Goal: Task Accomplishment & Management: Use online tool/utility

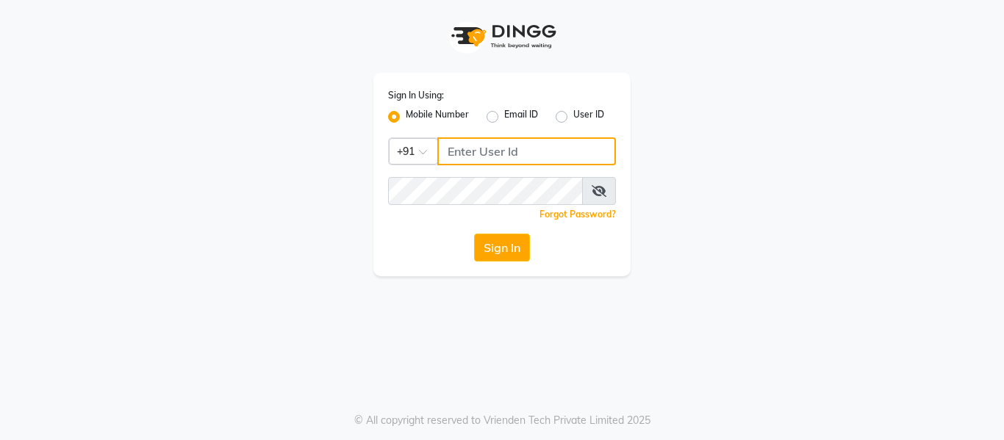
click at [557, 146] on input "Username" at bounding box center [526, 151] width 179 height 28
type input "8126829019"
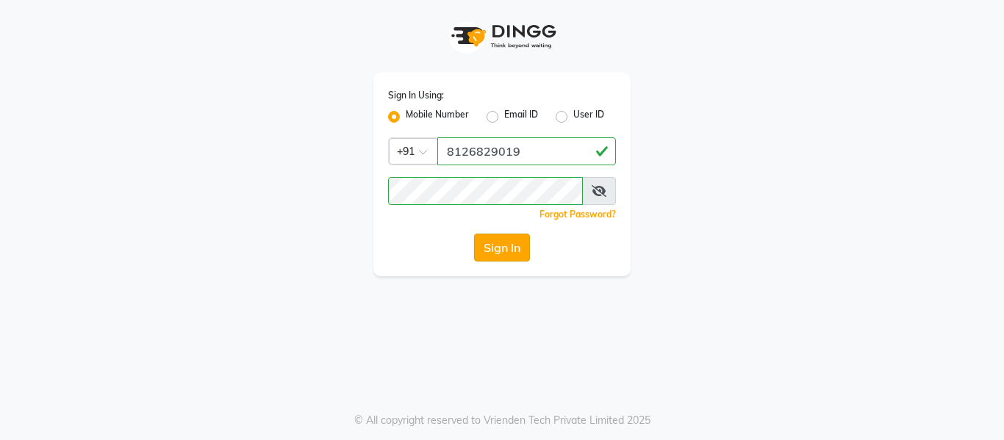
click at [478, 249] on button "Sign In" at bounding box center [502, 248] width 56 height 28
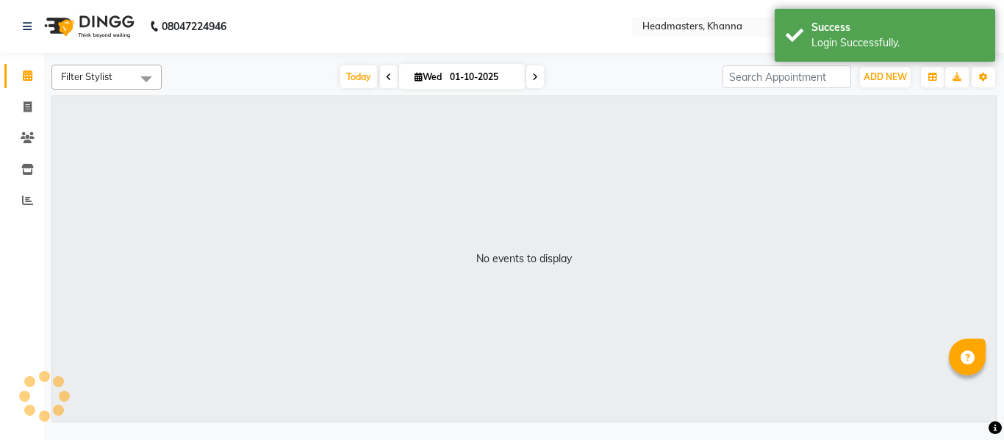
select select "en"
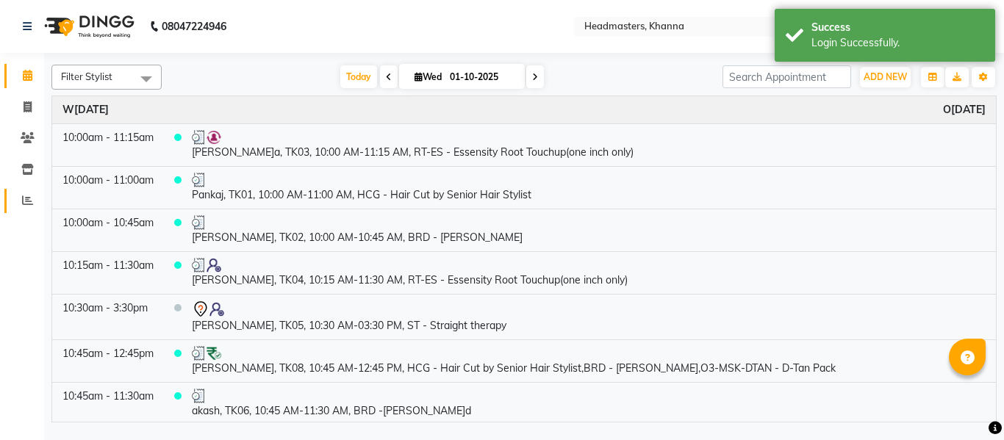
click at [21, 191] on link "Reports" at bounding box center [21, 201] width 35 height 24
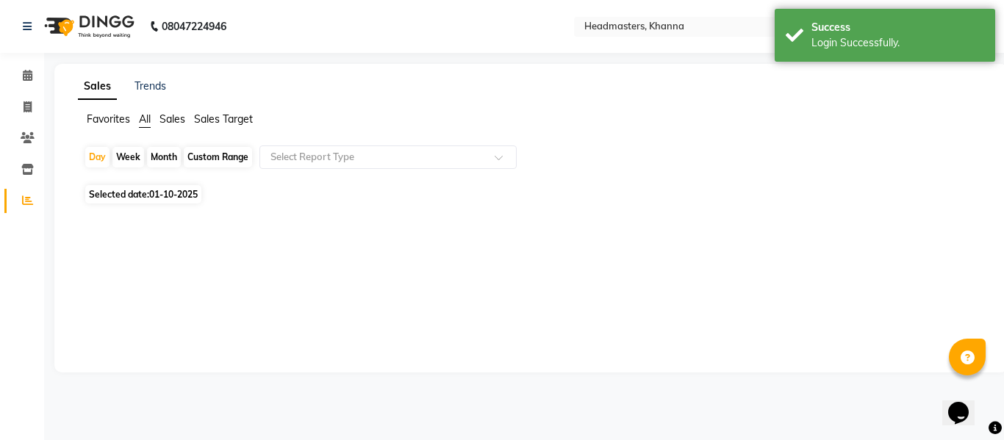
click at [183, 185] on div "Day Week Month Custom Range Select Report Type Selected date: [DATE] ★ [PERSON_…" at bounding box center [531, 189] width 907 height 86
click at [182, 195] on span "01-10-2025" at bounding box center [173, 194] width 49 height 11
select select "10"
select select "2025"
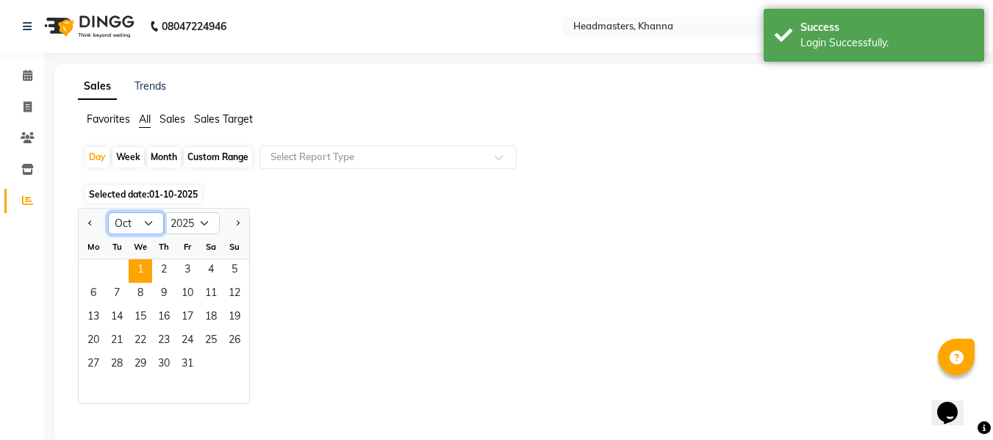
click at [147, 223] on select "Jan Feb Mar Apr May Jun [DATE] Aug Sep Oct Nov Dec" at bounding box center [136, 223] width 56 height 22
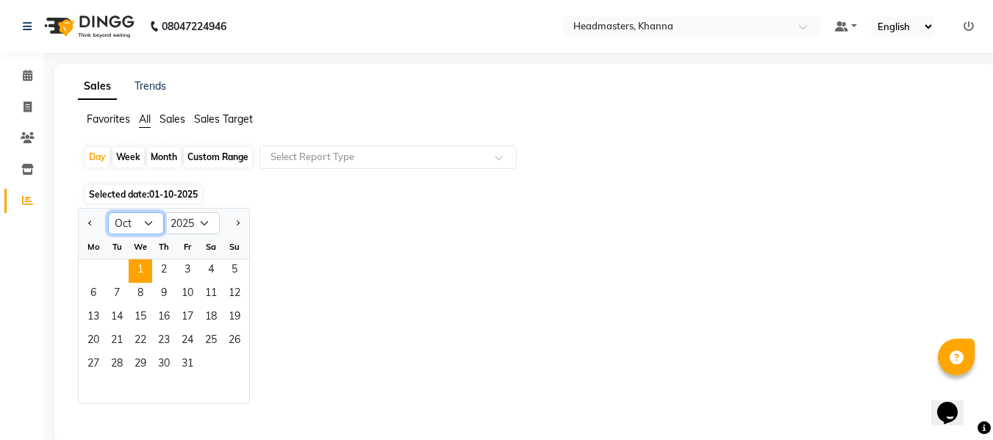
select select "9"
click at [108, 212] on select "Jan Feb Mar Apr May Jun [DATE] Aug Sep Oct Nov Dec" at bounding box center [136, 223] width 56 height 22
click at [197, 223] on select "2015 2016 2017 2018 2019 2020 2021 2022 2023 2024 2025 2026 2027 2028 2029 2030…" at bounding box center [192, 223] width 56 height 22
click at [265, 301] on div "Jan Feb Mar Apr May Jun [DATE] Aug Sep Oct Nov D[DATE] 2016 2017 2018 2019 2020…" at bounding box center [525, 306] width 895 height 196
click at [115, 361] on span "30" at bounding box center [117, 366] width 24 height 24
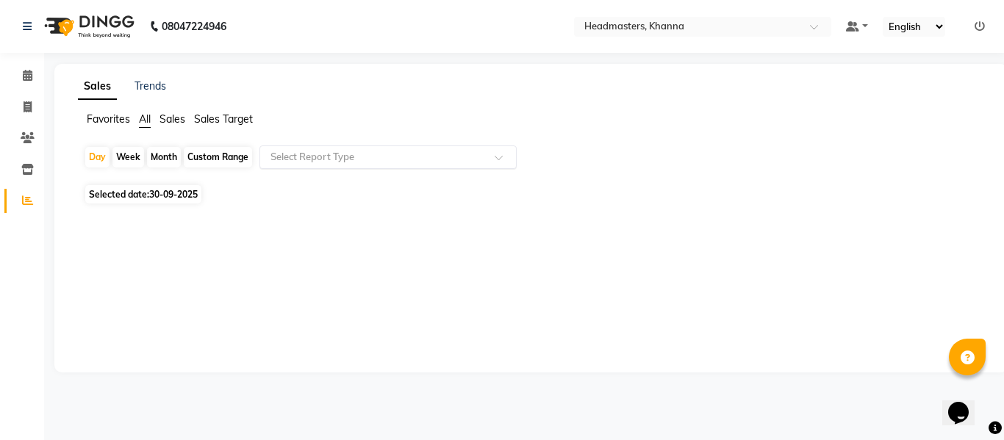
click at [342, 149] on div "Select Report Type" at bounding box center [388, 158] width 257 height 24
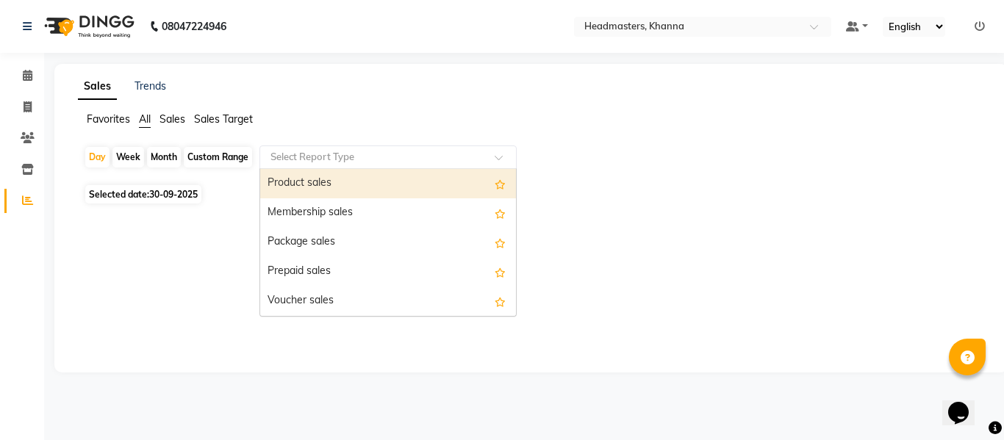
click at [313, 171] on div "Product sales" at bounding box center [388, 183] width 256 height 29
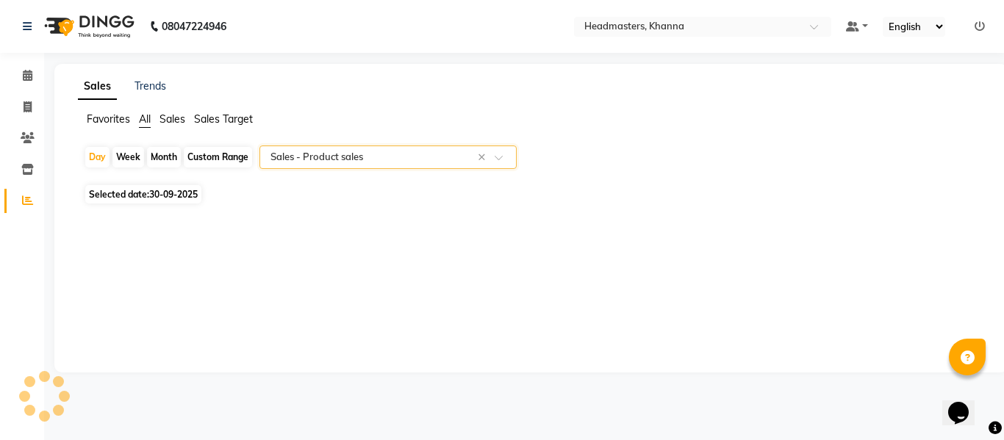
select select "csv"
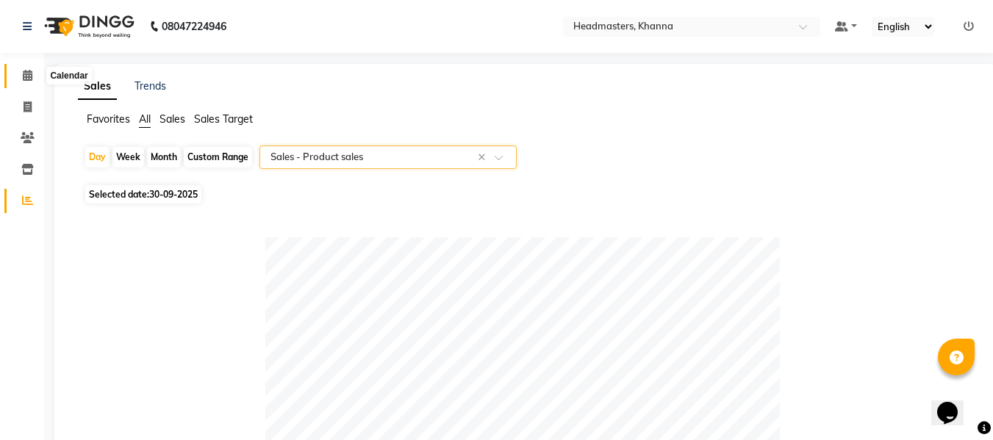
drag, startPoint x: 26, startPoint y: 70, endPoint x: 46, endPoint y: 86, distance: 25.0
click at [26, 70] on icon at bounding box center [28, 75] width 10 height 11
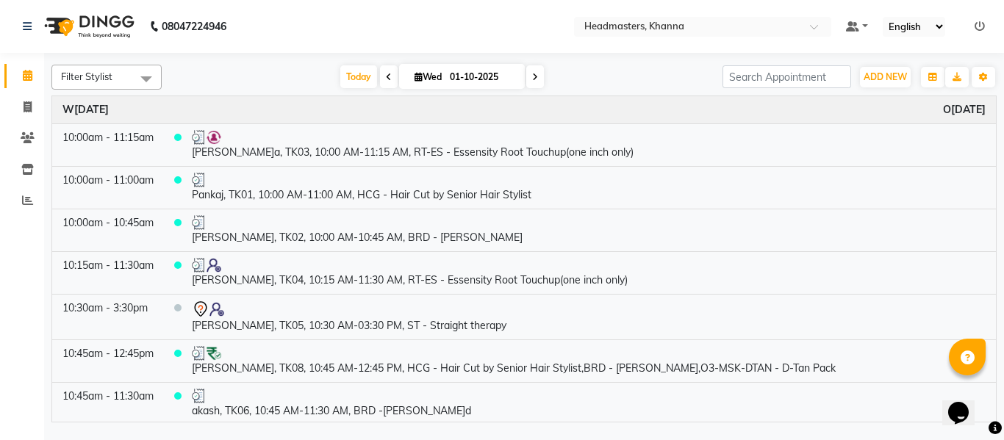
click at [386, 76] on icon at bounding box center [389, 77] width 6 height 9
type input "30-09-2025"
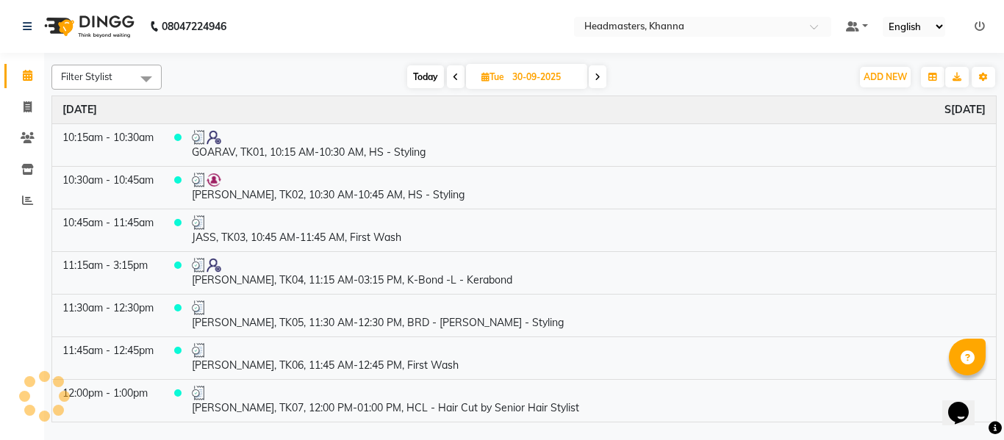
click at [511, 75] on input "30-09-2025" at bounding box center [545, 77] width 74 height 22
select select "9"
select select "2025"
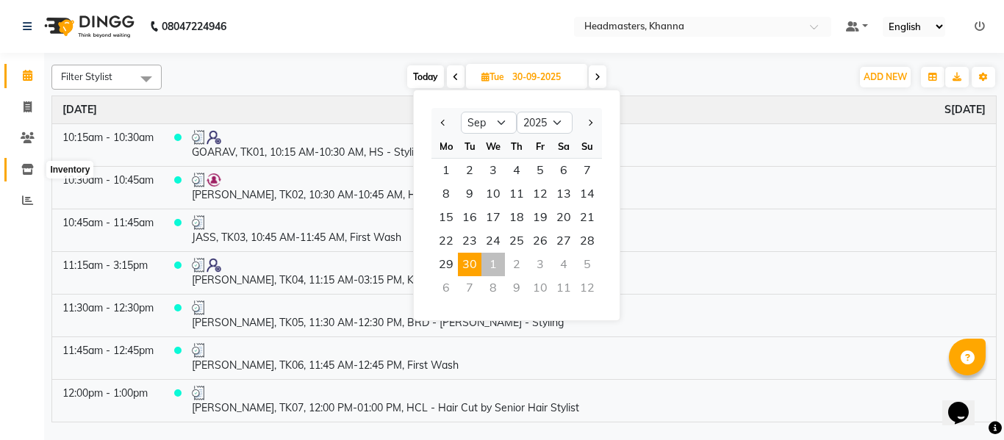
click at [28, 168] on icon at bounding box center [27, 169] width 12 height 11
select select
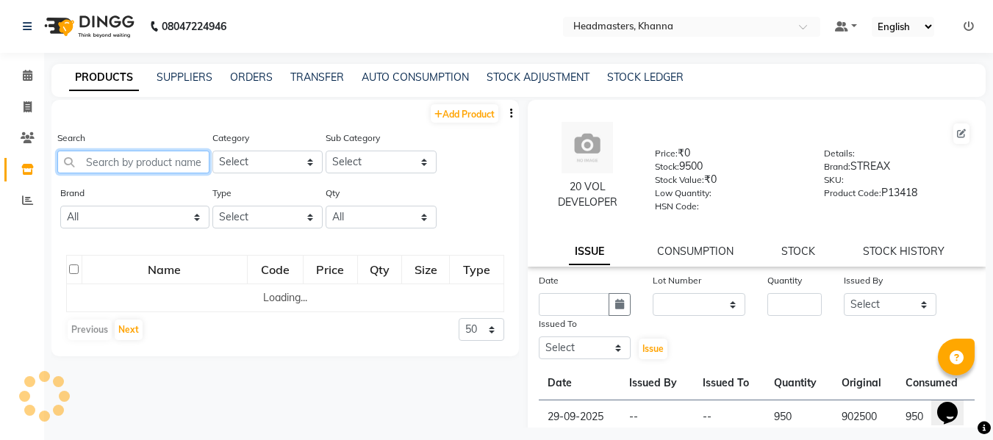
click at [160, 159] on input "text" at bounding box center [133, 162] width 152 height 23
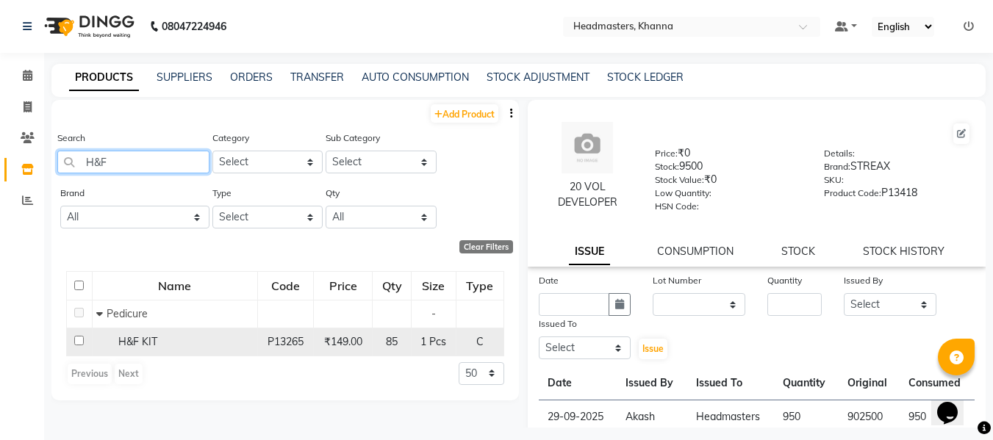
type input "H&F"
click at [166, 339] on div "H&F KIT" at bounding box center [174, 342] width 157 height 15
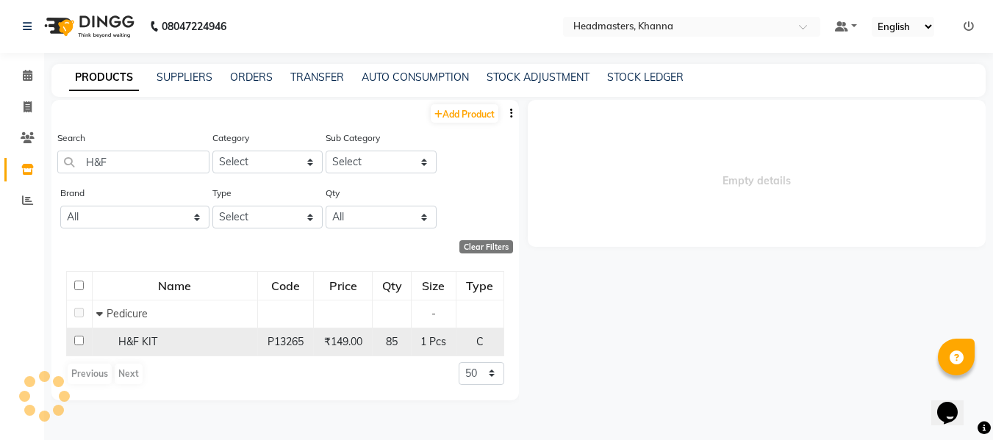
select select
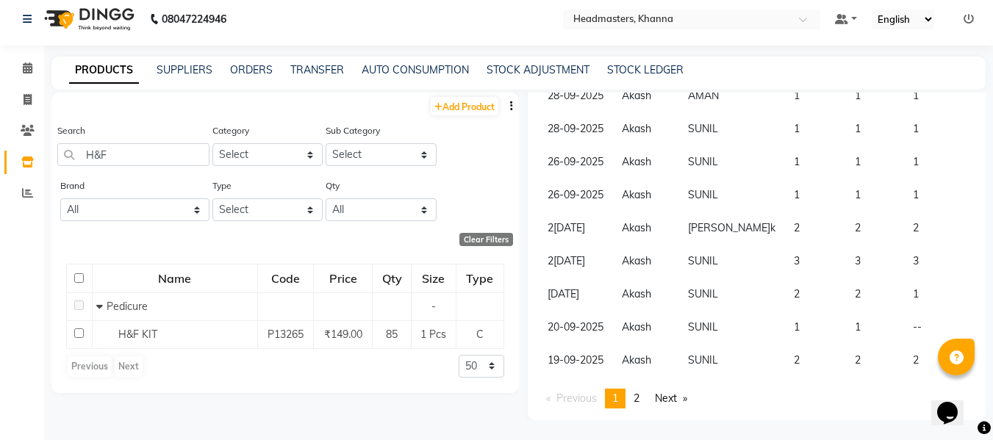
scroll to position [10, 0]
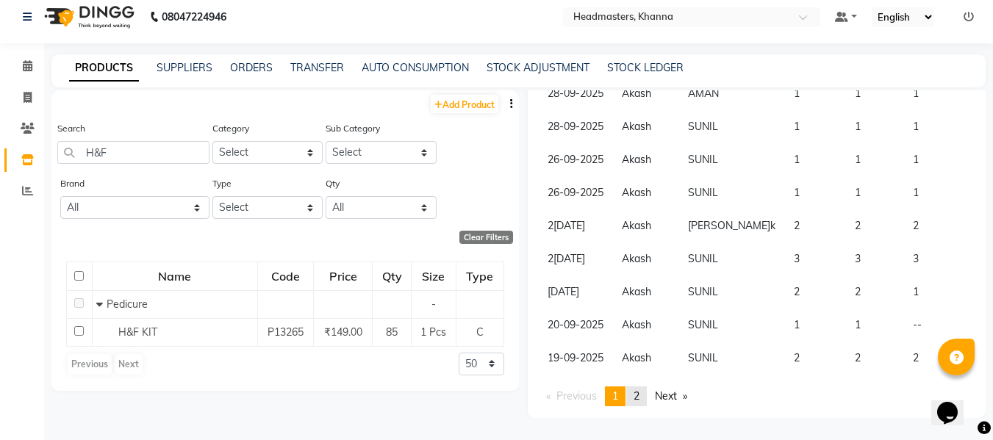
click at [640, 392] on span "2" at bounding box center [637, 396] width 6 height 13
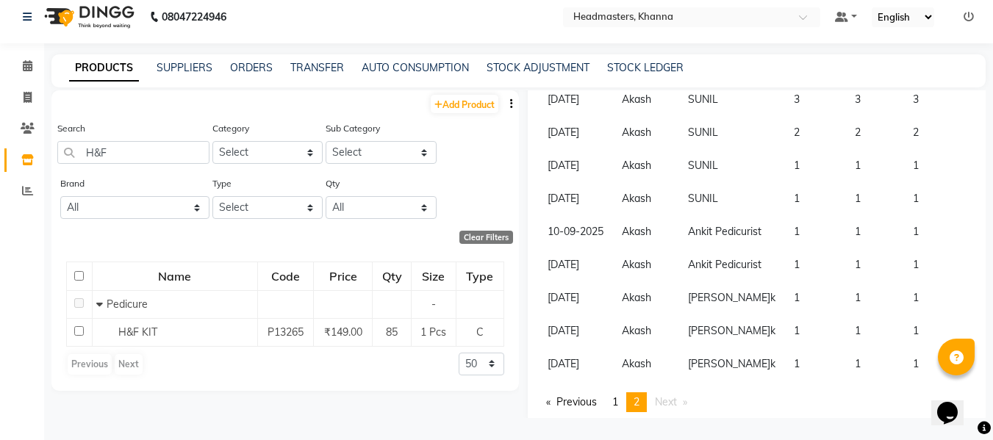
scroll to position [314, 0]
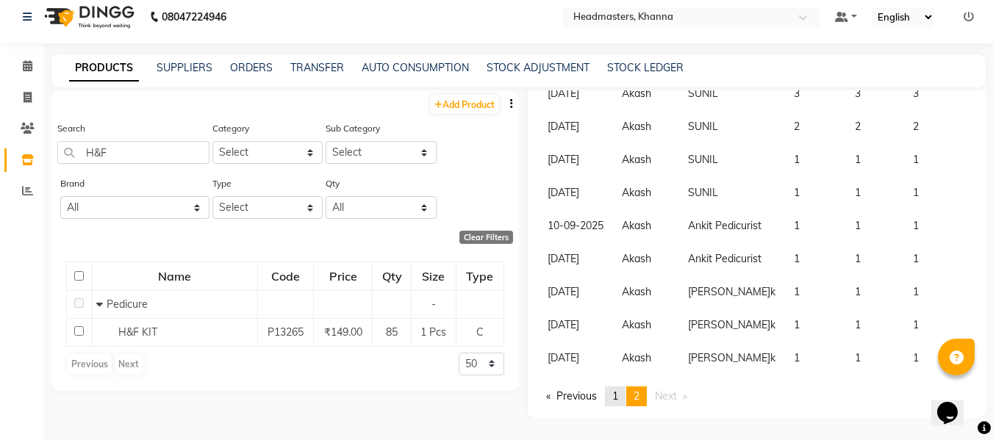
click at [616, 393] on span "1" at bounding box center [615, 396] width 6 height 13
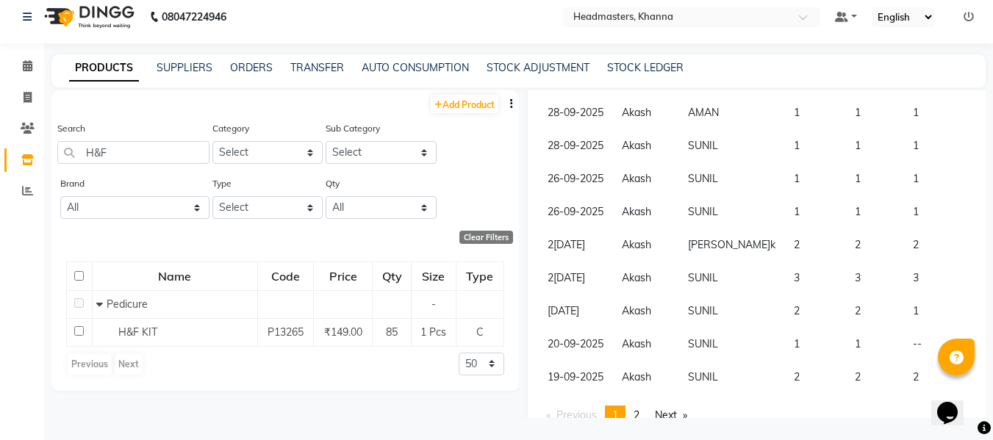
scroll to position [347, 0]
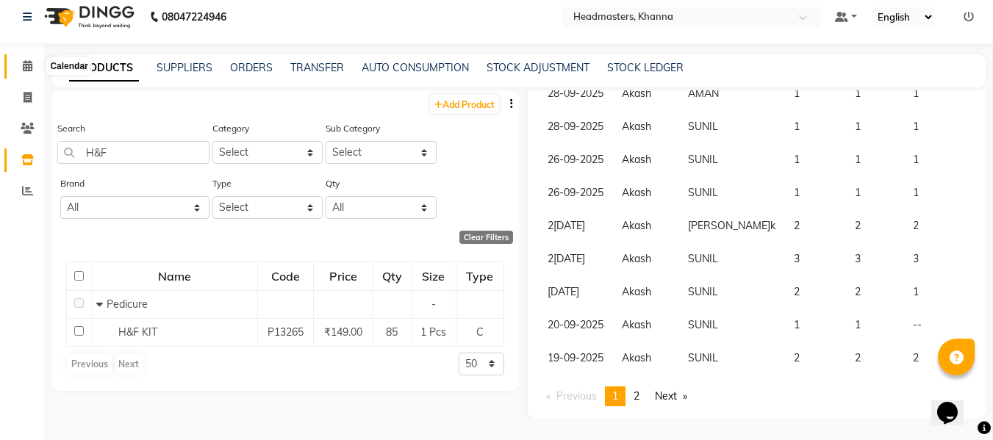
drag, startPoint x: 27, startPoint y: 69, endPoint x: 30, endPoint y: 83, distance: 14.3
click at [27, 69] on icon at bounding box center [28, 65] width 10 height 11
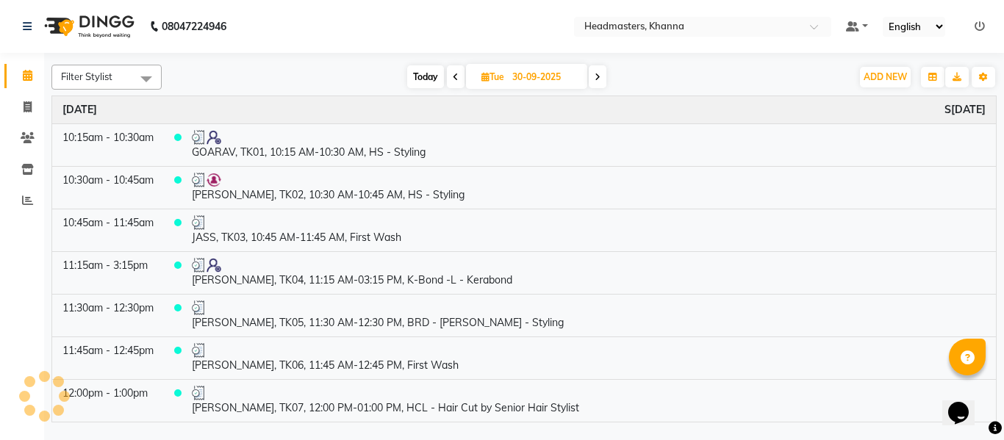
click at [503, 72] on span "Tue" at bounding box center [493, 76] width 30 height 11
select select "9"
select select "2025"
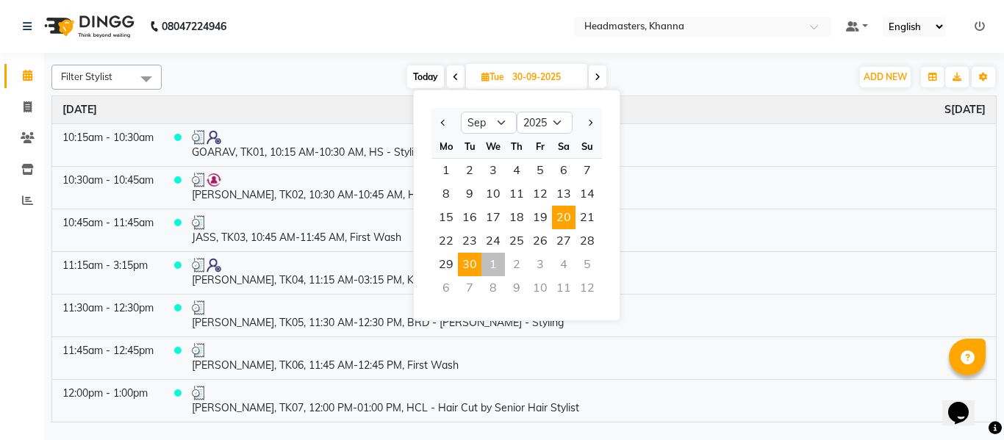
click at [563, 219] on span "20" at bounding box center [564, 218] width 24 height 24
type input "20-09-2025"
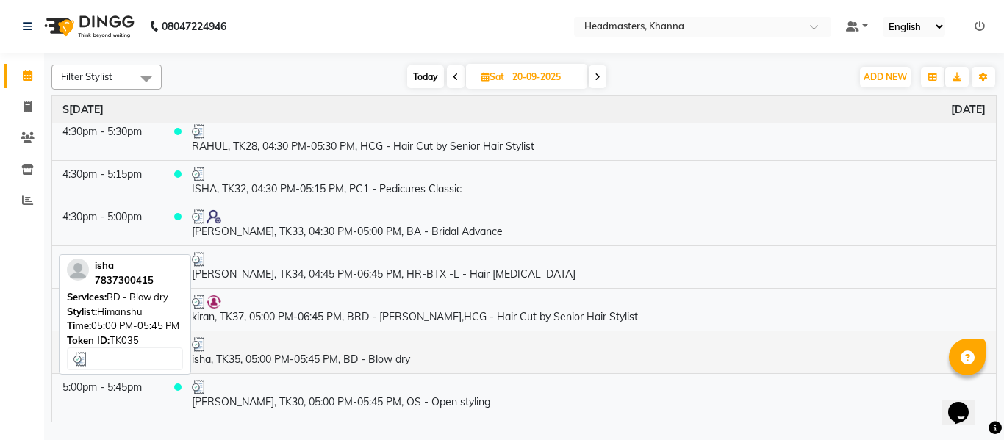
scroll to position [1936, 0]
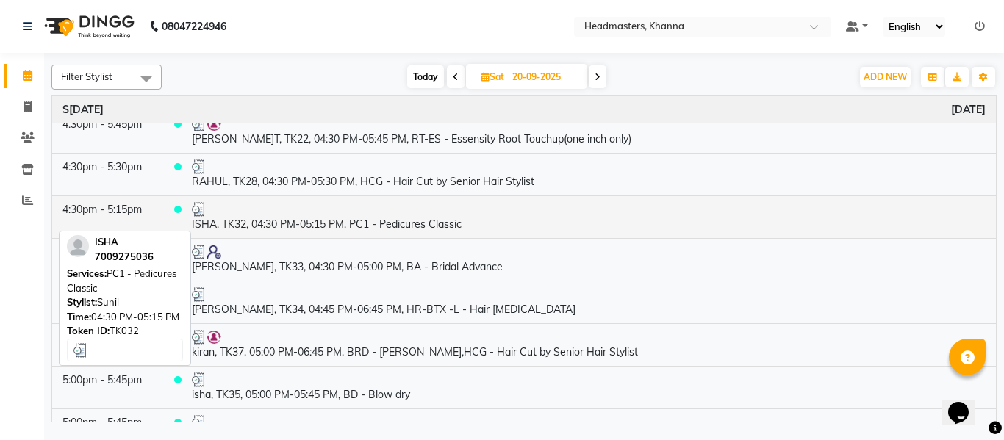
click at [362, 221] on td "ISHA, TK32, 04:30 PM-05:15 PM, PC1 - Pedicures Classic" at bounding box center [589, 217] width 815 height 43
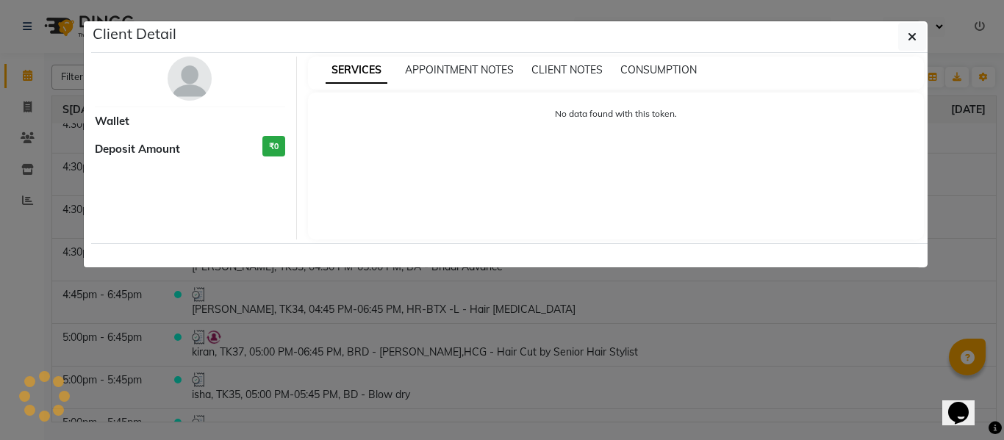
select select "3"
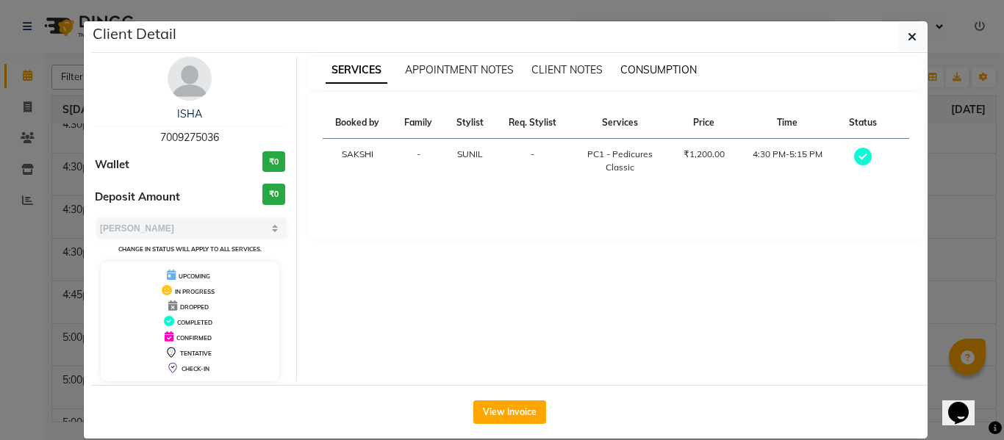
click at [646, 68] on span "CONSUMPTION" at bounding box center [659, 69] width 76 height 13
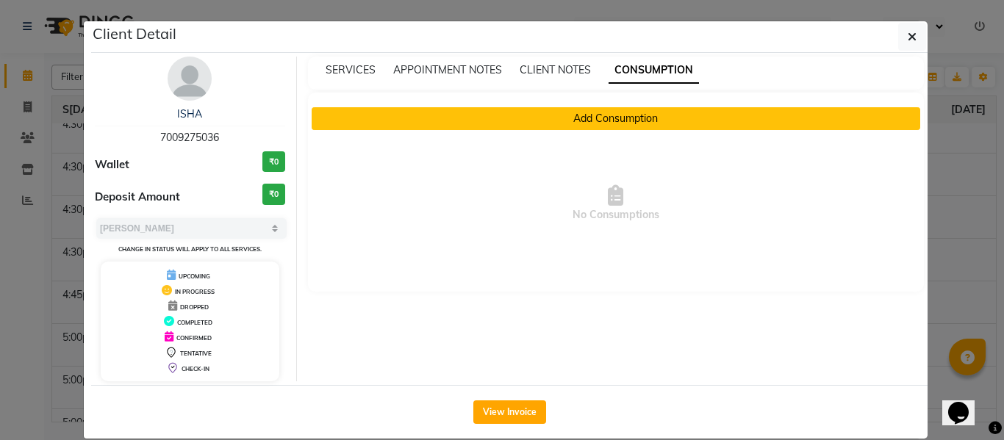
click at [573, 112] on button "Add Consumption" at bounding box center [616, 118] width 609 height 23
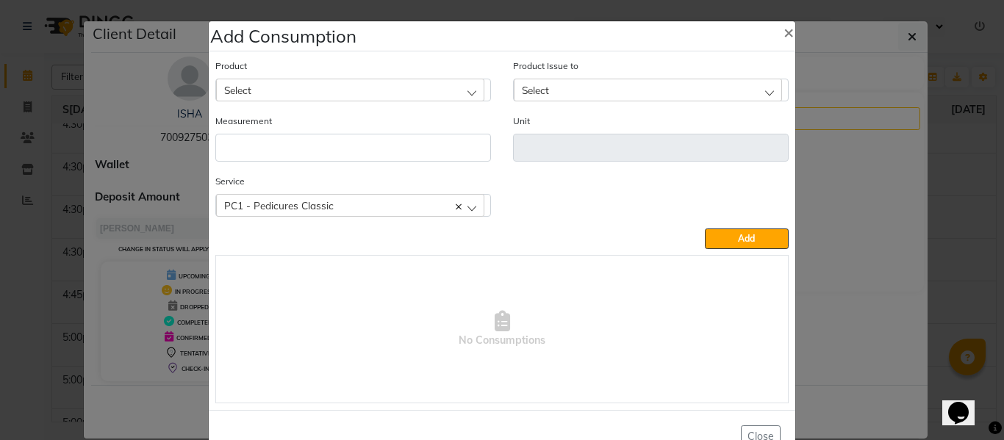
click at [320, 88] on div "Select" at bounding box center [350, 90] width 268 height 22
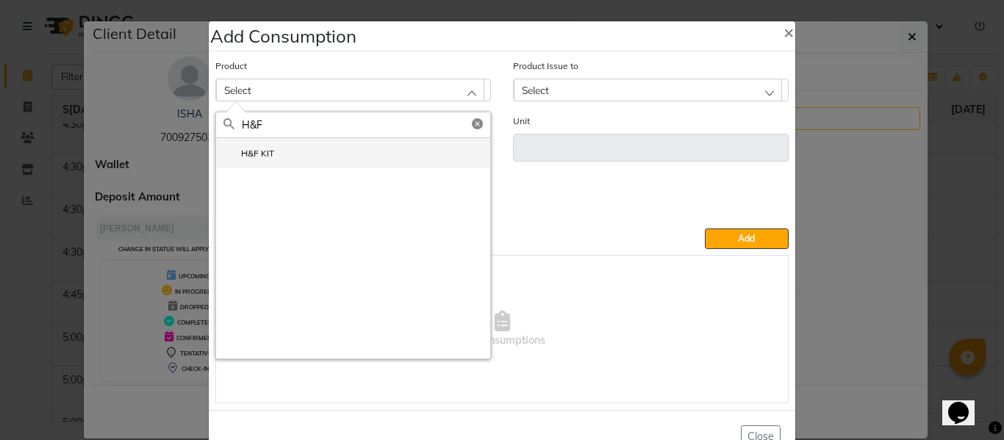
type input "H&F"
click at [262, 144] on li "H&F KIT" at bounding box center [353, 153] width 274 height 30
type input "Pcs"
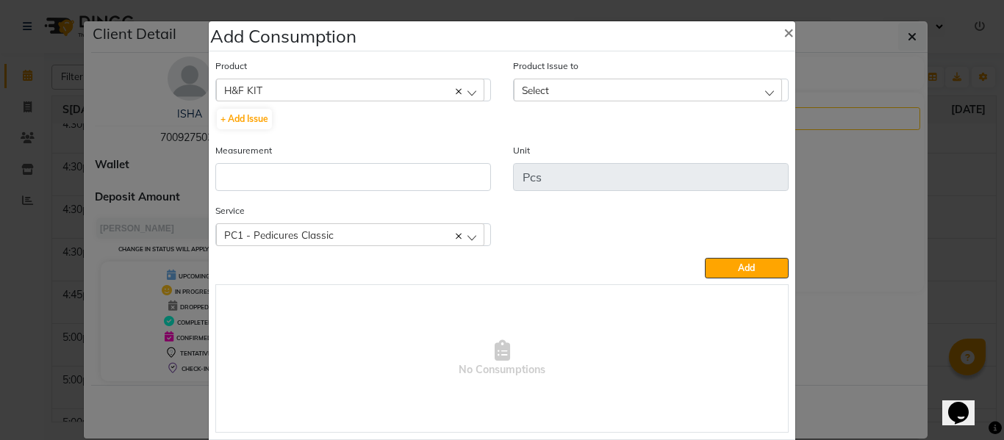
click at [569, 85] on div "Select" at bounding box center [648, 90] width 268 height 22
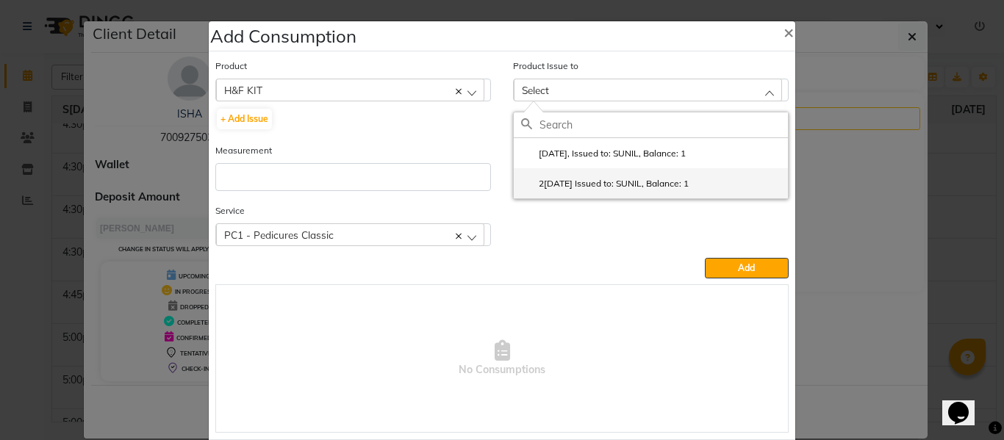
click at [579, 181] on label "2[DATE] Issued to: SUNIL, Balance: 1" at bounding box center [605, 183] width 168 height 13
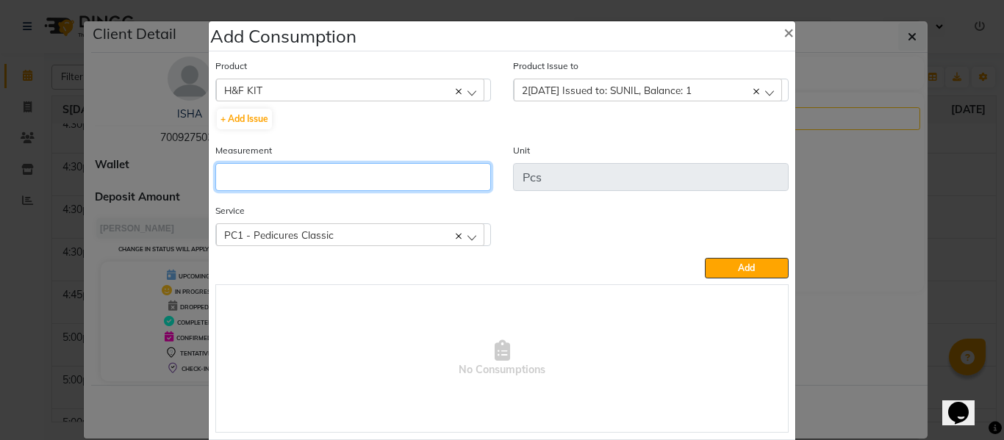
click at [370, 178] on input "number" at bounding box center [353, 177] width 276 height 28
type input "1"
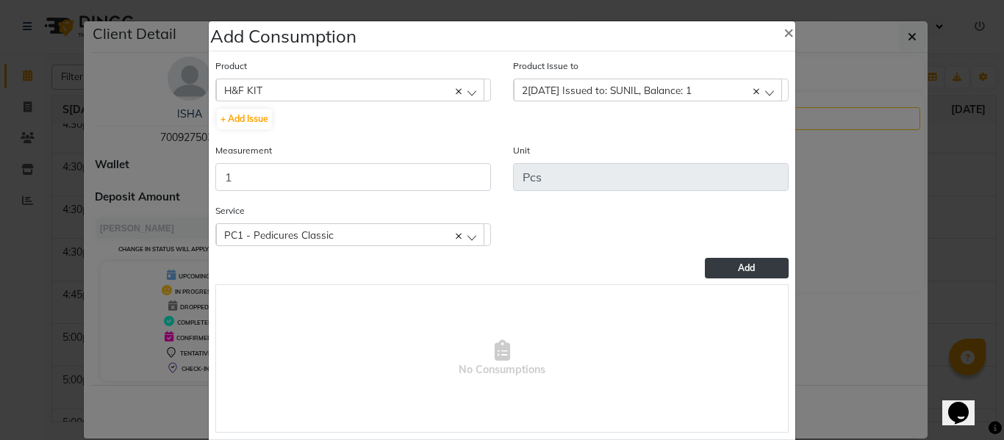
click at [745, 265] on span "Add" at bounding box center [746, 267] width 17 height 11
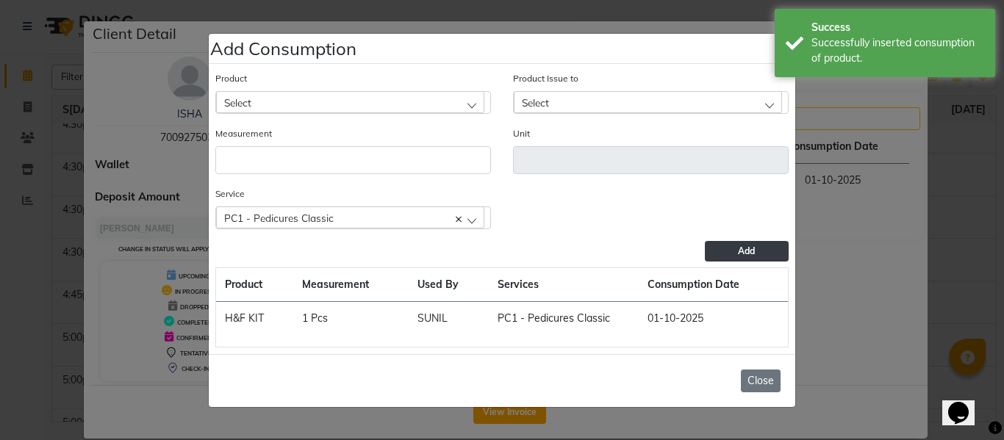
click at [759, 382] on button "Close" at bounding box center [761, 381] width 40 height 23
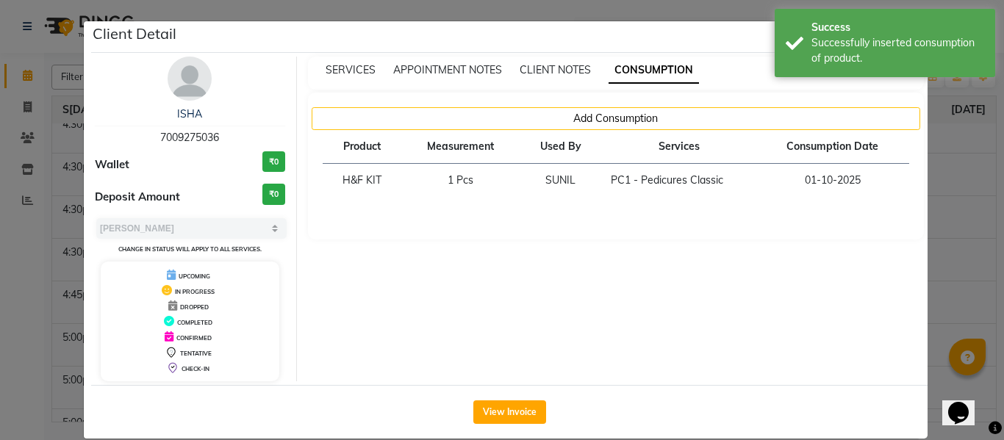
click at [951, 137] on ngb-modal-window "Client Detail ISHA 7009275036 Wallet ₹0 Deposit Amount ₹0 Select MARK DONE UPCO…" at bounding box center [502, 220] width 1004 height 440
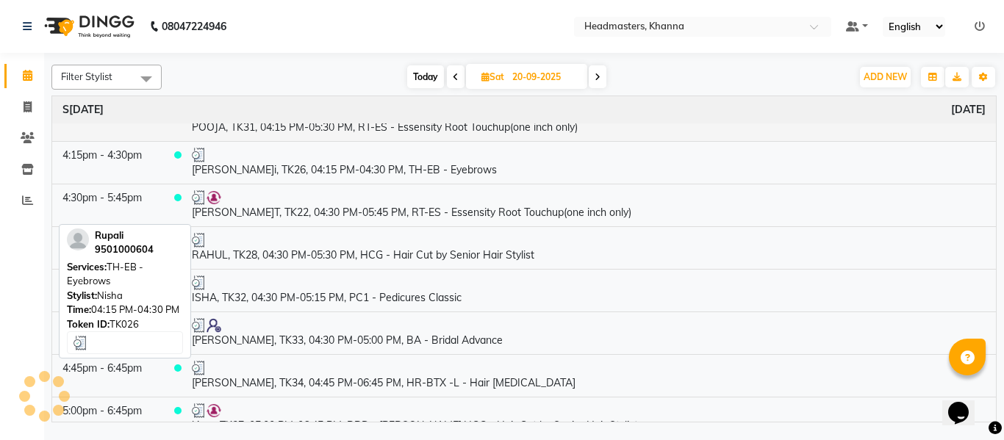
scroll to position [1715, 0]
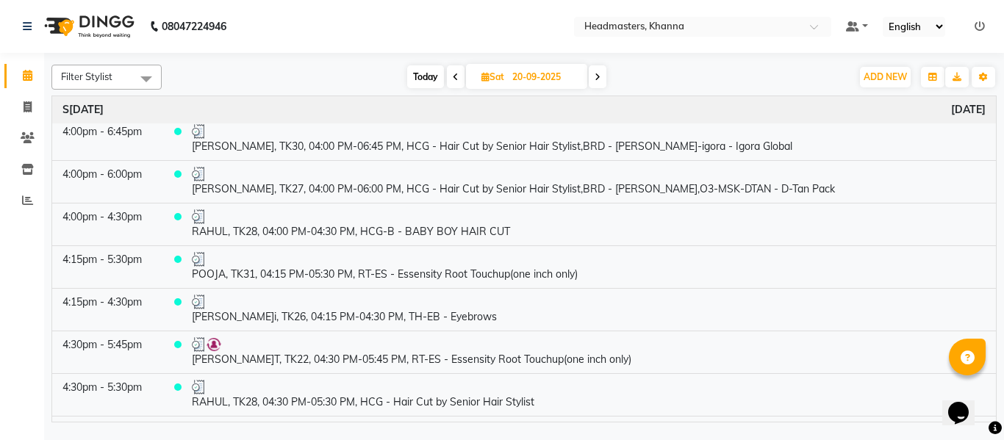
click at [515, 73] on input "20-09-2025" at bounding box center [545, 77] width 74 height 22
select select "9"
select select "2025"
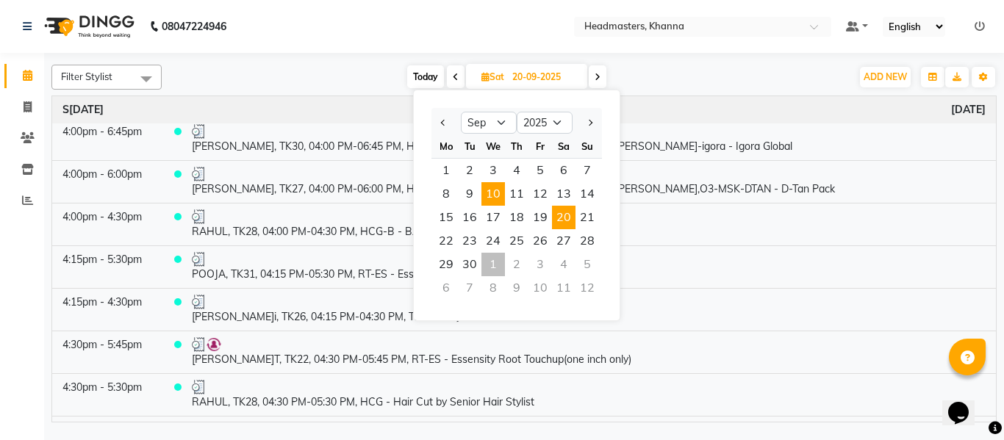
click at [494, 193] on span "10" at bounding box center [494, 194] width 24 height 24
type input "10-09-2025"
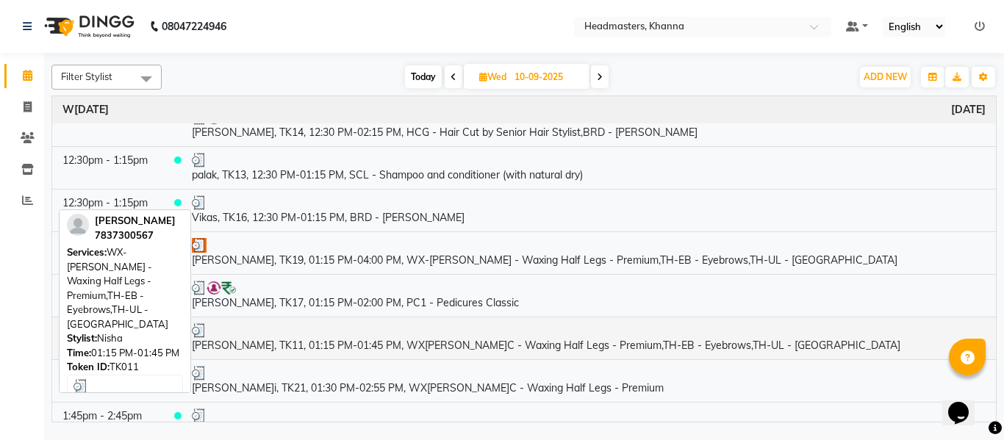
scroll to position [735, 0]
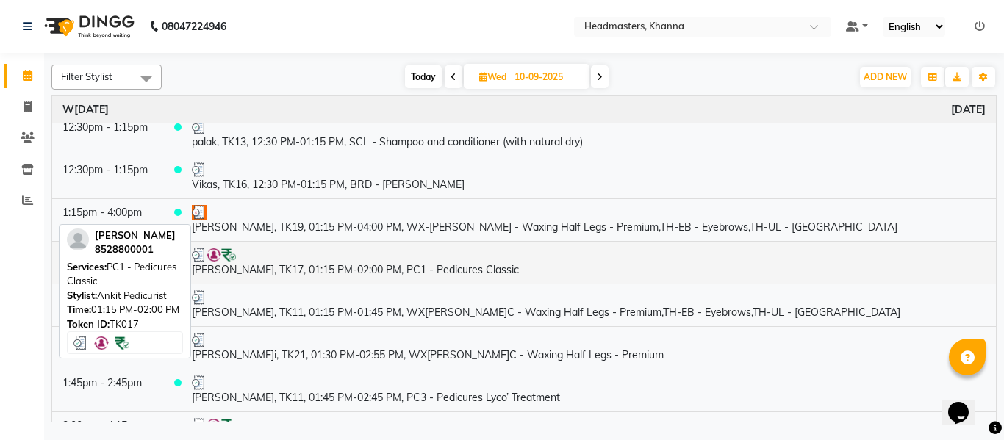
click at [378, 268] on td "[PERSON_NAME], TK17, 01:15 PM-02:00 PM, PC1 - Pedicures Classic" at bounding box center [589, 262] width 815 height 43
select select "3"
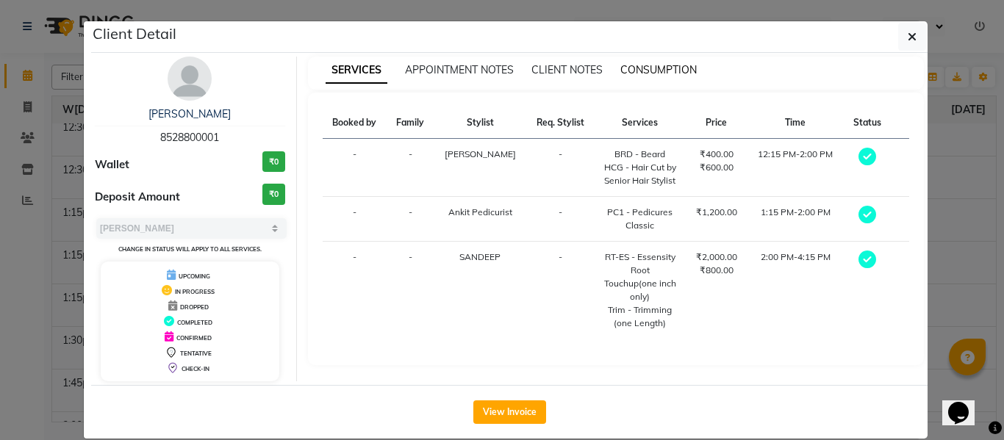
click at [640, 70] on span "CONSUMPTION" at bounding box center [659, 69] width 76 height 13
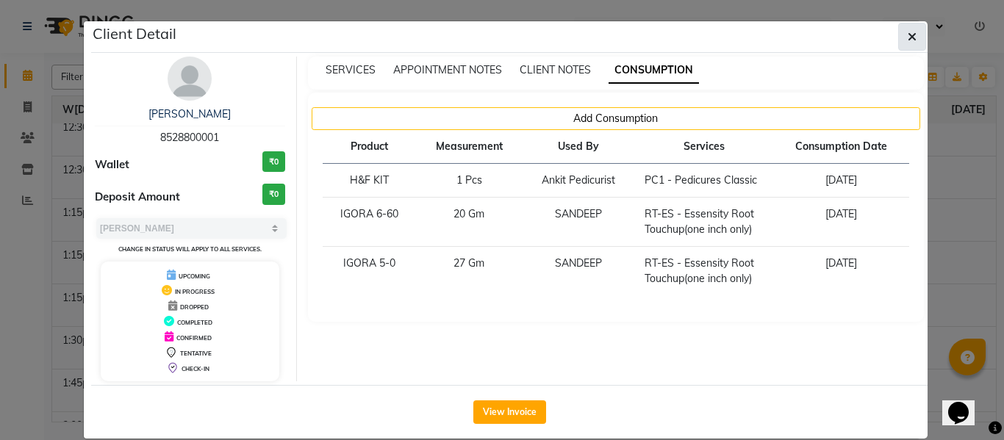
click at [909, 34] on icon "button" at bounding box center [912, 37] width 9 height 12
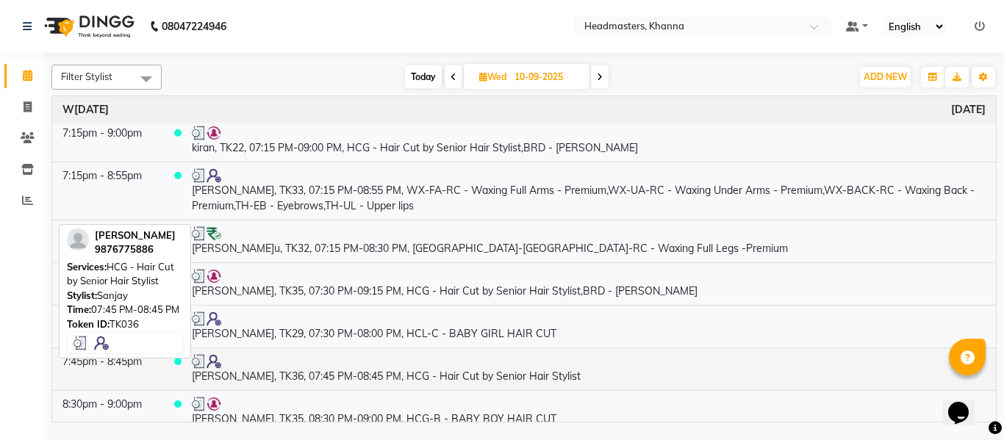
scroll to position [1892, 0]
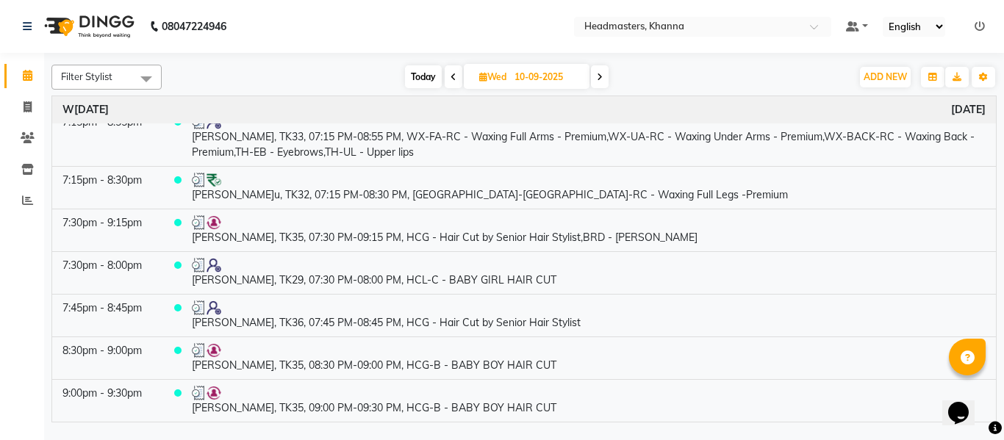
click at [515, 75] on input "10-09-2025" at bounding box center [547, 77] width 74 height 22
select select "9"
select select "2025"
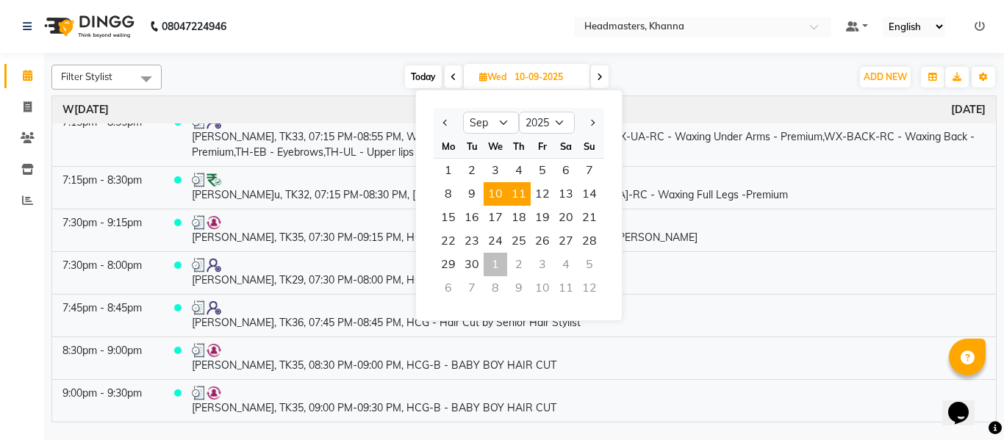
click at [519, 191] on span "11" at bounding box center [519, 194] width 24 height 24
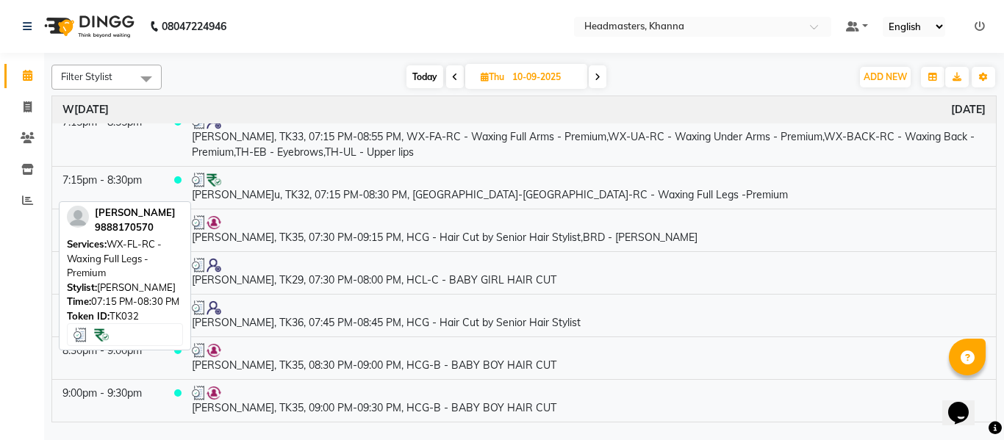
type input "[DATE]"
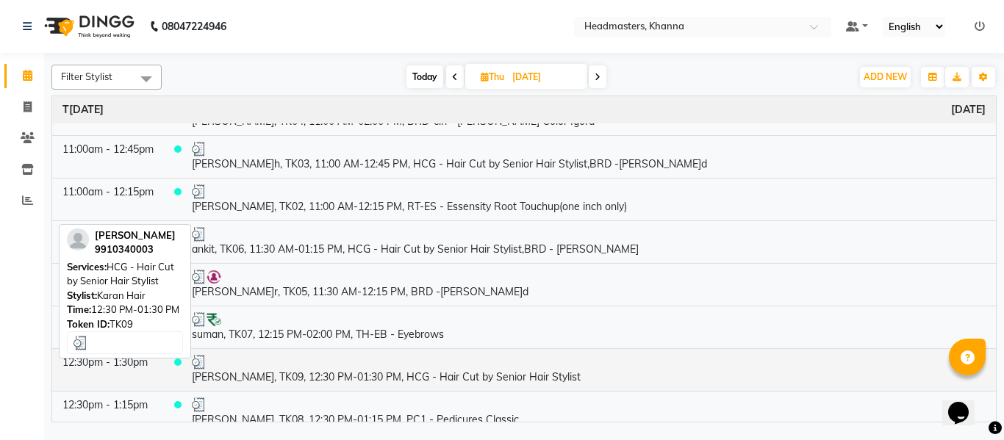
scroll to position [147, 0]
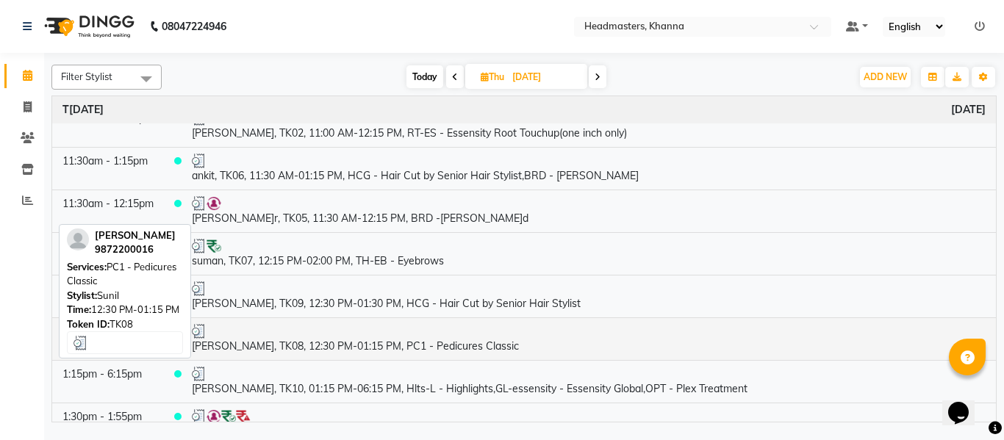
click at [384, 346] on td "[PERSON_NAME], TK08, 12:30 PM-01:15 PM, PC1 - Pedicures Classic" at bounding box center [589, 339] width 815 height 43
select select "3"
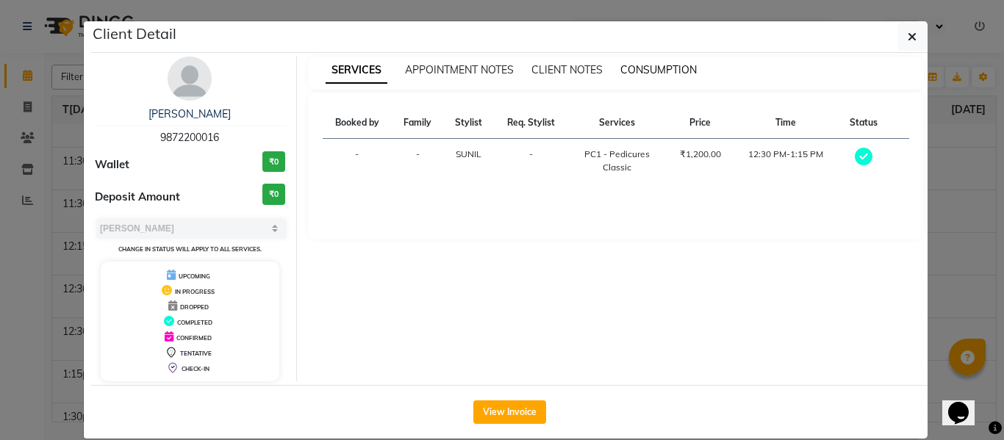
click at [642, 68] on span "CONSUMPTION" at bounding box center [659, 69] width 76 height 13
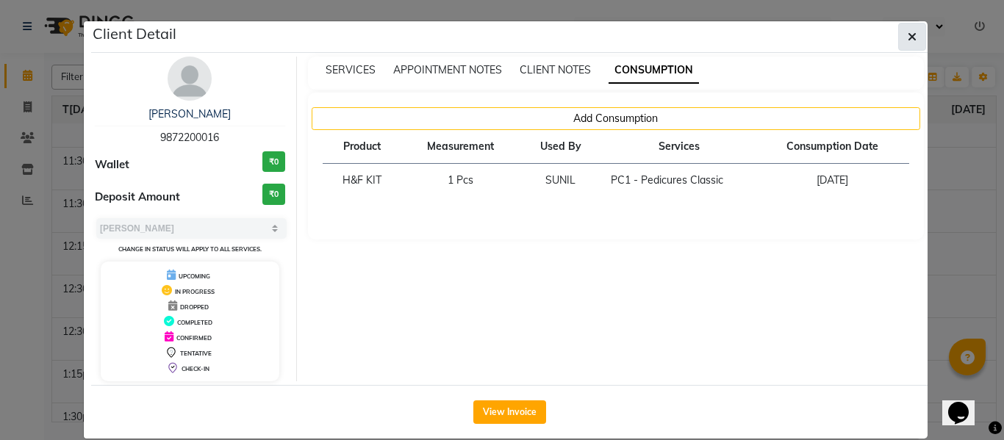
click at [908, 35] on icon "button" at bounding box center [912, 37] width 9 height 12
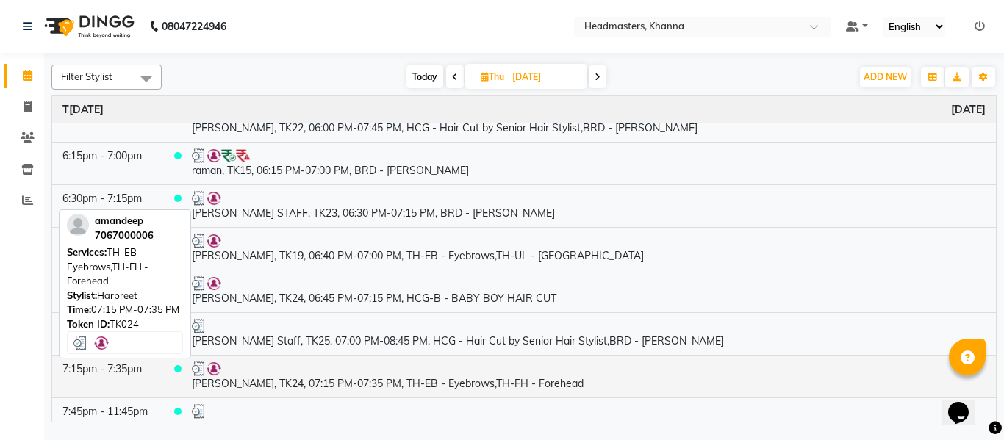
scroll to position [1012, 0]
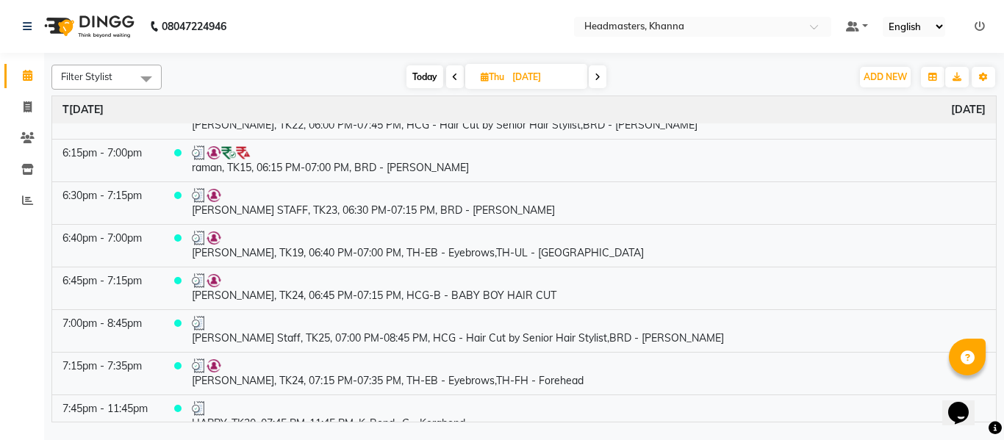
click at [518, 79] on input "[DATE]" at bounding box center [545, 77] width 74 height 22
select select "9"
select select "2025"
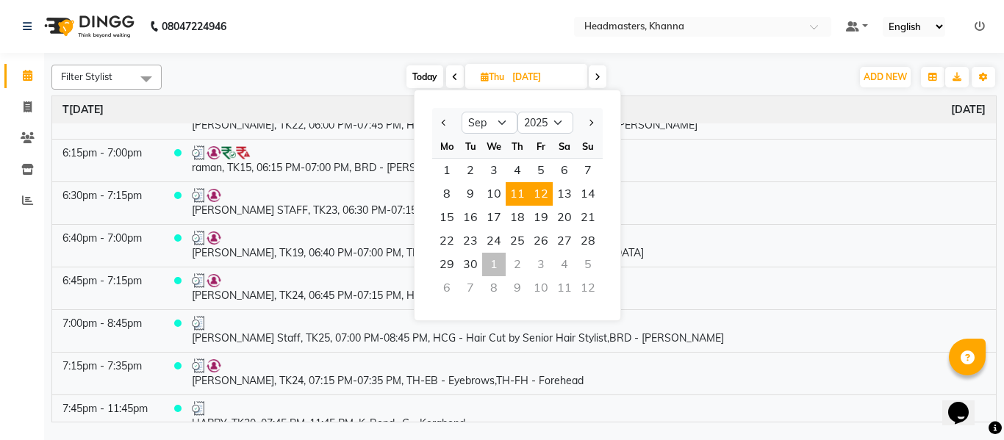
click at [539, 193] on span "12" at bounding box center [541, 194] width 24 height 24
type input "[DATE]"
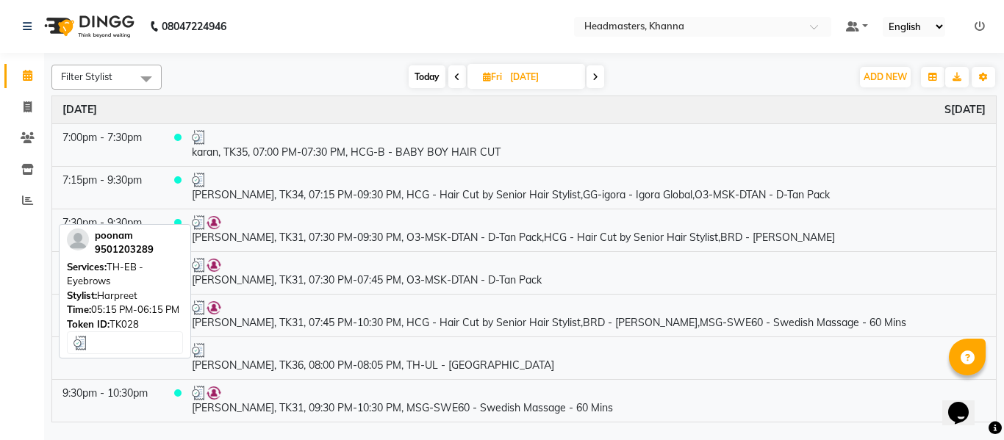
scroll to position [1582, 0]
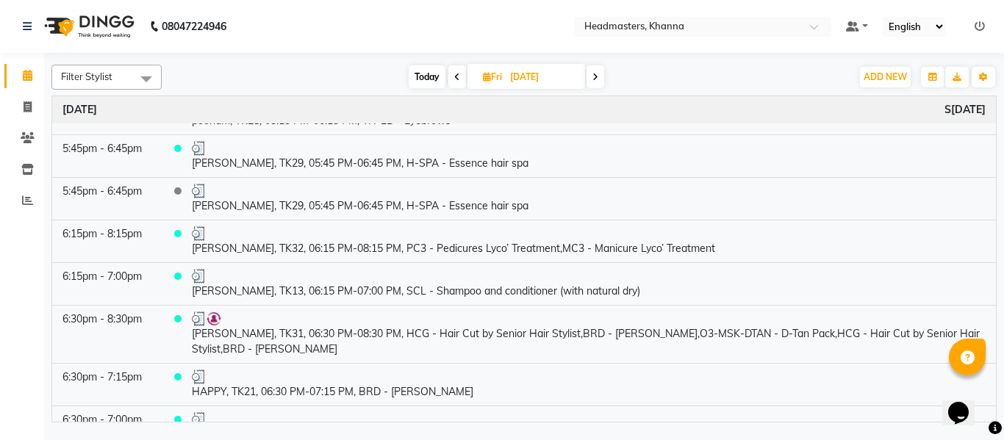
click at [521, 79] on input "[DATE]" at bounding box center [543, 77] width 74 height 22
select select "9"
select select "2025"
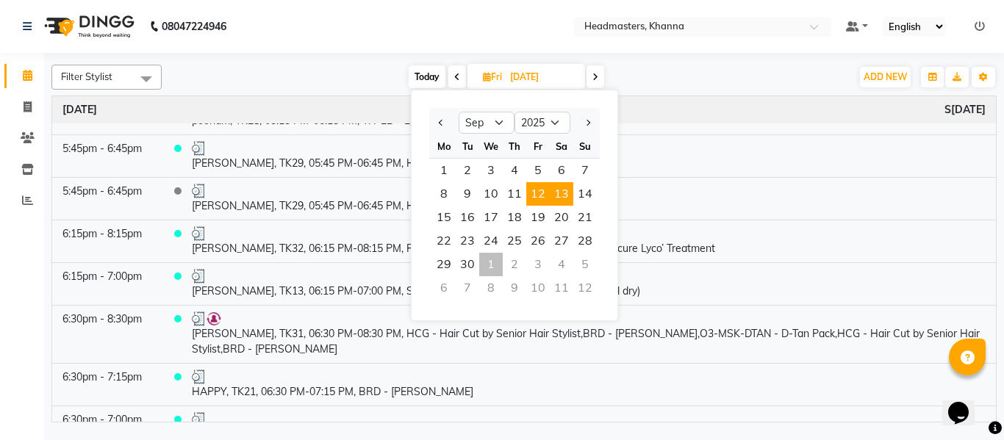
click at [559, 189] on span "13" at bounding box center [562, 194] width 24 height 24
type input "13-09-2025"
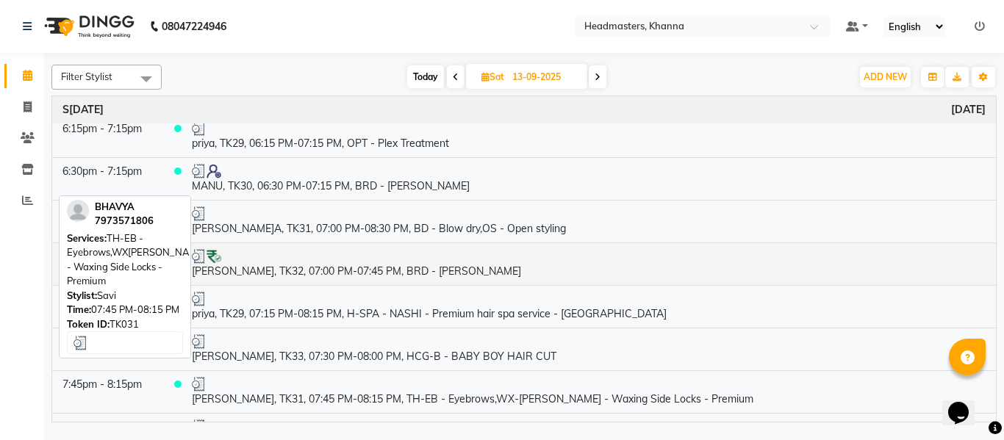
scroll to position [1651, 0]
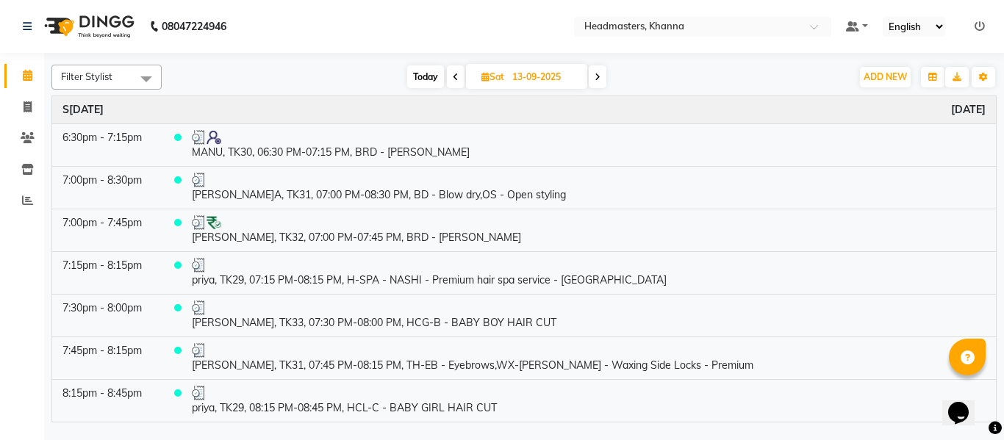
click at [533, 79] on input "13-09-2025" at bounding box center [545, 77] width 74 height 22
select select "9"
select select "2025"
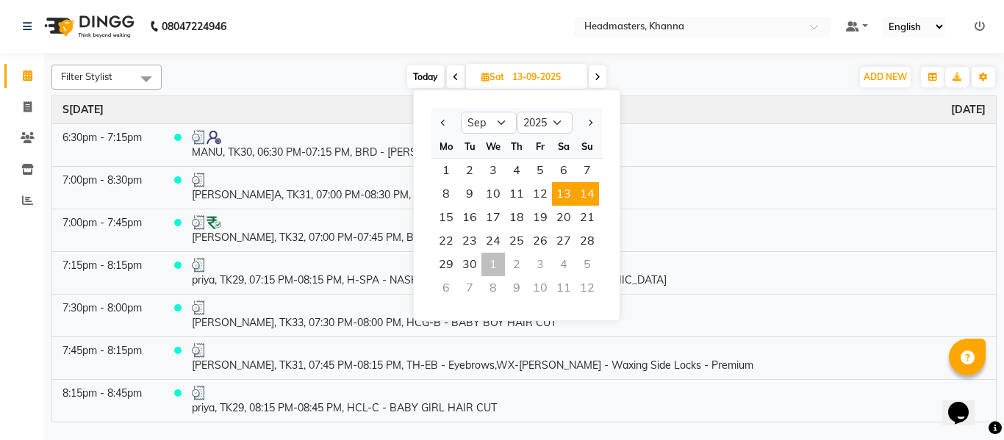
click at [587, 191] on span "14" at bounding box center [588, 194] width 24 height 24
type input "[DATE]"
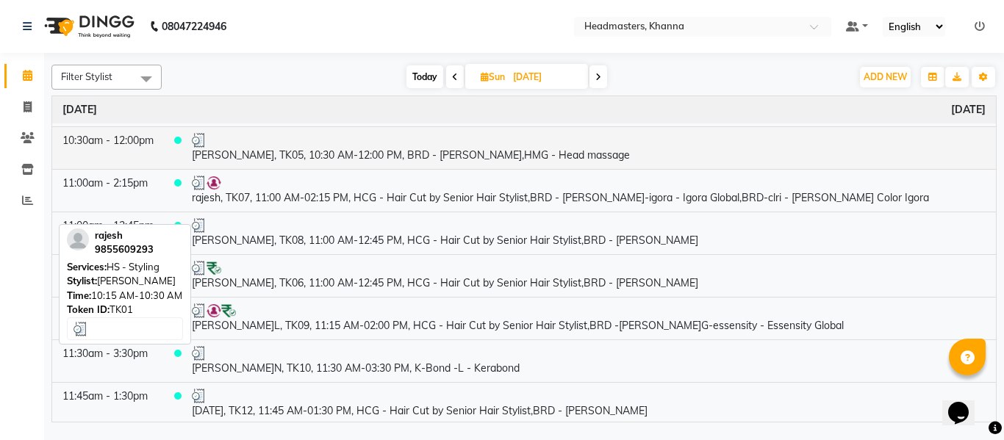
scroll to position [0, 0]
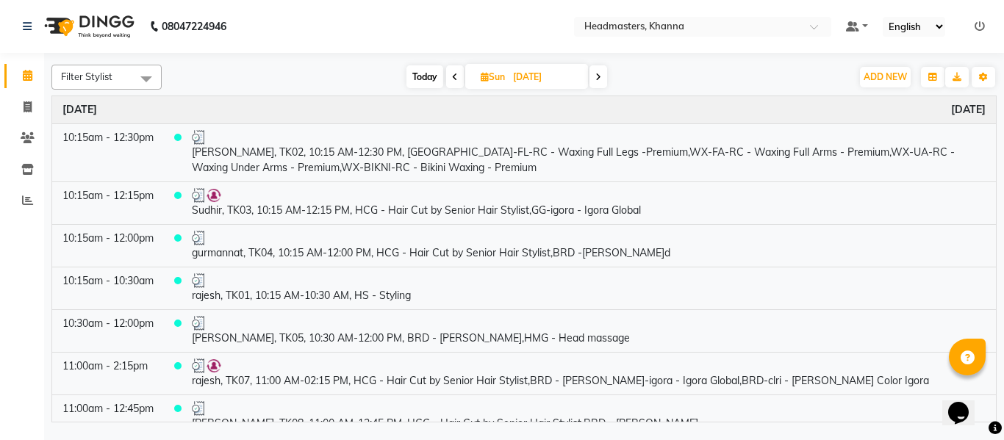
click at [525, 76] on input "[DATE]" at bounding box center [546, 77] width 74 height 22
select select "9"
select select "2025"
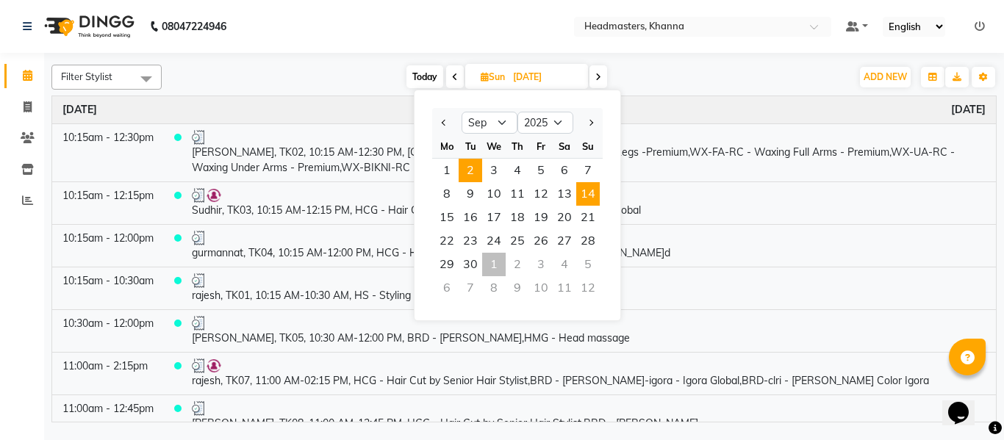
click at [472, 171] on span "2" at bounding box center [471, 171] width 24 height 24
type input "[DATE]"
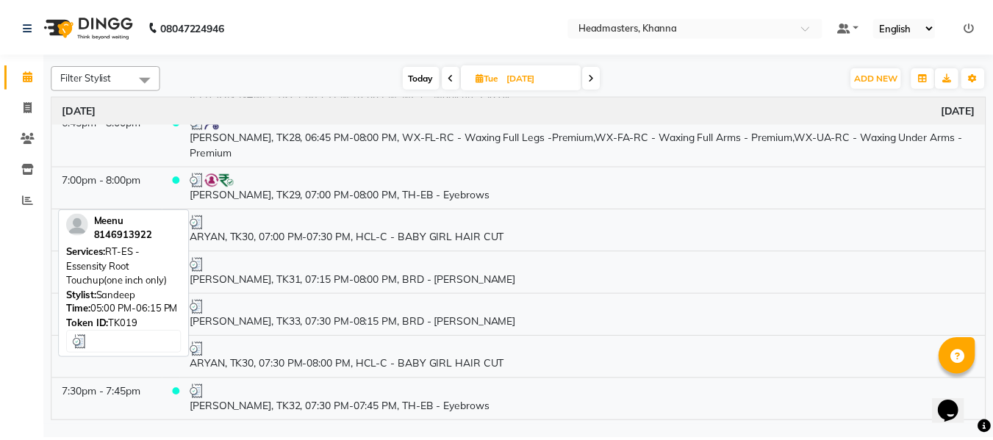
scroll to position [896, 0]
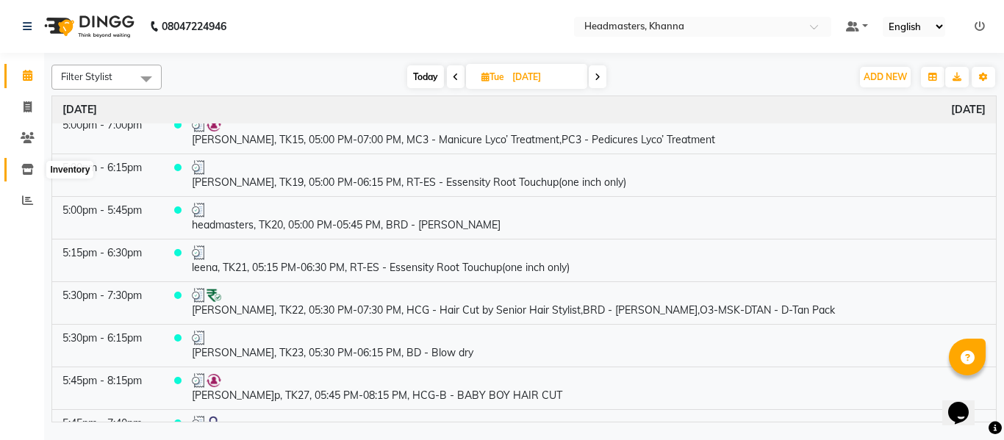
click at [26, 168] on icon at bounding box center [27, 169] width 12 height 11
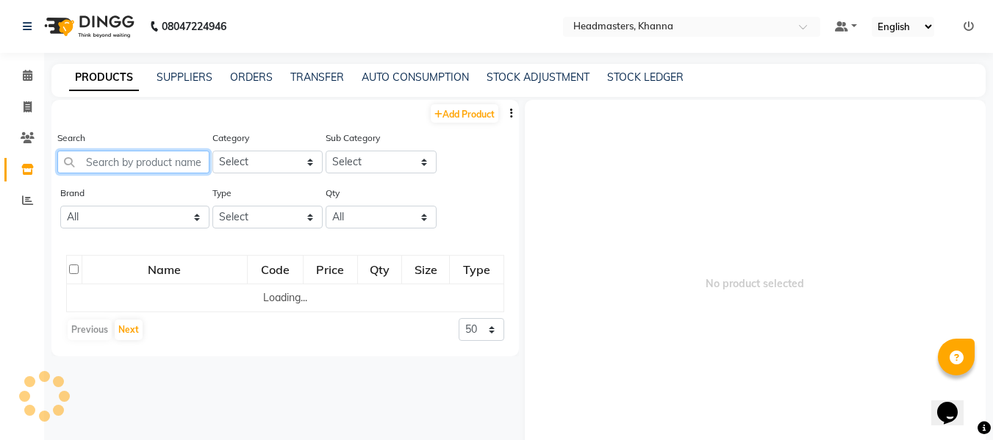
click at [154, 164] on input "text" at bounding box center [133, 162] width 152 height 23
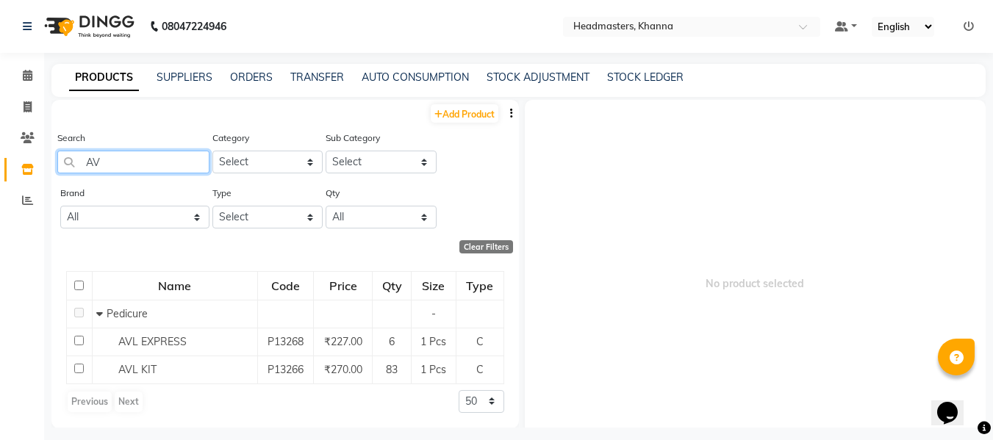
type input "A"
type input "L"
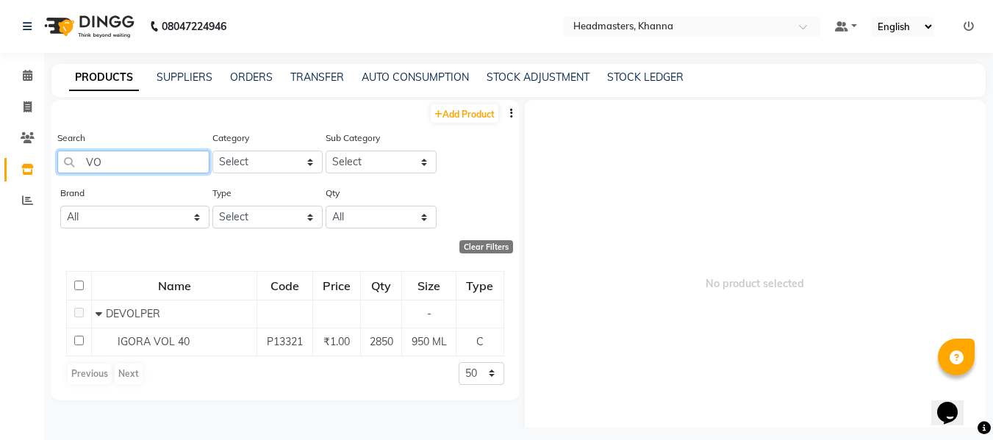
type input "V"
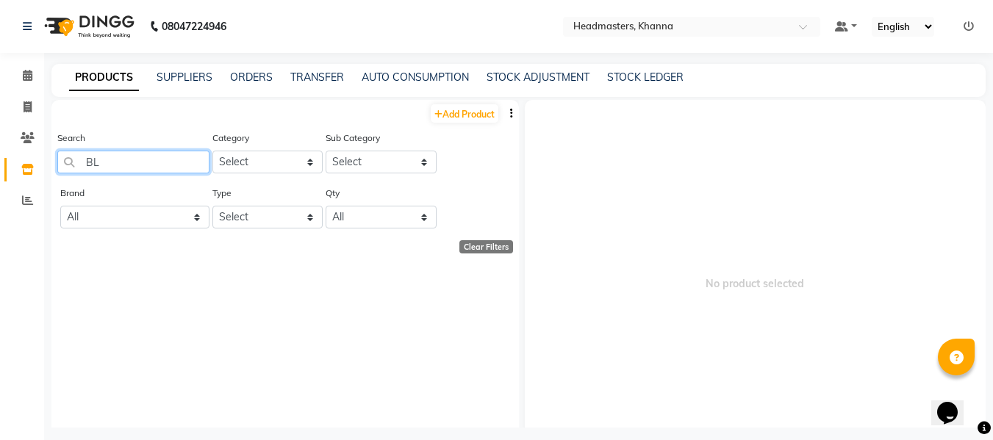
type input "B"
type input "7"
type input "V"
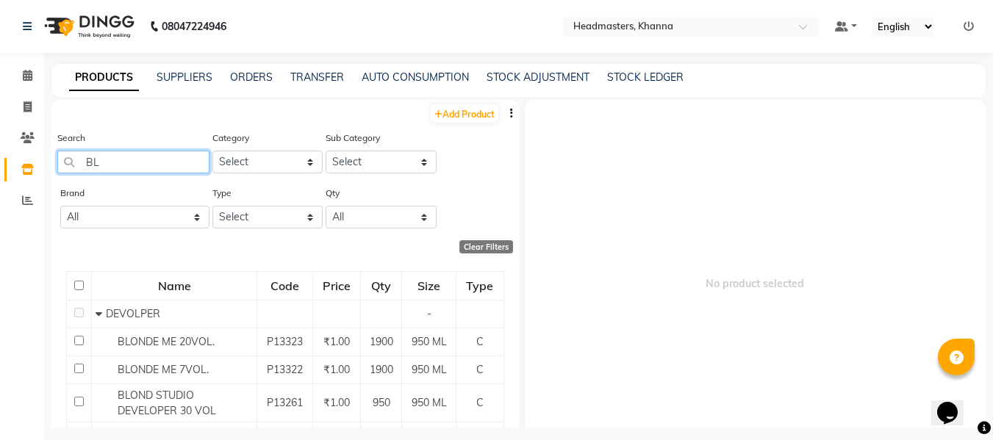
type input "B"
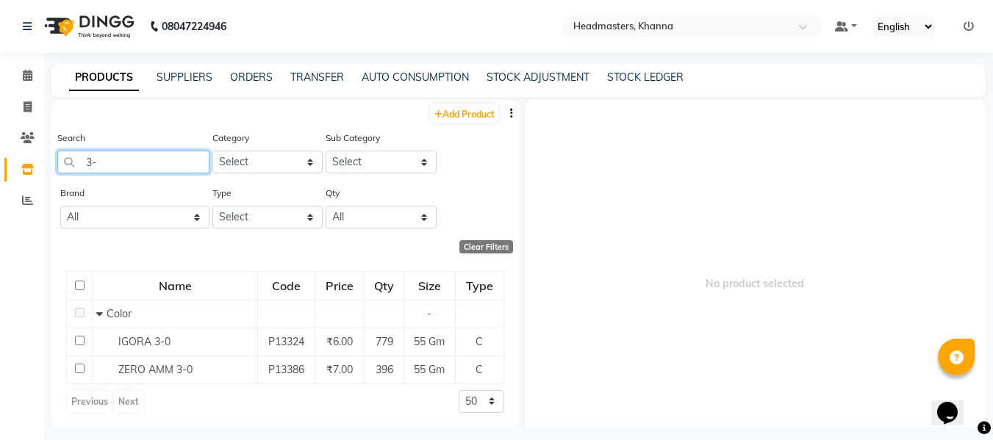
type input "3"
type input "4"
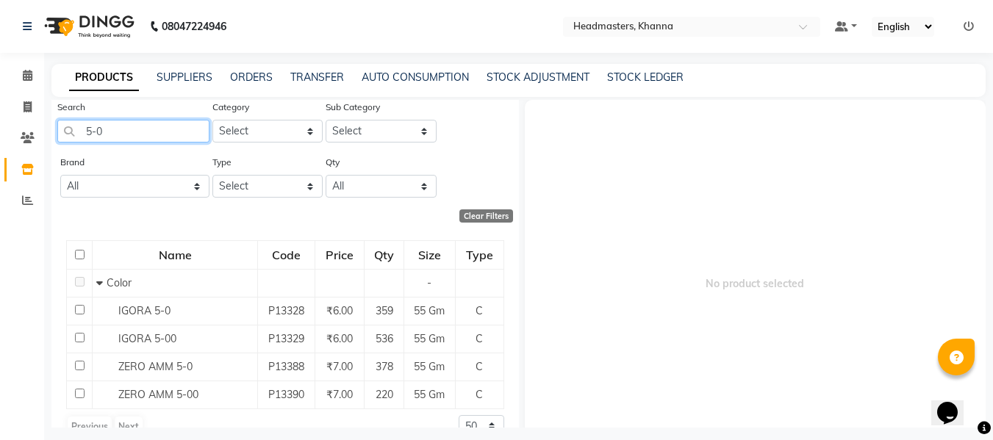
scroll to position [57, 0]
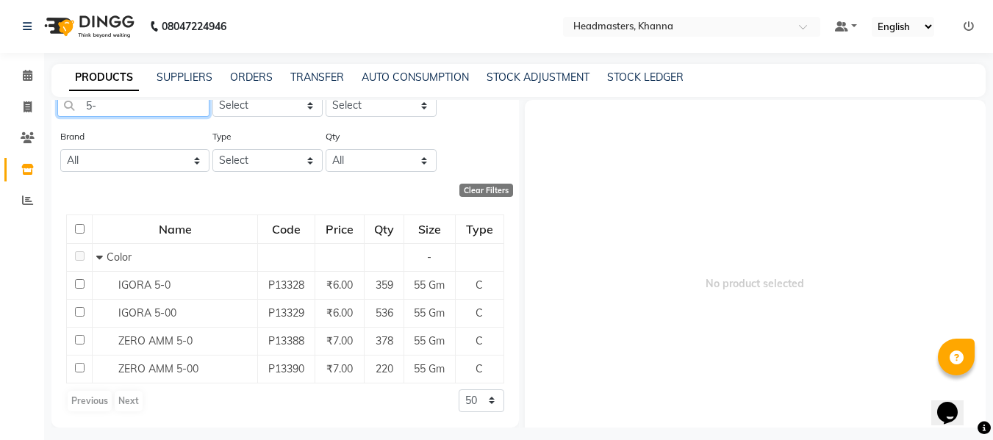
type input "5"
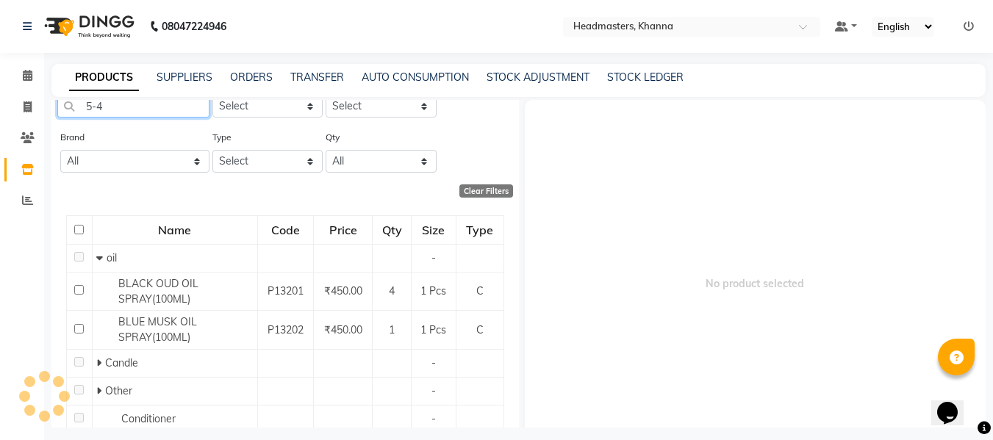
scroll to position [0, 0]
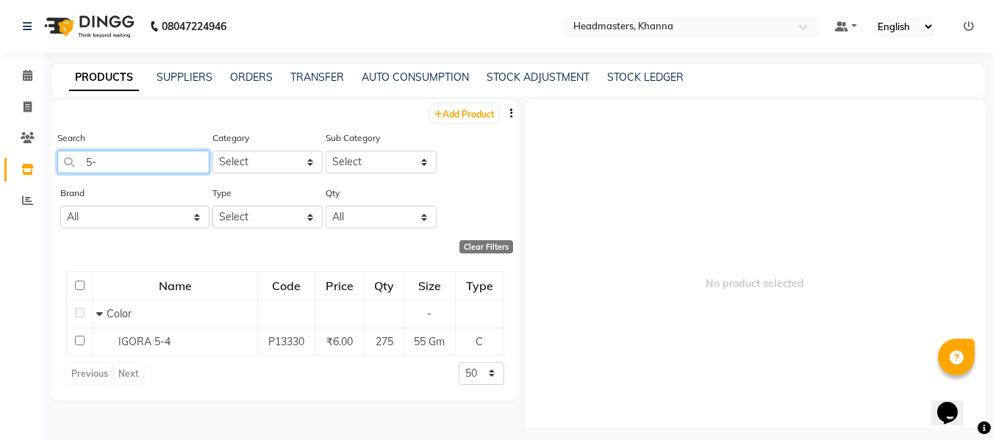
type input "5"
type input "4"
type input "5"
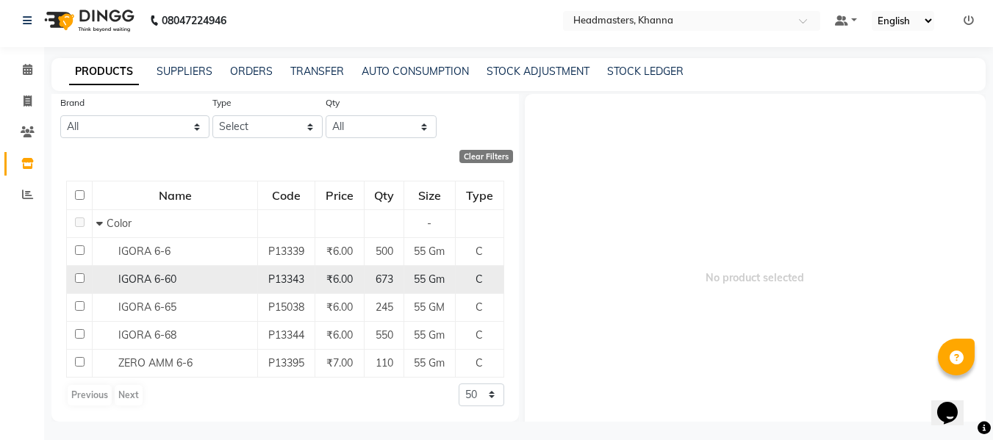
scroll to position [10, 0]
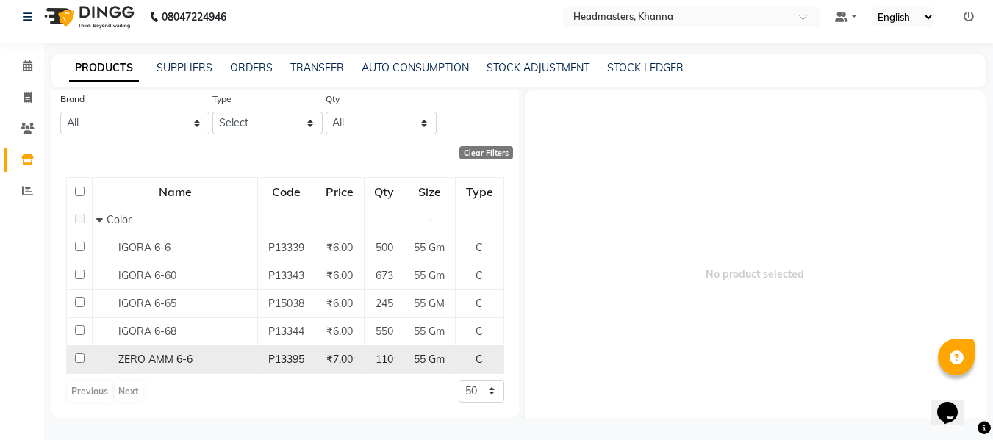
type input "6-6"
click at [143, 354] on span "ZERO AMM 6-6" at bounding box center [155, 359] width 74 height 13
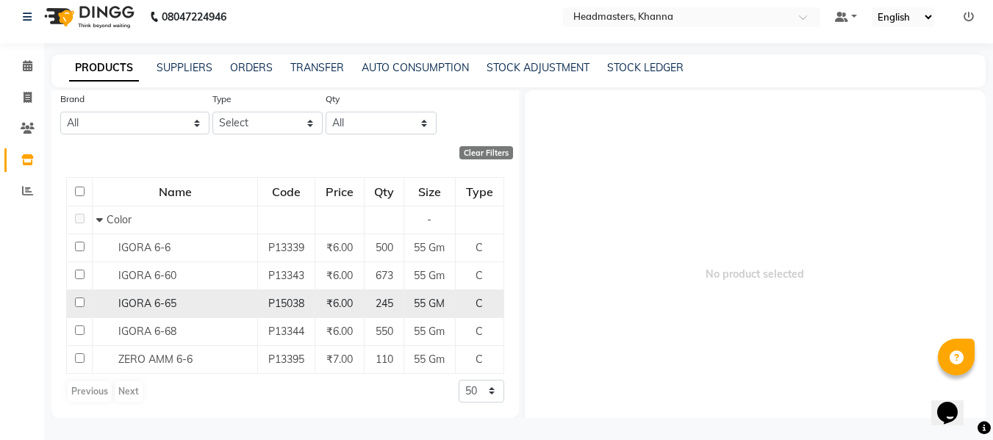
select select
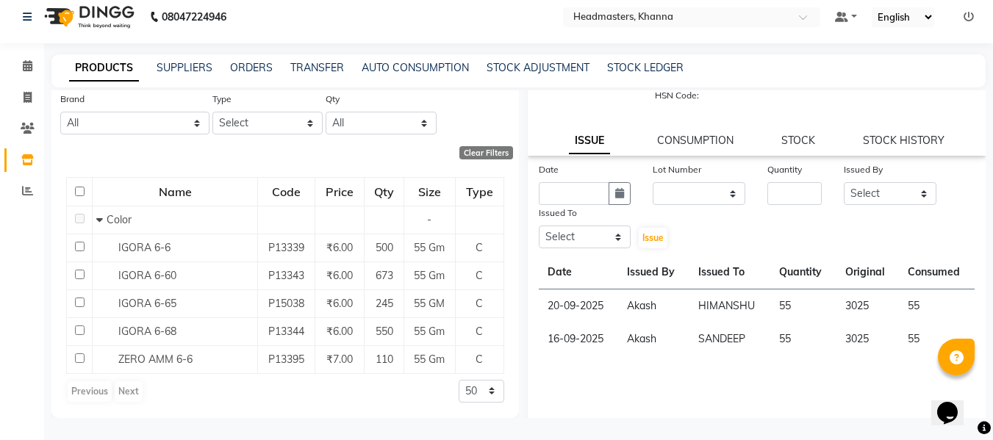
scroll to position [139, 0]
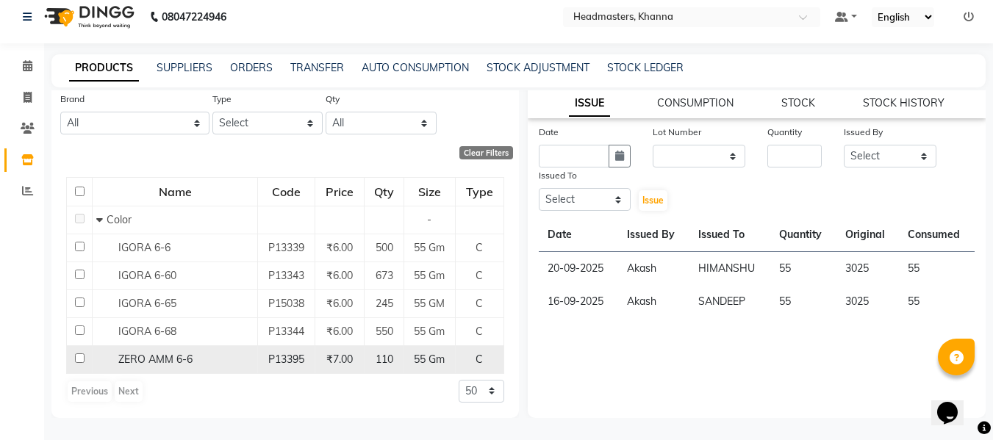
click at [159, 359] on span "ZERO AMM 6-6" at bounding box center [155, 359] width 74 height 13
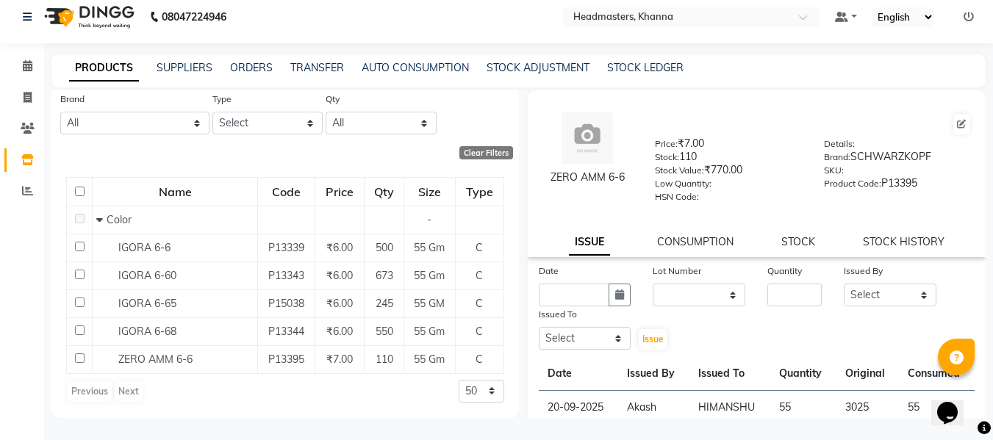
scroll to position [74, 0]
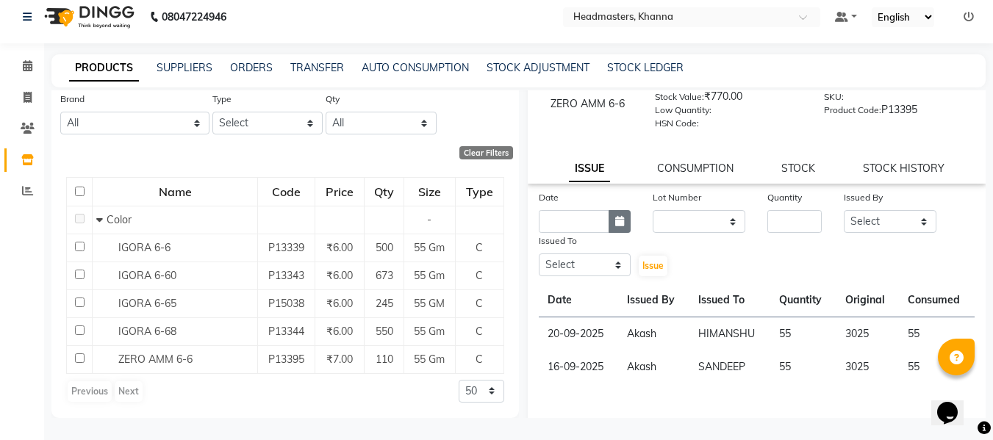
click at [615, 217] on icon "button" at bounding box center [619, 221] width 9 height 10
select select "10"
select select "2025"
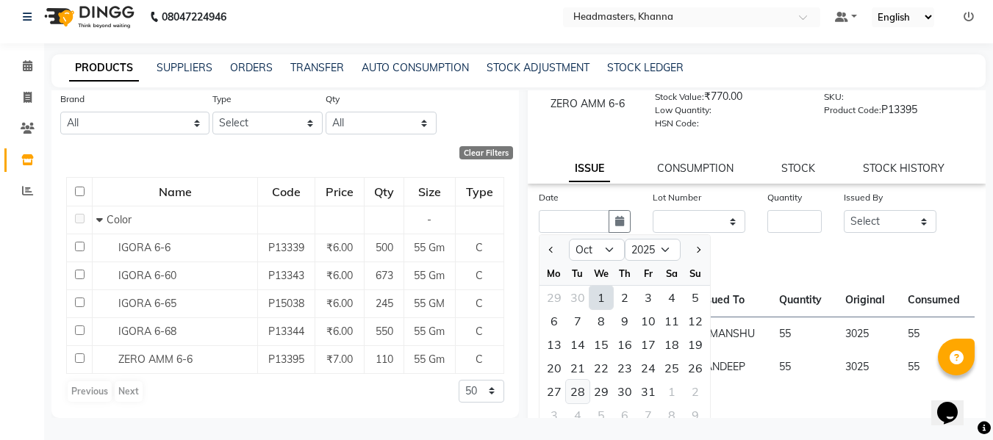
click at [576, 389] on div "28" at bounding box center [578, 392] width 24 height 24
type input "2[DATE]"
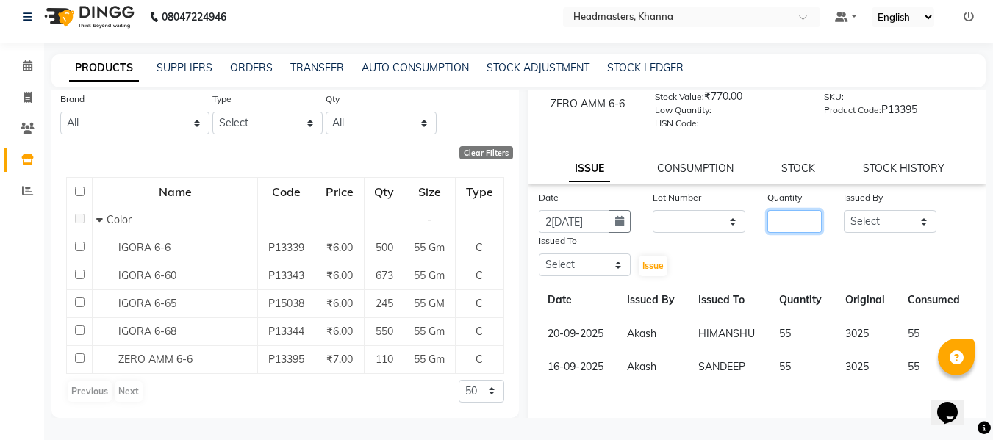
click at [791, 221] on input "number" at bounding box center [795, 221] width 54 height 23
type input "110"
click at [868, 222] on select "Select ABHISHEK [PERSON_NAME] Akash [PERSON_NAME] [PERSON_NAME] (NAILS) ANKIT A…" at bounding box center [890, 221] width 93 height 23
select select "82726"
click at [844, 210] on select "Select ABHISHEK [PERSON_NAME] Akash [PERSON_NAME] [PERSON_NAME] (NAILS) ANKIT A…" at bounding box center [890, 221] width 93 height 23
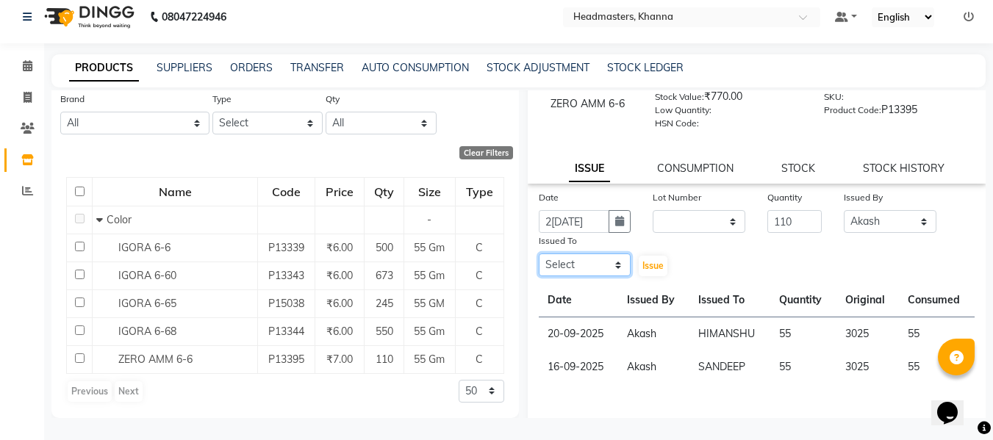
click at [590, 262] on select "Select ABHISHEK [PERSON_NAME] Akash [PERSON_NAME] [PERSON_NAME] (NAILS) ANKIT A…" at bounding box center [585, 265] width 93 height 23
select select "60819"
click at [539, 254] on select "Select ABHISHEK [PERSON_NAME] Akash [PERSON_NAME] [PERSON_NAME] (NAILS) ANKIT A…" at bounding box center [585, 265] width 93 height 23
click at [643, 268] on span "Issue" at bounding box center [653, 265] width 21 height 11
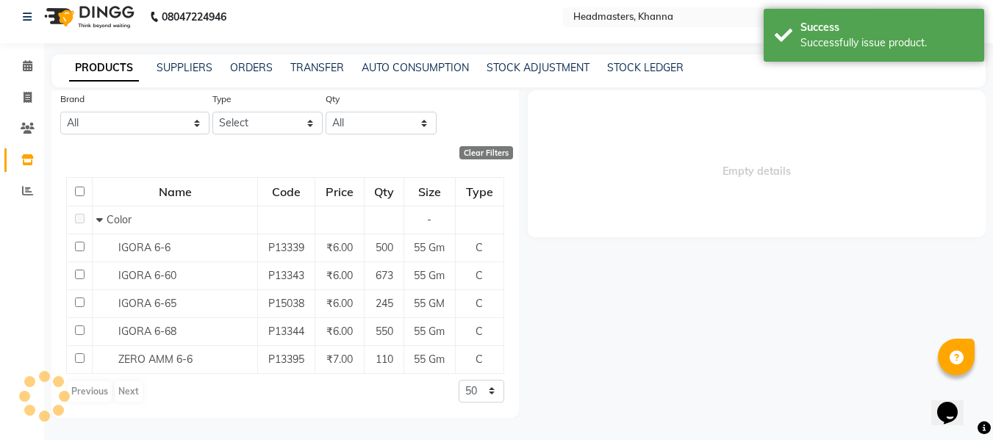
select select
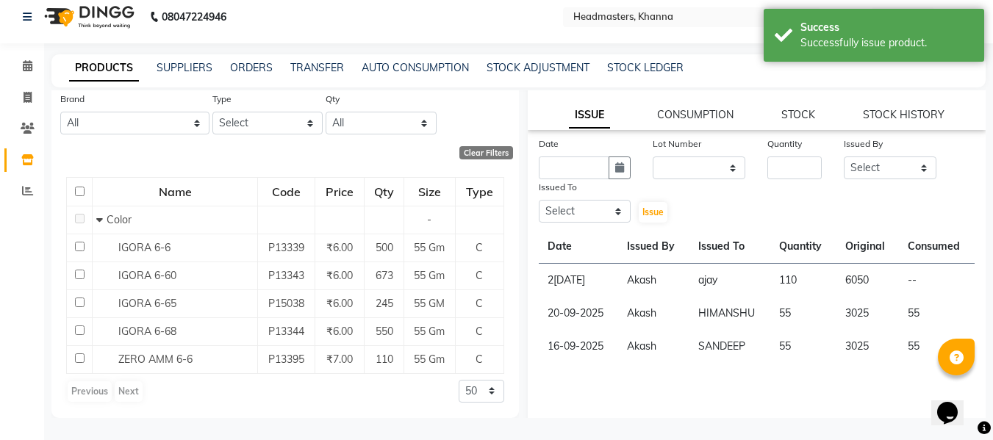
scroll to position [139, 0]
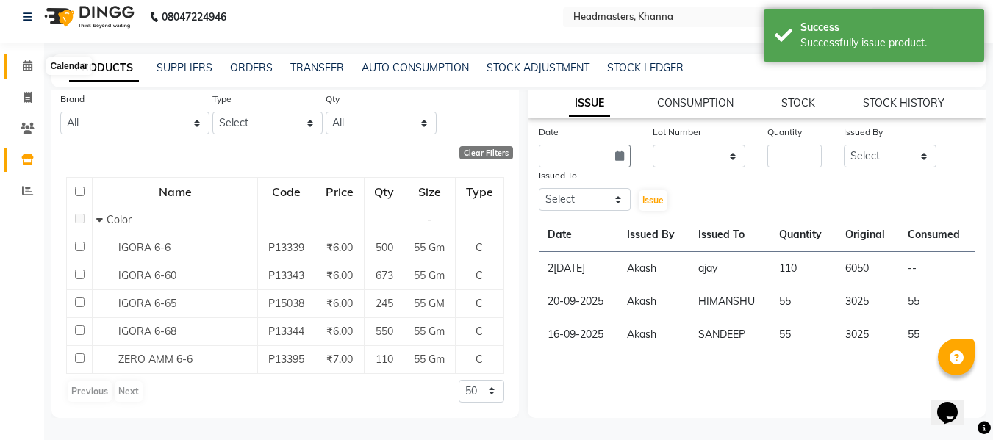
click at [25, 65] on icon at bounding box center [28, 65] width 10 height 11
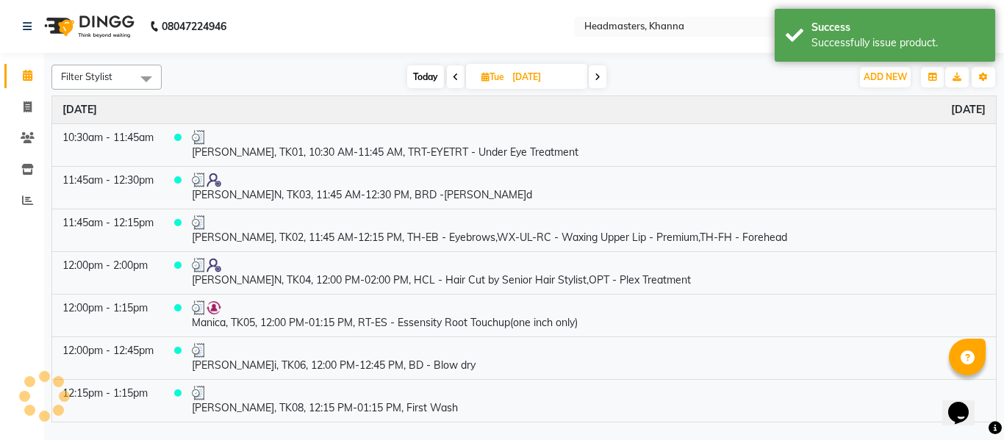
click at [500, 73] on span "Tue" at bounding box center [493, 76] width 30 height 11
select select "9"
select select "2025"
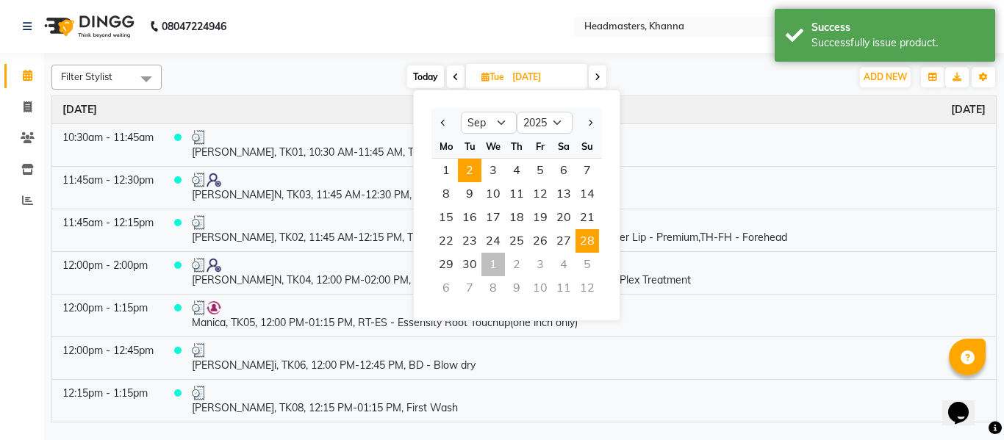
click at [588, 237] on span "28" at bounding box center [588, 241] width 24 height 24
type input "28-09-2025"
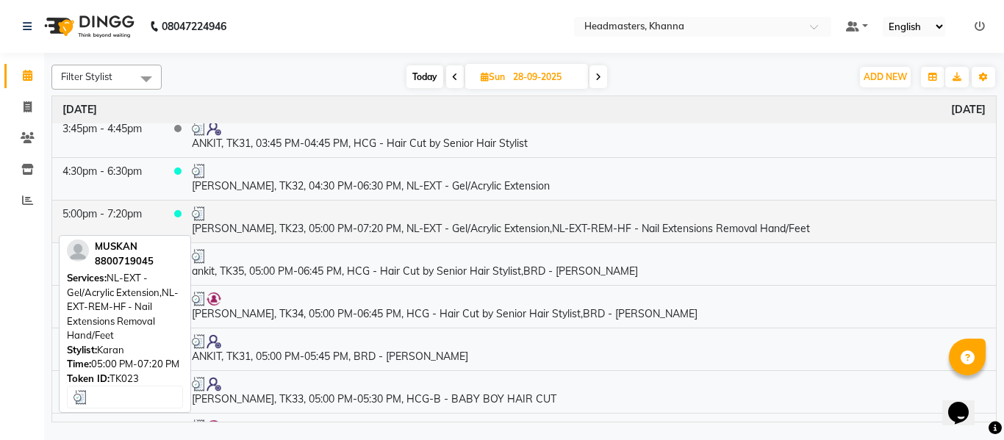
scroll to position [1470, 0]
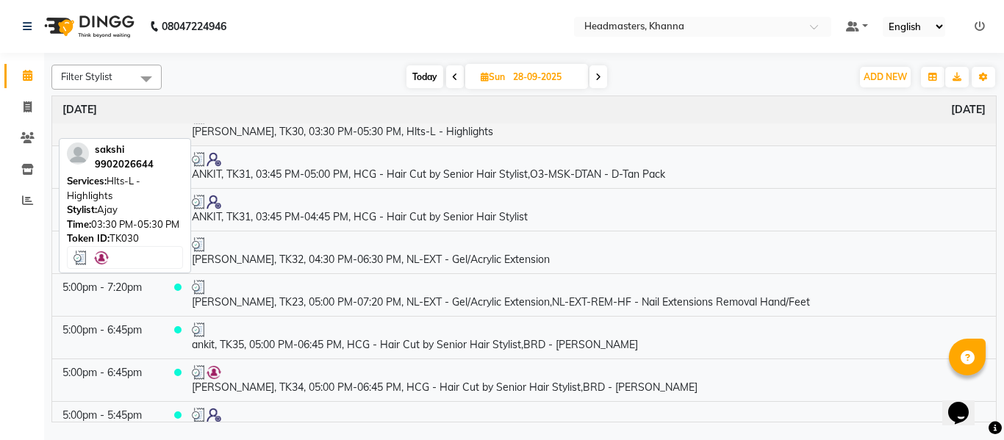
click at [348, 126] on td "[PERSON_NAME], TK30, 03:30 PM-05:30 PM, Hlts-L - Highlights" at bounding box center [589, 124] width 815 height 43
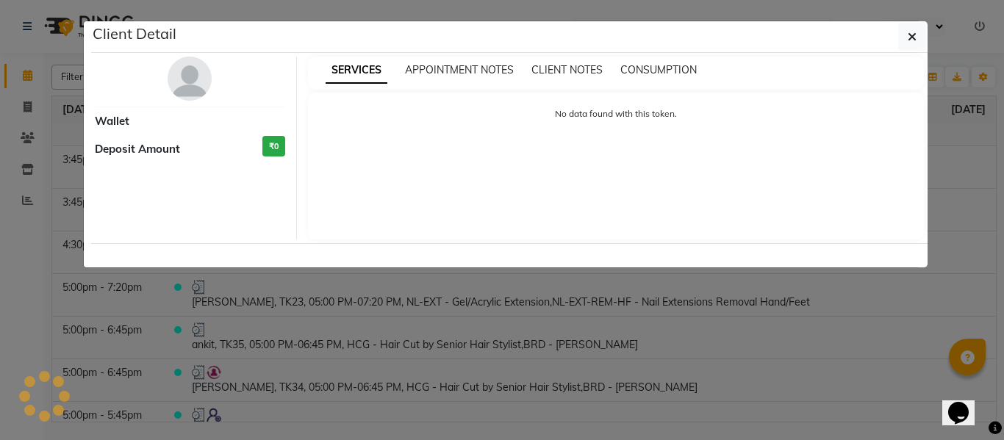
select select "3"
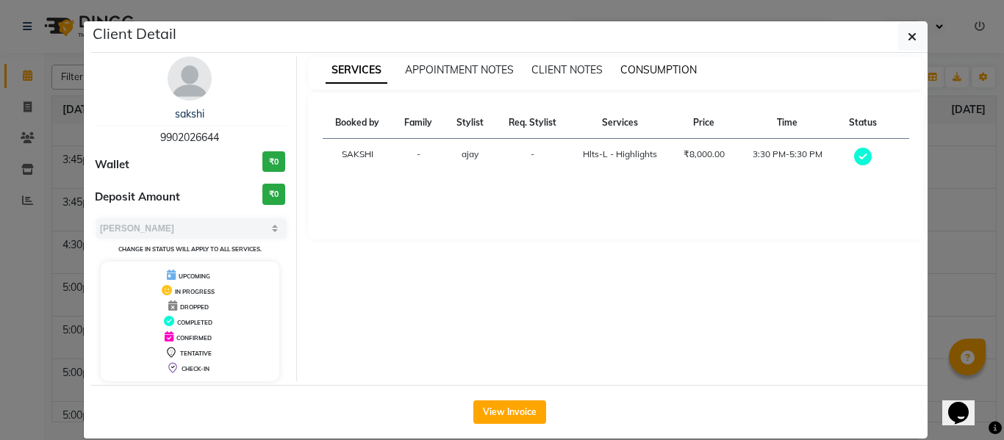
click at [630, 68] on span "CONSUMPTION" at bounding box center [659, 69] width 76 height 13
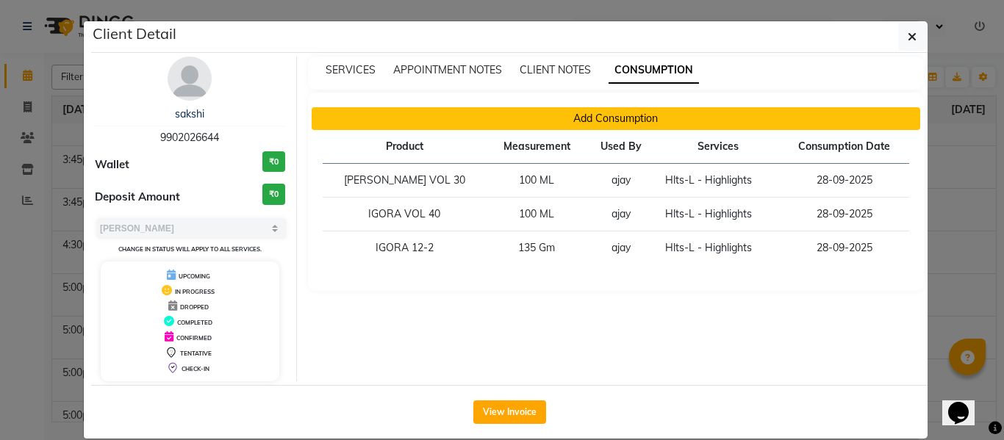
click at [611, 121] on button "Add Consumption" at bounding box center [616, 118] width 609 height 23
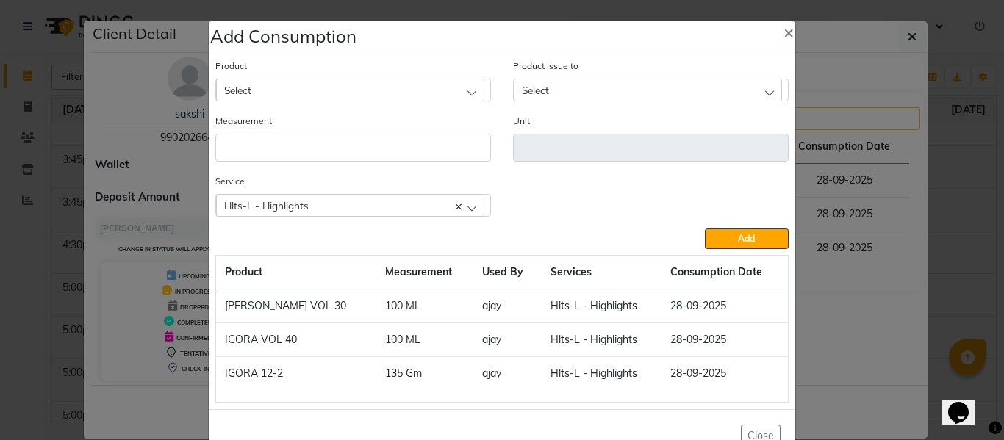
click at [369, 82] on div "Select" at bounding box center [350, 90] width 268 height 22
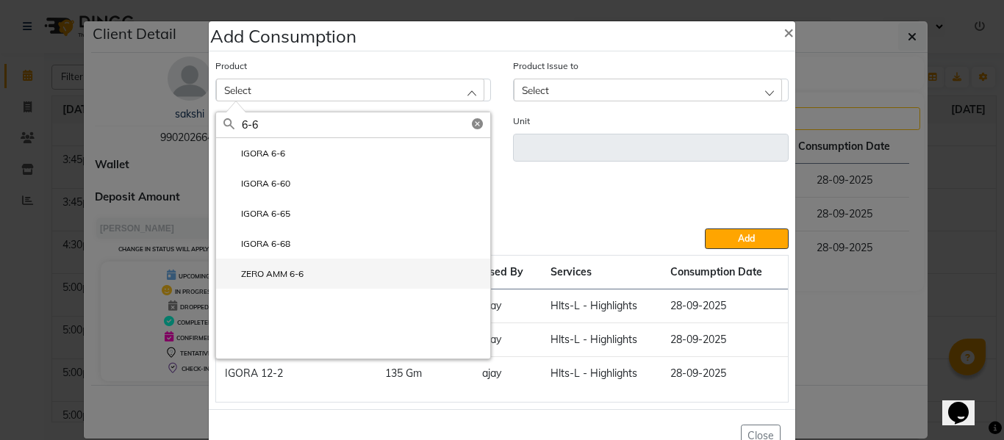
type input "6-6"
drag, startPoint x: 276, startPoint y: 268, endPoint x: 314, endPoint y: 249, distance: 42.1
click at [279, 268] on label "ZERO AMM 6-6" at bounding box center [264, 274] width 80 height 13
type input "Gm"
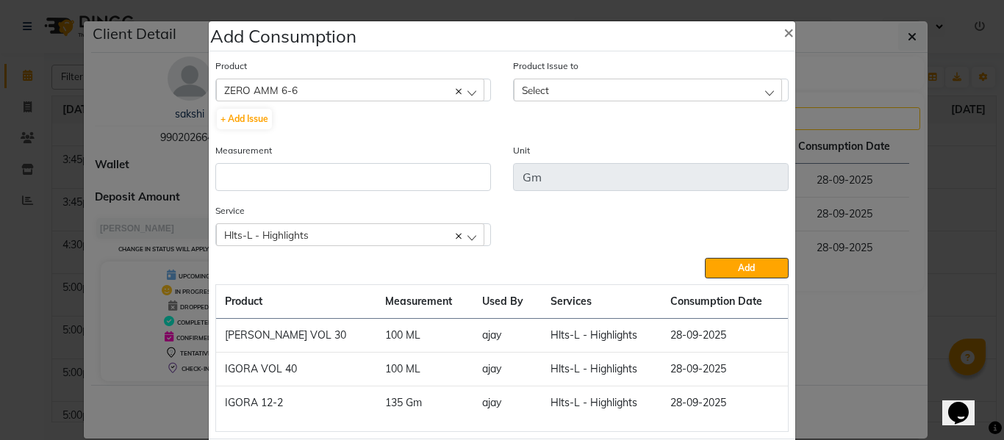
click at [546, 85] on div "Select" at bounding box center [648, 90] width 268 height 22
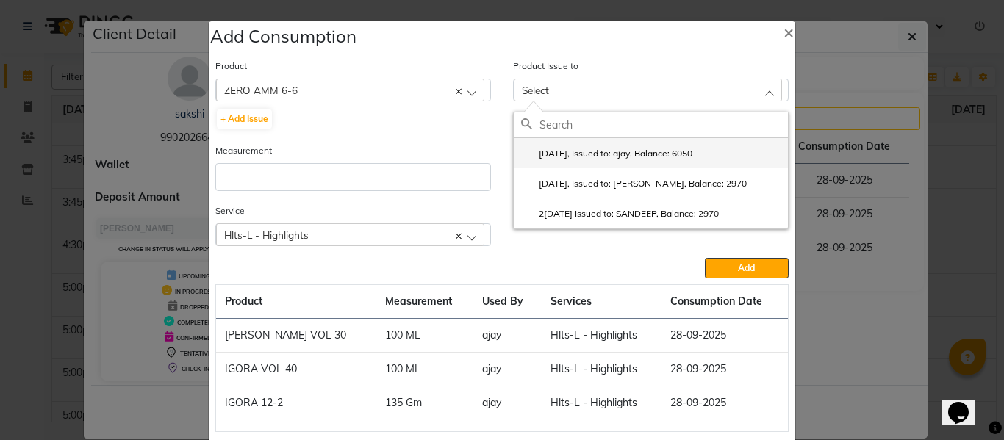
click at [598, 151] on label "[DATE], Issued to: ajay, Balance: 6050" at bounding box center [606, 153] width 171 height 13
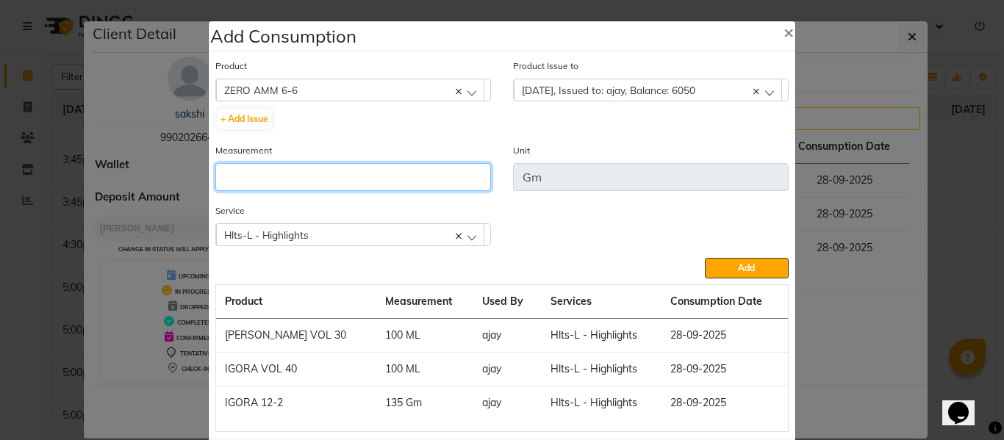
click at [357, 175] on input "number" at bounding box center [353, 177] width 276 height 28
type input "110"
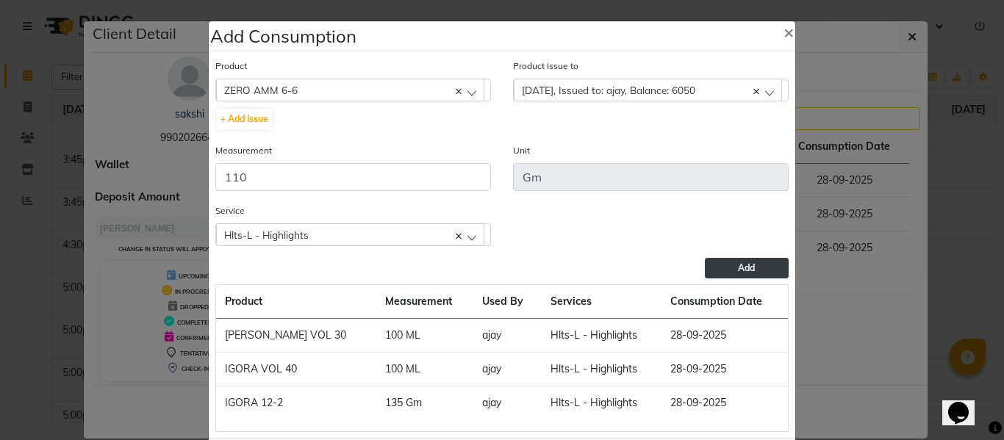
click at [742, 260] on button "Add" at bounding box center [747, 268] width 84 height 21
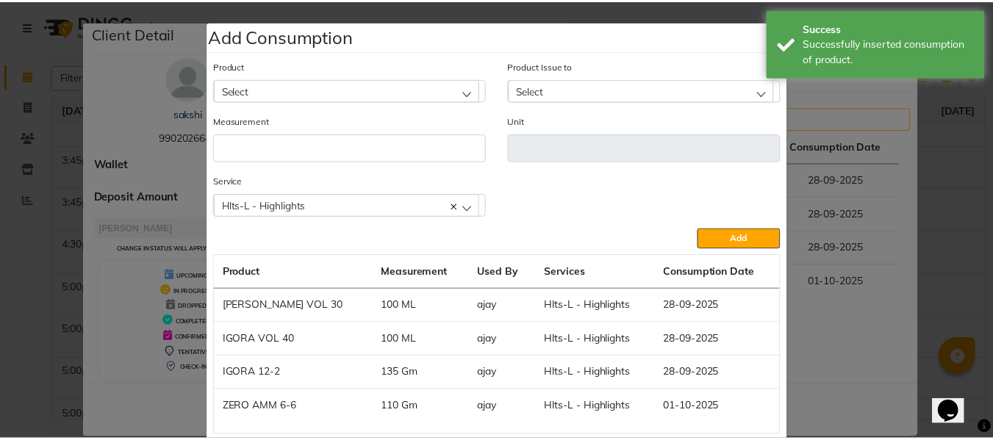
scroll to position [74, 0]
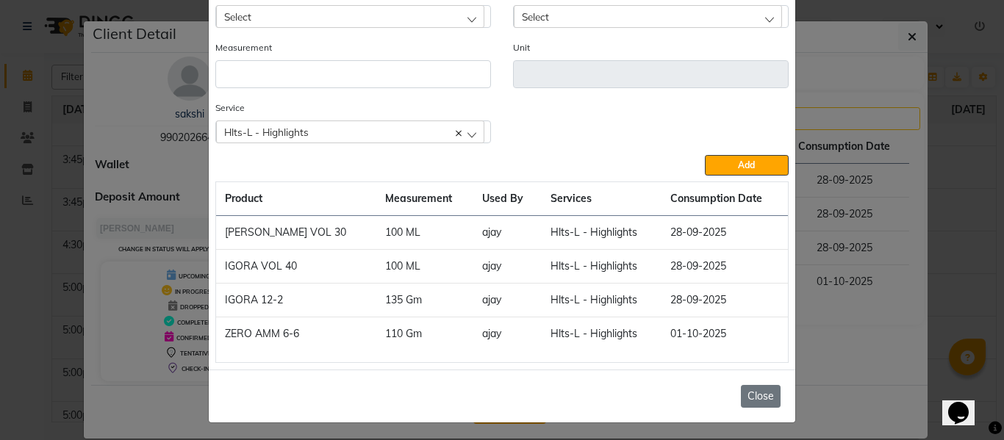
drag, startPoint x: 754, startPoint y: 401, endPoint x: 746, endPoint y: 327, distance: 74.0
click at [754, 400] on button "Close" at bounding box center [761, 396] width 40 height 23
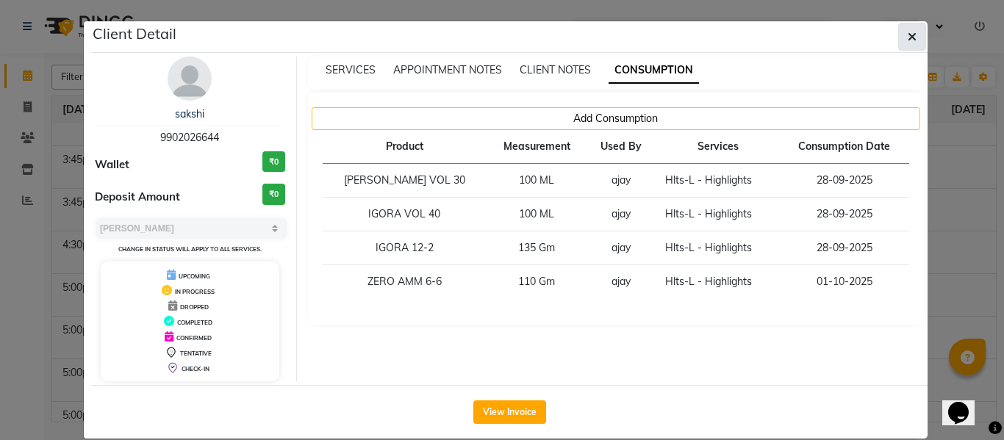
click at [898, 37] on button "button" at bounding box center [912, 37] width 28 height 28
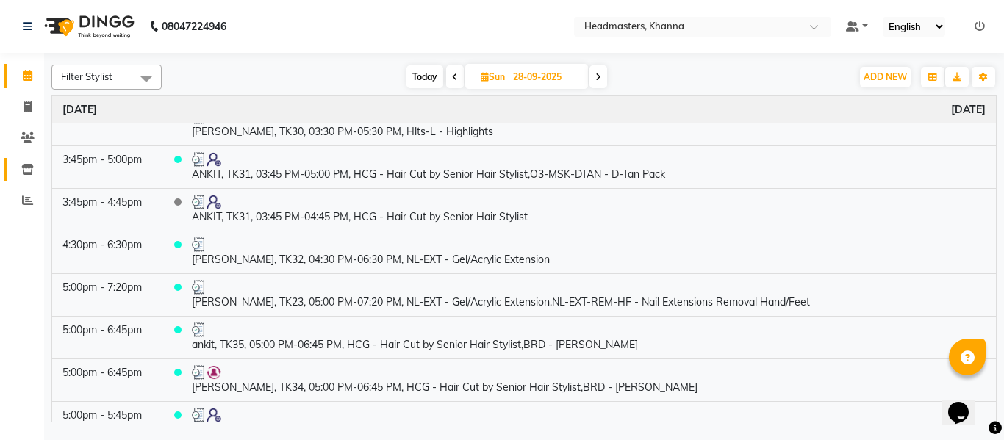
drag, startPoint x: 27, startPoint y: 165, endPoint x: 41, endPoint y: 186, distance: 24.9
click at [27, 165] on icon at bounding box center [27, 169] width 12 height 11
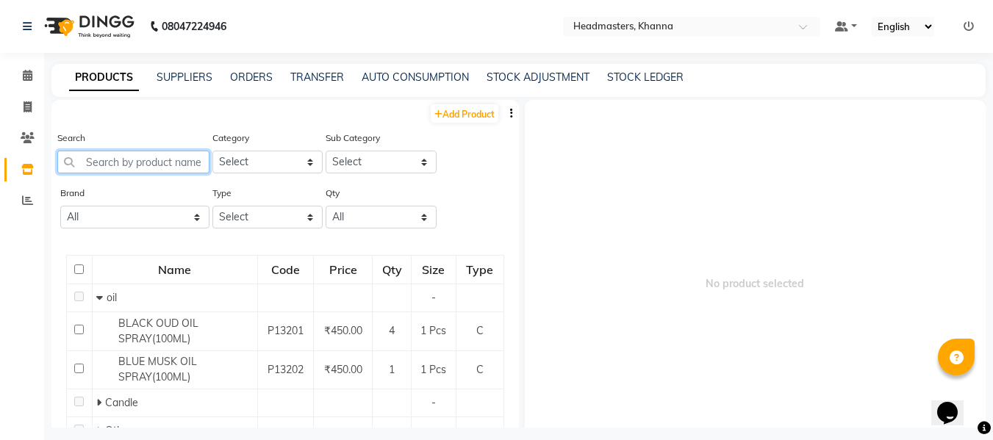
click at [149, 165] on input "text" at bounding box center [133, 162] width 152 height 23
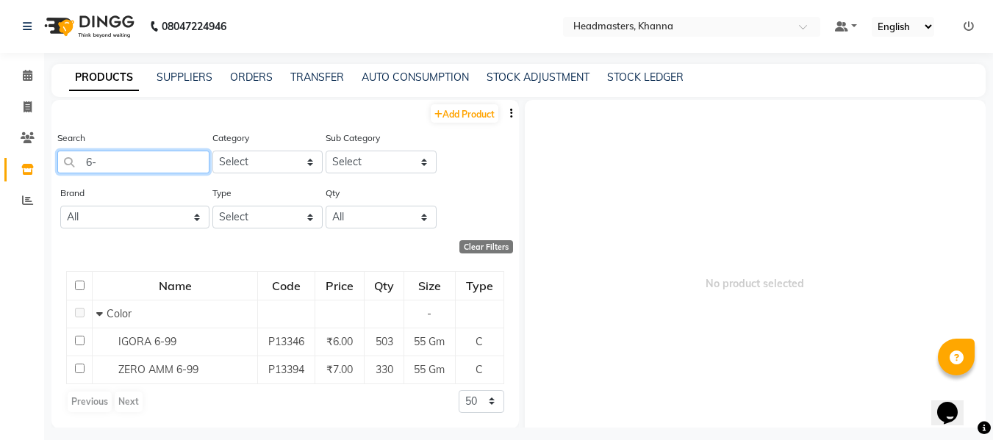
type input "6"
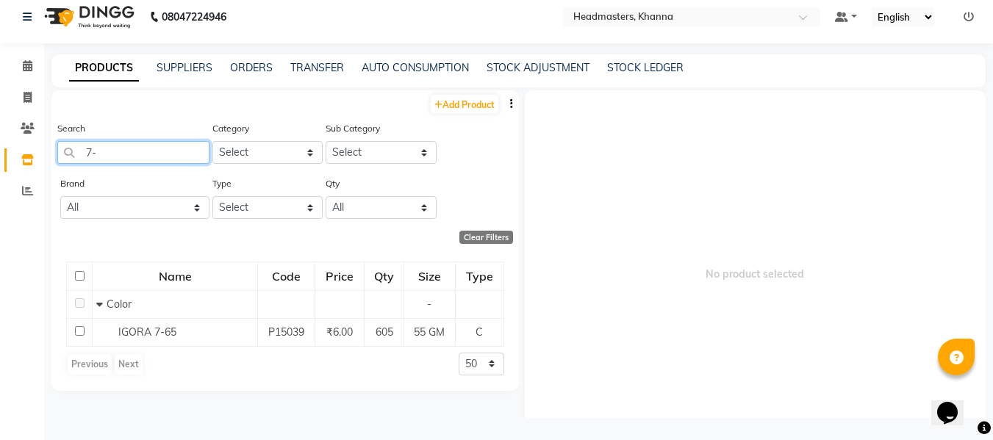
type input "7"
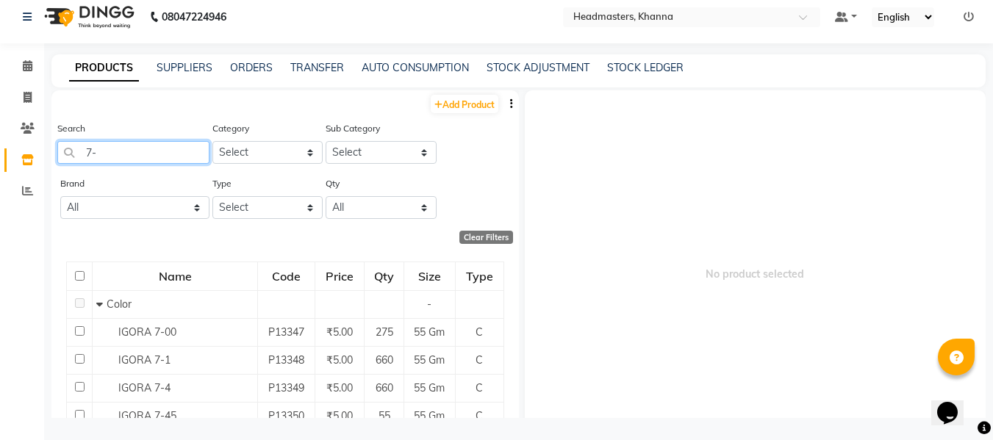
type input "7"
type input "8"
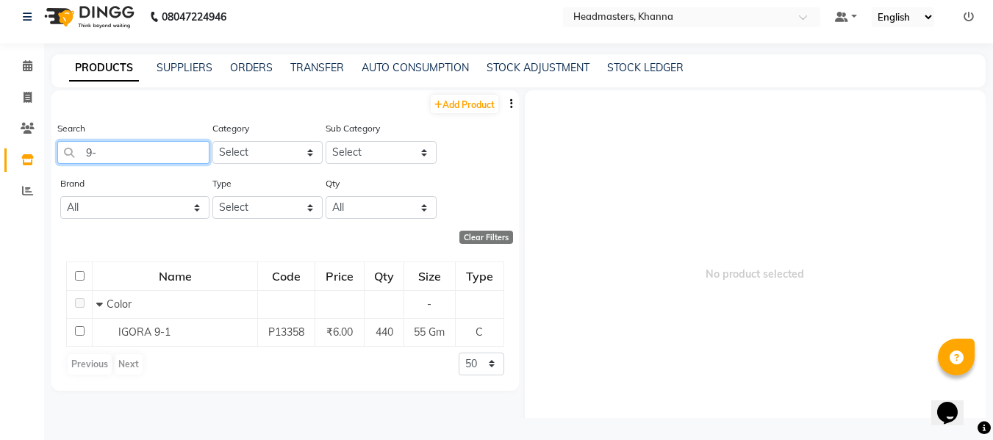
type input "9"
type input "0"
type input "1"
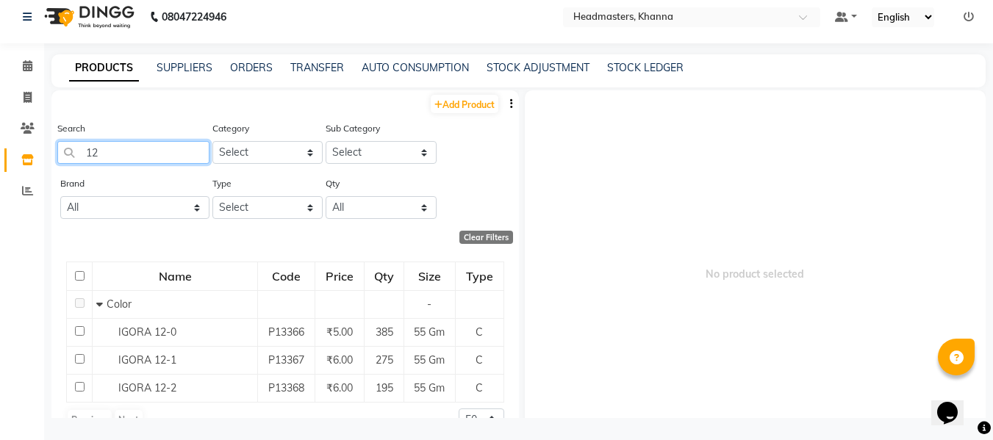
type input "1"
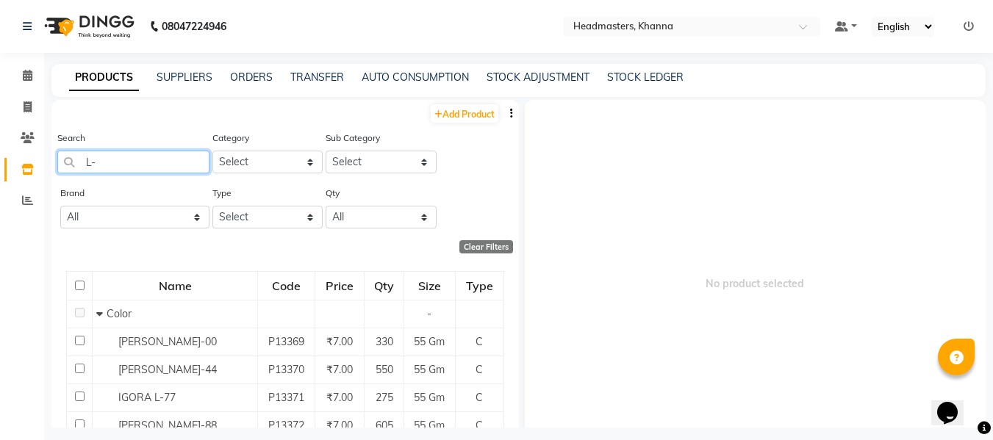
click at [147, 160] on input "L-" at bounding box center [133, 162] width 152 height 23
type input "L"
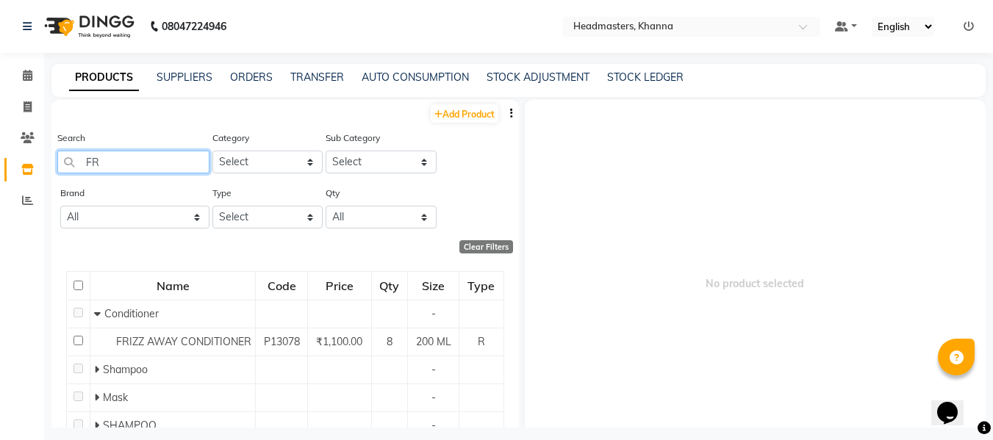
type input "F"
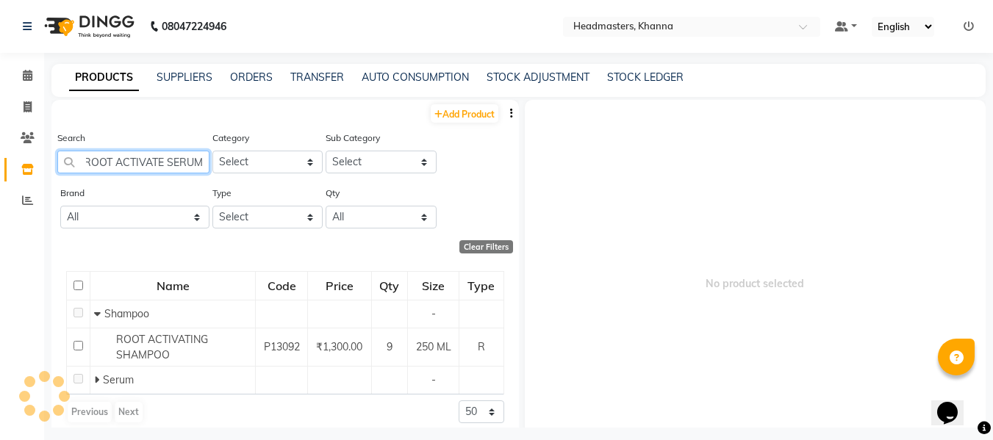
scroll to position [0, 1]
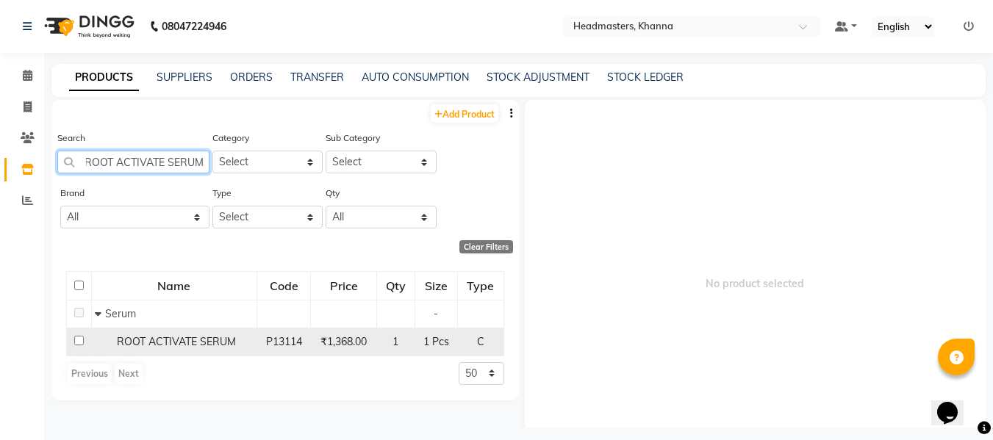
type input "ROOT ACTIVATE SERUM"
click at [162, 337] on span "ROOT ACTIVATE SERUM" at bounding box center [176, 341] width 119 height 13
select select
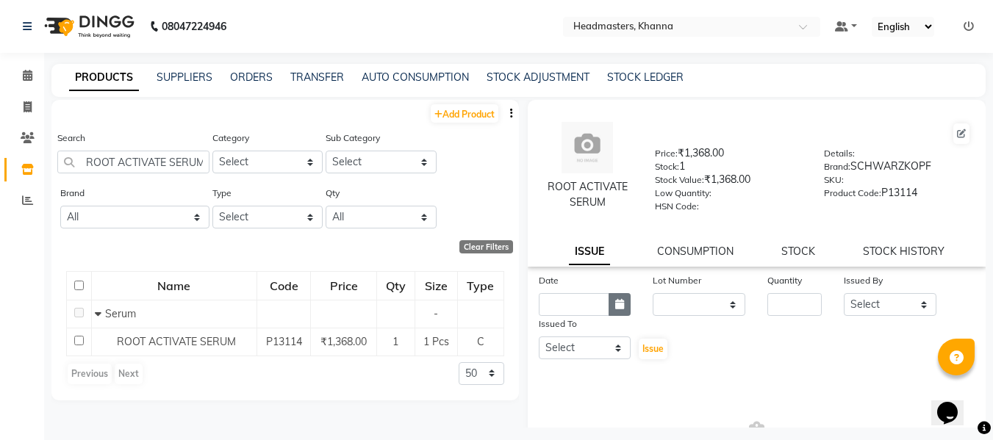
click at [615, 306] on icon "button" at bounding box center [619, 304] width 9 height 10
select select "10"
select select "2025"
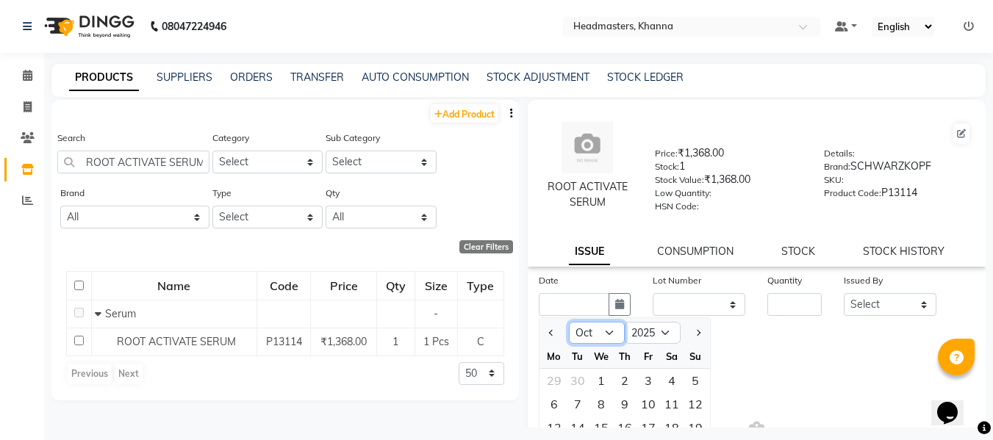
click at [612, 332] on select "Jan Feb Mar Apr May Jun [DATE] Aug Sep Oct Nov Dec" at bounding box center [597, 333] width 56 height 22
select select "9"
click at [569, 322] on select "Jan Feb Mar Apr May Jun [DATE] Aug Sep Oct Nov Dec" at bounding box center [597, 333] width 56 height 22
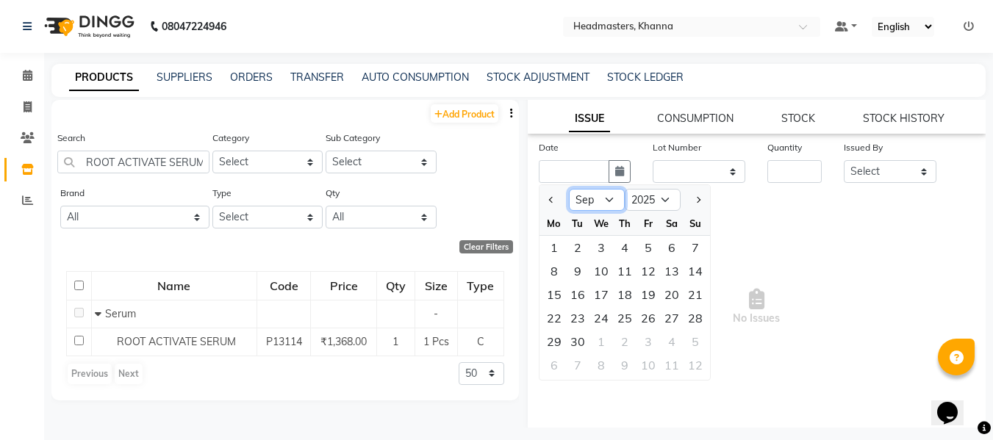
scroll to position [139, 0]
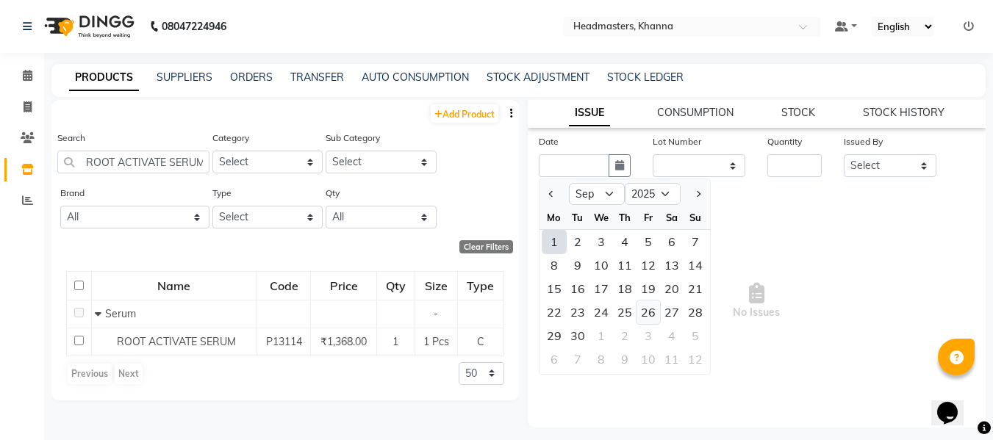
click at [648, 310] on div "26" at bounding box center [649, 313] width 24 height 24
type input "26-09-2025"
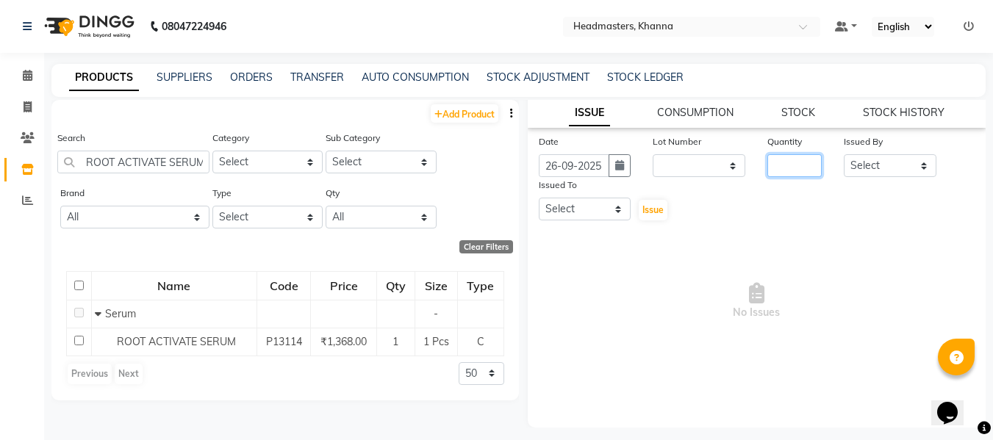
click at [793, 174] on input "number" at bounding box center [795, 165] width 54 height 23
type input "1"
click at [866, 164] on select "Select ABHISHEK [PERSON_NAME] Akash [PERSON_NAME] [PERSON_NAME] (NAILS) ANKIT A…" at bounding box center [890, 165] width 93 height 23
select select "82726"
click at [844, 154] on select "Select ABHISHEK [PERSON_NAME] Akash [PERSON_NAME] [PERSON_NAME] (NAILS) ANKIT A…" at bounding box center [890, 165] width 93 height 23
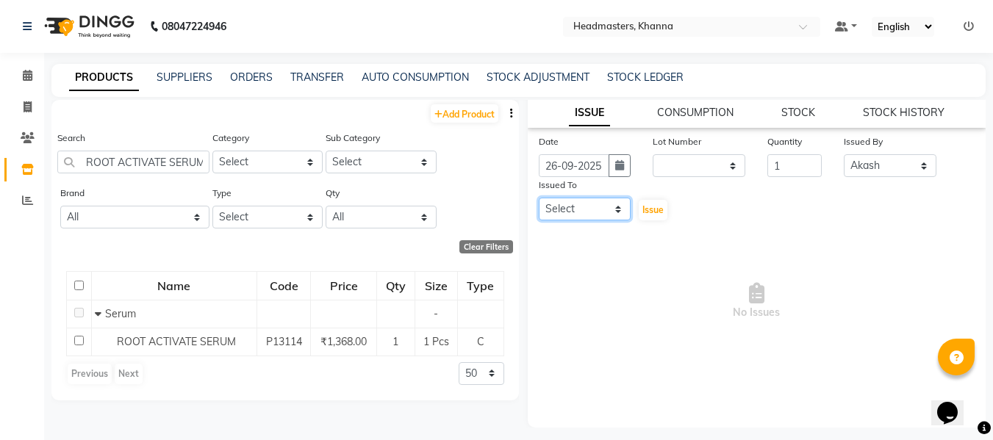
click at [572, 207] on select "Select ABHISHEK [PERSON_NAME] Akash [PERSON_NAME] [PERSON_NAME] (NAILS) ANKIT A…" at bounding box center [585, 209] width 93 height 23
select select "60804"
click at [539, 198] on select "Select ABHISHEK [PERSON_NAME] Akash [PERSON_NAME] [PERSON_NAME] (NAILS) ANKIT A…" at bounding box center [585, 209] width 93 height 23
click at [645, 210] on span "Issue" at bounding box center [653, 209] width 21 height 11
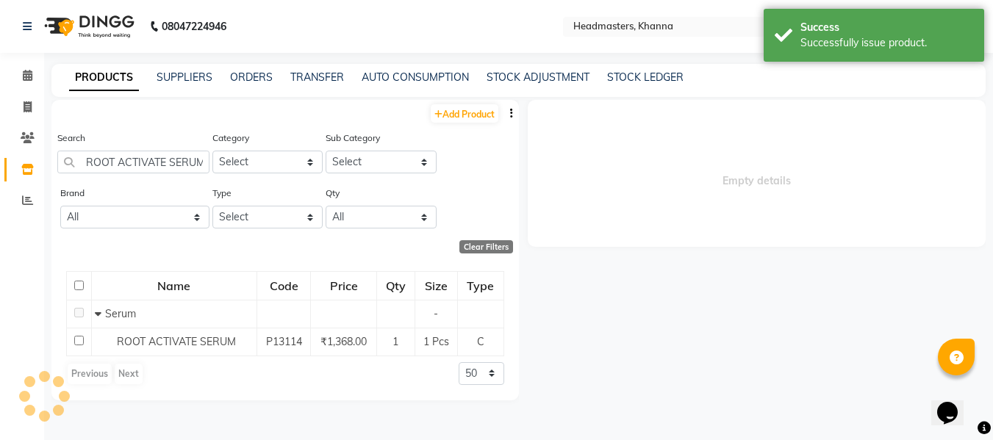
scroll to position [0, 0]
select select
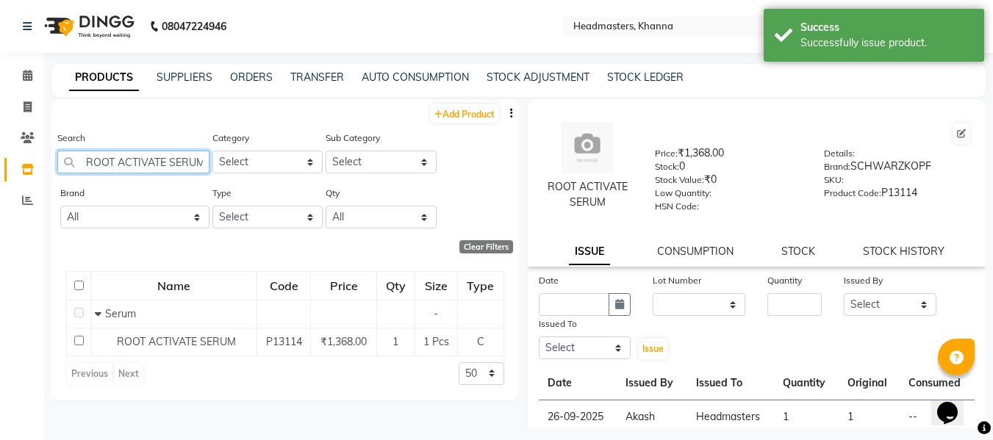
click at [177, 163] on input "ROOT ACTIVATE SERUM" at bounding box center [133, 162] width 152 height 23
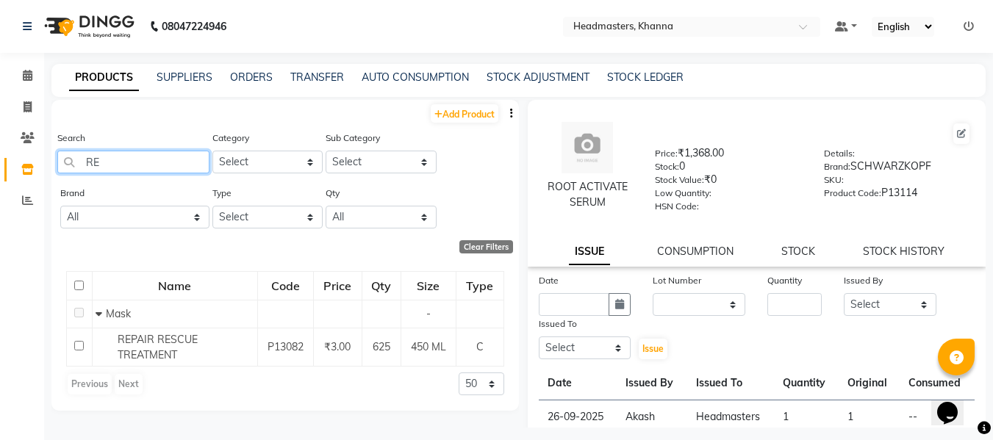
type input "R"
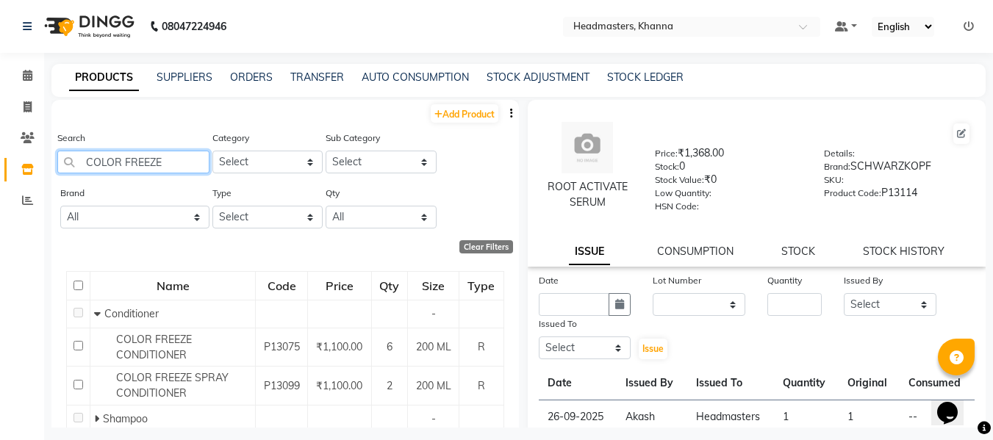
type input "COLOR FREEZE"
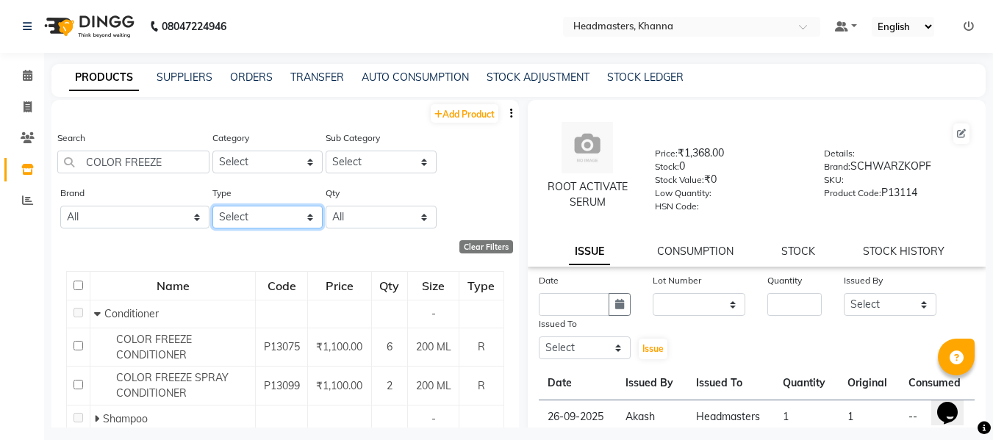
click at [285, 217] on select "Select Both Retail Consumable" at bounding box center [267, 217] width 111 height 23
select select "C"
click at [212, 206] on select "Select Both Retail Consumable" at bounding box center [267, 217] width 111 height 23
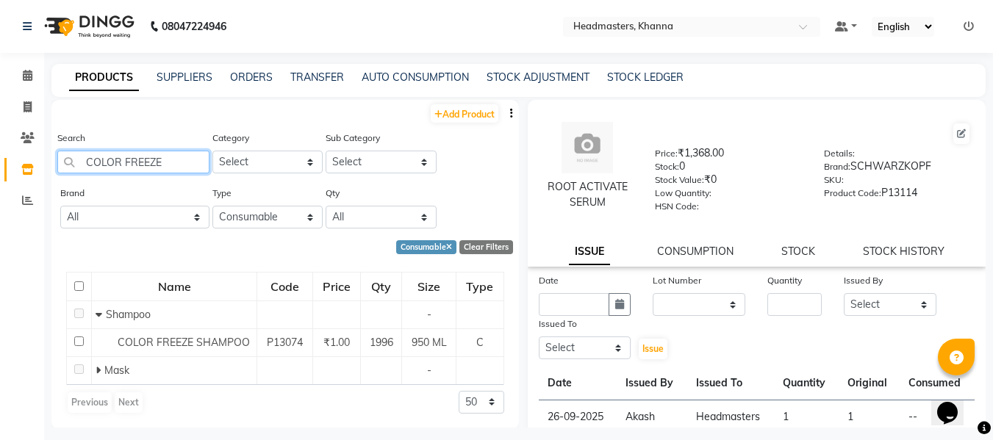
click at [176, 160] on input "COLOR FREEZE" at bounding box center [133, 162] width 152 height 23
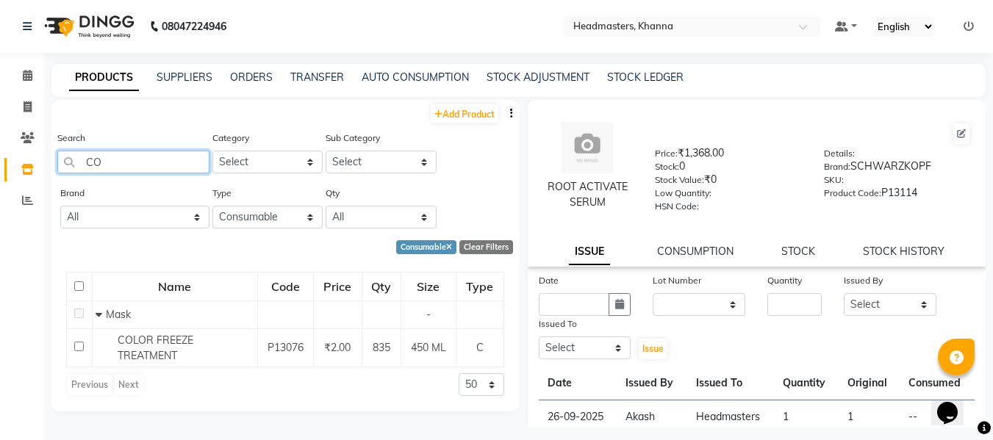
type input "C"
type input "G"
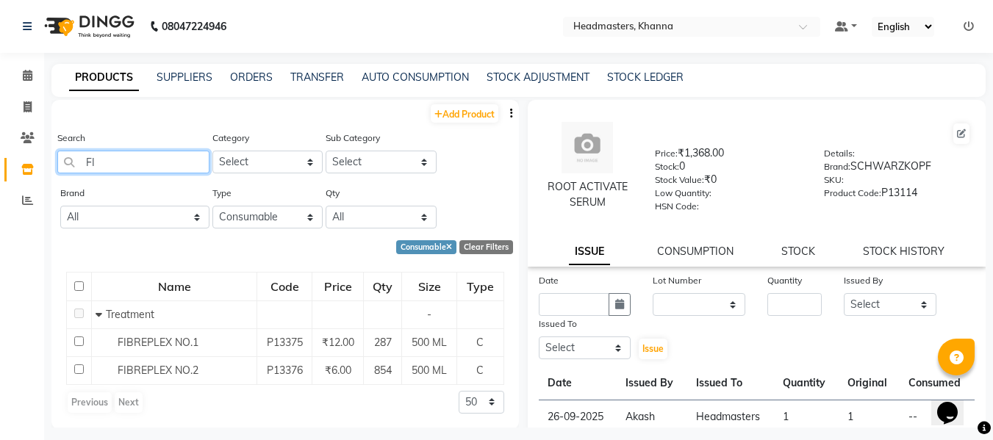
type input "F"
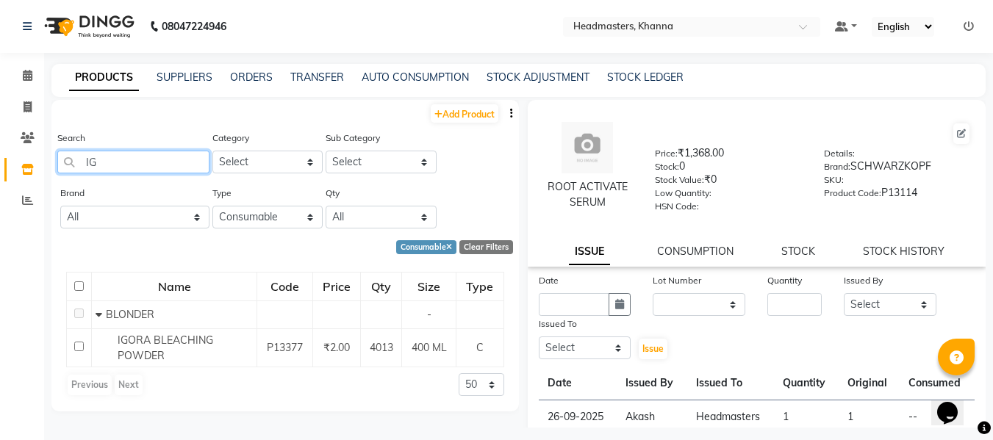
type input "I"
type input "B"
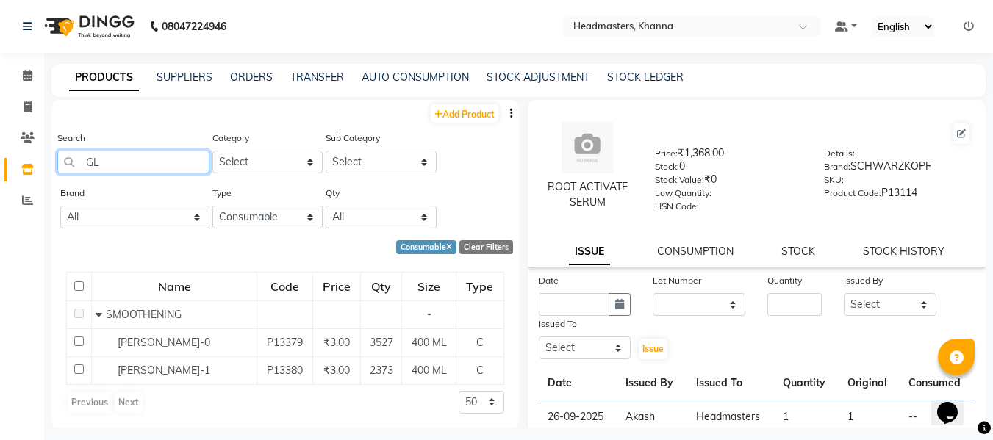
type input "G"
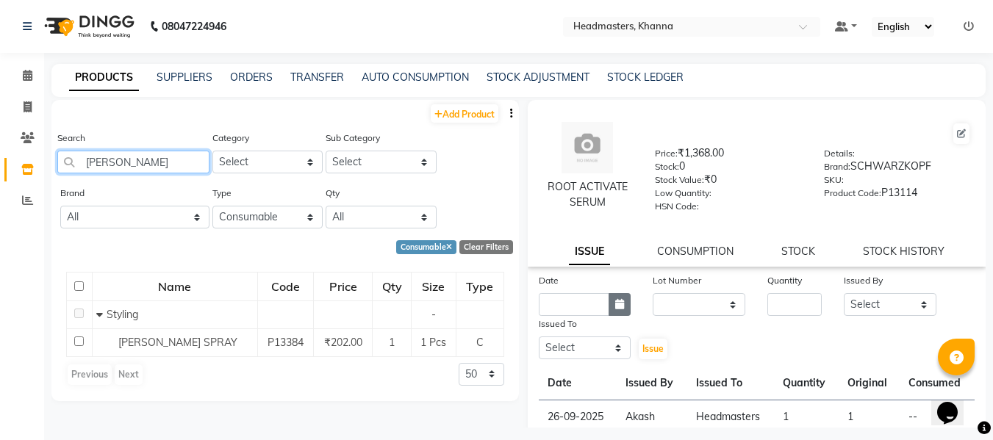
type input "[PERSON_NAME]"
click at [615, 304] on icon "button" at bounding box center [619, 304] width 9 height 10
select select "10"
select select "2025"
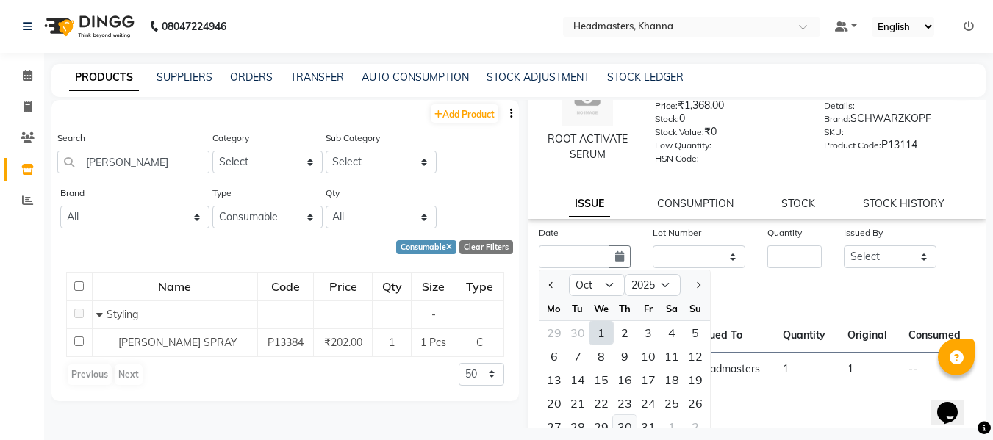
scroll to position [74, 0]
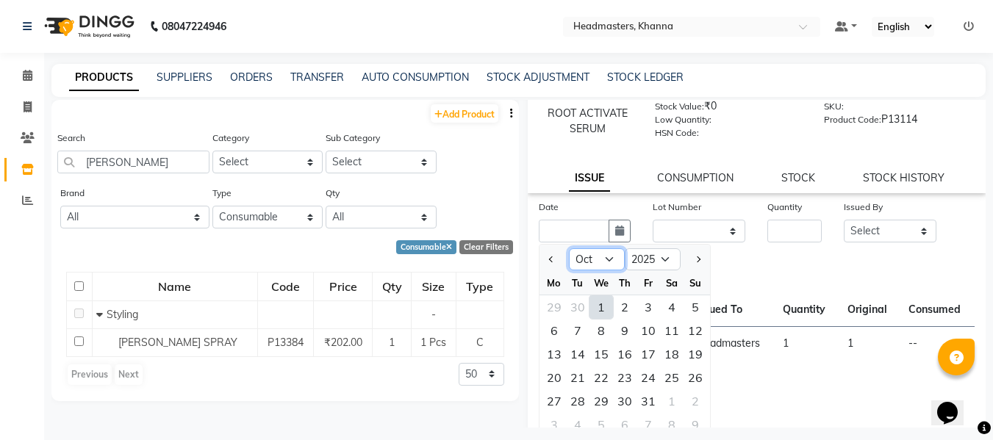
click at [604, 258] on select "Jan Feb Mar Apr May Jun [DATE] Aug Sep Oct Nov Dec" at bounding box center [597, 260] width 56 height 22
select select "9"
click at [569, 249] on select "Jan Feb Mar Apr May Jun [DATE] Aug Sep Oct Nov Dec" at bounding box center [597, 260] width 56 height 22
click at [692, 326] on div "14" at bounding box center [696, 331] width 24 height 24
type input "[DATE]"
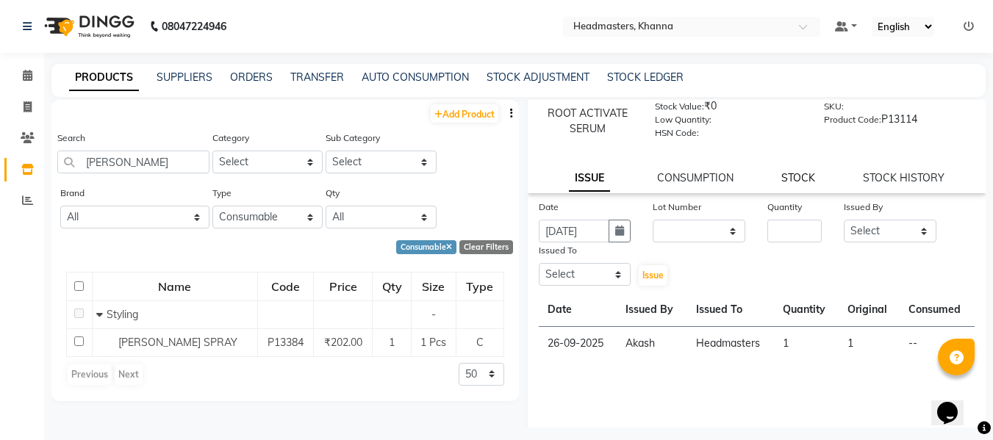
click at [796, 174] on link "STOCK" at bounding box center [799, 177] width 34 height 13
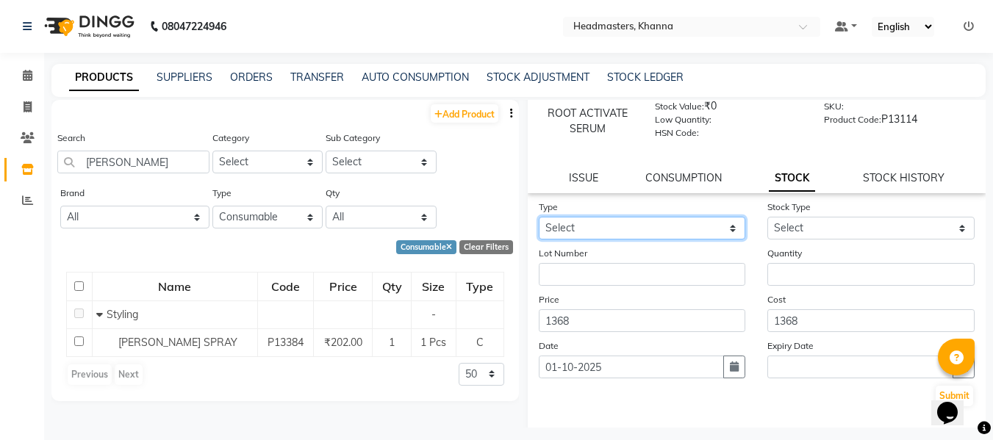
click at [675, 232] on select "Select In" at bounding box center [642, 228] width 207 height 23
select select "in"
click at [539, 217] on select "Select In" at bounding box center [642, 228] width 207 height 23
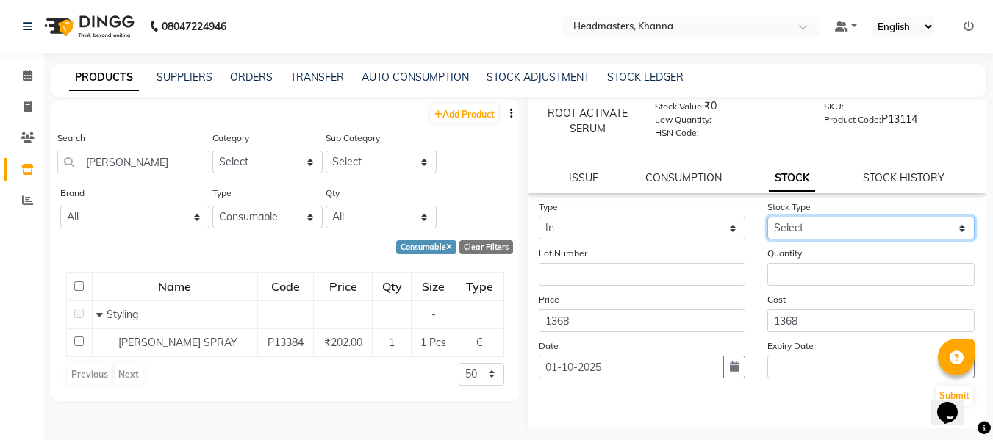
drag, startPoint x: 853, startPoint y: 224, endPoint x: 840, endPoint y: 231, distance: 14.1
click at [853, 224] on select "Select New Stock Adjustment Return Other" at bounding box center [871, 228] width 207 height 23
select select "new stock"
click at [768, 217] on select "Select New Stock Adjustment Return Other" at bounding box center [871, 228] width 207 height 23
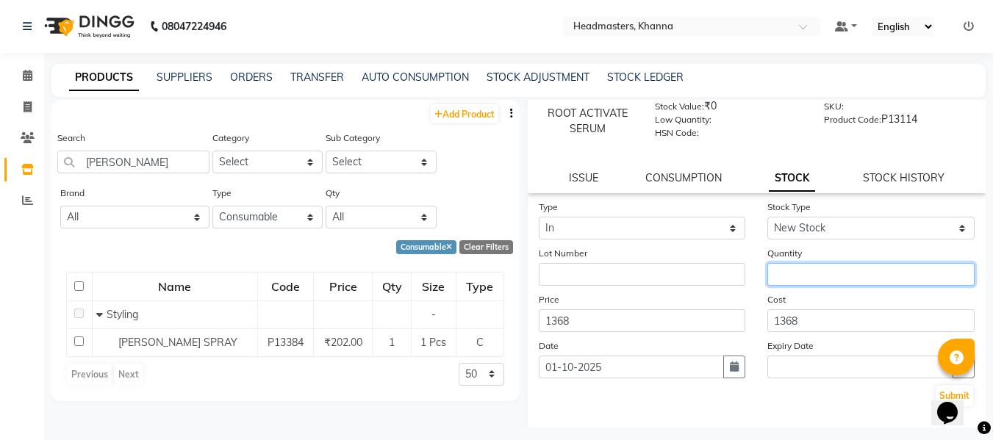
click at [803, 274] on input "number" at bounding box center [871, 274] width 207 height 23
type input "12"
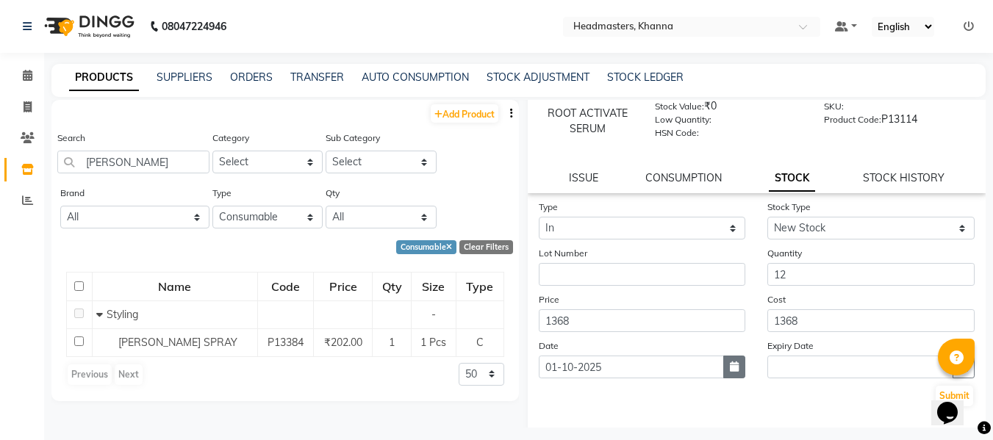
drag, startPoint x: 732, startPoint y: 365, endPoint x: 721, endPoint y: 362, distance: 11.4
click at [732, 365] on icon "button" at bounding box center [734, 367] width 9 height 10
select select "10"
select select "2025"
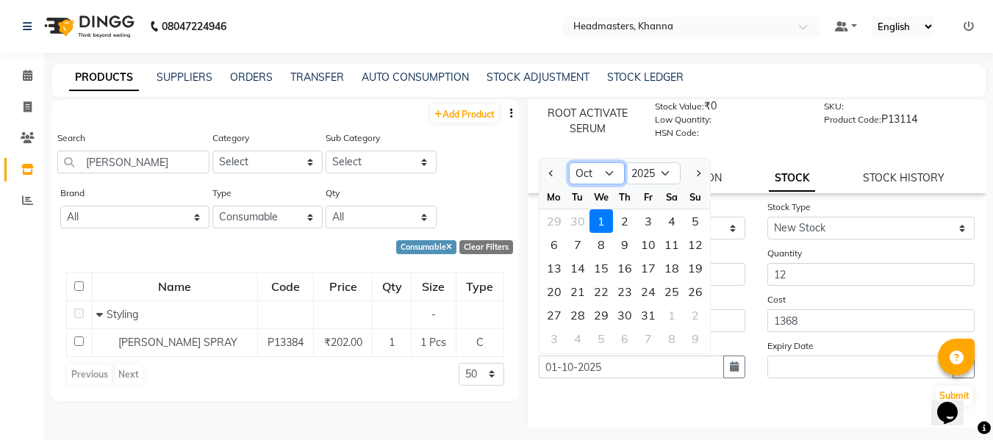
drag, startPoint x: 607, startPoint y: 171, endPoint x: 611, endPoint y: 183, distance: 13.3
click at [607, 171] on select "Jan Feb Mar Apr May Jun [DATE] Aug Sep Oct Nov Dec" at bounding box center [597, 173] width 56 height 22
select select "9"
click at [569, 162] on select "Jan Feb Mar Apr May Jun [DATE] Aug Sep Oct Nov Dec" at bounding box center [597, 173] width 56 height 22
click at [693, 237] on div "14" at bounding box center [696, 245] width 24 height 24
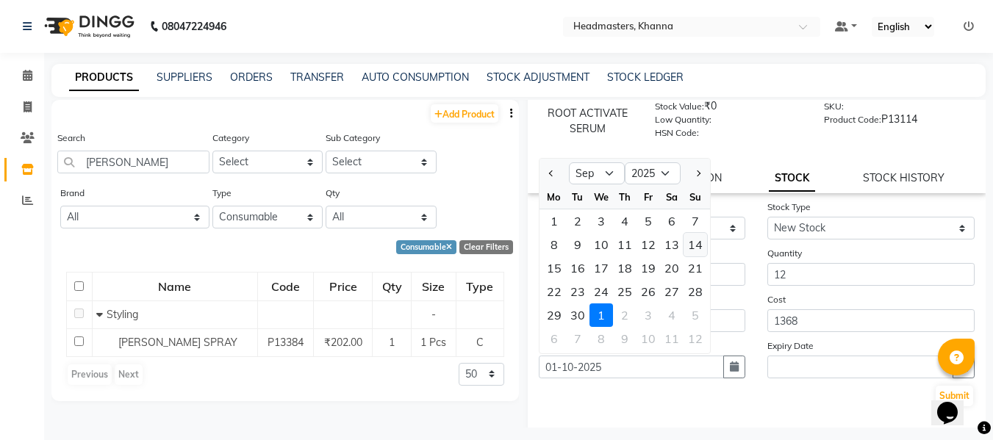
type input "[DATE]"
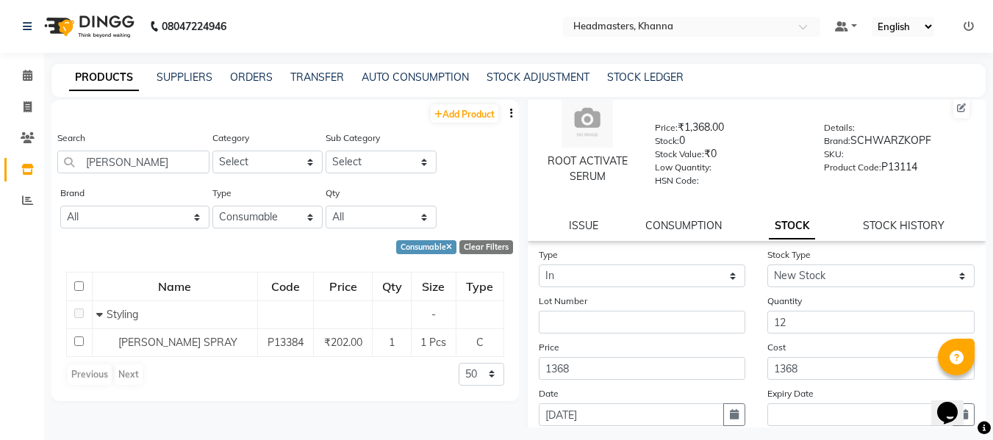
scroll to position [0, 0]
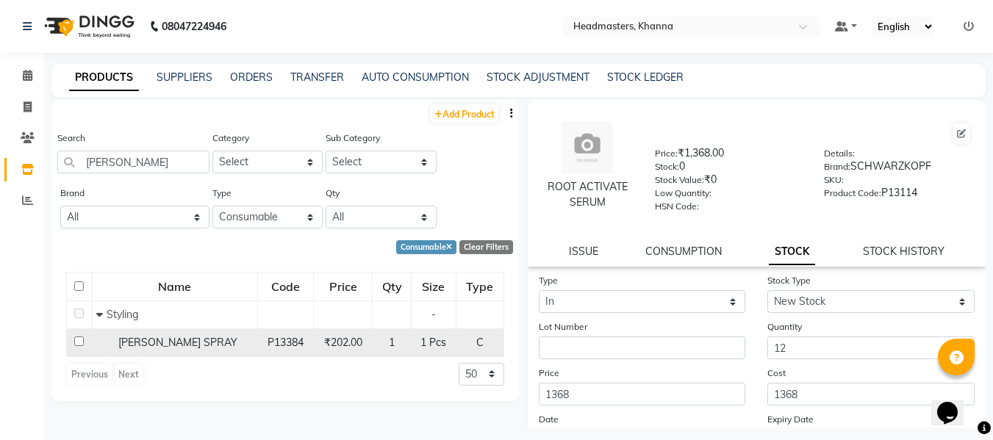
click at [144, 333] on td "[PERSON_NAME] SPRAY" at bounding box center [174, 343] width 165 height 28
click at [153, 343] on span "[PERSON_NAME] SPRAY" at bounding box center [177, 342] width 119 height 13
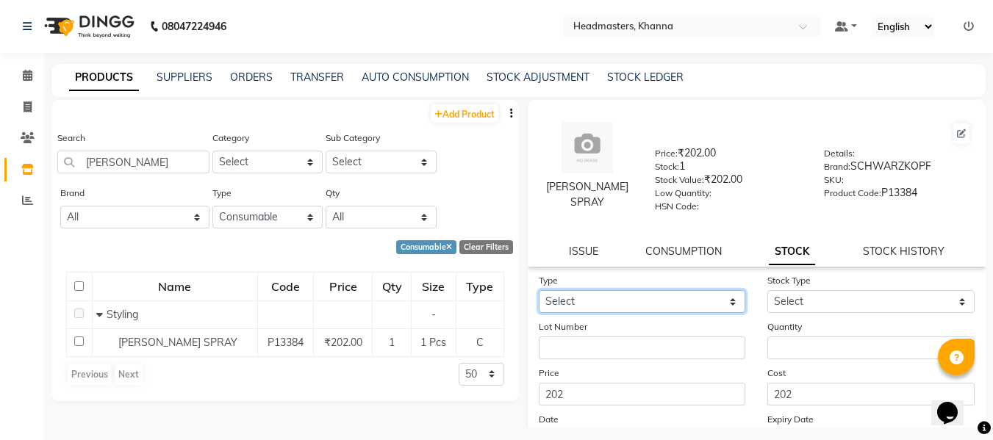
click at [625, 302] on select "Select In" at bounding box center [642, 301] width 207 height 23
select select "in"
click at [539, 290] on select "Select In" at bounding box center [642, 301] width 207 height 23
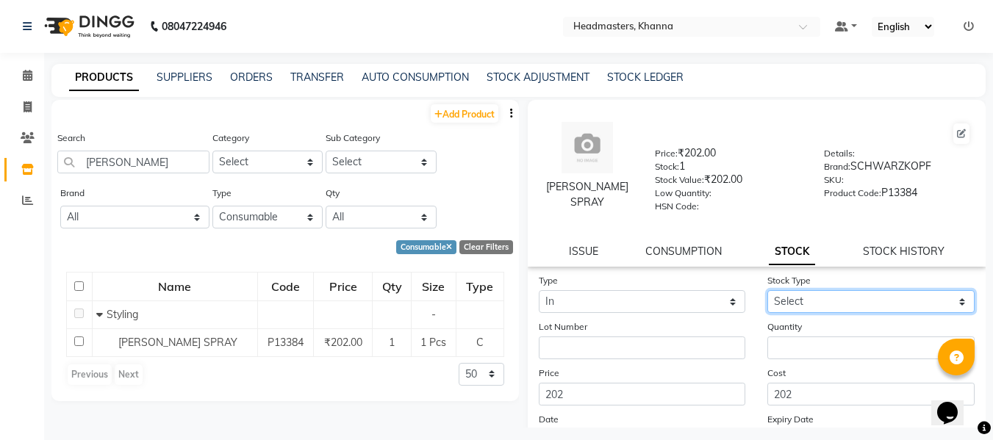
drag, startPoint x: 848, startPoint y: 295, endPoint x: 825, endPoint y: 300, distance: 23.4
click at [848, 295] on select "Select New Stock Adjustment Return Other" at bounding box center [871, 301] width 207 height 23
select select "new stock"
click at [768, 290] on select "Select New Stock Adjustment Return Other" at bounding box center [871, 301] width 207 height 23
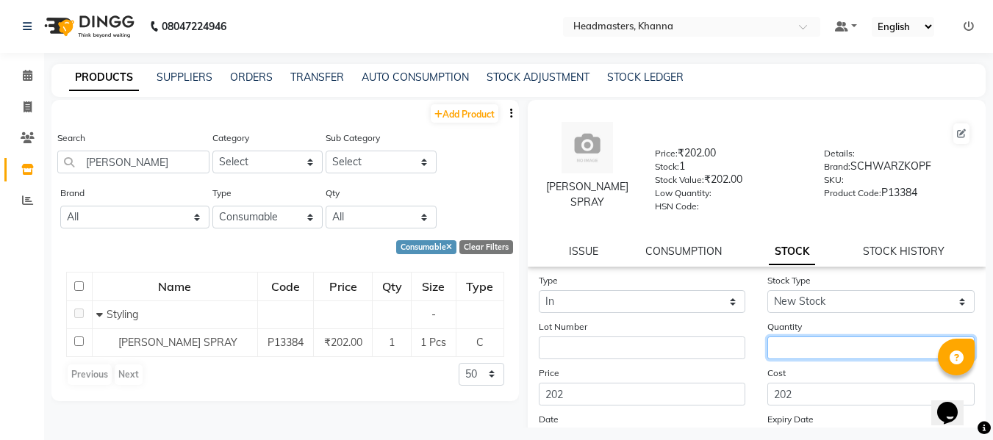
click at [787, 346] on input "number" at bounding box center [871, 348] width 207 height 23
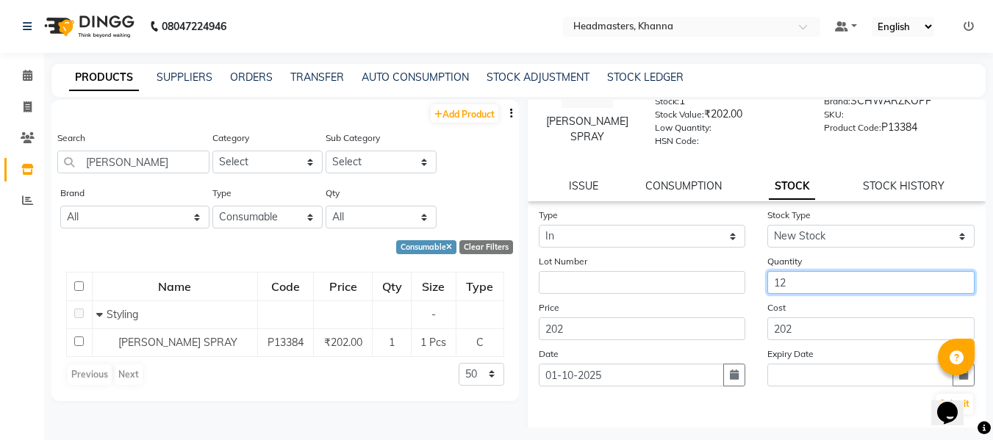
scroll to position [139, 0]
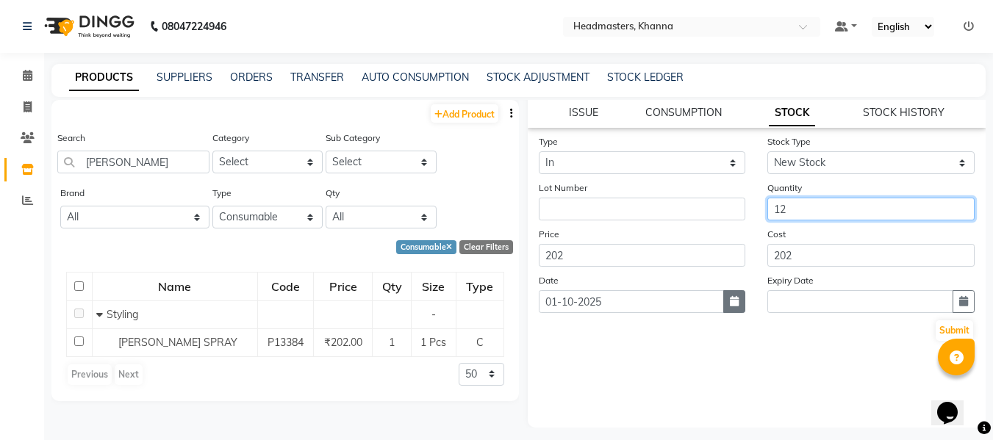
type input "12"
click at [730, 301] on icon "button" at bounding box center [734, 301] width 9 height 10
select select "10"
select select "2025"
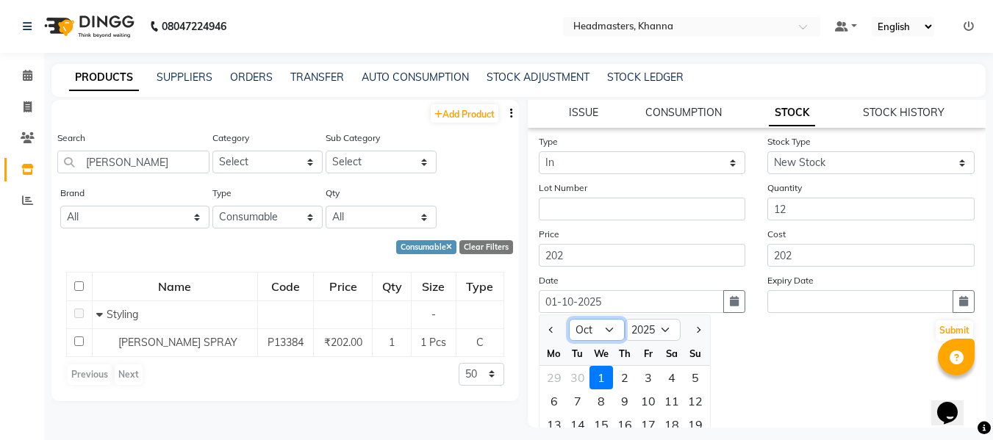
click at [607, 335] on select "Jan Feb Mar Apr May Jun [DATE] Aug Sep Oct Nov Dec" at bounding box center [597, 330] width 56 height 22
select select "9"
click at [569, 319] on select "Jan Feb Mar Apr May Jun [DATE] Aug Sep Oct Nov Dec" at bounding box center [597, 330] width 56 height 22
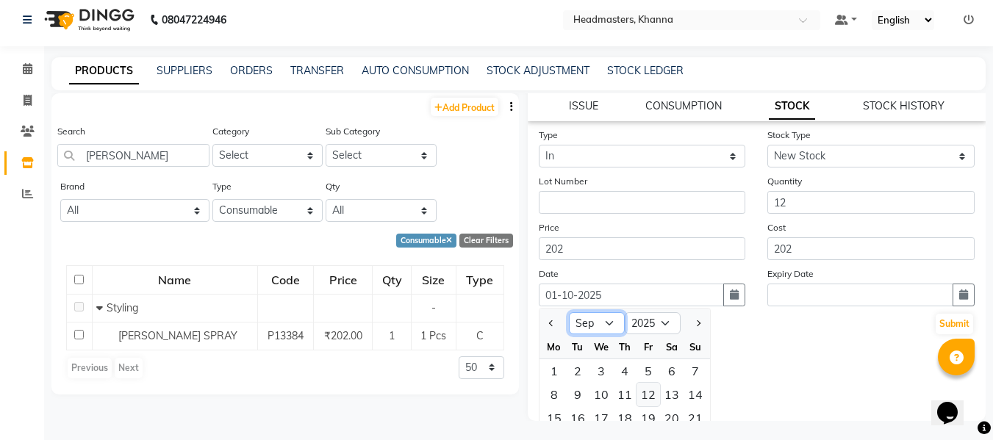
scroll to position [10, 0]
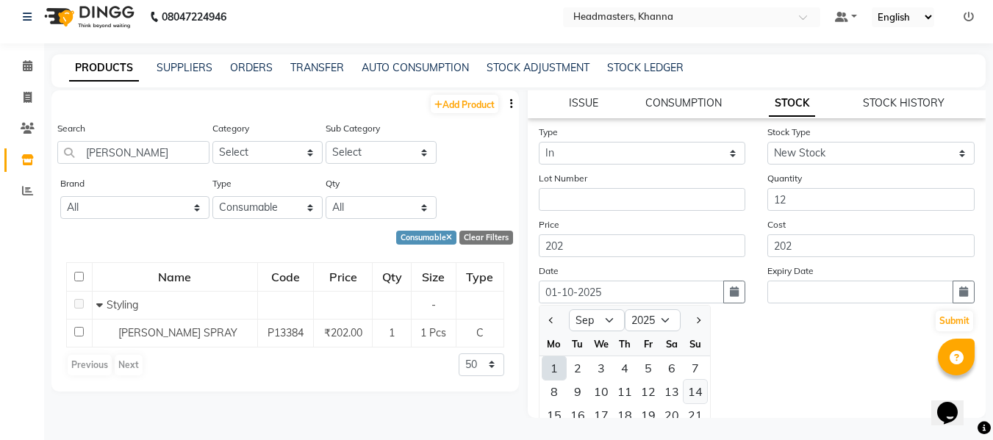
click at [690, 385] on div "14" at bounding box center [696, 392] width 24 height 24
type input "[DATE]"
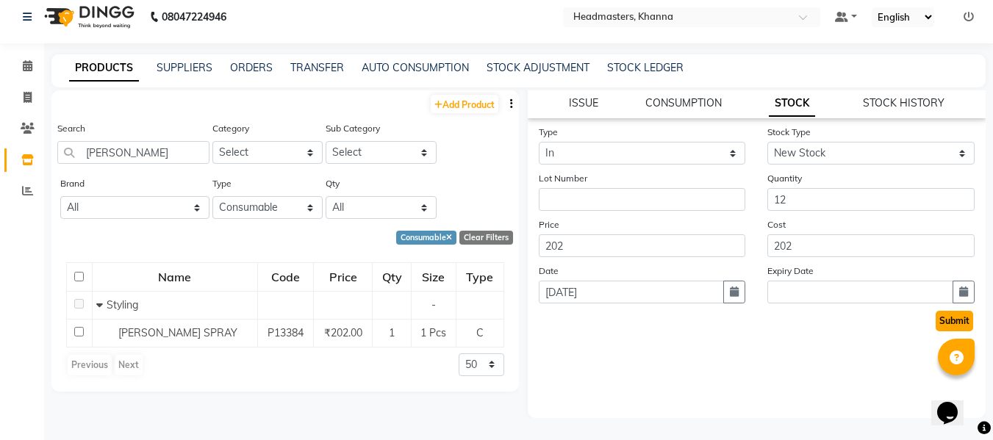
click at [936, 315] on button "Submit" at bounding box center [954, 321] width 37 height 21
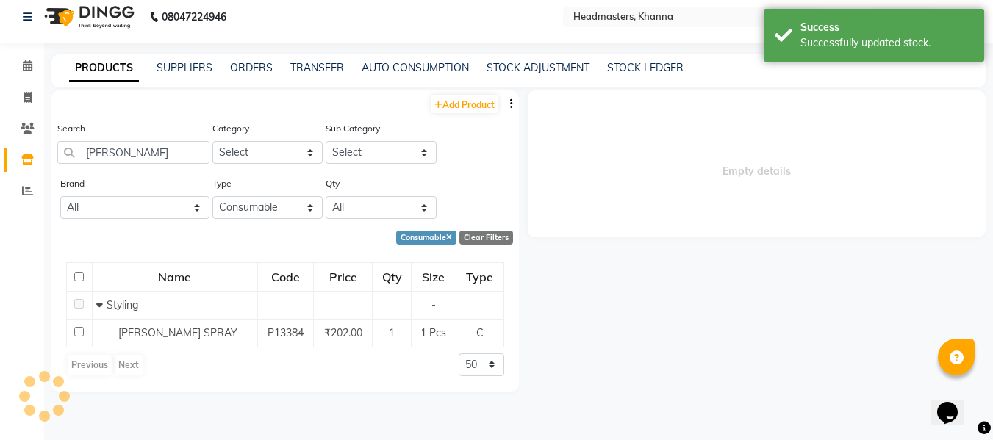
scroll to position [0, 0]
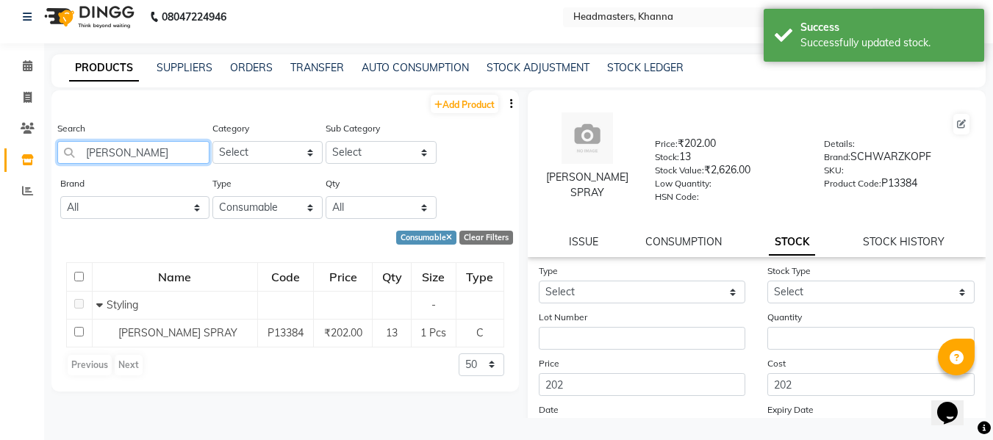
click at [173, 149] on input "[PERSON_NAME]" at bounding box center [133, 152] width 152 height 23
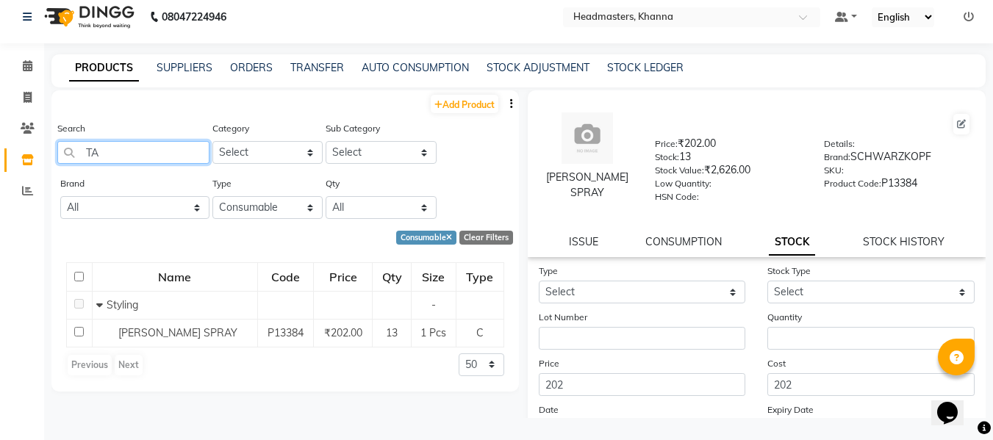
type input "T"
type input "Y"
type input "GENTLE"
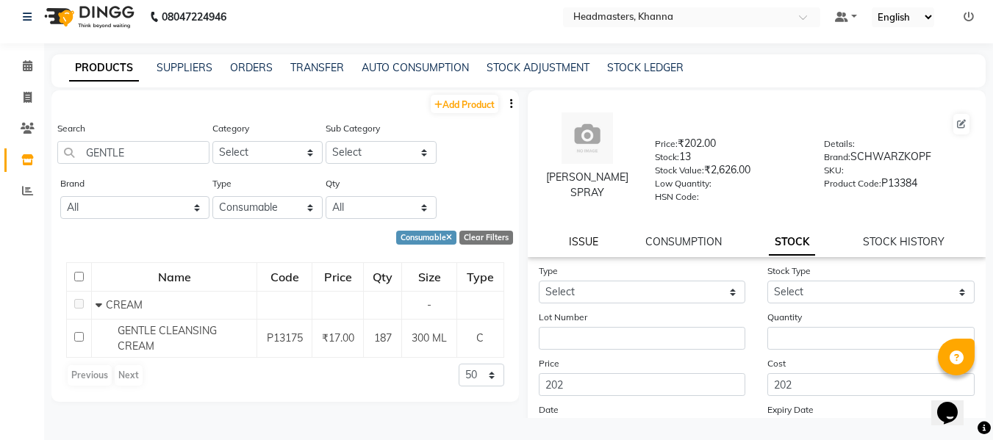
click at [573, 243] on link "ISSUE" at bounding box center [583, 241] width 29 height 13
select select
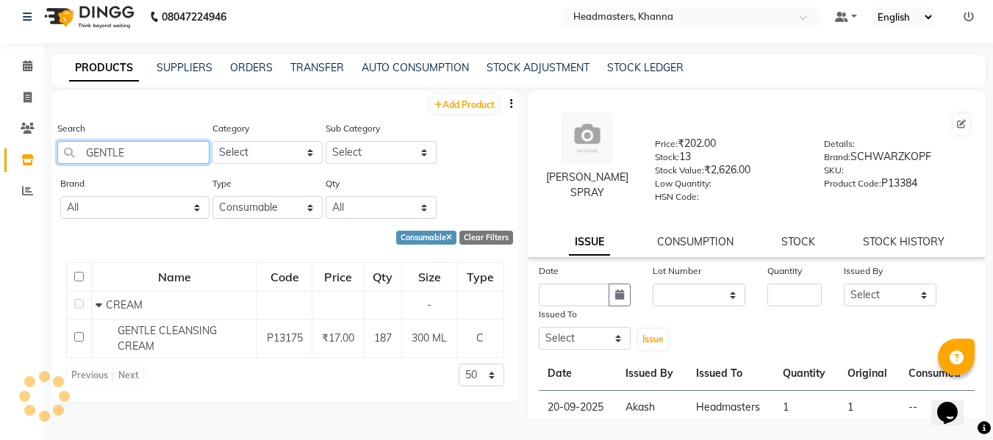
click at [154, 146] on input "GENTLE" at bounding box center [133, 152] width 152 height 23
type input "G"
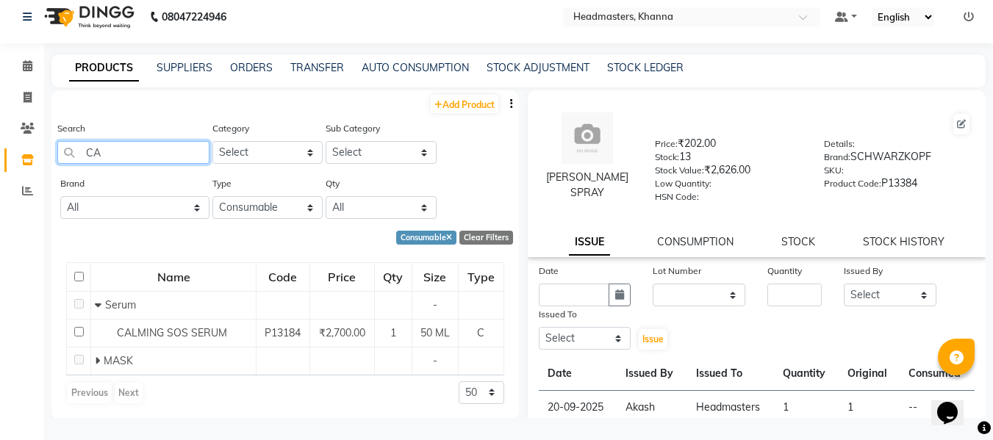
type input "C"
type input "Y"
type input "M"
type input "P"
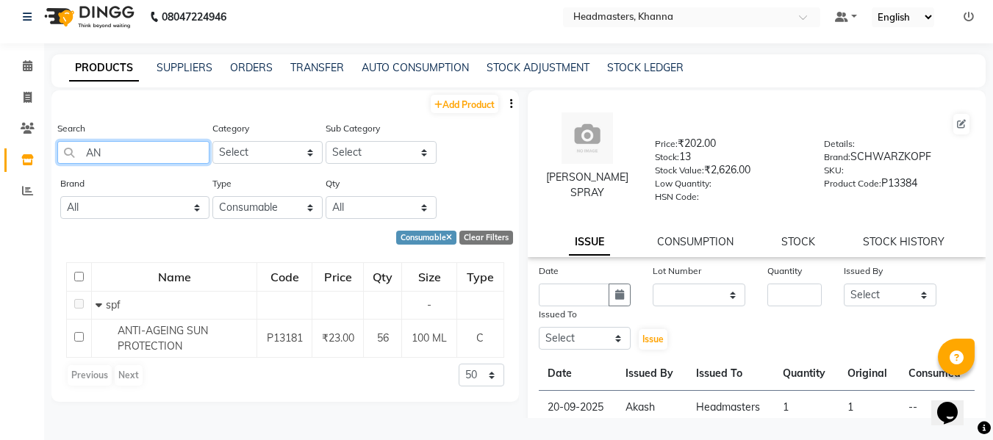
type input "A"
type input "S"
type input "M"
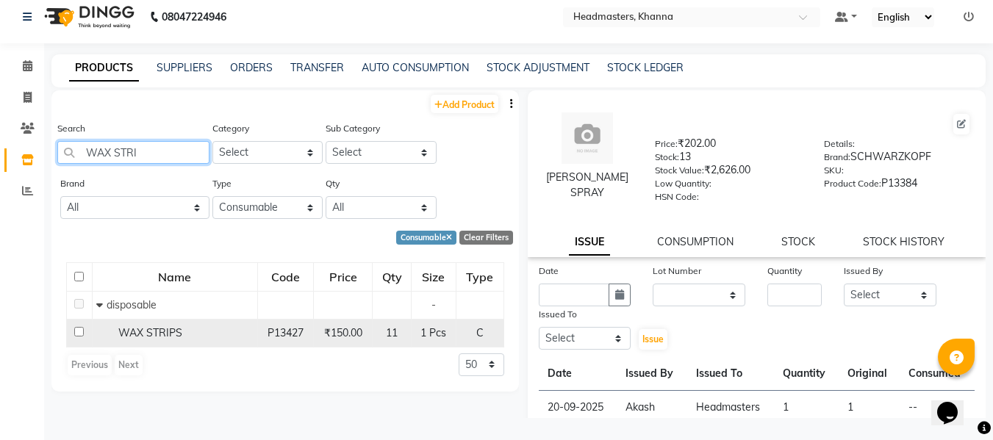
type input "WAX STRI"
click at [170, 327] on span "WAX STRIPS" at bounding box center [150, 332] width 64 height 13
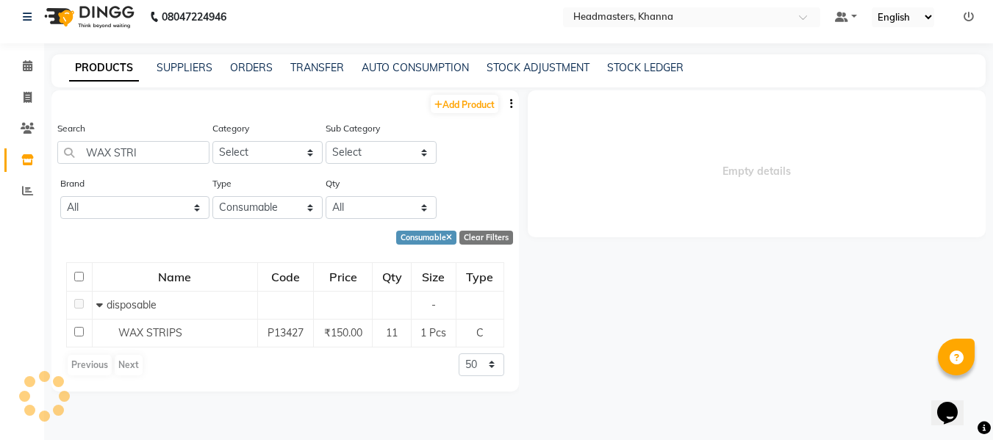
select select
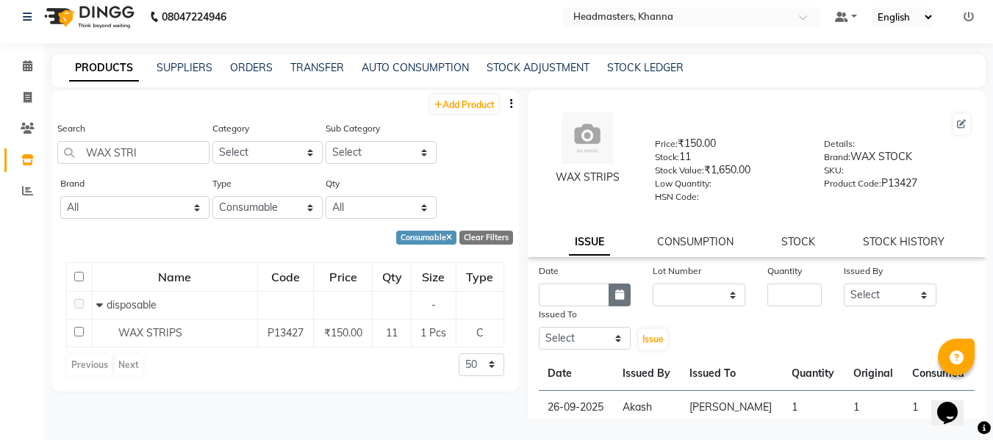
click at [615, 298] on icon "button" at bounding box center [619, 295] width 9 height 10
select select "10"
select select "2025"
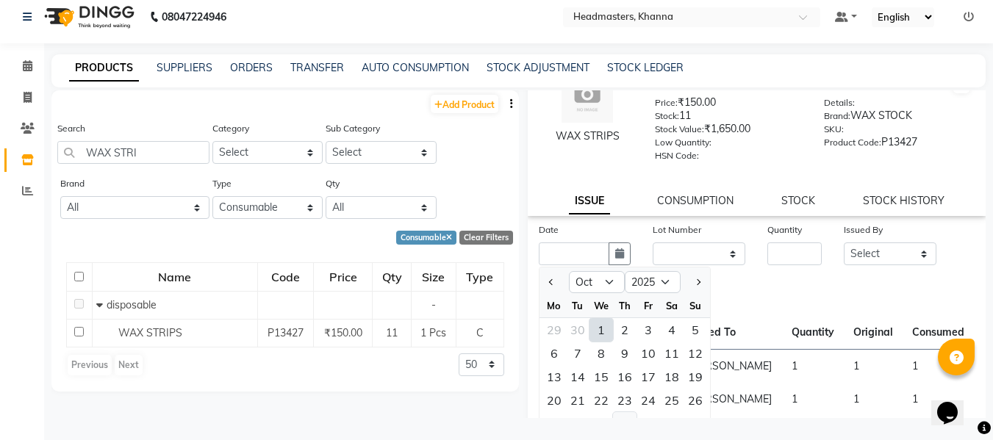
scroll to position [74, 0]
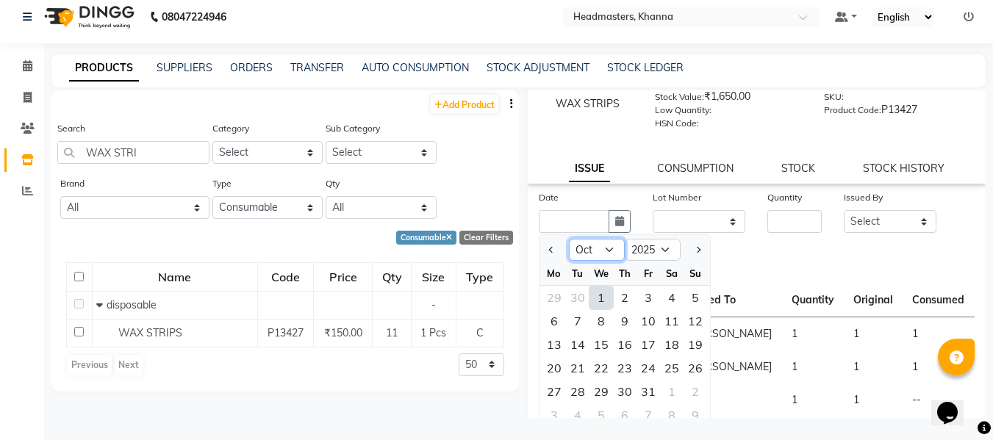
click at [598, 247] on select "Jan Feb Mar Apr May Jun [DATE] Aug Sep Oct Nov Dec" at bounding box center [597, 250] width 56 height 22
click at [569, 239] on select "Jan Feb Mar Apr May Jun [DATE] Aug Sep Oct Nov Dec" at bounding box center [597, 250] width 56 height 22
click at [604, 248] on select "Jan Feb Mar Apr May Jun [DATE] Aug Sep Oct Nov Dec" at bounding box center [597, 250] width 56 height 22
select select "9"
click at [569, 239] on select "Jan Feb Mar Apr May Jun [DATE] Aug Sep Oct Nov Dec" at bounding box center [597, 250] width 56 height 22
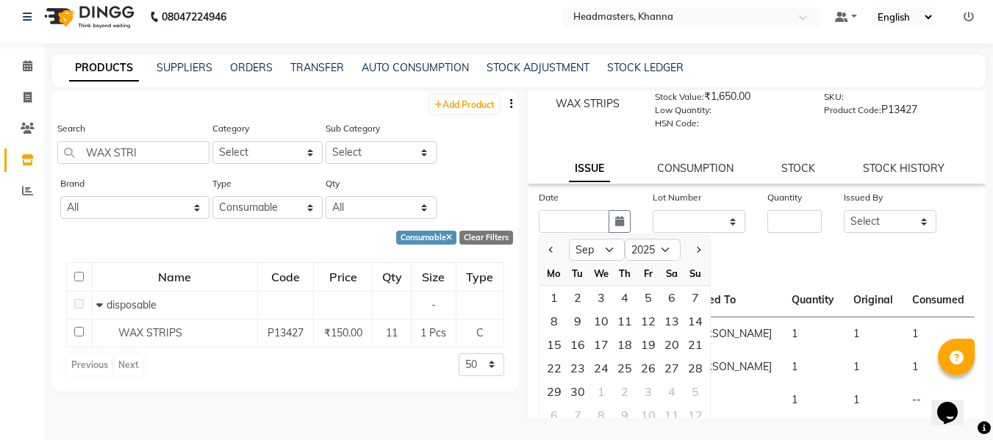
click at [763, 355] on td "[PERSON_NAME]" at bounding box center [732, 367] width 102 height 33
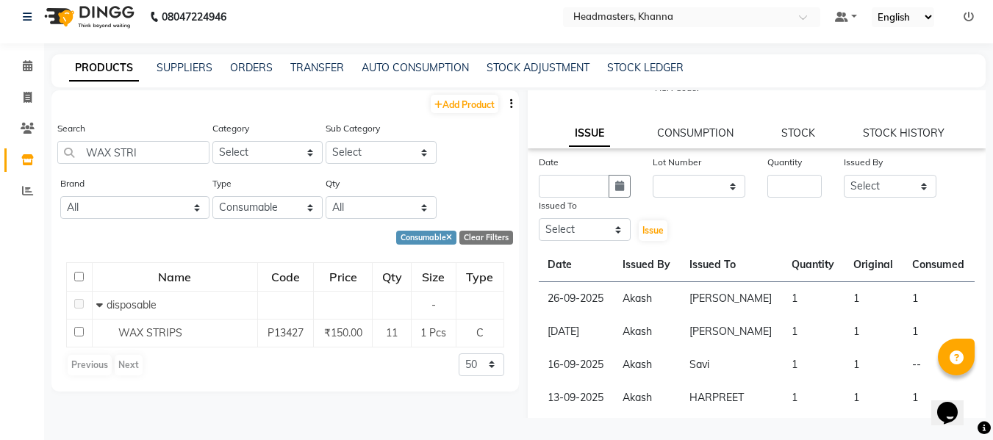
scroll to position [139, 0]
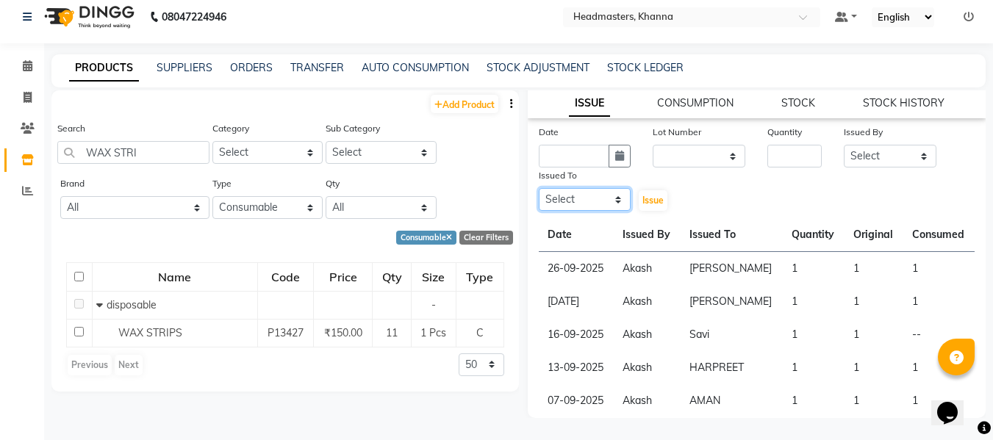
click at [592, 204] on select "Select ABHISHEK [PERSON_NAME] Akash [PERSON_NAME] [PERSON_NAME] (NAILS) ANKIT A…" at bounding box center [585, 199] width 93 height 23
click at [613, 317] on td "[DATE]" at bounding box center [576, 301] width 75 height 33
click at [615, 152] on icon "button" at bounding box center [619, 156] width 9 height 10
select select "10"
select select "2025"
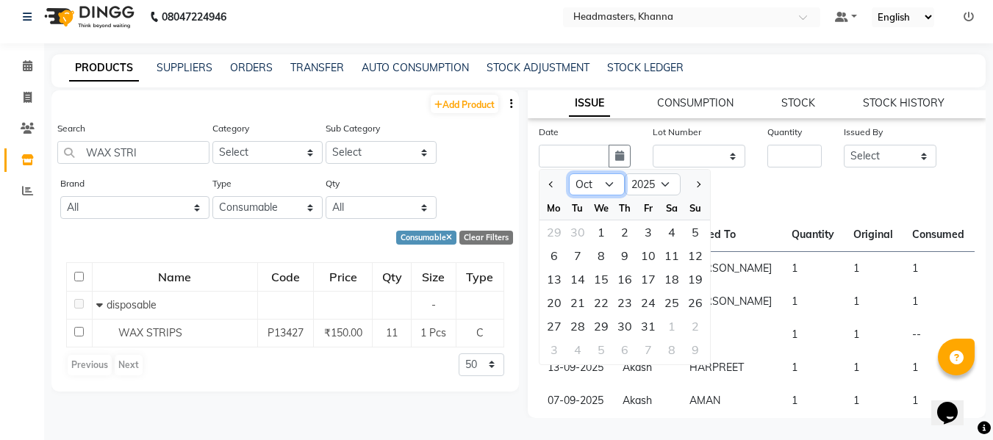
click at [596, 182] on select "Jan Feb Mar Apr May Jun [DATE] Aug Sep Oct Nov Dec" at bounding box center [597, 185] width 56 height 22
select select "9"
click at [569, 174] on select "Jan Feb Mar Apr May Jun [DATE] Aug Sep Oct Nov Dec" at bounding box center [597, 185] width 56 height 22
click at [688, 298] on div "28" at bounding box center [696, 303] width 24 height 24
type input "28-09-2025"
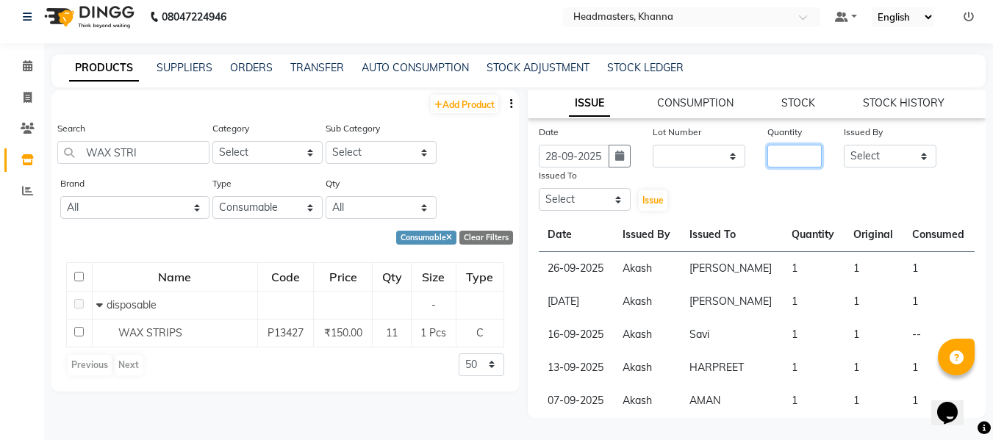
click at [801, 153] on input "number" at bounding box center [795, 156] width 54 height 23
type input "1"
click at [859, 151] on select "Select ABHISHEK [PERSON_NAME] Akash [PERSON_NAME] [PERSON_NAME] (NAILS) ANKIT A…" at bounding box center [890, 156] width 93 height 23
select select "82726"
click at [844, 145] on select "Select ABHISHEK [PERSON_NAME] Akash [PERSON_NAME] [PERSON_NAME] (NAILS) ANKIT A…" at bounding box center [890, 156] width 93 height 23
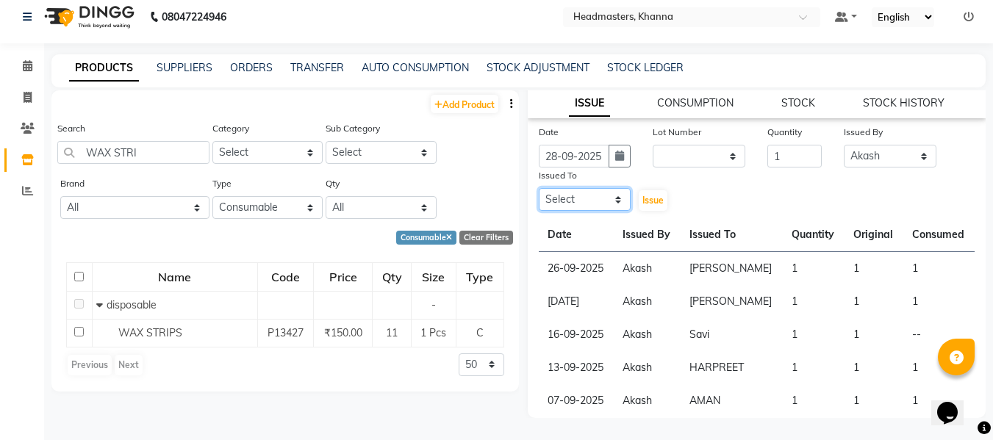
click at [599, 194] on select "Select ABHISHEK [PERSON_NAME] Akash [PERSON_NAME] [PERSON_NAME] (NAILS) ANKIT A…" at bounding box center [585, 199] width 93 height 23
select select "60844"
click at [539, 188] on select "Select ABHISHEK [PERSON_NAME] Akash [PERSON_NAME] [PERSON_NAME] (NAILS) ANKIT A…" at bounding box center [585, 199] width 93 height 23
click at [646, 202] on span "Issue" at bounding box center [653, 200] width 21 height 11
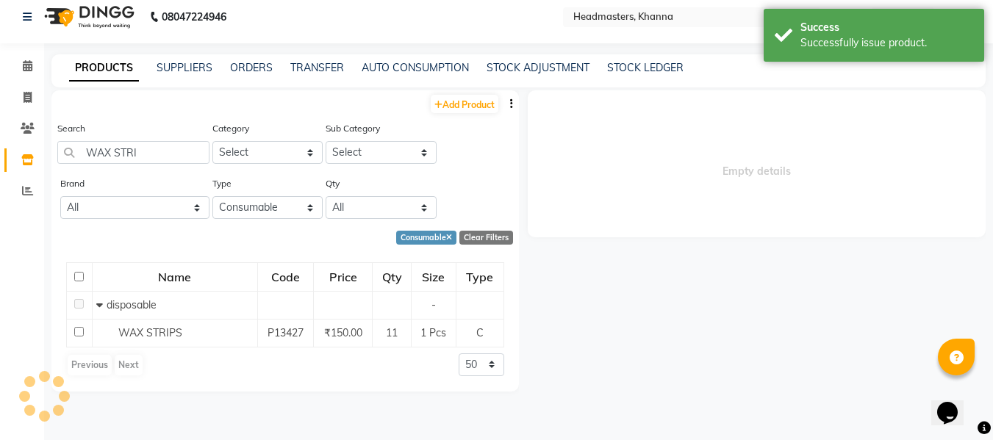
scroll to position [0, 0]
select select
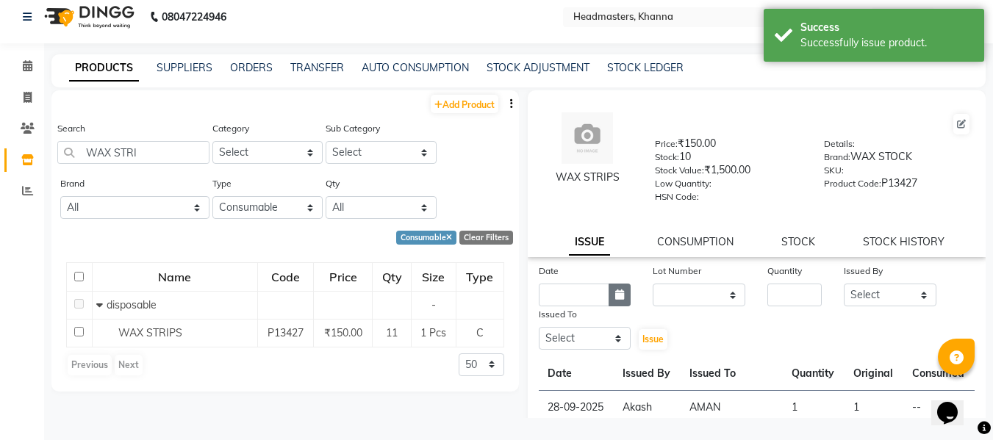
click at [617, 296] on icon "button" at bounding box center [619, 295] width 9 height 10
select select "10"
select select "2025"
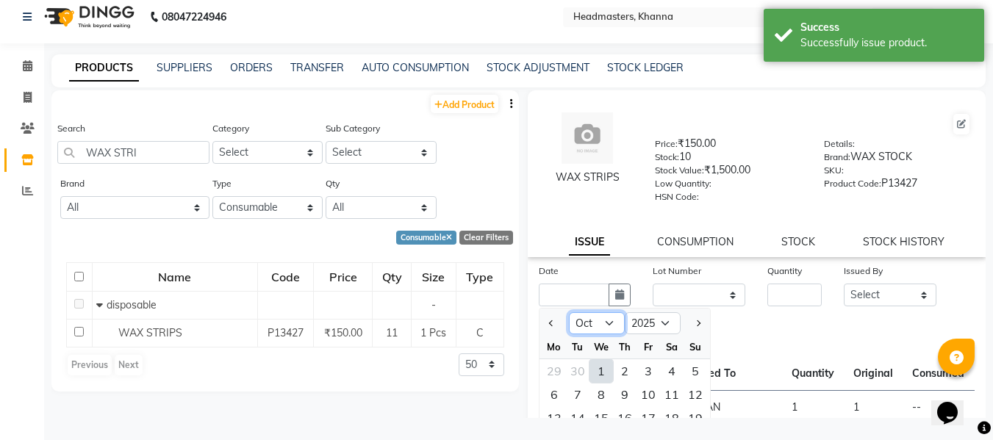
click at [597, 318] on select "Jan Feb Mar Apr May Jun [DATE] Aug Sep Oct Nov Dec" at bounding box center [597, 323] width 56 height 22
select select "9"
click at [569, 312] on select "Jan Feb Mar Apr May Jun [DATE] Aug Sep Oct Nov Dec" at bounding box center [597, 323] width 56 height 22
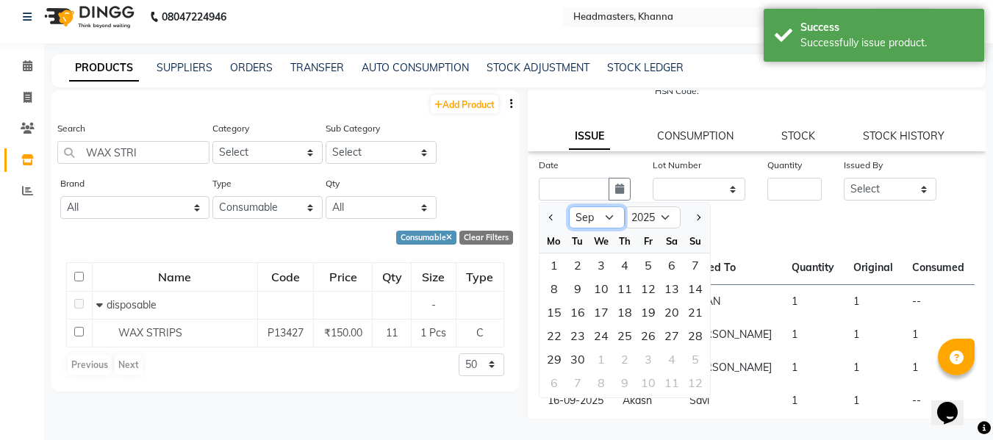
scroll to position [147, 0]
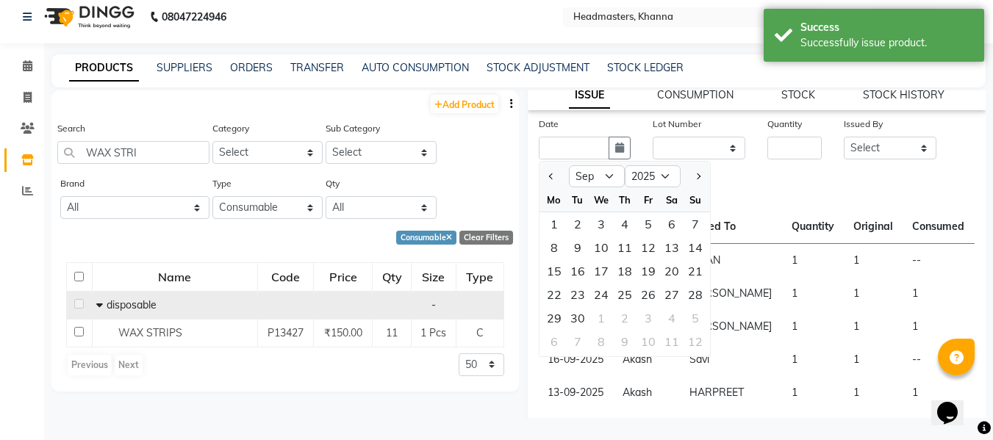
click at [79, 317] on td at bounding box center [80, 305] width 26 height 28
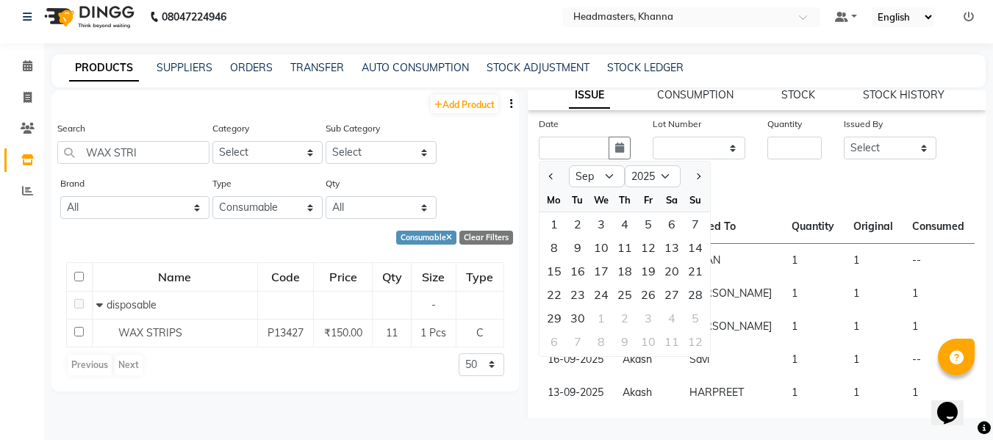
click at [845, 282] on td "1" at bounding box center [874, 293] width 59 height 33
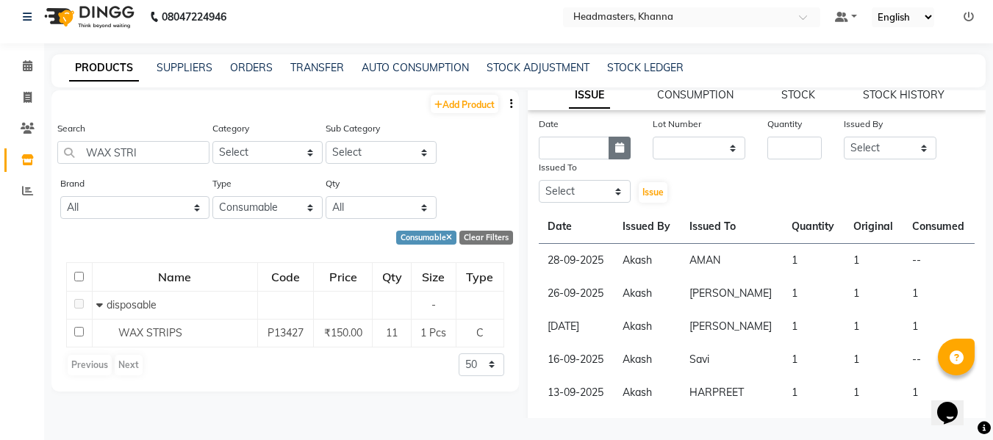
click at [619, 144] on icon "button" at bounding box center [619, 148] width 9 height 10
select select "10"
select select "2025"
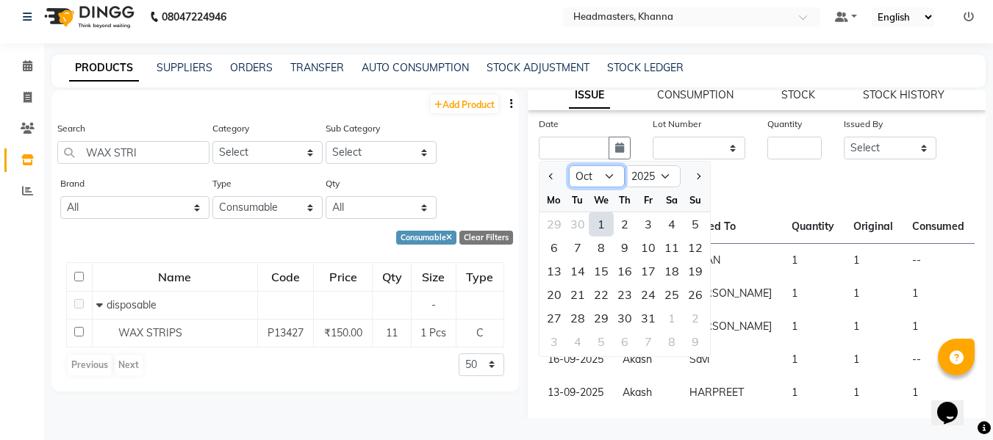
click at [598, 184] on select "Jan Feb Mar Apr May Jun [DATE] Aug Sep Oct Nov Dec" at bounding box center [597, 176] width 56 height 22
select select "9"
click at [569, 165] on select "Jan Feb Mar Apr May Jun [DATE] Aug Sep Oct Nov Dec" at bounding box center [597, 176] width 56 height 22
click at [692, 293] on div "28" at bounding box center [696, 295] width 24 height 24
type input "28-09-2025"
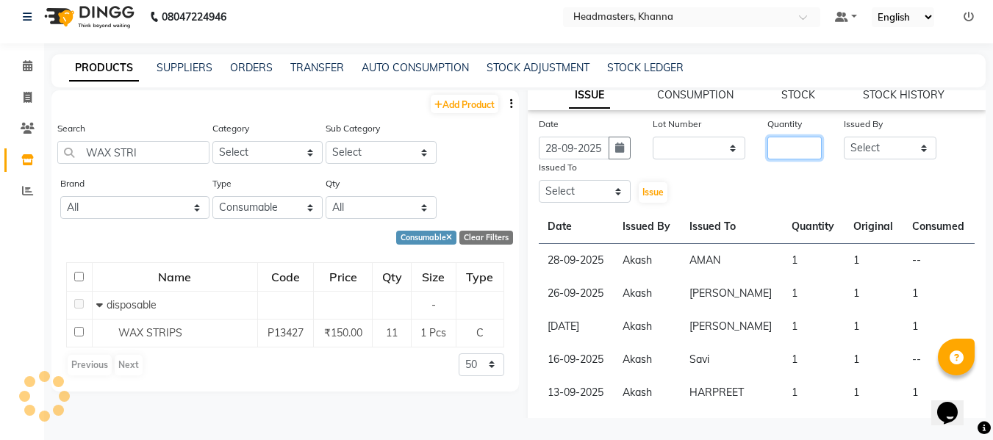
click at [771, 150] on input "number" at bounding box center [795, 148] width 54 height 23
type input "1"
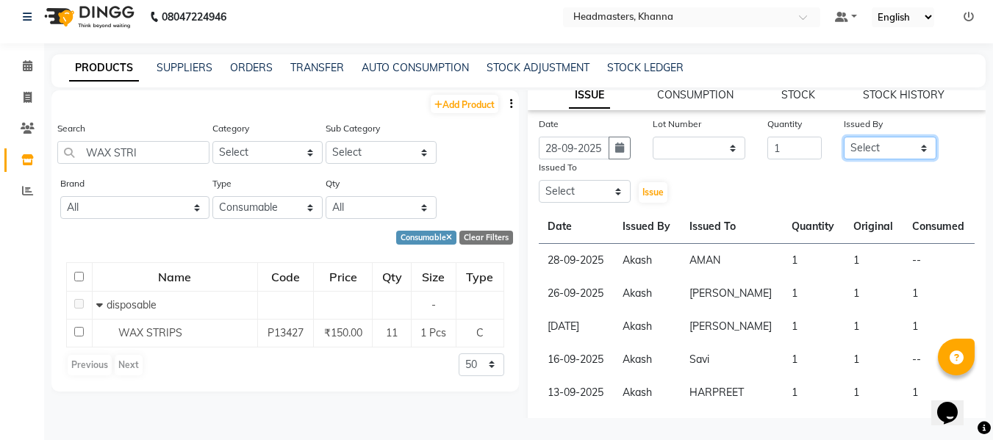
click at [854, 151] on select "Select ABHISHEK [PERSON_NAME] Akash [PERSON_NAME] [PERSON_NAME] (NAILS) ANKIT A…" at bounding box center [890, 148] width 93 height 23
select select "82726"
click at [844, 137] on select "Select ABHISHEK [PERSON_NAME] Akash [PERSON_NAME] [PERSON_NAME] (NAILS) ANKIT A…" at bounding box center [890, 148] width 93 height 23
click at [593, 190] on select "Select ABHISHEK [PERSON_NAME] Akash [PERSON_NAME] [PERSON_NAME] (NAILS) ANKIT A…" at bounding box center [585, 191] width 93 height 23
select select "60798"
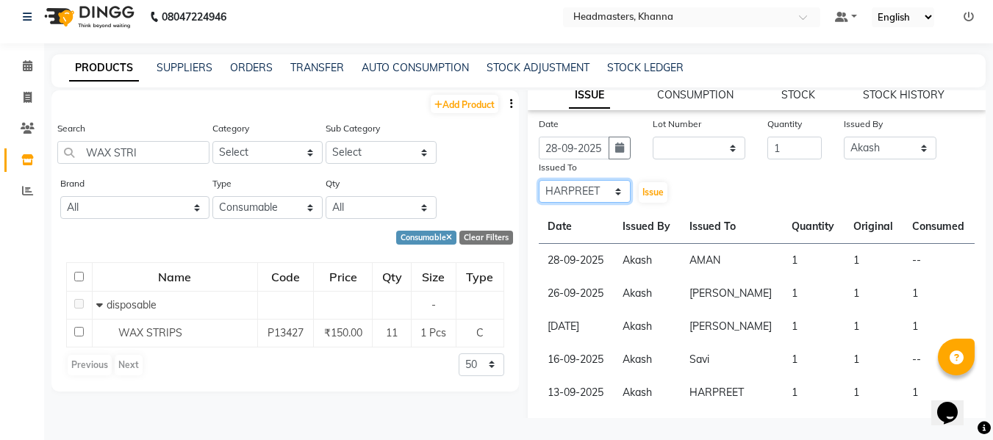
click at [539, 180] on select "Select ABHISHEK [PERSON_NAME] Akash [PERSON_NAME] [PERSON_NAME] (NAILS) ANKIT A…" at bounding box center [585, 191] width 93 height 23
click at [648, 191] on span "Issue" at bounding box center [653, 192] width 21 height 11
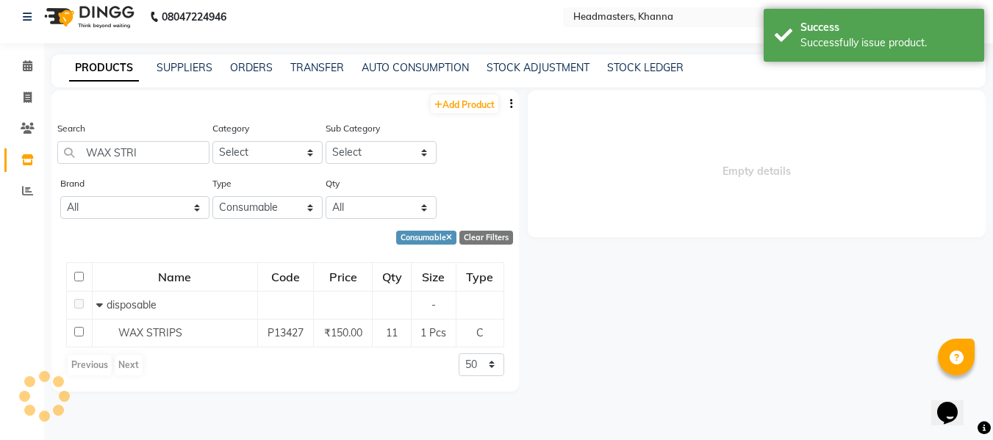
scroll to position [0, 0]
select select
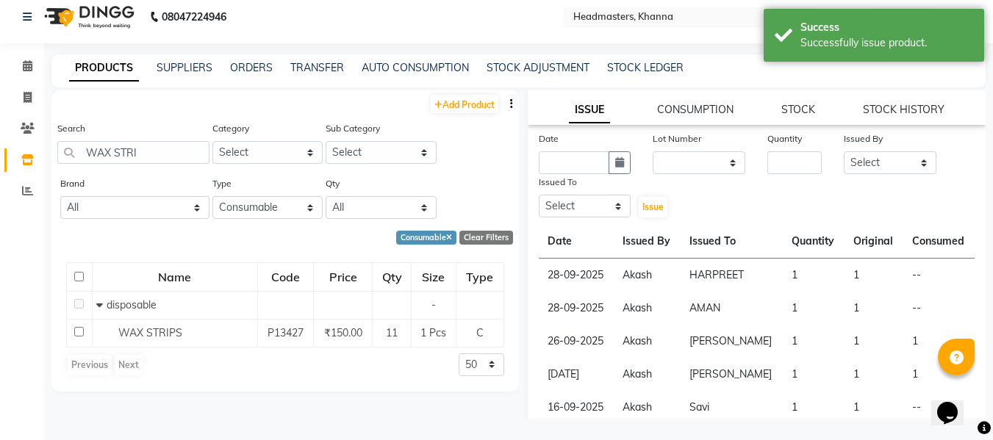
scroll to position [147, 0]
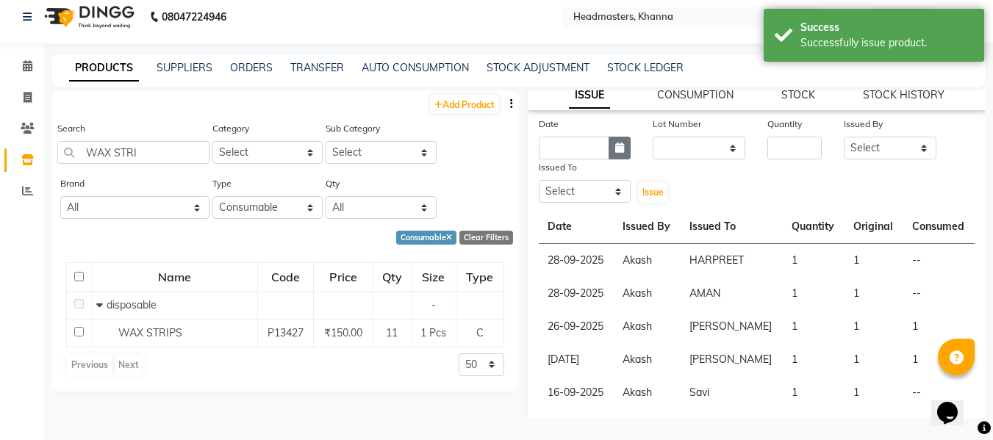
click at [618, 145] on icon "button" at bounding box center [619, 148] width 9 height 10
select select "10"
select select "2025"
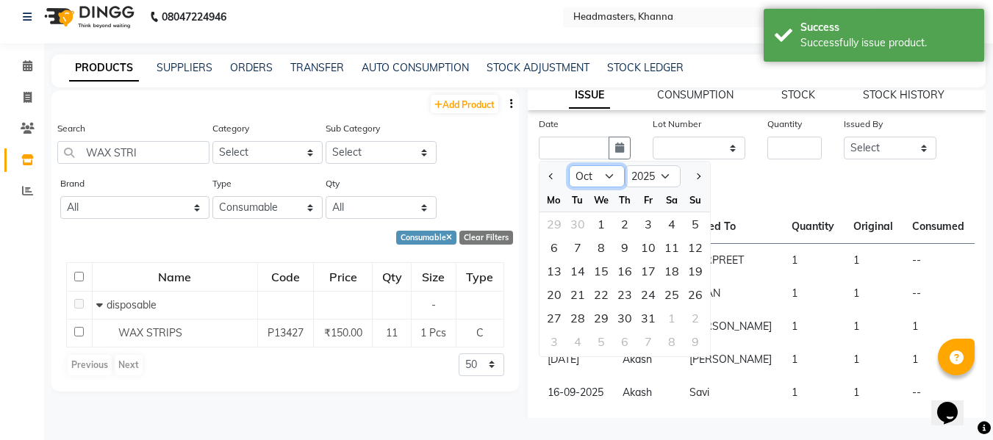
click at [596, 174] on select "Jan Feb Mar Apr May Jun [DATE] Aug Sep Oct Nov Dec" at bounding box center [597, 176] width 56 height 22
select select "9"
click at [569, 165] on select "Jan Feb Mar Apr May Jun [DATE] Aug Sep Oct Nov Dec" at bounding box center [597, 176] width 56 height 22
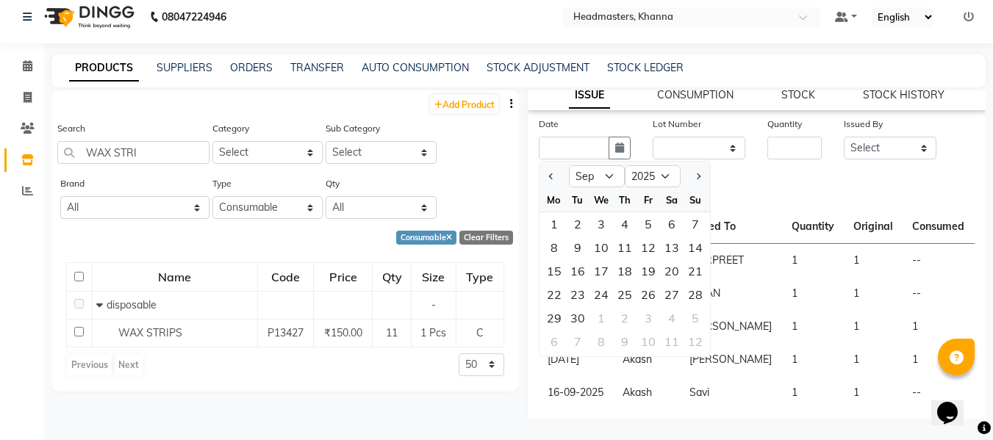
drag, startPoint x: 575, startPoint y: 315, endPoint x: 713, endPoint y: 274, distance: 144.2
click at [579, 314] on div "30" at bounding box center [578, 319] width 24 height 24
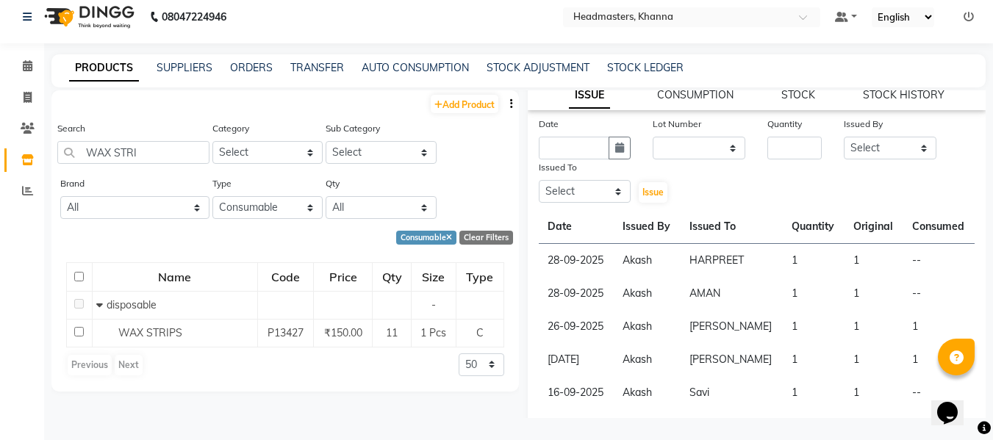
type input "30-09-2025"
click at [768, 143] on input "number" at bounding box center [795, 148] width 54 height 23
type input "1"
click at [869, 145] on select "Select ABHISHEK [PERSON_NAME] Akash [PERSON_NAME] [PERSON_NAME] (NAILS) ANKIT A…" at bounding box center [890, 148] width 93 height 23
select select "82726"
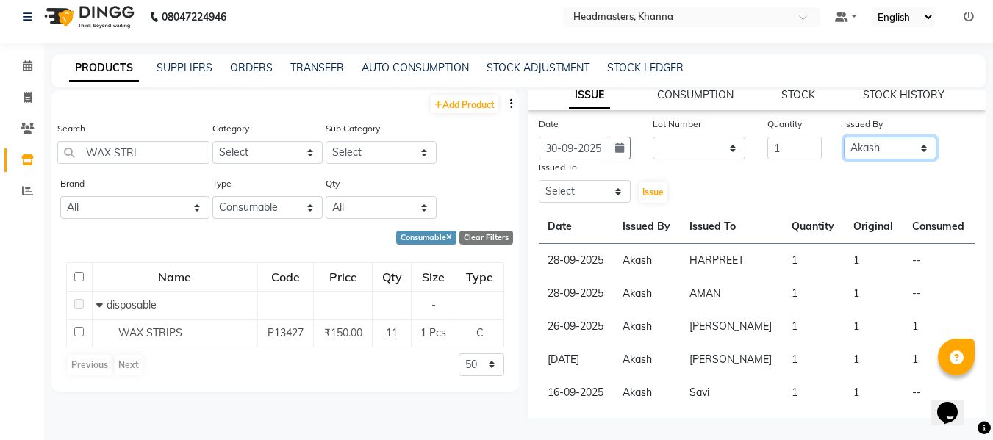
click at [844, 137] on select "Select ABHISHEK [PERSON_NAME] Akash [PERSON_NAME] [PERSON_NAME] (NAILS) ANKIT A…" at bounding box center [890, 148] width 93 height 23
click at [594, 187] on select "Select ABHISHEK [PERSON_NAME] Akash [PERSON_NAME] [PERSON_NAME] (NAILS) ANKIT A…" at bounding box center [585, 191] width 93 height 23
select select "66587"
click at [539, 180] on select "Select ABHISHEK [PERSON_NAME] Akash [PERSON_NAME] [PERSON_NAME] (NAILS) ANKIT A…" at bounding box center [585, 191] width 93 height 23
click at [648, 190] on span "Issue" at bounding box center [653, 192] width 21 height 11
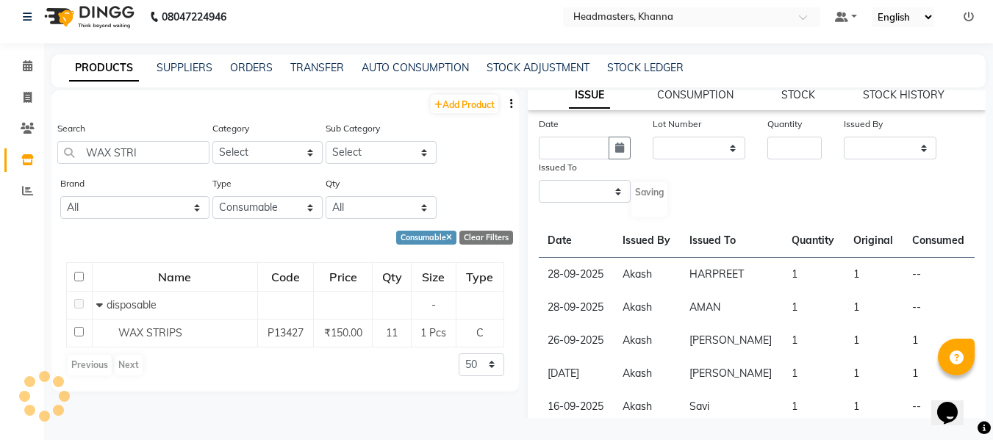
select select
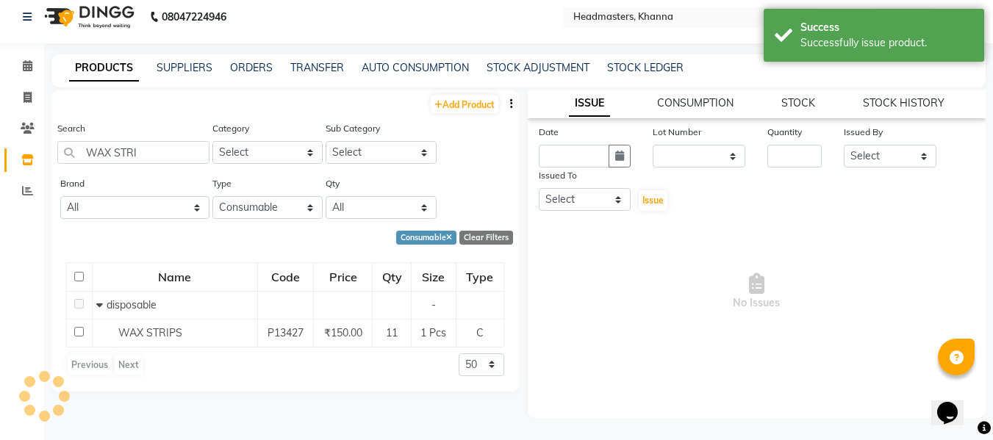
scroll to position [0, 0]
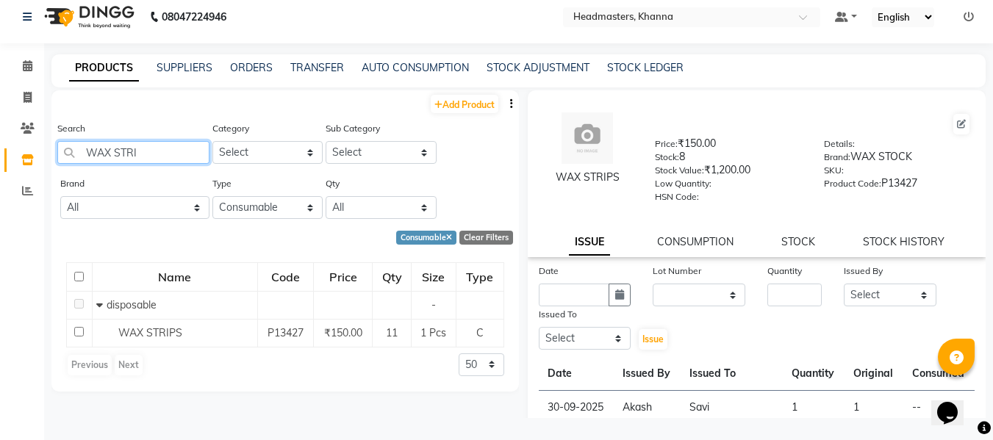
click at [151, 160] on input "WAX STRI" at bounding box center [133, 152] width 152 height 23
type input "W"
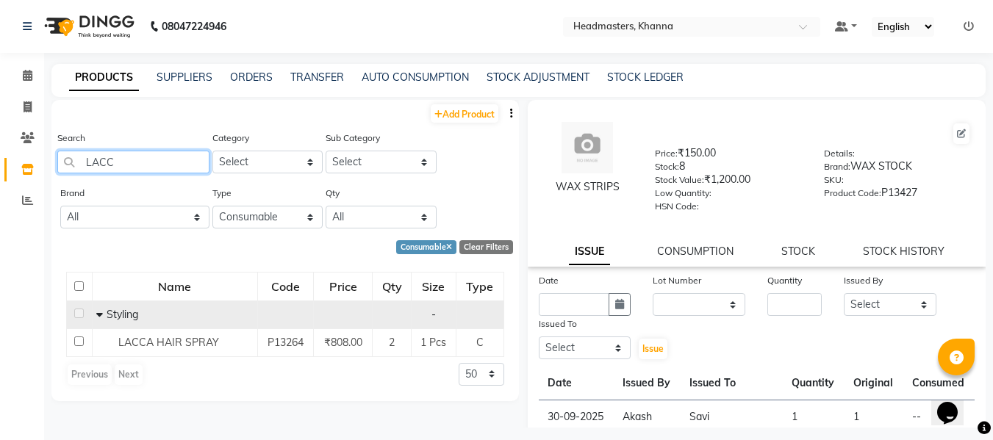
type input "LACC"
click at [182, 328] on td "Styling" at bounding box center [174, 315] width 165 height 28
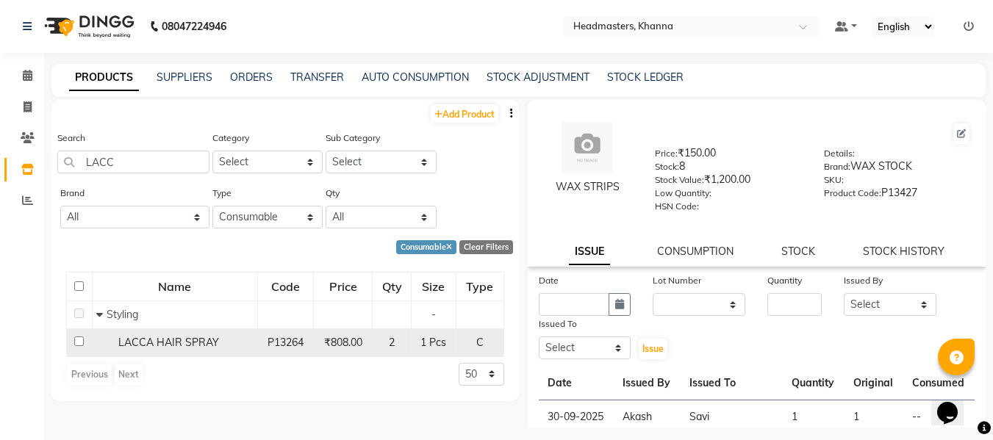
click at [179, 338] on span "LACCA HAIR SPRAY" at bounding box center [168, 342] width 101 height 13
select select
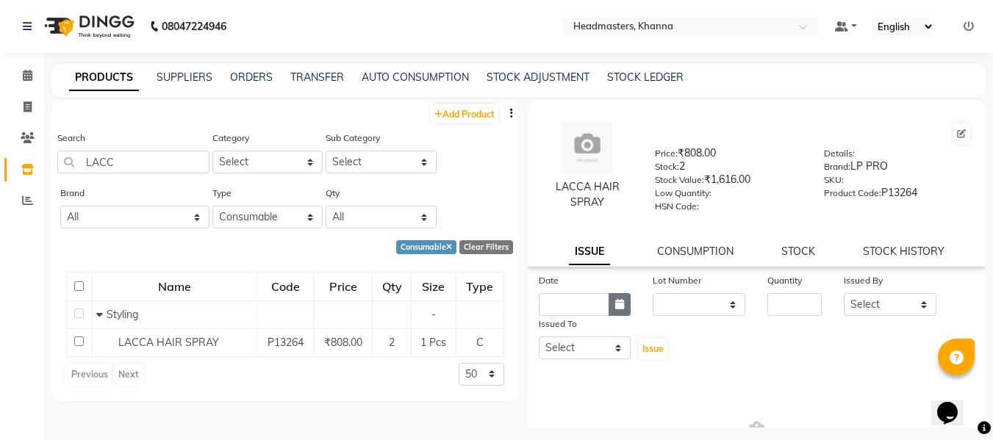
click at [620, 304] on icon "button" at bounding box center [619, 304] width 9 height 10
select select "10"
select select "2025"
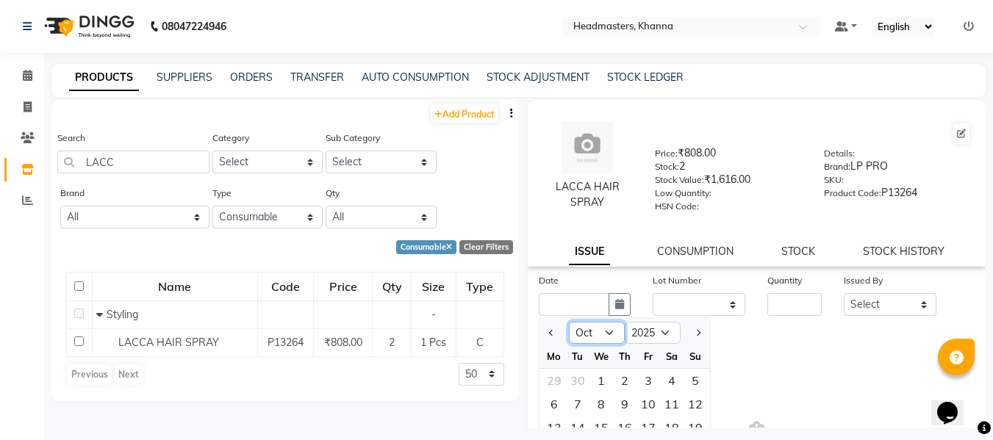
click at [595, 329] on select "Jan Feb Mar Apr May Jun [DATE] Aug Sep Oct Nov Dec" at bounding box center [597, 333] width 56 height 22
select select "9"
click at [569, 322] on select "Jan Feb Mar Apr May Jun [DATE] Aug Sep Oct Nov Dec" at bounding box center [597, 333] width 56 height 22
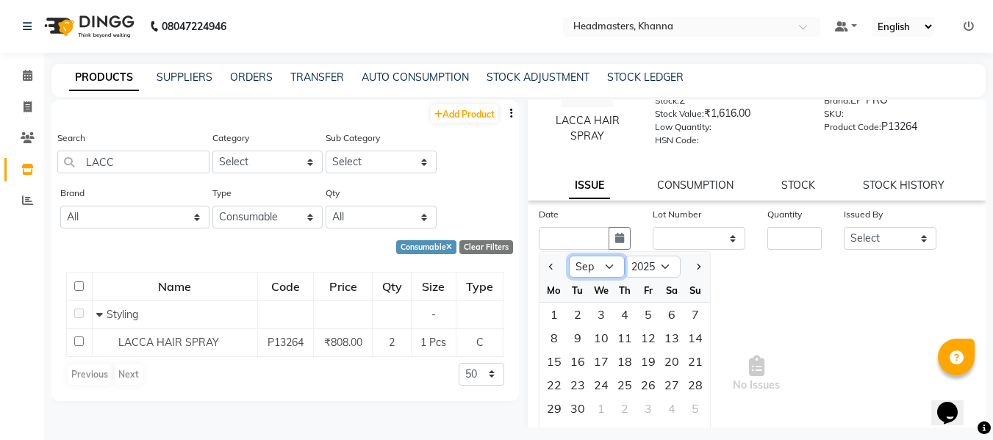
scroll to position [139, 0]
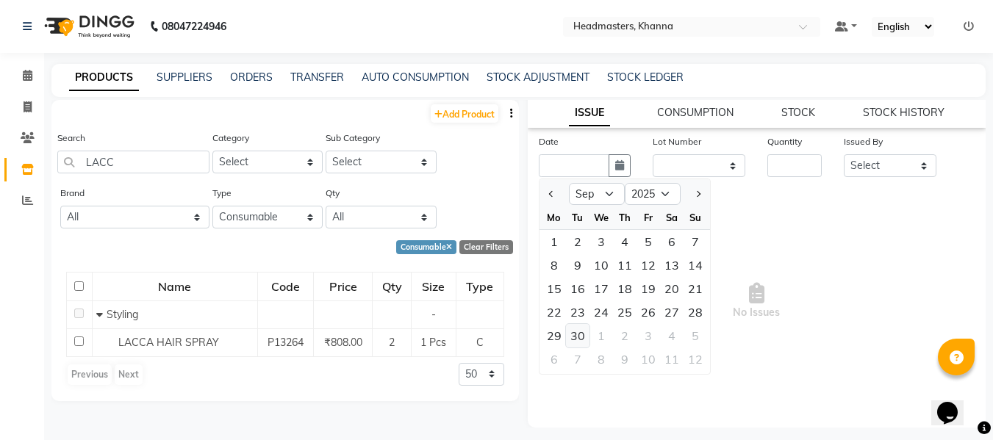
click at [576, 332] on div "30" at bounding box center [578, 336] width 24 height 24
type input "30-09-2025"
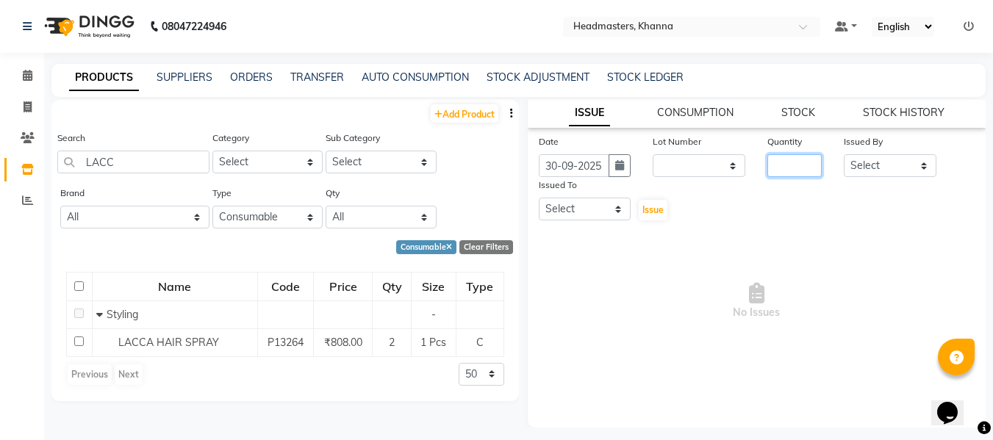
click at [773, 164] on input "number" at bounding box center [795, 165] width 54 height 23
type input "1"
click at [846, 168] on select "Select ABHISHEK [PERSON_NAME] Akash [PERSON_NAME] [PERSON_NAME] (NAILS) ANKIT A…" at bounding box center [890, 165] width 93 height 23
select select "82726"
click at [844, 154] on select "Select ABHISHEK [PERSON_NAME] Akash [PERSON_NAME] [PERSON_NAME] (NAILS) ANKIT A…" at bounding box center [890, 165] width 93 height 23
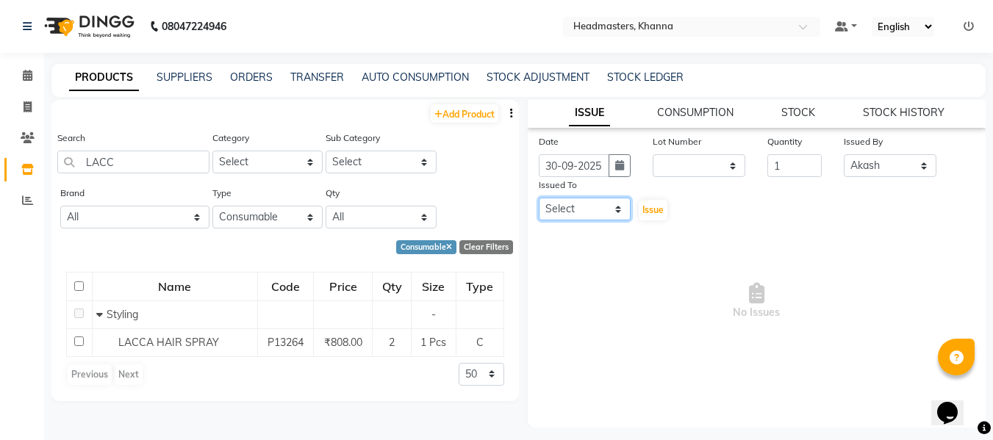
click at [585, 207] on select "Select ABHISHEK [PERSON_NAME] Akash [PERSON_NAME] [PERSON_NAME] (NAILS) ANKIT A…" at bounding box center [585, 209] width 93 height 23
click at [539, 198] on select "Select ABHISHEK [PERSON_NAME] Akash [PERSON_NAME] [PERSON_NAME] (NAILS) ANKIT A…" at bounding box center [585, 209] width 93 height 23
click at [577, 212] on select "Select ABHISHEK [PERSON_NAME] Akash [PERSON_NAME] [PERSON_NAME] (NAILS) ANKIT A…" at bounding box center [585, 209] width 93 height 23
select select "60804"
click at [539, 198] on select "Select ABHISHEK [PERSON_NAME] Akash [PERSON_NAME] [PERSON_NAME] (NAILS) ANKIT A…" at bounding box center [585, 209] width 93 height 23
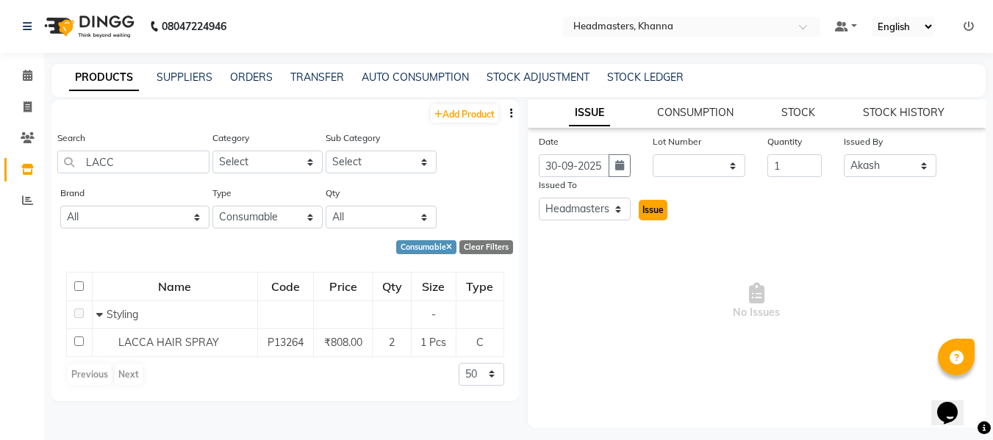
click at [646, 206] on span "Issue" at bounding box center [653, 209] width 21 height 11
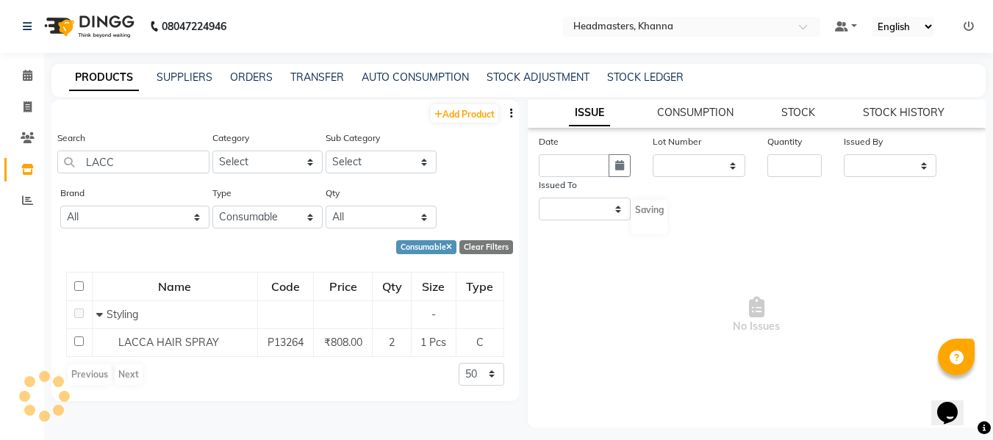
scroll to position [0, 0]
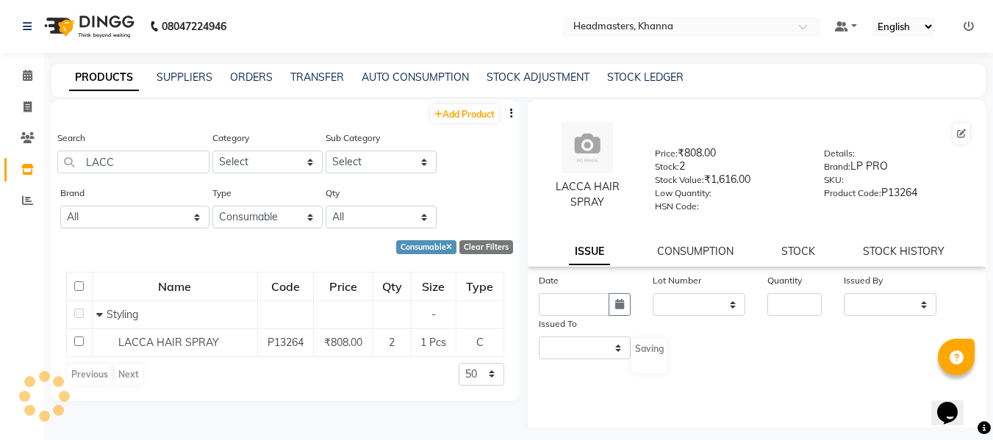
select select
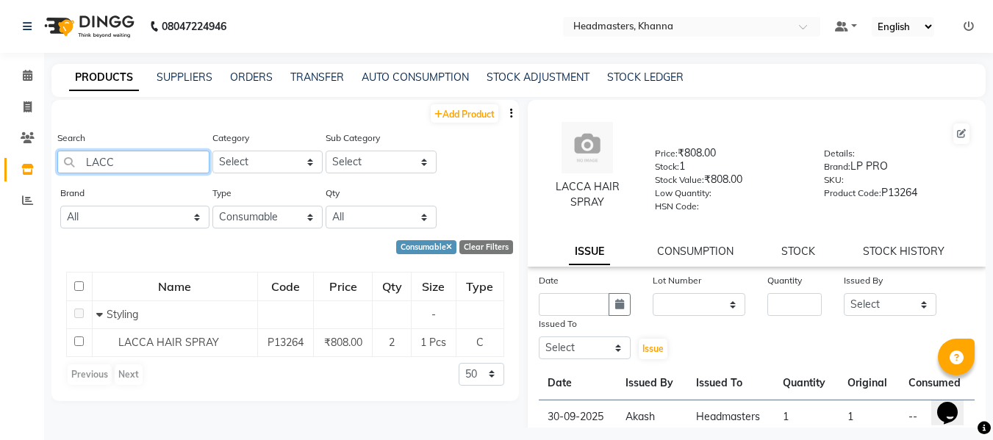
click at [154, 165] on input "LACC" at bounding box center [133, 162] width 152 height 23
type input "L"
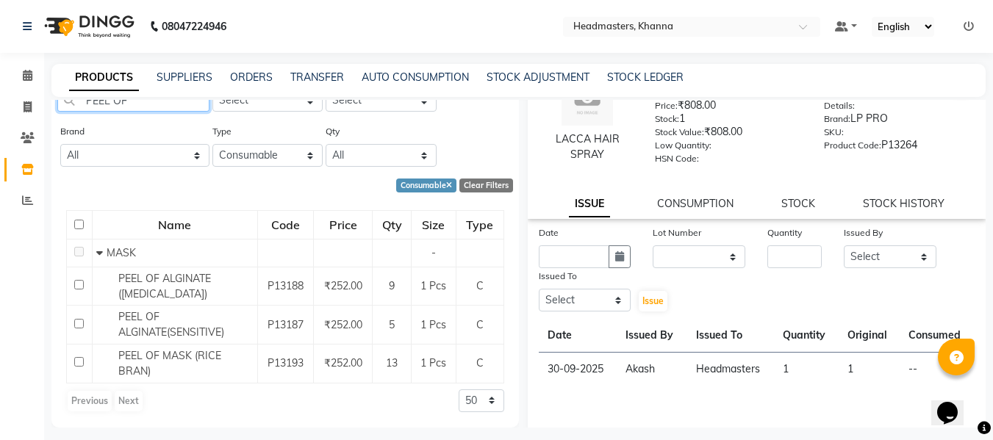
scroll to position [139, 0]
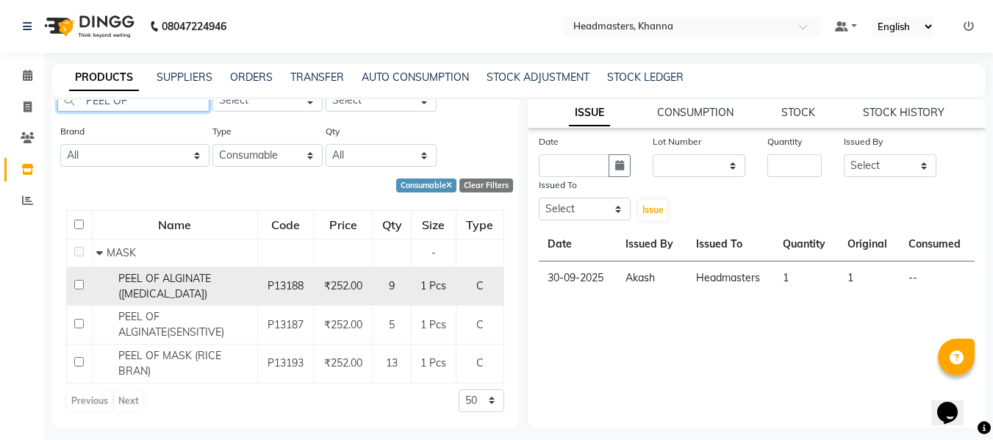
type input "PEEL OF"
click at [165, 288] on div "PEEL OF ALGINATE ([MEDICAL_DATA])" at bounding box center [174, 286] width 157 height 31
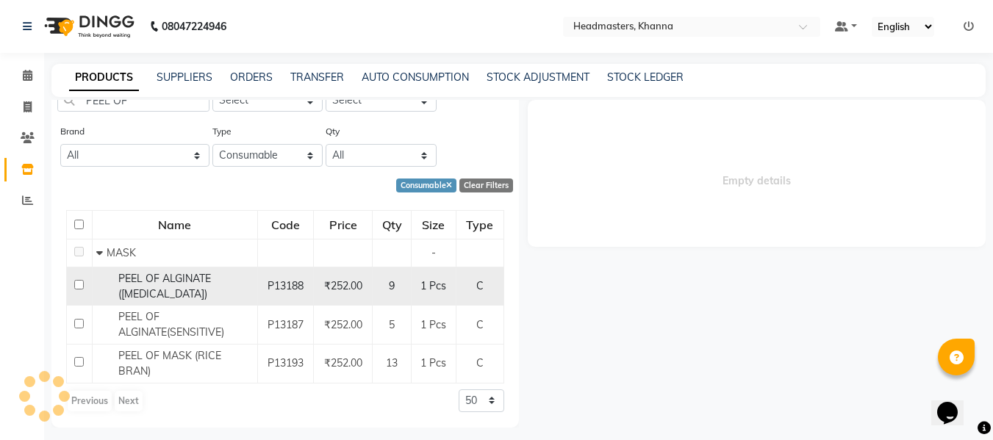
scroll to position [0, 0]
select select
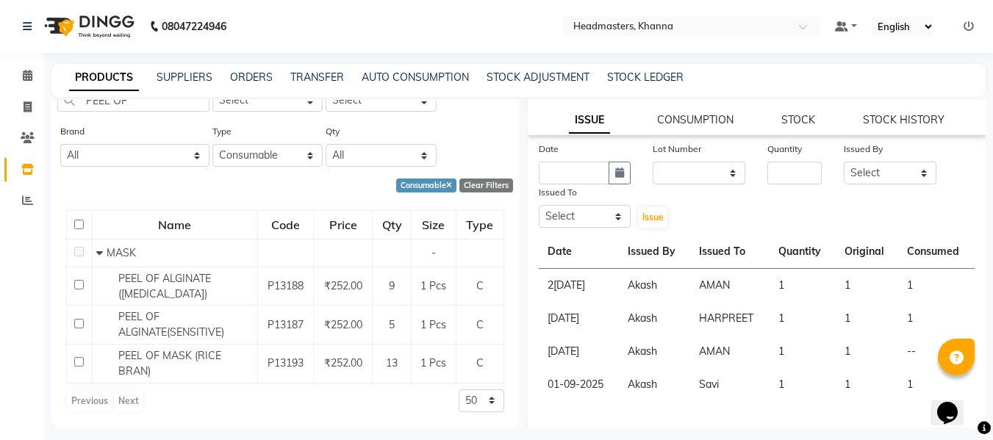
scroll to position [147, 0]
click at [618, 171] on icon "button" at bounding box center [619, 171] width 9 height 10
select select "10"
select select "2025"
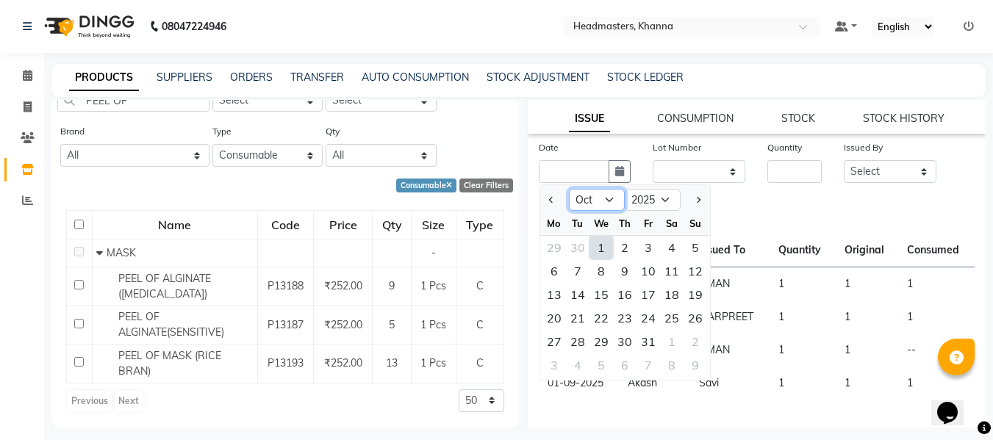
click at [599, 202] on select "Jan Feb Mar Apr May Jun [DATE] Aug Sep Oct Nov Dec" at bounding box center [597, 200] width 56 height 22
select select "9"
click at [569, 189] on select "Jan Feb Mar Apr May Jun [DATE] Aug Sep Oct Nov Dec" at bounding box center [597, 200] width 56 height 22
click at [672, 317] on div "27" at bounding box center [672, 319] width 24 height 24
type input "27-09-2025"
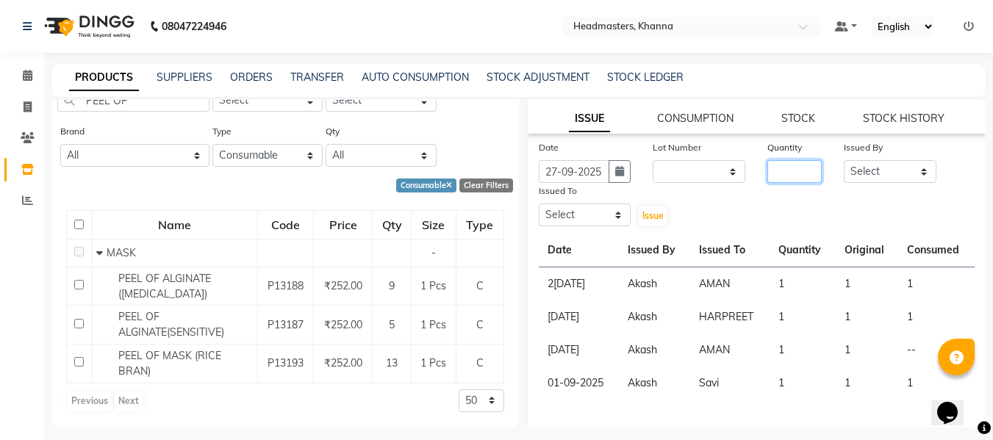
click at [781, 168] on input "number" at bounding box center [795, 171] width 54 height 23
type input "1"
click at [892, 174] on select "Select ABHISHEK [PERSON_NAME] Akash [PERSON_NAME] [PERSON_NAME] (NAILS) ANKIT A…" at bounding box center [890, 171] width 93 height 23
select select "82726"
click at [844, 160] on select "Select ABHISHEK [PERSON_NAME] Akash [PERSON_NAME] [PERSON_NAME] (NAILS) ANKIT A…" at bounding box center [890, 171] width 93 height 23
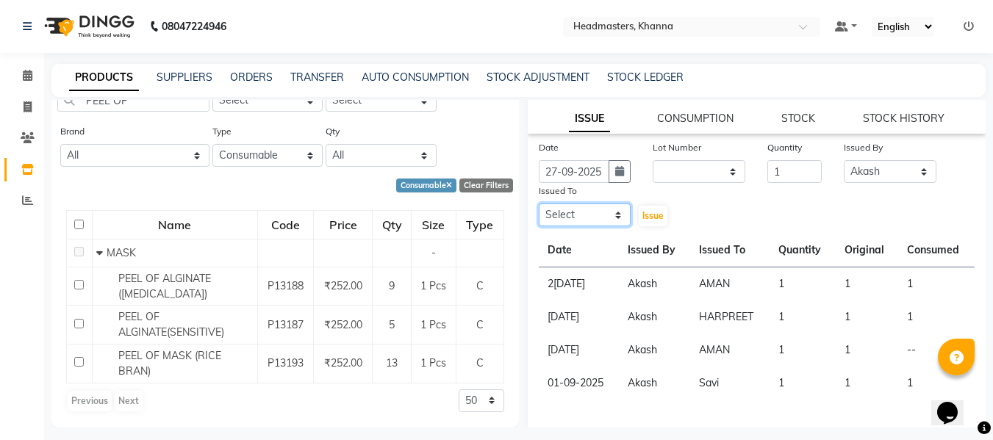
click at [589, 212] on select "Select ABHISHEK [PERSON_NAME] Akash [PERSON_NAME] [PERSON_NAME] (NAILS) ANKIT A…" at bounding box center [585, 215] width 93 height 23
select select "60831"
click at [539, 204] on select "Select ABHISHEK [PERSON_NAME] Akash [PERSON_NAME] [PERSON_NAME] (NAILS) ANKIT A…" at bounding box center [585, 215] width 93 height 23
click at [646, 215] on span "Issue" at bounding box center [653, 215] width 21 height 11
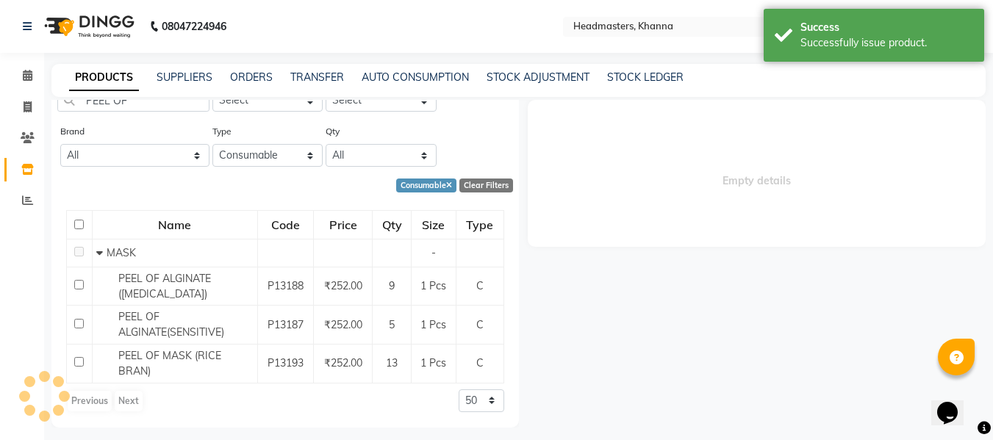
scroll to position [0, 0]
select select
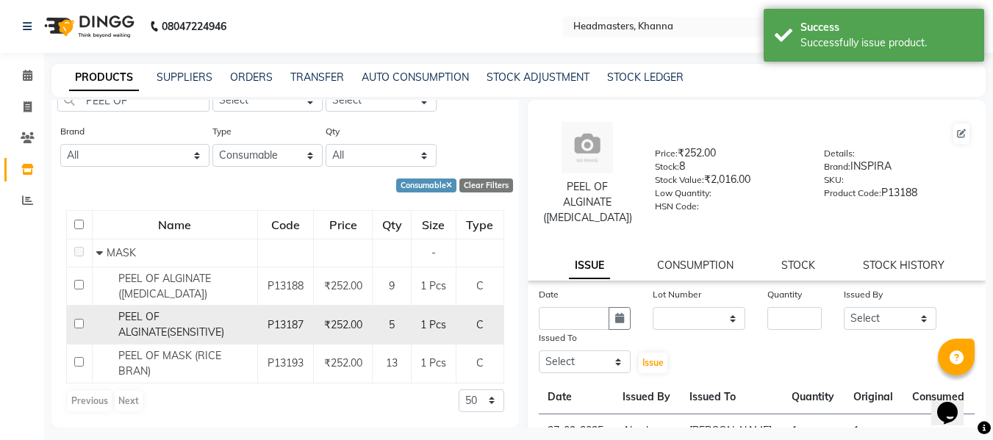
click at [155, 317] on span "PEEL OF ALGINATE(SENSITIVE)" at bounding box center [171, 324] width 106 height 29
select select
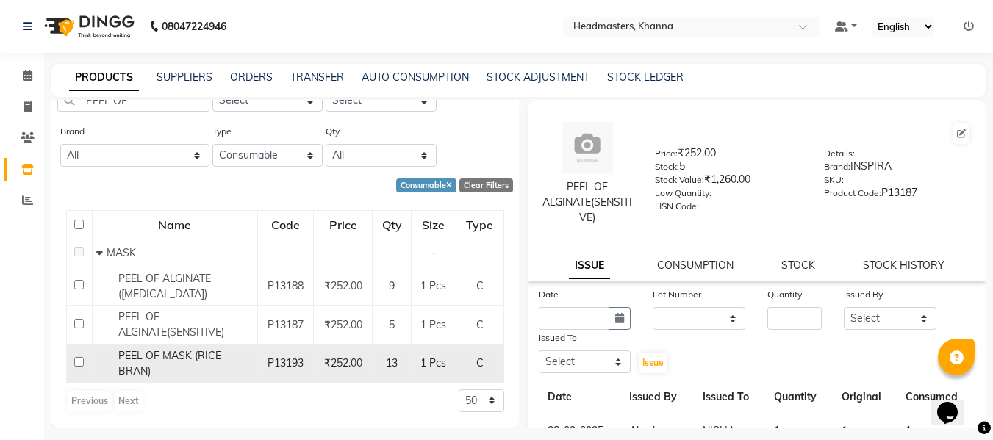
click at [146, 358] on span "PEEL OF MASK (RICE BRAN)" at bounding box center [169, 363] width 103 height 29
select select
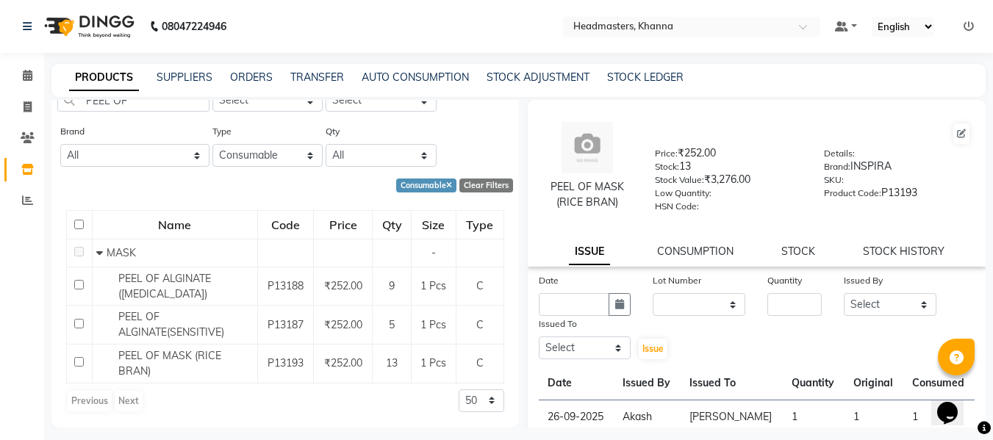
scroll to position [74, 0]
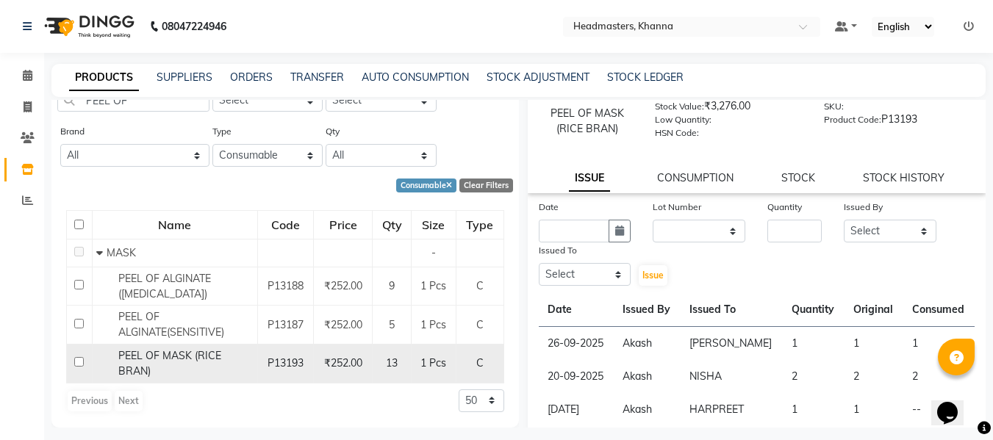
click at [155, 352] on span "PEEL OF MASK (RICE BRAN)" at bounding box center [169, 363] width 103 height 29
click at [179, 365] on div "PEEL OF MASK (RICE BRAN)" at bounding box center [174, 363] width 157 height 31
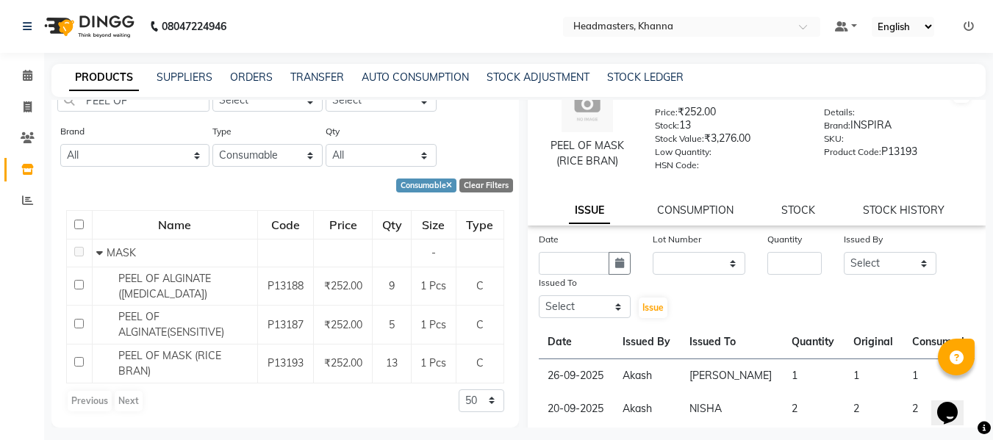
scroll to position [139, 0]
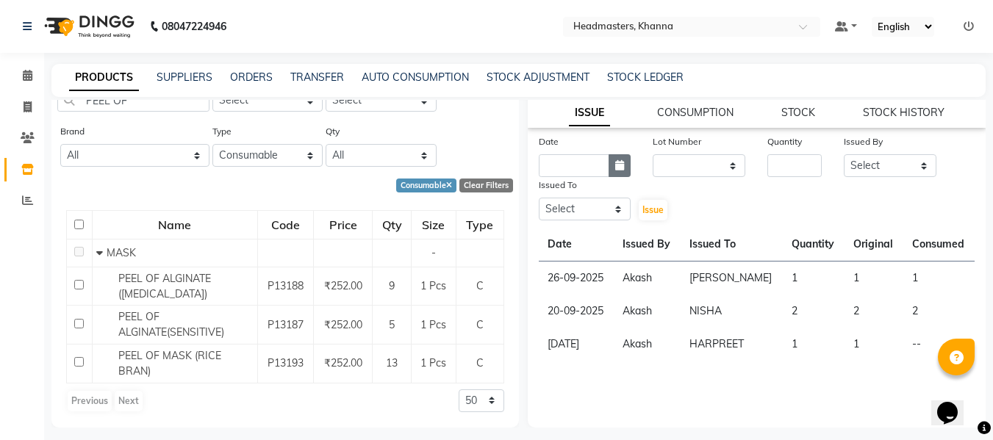
click at [610, 165] on button "button" at bounding box center [620, 165] width 22 height 23
select select "10"
select select "2025"
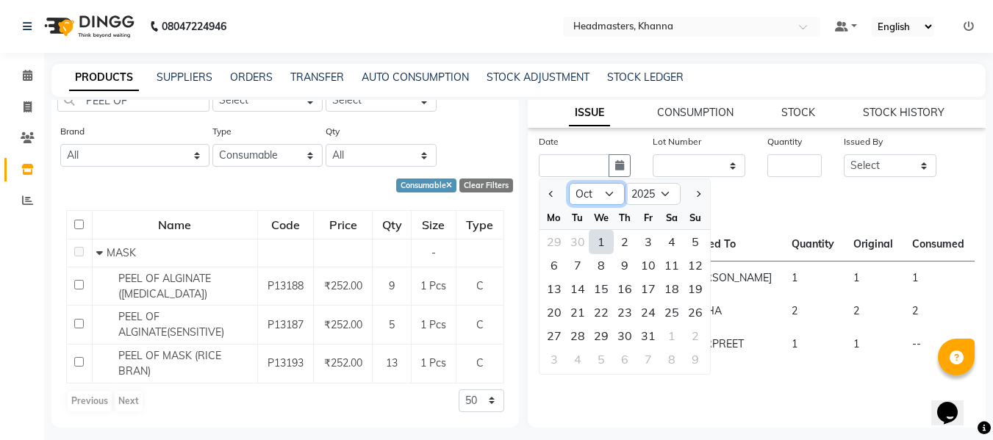
click at [590, 195] on select "Jan Feb Mar Apr May Jun [DATE] Aug Sep Oct Nov Dec" at bounding box center [597, 194] width 56 height 22
select select "9"
click at [569, 183] on select "Jan Feb Mar Apr May Jun [DATE] Aug Sep Oct Nov Dec" at bounding box center [597, 194] width 56 height 22
click at [559, 333] on div "29" at bounding box center [555, 336] width 24 height 24
type input "29-09-2025"
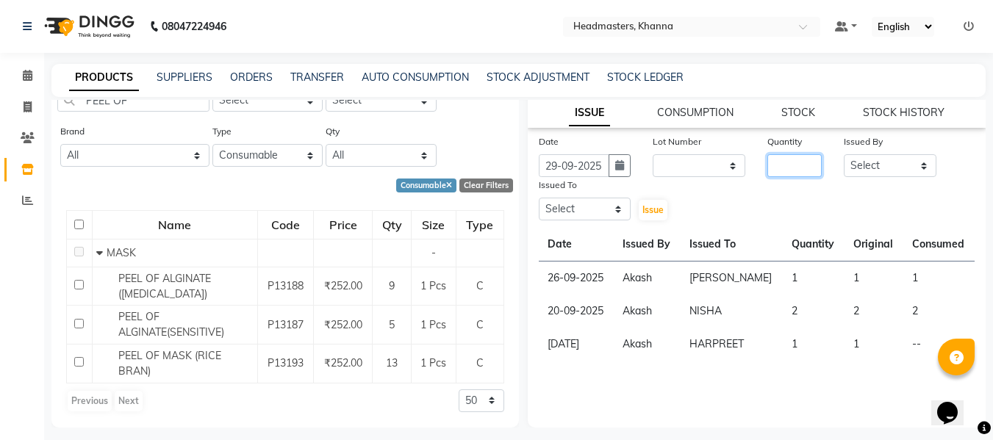
click at [793, 168] on input "number" at bounding box center [795, 165] width 54 height 23
type input "1"
click at [879, 162] on select "Select ABHISHEK [PERSON_NAME] Akash [PERSON_NAME] [PERSON_NAME] (NAILS) ANKIT A…" at bounding box center [890, 165] width 93 height 23
select select "82726"
click at [844, 154] on select "Select ABHISHEK [PERSON_NAME] Akash [PERSON_NAME] [PERSON_NAME] (NAILS) ANKIT A…" at bounding box center [890, 165] width 93 height 23
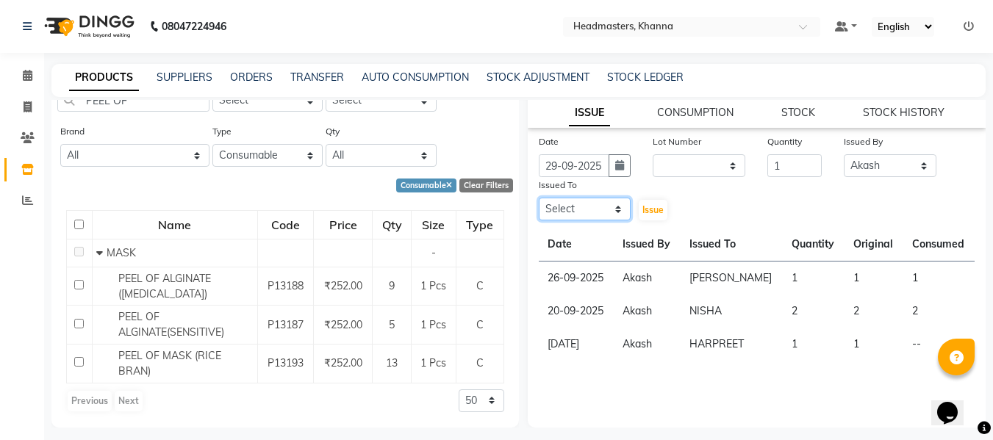
drag, startPoint x: 596, startPoint y: 209, endPoint x: 596, endPoint y: 201, distance: 8.1
click at [596, 209] on select "Select ABHISHEK [PERSON_NAME] Akash [PERSON_NAME] [PERSON_NAME] (NAILS) ANKIT A…" at bounding box center [585, 209] width 93 height 23
select select "60844"
click at [539, 198] on select "Select ABHISHEK [PERSON_NAME] Akash [PERSON_NAME] [PERSON_NAME] (NAILS) ANKIT A…" at bounding box center [585, 209] width 93 height 23
click at [643, 207] on span "Issue" at bounding box center [653, 209] width 21 height 11
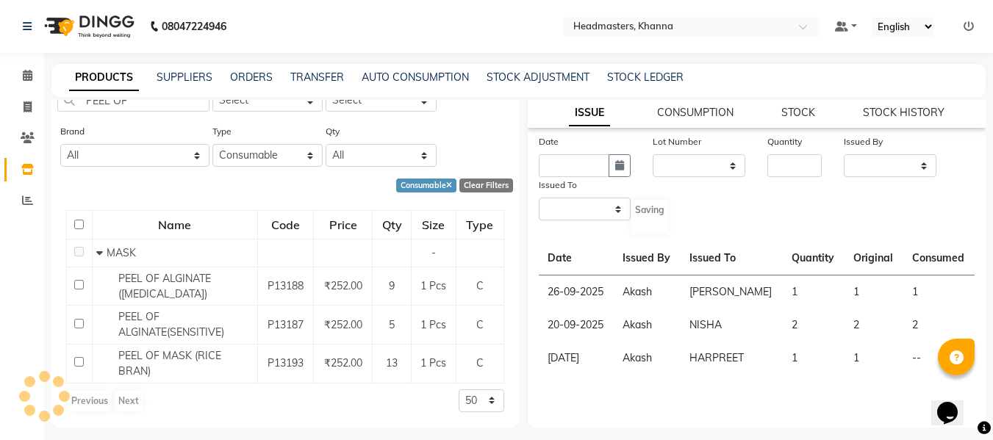
scroll to position [0, 0]
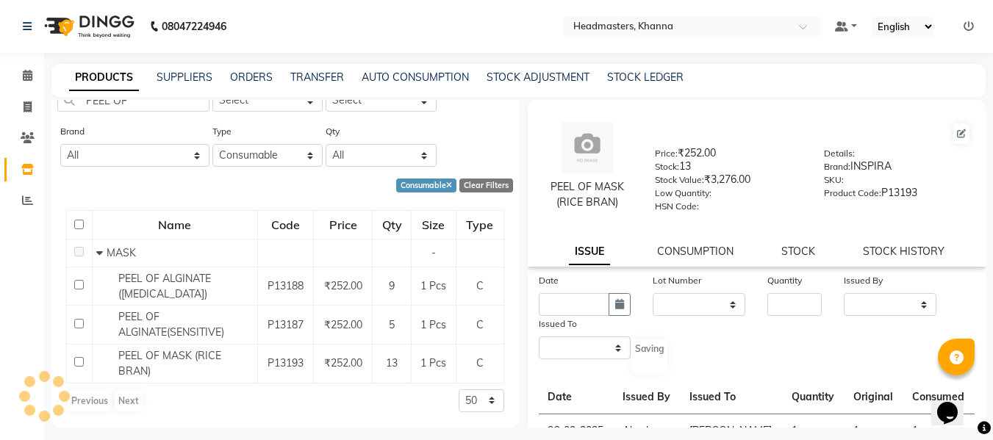
select select
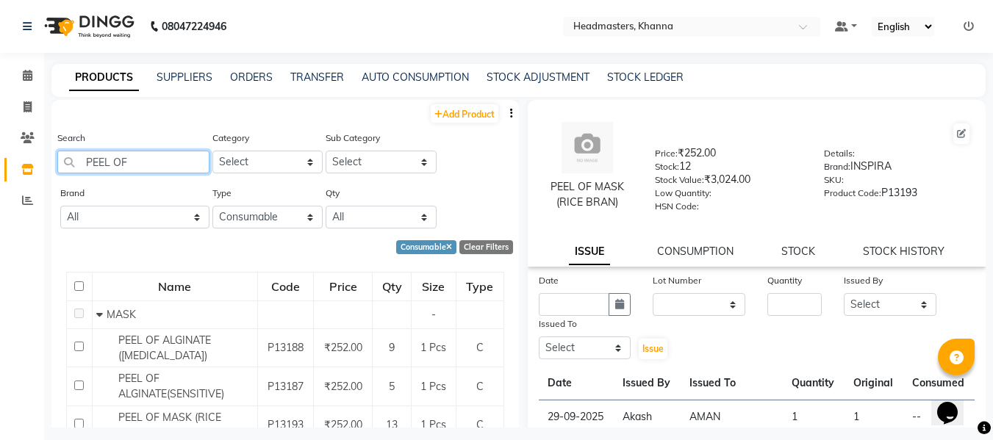
click at [154, 162] on input "PEEL OF" at bounding box center [133, 162] width 152 height 23
type input "P"
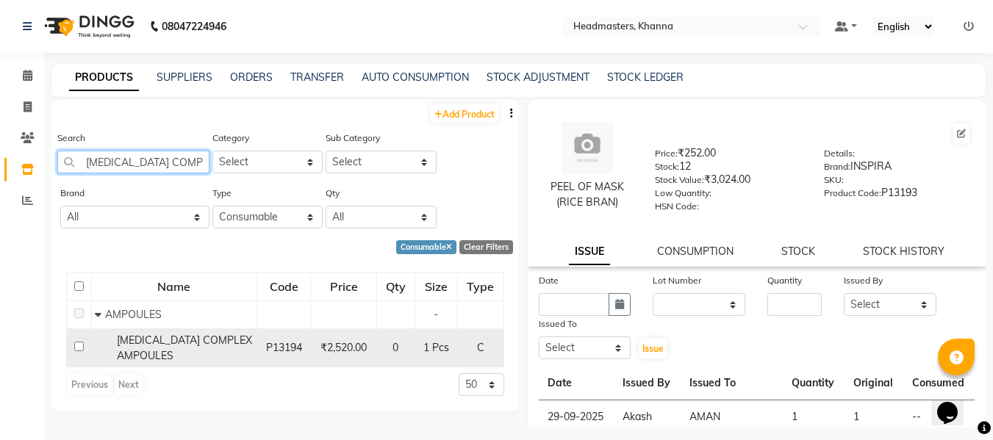
type input "[MEDICAL_DATA] COMPLEX"
click at [171, 346] on span "[MEDICAL_DATA] COMPLEX AMPOULES" at bounding box center [184, 348] width 135 height 29
select select
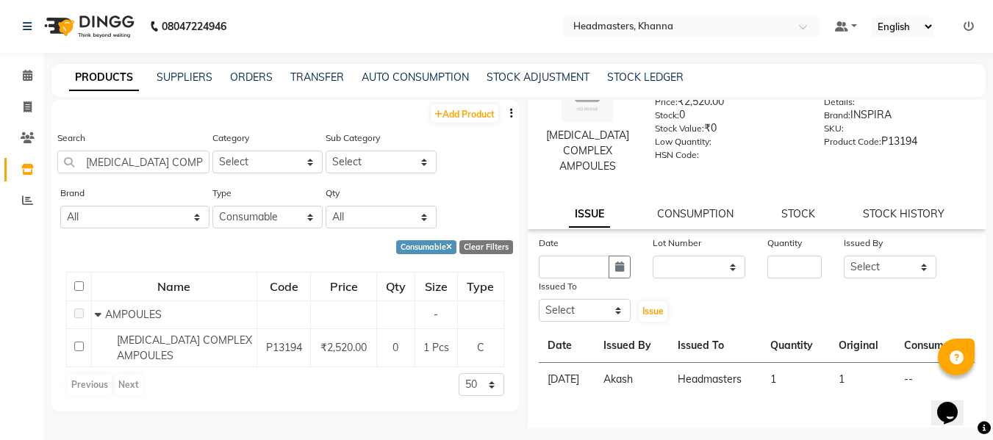
scroll to position [147, 0]
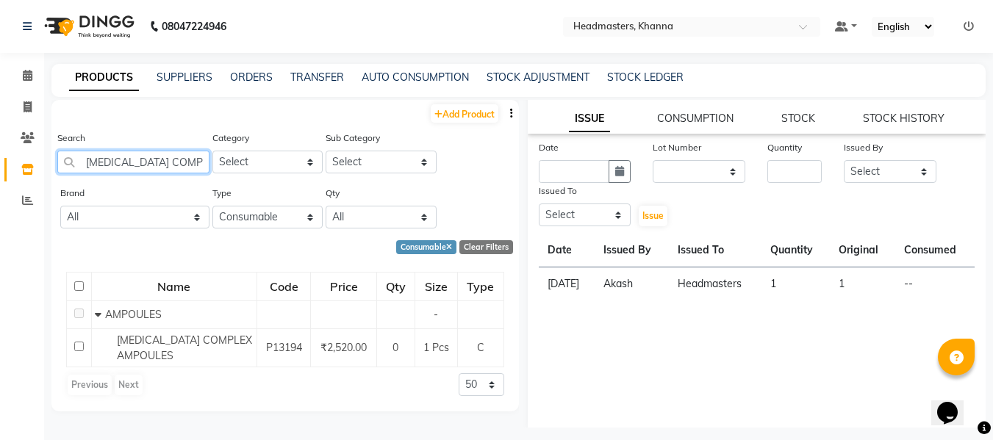
click at [183, 167] on input "[MEDICAL_DATA] COMPLEX" at bounding box center [133, 162] width 152 height 23
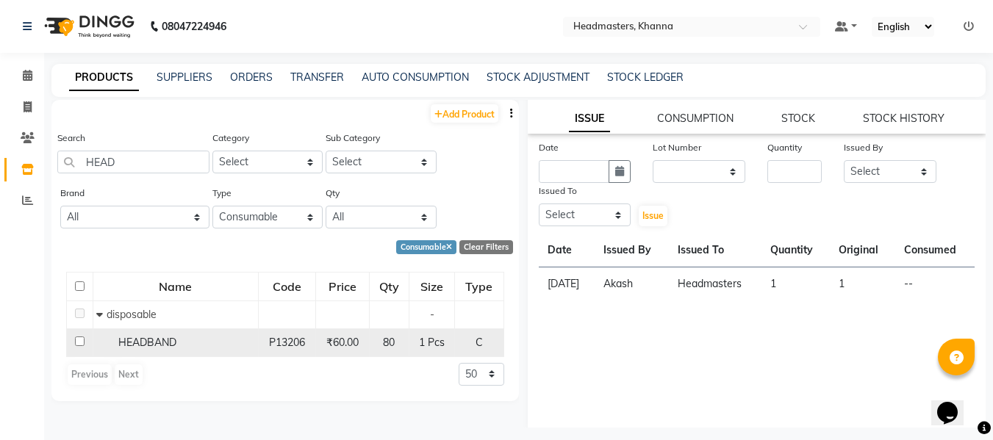
click at [147, 336] on span "HEADBAND" at bounding box center [147, 342] width 58 height 13
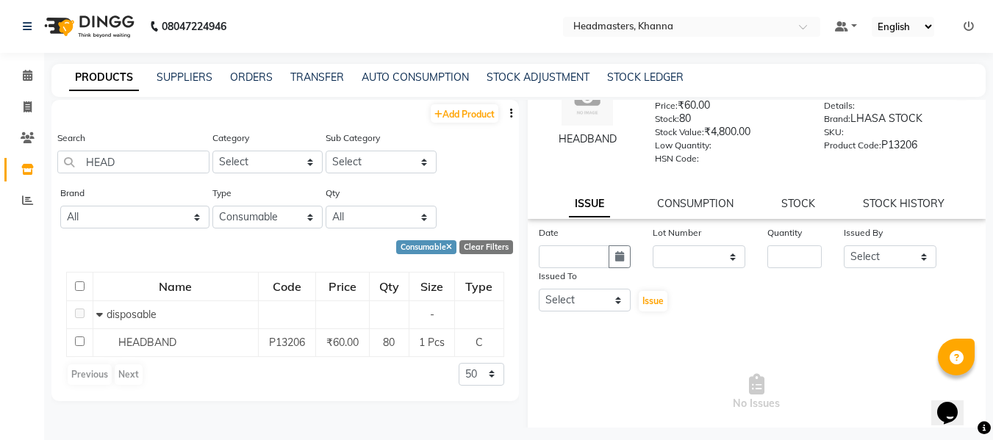
scroll to position [139, 0]
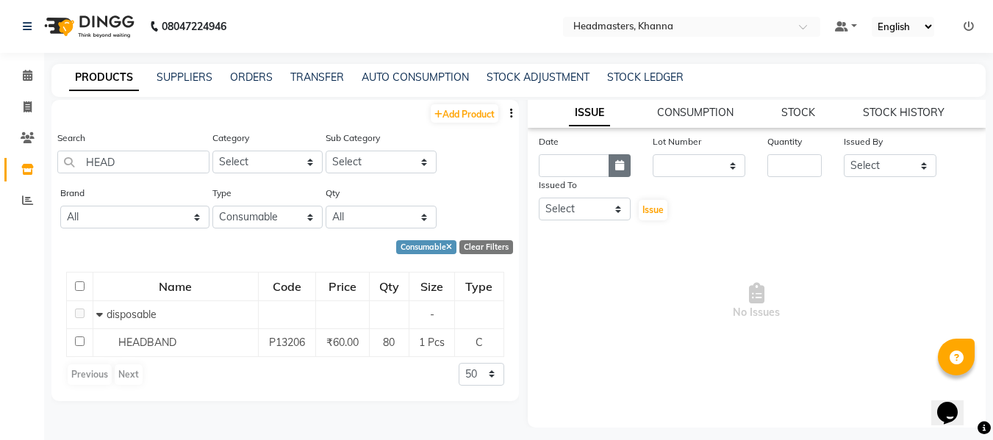
click at [616, 160] on icon "button" at bounding box center [619, 165] width 9 height 10
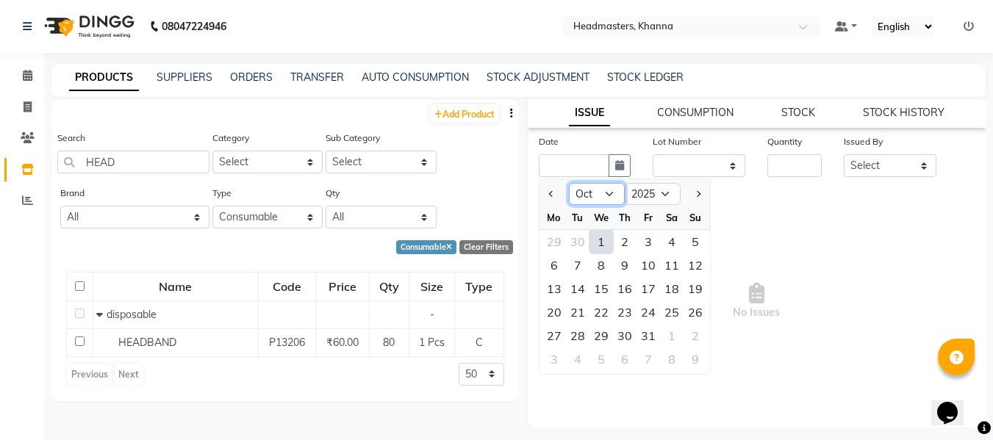
click at [591, 190] on select "Jan Feb Mar Apr May Jun [DATE] Aug Sep Oct Nov Dec" at bounding box center [597, 194] width 56 height 22
click at [569, 183] on select "Jan Feb Mar Apr May Jun [DATE] Aug Sep Oct Nov Dec" at bounding box center [597, 194] width 56 height 22
click at [651, 310] on div "26" at bounding box center [649, 313] width 24 height 24
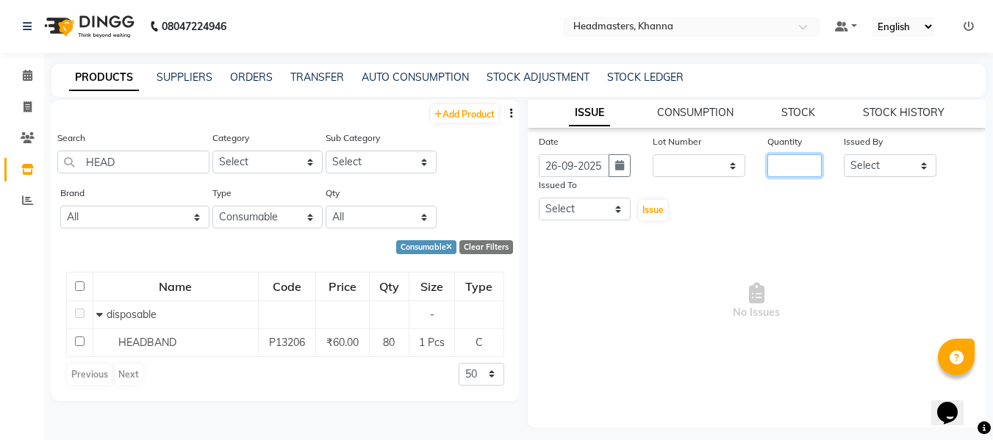
click at [798, 165] on input "number" at bounding box center [795, 165] width 54 height 23
click at [857, 163] on select "Select ABHISHEK [PERSON_NAME] Akash [PERSON_NAME] [PERSON_NAME] (NAILS) ANKIT A…" at bounding box center [890, 165] width 93 height 23
click at [844, 154] on select "Select ABHISHEK [PERSON_NAME] Akash [PERSON_NAME] [PERSON_NAME] (NAILS) ANKIT A…" at bounding box center [890, 165] width 93 height 23
click at [557, 211] on select "Select ABHISHEK [PERSON_NAME] Akash [PERSON_NAME] [PERSON_NAME] (NAILS) ANKIT A…" at bounding box center [585, 209] width 93 height 23
click at [539, 198] on select "Select ABHISHEK [PERSON_NAME] Akash [PERSON_NAME] [PERSON_NAME] (NAILS) ANKIT A…" at bounding box center [585, 209] width 93 height 23
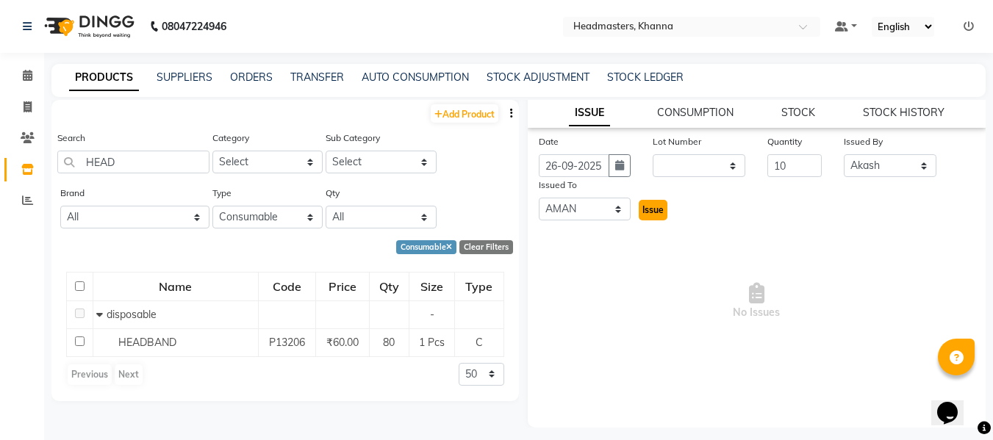
click at [648, 209] on span "Issue" at bounding box center [653, 209] width 21 height 11
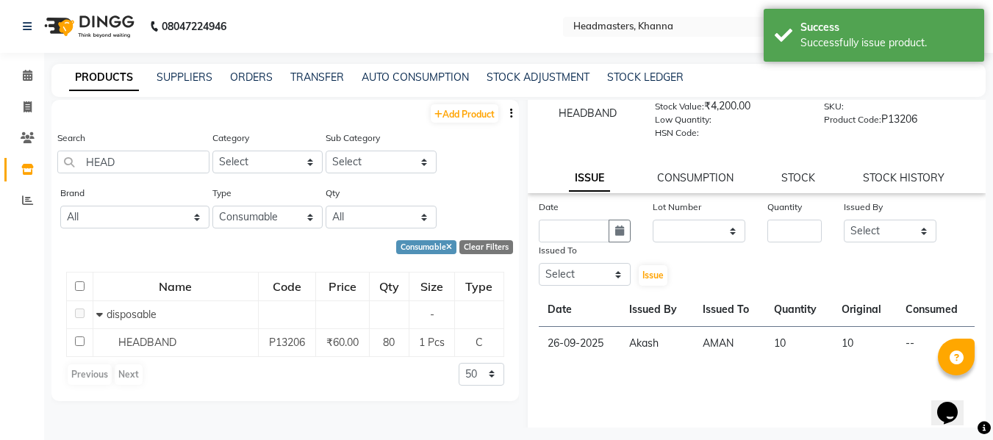
scroll to position [0, 0]
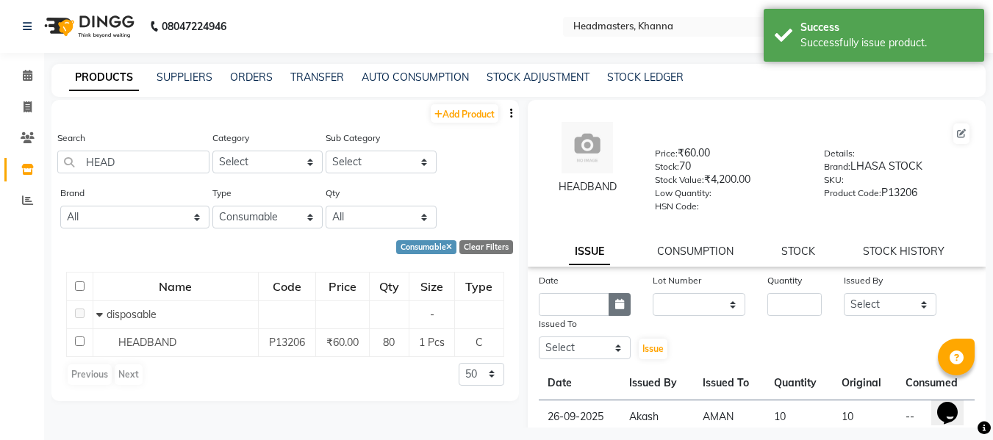
click at [615, 301] on icon "button" at bounding box center [619, 304] width 9 height 10
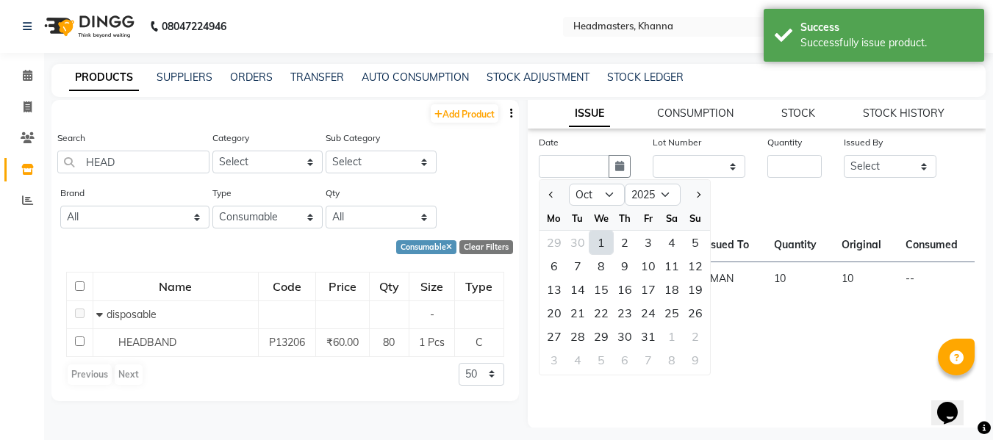
scroll to position [139, 0]
drag, startPoint x: 596, startPoint y: 190, endPoint x: 596, endPoint y: 201, distance: 11.0
click at [596, 190] on select "Jan Feb Mar Apr May Jun [DATE] Aug Sep Oct Nov Dec" at bounding box center [597, 194] width 56 height 22
click at [569, 183] on select "Jan Feb Mar Apr May Jun [DATE] Aug Sep Oct Nov Dec" at bounding box center [597, 194] width 56 height 22
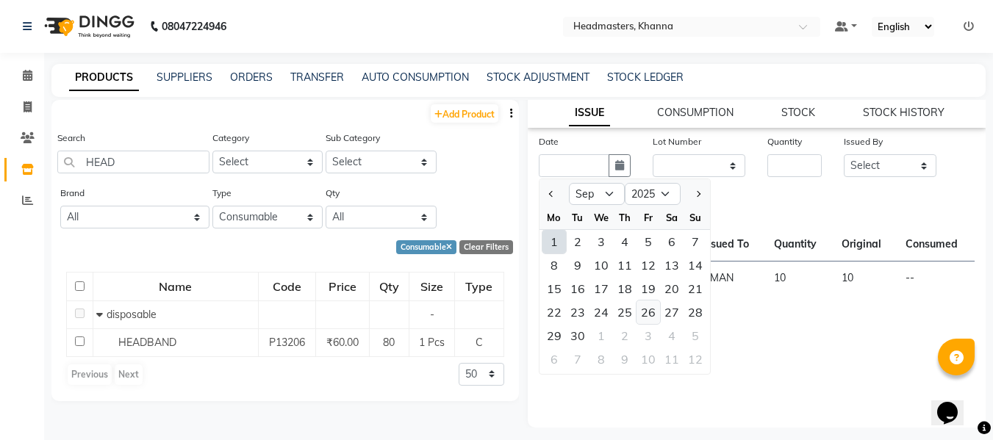
click at [651, 312] on div "26" at bounding box center [649, 313] width 24 height 24
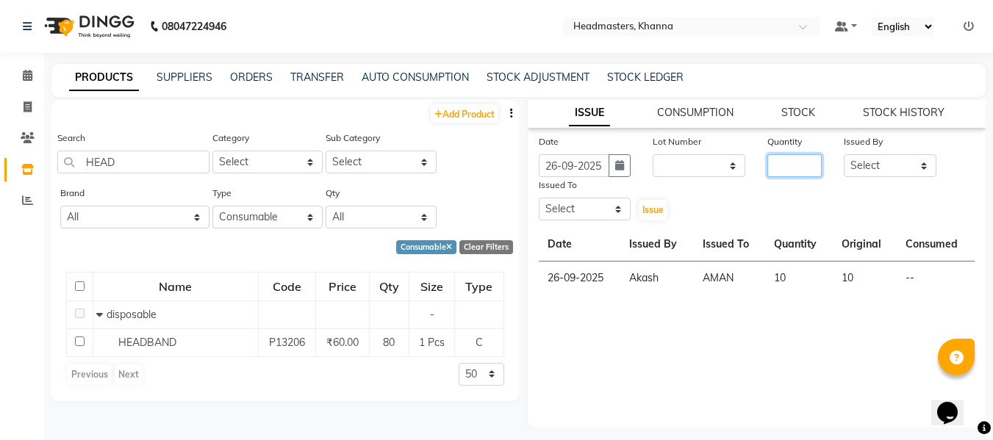
click at [781, 157] on input "number" at bounding box center [795, 165] width 54 height 23
click at [865, 157] on select "Select ABHISHEK [PERSON_NAME] Akash [PERSON_NAME] [PERSON_NAME] (NAILS) ANKIT A…" at bounding box center [890, 165] width 93 height 23
click at [844, 154] on select "Select ABHISHEK [PERSON_NAME] Akash [PERSON_NAME] [PERSON_NAME] (NAILS) ANKIT A…" at bounding box center [890, 165] width 93 height 23
click at [584, 211] on select "Select ABHISHEK [PERSON_NAME] Akash [PERSON_NAME] [PERSON_NAME] (NAILS) ANKIT A…" at bounding box center [585, 209] width 93 height 23
click at [539, 198] on select "Select ABHISHEK [PERSON_NAME] Akash [PERSON_NAME] [PERSON_NAME] (NAILS) ANKIT A…" at bounding box center [585, 209] width 93 height 23
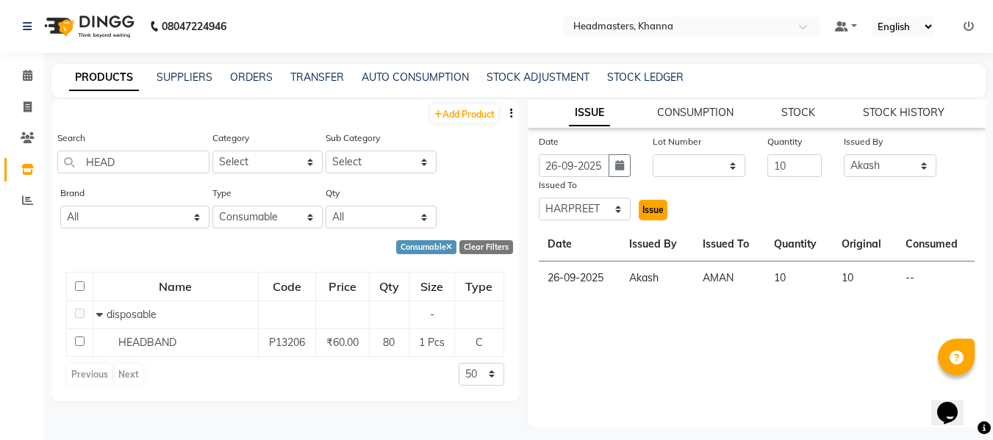
click at [646, 208] on span "Issue" at bounding box center [653, 209] width 21 height 11
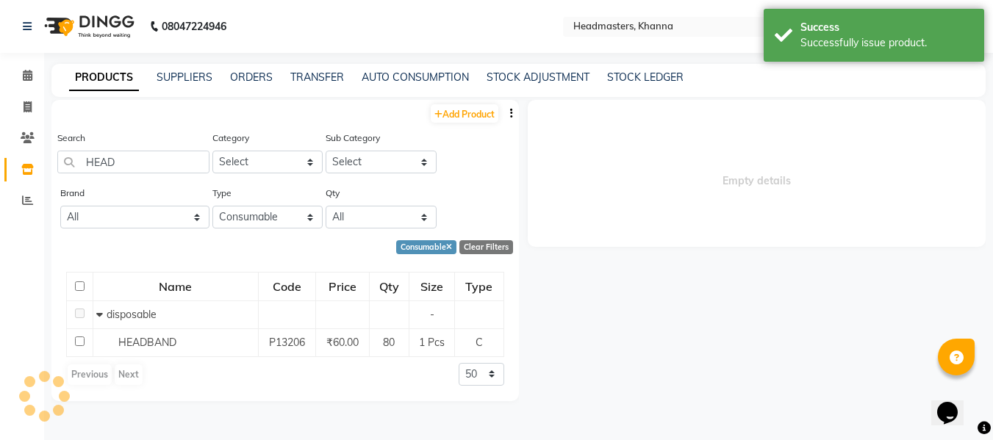
scroll to position [0, 0]
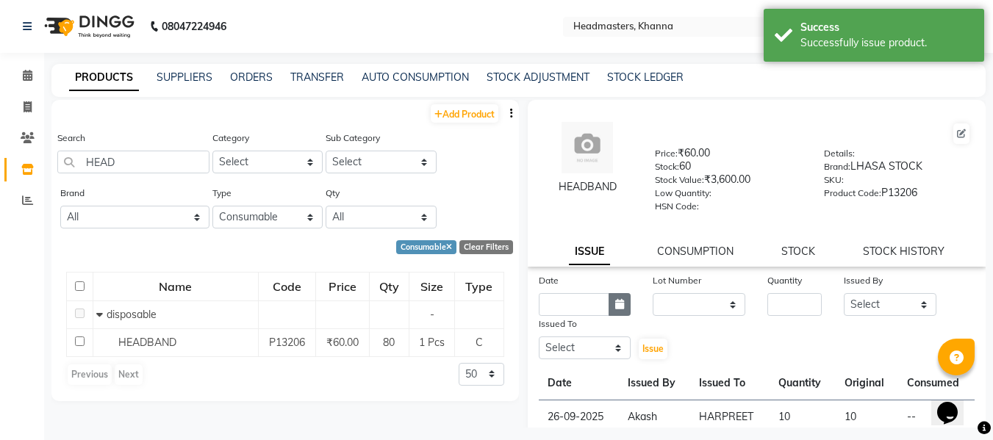
click at [619, 305] on icon "button" at bounding box center [619, 304] width 9 height 10
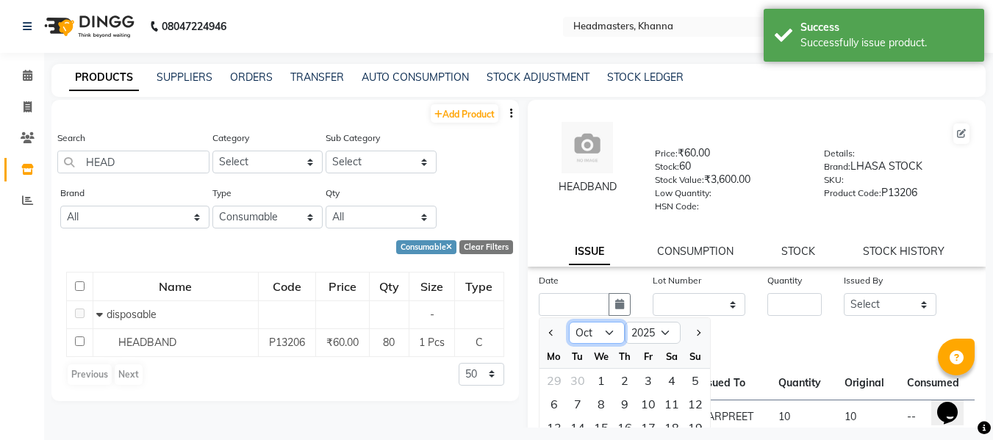
click at [601, 332] on select "Jan Feb Mar Apr May Jun [DATE] Aug Sep Oct Nov Dec" at bounding box center [597, 333] width 56 height 22
click at [569, 322] on select "Jan Feb Mar Apr May Jun [DATE] Aug Sep Oct Nov Dec" at bounding box center [597, 333] width 56 height 22
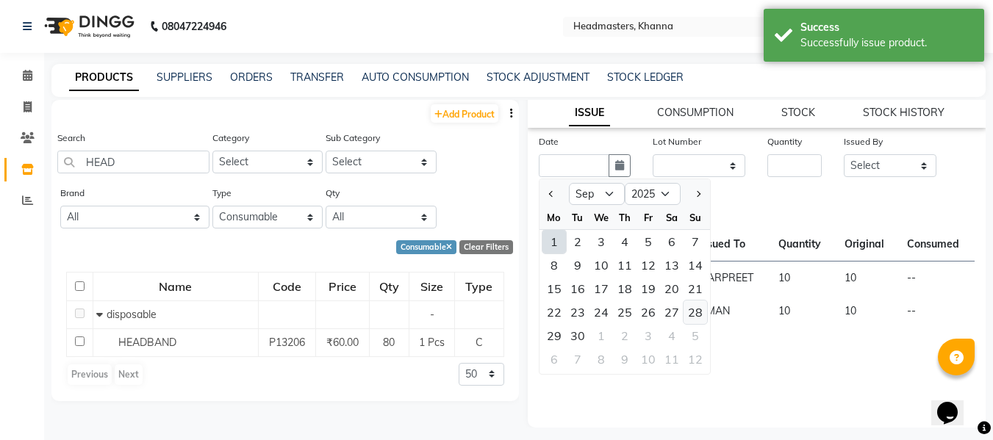
click at [687, 310] on div "28" at bounding box center [696, 313] width 24 height 24
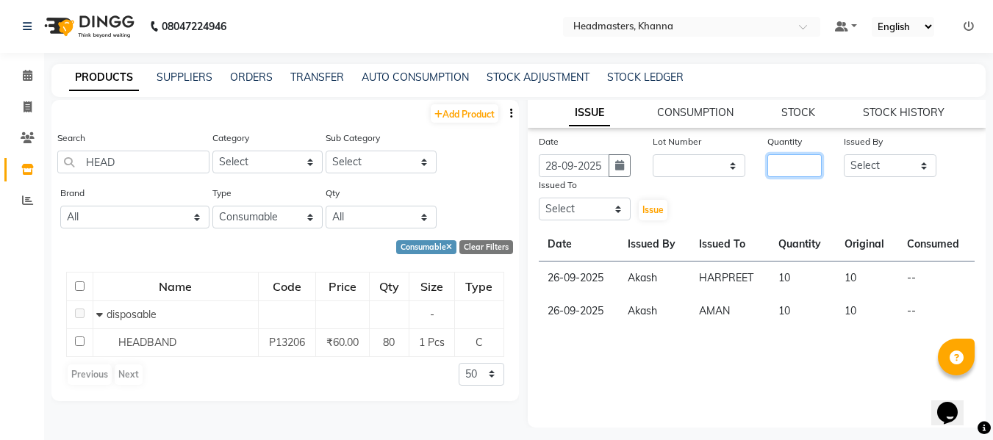
click at [793, 171] on input "number" at bounding box center [795, 165] width 54 height 23
click at [924, 170] on select "Select ABHISHEK [PERSON_NAME] Akash [PERSON_NAME] [PERSON_NAME] (NAILS) ANKIT A…" at bounding box center [890, 165] width 93 height 23
click at [844, 154] on select "Select ABHISHEK [PERSON_NAME] Akash [PERSON_NAME] [PERSON_NAME] (NAILS) ANKIT A…" at bounding box center [890, 165] width 93 height 23
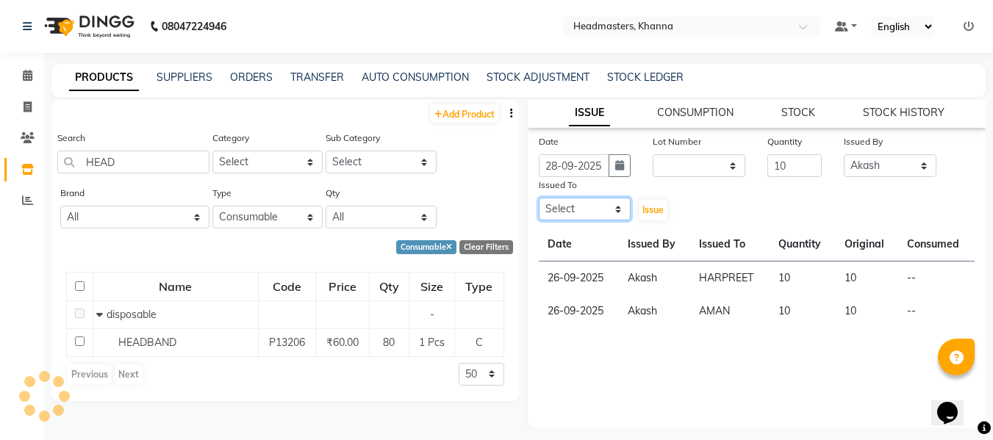
click at [593, 209] on select "Select ABHISHEK [PERSON_NAME] Akash [PERSON_NAME] [PERSON_NAME] (NAILS) ANKIT A…" at bounding box center [585, 209] width 93 height 23
click at [539, 198] on select "Select ABHISHEK [PERSON_NAME] Akash [PERSON_NAME] [PERSON_NAME] (NAILS) ANKIT A…" at bounding box center [585, 209] width 93 height 23
click at [652, 211] on span "Issue" at bounding box center [653, 209] width 21 height 11
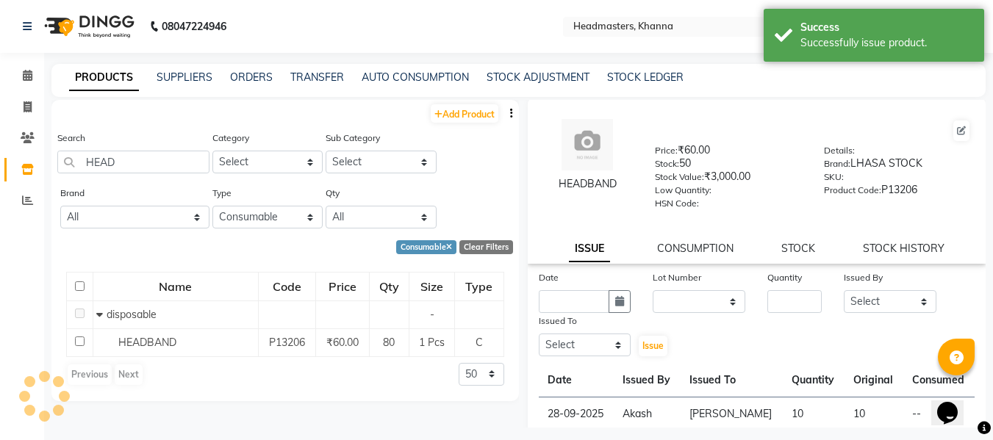
scroll to position [0, 0]
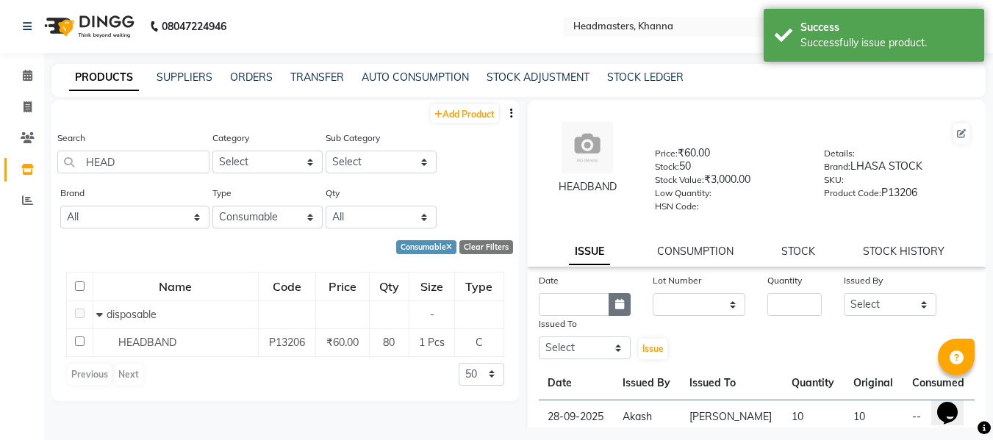
click at [615, 308] on icon "button" at bounding box center [619, 304] width 9 height 10
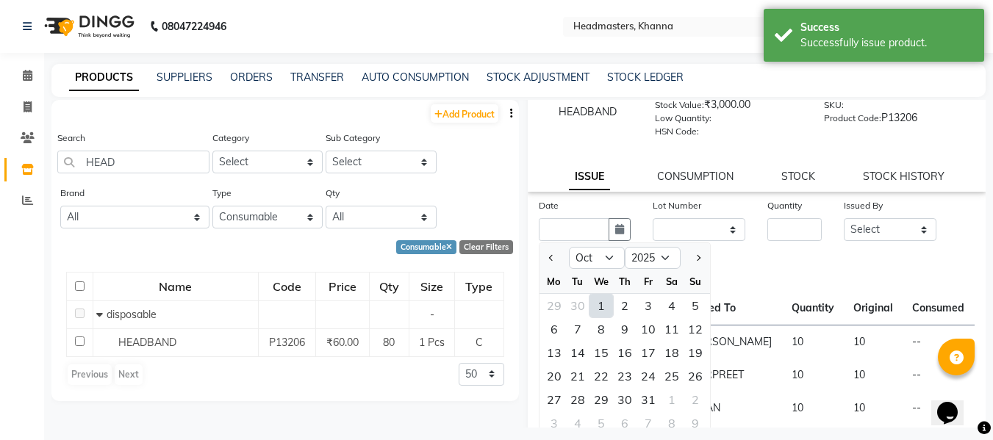
scroll to position [139, 0]
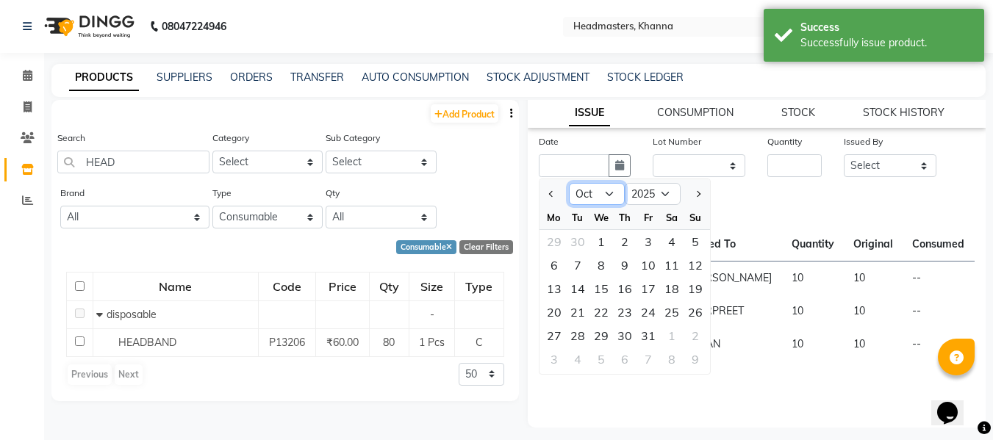
click at [590, 195] on select "Jan Feb Mar Apr May Jun [DATE] Aug Sep Oct Nov Dec" at bounding box center [597, 194] width 56 height 22
click at [569, 183] on select "Jan Feb Mar Apr May Jun [DATE] Aug Sep Oct Nov Dec" at bounding box center [597, 194] width 56 height 22
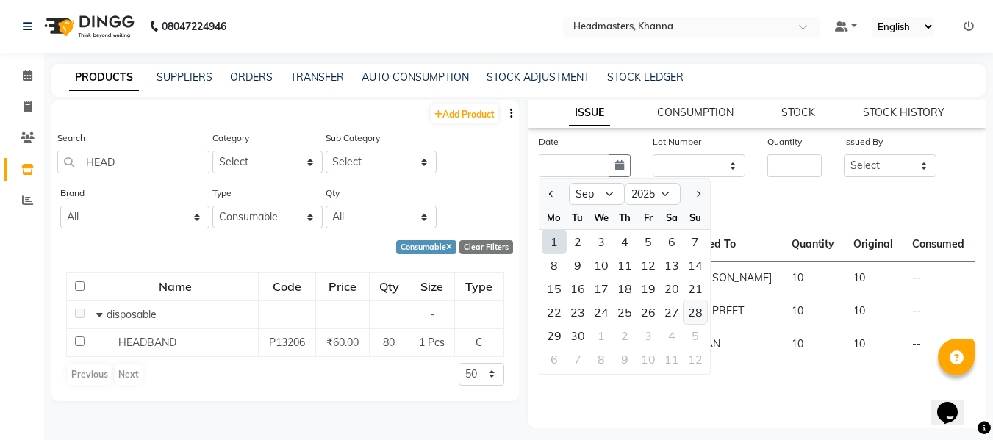
click at [698, 310] on div "28" at bounding box center [696, 313] width 24 height 24
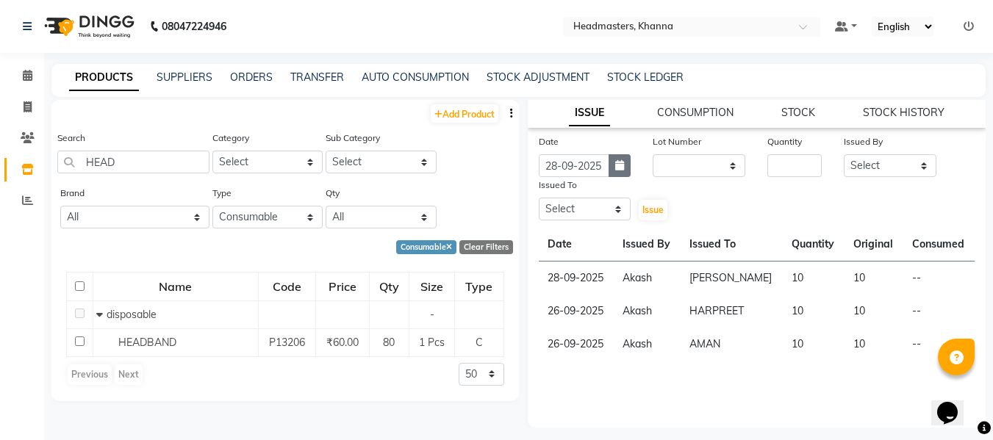
click at [618, 154] on button "button" at bounding box center [620, 165] width 22 height 23
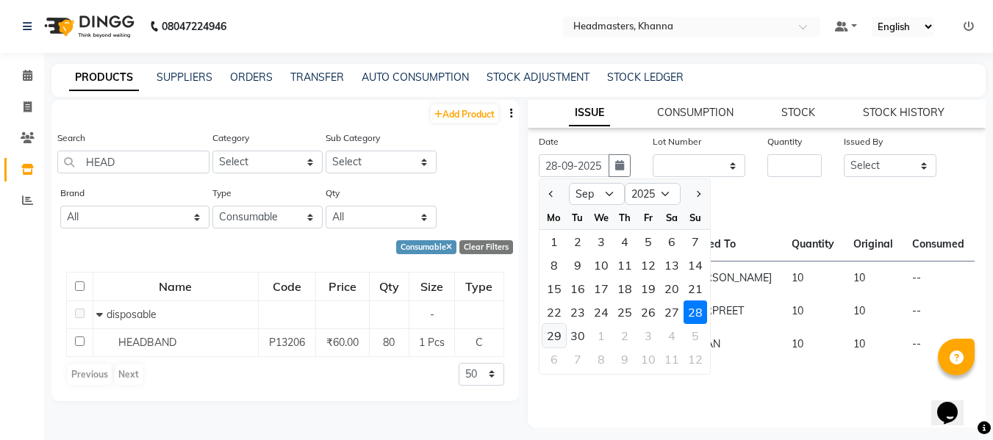
click at [548, 334] on div "29" at bounding box center [555, 336] width 24 height 24
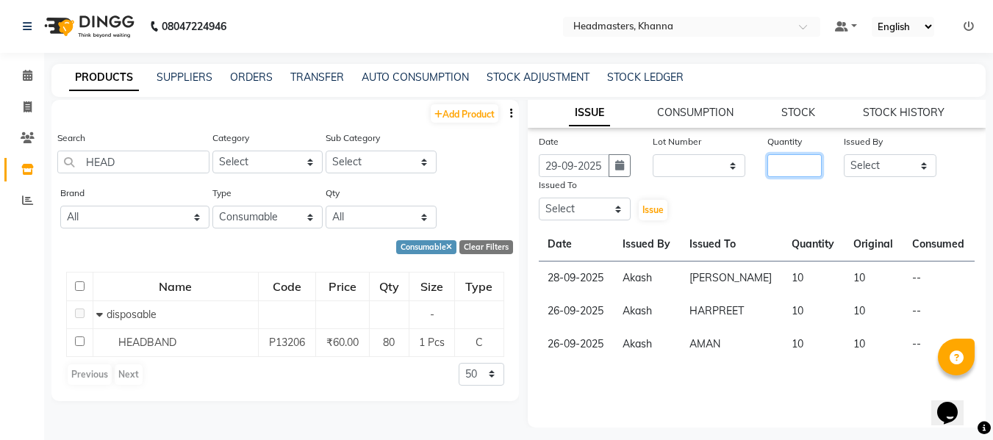
click at [798, 166] on input "number" at bounding box center [795, 165] width 54 height 23
drag, startPoint x: 866, startPoint y: 169, endPoint x: 857, endPoint y: 151, distance: 20.4
click at [866, 169] on select "Select ABHISHEK [PERSON_NAME] Akash [PERSON_NAME] [PERSON_NAME] (NAILS) ANKIT A…" at bounding box center [890, 165] width 93 height 23
click at [844, 154] on select "Select ABHISHEK [PERSON_NAME] Akash [PERSON_NAME] [PERSON_NAME] (NAILS) ANKIT A…" at bounding box center [890, 165] width 93 height 23
click at [573, 198] on select "Select ABHISHEK [PERSON_NAME] Akash [PERSON_NAME] [PERSON_NAME] (NAILS) ANKIT A…" at bounding box center [585, 209] width 93 height 23
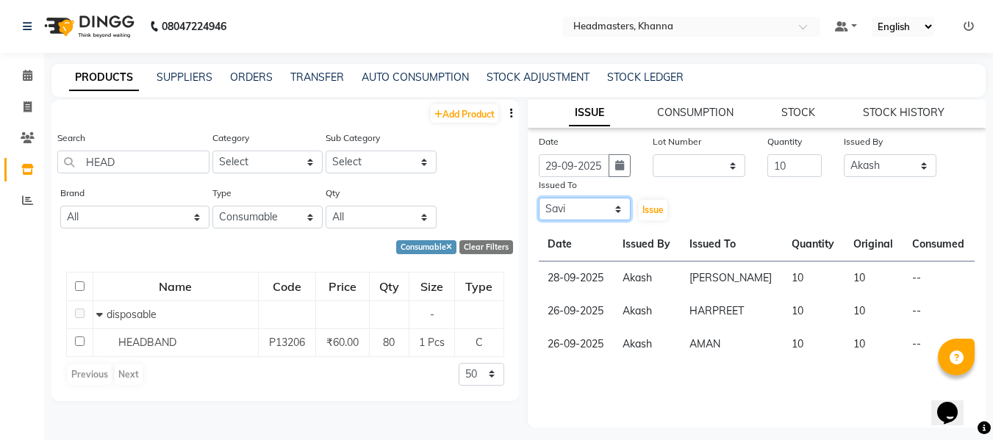
click at [539, 198] on select "Select ABHISHEK [PERSON_NAME] Akash [PERSON_NAME] [PERSON_NAME] (NAILS) ANKIT A…" at bounding box center [585, 209] width 93 height 23
click at [654, 210] on span "Issue" at bounding box center [653, 209] width 21 height 11
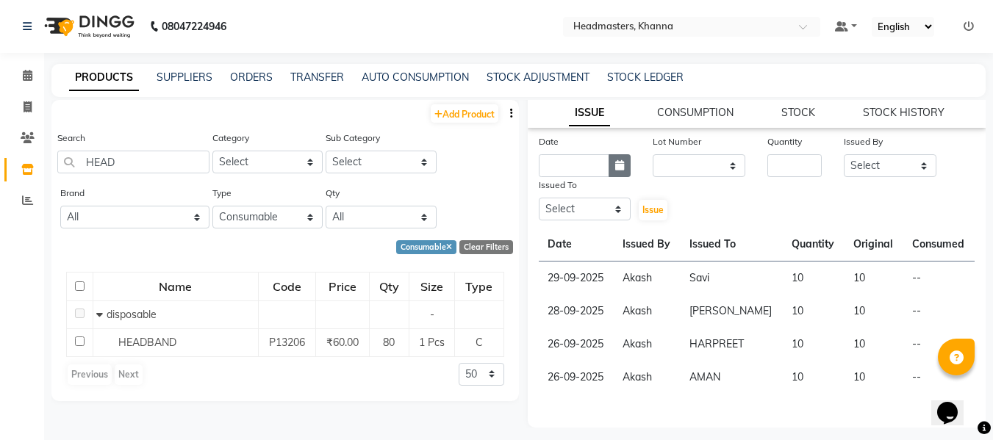
click at [618, 166] on icon "button" at bounding box center [619, 165] width 9 height 10
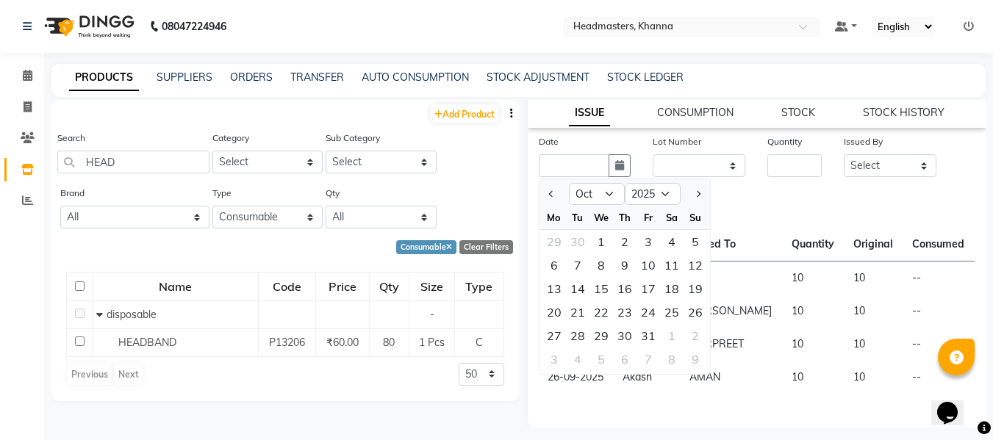
click at [746, 339] on td "HARPREET" at bounding box center [732, 344] width 102 height 33
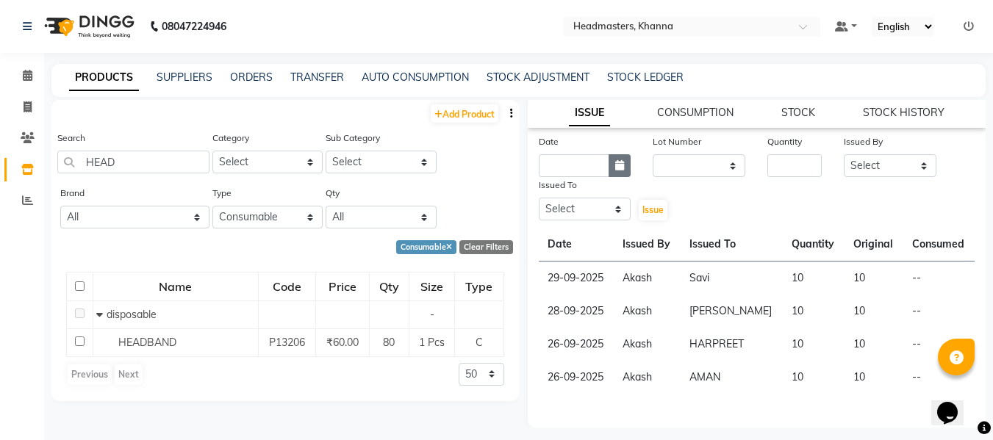
click at [615, 165] on icon "button" at bounding box center [619, 165] width 9 height 10
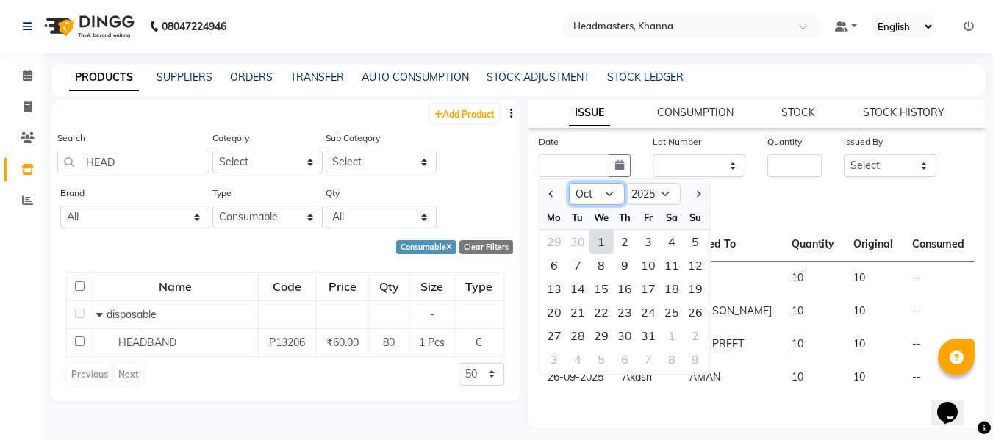
click at [602, 194] on select "Jan Feb Mar Apr May Jun [DATE] Aug Sep Oct Nov Dec" at bounding box center [597, 194] width 56 height 22
click at [569, 183] on select "Jan Feb Mar Apr May Jun [DATE] Aug Sep Oct Nov Dec" at bounding box center [597, 194] width 56 height 22
click at [575, 331] on div "30" at bounding box center [578, 336] width 24 height 24
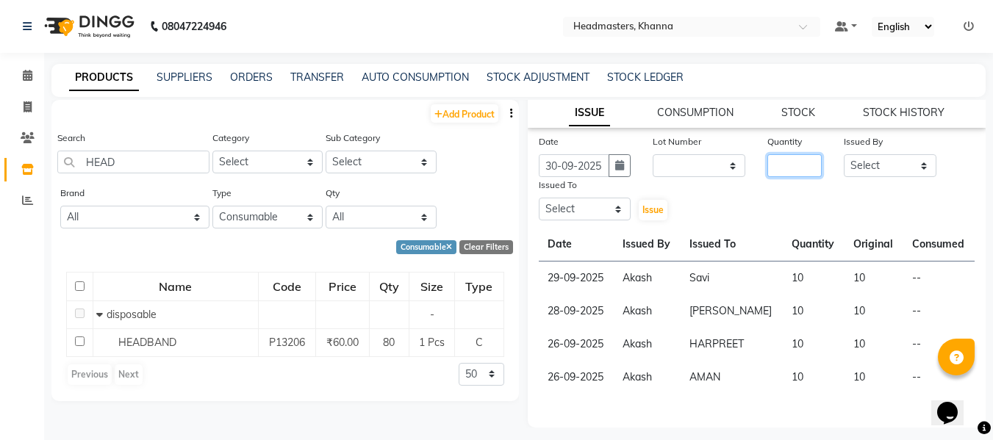
click at [779, 165] on input "number" at bounding box center [795, 165] width 54 height 23
click at [882, 162] on select "Select ABHISHEK [PERSON_NAME] Akash [PERSON_NAME] [PERSON_NAME] (NAILS) ANKIT A…" at bounding box center [890, 165] width 93 height 23
click at [844, 154] on select "Select ABHISHEK [PERSON_NAME] Akash [PERSON_NAME] [PERSON_NAME] (NAILS) ANKIT A…" at bounding box center [890, 165] width 93 height 23
click at [583, 207] on select "Select ABHISHEK [PERSON_NAME] Akash [PERSON_NAME] [PERSON_NAME] (NAILS) ANKIT A…" at bounding box center [585, 209] width 93 height 23
click at [539, 198] on select "Select ABHISHEK [PERSON_NAME] Akash [PERSON_NAME] [PERSON_NAME] (NAILS) ANKIT A…" at bounding box center [585, 209] width 93 height 23
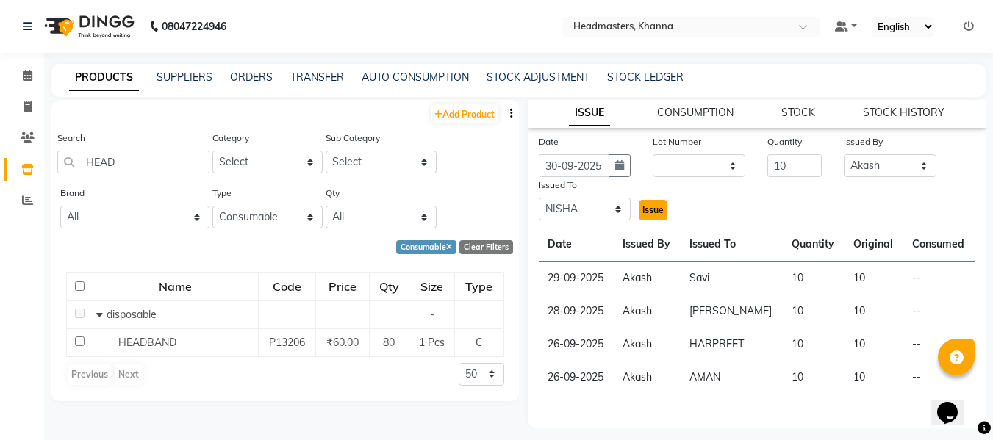
click at [663, 208] on button "Issue" at bounding box center [653, 210] width 29 height 21
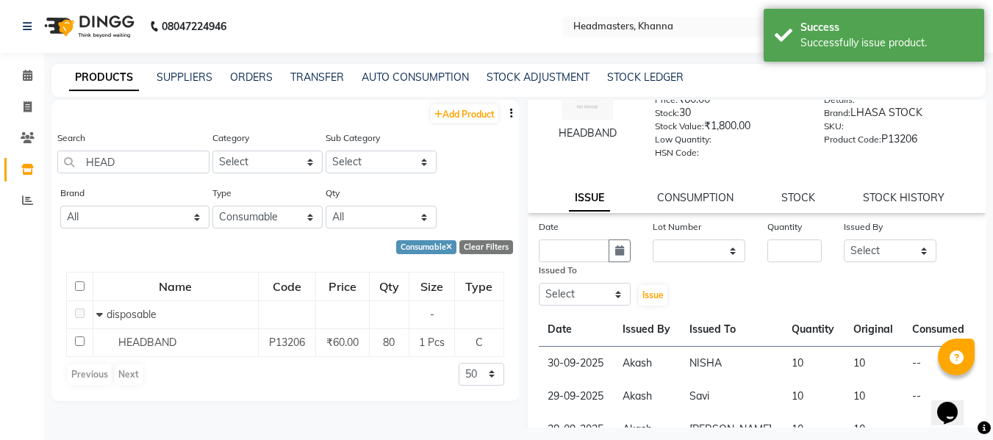
scroll to position [0, 0]
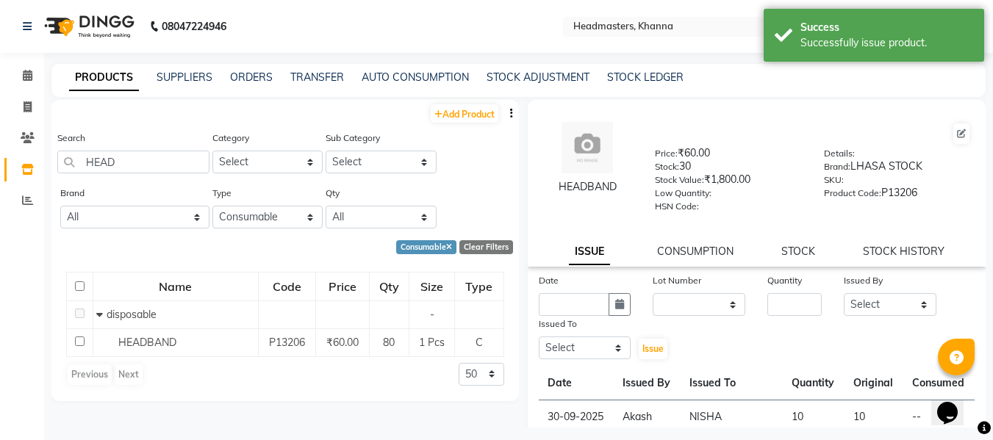
click at [136, 149] on div "Search HEAD" at bounding box center [133, 151] width 152 height 43
click at [151, 161] on input "HEAD" at bounding box center [133, 162] width 152 height 23
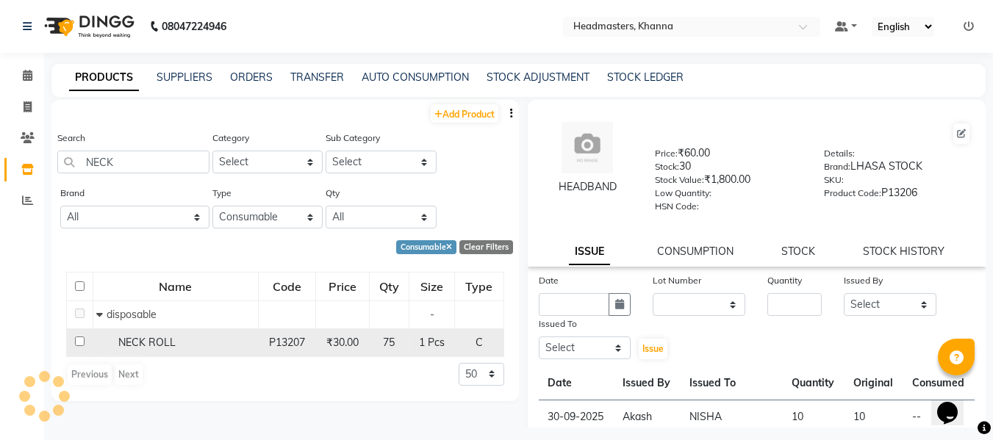
click at [149, 338] on span "NECK ROLL" at bounding box center [146, 342] width 57 height 13
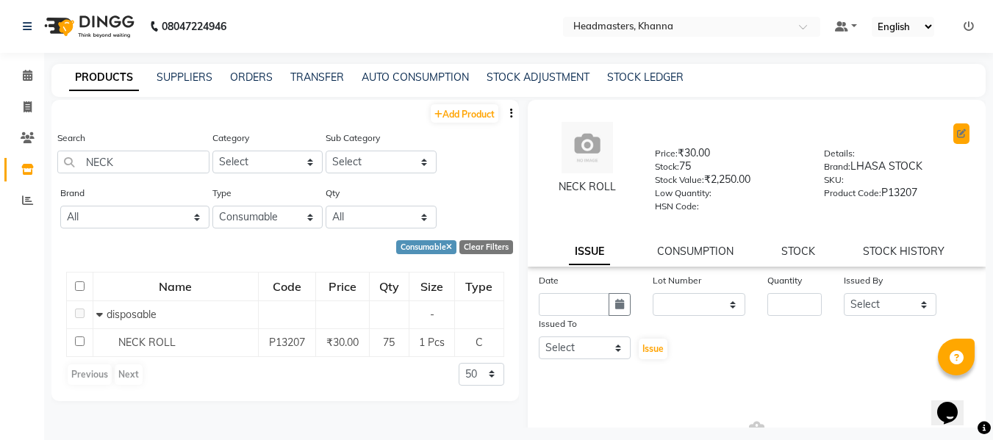
click at [957, 132] on icon at bounding box center [961, 133] width 9 height 9
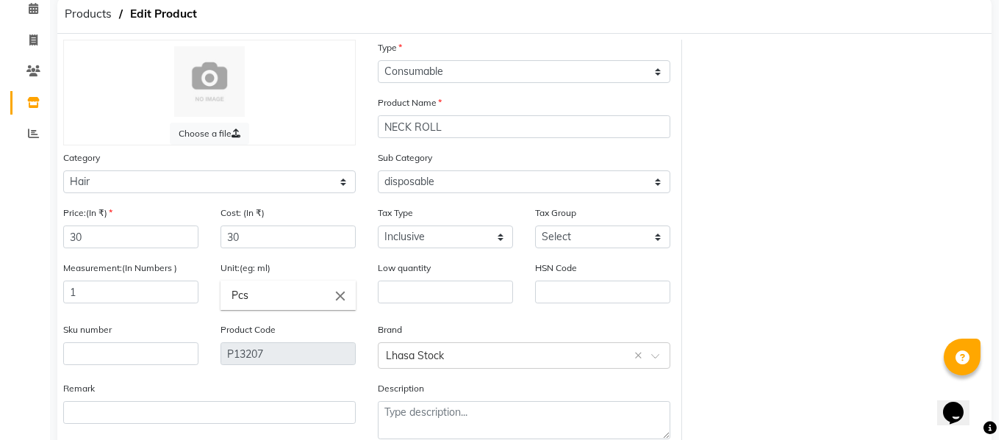
scroll to position [149, 0]
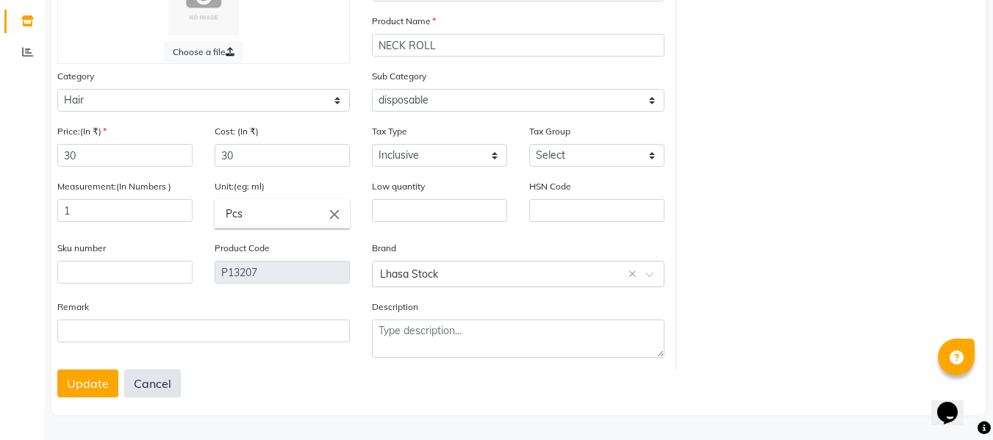
click at [175, 382] on button "Cancel" at bounding box center [152, 384] width 57 height 28
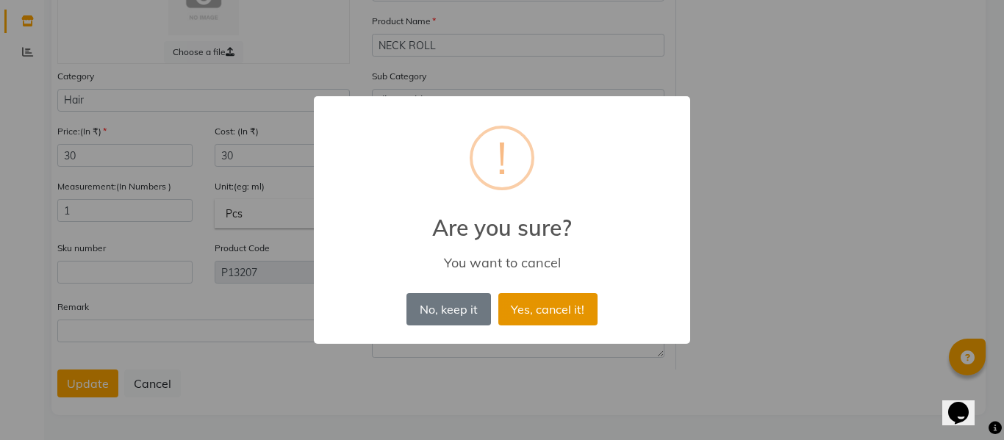
click at [526, 311] on button "Yes, cancel it!" at bounding box center [547, 309] width 99 height 32
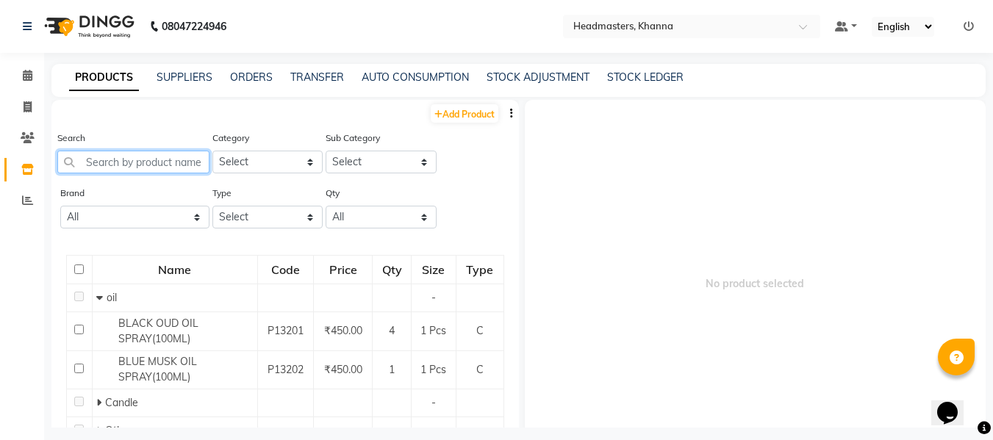
click at [166, 168] on input "text" at bounding box center [133, 162] width 152 height 23
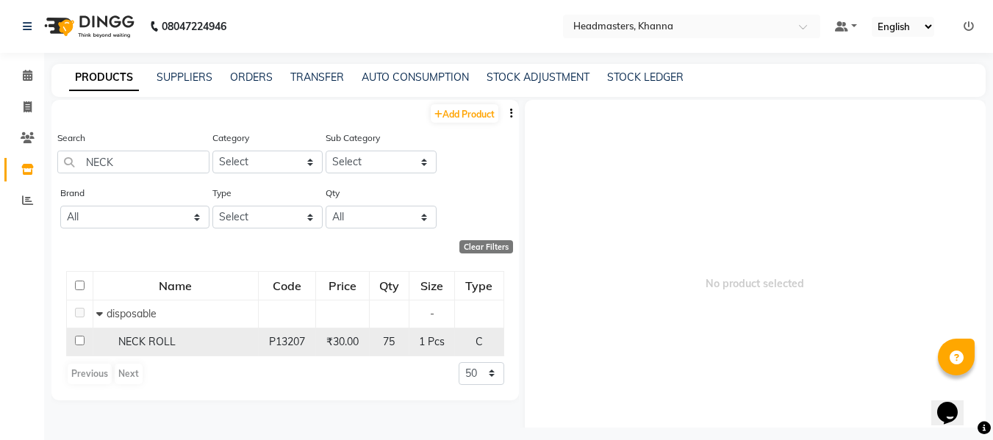
click at [159, 343] on span "NECK ROLL" at bounding box center [146, 341] width 57 height 13
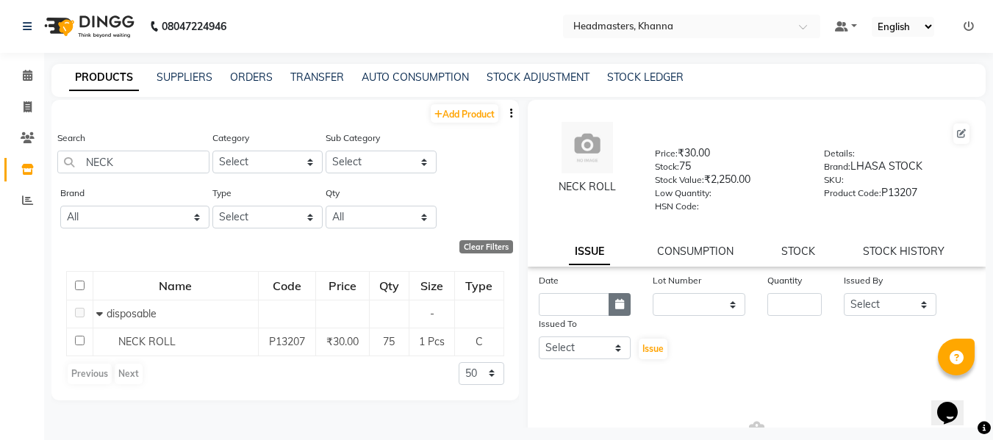
click at [618, 299] on icon "button" at bounding box center [619, 304] width 9 height 10
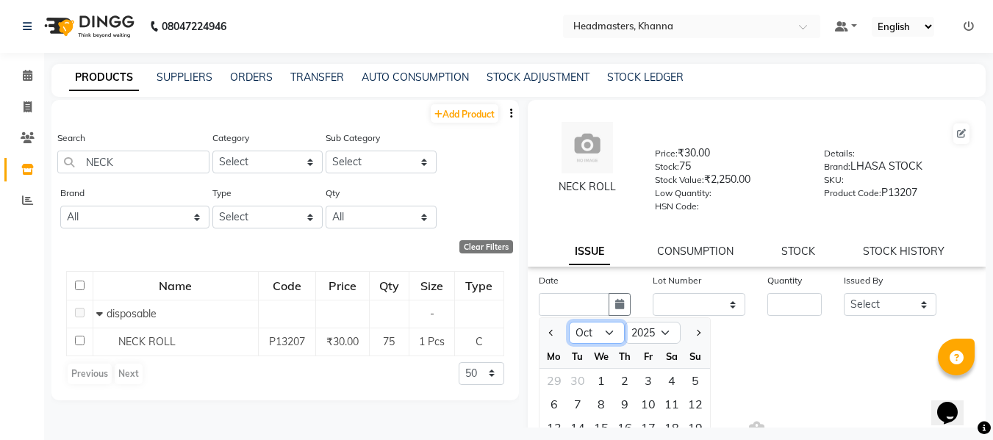
click at [590, 339] on select "Jan Feb Mar Apr May Jun [DATE] Aug Sep Oct Nov Dec" at bounding box center [597, 333] width 56 height 22
click at [569, 322] on select "Jan Feb Mar Apr May Jun [DATE] Aug Sep Oct Nov Dec" at bounding box center [597, 333] width 56 height 22
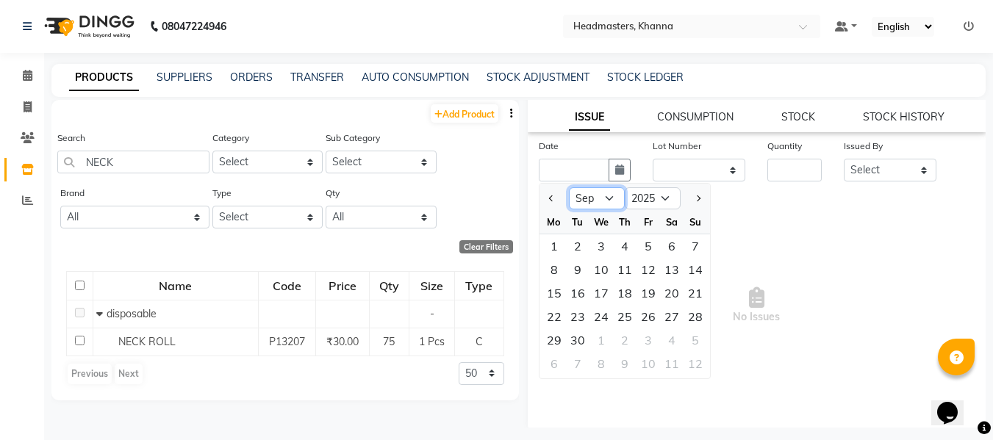
scroll to position [139, 0]
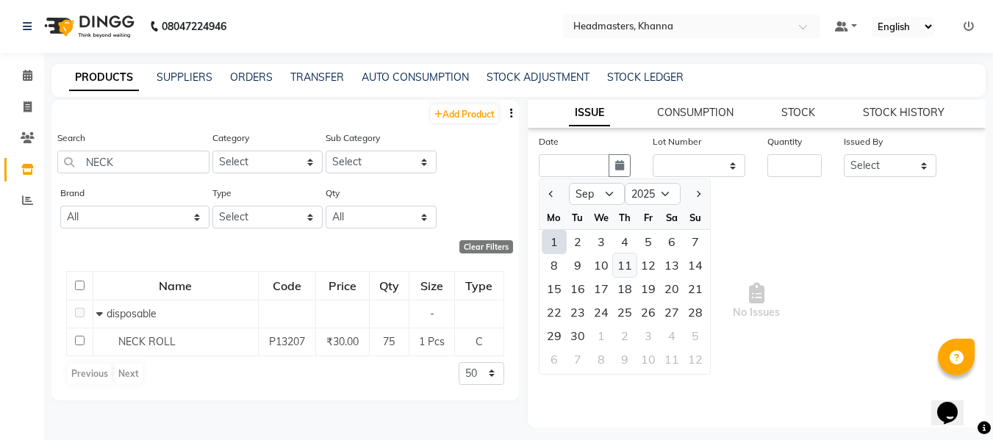
click at [626, 264] on div "11" at bounding box center [625, 266] width 24 height 24
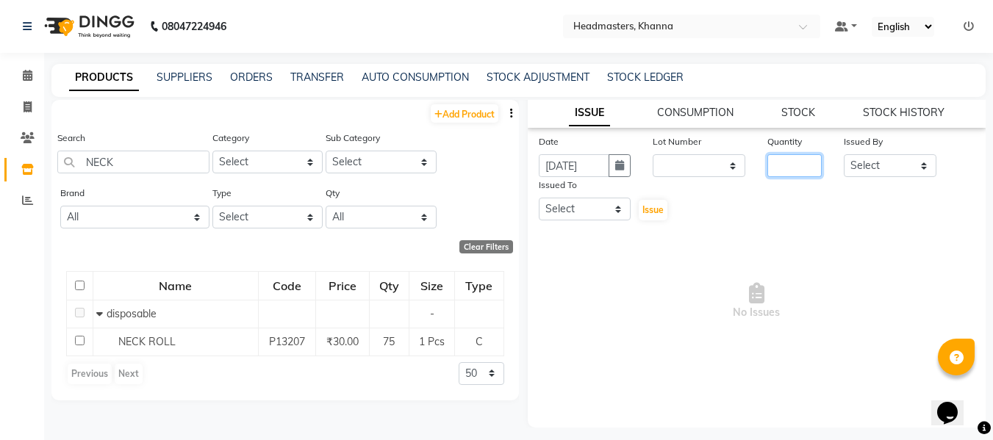
click at [776, 162] on input "number" at bounding box center [795, 165] width 54 height 23
click at [866, 166] on select "Select ABHISHEK [PERSON_NAME] Akash [PERSON_NAME] [PERSON_NAME] (NAILS) ANKIT A…" at bounding box center [890, 165] width 93 height 23
click at [844, 154] on select "Select ABHISHEK [PERSON_NAME] Akash [PERSON_NAME] [PERSON_NAME] (NAILS) ANKIT A…" at bounding box center [890, 165] width 93 height 23
click at [587, 212] on select "Select ABHISHEK [PERSON_NAME] Akash [PERSON_NAME] [PERSON_NAME] (NAILS) ANKIT A…" at bounding box center [585, 209] width 93 height 23
click at [539, 198] on select "Select ABHISHEK [PERSON_NAME] Akash [PERSON_NAME] [PERSON_NAME] (NAILS) ANKIT A…" at bounding box center [585, 209] width 93 height 23
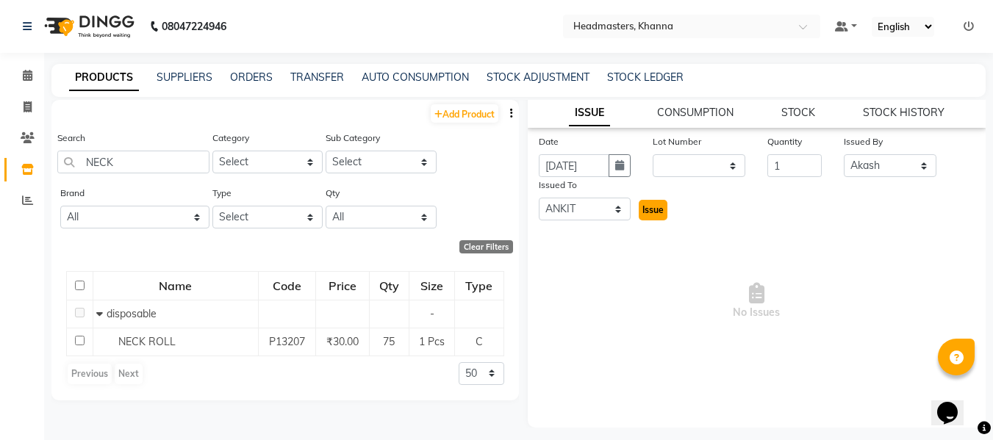
click at [648, 210] on span "Issue" at bounding box center [653, 209] width 21 height 11
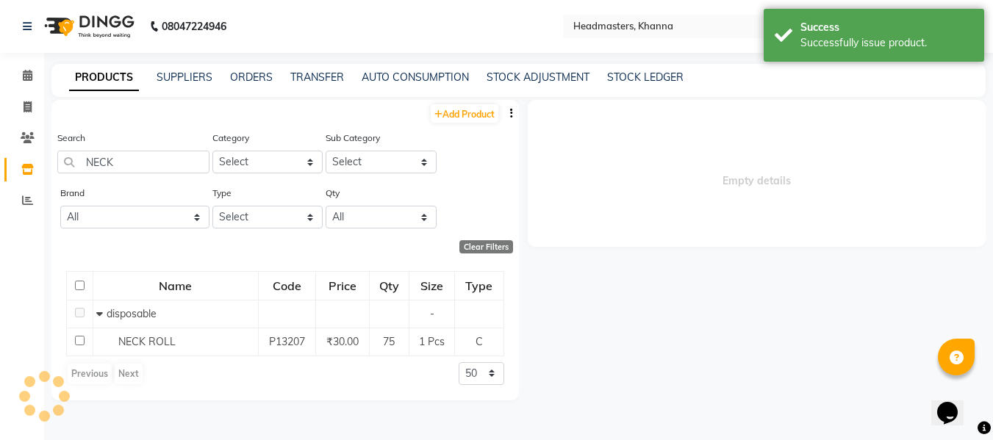
scroll to position [0, 0]
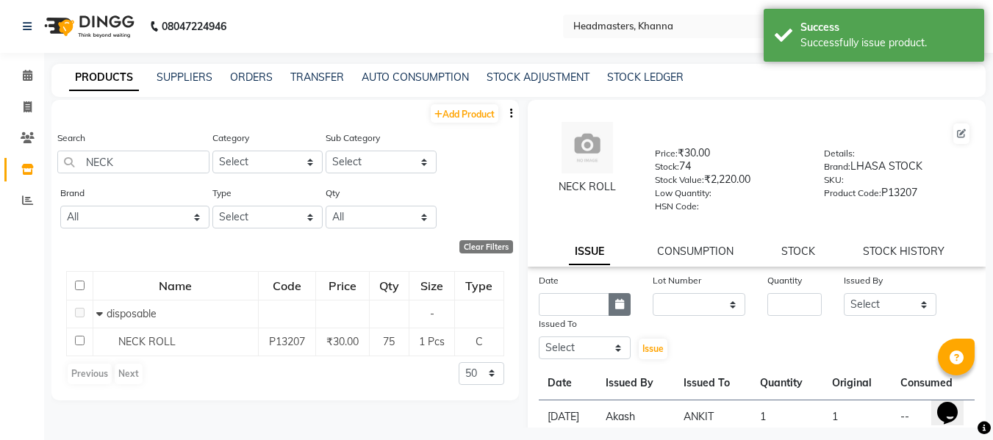
click at [621, 304] on icon "button" at bounding box center [619, 304] width 9 height 10
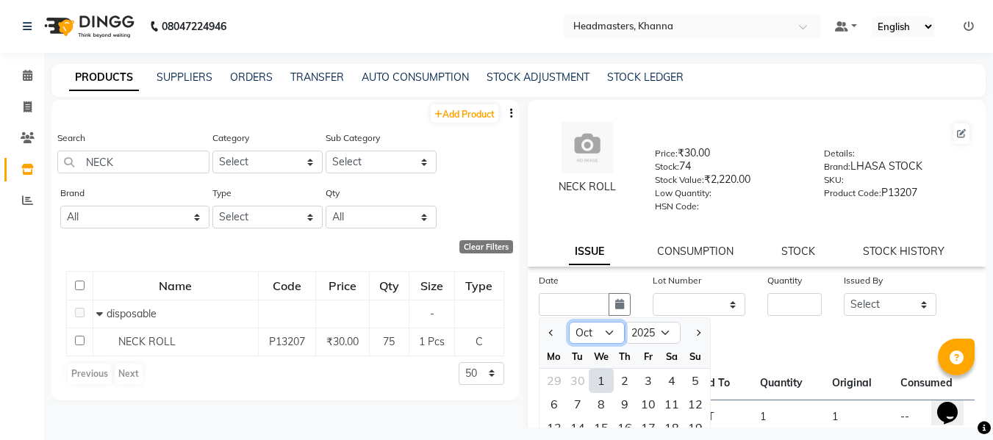
click at [588, 328] on select "Jan Feb Mar Apr May Jun [DATE] Aug Sep Oct Nov Dec" at bounding box center [597, 333] width 56 height 22
click at [569, 322] on select "Jan Feb Mar Apr May Jun [DATE] Aug Sep Oct Nov Dec" at bounding box center [597, 333] width 56 height 22
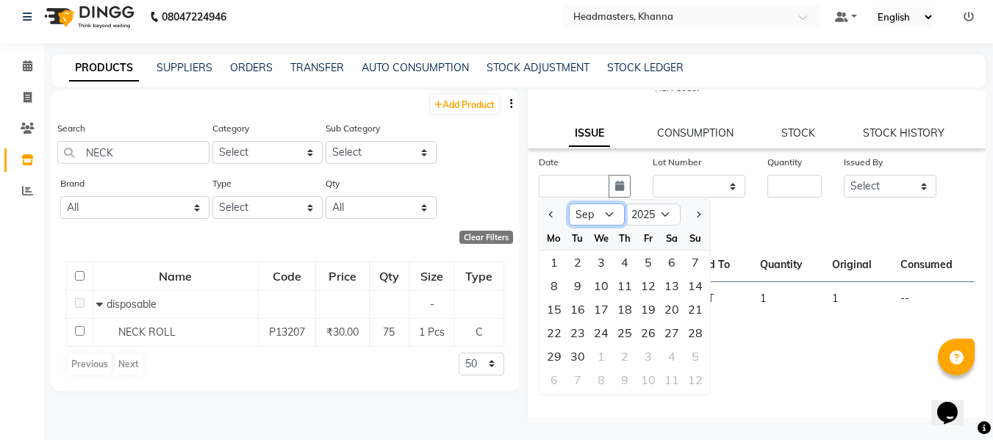
scroll to position [139, 0]
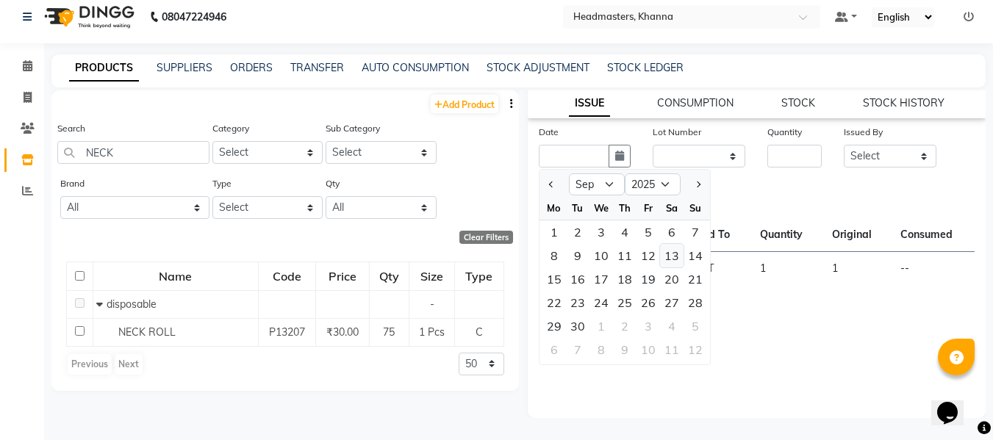
click at [676, 251] on div "13" at bounding box center [672, 256] width 24 height 24
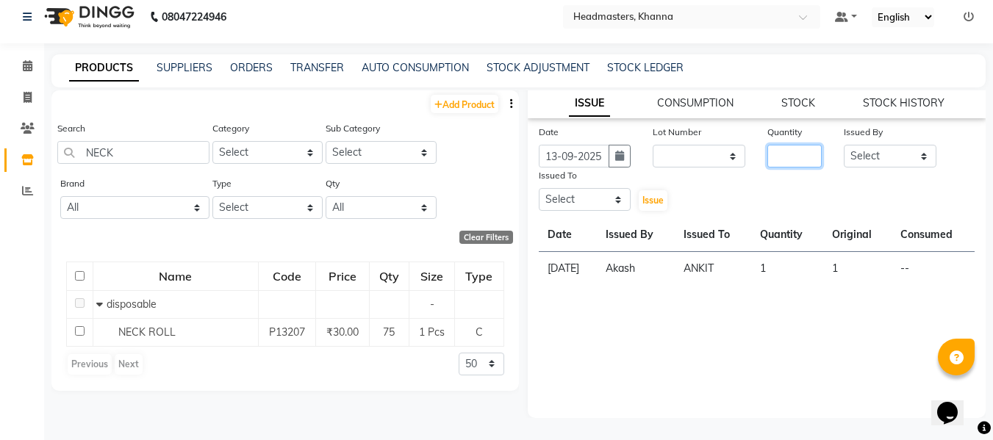
click at [779, 157] on input "number" at bounding box center [795, 156] width 54 height 23
click at [863, 151] on select "Select ABHISHEK [PERSON_NAME] Akash [PERSON_NAME] [PERSON_NAME] (NAILS) ANKIT A…" at bounding box center [890, 156] width 93 height 23
click at [844, 145] on select "Select ABHISHEK [PERSON_NAME] Akash [PERSON_NAME] [PERSON_NAME] (NAILS) ANKIT A…" at bounding box center [890, 156] width 93 height 23
click at [582, 195] on select "Select ABHISHEK [PERSON_NAME] Akash [PERSON_NAME] [PERSON_NAME] (NAILS) ANKIT A…" at bounding box center [585, 199] width 93 height 23
click at [539, 188] on select "Select ABHISHEK [PERSON_NAME] Akash [PERSON_NAME] [PERSON_NAME] (NAILS) ANKIT A…" at bounding box center [585, 199] width 93 height 23
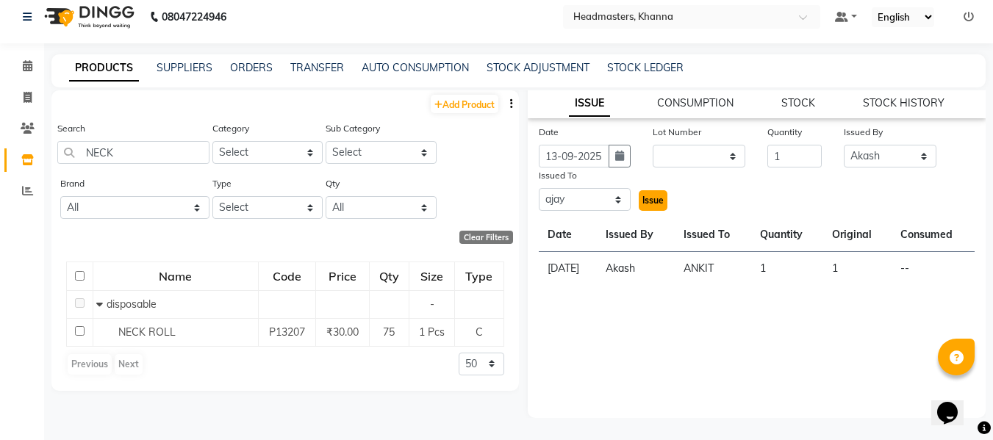
click at [647, 199] on span "Issue" at bounding box center [653, 200] width 21 height 11
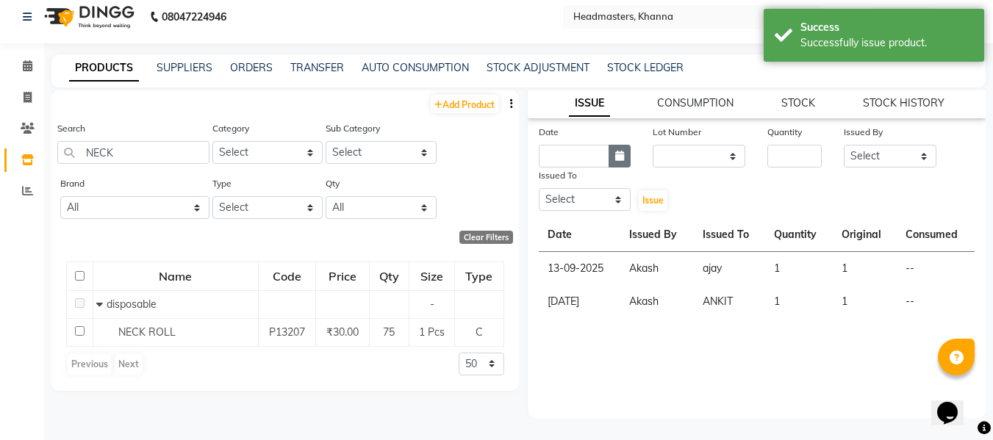
click at [621, 153] on icon "button" at bounding box center [619, 156] width 9 height 10
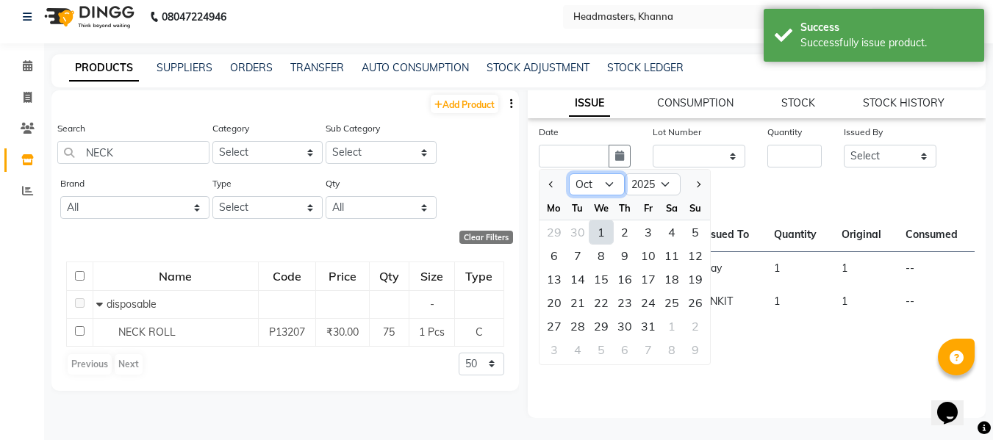
click at [600, 186] on select "Jan Feb Mar Apr May Jun [DATE] Aug Sep Oct Nov Dec" at bounding box center [597, 185] width 56 height 22
click at [569, 174] on select "Jan Feb Mar Apr May Jun [DATE] Aug Sep Oct Nov Dec" at bounding box center [597, 185] width 56 height 22
click at [648, 254] on div "12" at bounding box center [649, 256] width 24 height 24
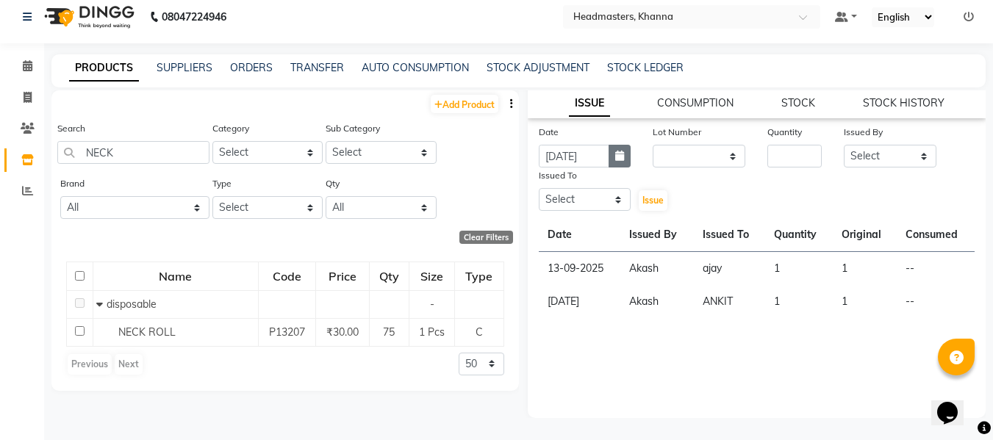
click at [615, 153] on icon "button" at bounding box center [619, 156] width 9 height 10
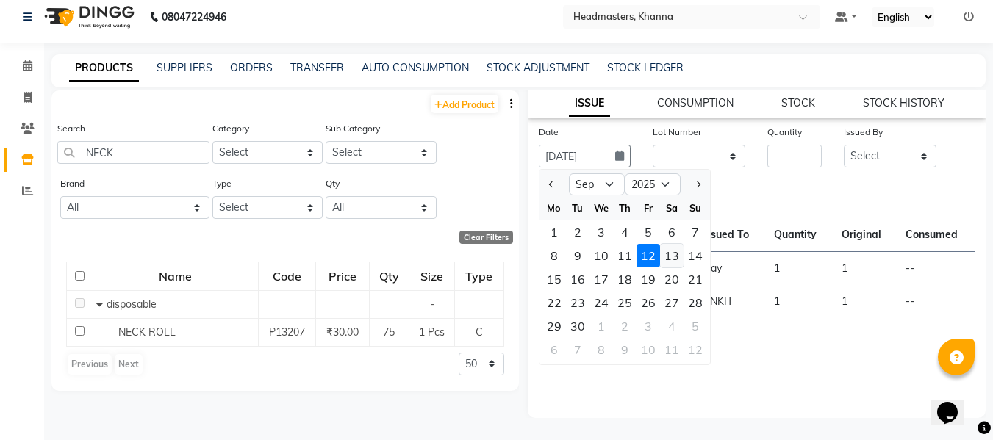
click at [671, 251] on div "13" at bounding box center [672, 256] width 24 height 24
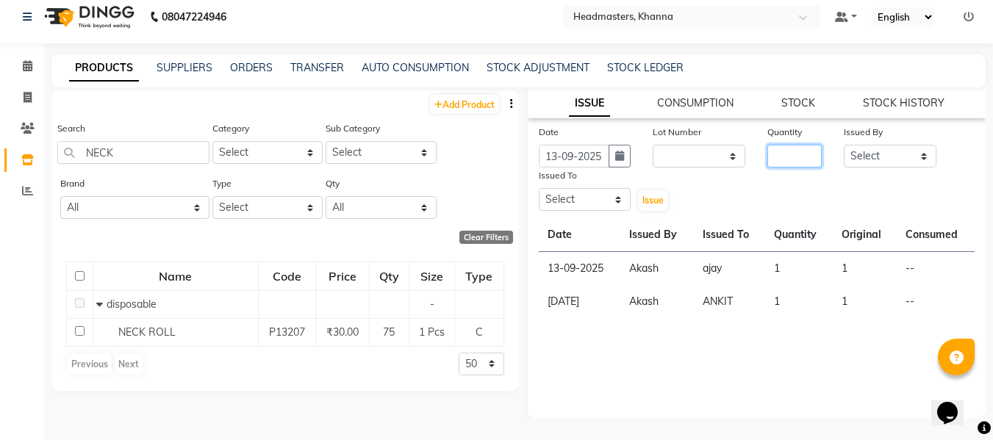
click at [778, 153] on input "number" at bounding box center [795, 156] width 54 height 23
click at [622, 156] on button "button" at bounding box center [620, 156] width 22 height 23
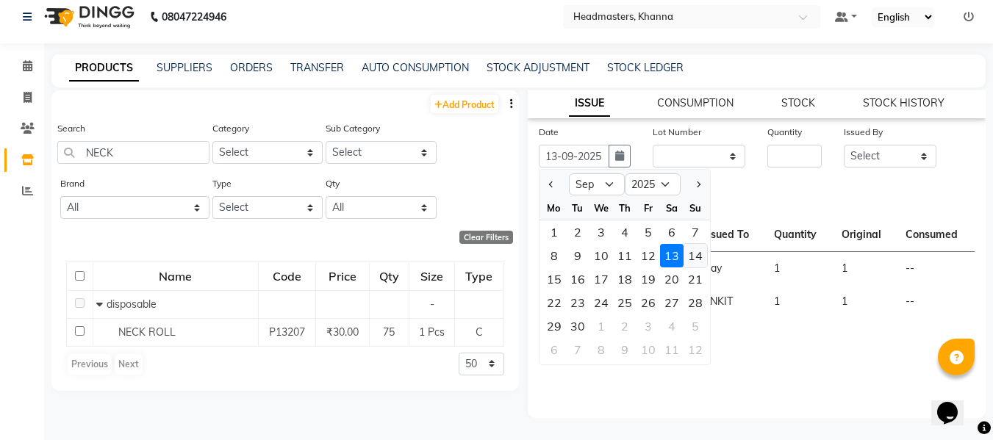
click at [696, 254] on div "14" at bounding box center [696, 256] width 24 height 24
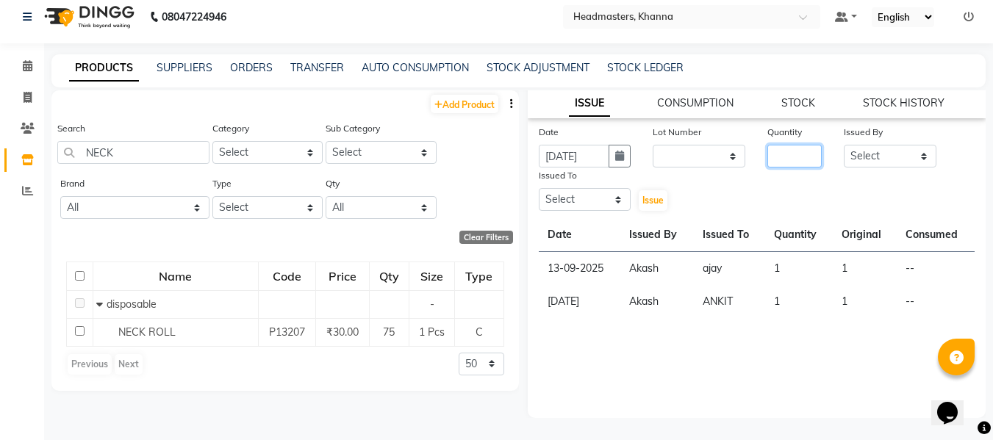
click at [779, 151] on input "number" at bounding box center [795, 156] width 54 height 23
click at [855, 160] on select "Select ABHISHEK [PERSON_NAME] Akash [PERSON_NAME] [PERSON_NAME] (NAILS) ANKIT A…" at bounding box center [890, 156] width 93 height 23
click at [844, 145] on select "Select ABHISHEK [PERSON_NAME] Akash [PERSON_NAME] [PERSON_NAME] (NAILS) ANKIT A…" at bounding box center [890, 156] width 93 height 23
click at [787, 159] on input "3" at bounding box center [795, 156] width 54 height 23
click at [604, 204] on select "Select ABHISHEK [PERSON_NAME] Akash [PERSON_NAME] [PERSON_NAME] (NAILS) ANKIT A…" at bounding box center [585, 199] width 93 height 23
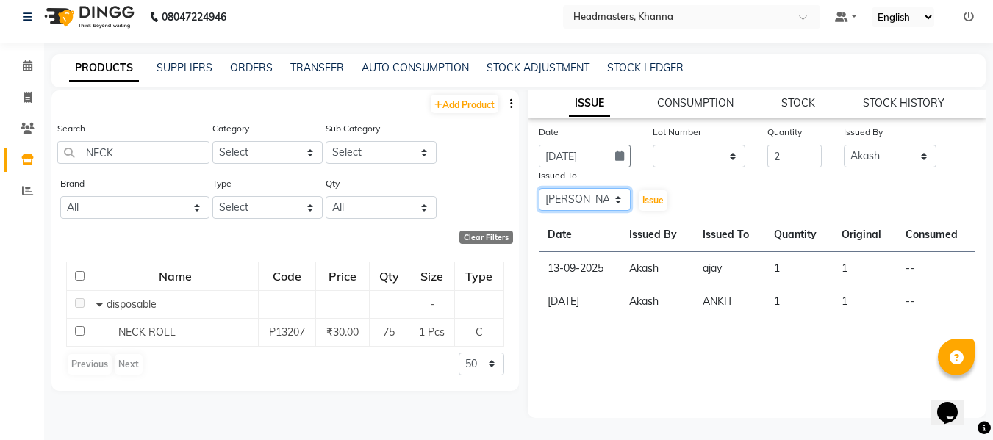
click at [539, 188] on select "Select ABHISHEK [PERSON_NAME] Akash [PERSON_NAME] [PERSON_NAME] (NAILS) ANKIT A…" at bounding box center [585, 199] width 93 height 23
click at [651, 198] on span "Issue" at bounding box center [653, 200] width 21 height 11
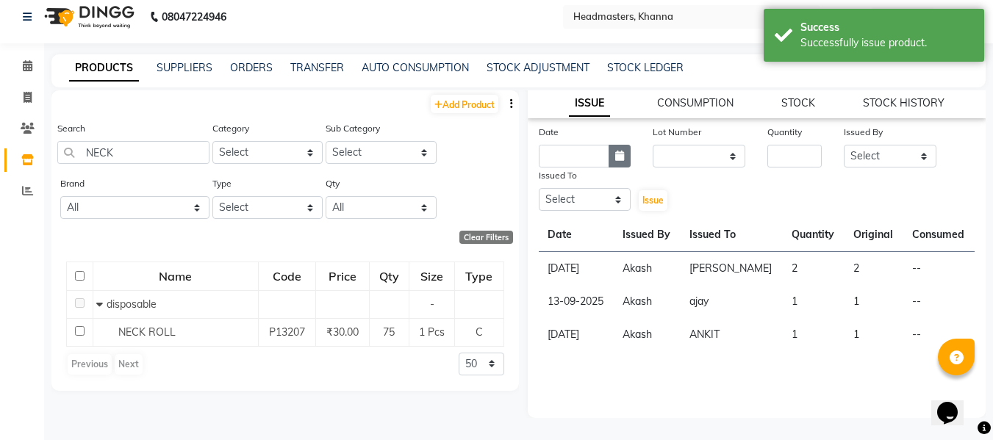
click at [620, 155] on icon "button" at bounding box center [619, 156] width 9 height 10
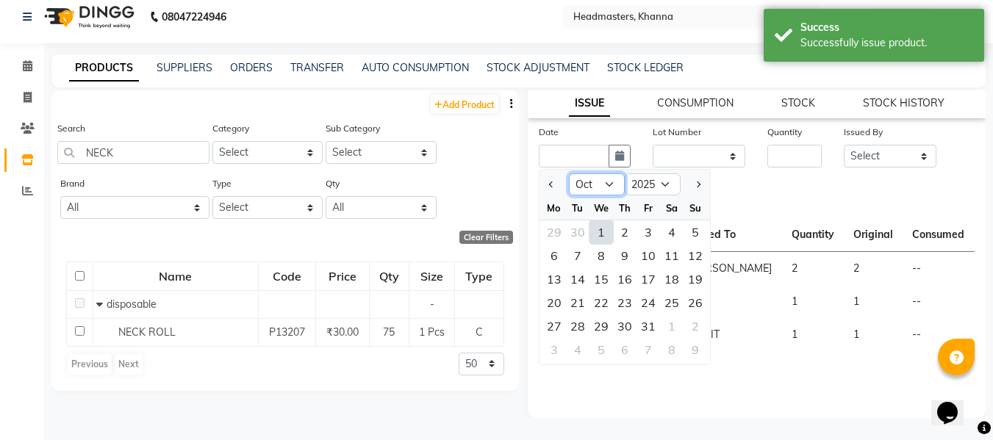
click at [589, 186] on select "Jan Feb Mar Apr May Jun [DATE] Aug Sep Oct Nov Dec" at bounding box center [597, 185] width 56 height 22
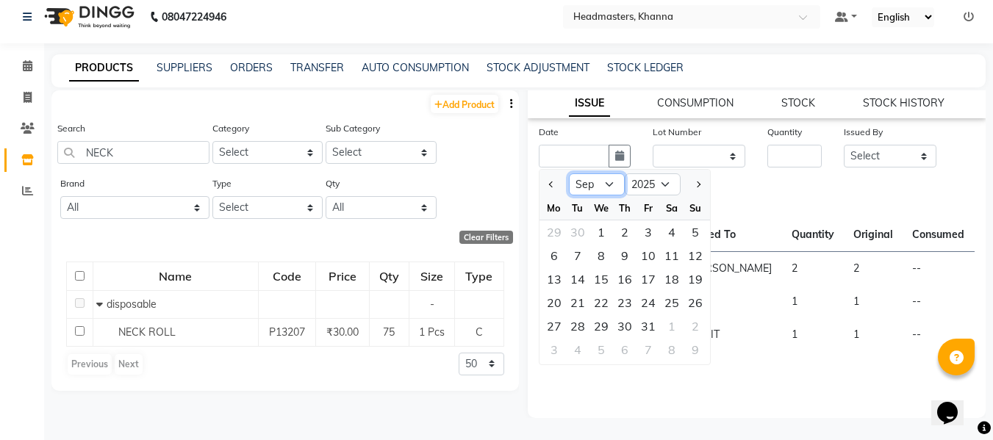
click at [569, 174] on select "Jan Feb Mar Apr May Jun [DATE] Aug Sep Oct Nov Dec" at bounding box center [597, 185] width 56 height 22
click at [625, 274] on div "18" at bounding box center [625, 280] width 24 height 24
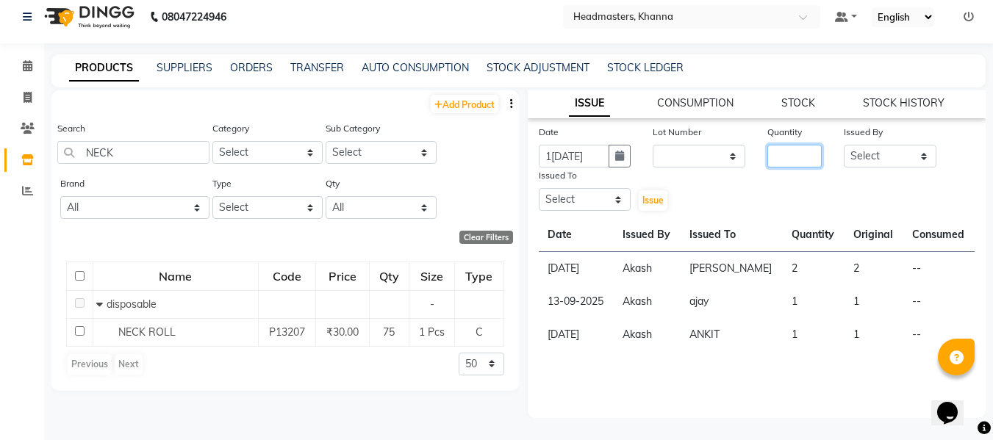
click at [790, 154] on input "number" at bounding box center [795, 156] width 54 height 23
click at [857, 157] on select "Select ABHISHEK [PERSON_NAME] Akash [PERSON_NAME] [PERSON_NAME] (NAILS) ANKIT A…" at bounding box center [890, 156] width 93 height 23
click at [844, 145] on select "Select ABHISHEK [PERSON_NAME] Akash [PERSON_NAME] [PERSON_NAME] (NAILS) ANKIT A…" at bounding box center [890, 156] width 93 height 23
click at [590, 201] on select "Select ABHISHEK [PERSON_NAME] Akash [PERSON_NAME] [PERSON_NAME] (NAILS) ANKIT A…" at bounding box center [585, 199] width 93 height 23
click at [539, 188] on select "Select ABHISHEK [PERSON_NAME] Akash [PERSON_NAME] [PERSON_NAME] (NAILS) ANKIT A…" at bounding box center [585, 199] width 93 height 23
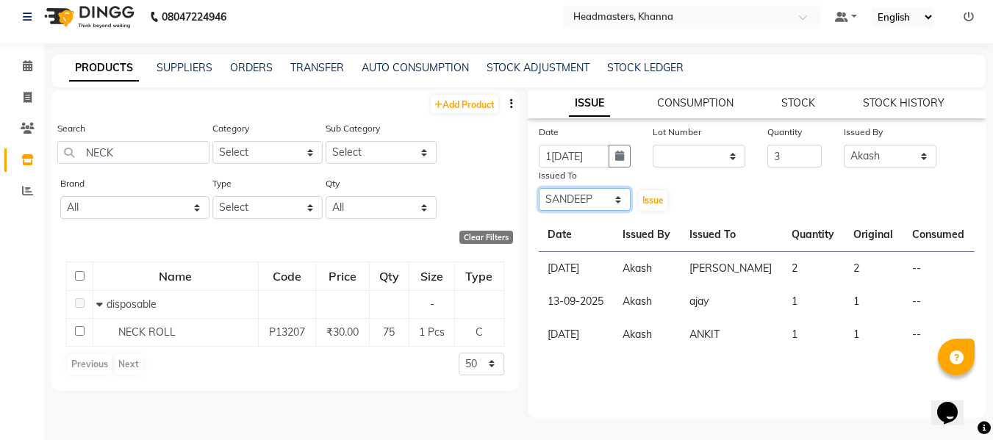
click at [607, 193] on select "Select ABHISHEK [PERSON_NAME] Akash [PERSON_NAME] [PERSON_NAME] (NAILS) ANKIT A…" at bounding box center [585, 199] width 93 height 23
click at [539, 188] on select "Select ABHISHEK [PERSON_NAME] Akash [PERSON_NAME] [PERSON_NAME] (NAILS) ANKIT A…" at bounding box center [585, 199] width 93 height 23
click at [647, 199] on span "Issue" at bounding box center [653, 200] width 21 height 11
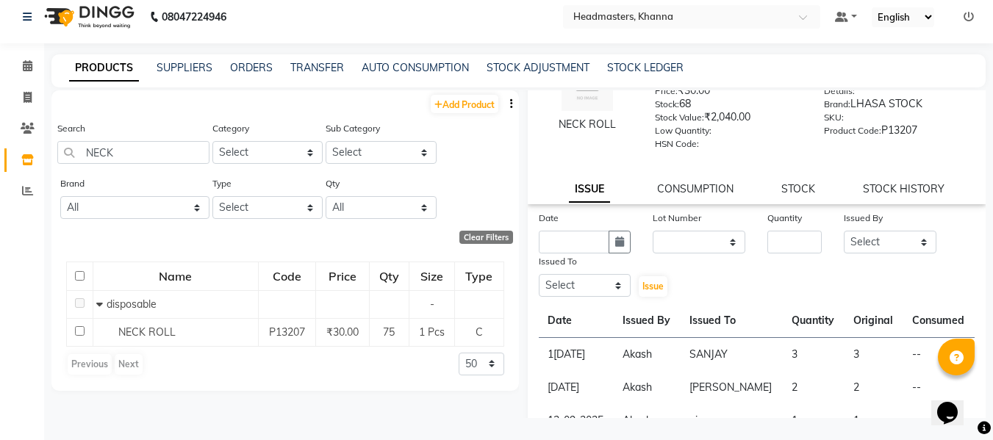
scroll to position [0, 0]
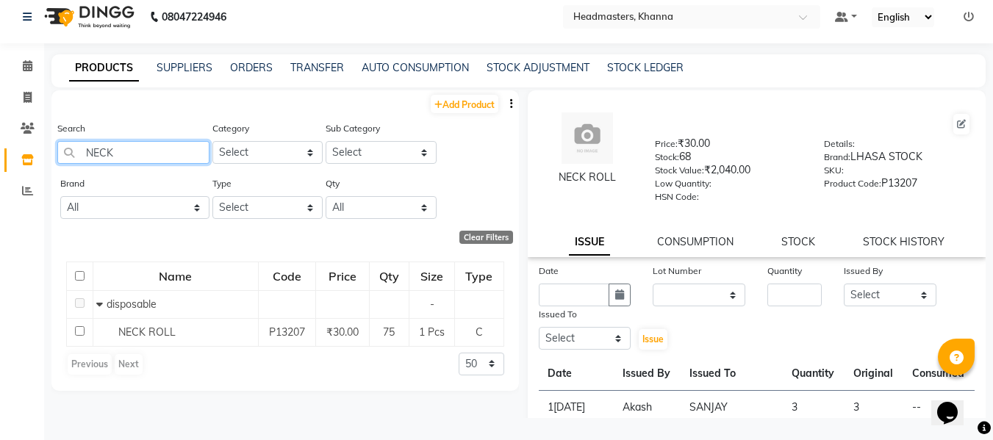
click at [146, 155] on input "NECK" at bounding box center [133, 152] width 152 height 23
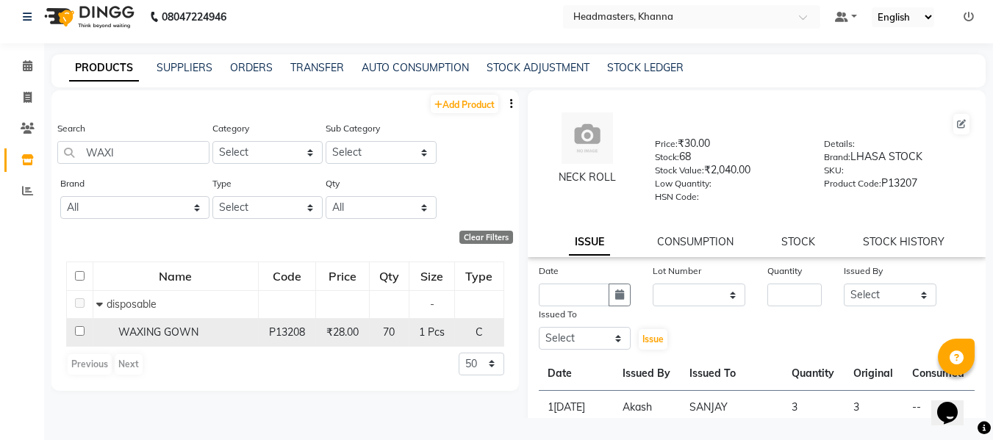
click at [170, 329] on span "WAXING GOWN" at bounding box center [158, 332] width 80 height 13
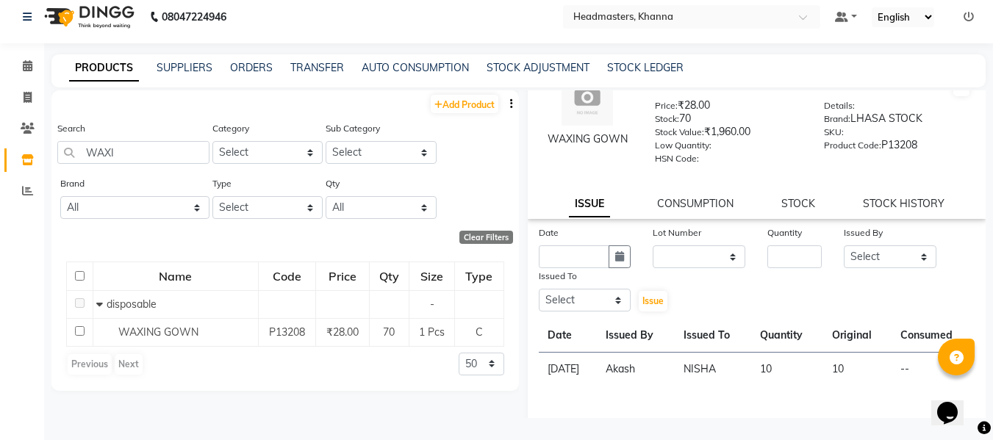
scroll to position [74, 0]
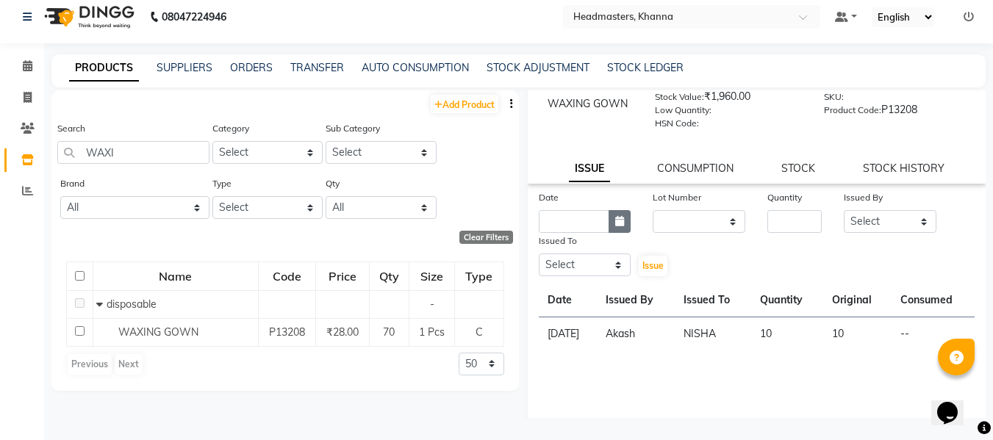
click at [616, 220] on icon "button" at bounding box center [619, 221] width 9 height 10
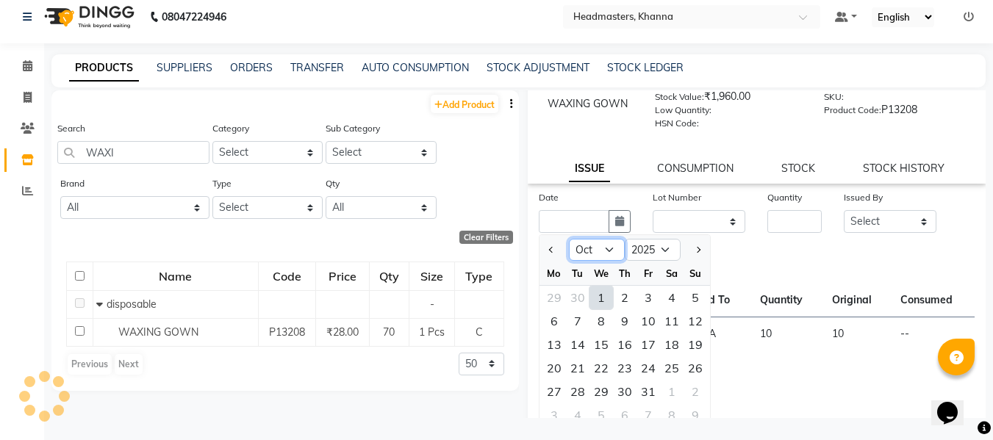
click at [590, 249] on select "Jan Feb Mar Apr May Jun [DATE] Aug Sep Oct Nov Dec" at bounding box center [597, 250] width 56 height 22
click at [569, 239] on select "Jan Feb Mar Apr May Jun [DATE] Aug Sep Oct Nov Dec" at bounding box center [597, 250] width 56 height 22
click at [573, 343] on div "16" at bounding box center [578, 345] width 24 height 24
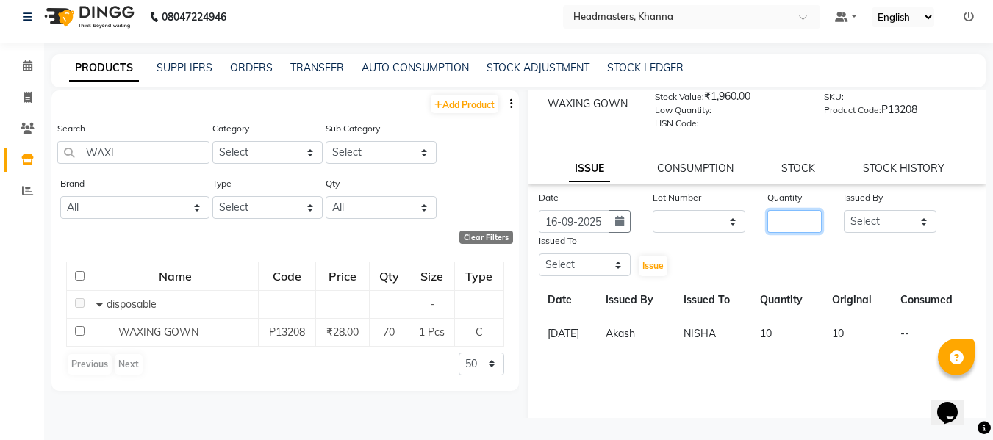
click at [774, 220] on input "number" at bounding box center [795, 221] width 54 height 23
drag, startPoint x: 882, startPoint y: 219, endPoint x: 884, endPoint y: 210, distance: 8.9
click at [882, 219] on select "Select ABHISHEK [PERSON_NAME] Akash [PERSON_NAME] [PERSON_NAME] (NAILS) ANKIT A…" at bounding box center [890, 221] width 93 height 23
click at [844, 210] on select "Select ABHISHEK [PERSON_NAME] Akash [PERSON_NAME] [PERSON_NAME] (NAILS) ANKIT A…" at bounding box center [890, 221] width 93 height 23
click at [574, 260] on select "Select ABHISHEK [PERSON_NAME] Akash [PERSON_NAME] [PERSON_NAME] (NAILS) ANKIT A…" at bounding box center [585, 265] width 93 height 23
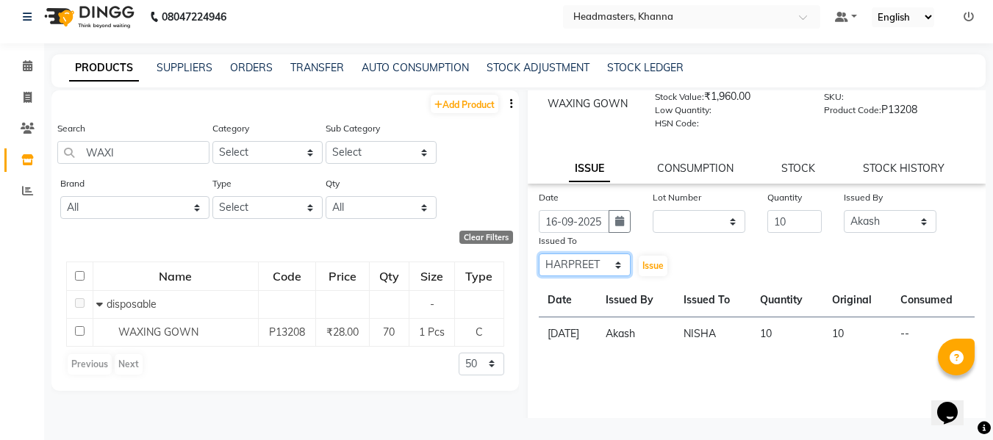
click at [539, 254] on select "Select ABHISHEK [PERSON_NAME] Akash [PERSON_NAME] [PERSON_NAME] (NAILS) ANKIT A…" at bounding box center [585, 265] width 93 height 23
click at [654, 266] on span "Issue" at bounding box center [653, 265] width 21 height 11
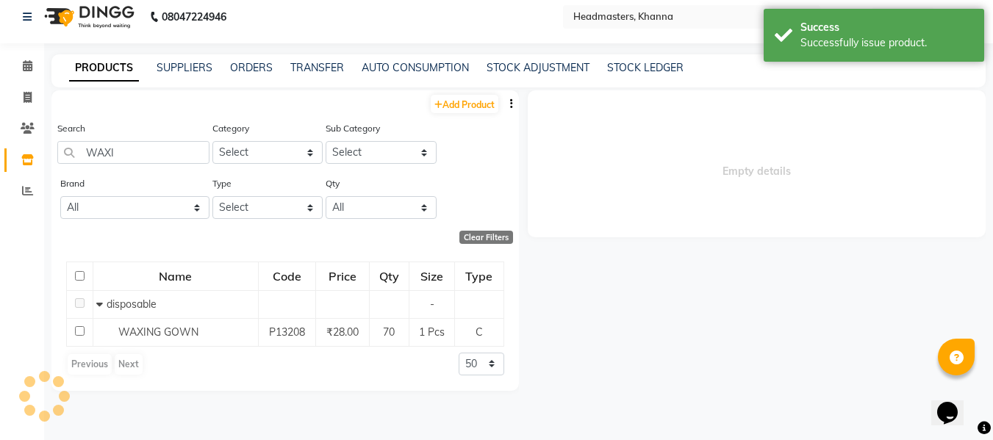
scroll to position [0, 0]
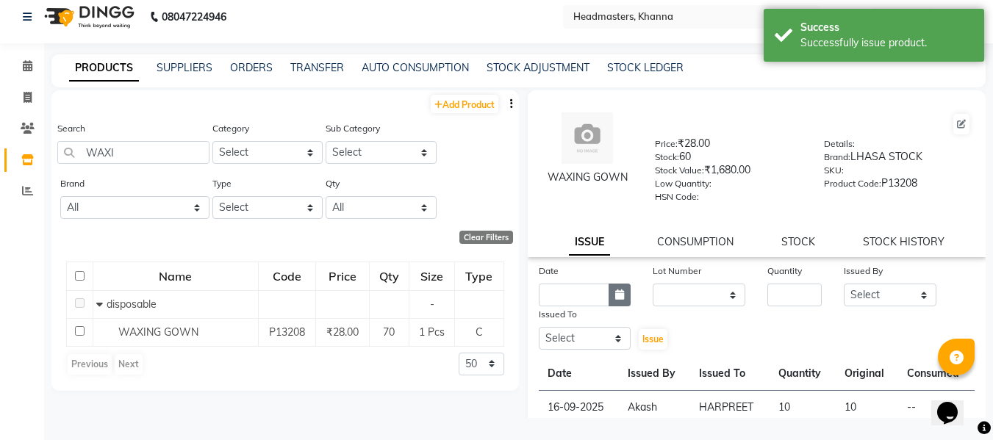
click at [618, 291] on icon "button" at bounding box center [619, 295] width 9 height 10
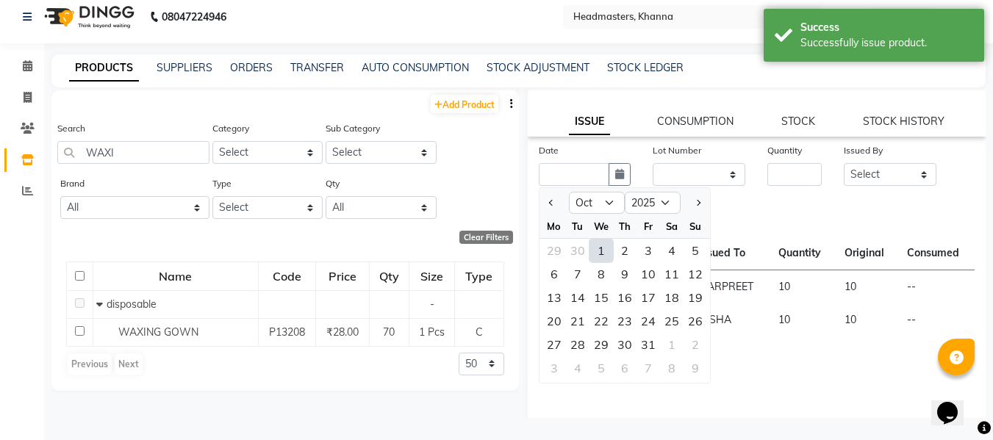
scroll to position [139, 0]
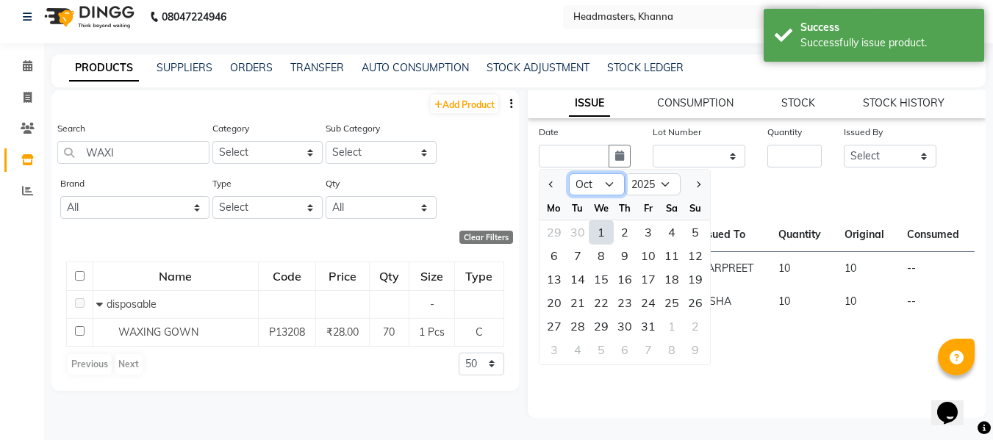
click at [574, 183] on select "Jan Feb Mar Apr May Jun [DATE] Aug Sep Oct Nov Dec" at bounding box center [597, 185] width 56 height 22
click at [569, 174] on select "Jan Feb Mar Apr May Jun [DATE] Aug Sep Oct Nov Dec" at bounding box center [597, 185] width 56 height 22
click at [576, 277] on div "16" at bounding box center [578, 280] width 24 height 24
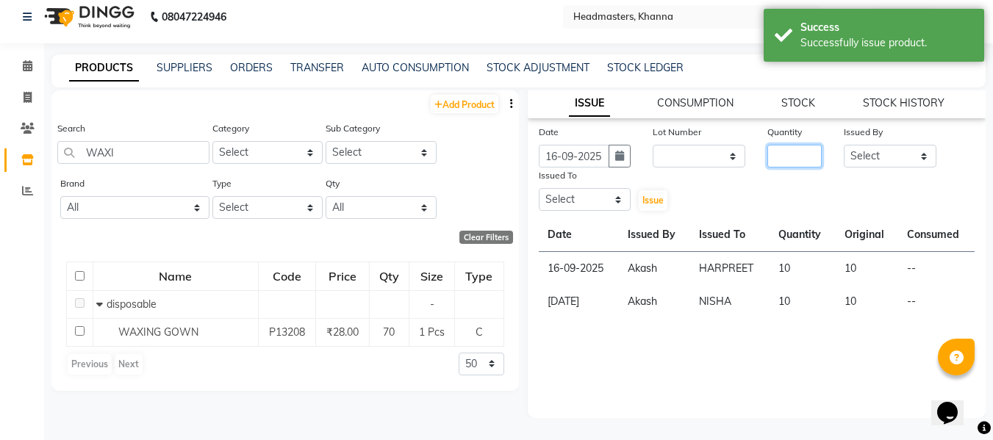
click at [794, 157] on input "number" at bounding box center [795, 156] width 54 height 23
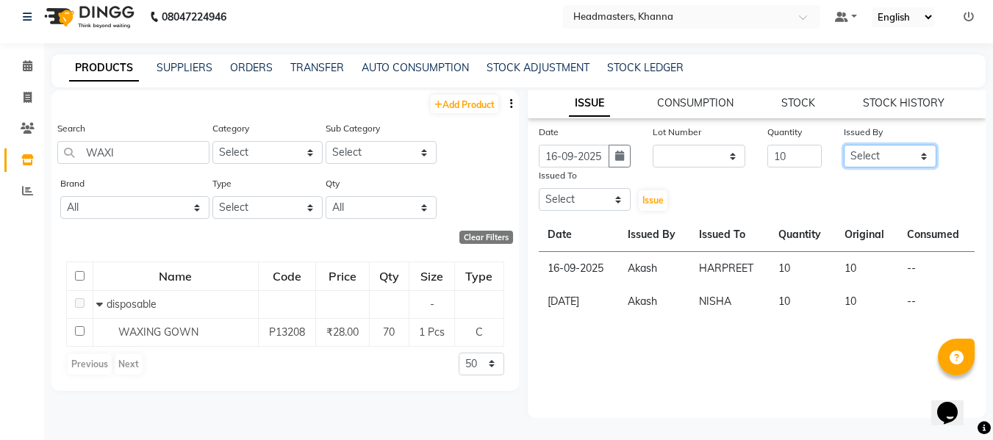
drag, startPoint x: 872, startPoint y: 154, endPoint x: 864, endPoint y: 149, distance: 9.6
click at [872, 154] on select "Select ABHISHEK [PERSON_NAME] Akash [PERSON_NAME] [PERSON_NAME] (NAILS) ANKIT A…" at bounding box center [890, 156] width 93 height 23
click at [844, 145] on select "Select ABHISHEK [PERSON_NAME] Akash [PERSON_NAME] [PERSON_NAME] (NAILS) ANKIT A…" at bounding box center [890, 156] width 93 height 23
click at [565, 201] on select "Select ABHISHEK [PERSON_NAME] Akash [PERSON_NAME] [PERSON_NAME] (NAILS) ANKIT A…" at bounding box center [585, 199] width 93 height 23
click at [539, 188] on select "Select ABHISHEK [PERSON_NAME] Akash [PERSON_NAME] [PERSON_NAME] (NAILS) ANKIT A…" at bounding box center [585, 199] width 93 height 23
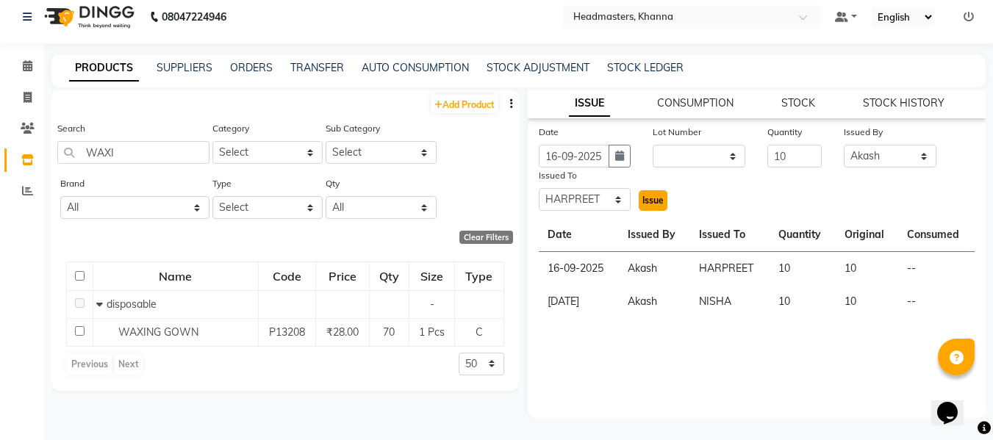
click at [647, 202] on span "Issue" at bounding box center [653, 200] width 21 height 11
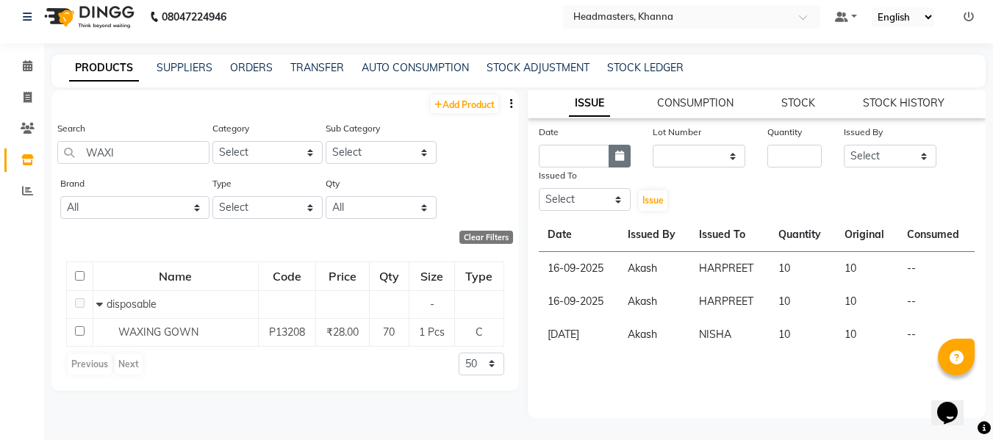
click at [618, 154] on icon "button" at bounding box center [619, 156] width 9 height 10
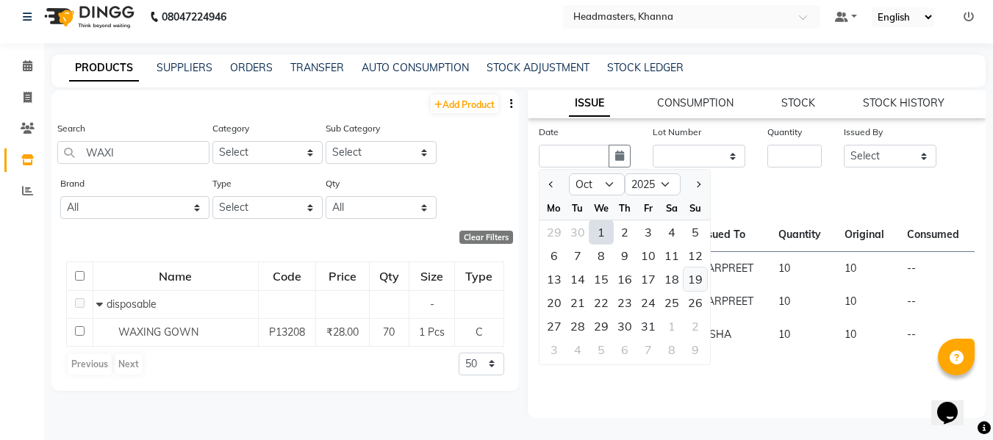
click at [692, 276] on div "19" at bounding box center [696, 280] width 24 height 24
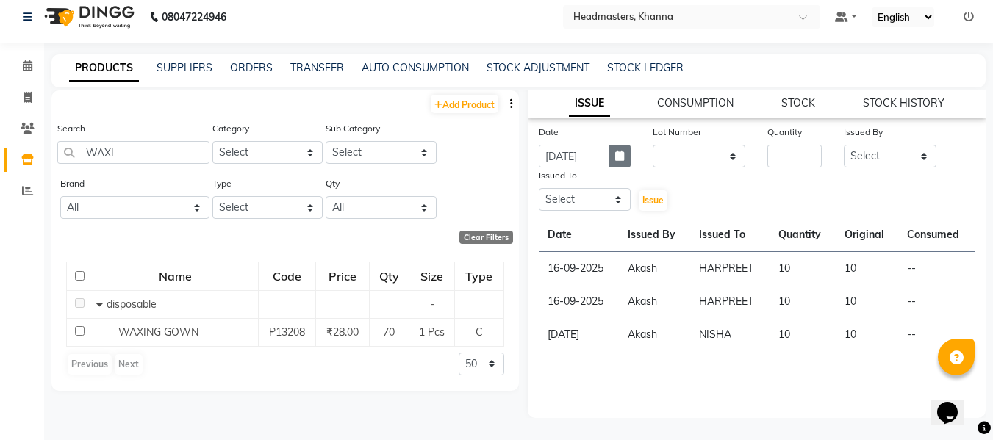
click at [616, 157] on icon "button" at bounding box center [619, 156] width 9 height 10
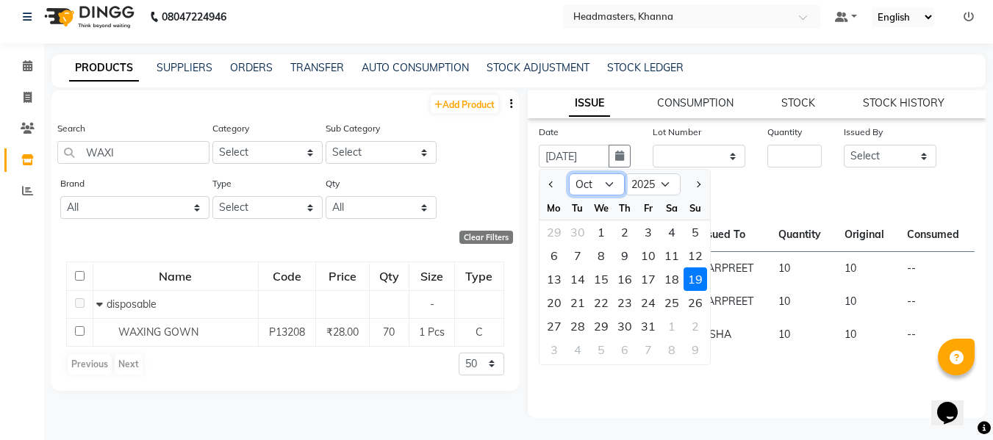
click at [612, 185] on select "Jan Feb Mar Apr May Jun [DATE] Aug Sep Oct Nov Dec" at bounding box center [597, 185] width 56 height 22
click at [569, 174] on select "Jan Feb Mar Apr May Jun [DATE] Aug Sep Oct Nov Dec" at bounding box center [597, 185] width 56 height 22
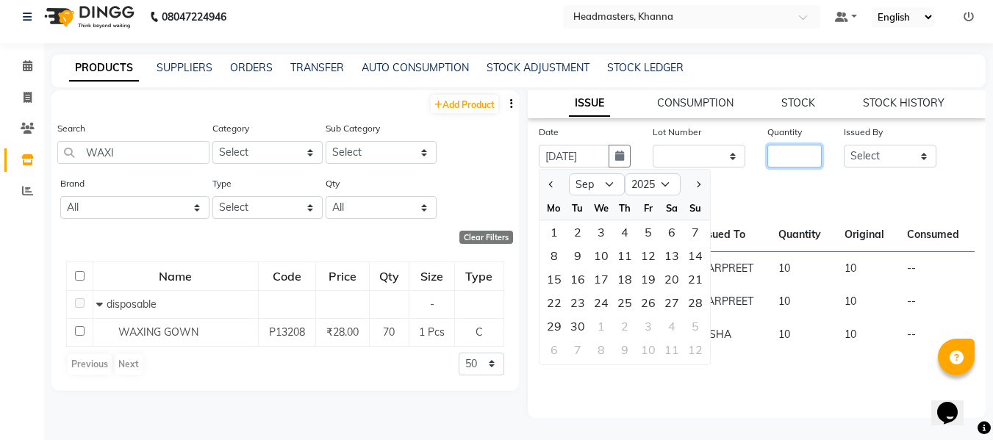
click at [779, 159] on input "number" at bounding box center [795, 156] width 54 height 23
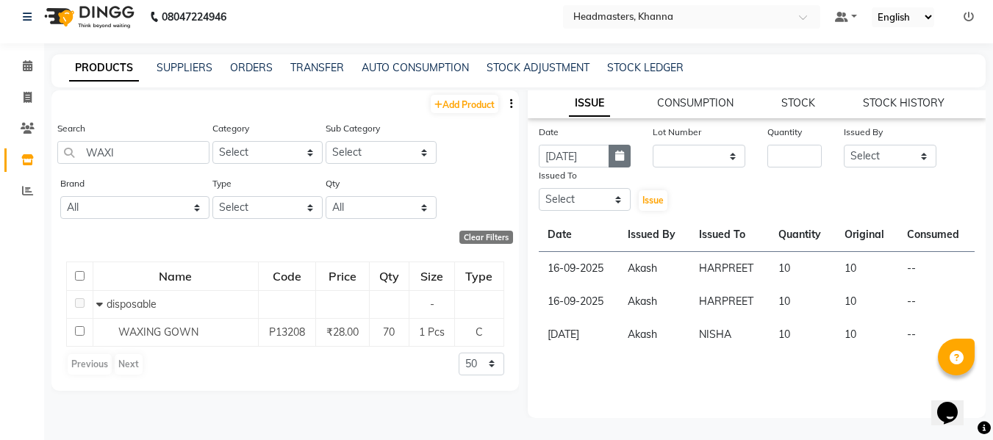
click at [615, 155] on icon "button" at bounding box center [619, 156] width 9 height 10
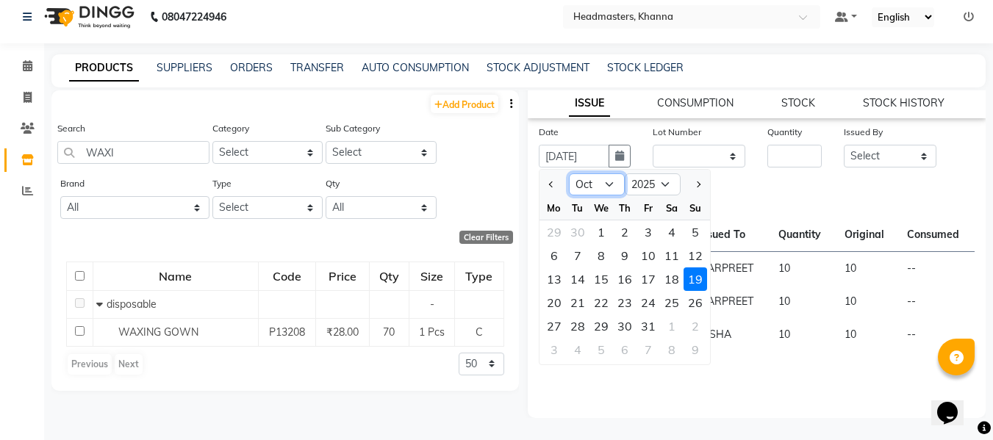
click at [603, 185] on select "Jan Feb Mar Apr May Jun [DATE] Aug Sep Oct Nov Dec" at bounding box center [597, 185] width 56 height 22
click at [569, 174] on select "Jan Feb Mar Apr May Jun [DATE] Aug Sep Oct Nov Dec" at bounding box center [597, 185] width 56 height 22
click at [648, 276] on div "19" at bounding box center [649, 280] width 24 height 24
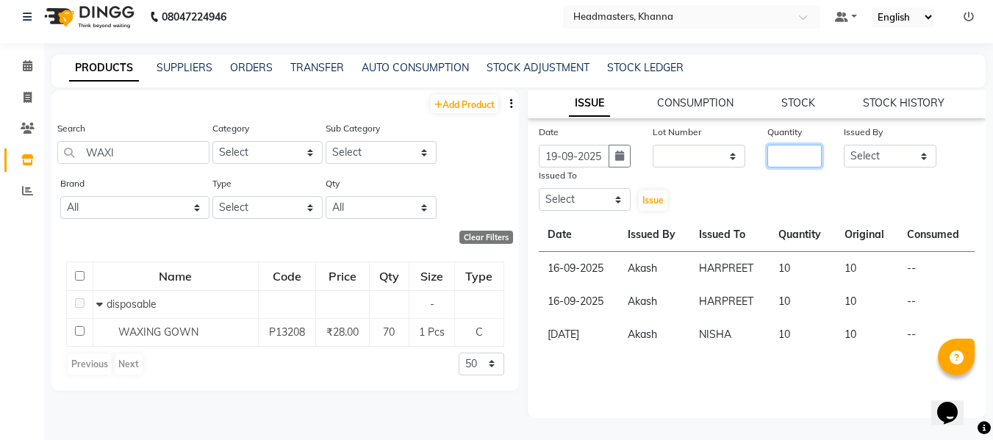
click at [780, 162] on input "number" at bounding box center [795, 156] width 54 height 23
click at [862, 157] on select "Select ABHISHEK [PERSON_NAME] Akash [PERSON_NAME] [PERSON_NAME] (NAILS) ANKIT A…" at bounding box center [890, 156] width 93 height 23
click at [844, 145] on select "Select ABHISHEK [PERSON_NAME] Akash [PERSON_NAME] [PERSON_NAME] (NAILS) ANKIT A…" at bounding box center [890, 156] width 93 height 23
click at [573, 200] on select "Select ABHISHEK [PERSON_NAME] Akash [PERSON_NAME] [PERSON_NAME] (NAILS) ANKIT A…" at bounding box center [585, 199] width 93 height 23
click at [539, 188] on select "Select ABHISHEK [PERSON_NAME] Akash [PERSON_NAME] [PERSON_NAME] (NAILS) ANKIT A…" at bounding box center [585, 199] width 93 height 23
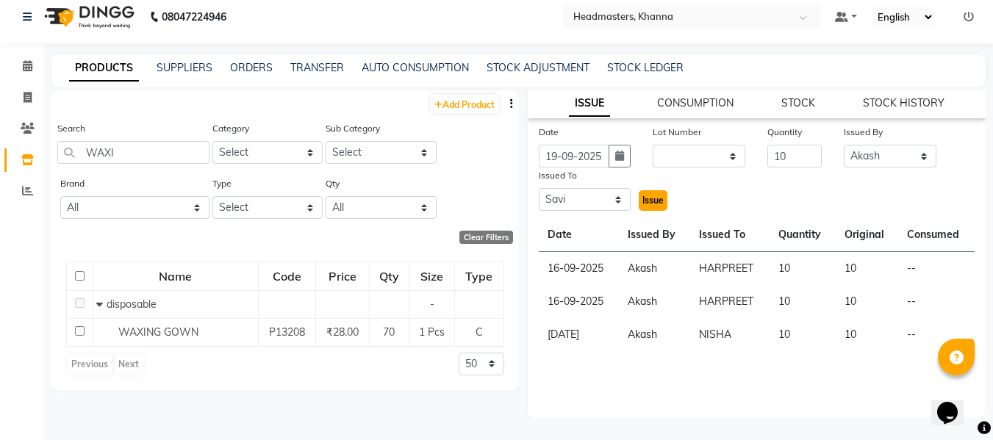
click at [648, 201] on span "Issue" at bounding box center [653, 200] width 21 height 11
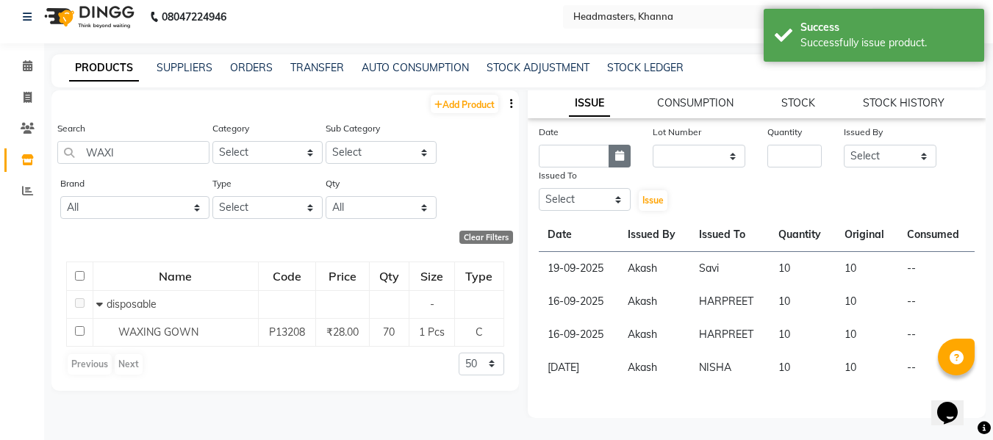
click at [609, 155] on button "button" at bounding box center [620, 156] width 22 height 23
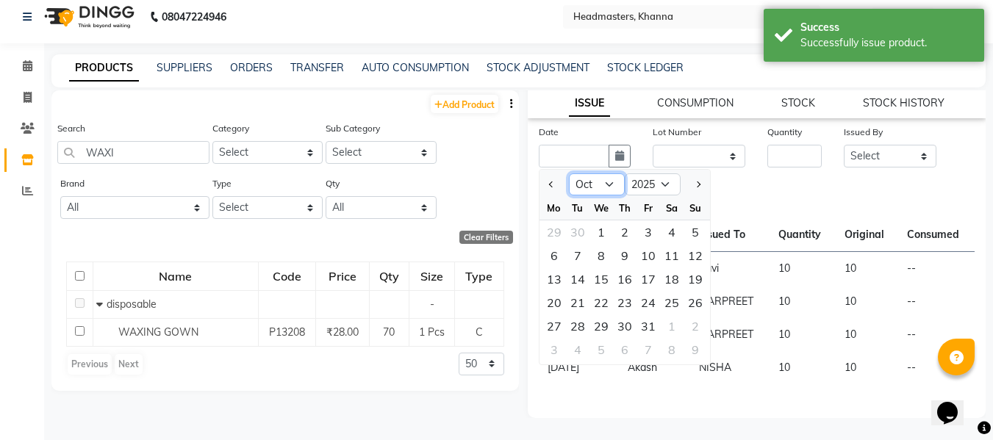
click at [582, 183] on select "Jan Feb Mar Apr May Jun [DATE] Aug Sep Oct Nov Dec" at bounding box center [597, 185] width 56 height 22
click at [569, 174] on select "Jan Feb Mar Apr May Jun [DATE] Aug Sep Oct Nov Dec" at bounding box center [597, 185] width 56 height 22
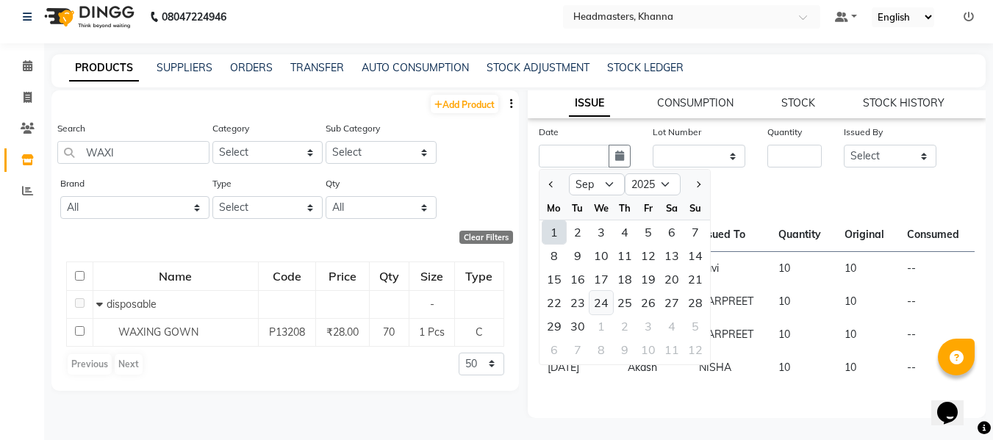
click at [598, 299] on div "24" at bounding box center [602, 303] width 24 height 24
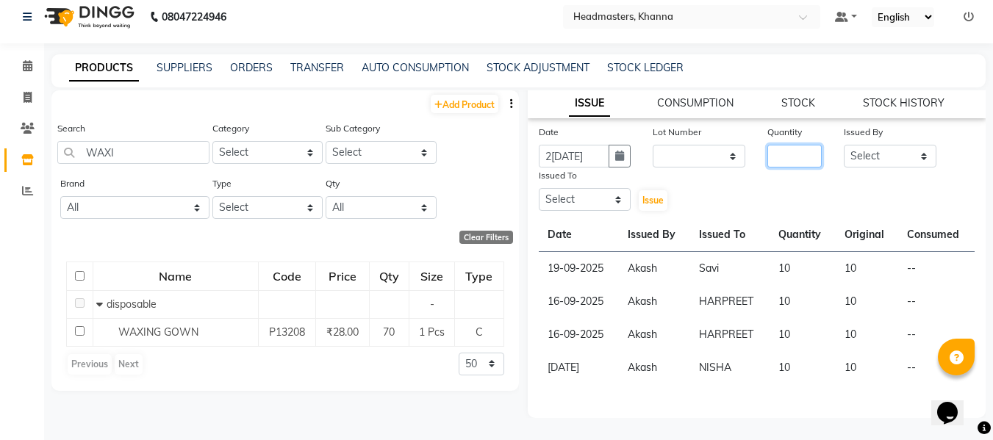
click at [787, 160] on input "number" at bounding box center [795, 156] width 54 height 23
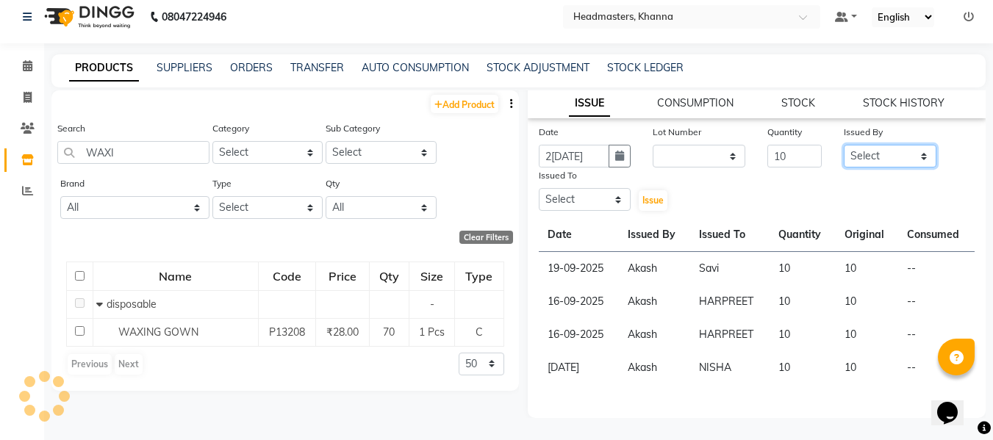
click at [858, 160] on select "Select ABHISHEK [PERSON_NAME] Akash [PERSON_NAME] [PERSON_NAME] (NAILS) ANKIT A…" at bounding box center [890, 156] width 93 height 23
click at [844, 145] on select "Select ABHISHEK [PERSON_NAME] Akash [PERSON_NAME] [PERSON_NAME] (NAILS) ANKIT A…" at bounding box center [890, 156] width 93 height 23
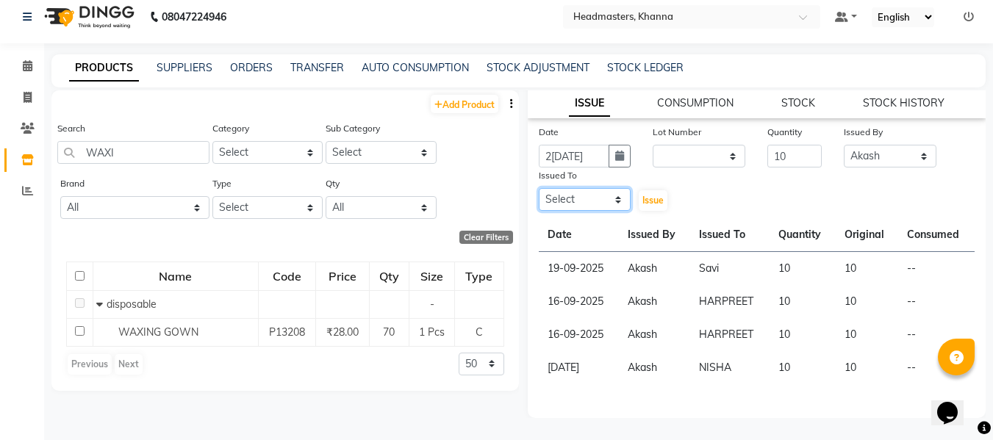
click at [567, 194] on select "Select ABHISHEK [PERSON_NAME] Akash [PERSON_NAME] [PERSON_NAME] (NAILS) ANKIT A…" at bounding box center [585, 199] width 93 height 23
click at [539, 188] on select "Select ABHISHEK [PERSON_NAME] Akash [PERSON_NAME] [PERSON_NAME] (NAILS) ANKIT A…" at bounding box center [585, 199] width 93 height 23
click at [654, 200] on span "Issue" at bounding box center [653, 200] width 21 height 11
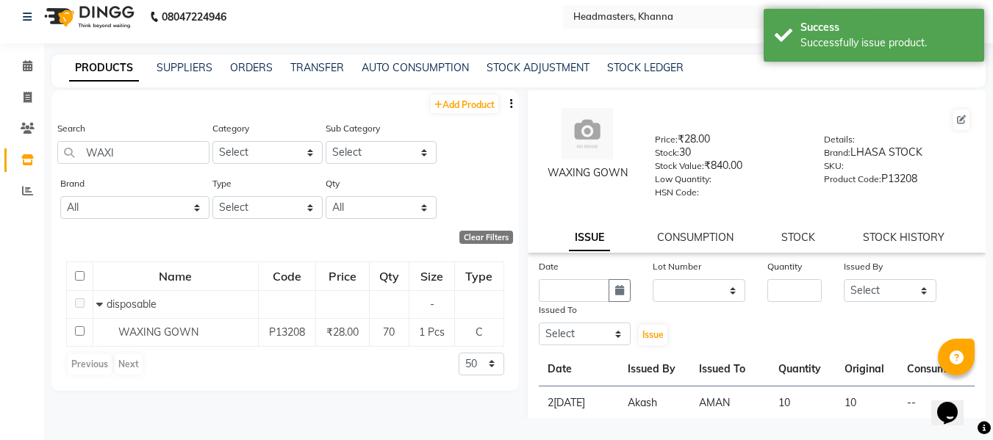
scroll to position [0, 0]
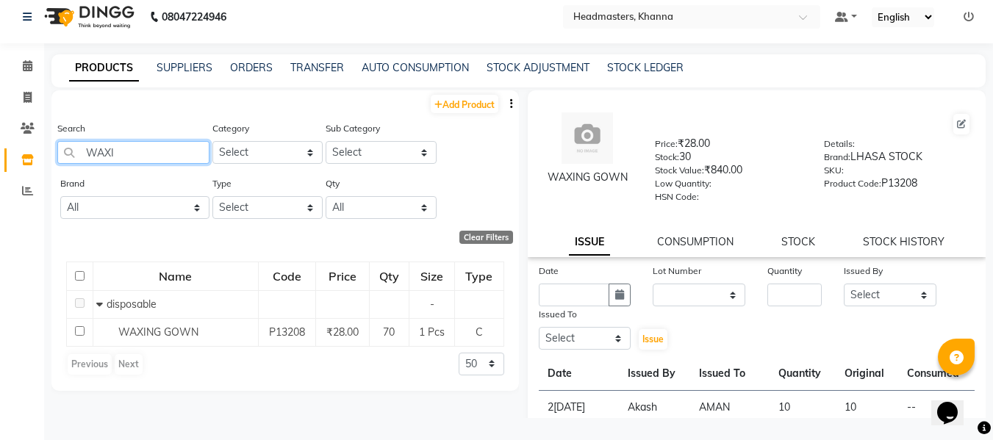
click at [185, 153] on input "WAXI" at bounding box center [133, 152] width 152 height 23
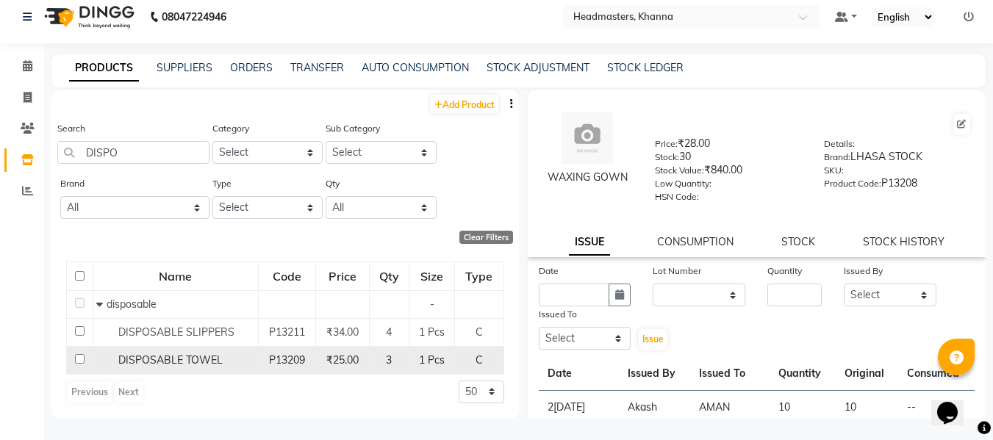
click at [168, 356] on span "DISPOSABLE TOWEL" at bounding box center [170, 360] width 104 height 13
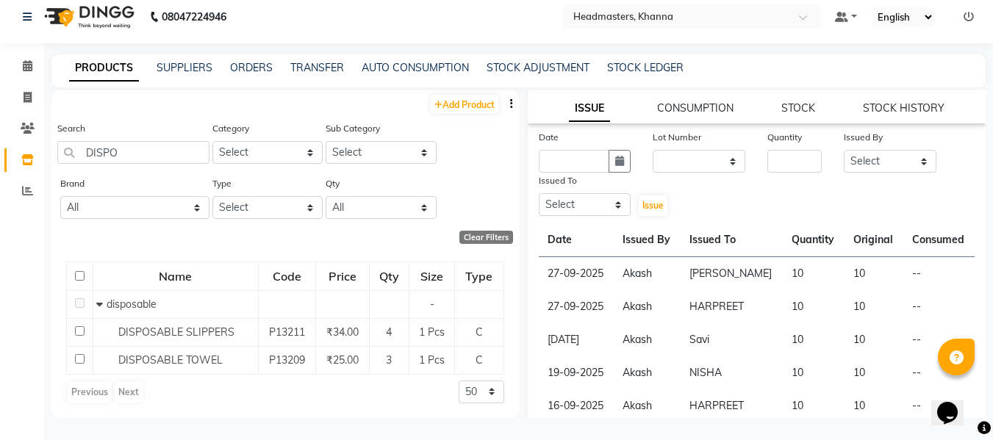
scroll to position [147, 0]
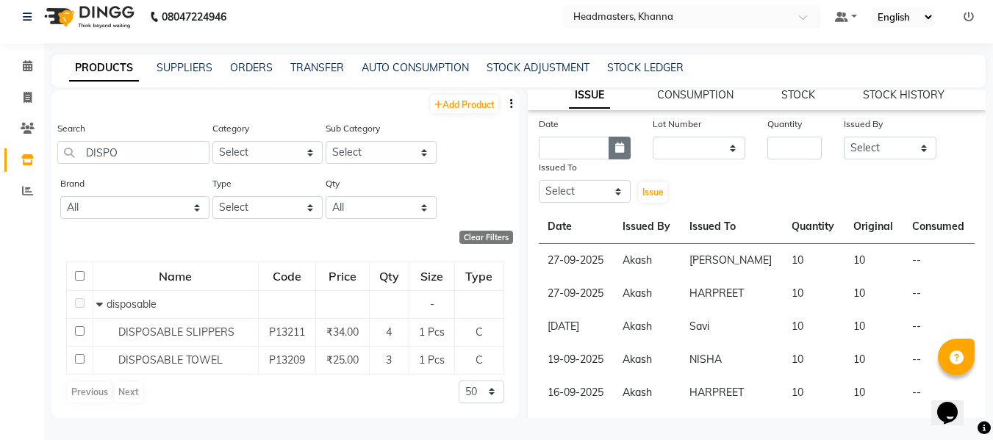
click at [621, 152] on icon "button" at bounding box center [619, 148] width 9 height 10
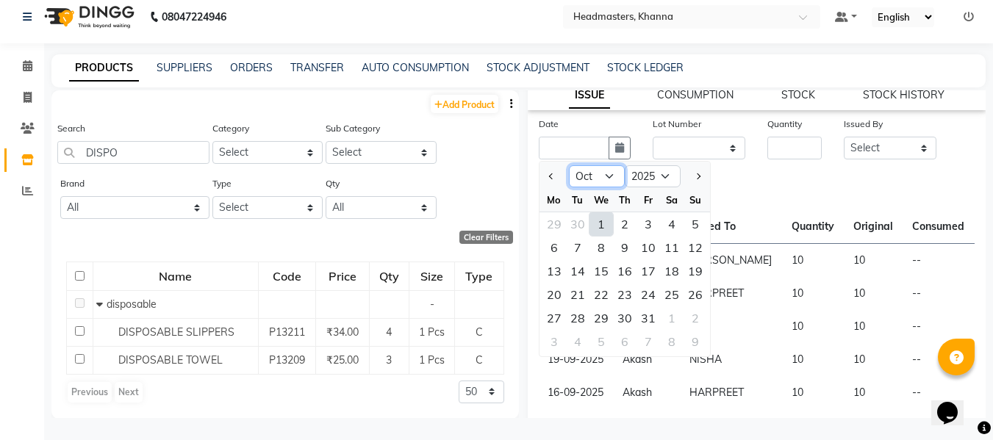
click at [590, 175] on select "Jan Feb Mar Apr May Jun [DATE] Aug Sep Oct Nov Dec" at bounding box center [597, 176] width 56 height 22
click at [569, 165] on select "Jan Feb Mar Apr May Jun [DATE] Aug Sep Oct Nov Dec" at bounding box center [597, 176] width 56 height 22
click at [554, 314] on div "29" at bounding box center [555, 319] width 24 height 24
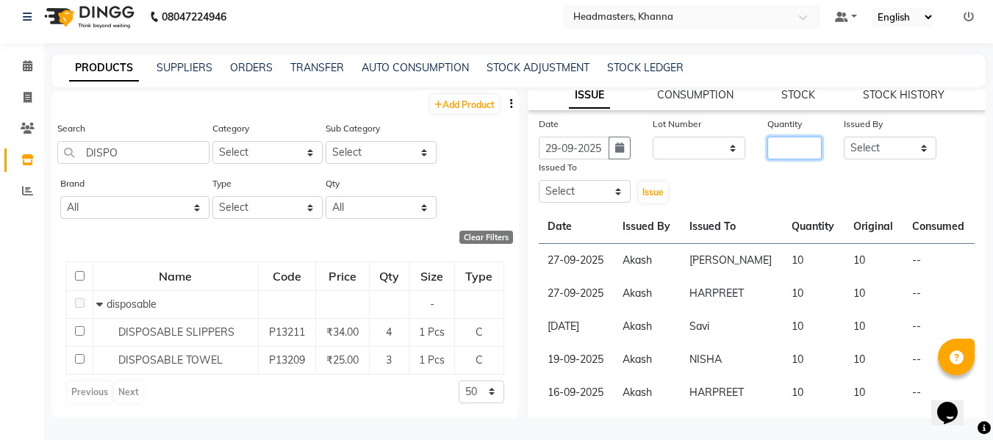
click at [784, 148] on input "number" at bounding box center [795, 148] width 54 height 23
click at [873, 148] on select "Select ABHISHEK [PERSON_NAME] Akash [PERSON_NAME] [PERSON_NAME] (NAILS) ANKIT A…" at bounding box center [890, 148] width 93 height 23
click at [844, 137] on select "Select ABHISHEK [PERSON_NAME] Akash [PERSON_NAME] [PERSON_NAME] (NAILS) ANKIT A…" at bounding box center [890, 148] width 93 height 23
click at [593, 189] on select "Select ABHISHEK [PERSON_NAME] Akash [PERSON_NAME] [PERSON_NAME] (NAILS) ANKIT A…" at bounding box center [585, 191] width 93 height 23
click at [539, 180] on select "Select ABHISHEK [PERSON_NAME] Akash [PERSON_NAME] [PERSON_NAME] (NAILS) ANKIT A…" at bounding box center [585, 191] width 93 height 23
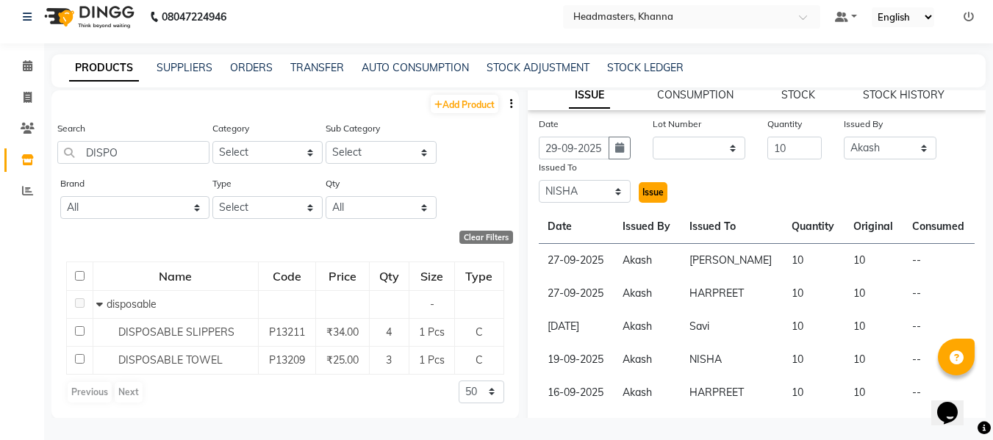
click at [648, 188] on span "Issue" at bounding box center [653, 192] width 21 height 11
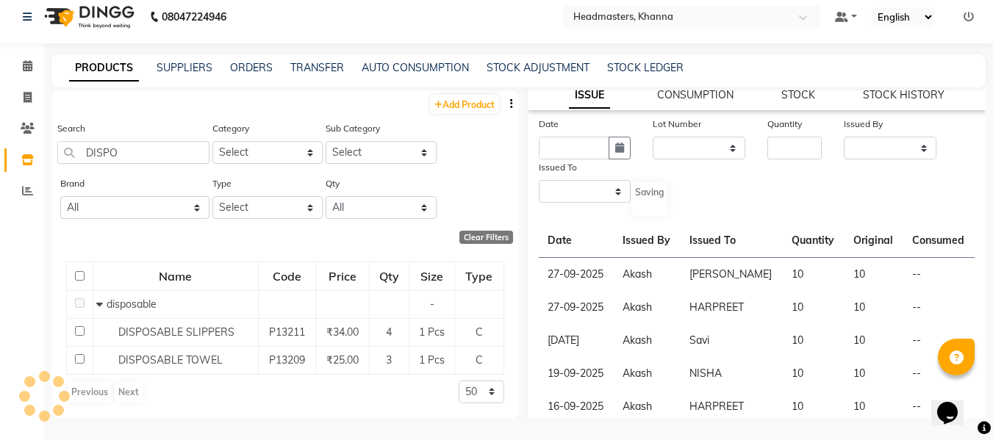
scroll to position [0, 0]
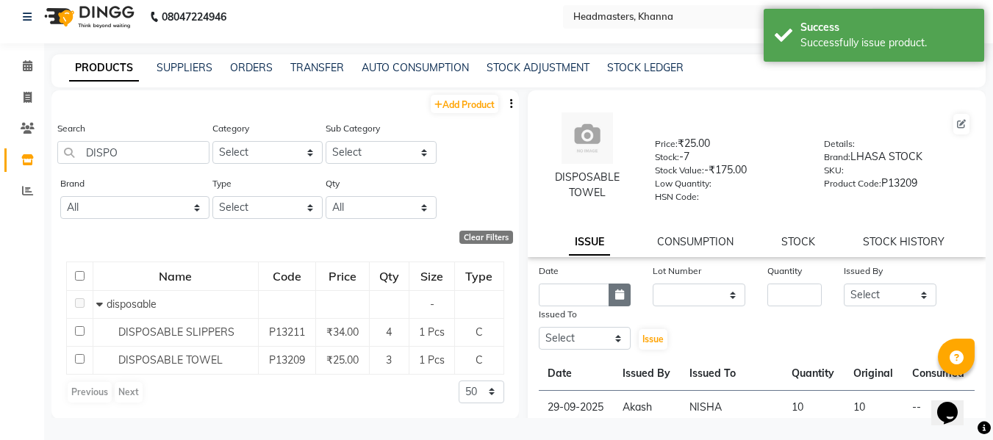
click at [615, 292] on icon "button" at bounding box center [619, 295] width 9 height 10
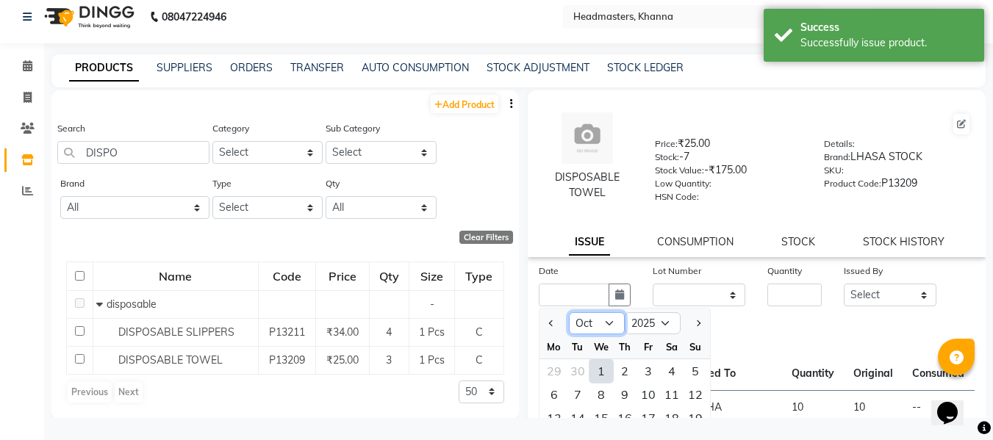
click at [593, 323] on select "Jan Feb Mar Apr May Jun [DATE] Aug Sep Oct Nov Dec" at bounding box center [597, 323] width 56 height 22
click at [569, 312] on select "Jan Feb Mar Apr May Jun [DATE] Aug Sep Oct Nov Dec" at bounding box center [597, 323] width 56 height 22
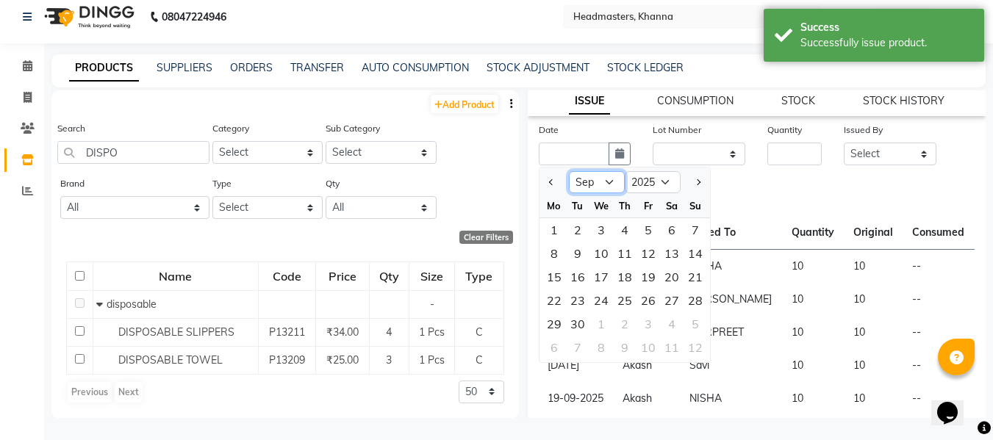
scroll to position [147, 0]
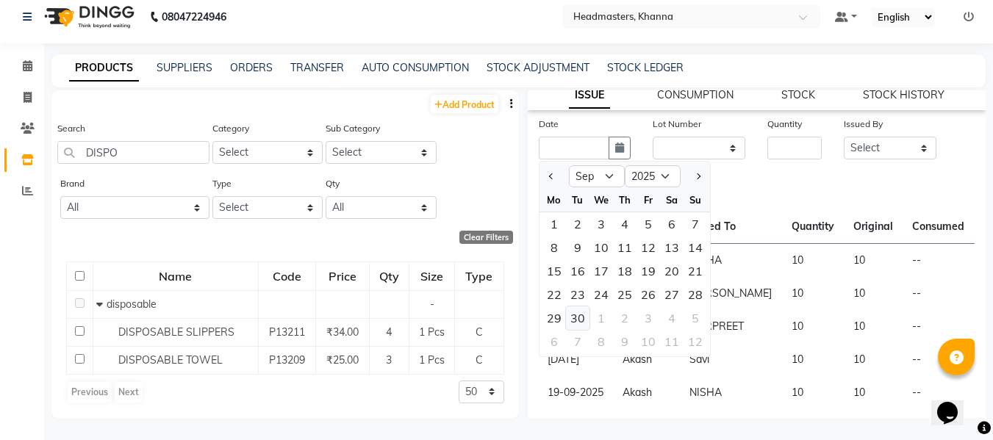
click at [573, 315] on div "30" at bounding box center [578, 319] width 24 height 24
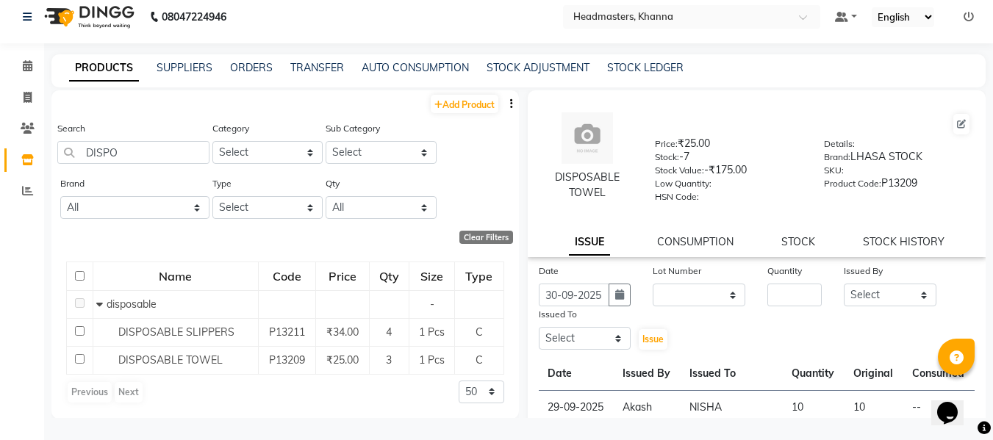
scroll to position [74, 0]
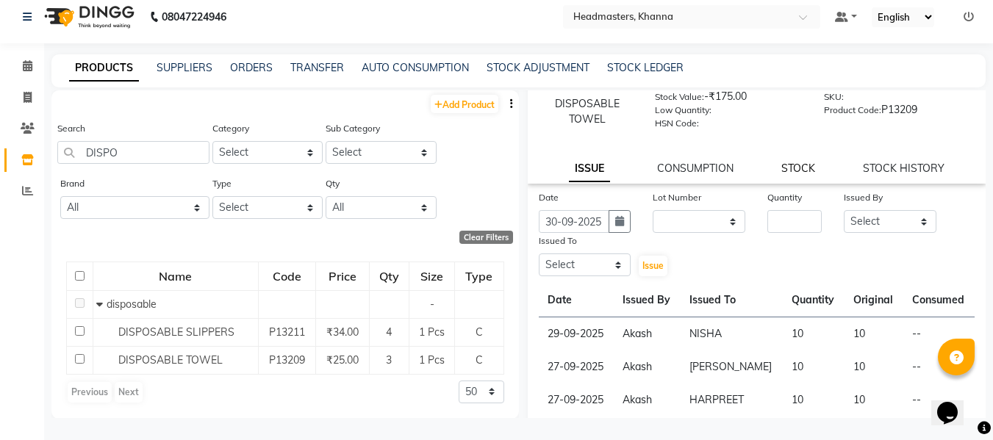
click at [794, 170] on link "STOCK" at bounding box center [799, 168] width 34 height 13
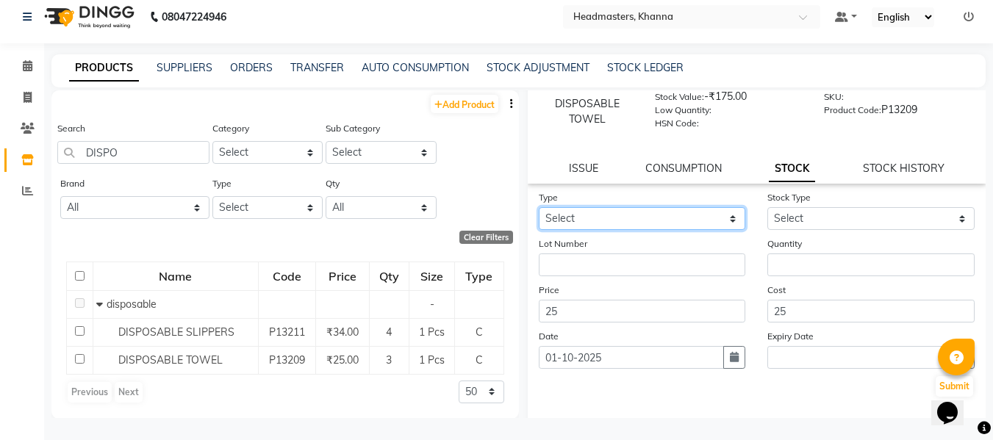
drag, startPoint x: 668, startPoint y: 212, endPoint x: 665, endPoint y: 222, distance: 10.7
click at [668, 212] on select "Select In" at bounding box center [642, 218] width 207 height 23
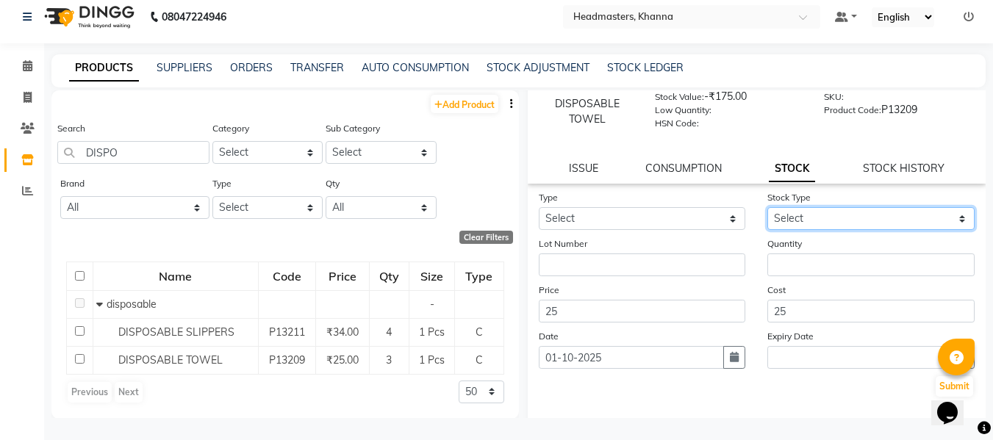
click at [829, 221] on select "Select" at bounding box center [871, 218] width 207 height 23
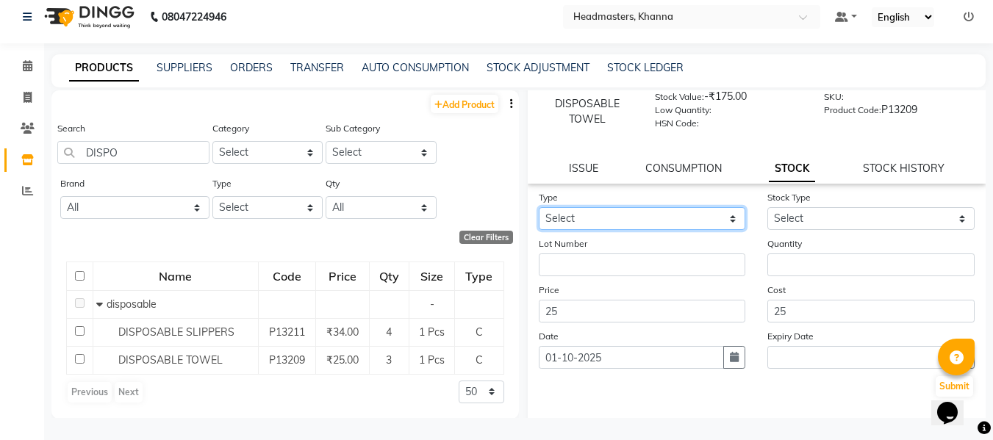
click at [671, 217] on select "Select In" at bounding box center [642, 218] width 207 height 23
click at [539, 207] on select "Select In" at bounding box center [642, 218] width 207 height 23
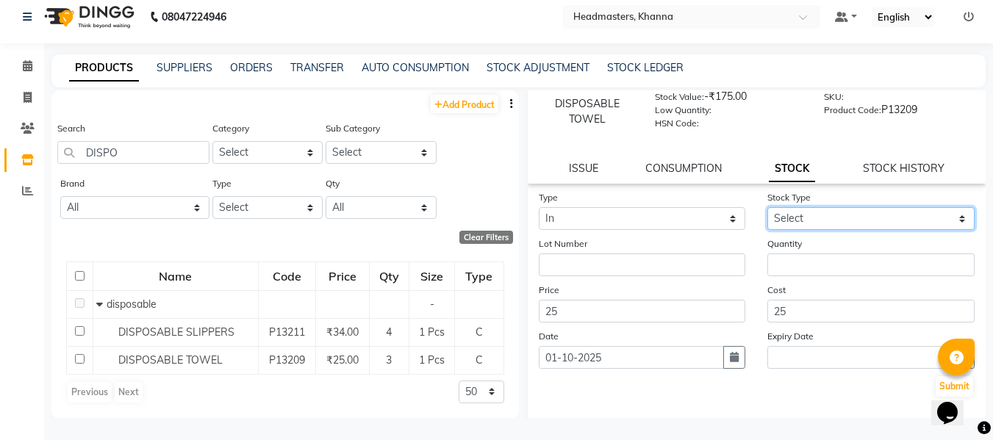
click at [793, 210] on select "Select New Stock Adjustment Return Other" at bounding box center [871, 218] width 207 height 23
click at [768, 207] on select "Select New Stock Adjustment Return Other" at bounding box center [871, 218] width 207 height 23
click at [588, 167] on link "ISSUE" at bounding box center [583, 168] width 29 height 13
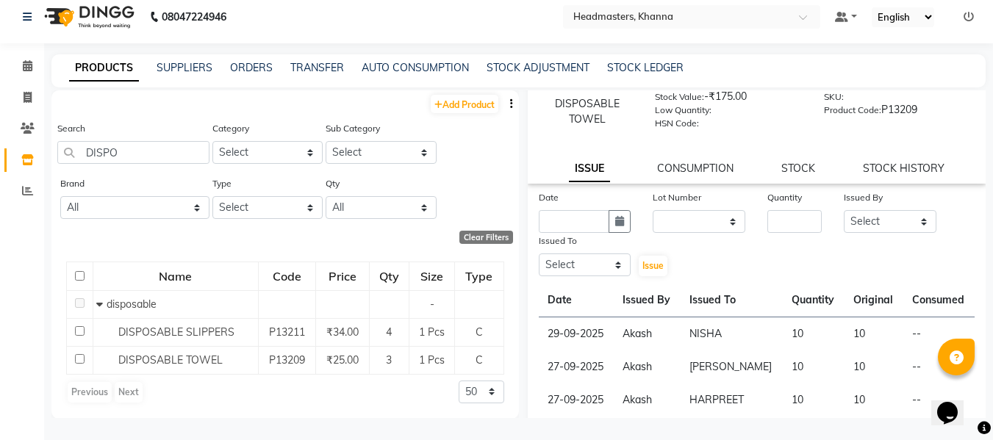
scroll to position [0, 0]
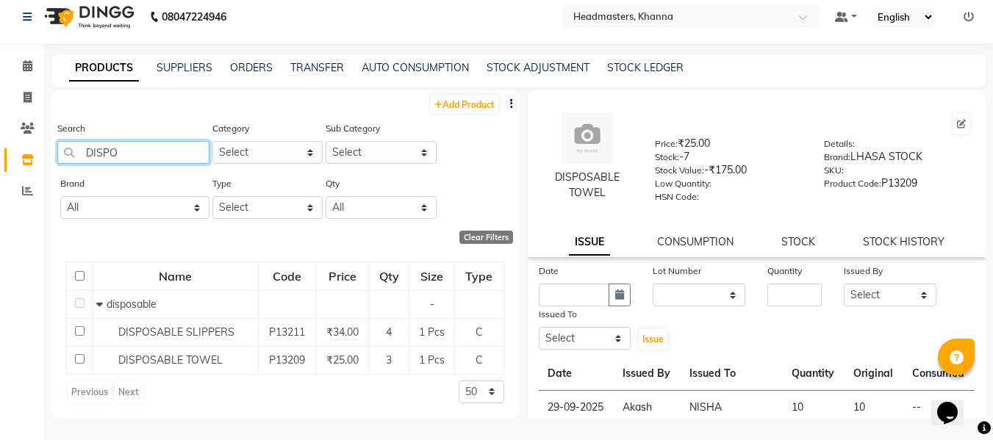
click at [143, 154] on input "DISPO" at bounding box center [133, 152] width 152 height 23
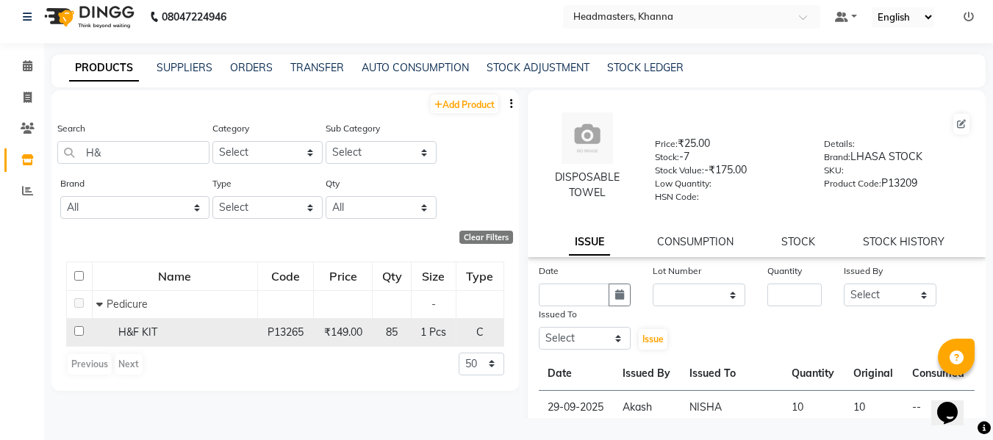
click at [132, 332] on span "H&F KIT" at bounding box center [137, 332] width 39 height 13
click at [158, 337] on div "H&F KIT" at bounding box center [174, 332] width 157 height 15
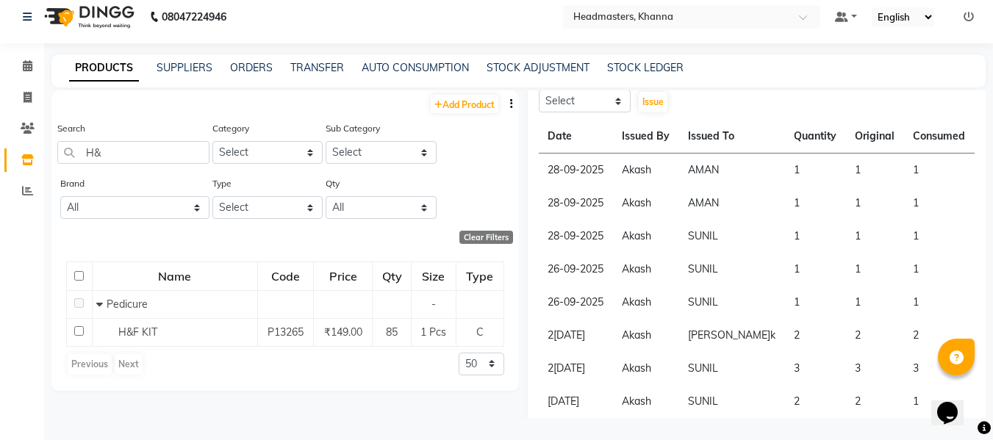
scroll to position [200, 0]
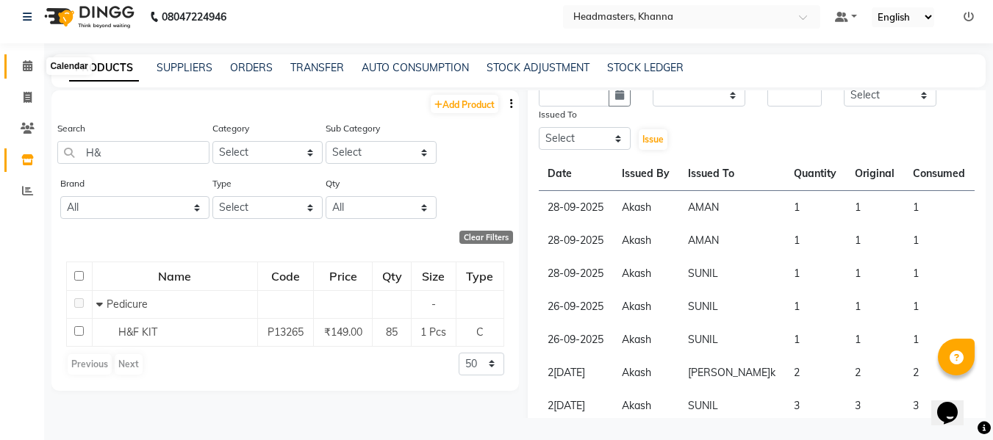
click at [29, 65] on icon at bounding box center [28, 65] width 10 height 11
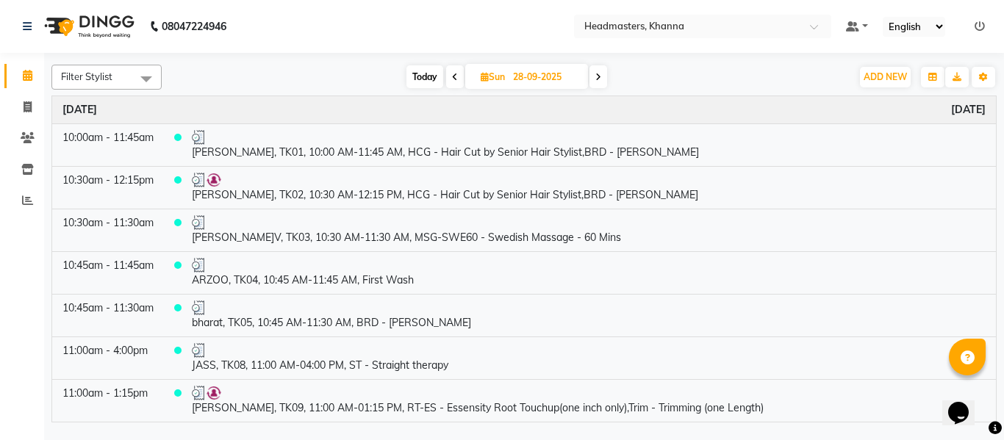
click at [512, 78] on input "28-09-2025" at bounding box center [546, 77] width 74 height 22
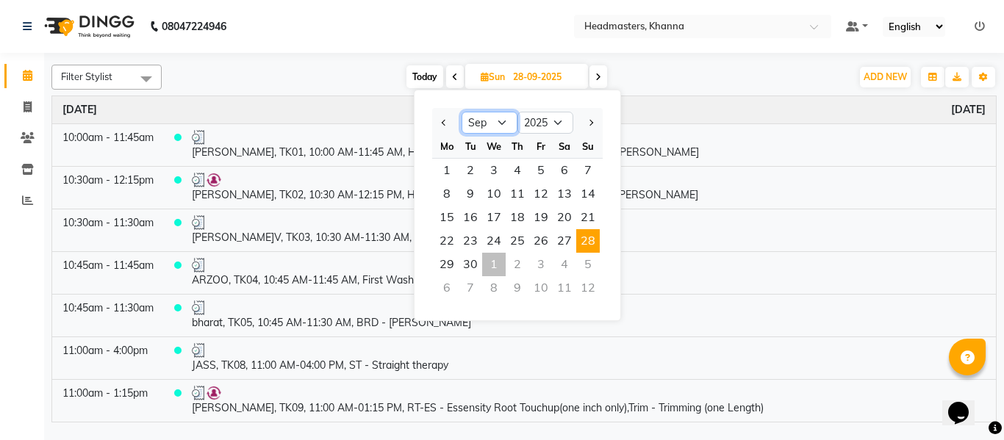
click at [493, 118] on select "Jan Feb Mar Apr May Jun [DATE] Aug Sep Oct Nov Dec" at bounding box center [490, 123] width 56 height 22
click at [462, 112] on select "Jan Feb Mar Apr May Jun [DATE] Aug Sep Oct Nov Dec" at bounding box center [490, 123] width 56 height 22
click at [584, 262] on span "31" at bounding box center [588, 265] width 24 height 24
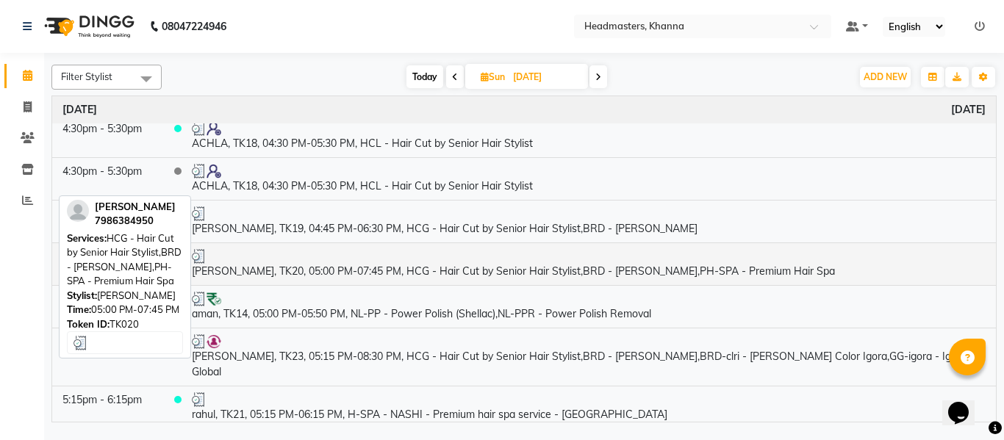
scroll to position [1017, 0]
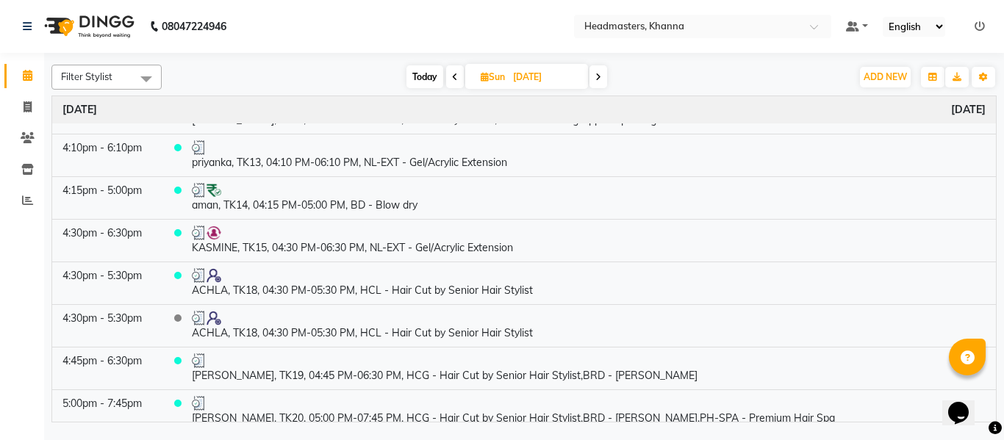
click at [528, 75] on input "[DATE]" at bounding box center [546, 77] width 74 height 22
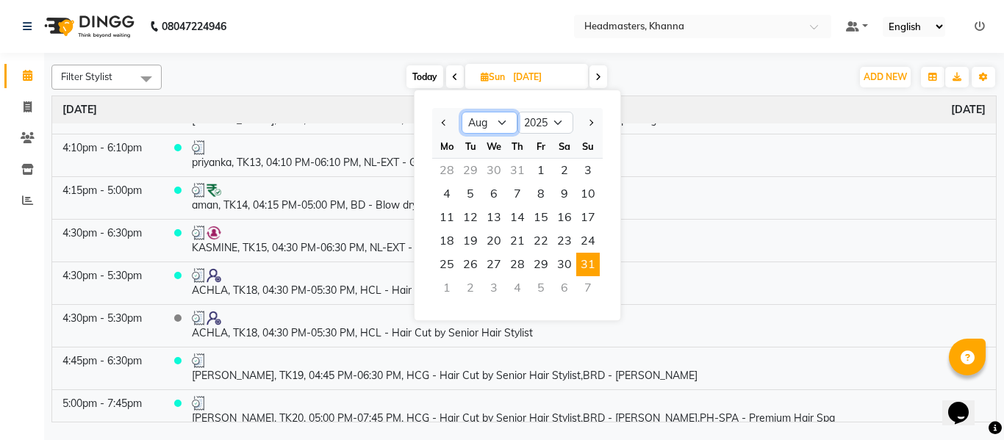
drag, startPoint x: 479, startPoint y: 123, endPoint x: 490, endPoint y: 126, distance: 10.9
click at [479, 123] on select "Jan Feb Mar Apr May Jun [DATE] Aug Sep Oct Nov Dec" at bounding box center [490, 123] width 56 height 22
click at [462, 112] on select "Jan Feb Mar Apr May Jun [DATE] Aug Sep Oct Nov Dec" at bounding box center [490, 123] width 56 height 22
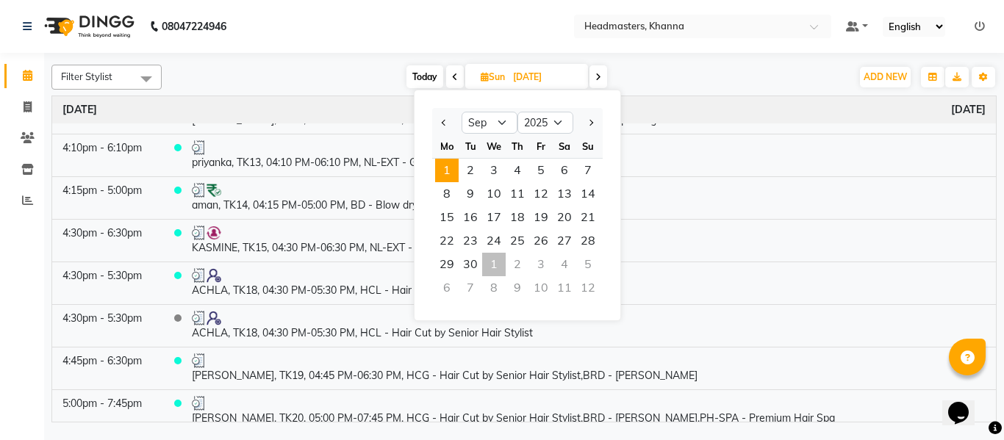
click at [441, 163] on span "1" at bounding box center [447, 171] width 24 height 24
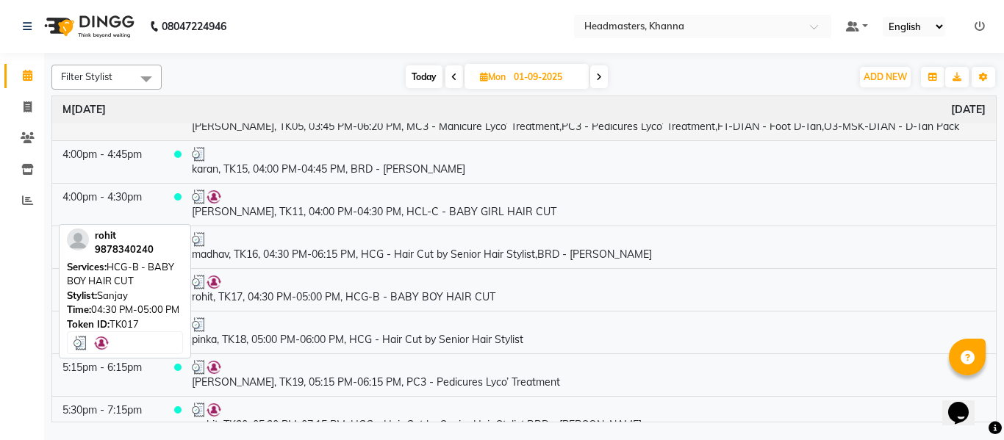
scroll to position [882, 0]
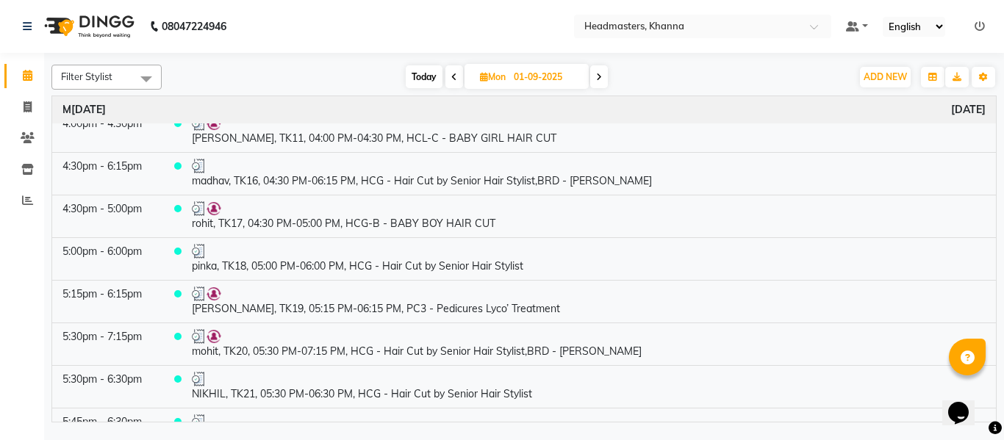
click at [559, 79] on input "01-09-2025" at bounding box center [547, 77] width 74 height 22
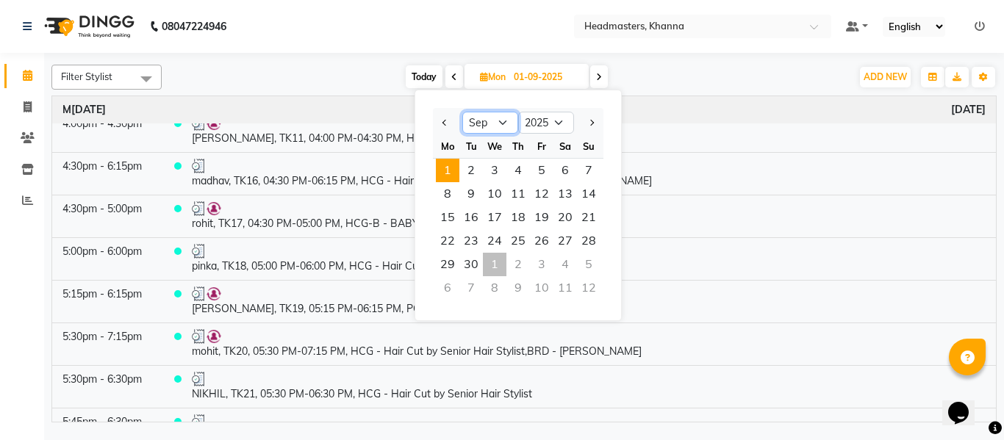
click at [501, 122] on select "Jan Feb Mar Apr May Jun [DATE] Aug Sep Oct Nov Dec" at bounding box center [490, 123] width 56 height 22
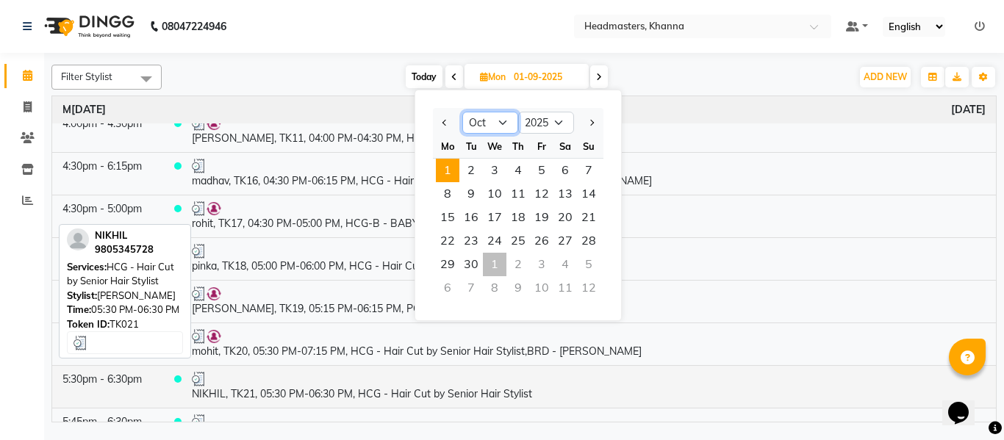
click at [462, 112] on select "Jan Feb Mar Apr May Jun [DATE] Aug Sep Oct Nov Dec" at bounding box center [490, 123] width 56 height 22
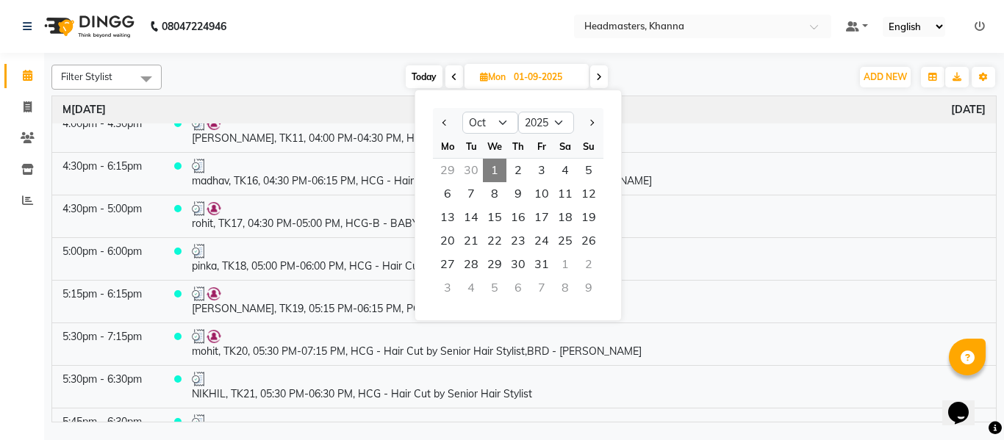
click at [497, 167] on span "1" at bounding box center [495, 171] width 24 height 24
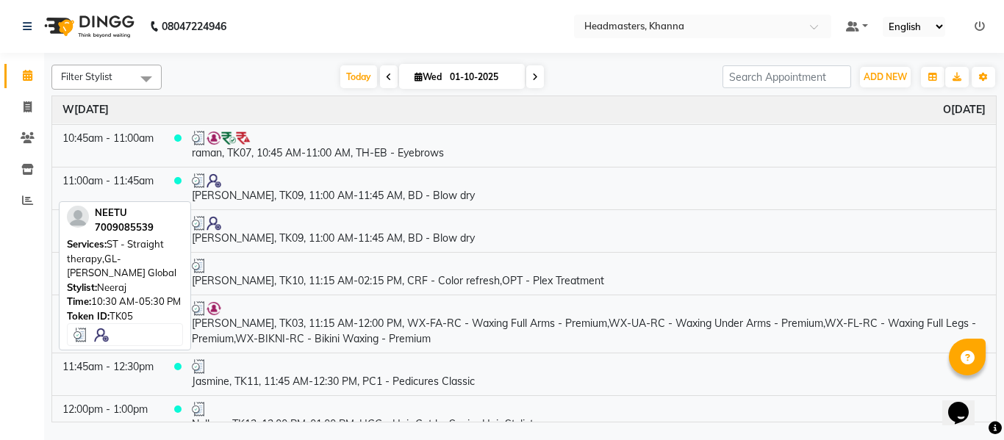
scroll to position [0, 0]
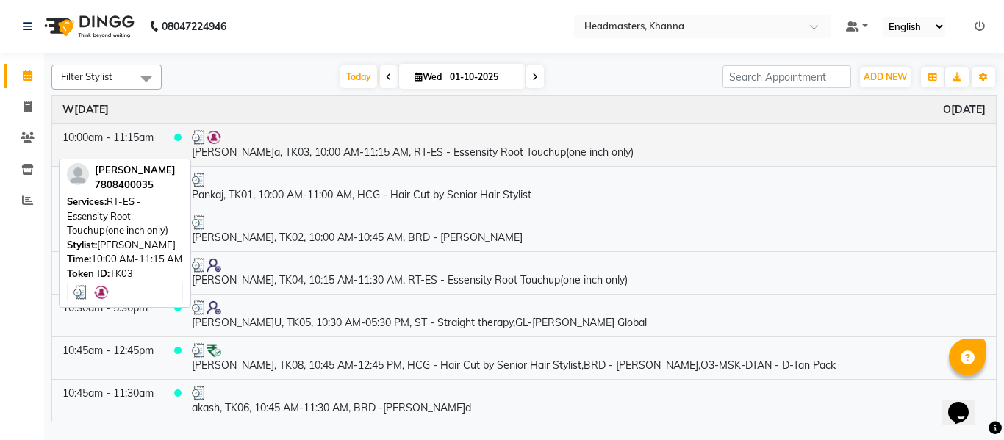
click at [380, 142] on div at bounding box center [589, 137] width 794 height 15
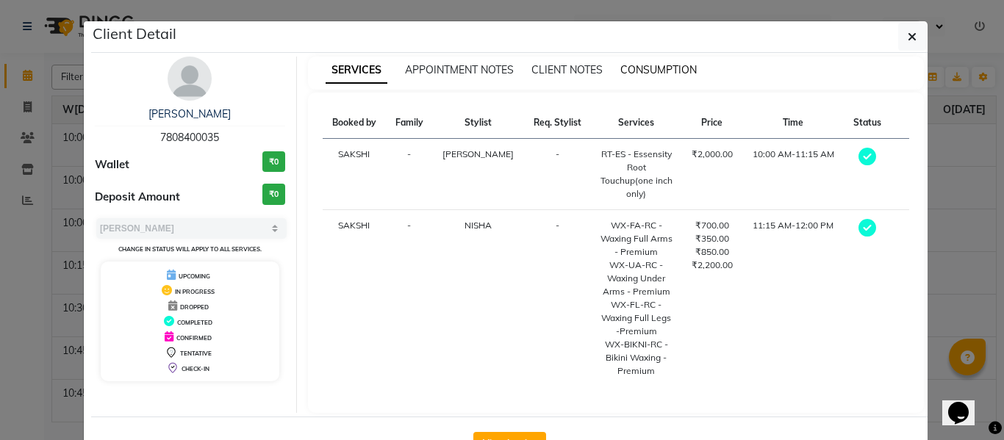
click at [671, 70] on span "CONSUMPTION" at bounding box center [659, 69] width 76 height 13
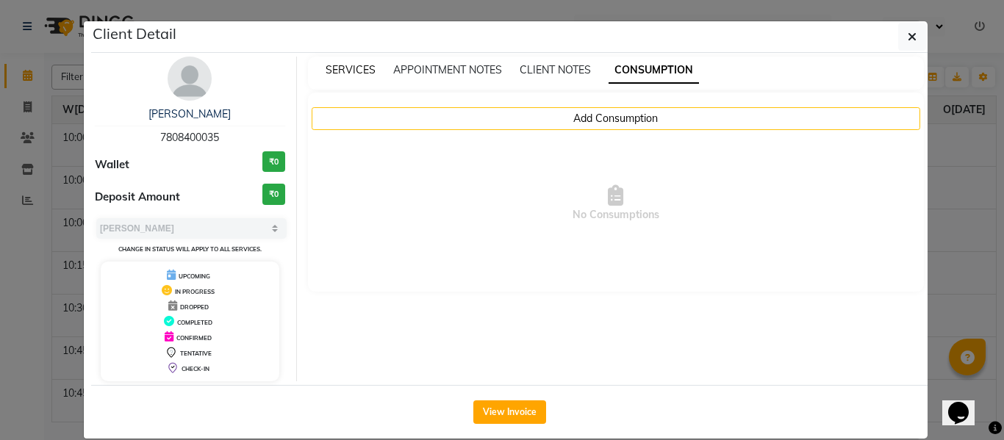
click at [348, 64] on span "SERVICES" at bounding box center [351, 69] width 50 height 13
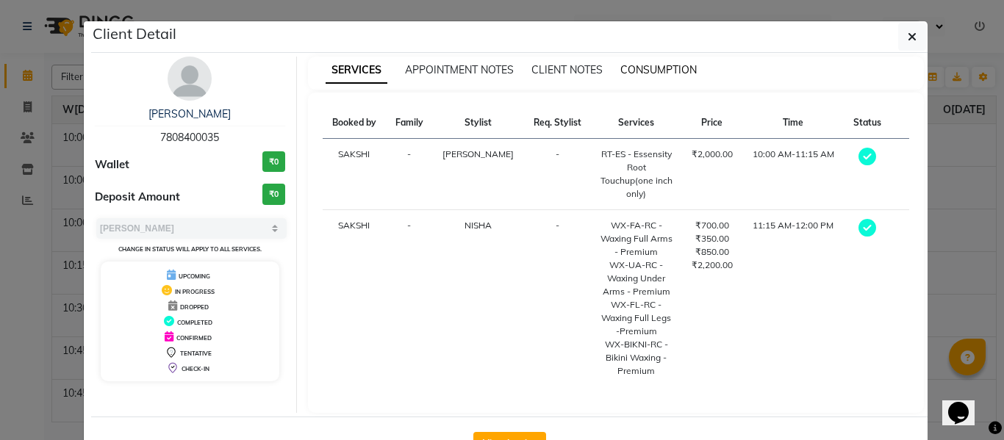
click at [640, 65] on span "CONSUMPTION" at bounding box center [659, 69] width 76 height 13
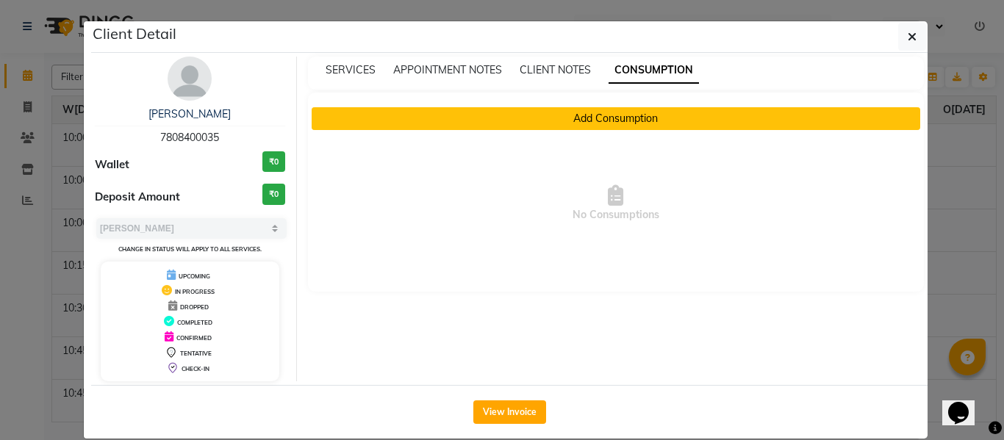
click at [598, 118] on button "Add Consumption" at bounding box center [616, 118] width 609 height 23
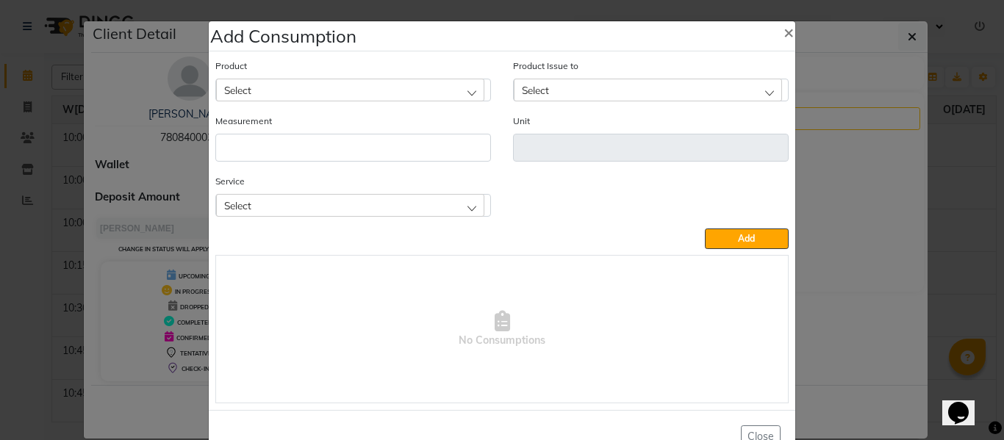
click at [361, 82] on div "Select" at bounding box center [350, 90] width 268 height 22
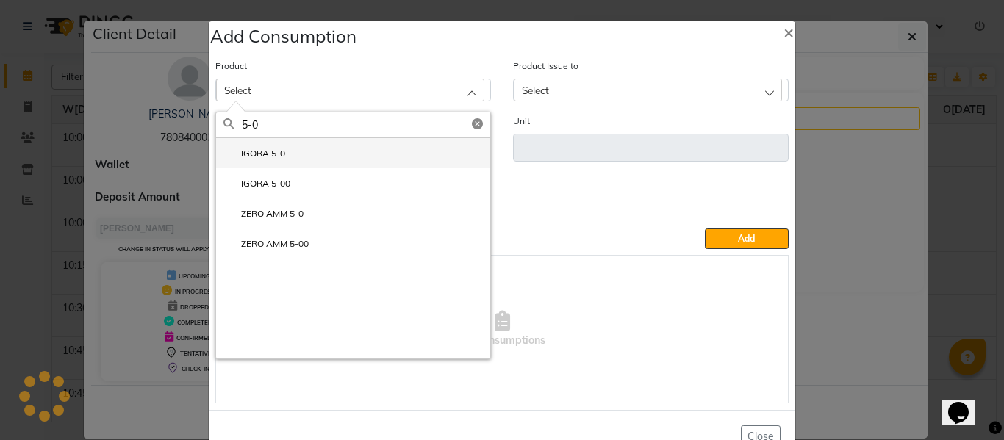
click at [265, 150] on label "IGORA 5-0" at bounding box center [255, 153] width 62 height 13
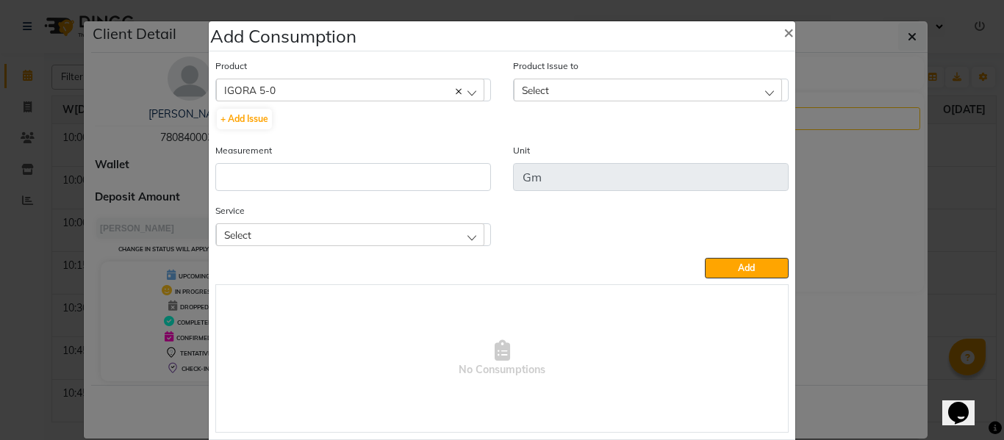
click at [237, 108] on div "+ Add Issue" at bounding box center [353, 119] width 276 height 24
click at [242, 123] on button "+ Add Issue" at bounding box center [244, 119] width 55 height 21
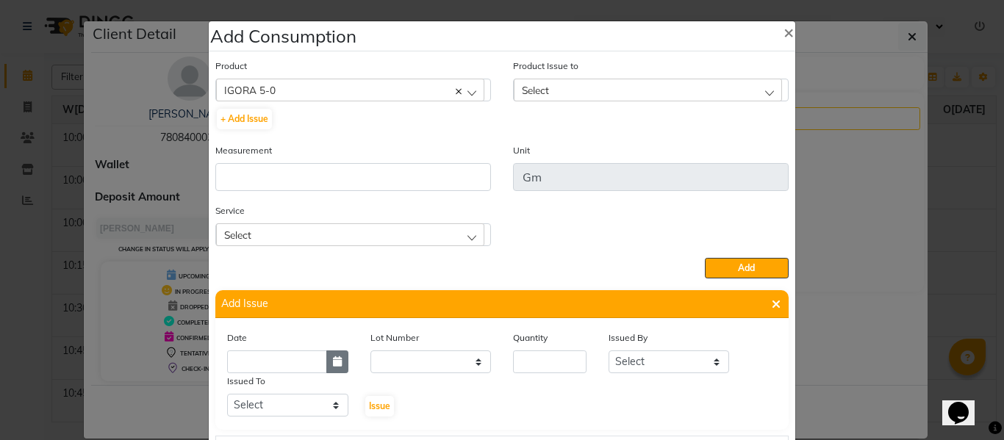
click at [333, 365] on icon "button" at bounding box center [337, 362] width 9 height 10
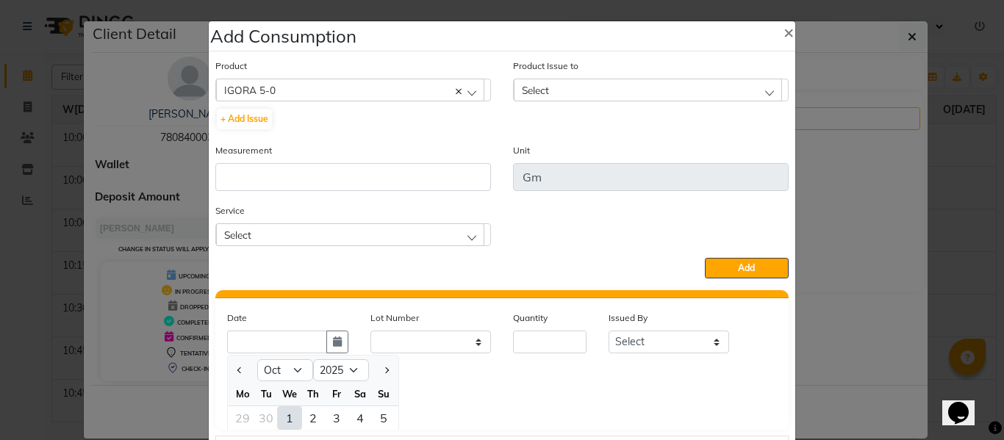
click at [282, 416] on div "1" at bounding box center [290, 419] width 24 height 24
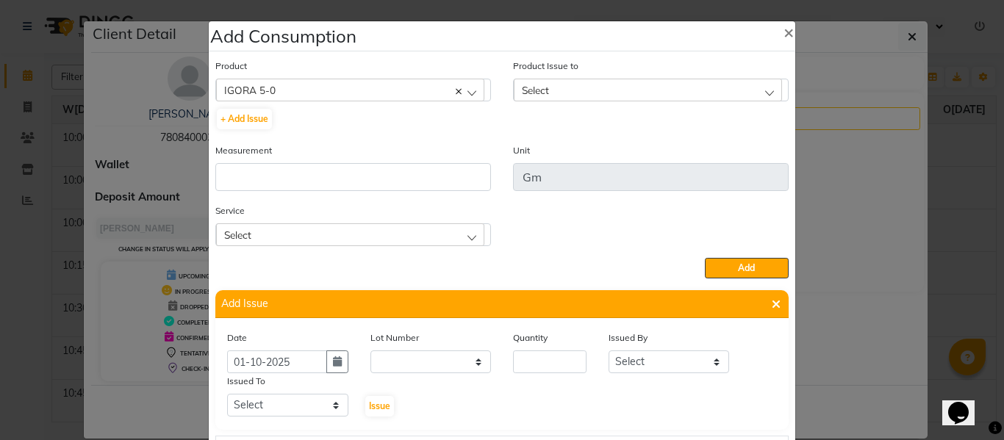
scroll to position [0, 0]
click at [540, 364] on input "number" at bounding box center [550, 362] width 74 height 23
click at [636, 369] on select "Select ABHISHEK ajay [PERSON_NAME] [PERSON_NAME] [PERSON_NAME] [PERSON_NAME] HE…" at bounding box center [669, 362] width 121 height 23
click at [609, 351] on select "Select ABHISHEK ajay [PERSON_NAME] [PERSON_NAME] [PERSON_NAME] [PERSON_NAME] HE…" at bounding box center [669, 362] width 121 height 23
drag, startPoint x: 287, startPoint y: 410, endPoint x: 302, endPoint y: 394, distance: 21.8
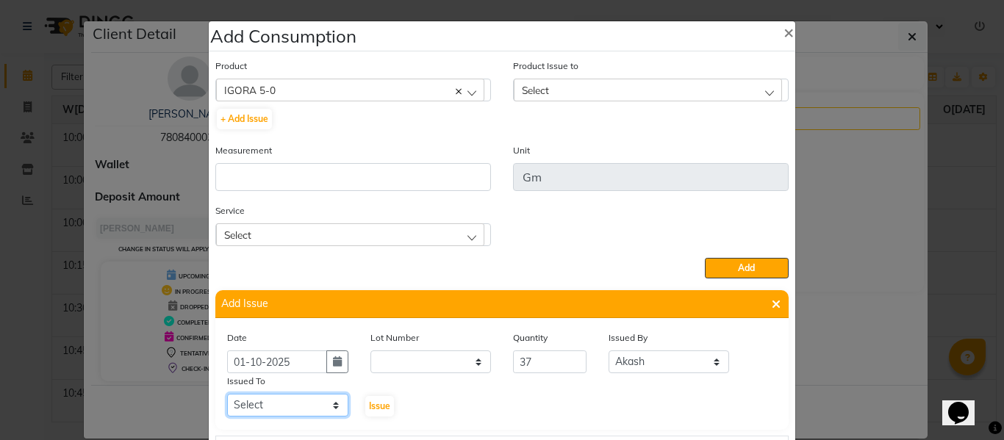
click at [287, 410] on select "Select ABHISHEK ajay [PERSON_NAME] [PERSON_NAME] [PERSON_NAME] [PERSON_NAME] HE…" at bounding box center [287, 405] width 121 height 23
click at [227, 394] on select "Select ABHISHEK ajay [PERSON_NAME] [PERSON_NAME] [PERSON_NAME] [PERSON_NAME] HE…" at bounding box center [287, 405] width 121 height 23
drag, startPoint x: 296, startPoint y: 404, endPoint x: 293, endPoint y: 395, distance: 9.3
click at [295, 404] on select "Select ABHISHEK ajay [PERSON_NAME] [PERSON_NAME] [PERSON_NAME] [PERSON_NAME] HE…" at bounding box center [287, 405] width 121 height 23
click at [227, 394] on select "Select ABHISHEK ajay [PERSON_NAME] [PERSON_NAME] [PERSON_NAME] [PERSON_NAME] HE…" at bounding box center [287, 405] width 121 height 23
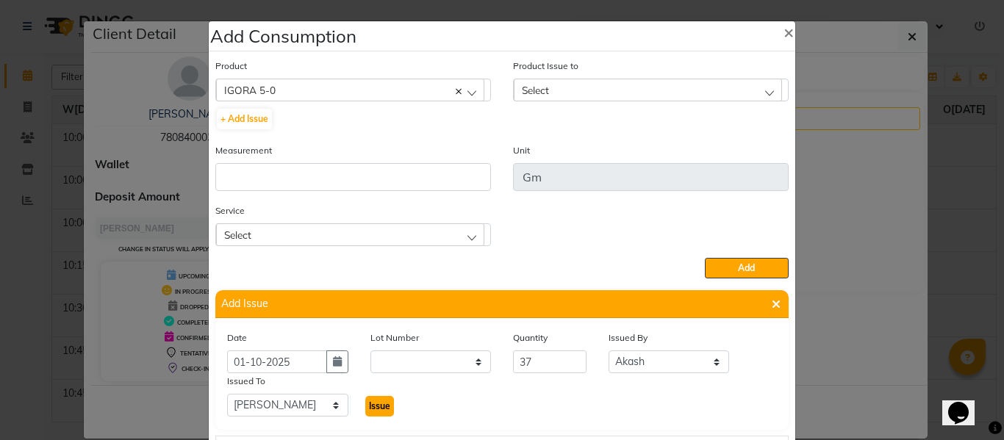
click at [375, 405] on span "Issue" at bounding box center [379, 406] width 21 height 11
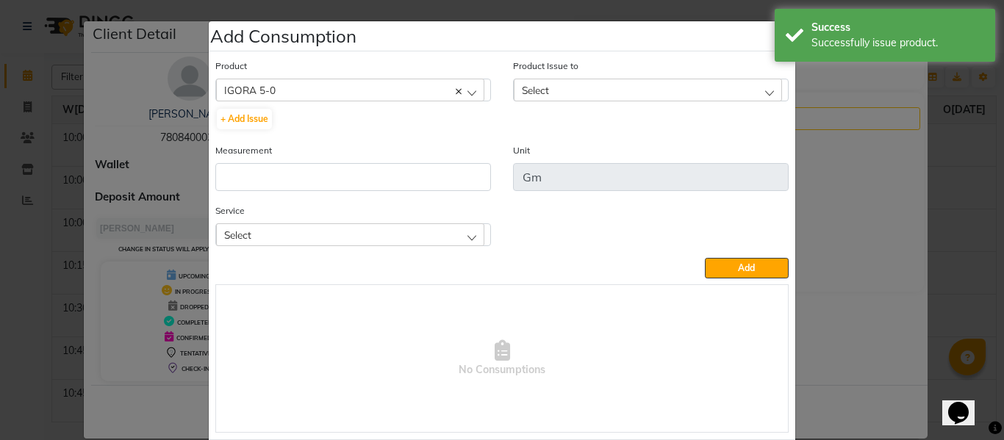
click at [551, 84] on div "Select" at bounding box center [648, 90] width 268 height 22
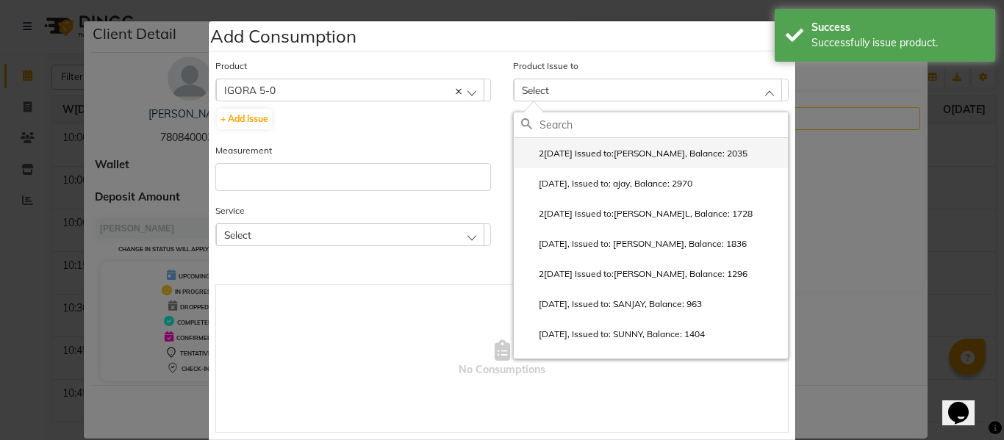
click at [592, 148] on label "2[DATE] Issued to:[PERSON_NAME], Balance: 2035" at bounding box center [634, 153] width 226 height 13
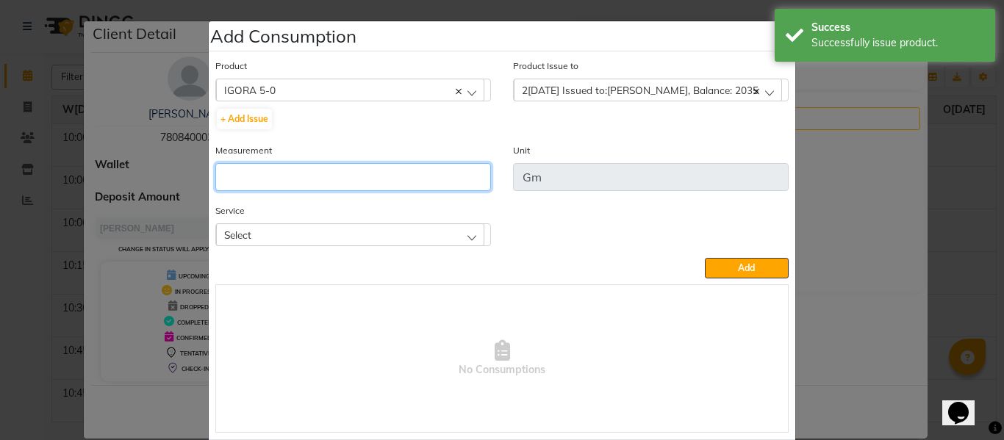
click at [451, 181] on input "number" at bounding box center [353, 177] width 276 height 28
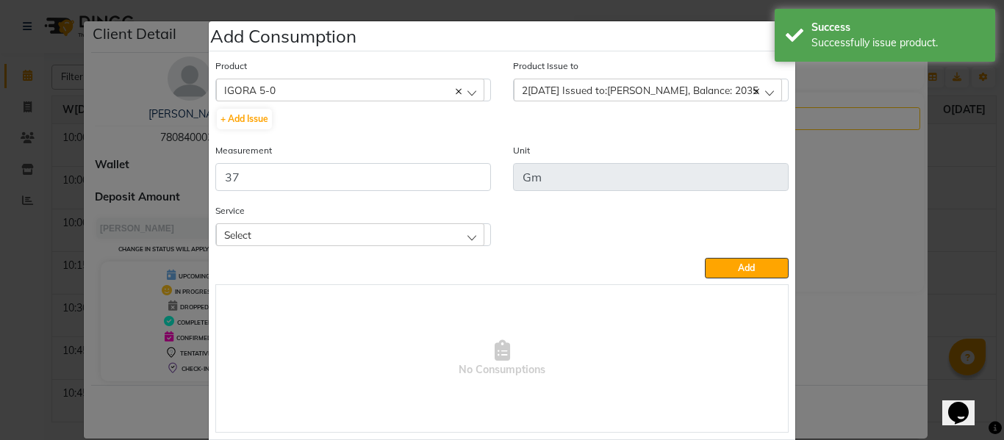
click at [362, 230] on div "Select" at bounding box center [350, 235] width 268 height 22
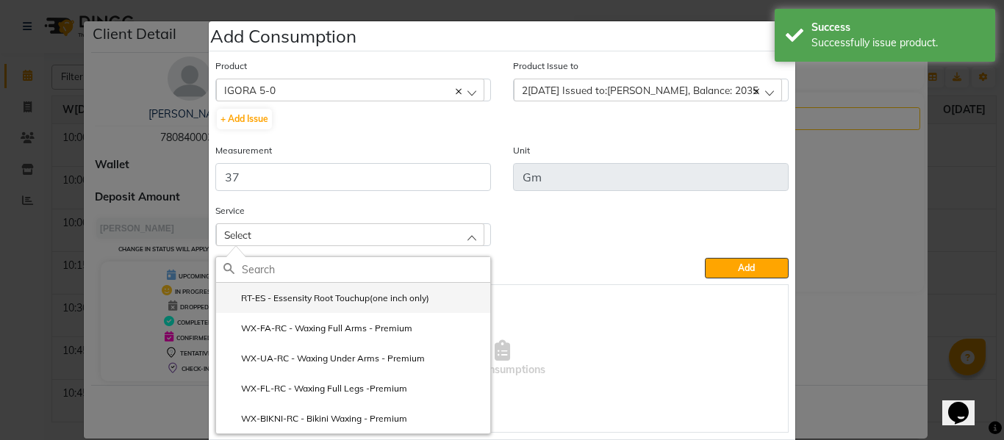
click at [330, 295] on label "RT-ES - Essensity Root Touchup(one inch only)" at bounding box center [327, 298] width 206 height 13
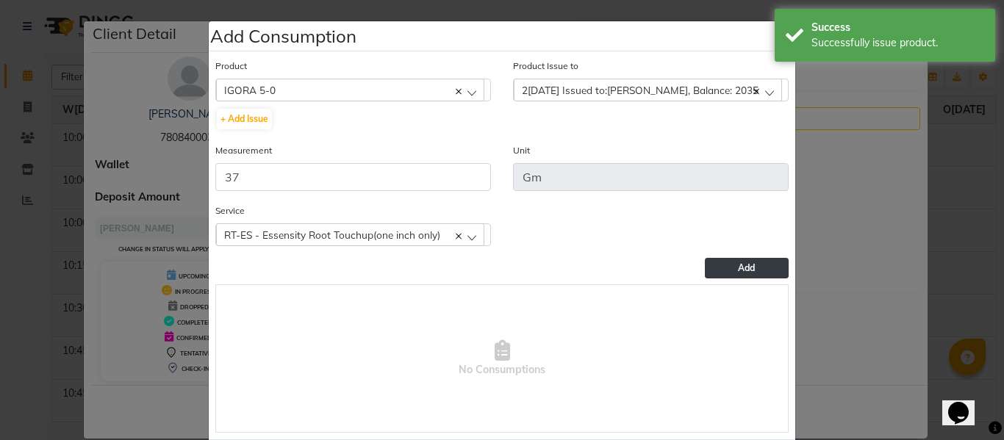
click at [729, 268] on button "Add" at bounding box center [747, 268] width 84 height 21
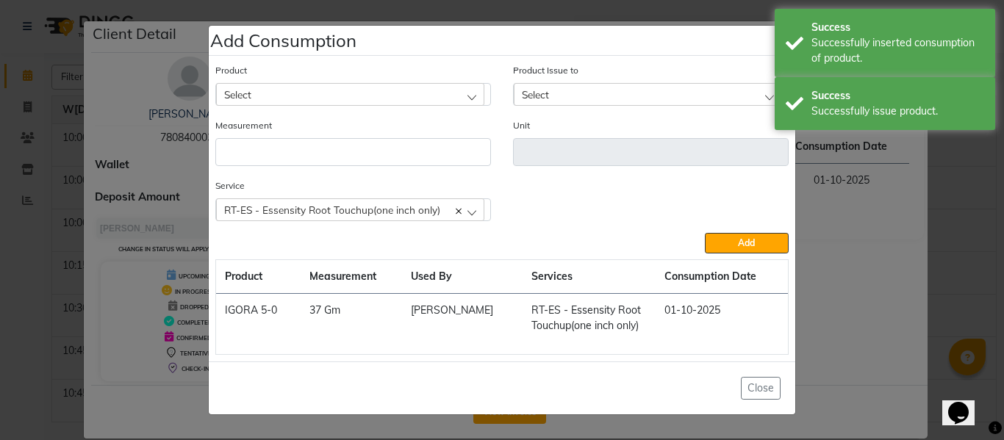
click at [306, 92] on div "Select" at bounding box center [350, 94] width 268 height 22
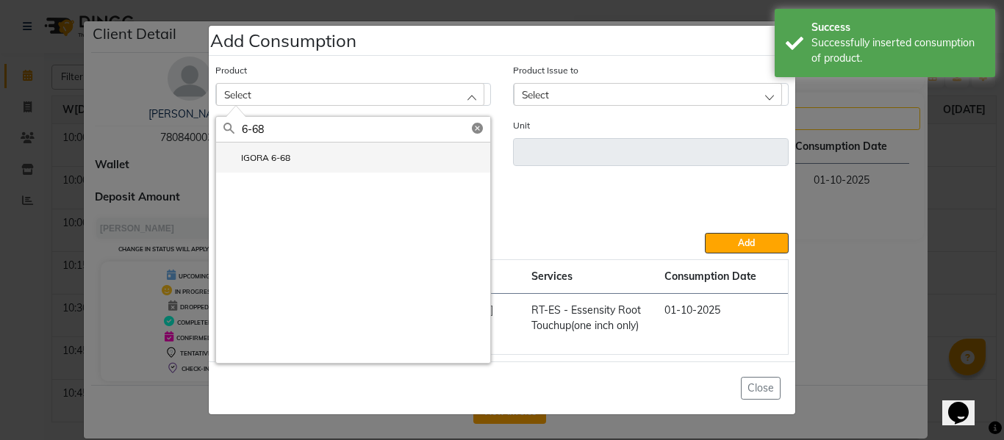
click at [293, 160] on li "IGORA 6-68" at bounding box center [353, 158] width 274 height 30
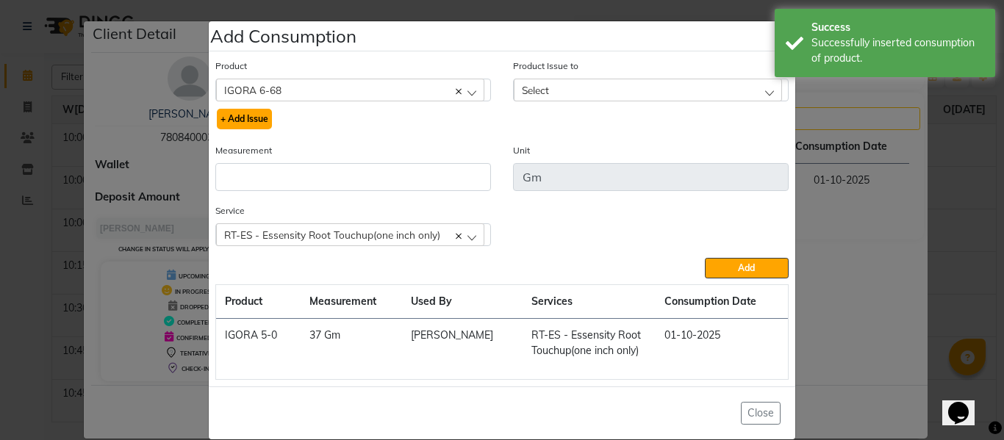
click at [249, 110] on button "+ Add Issue" at bounding box center [244, 119] width 55 height 21
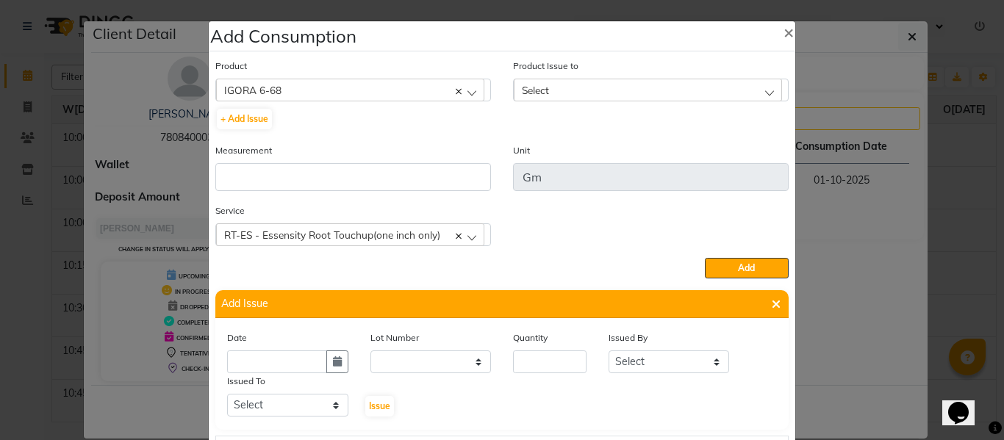
click at [318, 85] on div "IGORA 6-68" at bounding box center [350, 90] width 268 height 22
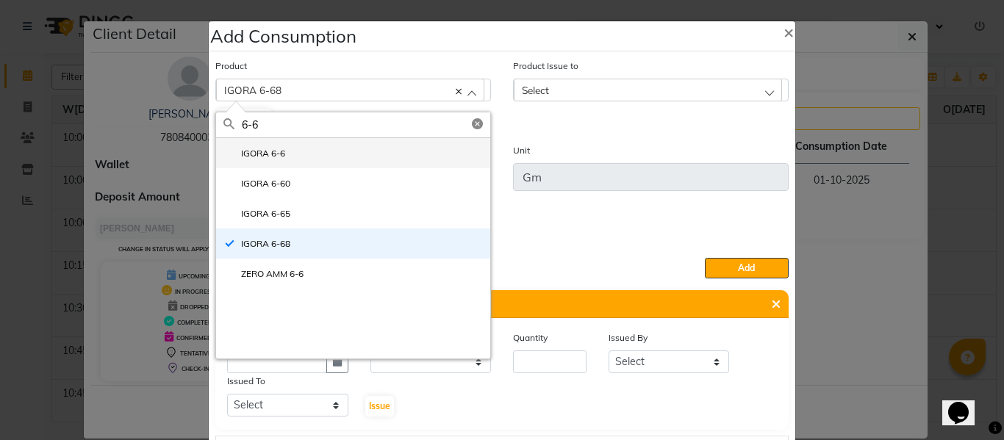
click at [266, 145] on li "IGORA 6-6" at bounding box center [353, 153] width 274 height 30
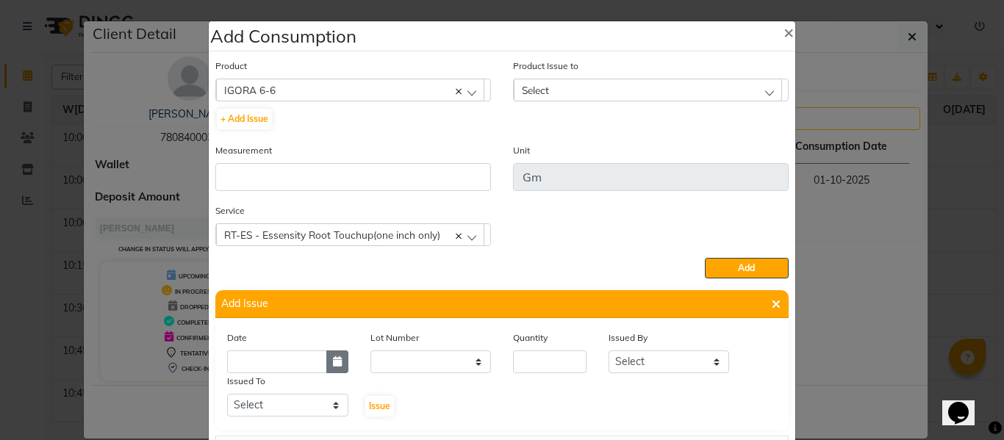
click at [333, 365] on icon "button" at bounding box center [337, 362] width 9 height 10
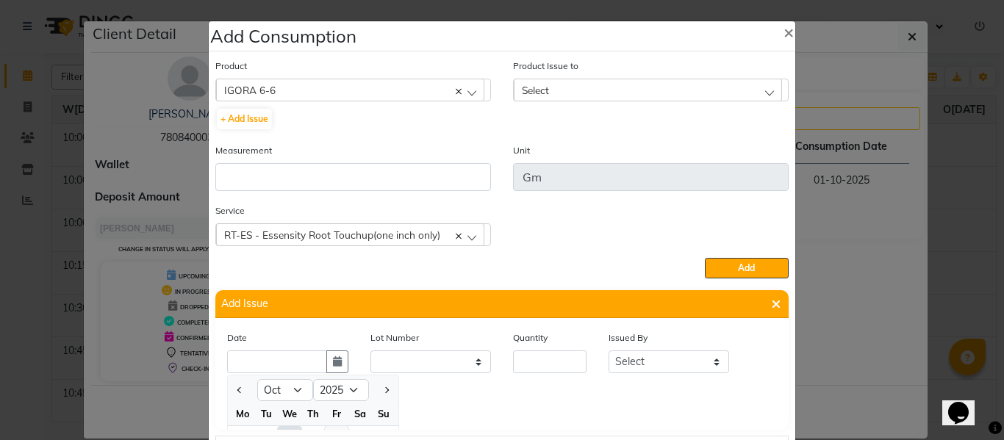
scroll to position [20, 0]
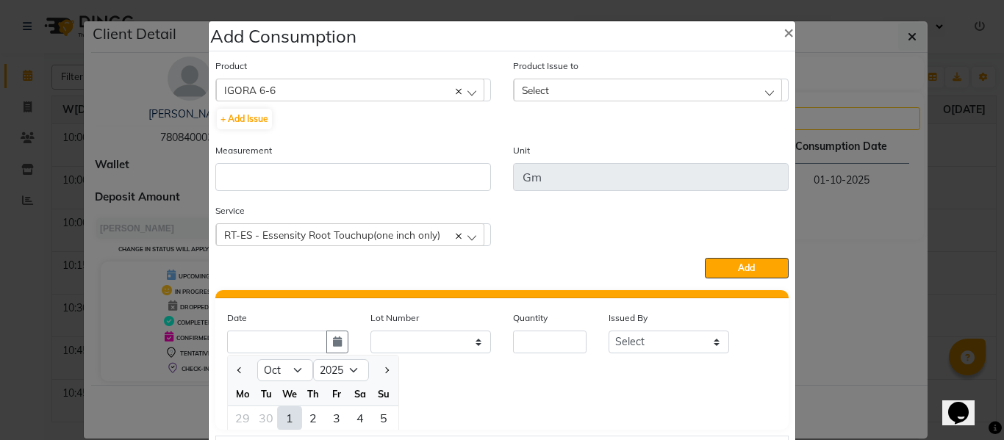
click at [279, 418] on div "1" at bounding box center [290, 419] width 24 height 24
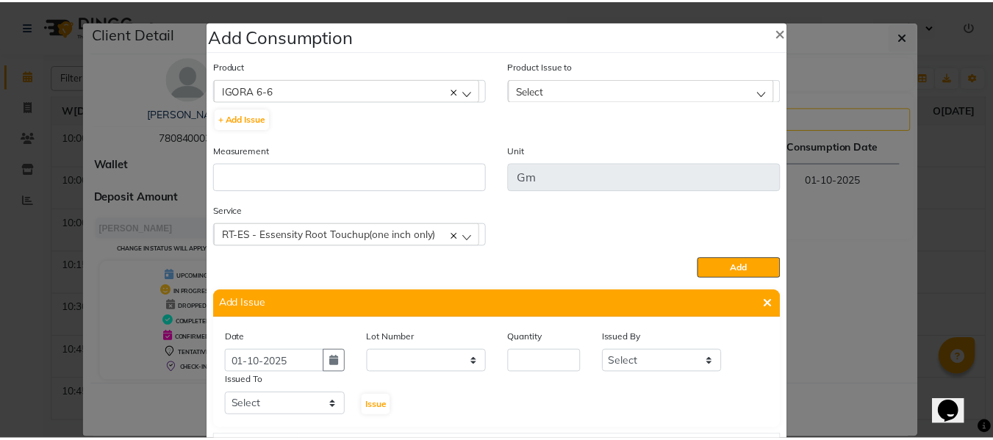
scroll to position [0, 0]
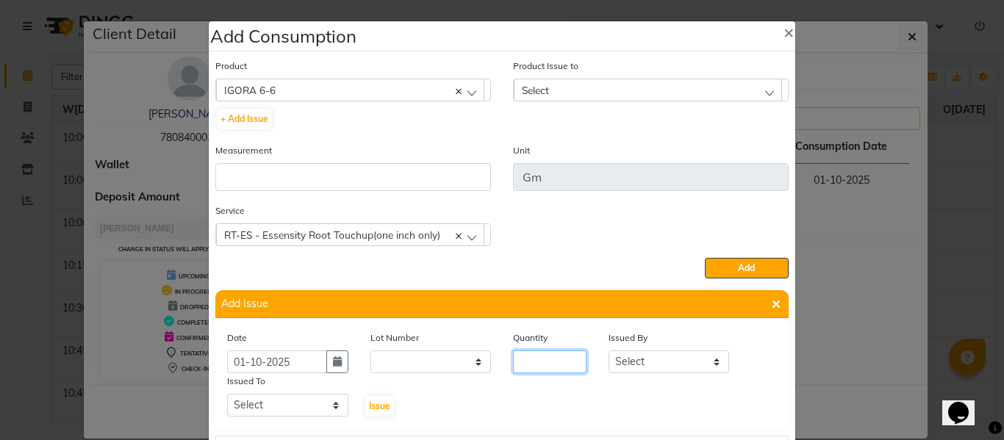
click at [552, 360] on input "number" at bounding box center [550, 362] width 74 height 23
click at [638, 364] on select "Select ABHISHEK ajay [PERSON_NAME] [PERSON_NAME] [PERSON_NAME] [PERSON_NAME] HE…" at bounding box center [669, 362] width 121 height 23
click at [609, 351] on select "Select ABHISHEK ajay [PERSON_NAME] [PERSON_NAME] [PERSON_NAME] [PERSON_NAME] HE…" at bounding box center [669, 362] width 121 height 23
click at [297, 412] on select "Select ABHISHEK ajay [PERSON_NAME] [PERSON_NAME] [PERSON_NAME] [PERSON_NAME] HE…" at bounding box center [287, 405] width 121 height 23
click at [227, 394] on select "Select ABHISHEK ajay [PERSON_NAME] [PERSON_NAME] [PERSON_NAME] [PERSON_NAME] HE…" at bounding box center [287, 405] width 121 height 23
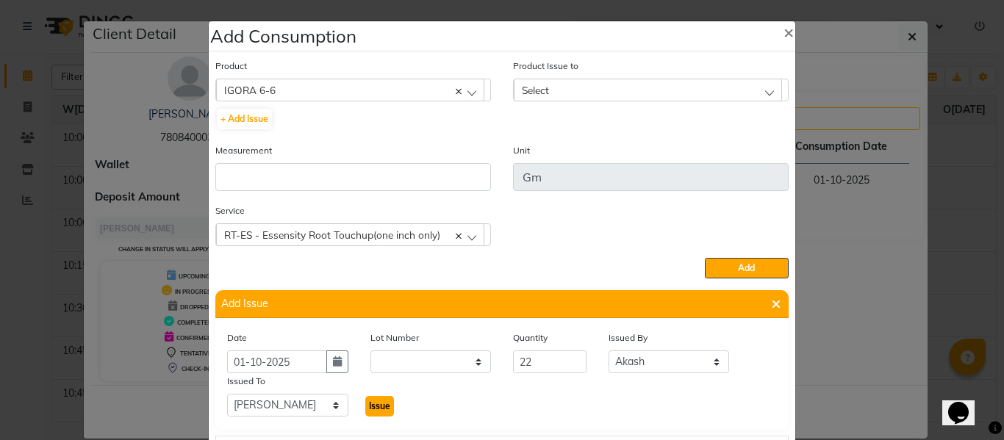
click at [376, 401] on span "Issue" at bounding box center [379, 406] width 21 height 11
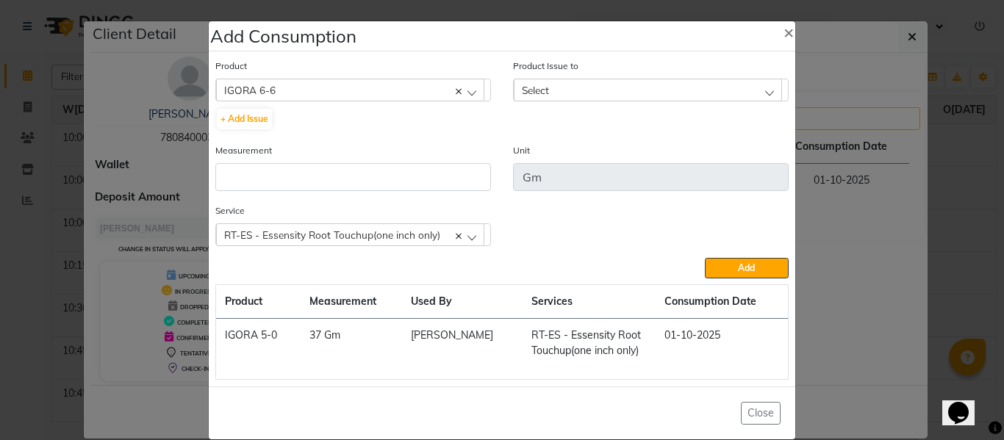
click at [565, 85] on div "Select" at bounding box center [648, 90] width 268 height 22
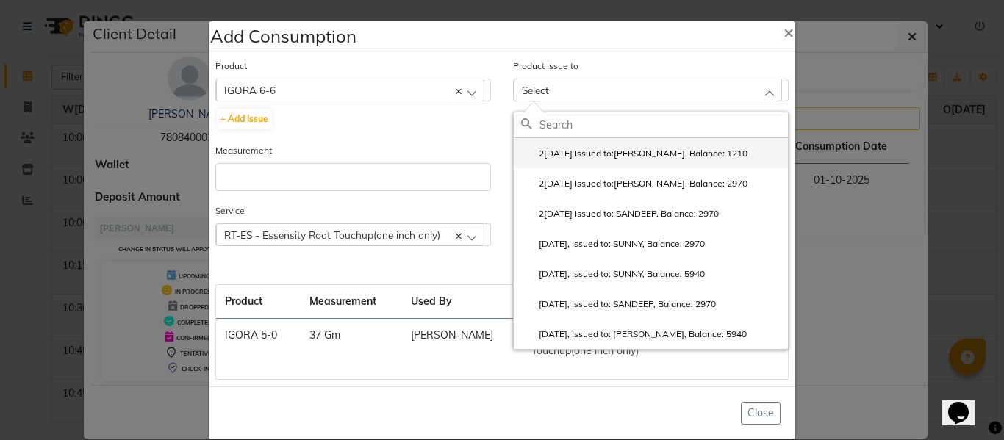
click at [567, 140] on li "2[DATE] Issued to:[PERSON_NAME], Balance: 1210" at bounding box center [651, 153] width 274 height 30
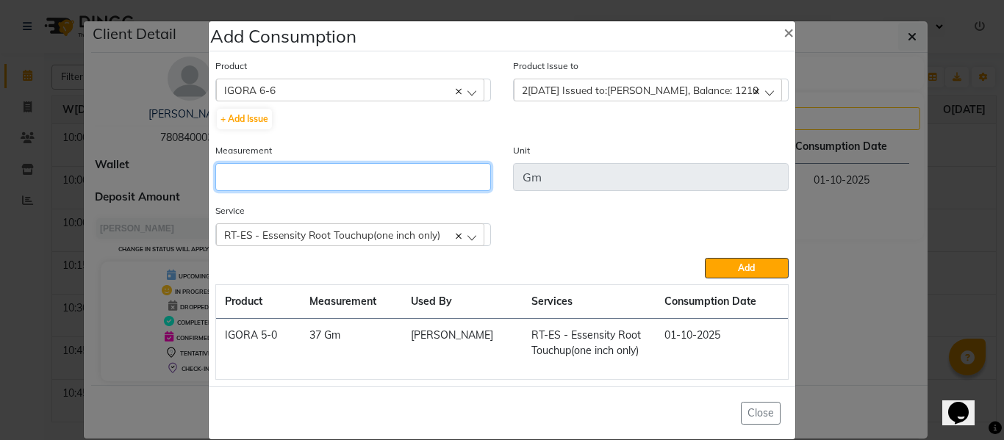
click at [391, 181] on input "number" at bounding box center [353, 177] width 276 height 28
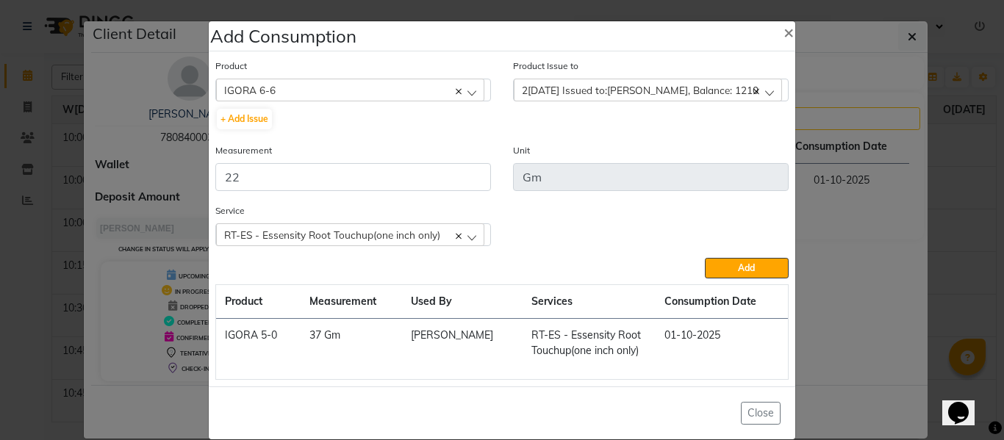
click at [757, 261] on button "Add" at bounding box center [747, 268] width 84 height 21
click at [784, 29] on span "×" at bounding box center [789, 32] width 10 height 22
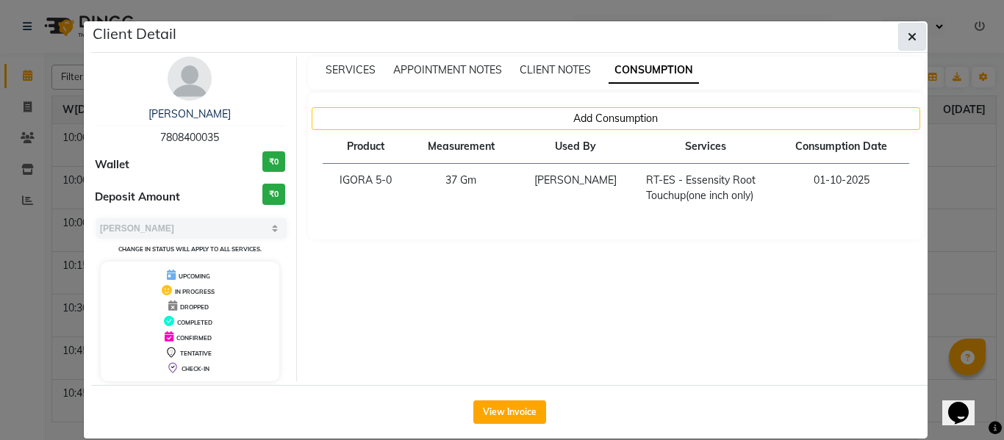
click at [912, 29] on button "button" at bounding box center [912, 37] width 28 height 28
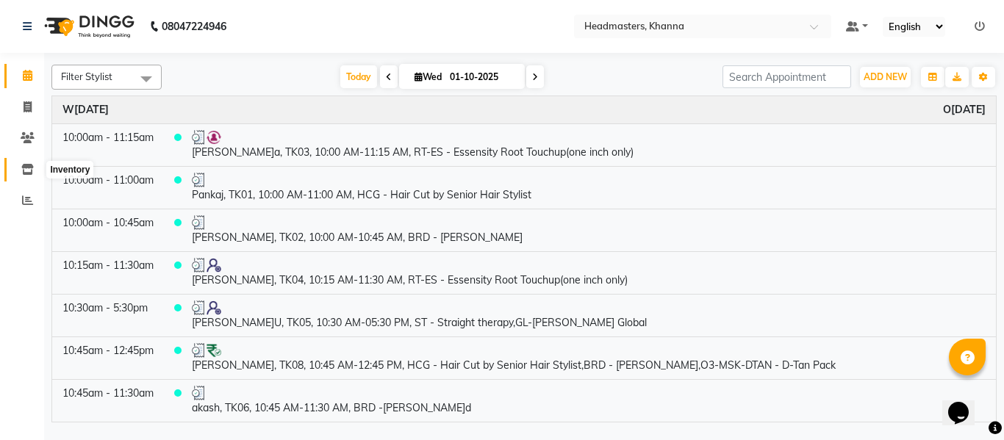
click at [29, 168] on icon at bounding box center [27, 169] width 12 height 11
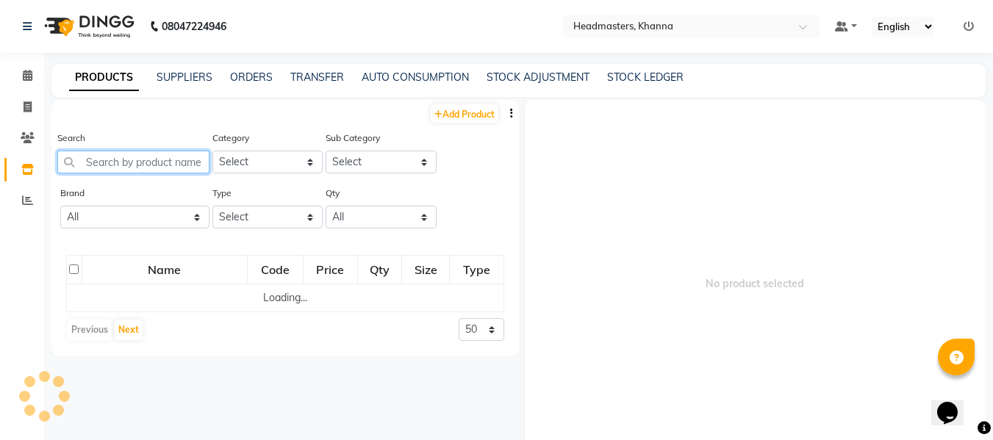
click at [162, 170] on input "text" at bounding box center [133, 162] width 152 height 23
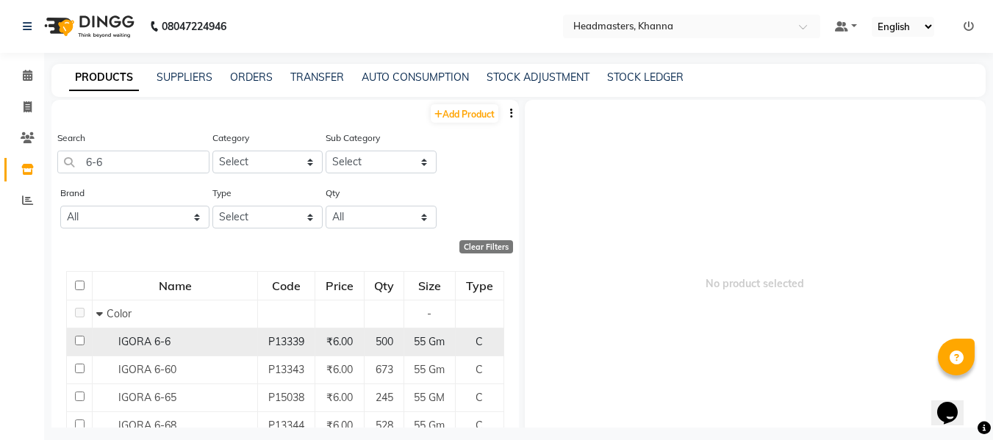
click at [157, 332] on td "IGORA 6-6" at bounding box center [175, 342] width 165 height 28
click at [155, 341] on span "IGORA 6-6" at bounding box center [144, 341] width 52 height 13
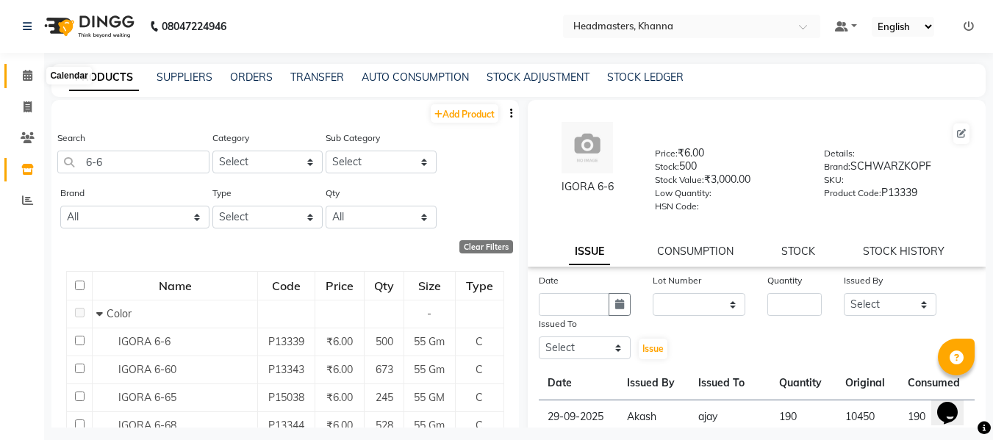
drag, startPoint x: 24, startPoint y: 72, endPoint x: 62, endPoint y: 85, distance: 39.5
click at [24, 72] on icon at bounding box center [28, 75] width 10 height 11
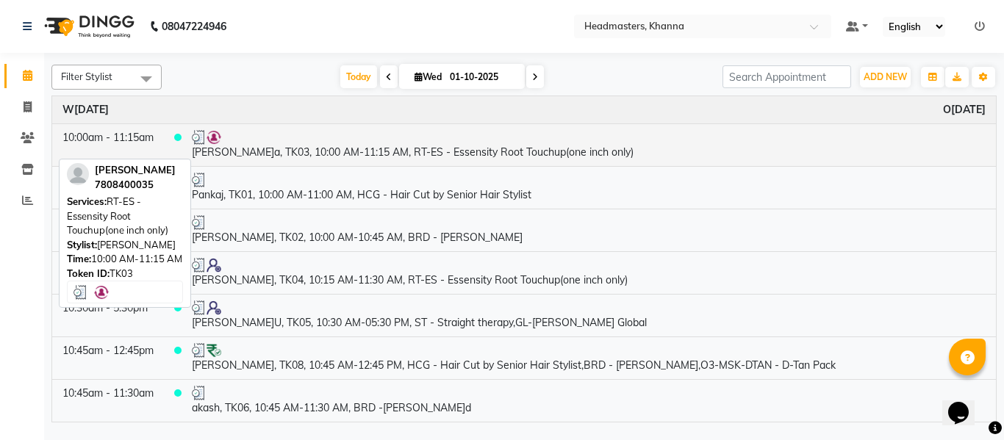
click at [384, 145] on td "[PERSON_NAME]a, TK03, 10:00 AM-11:15 AM, RT-ES - Essensity Root Touchup(one inc…" at bounding box center [589, 145] width 815 height 43
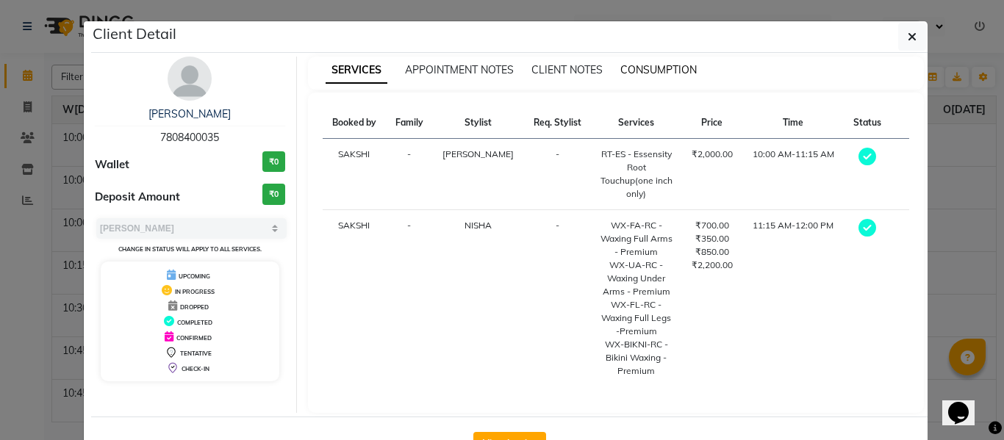
click at [667, 65] on span "CONSUMPTION" at bounding box center [659, 69] width 76 height 13
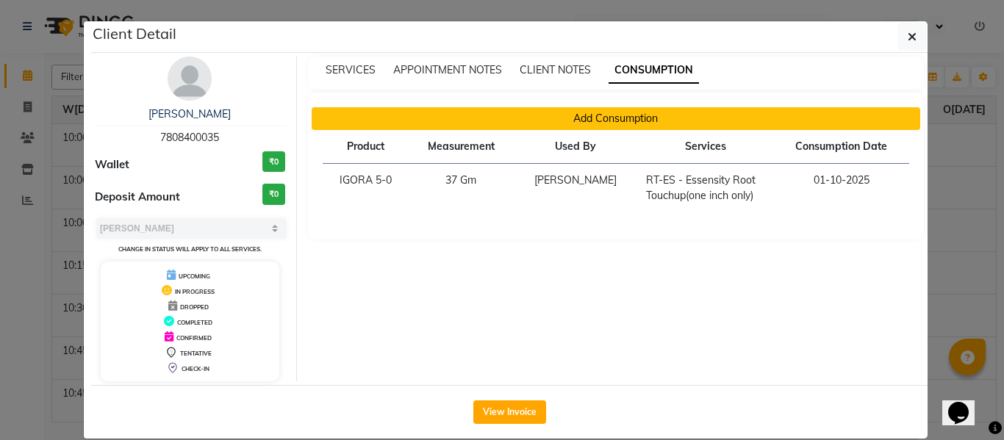
click at [652, 116] on button "Add Consumption" at bounding box center [616, 118] width 609 height 23
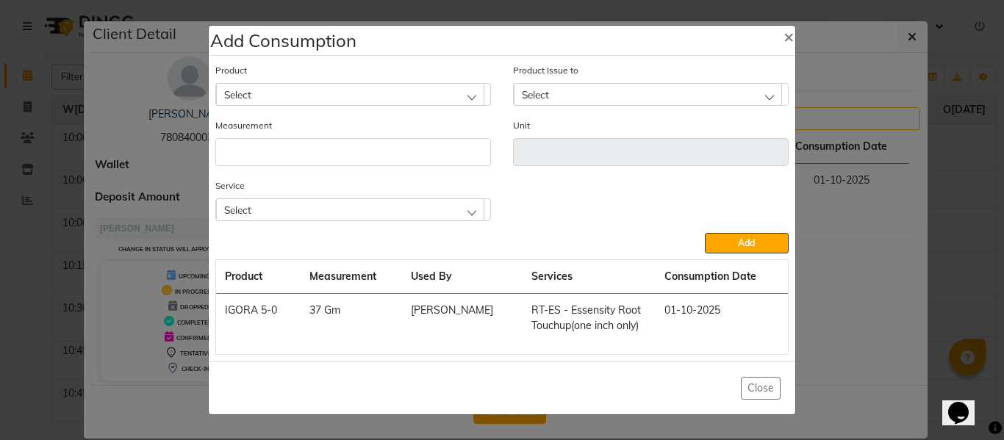
click at [315, 84] on div "Select" at bounding box center [350, 94] width 268 height 22
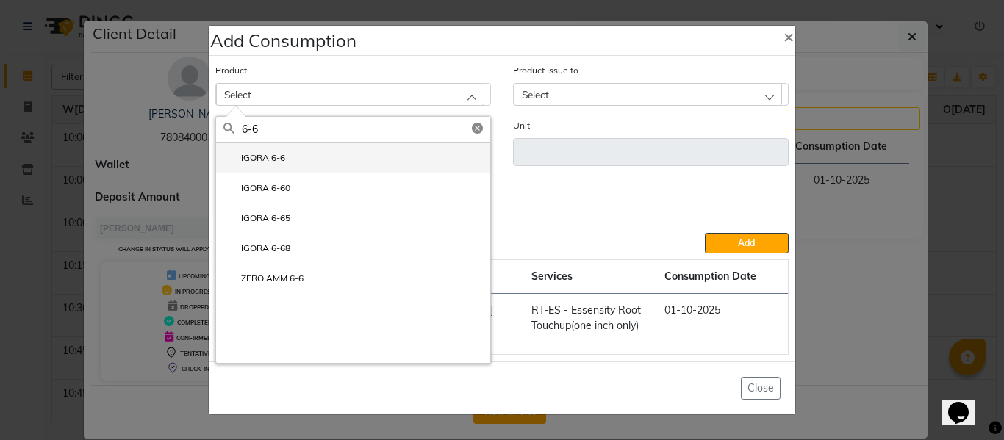
click at [273, 149] on li "IGORA 6-6" at bounding box center [353, 158] width 274 height 30
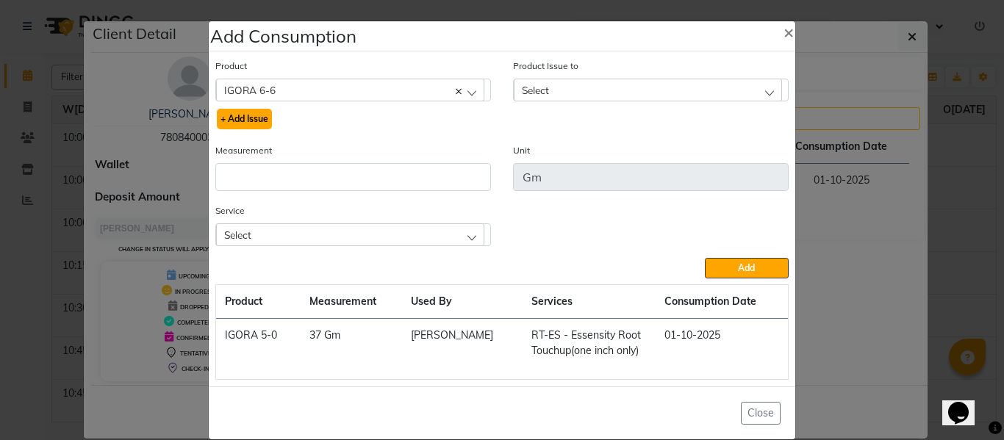
click at [249, 117] on button "+ Add Issue" at bounding box center [244, 119] width 55 height 21
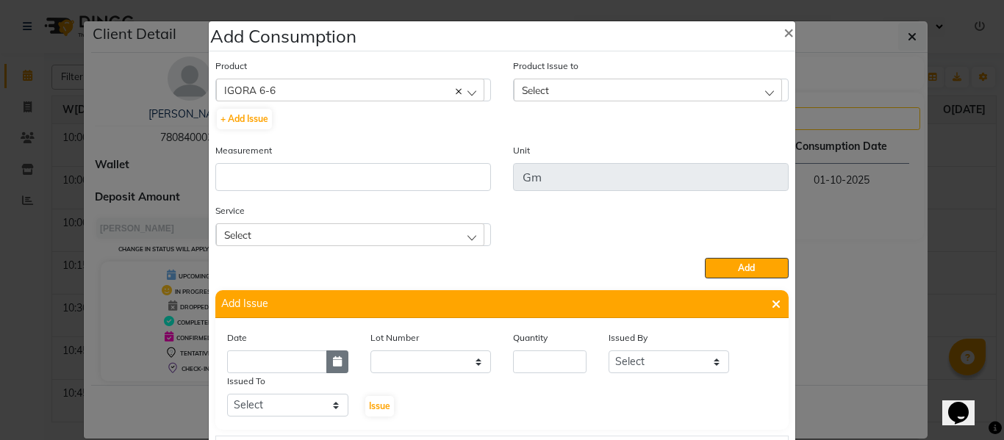
click at [333, 365] on icon "button" at bounding box center [337, 362] width 9 height 10
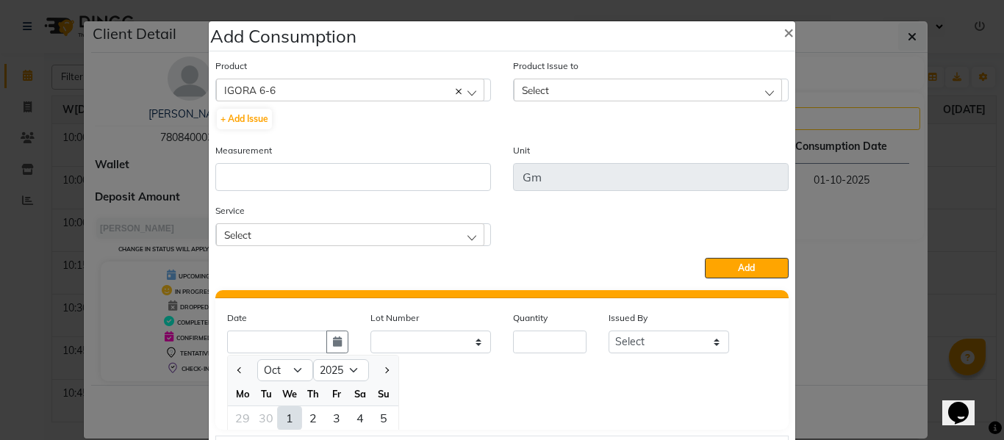
click at [280, 415] on div "1" at bounding box center [290, 419] width 24 height 24
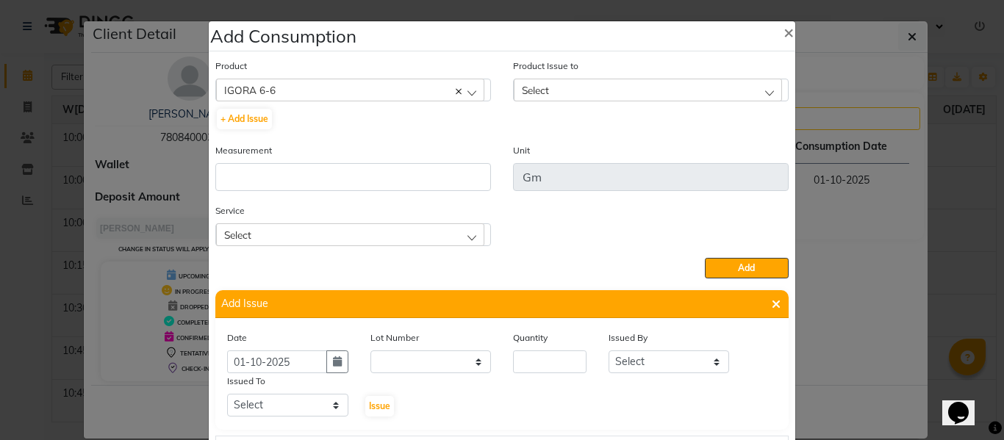
scroll to position [0, 0]
click at [546, 362] on input "number" at bounding box center [550, 362] width 74 height 23
drag, startPoint x: 678, startPoint y: 366, endPoint x: 675, endPoint y: 352, distance: 14.3
click at [678, 366] on select "Select ABHISHEK ajay [PERSON_NAME] [PERSON_NAME] [PERSON_NAME] [PERSON_NAME] HE…" at bounding box center [669, 362] width 121 height 23
click at [609, 351] on select "Select ABHISHEK ajay [PERSON_NAME] [PERSON_NAME] [PERSON_NAME] [PERSON_NAME] HE…" at bounding box center [669, 362] width 121 height 23
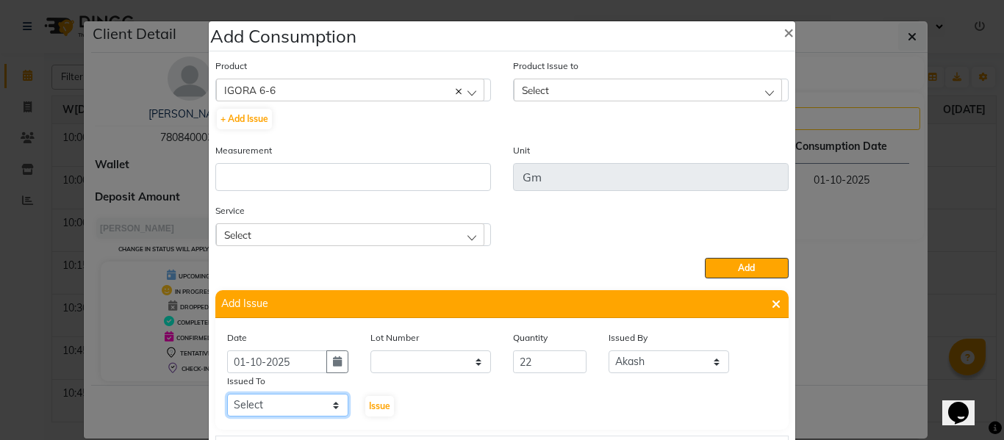
drag, startPoint x: 264, startPoint y: 412, endPoint x: 264, endPoint y: 396, distance: 16.2
click at [264, 412] on select "Select ABHISHEK ajay [PERSON_NAME] [PERSON_NAME] [PERSON_NAME] [PERSON_NAME] HE…" at bounding box center [287, 405] width 121 height 23
click at [227, 394] on select "Select ABHISHEK ajay [PERSON_NAME] [PERSON_NAME] [PERSON_NAME] [PERSON_NAME] HE…" at bounding box center [287, 405] width 121 height 23
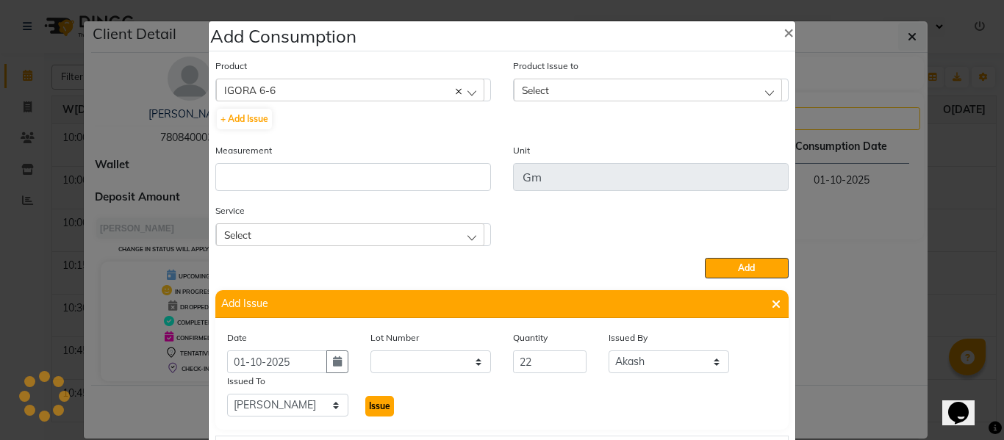
click at [372, 401] on span "Issue" at bounding box center [379, 406] width 21 height 11
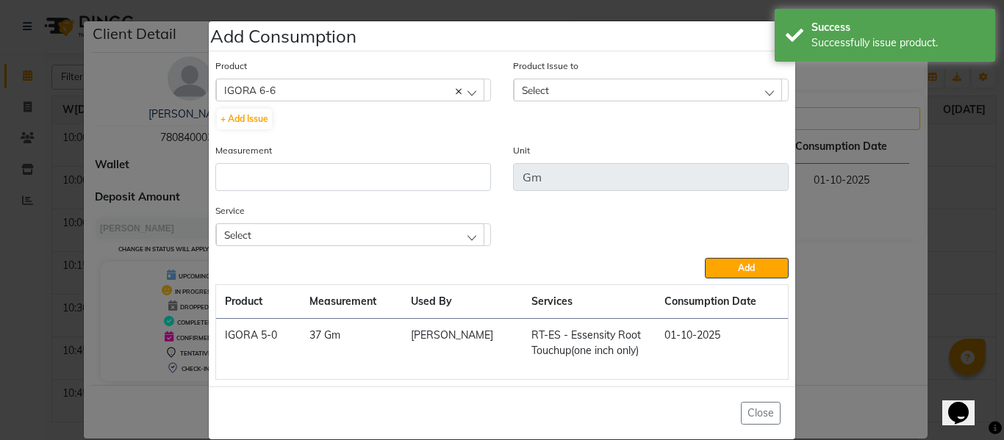
click at [546, 90] on div "Select" at bounding box center [648, 90] width 268 height 22
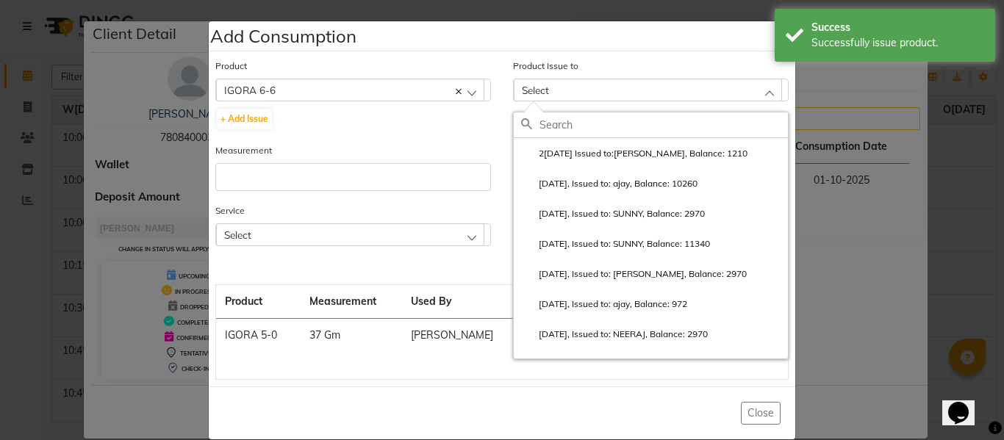
click at [587, 148] on label "2[DATE] Issued to:[PERSON_NAME], Balance: 1210" at bounding box center [634, 153] width 226 height 13
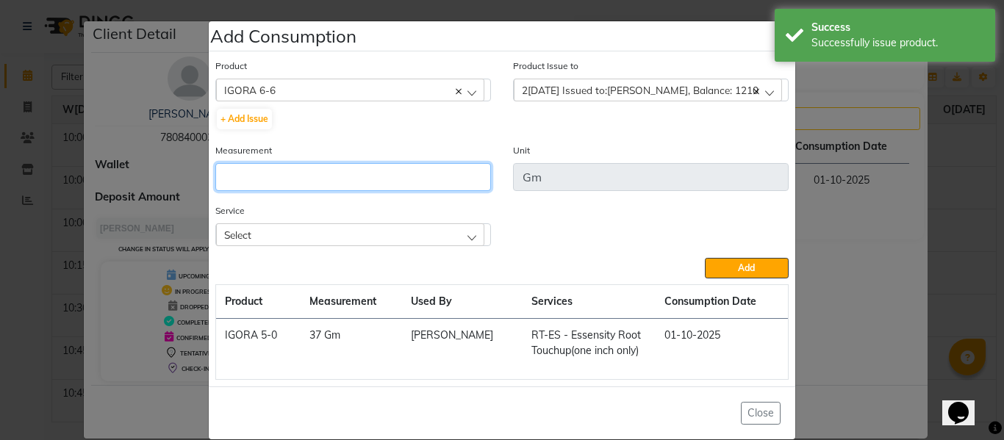
click at [422, 168] on input "number" at bounding box center [353, 177] width 276 height 28
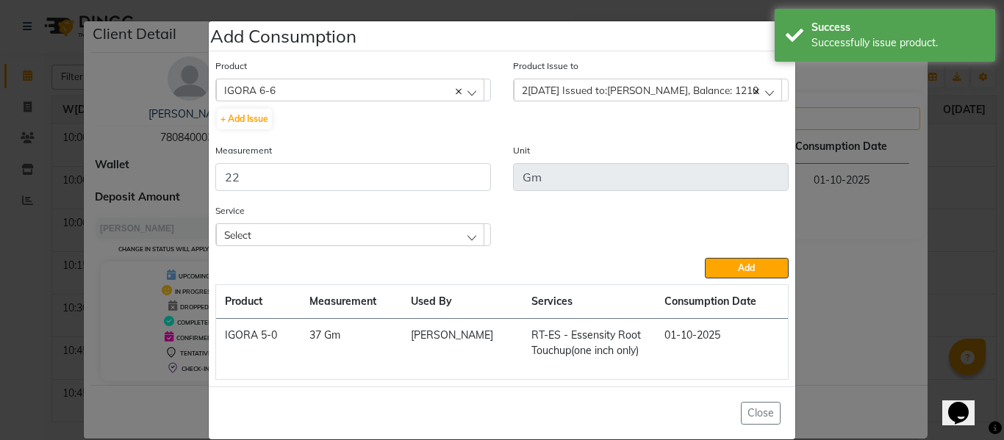
click at [415, 232] on div "Select" at bounding box center [350, 235] width 268 height 22
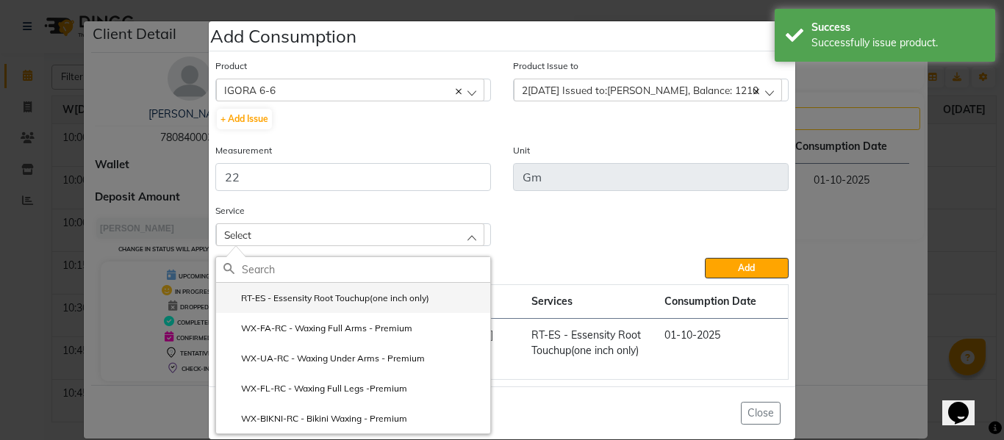
click at [343, 292] on label "RT-ES - Essensity Root Touchup(one inch only)" at bounding box center [327, 298] width 206 height 13
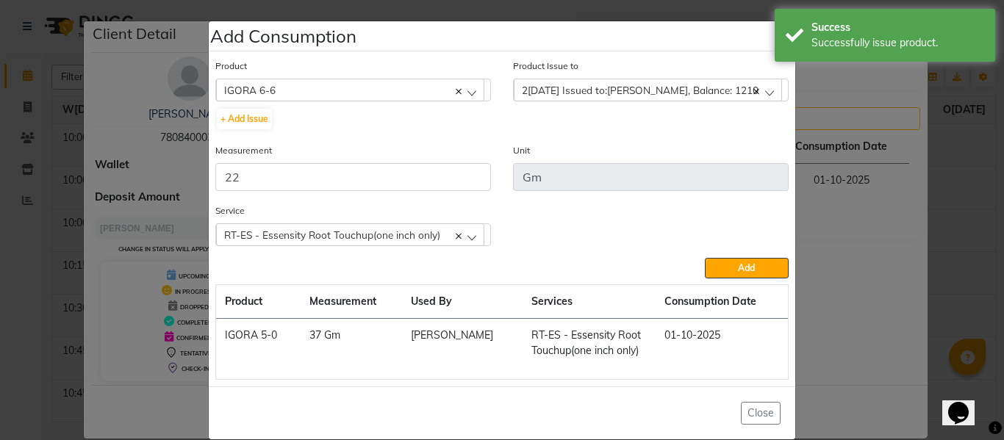
click at [752, 255] on div "Service RT-ES - Essensity Root Touchup(one inch only) RT-ES - Essensity Root To…" at bounding box center [502, 230] width 596 height 55
click at [743, 267] on span "Add" at bounding box center [746, 267] width 17 height 11
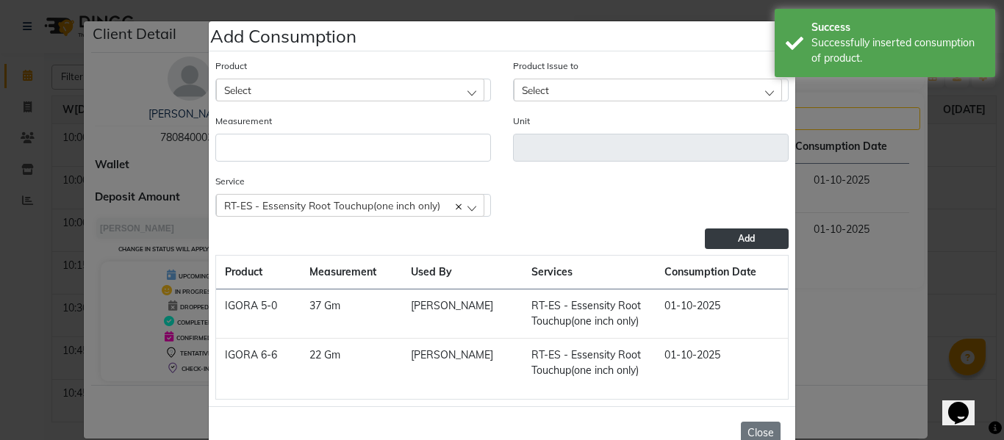
drag, startPoint x: 754, startPoint y: 428, endPoint x: 739, endPoint y: 377, distance: 53.0
click at [754, 427] on button "Close" at bounding box center [761, 433] width 40 height 23
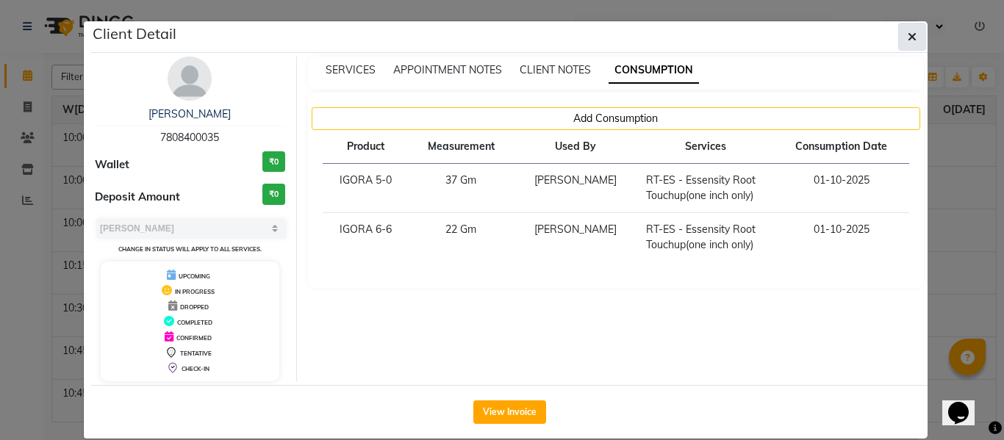
click at [910, 32] on icon "button" at bounding box center [912, 37] width 9 height 12
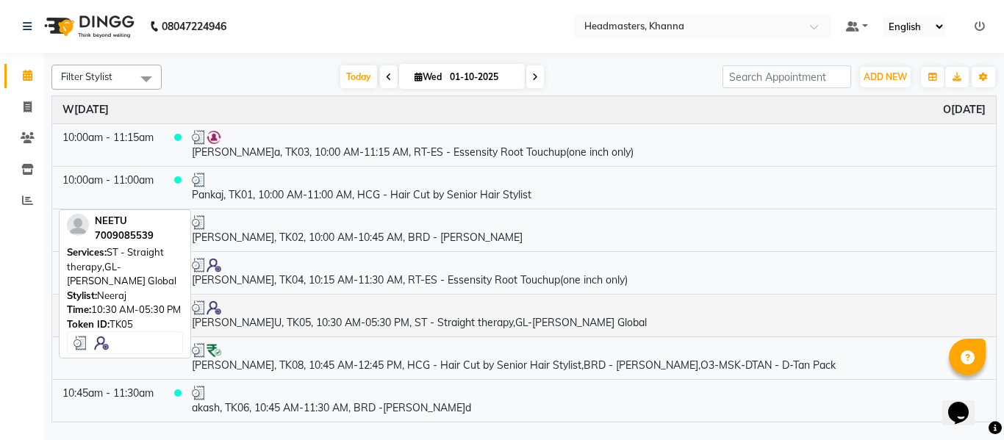
click at [340, 329] on td "[PERSON_NAME]U, TK05, 10:30 AM-05:30 PM, ST - Straight therapy,GL-[PERSON_NAME]…" at bounding box center [589, 315] width 815 height 43
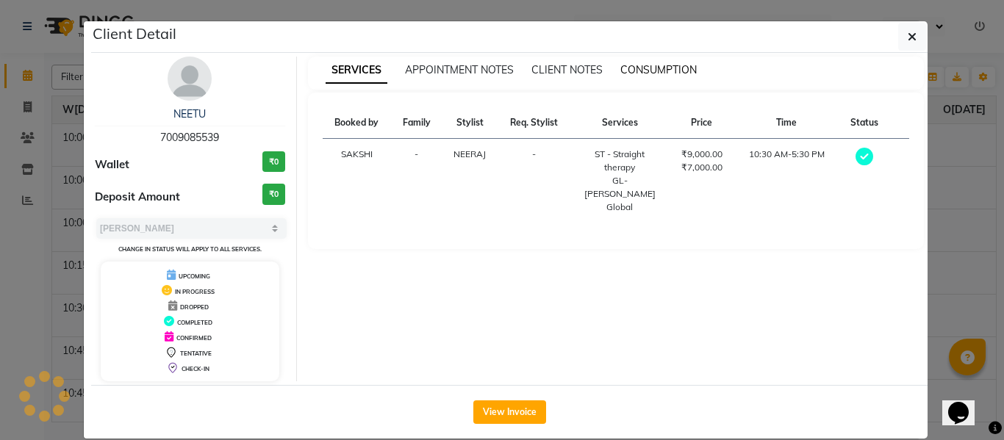
click at [671, 67] on span "CONSUMPTION" at bounding box center [659, 69] width 76 height 13
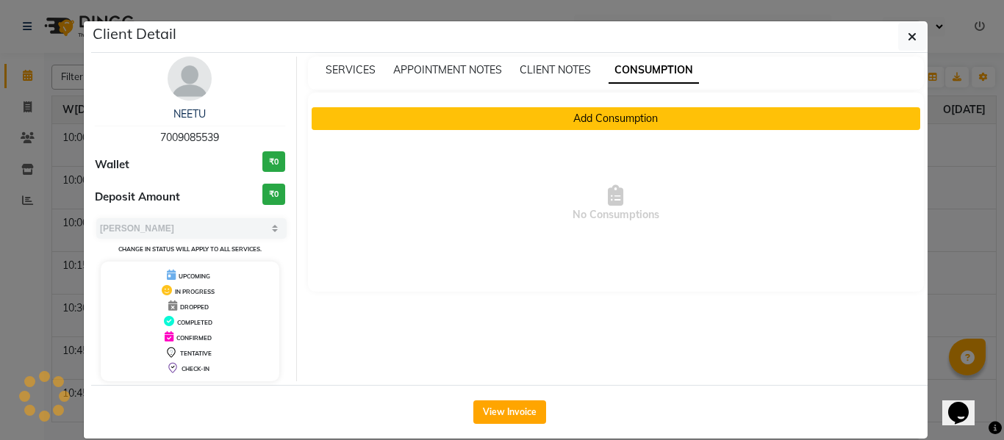
click at [612, 122] on button "Add Consumption" at bounding box center [616, 118] width 609 height 23
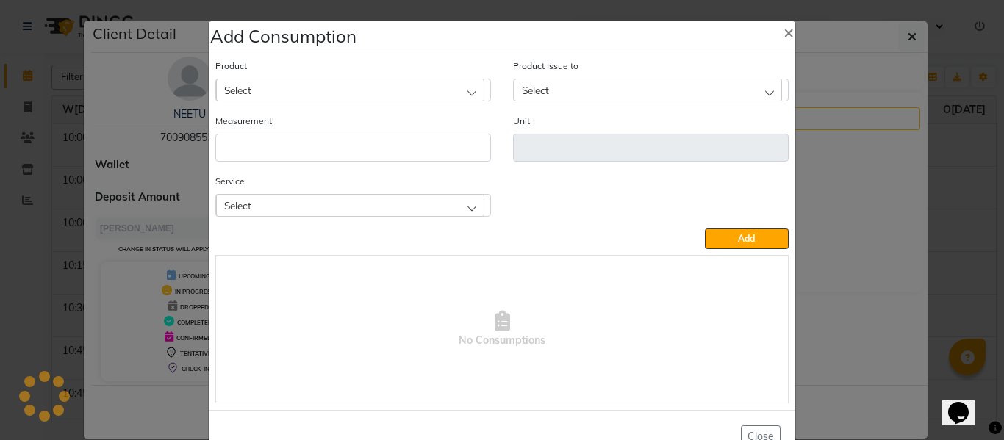
click at [274, 202] on div "Select" at bounding box center [350, 205] width 268 height 22
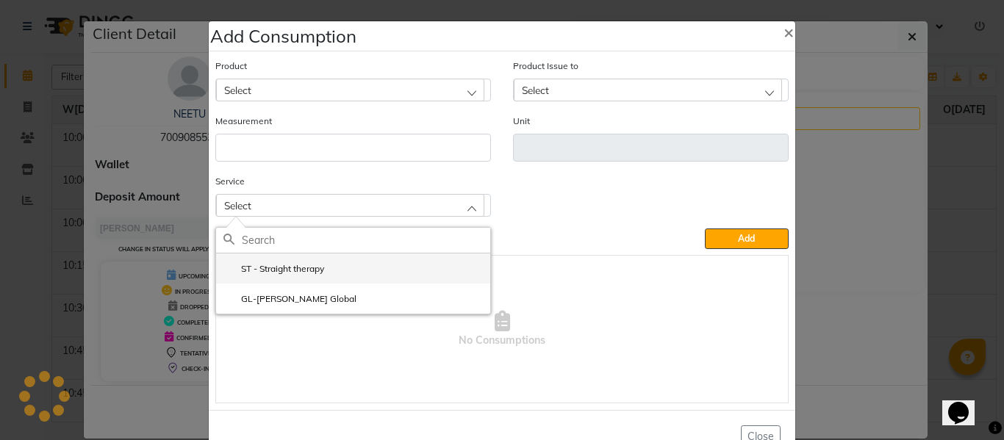
click at [299, 260] on li "ST - Straight therapy" at bounding box center [353, 269] width 274 height 30
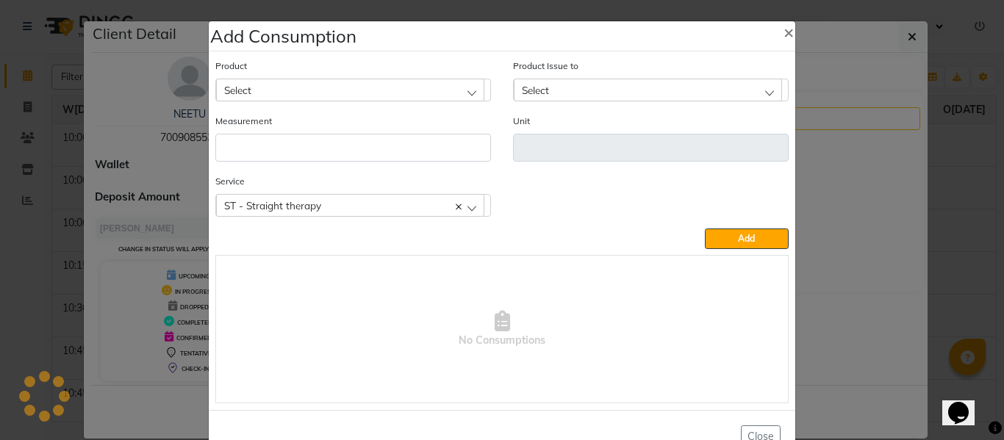
click at [301, 81] on div "Select" at bounding box center [350, 90] width 268 height 22
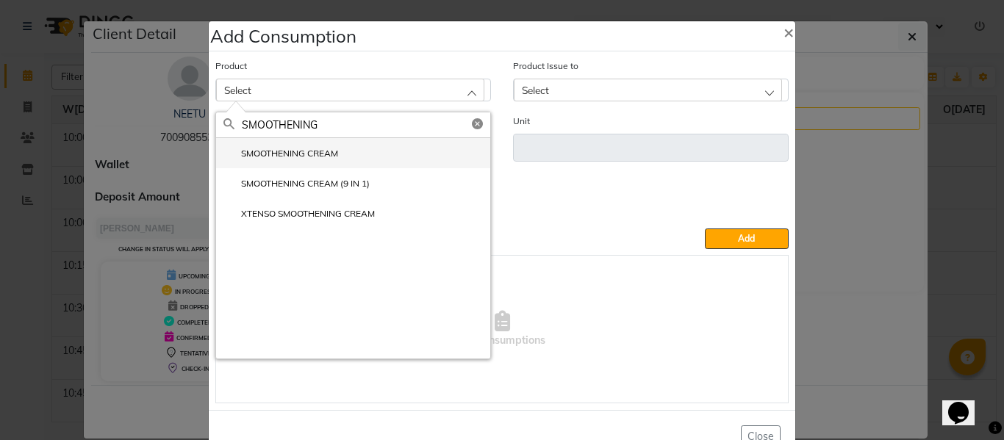
click at [291, 157] on label "SMOOTHENING CREAM" at bounding box center [281, 153] width 115 height 13
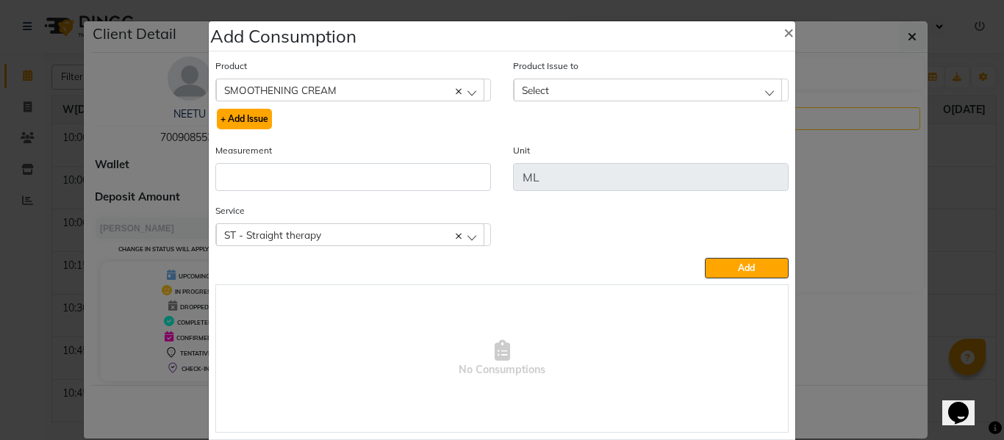
click at [258, 118] on button "+ Add Issue" at bounding box center [244, 119] width 55 height 21
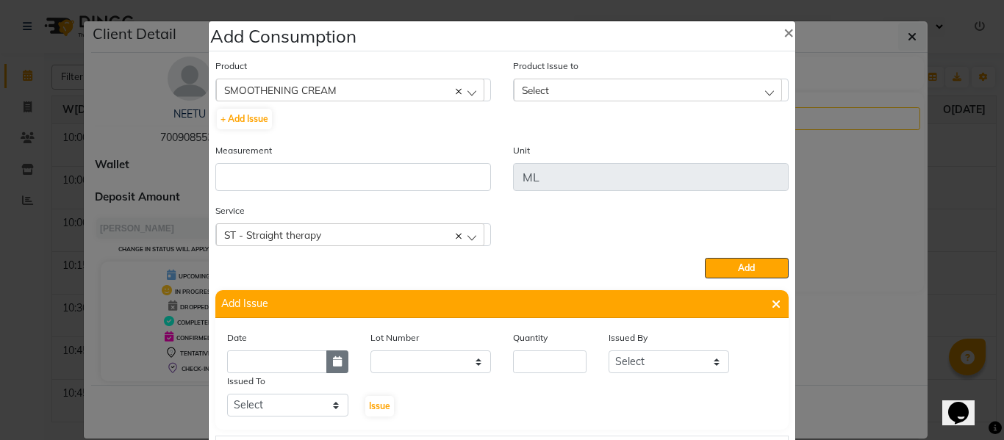
click at [333, 364] on icon "button" at bounding box center [337, 362] width 9 height 10
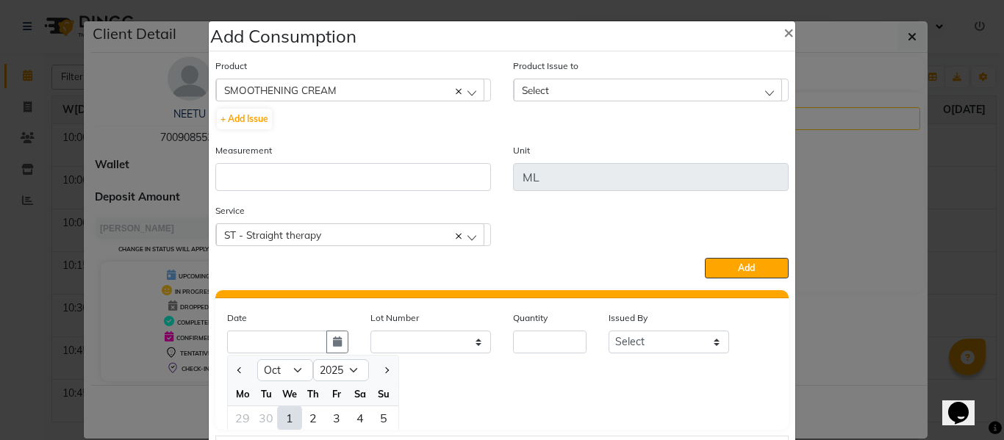
click at [279, 415] on div "1" at bounding box center [290, 419] width 24 height 24
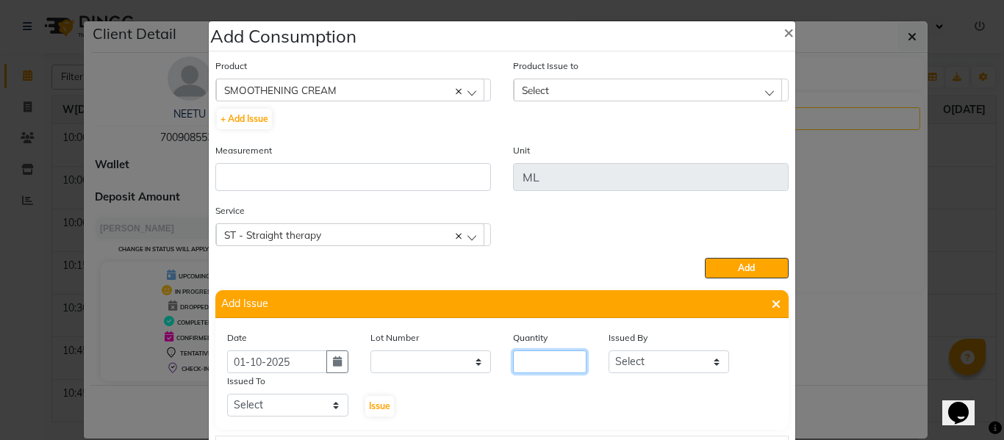
click at [533, 365] on input "number" at bounding box center [550, 362] width 74 height 23
click at [633, 362] on select "Select ABHISHEK ajay [PERSON_NAME] [PERSON_NAME] [PERSON_NAME] [PERSON_NAME] HE…" at bounding box center [669, 362] width 121 height 23
click at [609, 351] on select "Select ABHISHEK ajay [PERSON_NAME] [PERSON_NAME] [PERSON_NAME] [PERSON_NAME] HE…" at bounding box center [669, 362] width 121 height 23
click at [290, 406] on select "Select ABHISHEK ajay [PERSON_NAME] [PERSON_NAME] [PERSON_NAME] [PERSON_NAME] HE…" at bounding box center [287, 405] width 121 height 23
click at [227, 394] on select "Select ABHISHEK ajay [PERSON_NAME] [PERSON_NAME] [PERSON_NAME] [PERSON_NAME] HE…" at bounding box center [287, 405] width 121 height 23
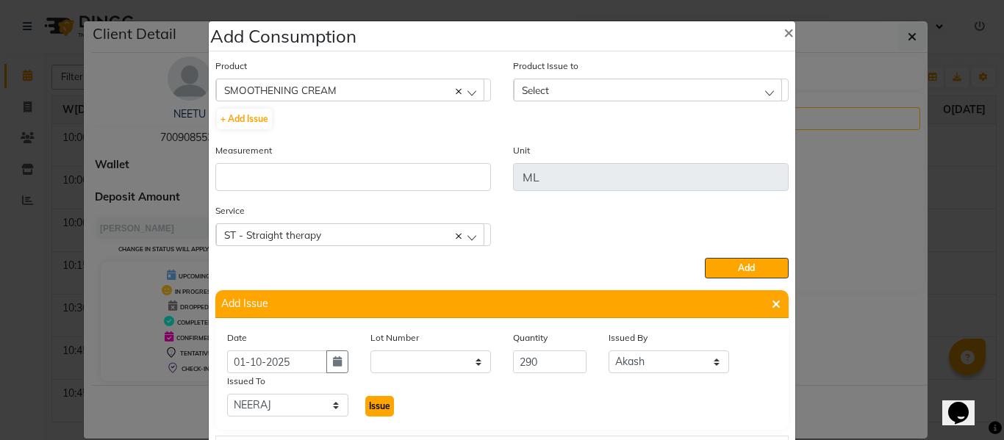
click at [370, 404] on span "Issue" at bounding box center [379, 406] width 21 height 11
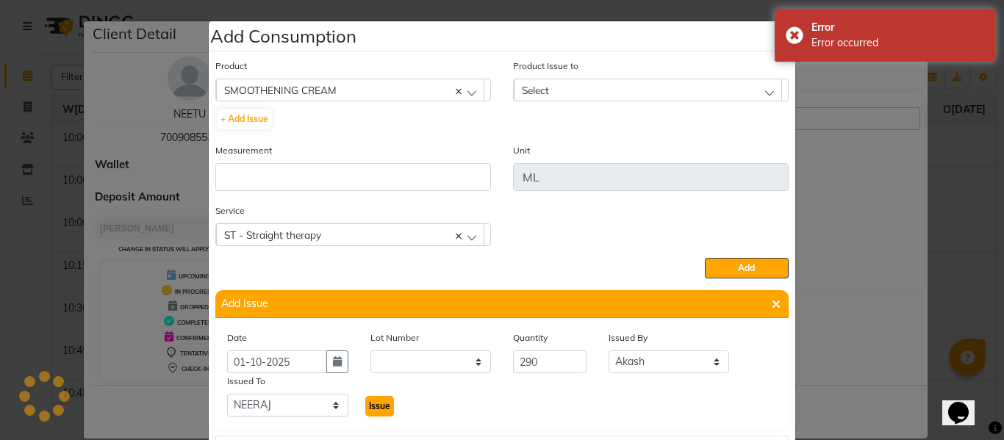
click at [373, 401] on span "Issue" at bounding box center [379, 406] width 21 height 11
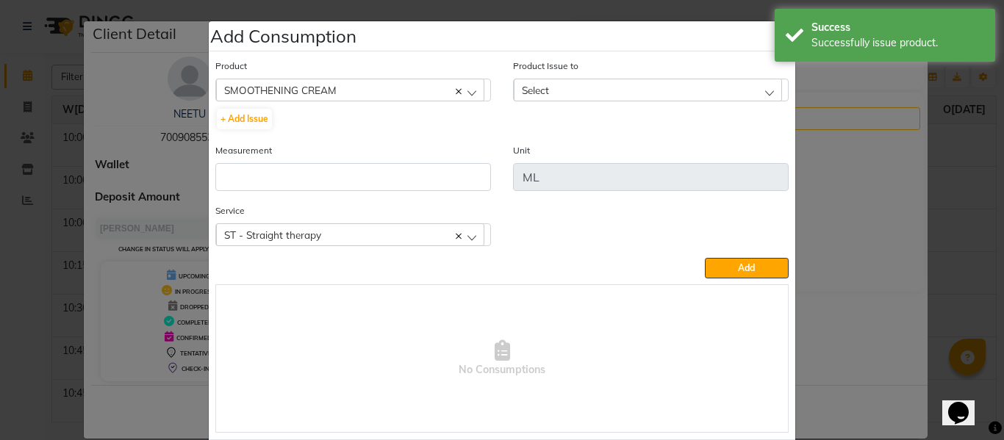
click at [562, 93] on div "Select" at bounding box center [648, 90] width 268 height 22
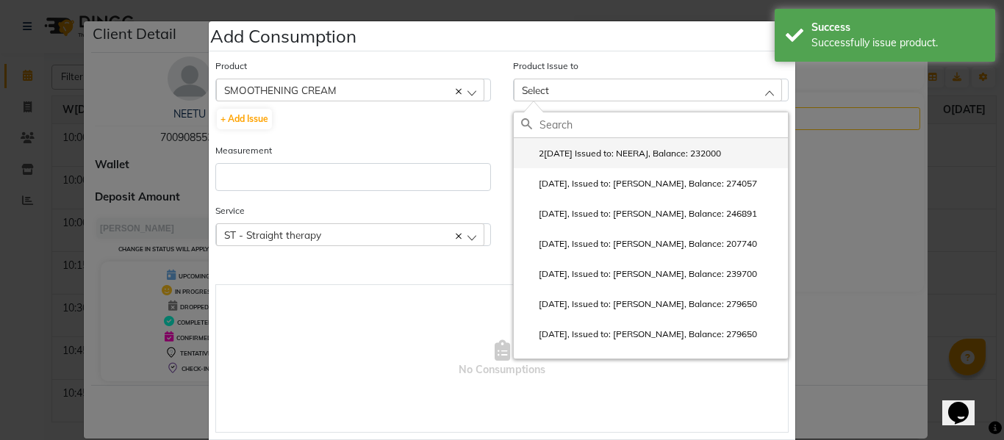
click at [581, 147] on label "2[DATE] Issued to: NEERAJ, Balance: 232000" at bounding box center [621, 153] width 200 height 13
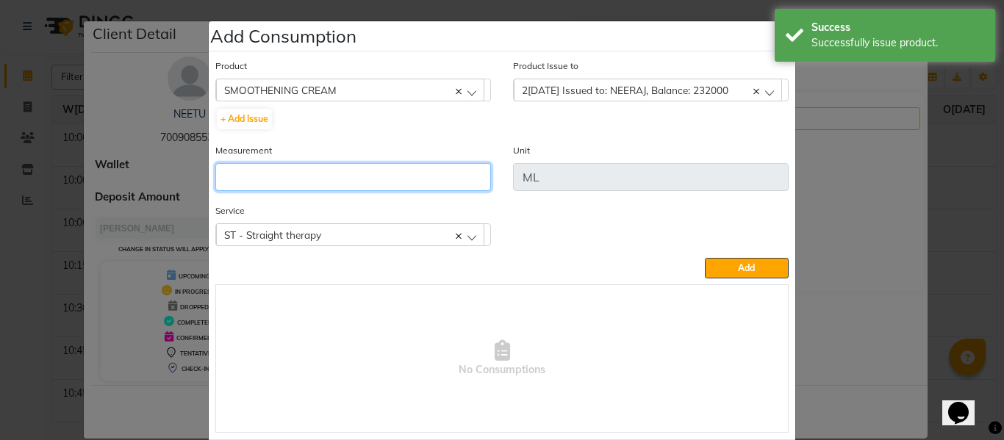
click at [409, 180] on input "number" at bounding box center [353, 177] width 276 height 28
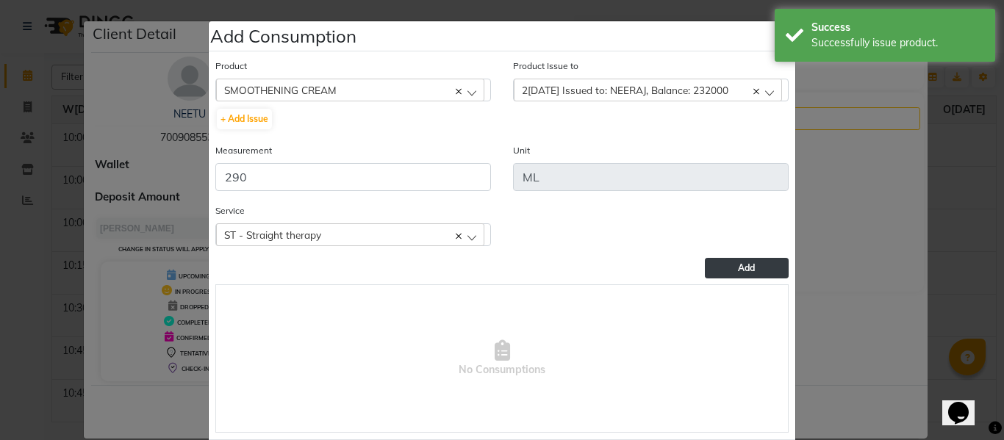
click at [732, 268] on button "Add" at bounding box center [747, 268] width 84 height 21
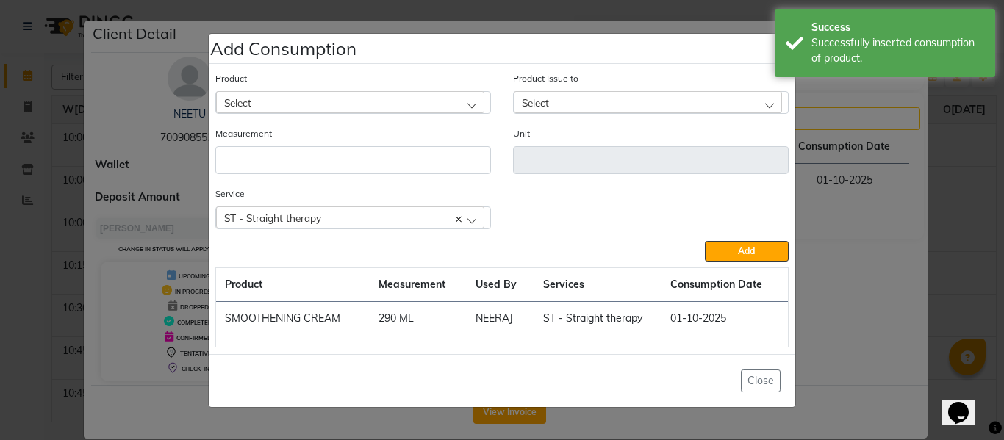
click at [310, 104] on div "Select" at bounding box center [350, 102] width 268 height 22
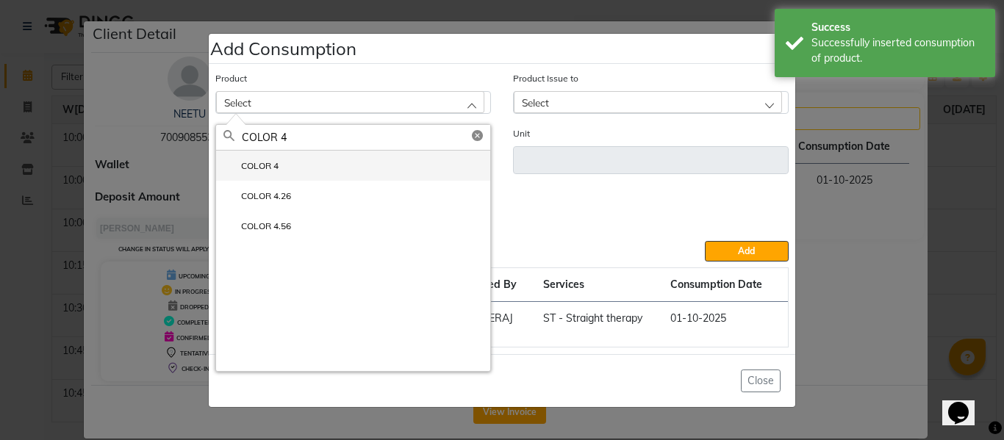
click at [254, 170] on label "COLOR 4" at bounding box center [251, 166] width 55 height 13
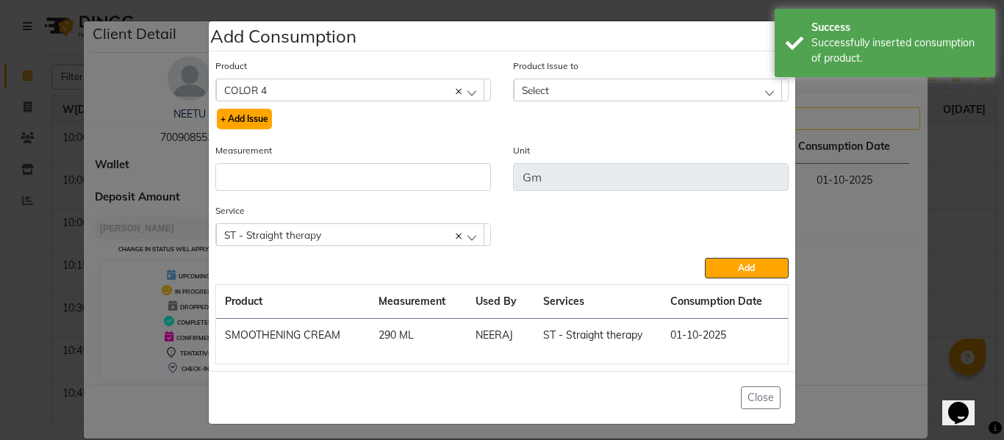
click at [240, 117] on button "+ Add Issue" at bounding box center [244, 119] width 55 height 21
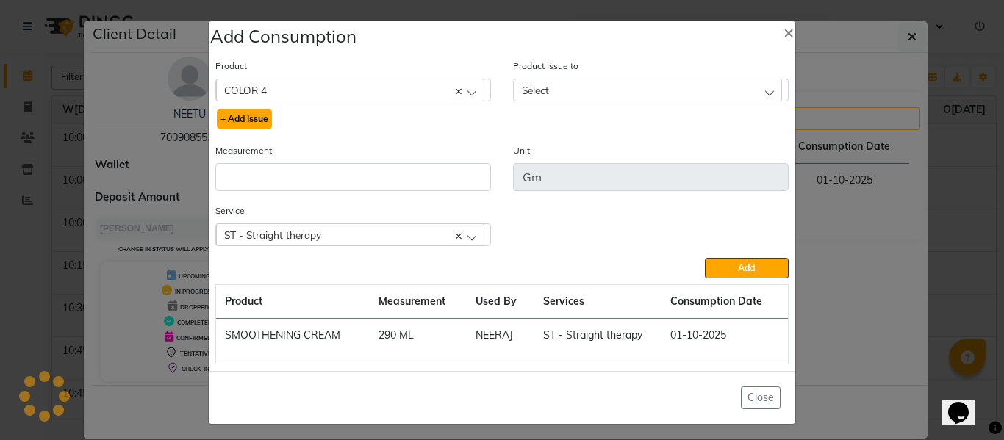
click at [252, 112] on button "+ Add Issue" at bounding box center [244, 119] width 55 height 21
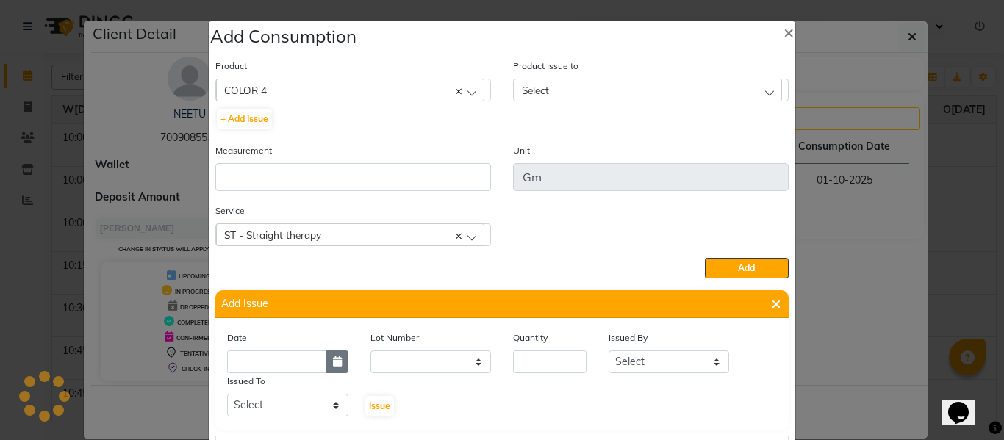
click at [333, 362] on icon "button" at bounding box center [337, 362] width 9 height 10
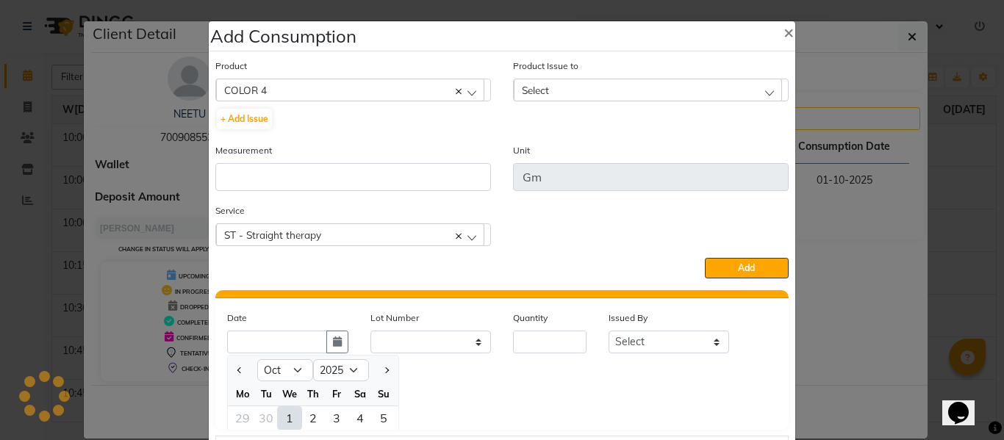
click at [286, 416] on div "1" at bounding box center [290, 419] width 24 height 24
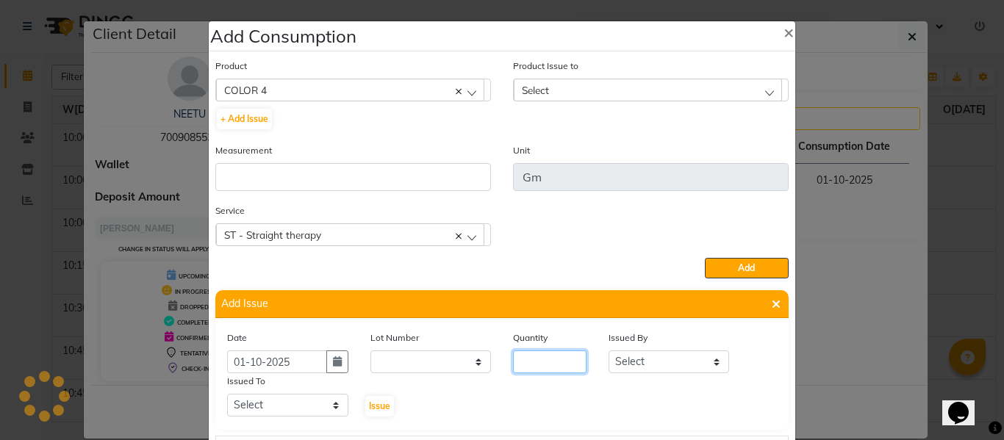
click at [555, 360] on input "number" at bounding box center [550, 362] width 74 height 23
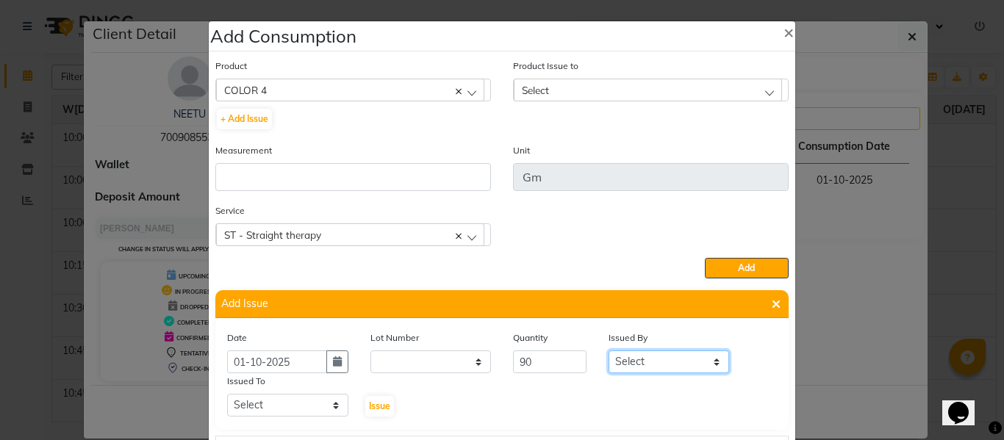
drag, startPoint x: 637, startPoint y: 362, endPoint x: 635, endPoint y: 352, distance: 10.5
click at [637, 360] on select "Select ABHISHEK ajay [PERSON_NAME] [PERSON_NAME] [PERSON_NAME] [PERSON_NAME] HE…" at bounding box center [669, 362] width 121 height 23
click at [609, 351] on select "Select ABHISHEK ajay [PERSON_NAME] [PERSON_NAME] [PERSON_NAME] [PERSON_NAME] HE…" at bounding box center [669, 362] width 121 height 23
drag, startPoint x: 648, startPoint y: 362, endPoint x: 645, endPoint y: 351, distance: 12.1
click at [648, 362] on select "Select ABHISHEK ajay [PERSON_NAME] [PERSON_NAME] [PERSON_NAME] [PERSON_NAME] HE…" at bounding box center [669, 362] width 121 height 23
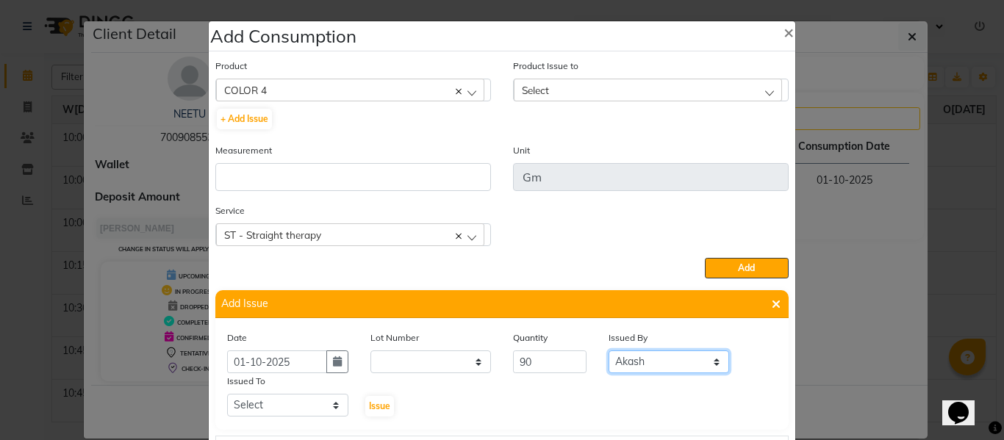
click at [609, 351] on select "Select ABHISHEK ajay [PERSON_NAME] [PERSON_NAME] [PERSON_NAME] [PERSON_NAME] HE…" at bounding box center [669, 362] width 121 height 23
click at [274, 401] on select "Select ABHISHEK ajay [PERSON_NAME] [PERSON_NAME] [PERSON_NAME] [PERSON_NAME] HE…" at bounding box center [287, 405] width 121 height 23
click at [227, 394] on select "Select ABHISHEK ajay [PERSON_NAME] [PERSON_NAME] [PERSON_NAME] [PERSON_NAME] HE…" at bounding box center [287, 405] width 121 height 23
click at [371, 407] on span "Issue" at bounding box center [379, 406] width 21 height 11
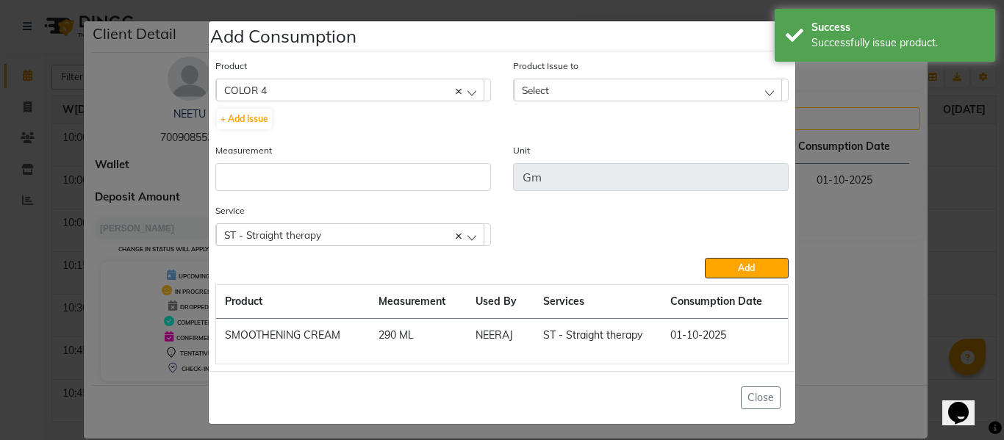
click at [562, 82] on div "Select" at bounding box center [648, 90] width 268 height 22
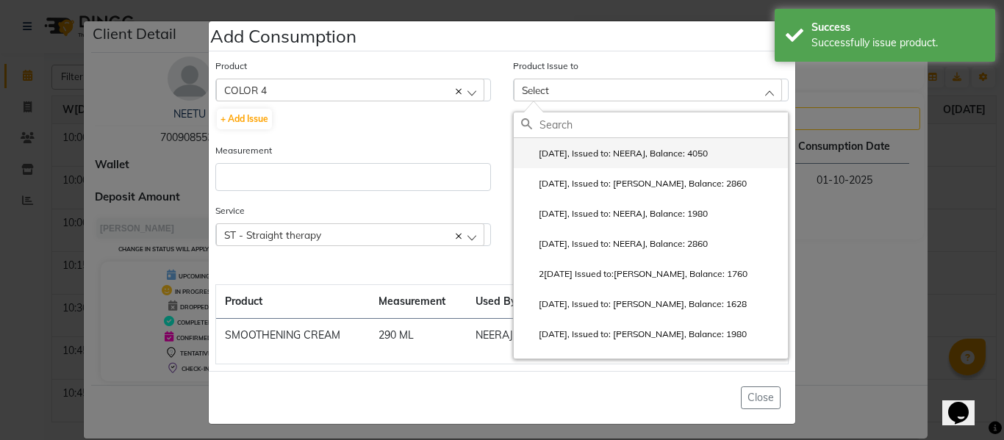
click at [583, 149] on label "[DATE], Issued to: NEERAJ, Balance: 4050" at bounding box center [614, 153] width 187 height 13
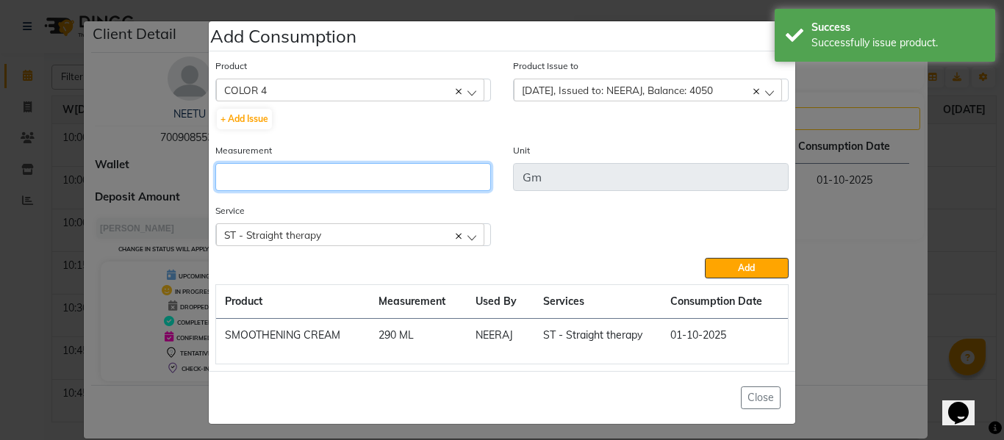
click at [394, 172] on input "number" at bounding box center [353, 177] width 276 height 28
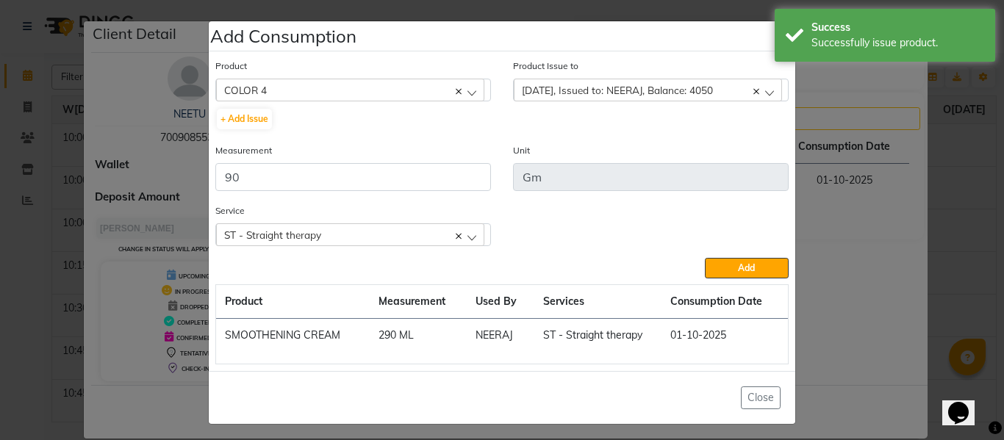
click at [285, 234] on span "ST - Straight therapy" at bounding box center [272, 235] width 97 height 12
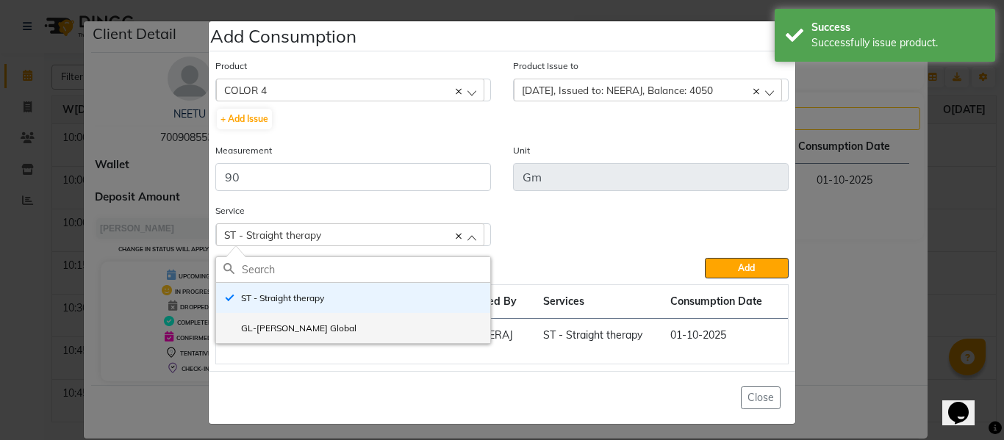
click at [281, 321] on li "GL-[PERSON_NAME] Global" at bounding box center [353, 328] width 274 height 30
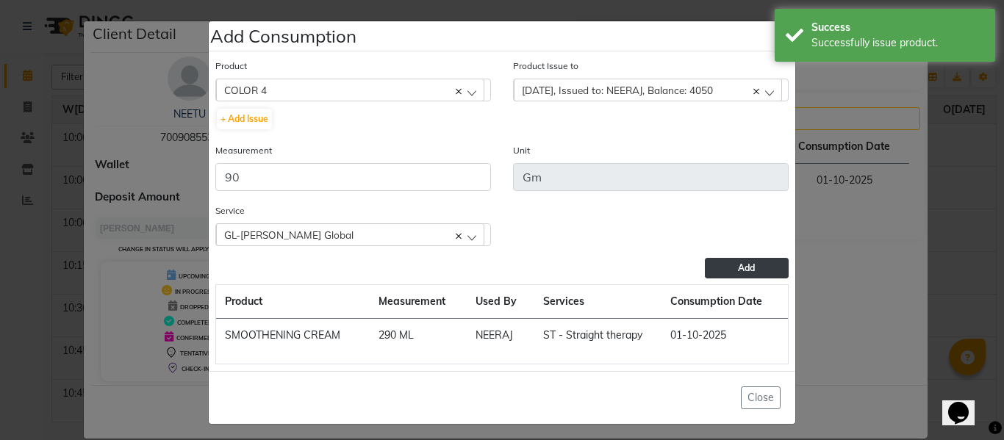
click at [727, 264] on button "Add" at bounding box center [747, 268] width 84 height 21
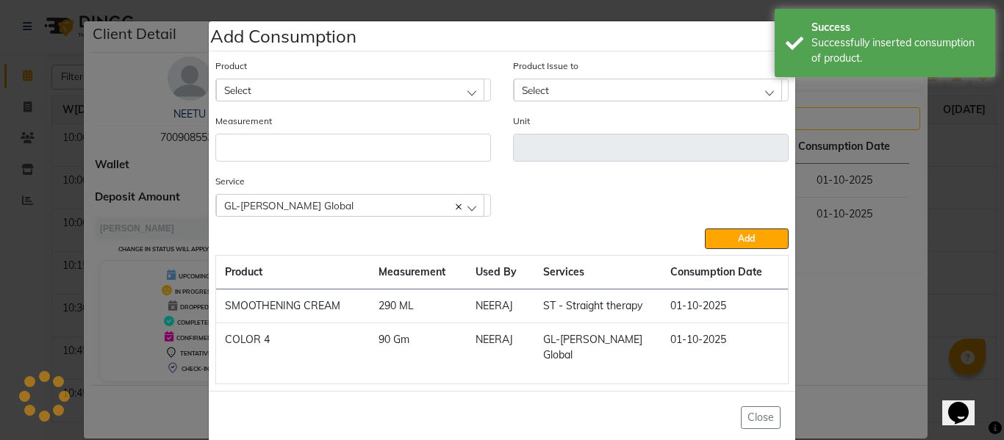
click at [312, 85] on div "Select" at bounding box center [350, 90] width 268 height 22
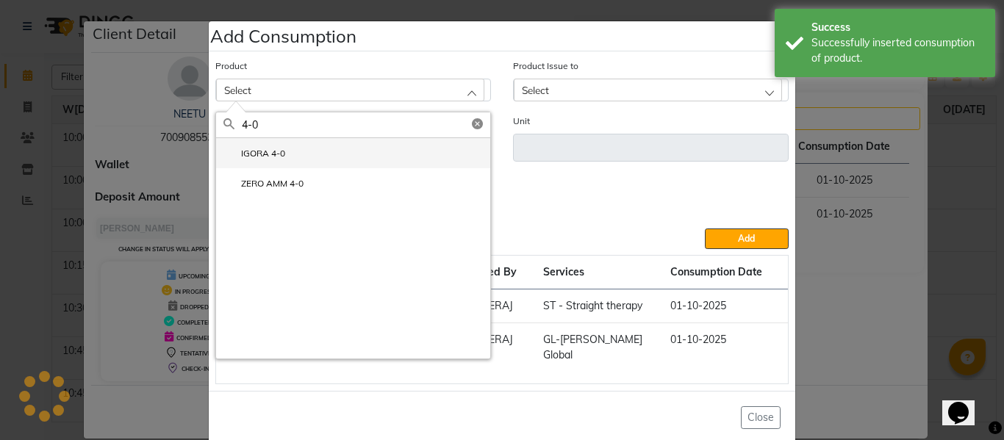
click at [265, 149] on label "IGORA 4-0" at bounding box center [255, 153] width 62 height 13
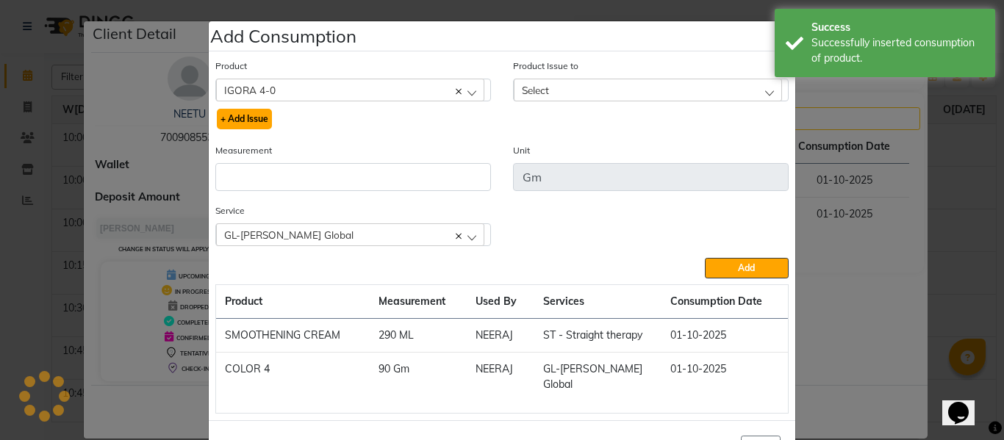
click at [237, 120] on button "+ Add Issue" at bounding box center [244, 119] width 55 height 21
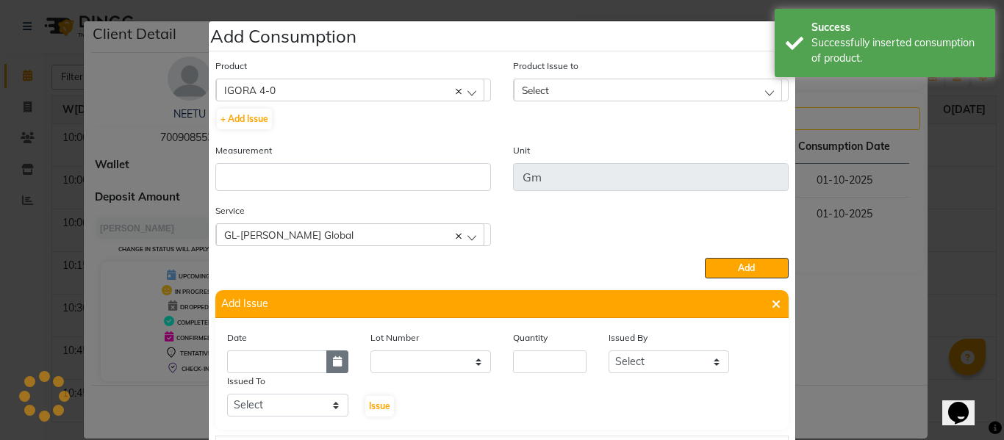
click at [333, 365] on icon "button" at bounding box center [337, 362] width 9 height 10
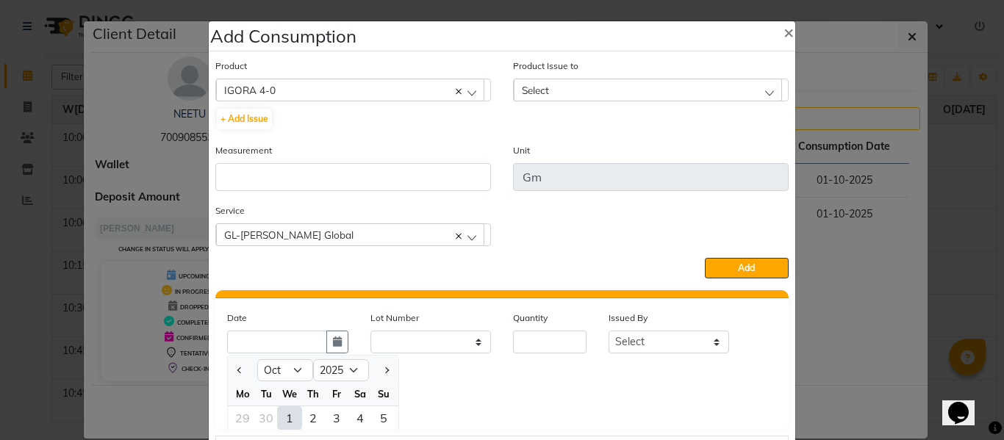
drag, startPoint x: 279, startPoint y: 416, endPoint x: 337, endPoint y: 403, distance: 59.6
click at [279, 415] on div "1" at bounding box center [290, 419] width 24 height 24
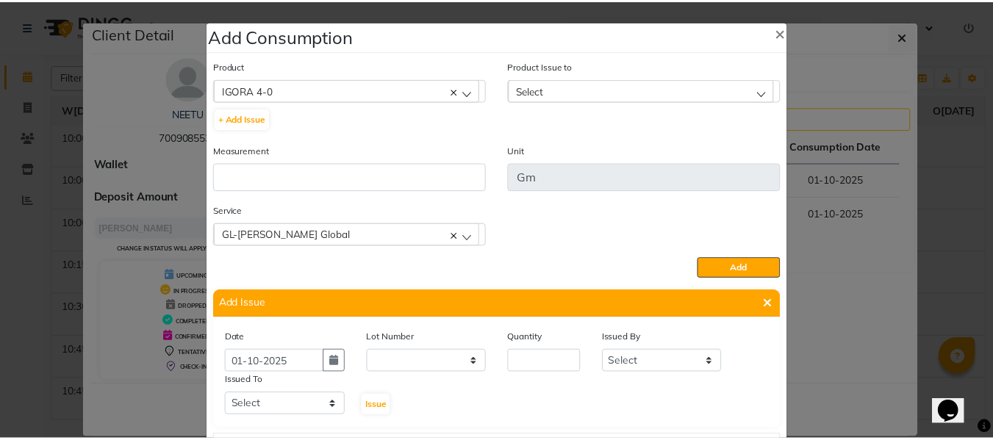
scroll to position [0, 0]
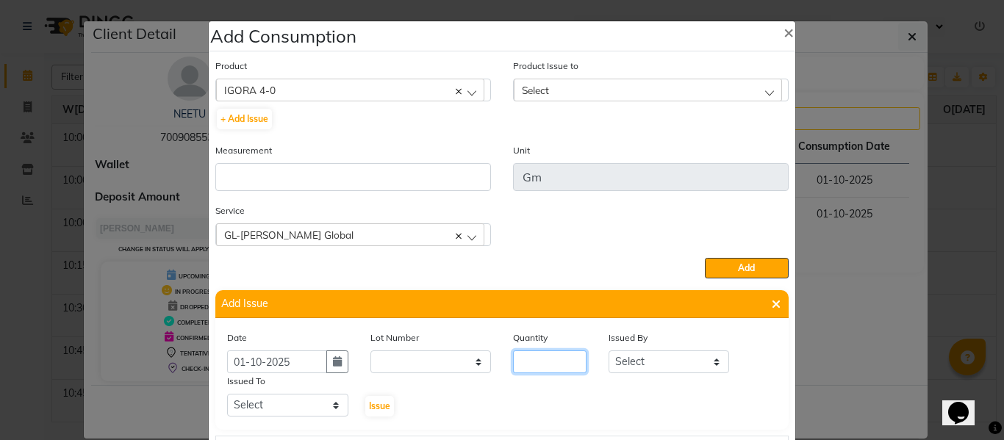
click at [558, 360] on input "number" at bounding box center [550, 362] width 74 height 23
click at [672, 357] on select "Select ABHISHEK ajay [PERSON_NAME] [PERSON_NAME] [PERSON_NAME] [PERSON_NAME] HE…" at bounding box center [669, 362] width 121 height 23
click at [609, 351] on select "Select ABHISHEK ajay [PERSON_NAME] [PERSON_NAME] [PERSON_NAME] [PERSON_NAME] HE…" at bounding box center [669, 362] width 121 height 23
click at [279, 410] on select "Select ABHISHEK ajay [PERSON_NAME] [PERSON_NAME] [PERSON_NAME] [PERSON_NAME] HE…" at bounding box center [287, 405] width 121 height 23
click at [227, 394] on select "Select ABHISHEK ajay [PERSON_NAME] [PERSON_NAME] [PERSON_NAME] [PERSON_NAME] HE…" at bounding box center [287, 405] width 121 height 23
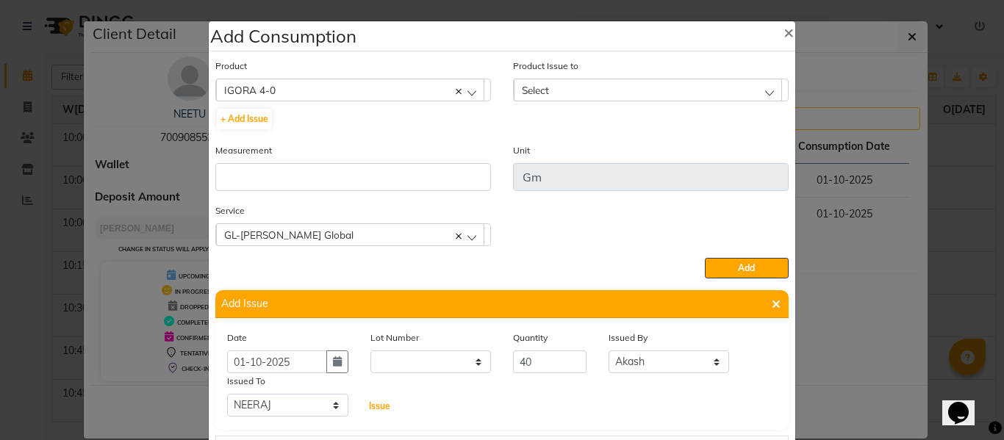
drag, startPoint x: 369, startPoint y: 410, endPoint x: 429, endPoint y: 372, distance: 71.4
click at [372, 408] on span "Issue" at bounding box center [379, 406] width 21 height 11
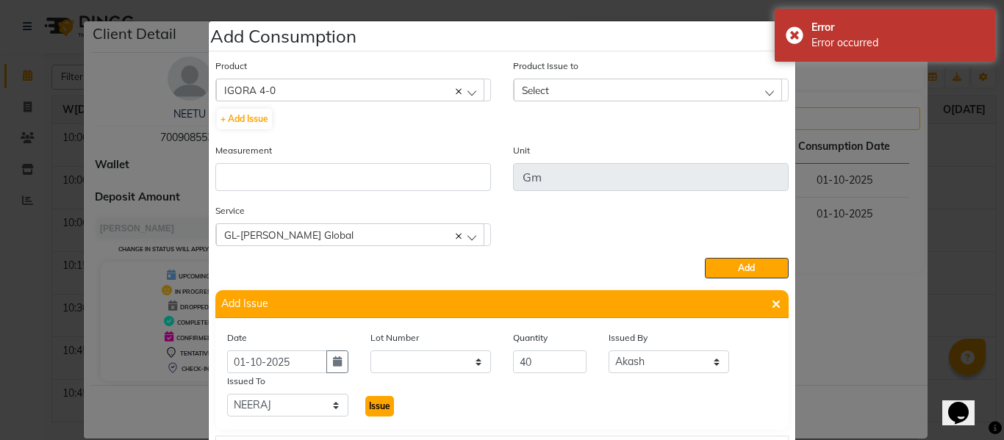
click at [375, 409] on span "Issue" at bounding box center [379, 406] width 21 height 11
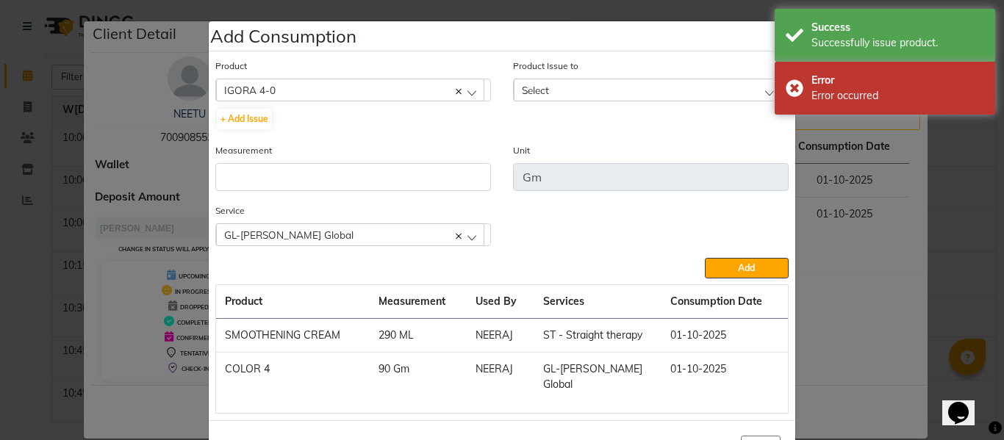
click at [555, 89] on div "Select" at bounding box center [648, 90] width 268 height 22
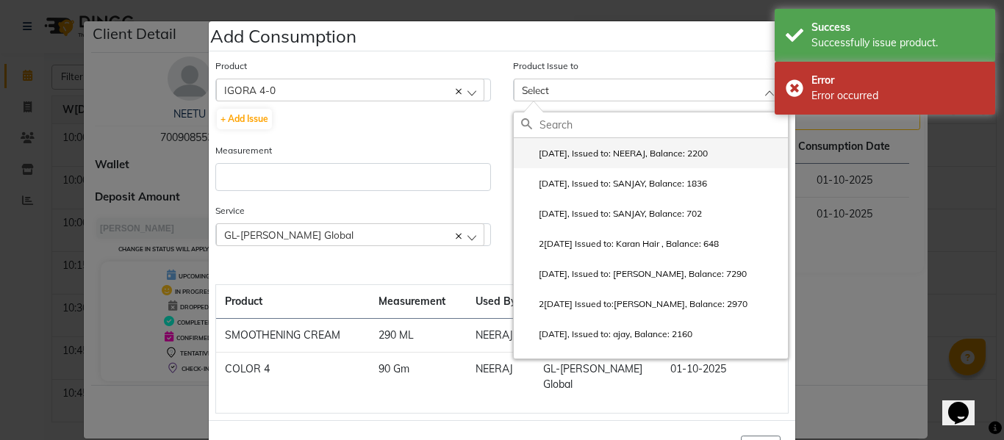
click at [604, 149] on label "[DATE], Issued to: NEERAJ, Balance: 2200" at bounding box center [614, 153] width 187 height 13
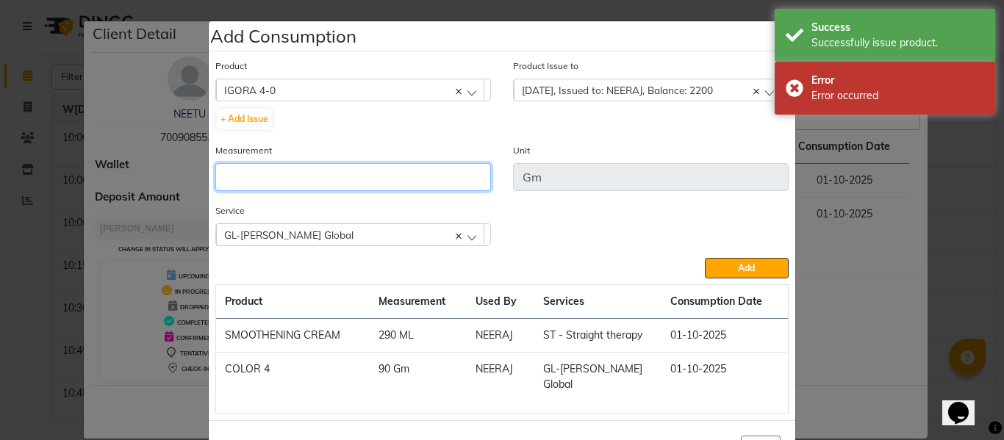
click at [359, 186] on input "number" at bounding box center [353, 177] width 276 height 28
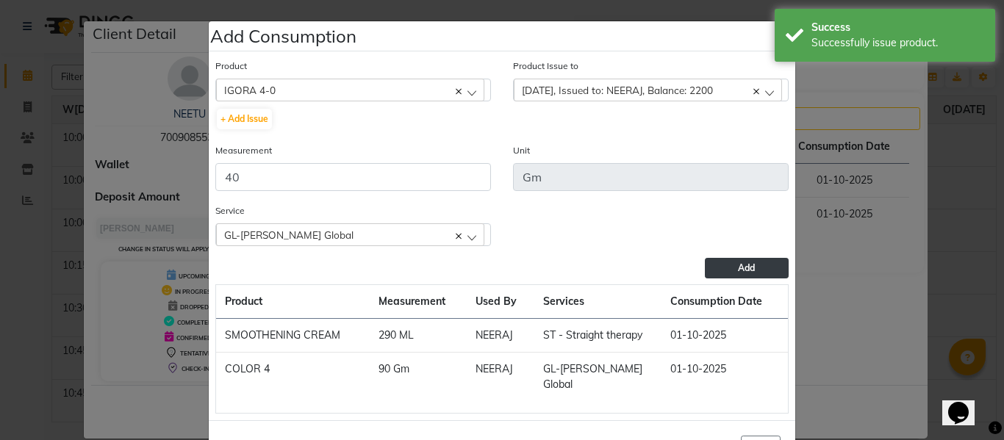
click at [723, 265] on button "Add" at bounding box center [747, 268] width 84 height 21
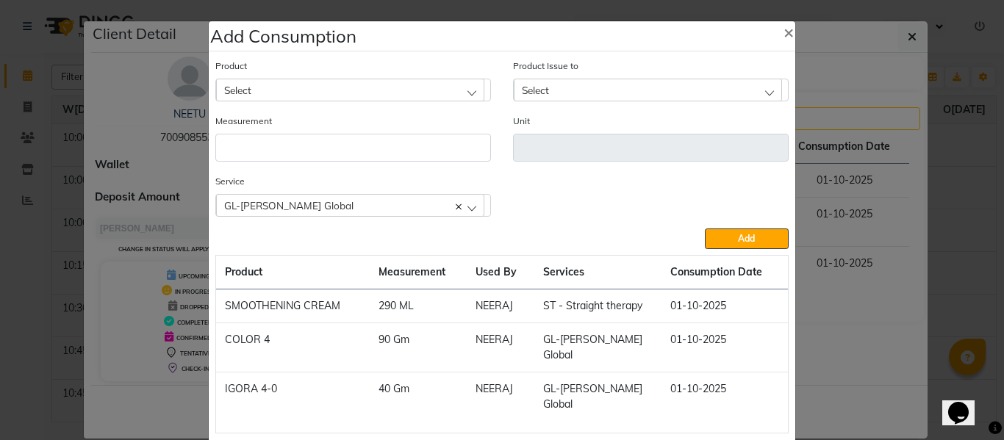
click at [362, 99] on div "Select" at bounding box center [350, 90] width 268 height 22
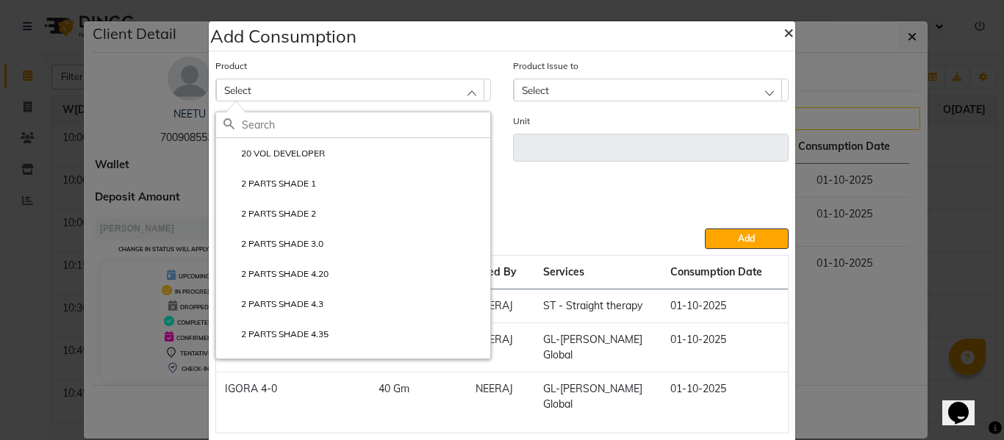
click at [784, 37] on span "×" at bounding box center [789, 32] width 10 height 22
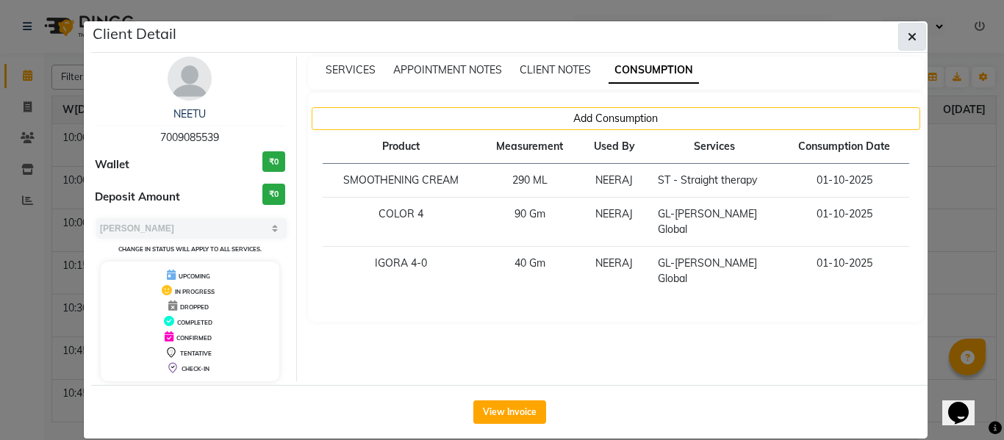
click at [908, 36] on icon "button" at bounding box center [912, 37] width 9 height 12
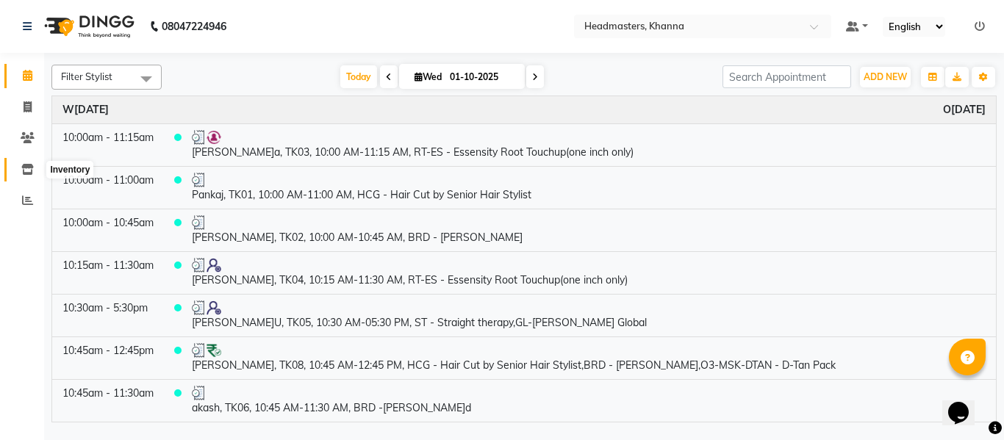
drag, startPoint x: 23, startPoint y: 167, endPoint x: 62, endPoint y: 172, distance: 39.3
click at [23, 167] on icon at bounding box center [27, 169] width 12 height 11
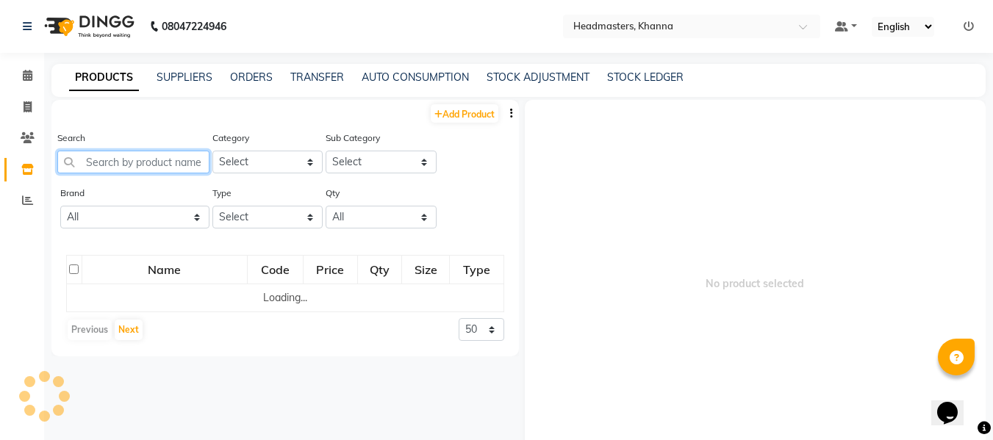
drag, startPoint x: 157, startPoint y: 162, endPoint x: 171, endPoint y: 115, distance: 48.9
click at [158, 162] on input "text" at bounding box center [133, 162] width 152 height 23
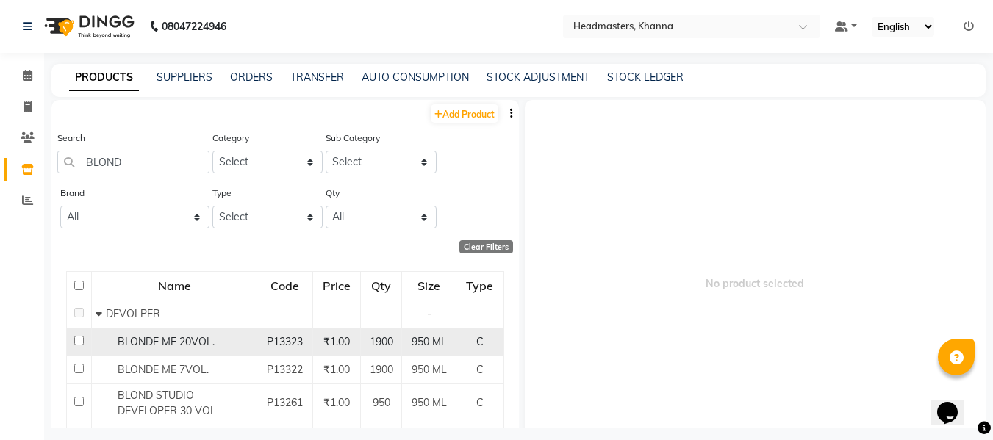
click at [178, 335] on span "BLONDE ME 20VOL." at bounding box center [166, 341] width 97 height 13
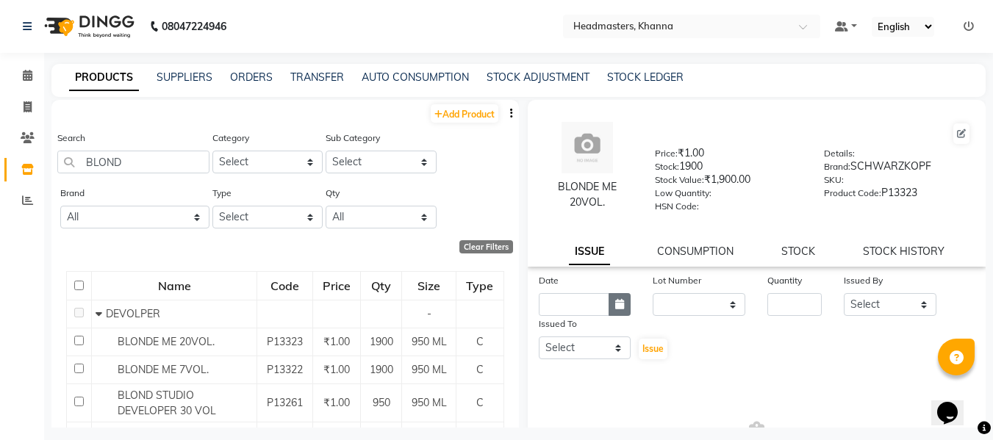
click at [620, 302] on icon "button" at bounding box center [619, 304] width 9 height 10
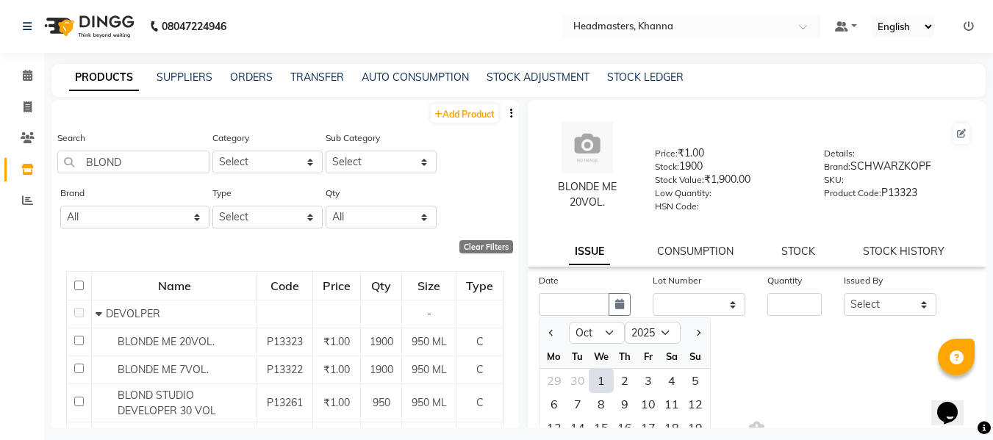
click at [602, 379] on div "1" at bounding box center [602, 381] width 24 height 24
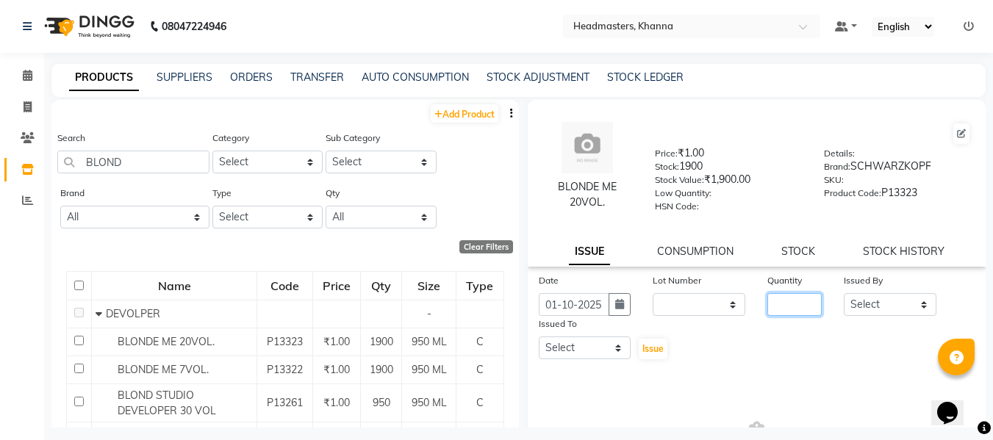
click at [784, 308] on input "number" at bounding box center [795, 304] width 54 height 23
click at [615, 304] on icon "button" at bounding box center [619, 304] width 9 height 10
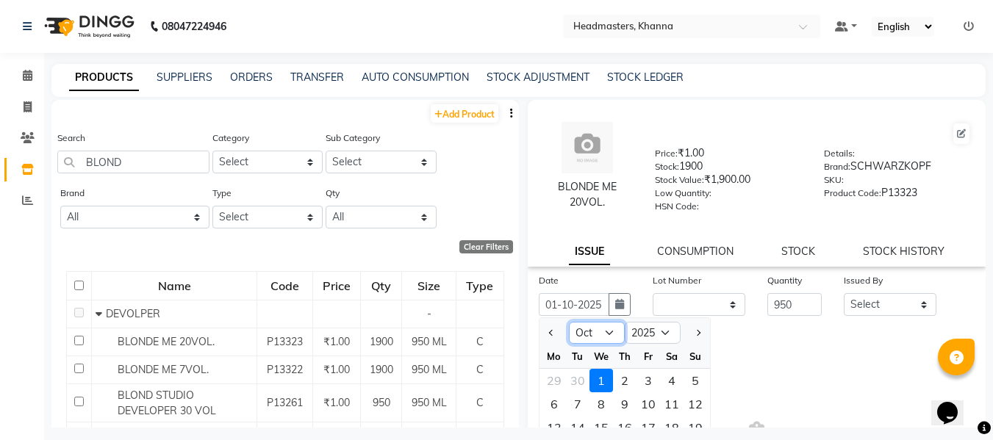
click at [606, 332] on select "Jan Feb Mar Apr May Jun [DATE] Aug Sep Oct Nov Dec" at bounding box center [597, 333] width 56 height 22
click at [569, 322] on select "Jan Feb Mar Apr May Jun [DATE] Aug Sep Oct Nov Dec" at bounding box center [597, 333] width 56 height 22
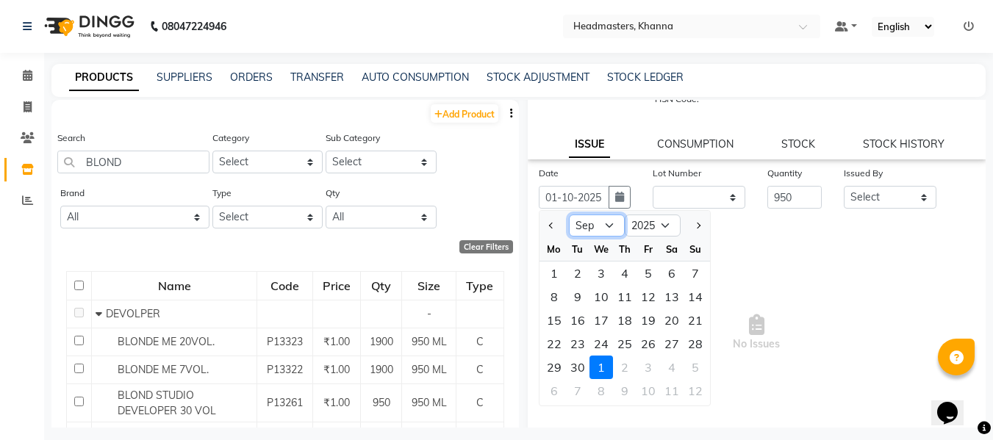
scroll to position [139, 0]
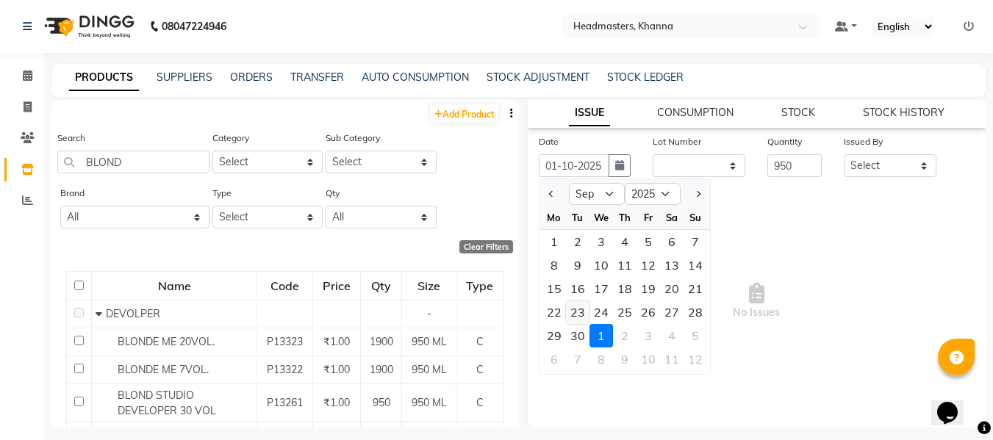
click at [576, 310] on div "23" at bounding box center [578, 313] width 24 height 24
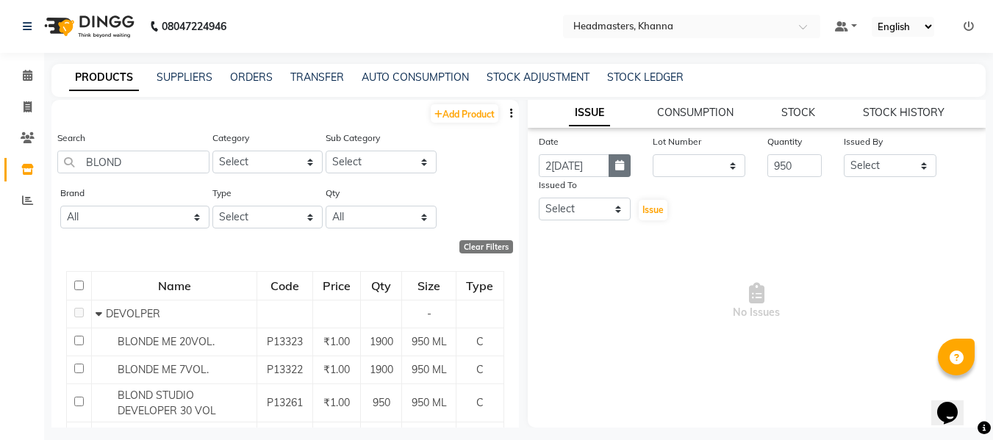
click at [618, 162] on icon "button" at bounding box center [619, 165] width 9 height 10
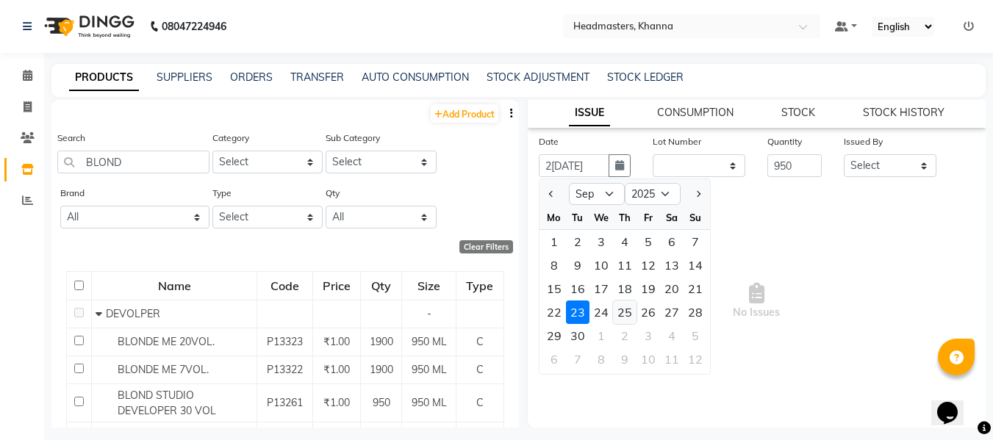
click at [626, 310] on div "25" at bounding box center [625, 313] width 24 height 24
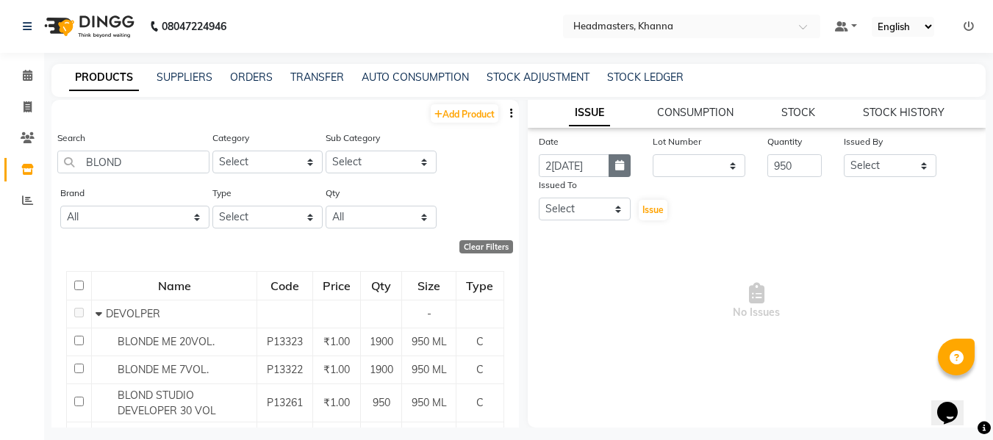
click at [612, 162] on button "button" at bounding box center [620, 165] width 22 height 23
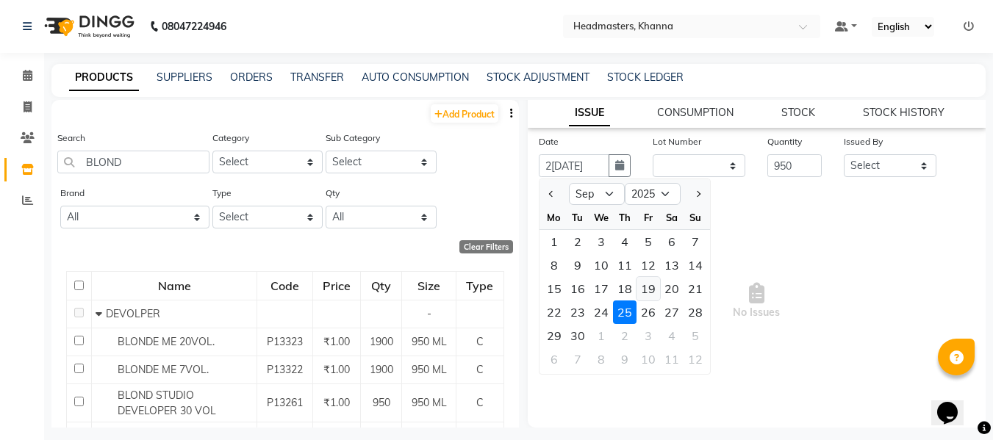
click at [648, 286] on div "19" at bounding box center [649, 289] width 24 height 24
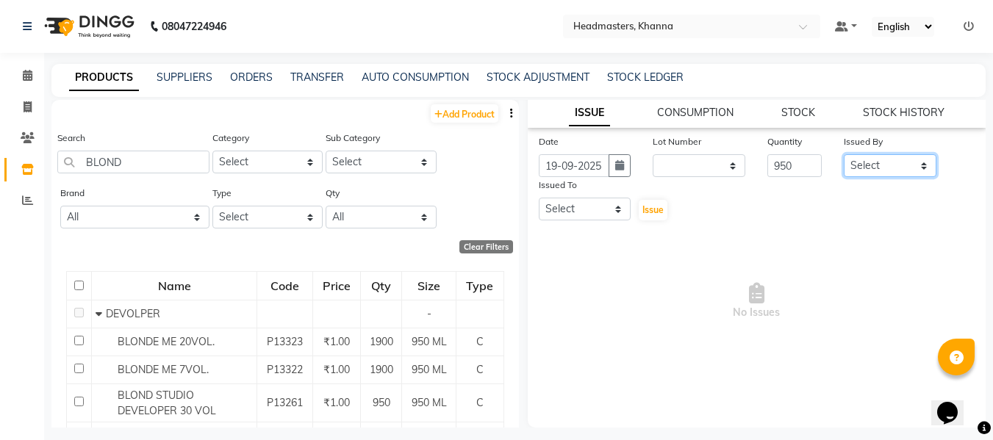
click at [857, 171] on select "Select ABHISHEK [PERSON_NAME] Akash [PERSON_NAME] [PERSON_NAME] (NAILS) ANKIT A…" at bounding box center [890, 165] width 93 height 23
click at [844, 154] on select "Select ABHISHEK [PERSON_NAME] Akash [PERSON_NAME] [PERSON_NAME] (NAILS) ANKIT A…" at bounding box center [890, 165] width 93 height 23
click at [594, 214] on select "Select ABHISHEK [PERSON_NAME] Akash [PERSON_NAME] [PERSON_NAME] (NAILS) ANKIT A…" at bounding box center [585, 209] width 93 height 23
click at [539, 198] on select "Select ABHISHEK [PERSON_NAME] Akash [PERSON_NAME] [PERSON_NAME] (NAILS) ANKIT A…" at bounding box center [585, 209] width 93 height 23
click at [644, 206] on span "Issue" at bounding box center [653, 209] width 21 height 11
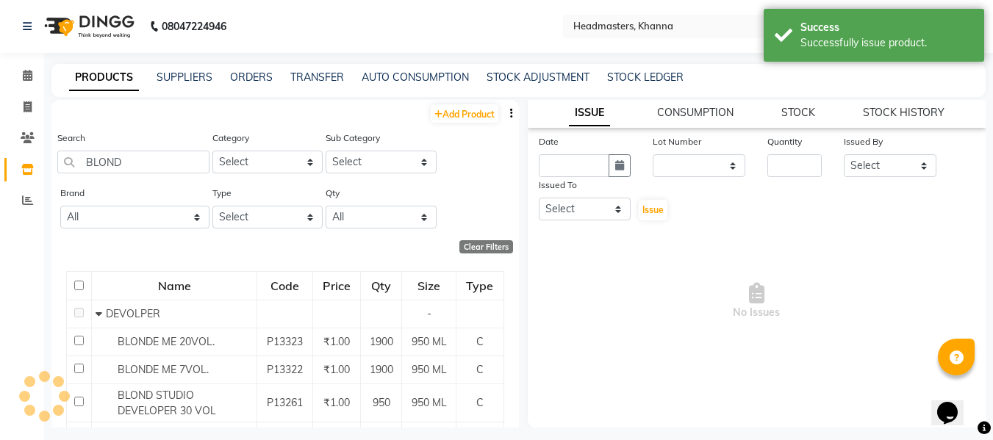
scroll to position [0, 0]
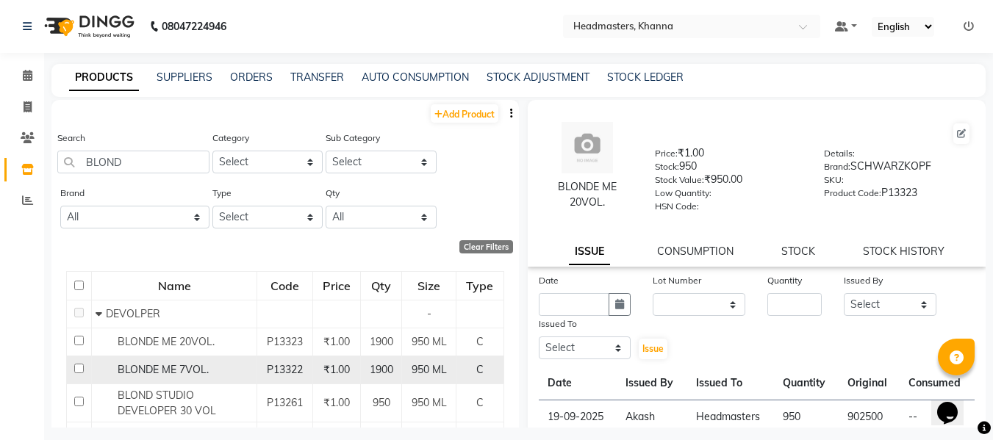
click at [189, 364] on span "BLONDE ME 7VOL." at bounding box center [163, 369] width 91 height 13
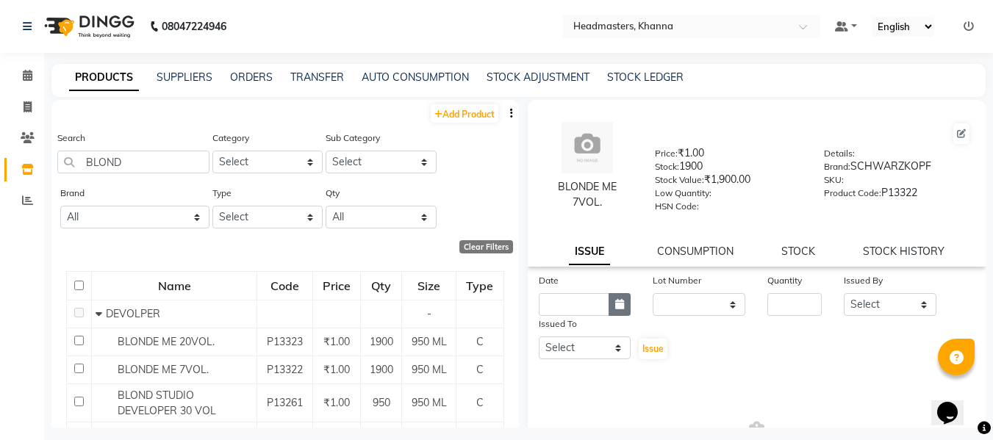
click at [615, 307] on icon "button" at bounding box center [619, 304] width 9 height 10
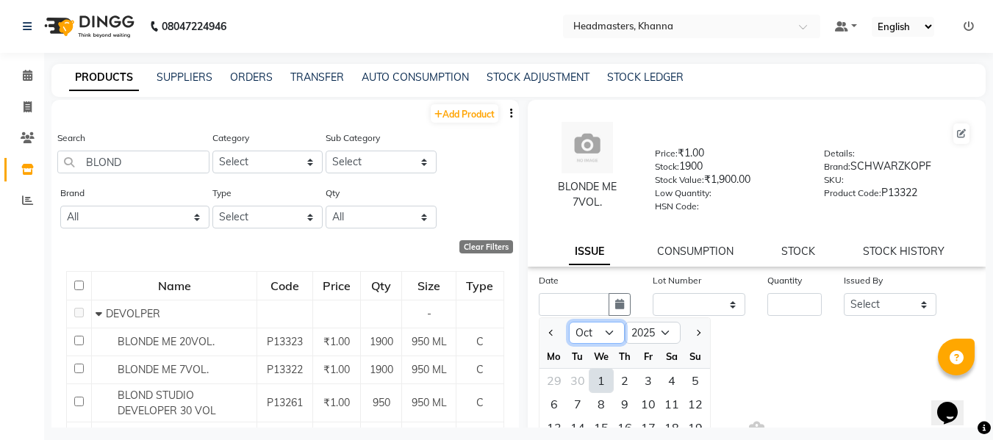
click at [599, 337] on select "Jan Feb Mar Apr May Jun [DATE] Aug Sep Oct Nov Dec" at bounding box center [597, 333] width 56 height 22
click at [569, 322] on select "Jan Feb Mar Apr May Jun [DATE] Aug Sep Oct Nov Dec" at bounding box center [597, 333] width 56 height 22
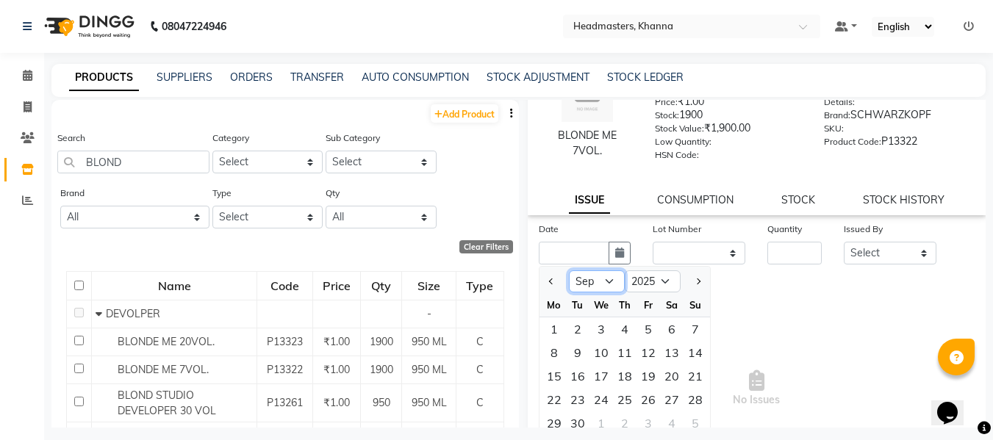
scroll to position [139, 0]
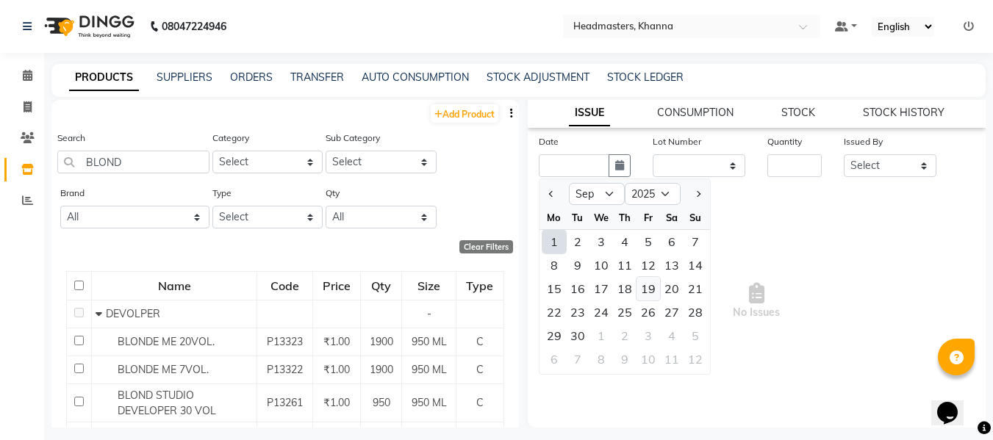
click at [648, 285] on div "19" at bounding box center [649, 289] width 24 height 24
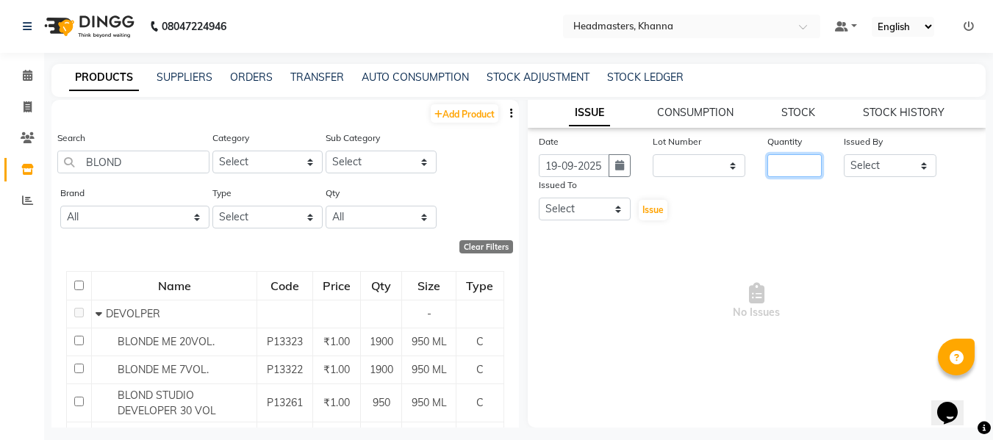
click at [789, 168] on input "number" at bounding box center [795, 165] width 54 height 23
click at [889, 157] on select "Select ABHISHEK [PERSON_NAME] Akash [PERSON_NAME] [PERSON_NAME] (NAILS) ANKIT A…" at bounding box center [890, 165] width 93 height 23
click at [844, 154] on select "Select ABHISHEK [PERSON_NAME] Akash [PERSON_NAME] [PERSON_NAME] (NAILS) ANKIT A…" at bounding box center [890, 165] width 93 height 23
click at [584, 210] on select "Select ABHISHEK [PERSON_NAME] Akash [PERSON_NAME] [PERSON_NAME] (NAILS) ANKIT A…" at bounding box center [585, 209] width 93 height 23
click at [539, 198] on select "Select ABHISHEK [PERSON_NAME] Akash [PERSON_NAME] [PERSON_NAME] (NAILS) ANKIT A…" at bounding box center [585, 209] width 93 height 23
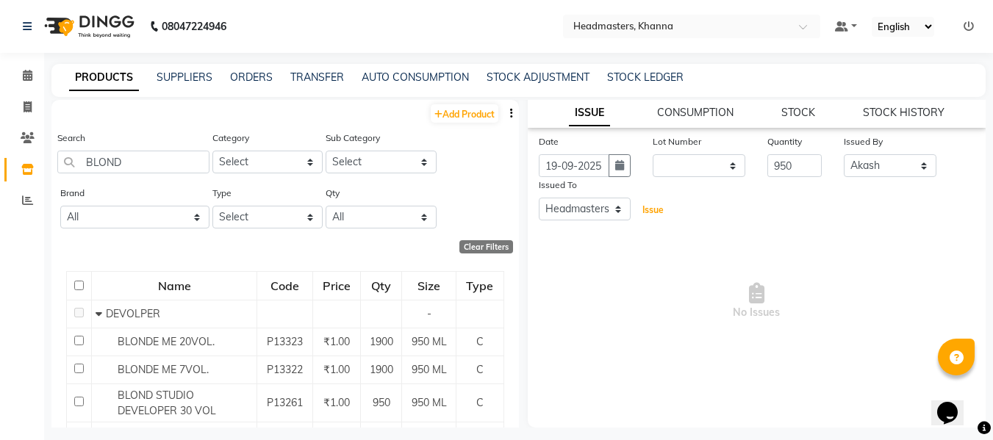
click at [651, 211] on span "Issue" at bounding box center [653, 209] width 21 height 11
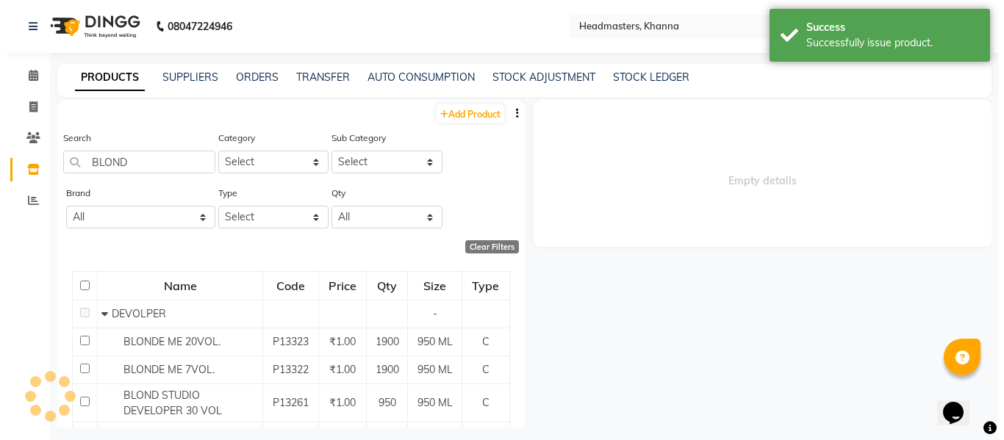
scroll to position [0, 0]
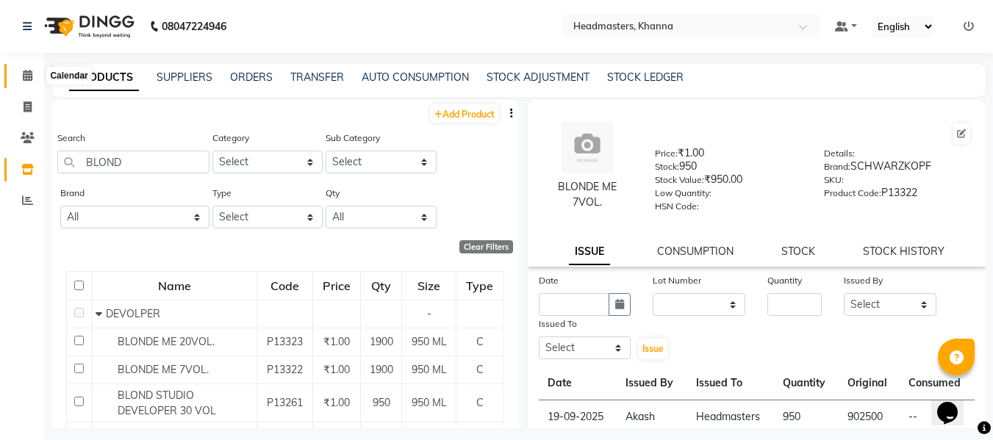
click at [25, 72] on icon at bounding box center [28, 75] width 10 height 11
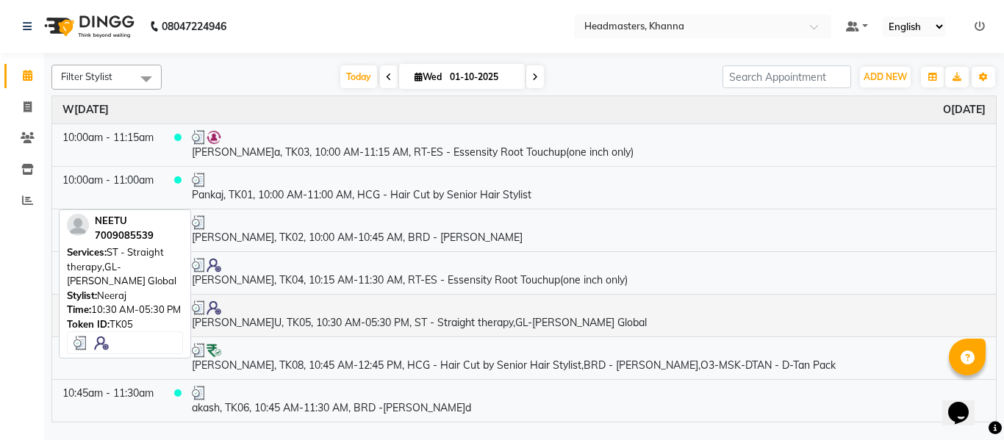
click at [374, 318] on td "[PERSON_NAME]U, TK05, 10:30 AM-05:30 PM, ST - Straight therapy,GL-[PERSON_NAME]…" at bounding box center [589, 315] width 815 height 43
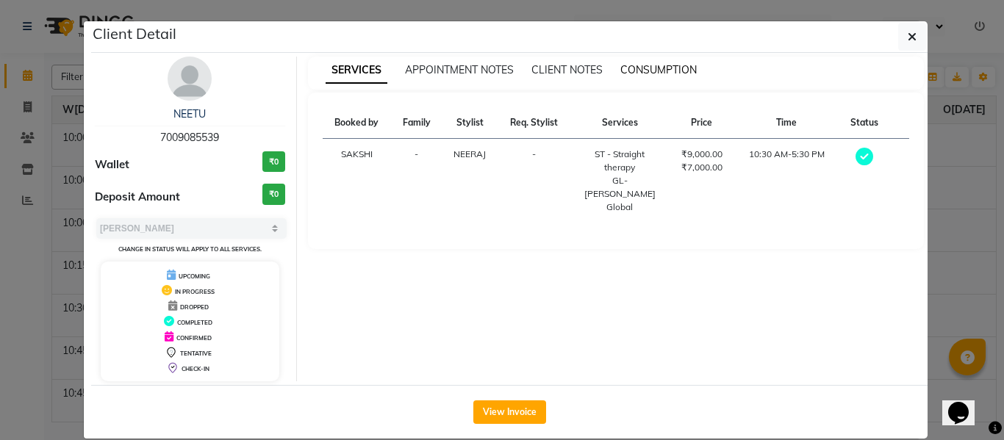
click at [658, 65] on span "CONSUMPTION" at bounding box center [659, 69] width 76 height 13
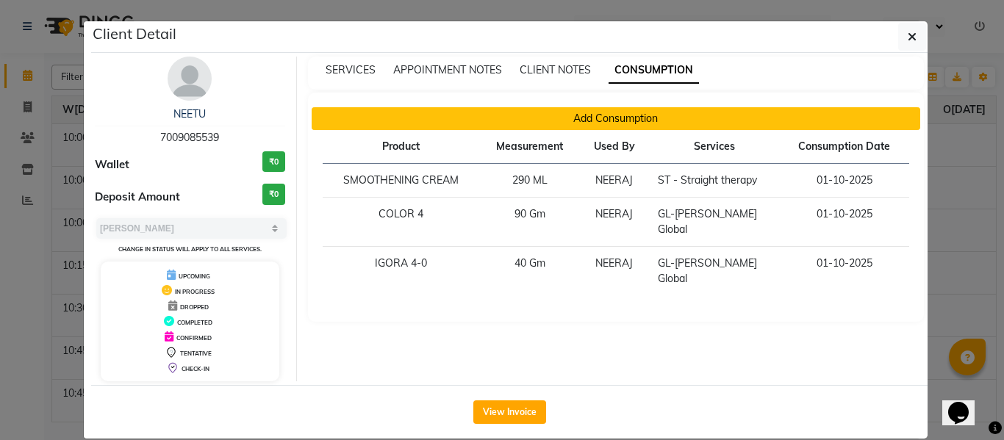
click at [592, 114] on button "Add Consumption" at bounding box center [616, 118] width 609 height 23
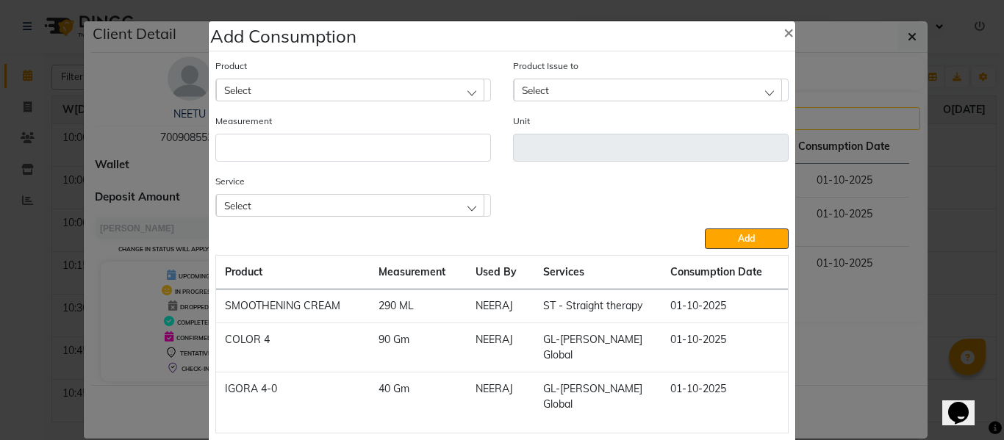
click at [365, 86] on div "Select" at bounding box center [350, 90] width 268 height 22
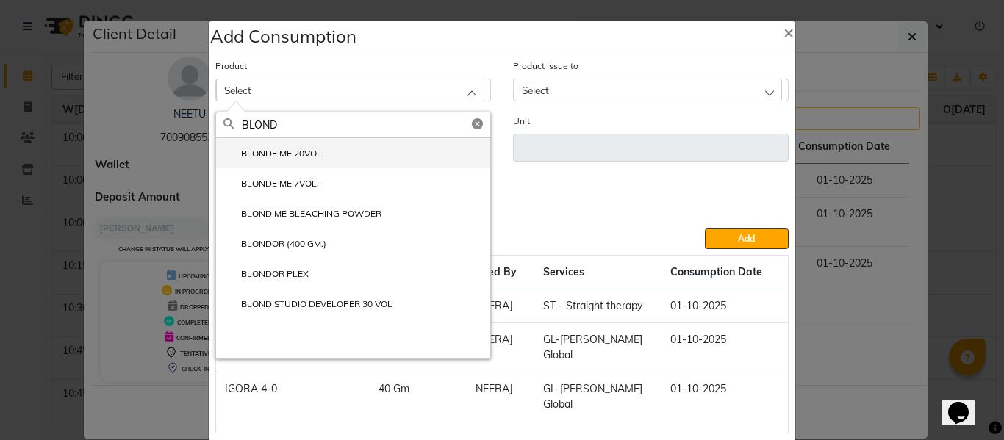
click at [312, 151] on label "BLONDE ME 20VOL." at bounding box center [274, 153] width 101 height 13
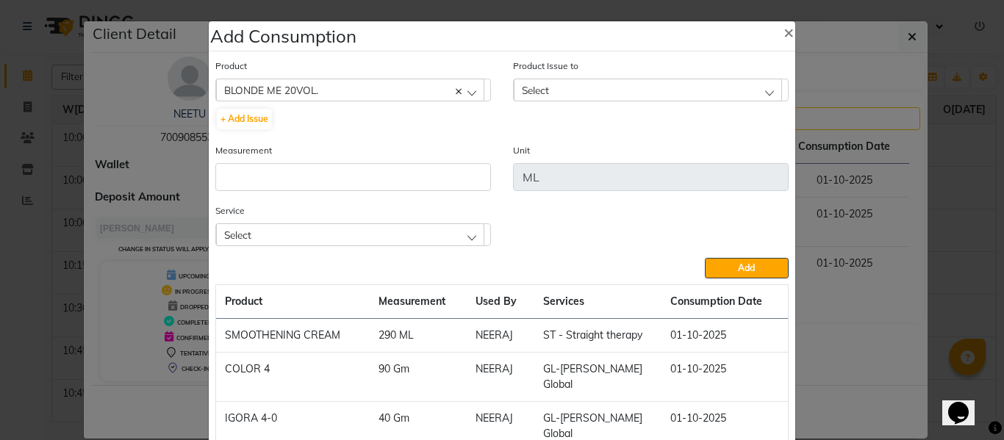
click at [546, 91] on div "Select" at bounding box center [648, 90] width 268 height 22
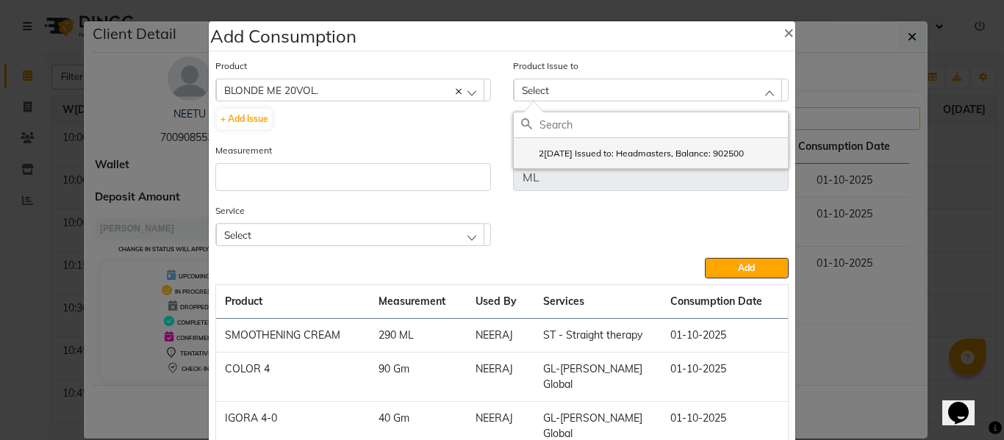
click at [623, 150] on label "2[DATE] Issued to: Headmasters, Balance: 902500" at bounding box center [632, 153] width 223 height 13
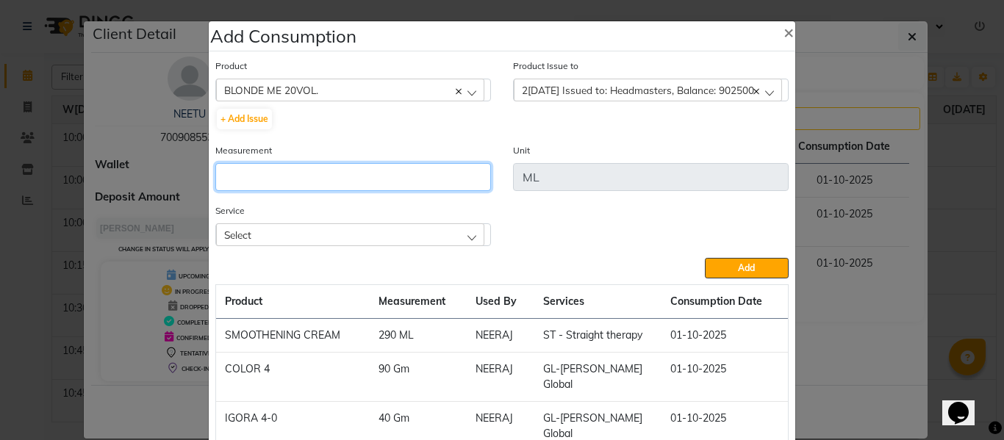
click at [360, 168] on input "number" at bounding box center [353, 177] width 276 height 28
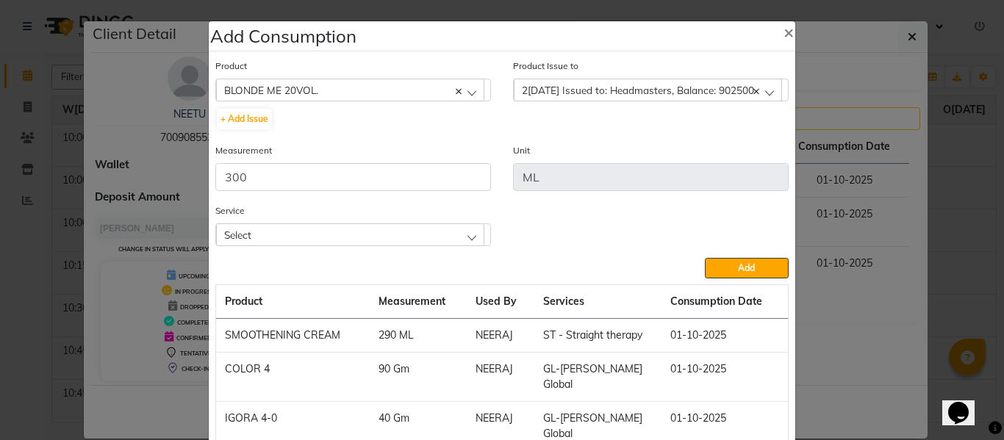
click at [338, 236] on div "Select" at bounding box center [350, 235] width 268 height 22
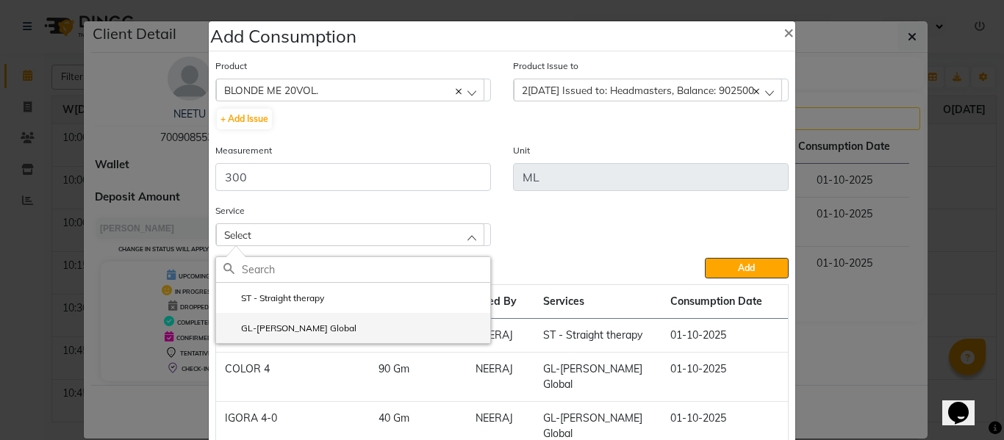
click at [301, 321] on li "GL-[PERSON_NAME] Global" at bounding box center [353, 328] width 274 height 30
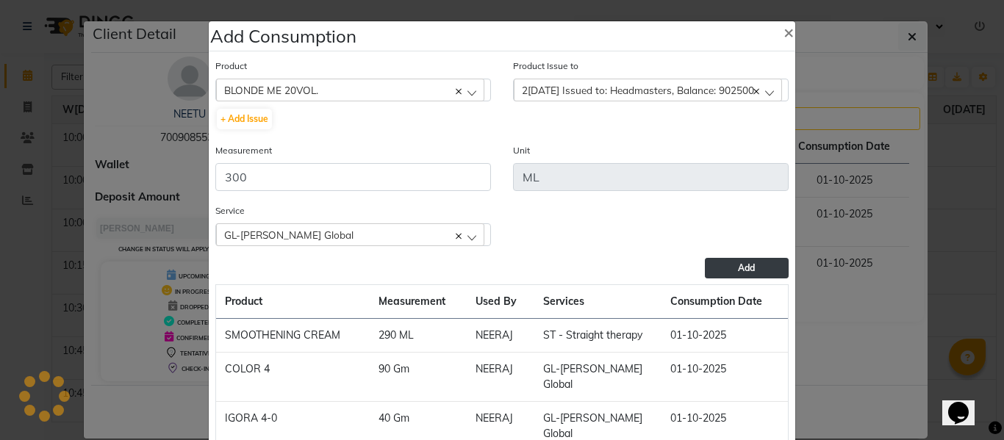
click at [738, 270] on span "Add" at bounding box center [746, 267] width 17 height 11
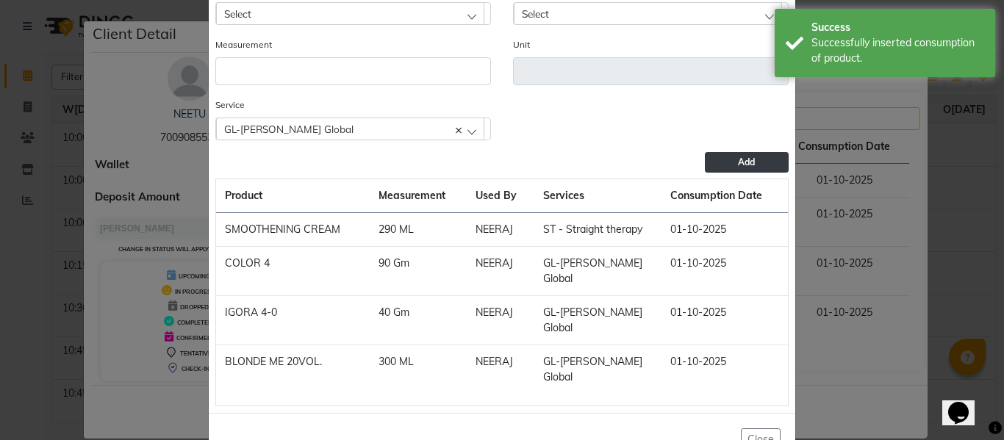
scroll to position [77, 0]
click at [763, 428] on button "Close" at bounding box center [761, 439] width 40 height 23
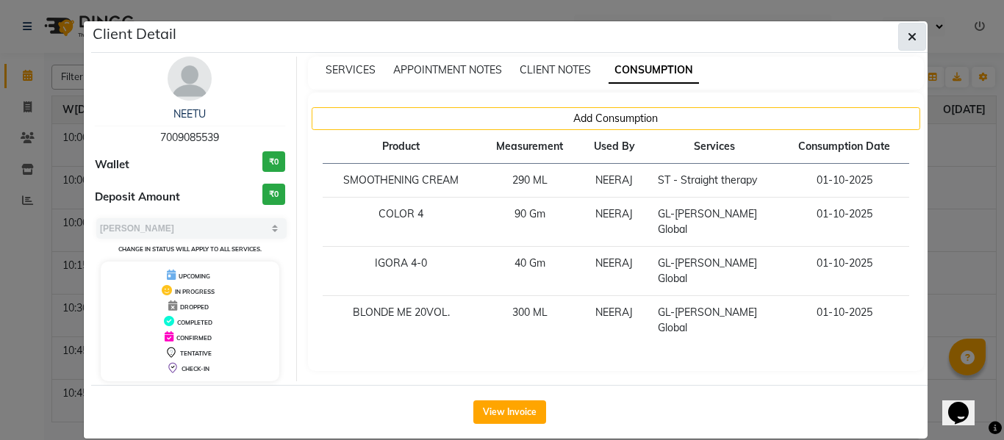
click at [910, 29] on button "button" at bounding box center [912, 37] width 28 height 28
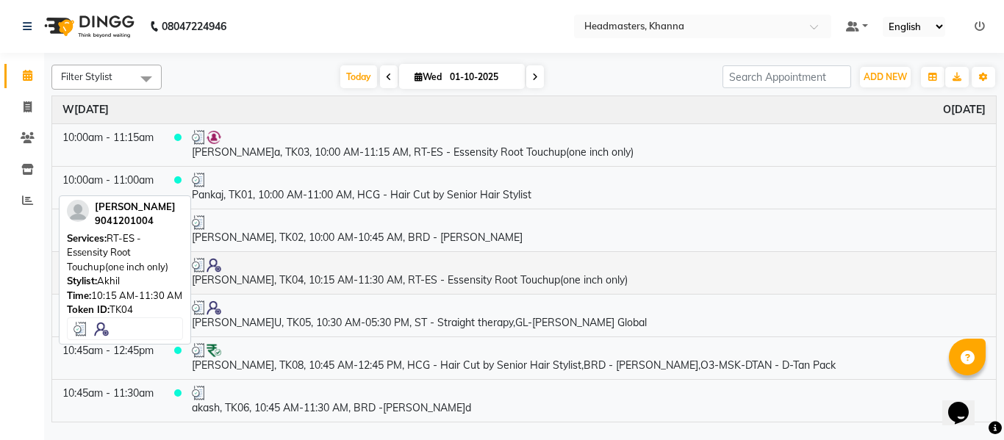
click at [375, 280] on td "[PERSON_NAME], TK04, 10:15 AM-11:30 AM, RT-ES - Essensity Root Touchup(one inch…" at bounding box center [589, 272] width 815 height 43
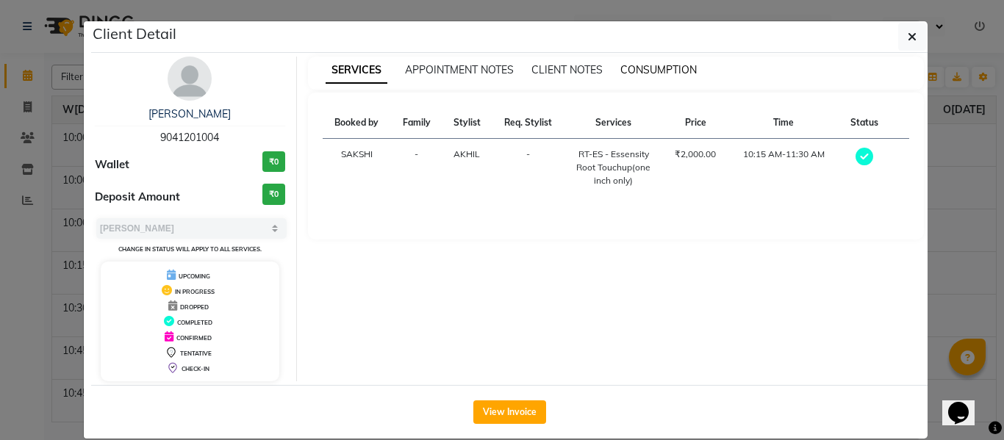
click at [648, 64] on span "CONSUMPTION" at bounding box center [659, 69] width 76 height 13
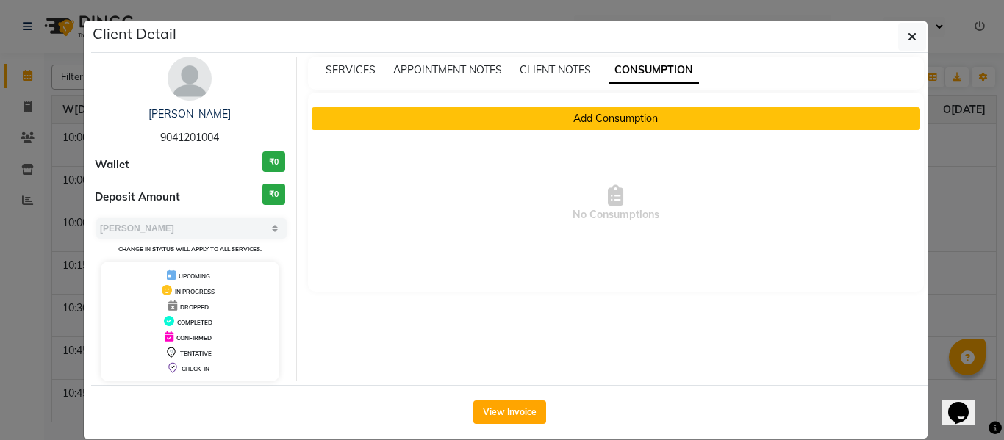
click at [568, 115] on button "Add Consumption" at bounding box center [616, 118] width 609 height 23
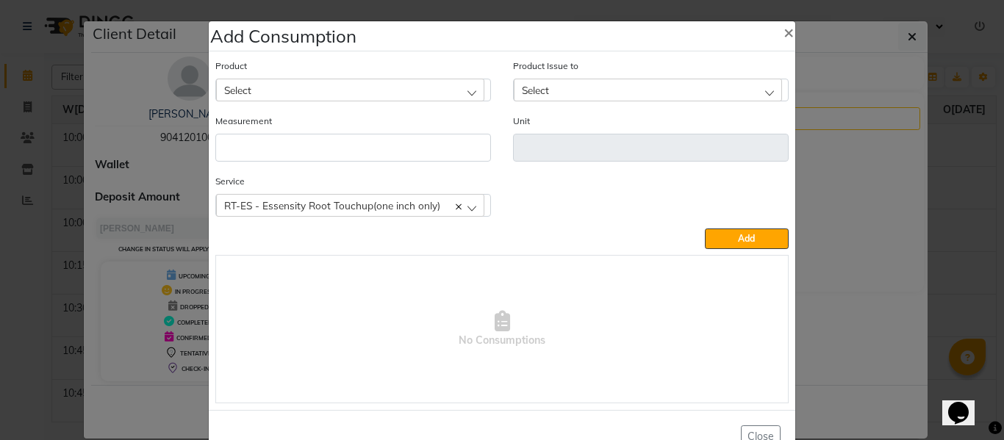
click at [347, 85] on div "Select" at bounding box center [350, 90] width 268 height 22
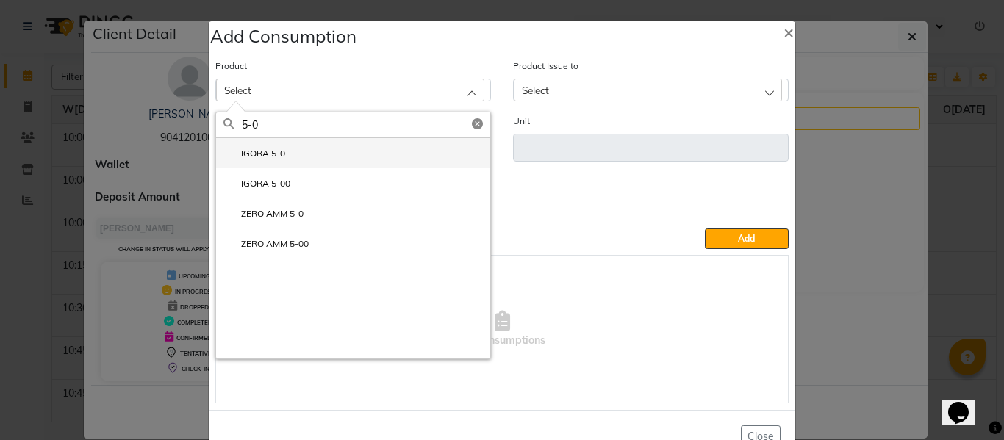
click at [275, 148] on label "IGORA 5-0" at bounding box center [255, 153] width 62 height 13
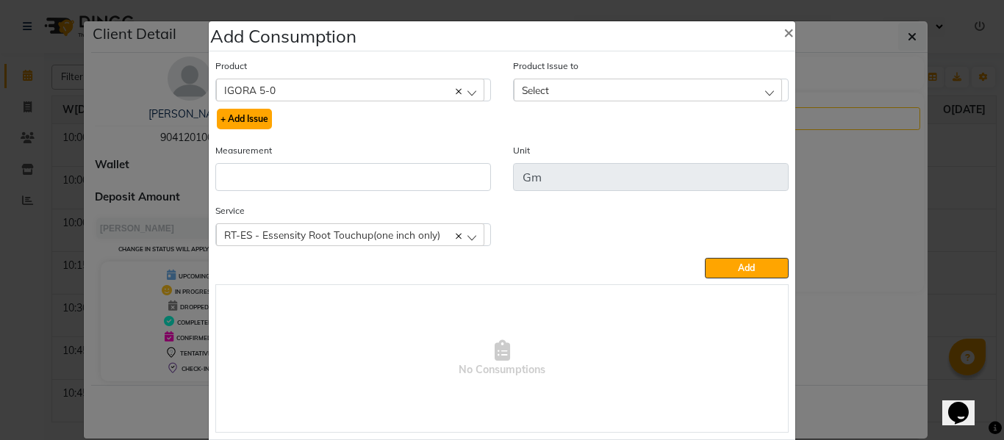
click at [256, 117] on button "+ Add Issue" at bounding box center [244, 119] width 55 height 21
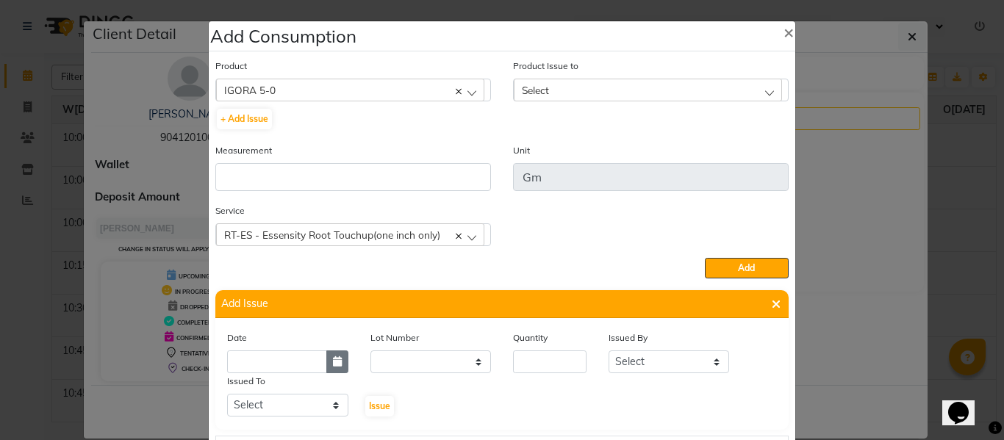
click at [326, 362] on button "button" at bounding box center [337, 362] width 22 height 23
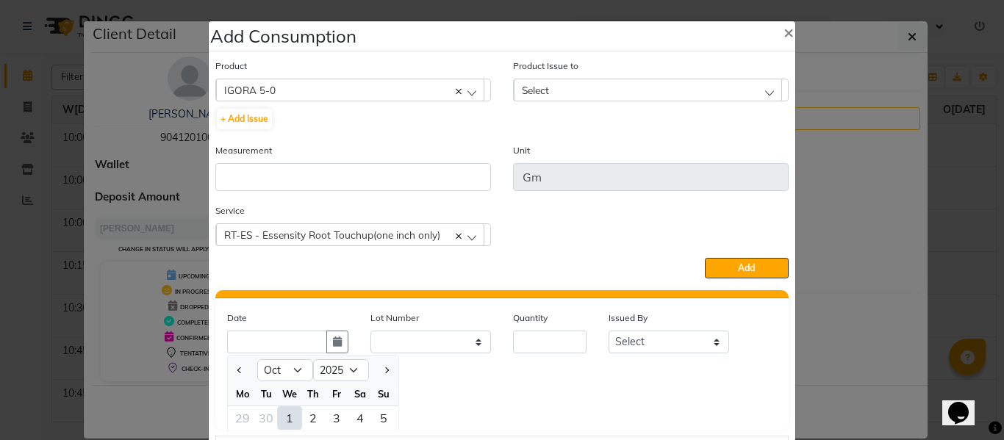
click at [284, 418] on div "1" at bounding box center [290, 419] width 24 height 24
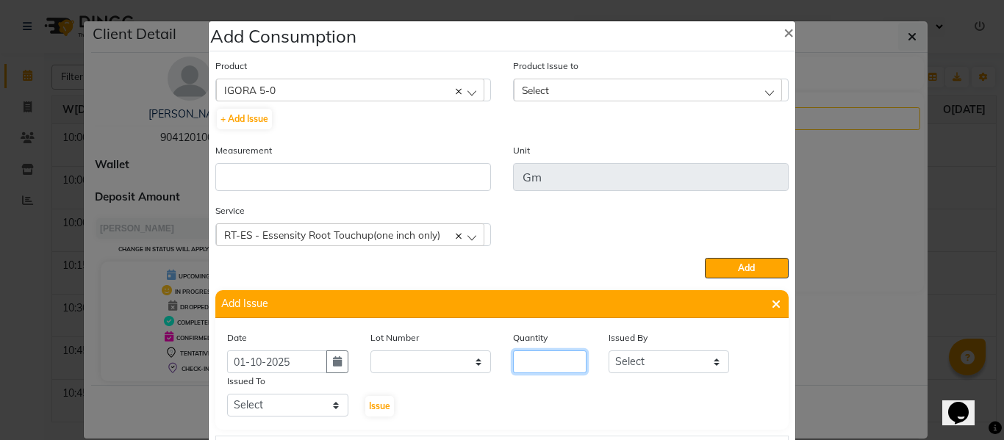
click at [562, 365] on input "number" at bounding box center [550, 362] width 74 height 23
click at [641, 360] on select "Select ABHISHEK ajay [PERSON_NAME] [PERSON_NAME] [PERSON_NAME] [PERSON_NAME] HE…" at bounding box center [669, 362] width 121 height 23
click at [609, 351] on select "Select ABHISHEK ajay [PERSON_NAME] [PERSON_NAME] [PERSON_NAME] [PERSON_NAME] HE…" at bounding box center [669, 362] width 121 height 23
click at [273, 404] on select "Select ABHISHEK ajay [PERSON_NAME] [PERSON_NAME] [PERSON_NAME] [PERSON_NAME] HE…" at bounding box center [287, 405] width 121 height 23
click at [227, 394] on select "Select ABHISHEK ajay [PERSON_NAME] [PERSON_NAME] [PERSON_NAME] [PERSON_NAME] HE…" at bounding box center [287, 405] width 121 height 23
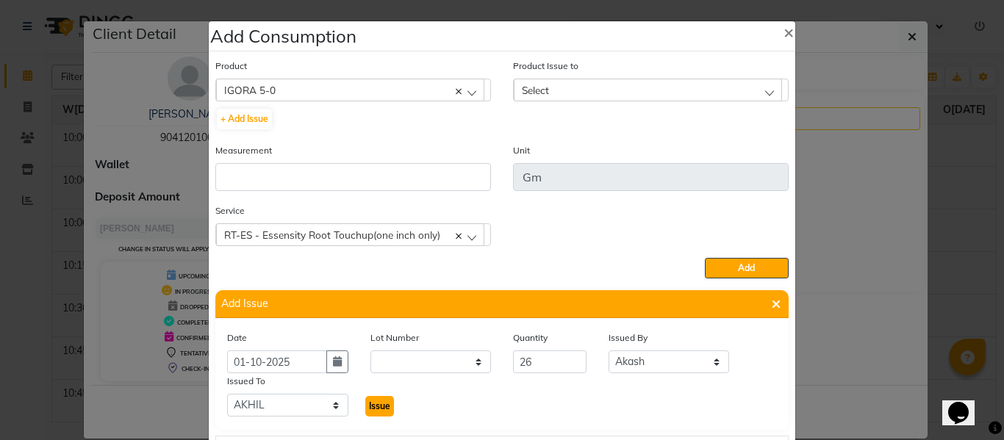
click at [369, 405] on span "Issue" at bounding box center [379, 406] width 21 height 11
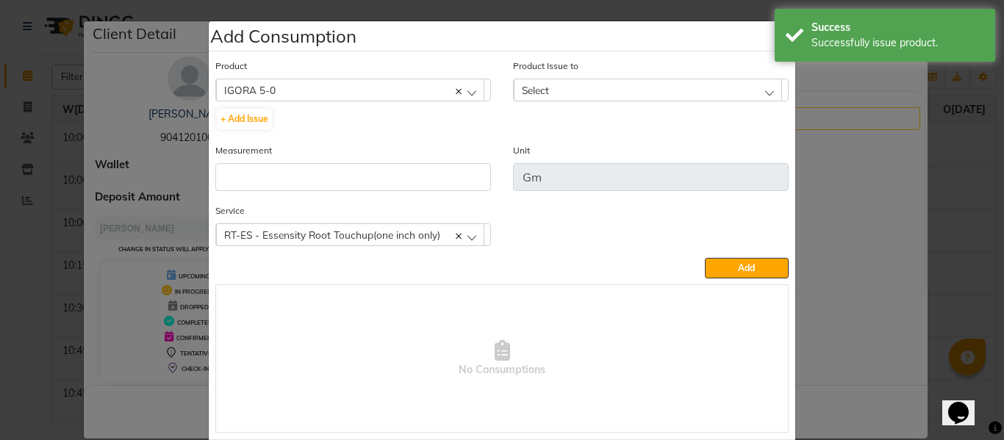
click at [540, 90] on span "Select" at bounding box center [535, 90] width 27 height 12
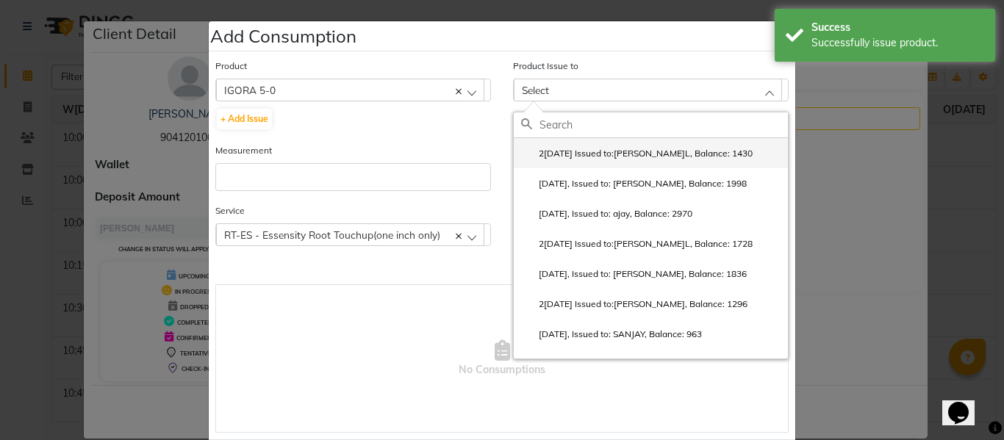
click at [593, 147] on label "2[DATE] Issued to:[PERSON_NAME]L, Balance: 1430" at bounding box center [637, 153] width 232 height 13
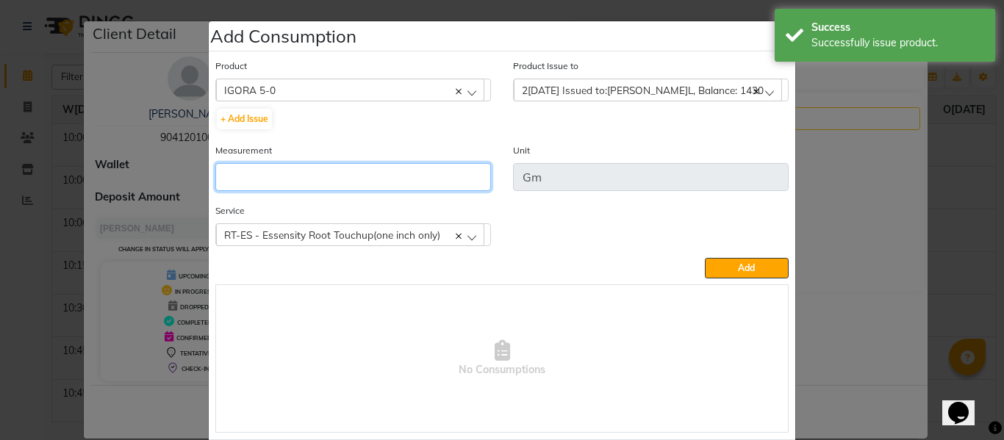
click at [422, 171] on input "number" at bounding box center [353, 177] width 276 height 28
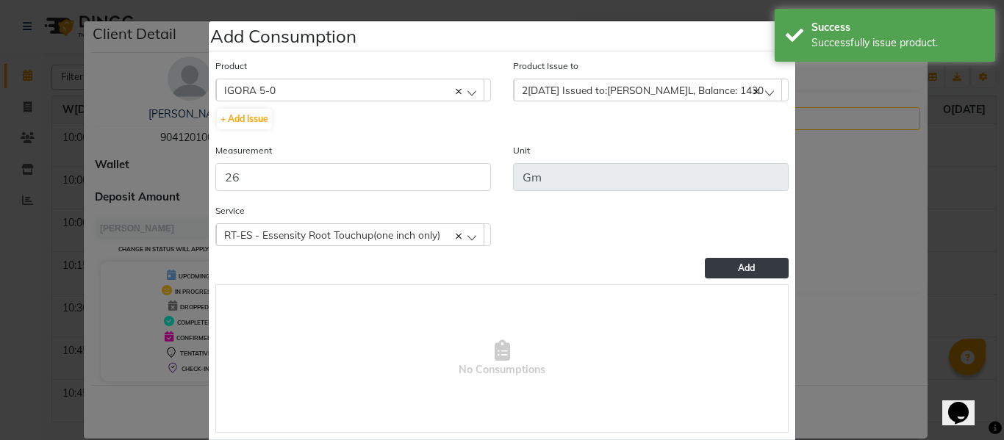
click at [746, 265] on span "Add" at bounding box center [746, 267] width 17 height 11
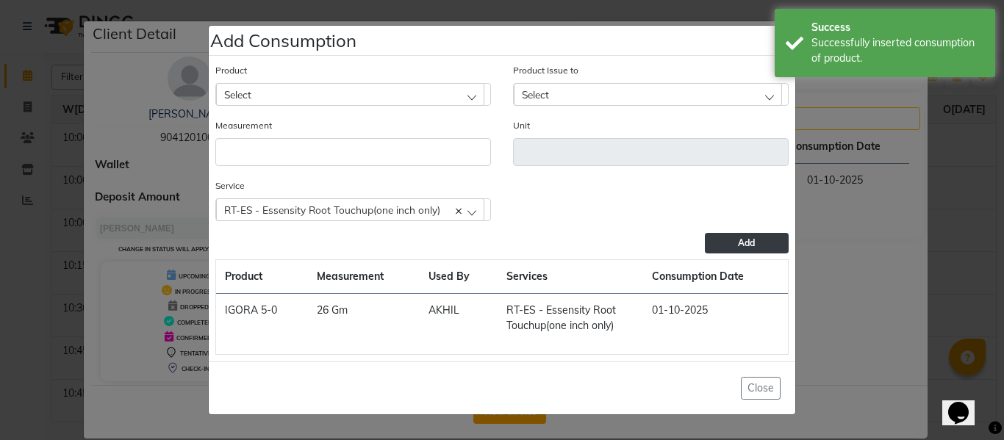
click at [337, 91] on div "Select" at bounding box center [350, 94] width 268 height 22
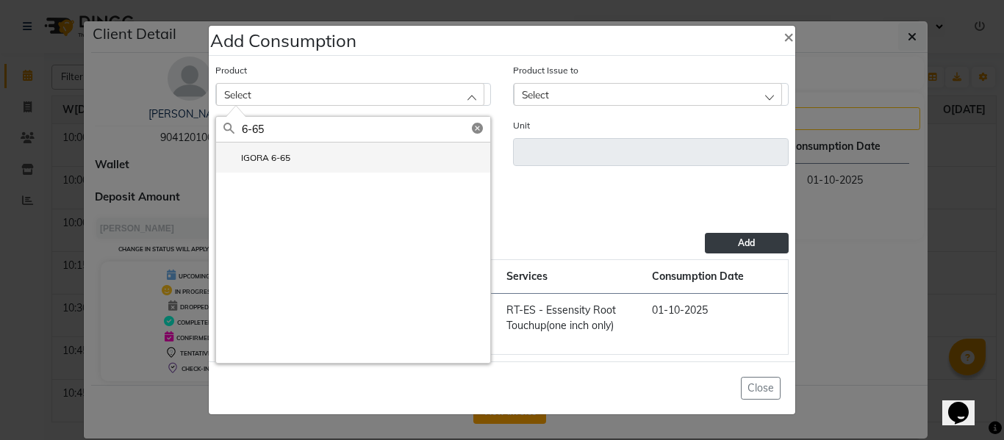
click at [273, 156] on label "IGORA 6-65" at bounding box center [257, 157] width 67 height 13
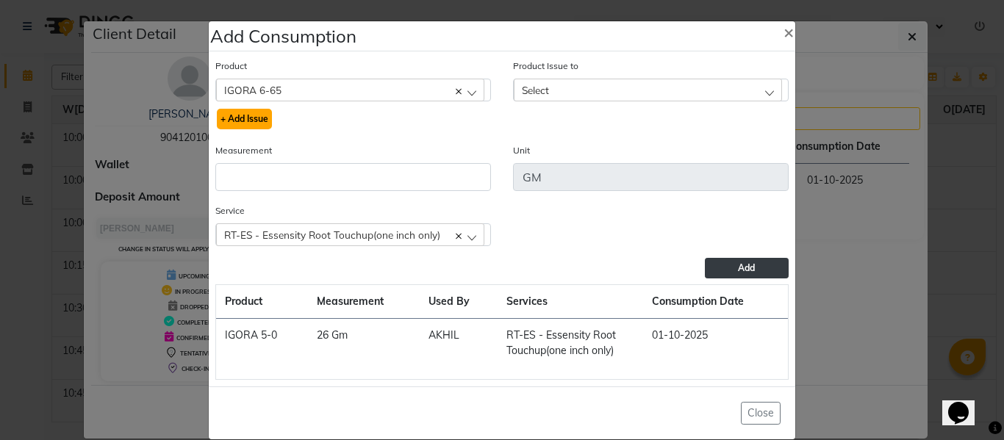
click at [237, 120] on button "+ Add Issue" at bounding box center [244, 119] width 55 height 21
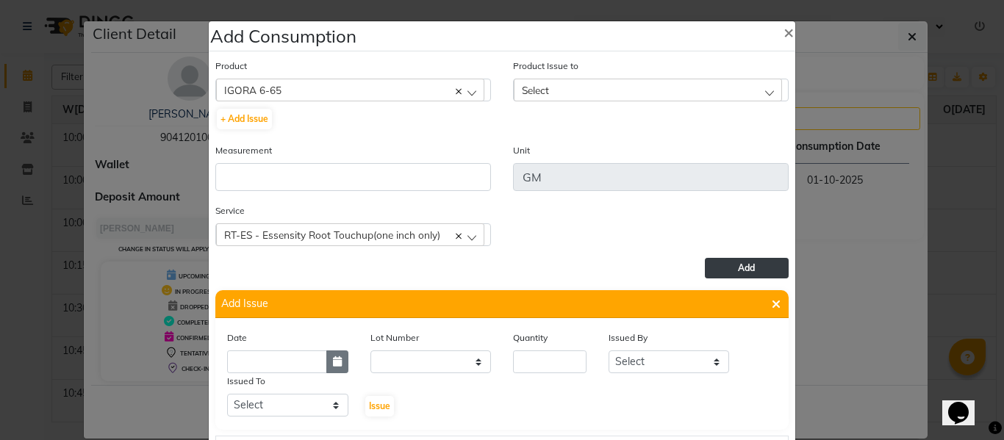
click at [335, 357] on icon "button" at bounding box center [337, 362] width 9 height 10
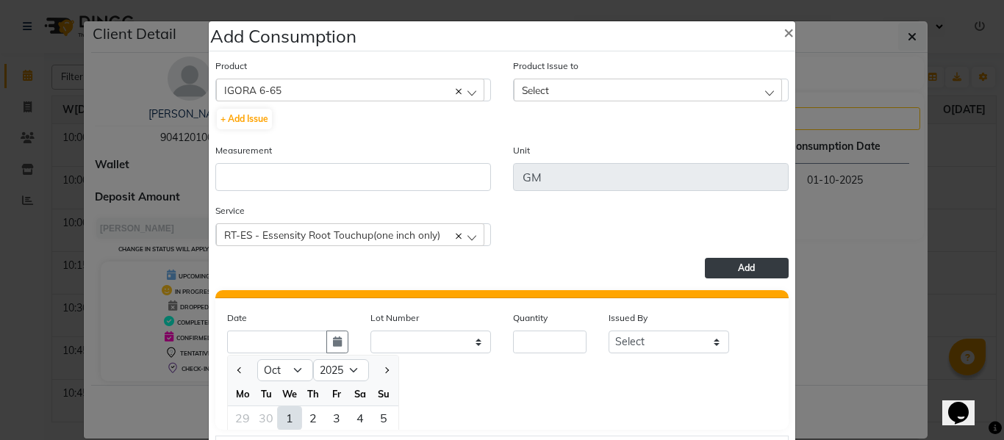
click at [284, 418] on div "1" at bounding box center [290, 419] width 24 height 24
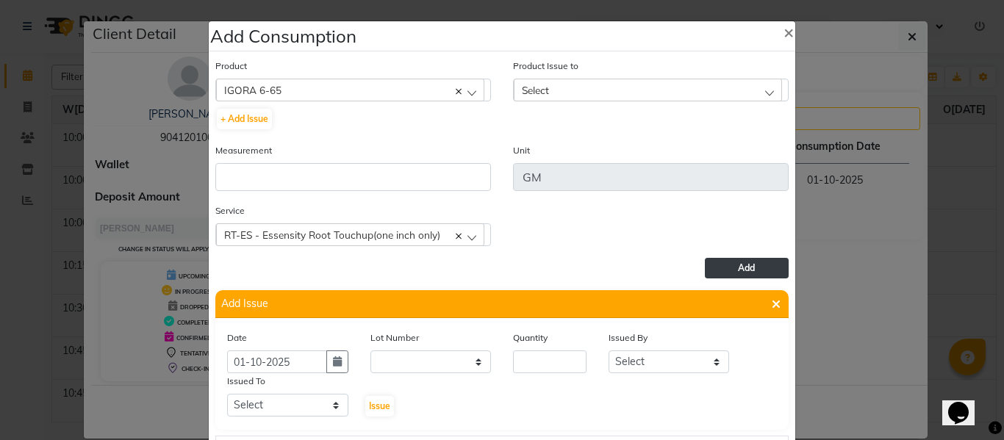
scroll to position [0, 0]
click at [548, 363] on input "number" at bounding box center [550, 362] width 74 height 23
drag, startPoint x: 630, startPoint y: 357, endPoint x: 634, endPoint y: 351, distance: 8.0
click at [632, 354] on select "Select ABHISHEK ajay [PERSON_NAME] [PERSON_NAME] [PERSON_NAME] [PERSON_NAME] HE…" at bounding box center [669, 362] width 121 height 23
click at [609, 351] on select "Select ABHISHEK ajay [PERSON_NAME] [PERSON_NAME] [PERSON_NAME] [PERSON_NAME] HE…" at bounding box center [669, 362] width 121 height 23
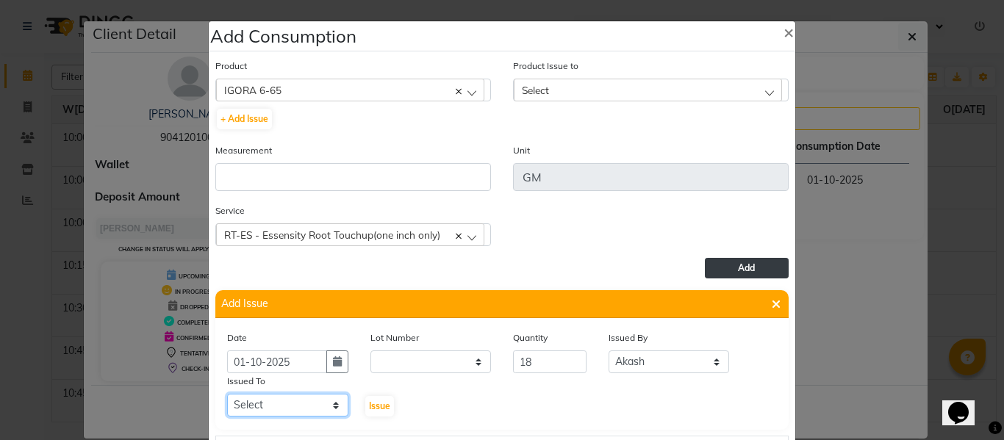
click at [297, 405] on select "Select ABHISHEK ajay [PERSON_NAME] [PERSON_NAME] [PERSON_NAME] [PERSON_NAME] HE…" at bounding box center [287, 405] width 121 height 23
click at [227, 394] on select "Select ABHISHEK ajay [PERSON_NAME] [PERSON_NAME] [PERSON_NAME] [PERSON_NAME] HE…" at bounding box center [287, 405] width 121 height 23
click at [379, 401] on span "Issue" at bounding box center [379, 406] width 21 height 11
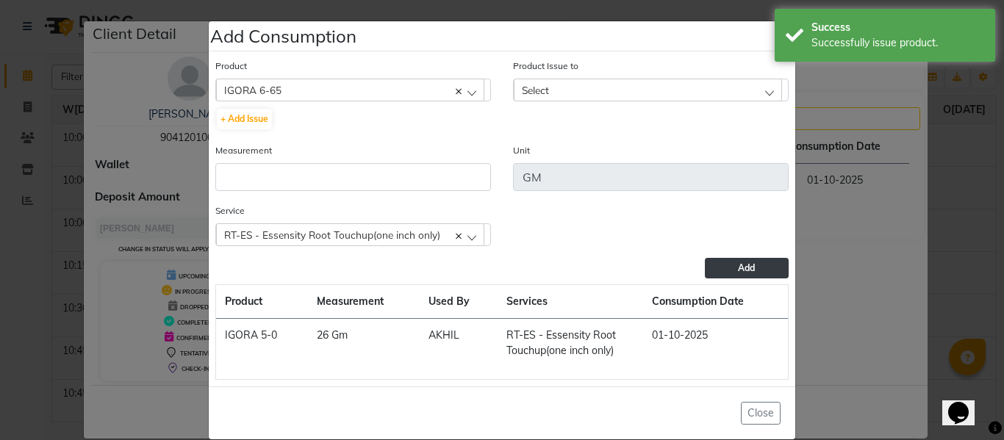
click at [574, 85] on div "Select" at bounding box center [648, 90] width 268 height 22
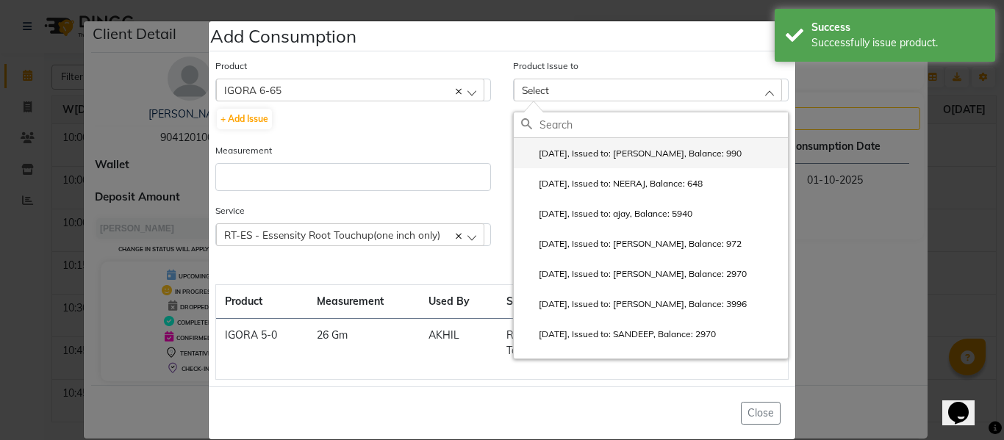
click at [582, 146] on li "[DATE], Issued to: [PERSON_NAME], Balance: 990" at bounding box center [651, 153] width 274 height 30
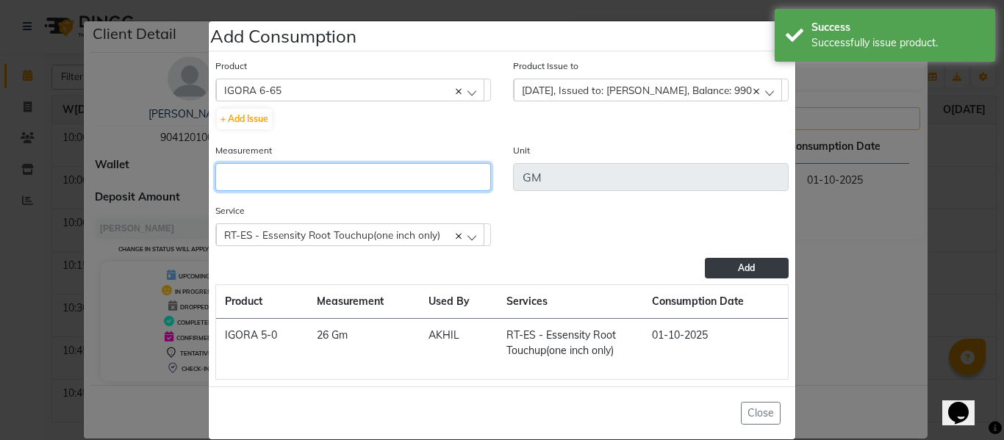
click at [385, 172] on input "number" at bounding box center [353, 177] width 276 height 28
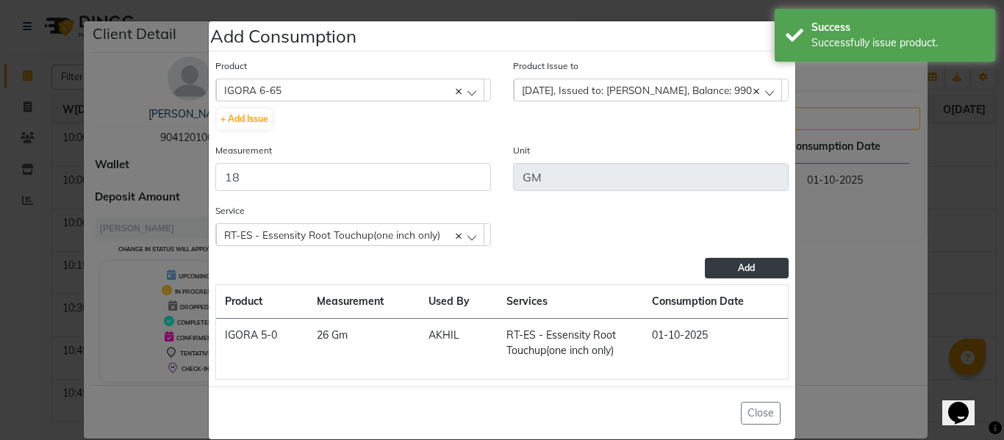
click at [718, 268] on button "Add" at bounding box center [747, 268] width 84 height 21
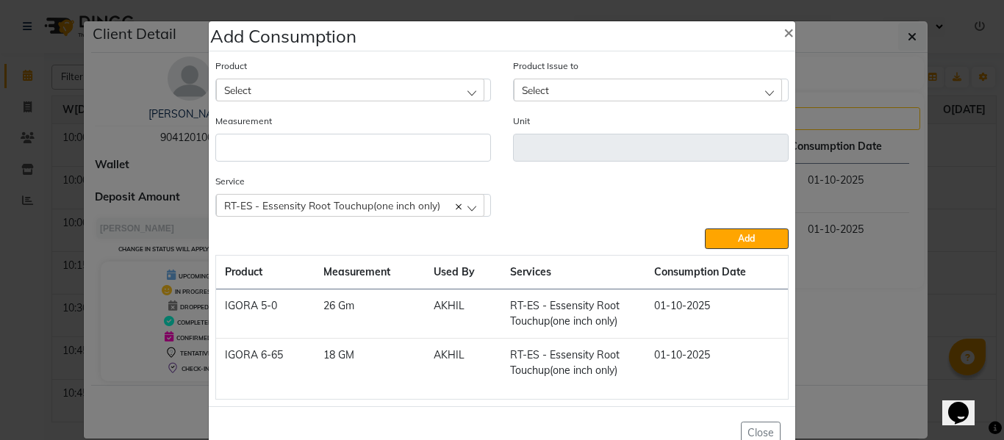
click at [339, 87] on div "Select" at bounding box center [350, 90] width 268 height 22
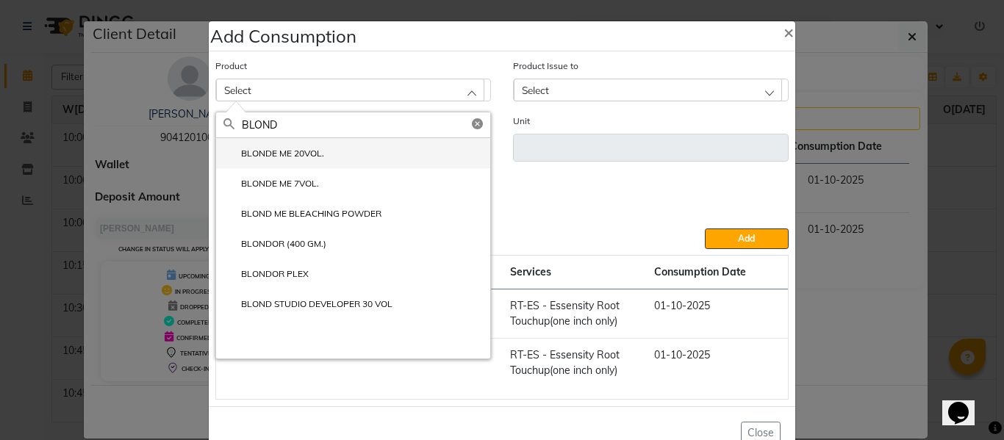
click at [288, 150] on label "BLONDE ME 20VOL." at bounding box center [274, 153] width 101 height 13
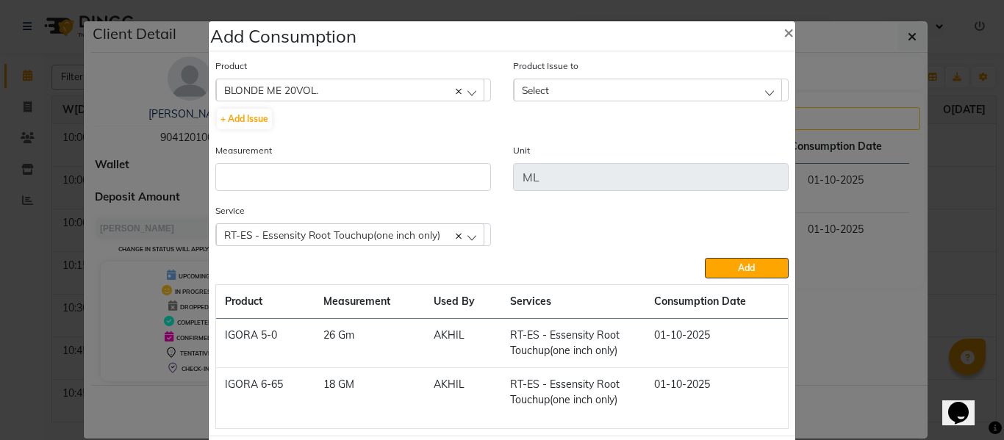
click at [606, 88] on div "Select" at bounding box center [648, 90] width 268 height 22
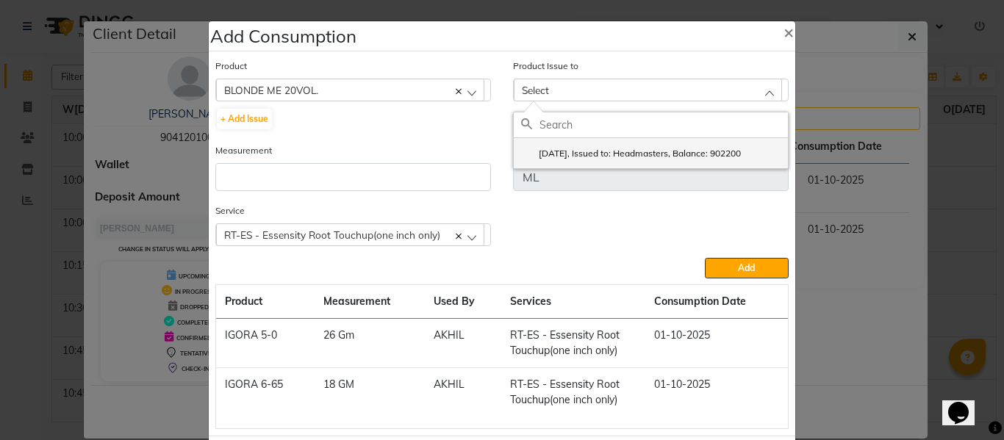
click at [607, 147] on label "[DATE], Issued to: Headmasters, Balance: 902200" at bounding box center [631, 153] width 220 height 13
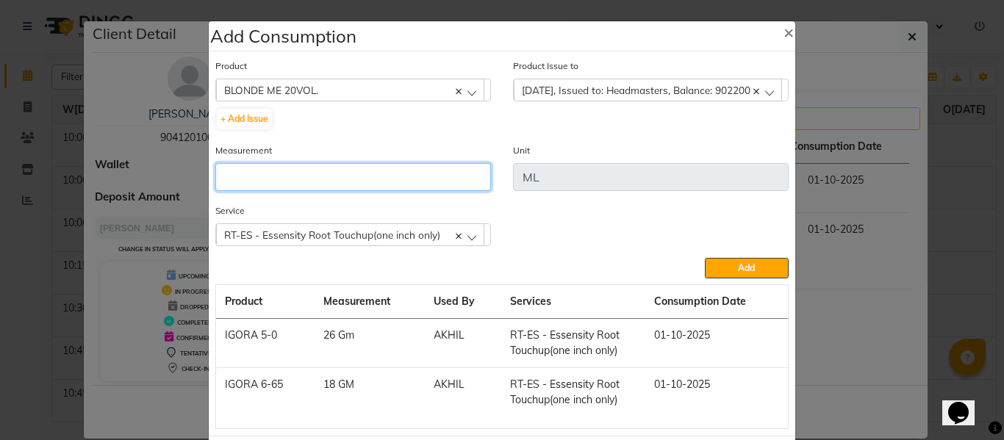
click at [368, 176] on input "number" at bounding box center [353, 177] width 276 height 28
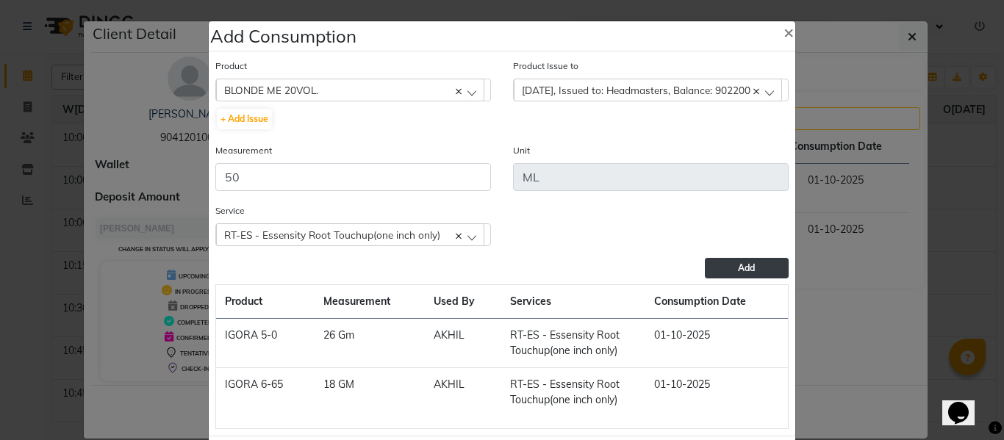
click at [729, 264] on button "Add" at bounding box center [747, 268] width 84 height 21
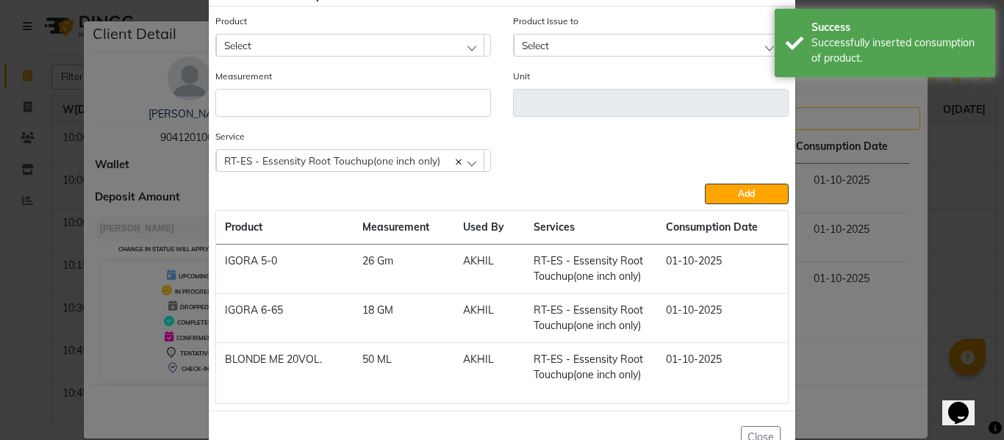
scroll to position [90, 0]
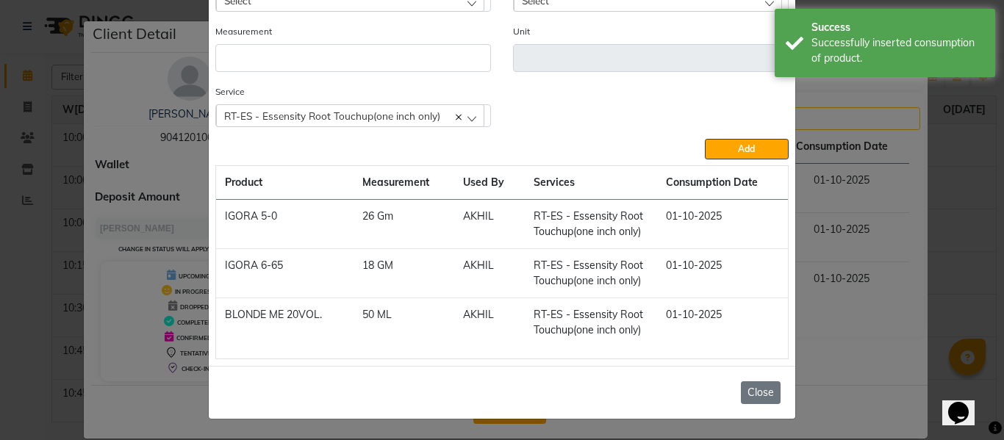
click at [756, 390] on button "Close" at bounding box center [761, 393] width 40 height 23
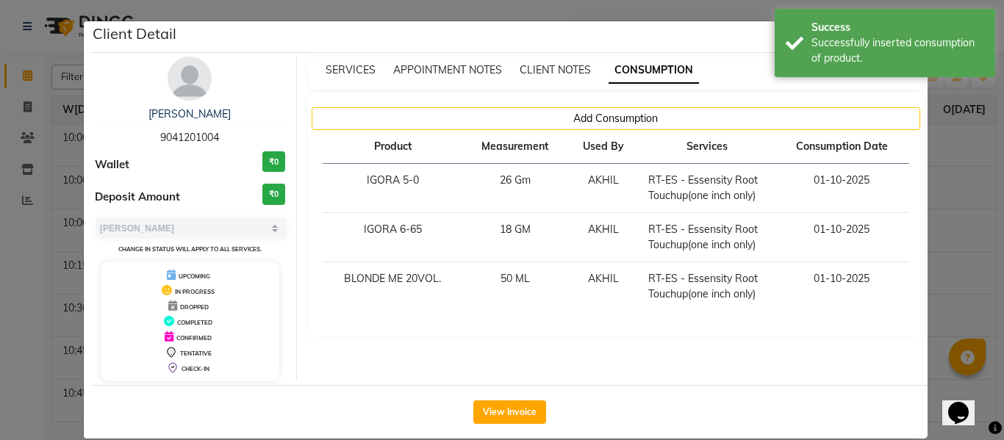
click at [961, 218] on ngb-modal-window "Client Detail [PERSON_NAME] 9041201004 Wallet ₹0 Deposit Amount ₹0 Select MARK …" at bounding box center [502, 220] width 1004 height 440
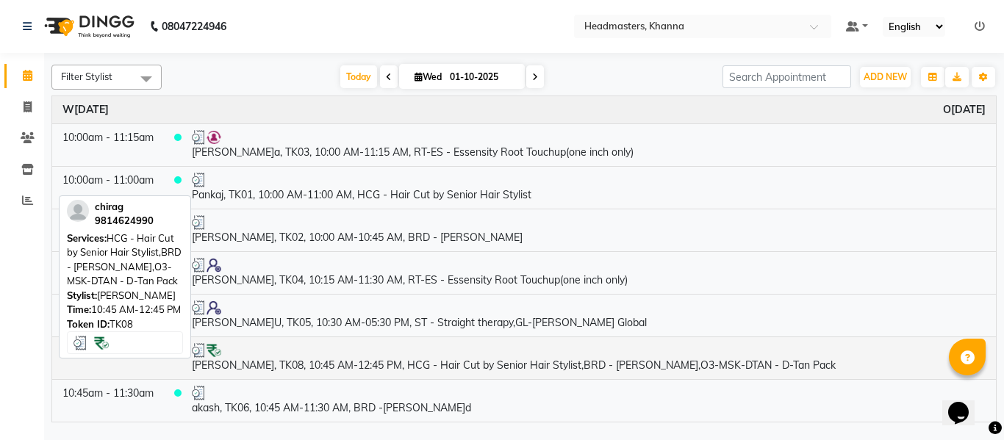
click at [416, 363] on td "[PERSON_NAME], TK08, 10:45 AM-12:45 PM, HCG - Hair Cut by Senior Hair Stylist,B…" at bounding box center [589, 358] width 815 height 43
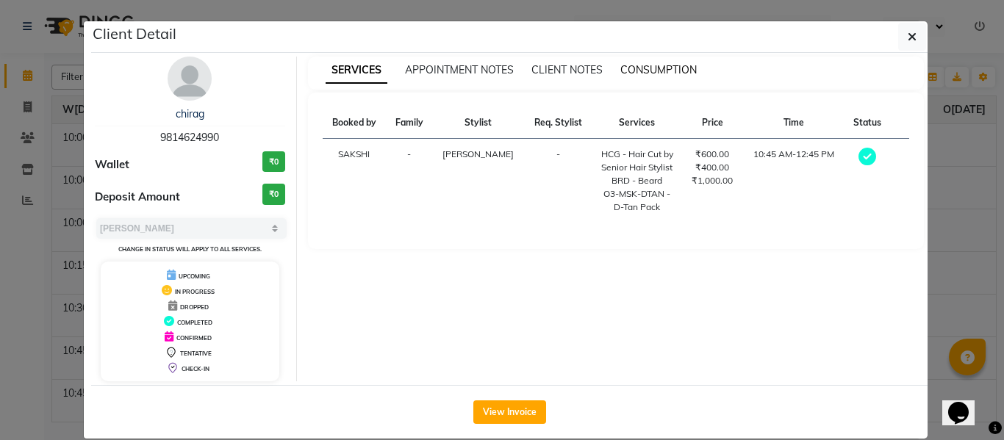
click at [654, 70] on span "CONSUMPTION" at bounding box center [659, 69] width 76 height 13
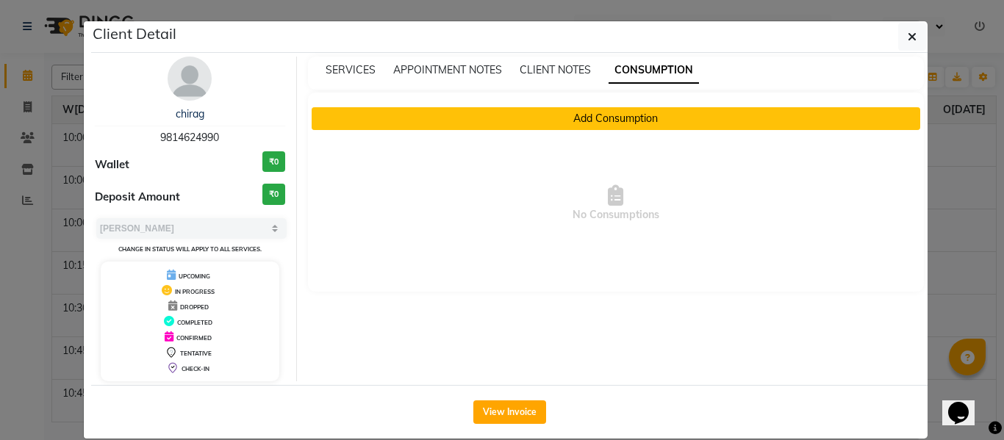
click at [572, 107] on button "Add Consumption" at bounding box center [616, 118] width 609 height 23
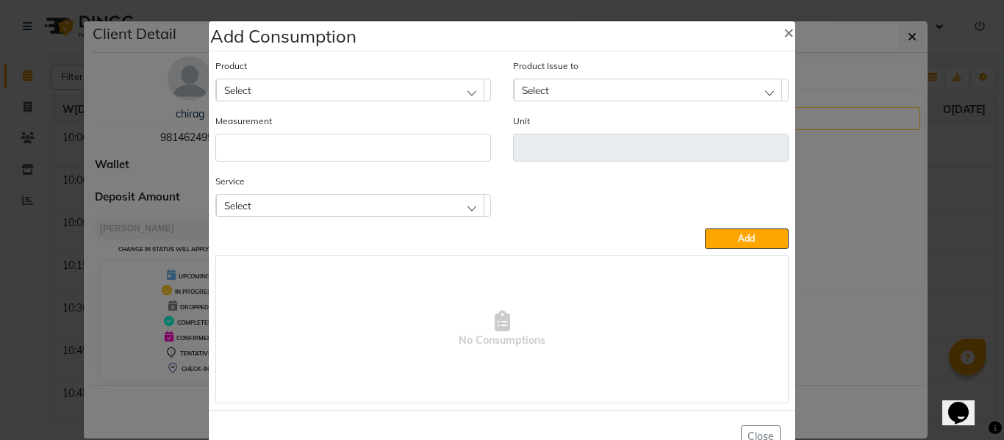
click at [336, 208] on div "Select" at bounding box center [350, 205] width 268 height 22
drag, startPoint x: 302, startPoint y: 326, endPoint x: 303, endPoint y: 318, distance: 8.1
click at [303, 325] on label "O3-MSK-DTAN - D-Tan Pack" at bounding box center [290, 329] width 133 height 13
click at [329, 92] on div "Select" at bounding box center [350, 90] width 268 height 22
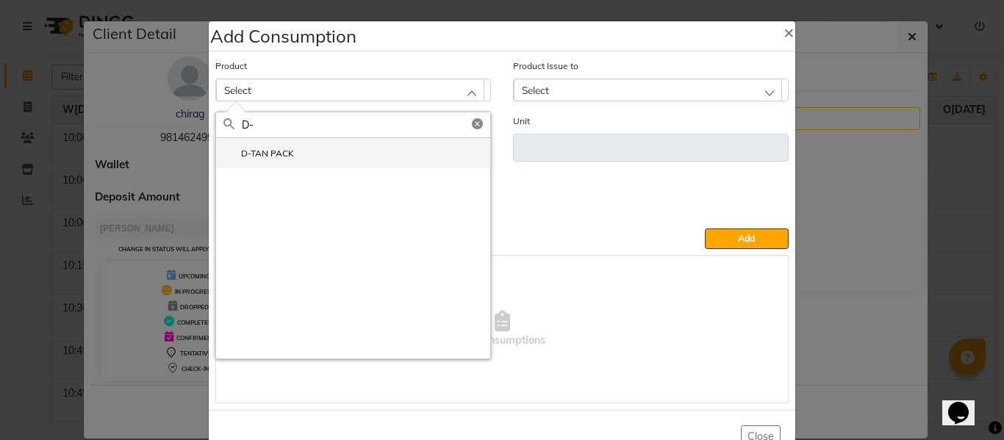
click at [270, 148] on label "D-TAN PACK" at bounding box center [259, 153] width 71 height 13
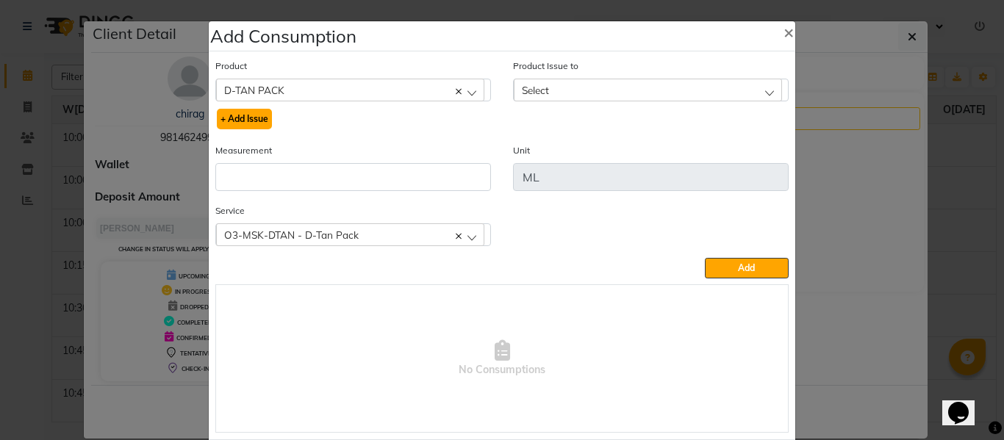
click at [249, 115] on button "+ Add Issue" at bounding box center [244, 119] width 55 height 21
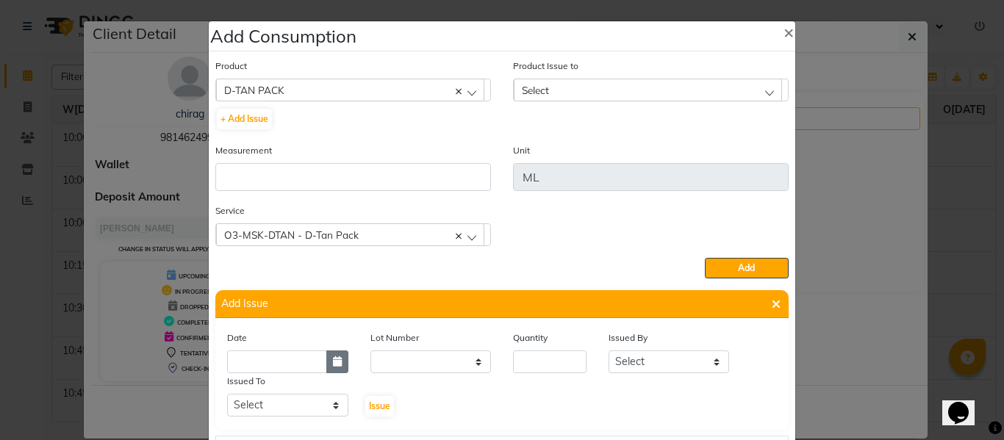
click at [333, 362] on icon "button" at bounding box center [337, 362] width 9 height 10
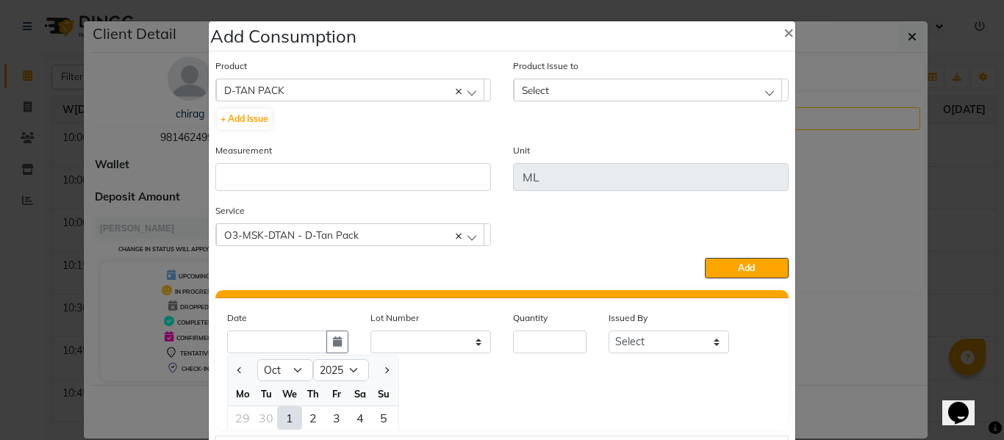
click at [282, 416] on div "1" at bounding box center [290, 419] width 24 height 24
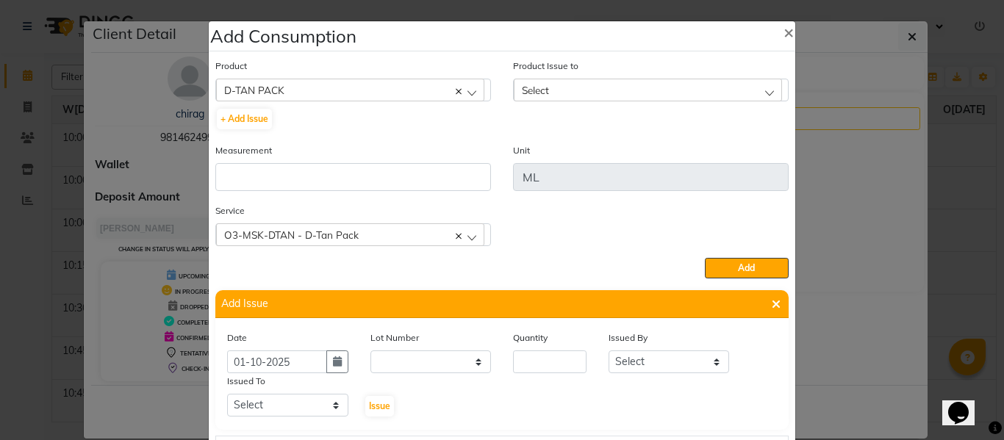
scroll to position [0, 0]
click at [539, 361] on input "number" at bounding box center [550, 362] width 74 height 23
click at [650, 360] on select "Select ABHISHEK ajay [PERSON_NAME] [PERSON_NAME] [PERSON_NAME] [PERSON_NAME] HE…" at bounding box center [669, 362] width 121 height 23
click at [609, 351] on select "Select ABHISHEK ajay [PERSON_NAME] [PERSON_NAME] [PERSON_NAME] [PERSON_NAME] HE…" at bounding box center [669, 362] width 121 height 23
click at [284, 407] on select "Select ABHISHEK ajay [PERSON_NAME] [PERSON_NAME] [PERSON_NAME] [PERSON_NAME] HE…" at bounding box center [287, 405] width 121 height 23
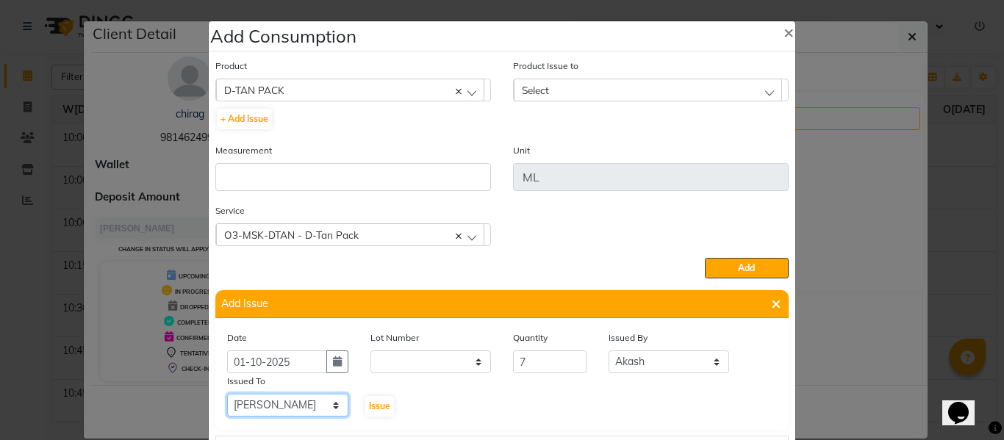
click at [227, 394] on select "Select ABHISHEK ajay [PERSON_NAME] [PERSON_NAME] [PERSON_NAME] [PERSON_NAME] HE…" at bounding box center [287, 405] width 121 height 23
click at [373, 401] on span "Issue" at bounding box center [379, 406] width 21 height 11
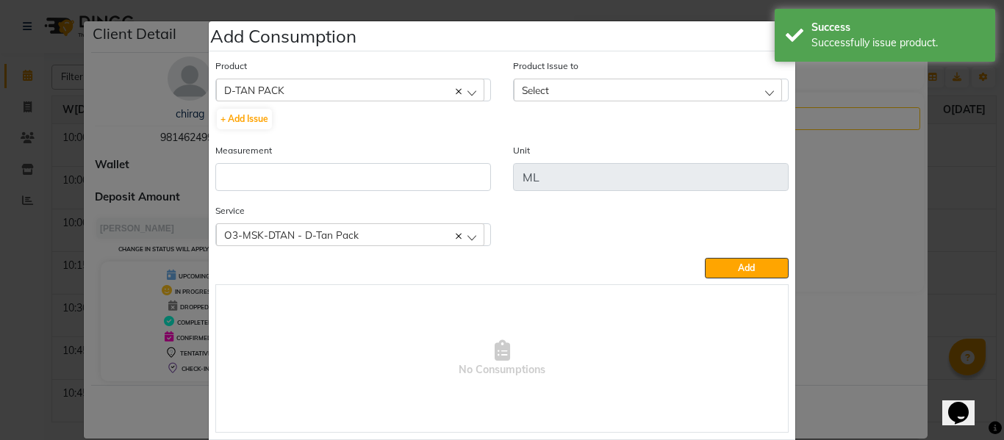
click at [535, 82] on div "Select" at bounding box center [648, 90] width 268 height 22
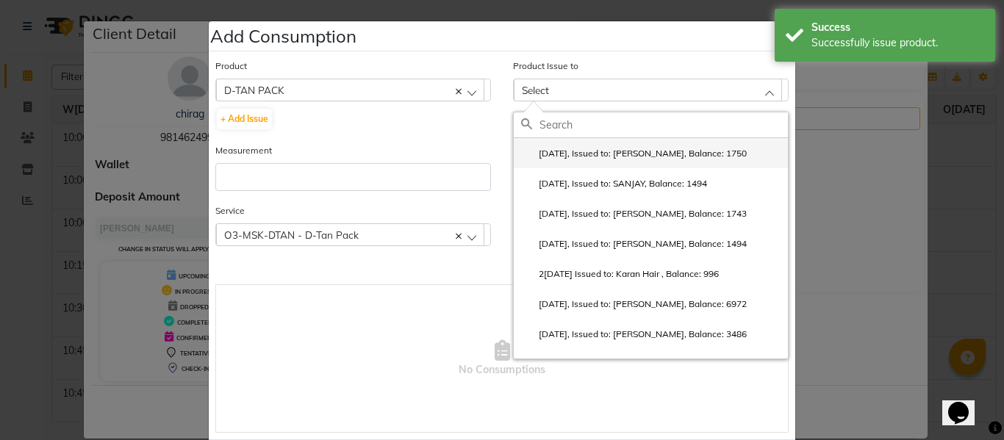
drag, startPoint x: 580, startPoint y: 148, endPoint x: 501, endPoint y: 174, distance: 82.8
click at [574, 150] on label "[DATE], Issued to: [PERSON_NAME], Balance: 1750" at bounding box center [634, 153] width 226 height 13
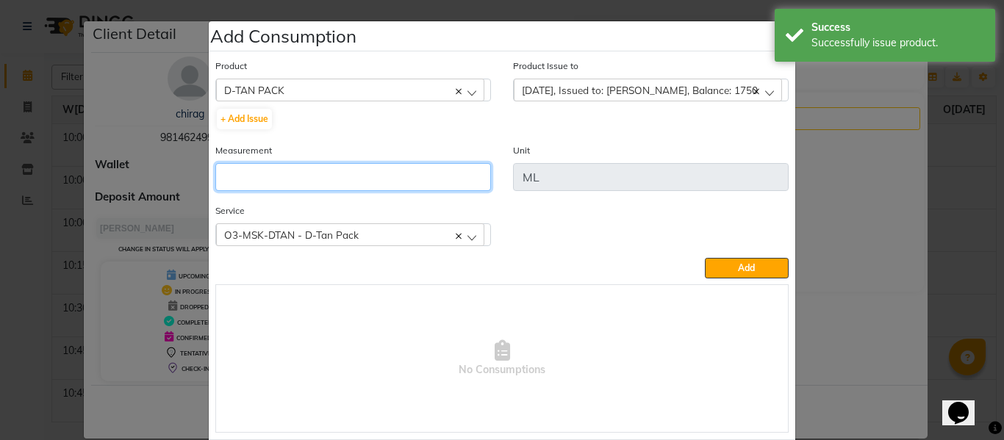
click at [419, 186] on input "number" at bounding box center [353, 177] width 276 height 28
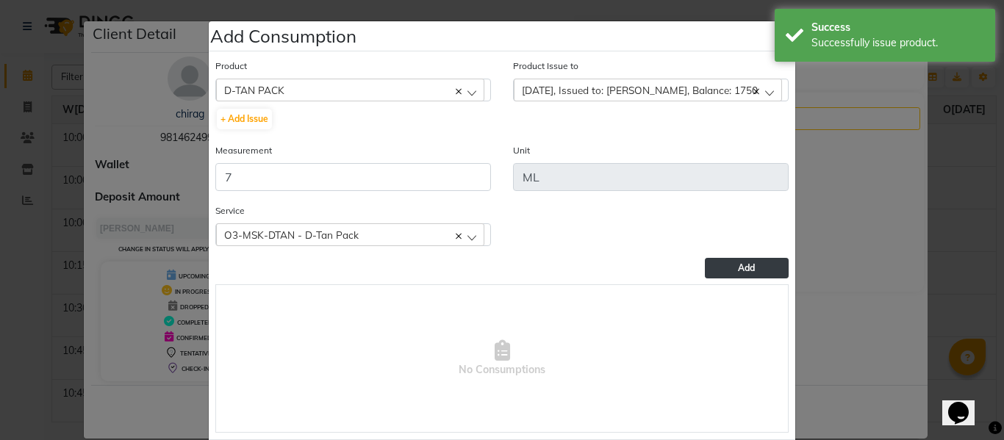
click at [721, 265] on button "Add" at bounding box center [747, 268] width 84 height 21
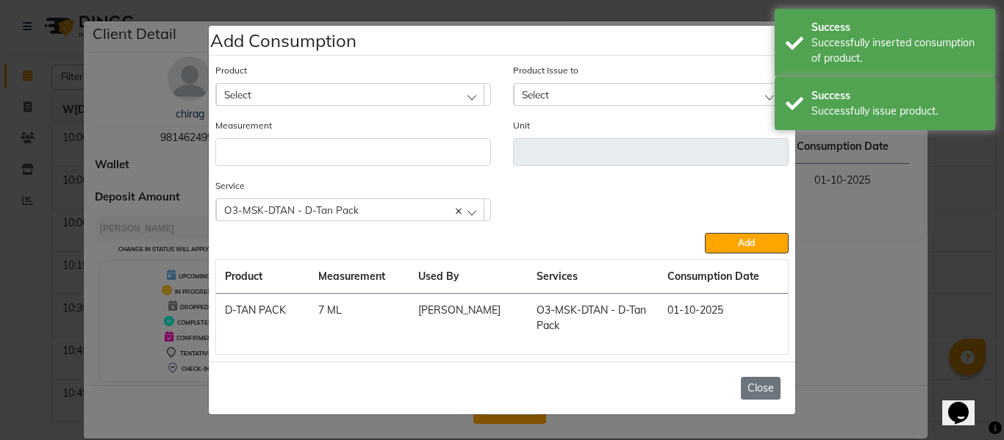
click at [753, 384] on button "Close" at bounding box center [761, 388] width 40 height 23
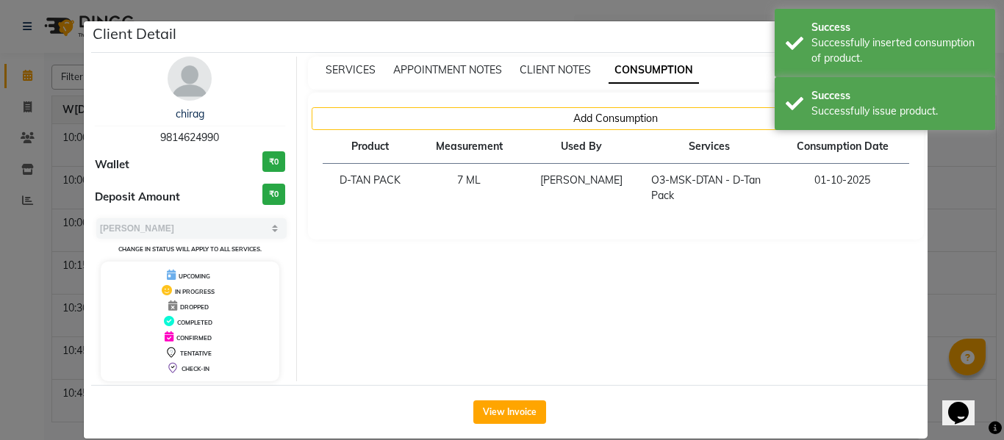
click at [947, 217] on ngb-modal-window "Client Detail [PERSON_NAME]g 9814624990 Wallet ₹0 Deposit Amount ₹0 Select[PERS…" at bounding box center [502, 220] width 1004 height 440
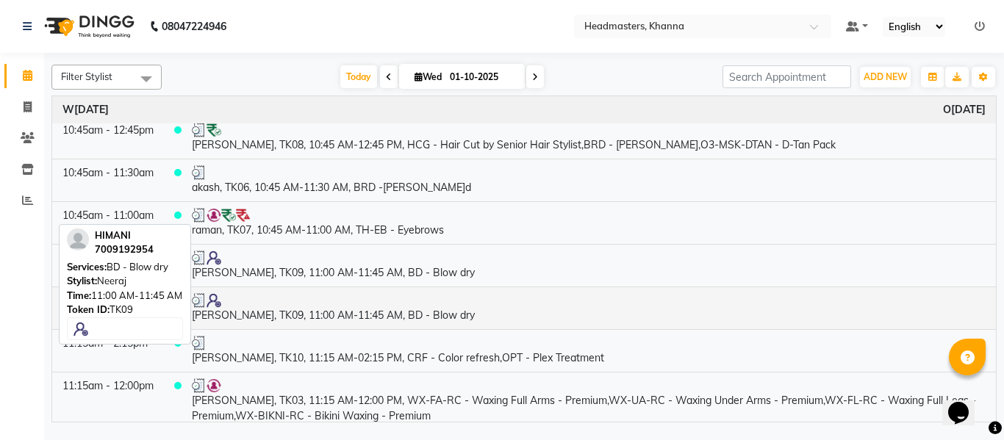
scroll to position [294, 0]
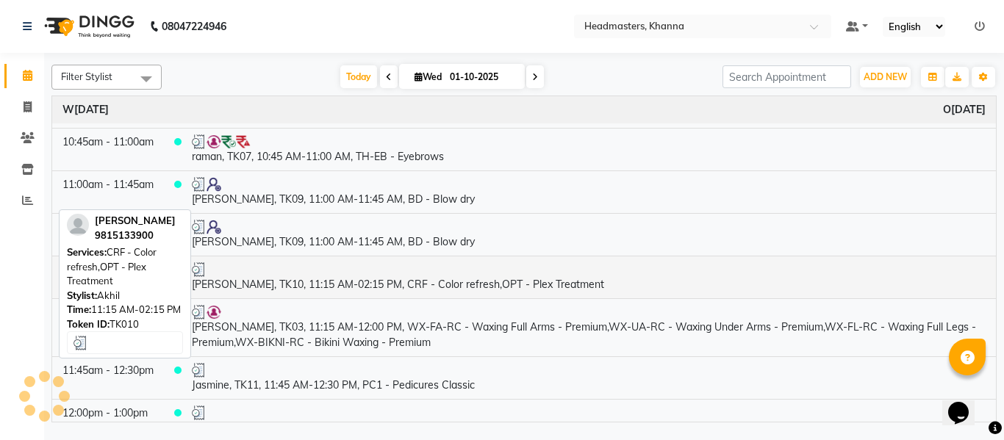
click at [322, 275] on div at bounding box center [589, 269] width 794 height 15
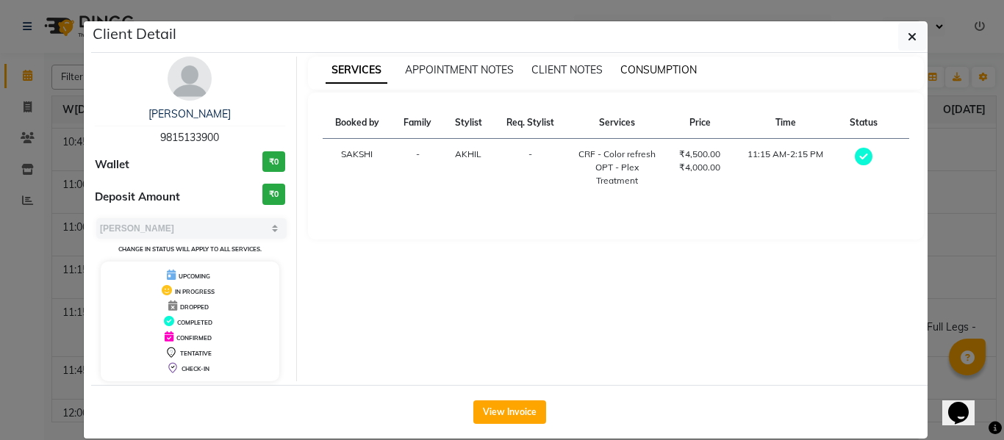
click at [673, 63] on span "CONSUMPTION" at bounding box center [659, 69] width 76 height 13
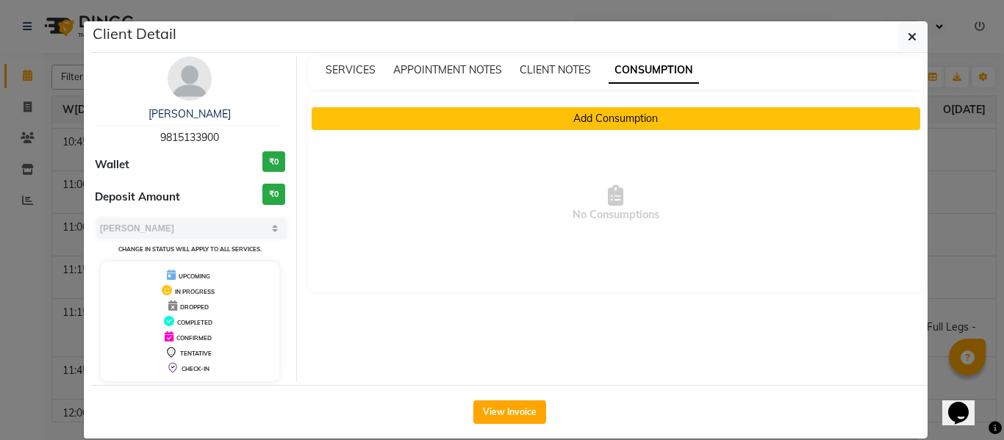
click at [598, 116] on button "Add Consumption" at bounding box center [616, 118] width 609 height 23
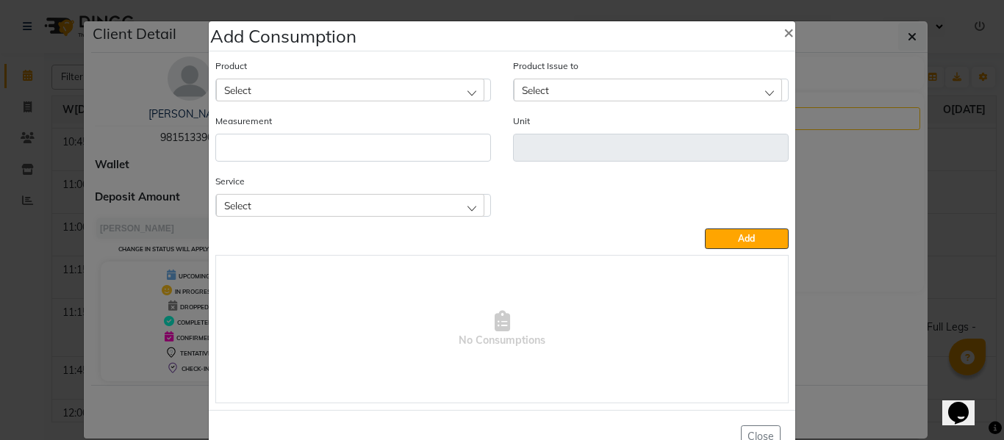
click at [393, 206] on div "Select" at bounding box center [350, 205] width 268 height 22
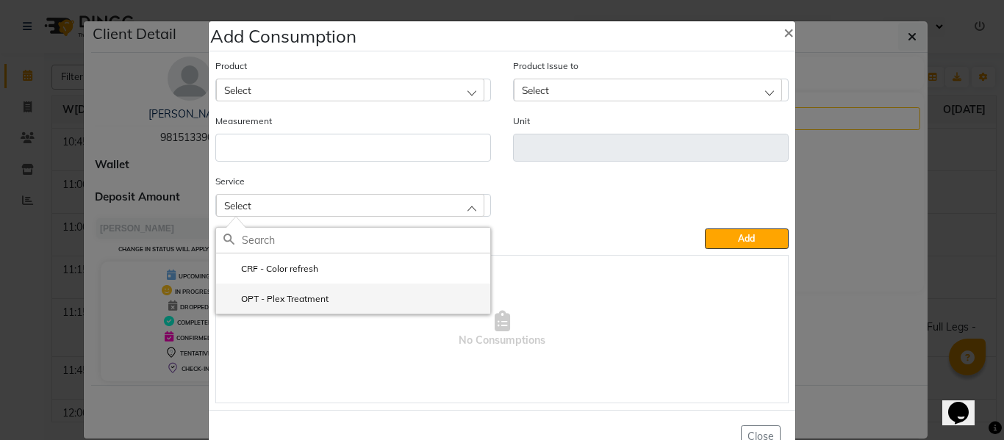
click at [293, 293] on label "OPT - Plex Treatment" at bounding box center [276, 299] width 105 height 13
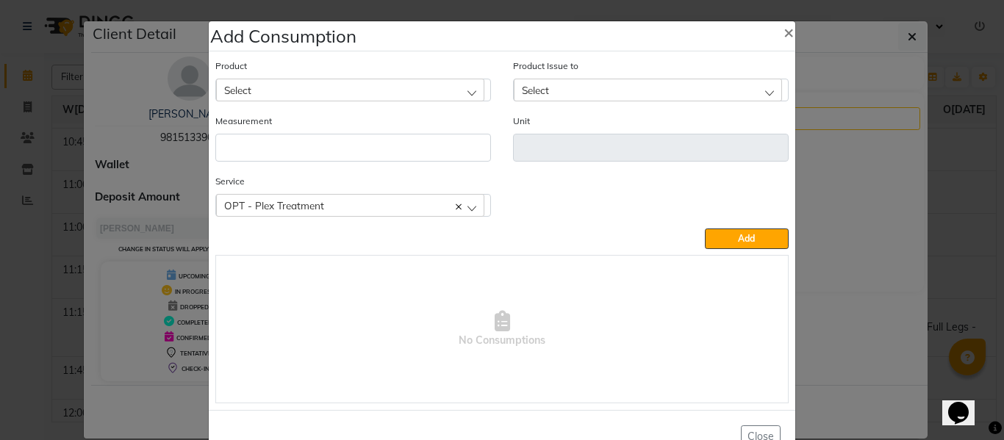
click at [301, 90] on div "Select" at bounding box center [350, 90] width 268 height 22
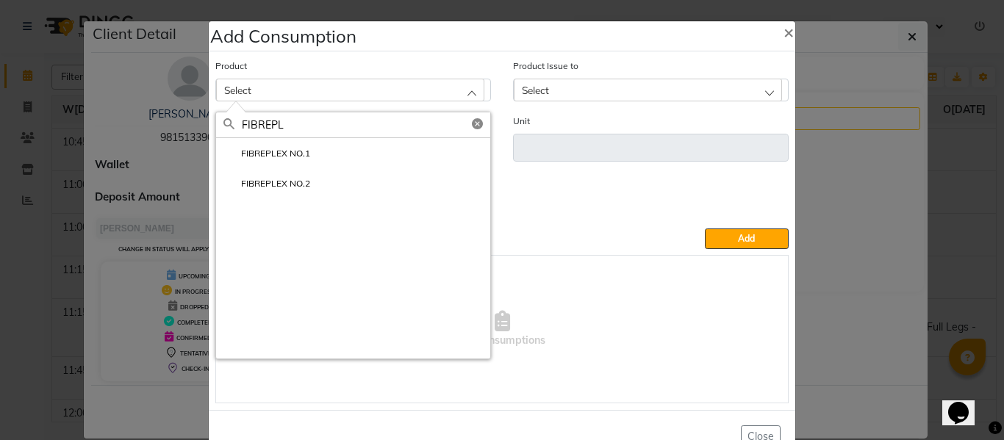
click at [268, 150] on label "FIBREPLEX NO.1" at bounding box center [267, 153] width 87 height 13
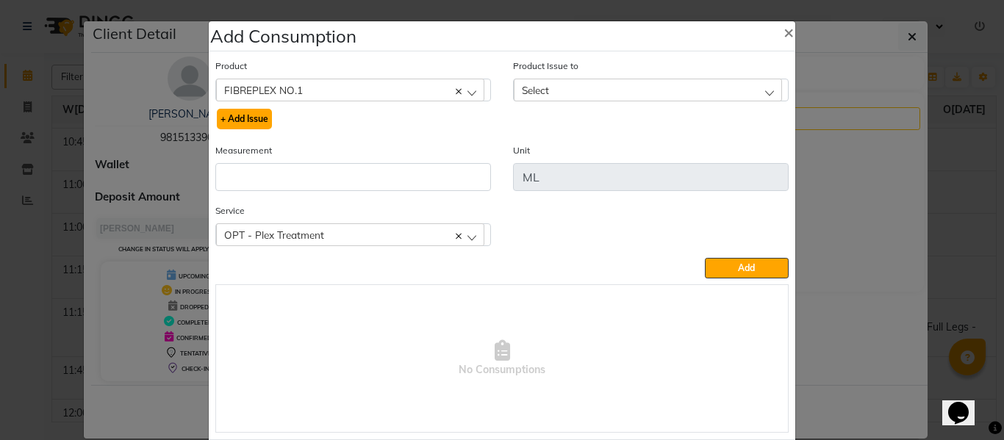
click at [262, 122] on button "+ Add Issue" at bounding box center [244, 119] width 55 height 21
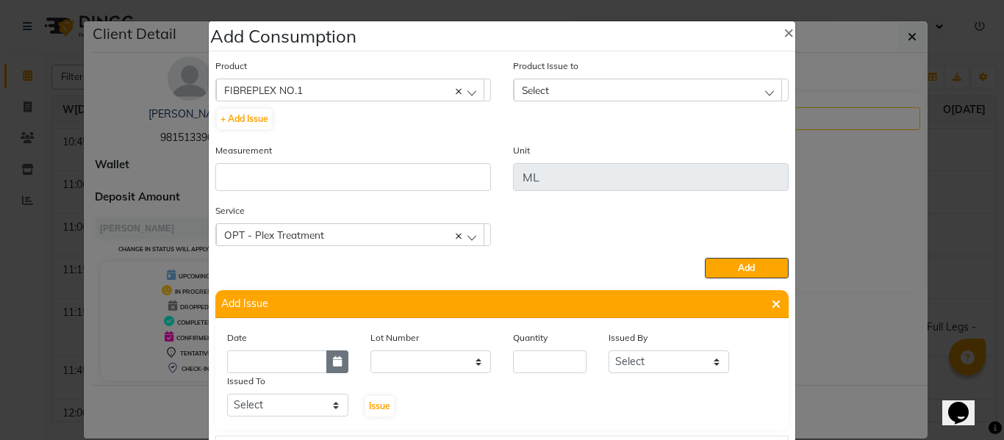
click at [332, 355] on button "button" at bounding box center [337, 362] width 22 height 23
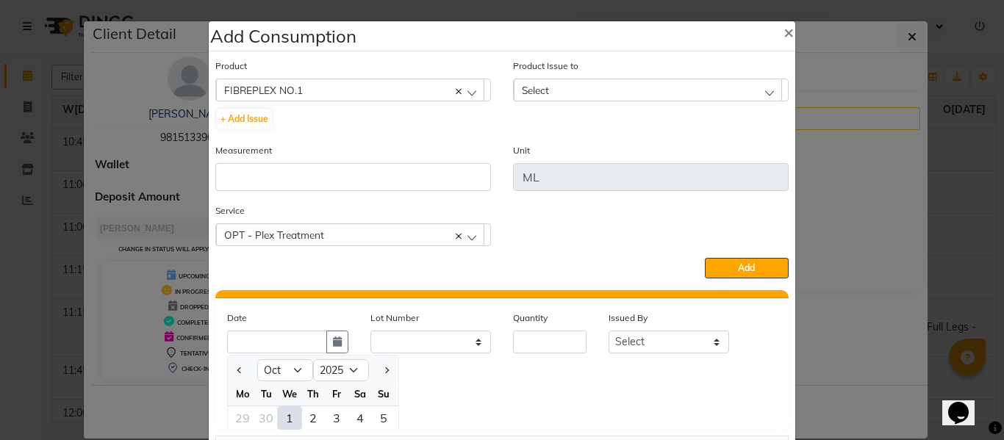
click at [285, 418] on div "1" at bounding box center [290, 419] width 24 height 24
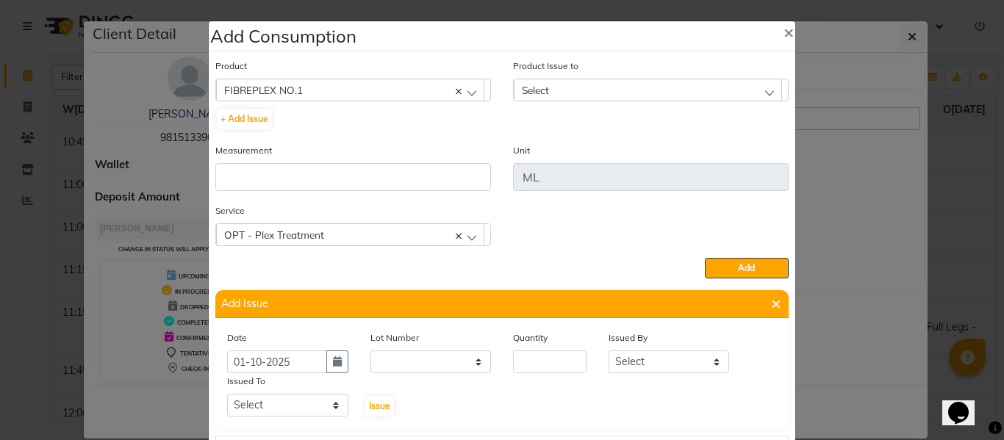
scroll to position [0, 0]
click at [526, 365] on input "number" at bounding box center [550, 362] width 74 height 23
click at [634, 364] on select "Select ABHISHEK ajay [PERSON_NAME] [PERSON_NAME] [PERSON_NAME] [PERSON_NAME] HE…" at bounding box center [669, 362] width 121 height 23
click at [609, 351] on select "Select ABHISHEK ajay [PERSON_NAME] [PERSON_NAME] [PERSON_NAME] [PERSON_NAME] HE…" at bounding box center [669, 362] width 121 height 23
drag, startPoint x: 293, startPoint y: 405, endPoint x: 293, endPoint y: 397, distance: 8.1
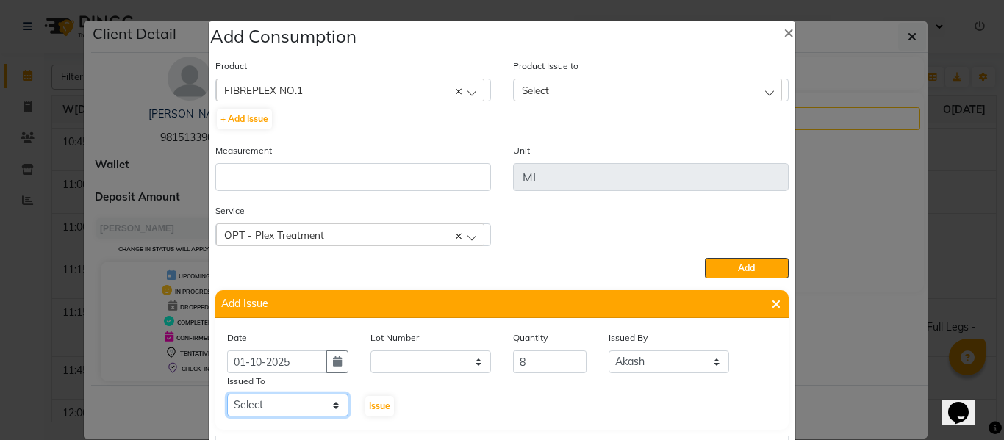
click at [293, 405] on select "Select ABHISHEK ajay [PERSON_NAME] [PERSON_NAME] [PERSON_NAME] [PERSON_NAME] HE…" at bounding box center [287, 405] width 121 height 23
click at [227, 394] on select "Select ABHISHEK ajay [PERSON_NAME] [PERSON_NAME] [PERSON_NAME] [PERSON_NAME] HE…" at bounding box center [287, 405] width 121 height 23
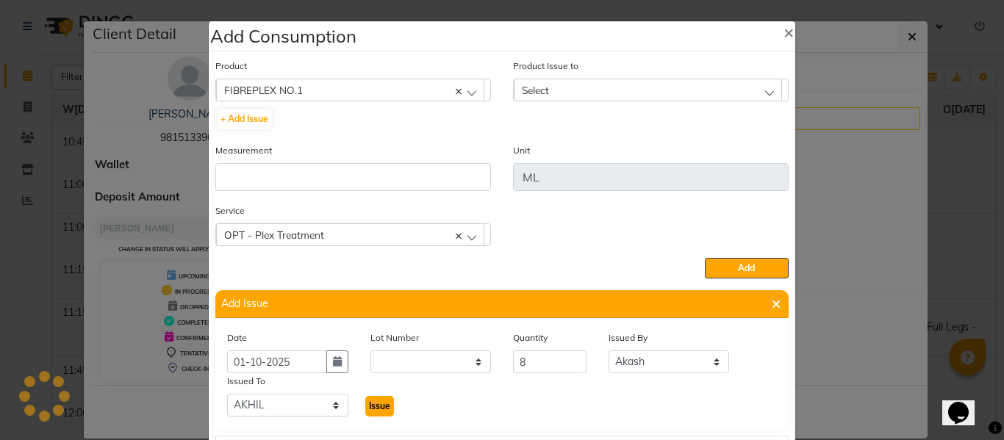
click at [373, 403] on span "Issue" at bounding box center [379, 406] width 21 height 11
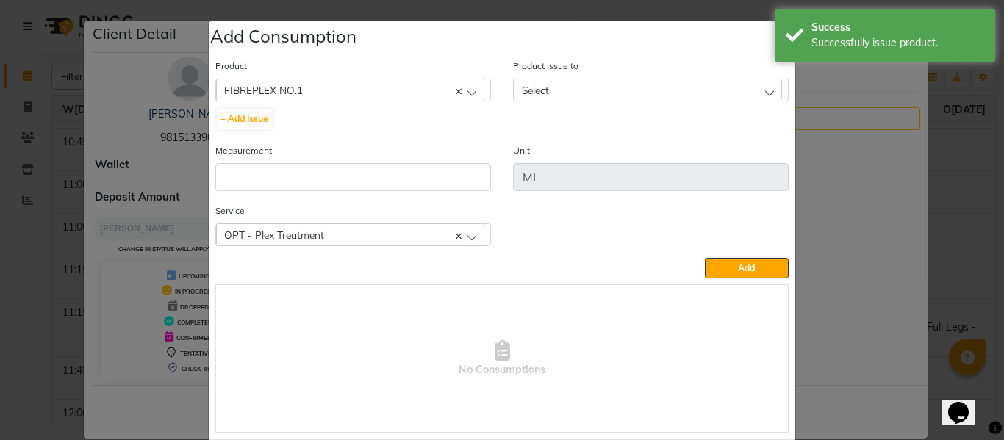
click at [556, 89] on div "Select" at bounding box center [648, 90] width 268 height 22
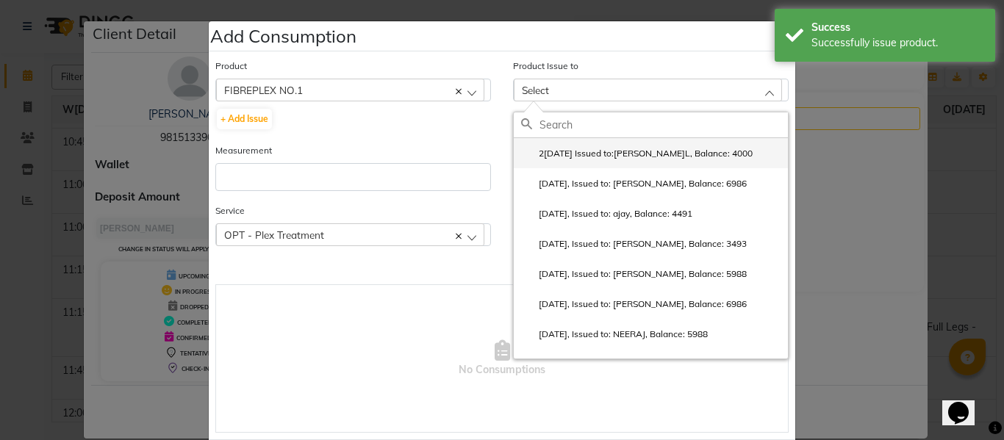
click at [572, 149] on label "2[DATE] Issued to:[PERSON_NAME]L, Balance: 4000" at bounding box center [637, 153] width 232 height 13
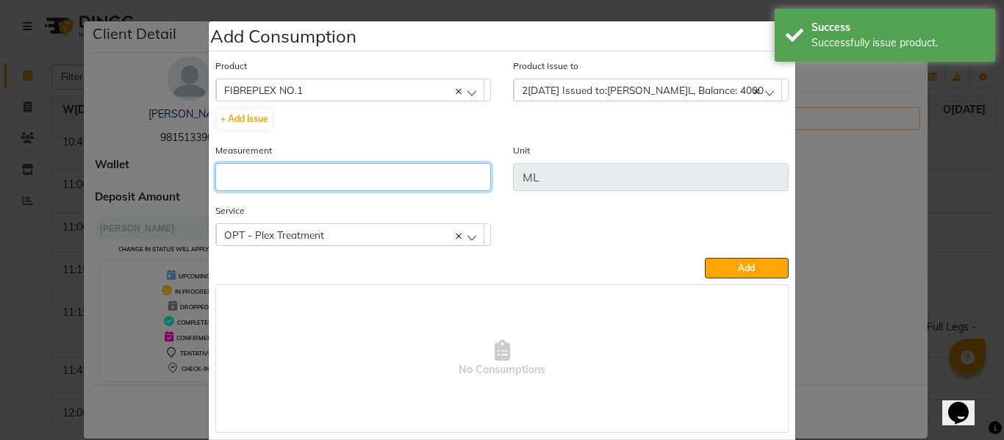
click at [352, 177] on input "number" at bounding box center [353, 177] width 276 height 28
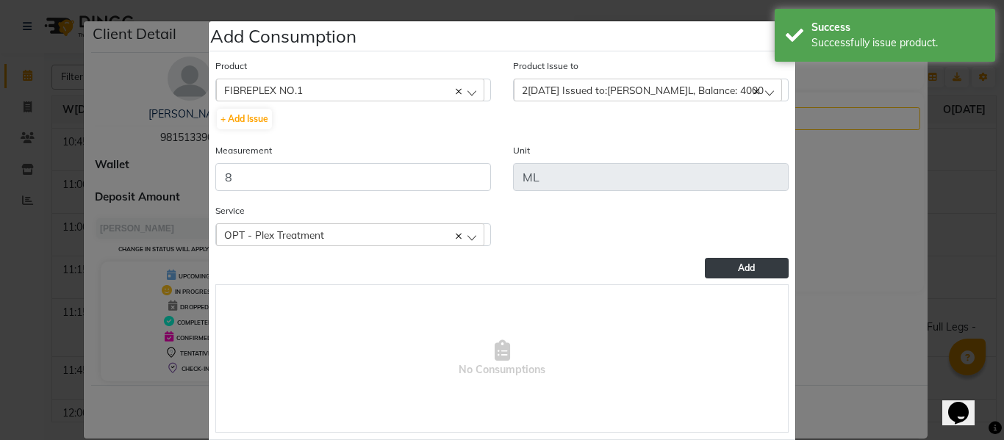
click at [749, 260] on button "Add" at bounding box center [747, 268] width 84 height 21
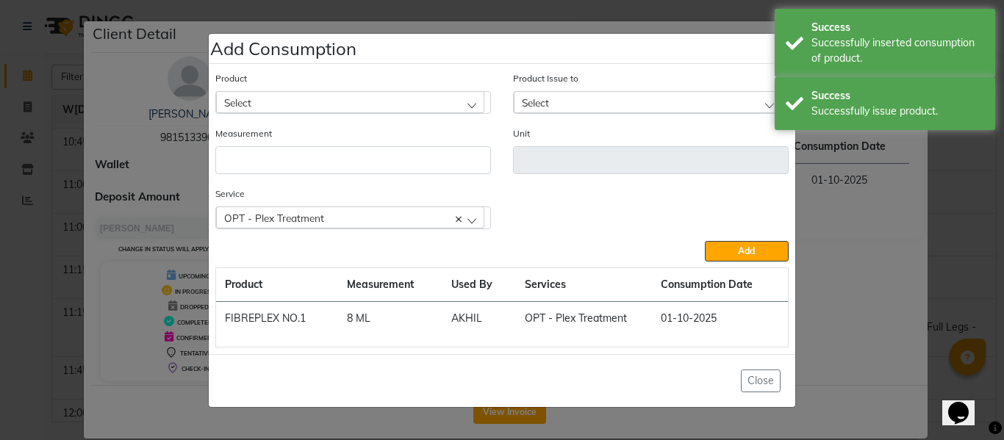
click at [287, 103] on div "Select" at bounding box center [350, 102] width 268 height 22
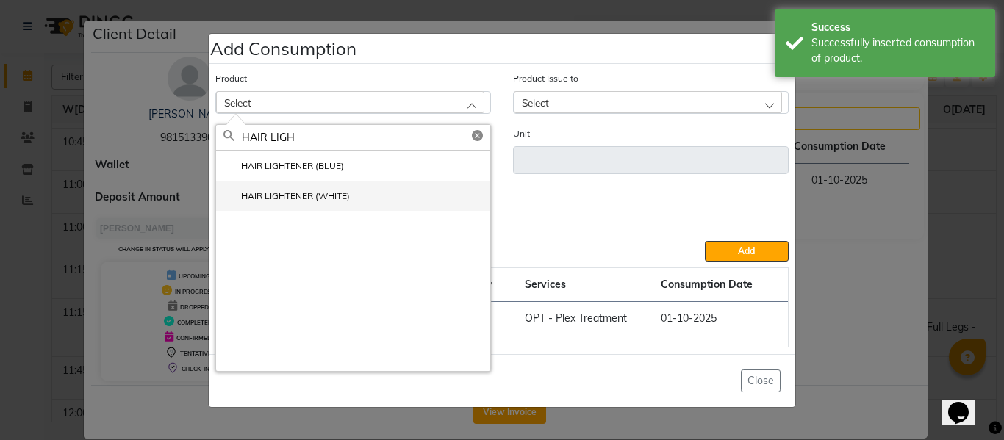
click at [302, 190] on label "HAIR LIGHTENER (WHITE)" at bounding box center [287, 196] width 126 height 13
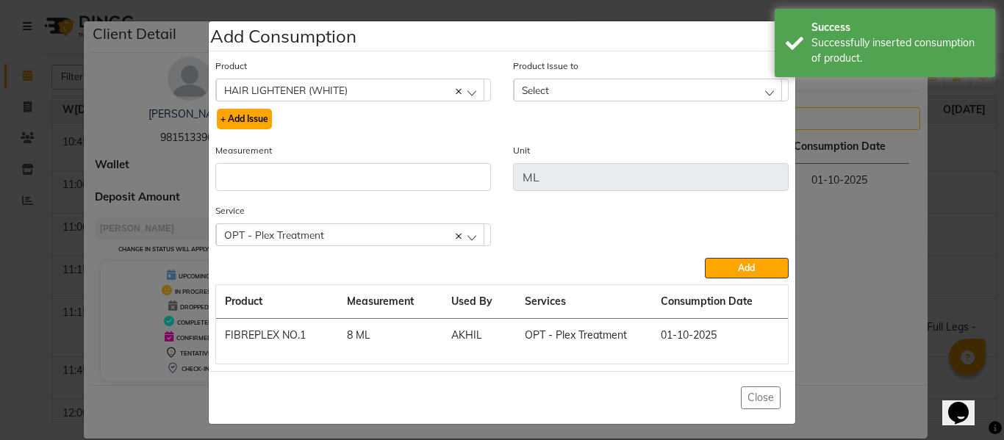
click at [251, 118] on button "+ Add Issue" at bounding box center [244, 119] width 55 height 21
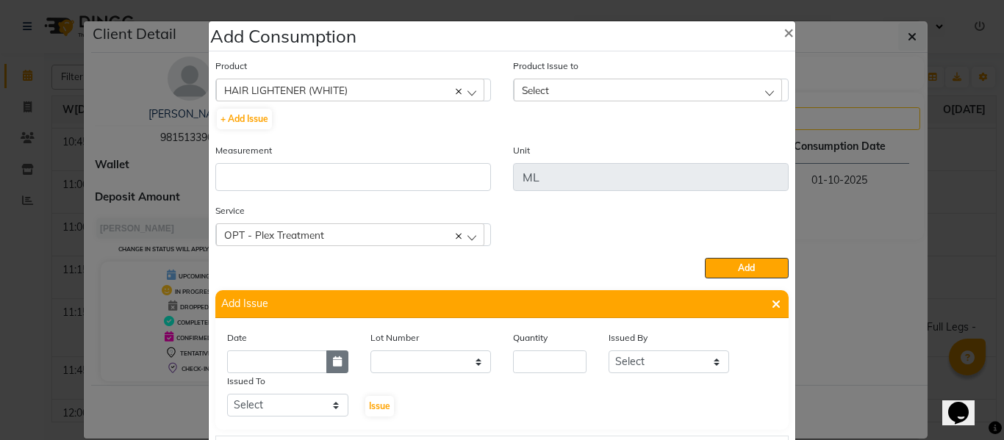
click at [333, 360] on icon "button" at bounding box center [337, 362] width 9 height 10
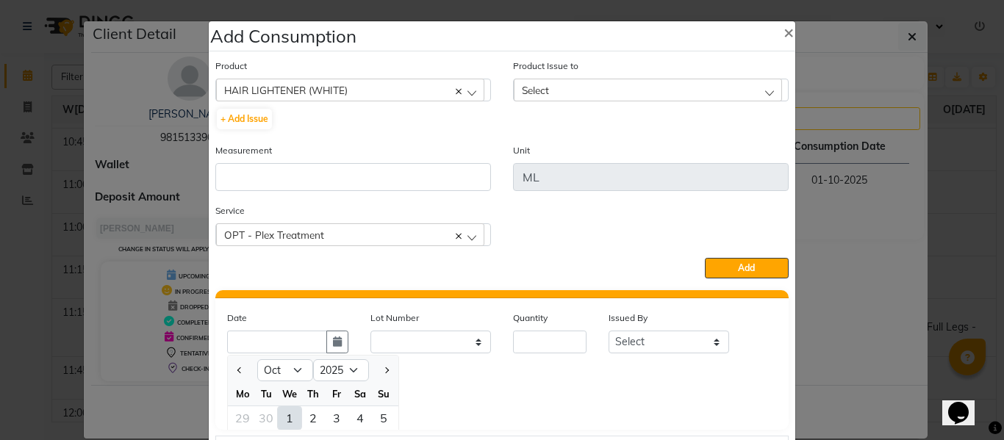
click at [278, 418] on div "1" at bounding box center [290, 419] width 24 height 24
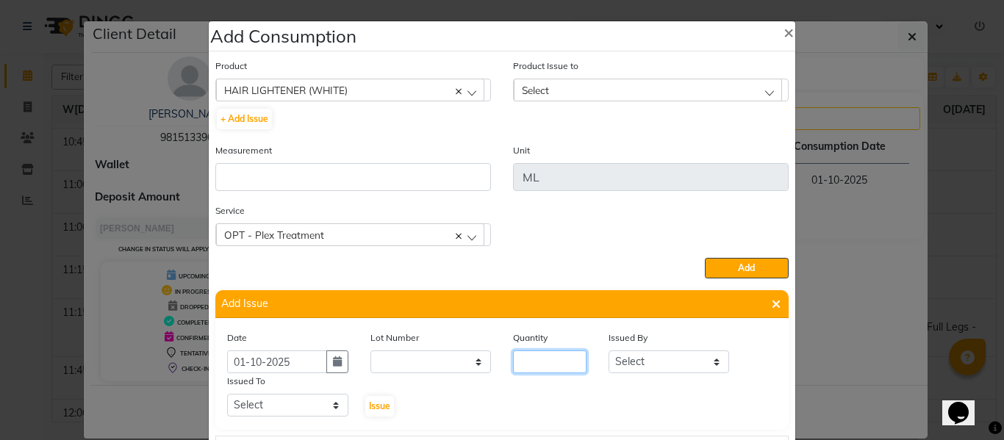
click at [554, 361] on input "number" at bounding box center [550, 362] width 74 height 23
drag, startPoint x: 625, startPoint y: 362, endPoint x: 629, endPoint y: 351, distance: 12.6
click at [626, 360] on select "Select ABHISHEK ajay [PERSON_NAME] [PERSON_NAME] [PERSON_NAME] [PERSON_NAME] HE…" at bounding box center [669, 362] width 121 height 23
click at [609, 351] on select "Select ABHISHEK ajay [PERSON_NAME] [PERSON_NAME] [PERSON_NAME] [PERSON_NAME] HE…" at bounding box center [669, 362] width 121 height 23
click at [288, 401] on select "Select ABHISHEK ajay [PERSON_NAME] [PERSON_NAME] [PERSON_NAME] [PERSON_NAME] HE…" at bounding box center [287, 405] width 121 height 23
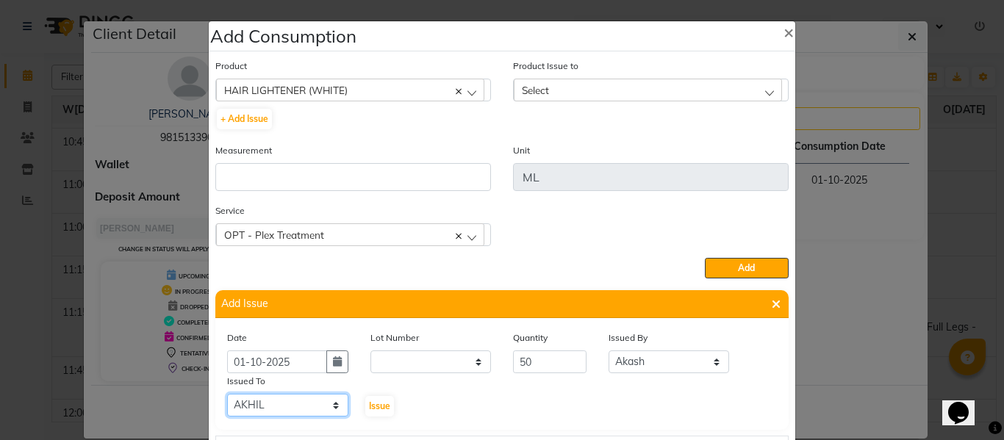
click at [227, 394] on select "Select ABHISHEK ajay [PERSON_NAME] [PERSON_NAME] [PERSON_NAME] [PERSON_NAME] HE…" at bounding box center [287, 405] width 121 height 23
click at [377, 401] on span "Issue" at bounding box center [379, 406] width 21 height 11
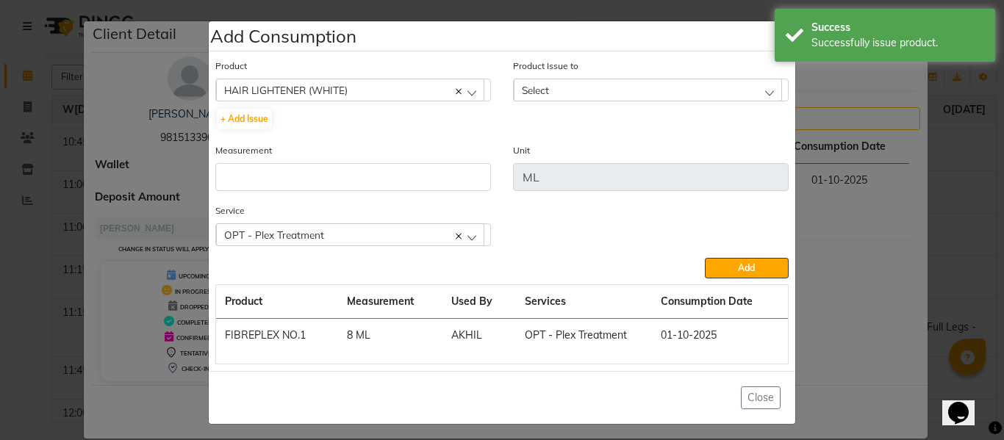
click at [580, 89] on div "Select" at bounding box center [648, 90] width 268 height 22
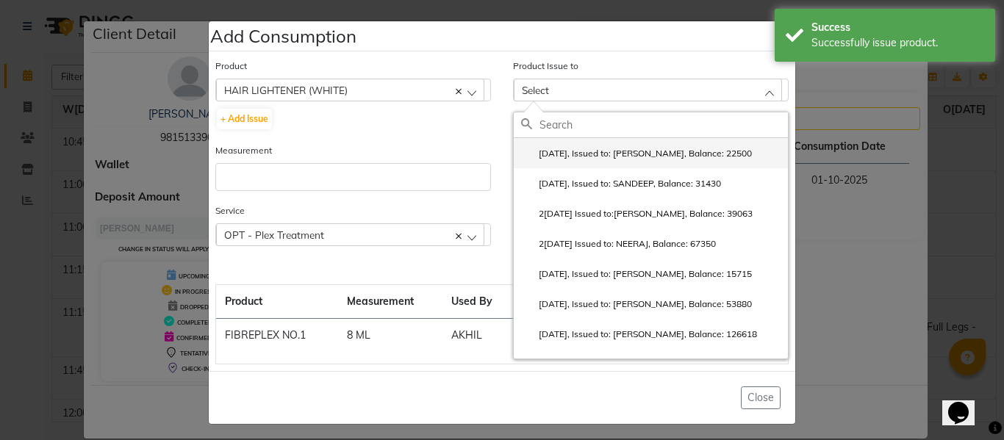
click at [598, 153] on label "[DATE], Issued to: [PERSON_NAME], Balance: 22500" at bounding box center [636, 153] width 231 height 13
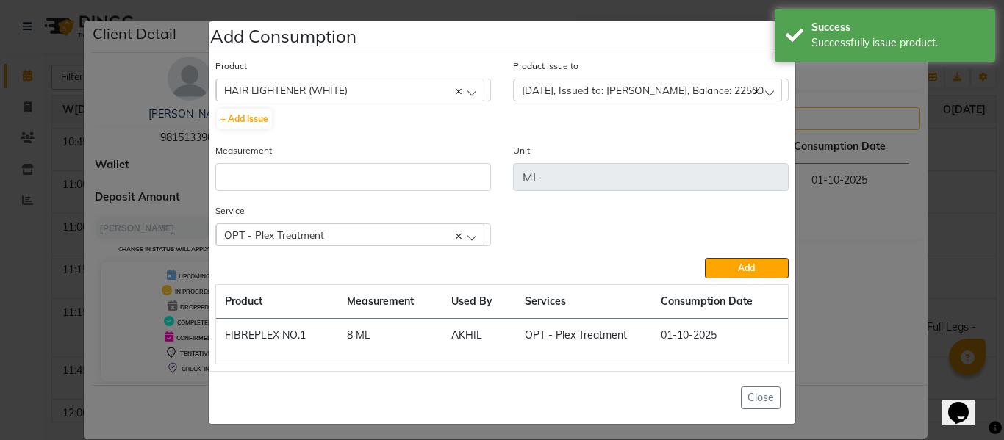
click at [418, 161] on div "Measurement" at bounding box center [353, 167] width 276 height 49
click at [410, 172] on input "number" at bounding box center [353, 177] width 276 height 28
click at [741, 258] on button "Add" at bounding box center [747, 268] width 84 height 21
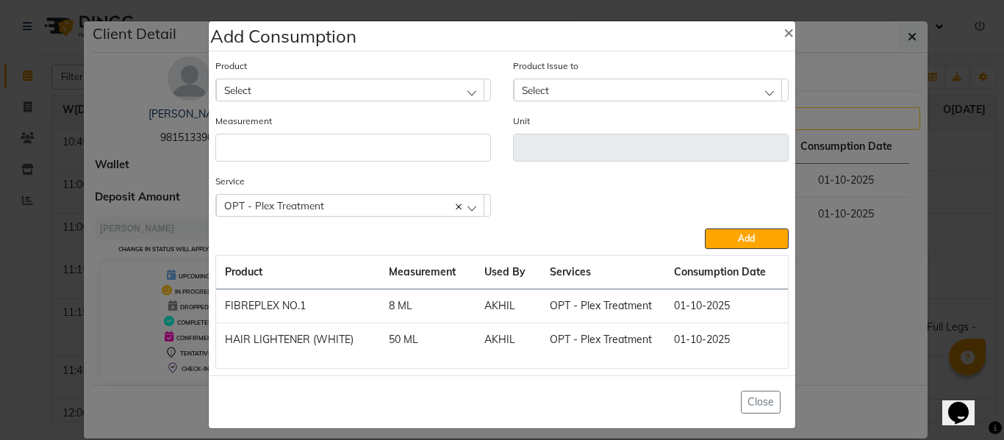
click at [321, 80] on div "Select" at bounding box center [350, 90] width 268 height 22
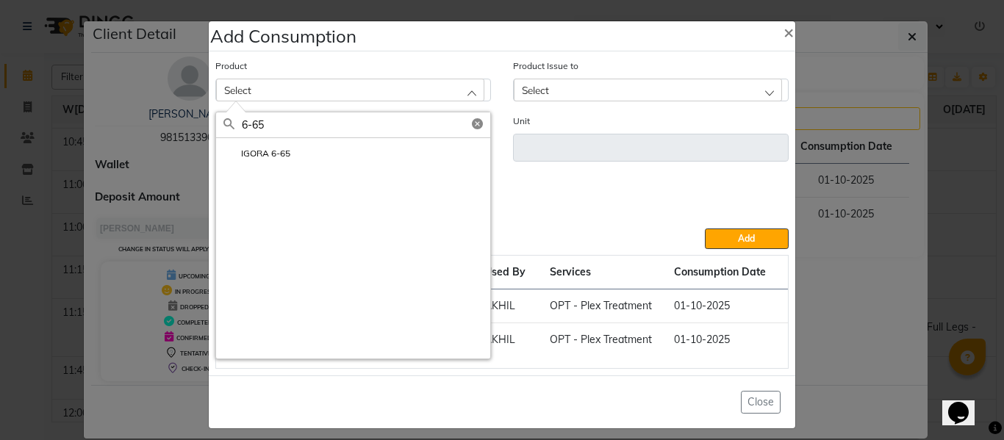
click at [270, 148] on label "IGORA 6-65" at bounding box center [257, 153] width 67 height 13
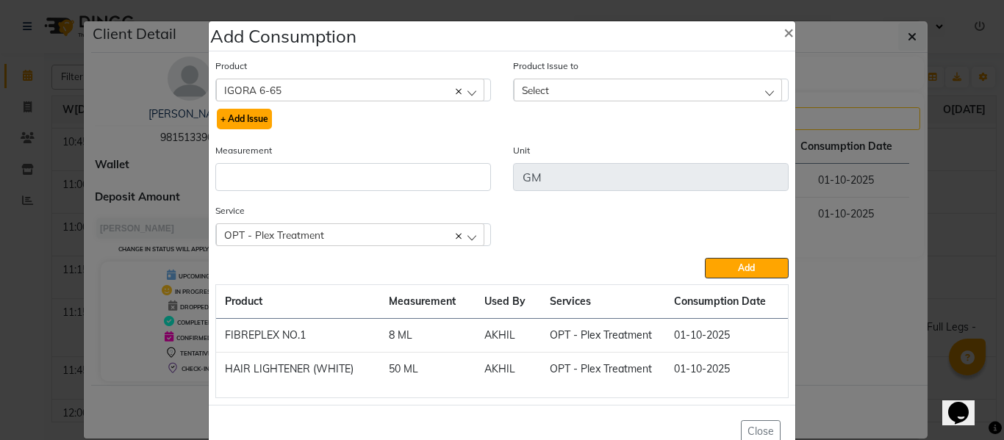
click at [250, 116] on button "+ Add Issue" at bounding box center [244, 119] width 55 height 21
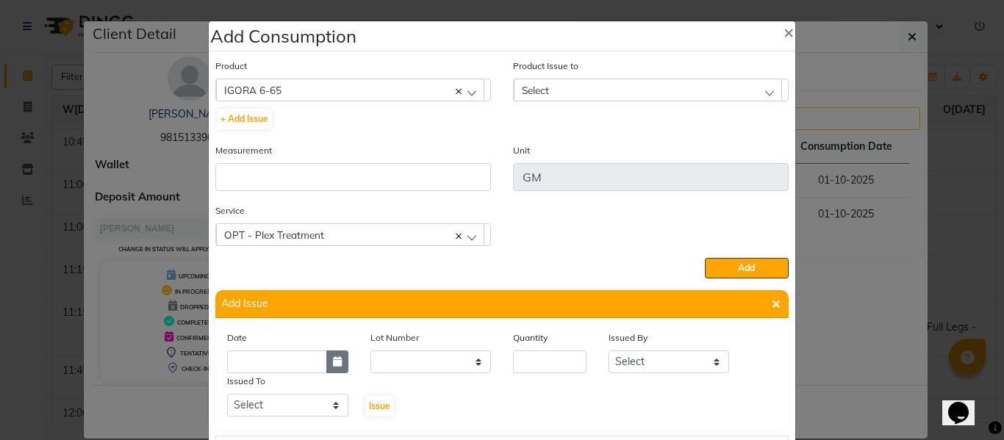
click at [333, 366] on icon "button" at bounding box center [337, 362] width 9 height 10
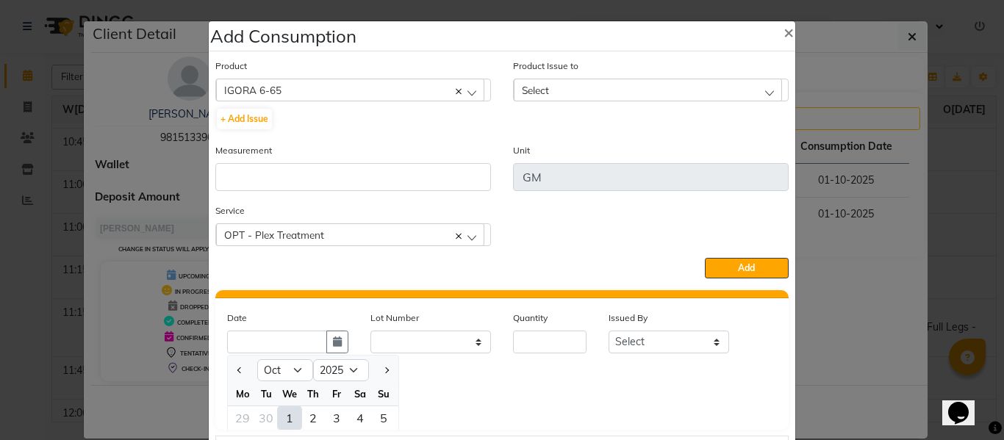
click at [282, 415] on div "1" at bounding box center [290, 419] width 24 height 24
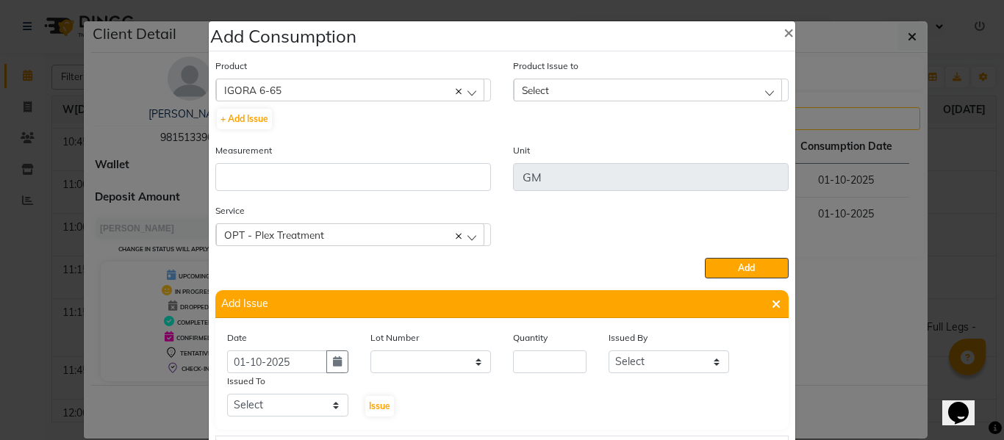
scroll to position [0, 0]
click at [534, 360] on input "number" at bounding box center [550, 362] width 74 height 23
click at [665, 360] on select "Select ABHISHEK ajay [PERSON_NAME] [PERSON_NAME] [PERSON_NAME] [PERSON_NAME] HE…" at bounding box center [669, 362] width 121 height 23
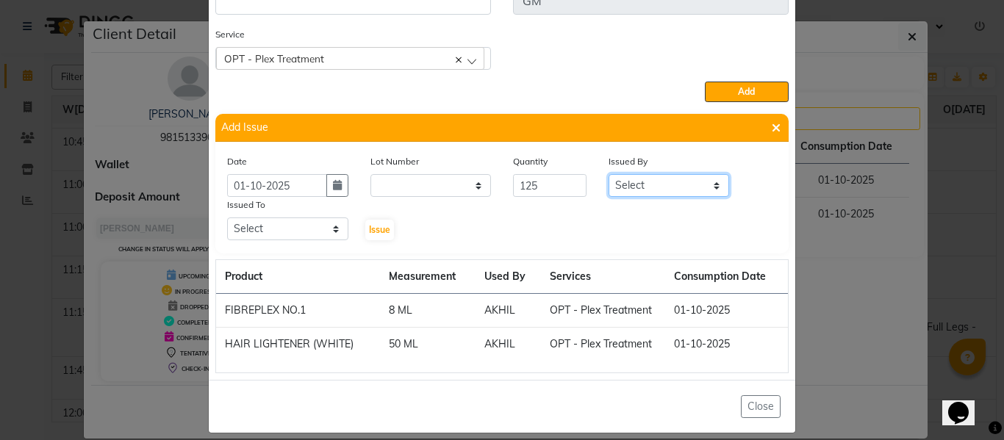
scroll to position [190, 0]
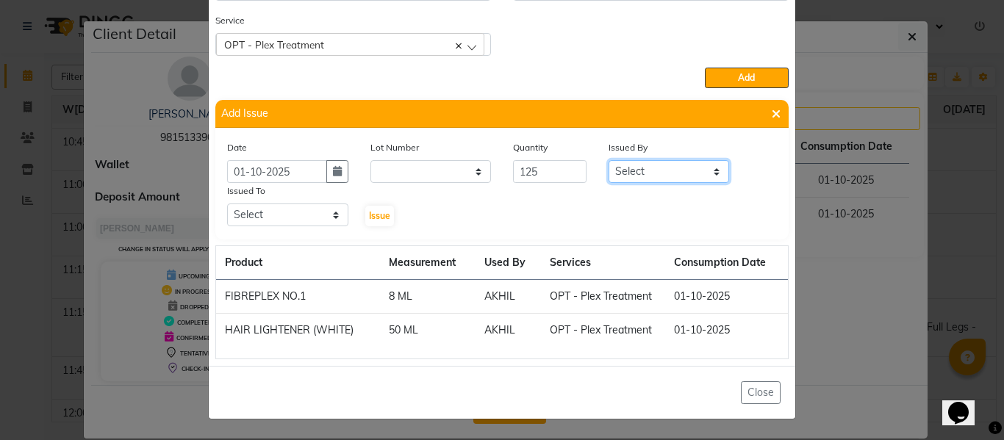
click at [671, 171] on select "Select ABHISHEK ajay [PERSON_NAME] [PERSON_NAME] [PERSON_NAME] [PERSON_NAME] HE…" at bounding box center [669, 171] width 121 height 23
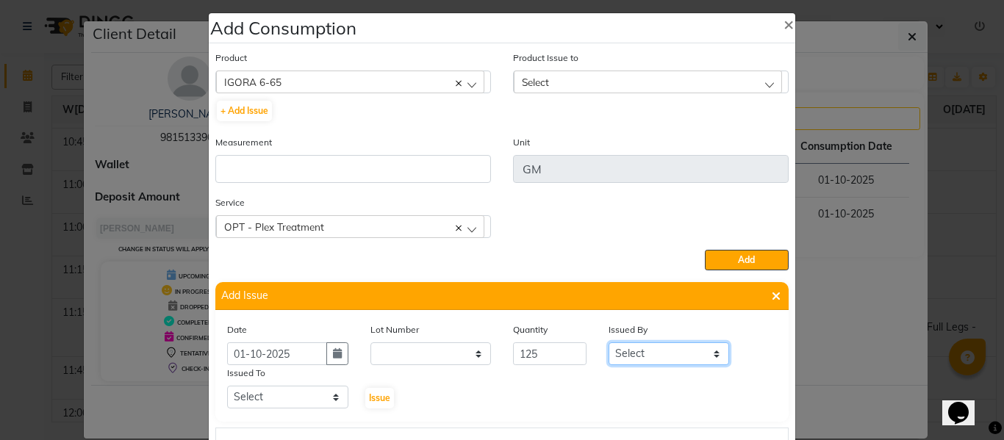
scroll to position [0, 0]
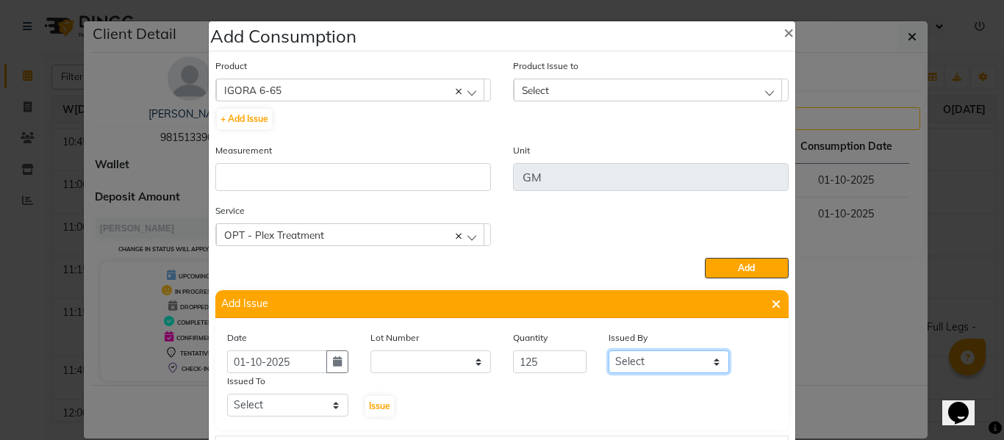
drag, startPoint x: 628, startPoint y: 364, endPoint x: 631, endPoint y: 353, distance: 11.4
click at [628, 364] on select "Select ABHISHEK ajay [PERSON_NAME] [PERSON_NAME] [PERSON_NAME] [PERSON_NAME] HE…" at bounding box center [669, 362] width 121 height 23
click at [609, 351] on select "Select ABHISHEK ajay [PERSON_NAME] [PERSON_NAME] [PERSON_NAME] [PERSON_NAME] HE…" at bounding box center [669, 362] width 121 height 23
click at [289, 390] on div "Issued To" at bounding box center [287, 383] width 121 height 21
click at [285, 401] on select "Select ABHISHEK ajay [PERSON_NAME] [PERSON_NAME] [PERSON_NAME] [PERSON_NAME] HE…" at bounding box center [287, 405] width 121 height 23
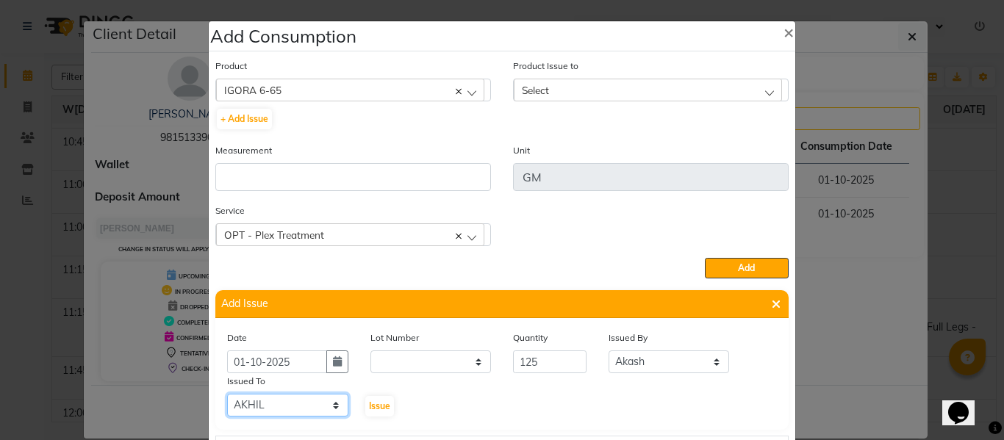
click at [227, 394] on select "Select ABHISHEK ajay [PERSON_NAME] [PERSON_NAME] [PERSON_NAME] [PERSON_NAME] HE…" at bounding box center [287, 405] width 121 height 23
click at [378, 402] on span "Issue" at bounding box center [379, 406] width 21 height 11
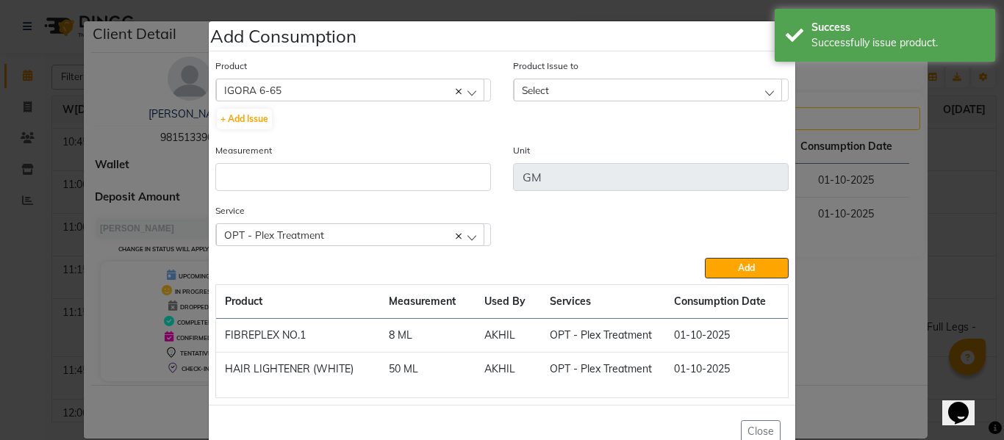
click at [574, 86] on div "Select" at bounding box center [648, 90] width 268 height 22
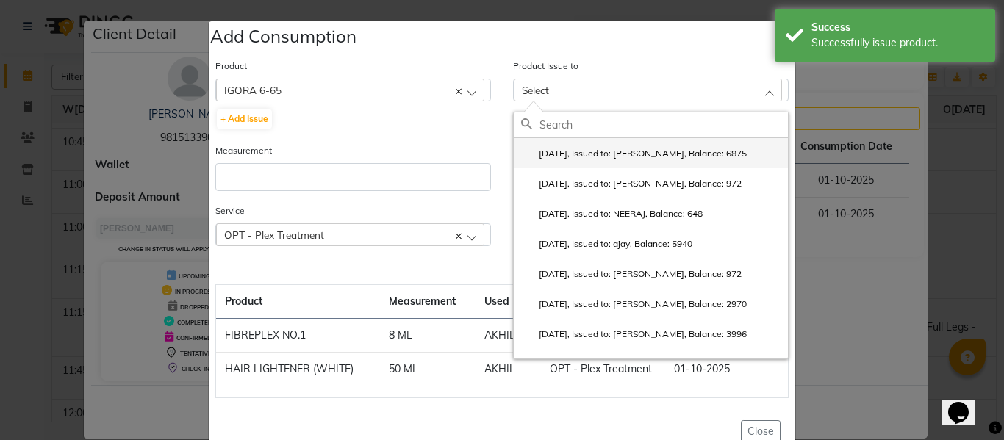
click at [607, 151] on label "[DATE], Issued to: [PERSON_NAME], Balance: 6875" at bounding box center [634, 153] width 226 height 13
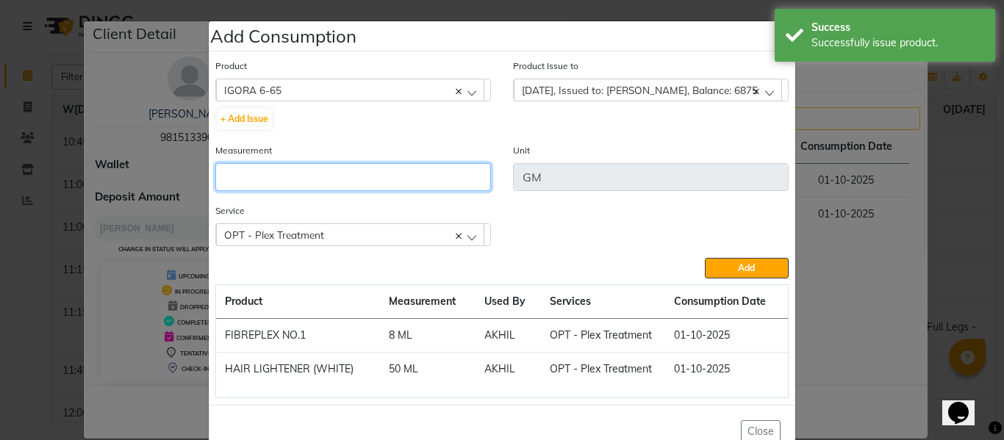
click at [403, 183] on input "number" at bounding box center [353, 177] width 276 height 28
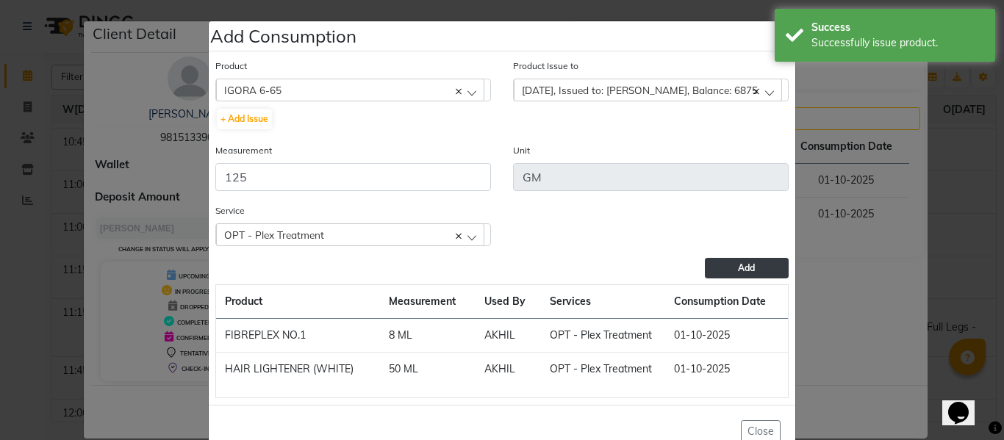
click at [732, 265] on button "Add" at bounding box center [747, 268] width 84 height 21
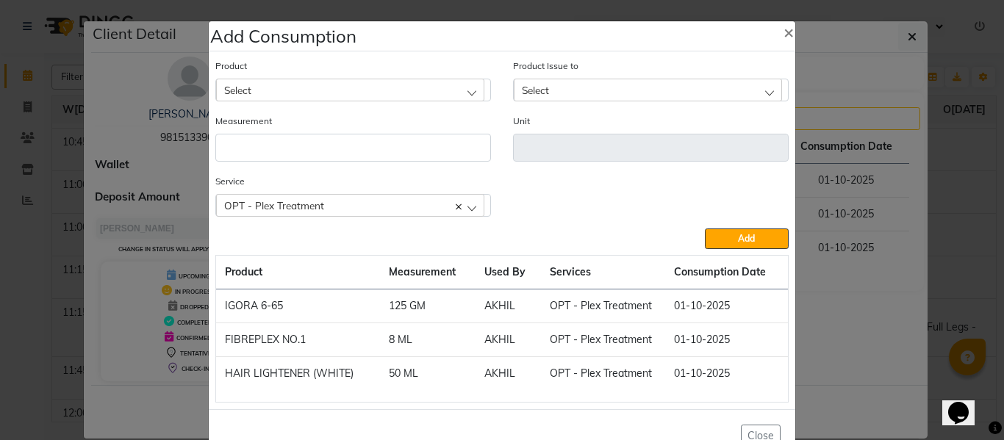
click at [381, 84] on div "Select" at bounding box center [350, 90] width 268 height 22
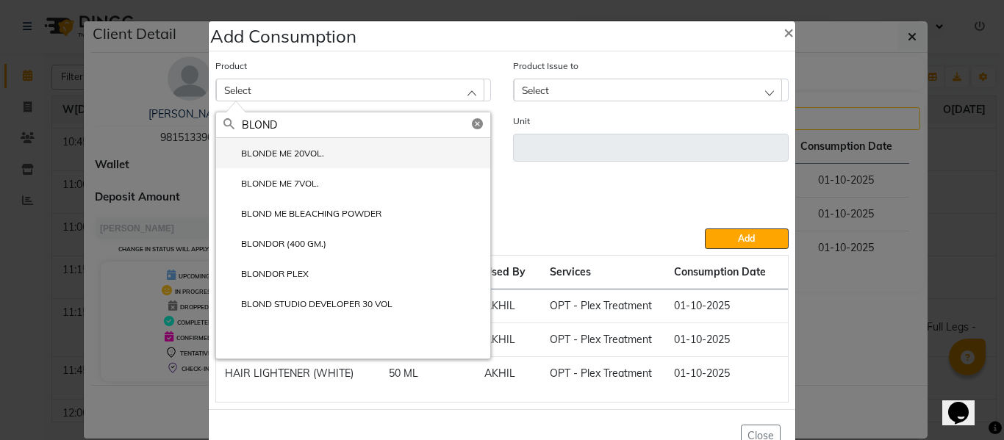
click at [289, 149] on label "BLONDE ME 20VOL." at bounding box center [274, 153] width 101 height 13
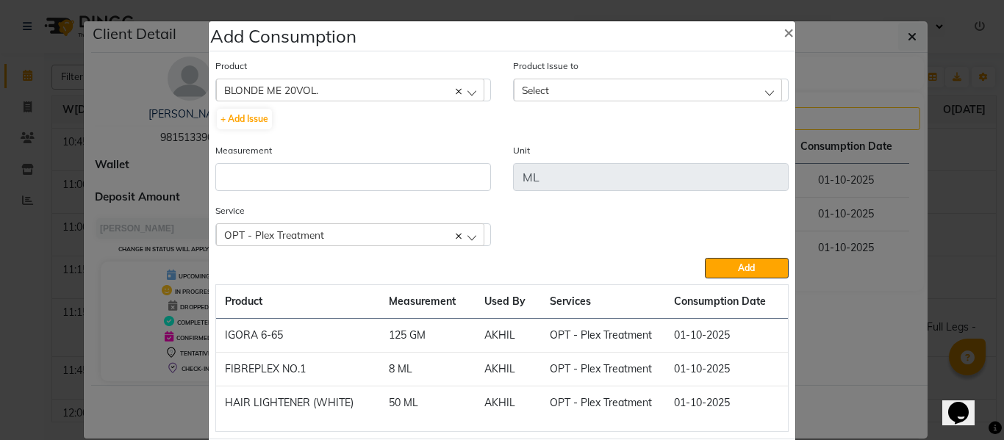
click at [557, 88] on div "Select" at bounding box center [648, 90] width 268 height 22
click at [607, 151] on label "[DATE], Issued to: Headmasters, Balance: 902150" at bounding box center [631, 153] width 220 height 13
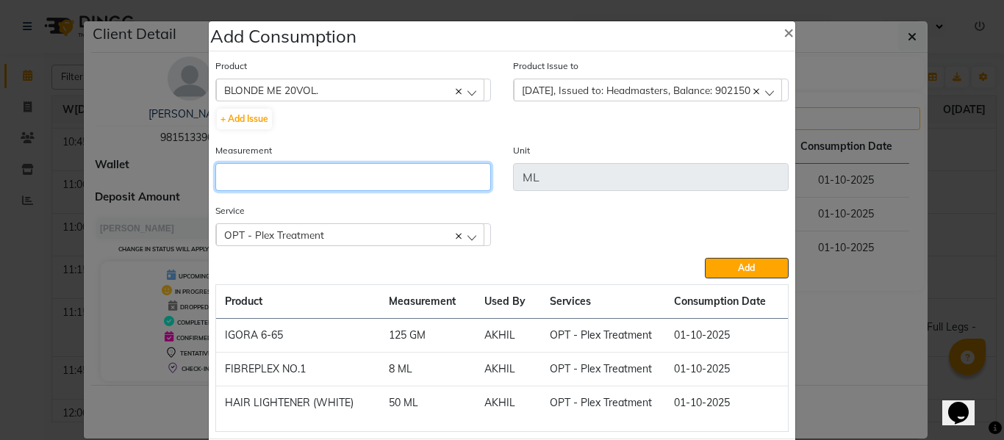
click at [424, 175] on input "number" at bounding box center [353, 177] width 276 height 28
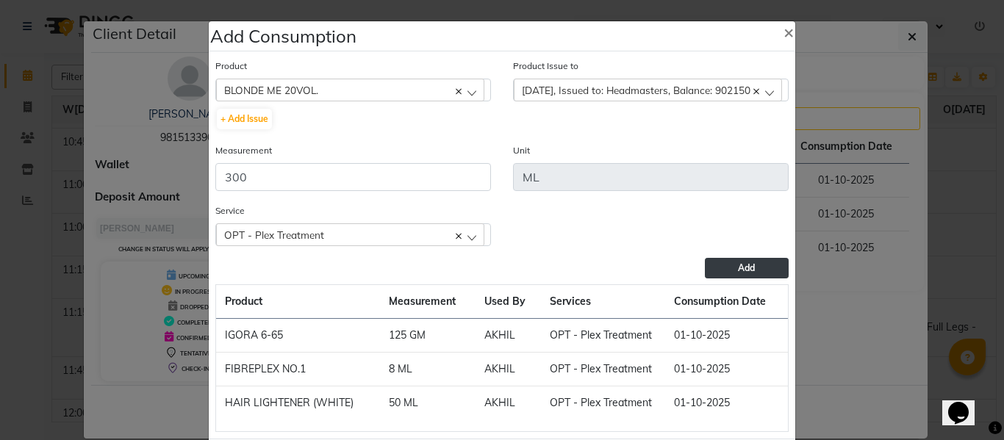
click at [739, 262] on span "Add" at bounding box center [746, 267] width 17 height 11
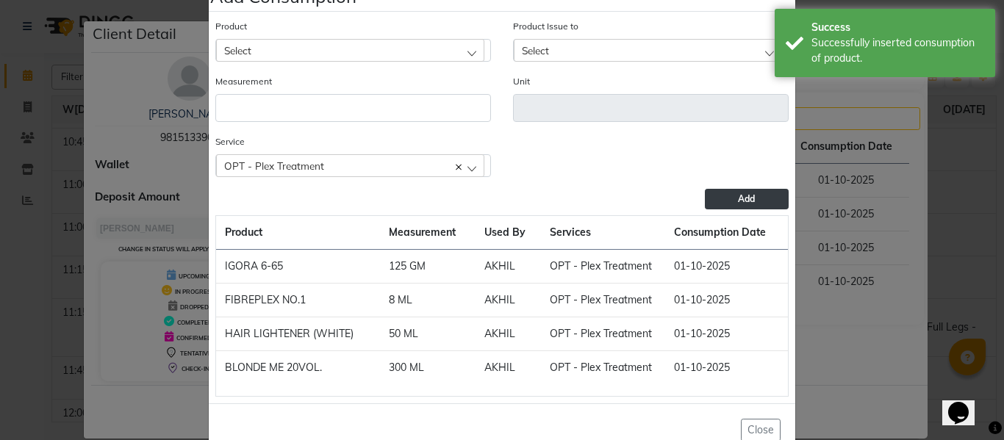
scroll to position [77, 0]
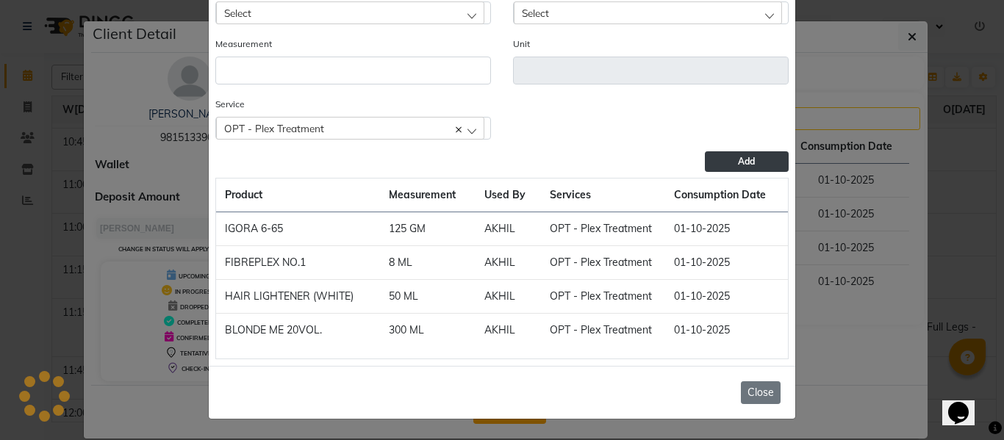
click at [748, 394] on button "Close" at bounding box center [761, 393] width 40 height 23
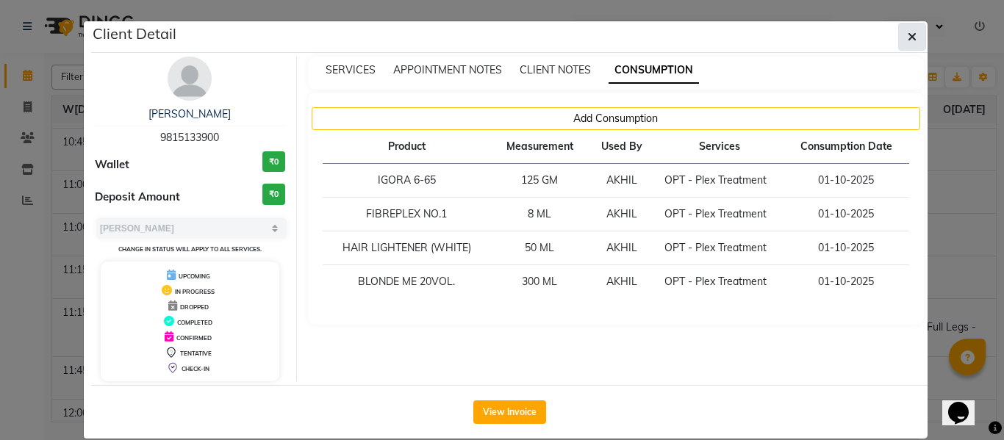
click at [908, 35] on icon "button" at bounding box center [912, 37] width 9 height 12
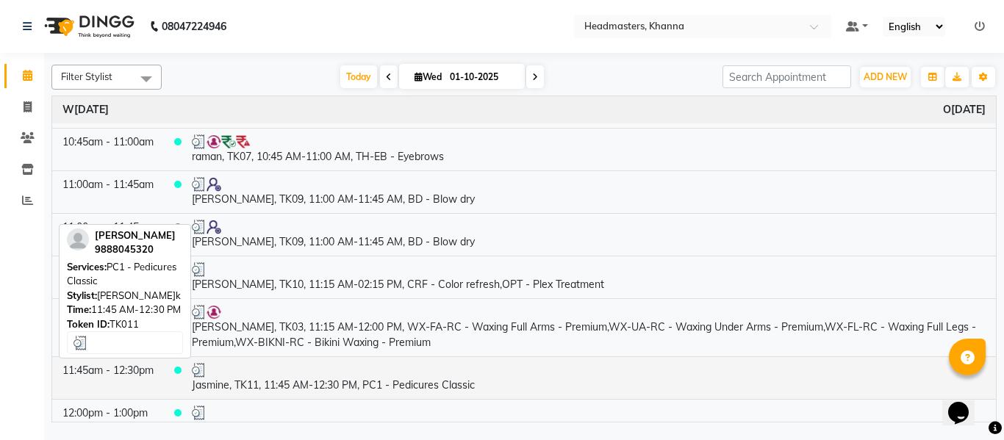
click at [394, 382] on td "Jasmine, TK11, 11:45 AM-12:30 PM, PC1 - Pedicures Classic" at bounding box center [589, 378] width 815 height 43
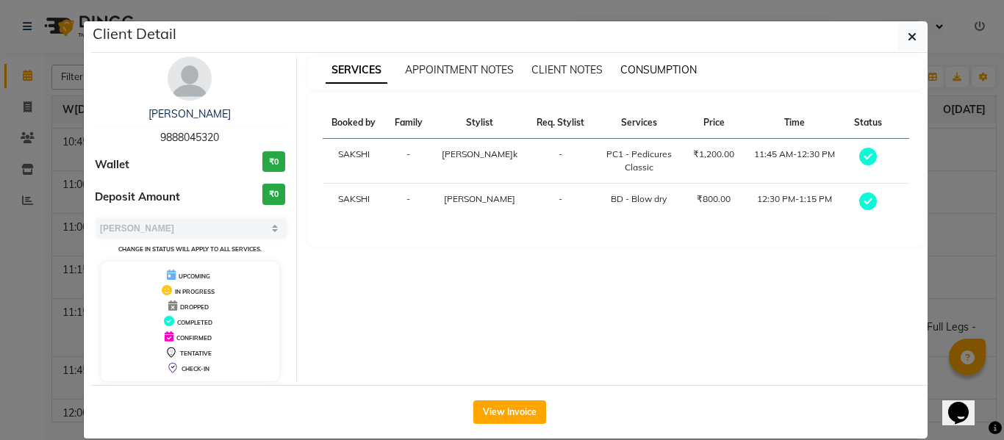
click at [649, 68] on span "CONSUMPTION" at bounding box center [659, 69] width 76 height 13
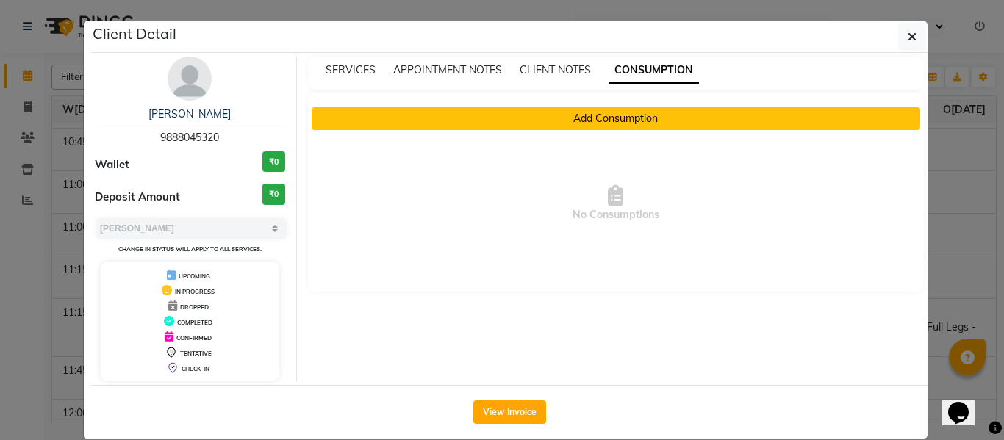
click at [627, 121] on button "Add Consumption" at bounding box center [616, 118] width 609 height 23
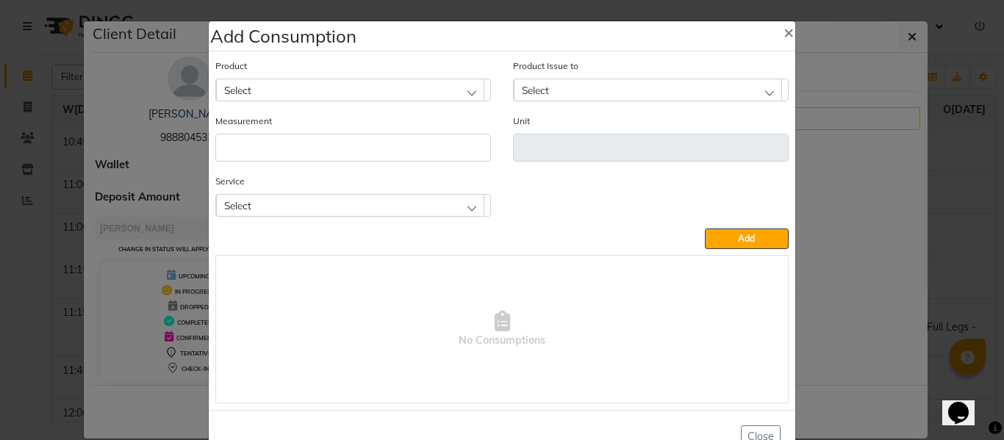
click at [412, 202] on div "Select" at bounding box center [350, 205] width 268 height 22
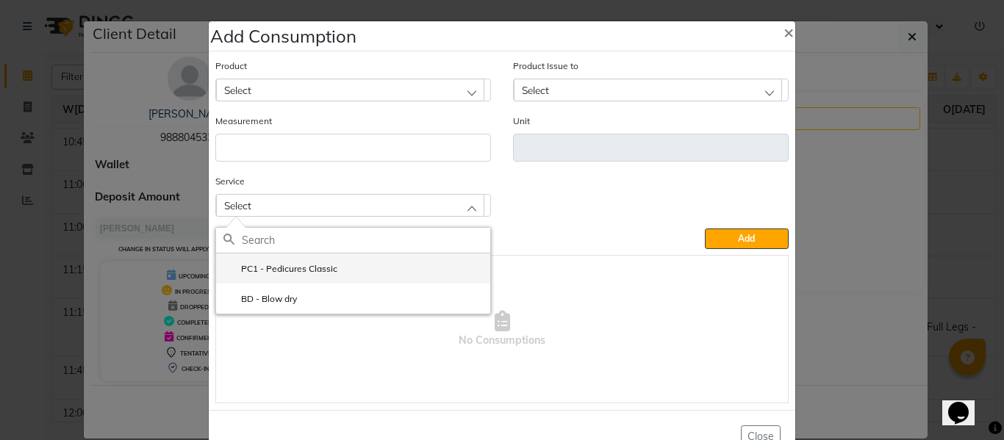
click at [311, 260] on li "PC1 - Pedicures Classic" at bounding box center [353, 269] width 274 height 30
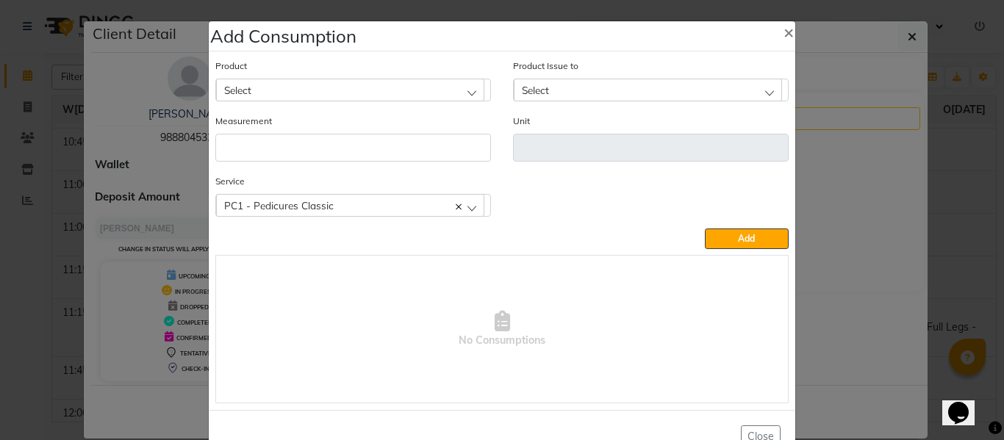
click at [298, 92] on div "Select" at bounding box center [350, 90] width 268 height 22
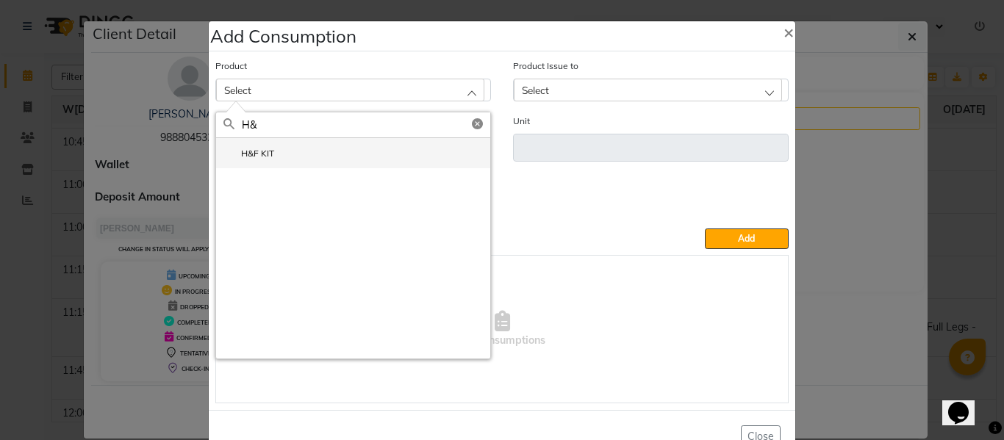
click at [252, 151] on label "H&F KIT" at bounding box center [249, 153] width 51 height 13
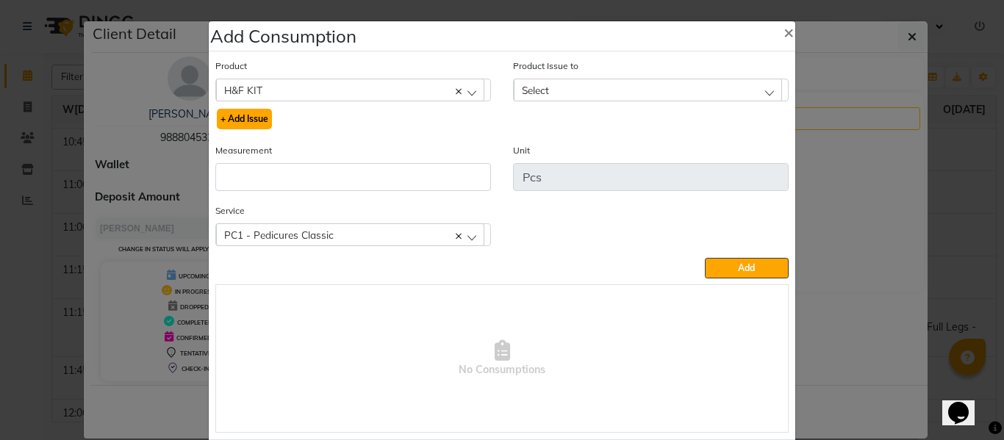
click at [262, 120] on button "+ Add Issue" at bounding box center [244, 119] width 55 height 21
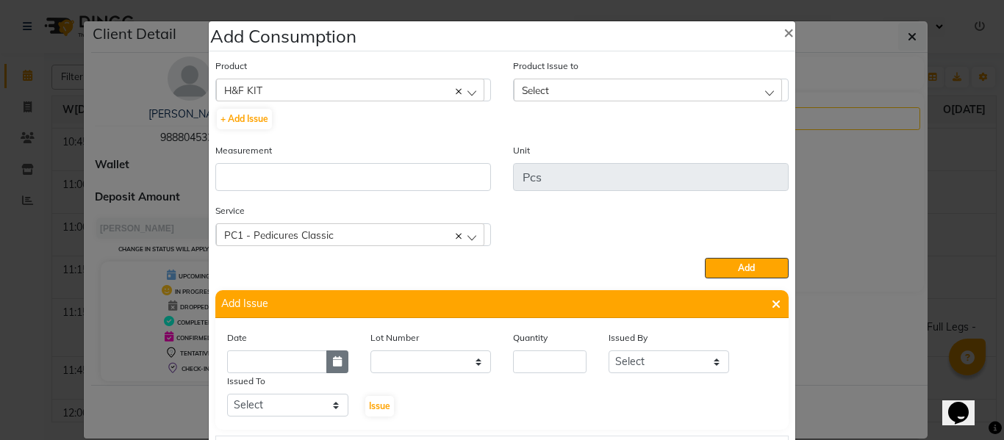
click at [336, 361] on button "button" at bounding box center [337, 362] width 22 height 23
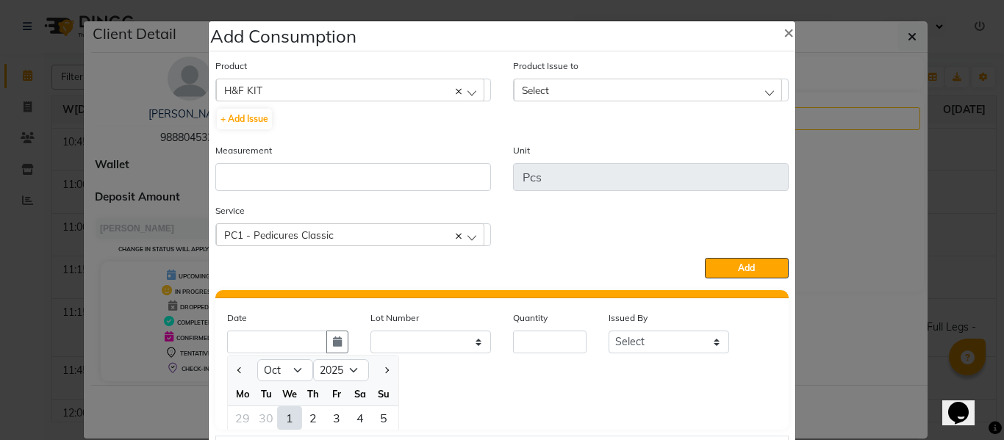
click at [284, 415] on div "1" at bounding box center [290, 419] width 24 height 24
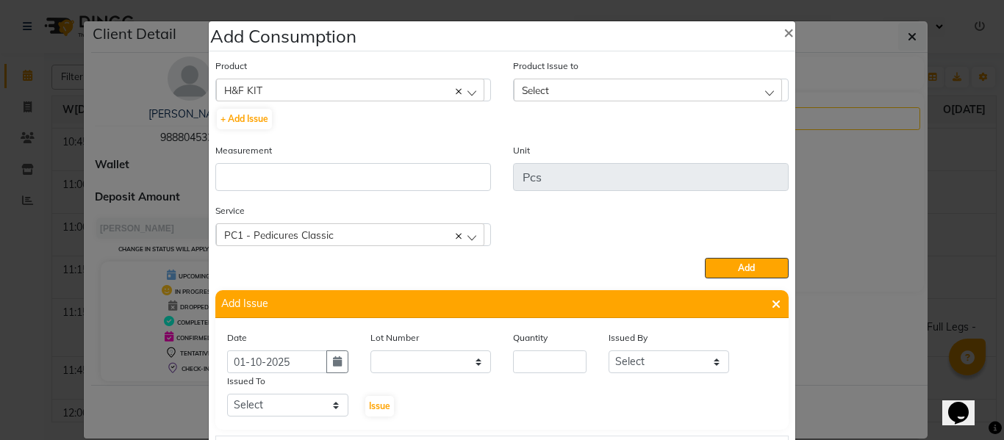
scroll to position [0, 0]
click at [576, 357] on input "number" at bounding box center [550, 362] width 74 height 23
click at [642, 364] on select "Select ABHISHEK ajay [PERSON_NAME] [PERSON_NAME] [PERSON_NAME] [PERSON_NAME] HE…" at bounding box center [669, 362] width 121 height 23
click at [609, 351] on select "Select ABHISHEK ajay [PERSON_NAME] [PERSON_NAME] [PERSON_NAME] [PERSON_NAME] HE…" at bounding box center [669, 362] width 121 height 23
click at [309, 407] on select "Select ABHISHEK ajay [PERSON_NAME] [PERSON_NAME] [PERSON_NAME] [PERSON_NAME] HE…" at bounding box center [287, 405] width 121 height 23
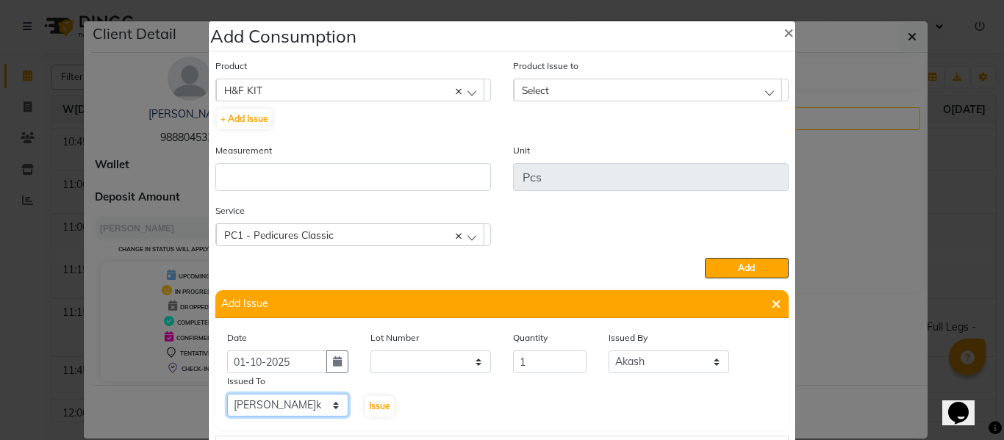
click at [227, 394] on select "Select ABHISHEK ajay [PERSON_NAME] [PERSON_NAME] [PERSON_NAME] [PERSON_NAME] HE…" at bounding box center [287, 405] width 121 height 23
click at [371, 403] on span "Issue" at bounding box center [379, 406] width 21 height 11
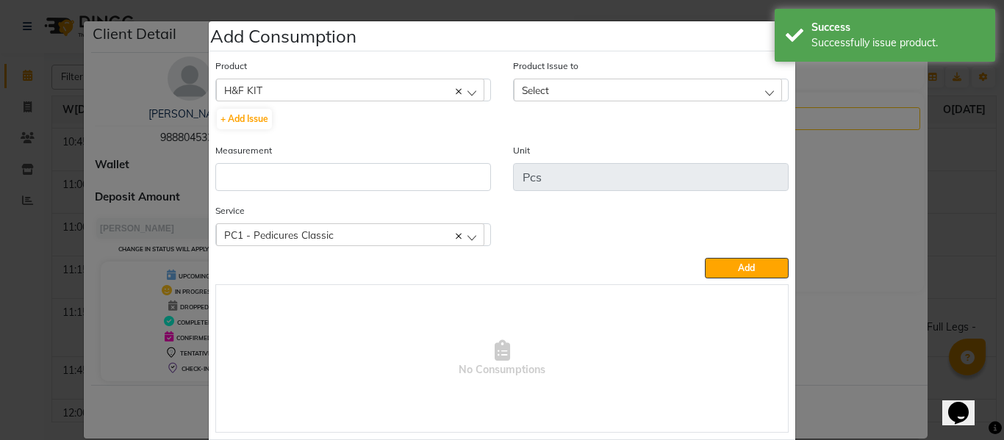
click at [562, 86] on div "Select" at bounding box center [648, 90] width 268 height 22
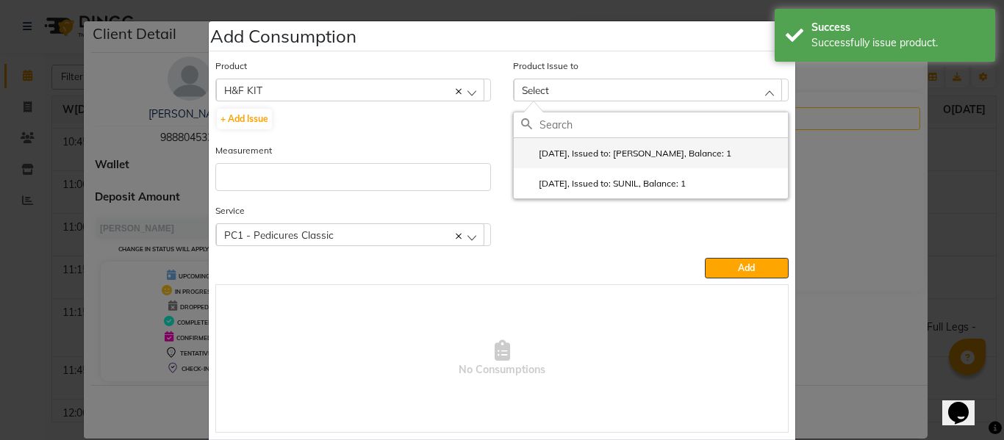
click at [582, 144] on li "[DATE], Issued to: [PERSON_NAME], Balance: 1" at bounding box center [651, 153] width 274 height 30
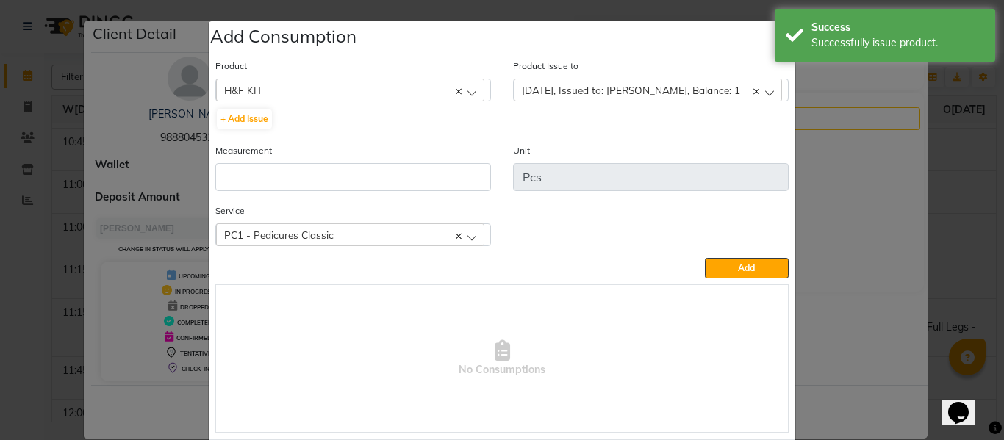
click at [393, 160] on div "Measurement" at bounding box center [353, 167] width 276 height 49
click at [421, 184] on input "number" at bounding box center [353, 177] width 276 height 28
click at [743, 268] on span "Add" at bounding box center [746, 267] width 17 height 11
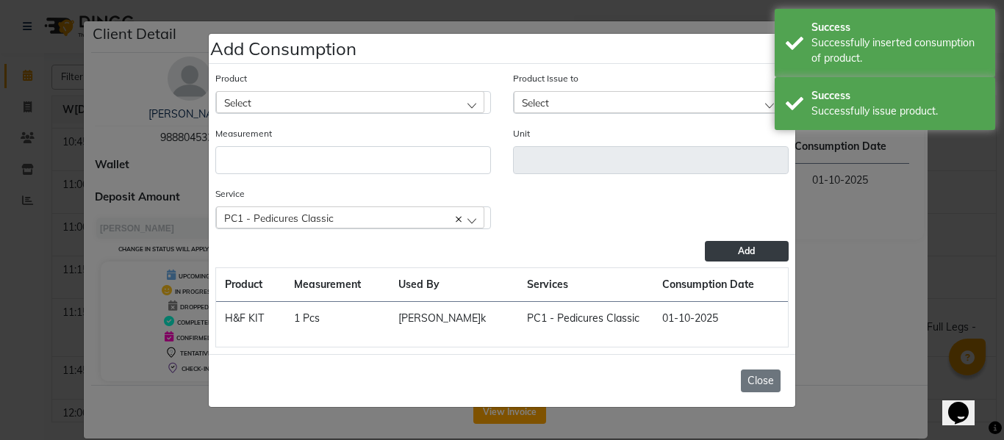
click at [768, 379] on button "Close" at bounding box center [761, 381] width 40 height 23
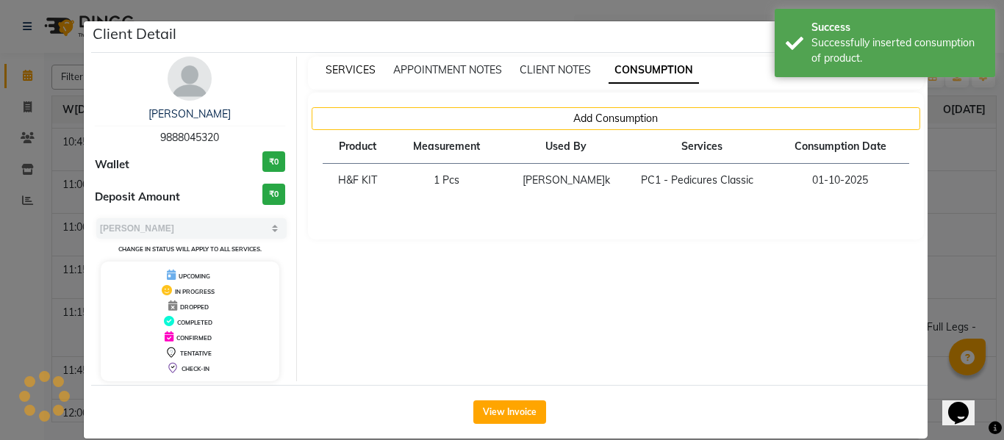
click at [342, 68] on span "SERVICES" at bounding box center [351, 69] width 50 height 13
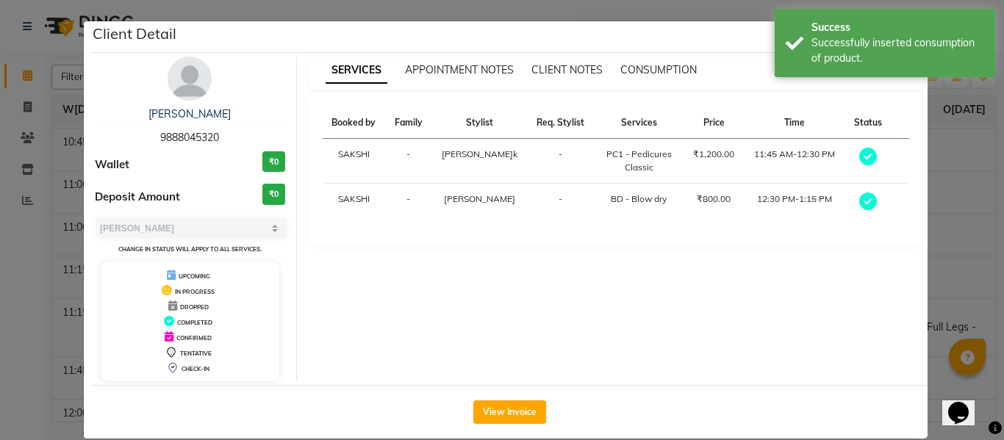
click at [987, 187] on ngb-modal-window "Client Detail Jasmine 9888045320 Wallet ₹0 Deposit Amount ₹0 Select[PERSON_NAME…" at bounding box center [502, 220] width 1004 height 440
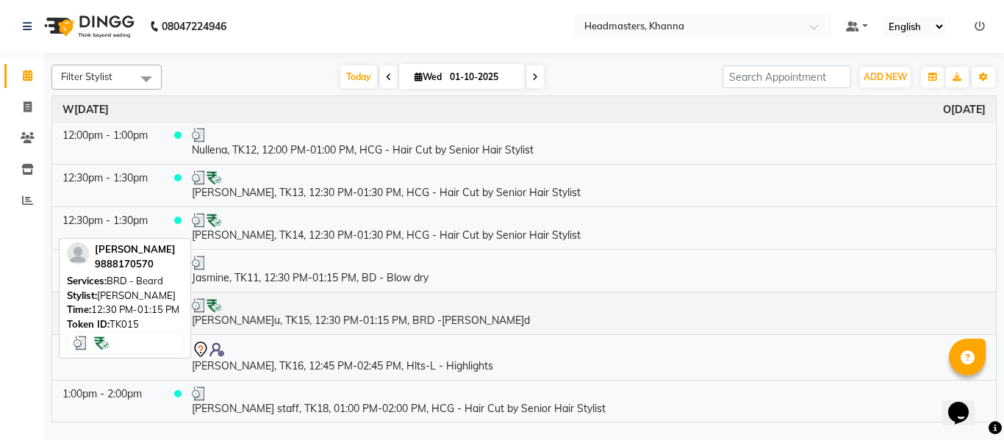
scroll to position [588, 0]
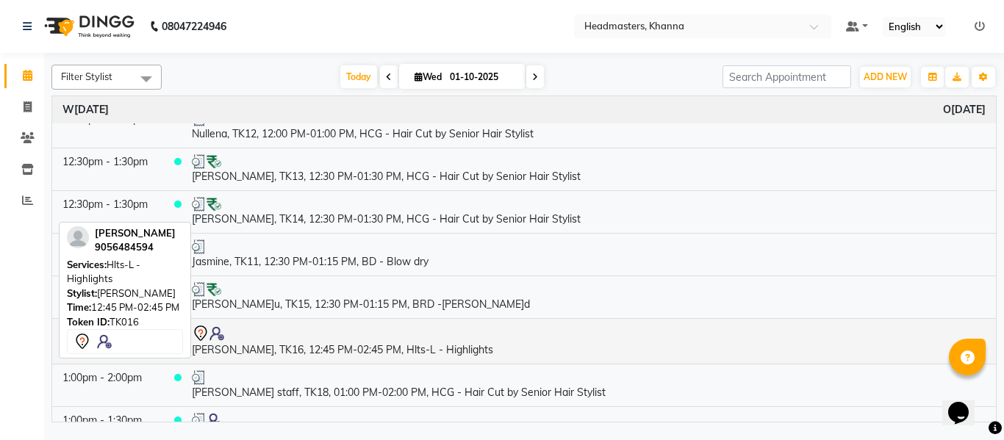
click at [393, 347] on td "[PERSON_NAME], TK16, 12:45 PM-02:45 PM, Hlts-L - Highlights" at bounding box center [589, 341] width 815 height 46
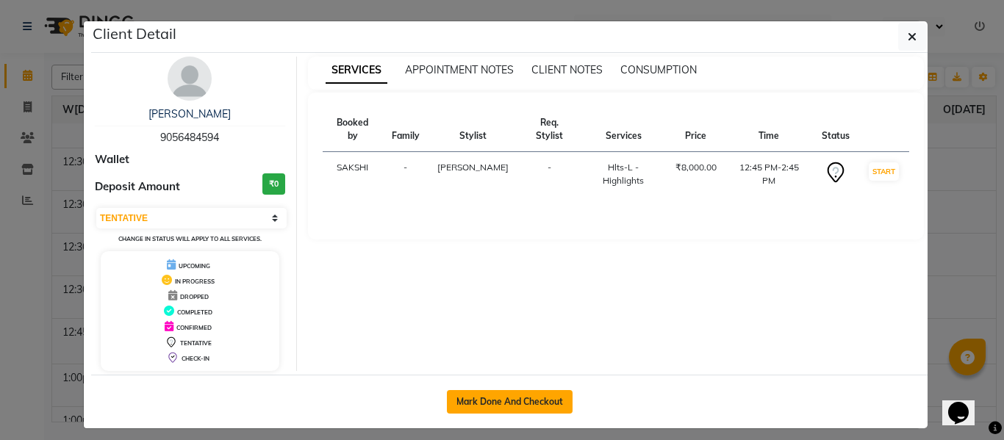
click at [523, 401] on button "Mark Done And Checkout" at bounding box center [510, 402] width 126 height 24
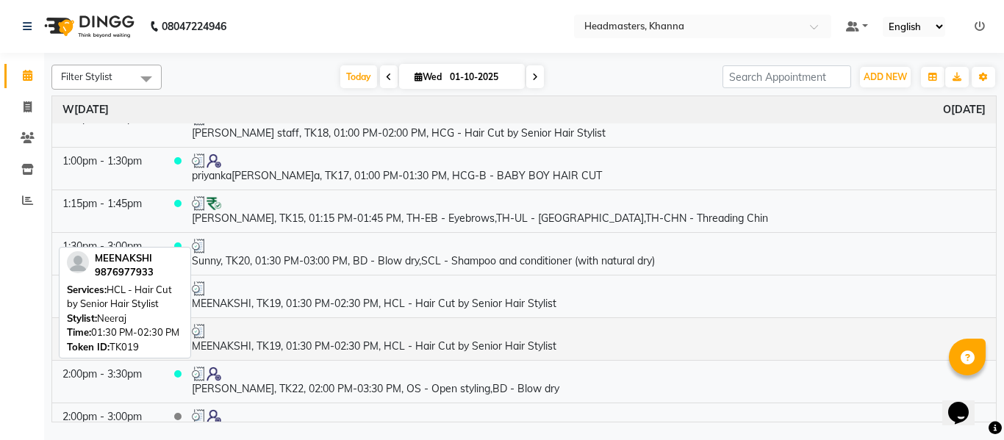
scroll to position [735, 0]
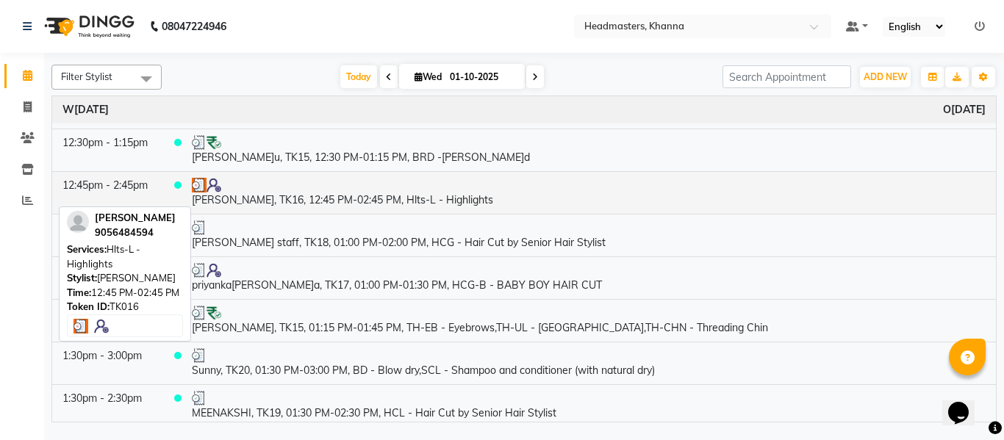
click at [390, 200] on td "[PERSON_NAME], TK16, 12:45 PM-02:45 PM, Hlts-L - Highlights" at bounding box center [589, 192] width 815 height 43
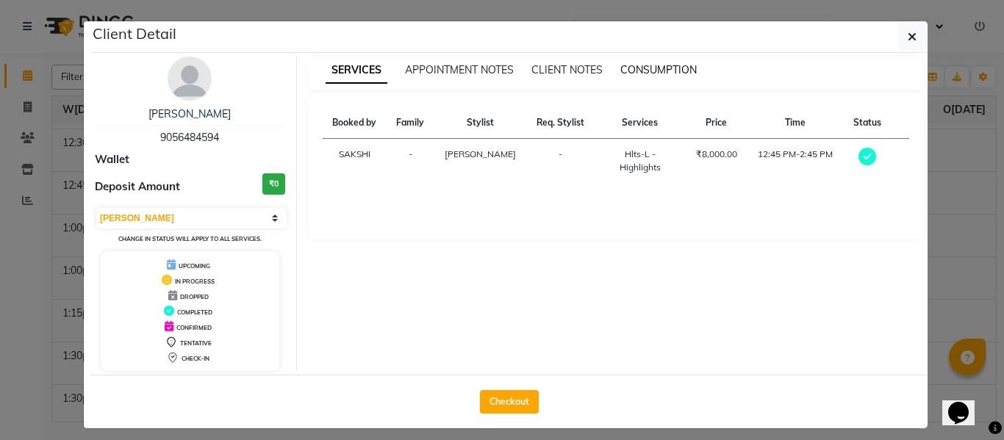
click at [637, 74] on span "CONSUMPTION" at bounding box center [659, 69] width 76 height 13
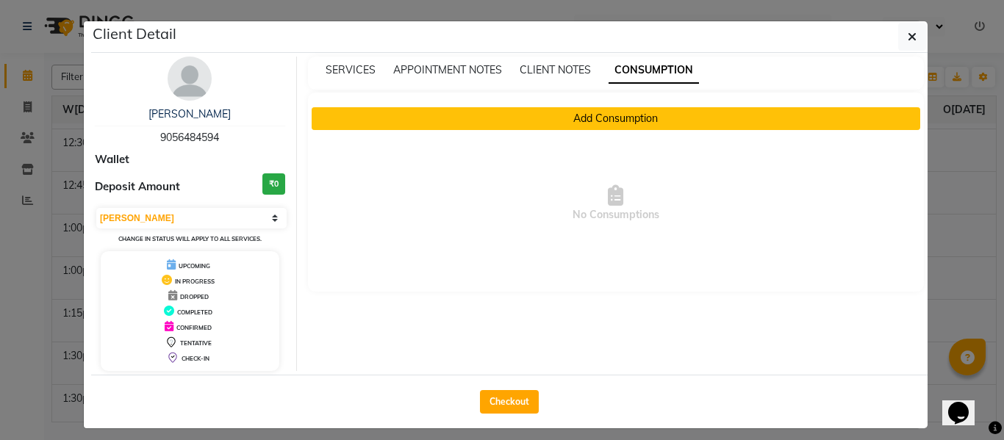
click at [555, 112] on button "Add Consumption" at bounding box center [616, 118] width 609 height 23
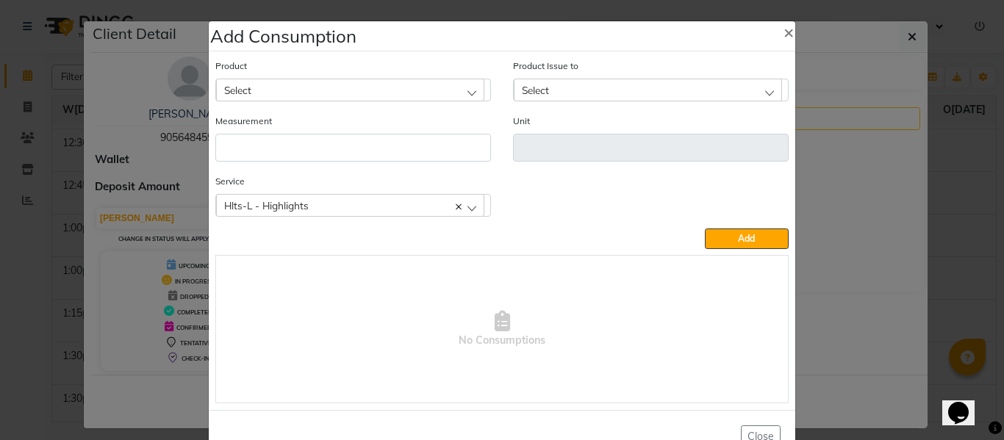
click at [293, 96] on div "Select" at bounding box center [350, 90] width 268 height 22
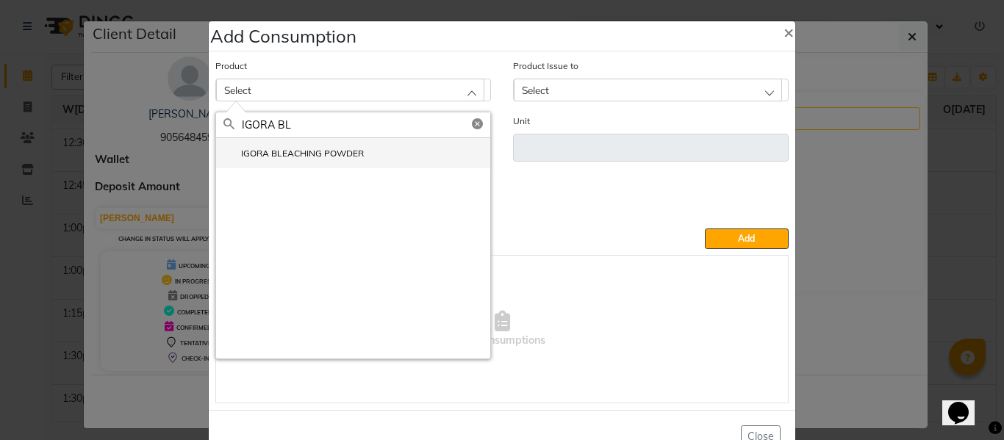
click at [298, 146] on li "IGORA BLEACHING POWDER" at bounding box center [353, 153] width 274 height 30
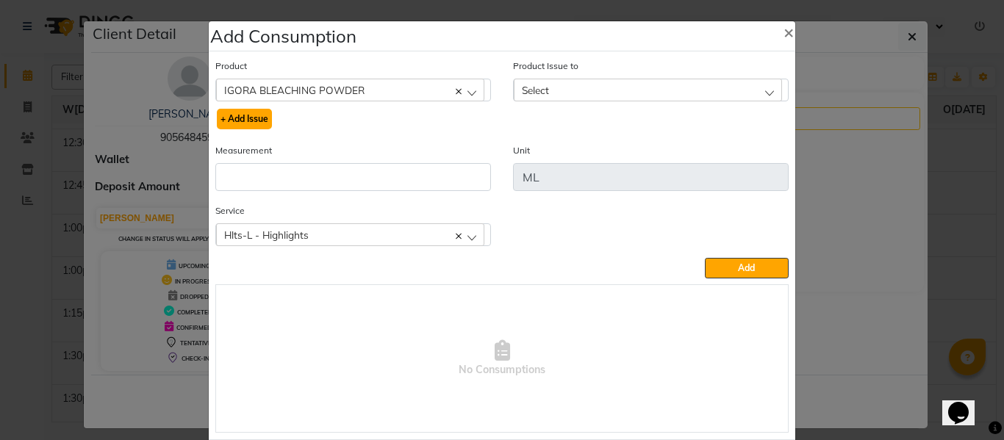
click at [254, 117] on button "+ Add Issue" at bounding box center [244, 119] width 55 height 21
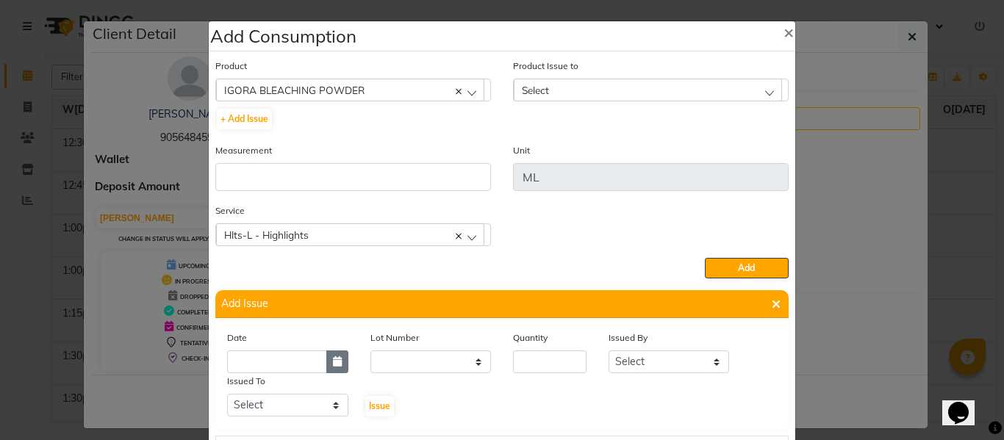
click at [333, 359] on icon "button" at bounding box center [337, 362] width 9 height 10
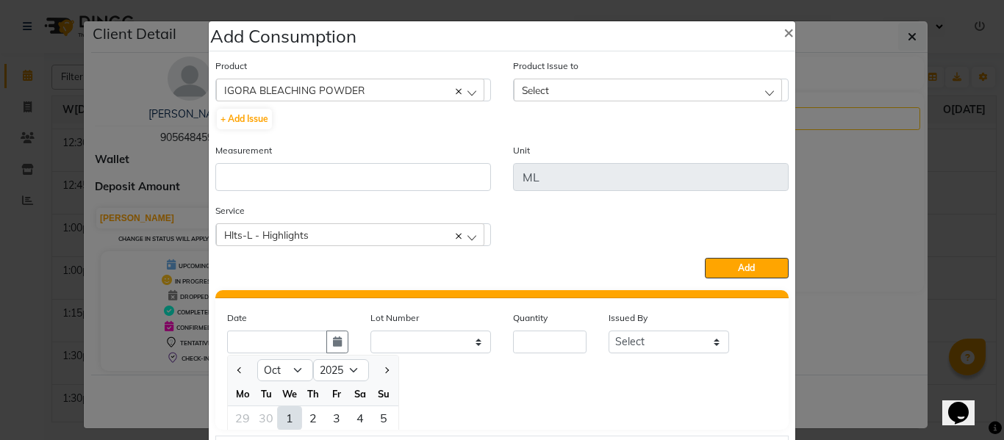
click at [287, 418] on div "1" at bounding box center [290, 419] width 24 height 24
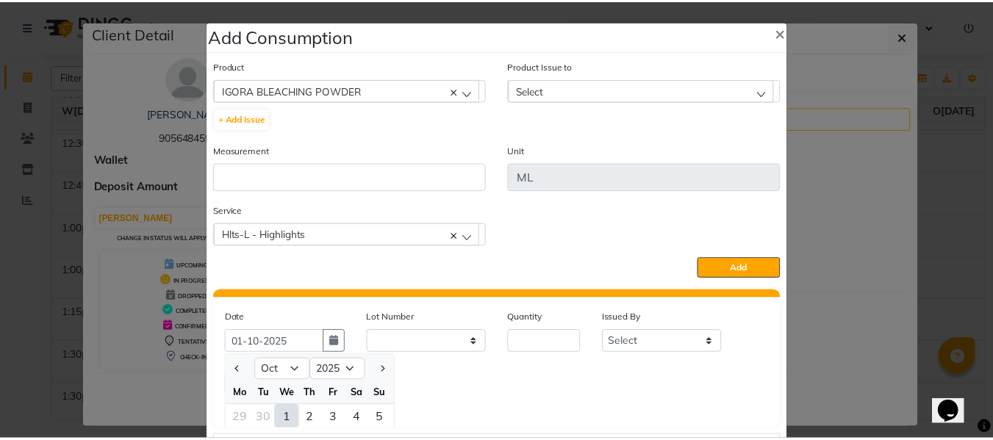
scroll to position [0, 0]
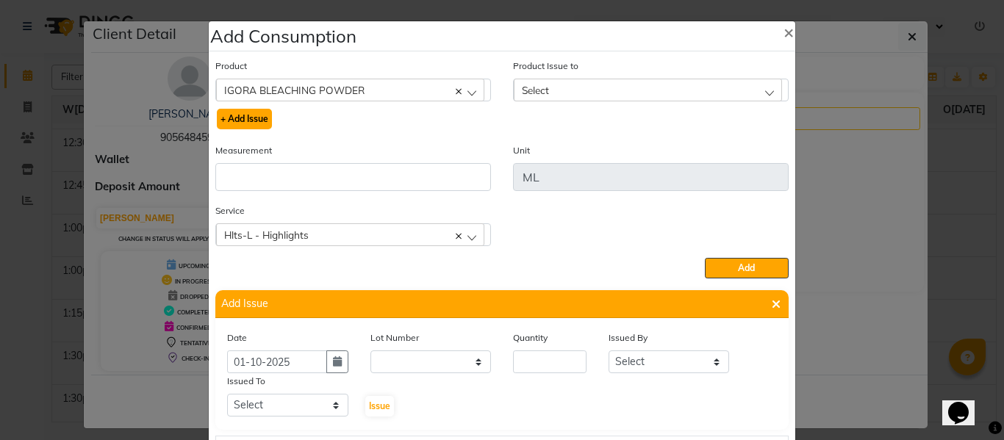
click at [254, 113] on button "+ Add Issue" at bounding box center [244, 119] width 55 height 21
click at [540, 368] on input "number" at bounding box center [550, 362] width 74 height 23
click at [636, 357] on select "Select ABHISHEK ajay [PERSON_NAME] [PERSON_NAME] [PERSON_NAME] [PERSON_NAME] HE…" at bounding box center [669, 362] width 121 height 23
click at [609, 351] on select "Select ABHISHEK ajay [PERSON_NAME] [PERSON_NAME] [PERSON_NAME] [PERSON_NAME] HE…" at bounding box center [669, 362] width 121 height 23
drag, startPoint x: 267, startPoint y: 407, endPoint x: 271, endPoint y: 398, distance: 9.6
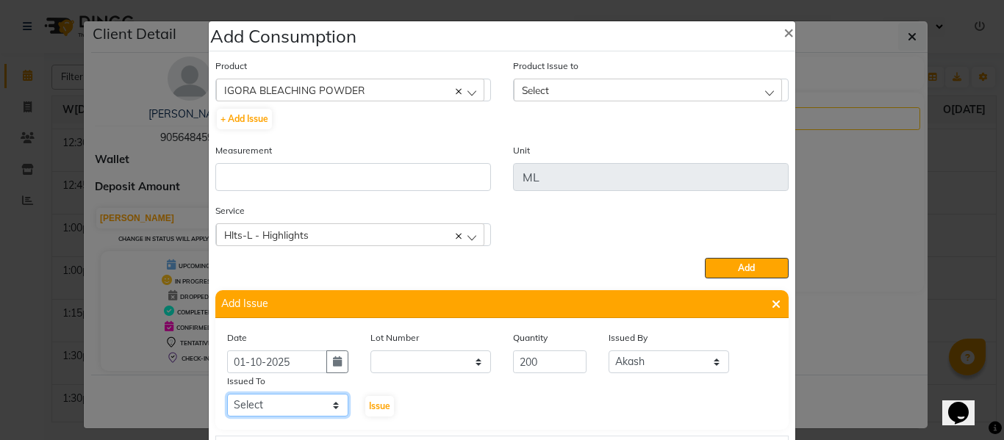
click at [267, 407] on select "Select ABHISHEK ajay [PERSON_NAME] [PERSON_NAME] [PERSON_NAME] [PERSON_NAME] HE…" at bounding box center [287, 405] width 121 height 23
click at [227, 394] on select "Select ABHISHEK ajay [PERSON_NAME] [PERSON_NAME] [PERSON_NAME] [PERSON_NAME] HE…" at bounding box center [287, 405] width 121 height 23
click at [374, 396] on button "Issue" at bounding box center [379, 406] width 29 height 21
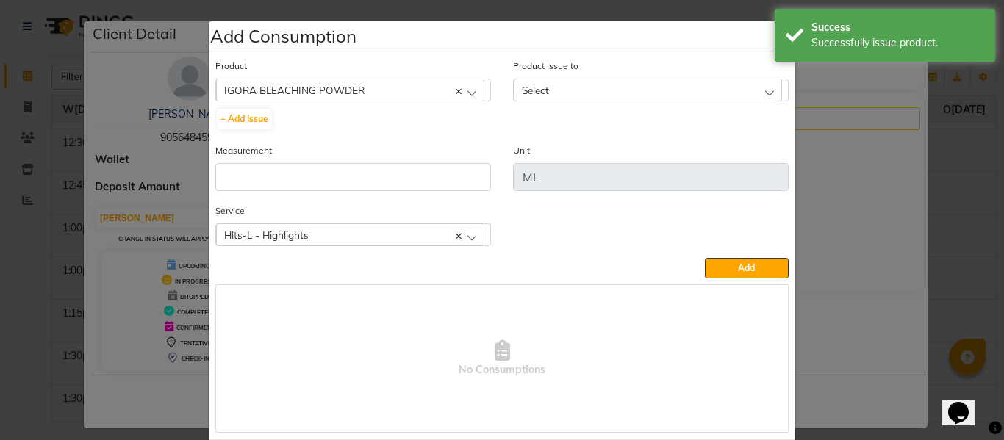
click at [554, 82] on div "Select" at bounding box center [648, 90] width 268 height 22
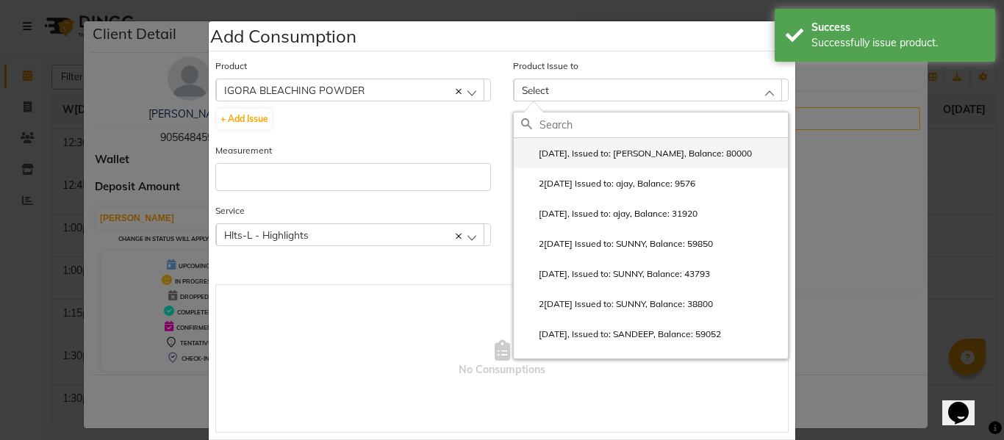
click at [588, 151] on label "[DATE], Issued to: [PERSON_NAME], Balance: 80000" at bounding box center [636, 153] width 231 height 13
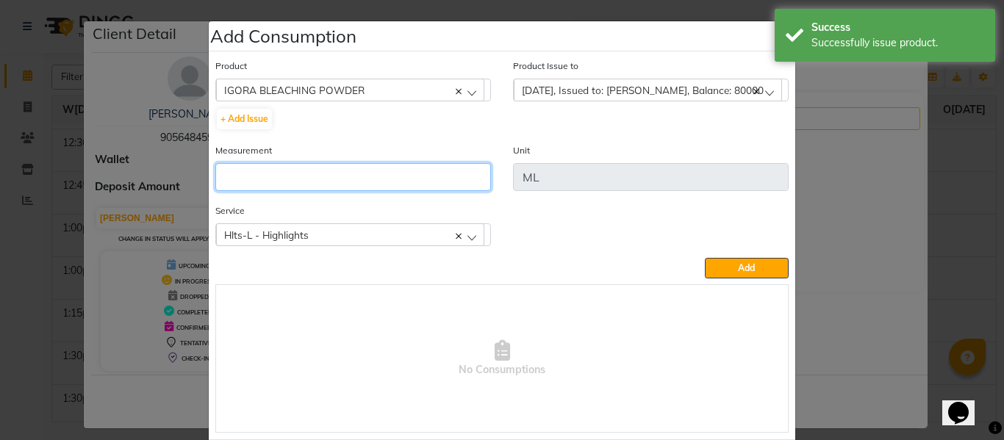
click at [452, 182] on input "number" at bounding box center [353, 177] width 276 height 28
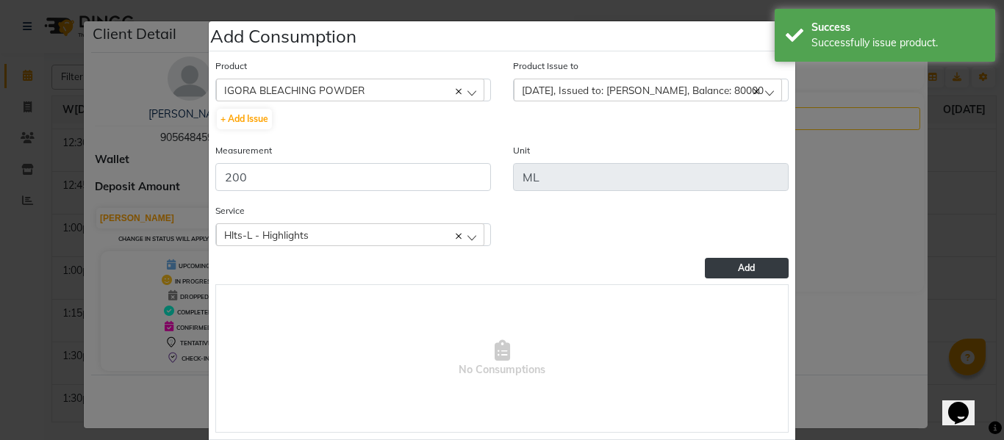
click at [738, 266] on span "Add" at bounding box center [746, 267] width 17 height 11
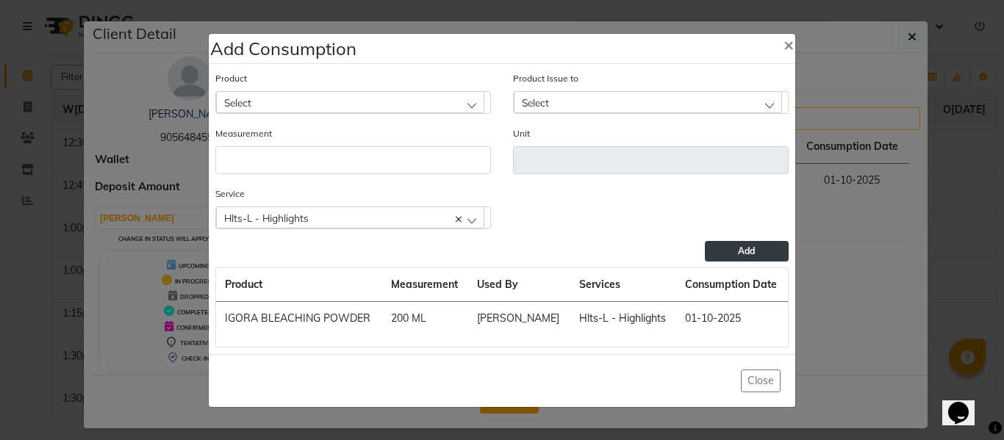
click at [329, 96] on div "Select" at bounding box center [350, 102] width 268 height 22
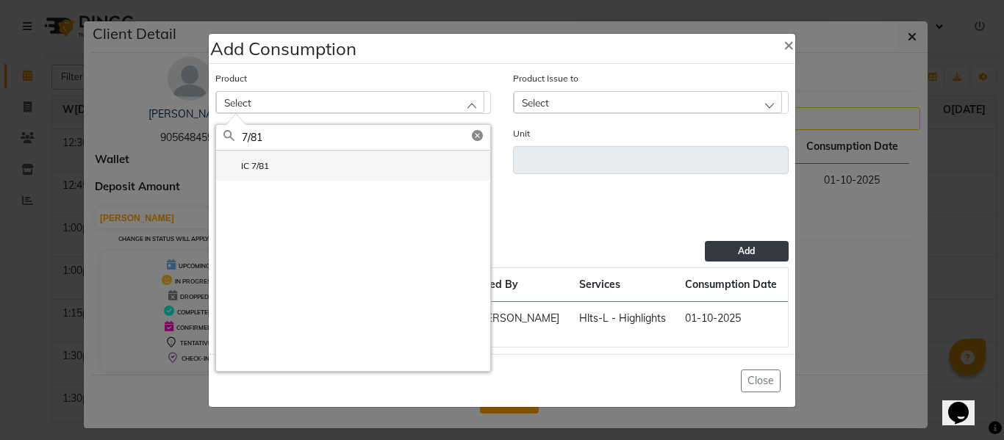
click at [251, 162] on label "IC 7/81" at bounding box center [247, 166] width 46 height 13
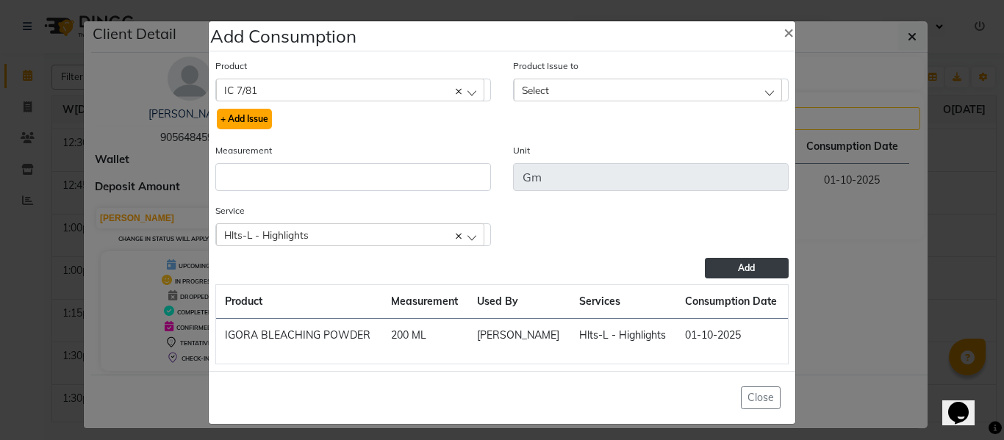
click at [243, 118] on button "+ Add Issue" at bounding box center [244, 119] width 55 height 21
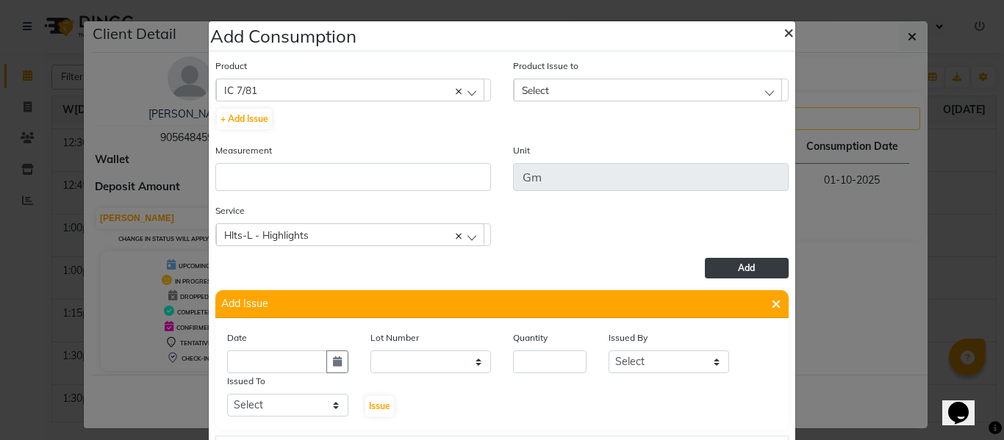
drag, startPoint x: 786, startPoint y: 32, endPoint x: 767, endPoint y: 24, distance: 21.1
click at [785, 32] on span "×" at bounding box center [789, 32] width 10 height 22
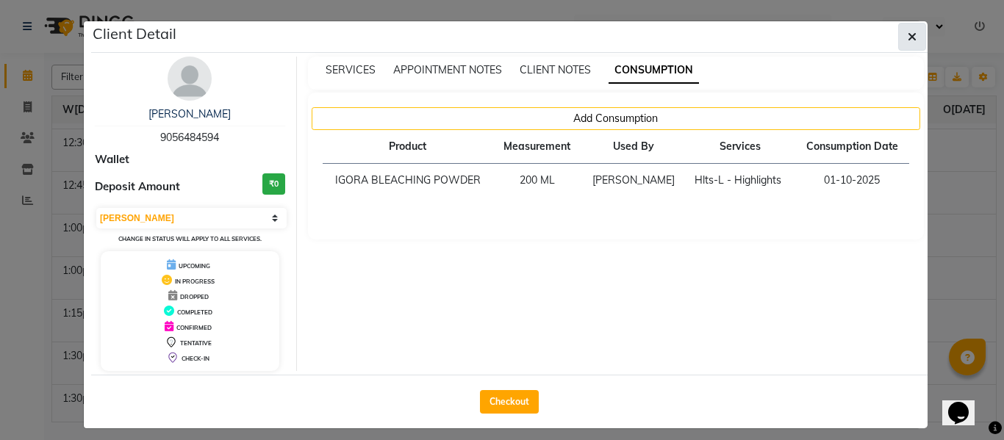
click at [915, 25] on button "button" at bounding box center [912, 37] width 28 height 28
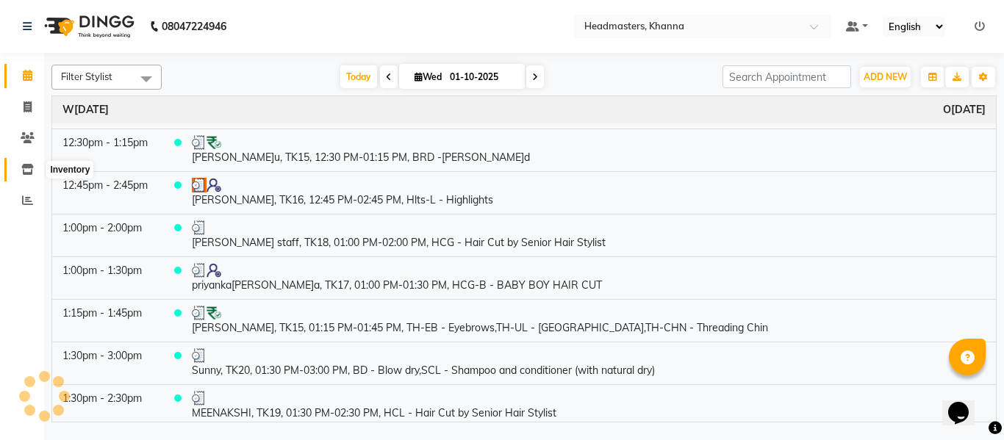
click at [29, 162] on span at bounding box center [28, 170] width 26 height 17
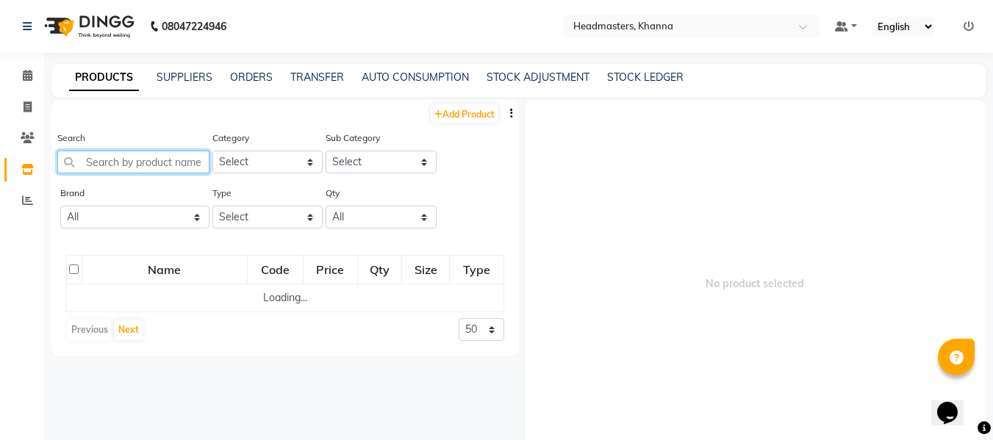
click at [169, 160] on input "text" at bounding box center [133, 162] width 152 height 23
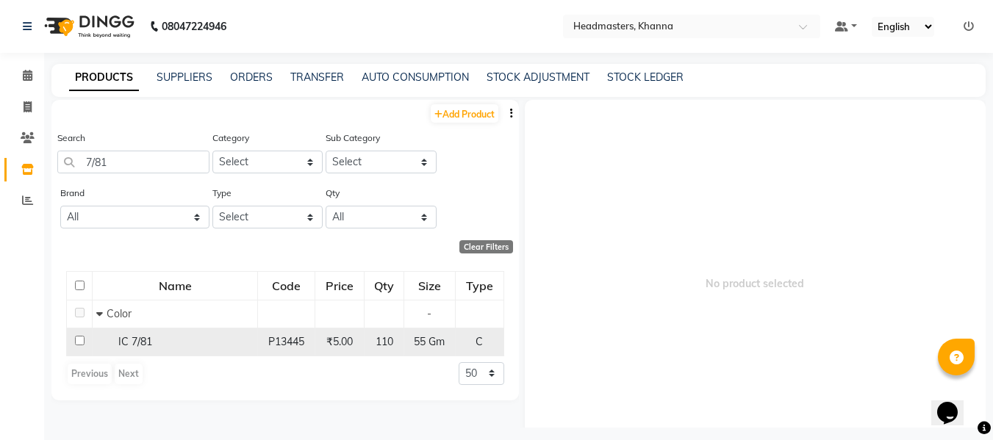
click at [153, 335] on div "IC 7/81" at bounding box center [174, 342] width 157 height 15
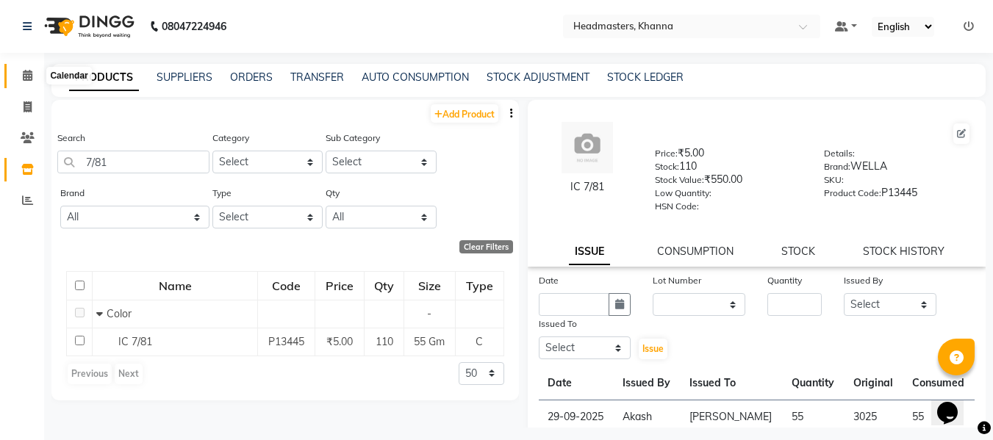
click at [26, 71] on icon at bounding box center [28, 75] width 10 height 11
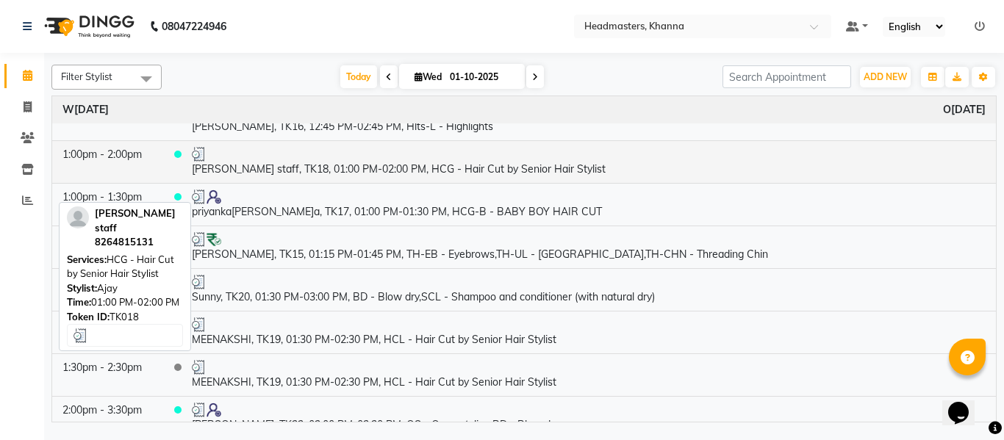
scroll to position [735, 0]
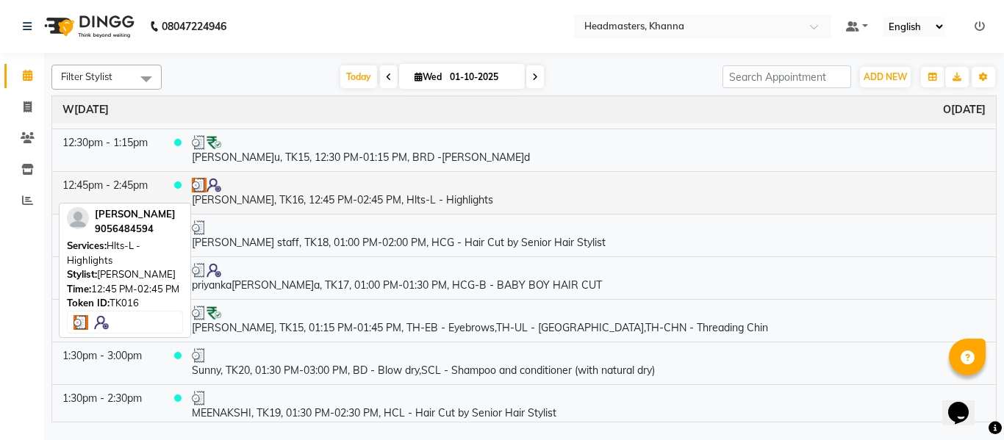
click at [413, 188] on div at bounding box center [589, 185] width 794 height 15
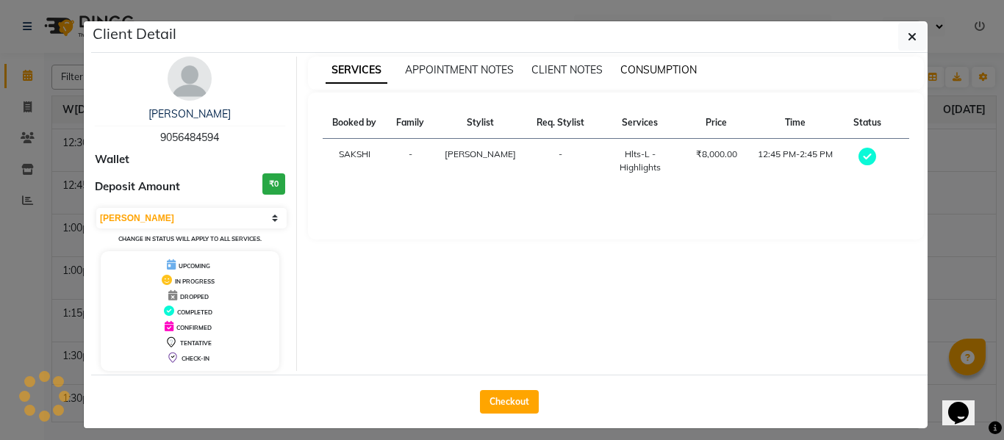
click at [648, 68] on span "CONSUMPTION" at bounding box center [659, 69] width 76 height 13
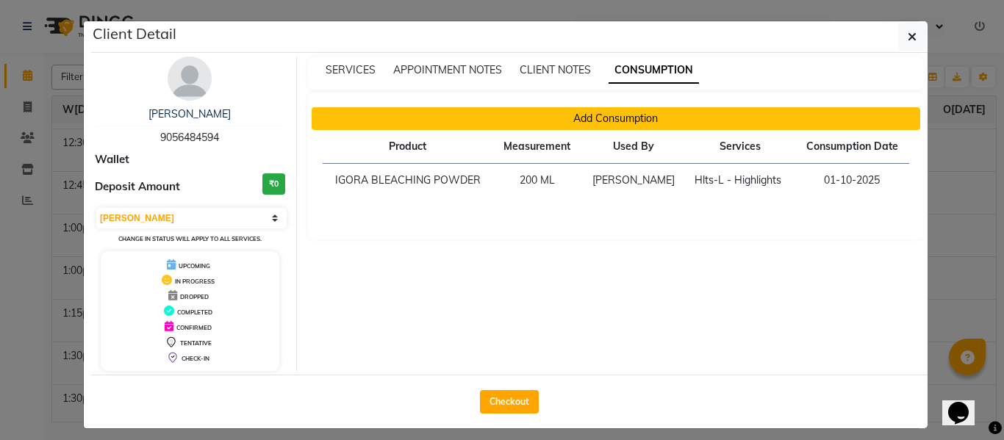
click at [607, 117] on button "Add Consumption" at bounding box center [616, 118] width 609 height 23
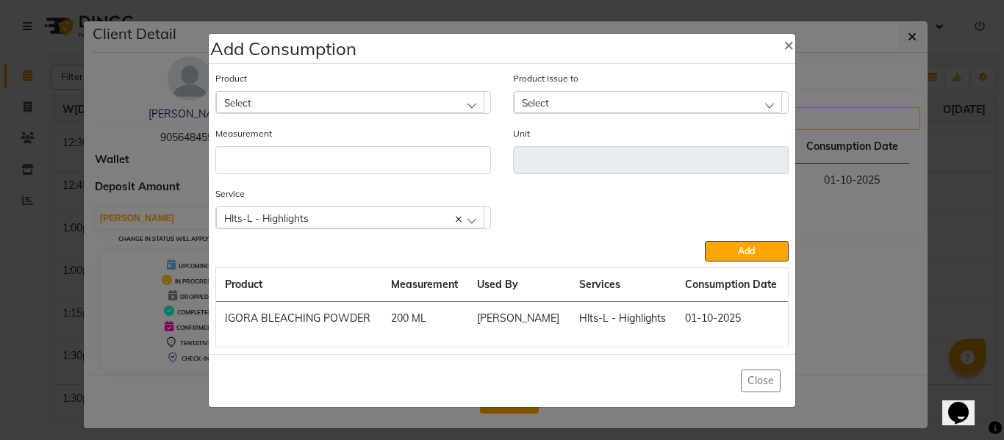
click at [364, 95] on div "Select" at bounding box center [350, 102] width 268 height 22
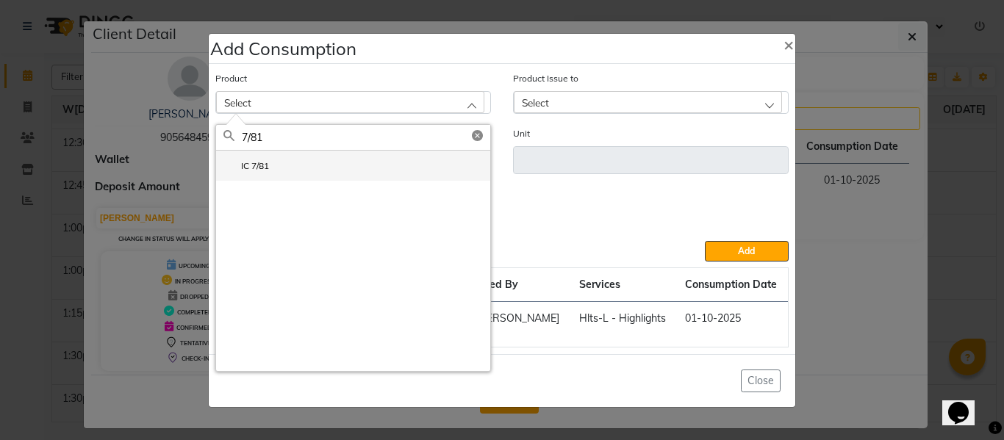
click at [287, 159] on li "IC 7/81" at bounding box center [353, 166] width 274 height 30
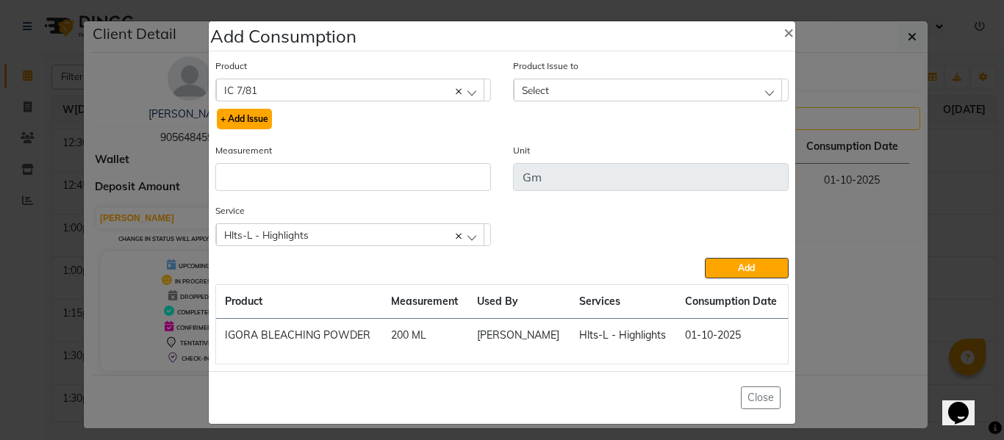
click at [238, 113] on button "+ Add Issue" at bounding box center [244, 119] width 55 height 21
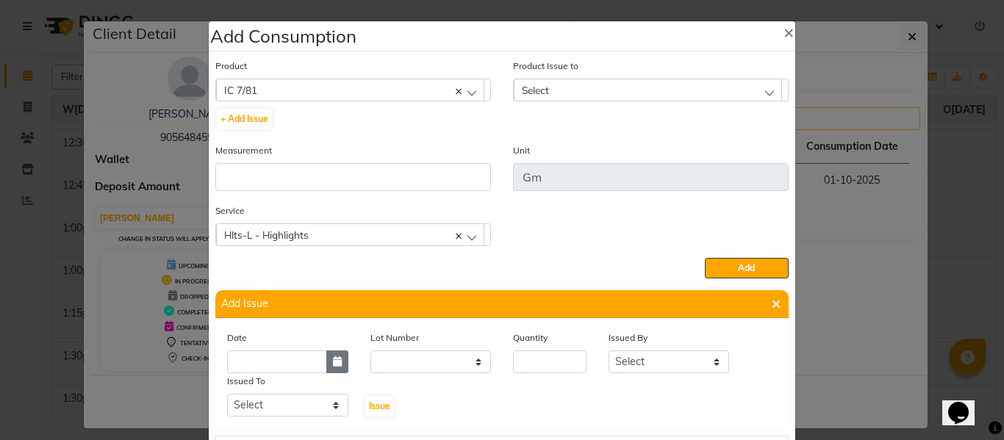
click at [337, 357] on button "button" at bounding box center [337, 362] width 22 height 23
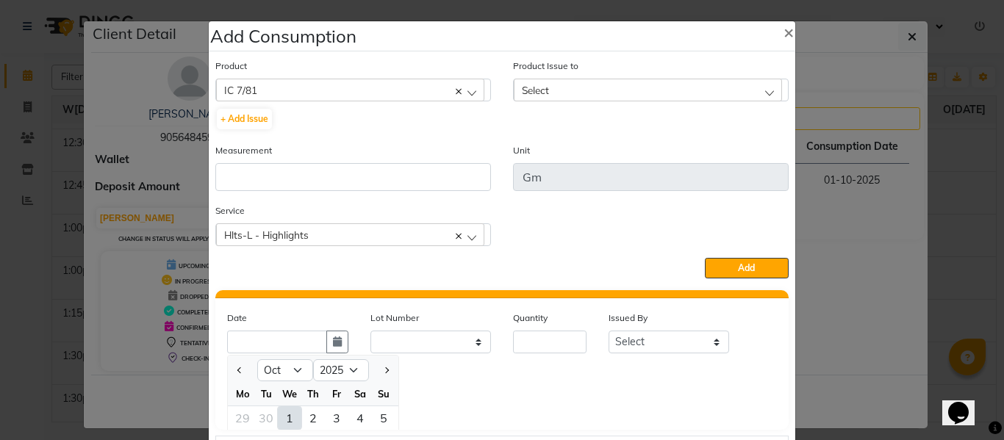
click at [282, 417] on div "1" at bounding box center [290, 419] width 24 height 24
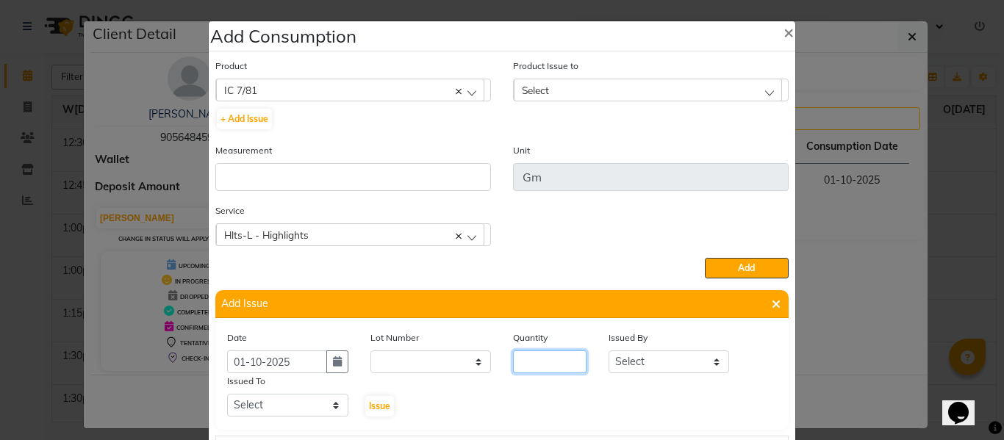
click at [546, 365] on input "number" at bounding box center [550, 362] width 74 height 23
drag, startPoint x: 637, startPoint y: 362, endPoint x: 641, endPoint y: 352, distance: 10.9
click at [637, 362] on select "Select ABHISHEK ajay [PERSON_NAME] [PERSON_NAME] [PERSON_NAME] [PERSON_NAME] HE…" at bounding box center [669, 362] width 121 height 23
click at [609, 351] on select "Select ABHISHEK ajay [PERSON_NAME] [PERSON_NAME] [PERSON_NAME] [PERSON_NAME] HE…" at bounding box center [669, 362] width 121 height 23
click at [291, 392] on div "Issued To" at bounding box center [287, 383] width 121 height 21
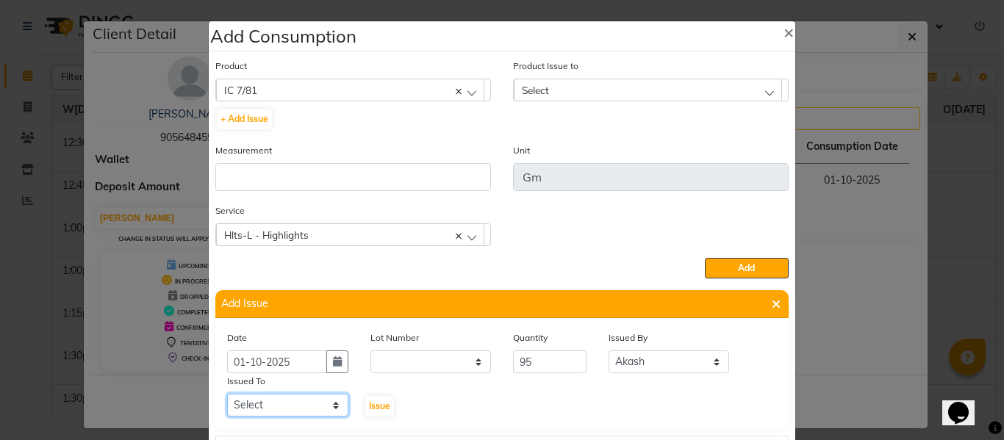
click at [288, 409] on select "Select ABHISHEK ajay [PERSON_NAME] [PERSON_NAME] [PERSON_NAME] [PERSON_NAME] HE…" at bounding box center [287, 405] width 121 height 23
click at [227, 394] on select "Select ABHISHEK ajay [PERSON_NAME] [PERSON_NAME] [PERSON_NAME] [PERSON_NAME] HE…" at bounding box center [287, 405] width 121 height 23
click at [374, 402] on span "Issue" at bounding box center [379, 406] width 21 height 11
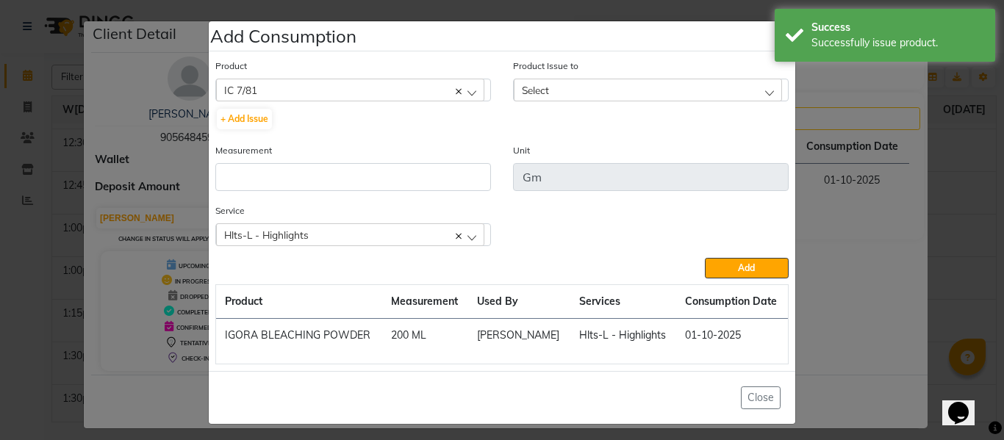
click at [564, 85] on div "Select" at bounding box center [648, 90] width 268 height 22
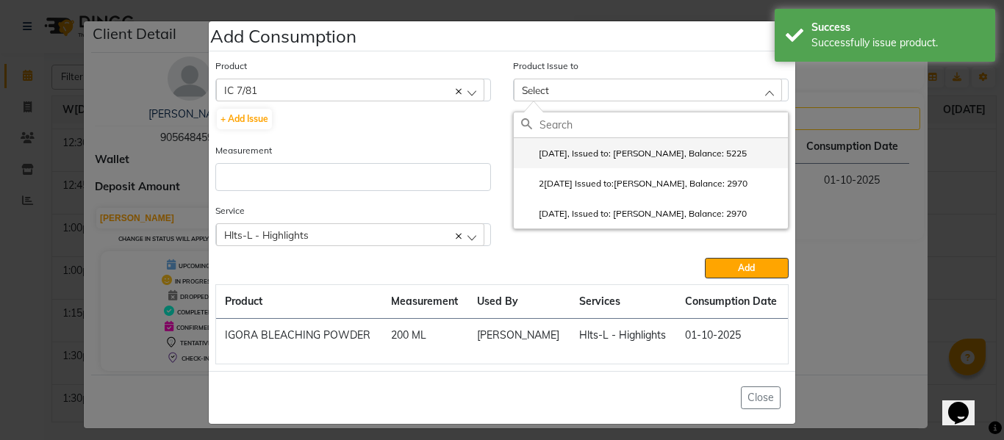
click at [575, 148] on label "[DATE], Issued to: [PERSON_NAME], Balance: 5225" at bounding box center [634, 153] width 226 height 13
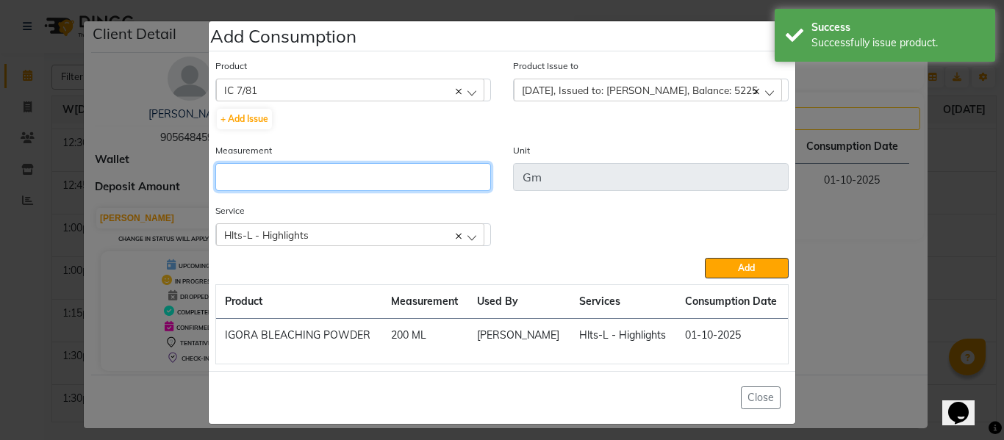
click at [395, 178] on input "number" at bounding box center [353, 177] width 276 height 28
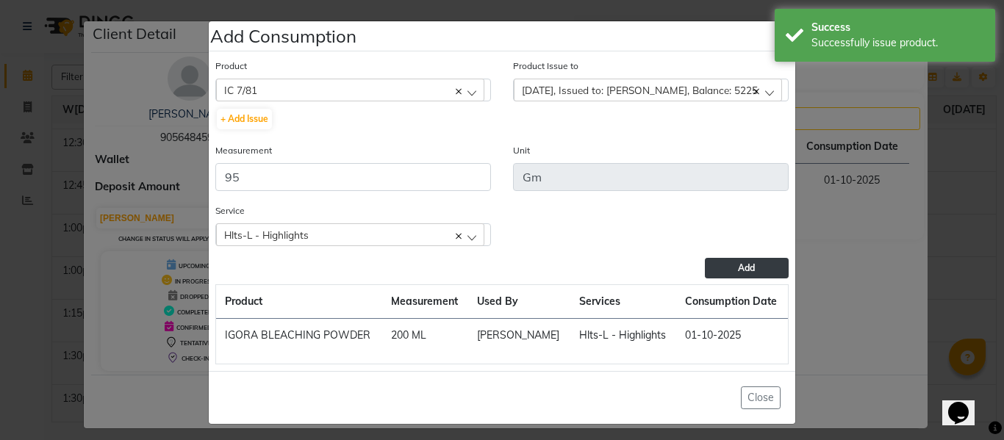
click at [759, 262] on button "Add" at bounding box center [747, 268] width 84 height 21
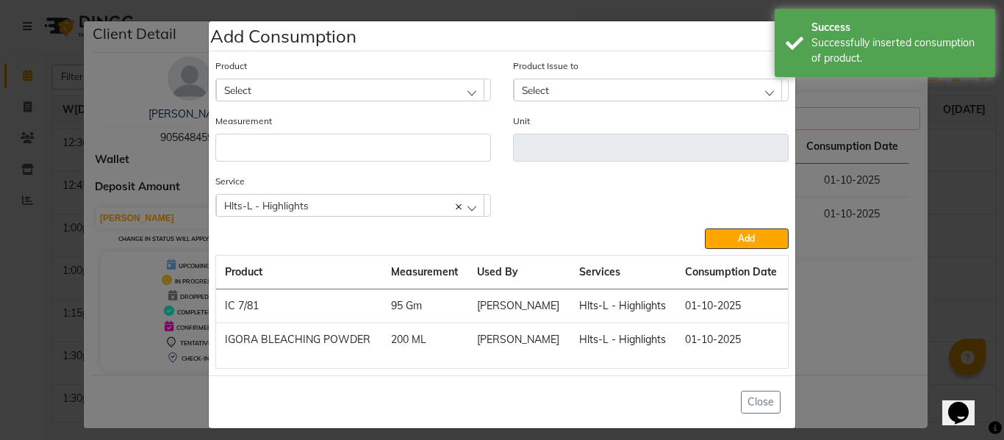
click at [304, 85] on div "Select" at bounding box center [350, 90] width 268 height 22
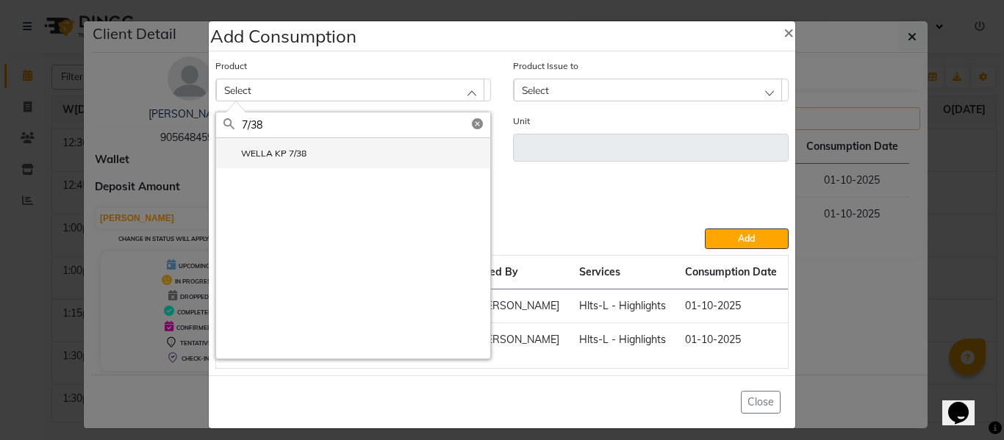
click at [251, 155] on label "WELLA KP 7/38" at bounding box center [265, 153] width 83 height 13
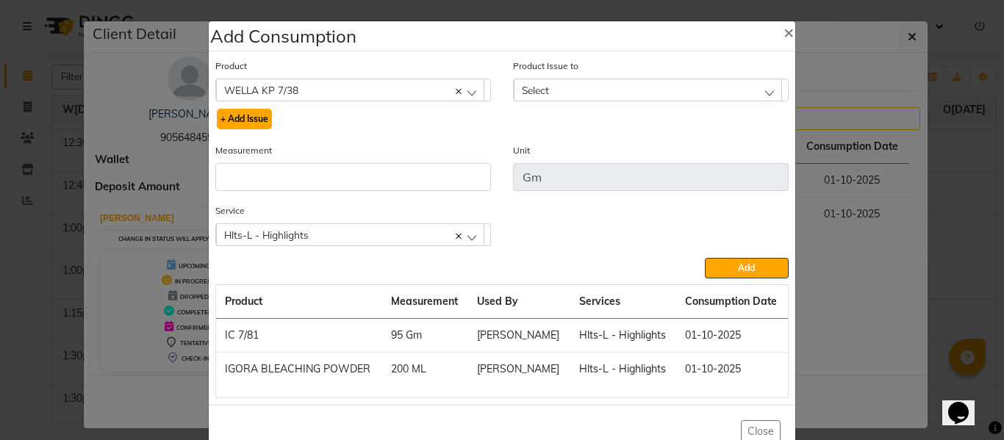
click at [250, 116] on button "+ Add Issue" at bounding box center [244, 119] width 55 height 21
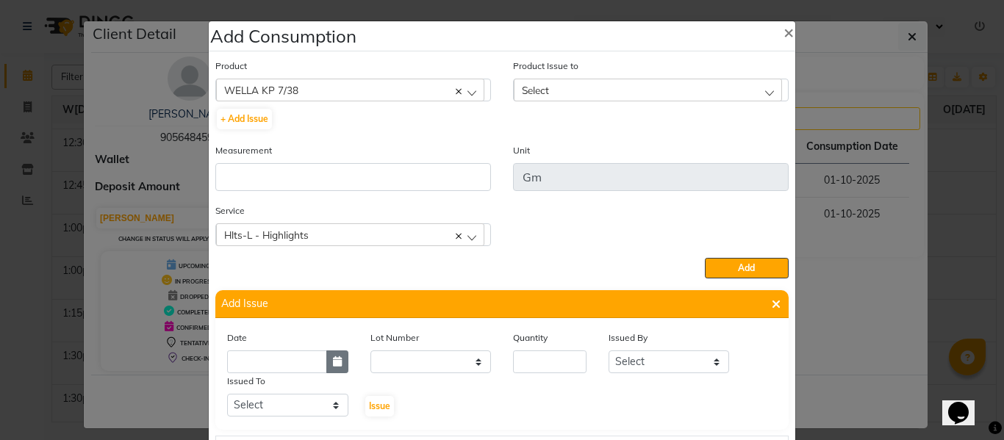
click at [333, 360] on icon "button" at bounding box center [337, 362] width 9 height 10
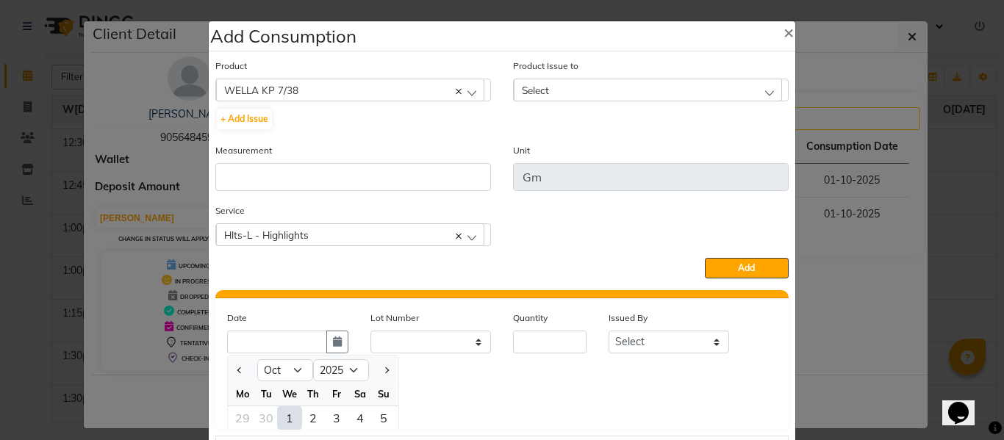
click at [282, 416] on div "1" at bounding box center [290, 419] width 24 height 24
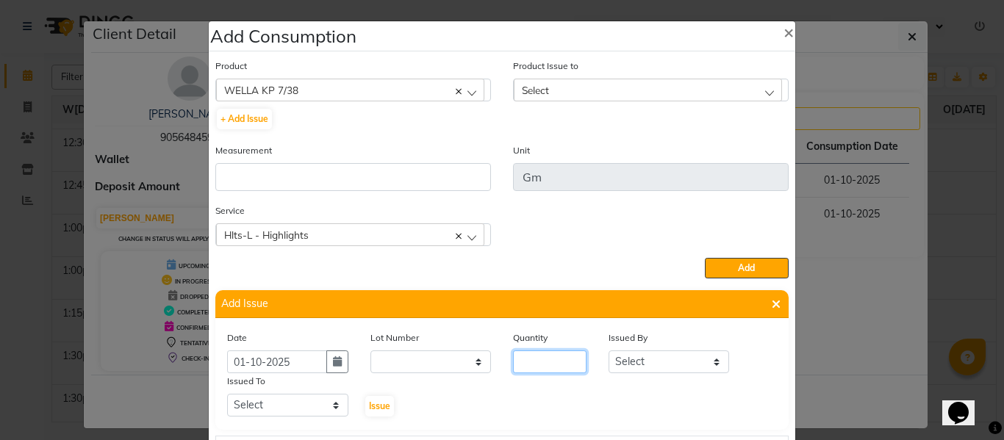
click at [553, 362] on input "number" at bounding box center [550, 362] width 74 height 23
drag, startPoint x: 648, startPoint y: 368, endPoint x: 648, endPoint y: 357, distance: 11.8
click at [648, 368] on select "Select ABHISHEK ajay [PERSON_NAME] [PERSON_NAME] [PERSON_NAME] [PERSON_NAME] HE…" at bounding box center [669, 362] width 121 height 23
click at [609, 351] on select "Select ABHISHEK ajay [PERSON_NAME] [PERSON_NAME] [PERSON_NAME] [PERSON_NAME] HE…" at bounding box center [669, 362] width 121 height 23
click at [267, 407] on select "Select ABHISHEK ajay [PERSON_NAME] [PERSON_NAME] [PERSON_NAME] [PERSON_NAME] HE…" at bounding box center [287, 405] width 121 height 23
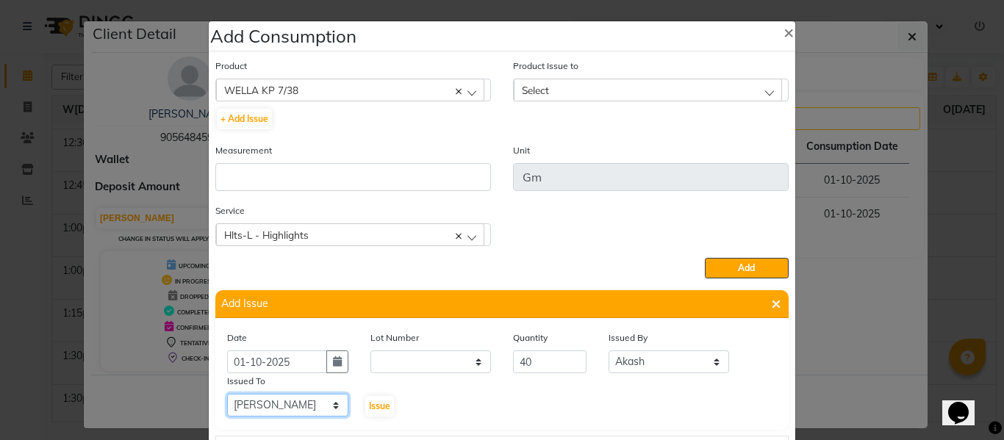
click at [227, 394] on select "Select ABHISHEK ajay [PERSON_NAME] [PERSON_NAME] [PERSON_NAME] [PERSON_NAME] HE…" at bounding box center [287, 405] width 121 height 23
drag, startPoint x: 373, startPoint y: 401, endPoint x: 390, endPoint y: 396, distance: 17.2
click at [374, 401] on span "Issue" at bounding box center [379, 406] width 21 height 11
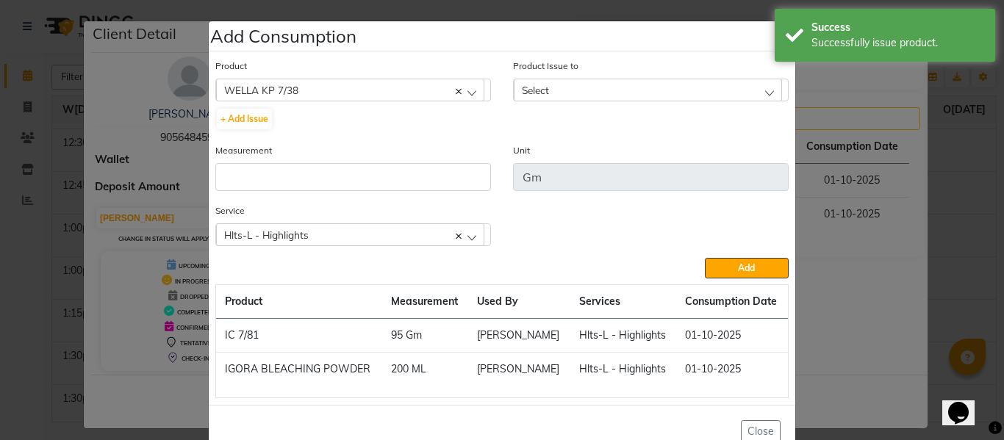
click at [565, 84] on div "Select" at bounding box center [648, 90] width 268 height 22
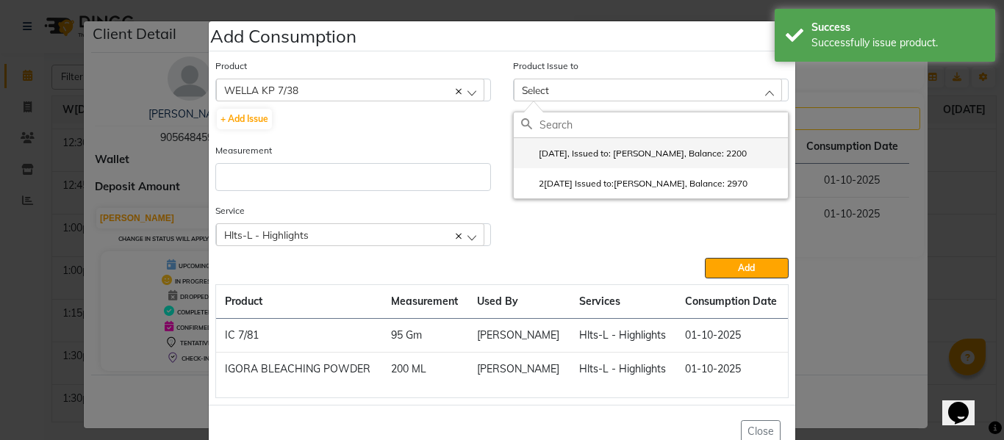
click at [612, 149] on label "[DATE], Issued to: [PERSON_NAME], Balance: 2200" at bounding box center [634, 153] width 226 height 13
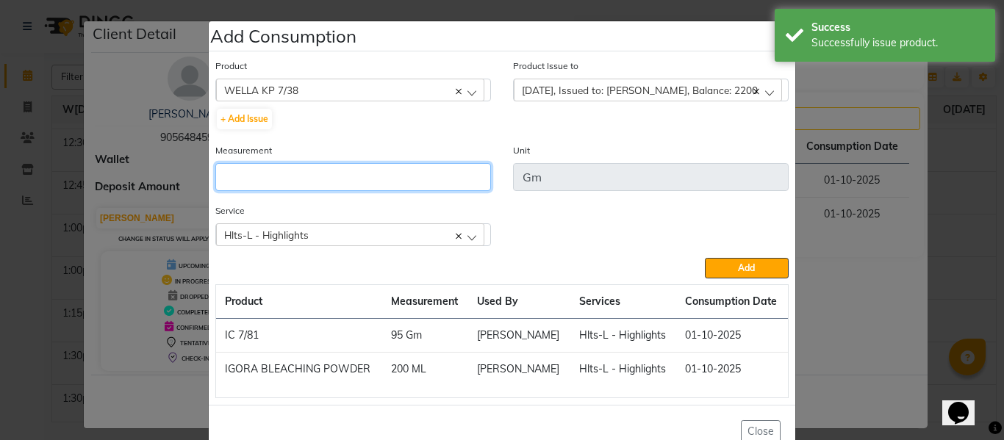
click at [445, 170] on input "number" at bounding box center [353, 177] width 276 height 28
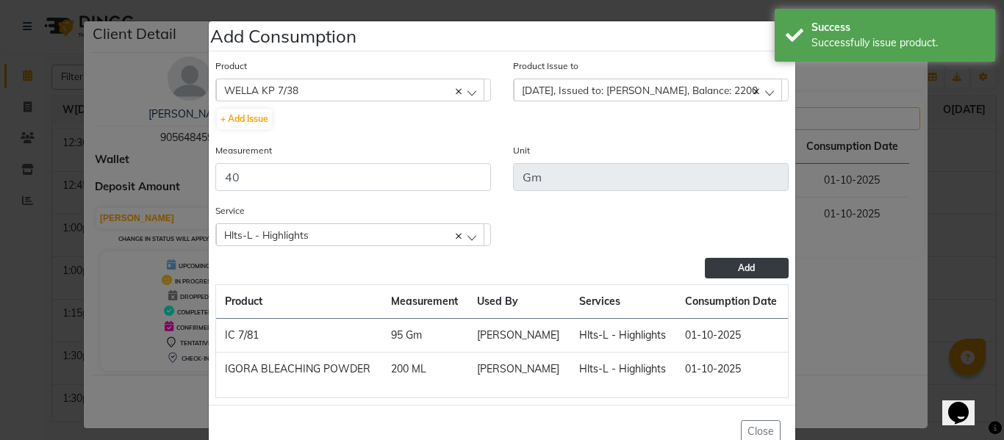
click at [749, 258] on button "Add" at bounding box center [747, 268] width 84 height 21
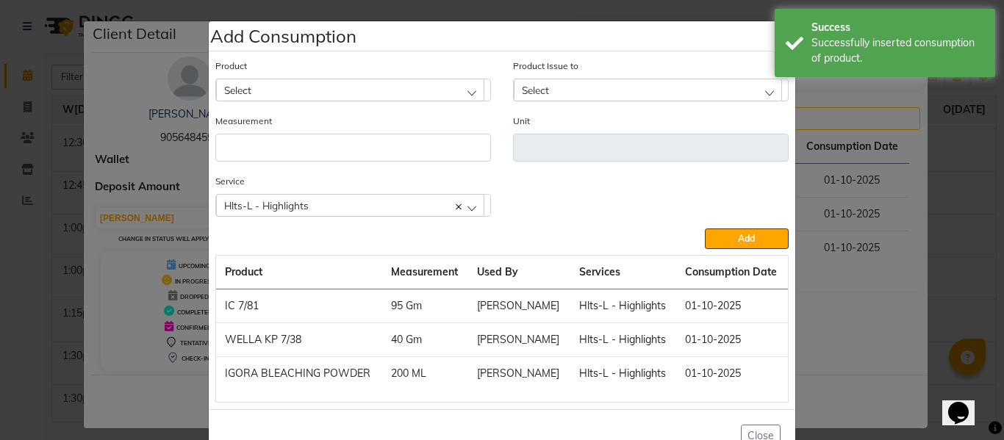
click at [328, 90] on div "Select" at bounding box center [350, 90] width 268 height 22
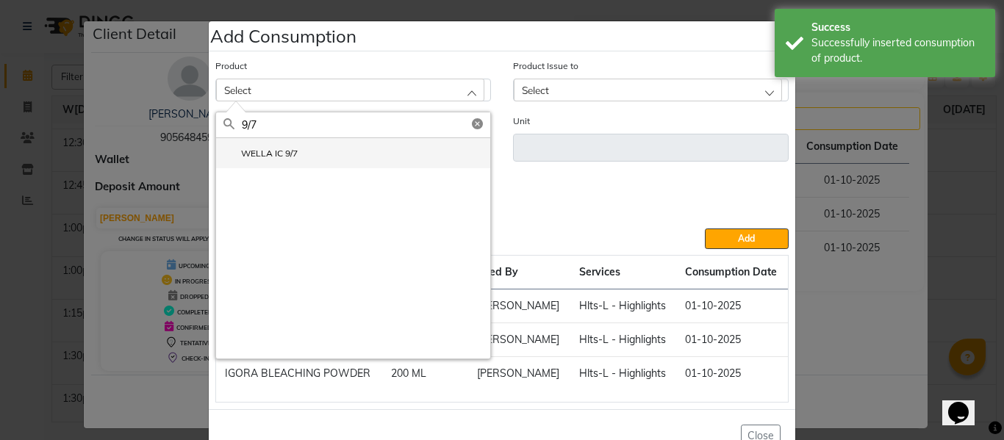
click at [262, 146] on li "WELLA IC 9/7" at bounding box center [353, 153] width 274 height 30
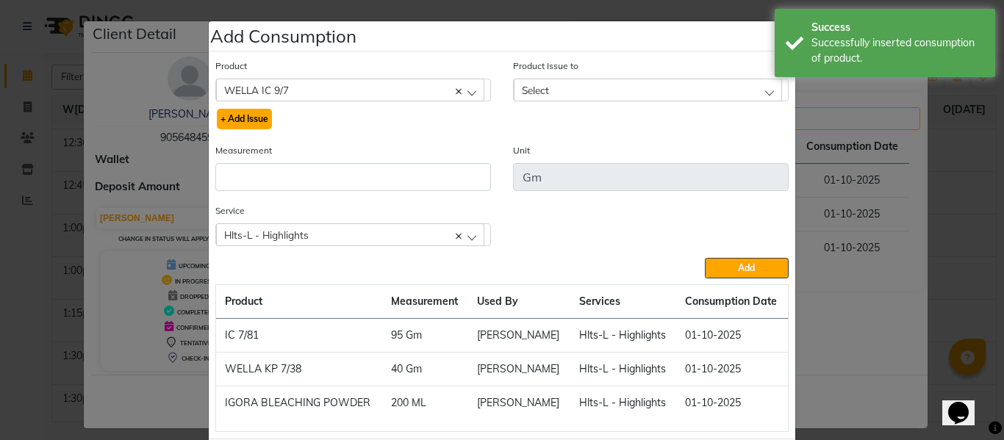
click at [242, 110] on button "+ Add Issue" at bounding box center [244, 119] width 55 height 21
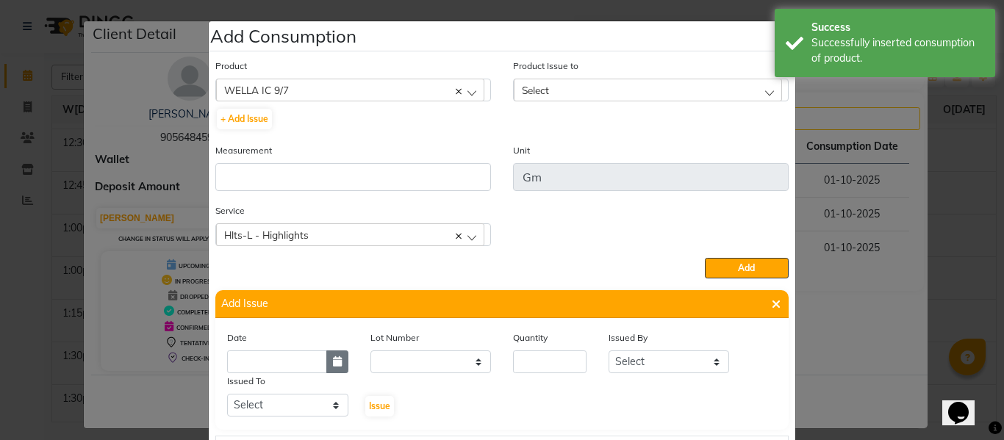
click at [333, 361] on icon "button" at bounding box center [337, 362] width 9 height 10
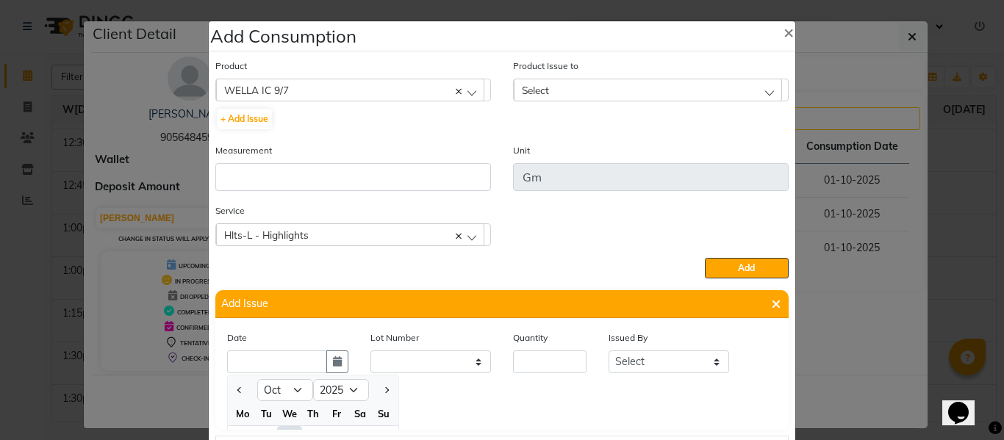
scroll to position [20, 0]
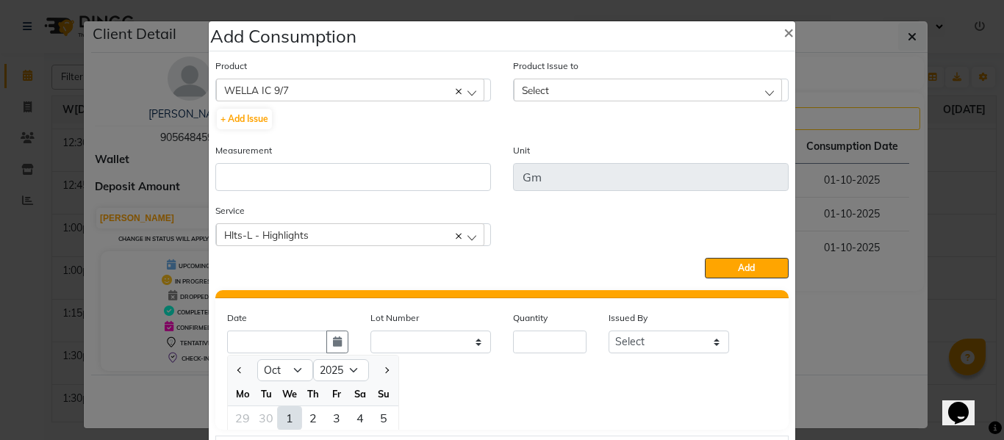
click at [283, 418] on div "1" at bounding box center [290, 419] width 24 height 24
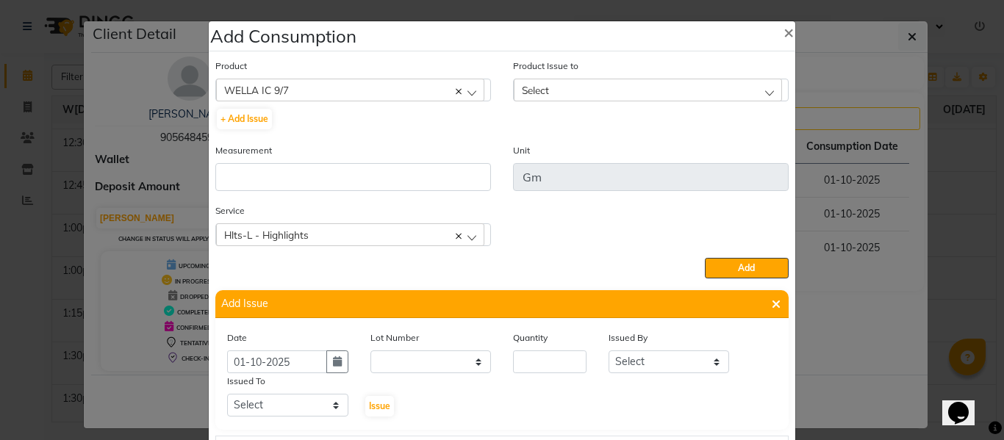
scroll to position [0, 0]
click at [526, 366] on input "number" at bounding box center [550, 362] width 74 height 23
drag, startPoint x: 643, startPoint y: 359, endPoint x: 646, endPoint y: 351, distance: 8.2
click at [643, 359] on select "Select ABHISHEK ajay [PERSON_NAME] [PERSON_NAME] [PERSON_NAME] [PERSON_NAME] HE…" at bounding box center [669, 362] width 121 height 23
click at [609, 351] on select "Select ABHISHEK ajay [PERSON_NAME] [PERSON_NAME] [PERSON_NAME] [PERSON_NAME] HE…" at bounding box center [669, 362] width 121 height 23
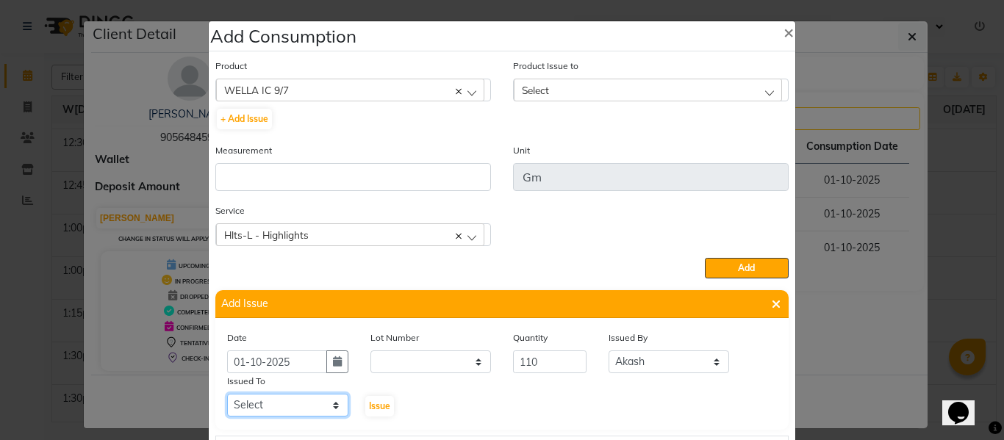
click at [290, 400] on select "Select ABHISHEK ajay [PERSON_NAME] [PERSON_NAME] [PERSON_NAME] [PERSON_NAME] HE…" at bounding box center [287, 405] width 121 height 23
click at [227, 394] on select "Select ABHISHEK ajay [PERSON_NAME] [PERSON_NAME] [PERSON_NAME] [PERSON_NAME] HE…" at bounding box center [287, 405] width 121 height 23
click at [275, 398] on select "Select ABHISHEK ajay [PERSON_NAME] [PERSON_NAME] [PERSON_NAME] [PERSON_NAME] HE…" at bounding box center [287, 405] width 121 height 23
click at [227, 394] on select "Select ABHISHEK ajay [PERSON_NAME] [PERSON_NAME] [PERSON_NAME] [PERSON_NAME] HE…" at bounding box center [287, 405] width 121 height 23
click at [374, 393] on div "Issue" at bounding box center [384, 395] width 48 height 45
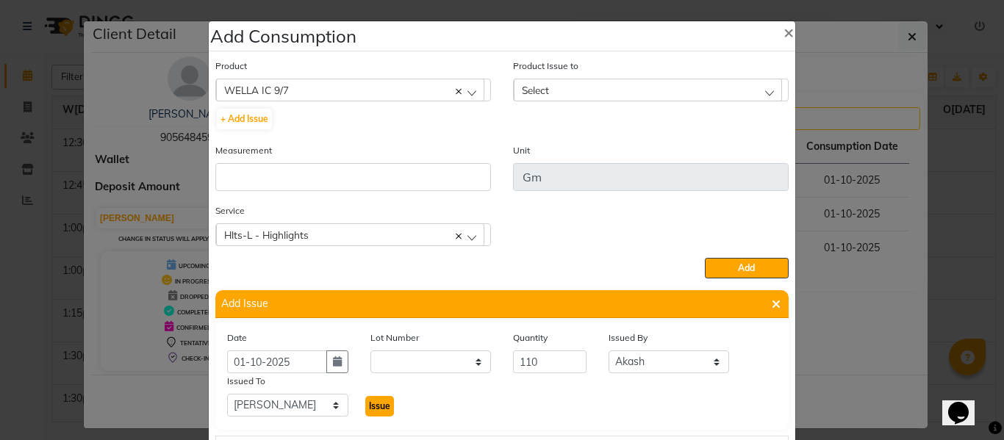
click at [377, 404] on span "Issue" at bounding box center [379, 406] width 21 height 11
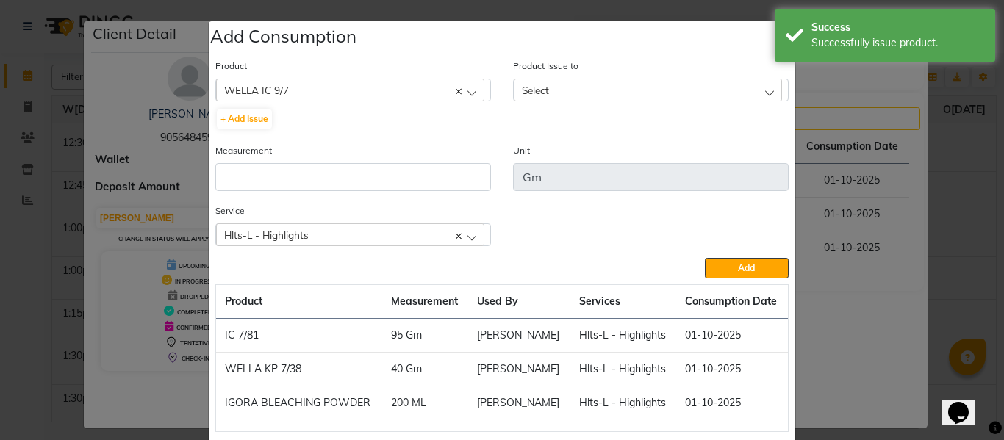
click at [548, 83] on div "Select" at bounding box center [648, 90] width 268 height 22
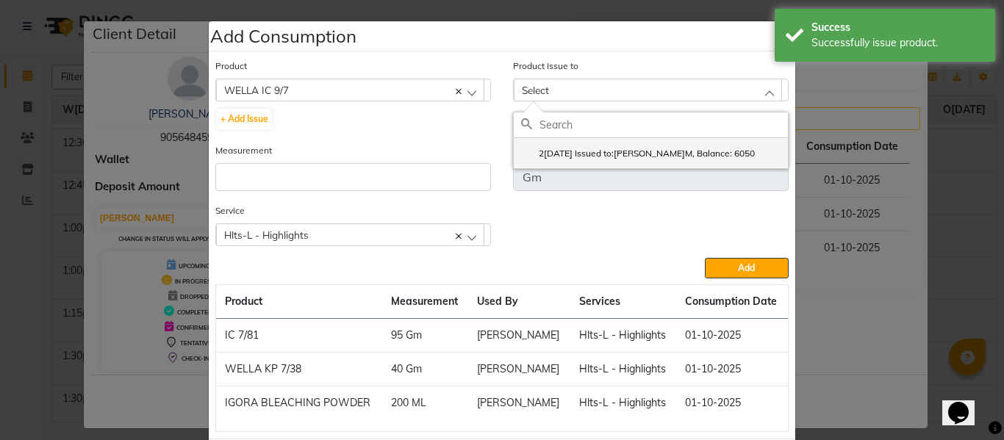
click at [587, 150] on label "2[DATE] Issued to:[PERSON_NAME]M, Balance: 6050" at bounding box center [638, 153] width 234 height 13
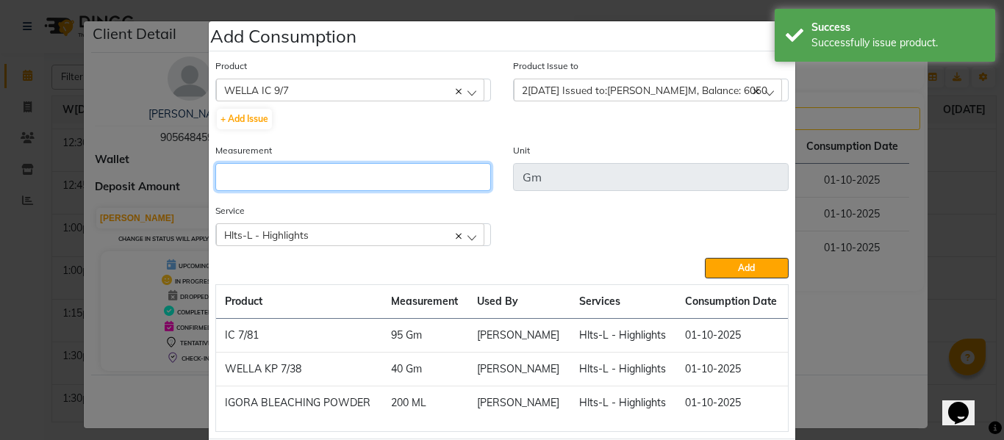
click at [410, 179] on input "number" at bounding box center [353, 177] width 276 height 28
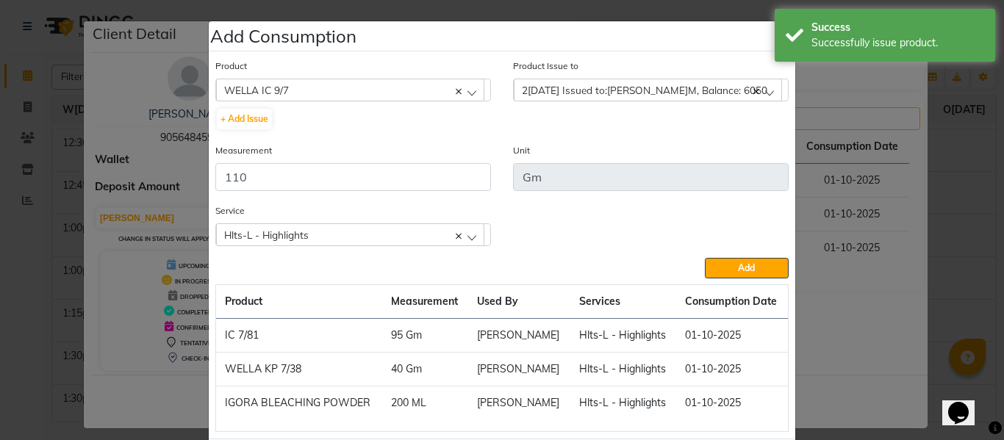
drag, startPoint x: 734, startPoint y: 265, endPoint x: 731, endPoint y: 252, distance: 13.0
click at [738, 264] on span "Add" at bounding box center [746, 267] width 17 height 11
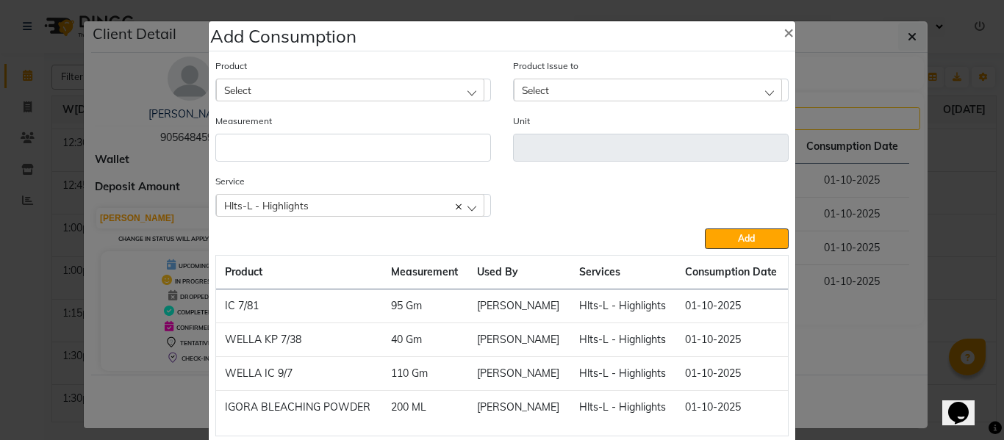
click at [348, 83] on div "Select" at bounding box center [350, 90] width 268 height 22
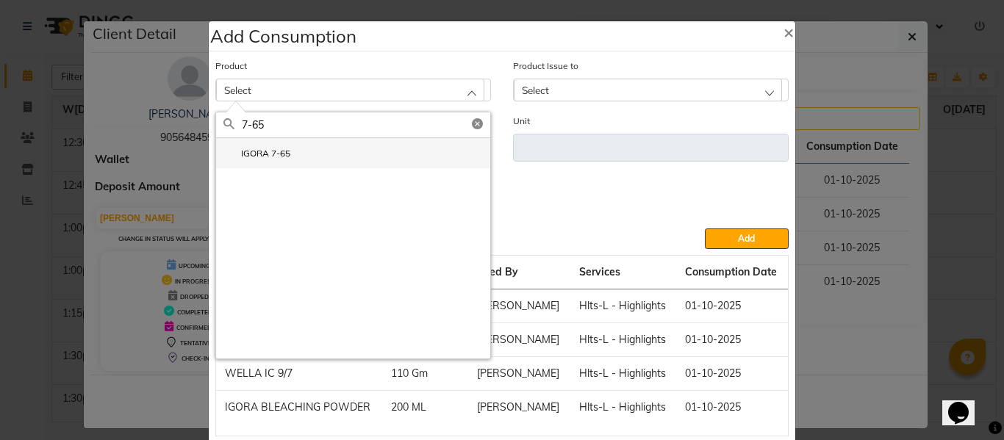
click at [256, 147] on label "IGORA 7-65" at bounding box center [257, 153] width 67 height 13
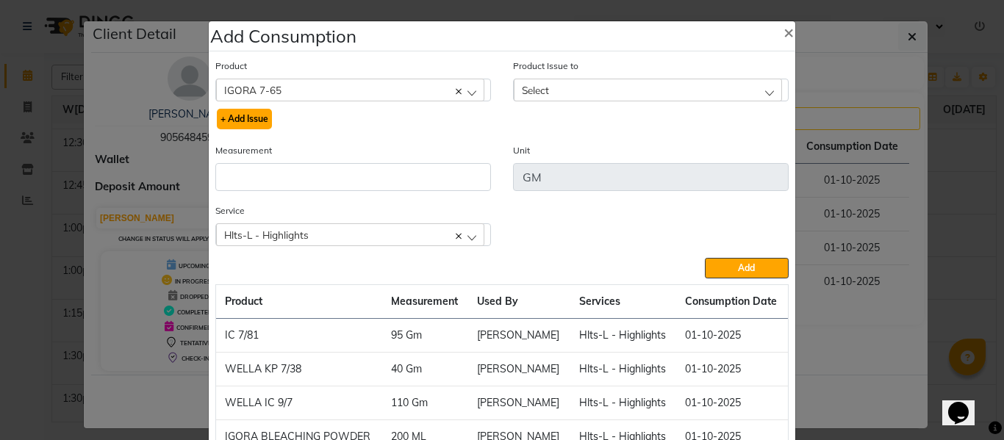
click at [249, 118] on button "+ Add Issue" at bounding box center [244, 119] width 55 height 21
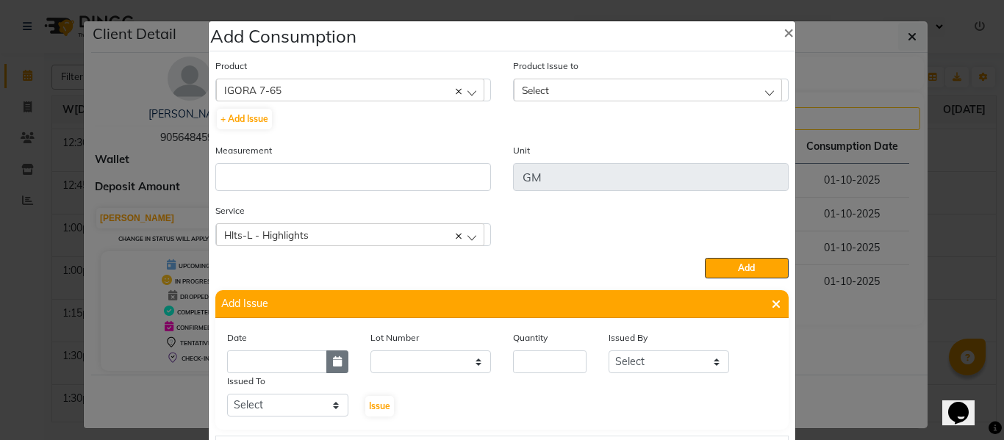
click at [335, 365] on icon "button" at bounding box center [337, 362] width 9 height 10
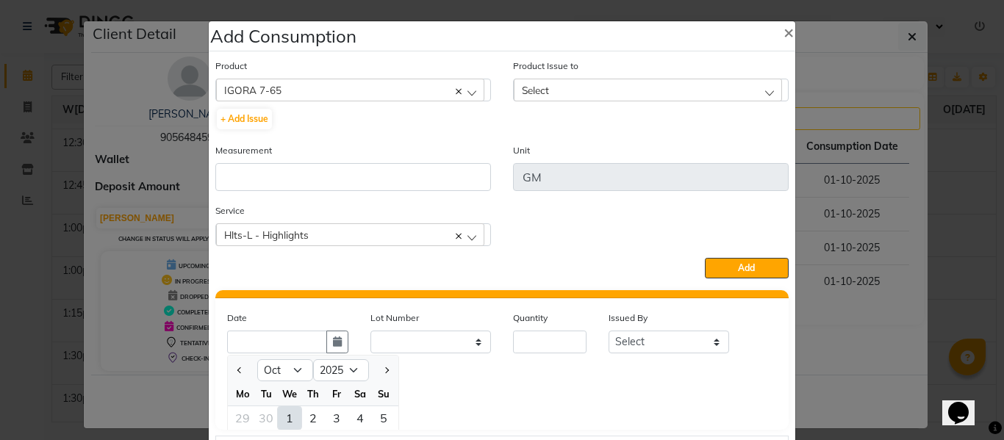
click at [284, 415] on div "1" at bounding box center [290, 419] width 24 height 24
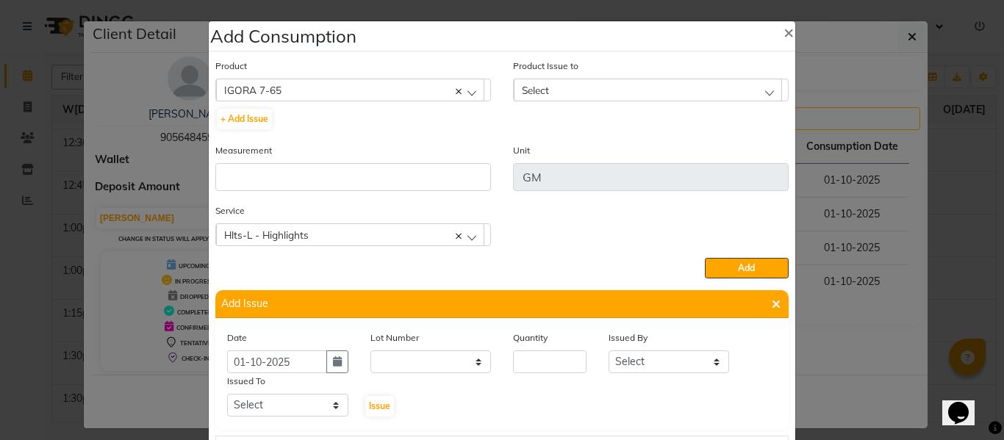
scroll to position [0, 0]
click at [539, 357] on input "number" at bounding box center [550, 362] width 74 height 23
click at [637, 360] on select "Select ABHISHEK ajay [PERSON_NAME] [PERSON_NAME] [PERSON_NAME] [PERSON_NAME] HE…" at bounding box center [669, 362] width 121 height 23
click at [609, 351] on select "Select ABHISHEK ajay [PERSON_NAME] [PERSON_NAME] [PERSON_NAME] [PERSON_NAME] HE…" at bounding box center [669, 362] width 121 height 23
click at [300, 404] on select "Select ABHISHEK ajay [PERSON_NAME] [PERSON_NAME] [PERSON_NAME] [PERSON_NAME] HE…" at bounding box center [287, 405] width 121 height 23
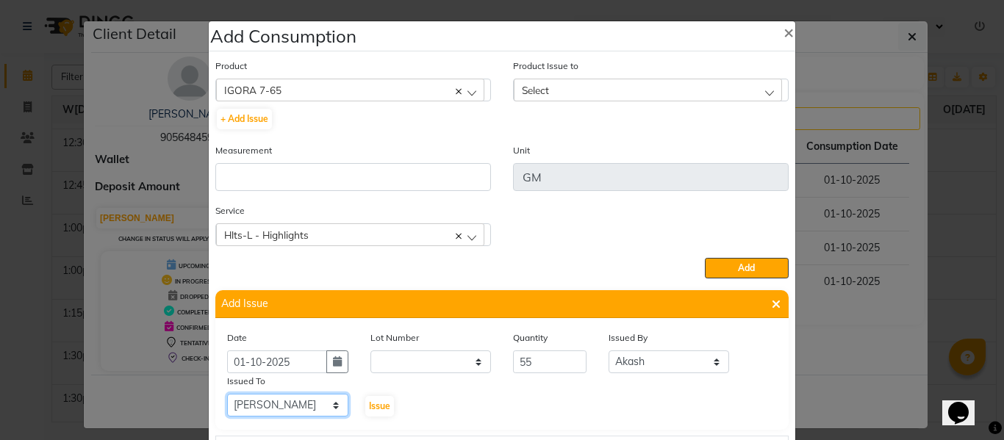
click at [227, 394] on select "Select ABHISHEK ajay [PERSON_NAME] [PERSON_NAME] [PERSON_NAME] [PERSON_NAME] HE…" at bounding box center [287, 405] width 121 height 23
click at [550, 360] on input "55" at bounding box center [550, 362] width 74 height 23
click at [369, 404] on span "Issue" at bounding box center [379, 406] width 21 height 11
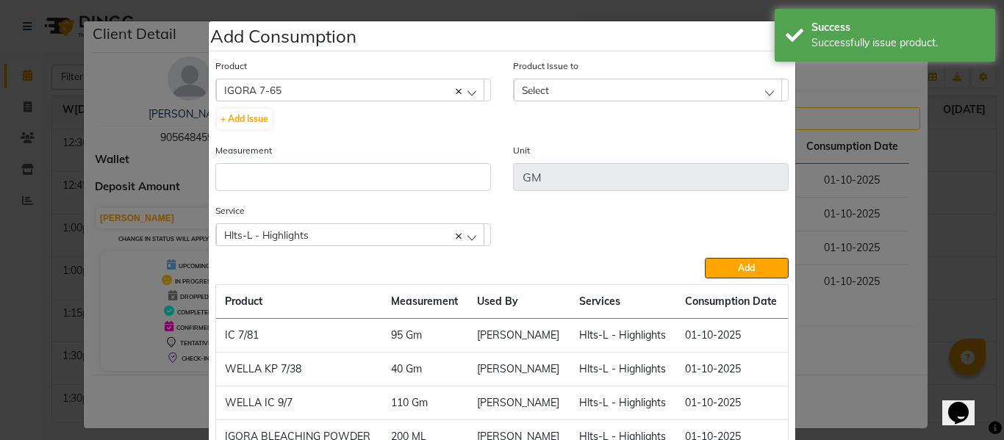
click at [576, 87] on div "Select" at bounding box center [648, 90] width 268 height 22
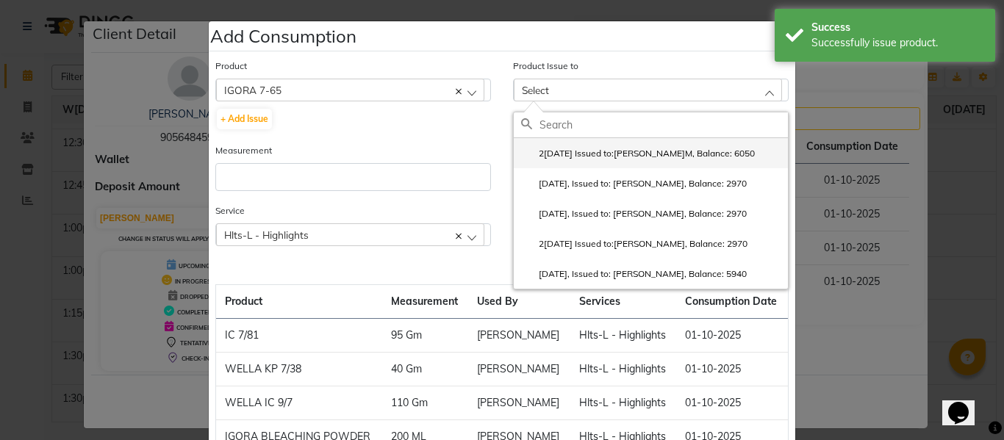
click at [601, 154] on label "2[DATE] Issued to:[PERSON_NAME]M, Balance: 6050" at bounding box center [638, 153] width 234 height 13
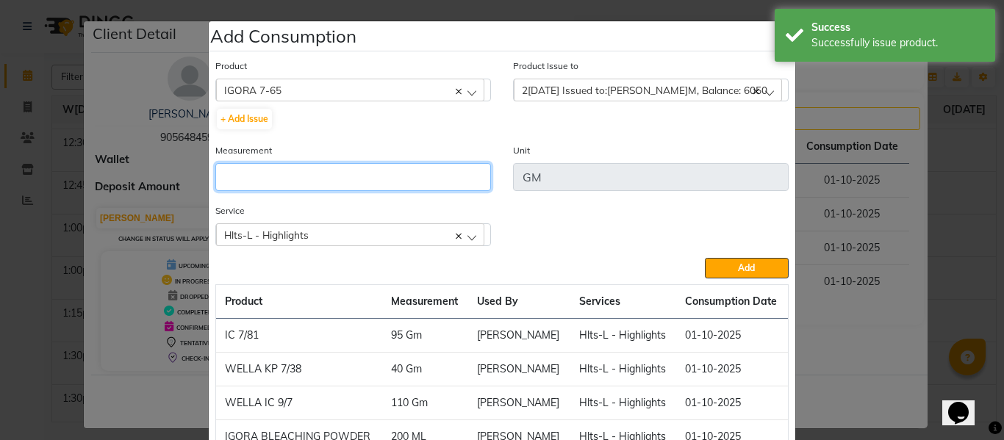
click at [373, 180] on input "number" at bounding box center [353, 177] width 276 height 28
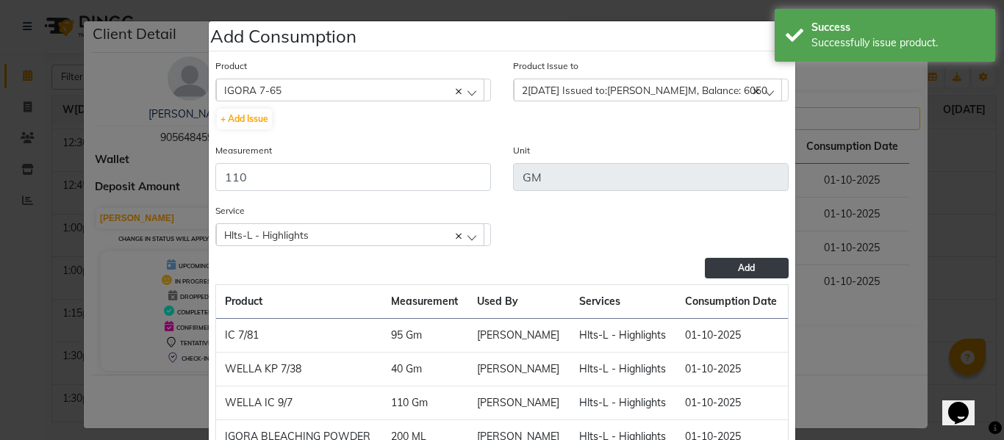
click at [720, 265] on button "Add" at bounding box center [747, 268] width 84 height 21
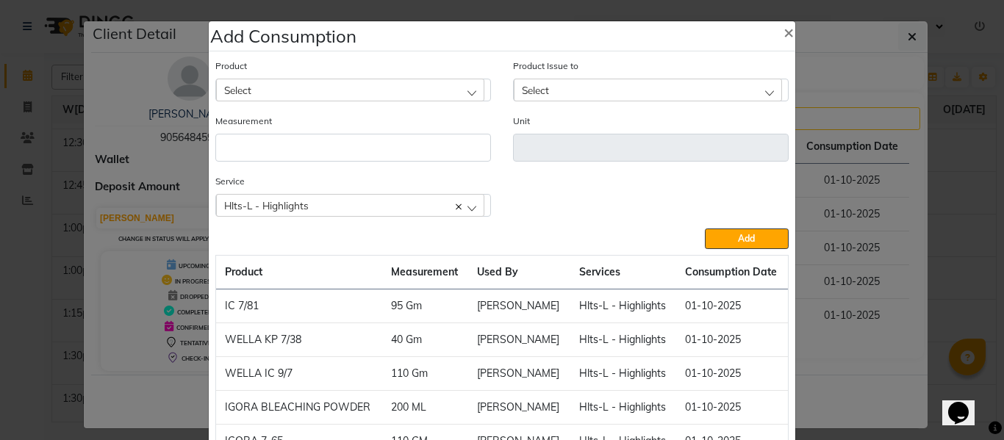
click at [308, 90] on div "Select" at bounding box center [350, 90] width 268 height 22
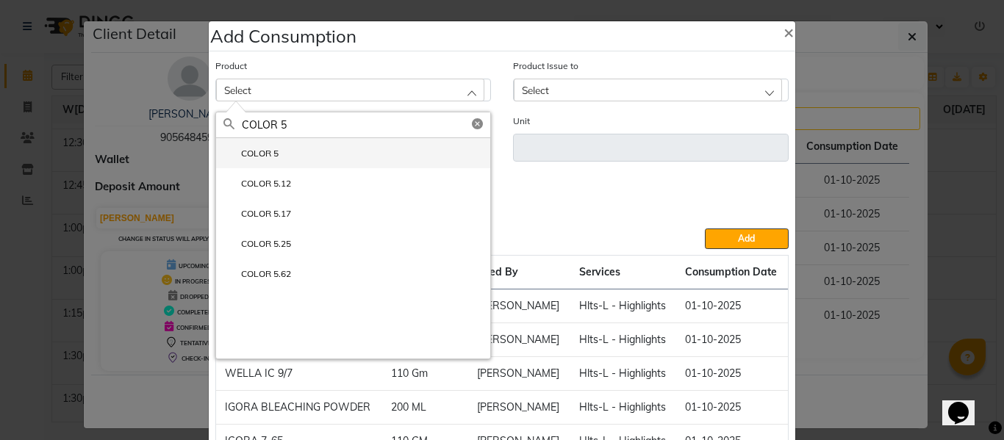
click at [262, 150] on label "COLOR 5" at bounding box center [251, 153] width 55 height 13
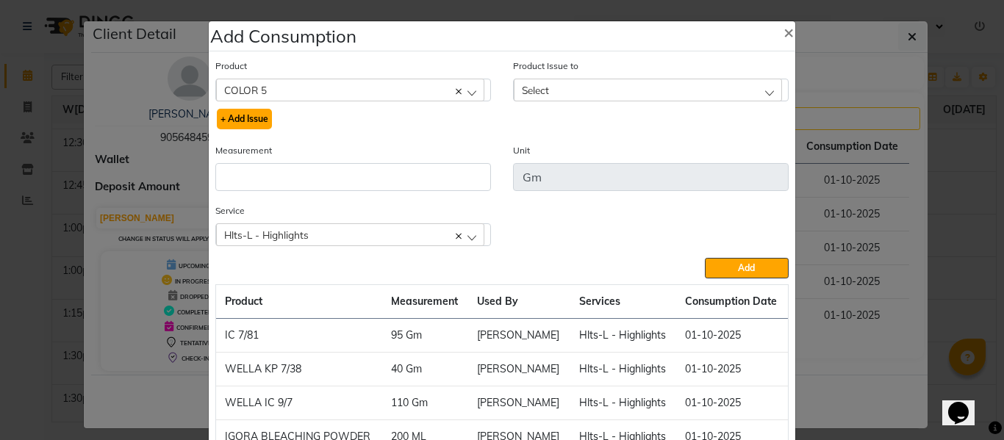
click at [255, 112] on button "+ Add Issue" at bounding box center [244, 119] width 55 height 21
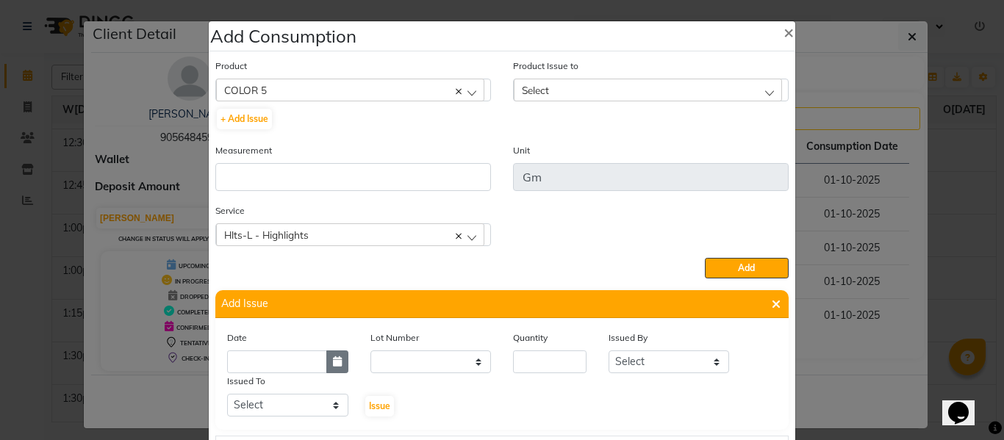
click at [326, 354] on button "button" at bounding box center [337, 362] width 22 height 23
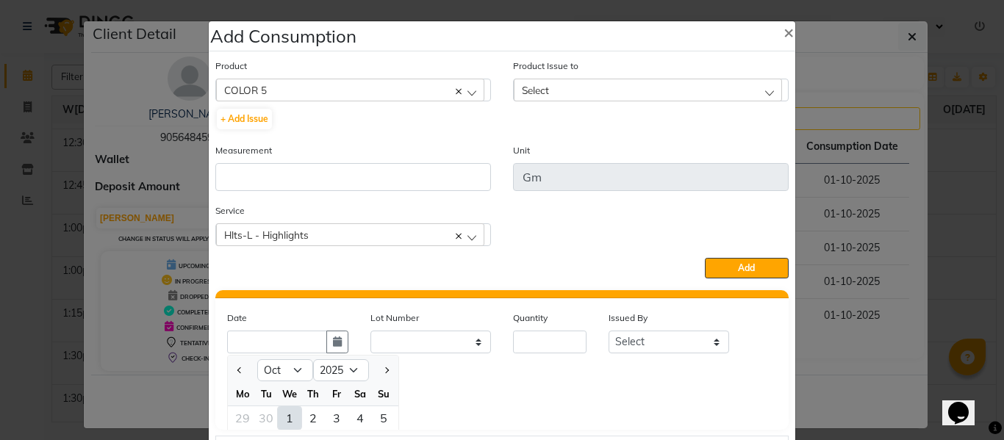
click at [285, 415] on div "1" at bounding box center [290, 419] width 24 height 24
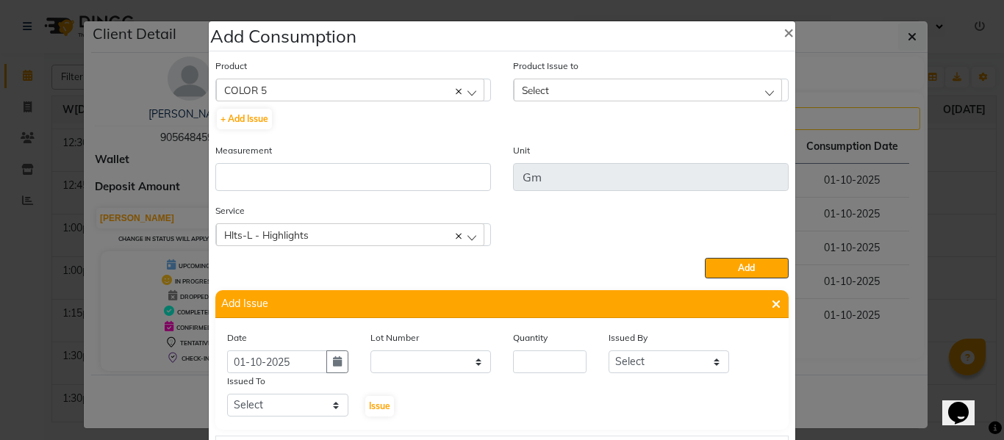
scroll to position [0, 0]
click at [546, 363] on input "number" at bounding box center [550, 362] width 74 height 23
click at [668, 370] on select "Select ABHISHEK ajay [PERSON_NAME] [PERSON_NAME] [PERSON_NAME] [PERSON_NAME] HE…" at bounding box center [669, 362] width 121 height 23
click at [609, 351] on select "Select ABHISHEK ajay [PERSON_NAME] [PERSON_NAME] [PERSON_NAME] [PERSON_NAME] HE…" at bounding box center [669, 362] width 121 height 23
drag, startPoint x: 290, startPoint y: 406, endPoint x: 289, endPoint y: 396, distance: 9.7
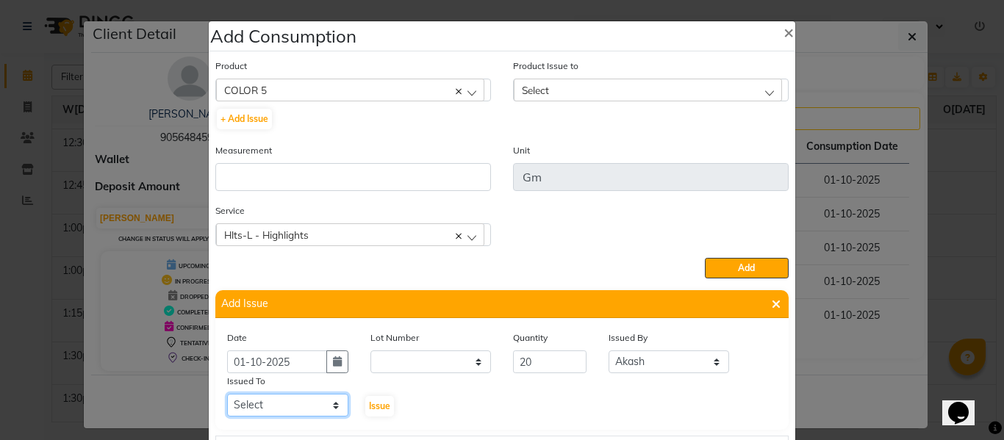
click at [290, 404] on select "Select ABHISHEK ajay [PERSON_NAME] [PERSON_NAME] [PERSON_NAME] [PERSON_NAME] HE…" at bounding box center [287, 405] width 121 height 23
click at [227, 394] on select "Select ABHISHEK ajay [PERSON_NAME] [PERSON_NAME] [PERSON_NAME] [PERSON_NAME] HE…" at bounding box center [287, 405] width 121 height 23
click at [373, 405] on span "Issue" at bounding box center [379, 406] width 21 height 11
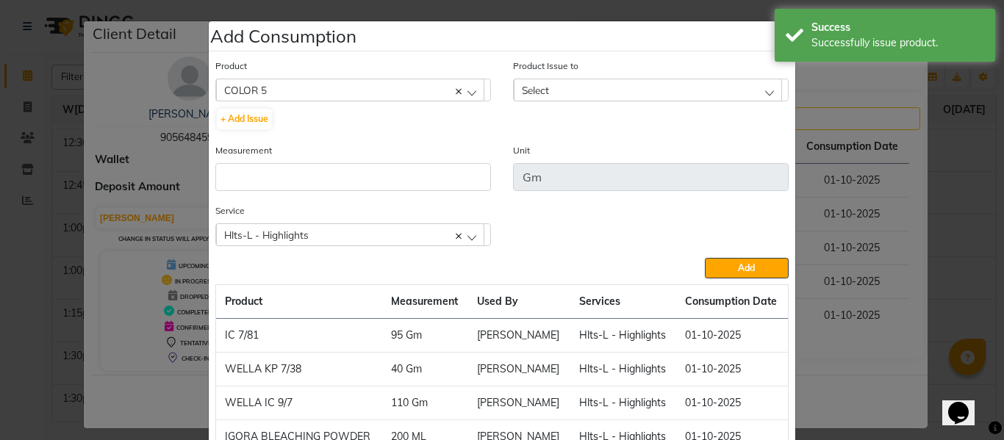
click at [575, 85] on div "Select" at bounding box center [648, 90] width 268 height 22
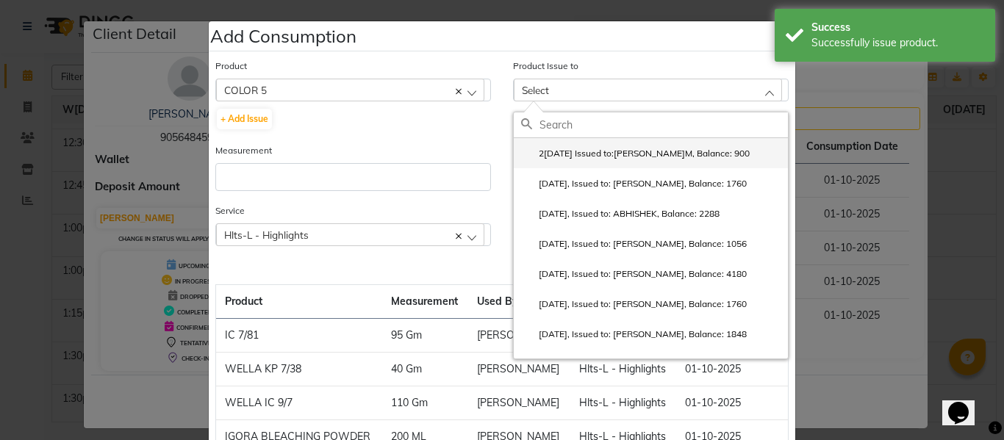
click at [623, 152] on label "2[DATE] Issued to:[PERSON_NAME]M, Balance: 900" at bounding box center [635, 153] width 229 height 13
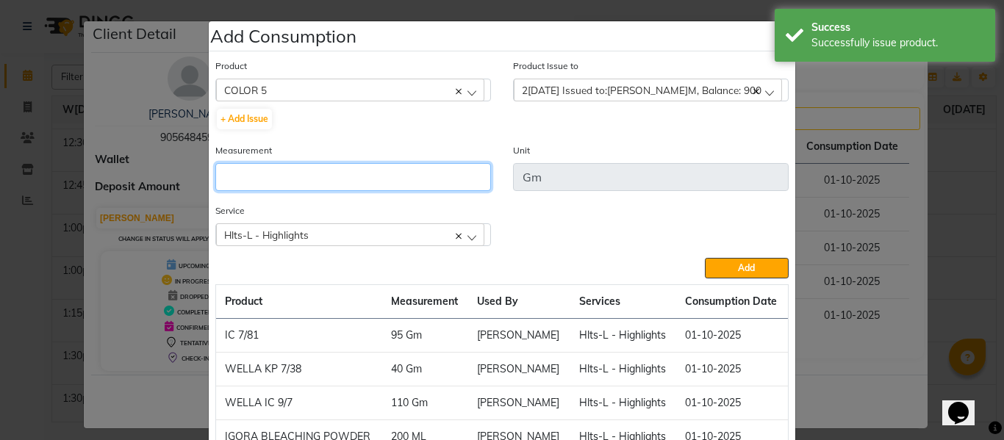
click at [401, 176] on input "number" at bounding box center [353, 177] width 276 height 28
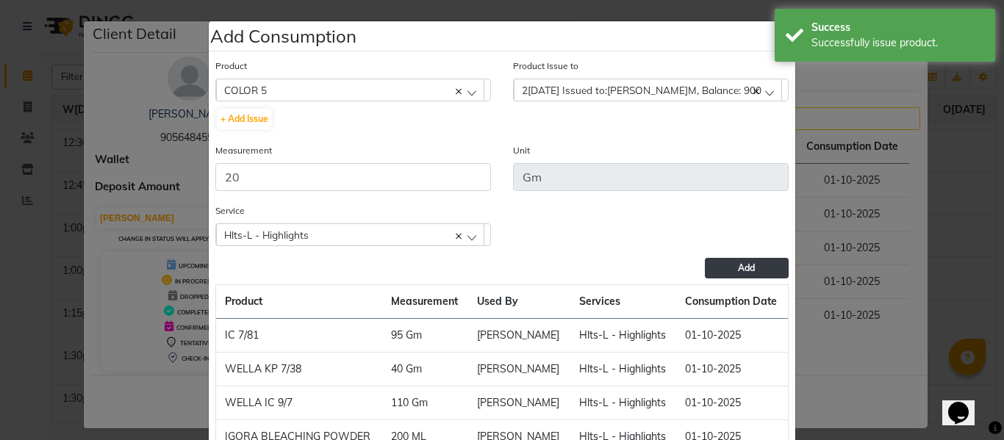
click at [746, 260] on button "Add" at bounding box center [747, 268] width 84 height 21
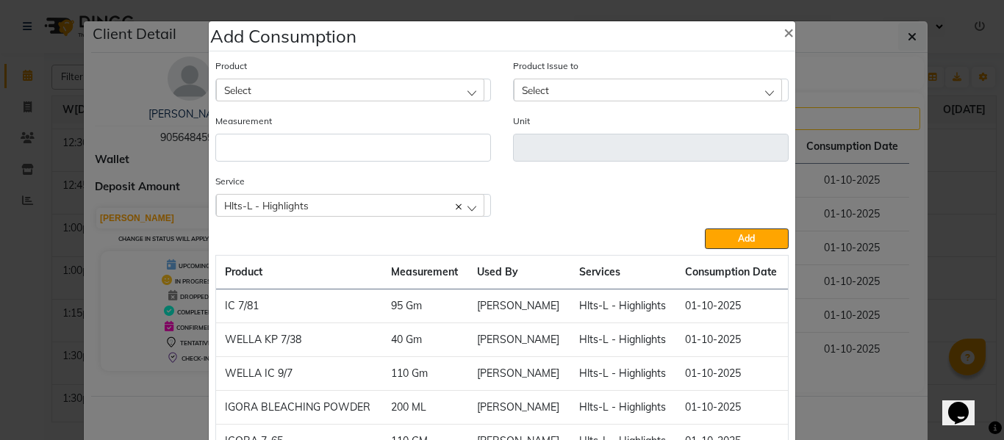
click at [354, 85] on div "Select" at bounding box center [350, 90] width 268 height 22
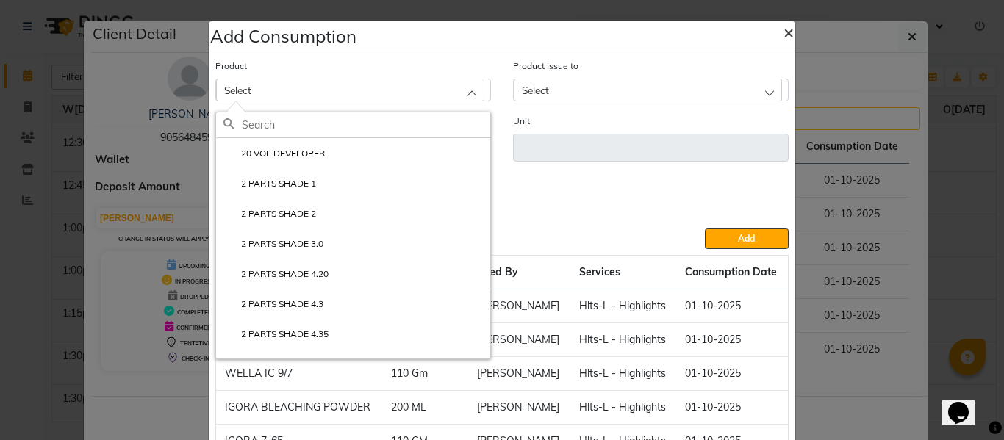
click at [788, 29] on span "×" at bounding box center [789, 32] width 10 height 22
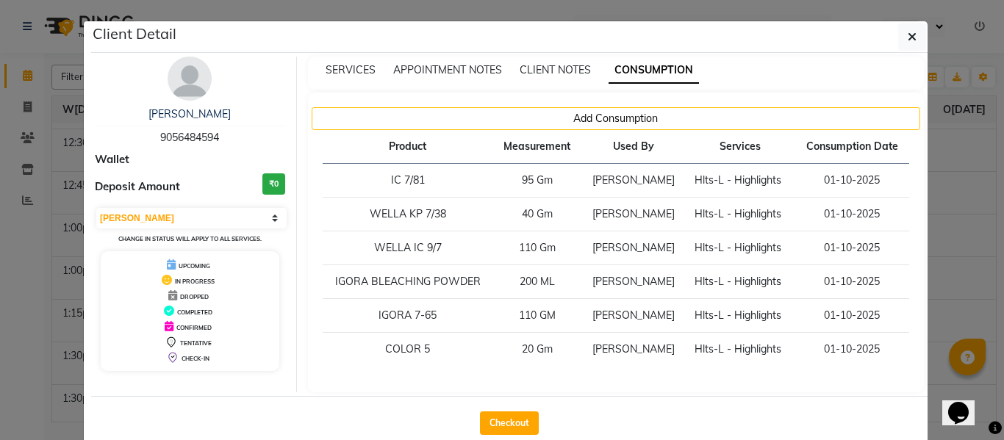
click at [28, 169] on ngb-modal-window "Client Detail [PERSON_NAME] 9056484594 Wallet Deposit Amount ₹0 Select MARK DON…" at bounding box center [502, 220] width 1004 height 440
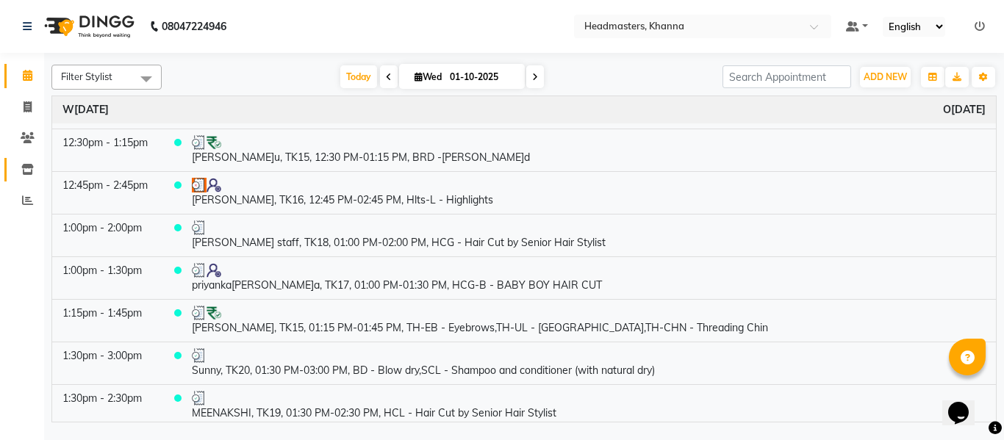
click at [26, 168] on icon at bounding box center [27, 169] width 12 height 11
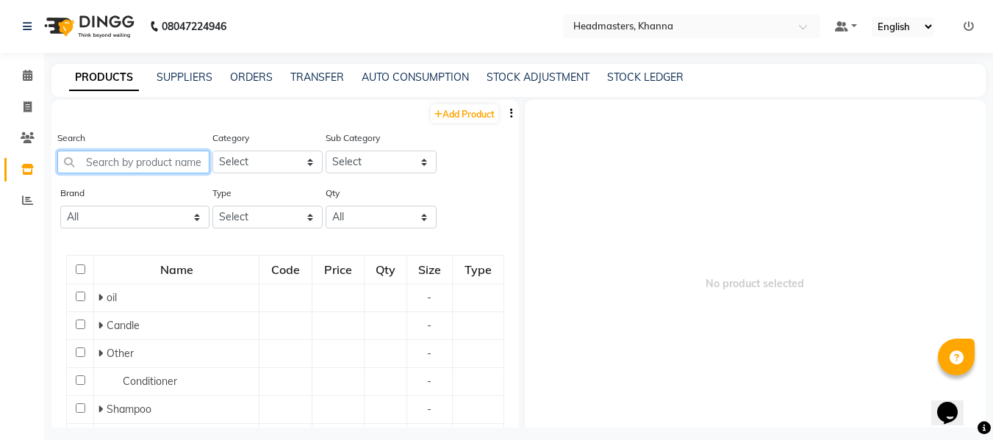
click at [157, 163] on input "text" at bounding box center [133, 162] width 152 height 23
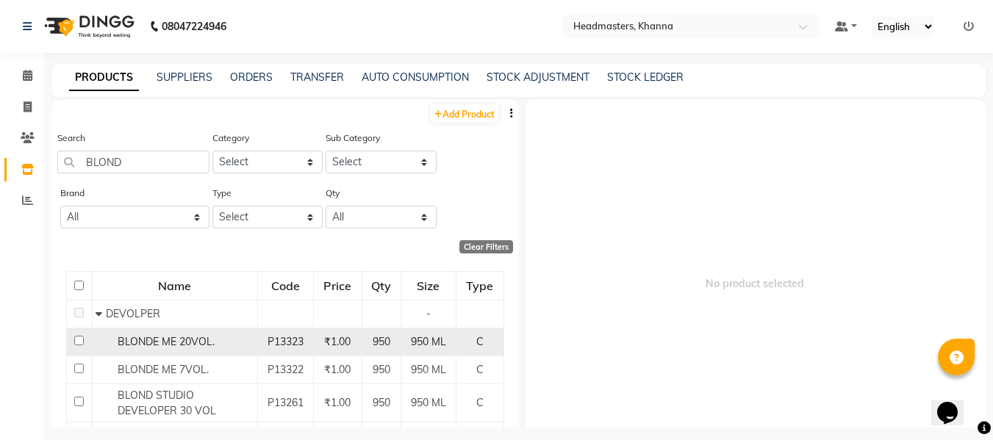
click at [175, 337] on span "BLONDE ME 20VOL." at bounding box center [166, 341] width 97 height 13
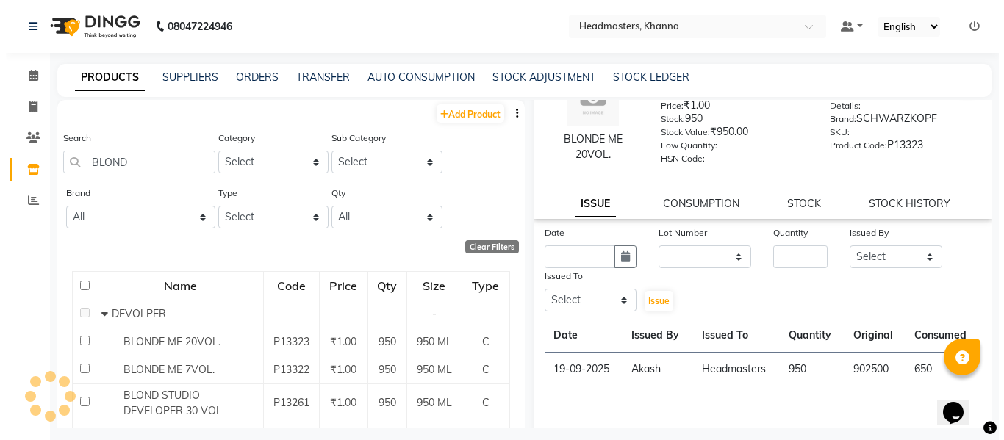
scroll to position [74, 0]
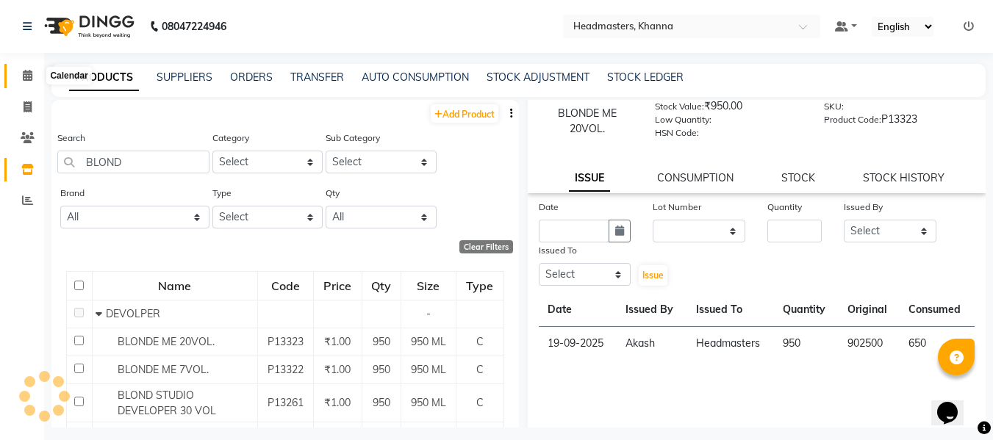
click at [23, 71] on icon at bounding box center [28, 75] width 10 height 11
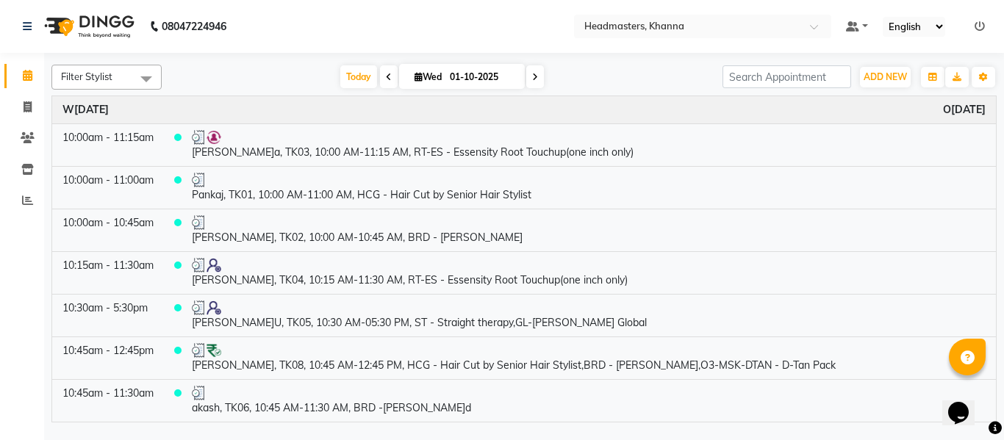
scroll to position [735, 0]
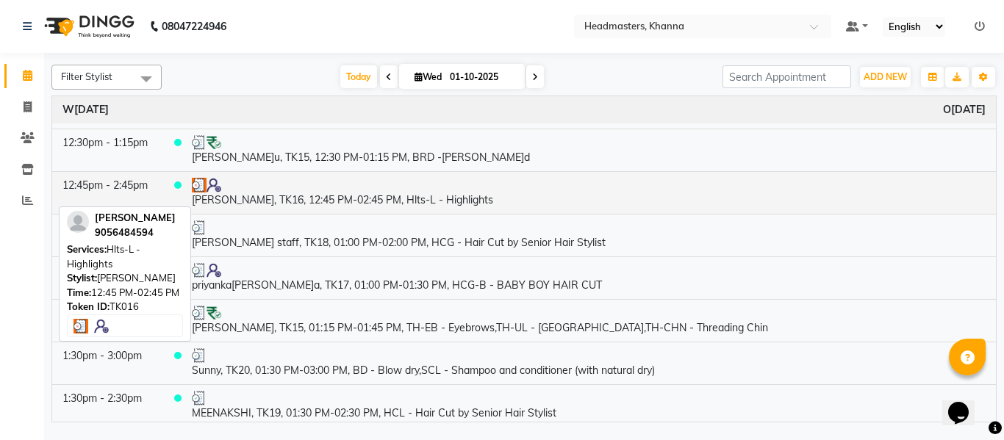
click at [402, 200] on td "[PERSON_NAME], TK16, 12:45 PM-02:45 PM, Hlts-L - Highlights" at bounding box center [589, 192] width 815 height 43
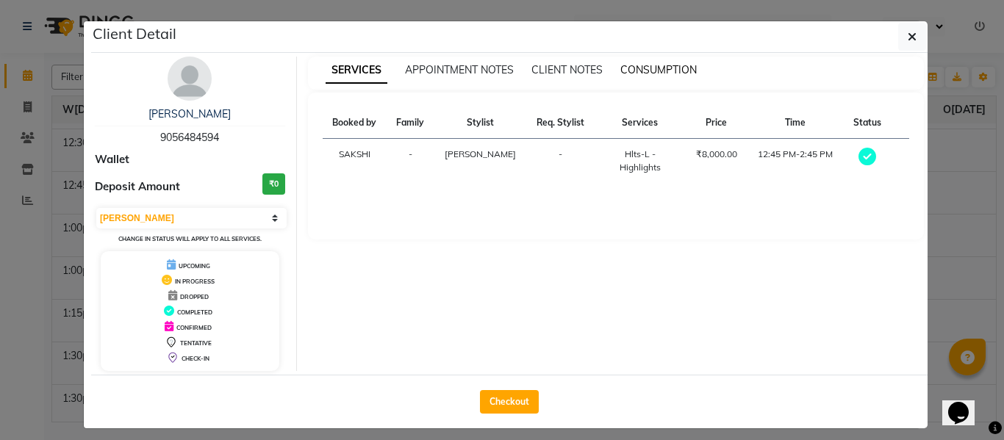
click at [663, 65] on span "CONSUMPTION" at bounding box center [659, 69] width 76 height 13
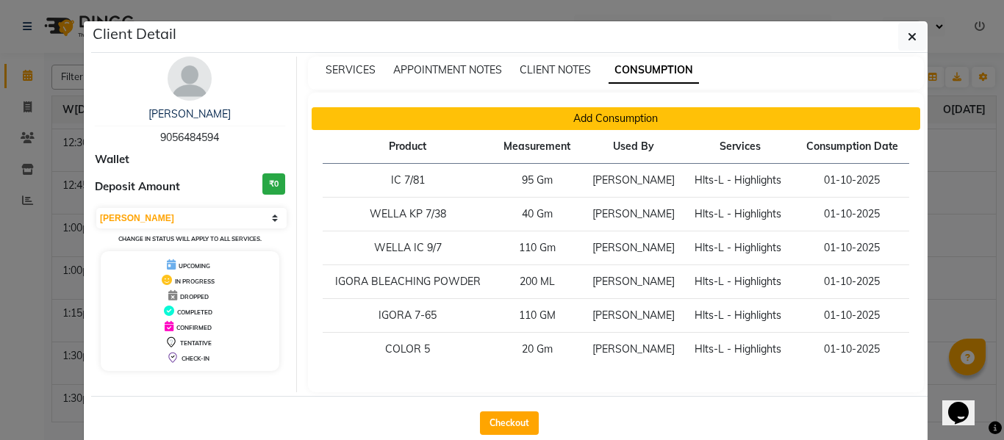
click at [597, 118] on button "Add Consumption" at bounding box center [616, 118] width 609 height 23
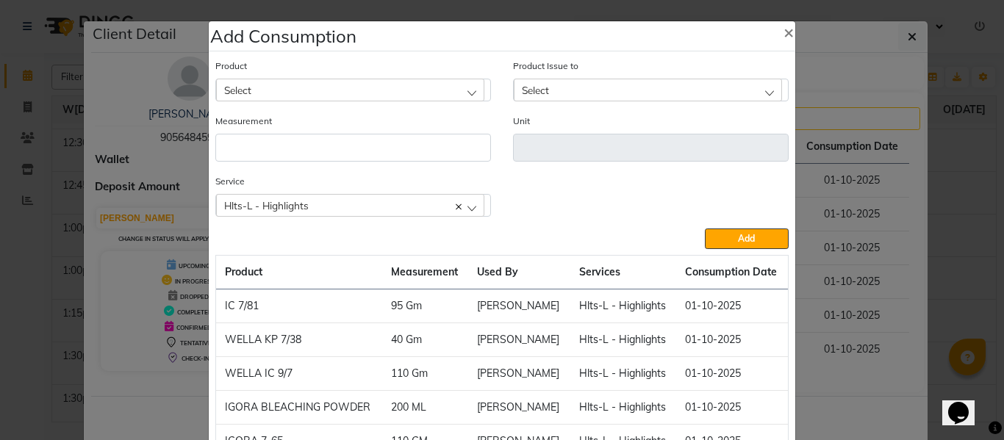
click at [338, 85] on div "Select" at bounding box center [350, 90] width 268 height 22
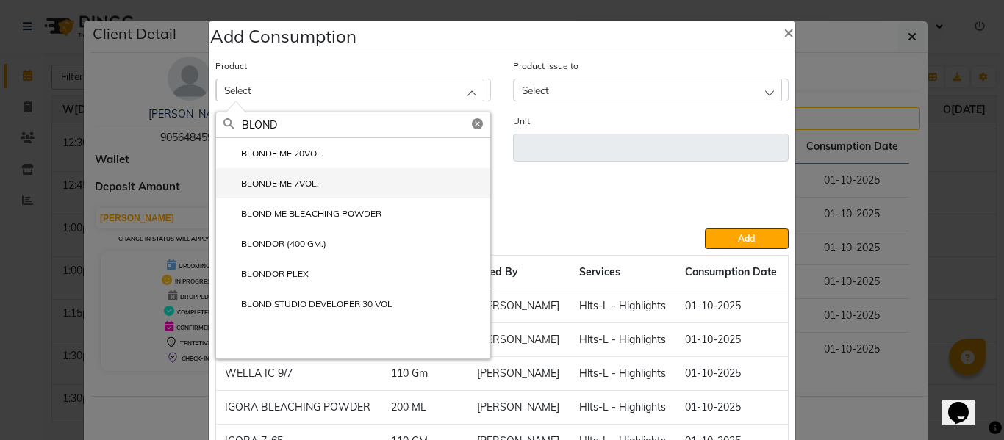
click at [297, 181] on label "BLONDE ME 7VOL." at bounding box center [272, 183] width 96 height 13
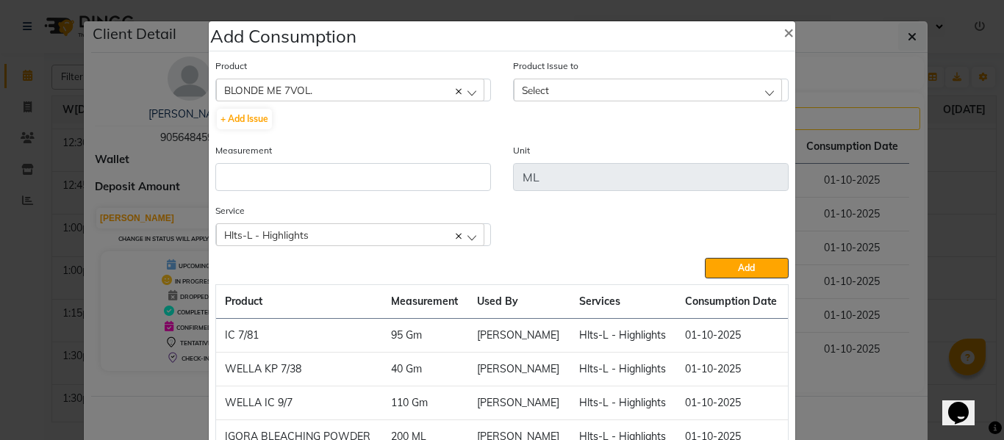
click at [546, 83] on div "Select" at bounding box center [648, 90] width 268 height 22
drag, startPoint x: 609, startPoint y: 146, endPoint x: 527, endPoint y: 156, distance: 83.0
click at [606, 146] on li "2[DATE] Issued to: Headmasters, Balance: 902500" at bounding box center [651, 153] width 274 height 30
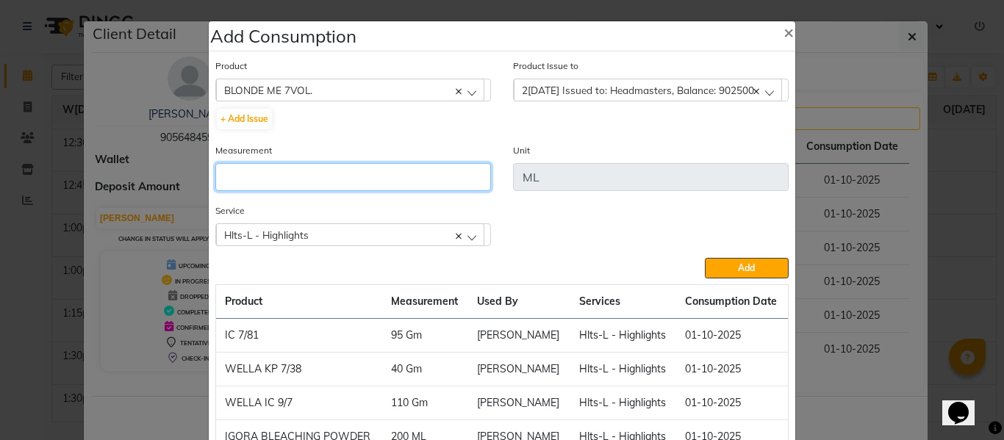
click at [379, 175] on input "number" at bounding box center [353, 177] width 276 height 28
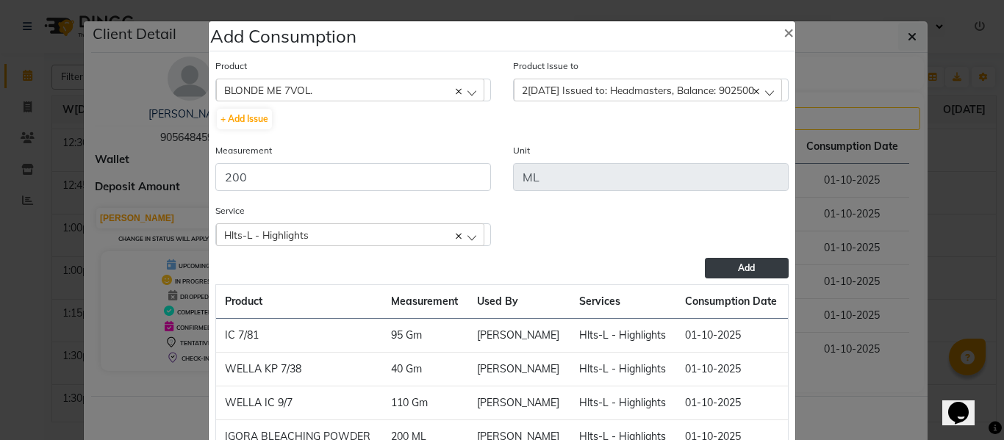
click at [748, 268] on span "Add" at bounding box center [746, 267] width 17 height 11
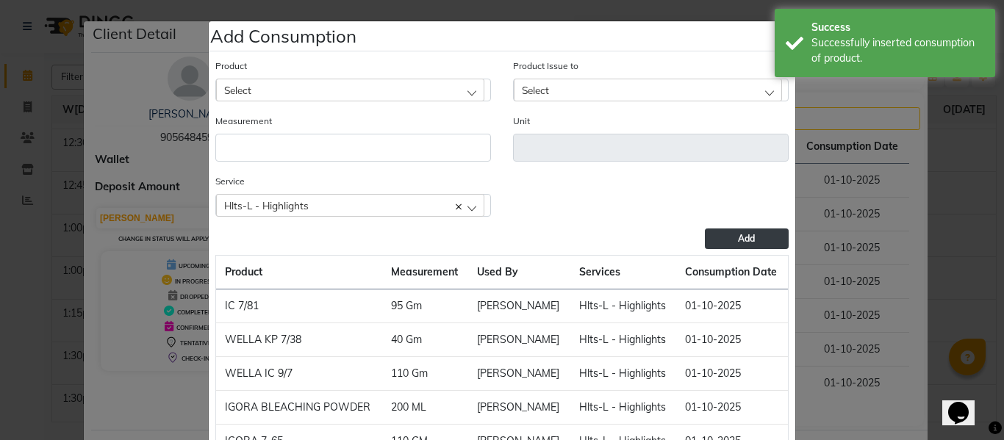
click at [313, 90] on div "Select" at bounding box center [350, 90] width 268 height 22
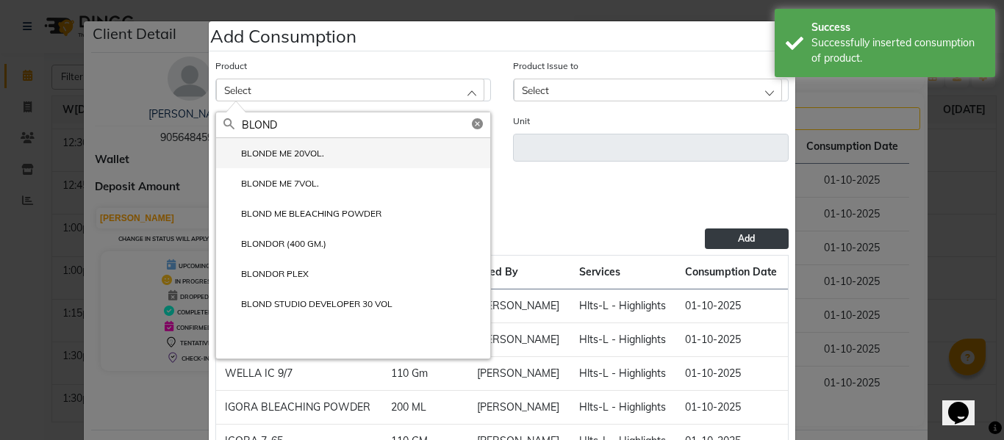
click at [299, 154] on label "BLONDE ME 20VOL." at bounding box center [274, 153] width 101 height 13
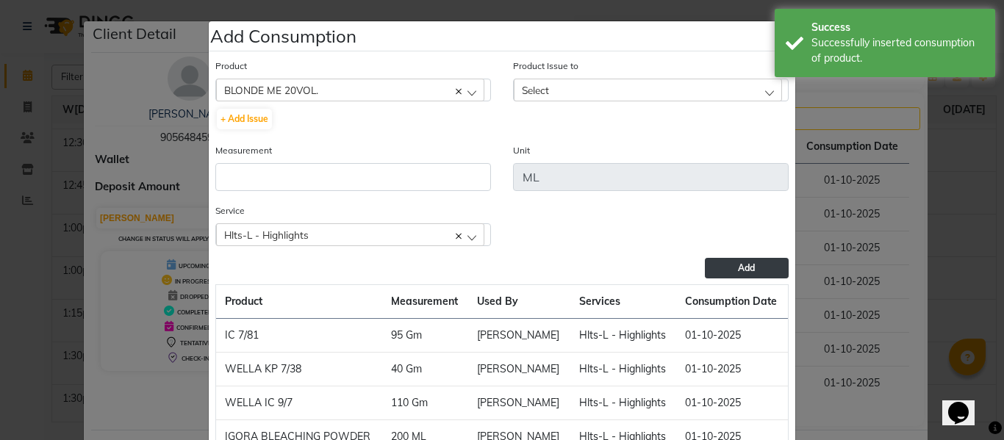
click at [551, 84] on div "Select" at bounding box center [648, 90] width 268 height 22
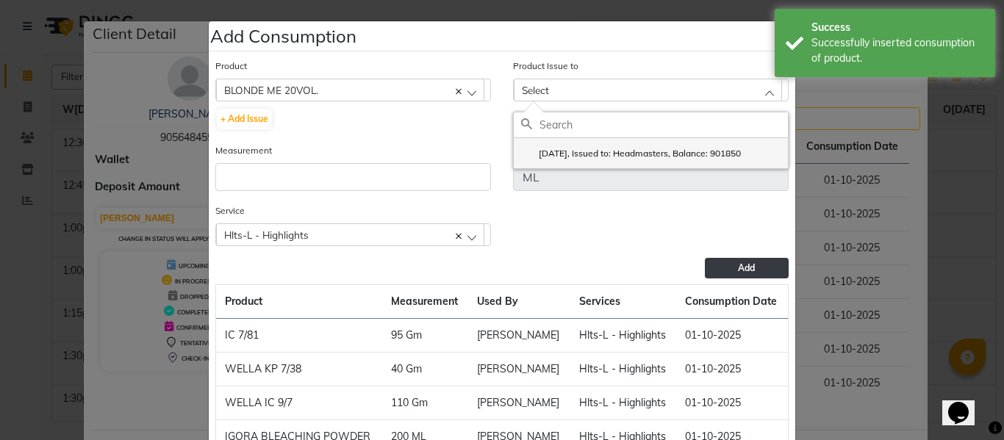
click at [599, 154] on label "[DATE], Issued to: Headmasters, Balance: 901850" at bounding box center [631, 153] width 220 height 13
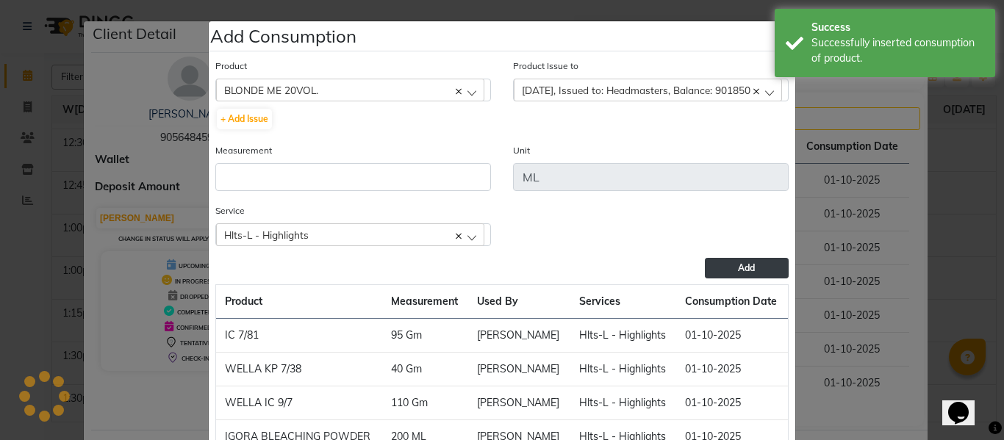
click at [455, 160] on div "Measurement" at bounding box center [353, 167] width 276 height 49
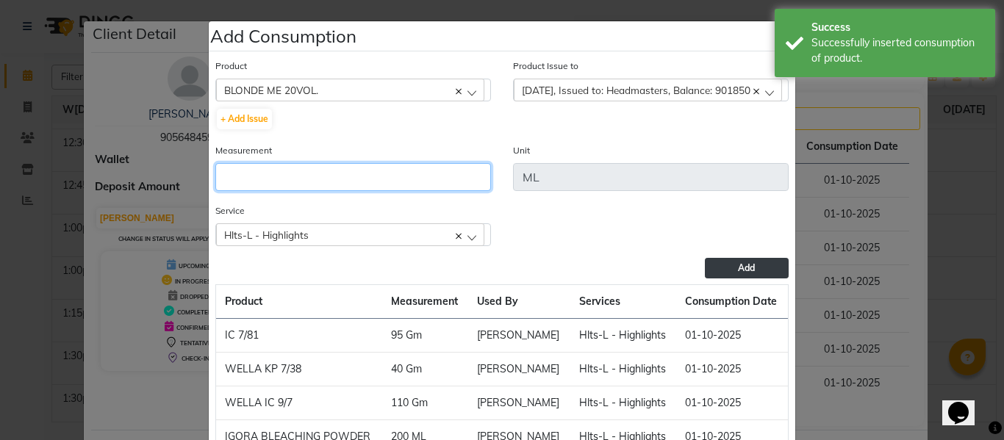
click at [440, 172] on input "number" at bounding box center [353, 177] width 276 height 28
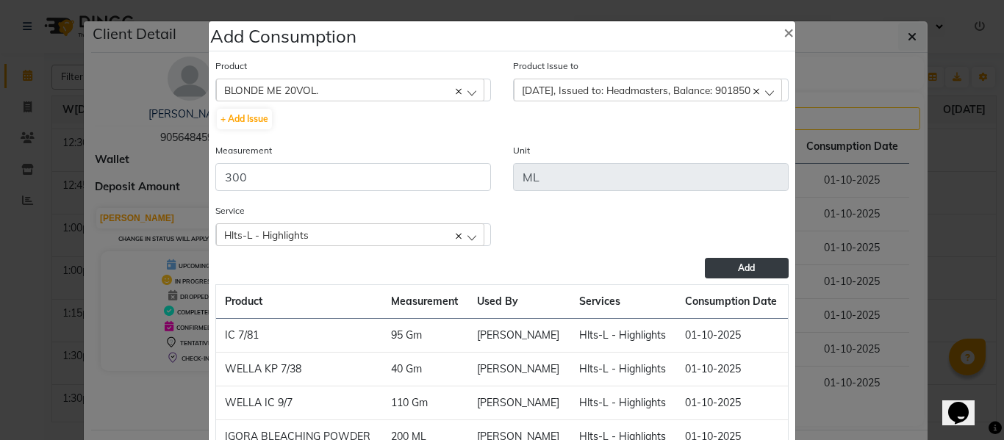
click at [748, 258] on button "Add" at bounding box center [747, 268] width 84 height 21
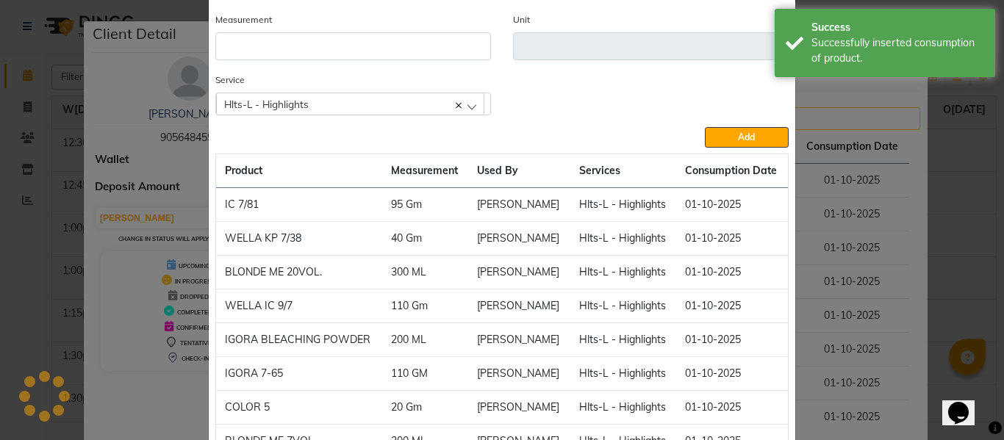
scroll to position [212, 0]
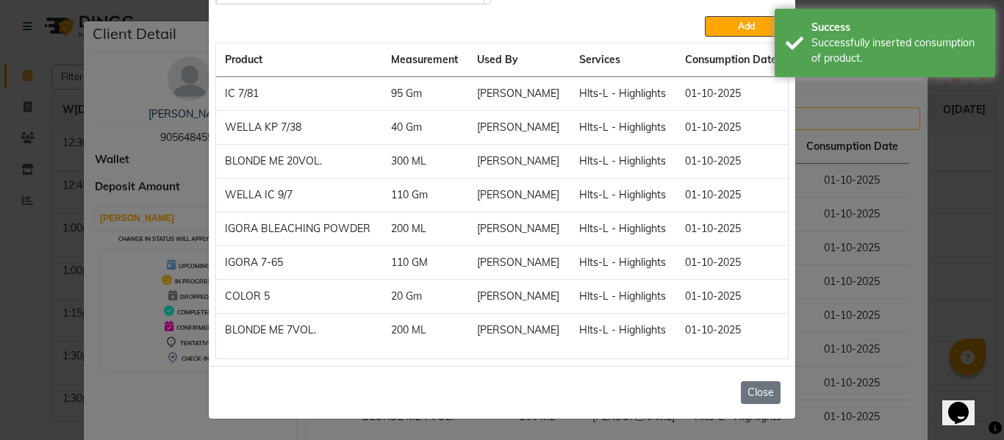
click at [762, 390] on button "Close" at bounding box center [761, 393] width 40 height 23
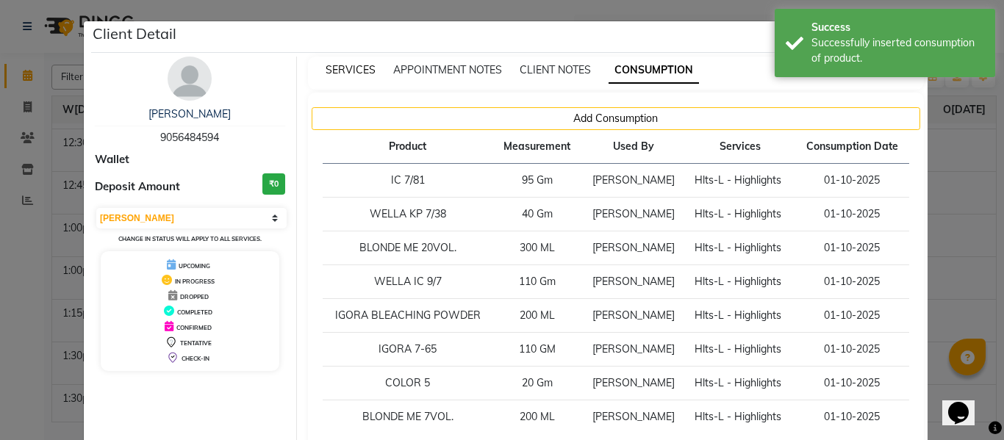
click at [347, 65] on span "SERVICES" at bounding box center [351, 69] width 50 height 13
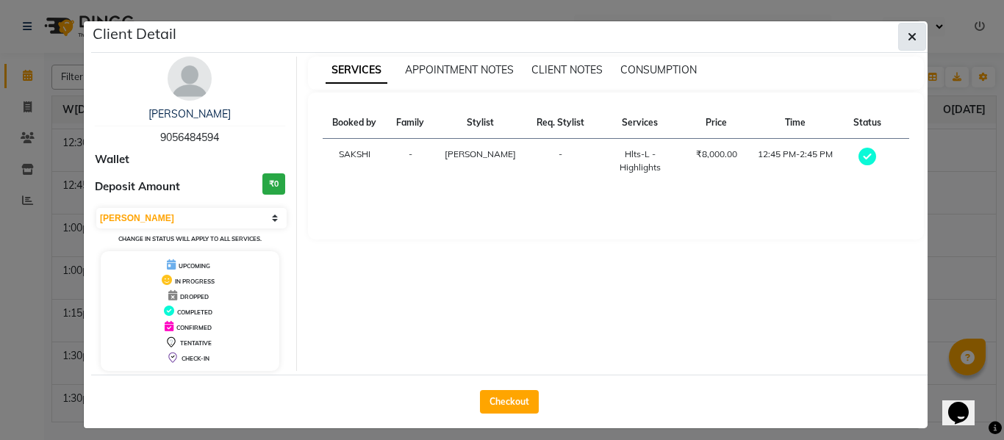
click at [911, 38] on icon "button" at bounding box center [912, 37] width 9 height 12
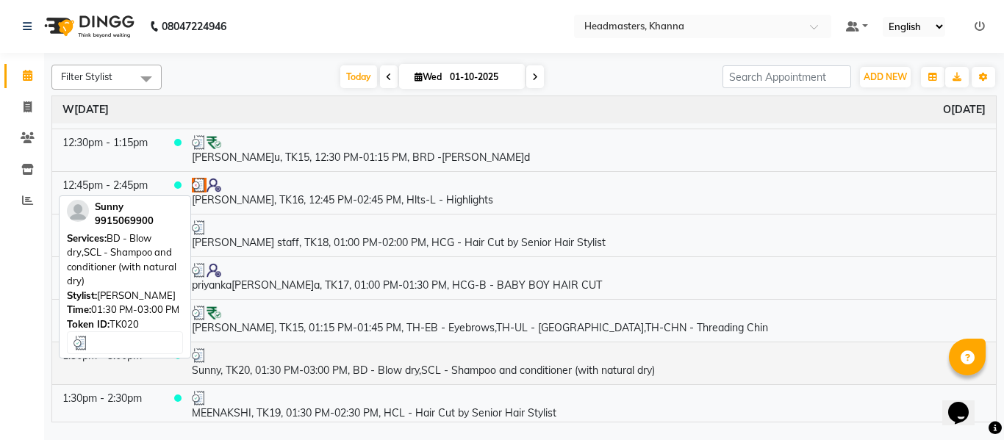
click at [420, 368] on td "Sunny, TK20, 01:30 PM-03:00 PM, BD - Blow dry,SCL - Shampoo and conditioner (wi…" at bounding box center [589, 363] width 815 height 43
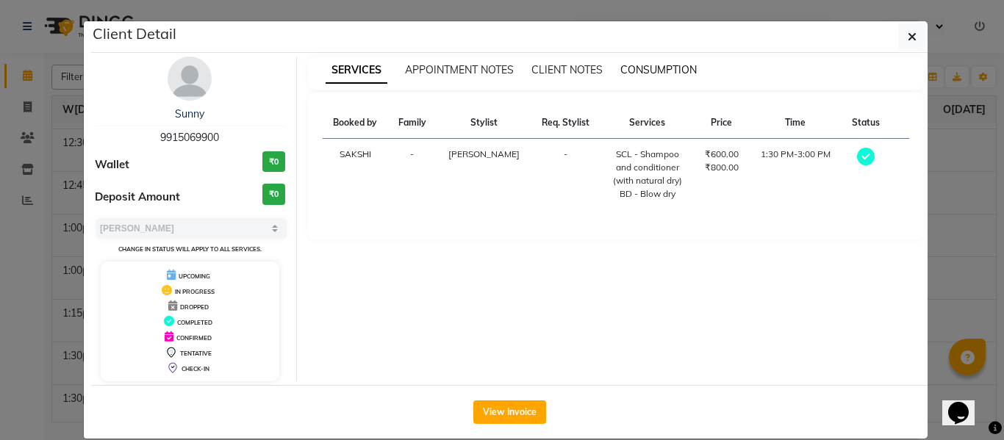
click at [653, 67] on span "CONSUMPTION" at bounding box center [659, 69] width 76 height 13
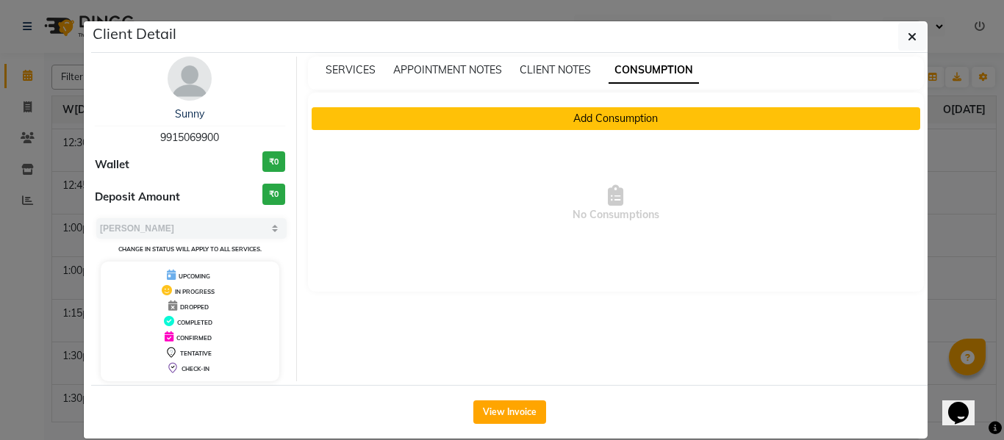
click at [495, 121] on button "Add Consumption" at bounding box center [616, 118] width 609 height 23
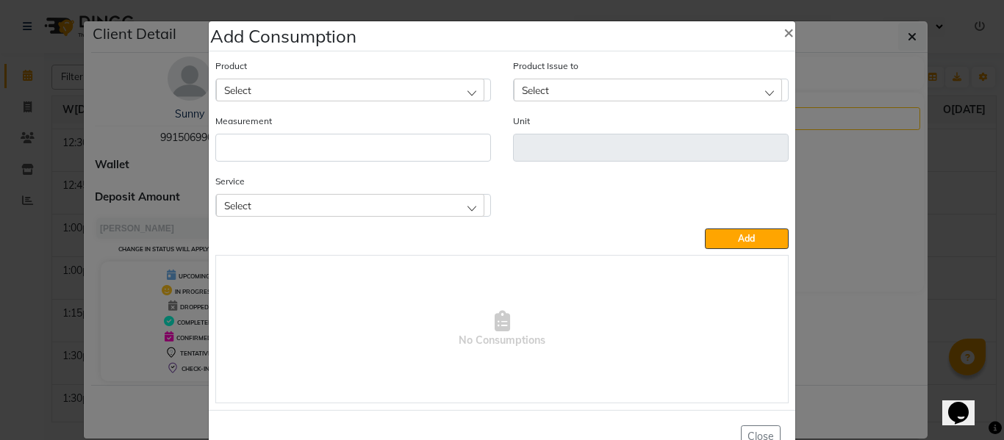
click at [380, 90] on div "Select" at bounding box center [350, 90] width 268 height 22
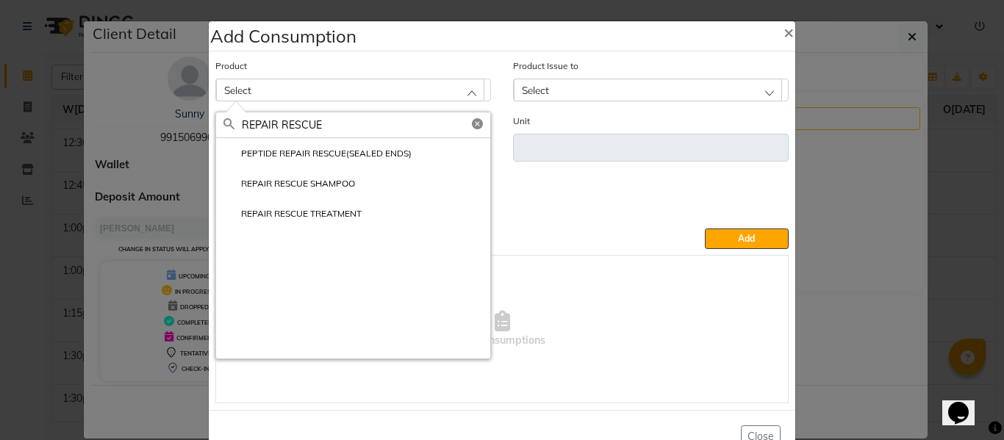
click at [309, 179] on label "REPAIR RESCUE SHAMPOO" at bounding box center [290, 183] width 132 height 13
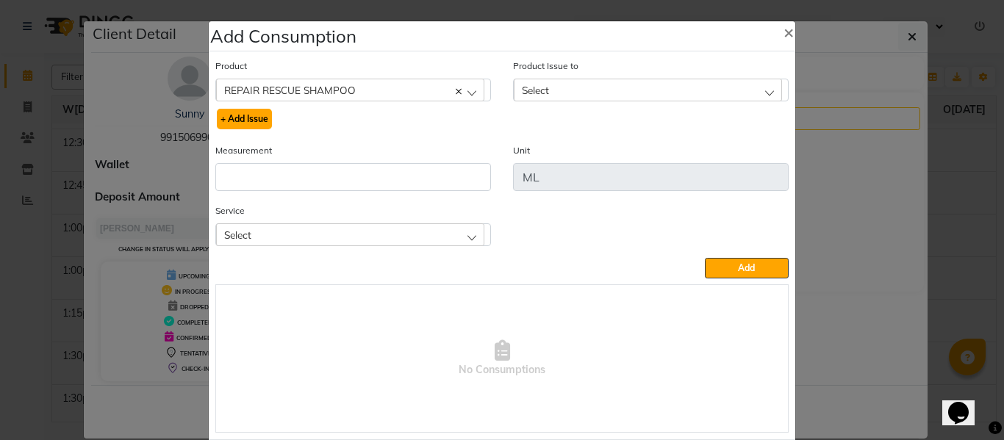
click at [254, 119] on button "+ Add Issue" at bounding box center [244, 119] width 55 height 21
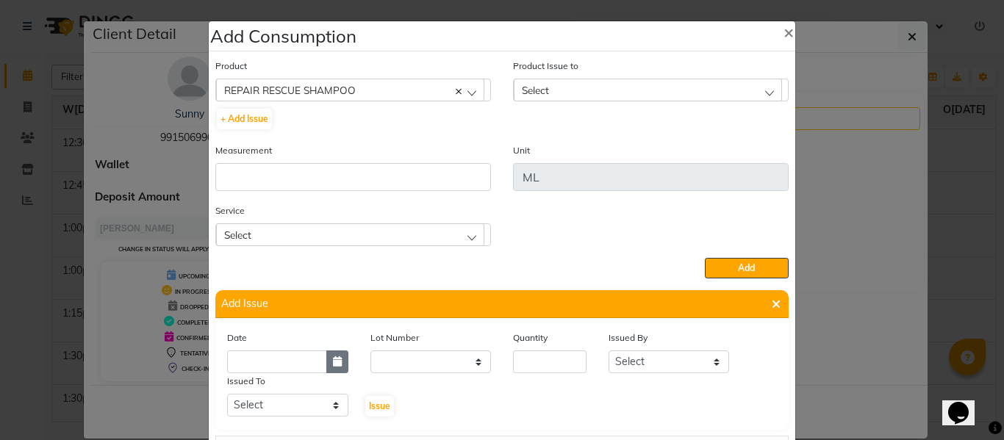
click at [333, 362] on icon "button" at bounding box center [337, 362] width 9 height 10
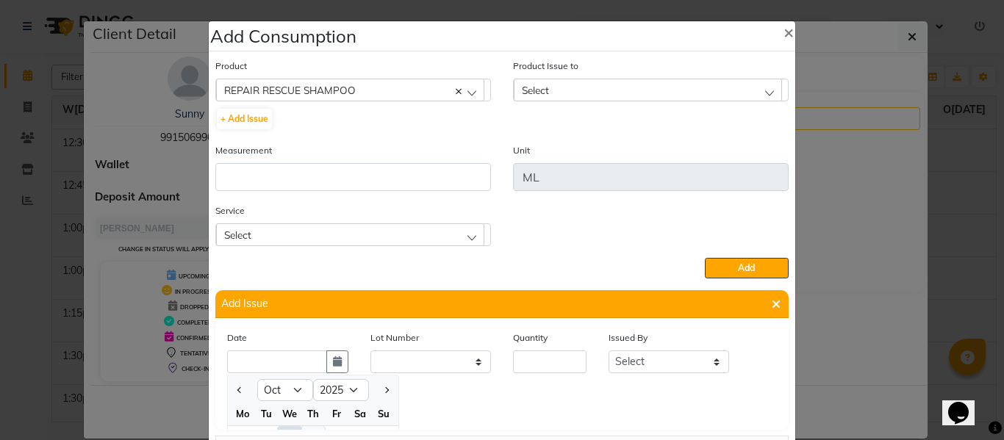
scroll to position [20, 0]
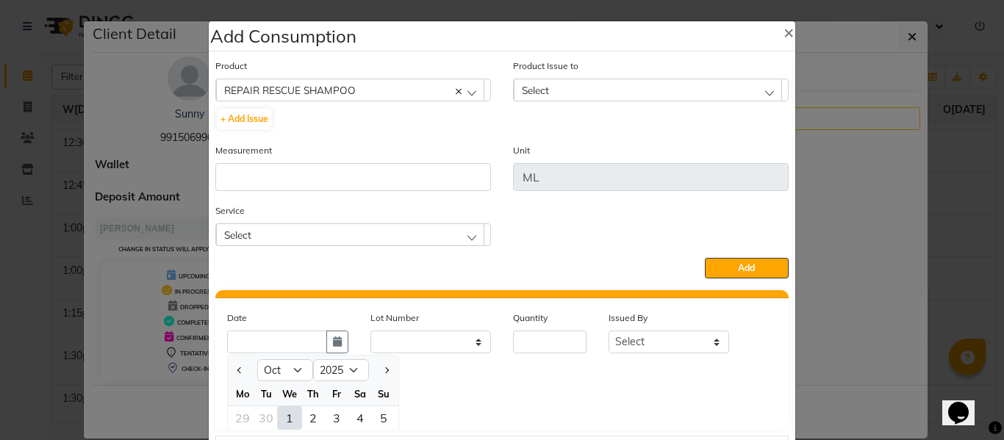
click at [286, 418] on div "1" at bounding box center [290, 419] width 24 height 24
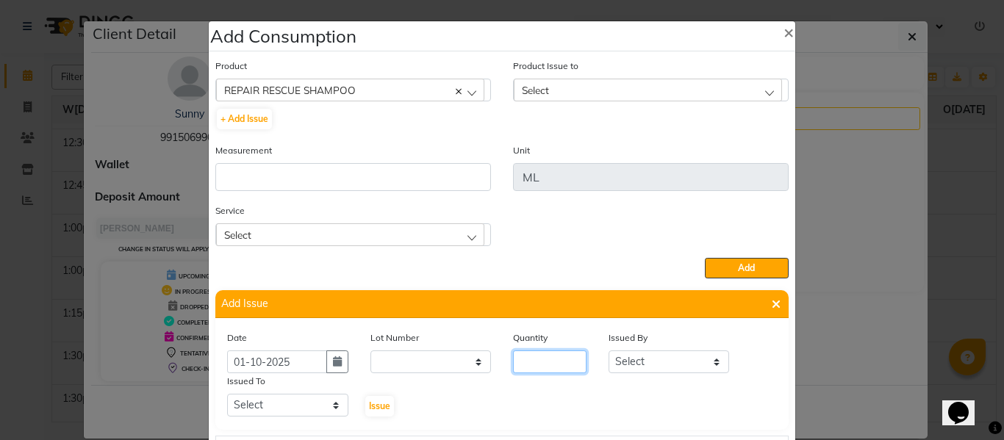
click at [546, 365] on input "number" at bounding box center [550, 362] width 74 height 23
click at [654, 357] on select "Select ABHISHEK ajay [PERSON_NAME] [PERSON_NAME] [PERSON_NAME] [PERSON_NAME] HE…" at bounding box center [669, 362] width 121 height 23
click at [609, 351] on select "Select ABHISHEK ajay [PERSON_NAME] [PERSON_NAME] [PERSON_NAME] [PERSON_NAME] HE…" at bounding box center [669, 362] width 121 height 23
drag, startPoint x: 294, startPoint y: 409, endPoint x: 295, endPoint y: 395, distance: 14.0
click at [295, 406] on select "Select ABHISHEK ajay [PERSON_NAME] [PERSON_NAME] [PERSON_NAME] [PERSON_NAME] HE…" at bounding box center [287, 405] width 121 height 23
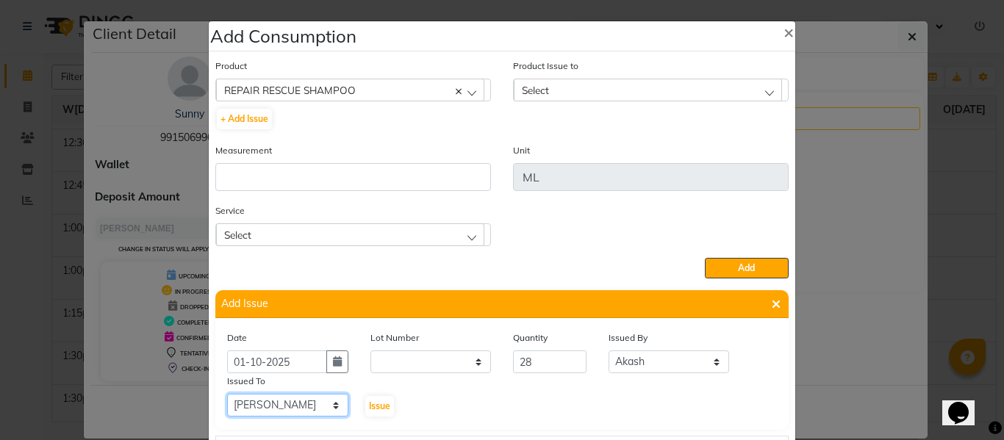
click at [227, 394] on select "Select ABHISHEK ajay [PERSON_NAME] [PERSON_NAME] [PERSON_NAME] [PERSON_NAME] HE…" at bounding box center [287, 405] width 121 height 23
click at [378, 402] on span "Issue" at bounding box center [379, 406] width 21 height 11
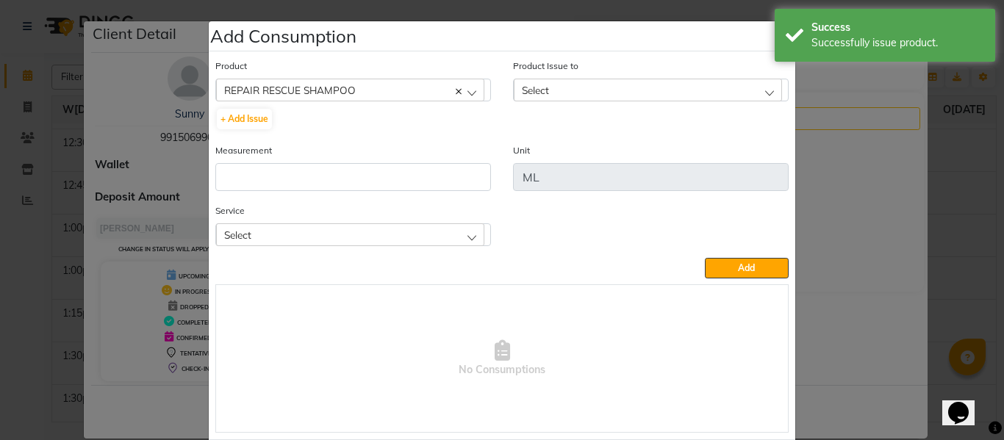
click at [565, 86] on div "Select" at bounding box center [648, 90] width 268 height 22
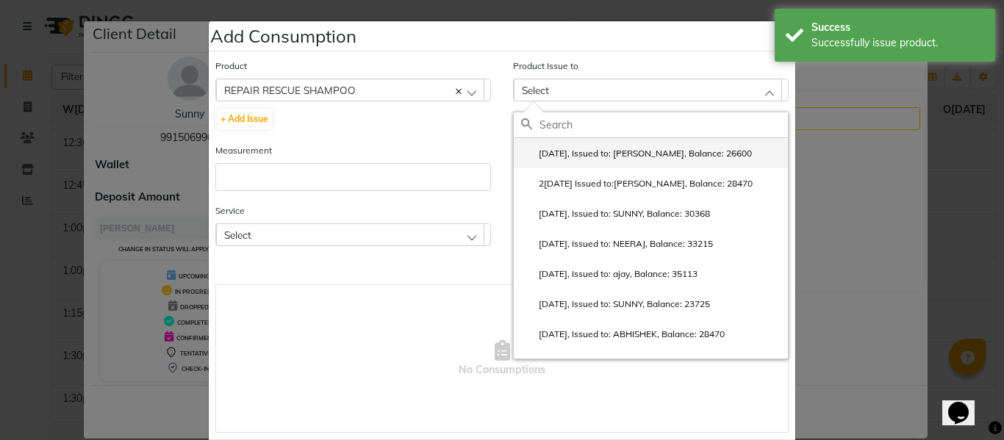
click at [576, 146] on li "[DATE], Issued to: [PERSON_NAME], Balance: 26600" at bounding box center [651, 153] width 274 height 30
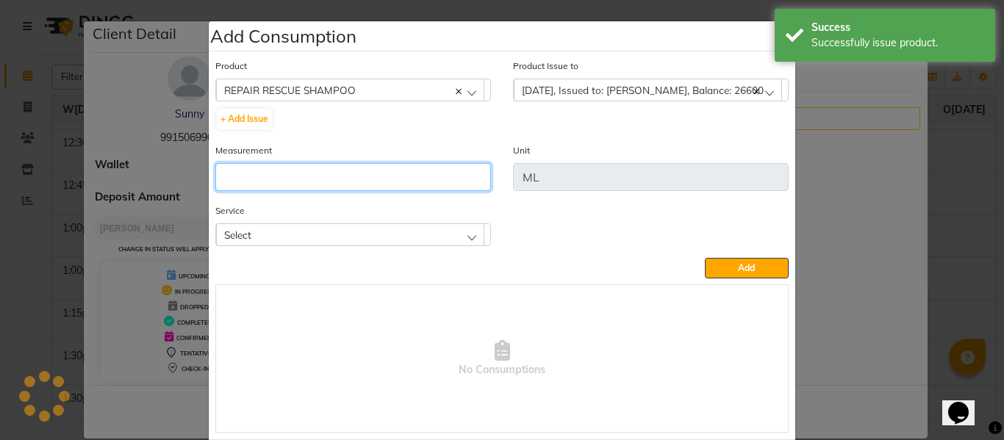
click at [335, 173] on input "number" at bounding box center [353, 177] width 276 height 28
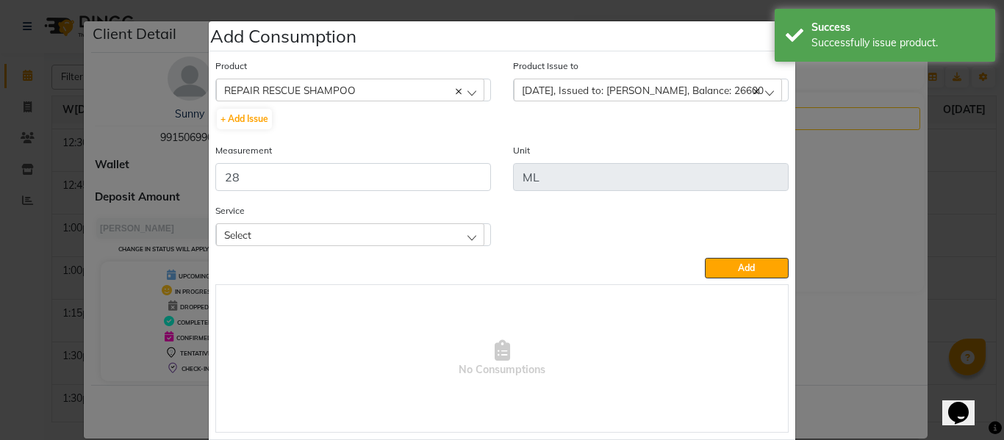
click at [364, 227] on div "Select" at bounding box center [350, 235] width 268 height 22
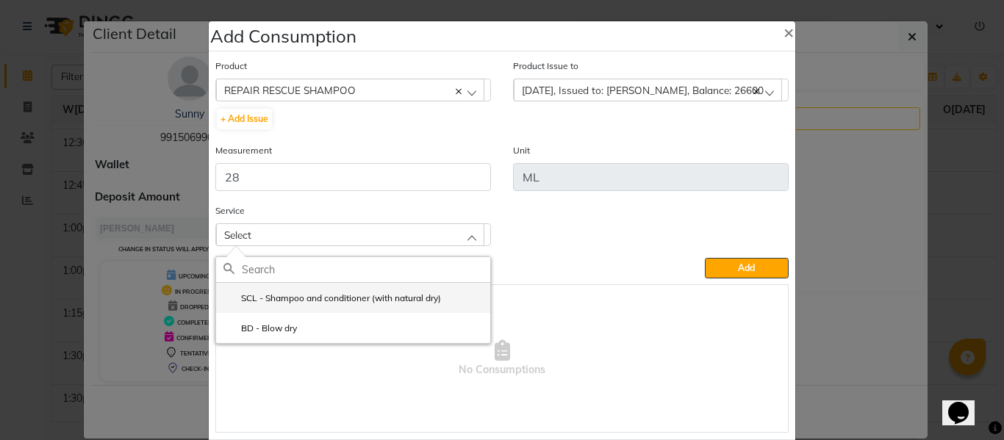
click at [346, 297] on label "SCL - Shampoo and conditioner (with natural dry)" at bounding box center [333, 298] width 218 height 13
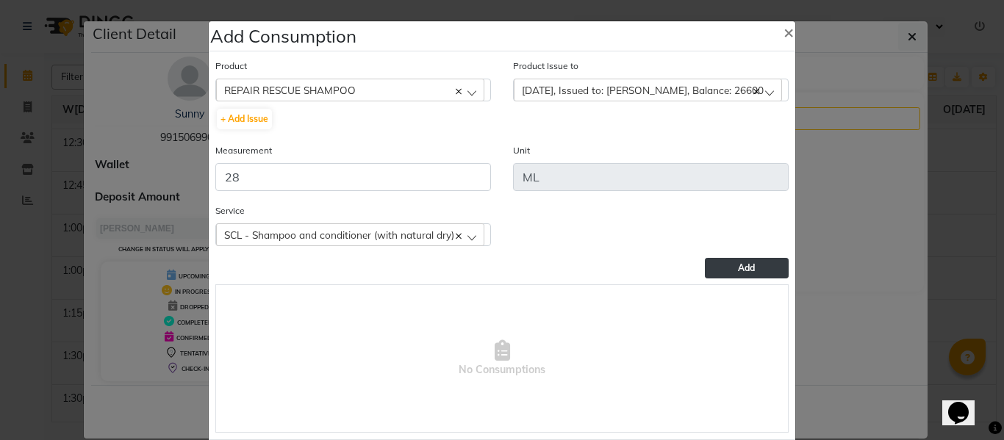
click at [765, 260] on button "Add" at bounding box center [747, 268] width 84 height 21
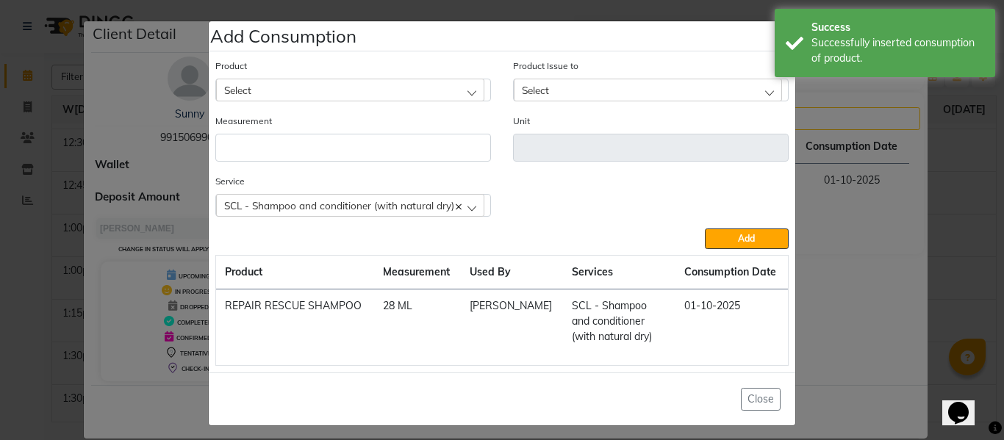
click at [346, 87] on div "Select" at bounding box center [350, 90] width 268 height 22
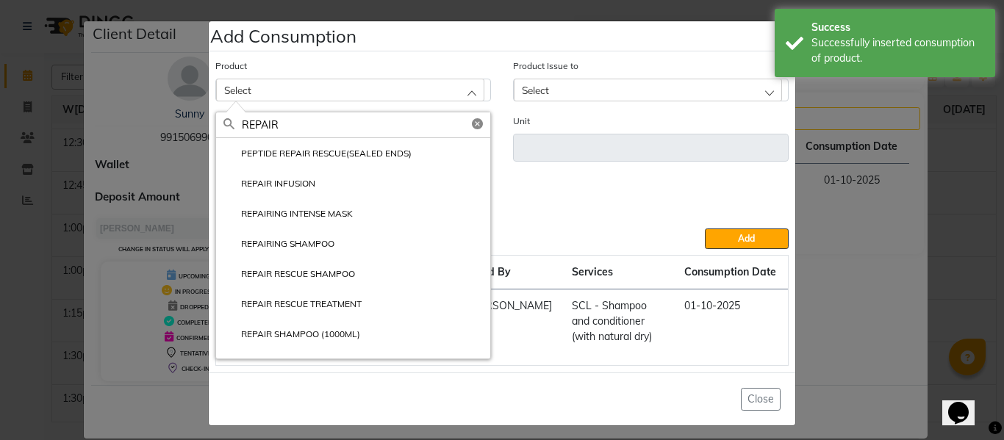
drag, startPoint x: 321, startPoint y: 301, endPoint x: 333, endPoint y: 270, distance: 33.7
click at [323, 301] on label "REPAIR RESCUE TREATMENT" at bounding box center [293, 304] width 138 height 13
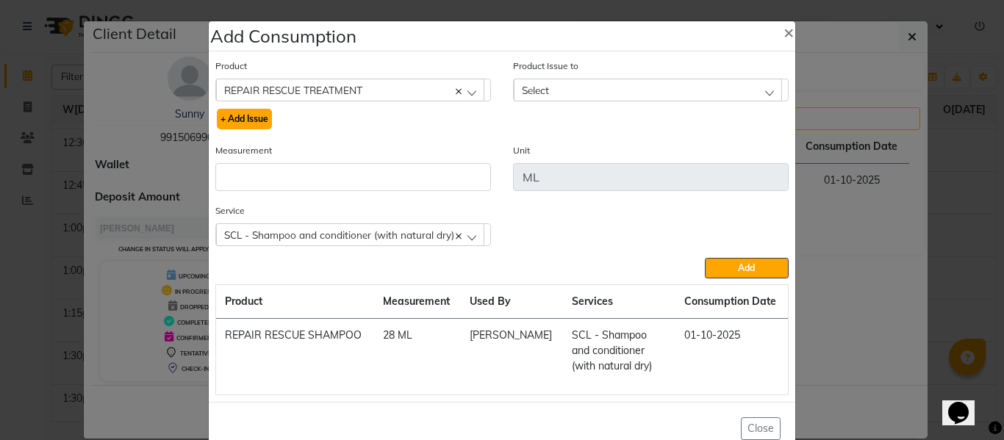
click at [242, 116] on button "+ Add Issue" at bounding box center [244, 119] width 55 height 21
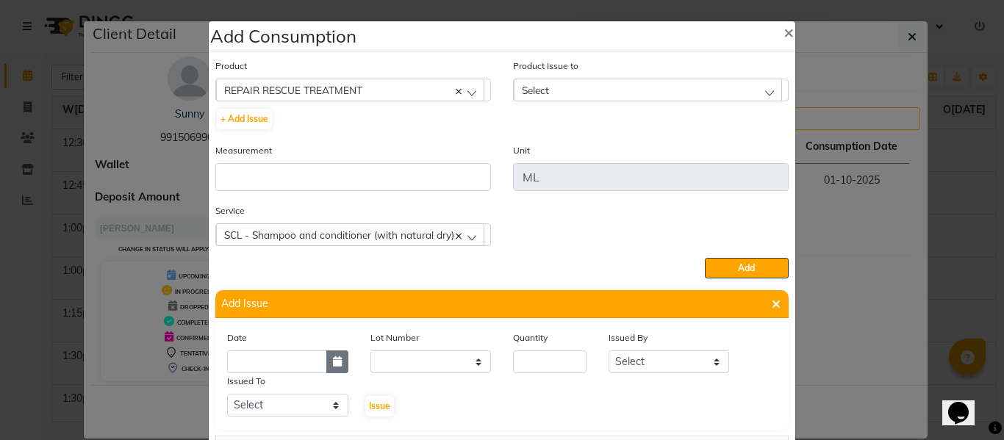
click at [333, 360] on icon "button" at bounding box center [337, 362] width 9 height 10
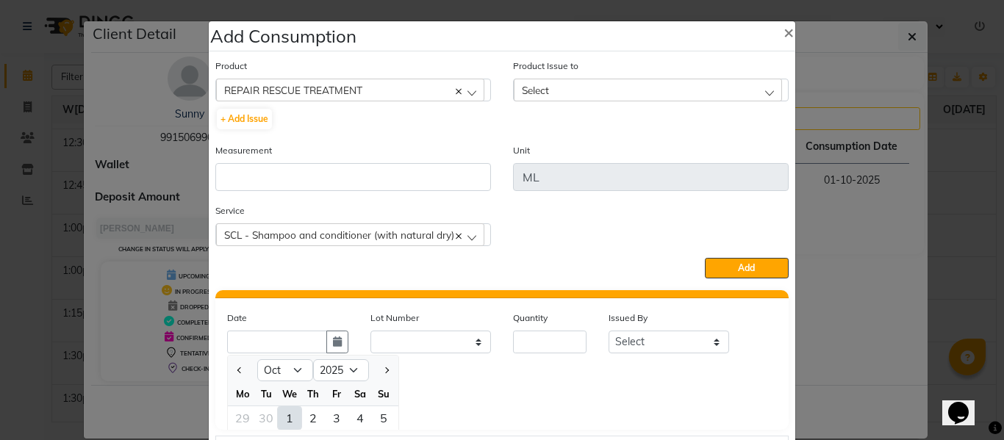
drag, startPoint x: 276, startPoint y: 412, endPoint x: 326, endPoint y: 406, distance: 50.4
click at [278, 412] on div "1" at bounding box center [290, 419] width 24 height 24
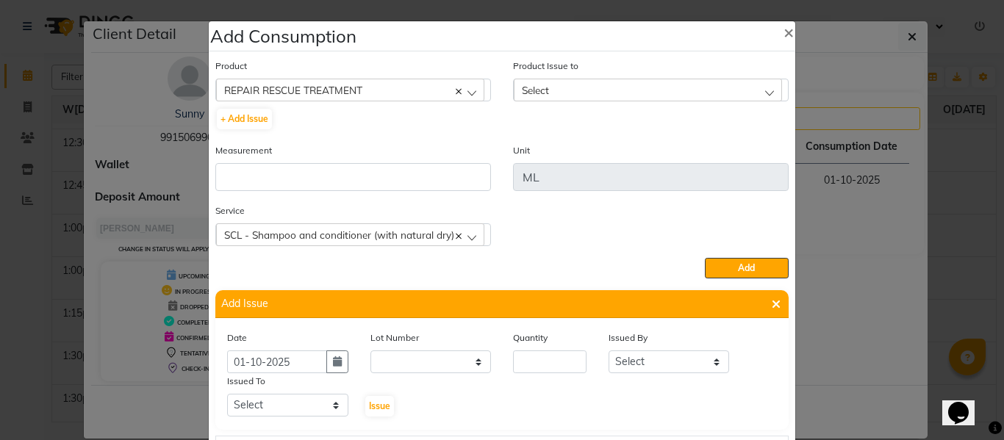
scroll to position [0, 0]
click at [536, 362] on input "number" at bounding box center [550, 362] width 74 height 23
click at [625, 357] on select "Select ABHISHEK ajay [PERSON_NAME] [PERSON_NAME] [PERSON_NAME] [PERSON_NAME] HE…" at bounding box center [669, 362] width 121 height 23
click at [609, 351] on select "Select ABHISHEK ajay [PERSON_NAME] [PERSON_NAME] [PERSON_NAME] [PERSON_NAME] HE…" at bounding box center [669, 362] width 121 height 23
drag, startPoint x: 296, startPoint y: 407, endPoint x: 296, endPoint y: 396, distance: 11.1
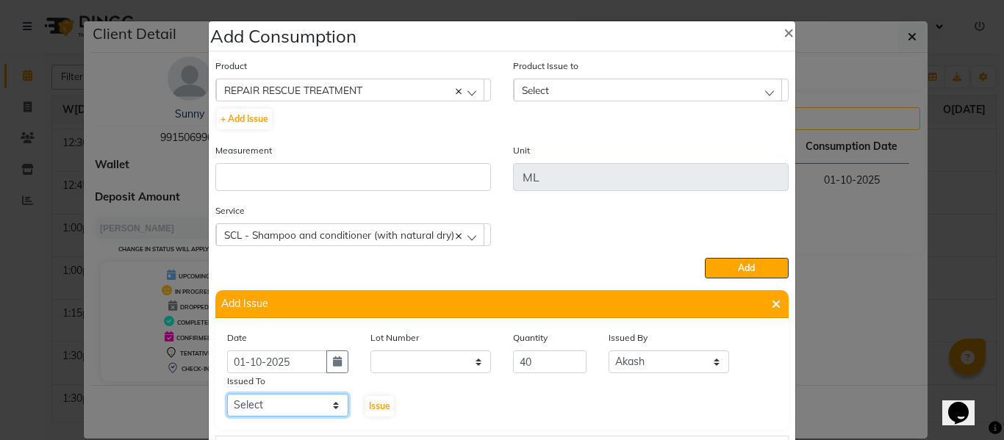
click at [296, 406] on select "Select ABHISHEK ajay [PERSON_NAME] [PERSON_NAME] [PERSON_NAME] [PERSON_NAME] HE…" at bounding box center [287, 405] width 121 height 23
click at [227, 394] on select "Select ABHISHEK ajay [PERSON_NAME] [PERSON_NAME] [PERSON_NAME] [PERSON_NAME] HE…" at bounding box center [287, 405] width 121 height 23
click at [371, 401] on span "Issue" at bounding box center [379, 406] width 21 height 11
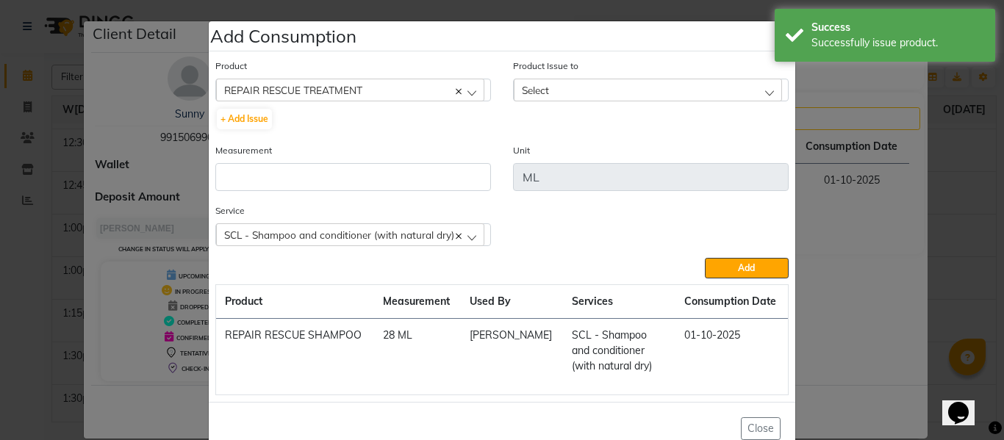
click at [543, 85] on span "Select" at bounding box center [535, 90] width 27 height 12
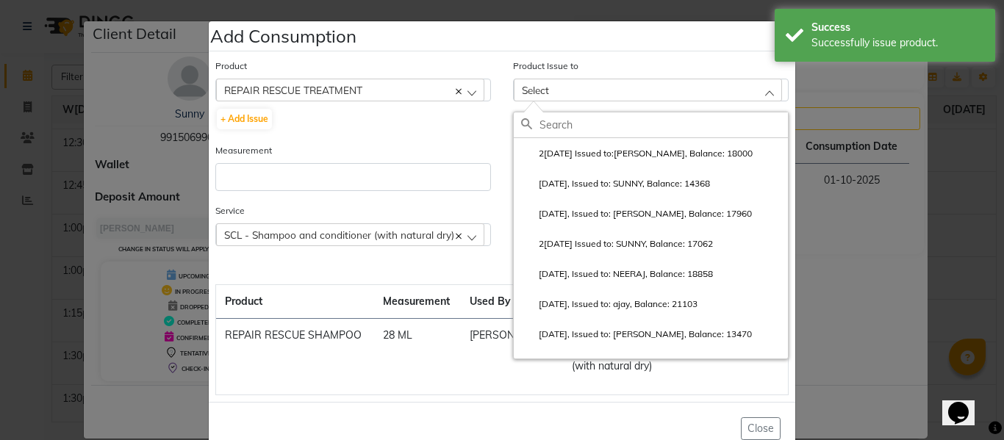
click at [576, 149] on label "2[DATE] Issued to:[PERSON_NAME], Balance: 18000" at bounding box center [637, 153] width 232 height 13
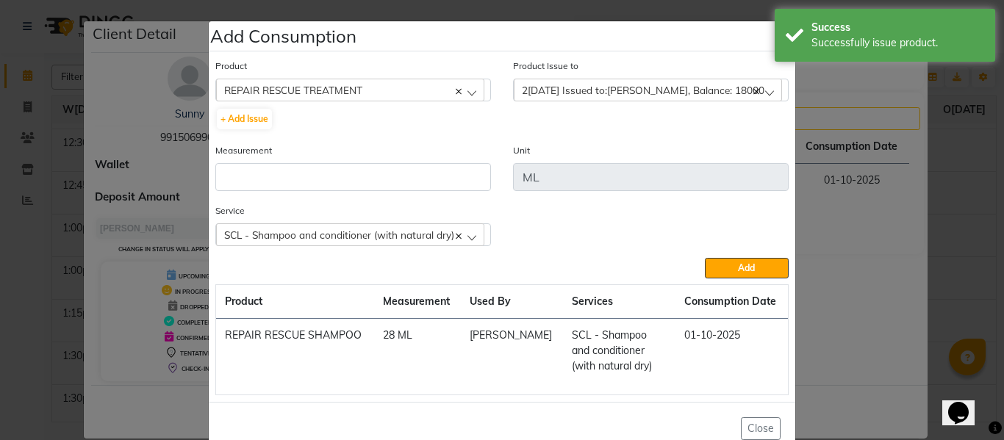
click at [352, 192] on div "Measurement" at bounding box center [353, 173] width 298 height 60
click at [359, 176] on input "number" at bounding box center [353, 177] width 276 height 28
click at [728, 266] on button "Add" at bounding box center [747, 268] width 84 height 21
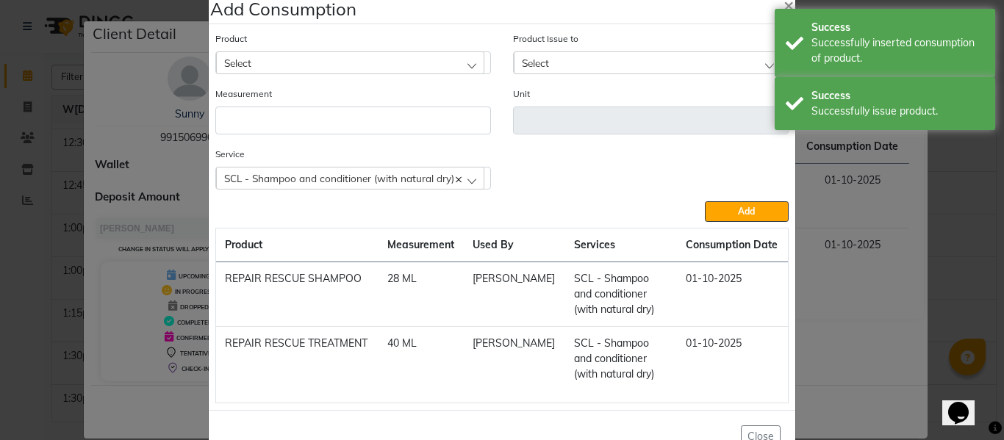
scroll to position [71, 0]
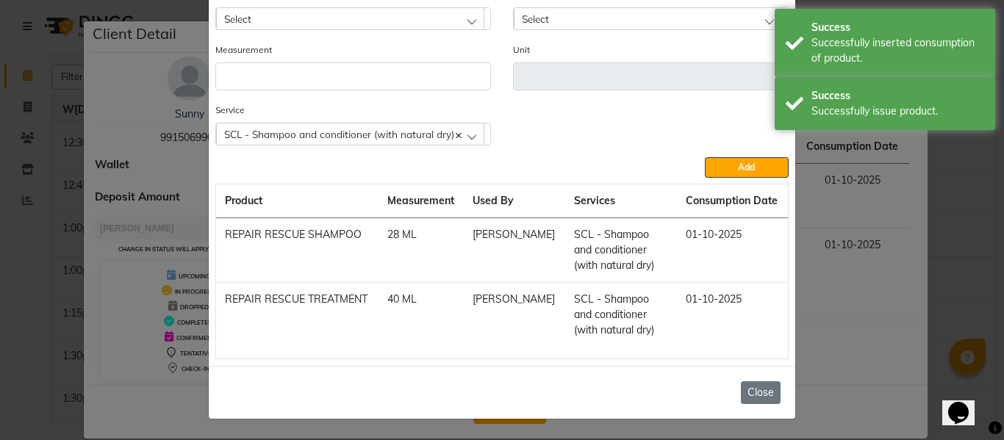
click at [752, 389] on button "Close" at bounding box center [761, 393] width 40 height 23
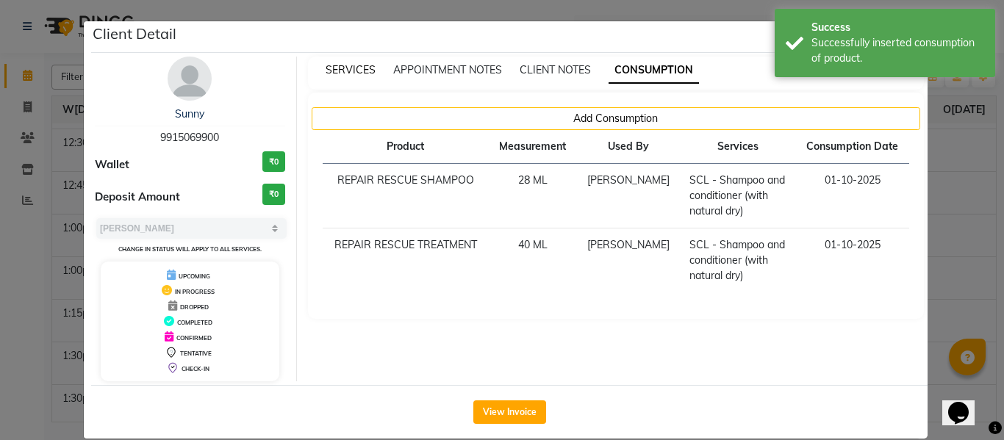
click at [343, 65] on span "SERVICES" at bounding box center [351, 69] width 50 height 13
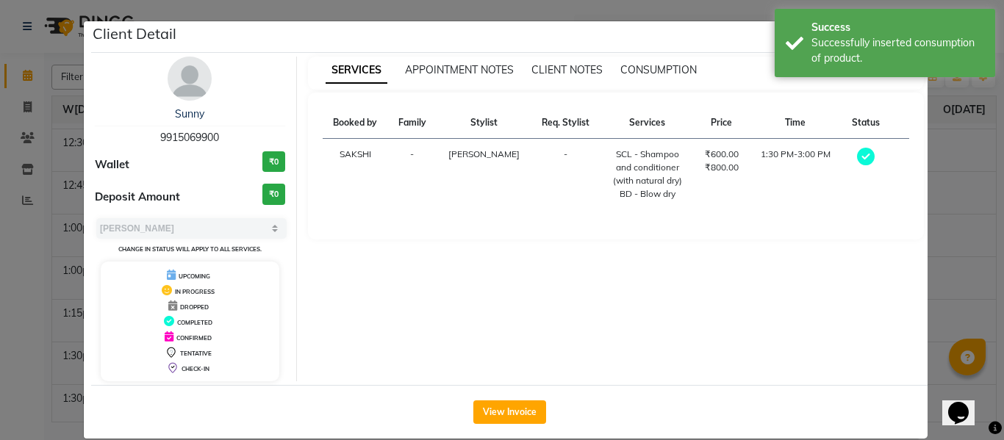
click at [961, 143] on ngb-modal-window "Client Detail Sunny 9915069900 Wallet ₹0 Deposit Amount ₹0 Select MARK DONE UPC…" at bounding box center [502, 220] width 1004 height 440
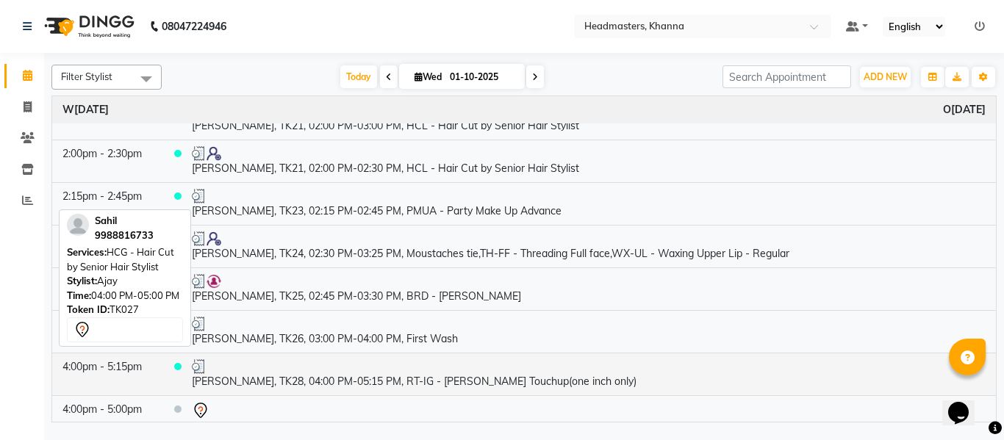
scroll to position [1176, 0]
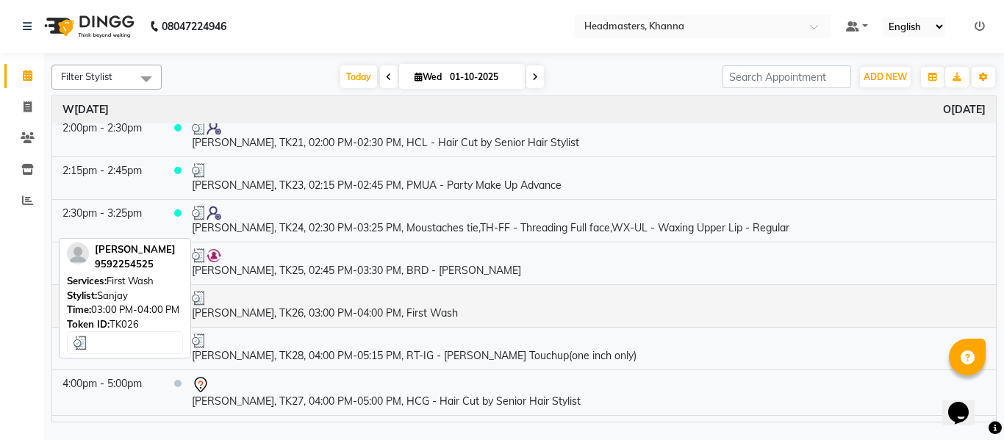
click at [348, 313] on td "[PERSON_NAME], TK26, 03:00 PM-04:00 PM, First Wash" at bounding box center [589, 306] width 815 height 43
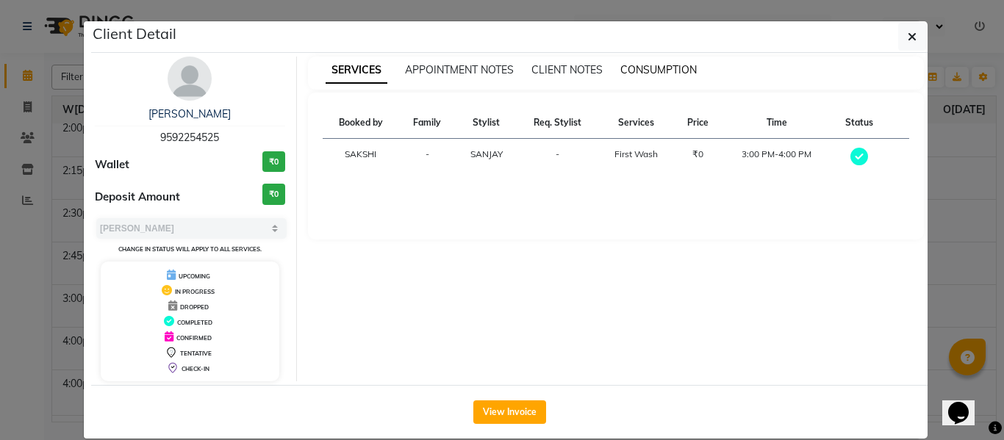
click at [653, 68] on span "CONSUMPTION" at bounding box center [659, 69] width 76 height 13
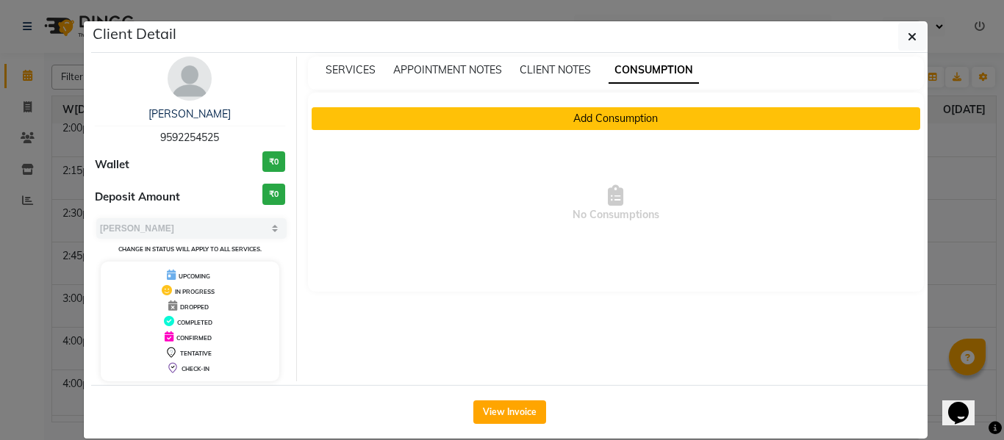
click at [610, 114] on button "Add Consumption" at bounding box center [616, 118] width 609 height 23
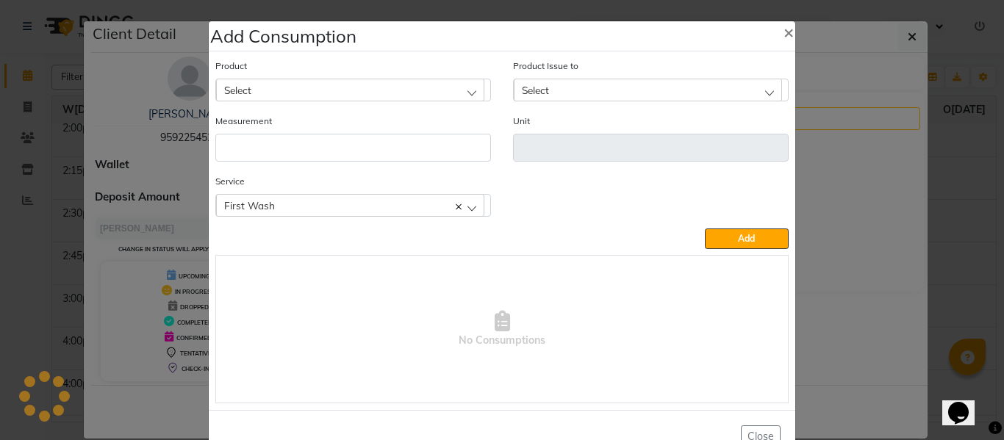
click at [357, 85] on div "Select" at bounding box center [350, 90] width 268 height 22
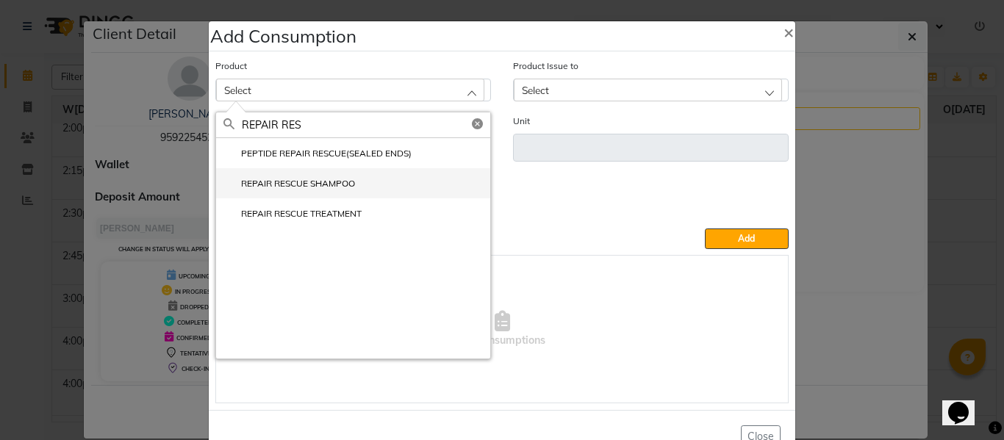
click at [296, 185] on label "REPAIR RESCUE SHAMPOO" at bounding box center [290, 183] width 132 height 13
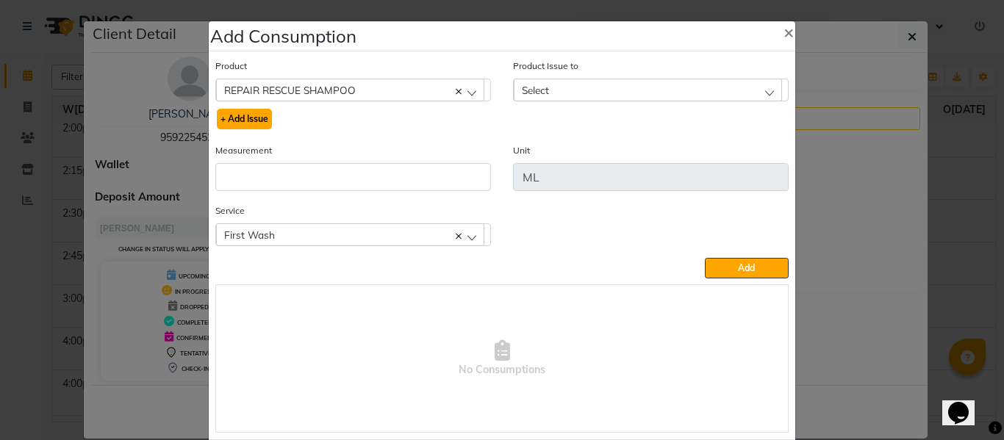
click at [237, 115] on button "+ Add Issue" at bounding box center [244, 119] width 55 height 21
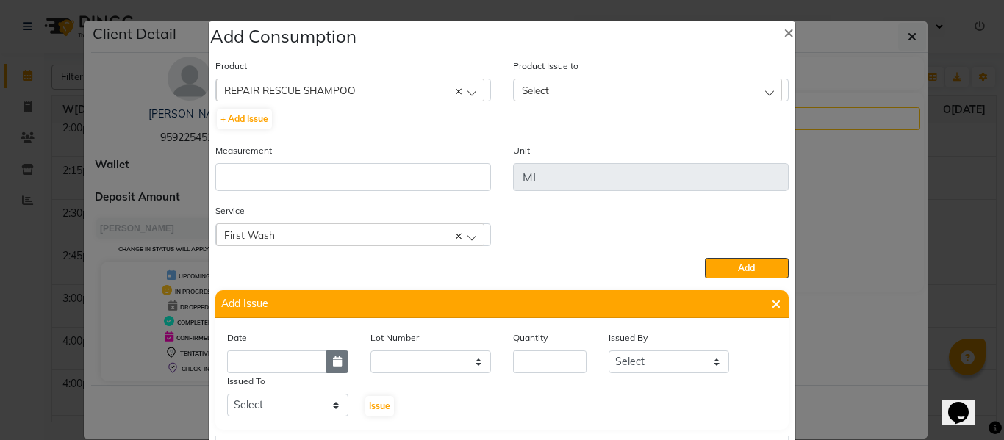
click at [333, 362] on icon "button" at bounding box center [337, 362] width 9 height 10
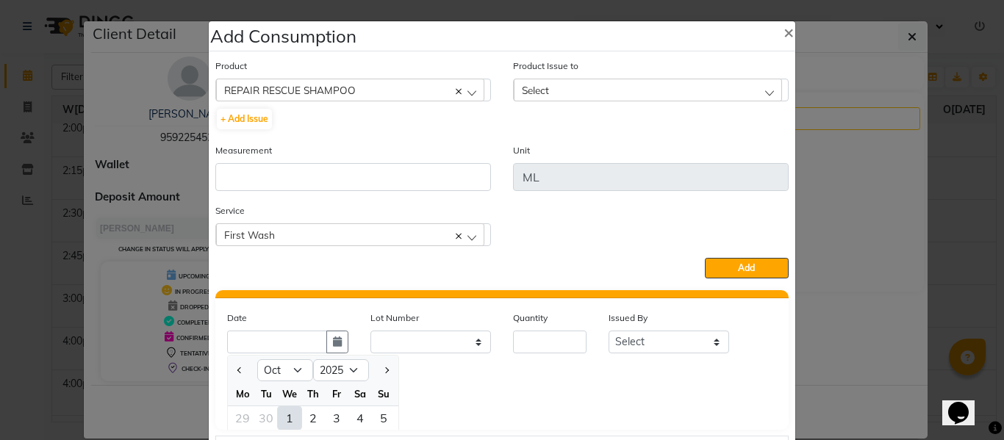
click at [283, 416] on div "1" at bounding box center [290, 419] width 24 height 24
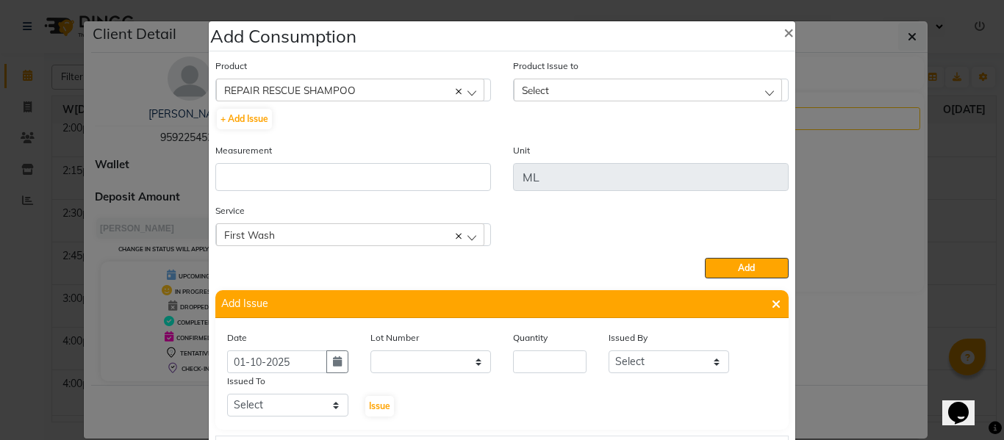
scroll to position [0, 0]
click at [553, 368] on input "number" at bounding box center [550, 362] width 74 height 23
drag, startPoint x: 663, startPoint y: 367, endPoint x: 662, endPoint y: 354, distance: 13.3
click at [663, 367] on select "Select ABHISHEK ajay [PERSON_NAME] [PERSON_NAME] [PERSON_NAME] [PERSON_NAME] HE…" at bounding box center [669, 362] width 121 height 23
click at [609, 351] on select "Select ABHISHEK ajay [PERSON_NAME] [PERSON_NAME] [PERSON_NAME] [PERSON_NAME] HE…" at bounding box center [669, 362] width 121 height 23
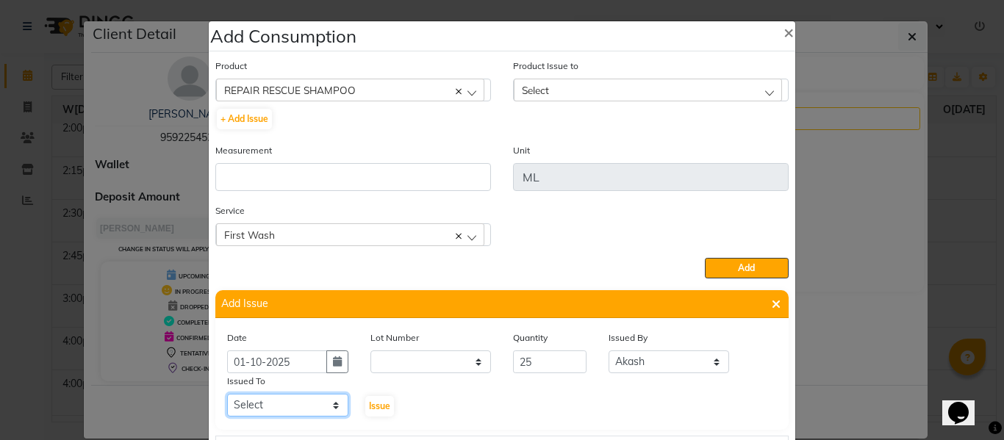
click at [285, 395] on select "Select ABHISHEK ajay [PERSON_NAME] [PERSON_NAME] [PERSON_NAME] [PERSON_NAME] HE…" at bounding box center [287, 405] width 121 height 23
click at [227, 394] on select "Select ABHISHEK ajay [PERSON_NAME] [PERSON_NAME] [PERSON_NAME] [PERSON_NAME] HE…" at bounding box center [287, 405] width 121 height 23
click at [371, 401] on span "Issue" at bounding box center [379, 406] width 21 height 11
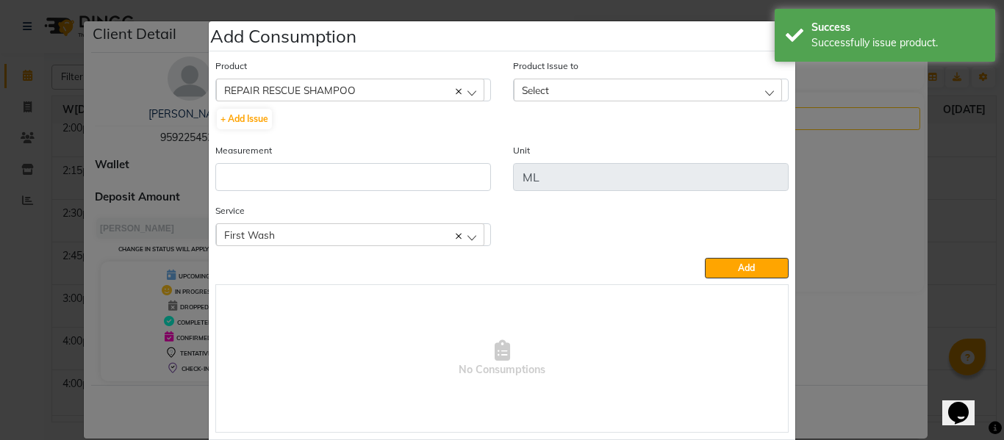
click at [554, 85] on div "Select" at bounding box center [648, 90] width 268 height 22
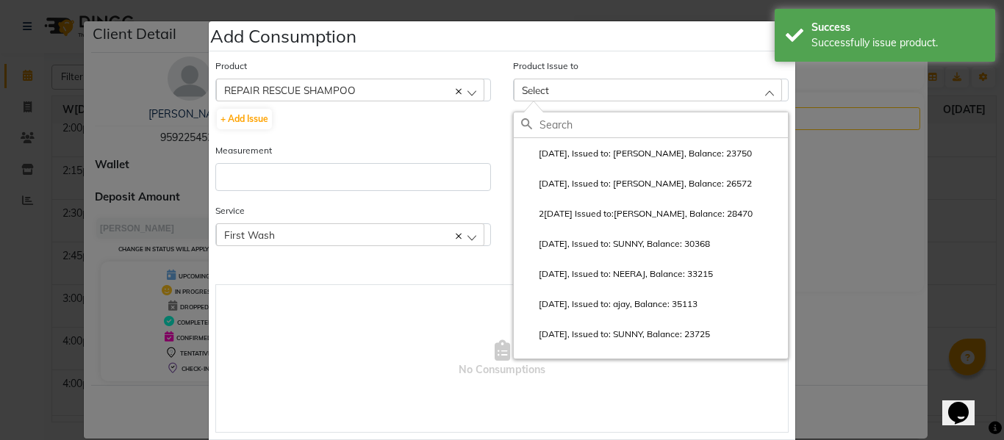
drag, startPoint x: 581, startPoint y: 149, endPoint x: 544, endPoint y: 167, distance: 41.1
click at [581, 148] on label "[DATE], Issued to: [PERSON_NAME], Balance: 23750" at bounding box center [636, 153] width 231 height 13
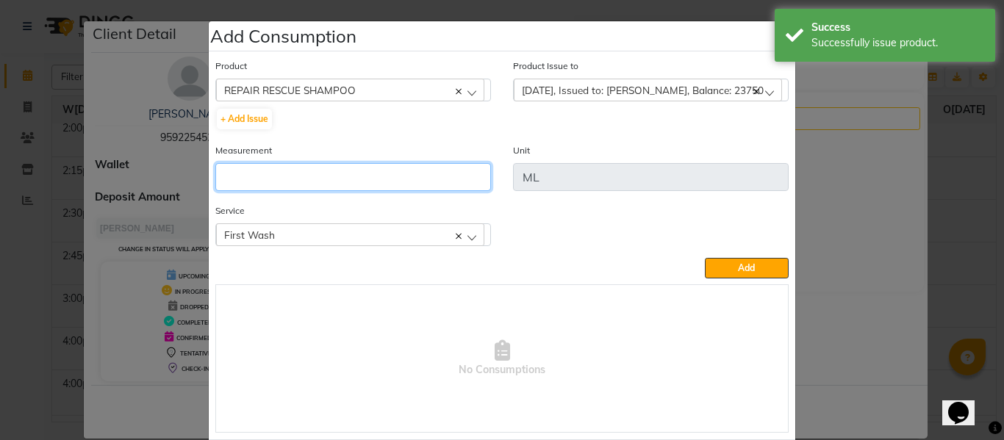
click at [436, 176] on input "number" at bounding box center [353, 177] width 276 height 28
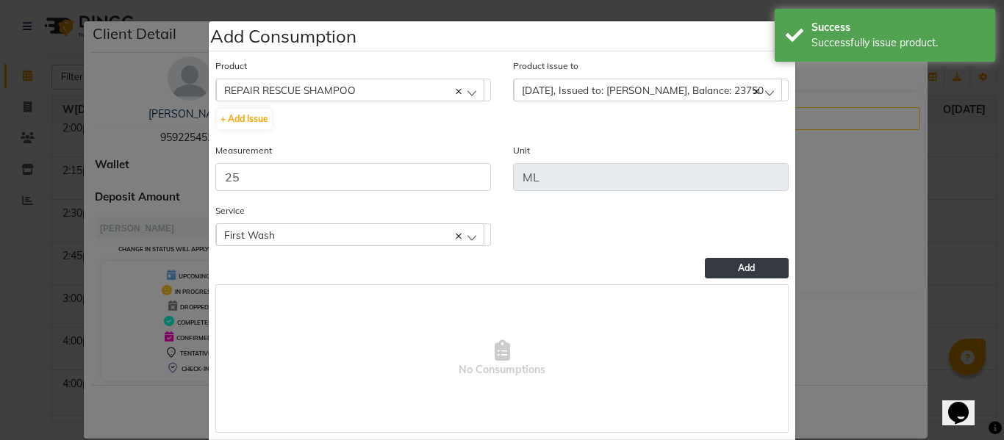
click at [760, 265] on button "Add" at bounding box center [747, 268] width 84 height 21
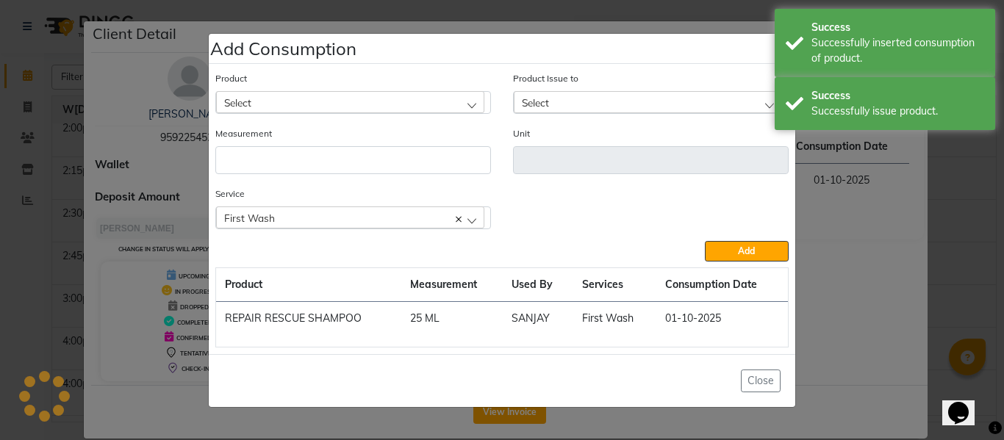
click at [362, 96] on div "Select" at bounding box center [350, 102] width 268 height 22
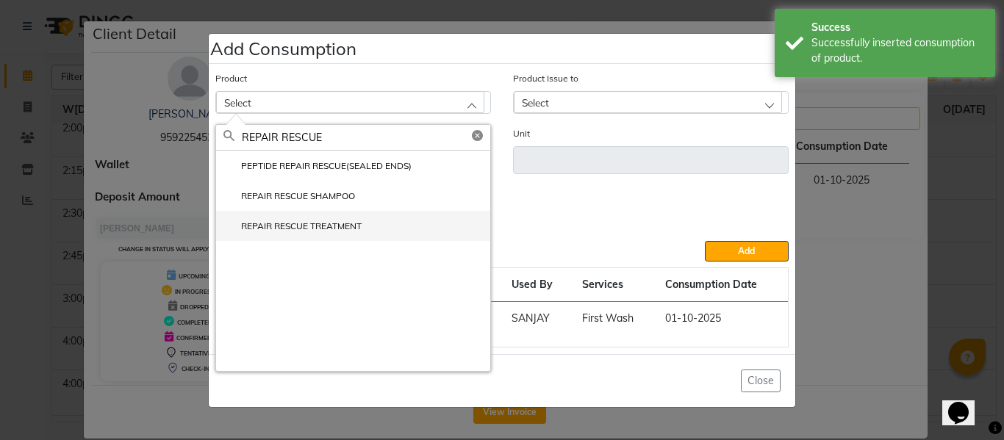
click at [307, 216] on li "REPAIR RESCUE TREATMENT" at bounding box center [353, 226] width 274 height 30
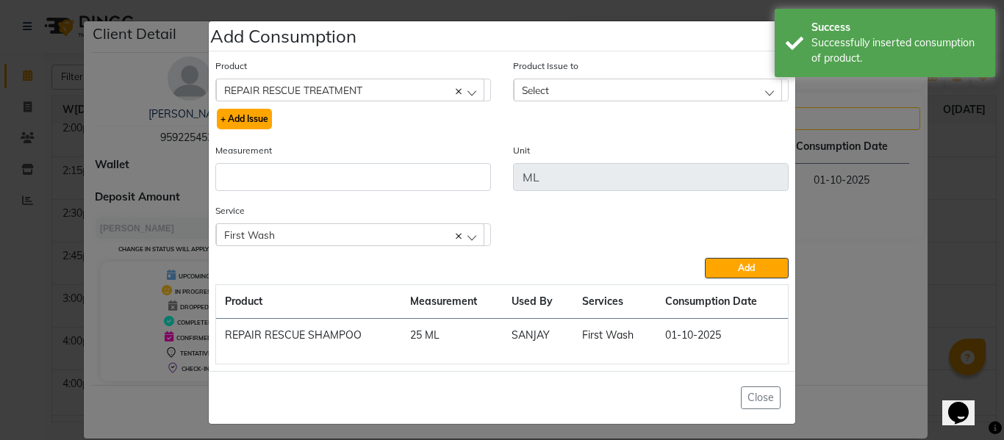
click at [252, 119] on button "+ Add Issue" at bounding box center [244, 119] width 55 height 21
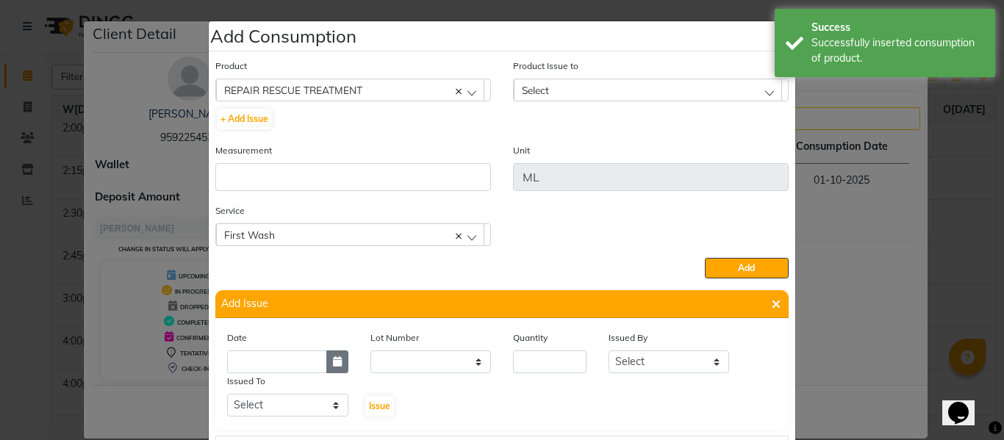
click at [333, 365] on icon "button" at bounding box center [337, 362] width 9 height 10
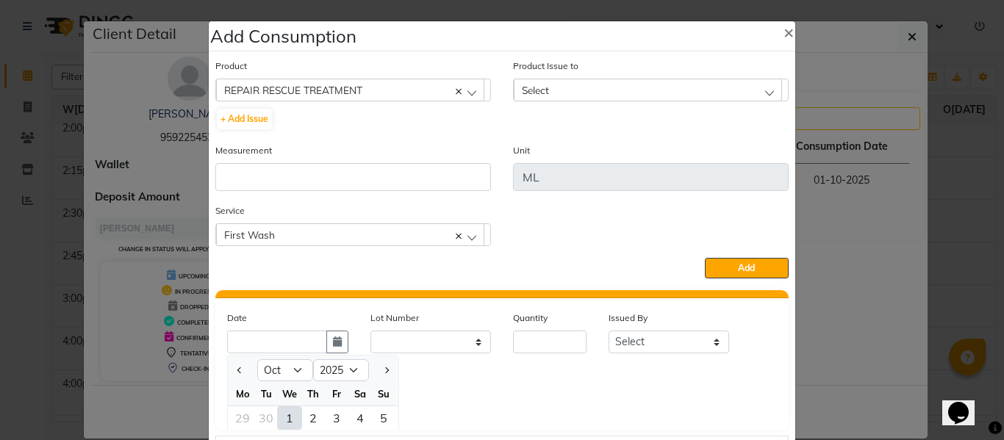
click at [284, 418] on div "1" at bounding box center [290, 419] width 24 height 24
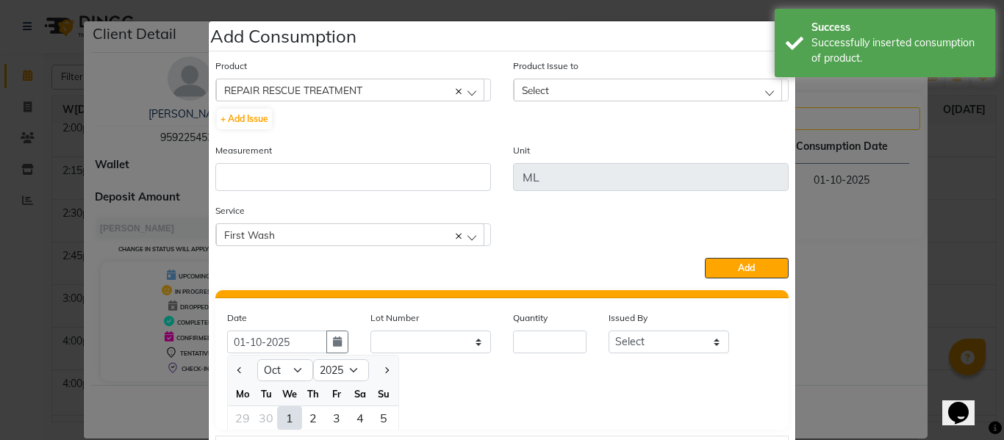
scroll to position [0, 0]
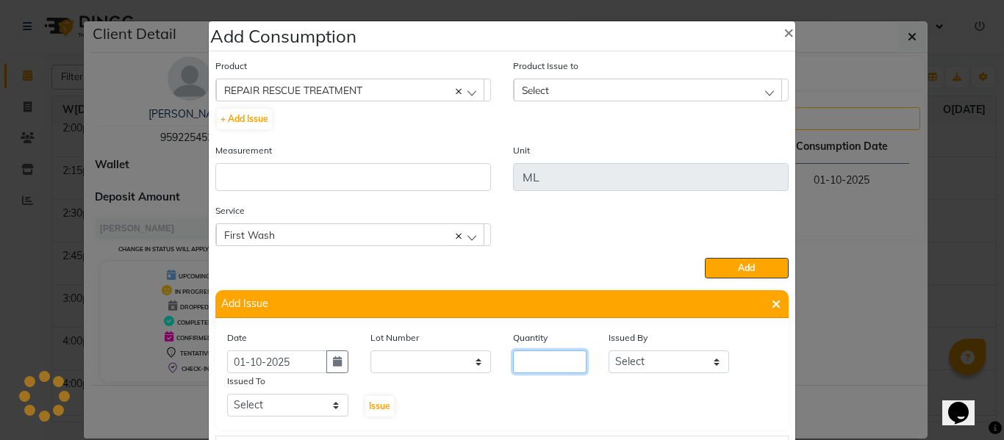
click at [554, 371] on input "number" at bounding box center [550, 362] width 74 height 23
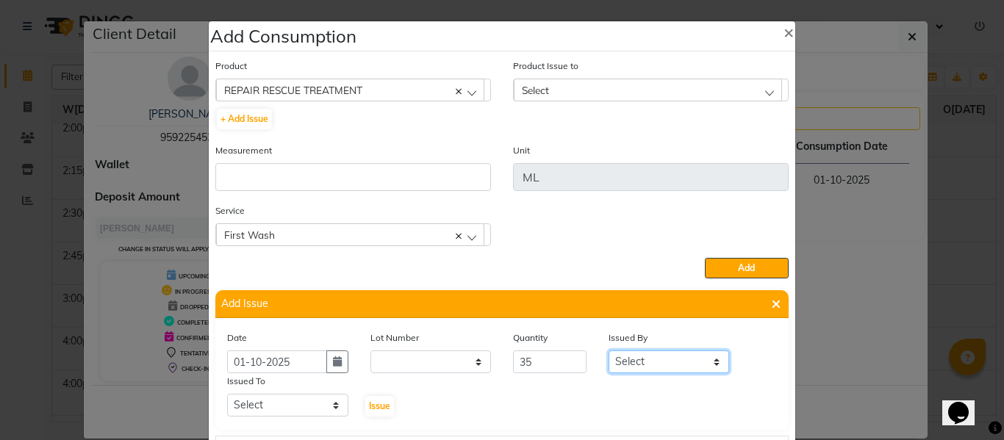
click at [639, 366] on select "Select ABHISHEK ajay [PERSON_NAME] [PERSON_NAME] [PERSON_NAME] [PERSON_NAME] HE…" at bounding box center [669, 362] width 121 height 23
click at [609, 351] on select "Select ABHISHEK ajay [PERSON_NAME] [PERSON_NAME] [PERSON_NAME] [PERSON_NAME] HE…" at bounding box center [669, 362] width 121 height 23
click at [272, 407] on select "Select ABHISHEK ajay [PERSON_NAME] [PERSON_NAME] [PERSON_NAME] [PERSON_NAME] HE…" at bounding box center [287, 405] width 121 height 23
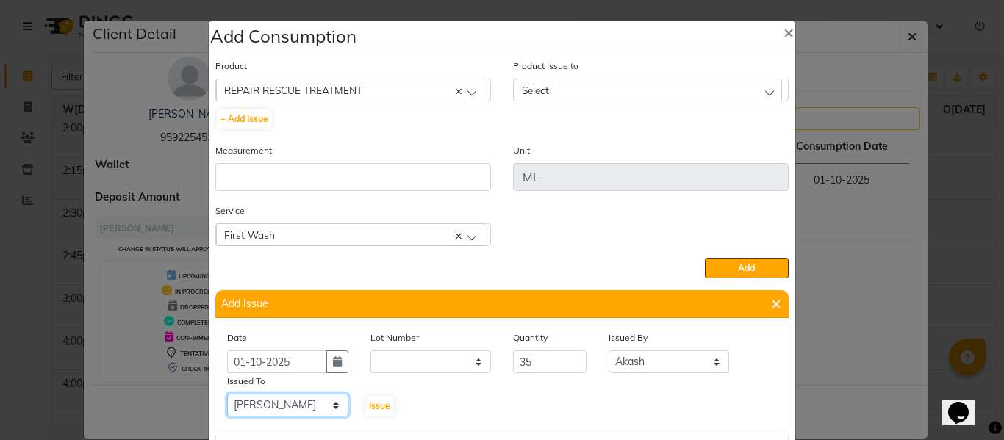
click at [227, 394] on select "Select ABHISHEK ajay [PERSON_NAME] [PERSON_NAME] [PERSON_NAME] [PERSON_NAME] HE…" at bounding box center [287, 405] width 121 height 23
click at [375, 402] on span "Issue" at bounding box center [379, 406] width 21 height 11
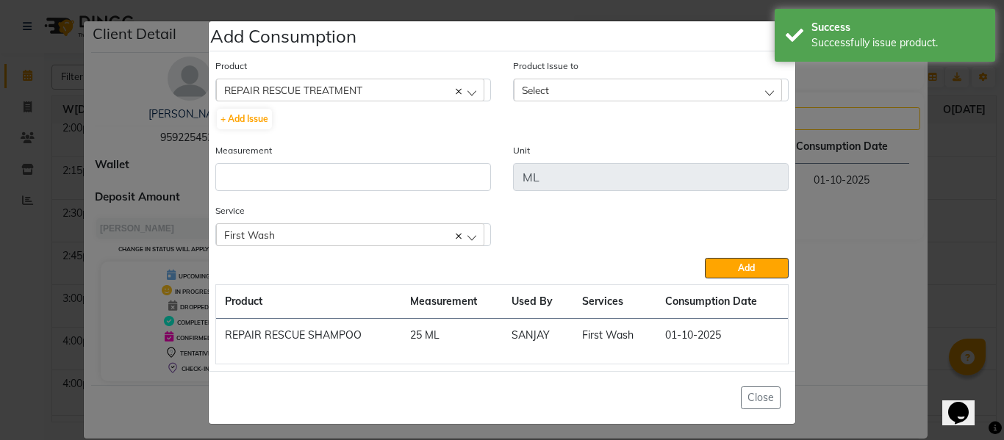
click at [557, 85] on div "Select" at bounding box center [648, 90] width 268 height 22
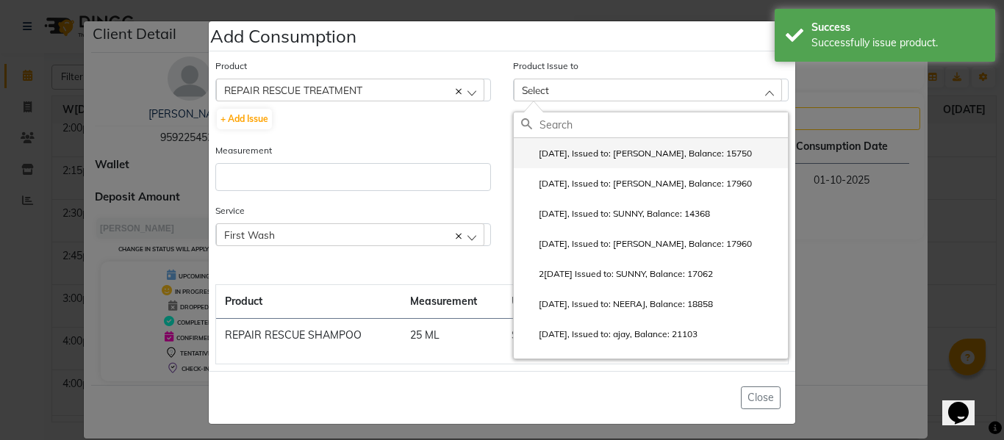
click at [598, 150] on label "[DATE], Issued to: [PERSON_NAME], Balance: 15750" at bounding box center [636, 153] width 231 height 13
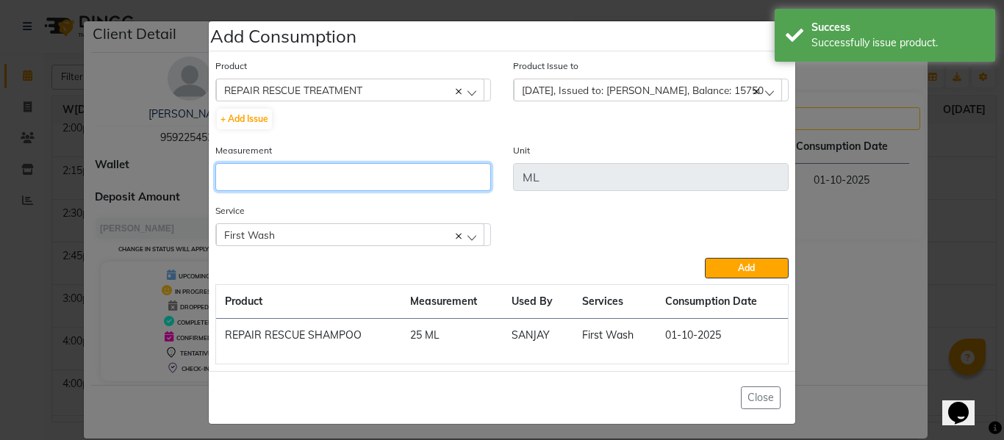
click at [435, 171] on input "number" at bounding box center [353, 177] width 276 height 28
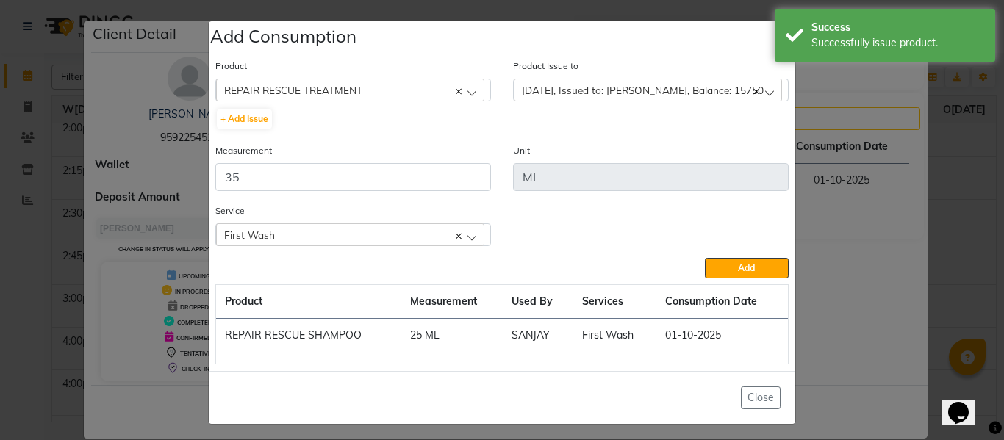
click at [743, 267] on span "Add" at bounding box center [746, 267] width 17 height 11
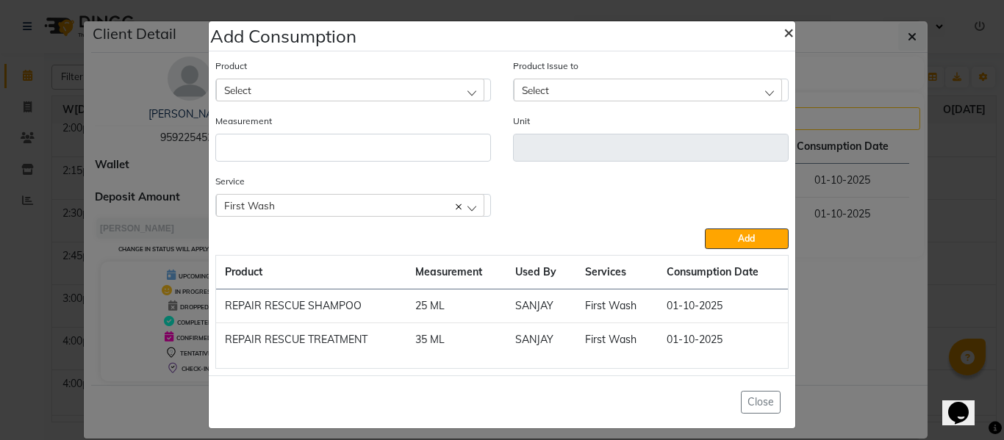
click at [784, 29] on span "×" at bounding box center [789, 32] width 10 height 22
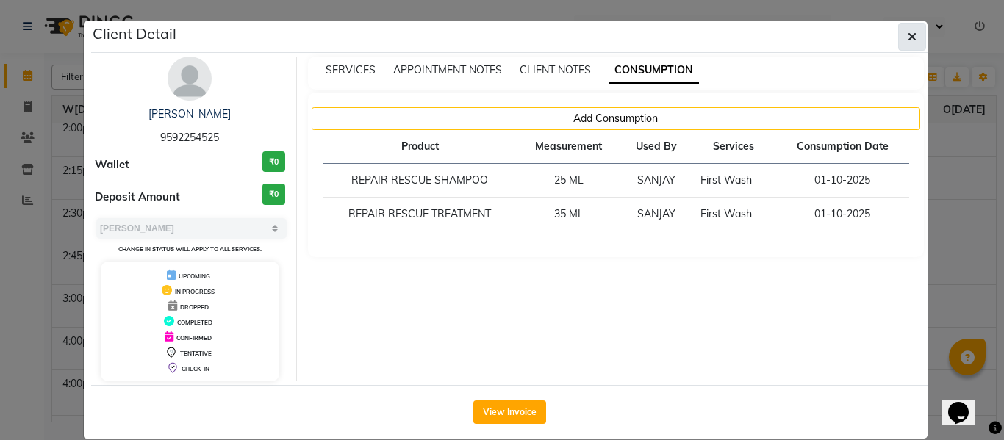
click at [909, 31] on icon "button" at bounding box center [912, 37] width 9 height 12
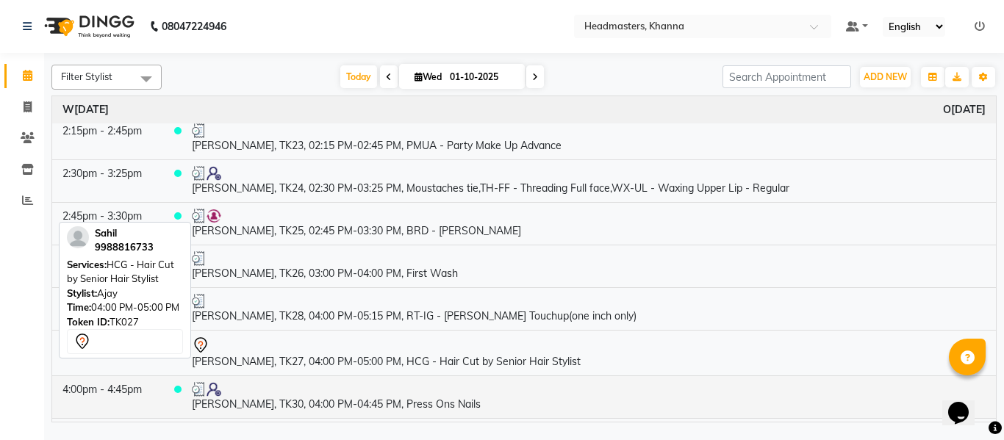
scroll to position [1250, 0]
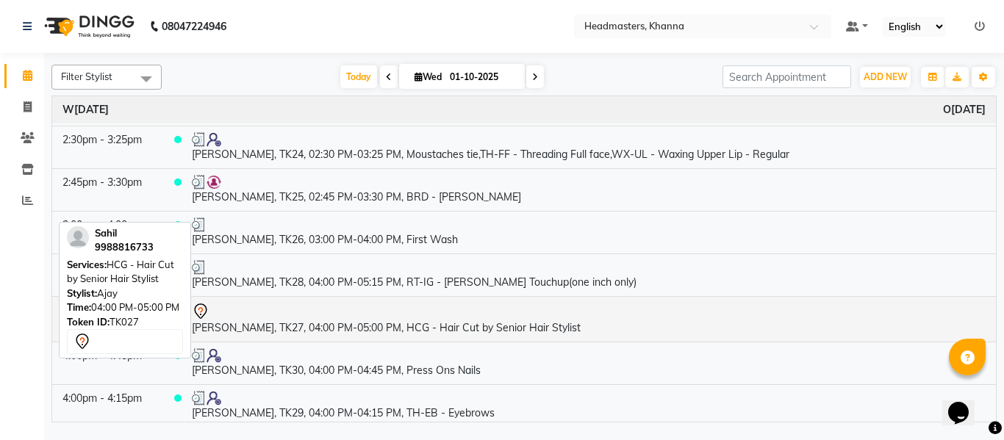
click at [425, 331] on td "[PERSON_NAME], TK27, 04:00 PM-05:00 PM, HCG - Hair Cut by Senior Hair Stylist" at bounding box center [589, 319] width 815 height 46
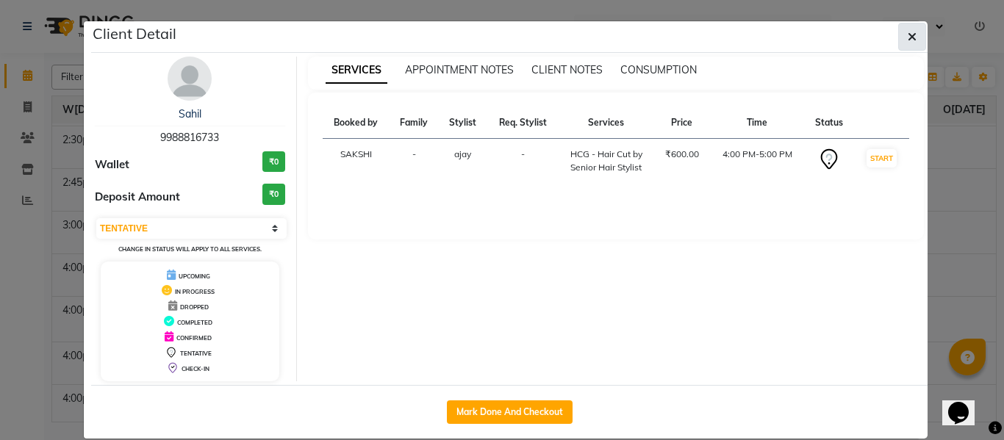
click at [908, 35] on icon "button" at bounding box center [912, 37] width 9 height 12
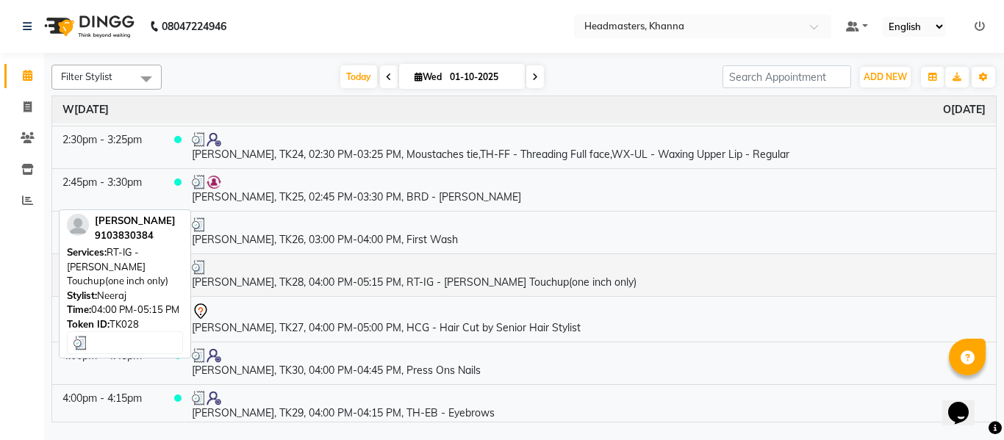
click at [420, 281] on td "[PERSON_NAME], TK28, 04:00 PM-05:15 PM, RT-IG - [PERSON_NAME] Touchup(one inch …" at bounding box center [589, 275] width 815 height 43
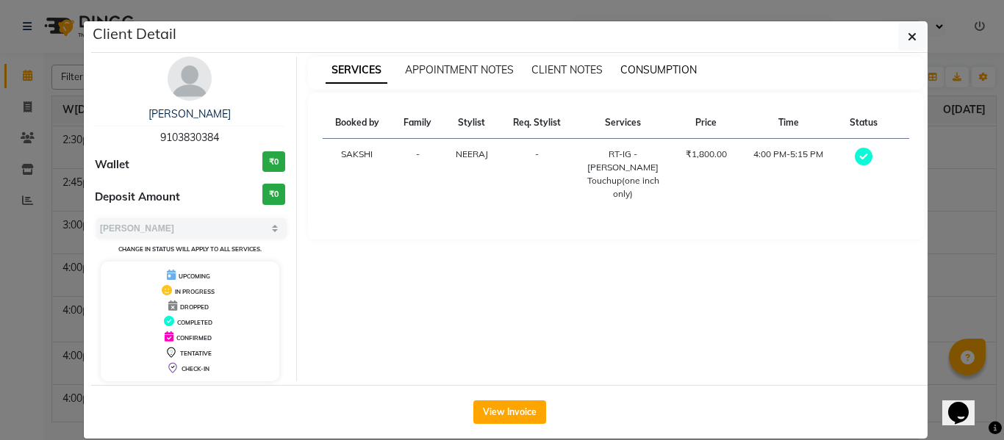
click at [659, 69] on span "CONSUMPTION" at bounding box center [659, 69] width 76 height 13
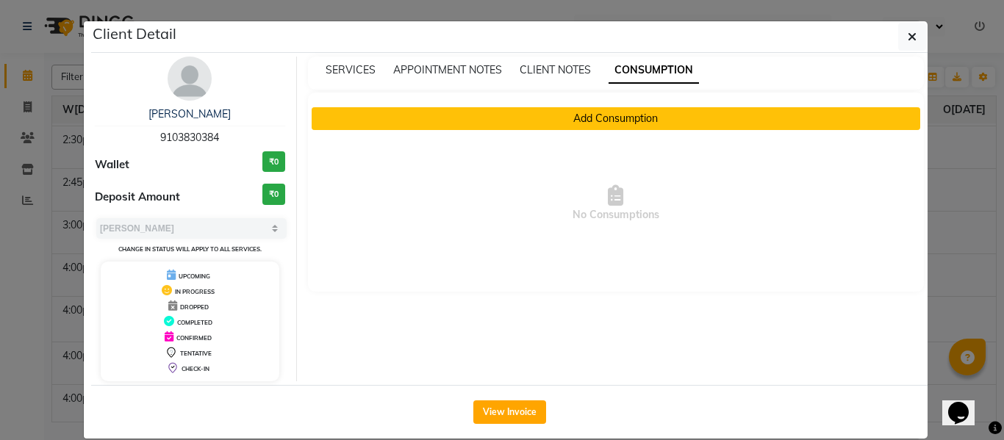
click at [593, 118] on button "Add Consumption" at bounding box center [616, 118] width 609 height 23
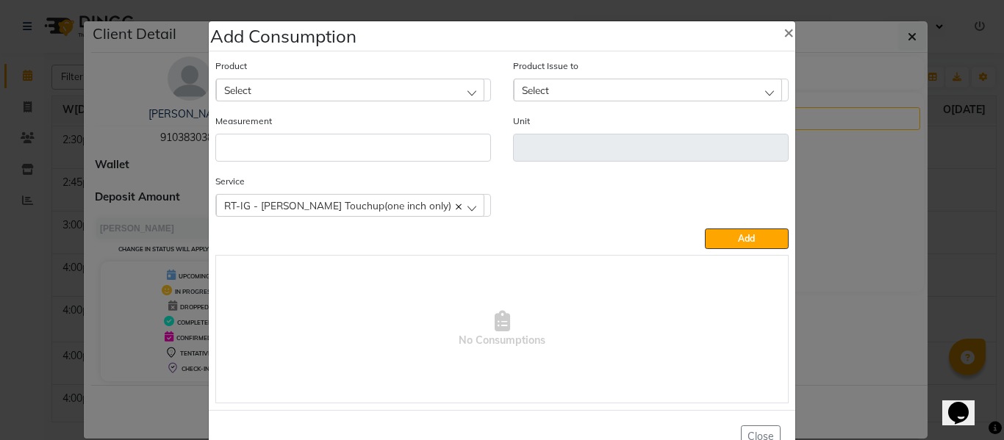
click at [380, 87] on div "Select" at bounding box center [350, 90] width 268 height 22
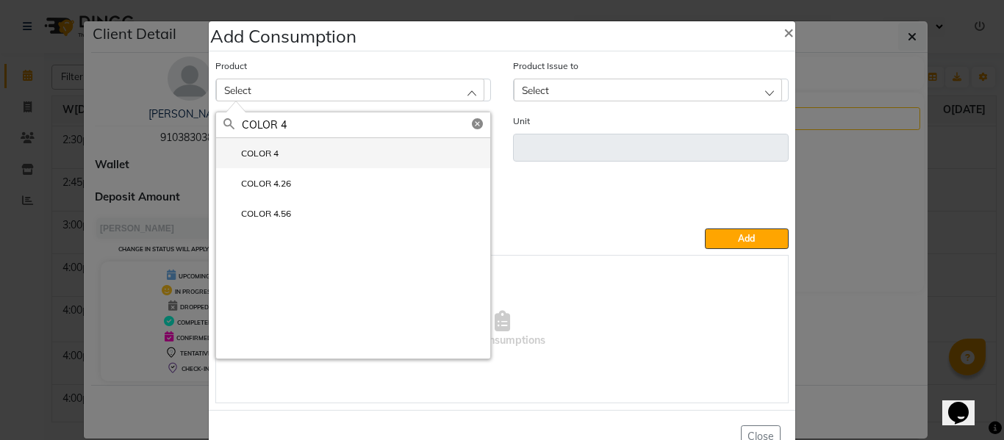
click at [265, 152] on label "COLOR 4" at bounding box center [251, 153] width 55 height 13
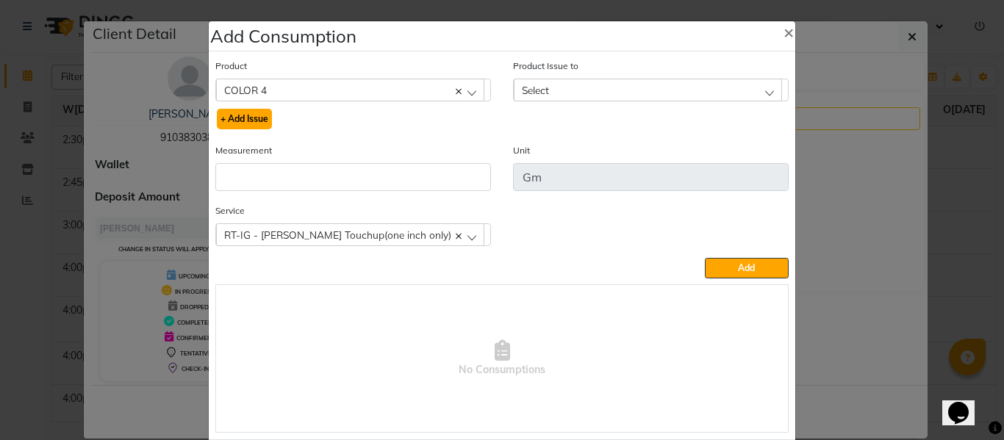
click at [231, 116] on button "+ Add Issue" at bounding box center [244, 119] width 55 height 21
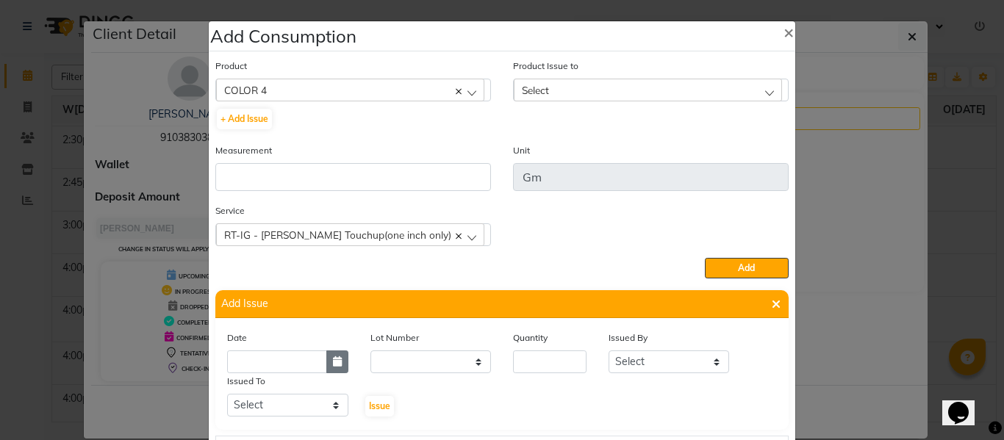
click at [333, 360] on icon "button" at bounding box center [337, 362] width 9 height 10
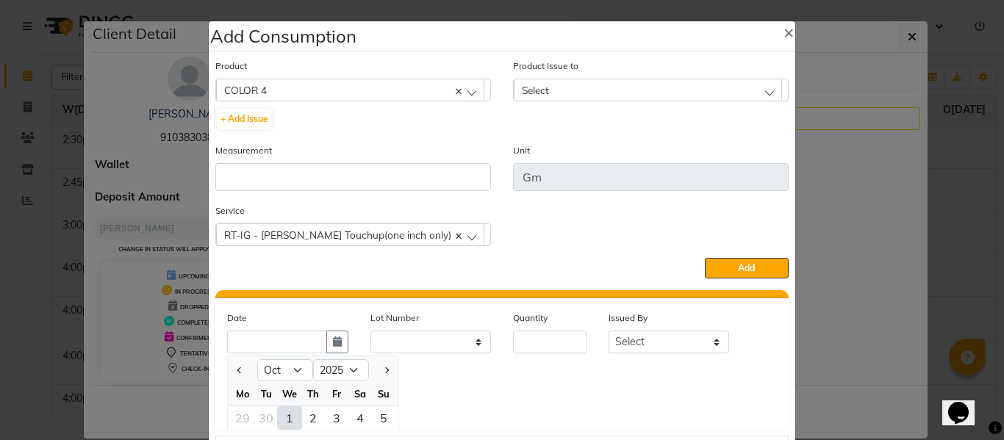
click at [282, 416] on div "1" at bounding box center [290, 419] width 24 height 24
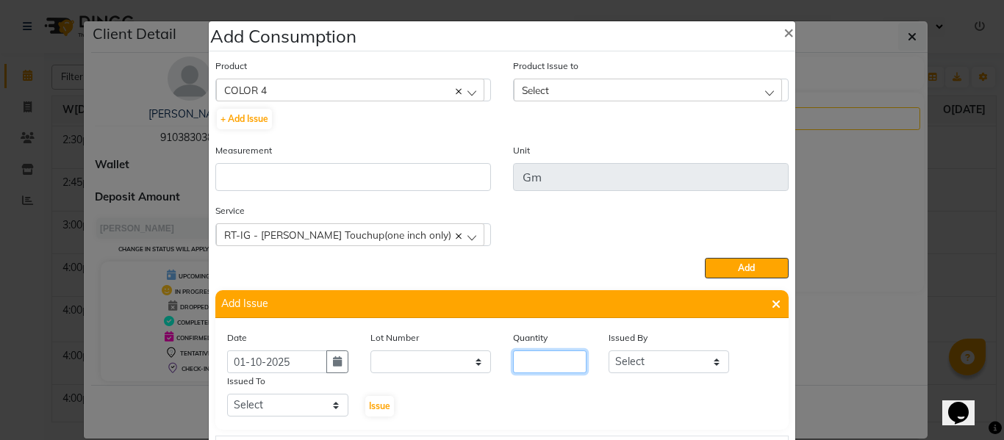
click at [539, 362] on input "number" at bounding box center [550, 362] width 74 height 23
drag, startPoint x: 655, startPoint y: 361, endPoint x: 651, endPoint y: 354, distance: 8.6
click at [655, 361] on select "Select ABHISHEK ajay [PERSON_NAME] [PERSON_NAME] [PERSON_NAME] [PERSON_NAME] HE…" at bounding box center [669, 362] width 121 height 23
click at [609, 351] on select "Select ABHISHEK ajay [PERSON_NAME] [PERSON_NAME] [PERSON_NAME] [PERSON_NAME] HE…" at bounding box center [669, 362] width 121 height 23
drag, startPoint x: 309, startPoint y: 410, endPoint x: 304, endPoint y: 398, distance: 12.2
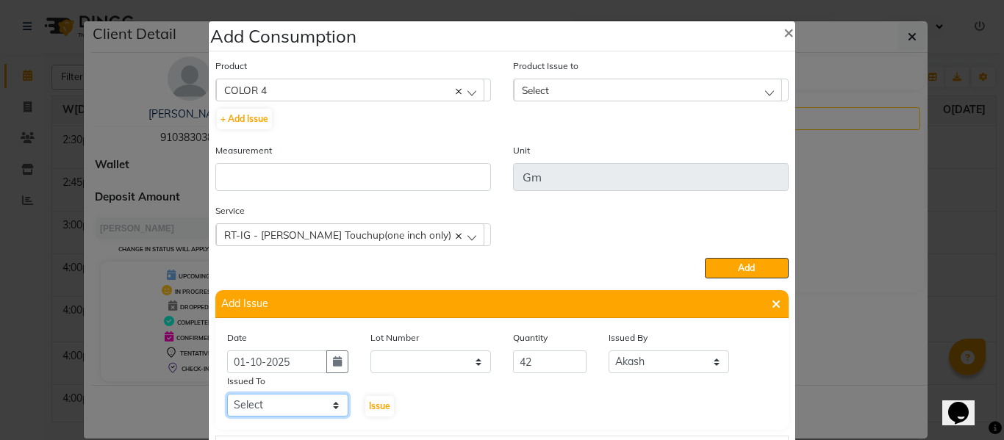
click at [309, 410] on select "Select ABHISHEK ajay [PERSON_NAME] [PERSON_NAME] [PERSON_NAME] [PERSON_NAME] HE…" at bounding box center [287, 405] width 121 height 23
click at [227, 394] on select "Select ABHISHEK ajay [PERSON_NAME] [PERSON_NAME] [PERSON_NAME] [PERSON_NAME] HE…" at bounding box center [287, 405] width 121 height 23
click at [369, 404] on span "Issue" at bounding box center [379, 406] width 21 height 11
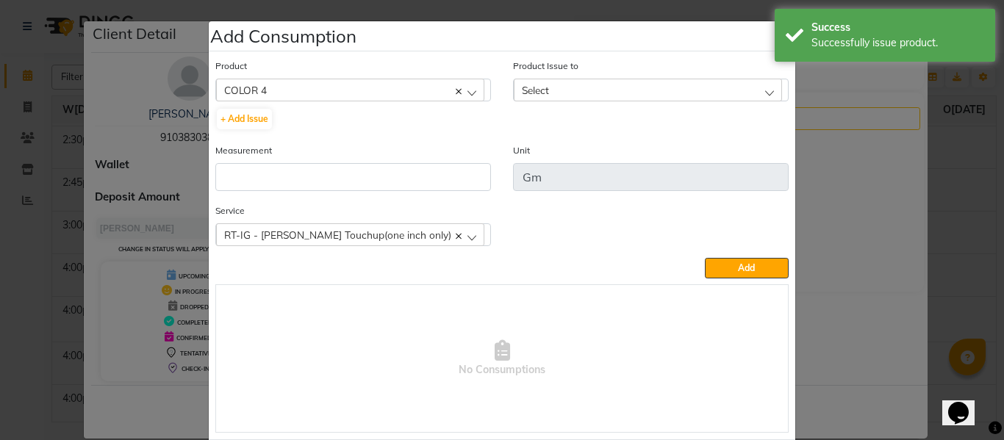
click at [551, 87] on div "Select" at bounding box center [648, 90] width 268 height 22
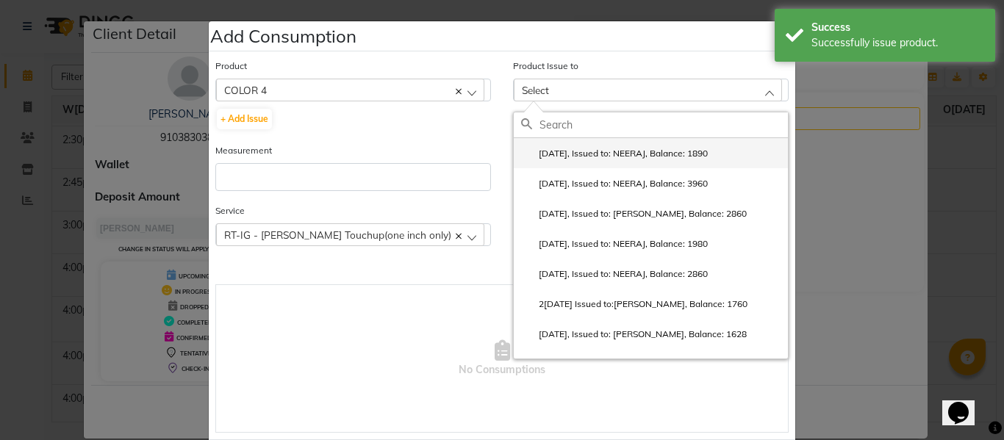
click at [597, 154] on label "[DATE], Issued to: NEERAJ, Balance: 1890" at bounding box center [614, 153] width 187 height 13
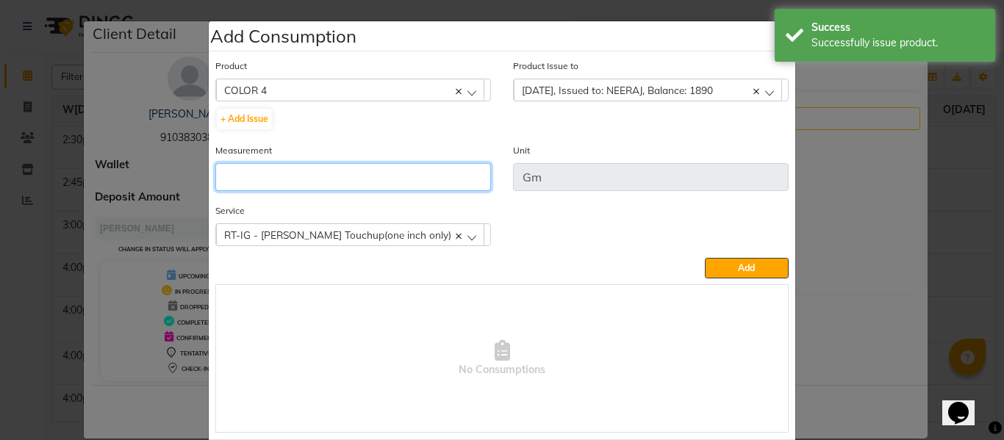
click at [453, 181] on input "number" at bounding box center [353, 177] width 276 height 28
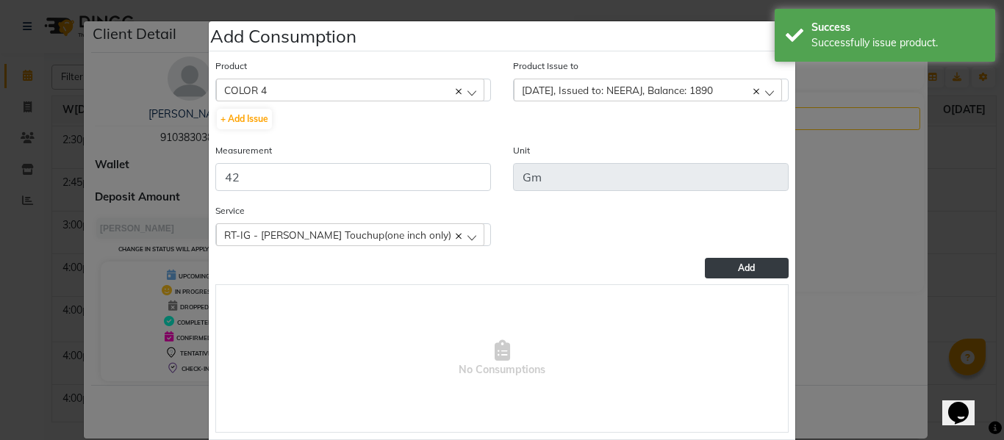
click at [751, 268] on button "Add" at bounding box center [747, 268] width 84 height 21
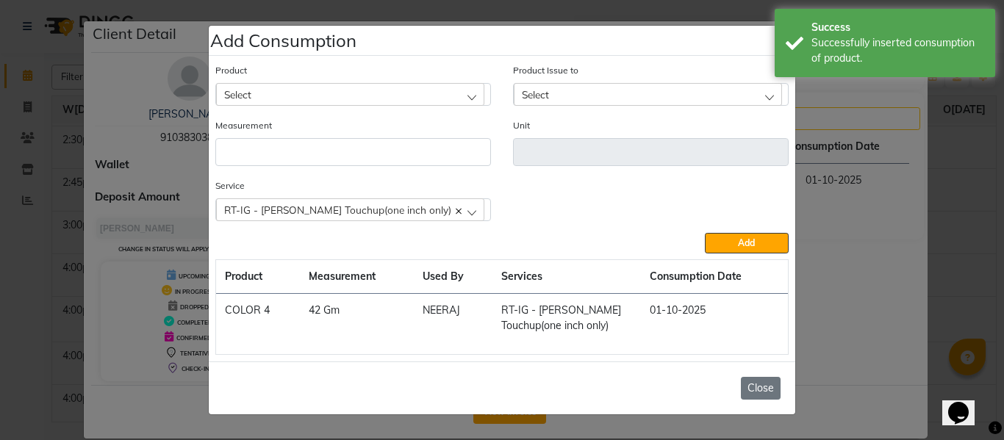
click at [752, 392] on button "Close" at bounding box center [761, 388] width 40 height 23
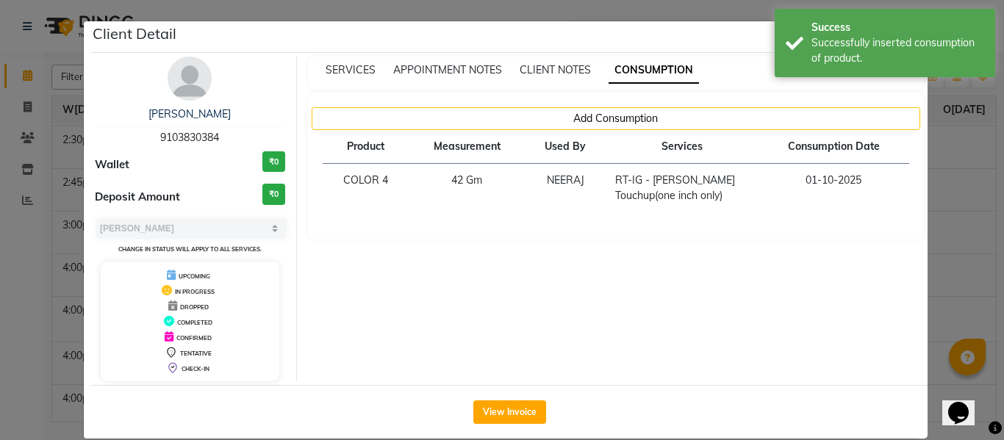
click at [954, 155] on ngb-modal-window "Client Detail [PERSON_NAME] 9103830384 Wallet ₹0 Deposit Amount ₹0 Select MARK …" at bounding box center [502, 220] width 1004 height 440
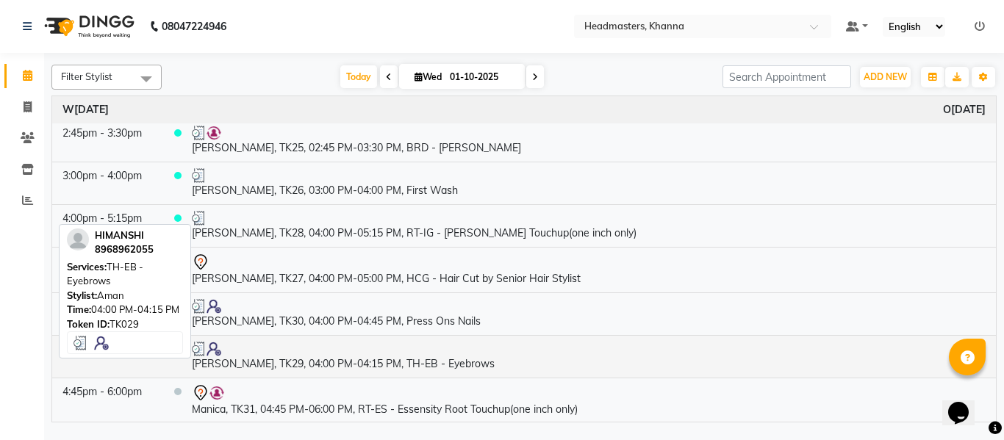
scroll to position [1397, 0]
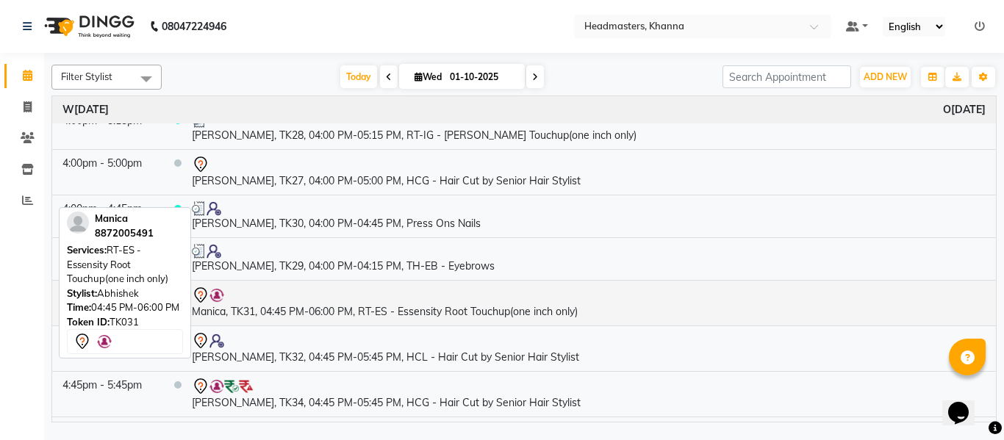
click at [351, 312] on td "Manica, TK31, 04:45 PM-06:00 PM, RT-ES - Essensity Root Touchup(one inch only)" at bounding box center [589, 303] width 815 height 46
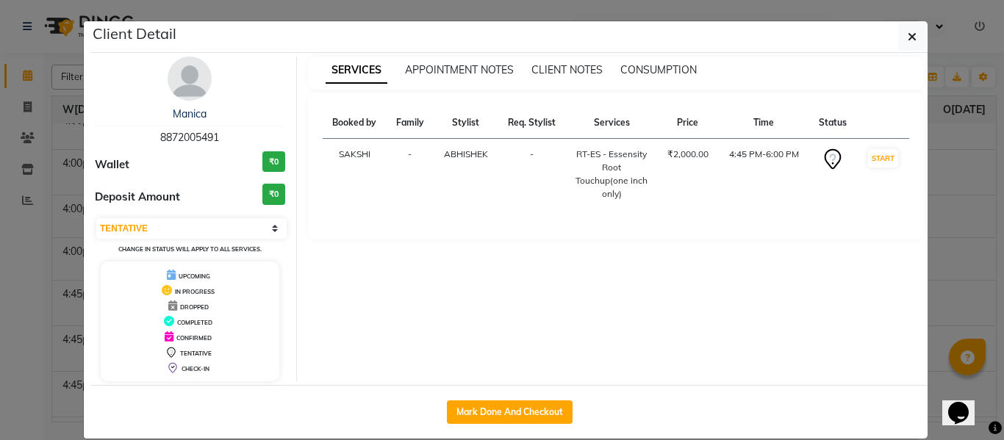
click at [516, 412] on button "Mark Done And Checkout" at bounding box center [510, 413] width 126 height 24
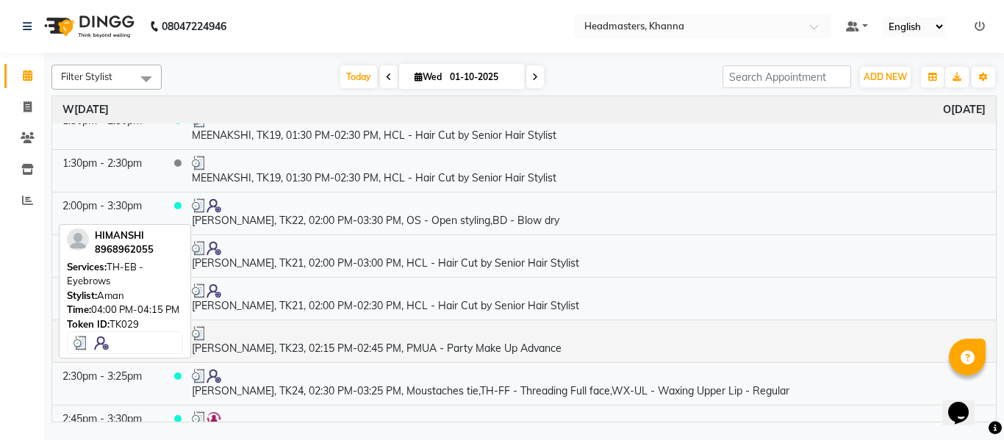
scroll to position [1323, 0]
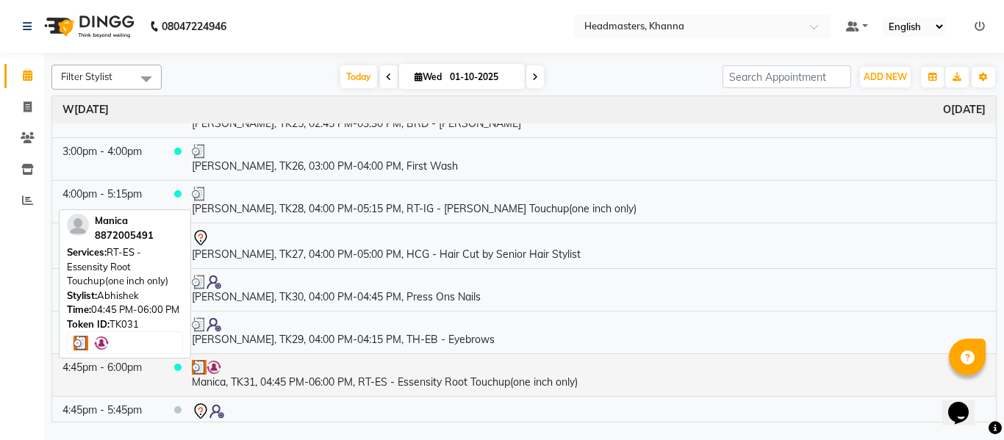
click at [380, 387] on td "Manica, TK31, 04:45 PM-06:00 PM, RT-ES - Essensity Root Touchup(one inch only)" at bounding box center [589, 375] width 815 height 43
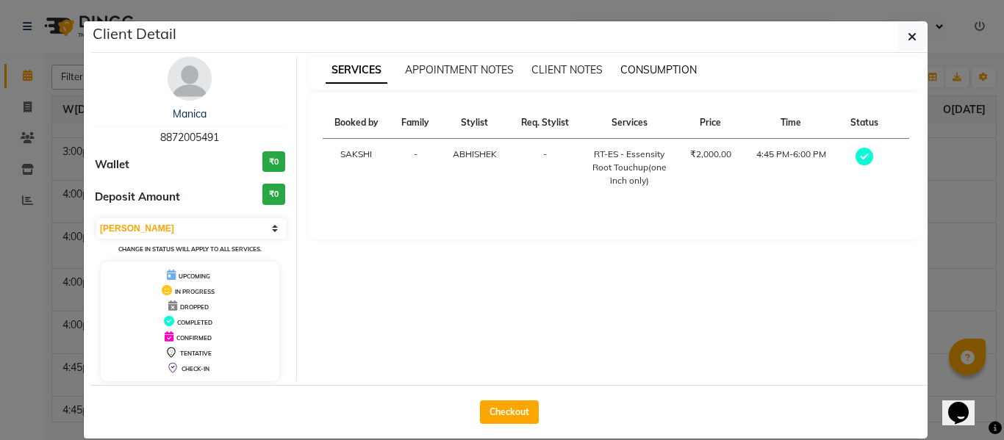
click at [653, 68] on span "CONSUMPTION" at bounding box center [659, 69] width 76 height 13
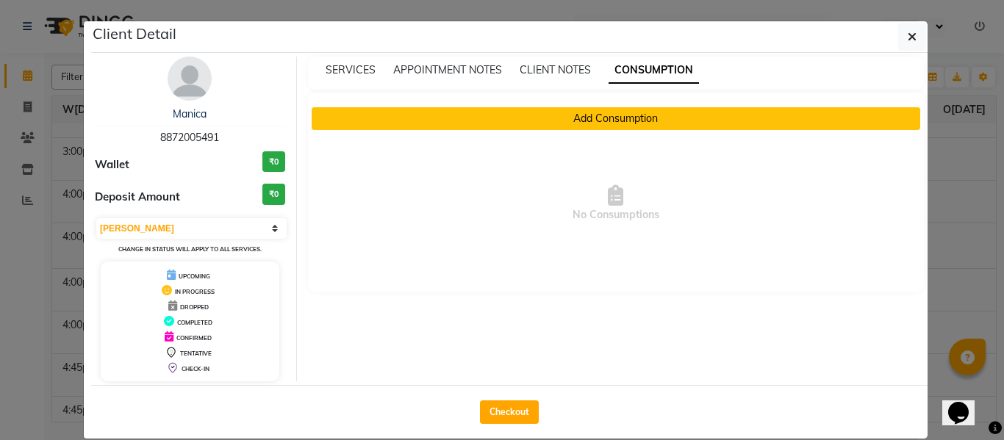
click at [604, 124] on button "Add Consumption" at bounding box center [616, 118] width 609 height 23
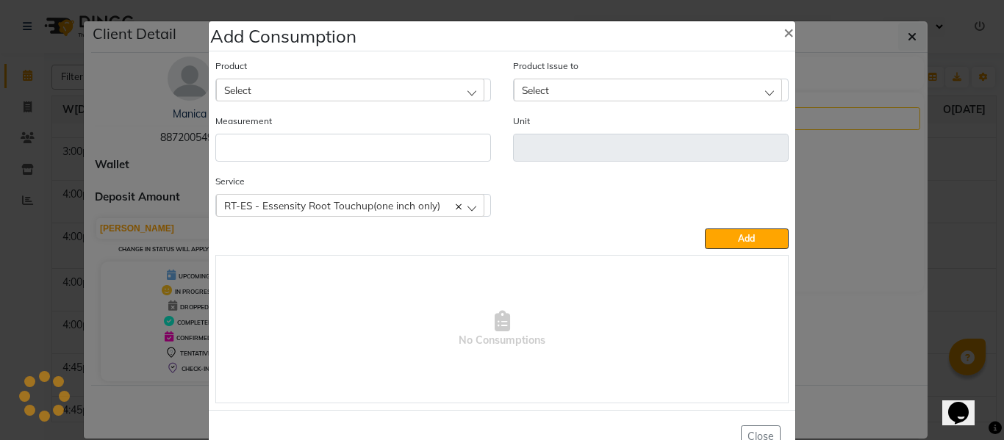
click at [390, 90] on div "Select" at bounding box center [350, 90] width 268 height 22
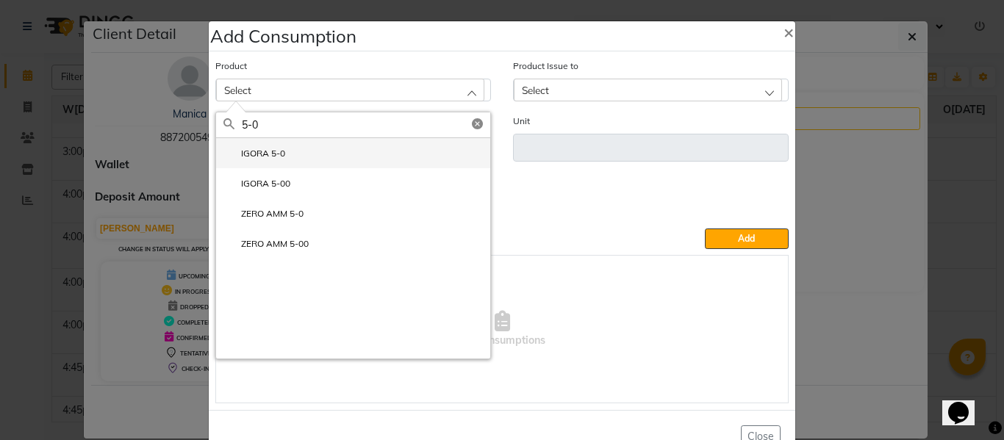
click at [268, 152] on label "IGORA 5-0" at bounding box center [255, 153] width 62 height 13
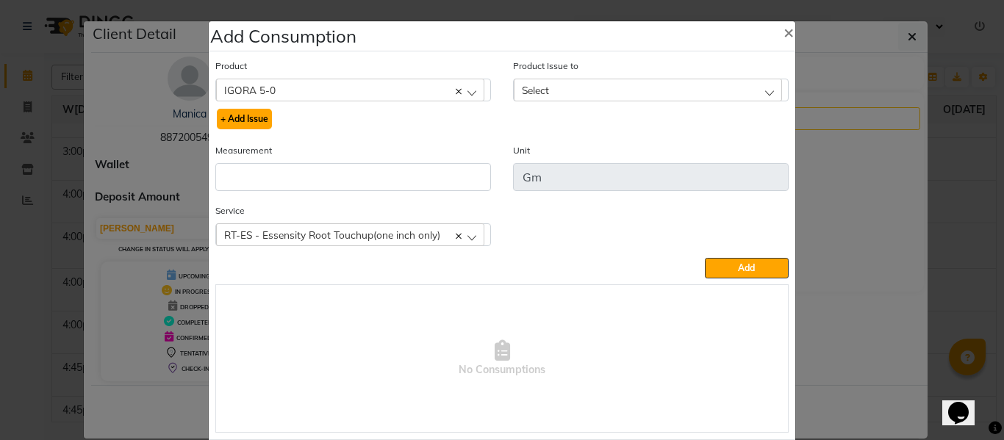
click at [255, 118] on button "+ Add Issue" at bounding box center [244, 119] width 55 height 21
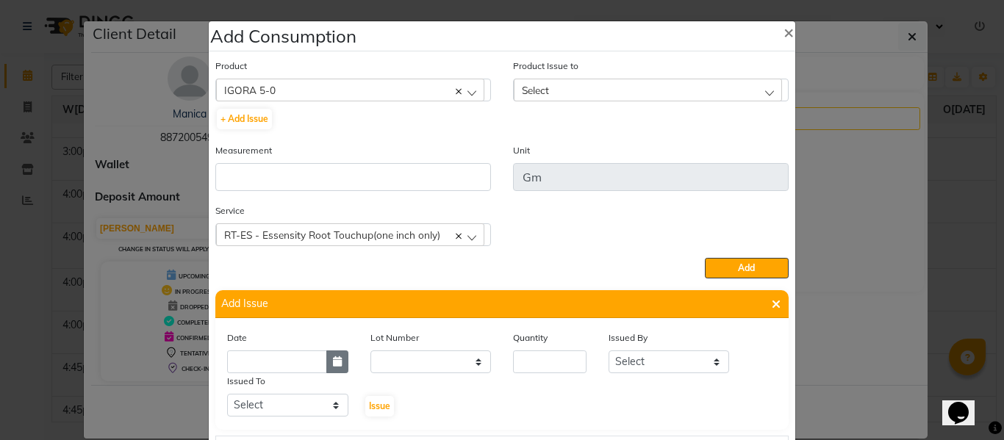
click at [332, 355] on button "button" at bounding box center [337, 362] width 22 height 23
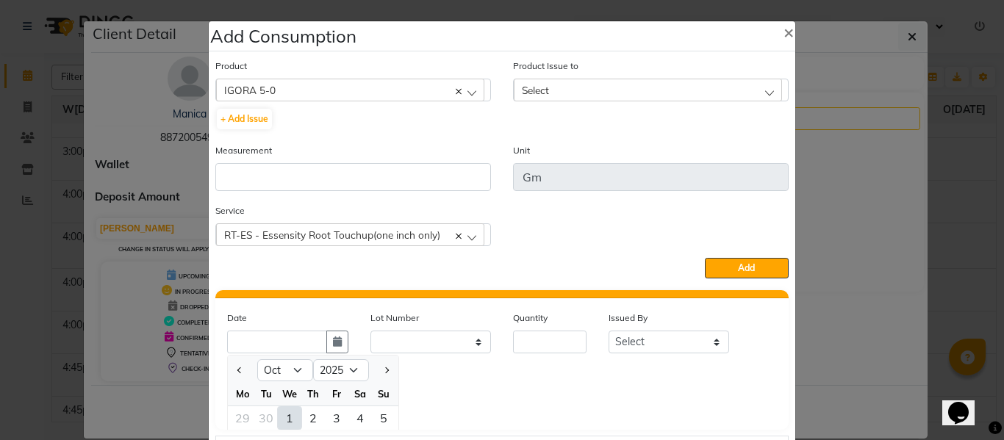
click at [284, 412] on div "1" at bounding box center [290, 419] width 24 height 24
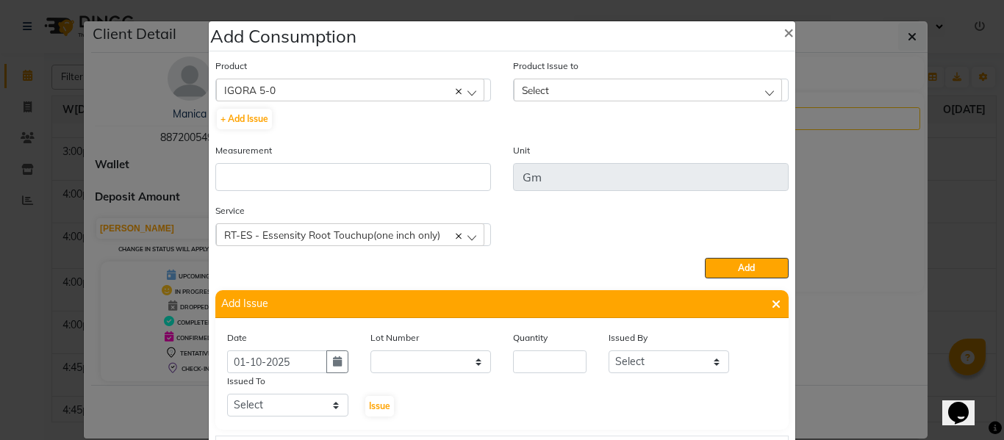
scroll to position [0, 0]
click at [572, 357] on input "number" at bounding box center [550, 362] width 74 height 23
drag, startPoint x: 642, startPoint y: 363, endPoint x: 654, endPoint y: 353, distance: 16.2
click at [642, 363] on select "Select ABHISHEK ajay [PERSON_NAME] [PERSON_NAME] [PERSON_NAME] [PERSON_NAME] HE…" at bounding box center [669, 362] width 121 height 23
click at [609, 351] on select "Select ABHISHEK ajay [PERSON_NAME] [PERSON_NAME] [PERSON_NAME] [PERSON_NAME] HE…" at bounding box center [669, 362] width 121 height 23
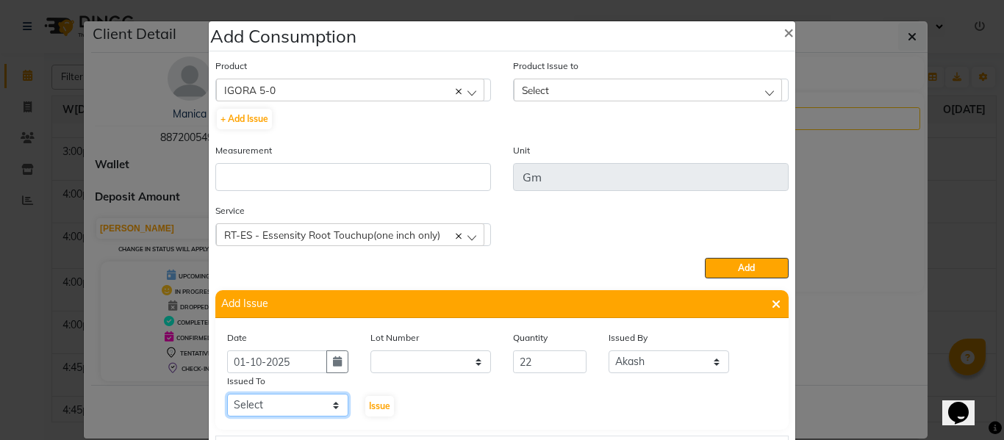
click at [265, 405] on select "Select ABHISHEK ajay [PERSON_NAME] [PERSON_NAME] [PERSON_NAME] [PERSON_NAME] HE…" at bounding box center [287, 405] width 121 height 23
click at [227, 394] on select "Select ABHISHEK ajay [PERSON_NAME] [PERSON_NAME] [PERSON_NAME] [PERSON_NAME] HE…" at bounding box center [287, 405] width 121 height 23
click at [373, 401] on span "Issue" at bounding box center [379, 406] width 21 height 11
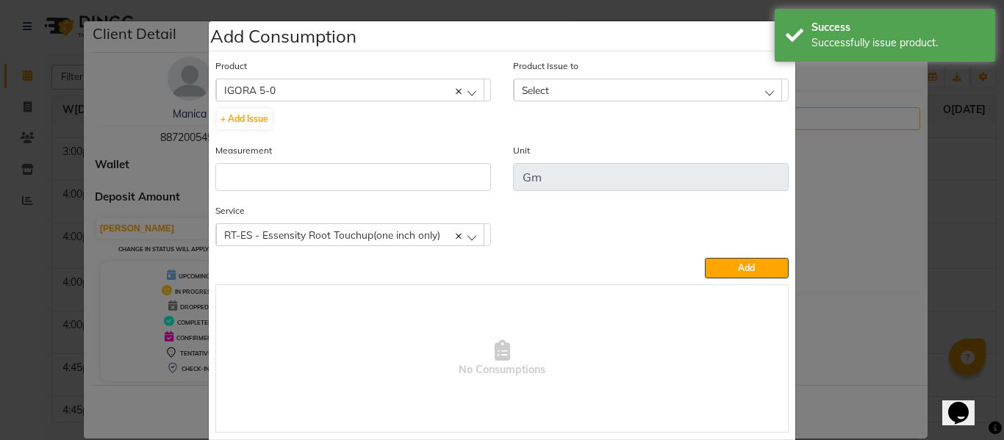
click at [599, 87] on div "Select" at bounding box center [648, 90] width 268 height 22
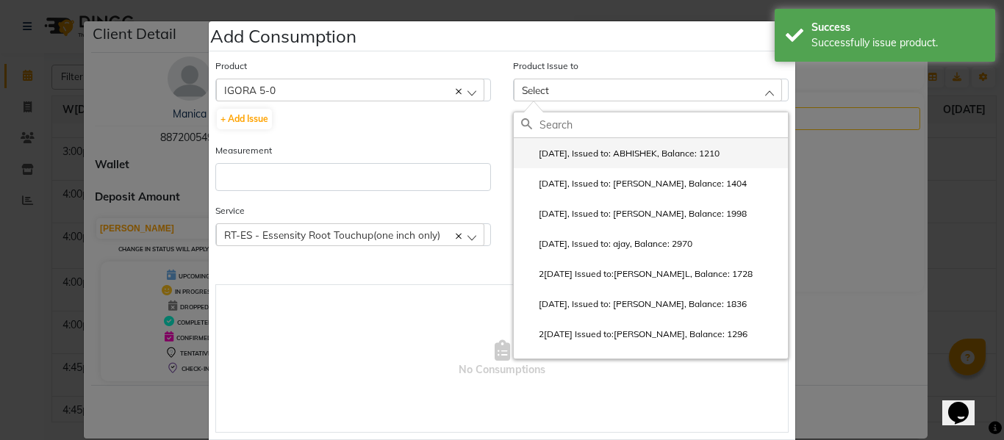
click at [611, 149] on label "[DATE], Issued to: ABHISHEK, Balance: 1210" at bounding box center [620, 153] width 199 height 13
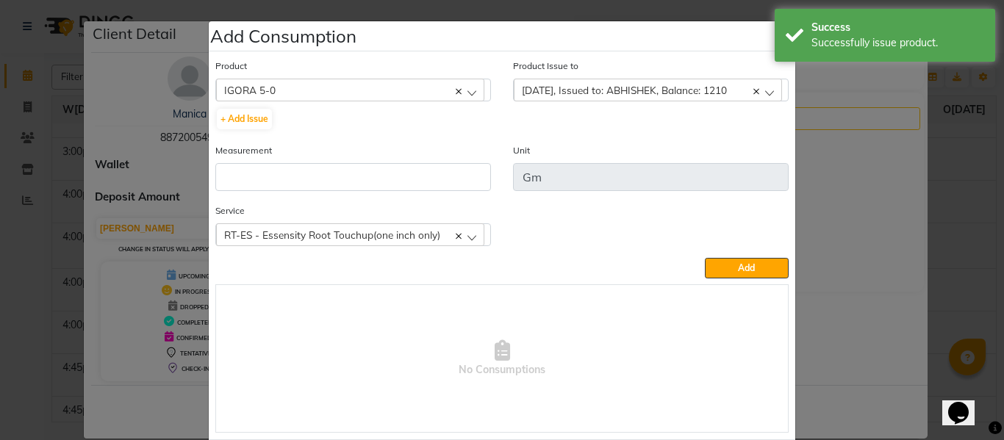
click at [424, 193] on div "Measurement" at bounding box center [353, 173] width 298 height 60
click at [422, 179] on input "number" at bounding box center [353, 177] width 276 height 28
click at [746, 263] on span "Add" at bounding box center [746, 267] width 17 height 11
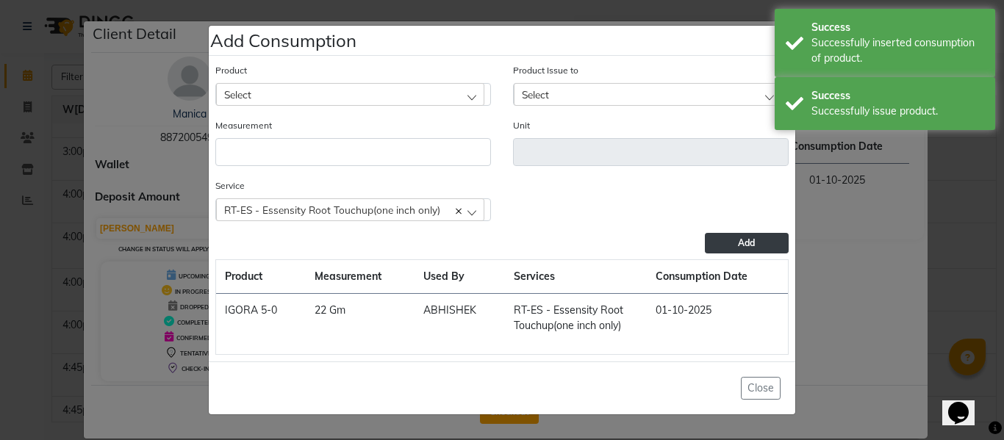
click at [321, 87] on div "Select" at bounding box center [350, 94] width 268 height 22
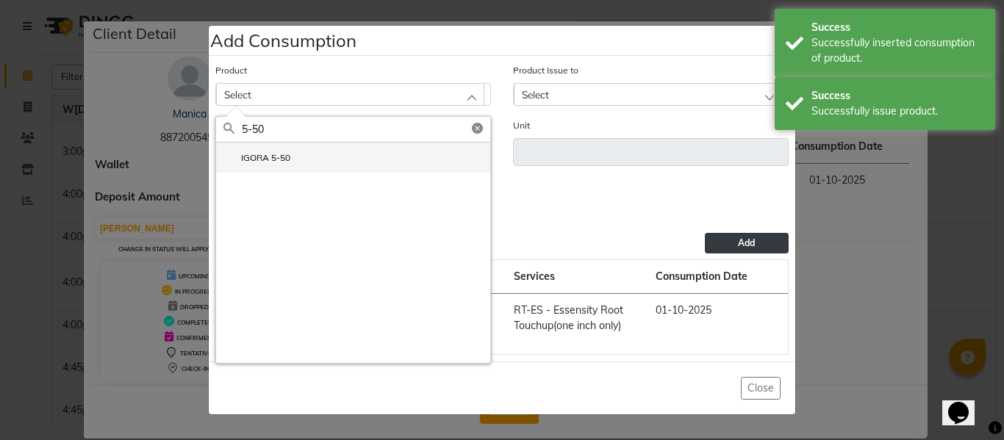
click at [287, 159] on label "IGORA 5-50" at bounding box center [257, 157] width 67 height 13
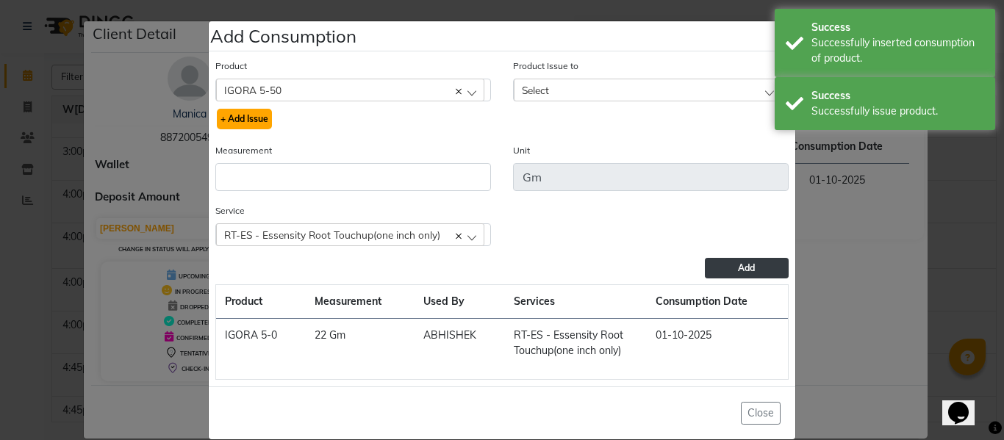
click at [254, 115] on button "+ Add Issue" at bounding box center [244, 119] width 55 height 21
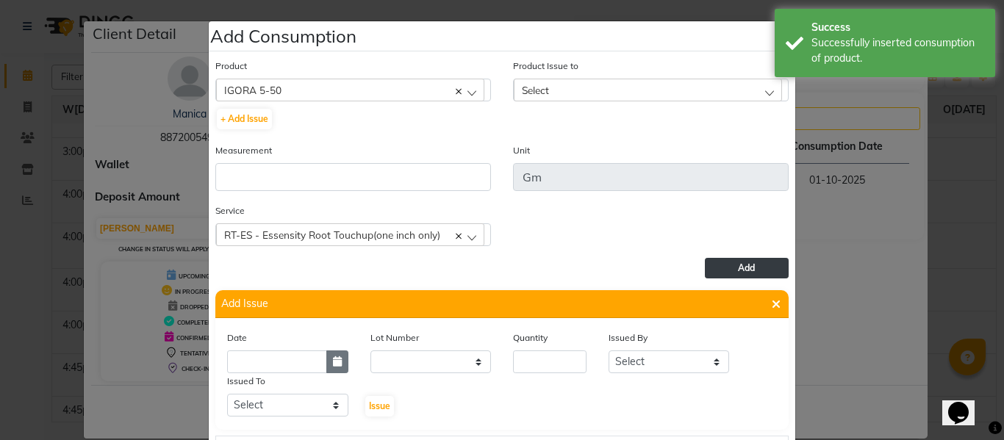
click at [335, 362] on icon "button" at bounding box center [337, 362] width 9 height 10
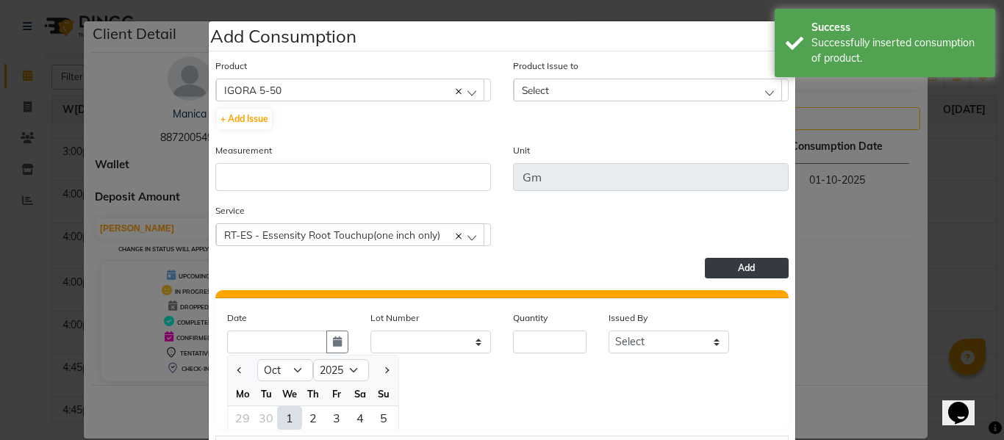
click at [284, 421] on div "1" at bounding box center [290, 419] width 24 height 24
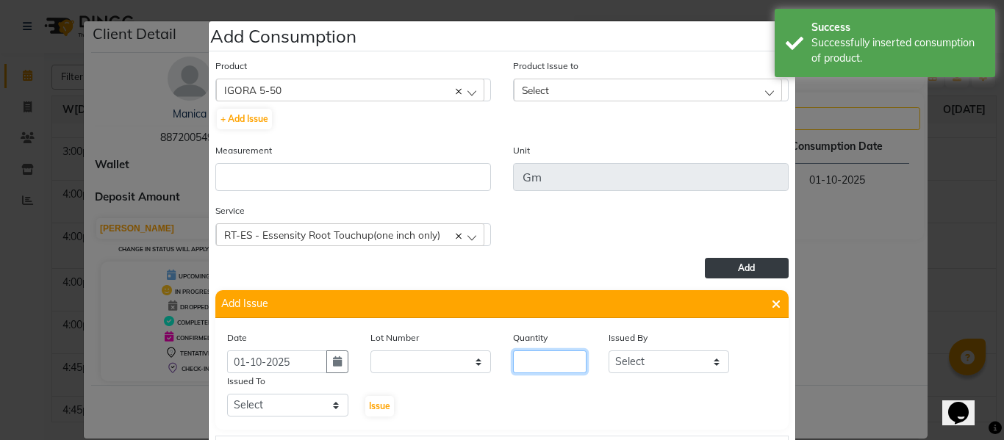
click at [538, 365] on input "number" at bounding box center [550, 362] width 74 height 23
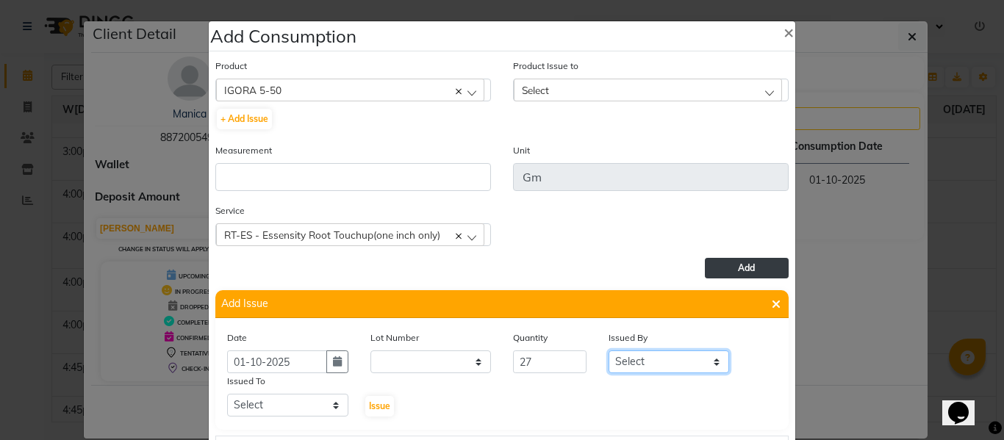
drag, startPoint x: 638, startPoint y: 364, endPoint x: 637, endPoint y: 356, distance: 8.1
click at [638, 364] on select "Select ABHISHEK ajay [PERSON_NAME] [PERSON_NAME] [PERSON_NAME] [PERSON_NAME] HE…" at bounding box center [669, 362] width 121 height 23
click at [609, 351] on select "Select ABHISHEK ajay [PERSON_NAME] [PERSON_NAME] [PERSON_NAME] [PERSON_NAME] HE…" at bounding box center [669, 362] width 121 height 23
click at [292, 404] on select "Select ABHISHEK ajay [PERSON_NAME] [PERSON_NAME] [PERSON_NAME] [PERSON_NAME] HE…" at bounding box center [287, 405] width 121 height 23
click at [227, 394] on select "Select ABHISHEK ajay [PERSON_NAME] [PERSON_NAME] [PERSON_NAME] [PERSON_NAME] HE…" at bounding box center [287, 405] width 121 height 23
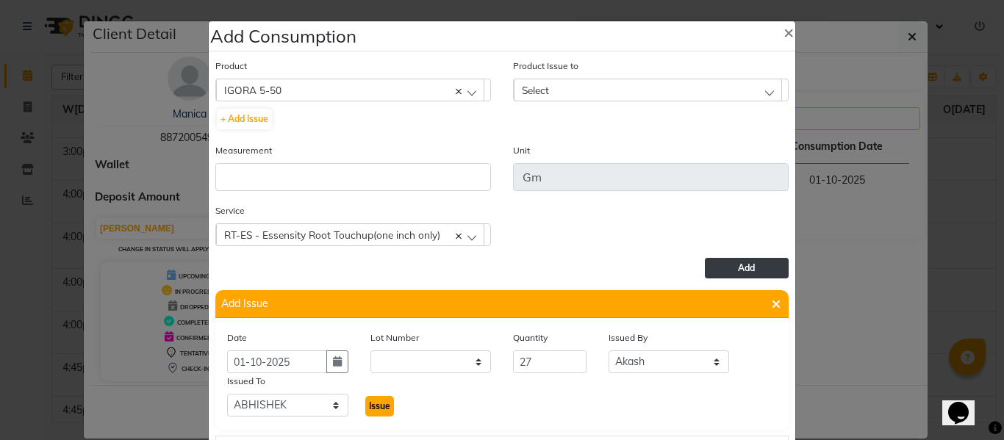
click at [376, 398] on button "Issue" at bounding box center [379, 406] width 29 height 21
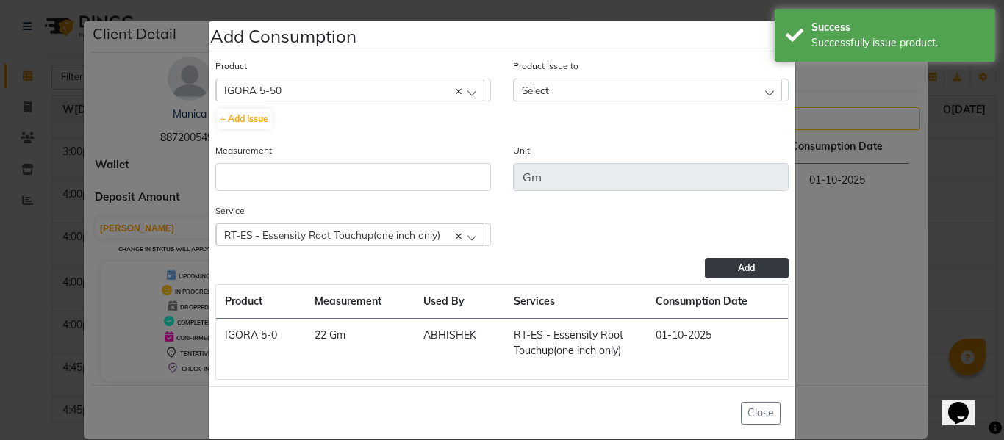
click at [570, 82] on div "Select" at bounding box center [648, 90] width 268 height 22
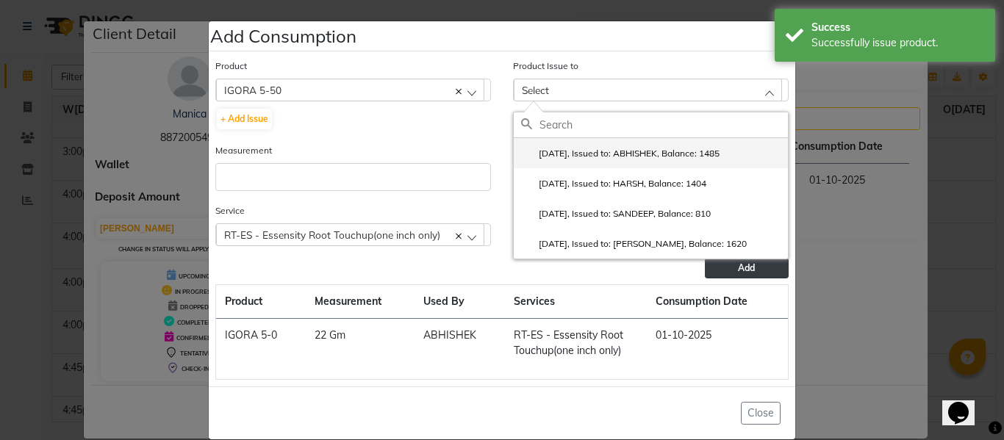
click at [588, 151] on label "[DATE], Issued to: ABHISHEK, Balance: 1485" at bounding box center [620, 153] width 199 height 13
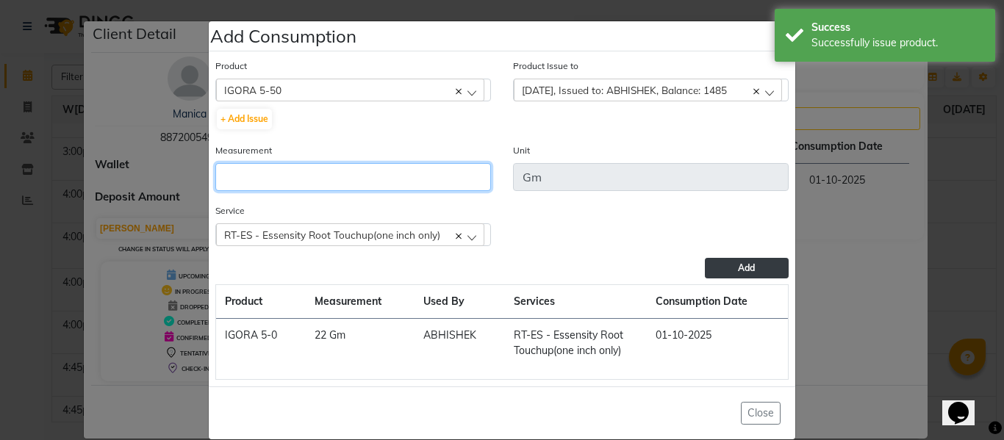
click at [377, 175] on input "number" at bounding box center [353, 177] width 276 height 28
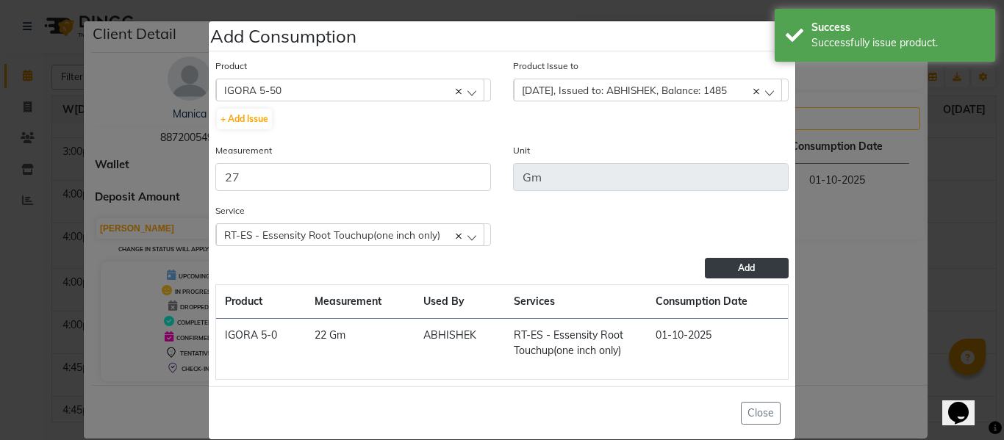
click at [751, 262] on button "Add" at bounding box center [747, 268] width 84 height 21
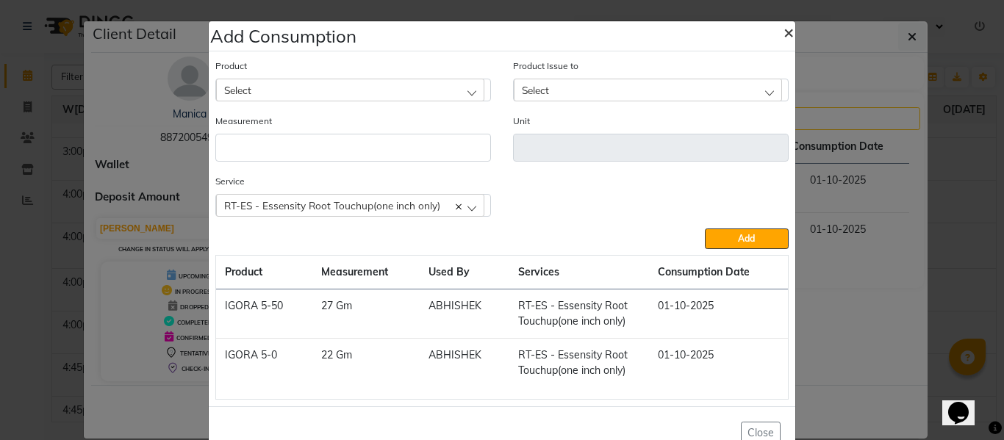
click at [776, 25] on button "×" at bounding box center [789, 31] width 34 height 41
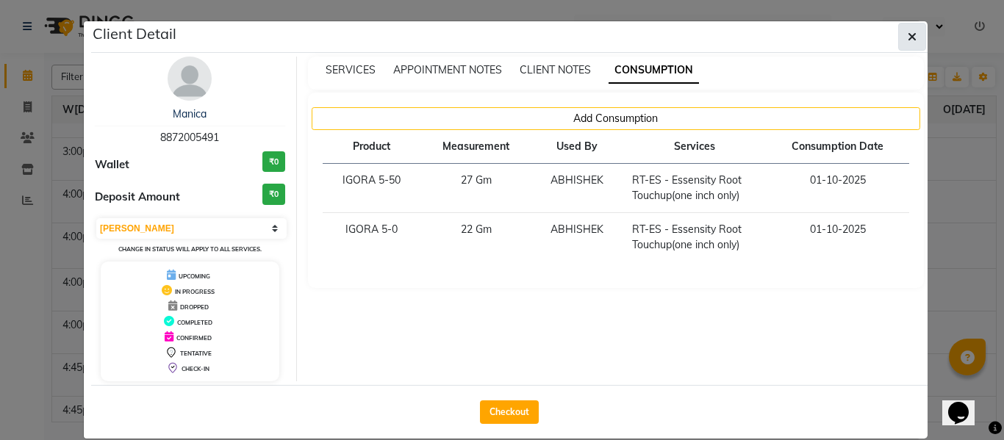
click at [908, 29] on span "button" at bounding box center [912, 36] width 9 height 15
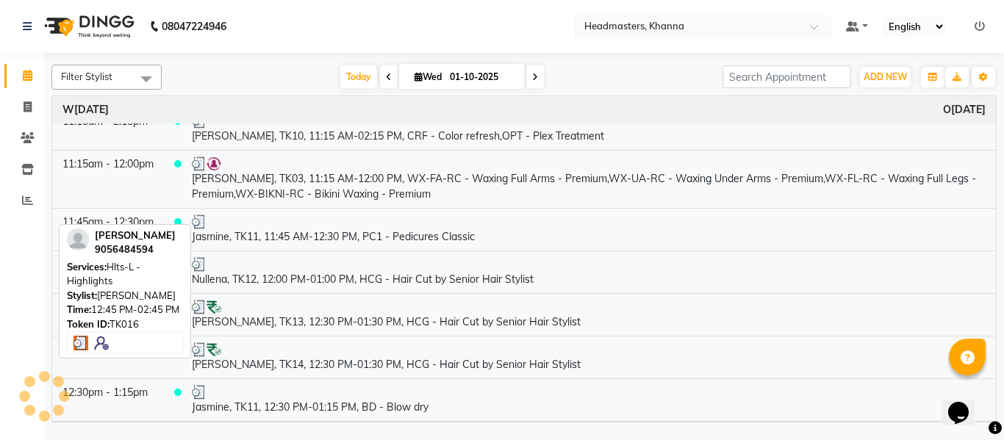
scroll to position [588, 0]
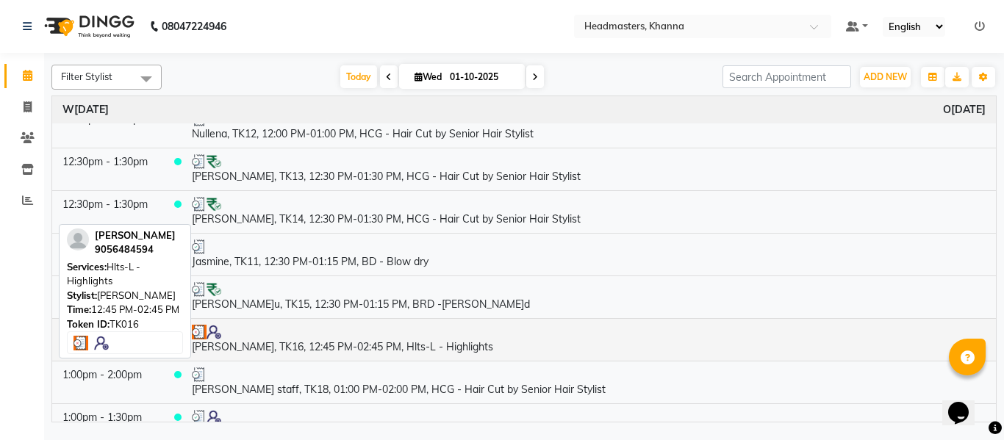
click at [411, 342] on td "[PERSON_NAME], TK16, 12:45 PM-02:45 PM, Hlts-L - Highlights" at bounding box center [589, 339] width 815 height 43
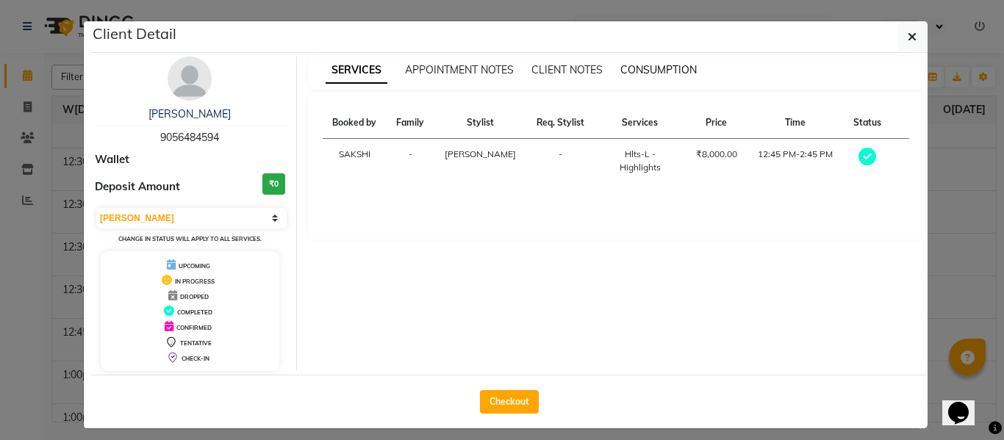
click at [628, 71] on span "CONSUMPTION" at bounding box center [659, 69] width 76 height 13
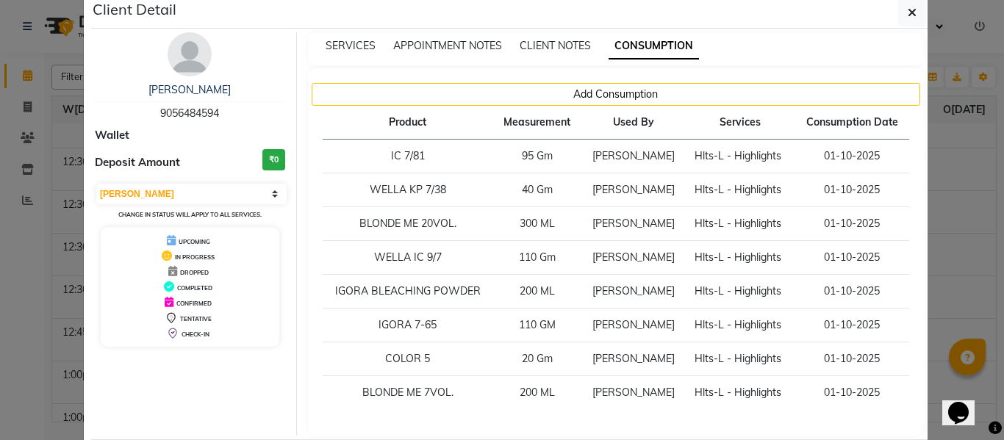
scroll to position [0, 0]
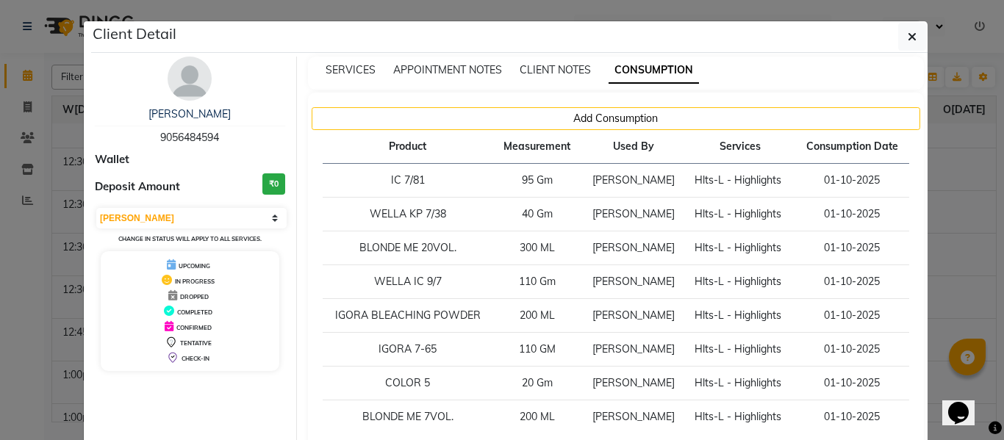
click at [887, 24] on div "Client Detail" at bounding box center [509, 37] width 837 height 32
drag, startPoint x: 901, startPoint y: 32, endPoint x: 873, endPoint y: 129, distance: 101.9
click at [902, 32] on button "button" at bounding box center [912, 37] width 28 height 28
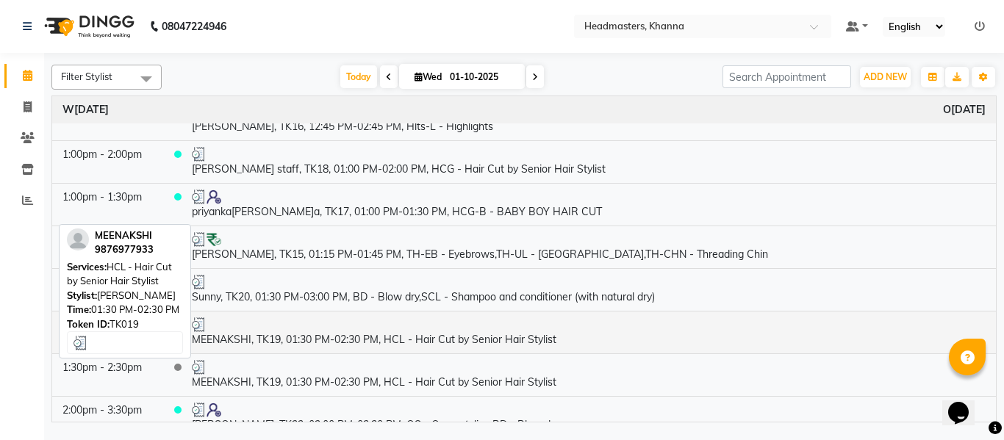
scroll to position [735, 0]
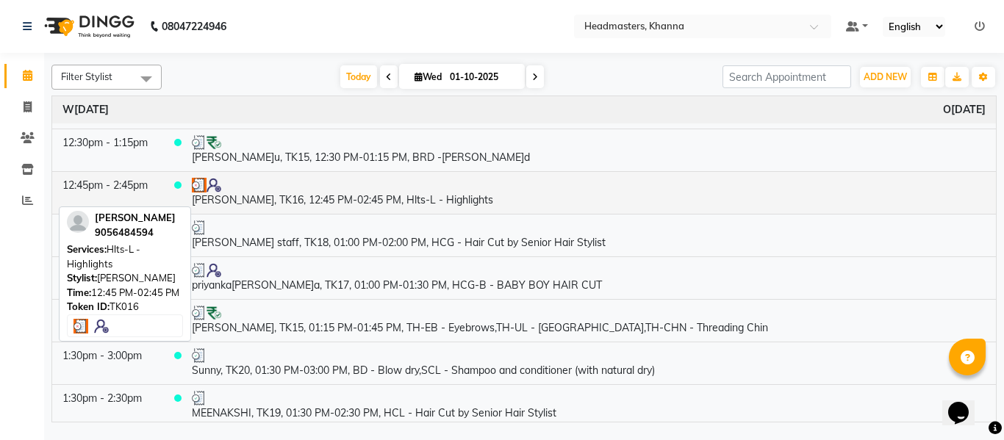
click at [422, 193] on td "[PERSON_NAME], TK16, 12:45 PM-02:45 PM, Hlts-L - Highlights" at bounding box center [589, 192] width 815 height 43
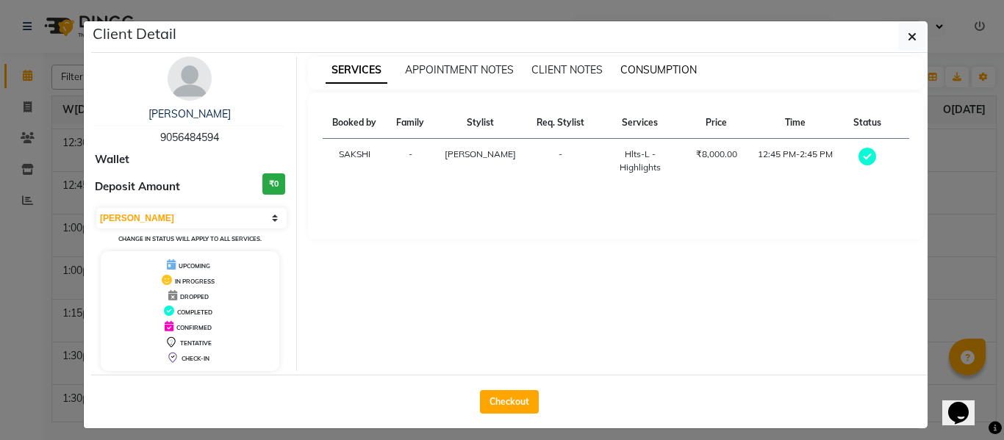
click at [642, 64] on span "CONSUMPTION" at bounding box center [659, 69] width 76 height 13
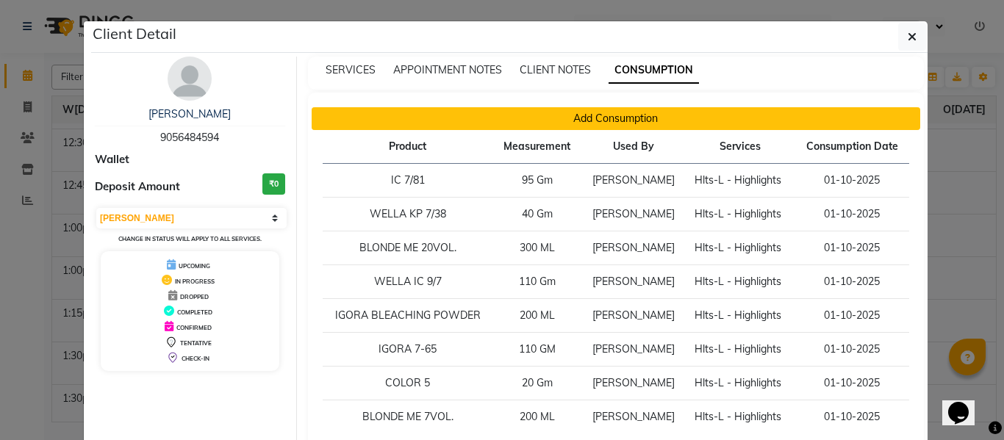
click at [604, 108] on button "Add Consumption" at bounding box center [616, 118] width 609 height 23
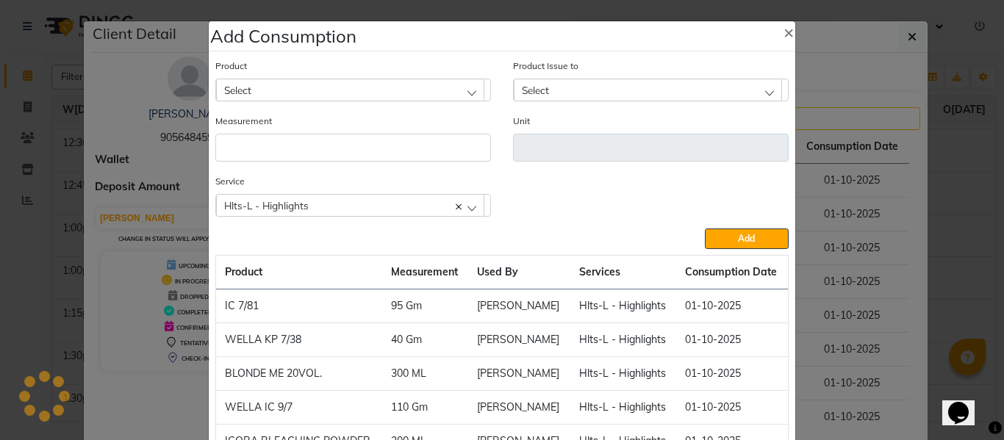
click at [373, 202] on div "Hlts-L - Highlights" at bounding box center [350, 205] width 268 height 22
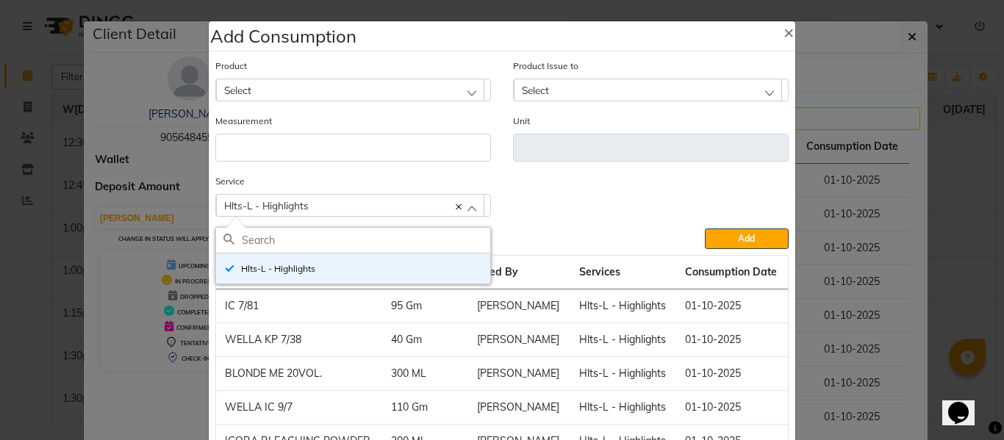
click at [605, 196] on div "Service Hlts-L - Highlights Hlts-L - Highlights" at bounding box center [502, 201] width 596 height 55
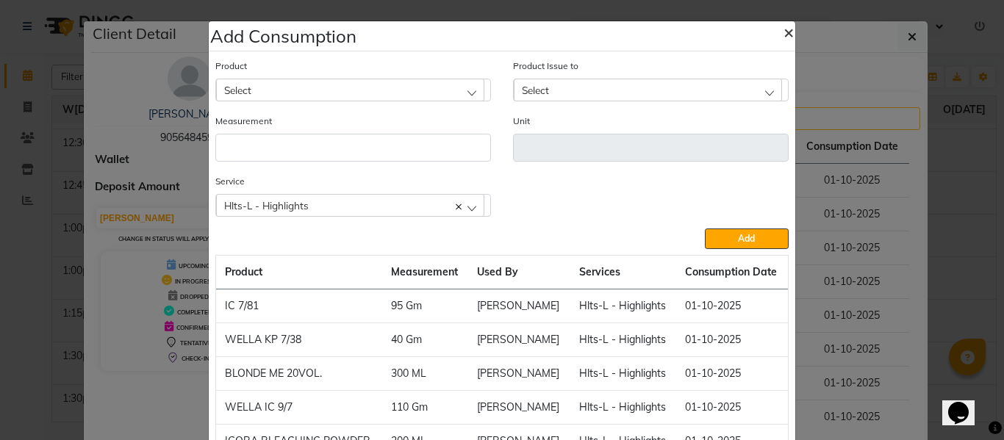
click at [784, 32] on span "×" at bounding box center [789, 32] width 10 height 22
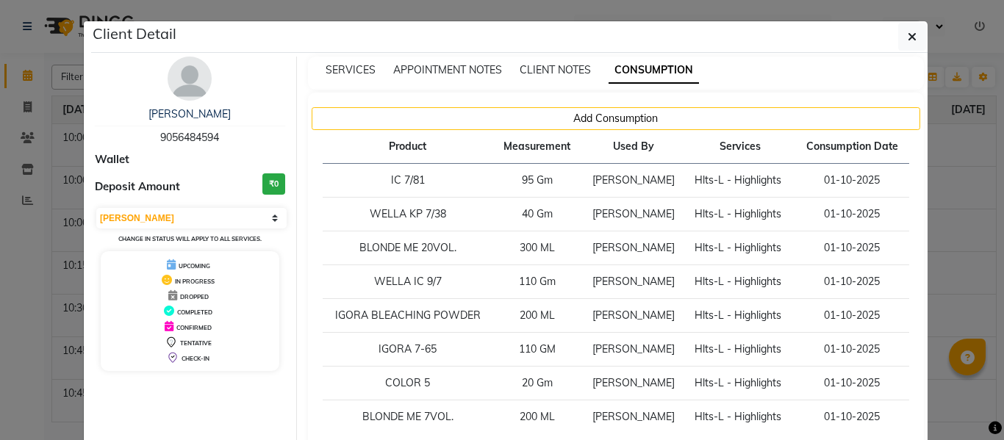
select select "3"
click at [908, 31] on icon "button" at bounding box center [912, 37] width 9 height 12
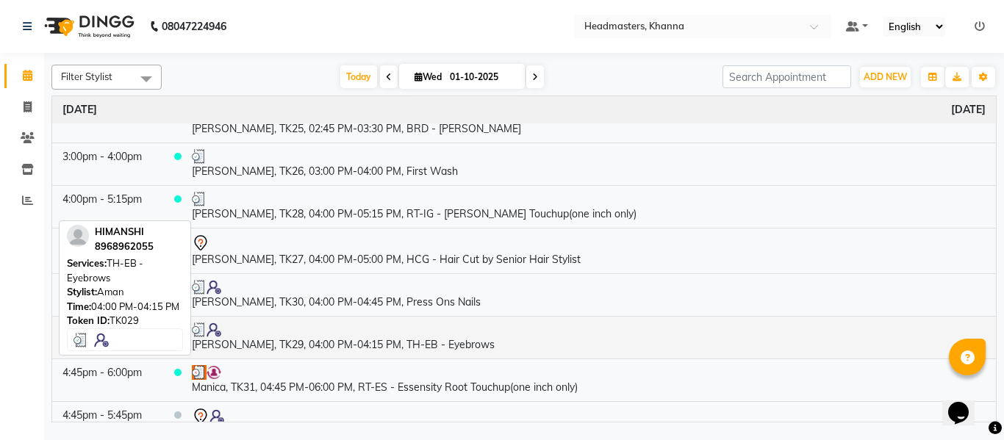
scroll to position [1323, 0]
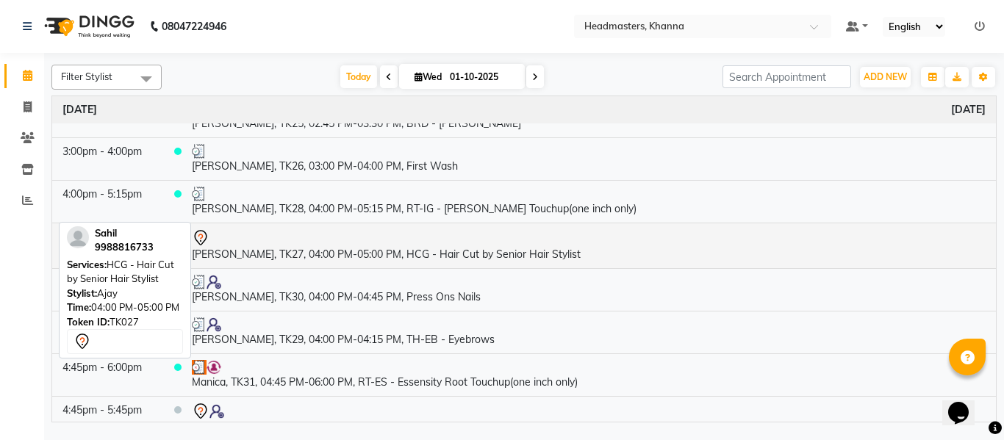
click at [373, 260] on td "Sahil, TK27, 04:00 PM-05:00 PM, HCG - Hair Cut by Senior Hair Stylist" at bounding box center [589, 246] width 815 height 46
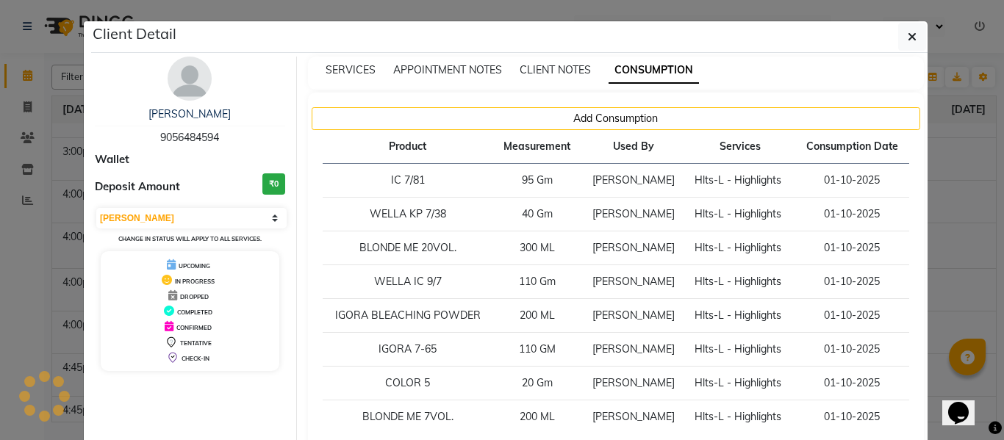
select select "7"
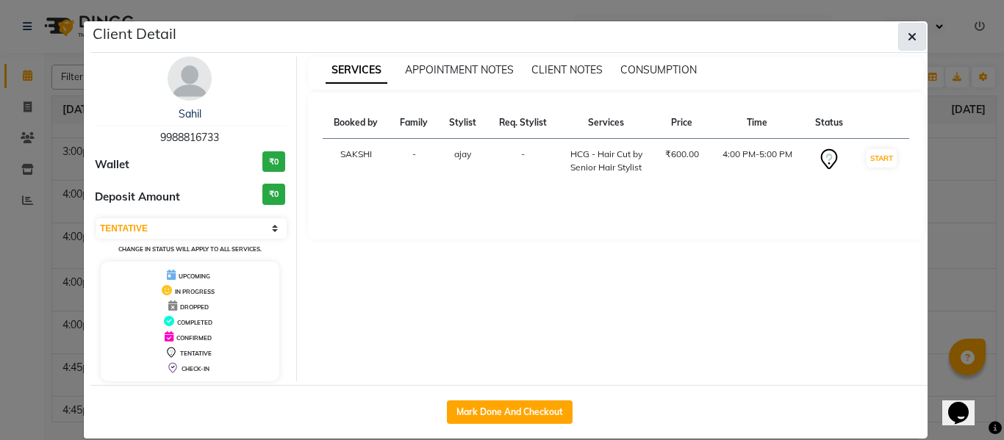
click at [908, 36] on icon "button" at bounding box center [912, 37] width 9 height 12
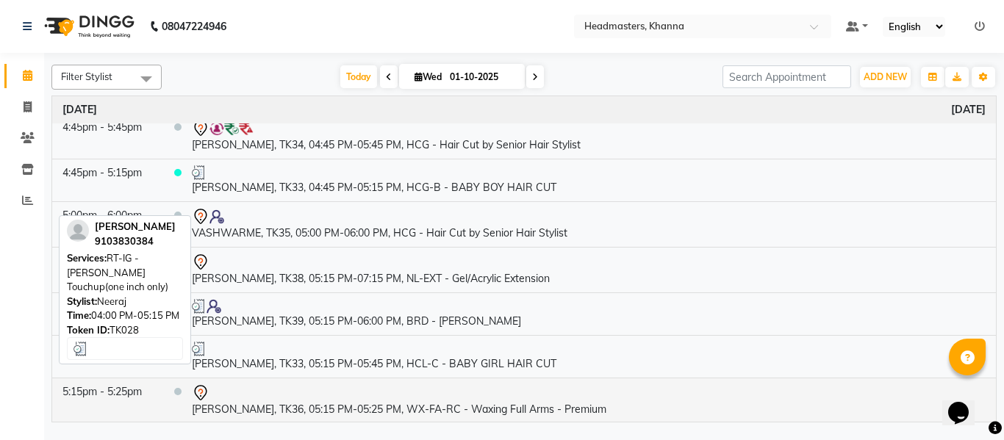
scroll to position [1830, 0]
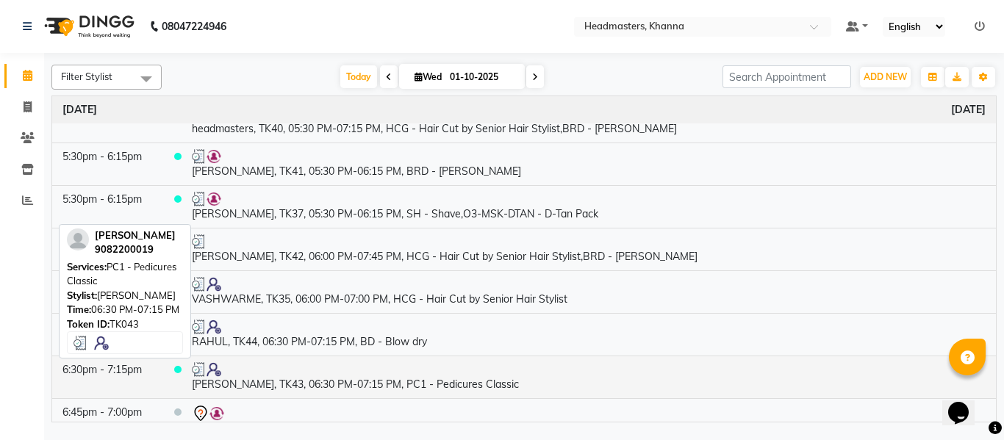
scroll to position [2007, 0]
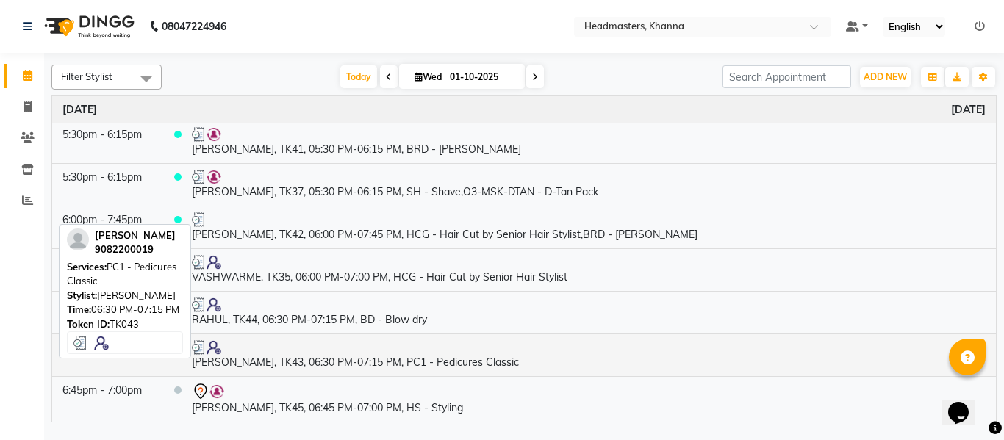
click at [336, 357] on td "RAJNI, TK43, 06:30 PM-07:15 PM, PC1 - Pedicures Classic" at bounding box center [589, 355] width 815 height 43
select select "3"
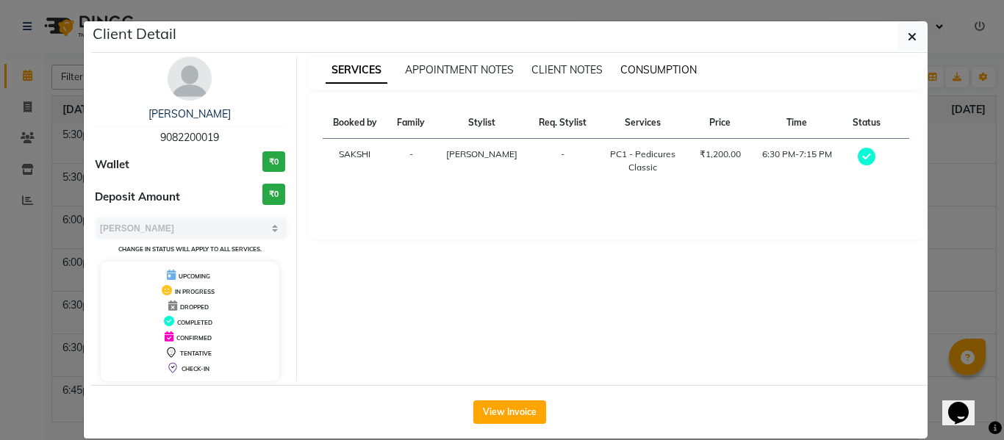
click at [663, 65] on span "CONSUMPTION" at bounding box center [659, 69] width 76 height 13
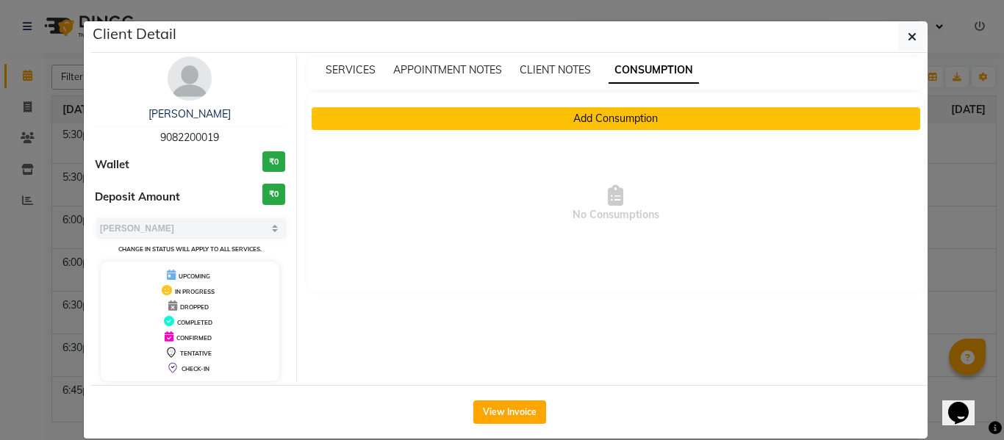
click at [614, 124] on button "Add Consumption" at bounding box center [616, 118] width 609 height 23
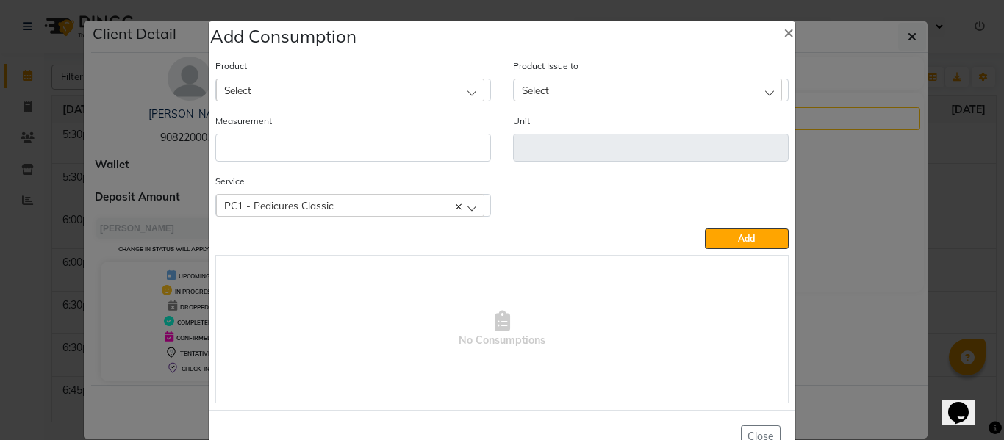
click at [354, 90] on div "Select" at bounding box center [350, 90] width 268 height 22
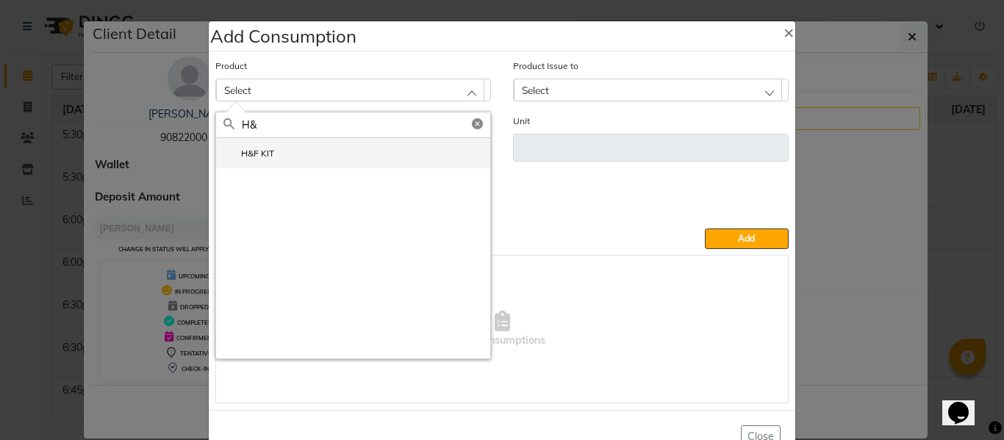
type input "H&"
click at [246, 148] on label "H&F KIT" at bounding box center [249, 153] width 51 height 13
type input "Pcs"
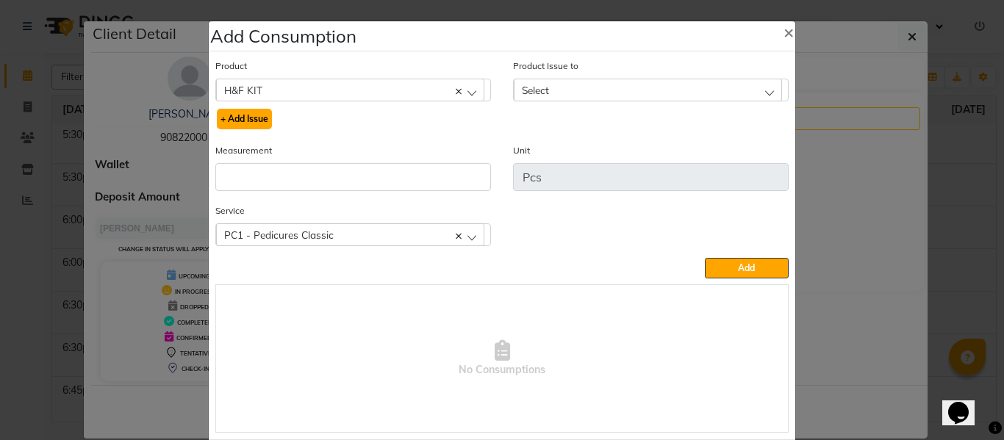
click at [240, 122] on button "+ Add Issue" at bounding box center [244, 119] width 55 height 21
select select
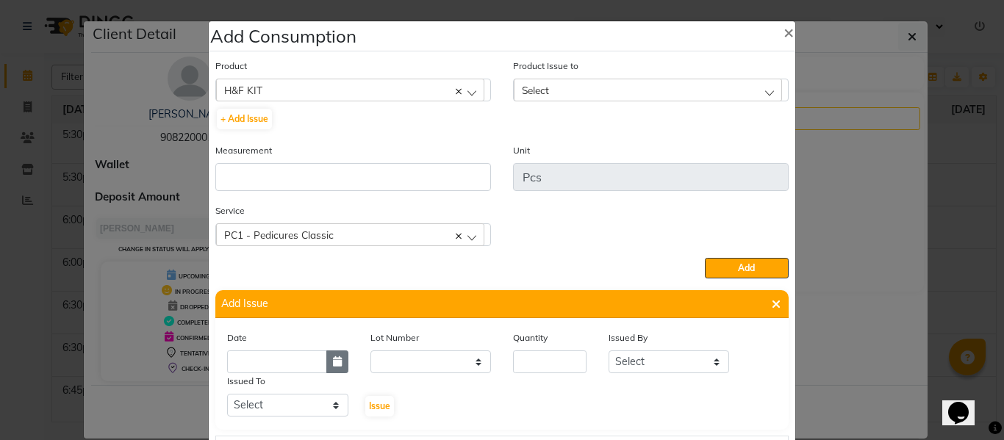
click at [333, 365] on icon "button" at bounding box center [337, 362] width 9 height 10
select select "10"
select select "2025"
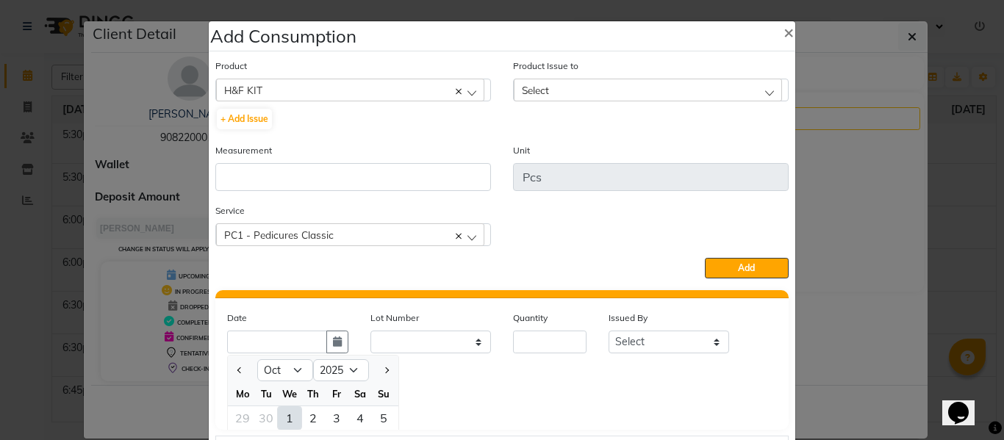
click at [278, 415] on div "1" at bounding box center [290, 419] width 24 height 24
type input "01-10-2025"
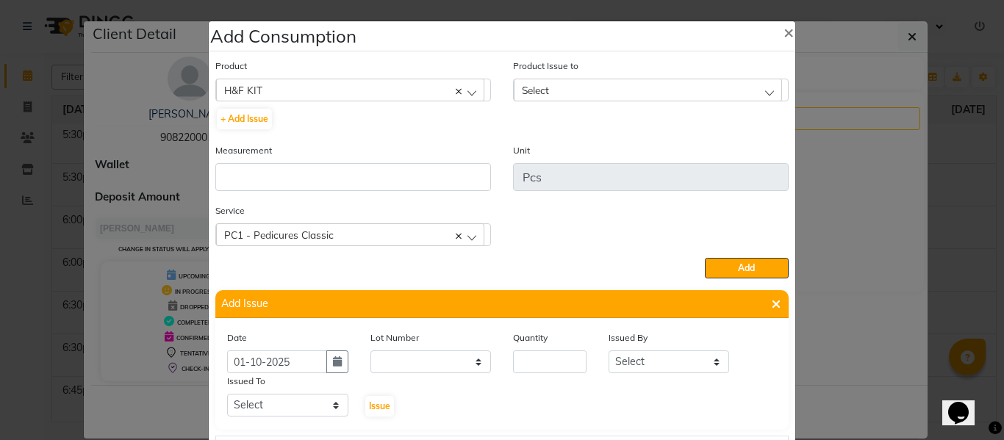
scroll to position [0, 0]
click at [541, 367] on input "number" at bounding box center [550, 362] width 74 height 23
type input "1"
click at [626, 362] on select "Select ABHISHEK ajay [PERSON_NAME] [PERSON_NAME] [PERSON_NAME] [PERSON_NAME] HE…" at bounding box center [669, 362] width 121 height 23
select select "82726"
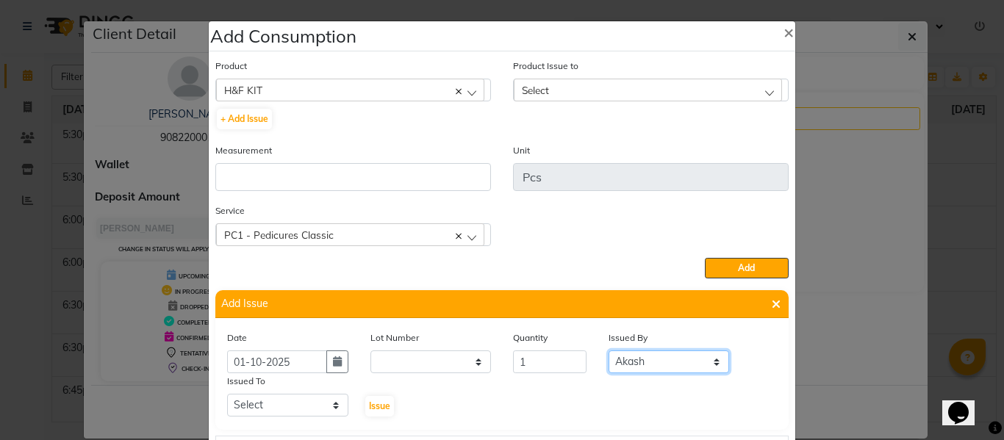
click at [609, 351] on select "Select ABHISHEK ajay [PERSON_NAME] [PERSON_NAME] [PERSON_NAME] [PERSON_NAME] HE…" at bounding box center [669, 362] width 121 height 23
click at [307, 396] on select "Select ABHISHEK ajay [PERSON_NAME] [PERSON_NAME] [PERSON_NAME] [PERSON_NAME] HE…" at bounding box center [287, 405] width 121 height 23
select select "64064"
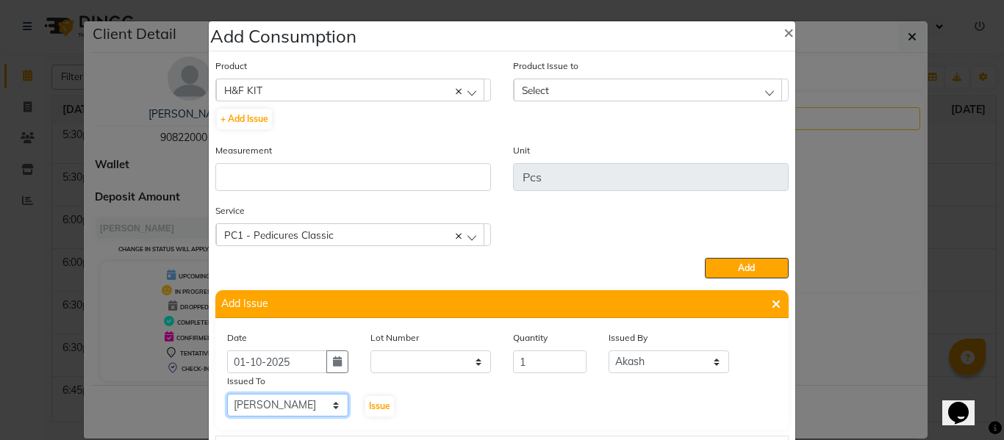
click at [227, 394] on select "Select ABHISHEK ajay [PERSON_NAME] [PERSON_NAME] [PERSON_NAME] [PERSON_NAME] HE…" at bounding box center [287, 405] width 121 height 23
click at [380, 399] on button "Issue" at bounding box center [379, 406] width 29 height 21
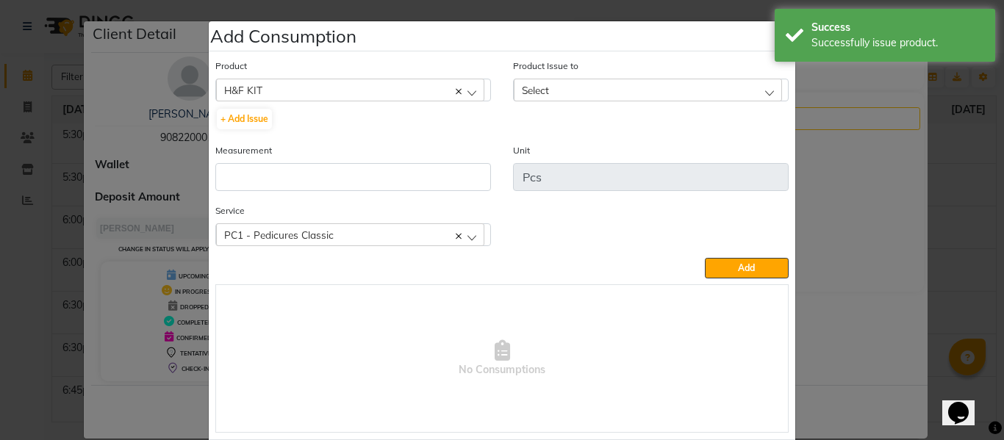
click at [557, 89] on div "Select" at bounding box center [648, 90] width 268 height 22
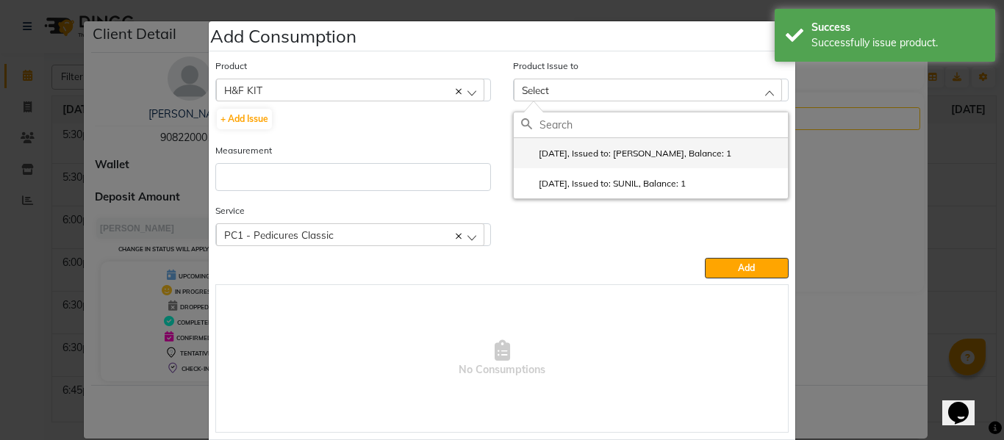
click at [594, 150] on label "[DATE], Issued to: [PERSON_NAME], Balance: 1" at bounding box center [626, 153] width 210 height 13
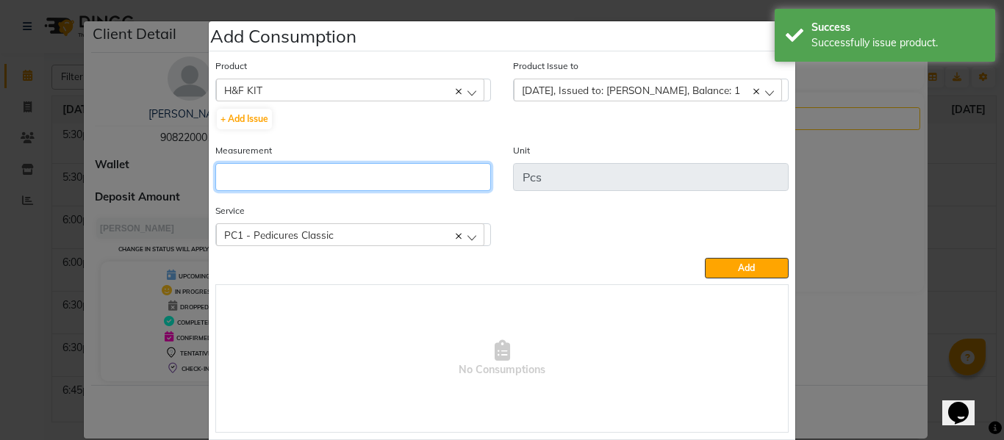
click at [401, 181] on input "number" at bounding box center [353, 177] width 276 height 28
type input "1"
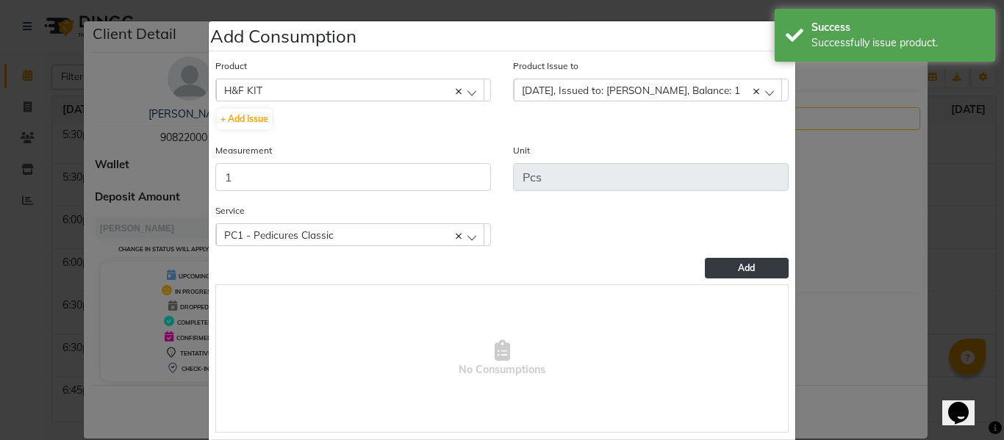
click at [720, 265] on button "Add" at bounding box center [747, 268] width 84 height 21
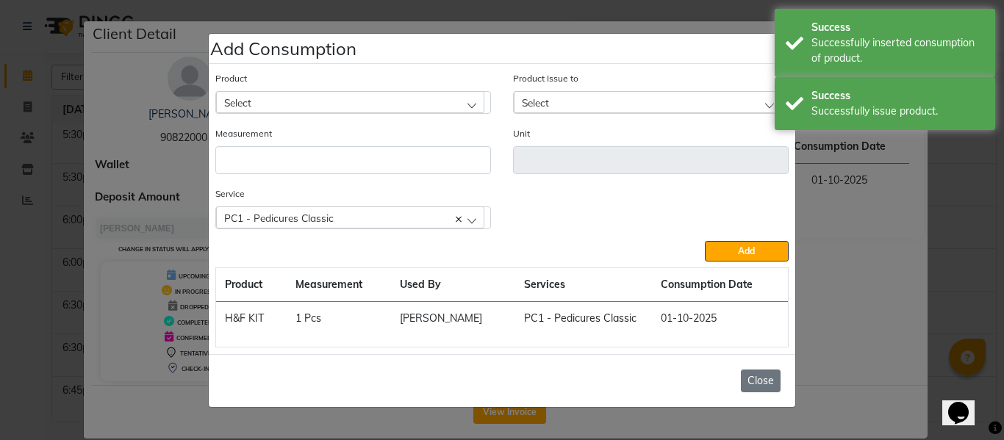
click at [761, 378] on button "Close" at bounding box center [761, 381] width 40 height 23
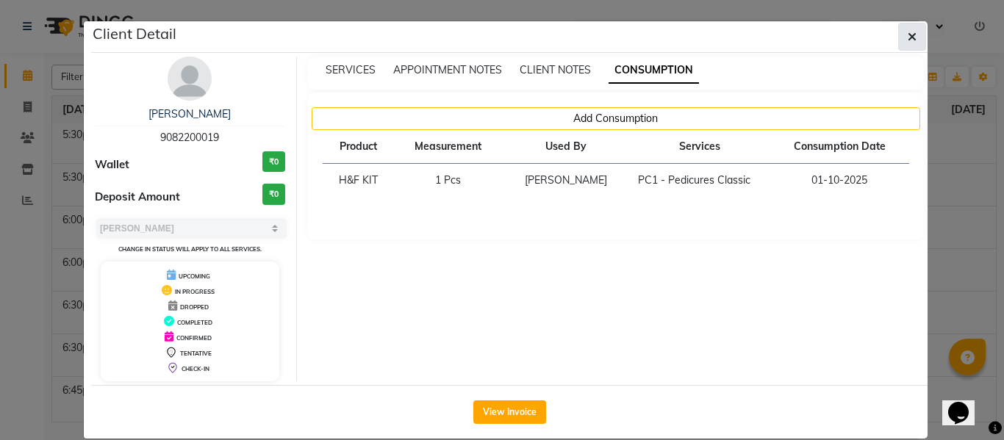
click at [909, 27] on button "button" at bounding box center [912, 37] width 28 height 28
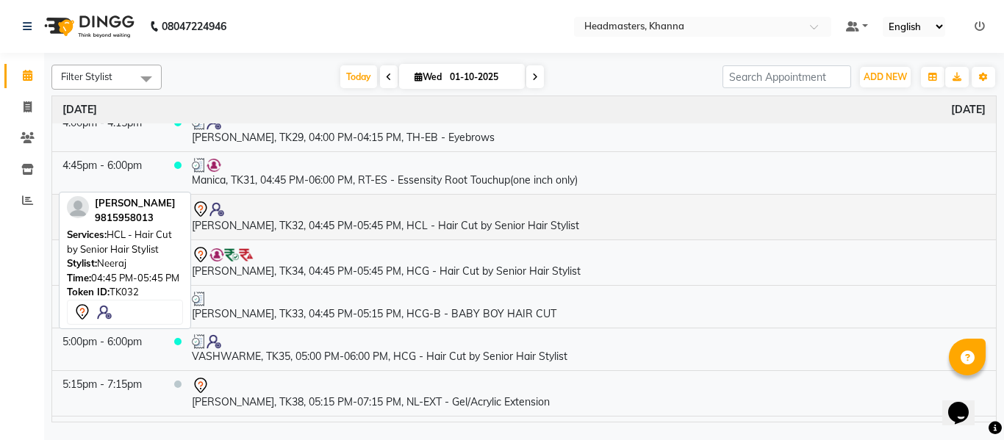
scroll to position [1492, 0]
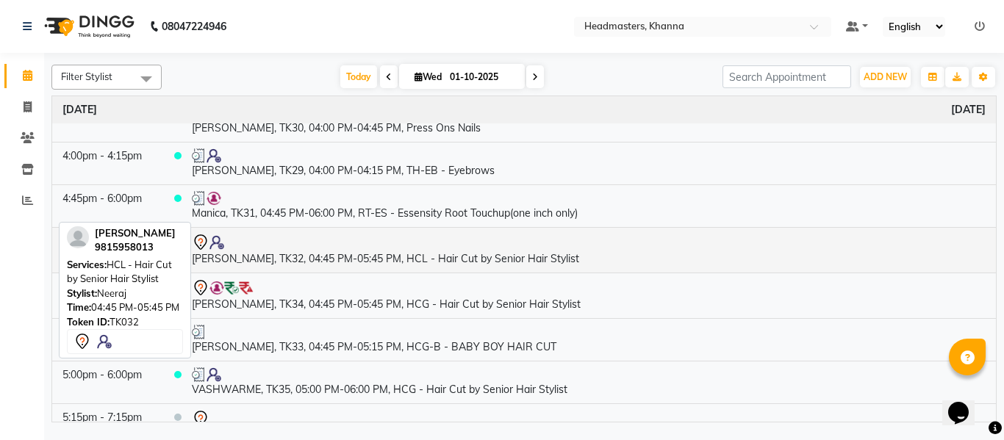
click at [337, 257] on td "[PERSON_NAME], TK32, 04:45 PM-05:45 PM, HCL - Hair Cut by Senior Hair Stylist" at bounding box center [589, 250] width 815 height 46
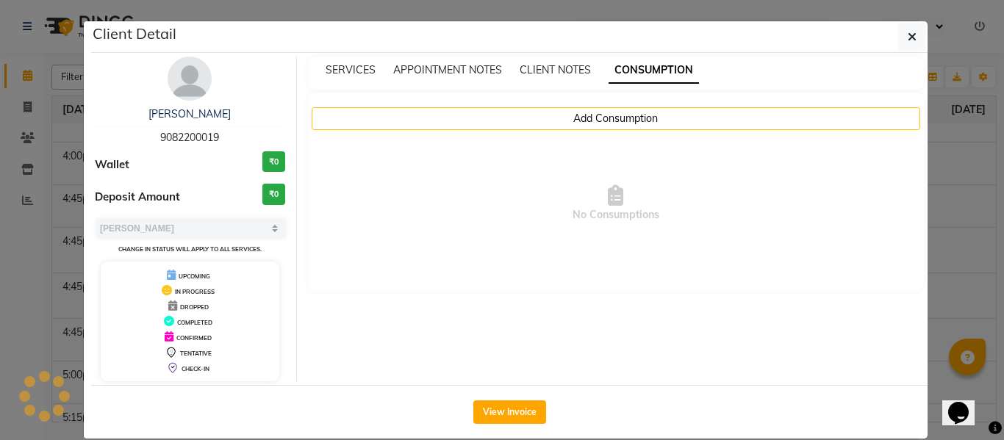
select select "7"
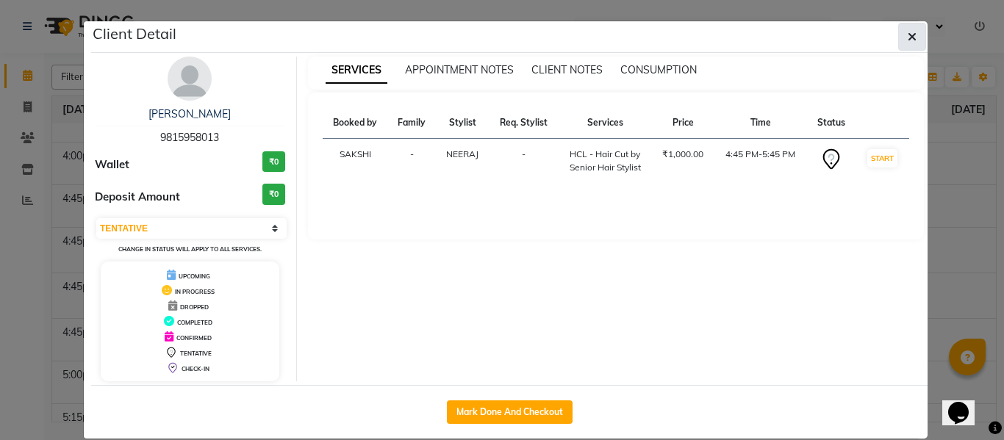
click at [913, 35] on button "button" at bounding box center [912, 37] width 28 height 28
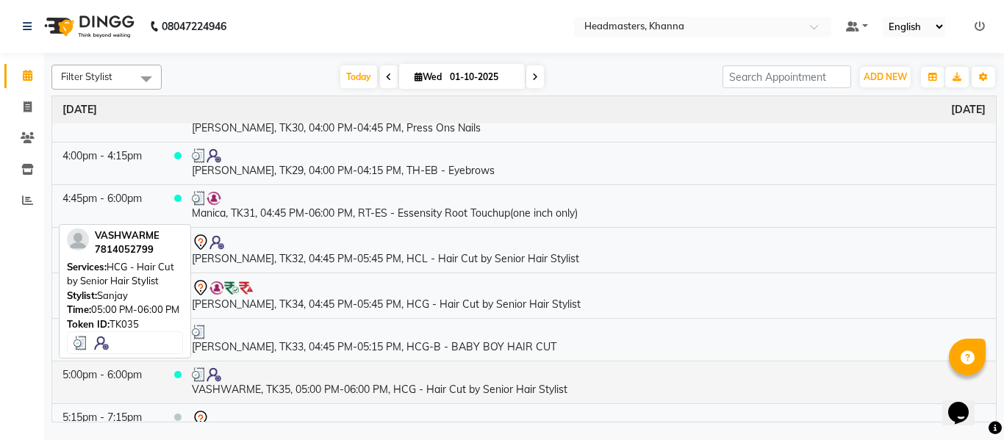
scroll to position [1566, 0]
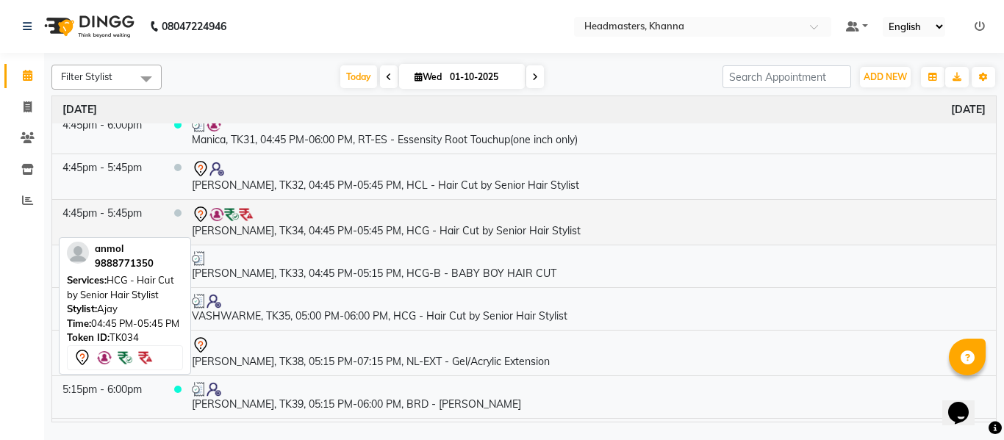
click at [311, 234] on td "[PERSON_NAME], TK34, 04:45 PM-05:45 PM, HCG - Hair Cut by Senior Hair Stylist" at bounding box center [589, 222] width 815 height 46
select select "7"
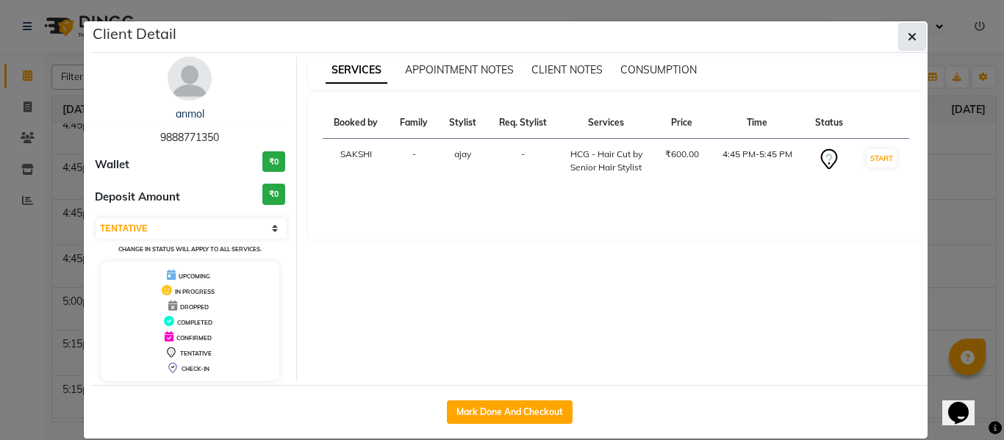
click at [911, 41] on icon "button" at bounding box center [912, 37] width 9 height 12
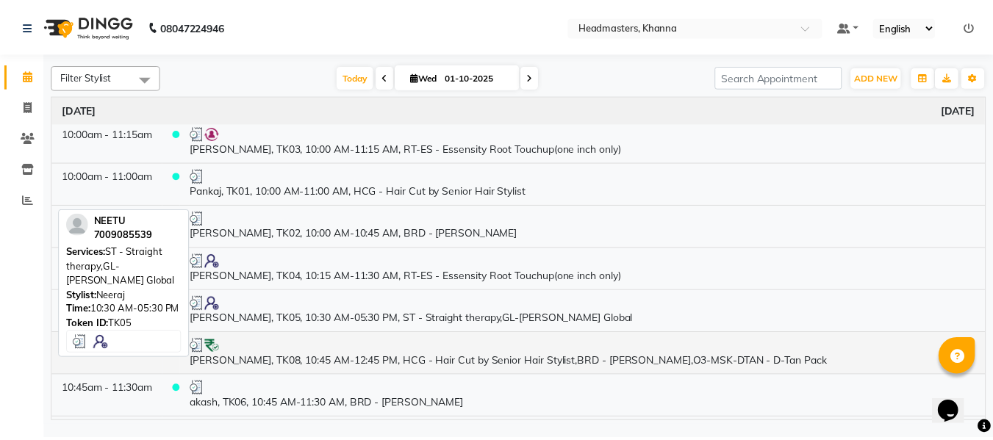
scroll to position [0, 0]
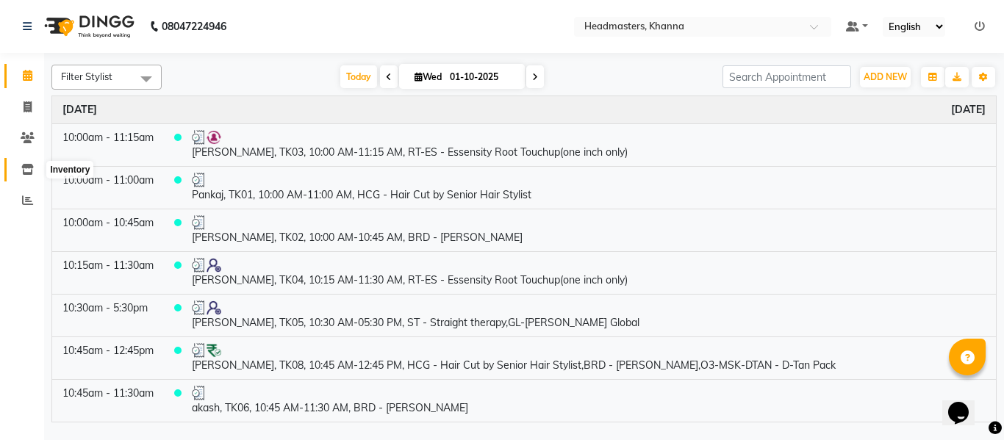
click at [35, 166] on span at bounding box center [28, 170] width 26 height 17
select select
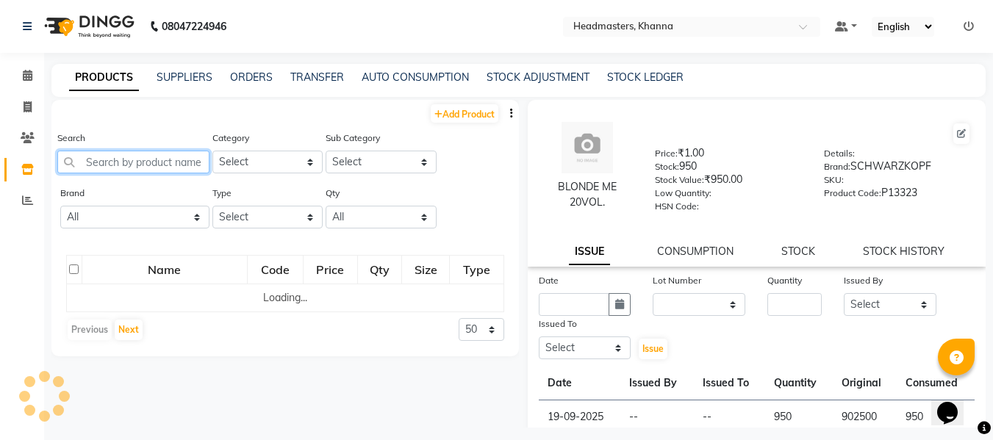
click at [150, 169] on input "text" at bounding box center [133, 162] width 152 height 23
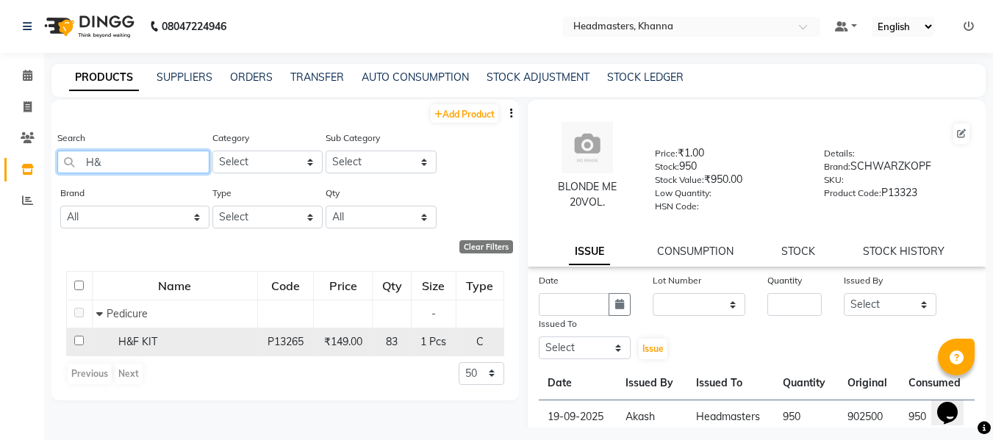
type input "H&"
click at [151, 333] on td "H&F KIT" at bounding box center [174, 342] width 165 height 28
click at [155, 339] on span "H&F KIT" at bounding box center [137, 341] width 39 height 13
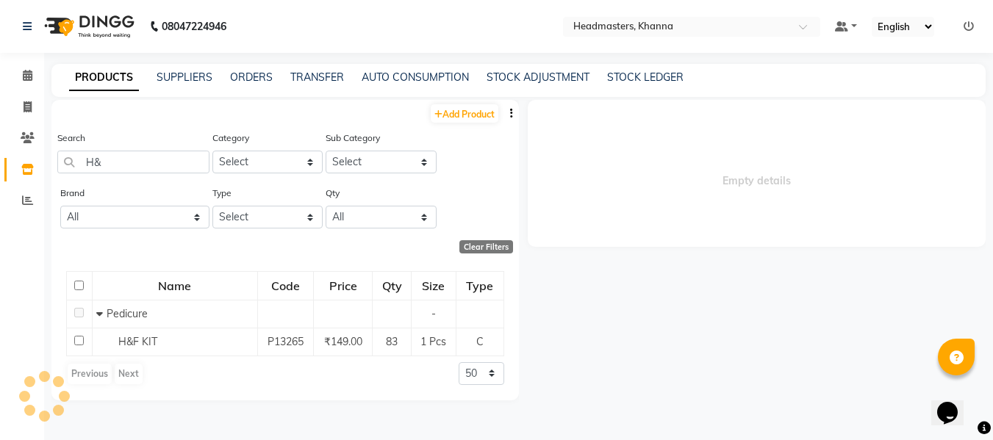
select select
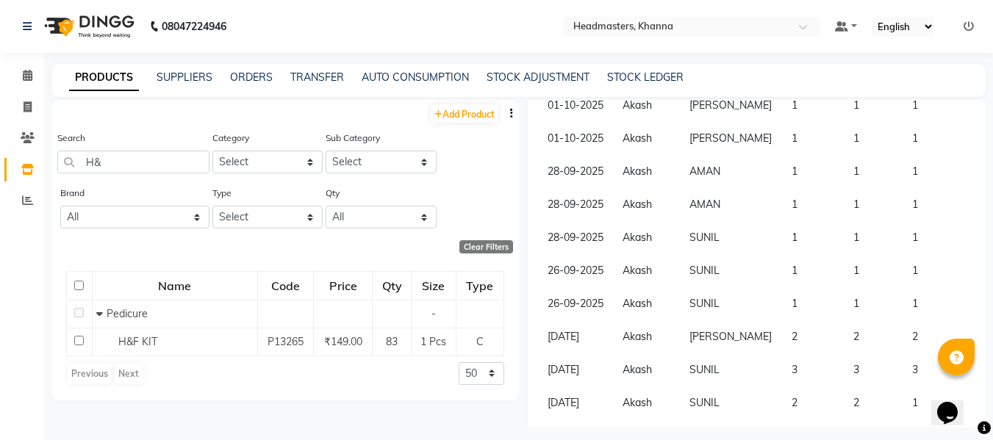
scroll to position [347, 0]
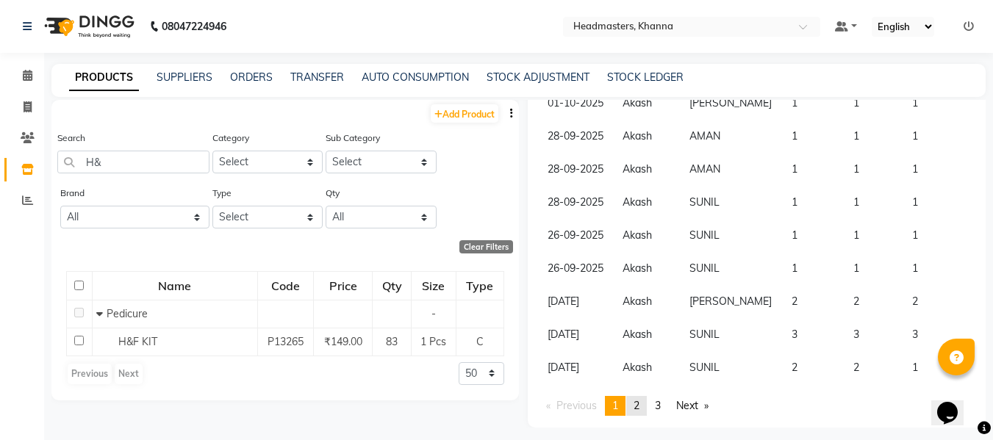
click at [640, 405] on span "2" at bounding box center [637, 405] width 6 height 13
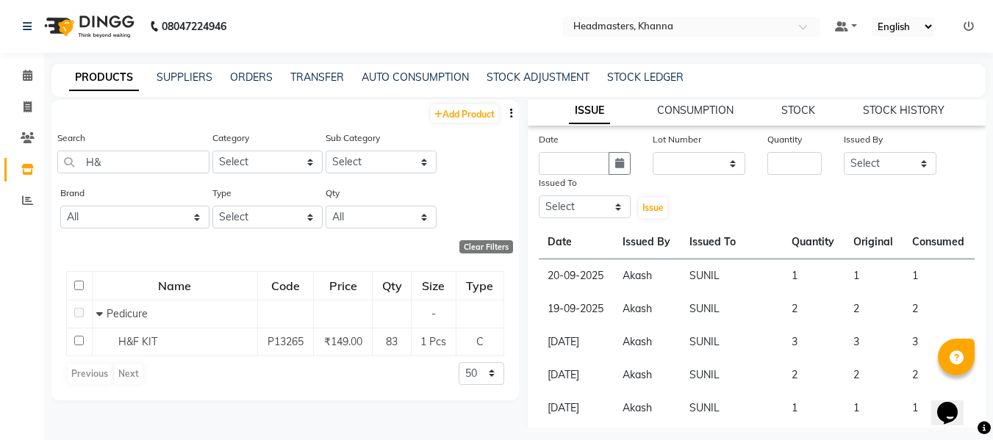
scroll to position [0, 0]
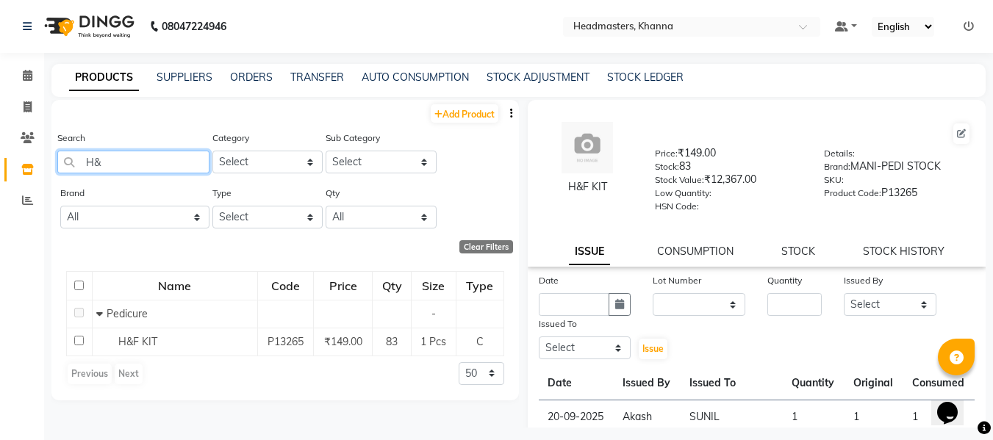
click at [138, 168] on input "H&" at bounding box center [133, 162] width 152 height 23
type input "H"
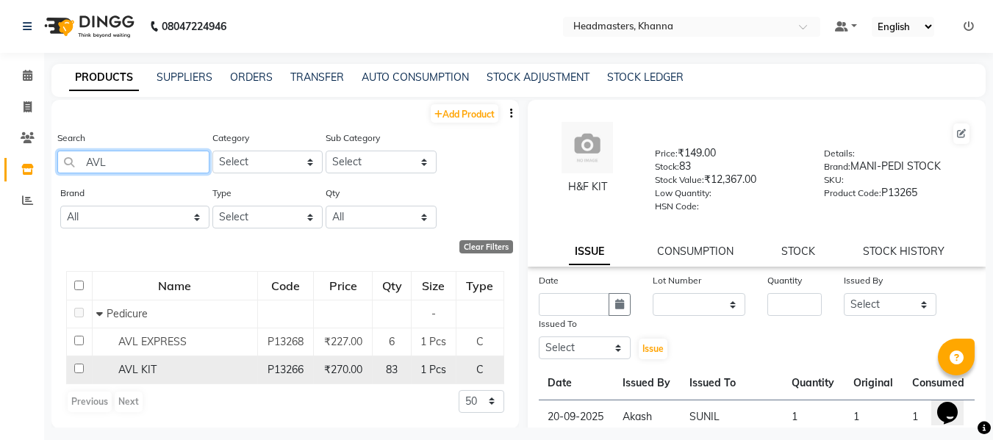
type input "AVL"
click at [146, 364] on span "AVL KIT" at bounding box center [137, 369] width 38 height 13
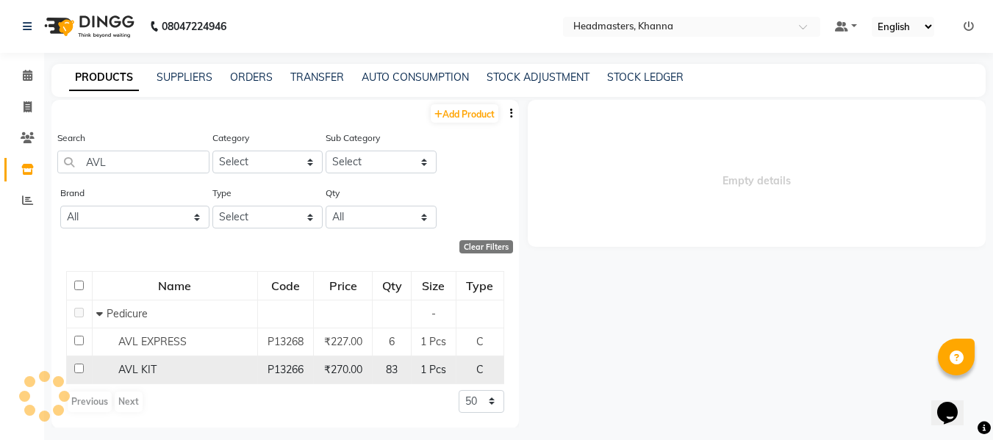
select select
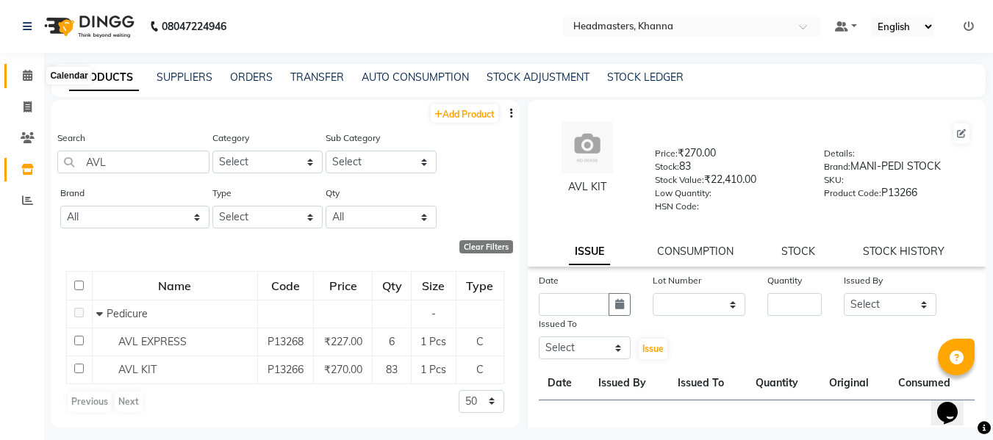
click at [29, 68] on span at bounding box center [28, 76] width 26 height 17
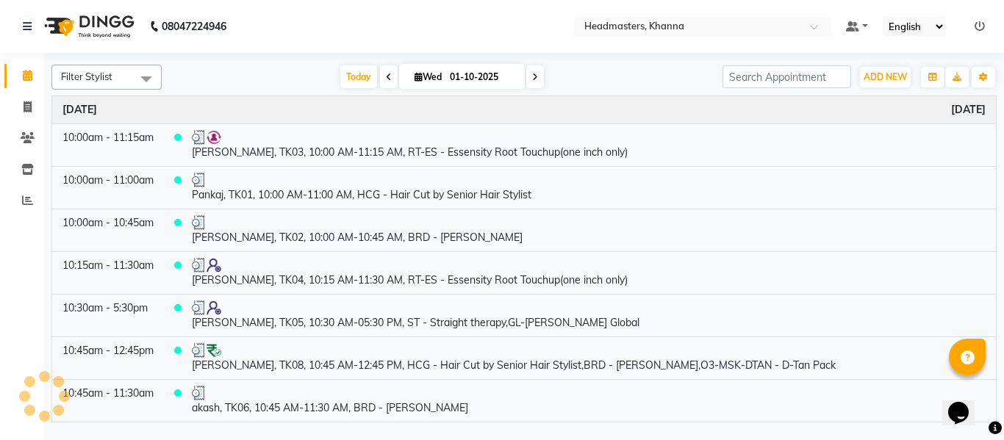
click at [471, 79] on input "01-10-2025" at bounding box center [483, 77] width 74 height 22
select select "10"
select select "2025"
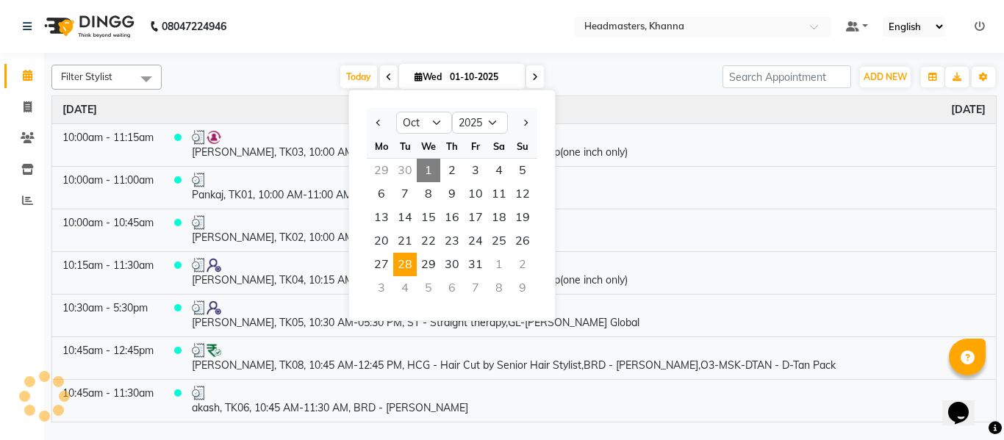
click at [401, 262] on span "28" at bounding box center [405, 265] width 24 height 24
type input "2[DATE]"
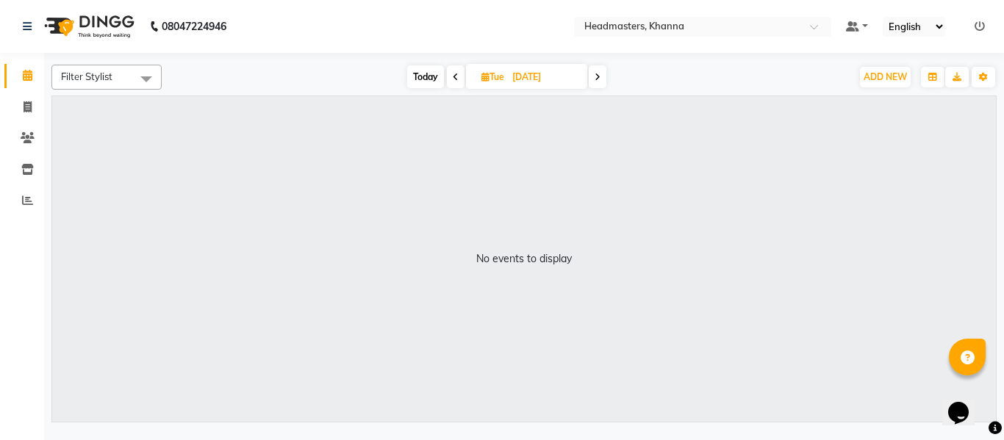
click at [526, 76] on input "2[DATE]" at bounding box center [545, 77] width 74 height 22
select select "10"
select select "2025"
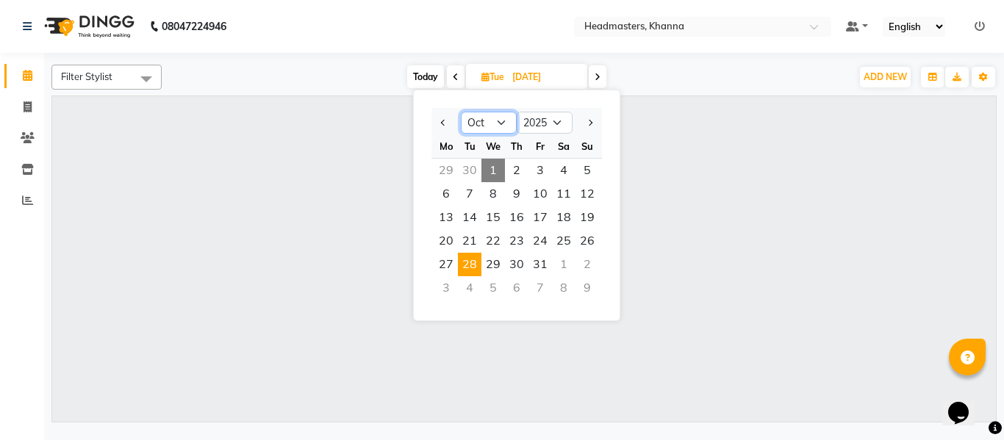
click at [491, 121] on select "Jan Feb Mar Apr May Jun [DATE] Aug Sep Oct Nov Dec" at bounding box center [489, 123] width 56 height 22
select select "9"
click at [461, 112] on select "Jan Feb Mar Apr May Jun [DATE] Aug Sep Oct Nov Dec" at bounding box center [489, 123] width 56 height 22
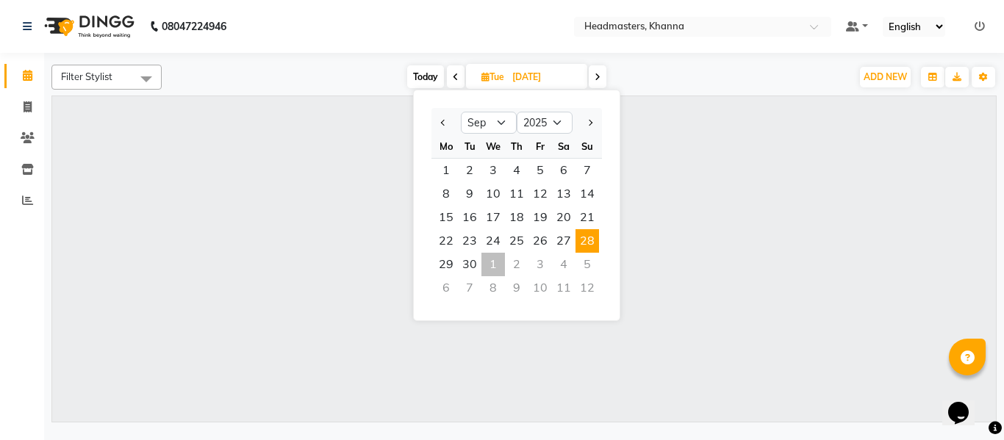
click at [588, 235] on span "28" at bounding box center [588, 241] width 24 height 24
type input "28-09-2025"
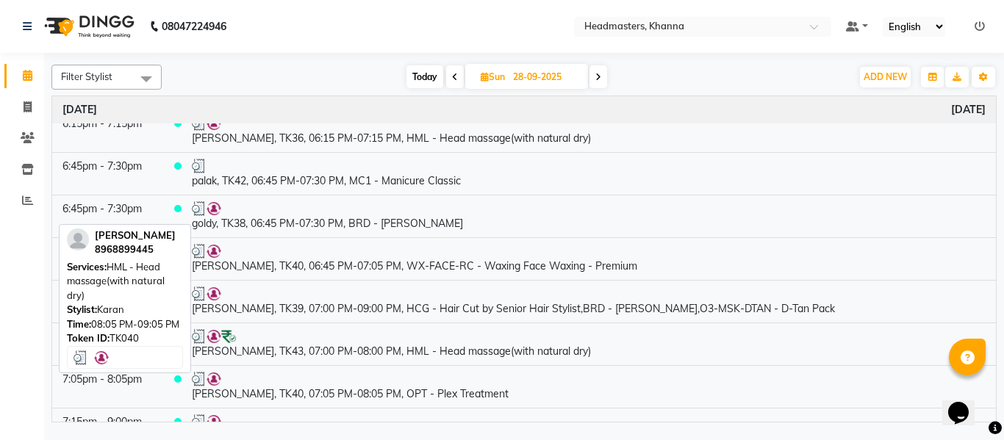
scroll to position [2431, 0]
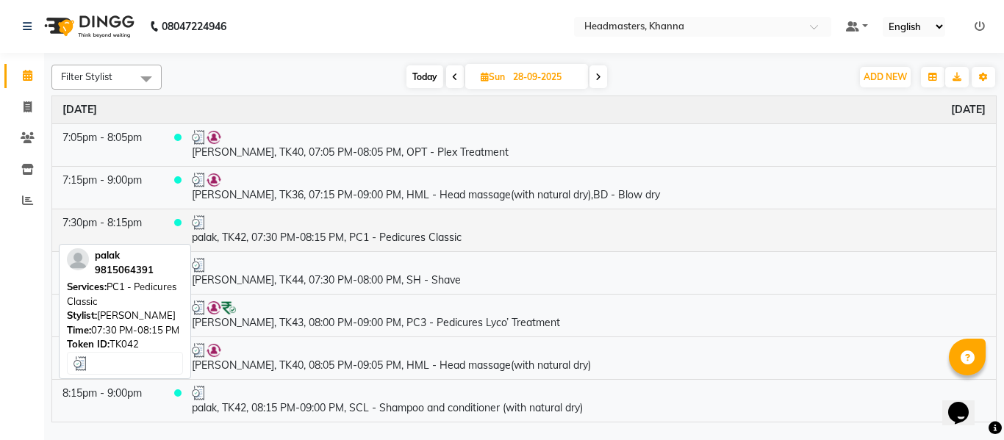
click at [307, 233] on td "palak, TK42, 07:30 PM-08:15 PM, PC1 - Pedicures Classic" at bounding box center [589, 230] width 815 height 43
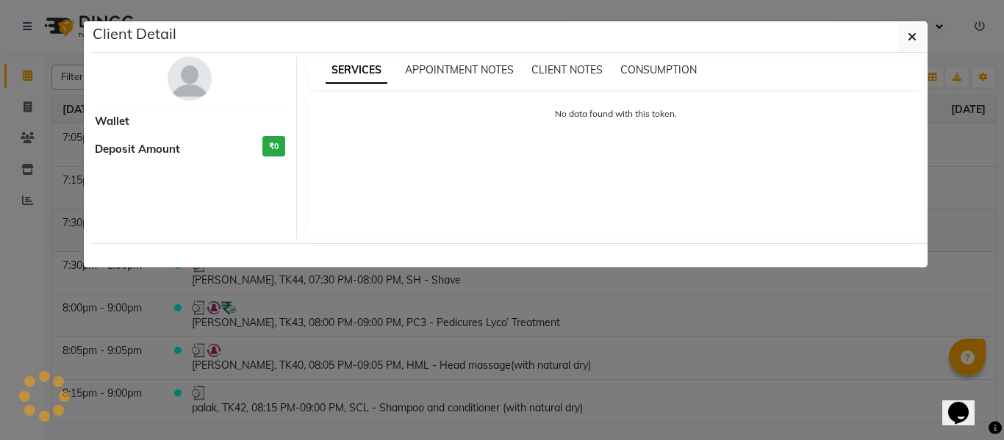
select select "3"
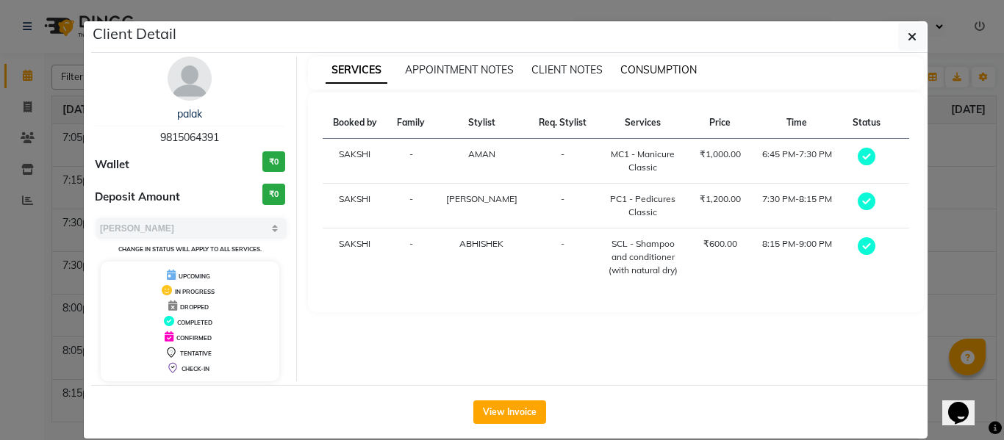
click at [653, 65] on span "CONSUMPTION" at bounding box center [659, 69] width 76 height 13
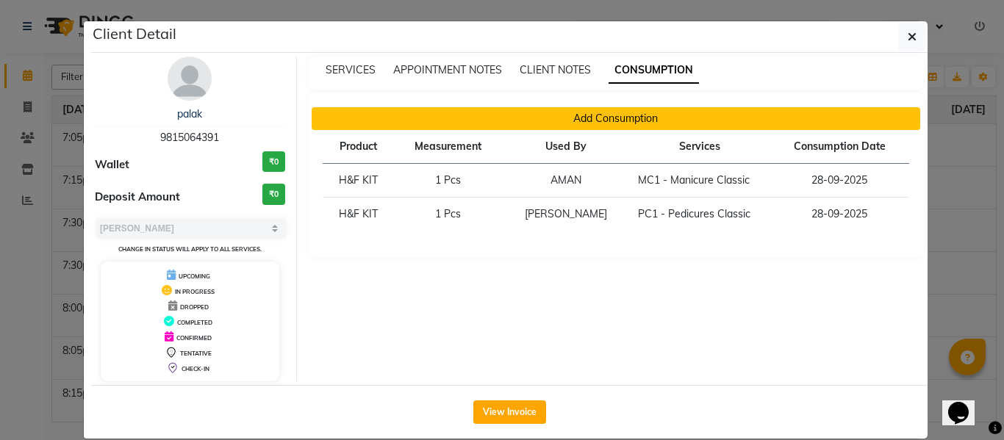
click at [683, 118] on button "Add Consumption" at bounding box center [616, 118] width 609 height 23
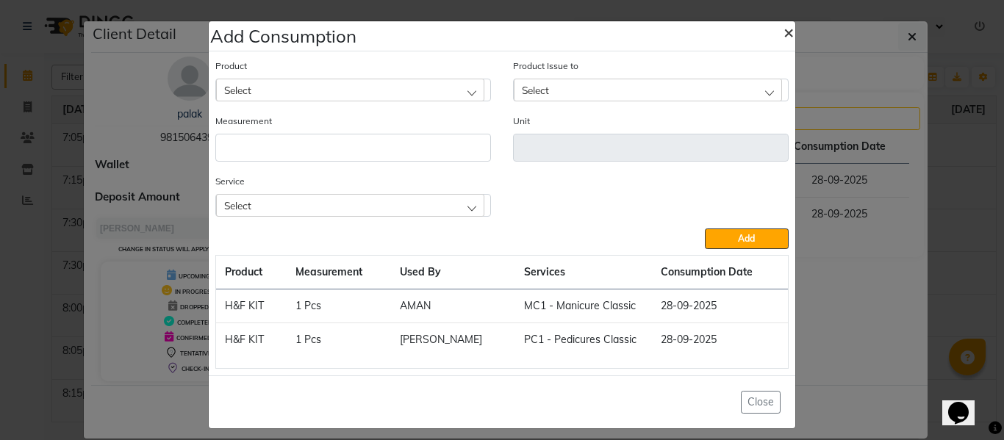
click at [784, 26] on span "×" at bounding box center [789, 32] width 10 height 22
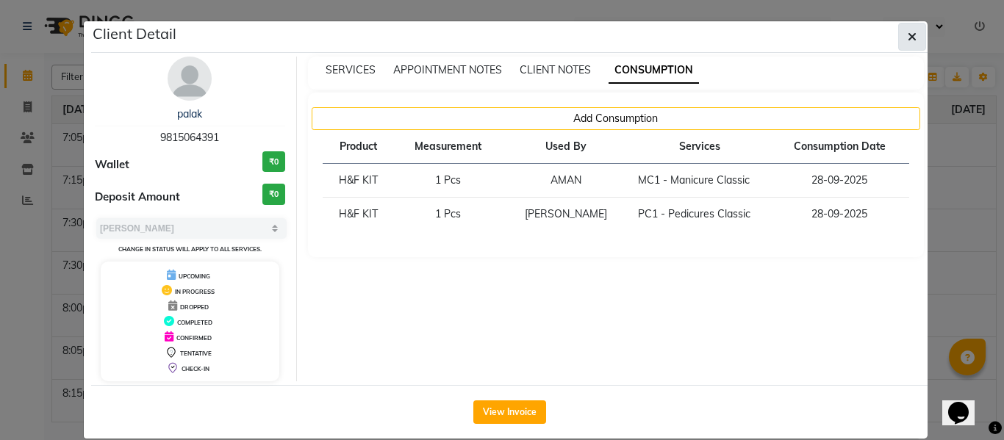
click at [908, 43] on span "button" at bounding box center [912, 36] width 9 height 15
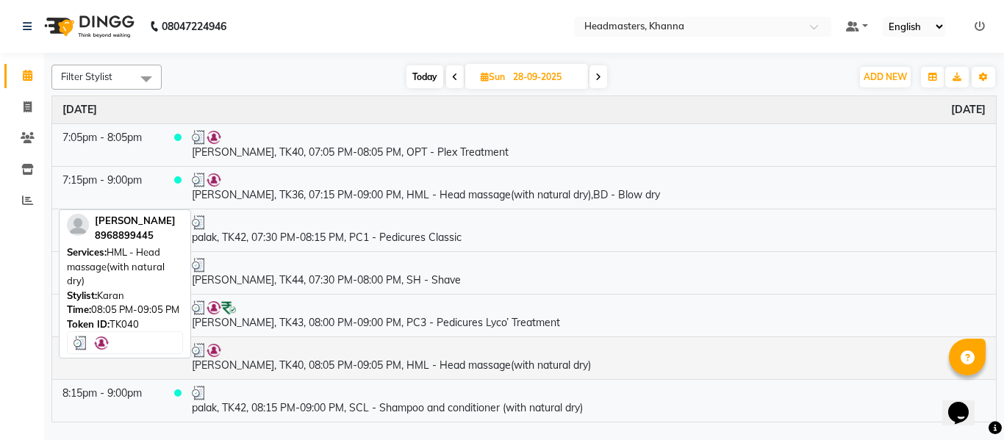
click at [364, 362] on td "[PERSON_NAME], TK40, 08:05 PM-09:05 PM, HML - Head massage(with natural dry)" at bounding box center [589, 358] width 815 height 43
select select "3"
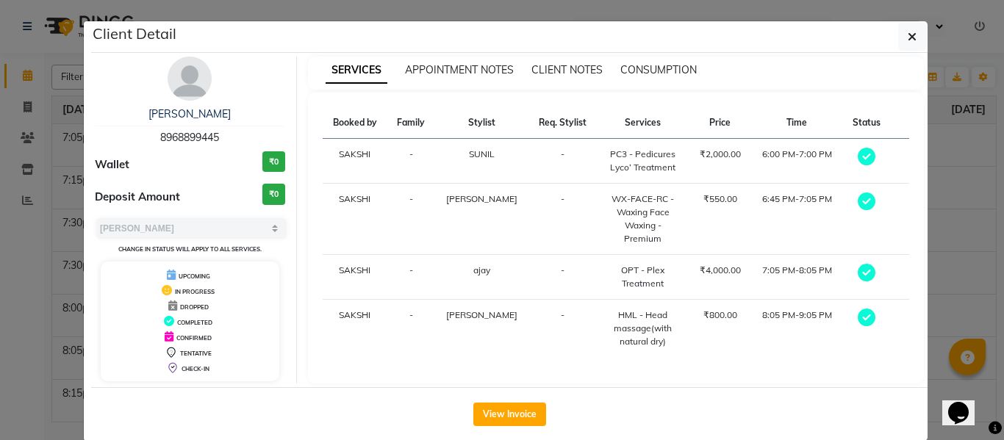
click at [643, 62] on div "CONSUMPTION" at bounding box center [659, 69] width 76 height 15
click at [642, 73] on span "CONSUMPTION" at bounding box center [659, 69] width 76 height 13
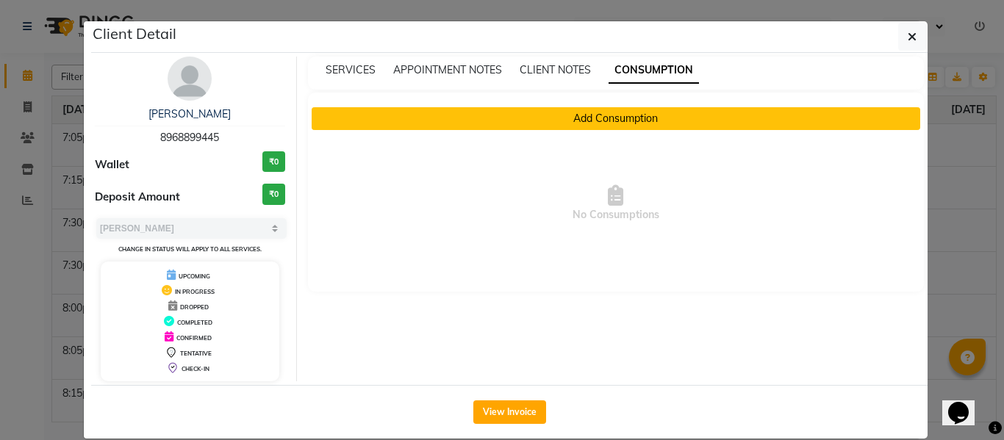
click at [587, 120] on button "Add Consumption" at bounding box center [616, 118] width 609 height 23
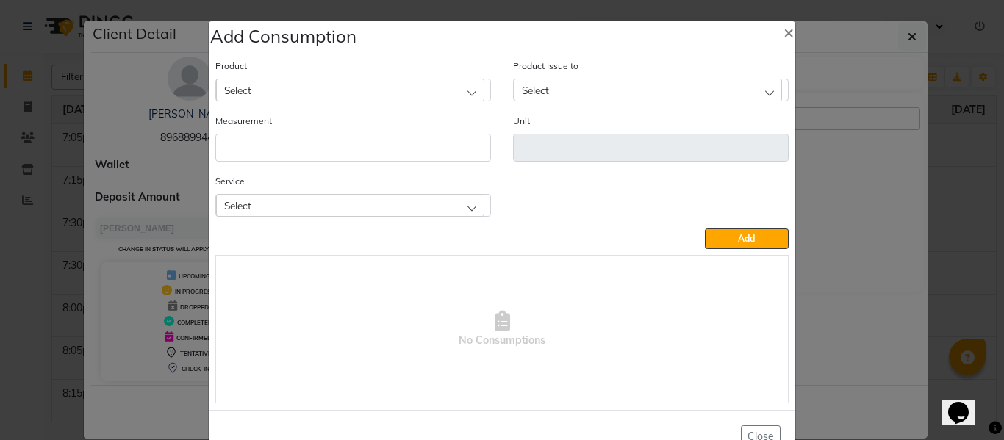
click at [418, 215] on div "Select" at bounding box center [350, 205] width 268 height 22
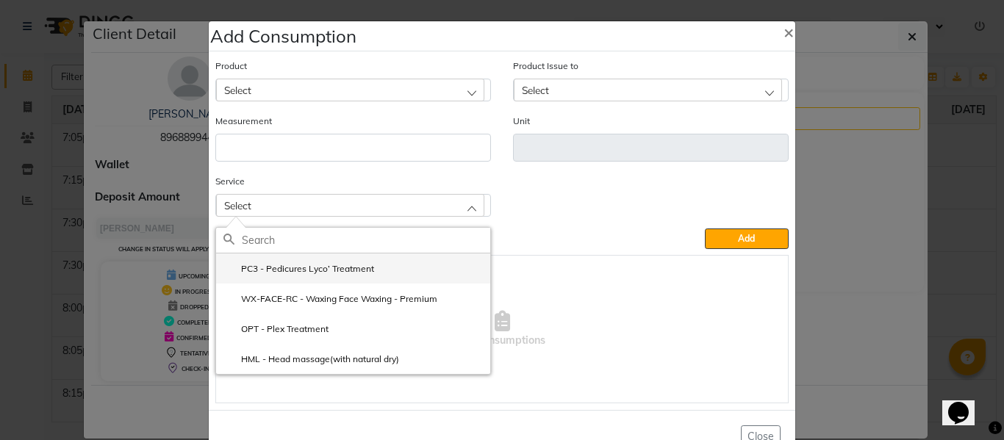
click at [317, 265] on label "PC3 - Pedicures Lyco’ Treatment" at bounding box center [299, 268] width 151 height 13
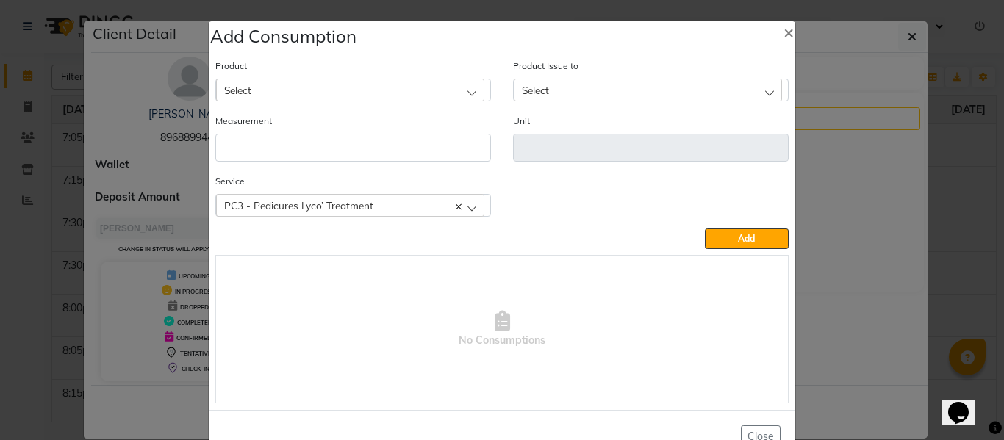
click at [327, 82] on div "Select" at bounding box center [350, 90] width 268 height 22
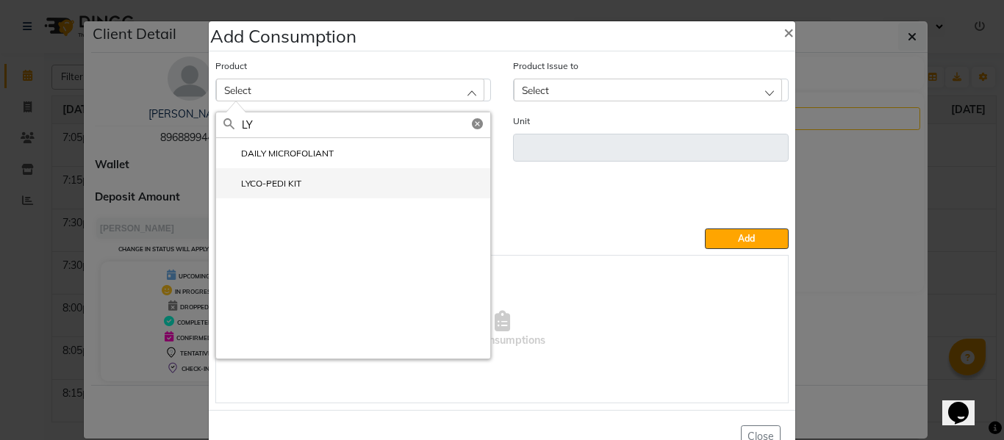
type input "LY"
click at [295, 174] on li "LYCO-PEDI KIT" at bounding box center [353, 183] width 274 height 30
type input "Pcs"
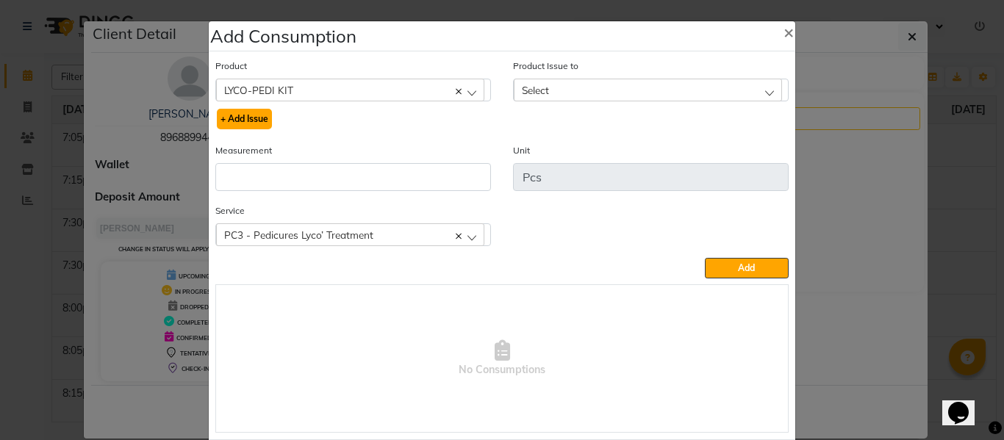
click at [255, 112] on button "+ Add Issue" at bounding box center [244, 119] width 55 height 21
select select
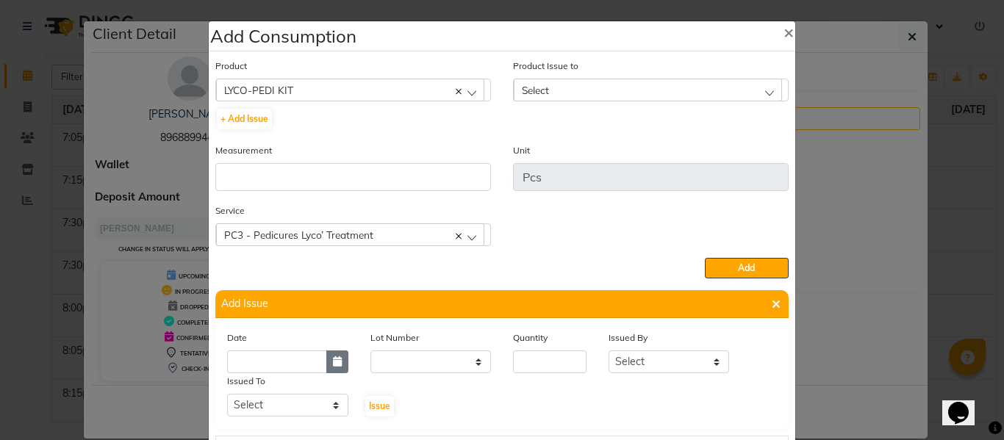
click at [333, 362] on icon "button" at bounding box center [337, 362] width 9 height 10
select select "10"
select select "2025"
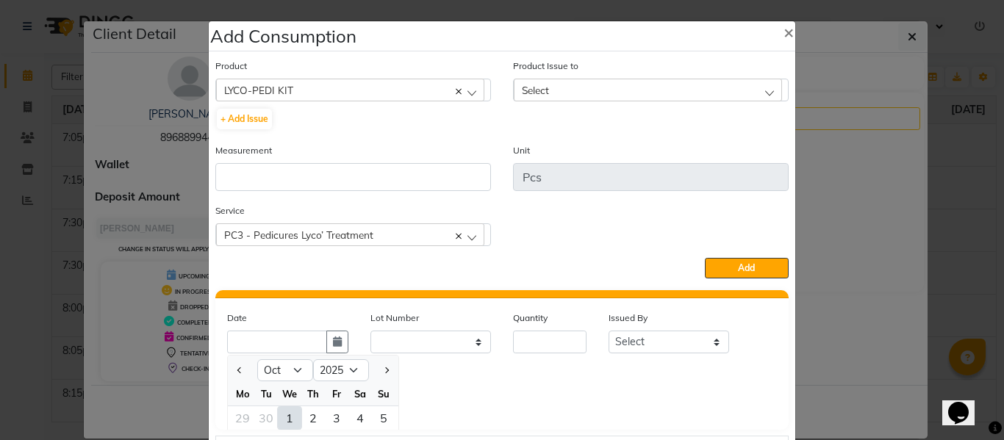
click at [283, 419] on div "1" at bounding box center [290, 419] width 24 height 24
type input "01-10-2025"
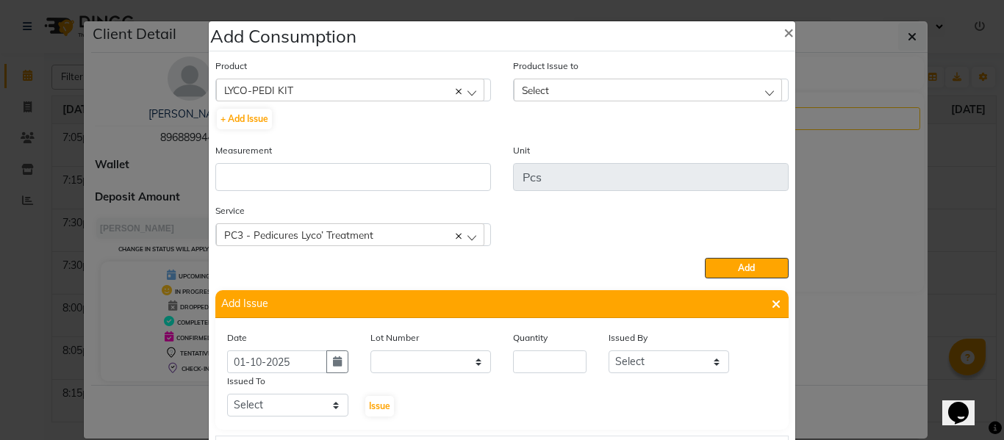
scroll to position [0, 0]
click at [539, 360] on input "number" at bounding box center [550, 362] width 74 height 23
type input "1"
click at [365, 396] on button "Issue" at bounding box center [379, 406] width 29 height 21
click at [616, 352] on select "Select ABHISHEK ajay [PERSON_NAME] [PERSON_NAME] [PERSON_NAME] [PERSON_NAME] HE…" at bounding box center [669, 362] width 121 height 23
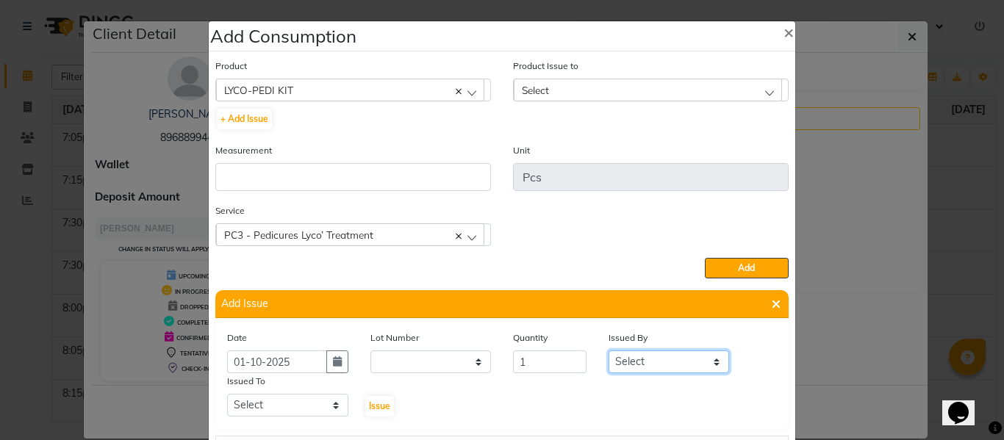
select select "82726"
click at [609, 351] on select "Select ABHISHEK ajay [PERSON_NAME] [PERSON_NAME] [PERSON_NAME] [PERSON_NAME] HE…" at bounding box center [669, 362] width 121 height 23
click at [261, 407] on select "Select ABHISHEK ajay [PERSON_NAME] [PERSON_NAME] [PERSON_NAME] [PERSON_NAME] HE…" at bounding box center [287, 405] width 121 height 23
select select "60839"
click at [227, 394] on select "Select ABHISHEK ajay [PERSON_NAME] [PERSON_NAME] [PERSON_NAME] [PERSON_NAME] HE…" at bounding box center [287, 405] width 121 height 23
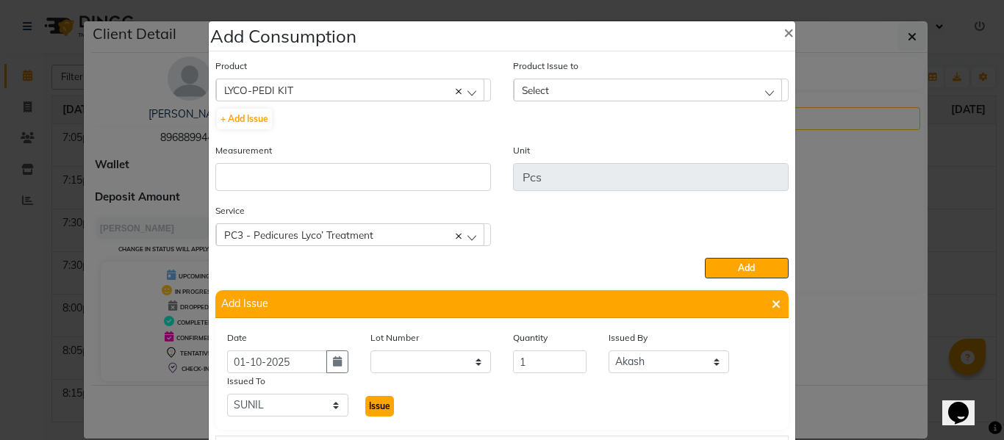
click at [377, 405] on span "Issue" at bounding box center [379, 406] width 21 height 11
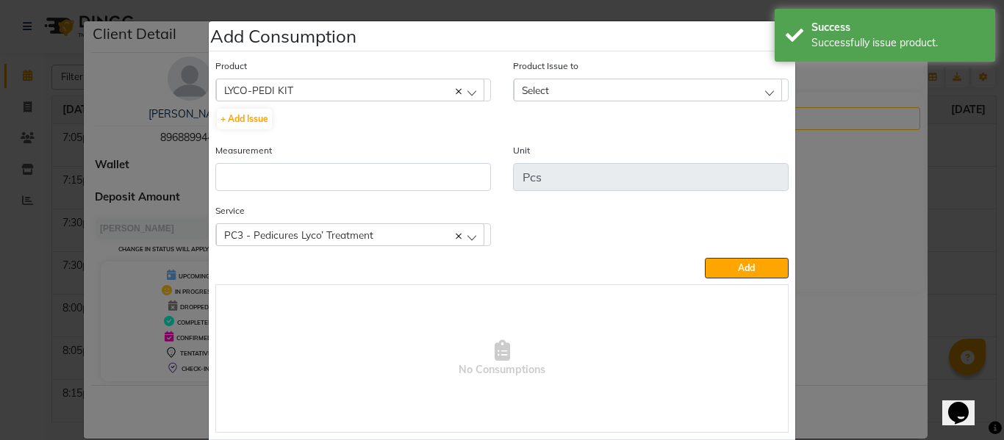
click at [546, 83] on div "Select" at bounding box center [648, 90] width 268 height 22
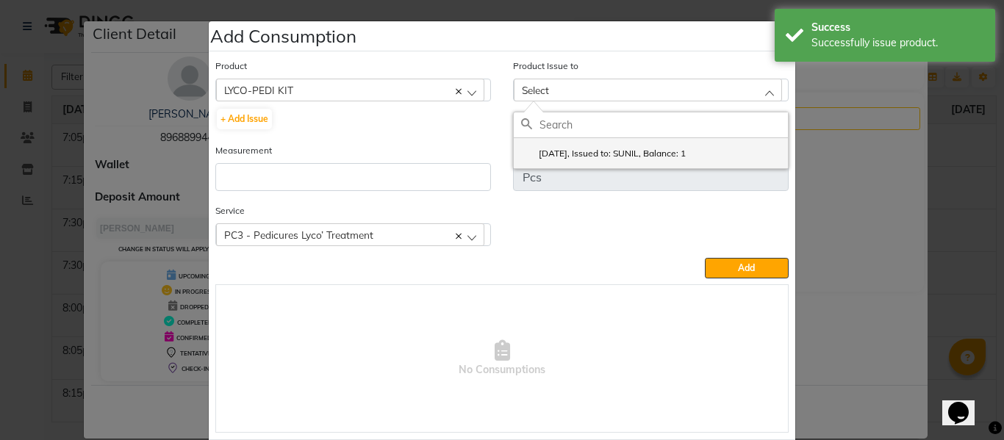
click at [581, 151] on label "2025-10-01, Issued to: SUNIL, Balance: 1" at bounding box center [603, 153] width 165 height 13
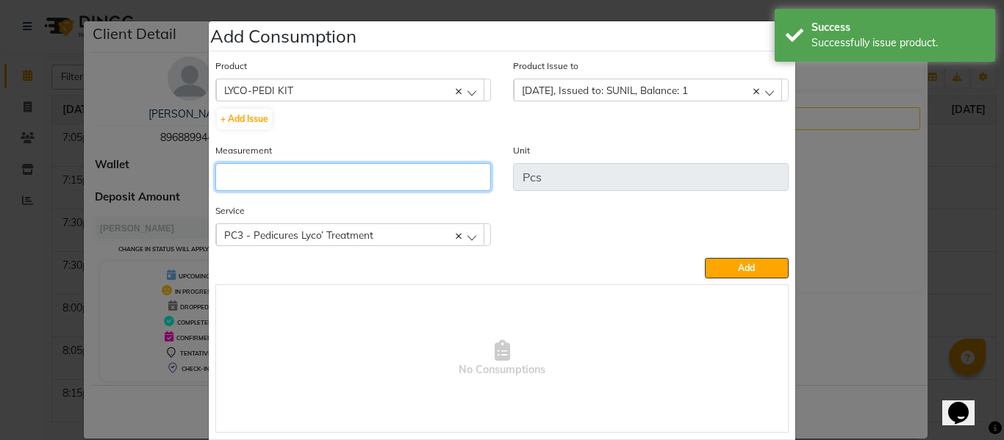
click at [362, 176] on input "number" at bounding box center [353, 177] width 276 height 28
type input "1"
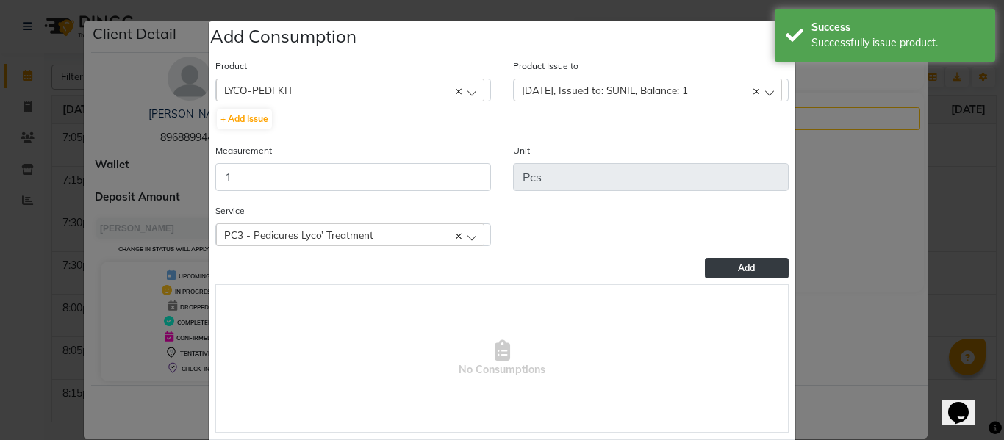
click at [705, 265] on button "Add" at bounding box center [747, 268] width 84 height 21
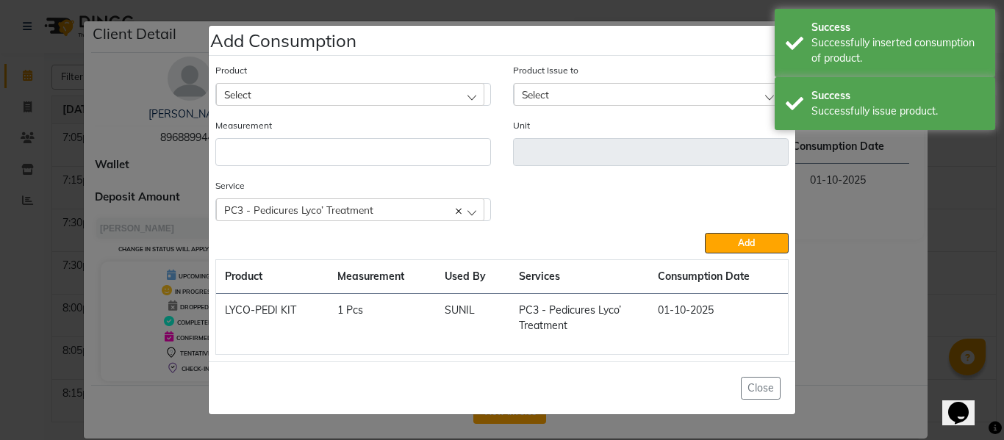
click at [297, 203] on div "PC3 - Pedicures Lyco’ Treatment" at bounding box center [350, 210] width 268 height 22
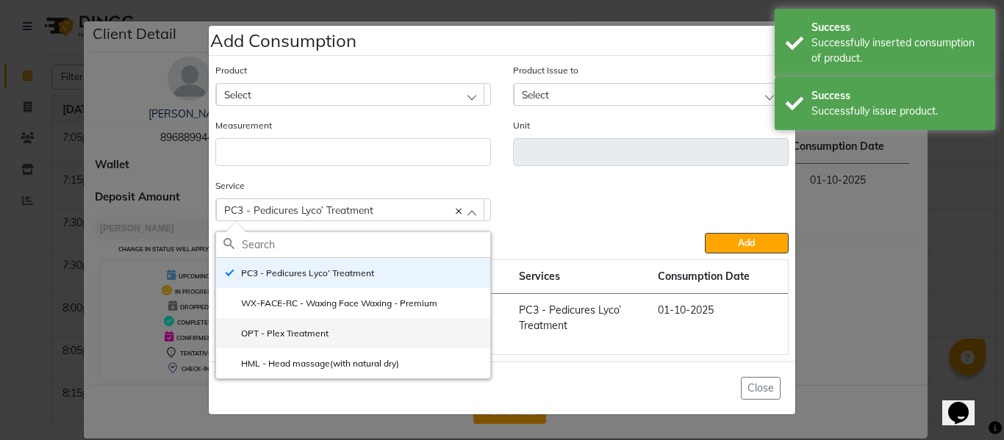
click at [301, 332] on label "OPT - Plex Treatment" at bounding box center [276, 333] width 105 height 13
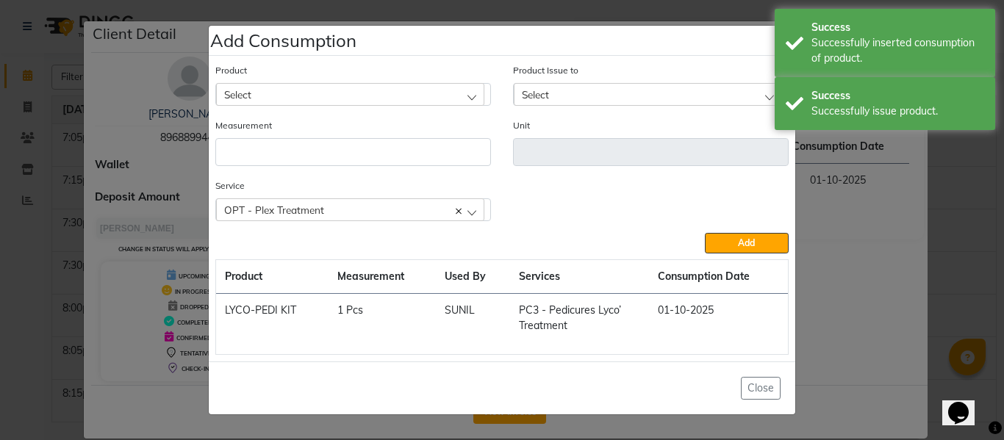
click at [312, 91] on div "Select" at bounding box center [350, 94] width 268 height 22
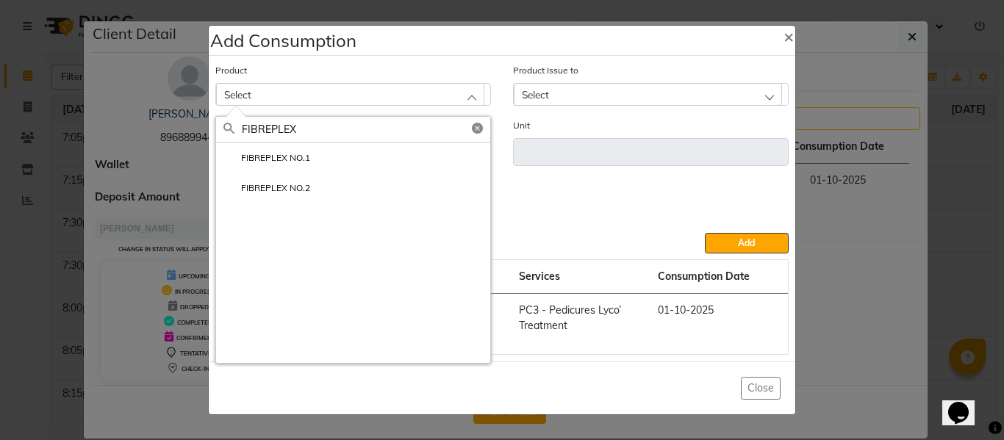
type input "FIBREPLEX"
click at [278, 157] on label "FIBREPLEX NO.1" at bounding box center [267, 157] width 87 height 13
type input "ML"
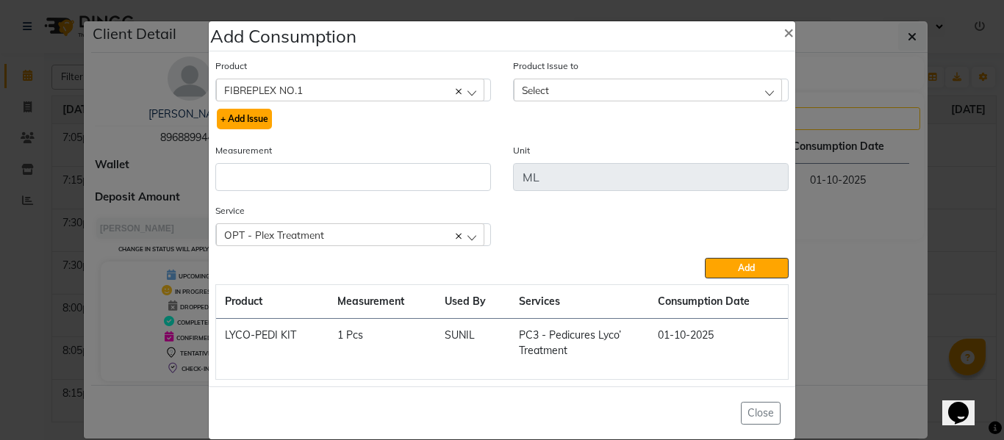
click at [237, 115] on button "+ Add Issue" at bounding box center [244, 119] width 55 height 21
select select
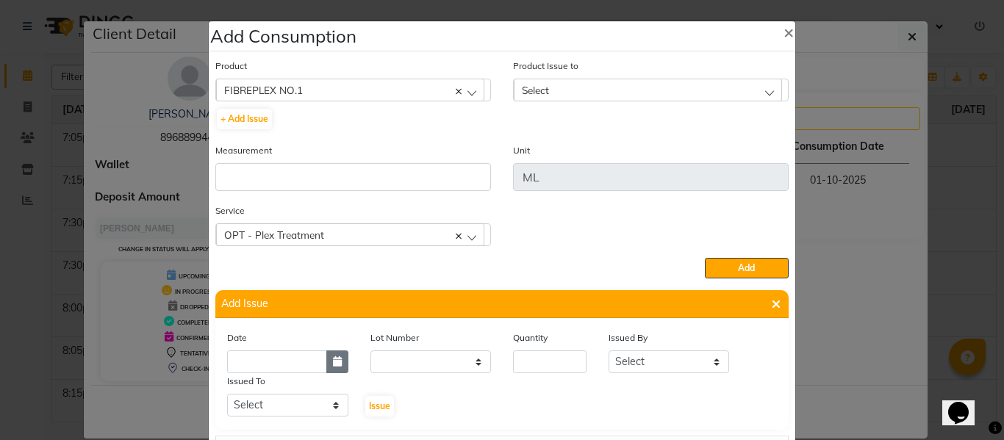
click at [326, 365] on button "button" at bounding box center [337, 362] width 22 height 23
select select "10"
select select "2025"
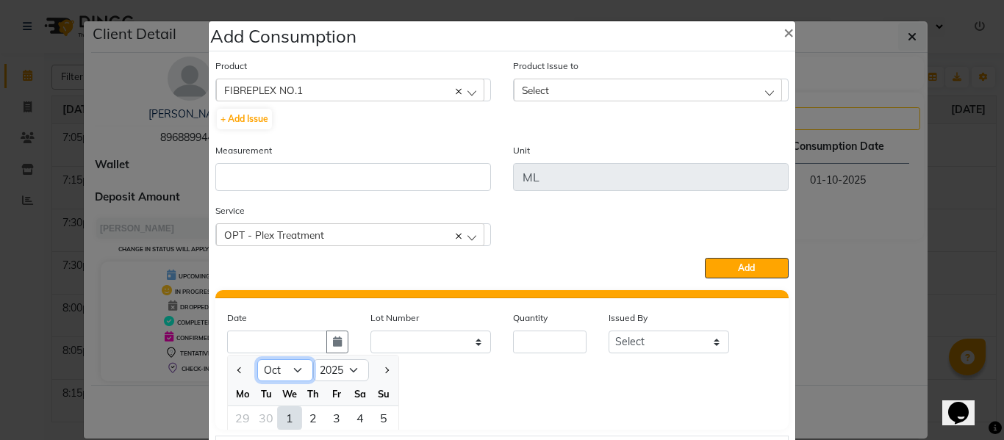
click at [282, 373] on select "Jan Feb Mar Apr May Jun [DATE] Aug Sep Oct Nov Dec" at bounding box center [285, 371] width 56 height 22
click at [257, 360] on select "Jan Feb Mar Apr May Jun [DATE] Aug Sep Oct Nov Dec" at bounding box center [285, 371] width 56 height 22
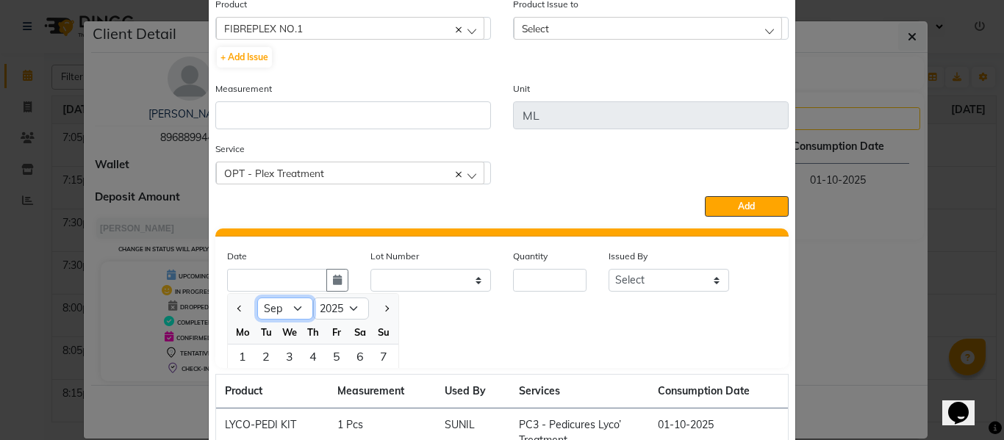
scroll to position [147, 0]
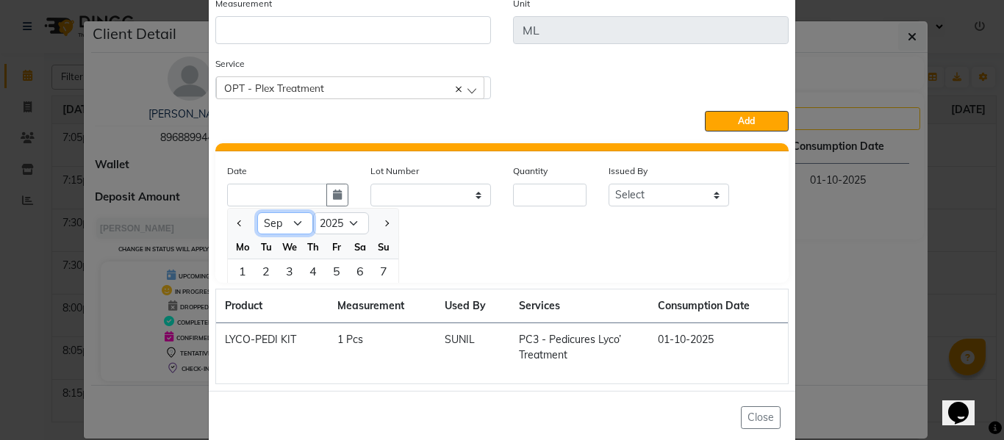
click at [297, 224] on select "Jan Feb Mar Apr May Jun [DATE] Aug Sep Oct Nov Dec" at bounding box center [285, 223] width 56 height 22
select select "8"
click at [257, 212] on select "Jan Feb Mar Apr May Jun [DATE] Aug Sep Oct Nov Dec" at bounding box center [285, 223] width 56 height 22
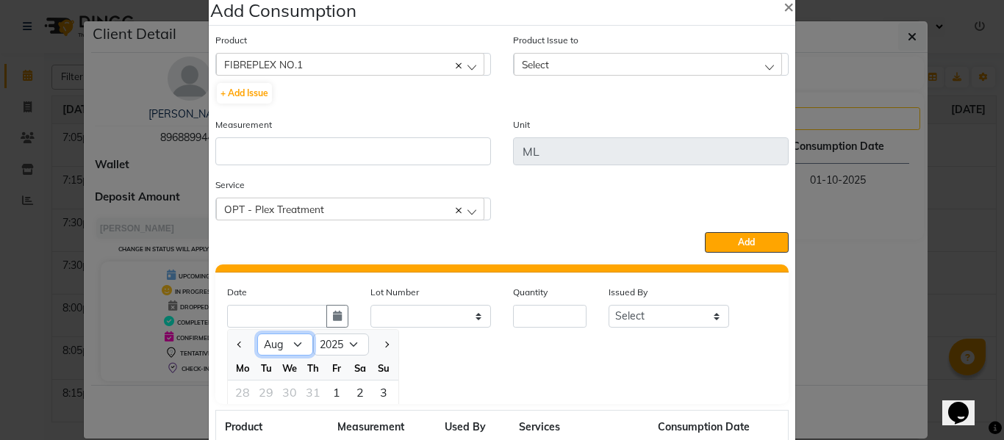
scroll to position [0, 0]
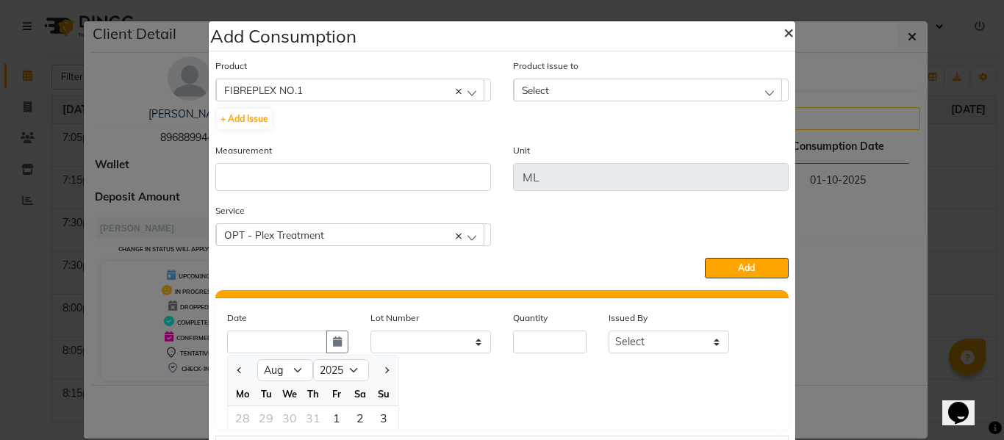
click at [784, 27] on span "×" at bounding box center [789, 32] width 10 height 22
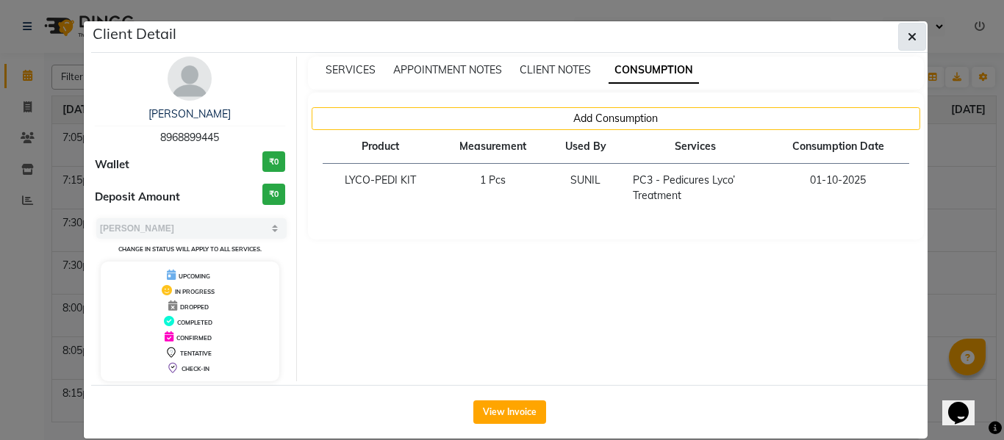
click at [898, 31] on button "button" at bounding box center [912, 37] width 28 height 28
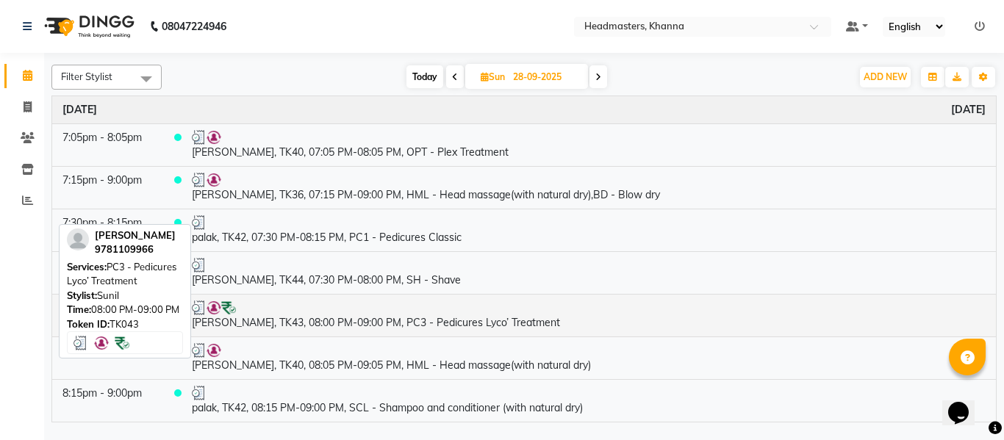
click at [371, 325] on td "[PERSON_NAME], TK43, 08:00 PM-09:00 PM, PC3 - Pedicures Lyco’ Treatment" at bounding box center [589, 315] width 815 height 43
select select "3"
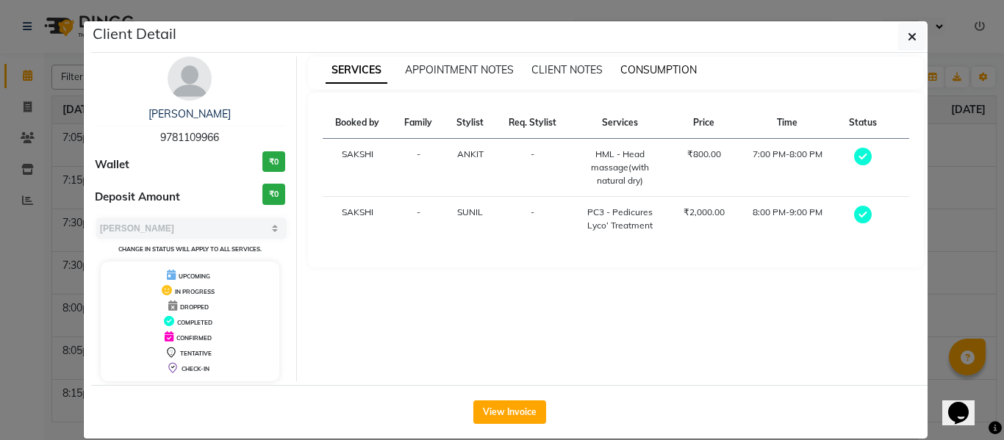
click at [643, 68] on span "CONSUMPTION" at bounding box center [659, 69] width 76 height 13
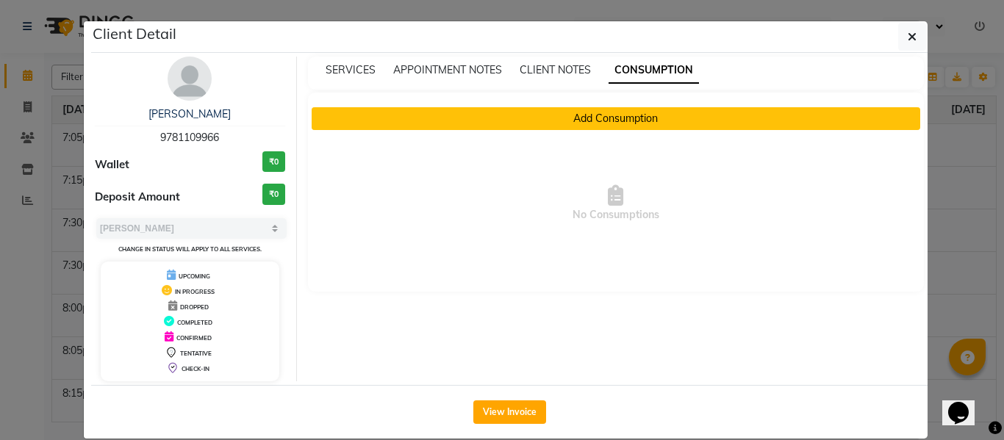
click at [555, 125] on button "Add Consumption" at bounding box center [616, 118] width 609 height 23
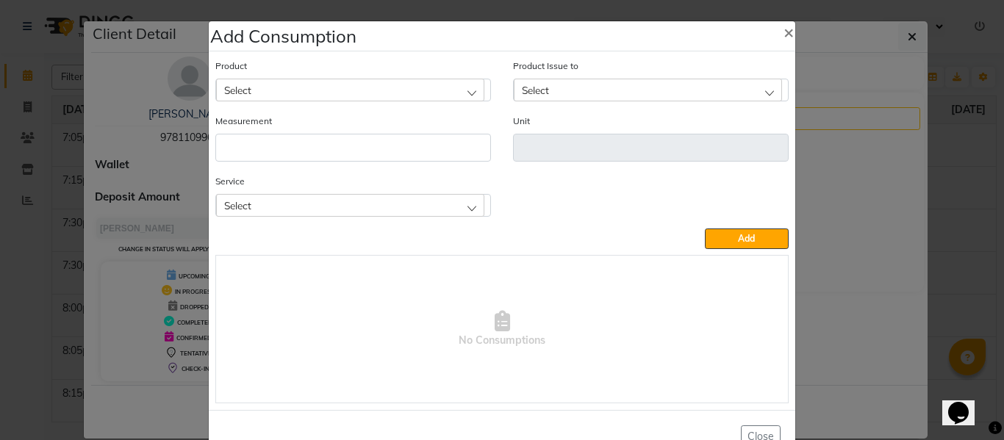
click at [314, 87] on div "Select" at bounding box center [350, 90] width 268 height 22
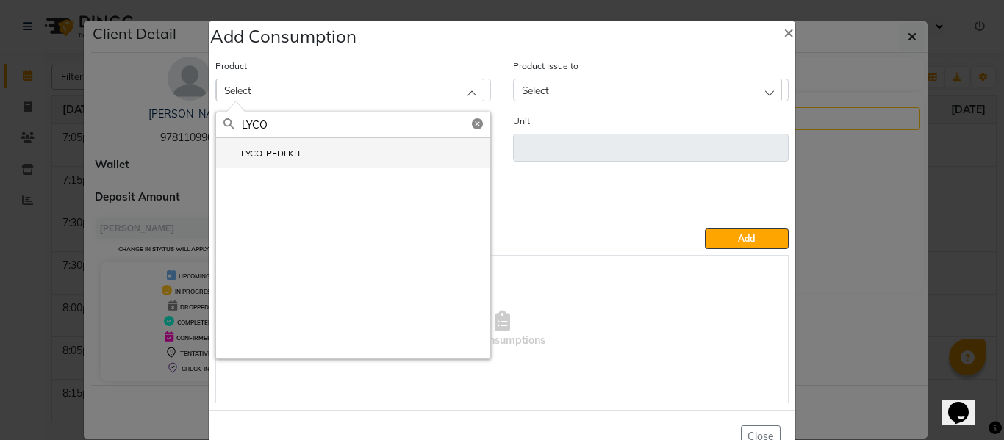
type input "LYCO"
click at [250, 146] on li "LYCO-PEDI KIT" at bounding box center [353, 153] width 274 height 30
type input "Pcs"
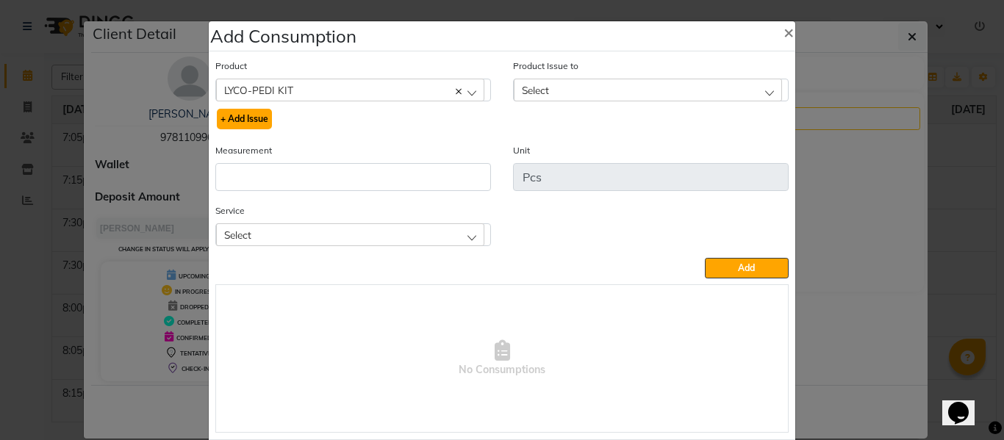
click at [256, 114] on button "+ Add Issue" at bounding box center [244, 119] width 55 height 21
select select
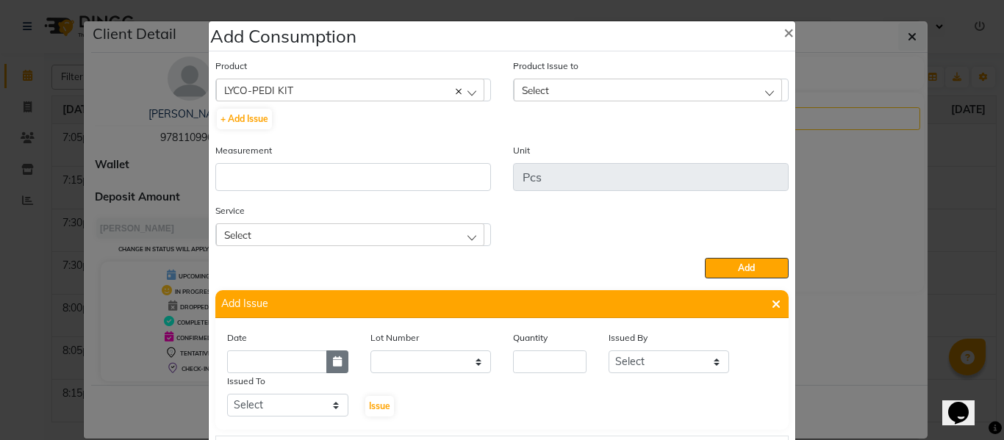
click at [333, 362] on icon "button" at bounding box center [337, 362] width 9 height 10
select select "10"
select select "2025"
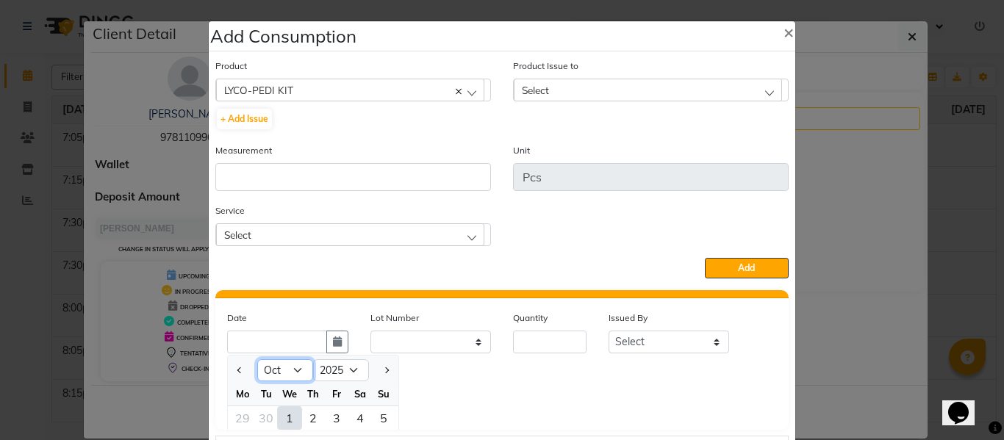
click at [291, 372] on select "Jan Feb Mar Apr May Jun [DATE] Aug Sep Oct Nov Dec" at bounding box center [285, 371] width 56 height 22
select select "9"
click at [257, 360] on select "Jan Feb Mar Apr May Jun [DATE] Aug Sep Oct Nov Dec" at bounding box center [285, 371] width 56 height 22
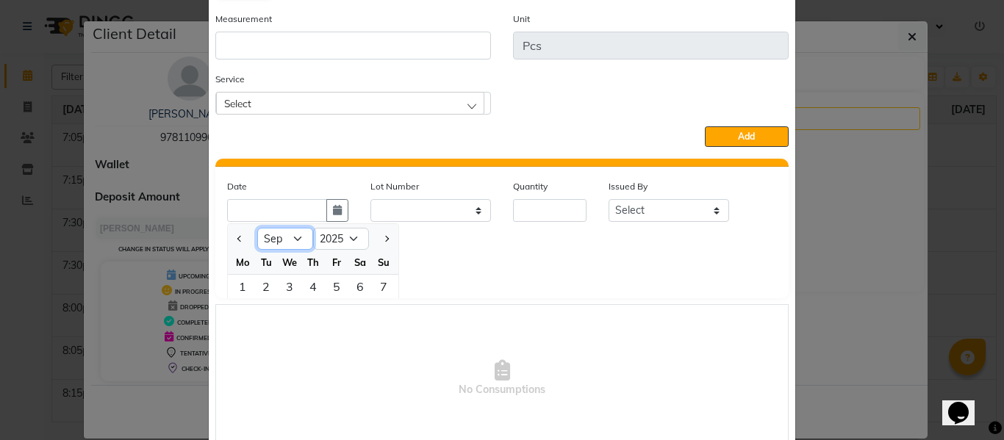
scroll to position [147, 0]
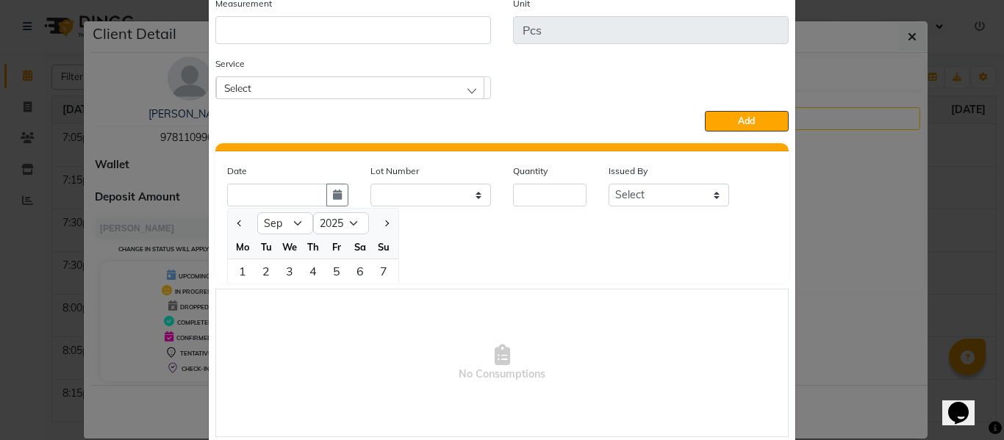
click at [453, 249] on div "Date Jan Feb Mar Apr May Jun Jul Aug Sep Oct Nov Dec 2015 2016 2017 2018 2019 2…" at bounding box center [502, 207] width 572 height 88
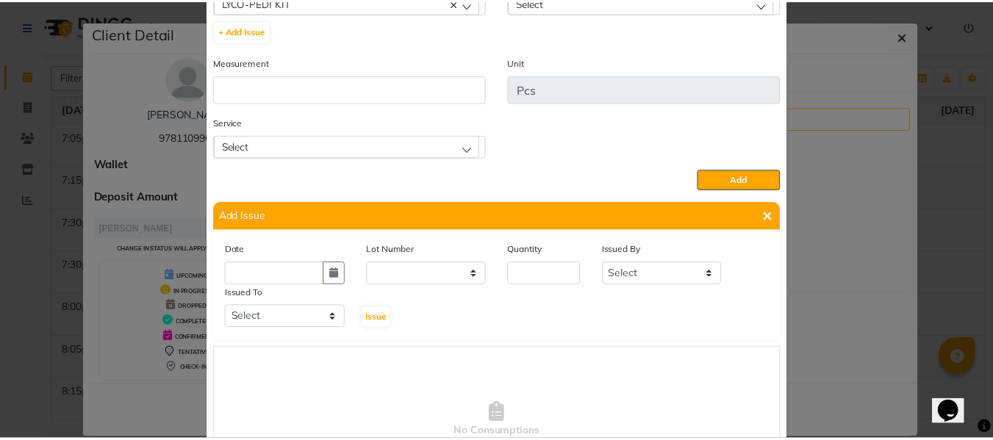
scroll to position [0, 0]
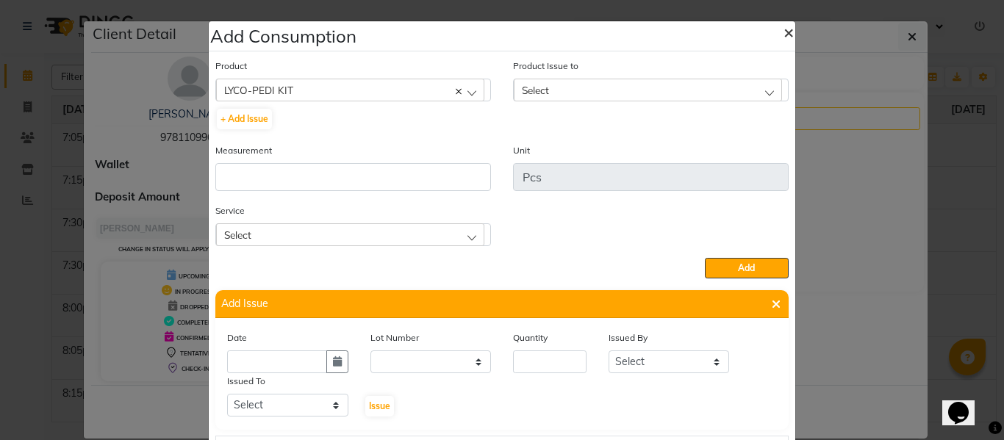
click at [790, 26] on button "×" at bounding box center [789, 31] width 34 height 41
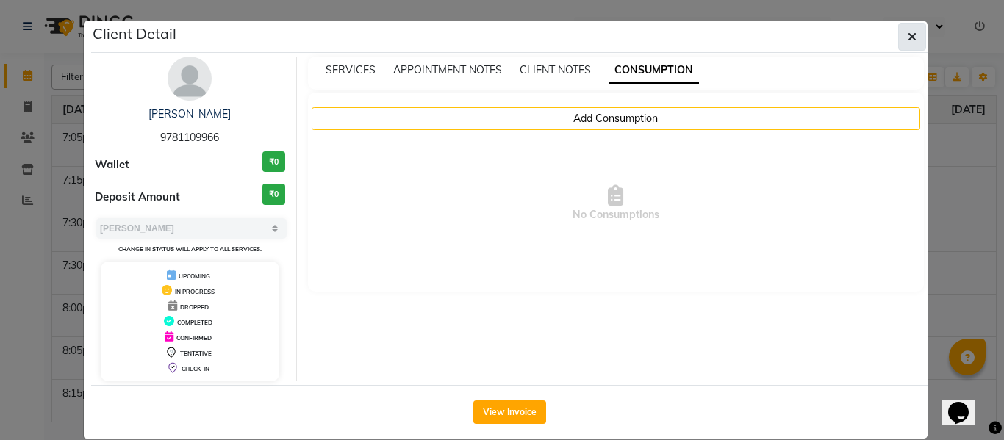
click at [908, 37] on icon "button" at bounding box center [912, 37] width 9 height 12
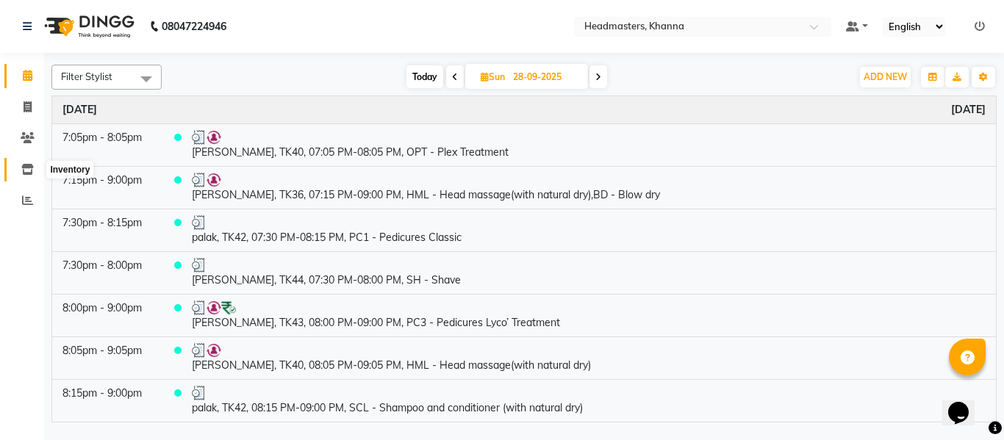
click at [31, 165] on icon at bounding box center [27, 169] width 12 height 11
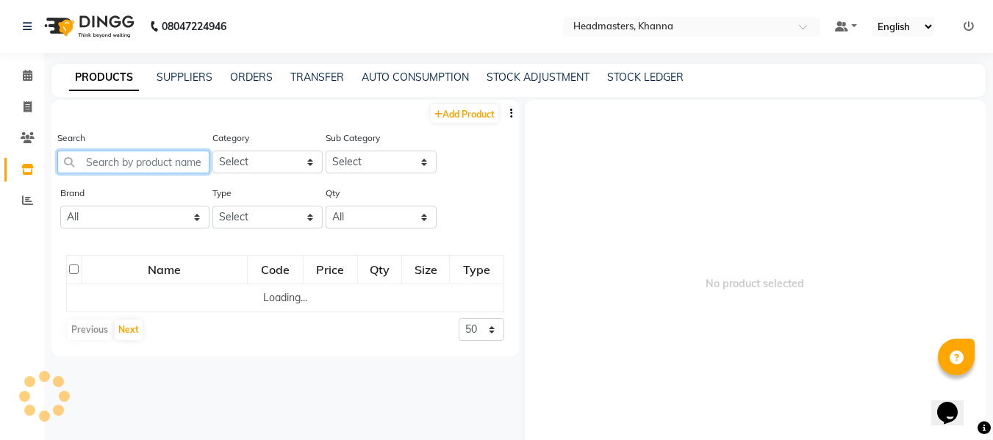
click at [165, 158] on input "text" at bounding box center [133, 162] width 152 height 23
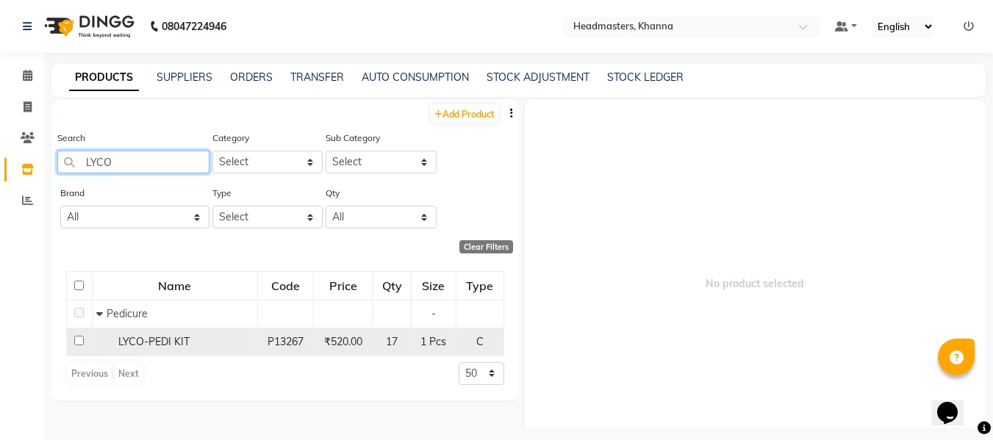
type input "LYCO"
click at [146, 335] on div "LYCO-PEDI KIT" at bounding box center [174, 342] width 157 height 15
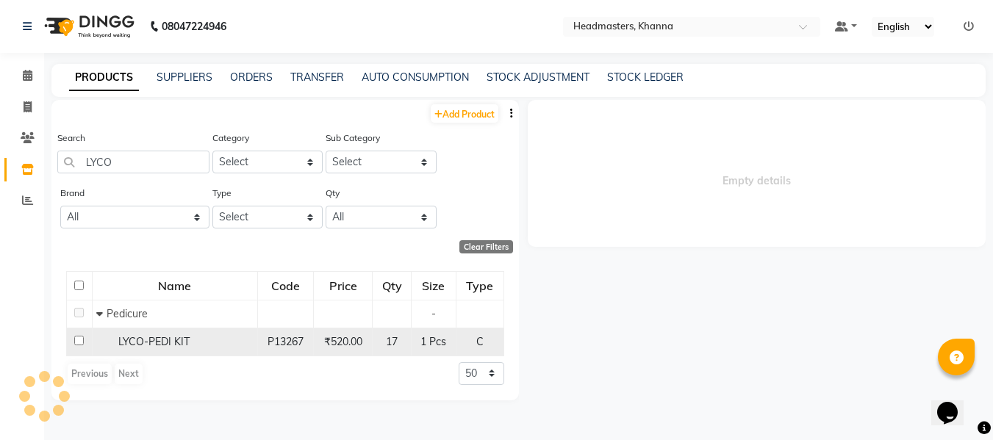
select select
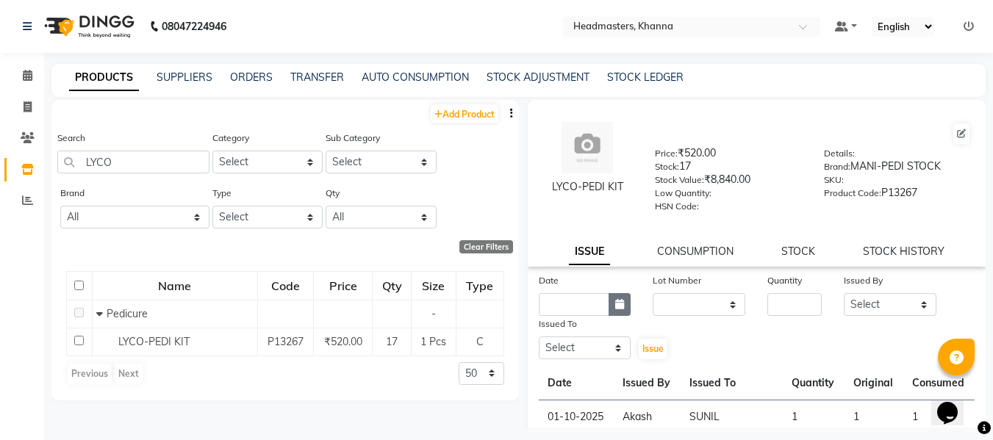
click at [615, 299] on icon "button" at bounding box center [619, 304] width 9 height 10
select select "10"
select select "2025"
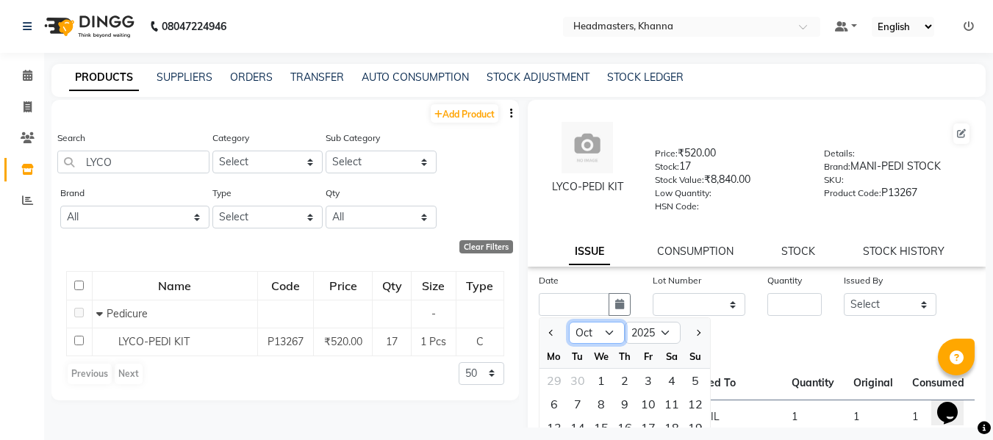
click at [598, 329] on select "Jan Feb Mar Apr May Jun [DATE] Aug Sep Oct Nov Dec" at bounding box center [597, 333] width 56 height 22
select select "9"
click at [569, 322] on select "Jan Feb Mar Apr May Jun [DATE] Aug Sep Oct Nov Dec" at bounding box center [597, 333] width 56 height 22
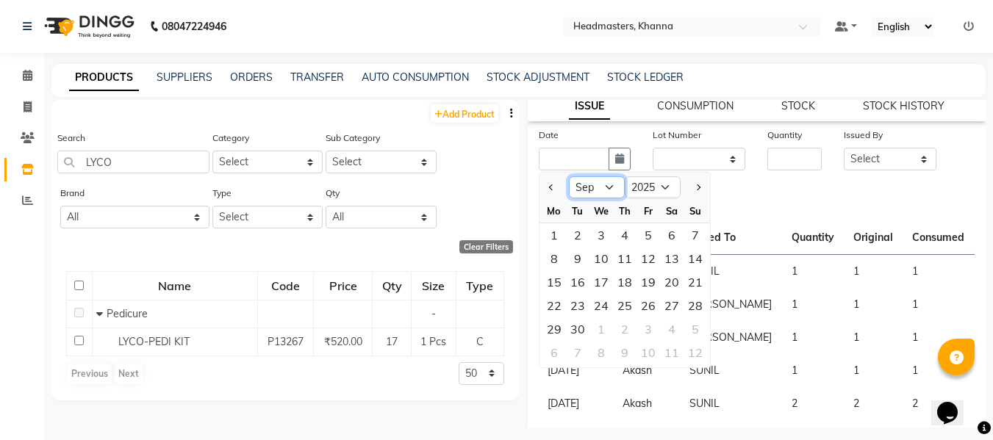
scroll to position [147, 0]
click at [696, 298] on div "28" at bounding box center [696, 305] width 24 height 24
type input "28-09-2025"
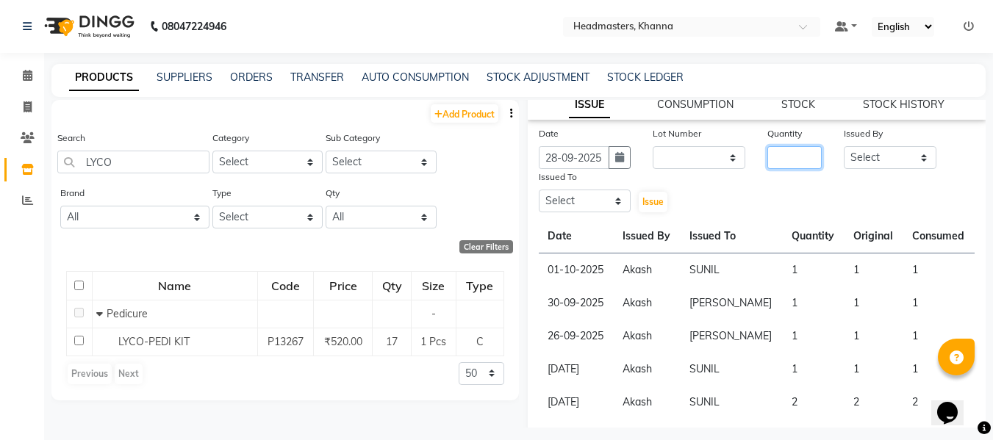
click at [793, 150] on input "number" at bounding box center [795, 157] width 54 height 23
type input "1"
click at [857, 153] on select "Select ABHISHEK [PERSON_NAME] Akash [PERSON_NAME] [PERSON_NAME] (NAILS) ANKIT A…" at bounding box center [890, 157] width 93 height 23
select select "82726"
click at [844, 146] on select "Select ABHISHEK [PERSON_NAME] Akash [PERSON_NAME] [PERSON_NAME] (NAILS) ANKIT A…" at bounding box center [890, 157] width 93 height 23
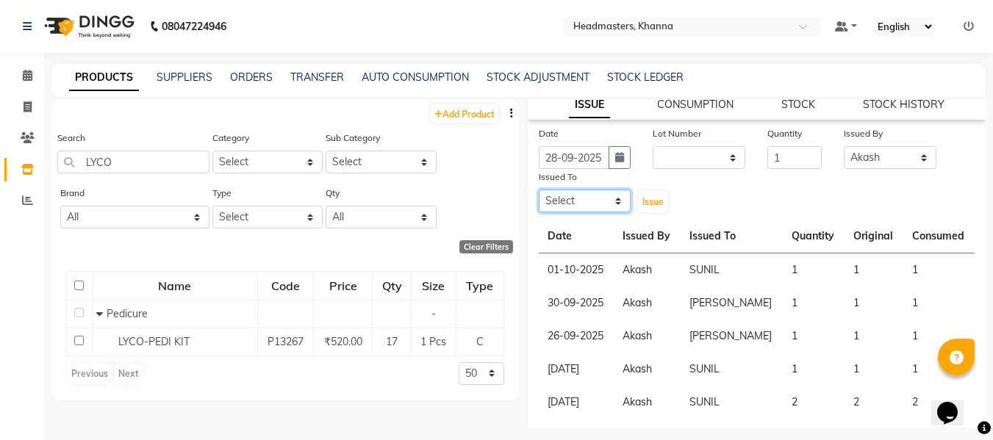
click at [576, 202] on select "Select ABHISHEK [PERSON_NAME] Akash [PERSON_NAME] [PERSON_NAME] (NAILS) ANKIT A…" at bounding box center [585, 201] width 93 height 23
select select "60839"
click at [539, 190] on select "Select ABHISHEK [PERSON_NAME] Akash [PERSON_NAME] [PERSON_NAME] (NAILS) ANKIT A…" at bounding box center [585, 201] width 93 height 23
click at [648, 204] on span "Issue" at bounding box center [653, 201] width 21 height 11
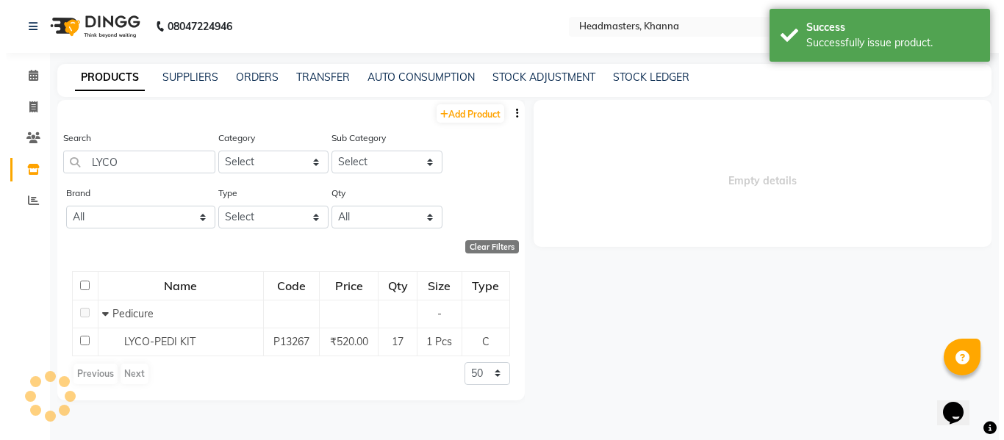
scroll to position [0, 0]
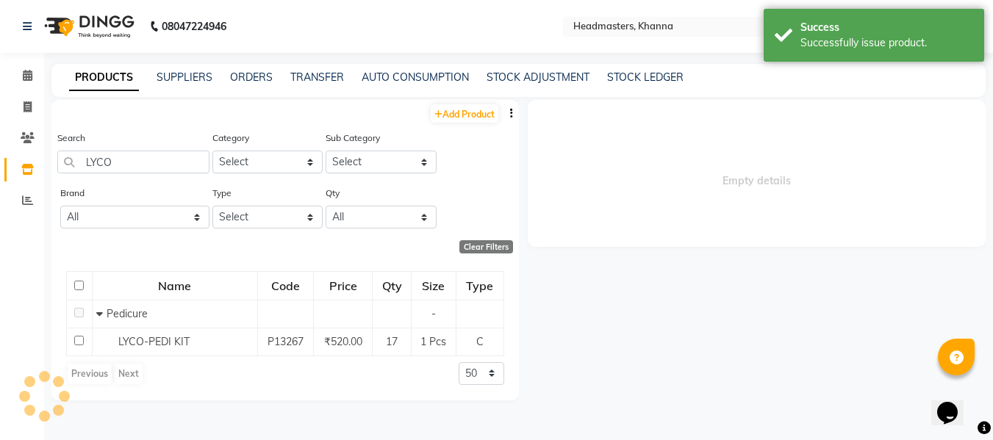
select select
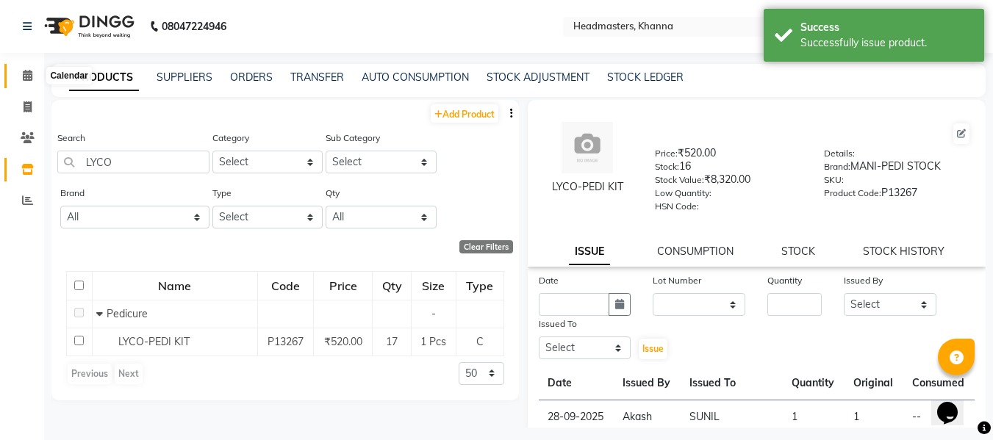
drag, startPoint x: 24, startPoint y: 74, endPoint x: 51, endPoint y: 87, distance: 30.9
click at [24, 74] on icon at bounding box center [28, 75] width 10 height 11
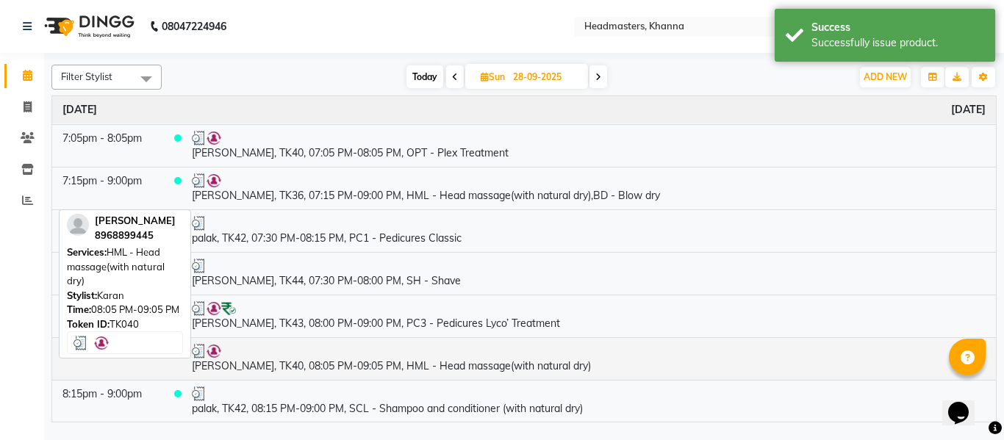
scroll to position [2431, 0]
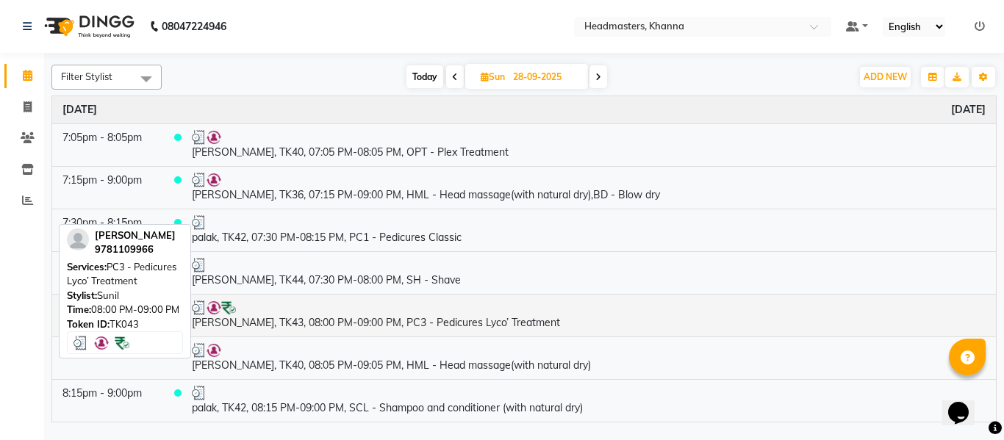
click at [373, 312] on div at bounding box center [589, 308] width 794 height 15
select select "3"
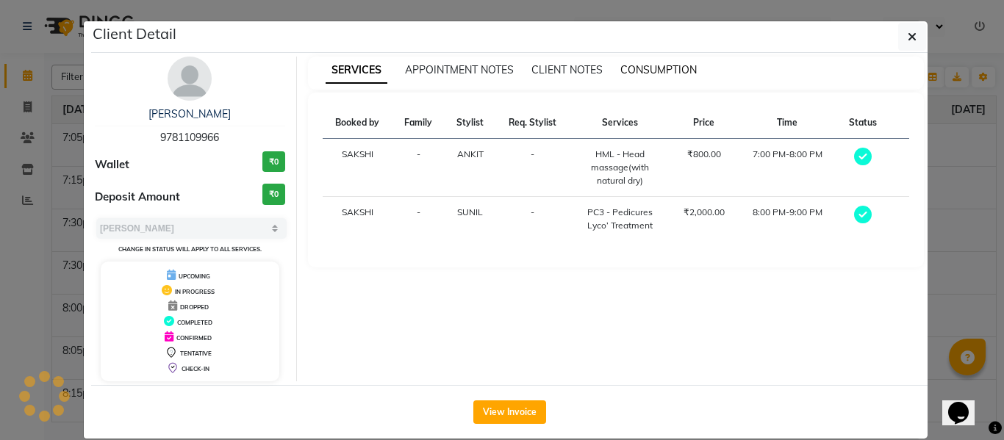
click at [679, 68] on span "CONSUMPTION" at bounding box center [659, 69] width 76 height 13
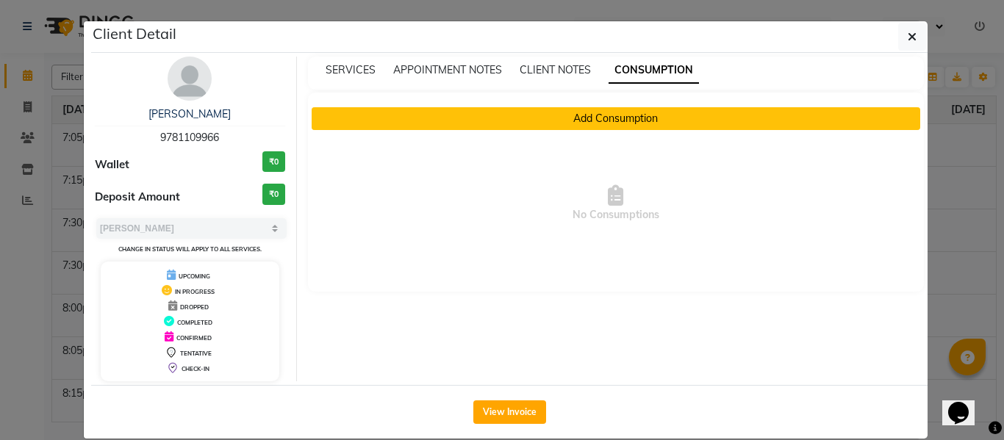
click at [546, 115] on button "Add Consumption" at bounding box center [616, 118] width 609 height 23
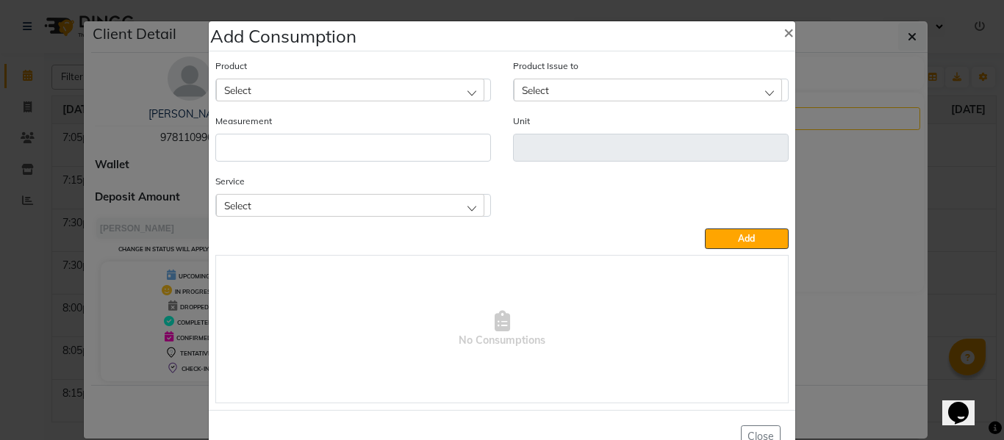
drag, startPoint x: 369, startPoint y: 198, endPoint x: 355, endPoint y: 232, distance: 36.6
click at [369, 199] on div "Select" at bounding box center [350, 205] width 268 height 22
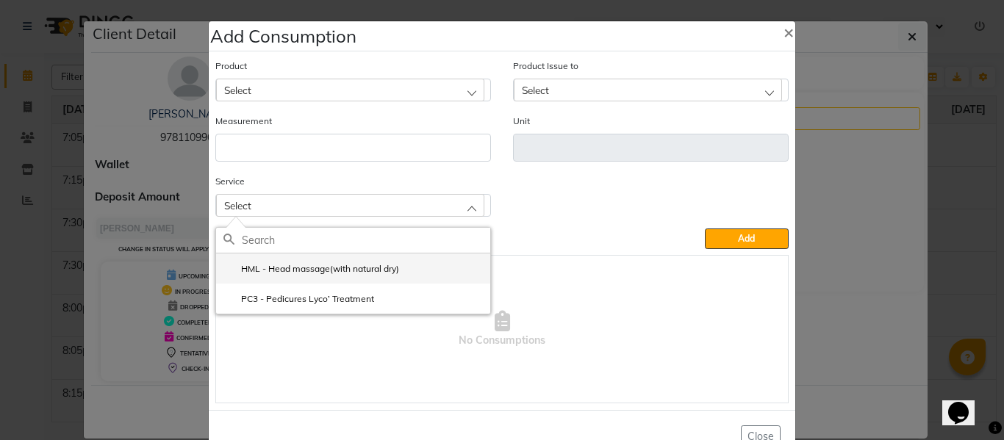
click at [319, 267] on label "HML - Head massage(with natural dry)" at bounding box center [312, 268] width 176 height 13
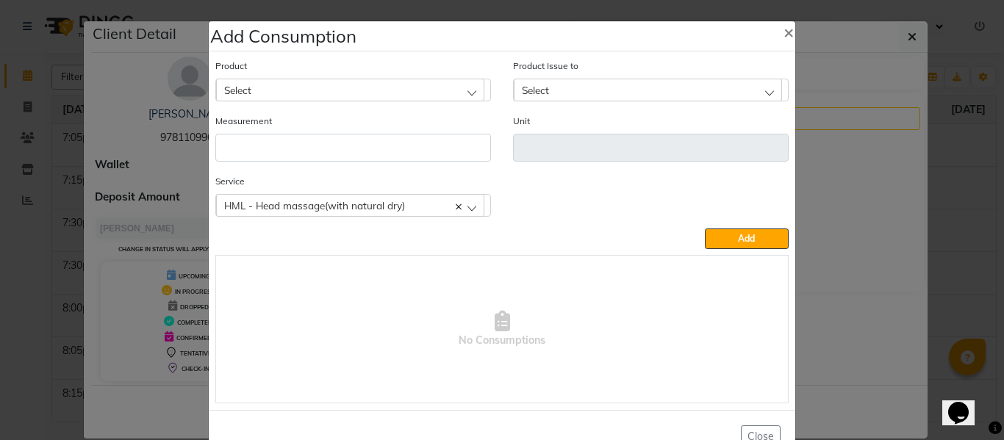
click at [363, 206] on span "HML - Head massage(with natural dry)" at bounding box center [314, 205] width 181 height 12
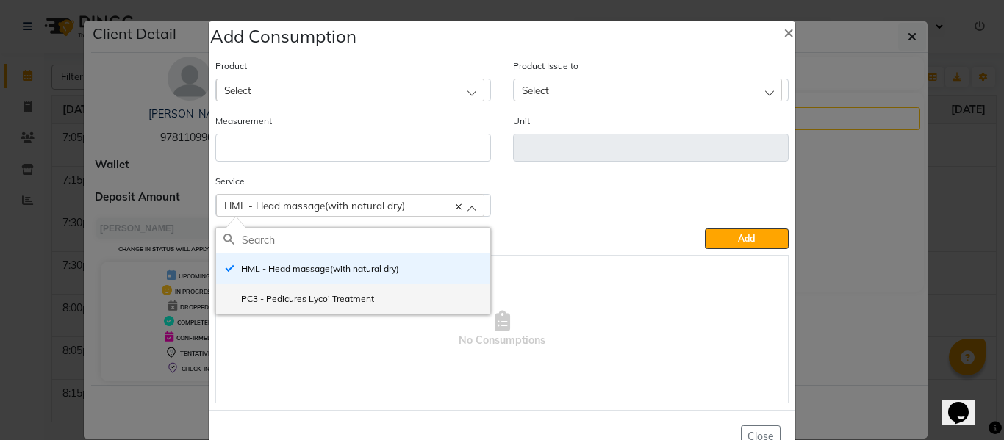
click at [337, 295] on label "PC3 - Pedicures Lyco’ Treatment" at bounding box center [299, 299] width 151 height 13
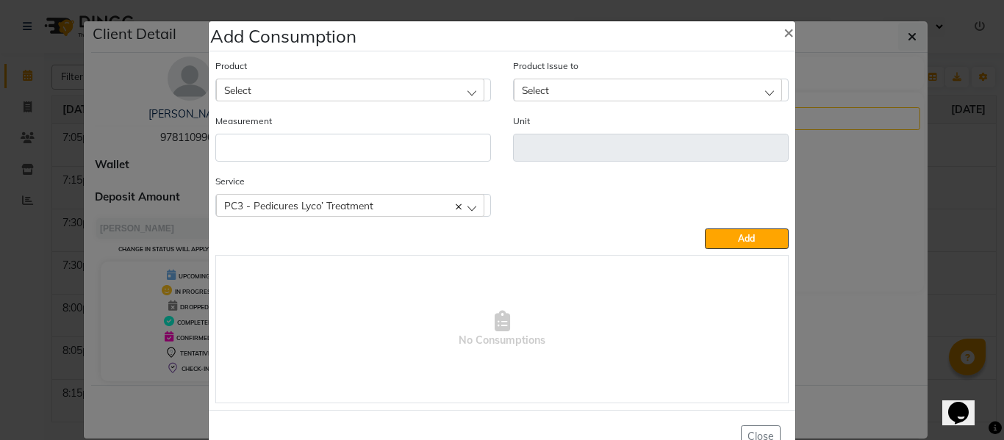
drag, startPoint x: 323, startPoint y: 87, endPoint x: 335, endPoint y: 110, distance: 25.0
click at [325, 88] on div "Select" at bounding box center [350, 90] width 268 height 22
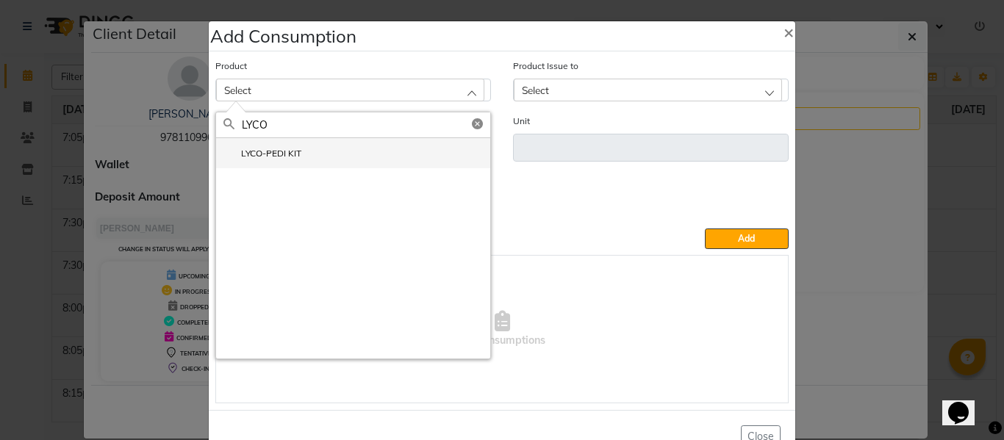
type input "LYCO"
click at [298, 158] on li "LYCO-PEDI KIT" at bounding box center [353, 153] width 274 height 30
type input "Pcs"
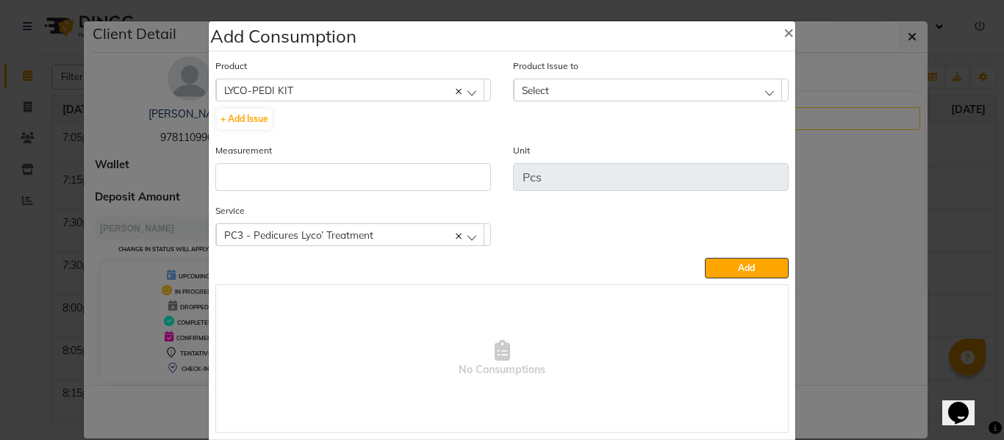
click at [540, 89] on span "Select" at bounding box center [535, 90] width 27 height 12
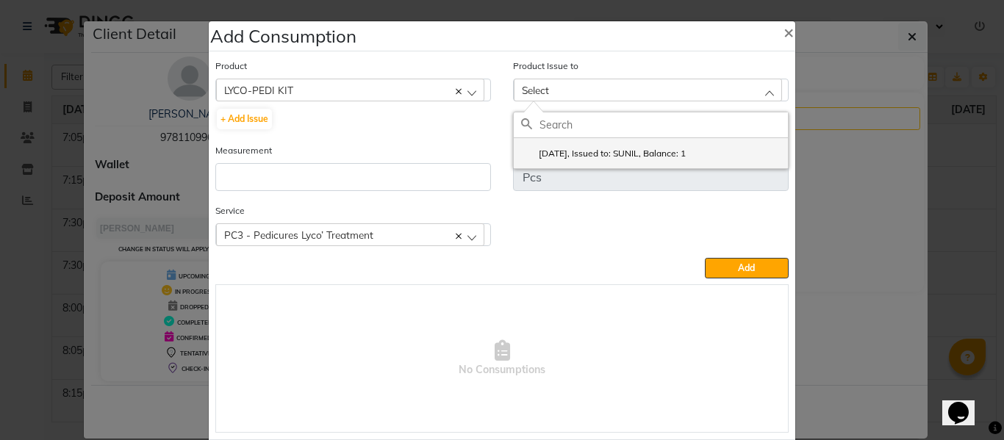
click at [593, 145] on li "2025-09-28, Issued to: SUNIL, Balance: 1" at bounding box center [651, 153] width 274 height 30
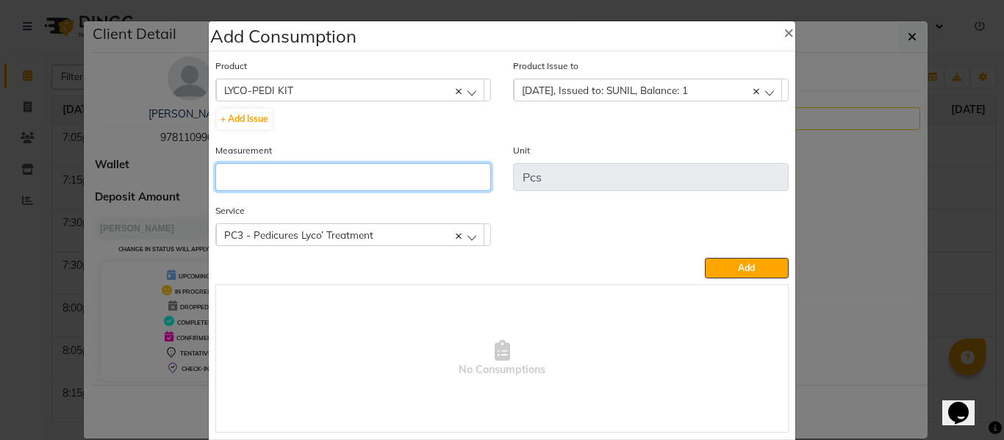
click at [440, 180] on input "number" at bounding box center [353, 177] width 276 height 28
type input "1"
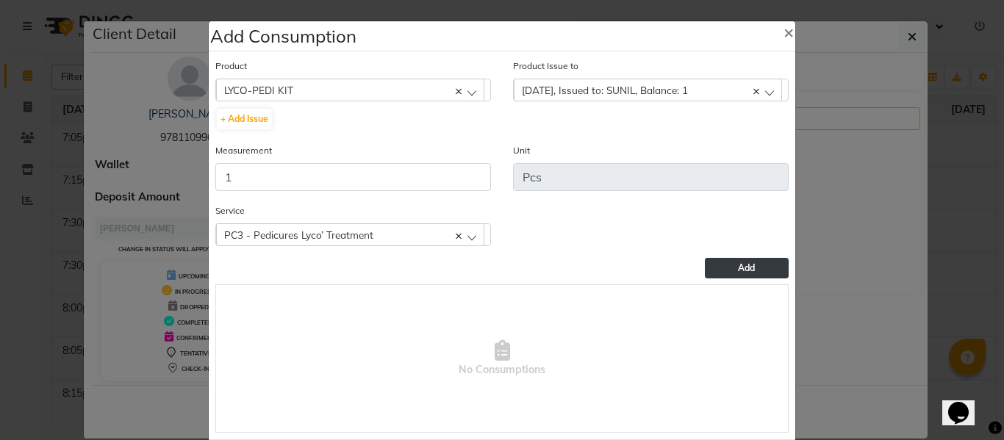
click at [752, 265] on button "Add" at bounding box center [747, 268] width 84 height 21
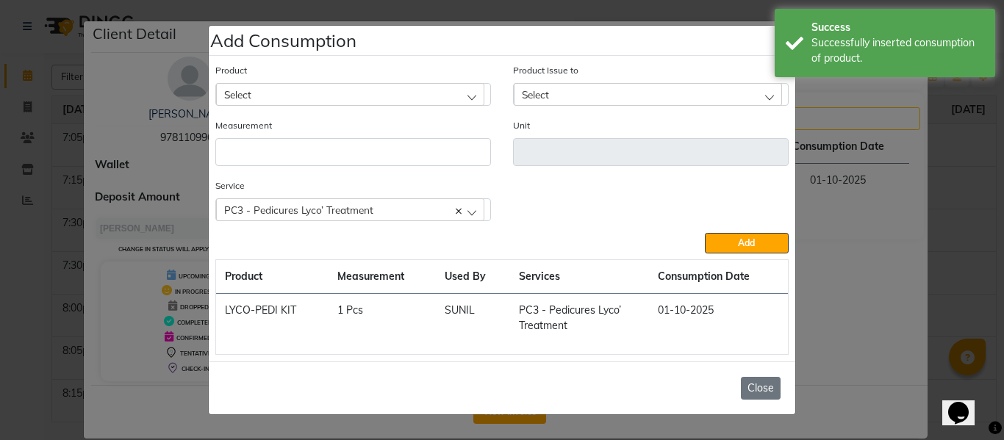
click at [763, 387] on button "Close" at bounding box center [761, 388] width 40 height 23
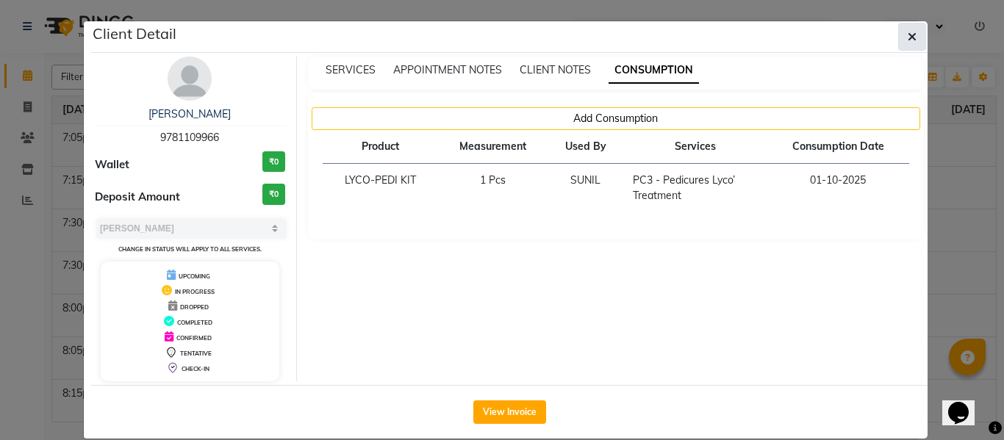
click at [908, 38] on icon "button" at bounding box center [912, 37] width 9 height 12
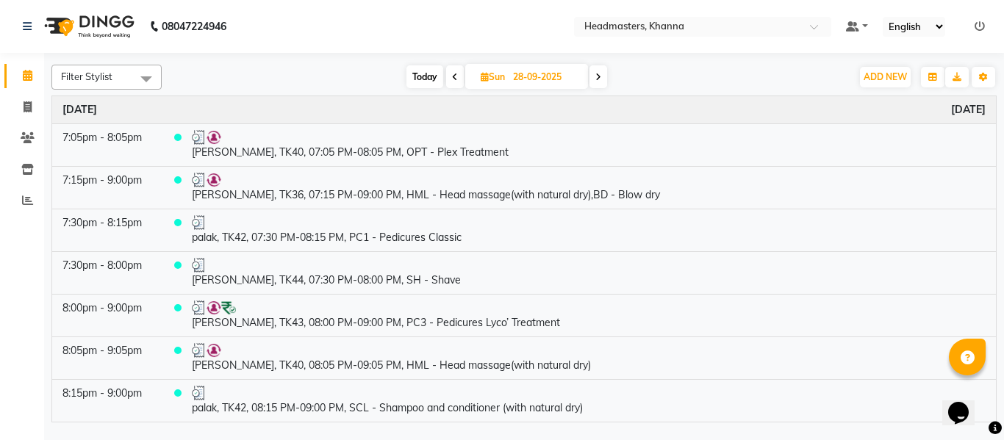
click at [515, 74] on input "28-09-2025" at bounding box center [546, 77] width 74 height 22
select select "9"
select select "2025"
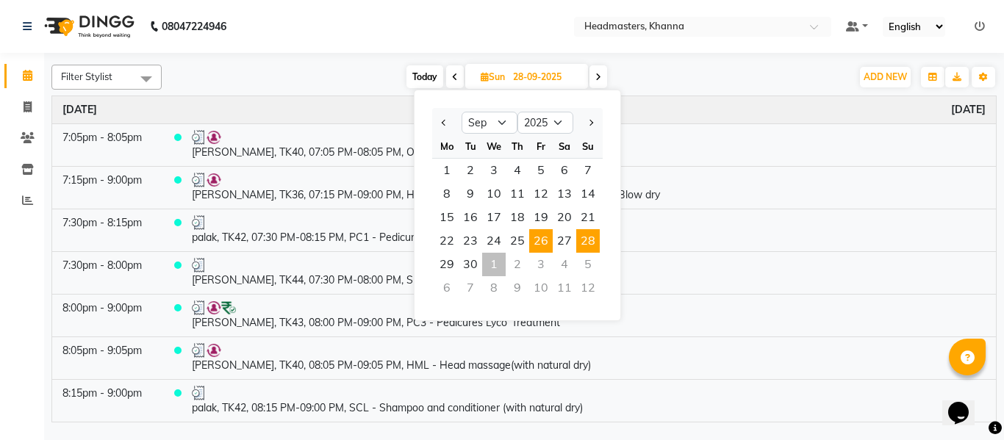
click at [543, 235] on span "26" at bounding box center [541, 241] width 24 height 24
type input "26-09-2025"
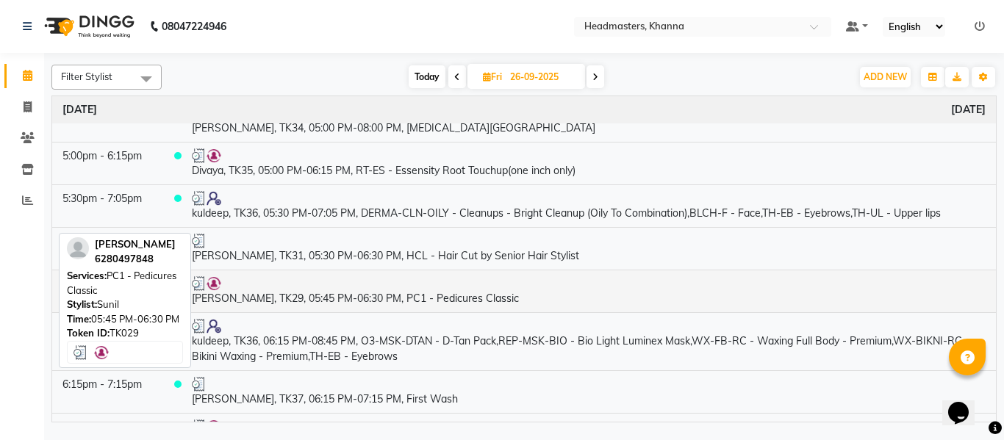
scroll to position [1885, 0]
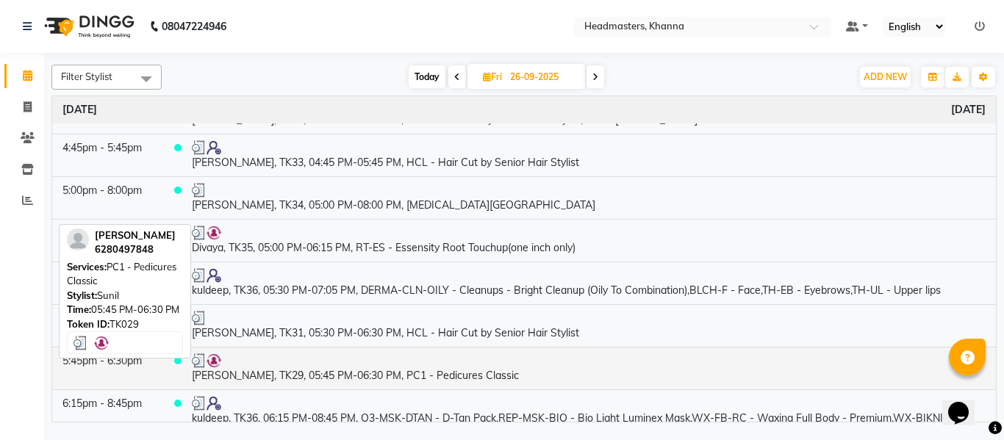
click at [351, 357] on td "NEERU, TK29, 05:45 PM-06:30 PM, PC1 - Pedicures Classic" at bounding box center [589, 368] width 815 height 43
select select "3"
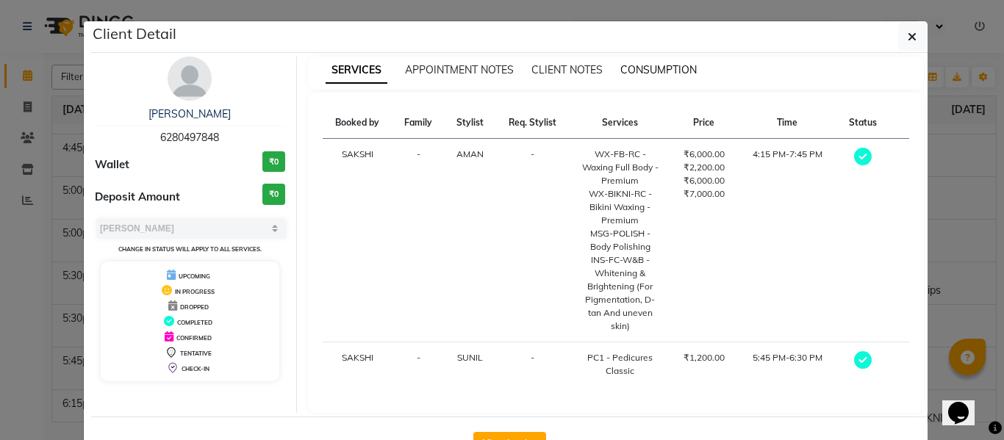
click at [636, 64] on span "CONSUMPTION" at bounding box center [659, 69] width 76 height 13
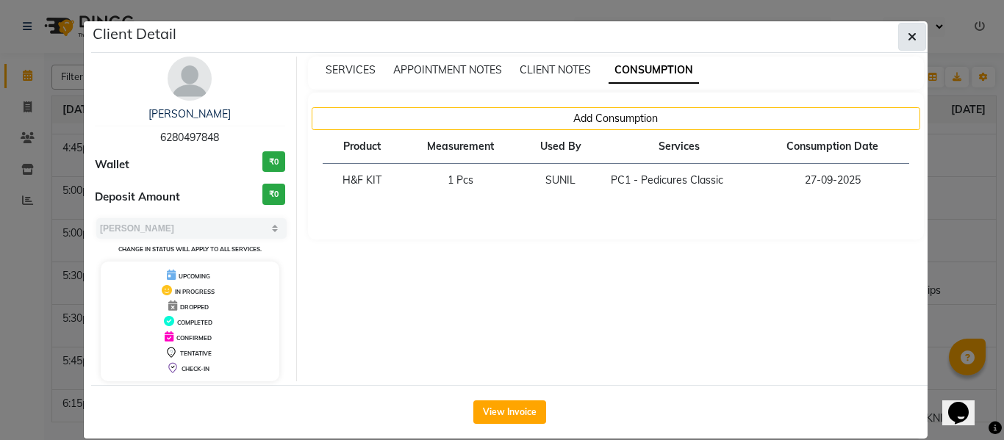
click at [908, 39] on icon "button" at bounding box center [912, 37] width 9 height 12
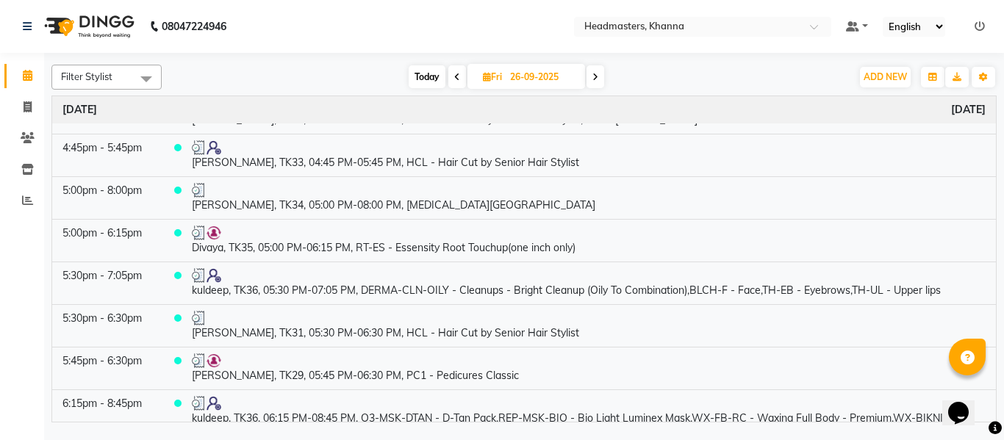
click at [522, 76] on input "26-09-2025" at bounding box center [543, 77] width 74 height 22
select select "9"
select select "2025"
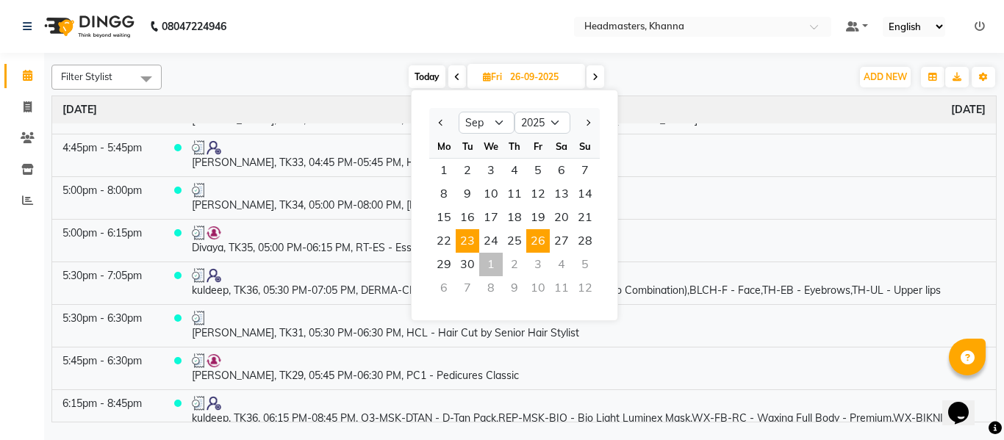
click at [464, 237] on span "23" at bounding box center [468, 241] width 24 height 24
type input "2[DATE]"
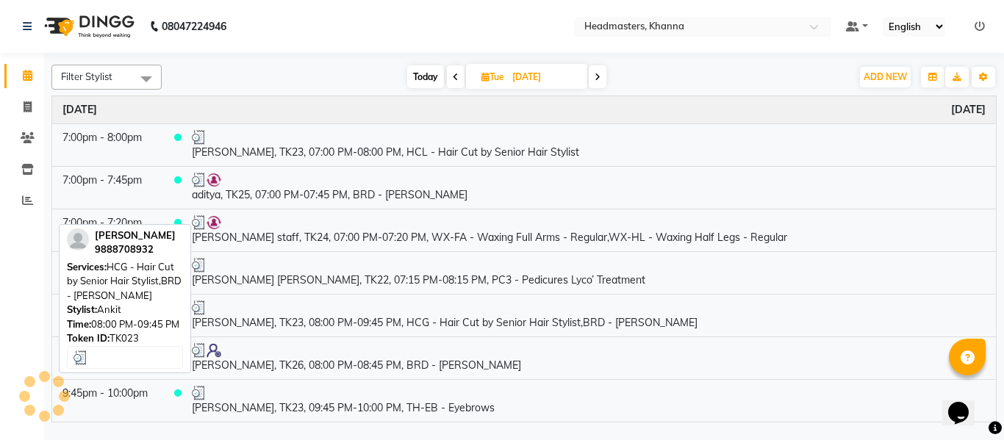
scroll to position [1252, 0]
click at [349, 281] on td "jenny jenny, TK22, 07:15 PM-08:15 PM, PC3 - Pedicures Lyco’ Treatment" at bounding box center [589, 272] width 815 height 43
select select "3"
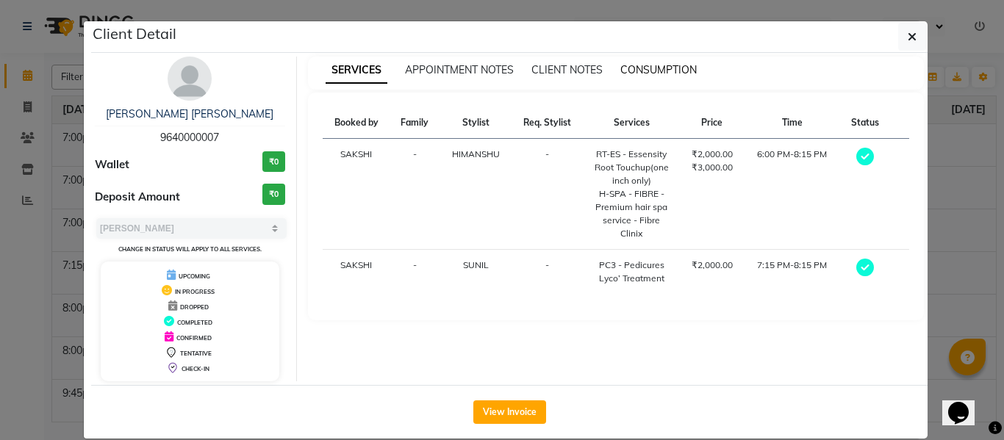
click at [646, 73] on span "CONSUMPTION" at bounding box center [659, 69] width 76 height 13
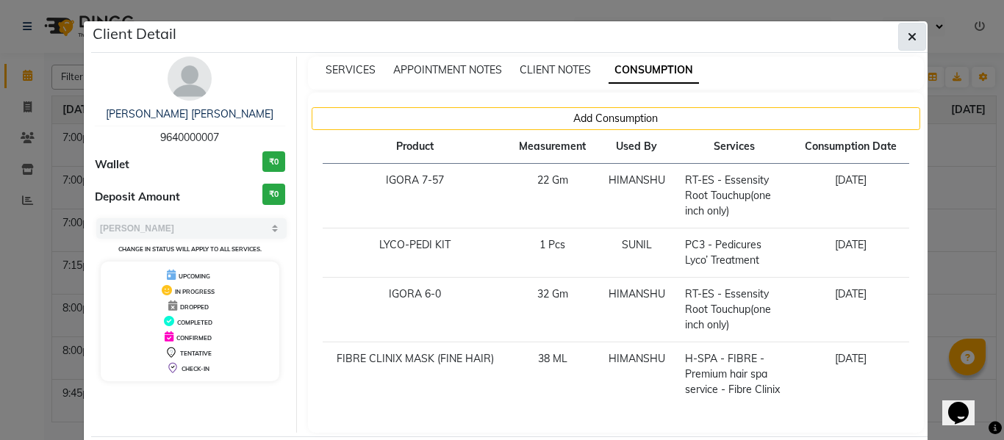
click at [911, 32] on icon "button" at bounding box center [912, 37] width 9 height 12
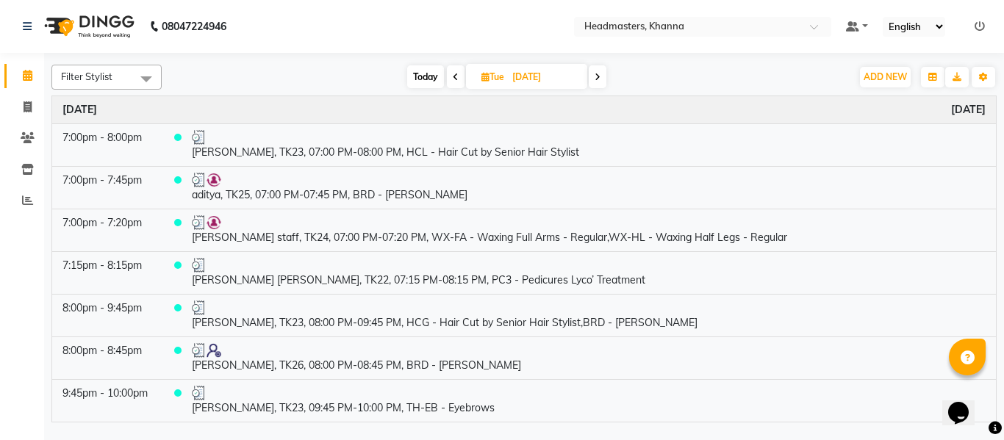
click at [529, 76] on input "2[DATE]" at bounding box center [545, 77] width 74 height 22
select select "9"
select select "2025"
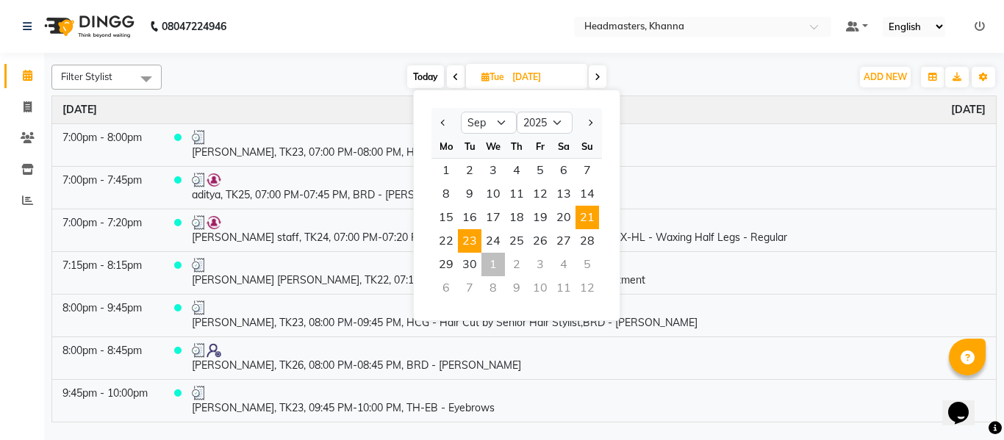
click at [586, 218] on span "21" at bounding box center [588, 218] width 24 height 24
type input "[DATE]"
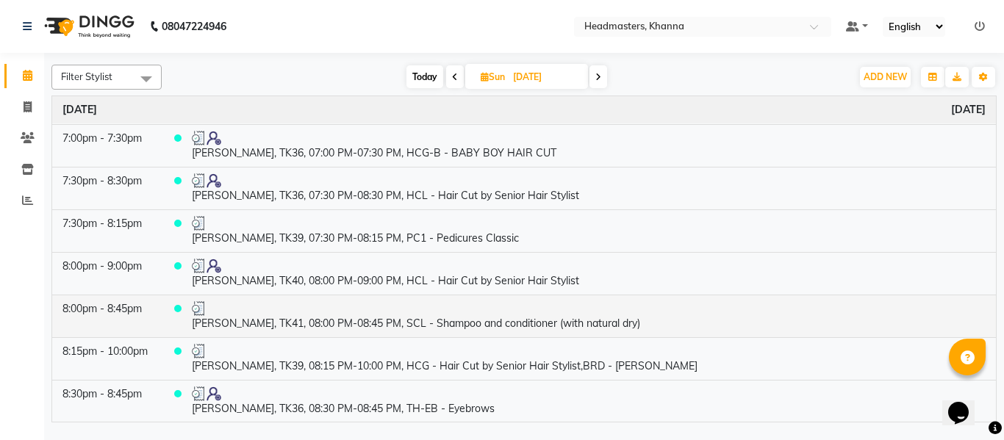
scroll to position [2334, 0]
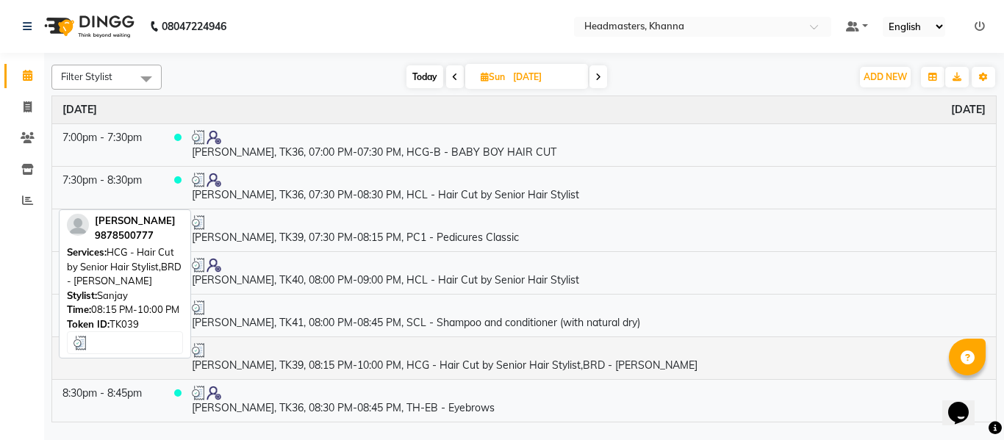
click at [365, 364] on td "adharash singh, TK39, 08:15 PM-10:00 PM, HCG - Hair Cut by Senior Hair Stylist,…" at bounding box center [589, 358] width 815 height 43
select select "3"
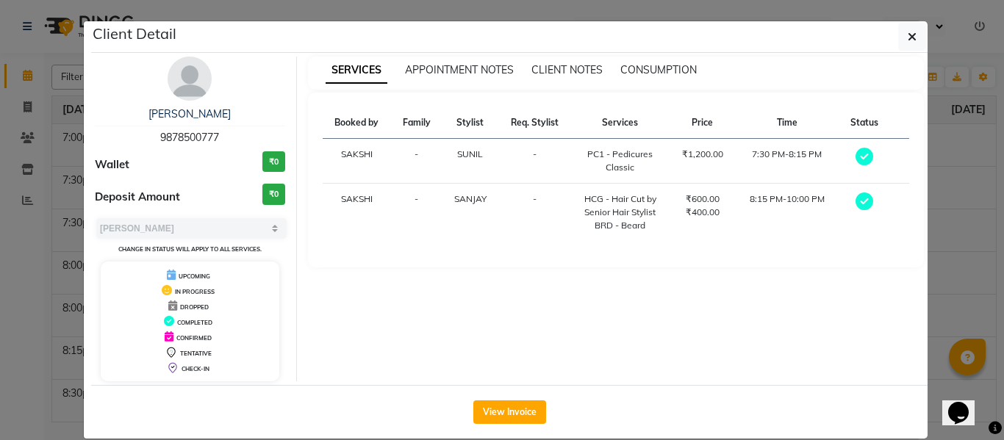
click at [643, 60] on div "SERVICES APPOINTMENT NOTES CLIENT NOTES CONSUMPTION" at bounding box center [616, 73] width 617 height 33
click at [649, 69] on span "CONSUMPTION" at bounding box center [659, 69] width 76 height 13
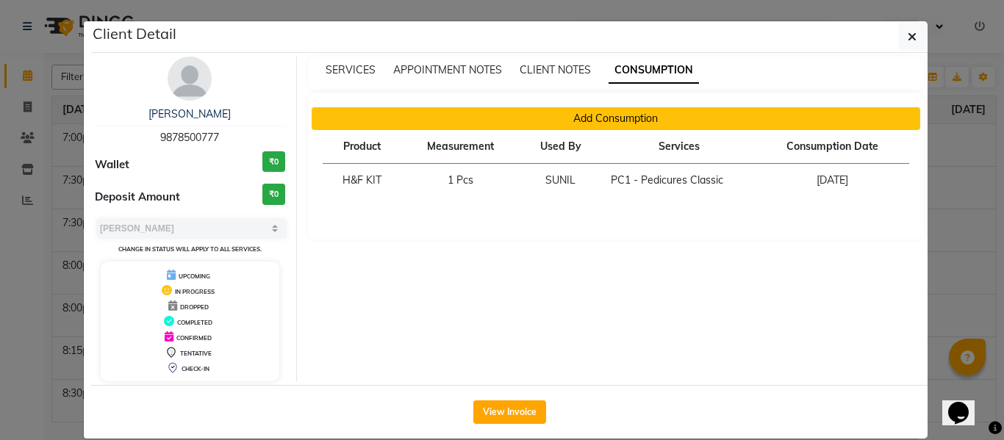
click at [582, 118] on button "Add Consumption" at bounding box center [616, 118] width 609 height 23
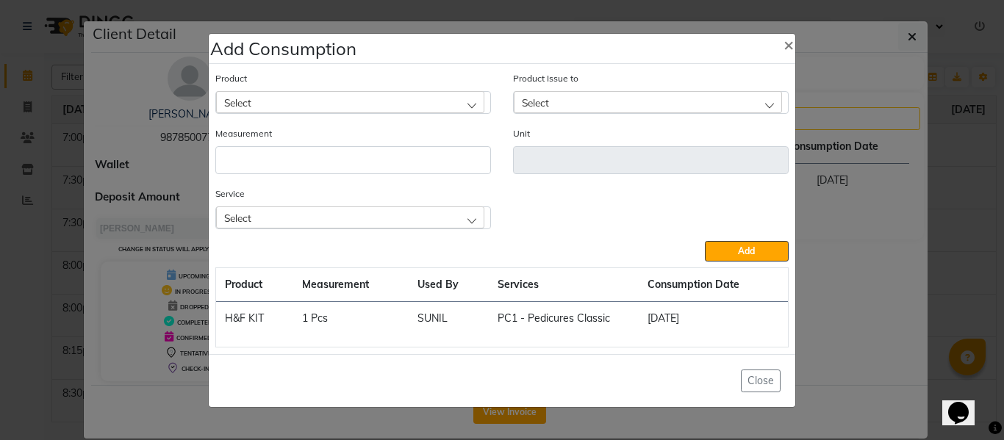
click at [396, 215] on div "Select" at bounding box center [350, 218] width 268 height 22
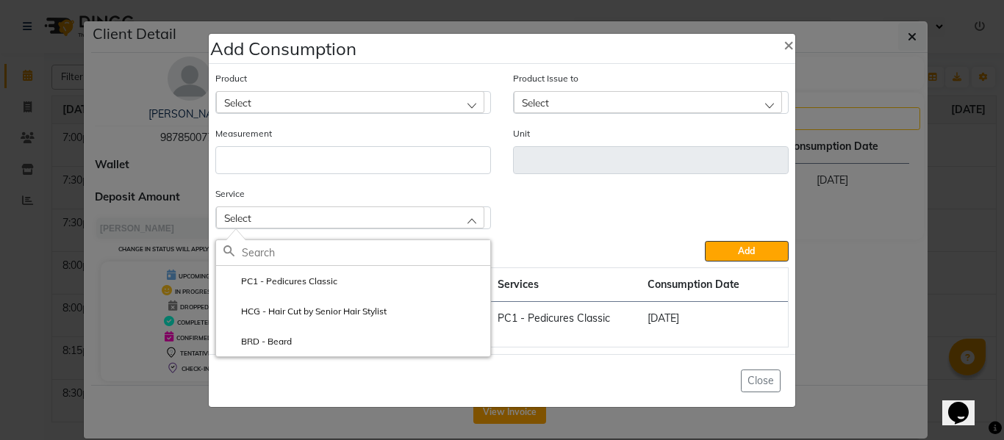
click at [573, 244] on div "Add" at bounding box center [501, 251] width 573 height 21
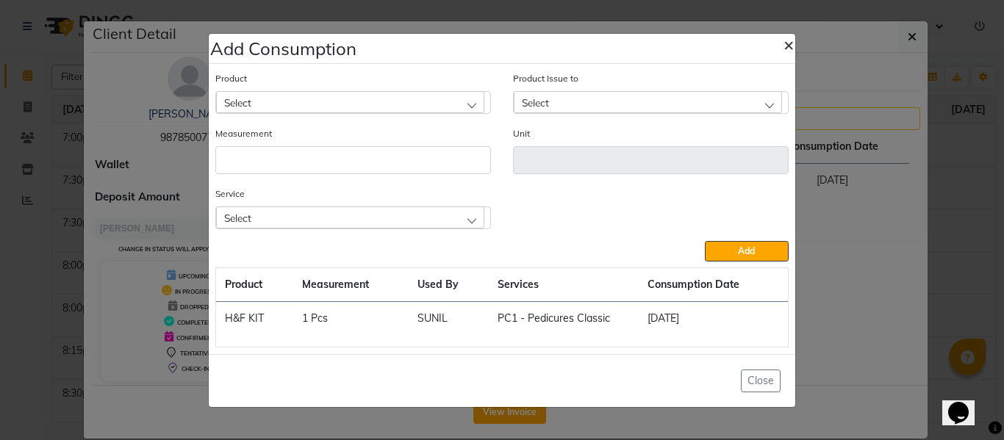
click at [787, 44] on span "×" at bounding box center [789, 44] width 10 height 22
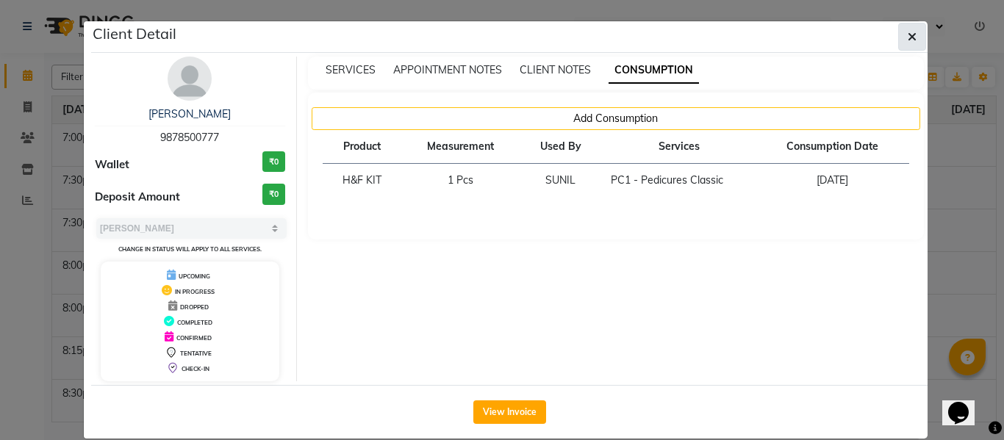
click at [908, 37] on icon "button" at bounding box center [912, 37] width 9 height 12
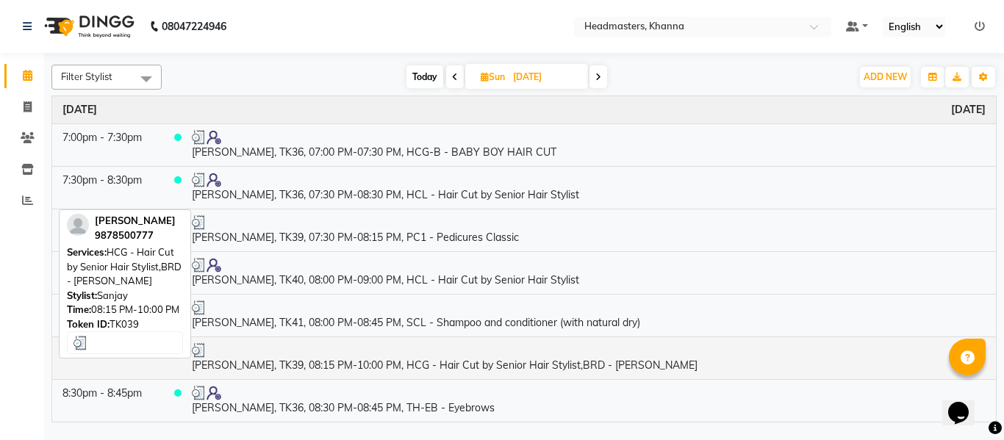
scroll to position [2260, 0]
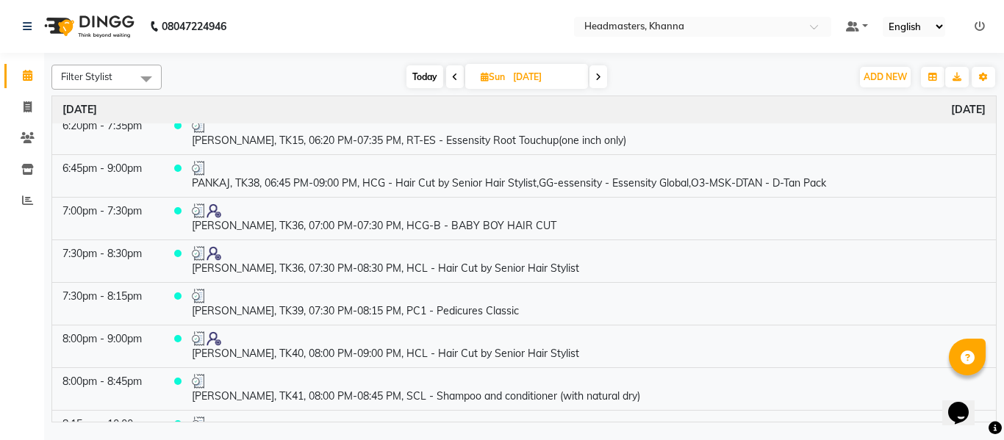
click at [534, 76] on input "[DATE]" at bounding box center [546, 77] width 74 height 22
select select "9"
select select "2025"
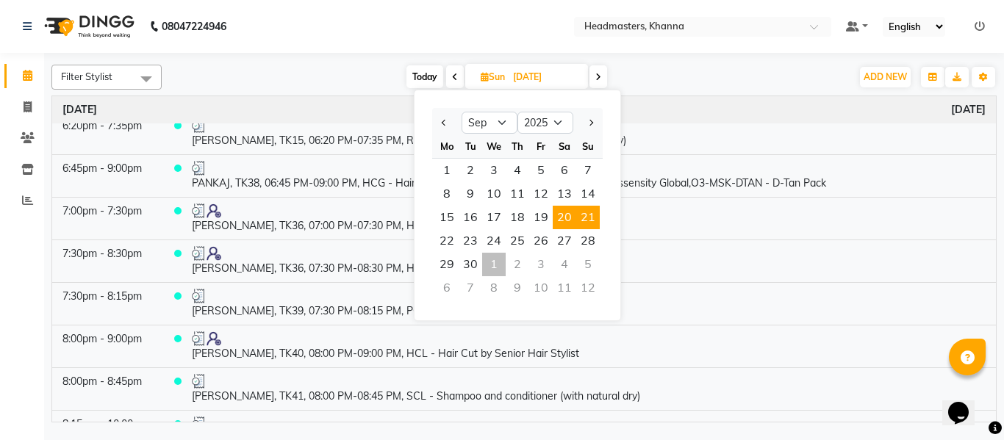
click at [564, 211] on span "20" at bounding box center [565, 218] width 24 height 24
type input "20-09-2025"
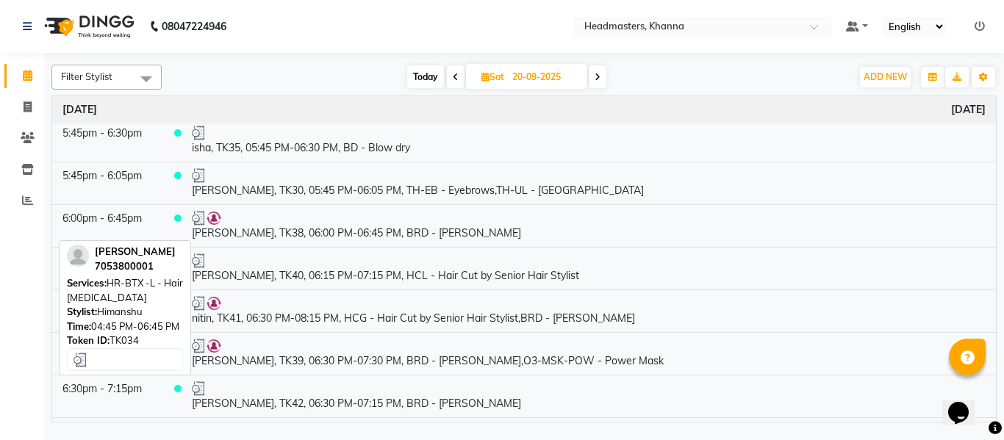
scroll to position [2009, 0]
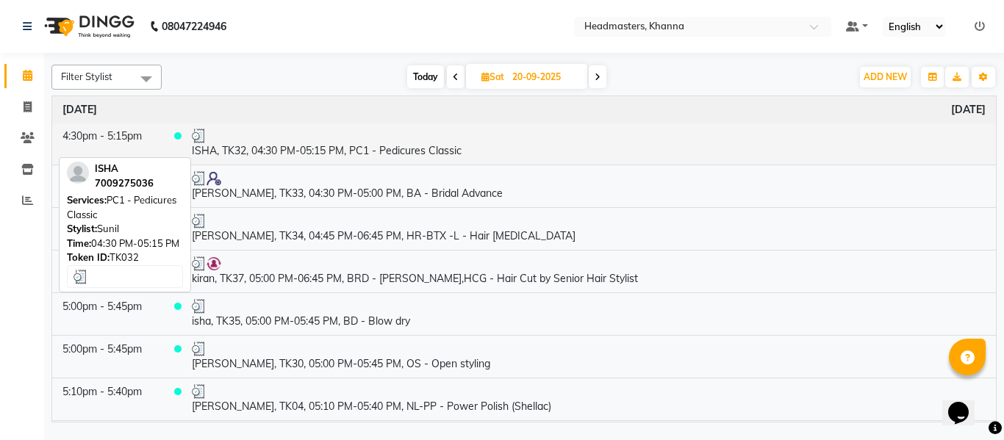
click at [365, 149] on td "ISHA, TK32, 04:30 PM-05:15 PM, PC1 - Pedicures Classic" at bounding box center [589, 143] width 815 height 43
select select "3"
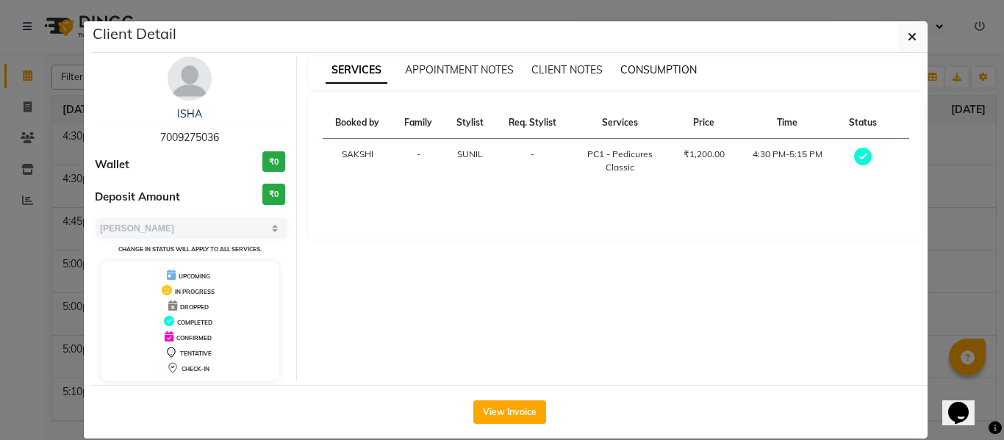
click at [644, 66] on span "CONSUMPTION" at bounding box center [659, 69] width 76 height 13
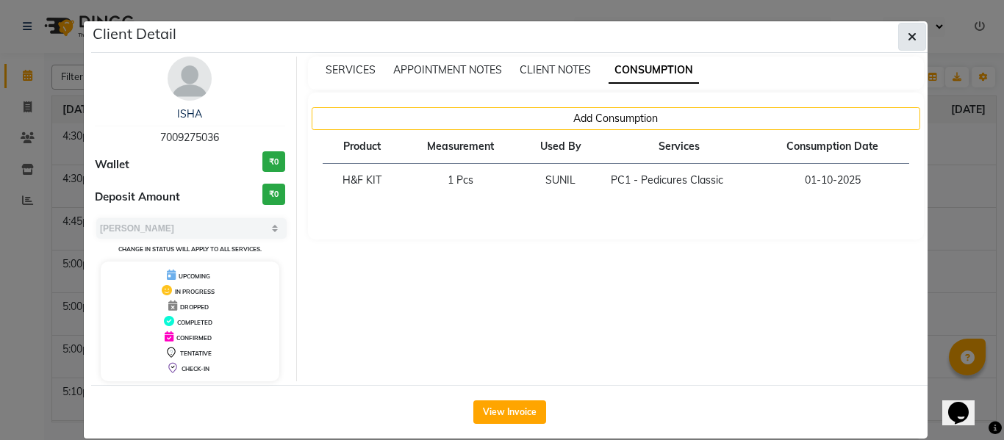
click at [900, 32] on button "button" at bounding box center [912, 37] width 28 height 28
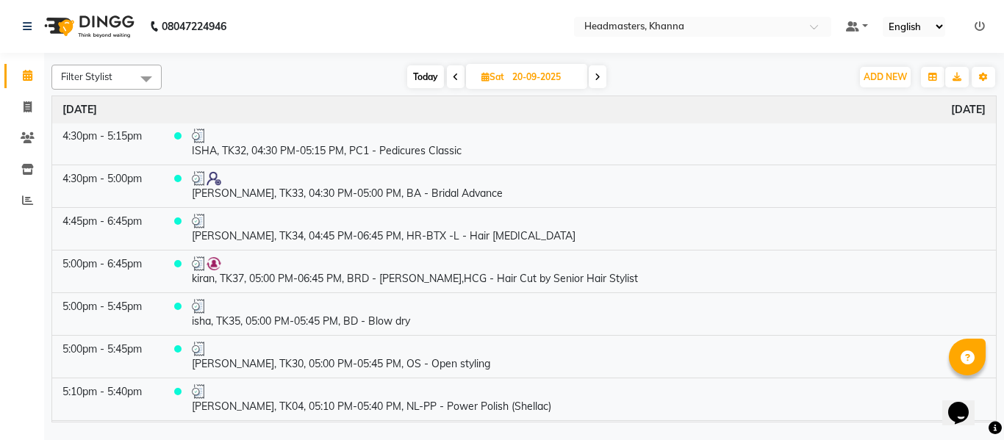
click at [535, 71] on input "20-09-2025" at bounding box center [545, 77] width 74 height 22
select select "9"
select select "2025"
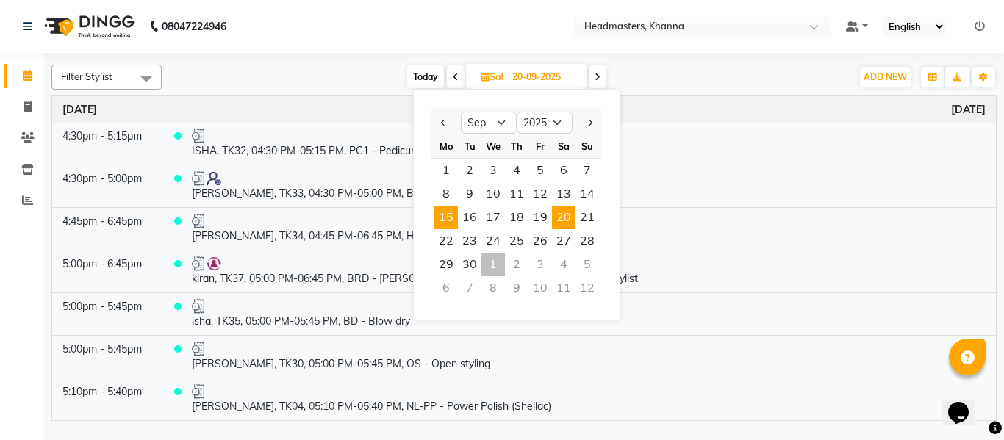
click at [452, 219] on span "15" at bounding box center [447, 218] width 24 height 24
type input "[DATE]"
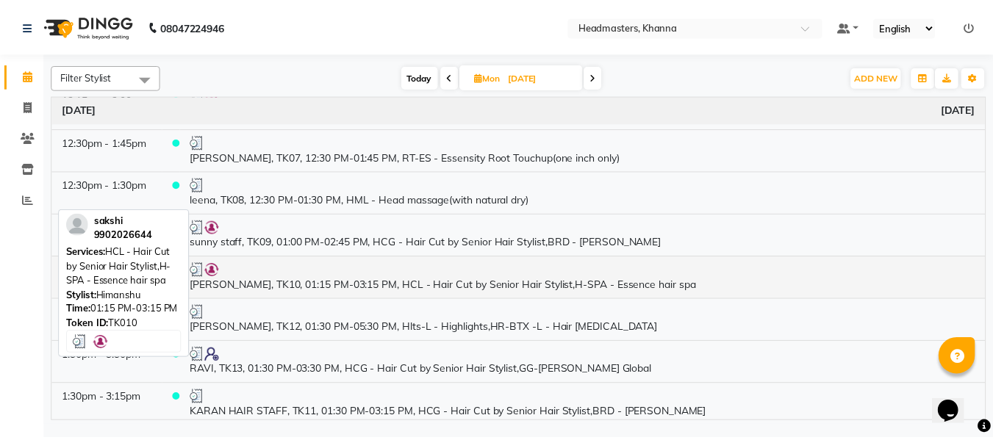
scroll to position [294, 0]
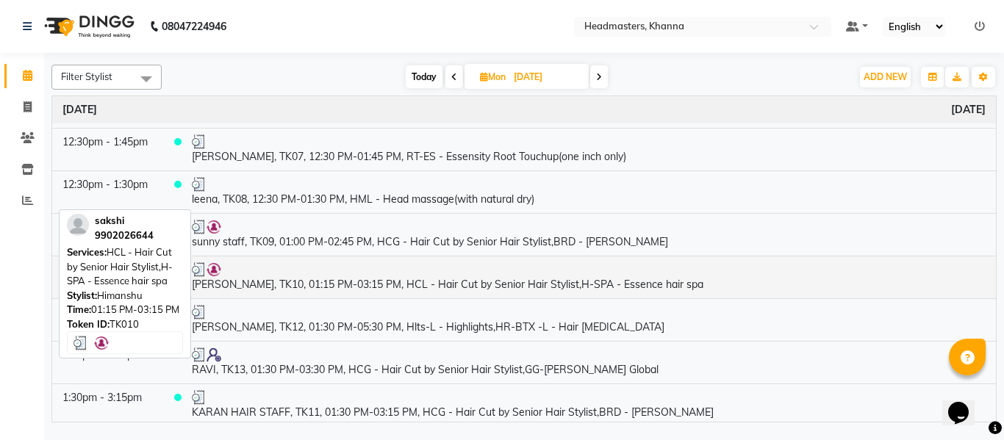
click at [392, 289] on td "sakshi, TK10, 01:15 PM-03:15 PM, HCL - Hair Cut by Senior Hair Stylist,H-SPA - …" at bounding box center [589, 277] width 815 height 43
select select "3"
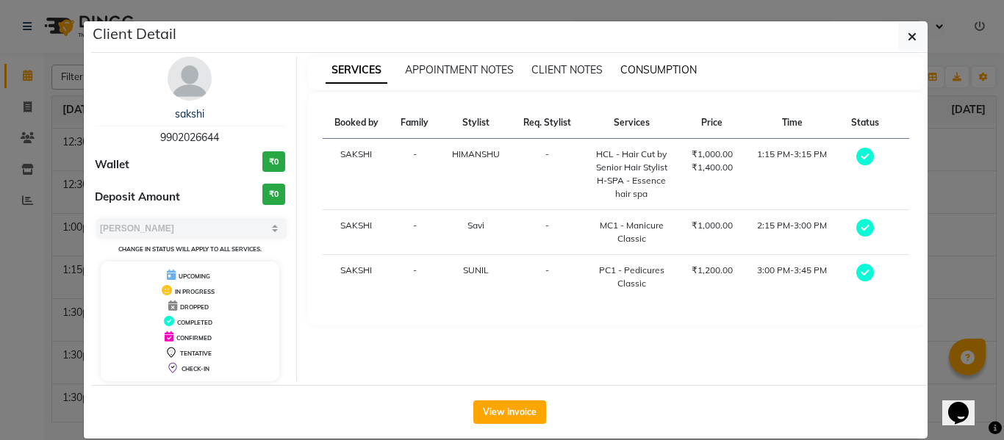
click at [646, 68] on span "CONSUMPTION" at bounding box center [659, 69] width 76 height 13
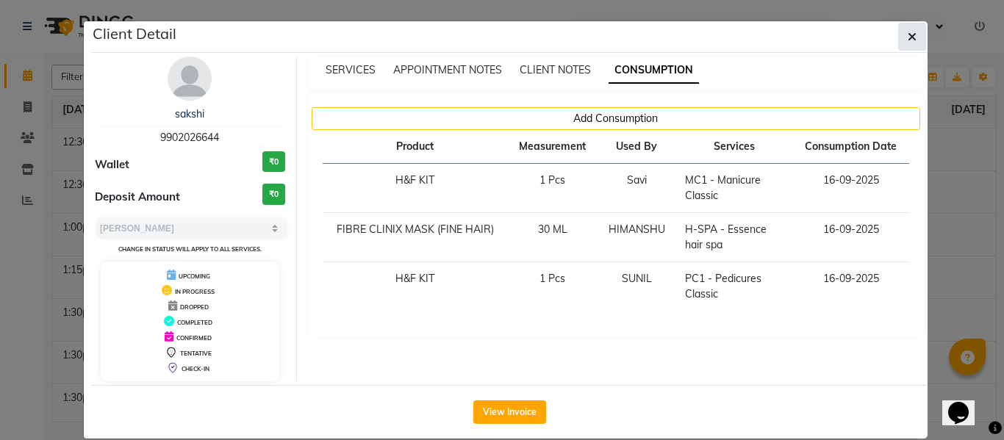
click at [901, 34] on button "button" at bounding box center [912, 37] width 28 height 28
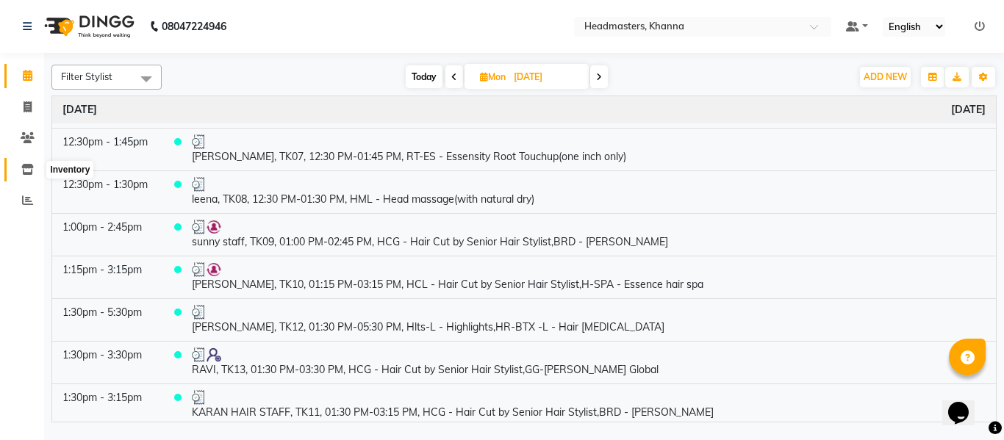
click at [21, 165] on icon at bounding box center [27, 169] width 12 height 11
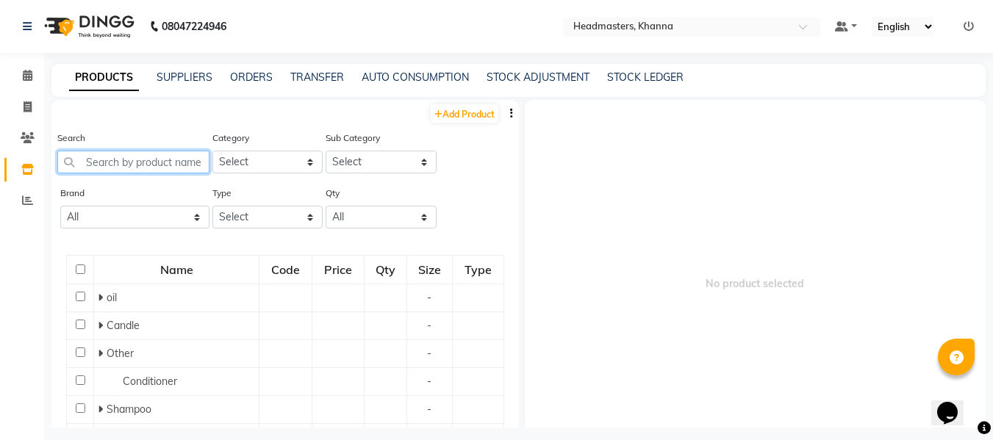
click at [151, 161] on input "text" at bounding box center [133, 162] width 152 height 23
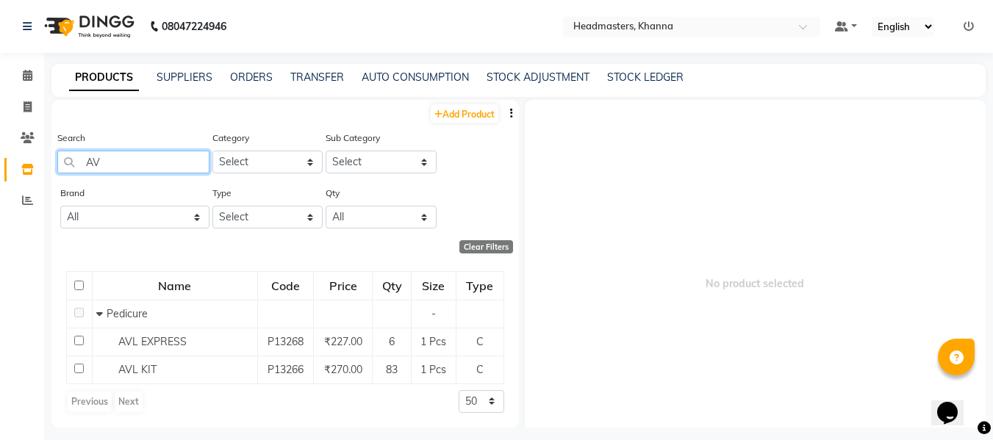
type input "A"
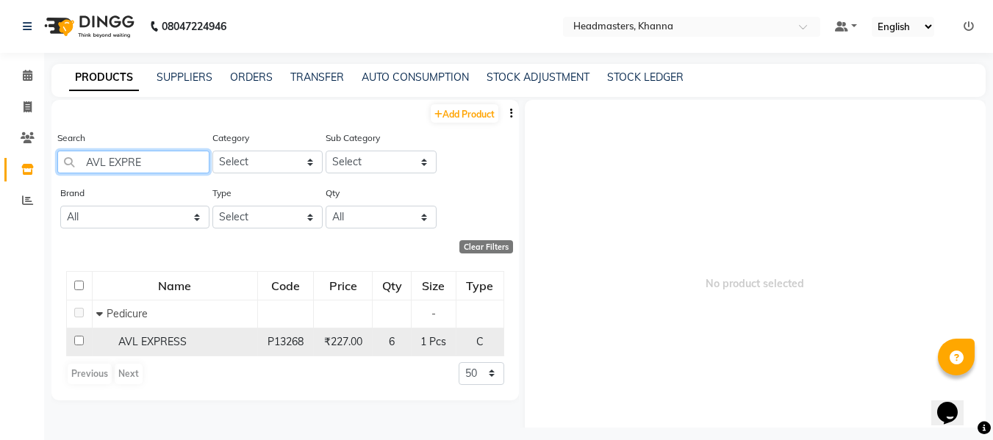
type input "AVL EXPRE"
click at [166, 335] on span "AVL EXPRESS" at bounding box center [152, 341] width 68 height 13
select select
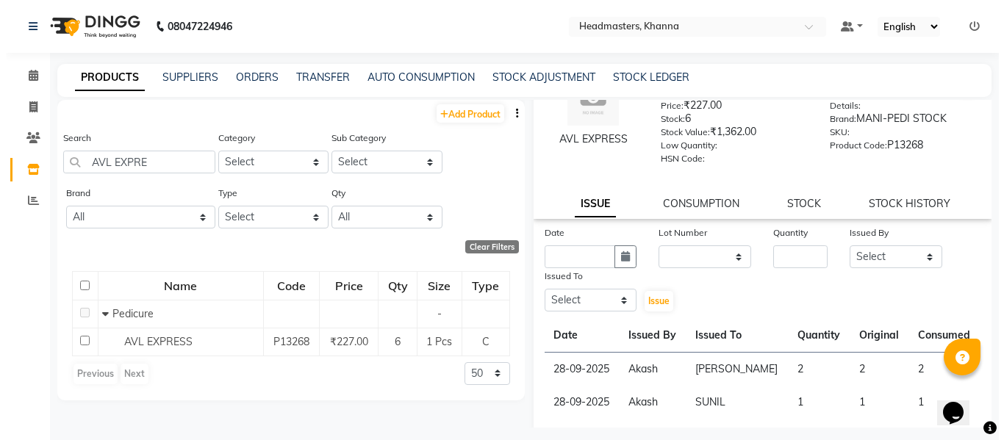
scroll to position [74, 0]
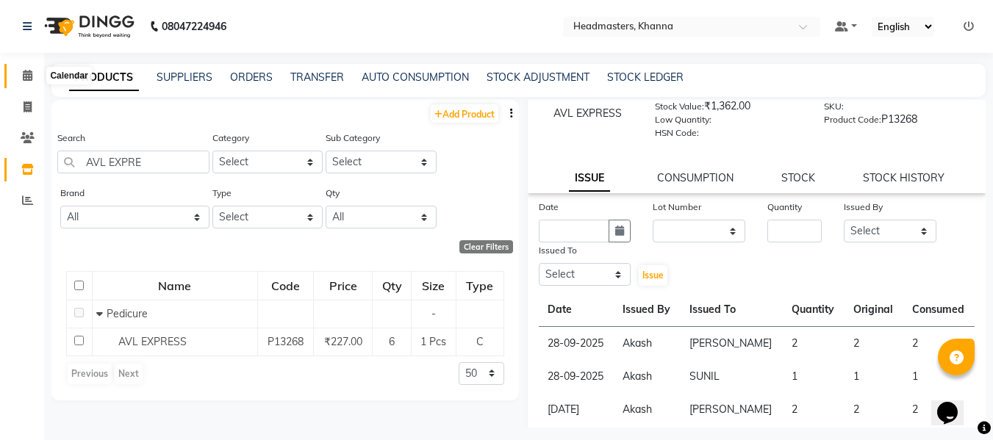
click at [25, 71] on icon at bounding box center [28, 75] width 10 height 11
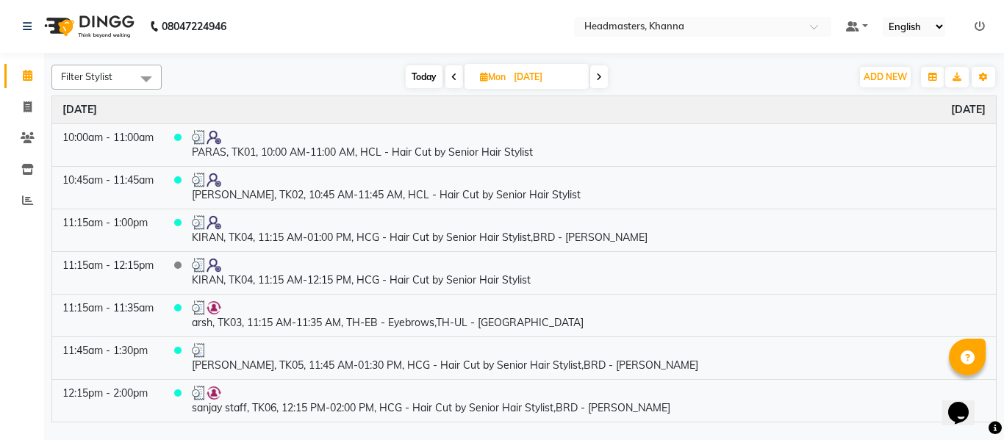
click at [522, 71] on input "[DATE]" at bounding box center [547, 77] width 74 height 22
select select "9"
select select "2025"
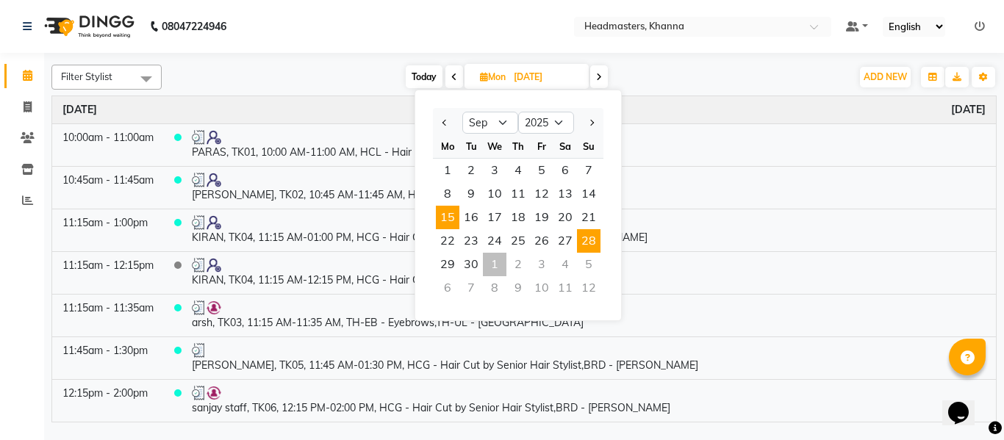
click at [592, 240] on span "28" at bounding box center [589, 241] width 24 height 24
type input "28-09-2025"
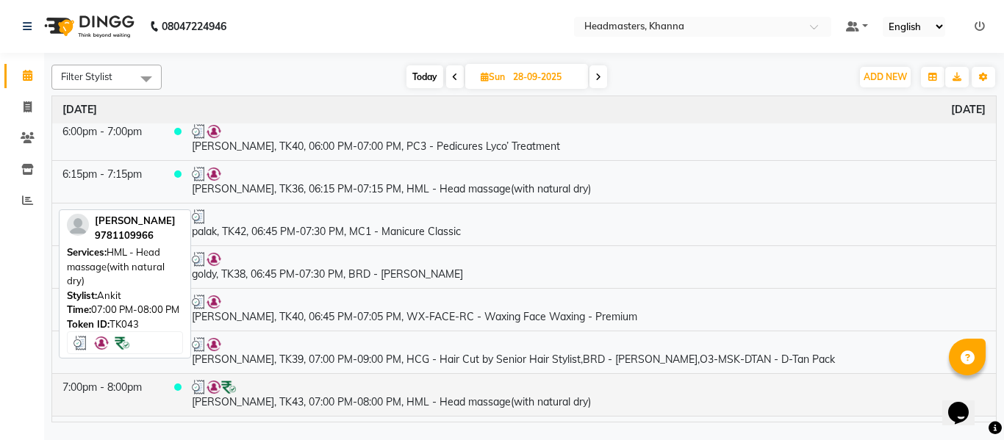
scroll to position [2137, 0]
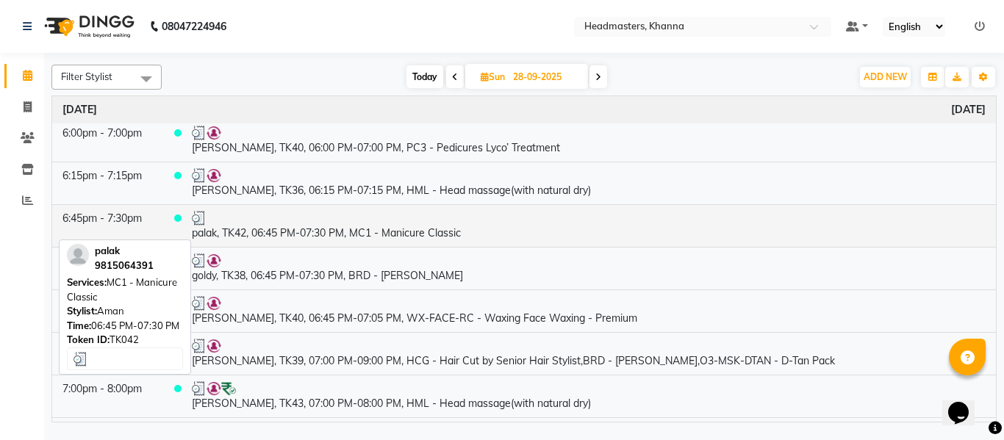
click at [429, 237] on td "palak, TK42, 06:45 PM-07:30 PM, MC1 - Manicure Classic" at bounding box center [589, 225] width 815 height 43
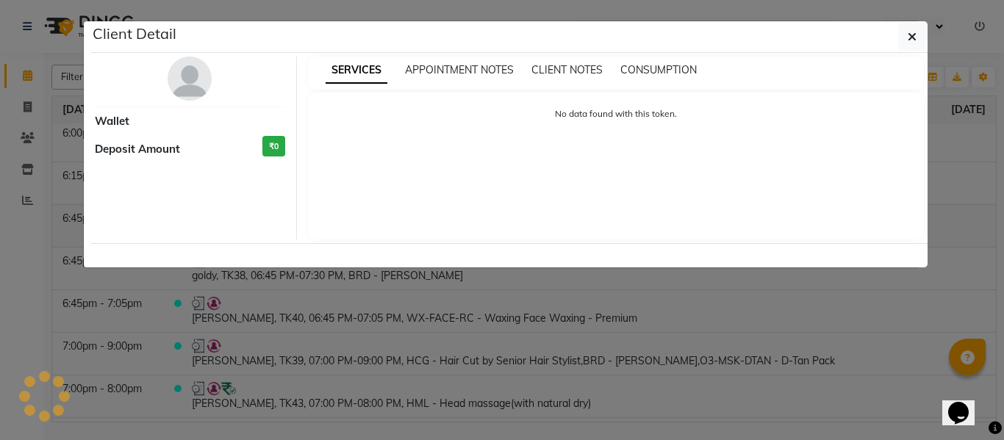
select select "3"
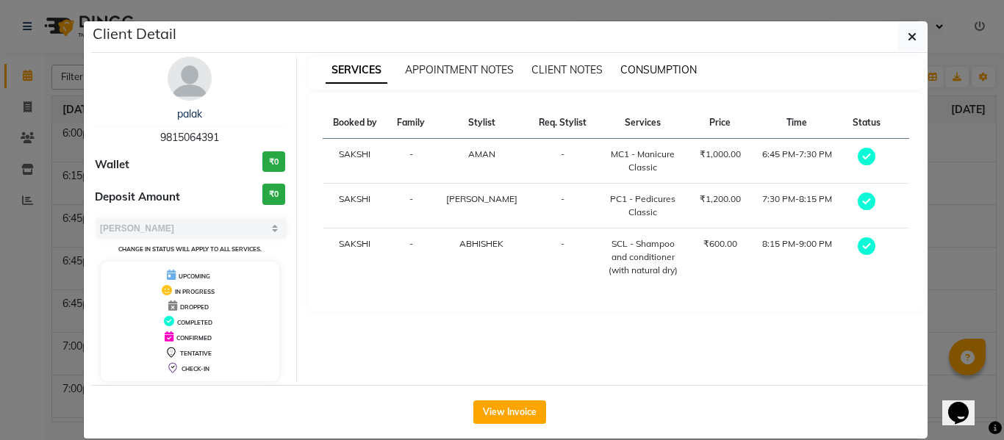
click at [658, 71] on span "CONSUMPTION" at bounding box center [659, 69] width 76 height 13
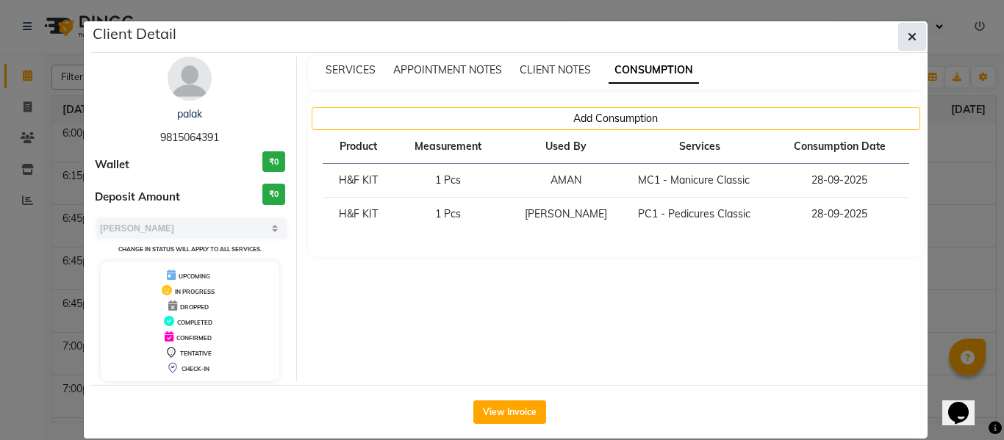
click at [908, 32] on icon "button" at bounding box center [912, 37] width 9 height 12
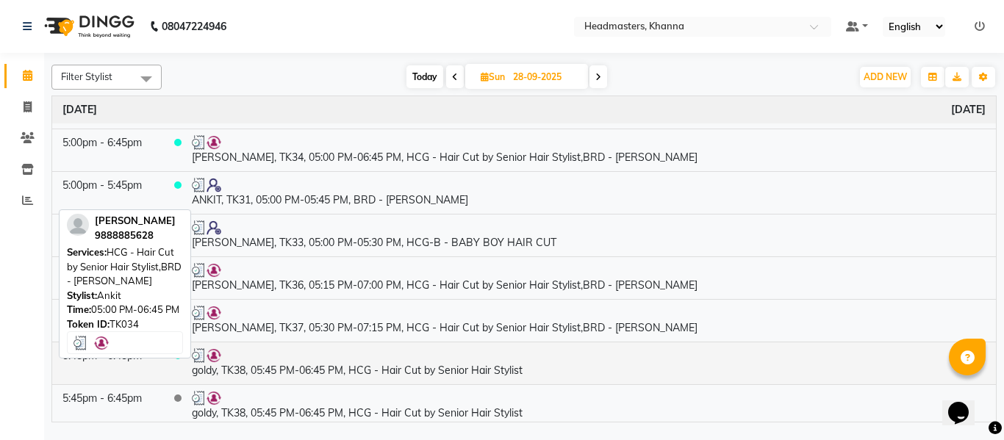
scroll to position [1548, 0]
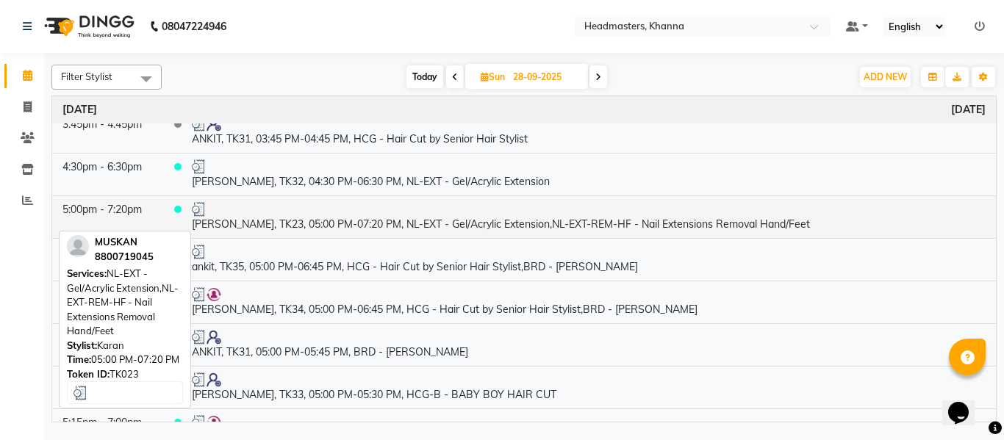
click at [392, 211] on div at bounding box center [589, 209] width 794 height 15
select select "3"
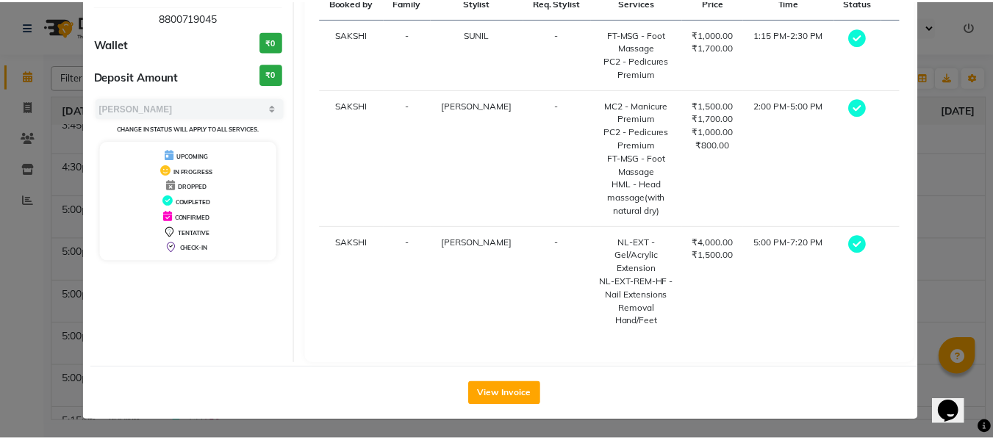
scroll to position [123, 0]
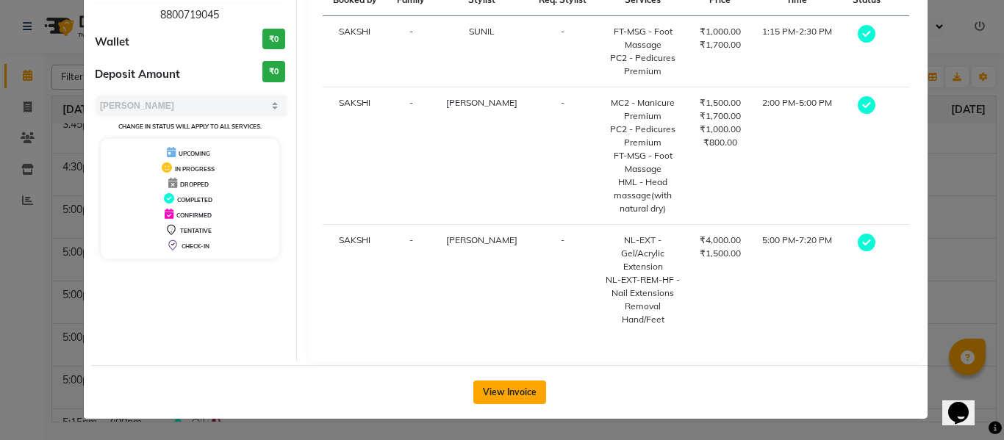
click at [502, 387] on button "View Invoice" at bounding box center [509, 393] width 73 height 24
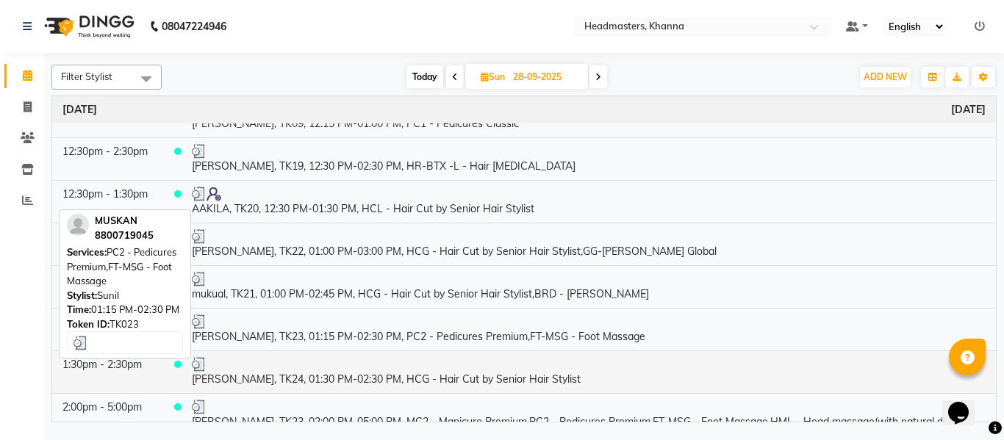
scroll to position [882, 0]
click at [461, 339] on td "[PERSON_NAME], TK23, 01:15 PM-02:30 PM, PC2 - Pedicures Premium,FT-MSG - Foot M…" at bounding box center [589, 328] width 815 height 43
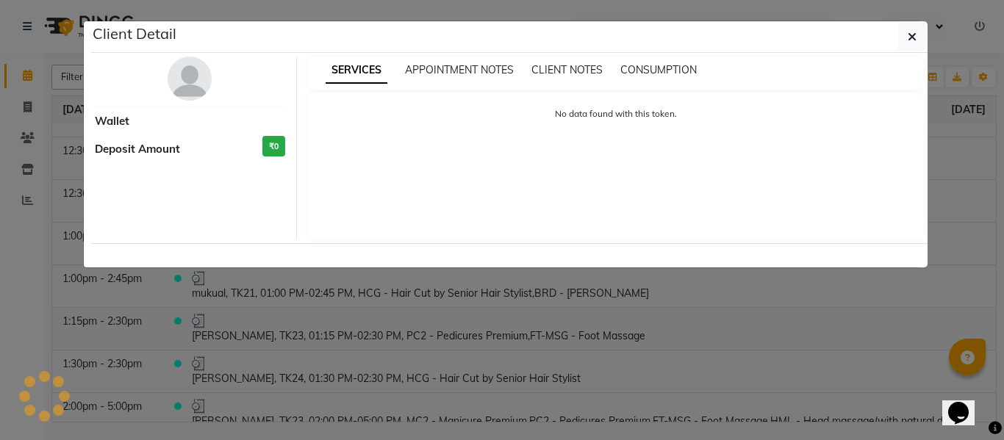
select select "3"
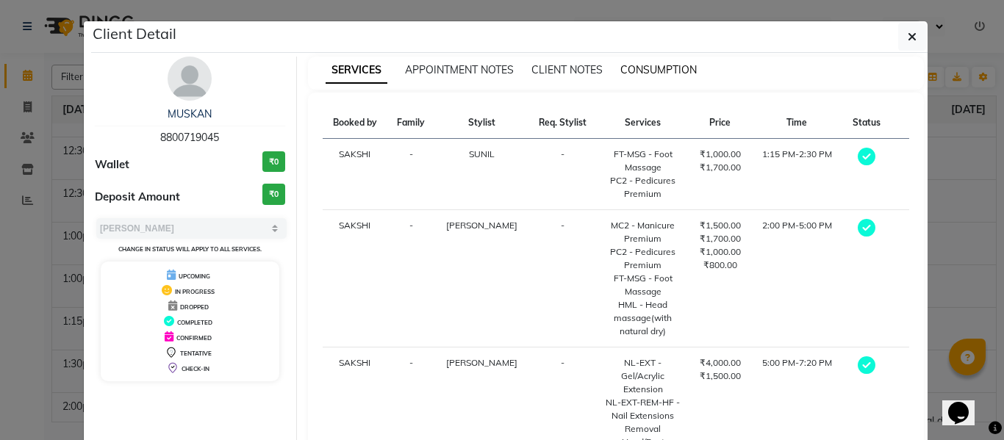
click at [643, 71] on span "CONSUMPTION" at bounding box center [659, 69] width 76 height 13
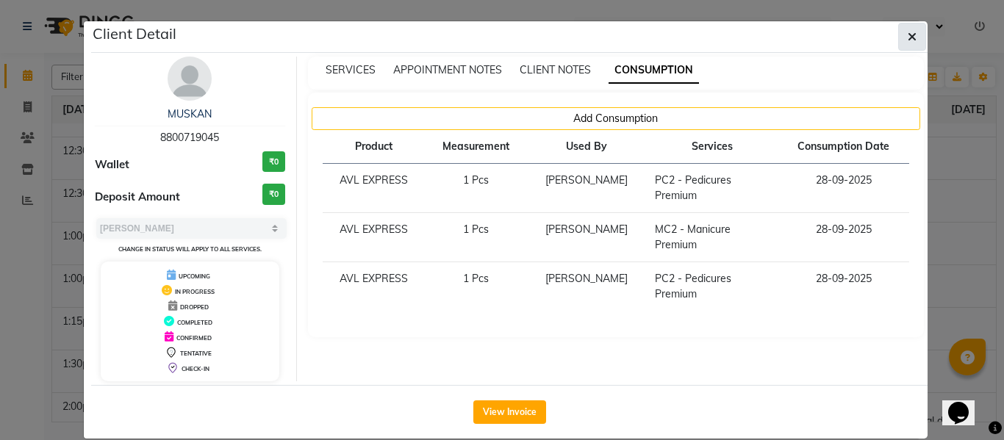
click at [898, 24] on button "button" at bounding box center [912, 37] width 28 height 28
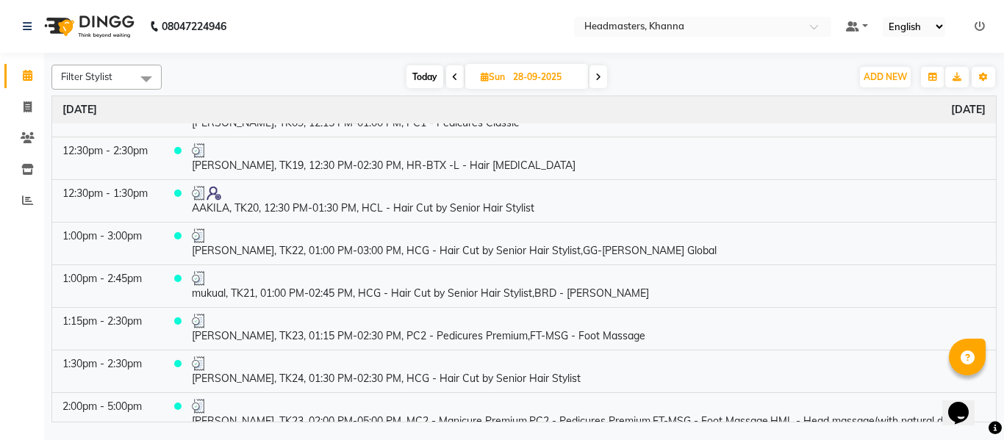
click at [530, 80] on input "28-09-2025" at bounding box center [546, 77] width 74 height 22
select select "9"
select select "2025"
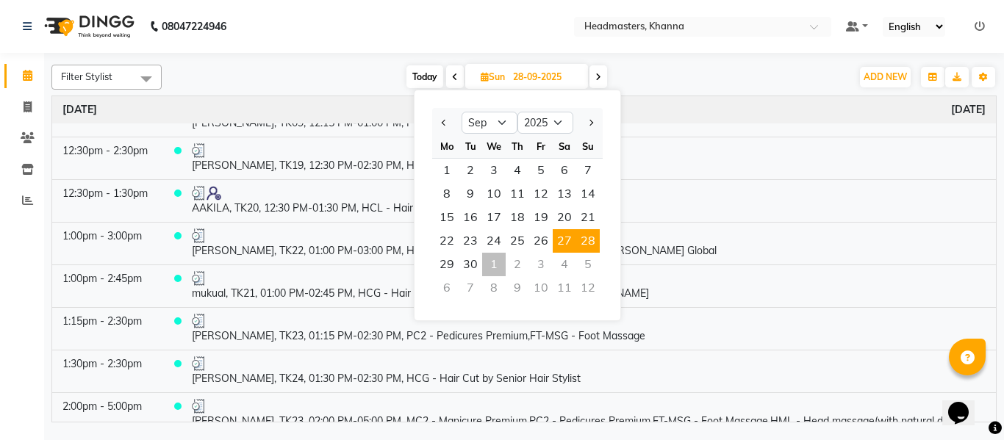
click at [559, 237] on span "27" at bounding box center [565, 241] width 24 height 24
type input "27-09-2025"
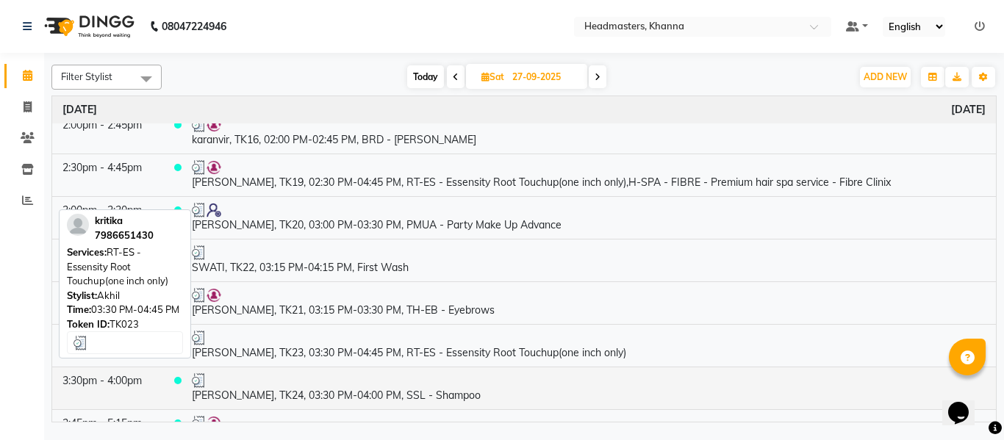
scroll to position [1103, 0]
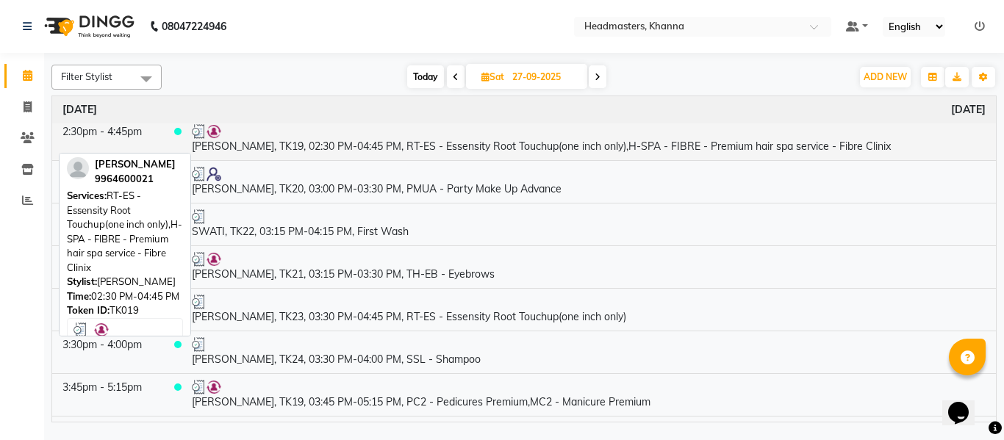
click at [412, 144] on td "sania, TK19, 02:30 PM-04:45 PM, RT-ES - Essensity Root Touchup(one inch only),H…" at bounding box center [589, 139] width 815 height 43
select select "3"
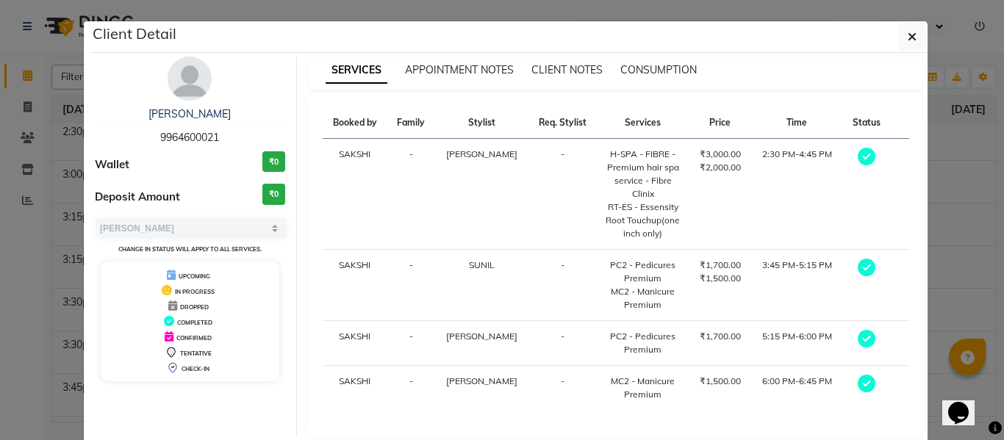
click at [656, 54] on div "sania 9964600021 Wallet ₹0 Deposit Amount ₹0 Select MARK DONE UPCOMING Change i…" at bounding box center [509, 246] width 837 height 387
click at [650, 65] on span "CONSUMPTION" at bounding box center [659, 69] width 76 height 13
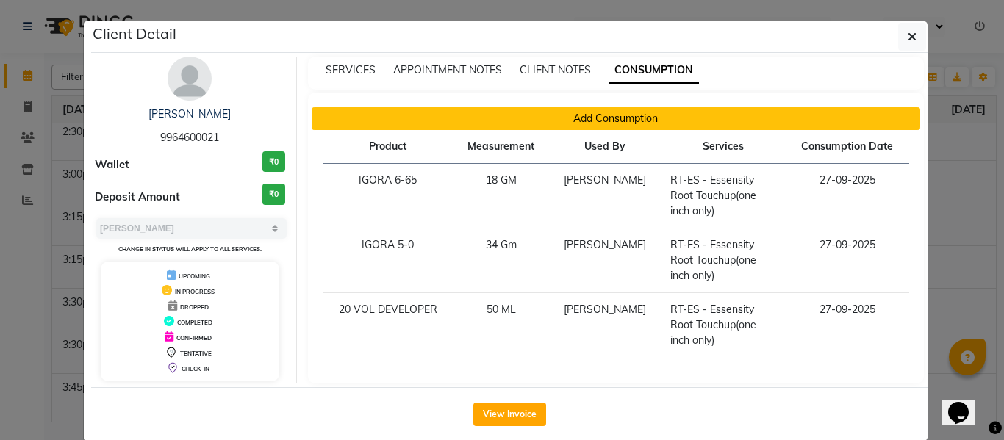
click at [601, 115] on button "Add Consumption" at bounding box center [616, 118] width 609 height 23
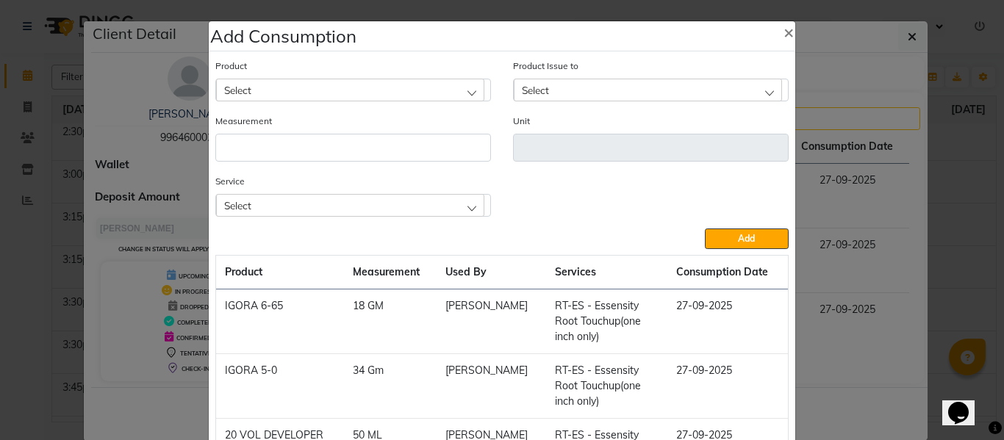
click at [415, 205] on div "Select" at bounding box center [350, 205] width 268 height 22
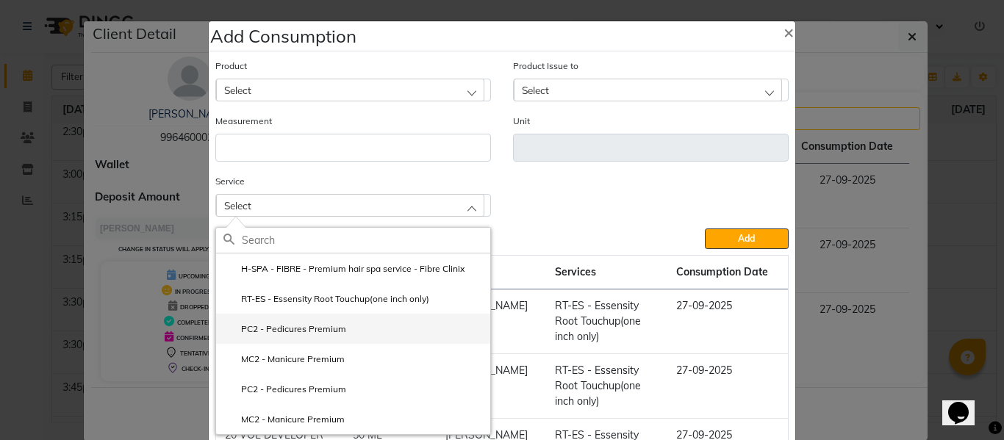
click at [320, 329] on label "PC2 - Pedicures Premium" at bounding box center [285, 329] width 123 height 13
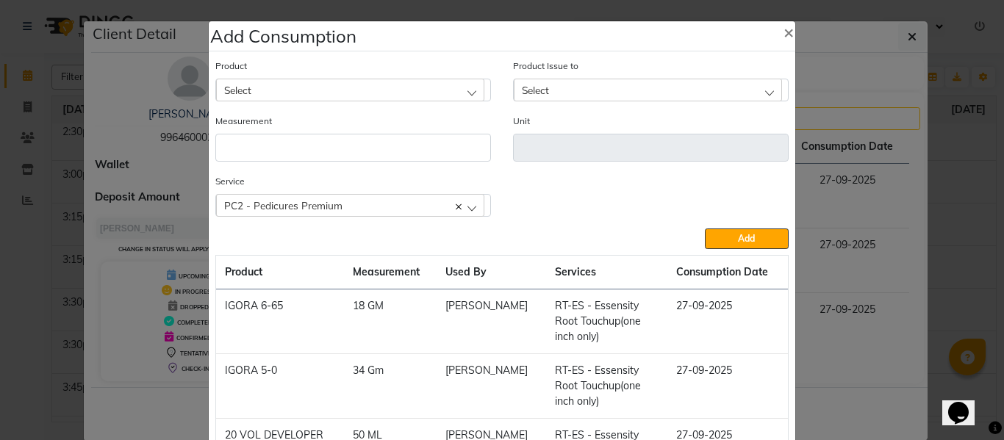
click at [368, 87] on div "Select" at bounding box center [350, 90] width 268 height 22
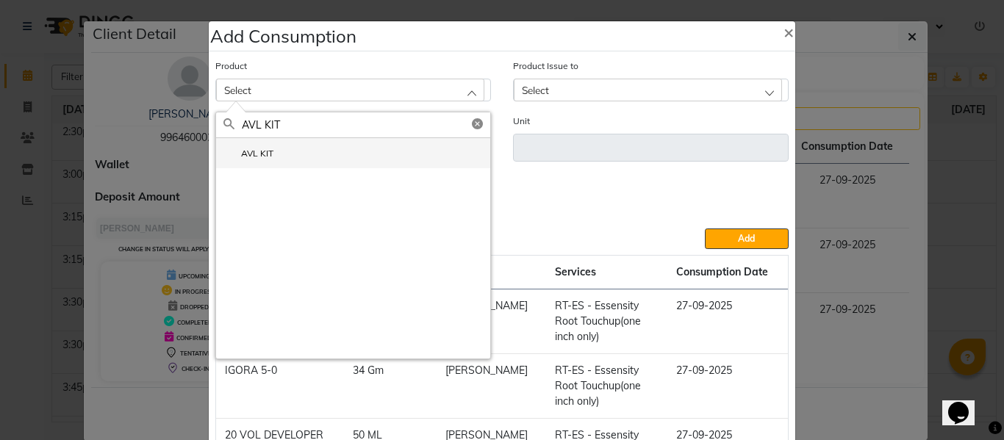
type input "AVL KIT"
click at [285, 152] on li "AVL KIT" at bounding box center [353, 153] width 274 height 30
type input "Pcs"
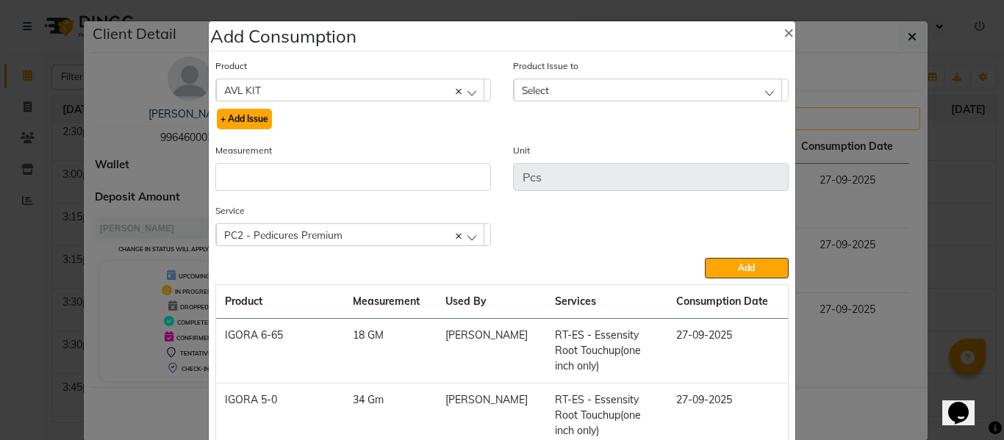
click at [239, 115] on button "+ Add Issue" at bounding box center [244, 119] width 55 height 21
select select
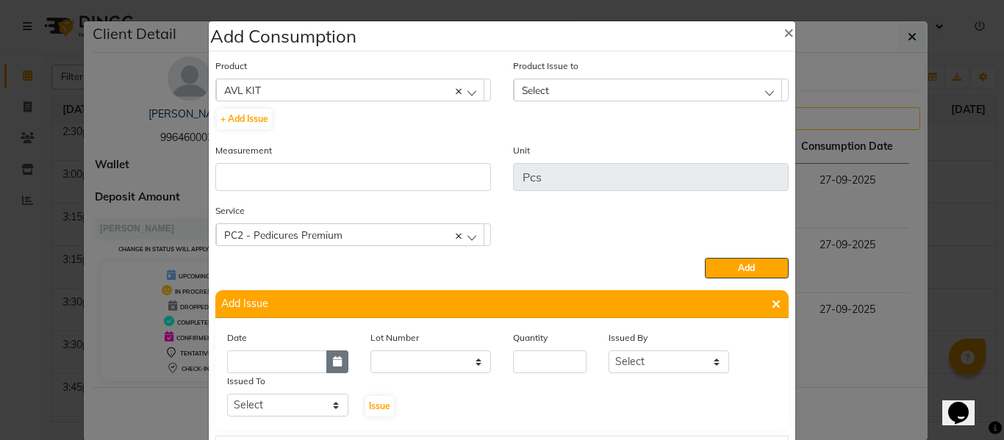
click at [333, 360] on icon "button" at bounding box center [337, 362] width 9 height 10
select select "10"
select select "2025"
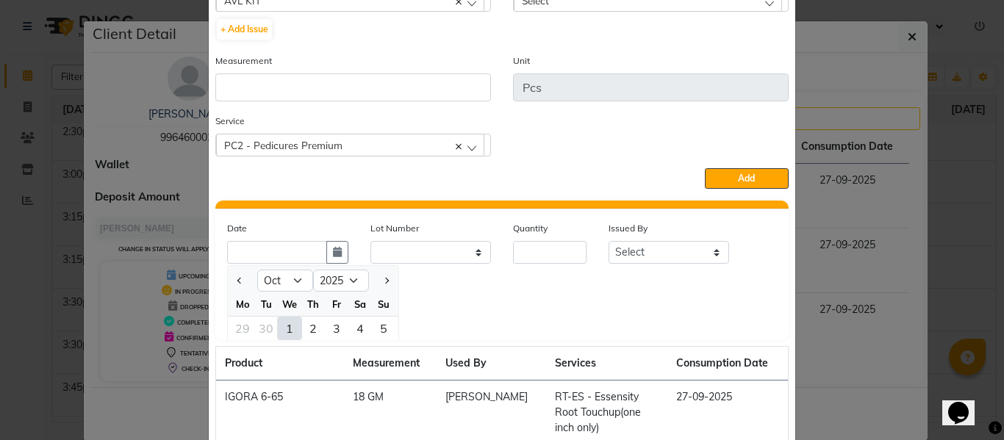
scroll to position [0, 0]
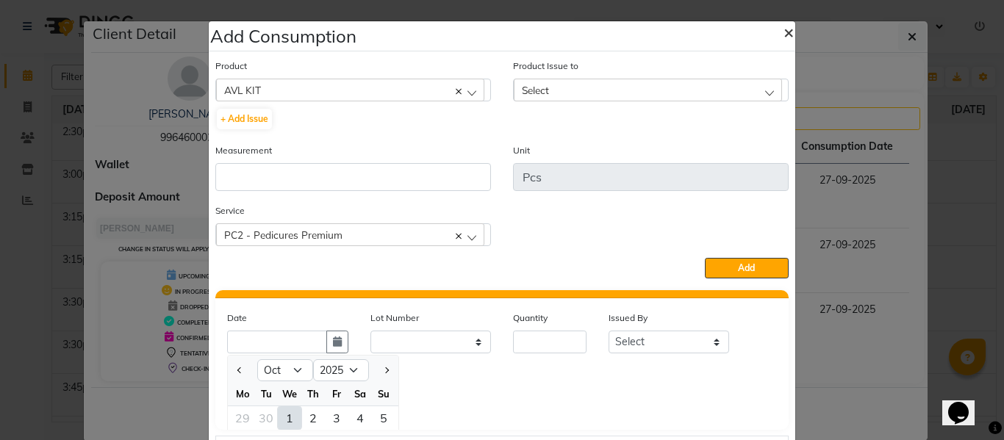
click at [784, 27] on span "×" at bounding box center [789, 32] width 10 height 22
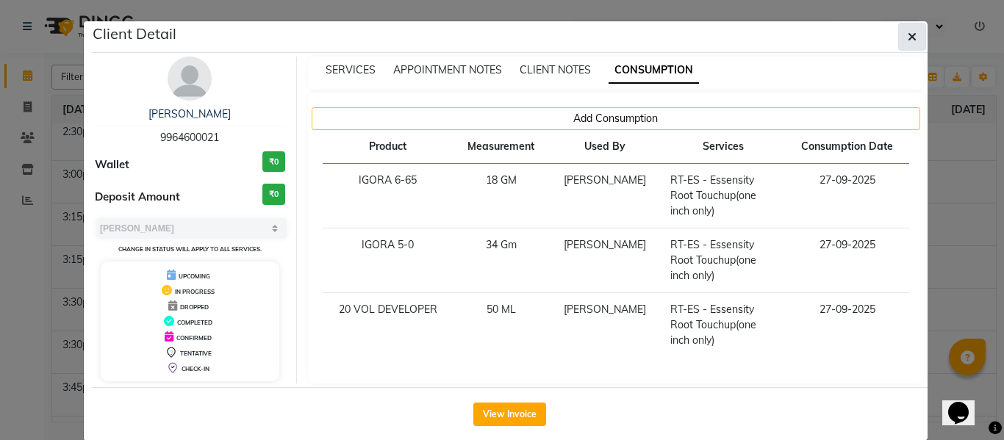
click at [912, 40] on button "button" at bounding box center [912, 37] width 28 height 28
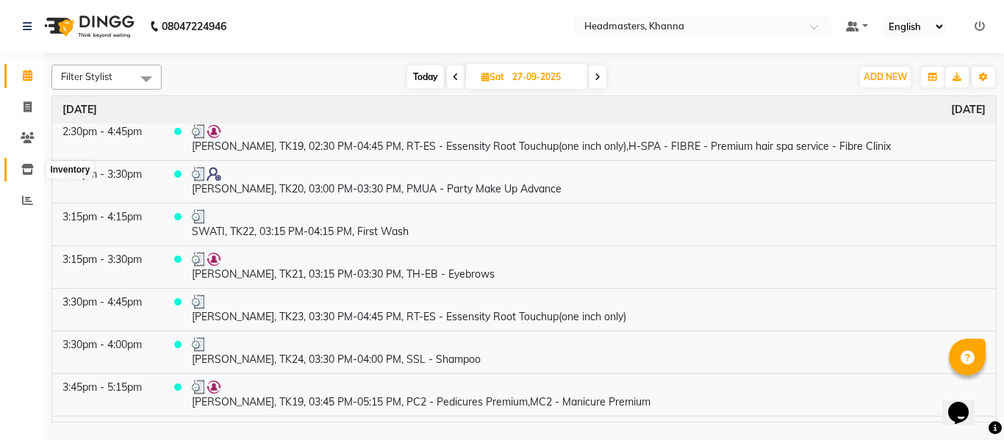
drag, startPoint x: 27, startPoint y: 168, endPoint x: 51, endPoint y: 182, distance: 27.4
click at [27, 168] on icon at bounding box center [27, 169] width 12 height 11
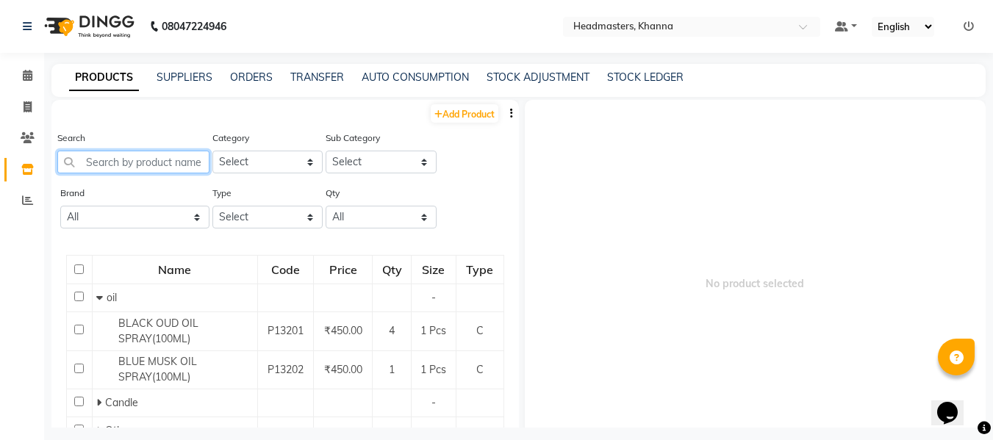
click at [143, 164] on input "text" at bounding box center [133, 162] width 152 height 23
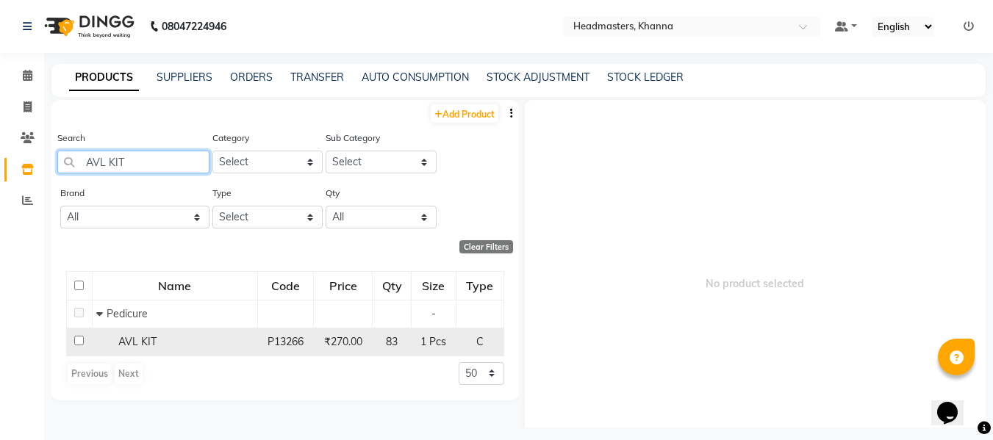
type input "AVL KIT"
click at [189, 346] on div "AVL KIT" at bounding box center [174, 342] width 157 height 15
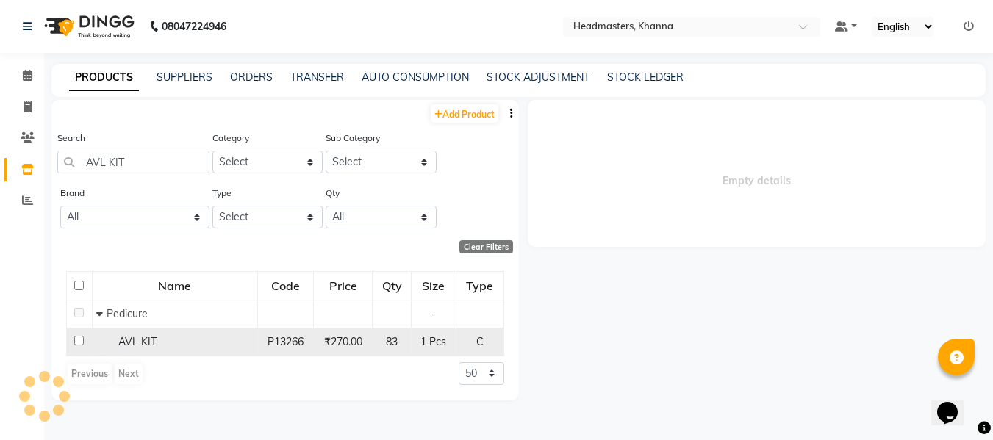
select select
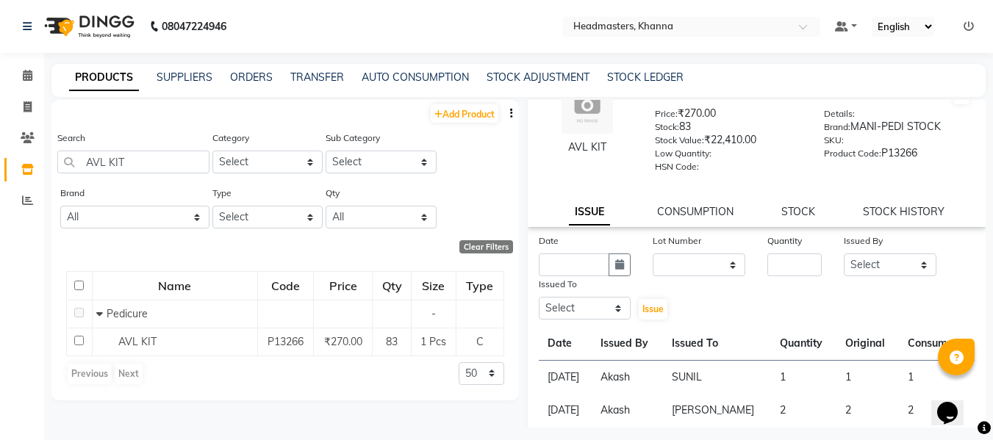
scroll to position [74, 0]
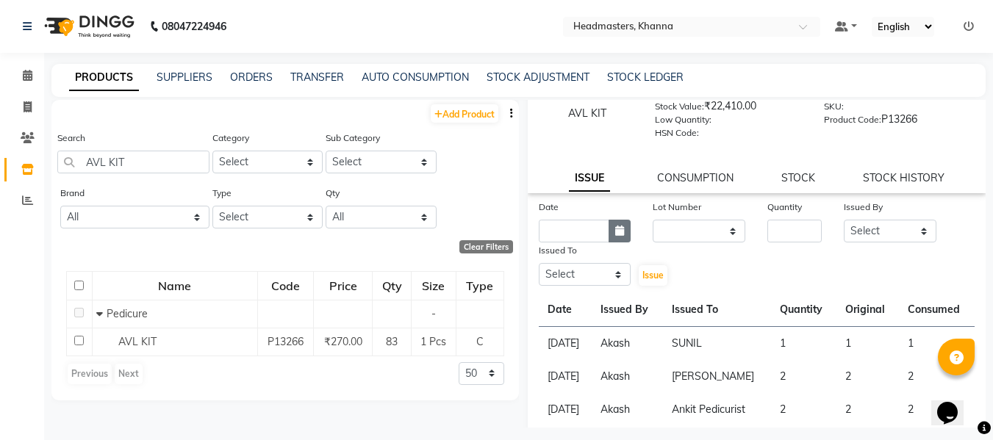
click at [618, 235] on icon "button" at bounding box center [619, 231] width 9 height 10
select select "10"
select select "2025"
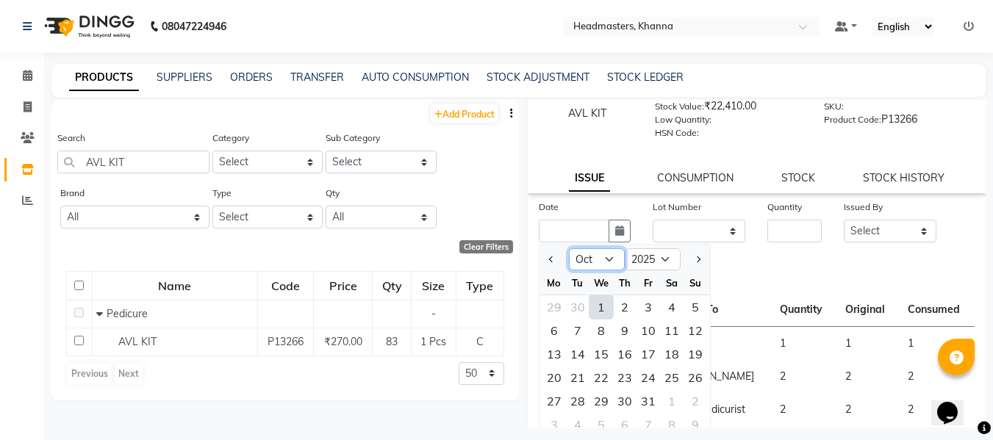
click at [590, 260] on select "Jan Feb Mar Apr May Jun [DATE] Aug Sep Oct Nov Dec" at bounding box center [597, 260] width 56 height 22
select select "9"
click at [569, 249] on select "Jan Feb Mar Apr May Jun [DATE] Aug Sep Oct Nov Dec" at bounding box center [597, 260] width 56 height 22
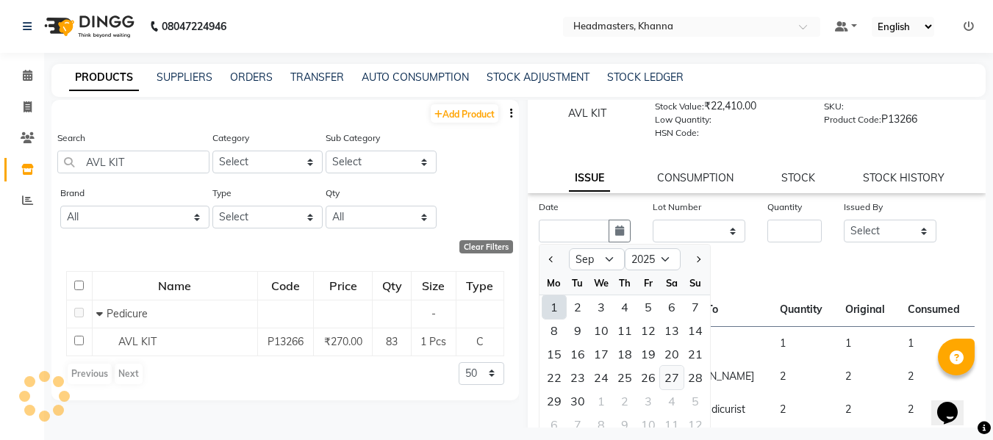
click at [665, 372] on div "27" at bounding box center [672, 378] width 24 height 24
type input "27-09-2025"
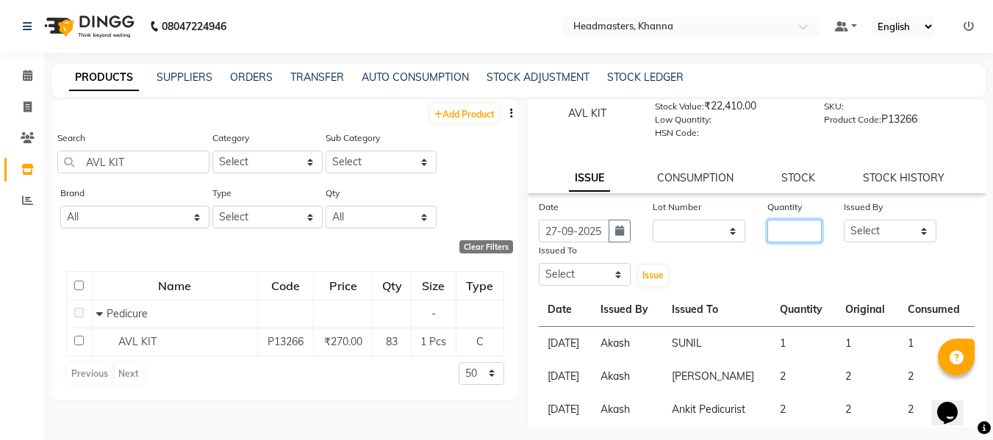
click at [779, 236] on input "number" at bounding box center [795, 231] width 54 height 23
type input "2"
click at [859, 225] on select "Select ABHISHEK [PERSON_NAME] Akash [PERSON_NAME] [PERSON_NAME] (NAILS) ANKIT A…" at bounding box center [890, 231] width 93 height 23
select select "82726"
click at [844, 220] on select "Select ABHISHEK [PERSON_NAME] Akash [PERSON_NAME] [PERSON_NAME] (NAILS) ANKIT A…" at bounding box center [890, 231] width 93 height 23
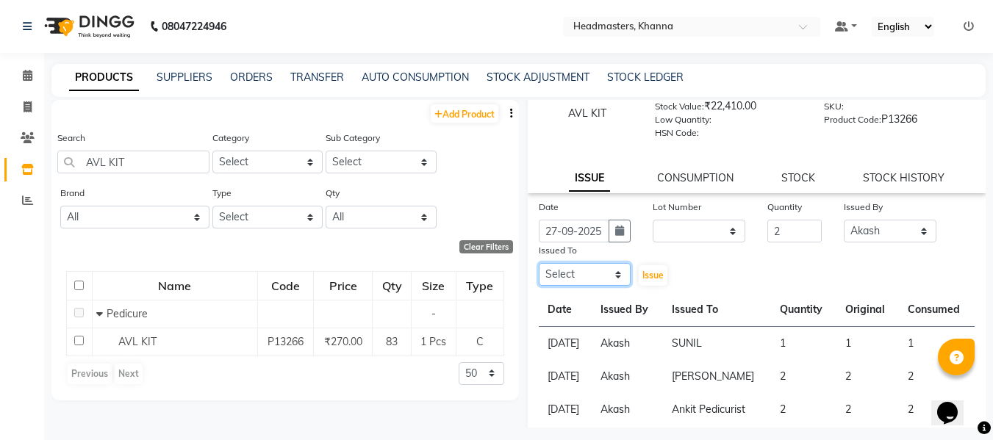
click at [564, 276] on select "Select ABHISHEK [PERSON_NAME] Akash [PERSON_NAME] [PERSON_NAME] (NAILS) ANKIT A…" at bounding box center [585, 274] width 93 height 23
select select "60839"
click at [539, 263] on select "Select ABHISHEK [PERSON_NAME] Akash [PERSON_NAME] [PERSON_NAME] (NAILS) ANKIT A…" at bounding box center [585, 274] width 93 height 23
click at [645, 276] on span "Issue" at bounding box center [653, 275] width 21 height 11
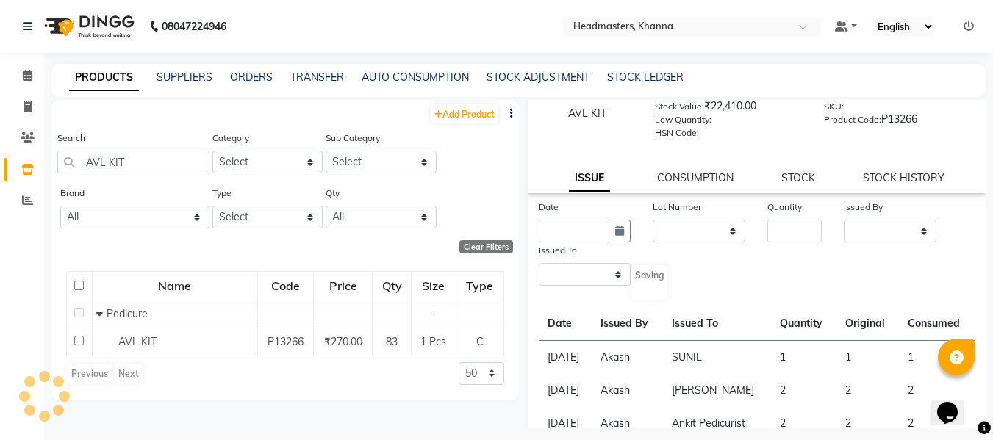
scroll to position [0, 0]
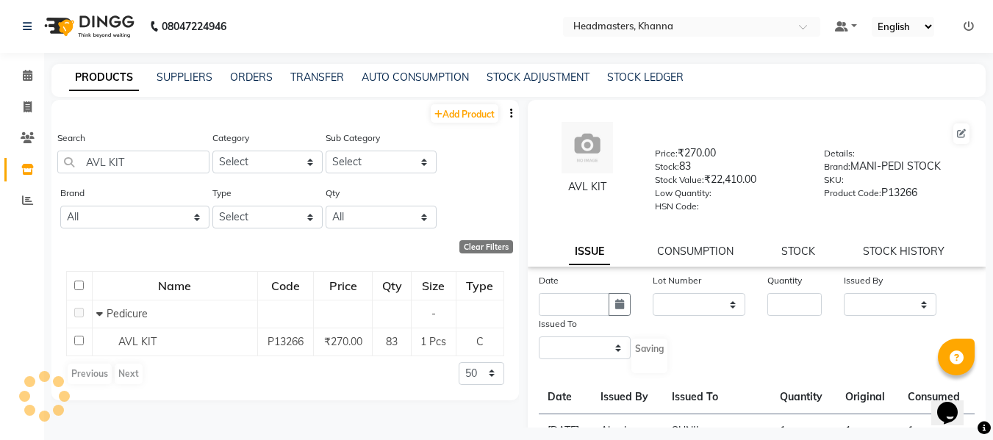
select select
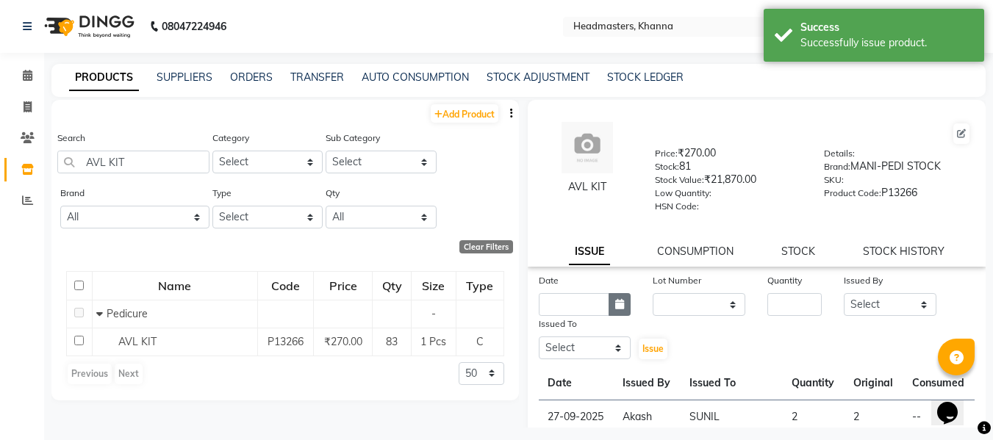
click at [618, 298] on button "button" at bounding box center [620, 304] width 22 height 23
select select "10"
select select "2025"
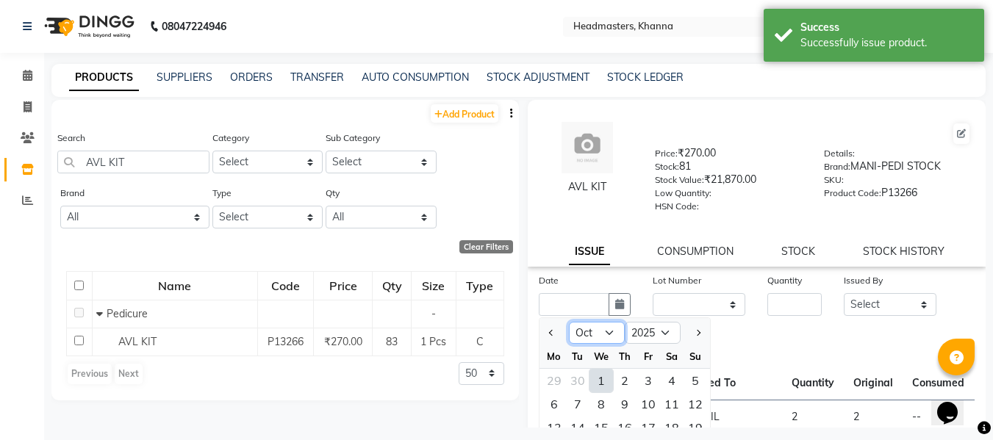
click at [600, 331] on select "Jan Feb Mar Apr May Jun [DATE] Aug Sep Oct Nov Dec" at bounding box center [597, 333] width 56 height 22
select select "9"
click at [569, 322] on select "Jan Feb Mar Apr May Jun [DATE] Aug Sep Oct Nov Dec" at bounding box center [597, 333] width 56 height 22
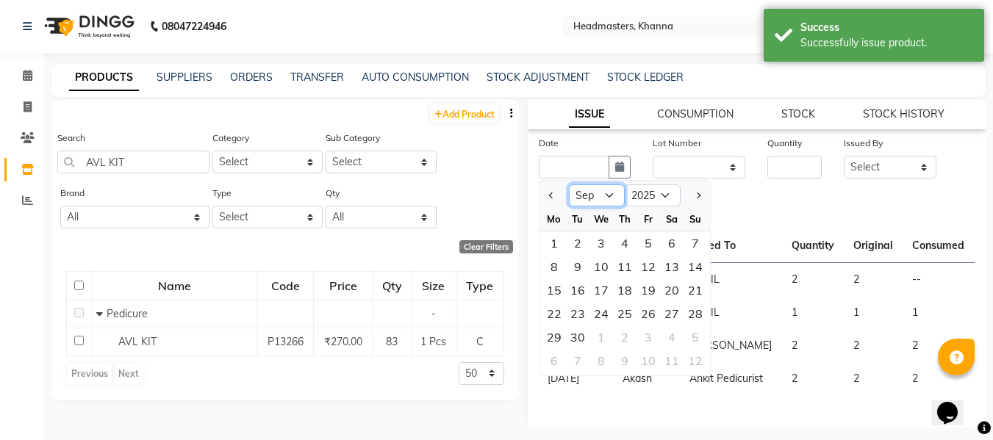
scroll to position [139, 0]
click at [674, 310] on div "27" at bounding box center [672, 313] width 24 height 24
type input "27-09-2025"
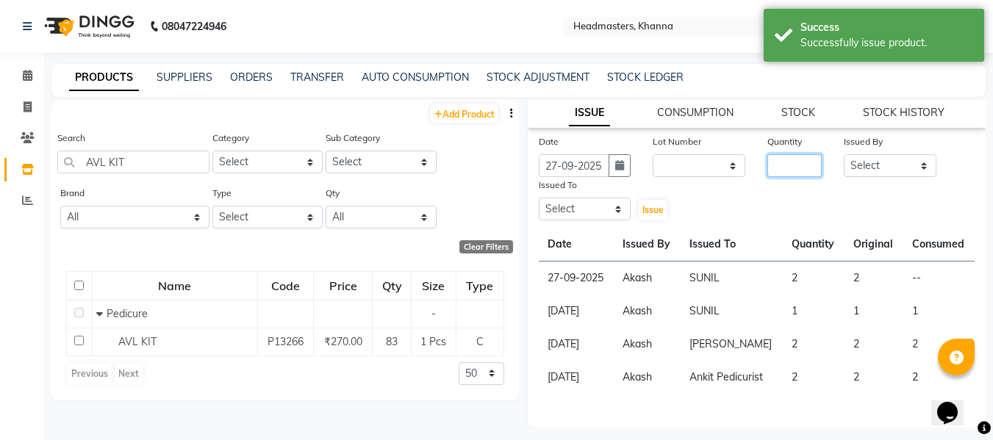
click at [779, 164] on input "number" at bounding box center [795, 165] width 54 height 23
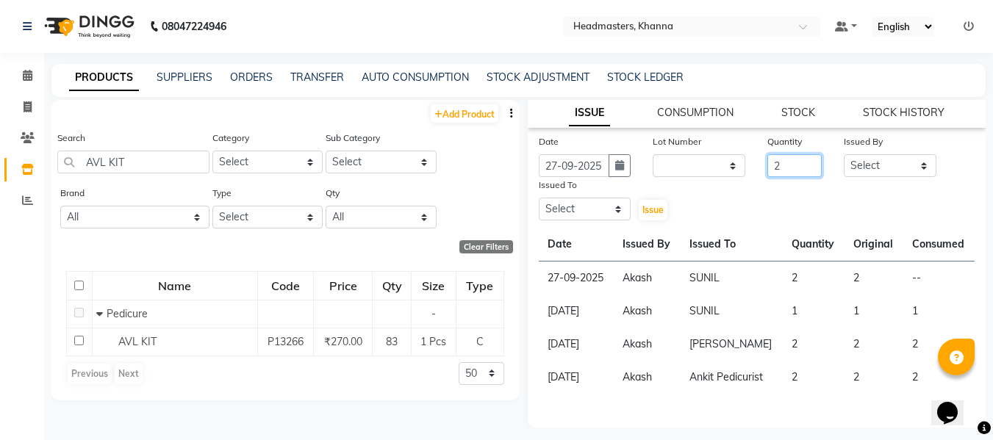
type input "2"
click at [873, 168] on select "Select ABHISHEK [PERSON_NAME] Akash [PERSON_NAME] [PERSON_NAME] (NAILS) ANKIT A…" at bounding box center [890, 165] width 93 height 23
click at [844, 154] on select "Select ABHISHEK [PERSON_NAME] Akash [PERSON_NAME] [PERSON_NAME] (NAILS) ANKIT A…" at bounding box center [890, 165] width 93 height 23
drag, startPoint x: 854, startPoint y: 168, endPoint x: 856, endPoint y: 175, distance: 7.7
click at [854, 168] on select "Select ABHISHEK [PERSON_NAME] Akash [PERSON_NAME] [PERSON_NAME] (NAILS) ANKIT A…" at bounding box center [890, 165] width 93 height 23
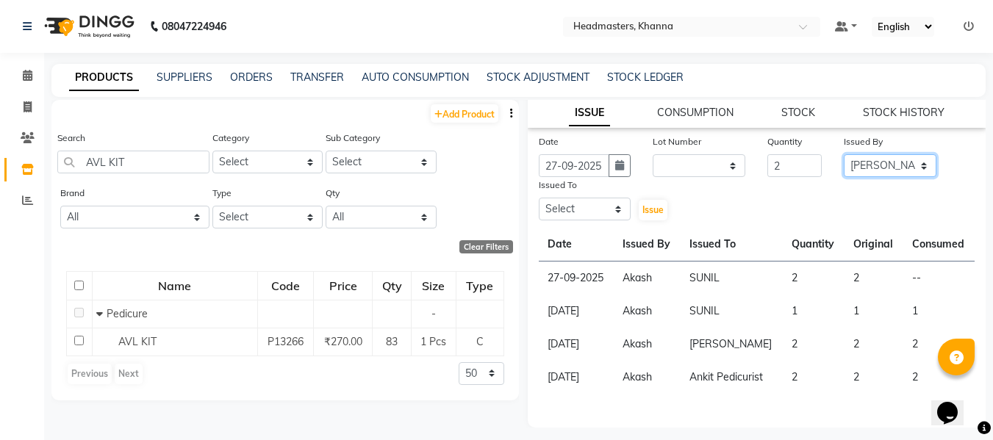
select select "82726"
click at [844, 154] on select "Select ABHISHEK [PERSON_NAME] Akash [PERSON_NAME] [PERSON_NAME] (NAILS) ANKIT A…" at bounding box center [890, 165] width 93 height 23
click at [543, 201] on select "Select ABHISHEK [PERSON_NAME] Akash [PERSON_NAME] [PERSON_NAME] (NAILS) ANKIT A…" at bounding box center [585, 209] width 93 height 23
select select "64064"
click at [539, 198] on select "Select ABHISHEK [PERSON_NAME] Akash [PERSON_NAME] [PERSON_NAME] (NAILS) ANKIT A…" at bounding box center [585, 209] width 93 height 23
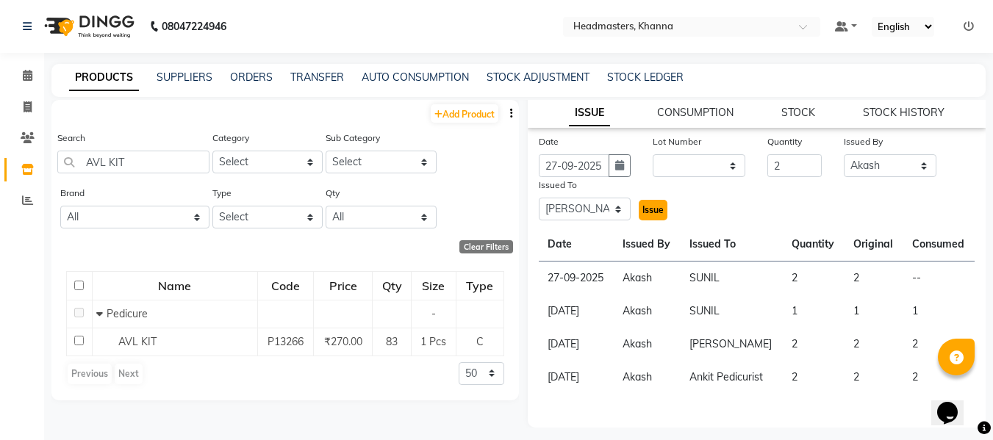
click at [644, 209] on span "Issue" at bounding box center [653, 209] width 21 height 11
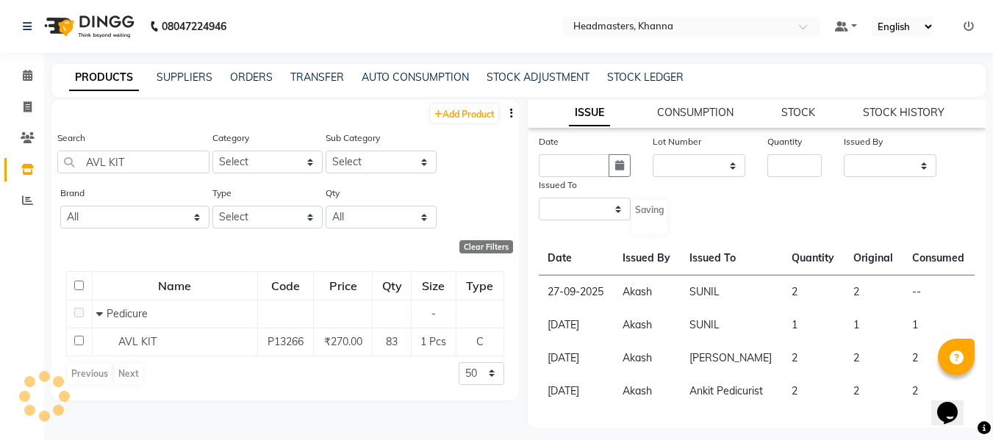
scroll to position [0, 0]
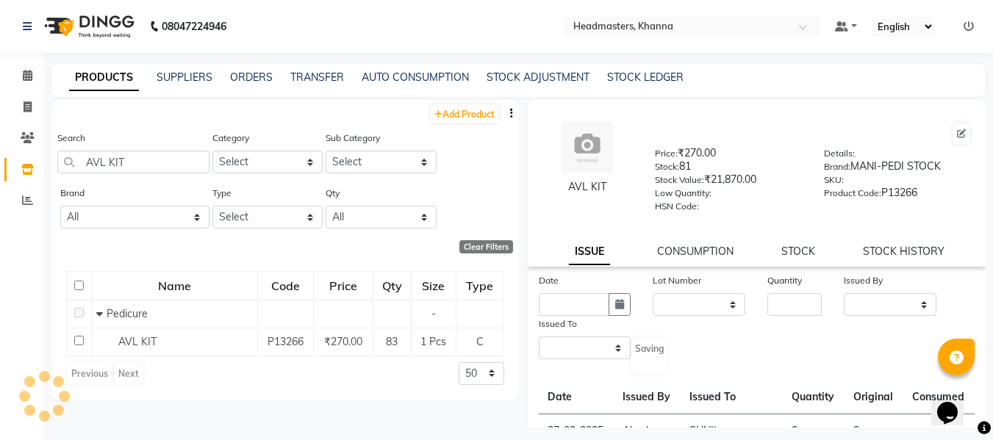
select select
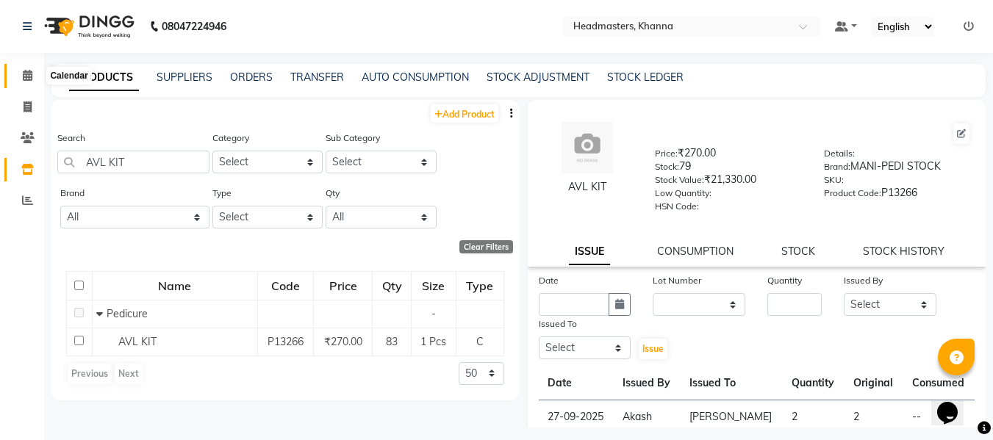
click at [30, 72] on icon at bounding box center [28, 75] width 10 height 11
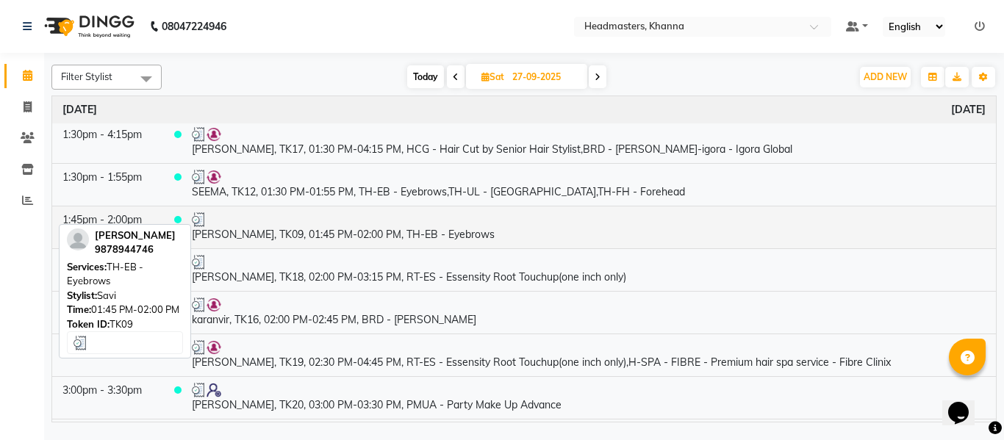
scroll to position [956, 0]
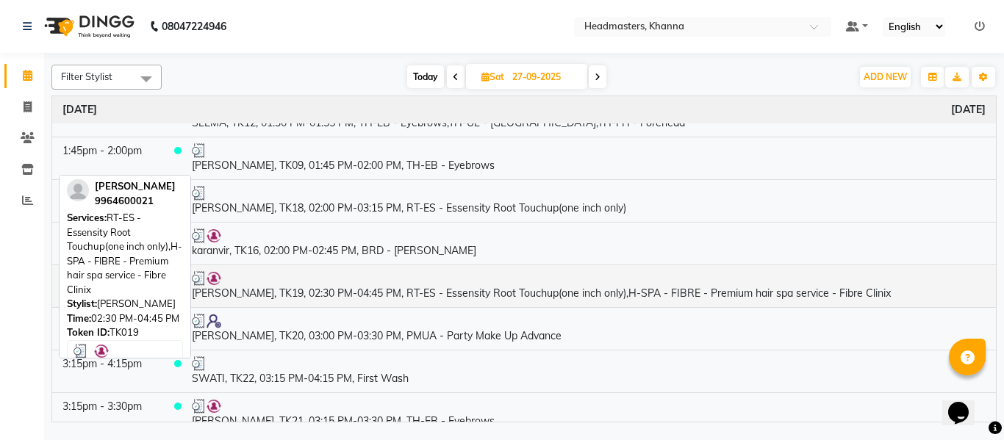
click at [420, 295] on td "sania, TK19, 02:30 PM-04:45 PM, RT-ES - Essensity Root Touchup(one inch only),H…" at bounding box center [589, 286] width 815 height 43
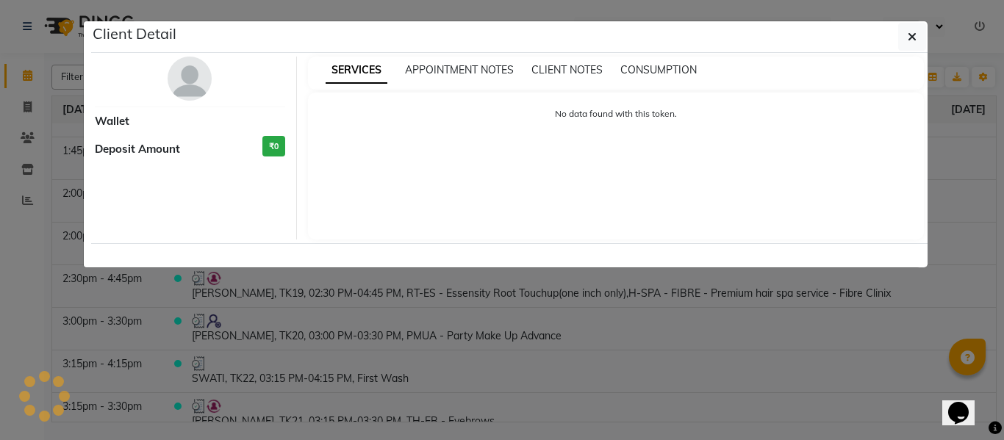
select select "3"
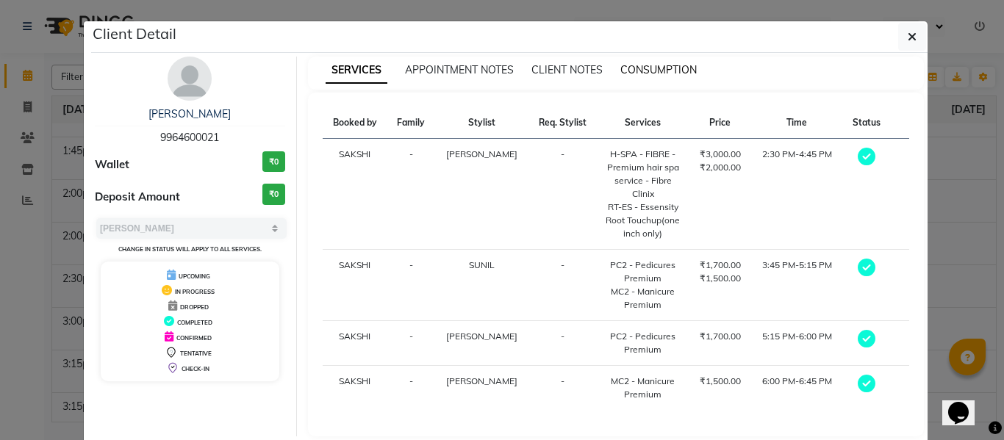
click at [651, 67] on span "CONSUMPTION" at bounding box center [659, 69] width 76 height 13
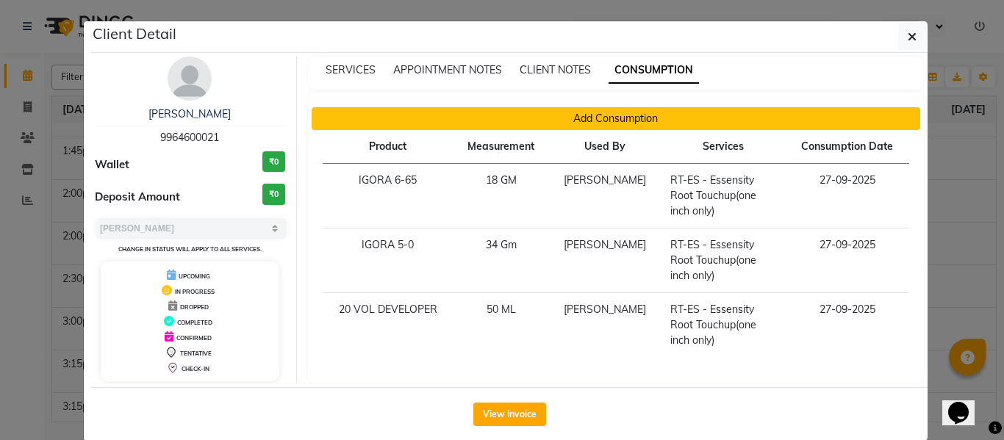
click at [627, 118] on button "Add Consumption" at bounding box center [616, 118] width 609 height 23
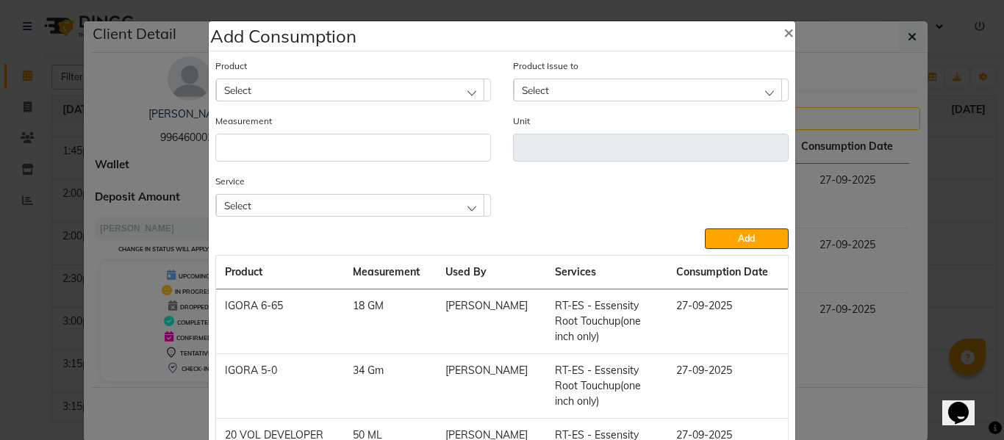
click at [458, 200] on div "Select" at bounding box center [350, 205] width 268 height 22
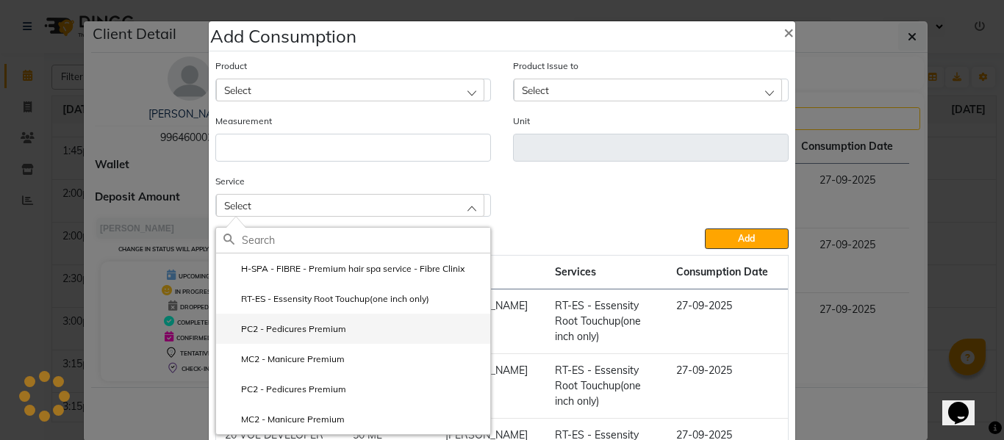
click at [271, 324] on label "PC2 - Pedicures Premium" at bounding box center [285, 329] width 123 height 13
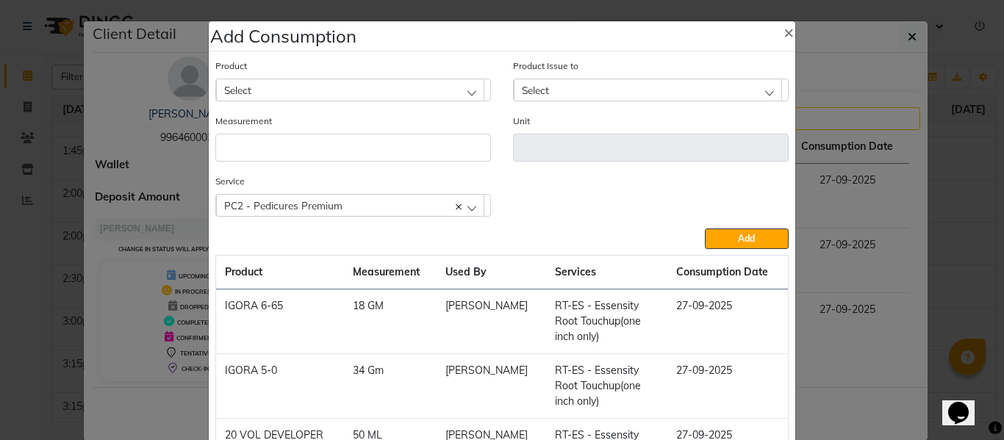
click at [324, 83] on div "Select" at bounding box center [350, 90] width 268 height 22
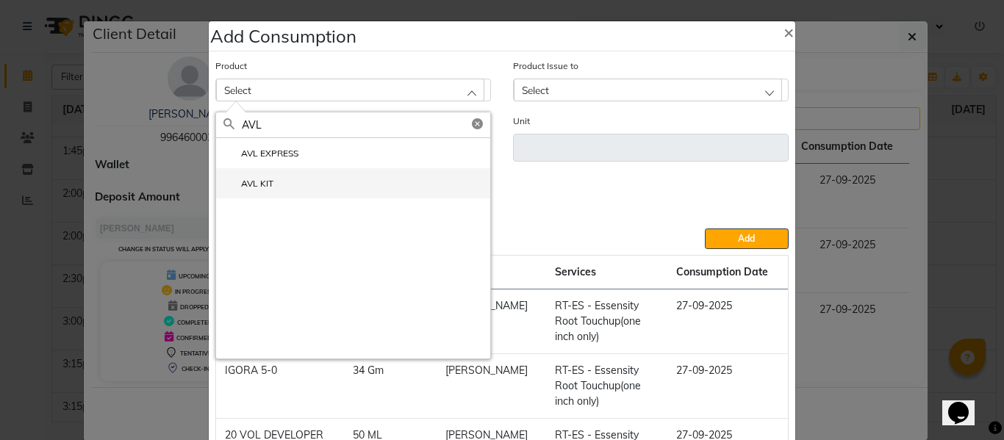
type input "AVL"
click at [262, 182] on label "AVL KIT" at bounding box center [249, 183] width 50 height 13
type input "Pcs"
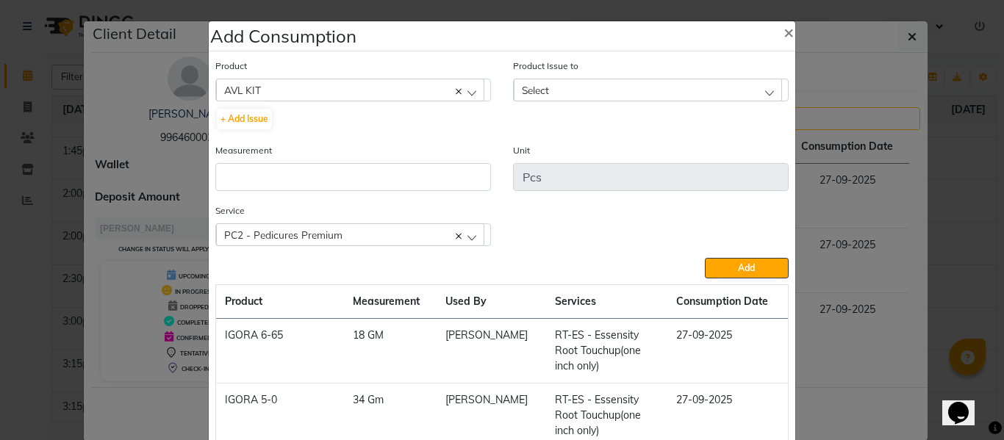
click at [590, 87] on div "Select" at bounding box center [648, 90] width 268 height 22
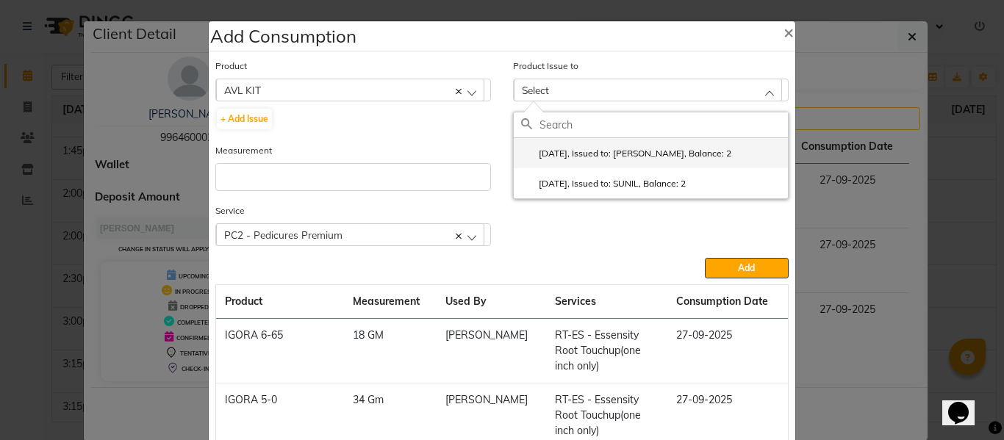
click at [602, 150] on label "2025-09-27, Issued to: Gursewak, Balance: 2" at bounding box center [626, 153] width 210 height 13
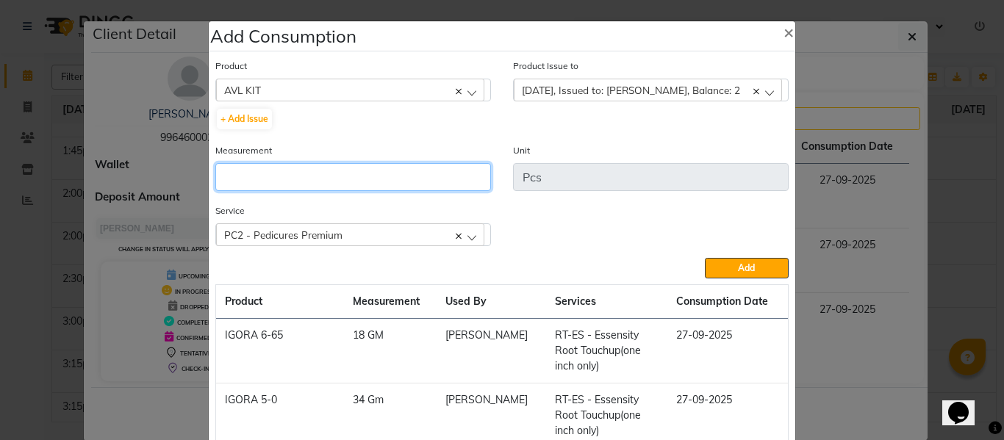
click at [314, 181] on input "number" at bounding box center [353, 177] width 276 height 28
type input "1"
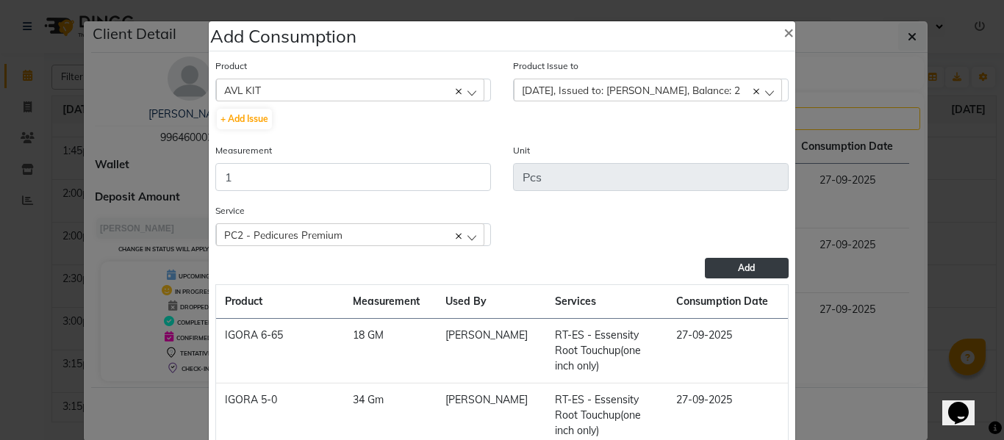
click at [722, 260] on button "Add" at bounding box center [747, 268] width 84 height 21
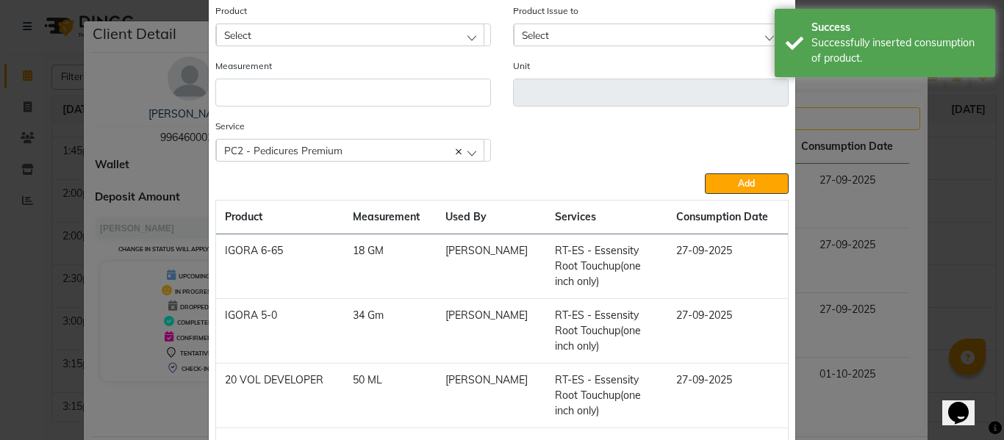
scroll to position [0, 0]
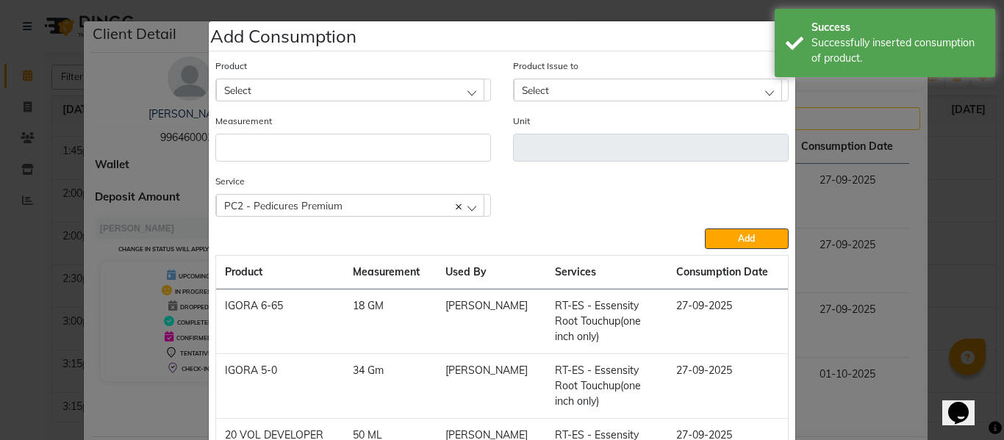
click at [325, 90] on div "Select" at bounding box center [350, 90] width 268 height 22
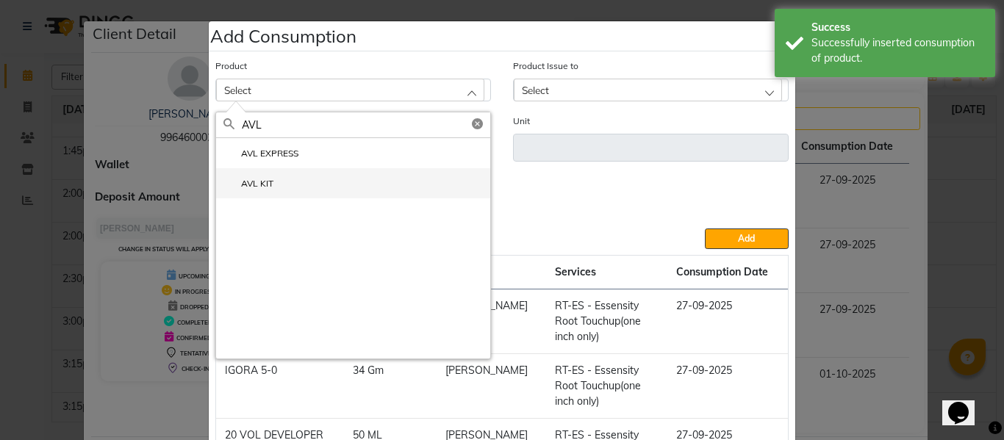
type input "AVL"
click at [262, 185] on label "AVL KIT" at bounding box center [249, 183] width 50 height 13
type input "Pcs"
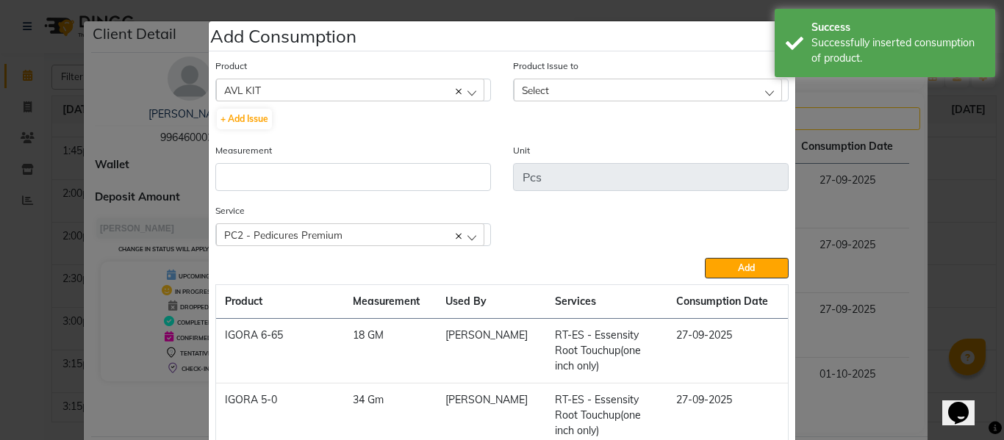
click at [322, 234] on span "PC2 - Pedicures Premium" at bounding box center [283, 235] width 118 height 12
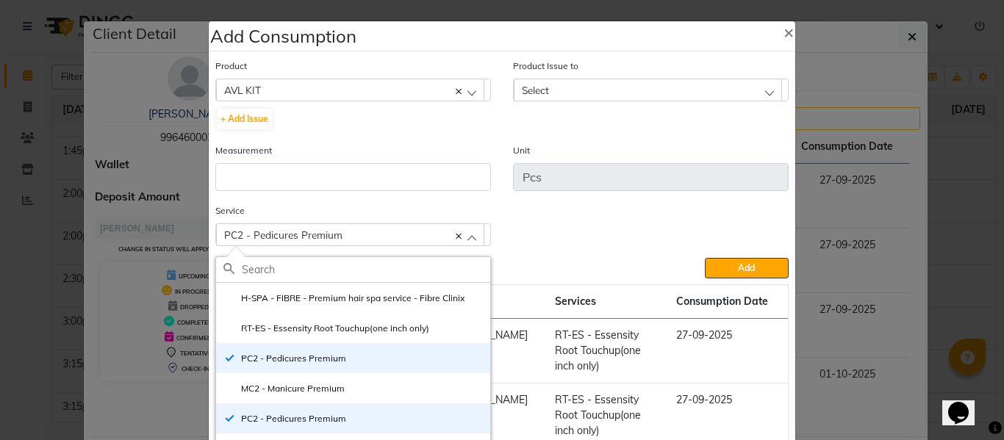
click at [285, 388] on label "MC2 - Manicure Premium" at bounding box center [284, 388] width 121 height 13
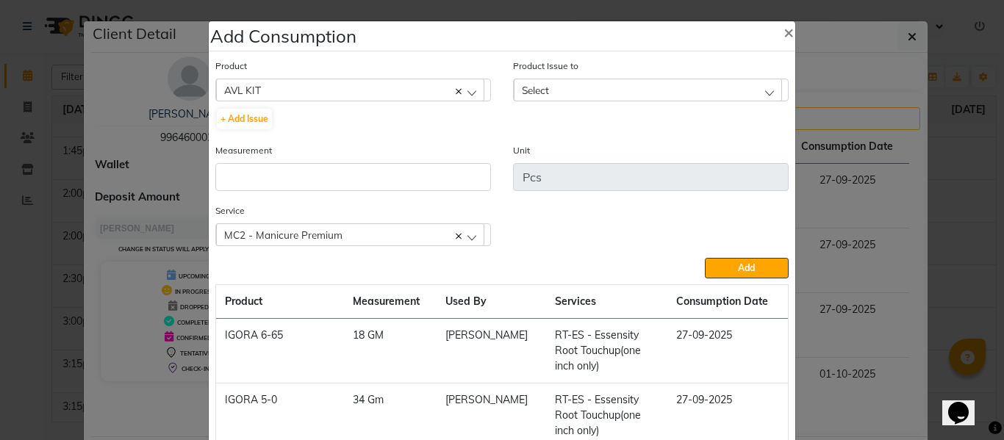
click at [609, 88] on div "Select" at bounding box center [648, 90] width 268 height 22
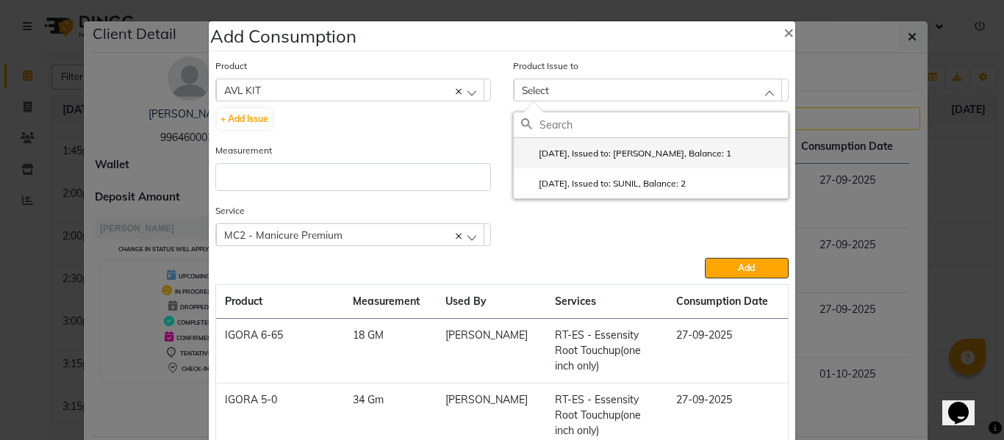
click at [629, 154] on label "2025-09-27, Issued to: Gursewak, Balance: 1" at bounding box center [626, 153] width 210 height 13
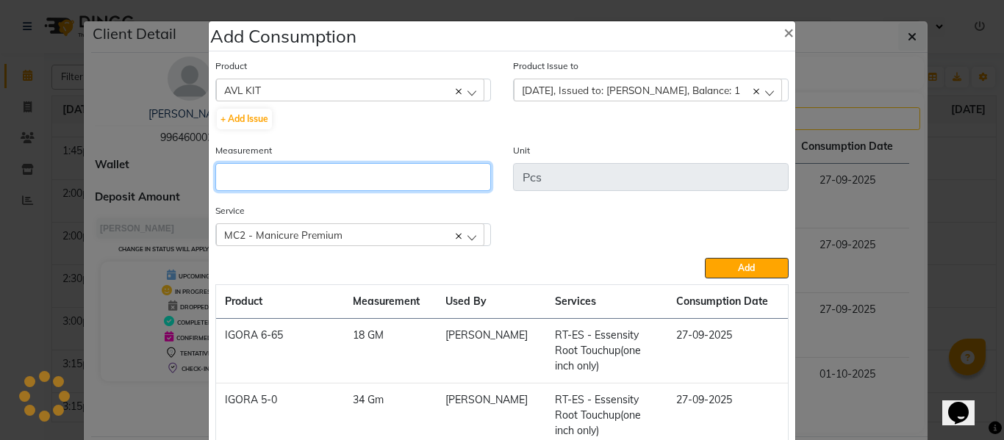
click at [388, 177] on input "number" at bounding box center [353, 177] width 276 height 28
type input "1"
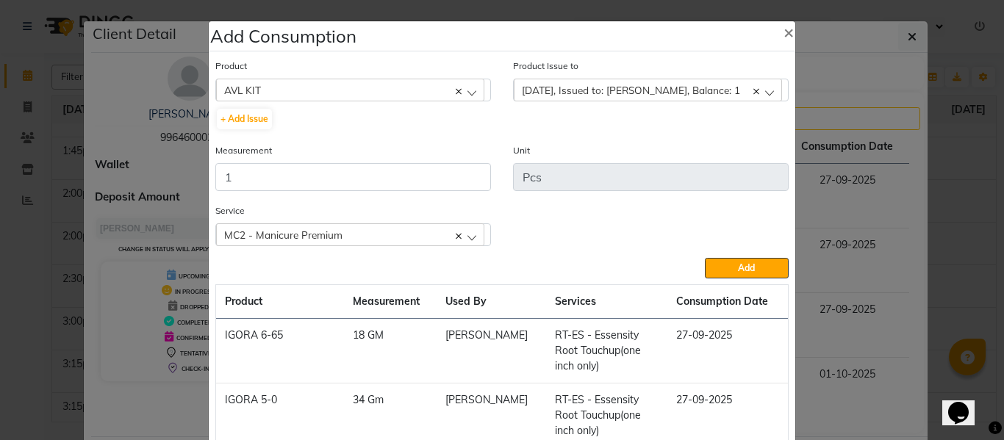
click at [740, 265] on span "Add" at bounding box center [746, 267] width 17 height 11
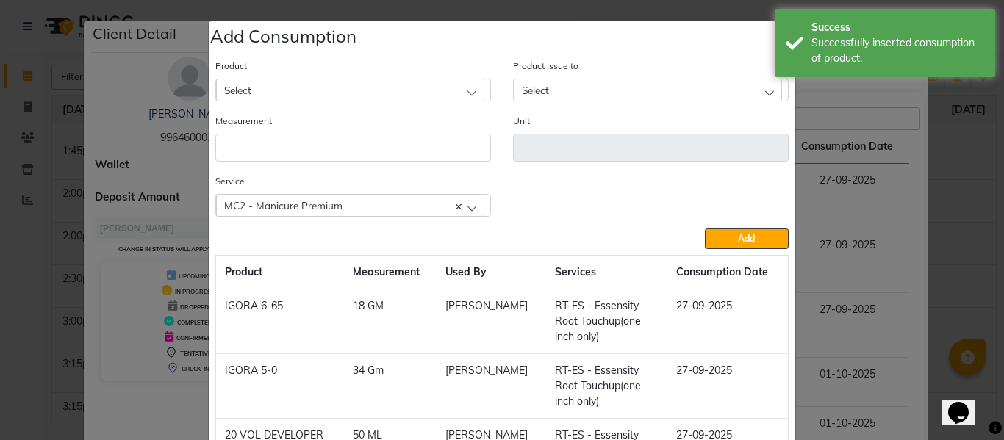
click at [343, 86] on div "Select" at bounding box center [350, 90] width 268 height 22
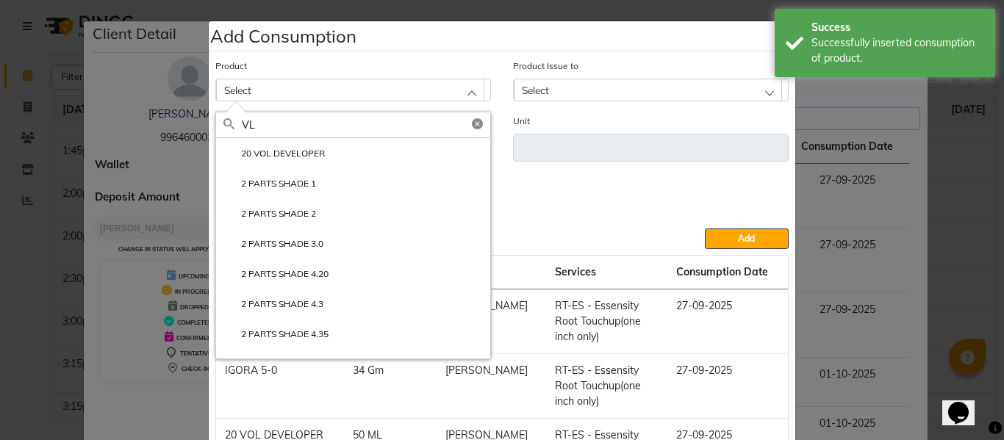
type input "V"
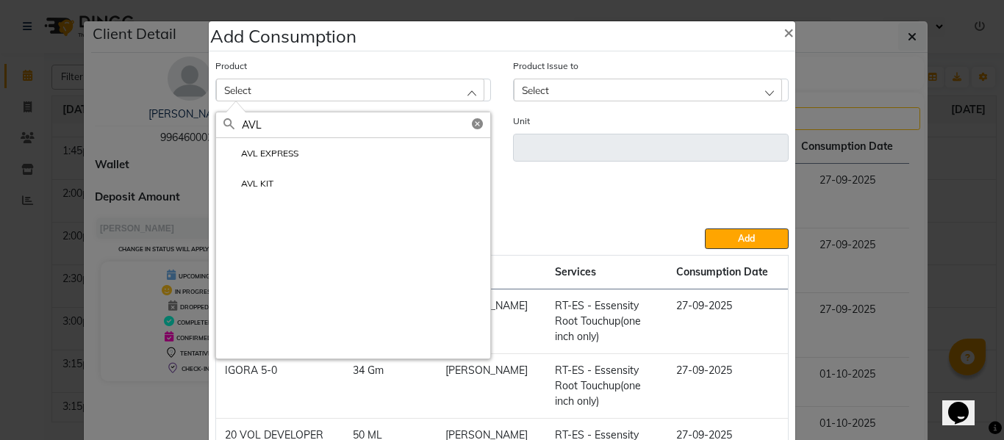
type input "AVL"
click at [258, 185] on label "AVL KIT" at bounding box center [249, 183] width 50 height 13
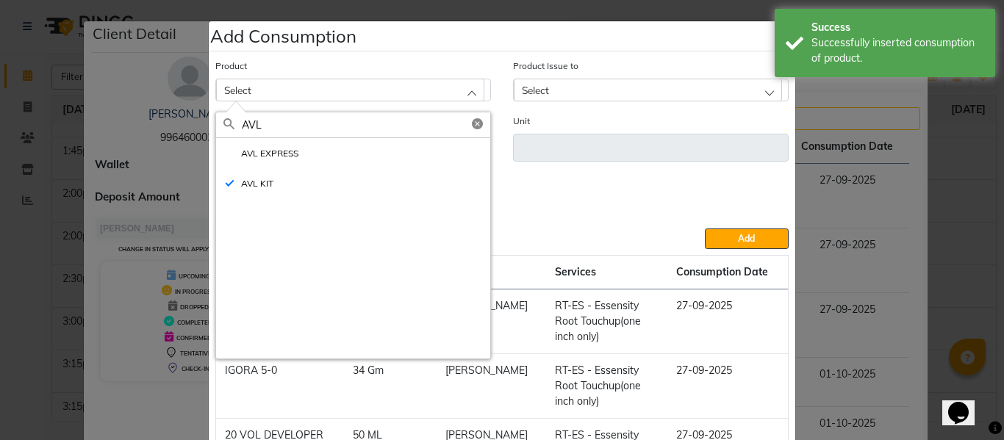
type input "Pcs"
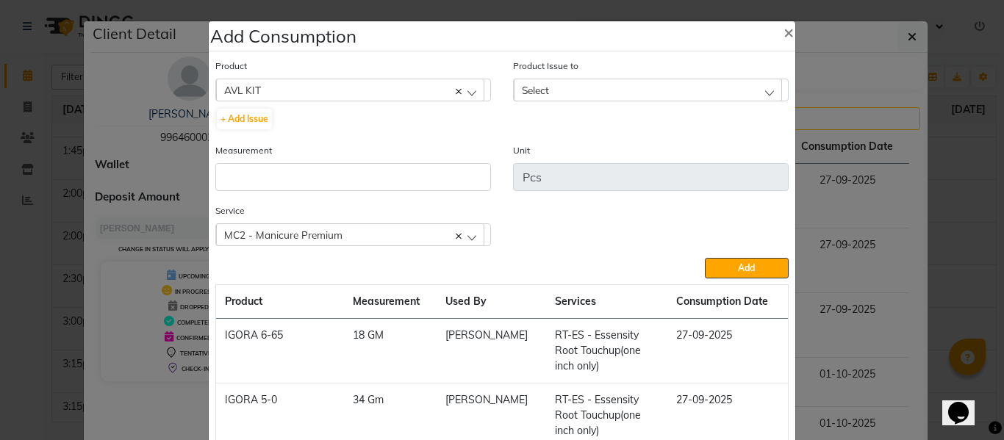
click at [312, 235] on span "MC2 - Manicure Premium" at bounding box center [283, 235] width 118 height 12
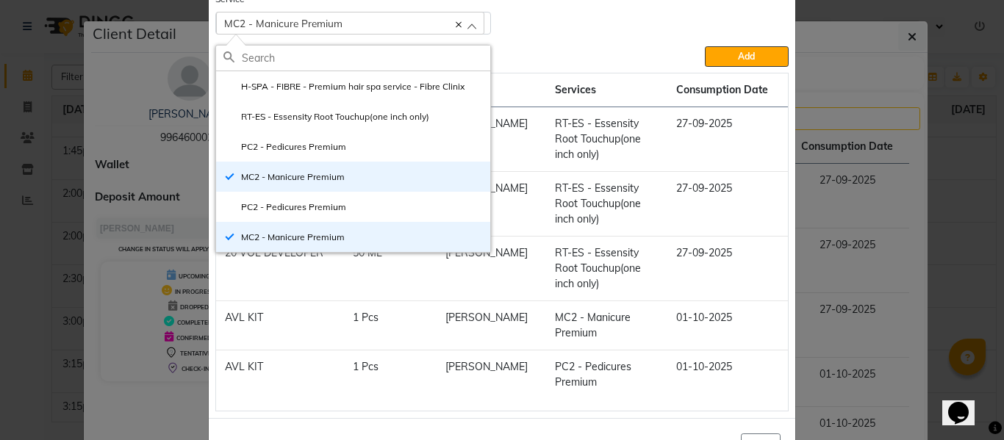
scroll to position [218, 0]
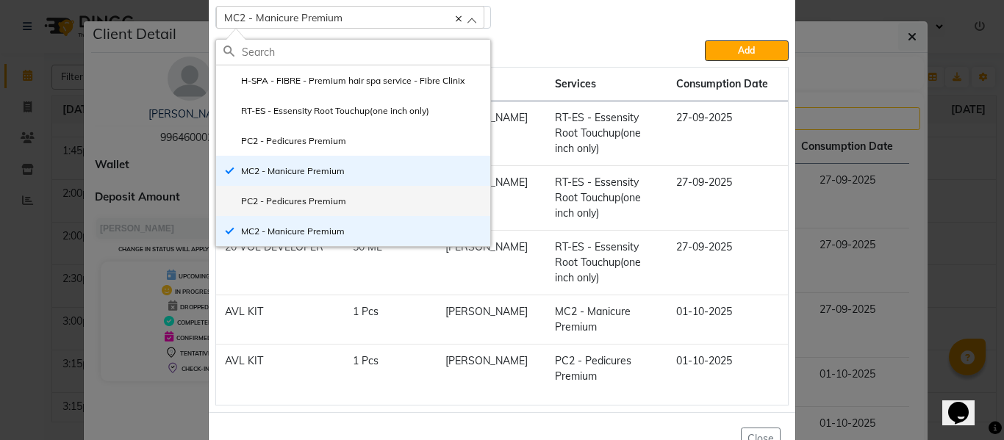
click at [291, 201] on label "PC2 - Pedicures Premium" at bounding box center [285, 201] width 123 height 13
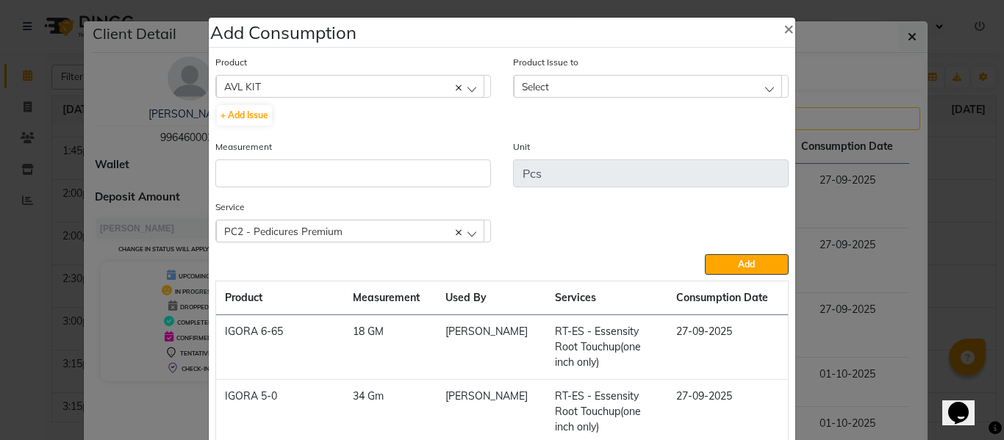
scroll to position [0, 0]
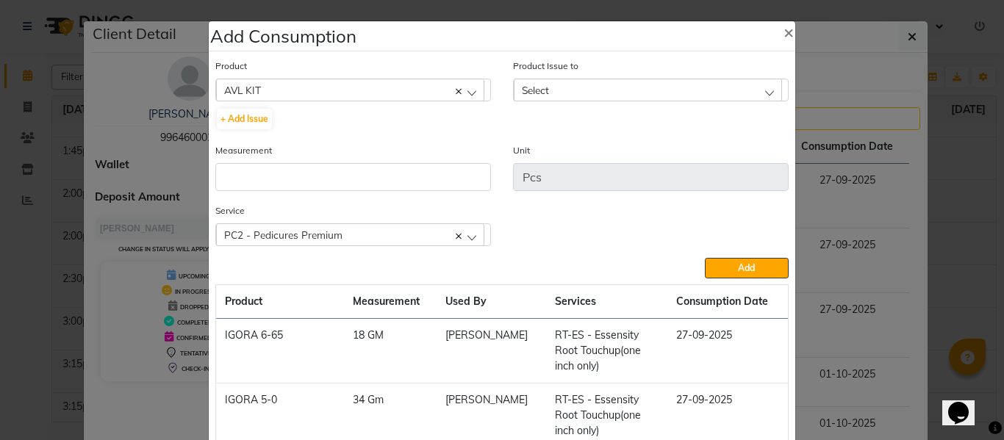
click at [587, 85] on div "Select" at bounding box center [648, 90] width 268 height 22
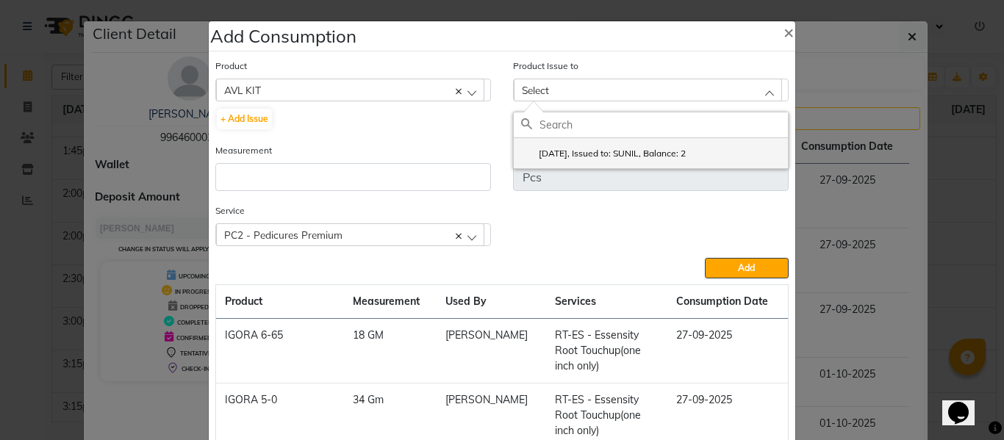
click at [612, 148] on label "2025-09-27, Issued to: SUNIL, Balance: 2" at bounding box center [603, 153] width 165 height 13
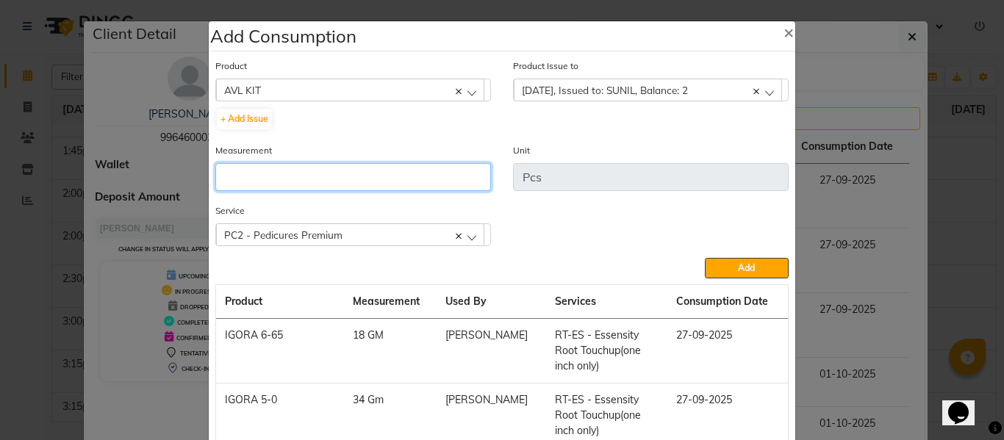
click at [448, 166] on input "number" at bounding box center [353, 177] width 276 height 28
type input "1"
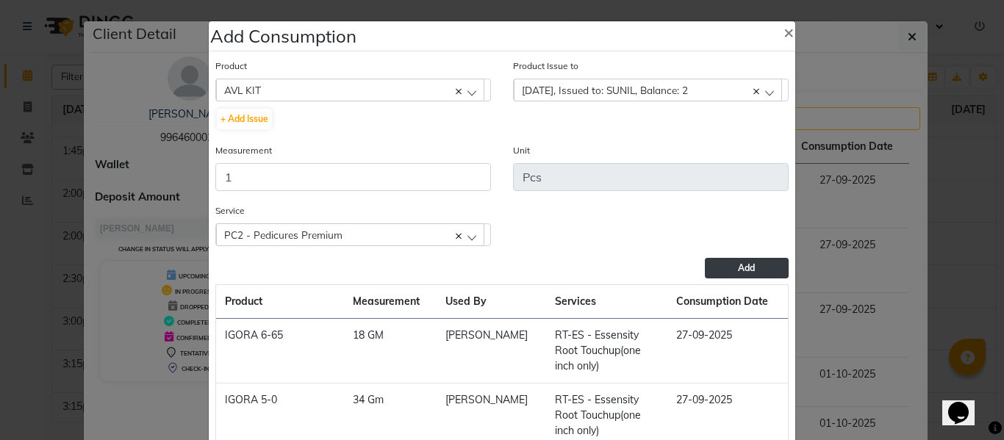
click at [738, 264] on span "Add" at bounding box center [746, 267] width 17 height 11
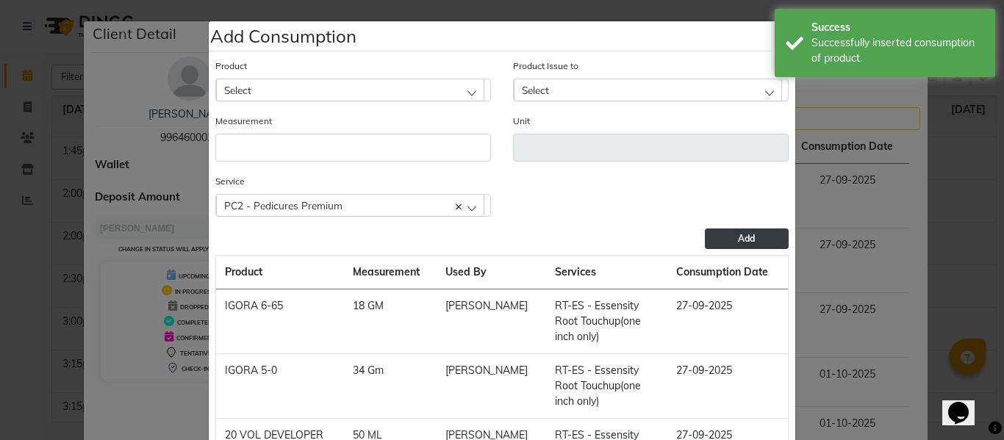
click at [351, 82] on div "Select" at bounding box center [350, 90] width 268 height 22
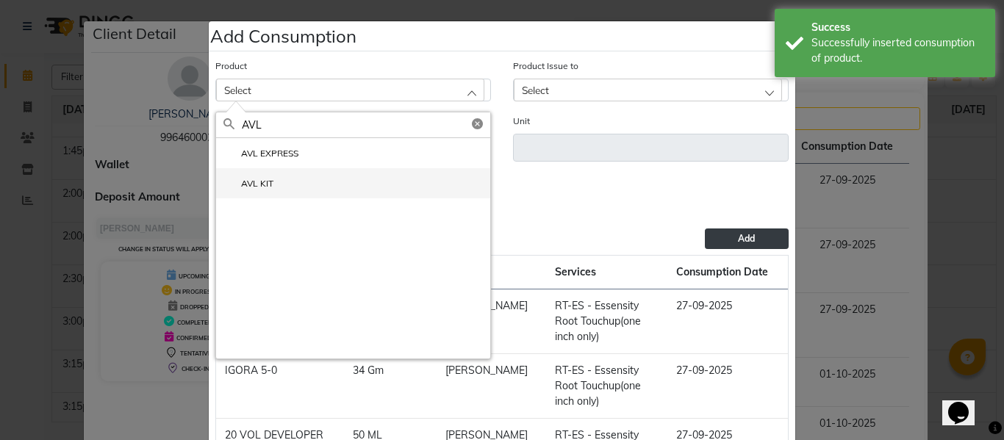
type input "AVL"
click at [251, 178] on label "AVL KIT" at bounding box center [249, 183] width 50 height 13
type input "Pcs"
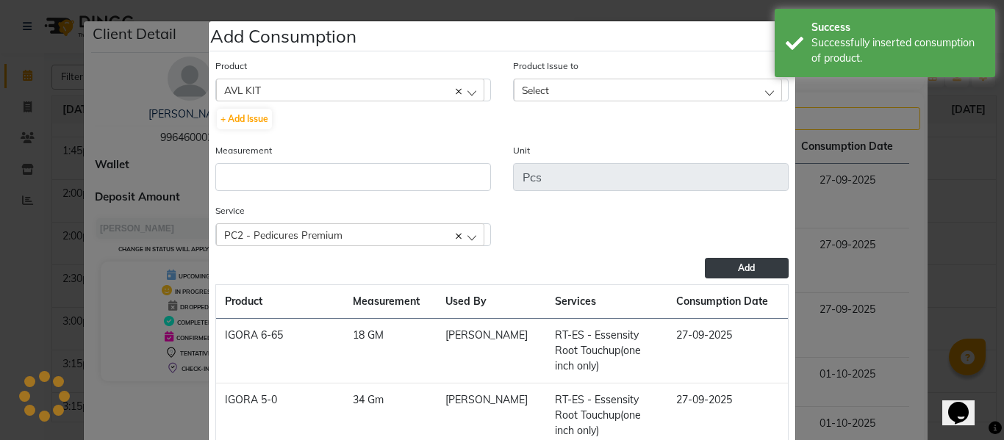
click at [309, 229] on span "PC2 - Pedicures Premium" at bounding box center [283, 235] width 118 height 12
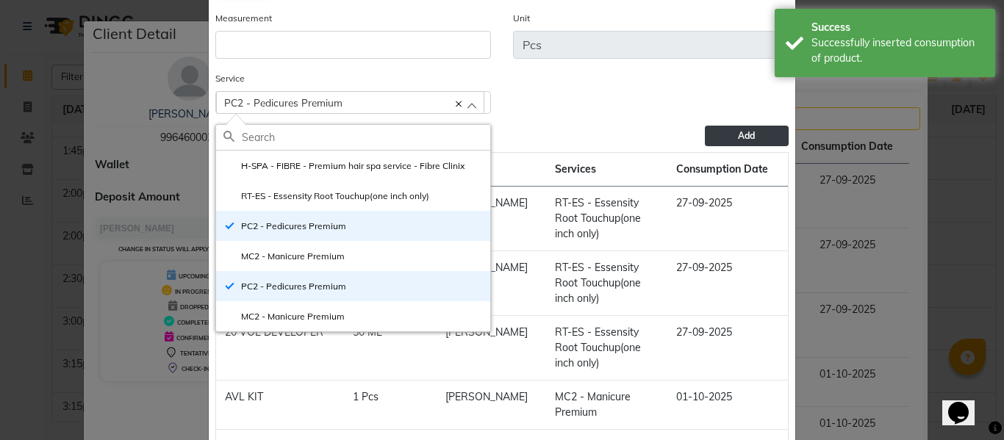
scroll to position [147, 0]
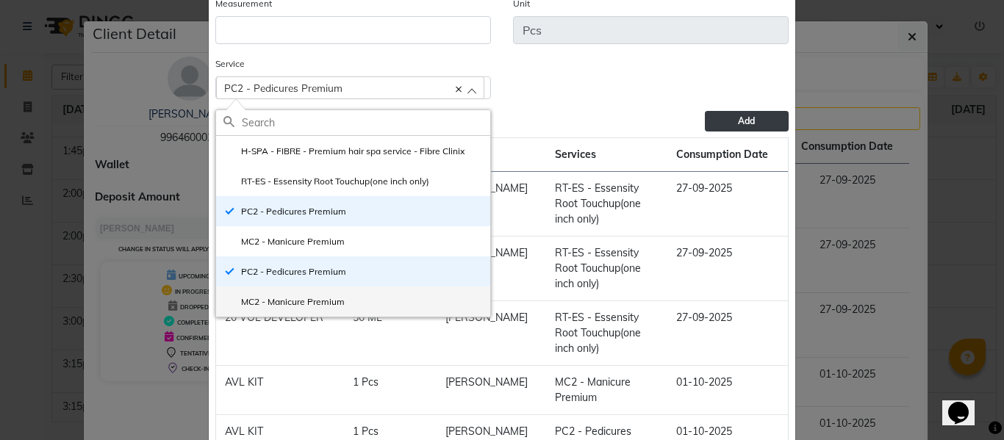
click at [298, 298] on label "MC2 - Manicure Premium" at bounding box center [284, 302] width 121 height 13
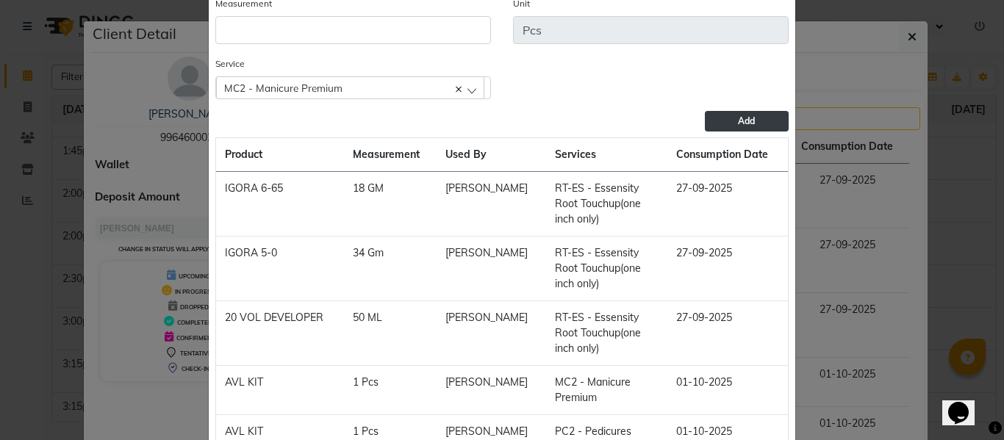
scroll to position [0, 0]
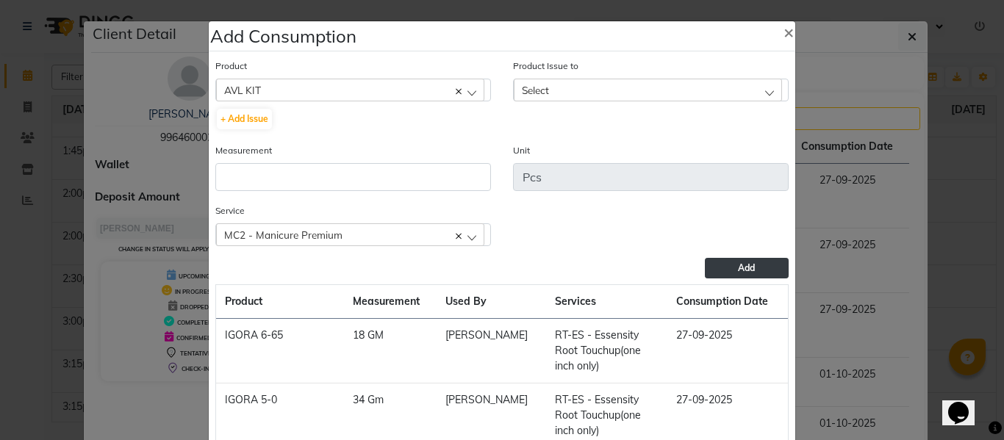
click at [639, 87] on div "Select" at bounding box center [648, 90] width 268 height 22
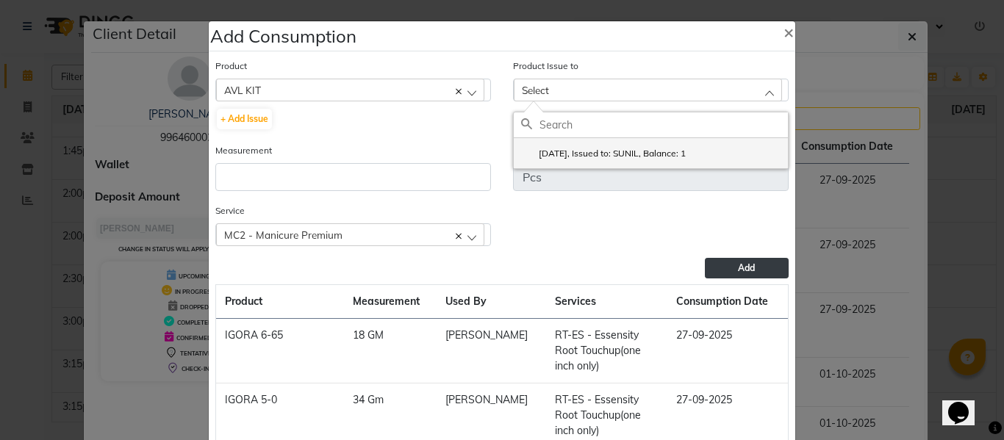
click at [643, 151] on label "2025-09-27, Issued to: SUNIL, Balance: 1" at bounding box center [603, 153] width 165 height 13
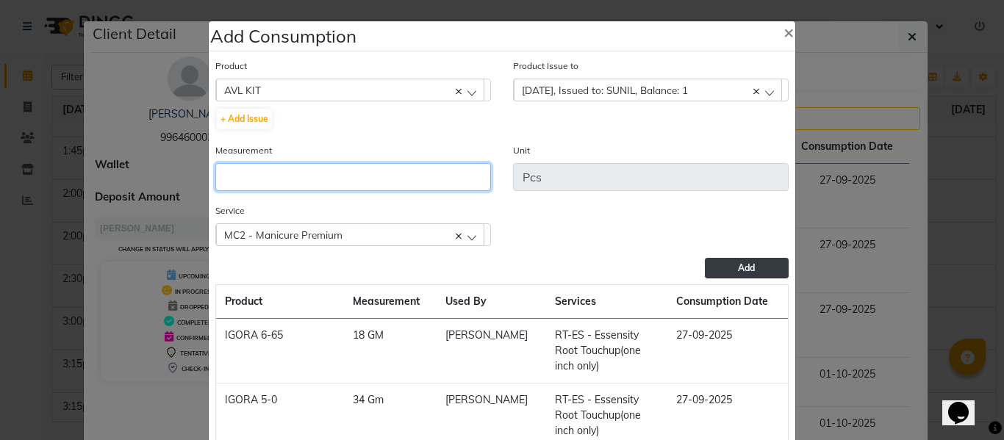
click at [392, 171] on input "number" at bounding box center [353, 177] width 276 height 28
type input "1"
click at [713, 268] on button "Add" at bounding box center [747, 268] width 84 height 21
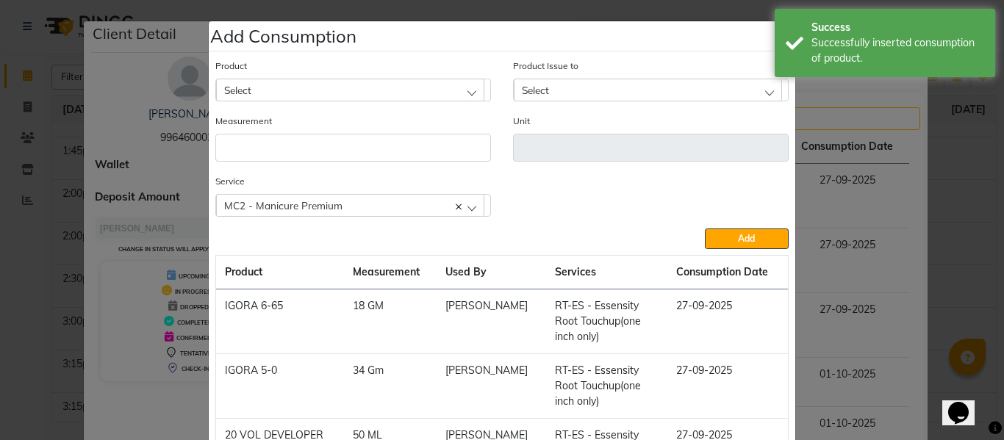
click at [937, 204] on ngb-modal-window "Add Consumption × Product Select 20 VOL DEVELOPER Product Issue to Select 2025-…" at bounding box center [502, 220] width 1004 height 440
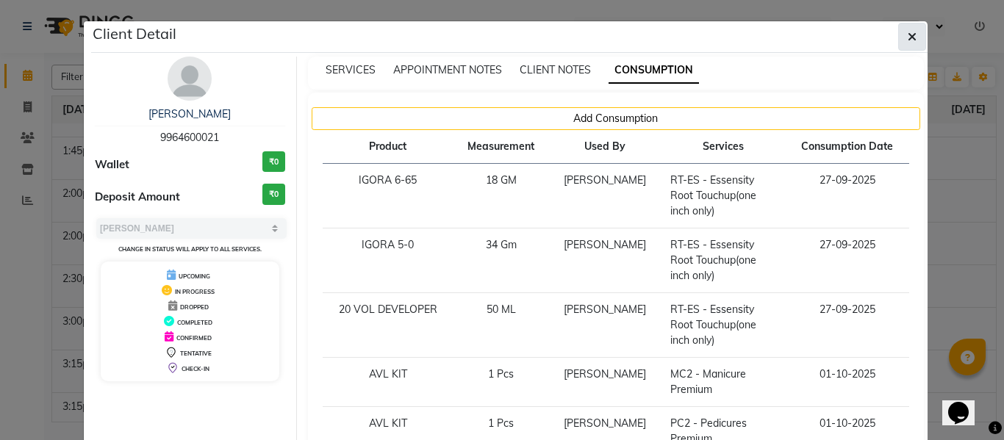
click at [908, 29] on span "button" at bounding box center [912, 36] width 9 height 15
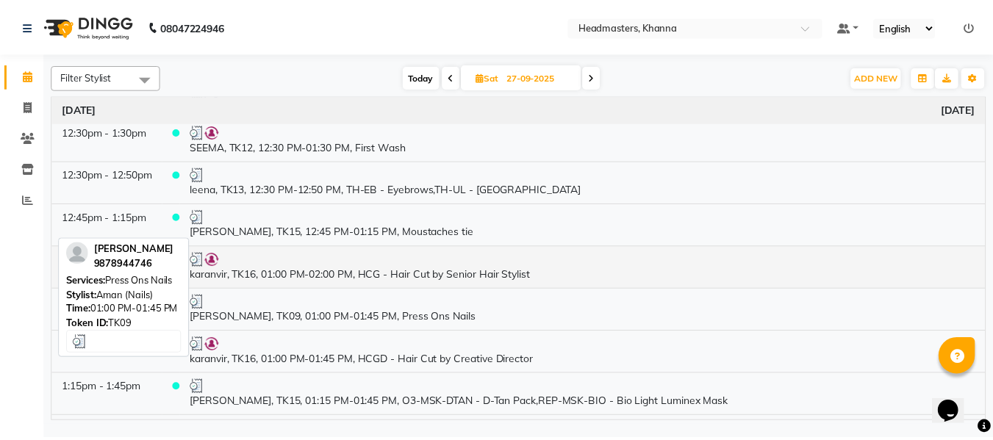
scroll to position [588, 0]
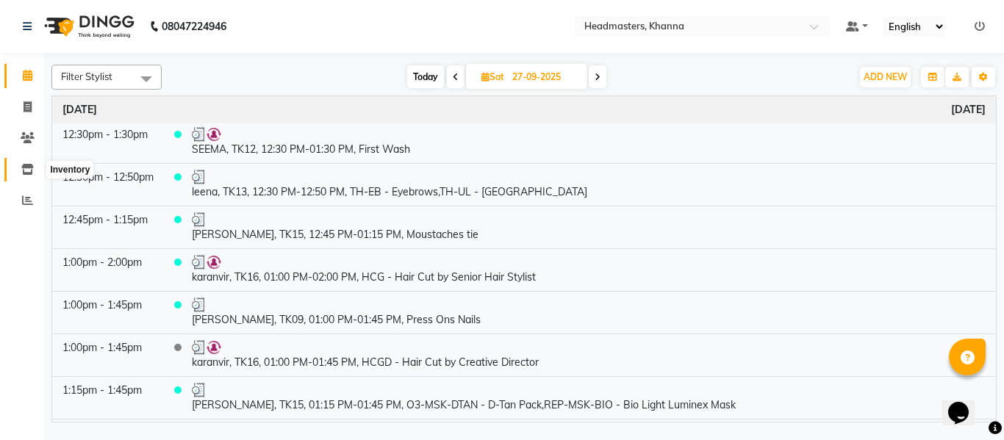
click at [24, 167] on icon at bounding box center [27, 169] width 12 height 11
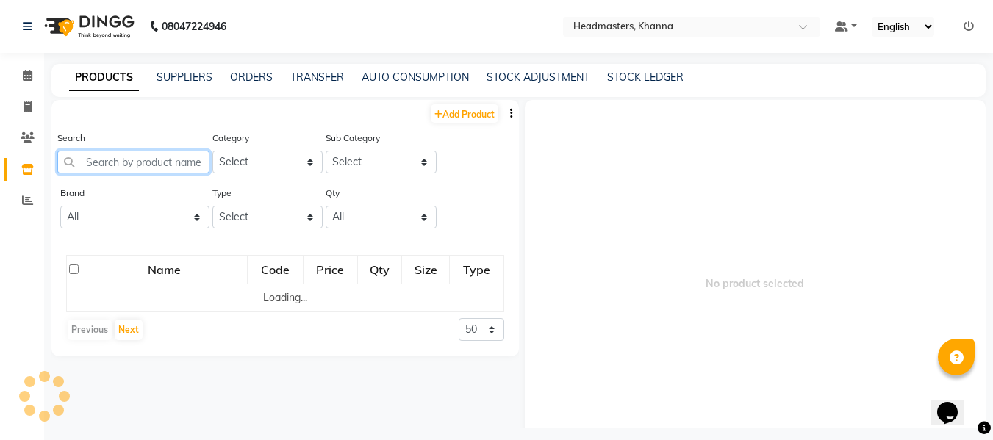
click at [136, 171] on input "text" at bounding box center [133, 162] width 152 height 23
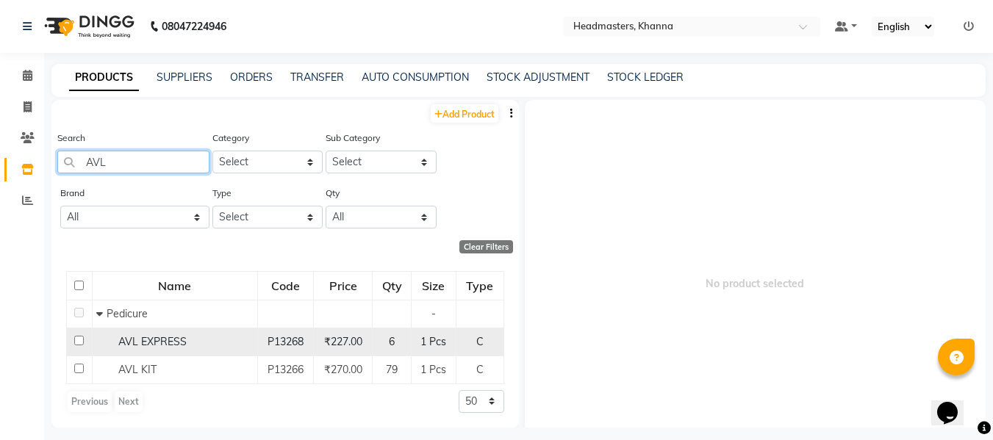
type input "AVL"
click at [158, 335] on span "AVL EXPRESS" at bounding box center [152, 341] width 68 height 13
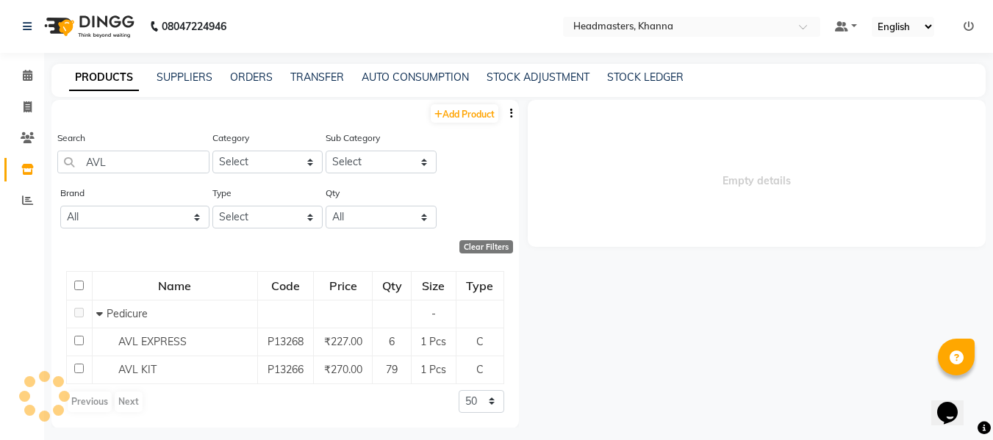
select select
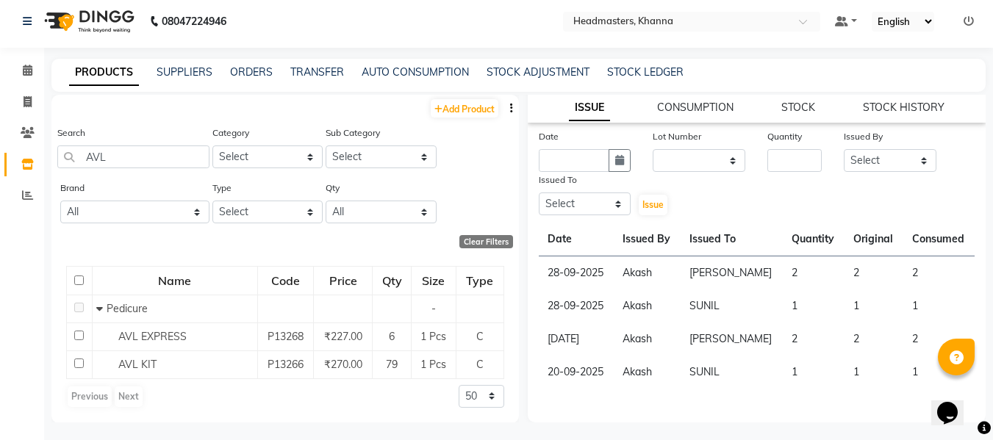
scroll to position [10, 0]
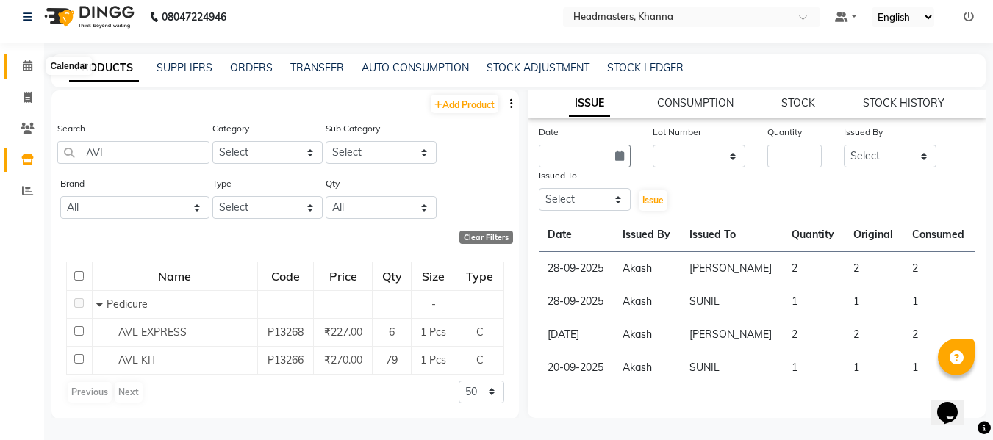
drag, startPoint x: 25, startPoint y: 63, endPoint x: 85, endPoint y: 74, distance: 61.2
click at [25, 63] on icon at bounding box center [28, 65] width 10 height 11
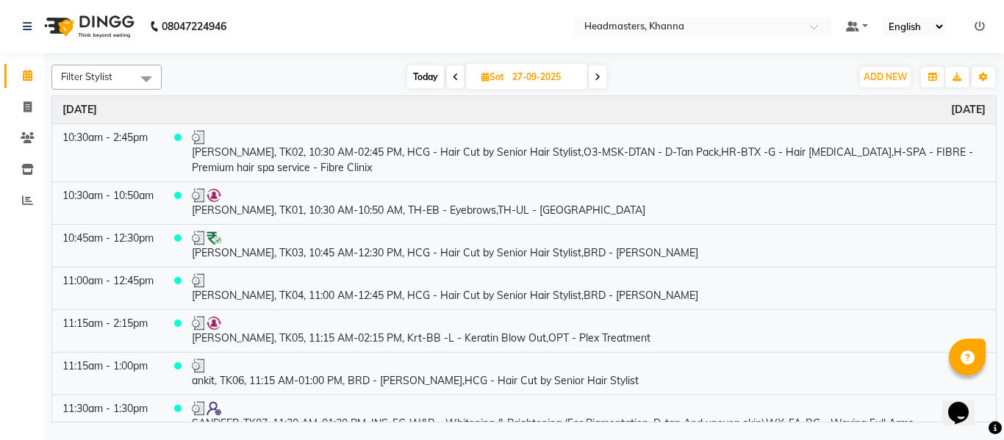
click at [499, 71] on span "Sat 27-09-2025" at bounding box center [526, 76] width 121 height 25
click at [504, 77] on span "Sat" at bounding box center [493, 76] width 30 height 11
select select "9"
select select "2025"
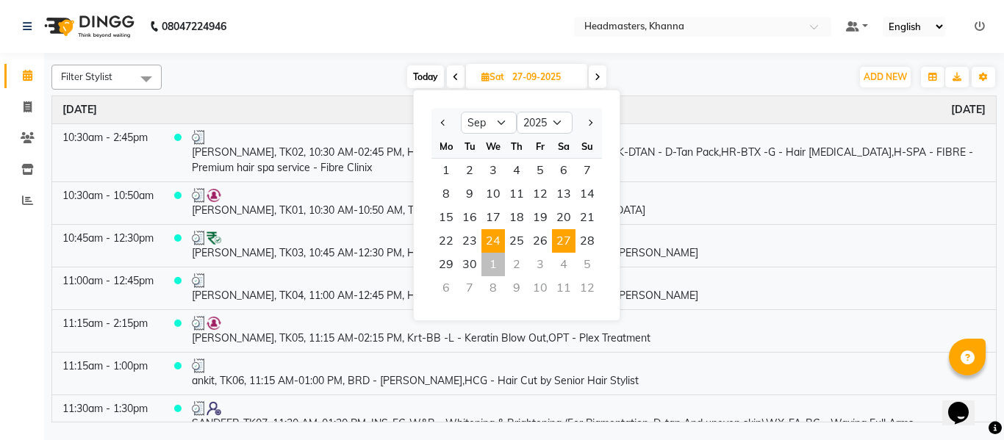
click at [496, 243] on span "24" at bounding box center [494, 241] width 24 height 24
type input "2[DATE]"
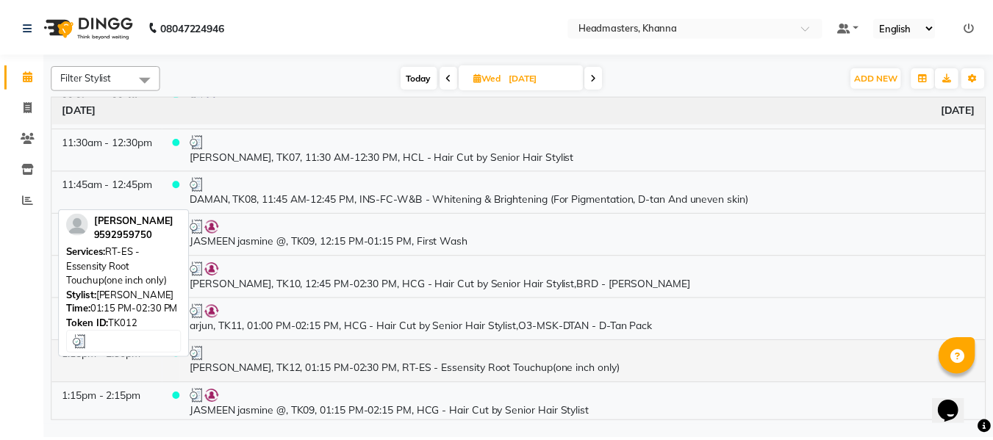
scroll to position [368, 0]
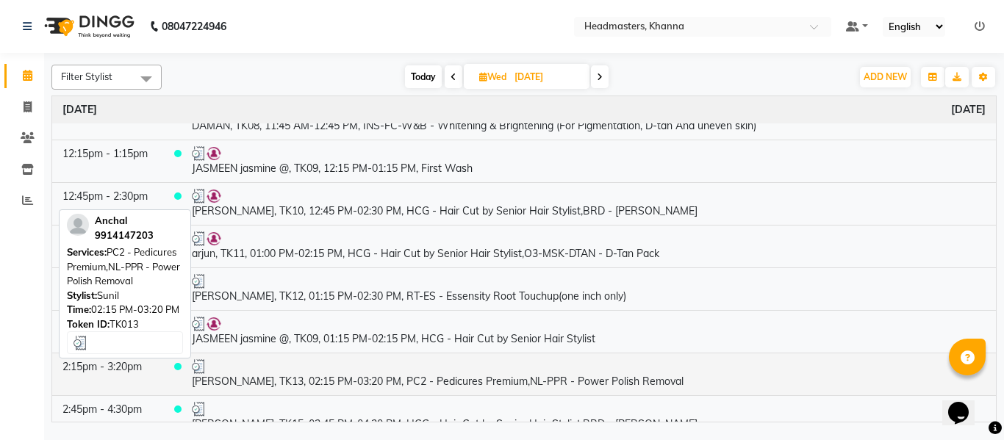
click at [348, 383] on td "Anchal, TK13, 02:15 PM-03:20 PM, PC2 - Pedicures Premium,NL-PPR - Power Polish …" at bounding box center [589, 374] width 815 height 43
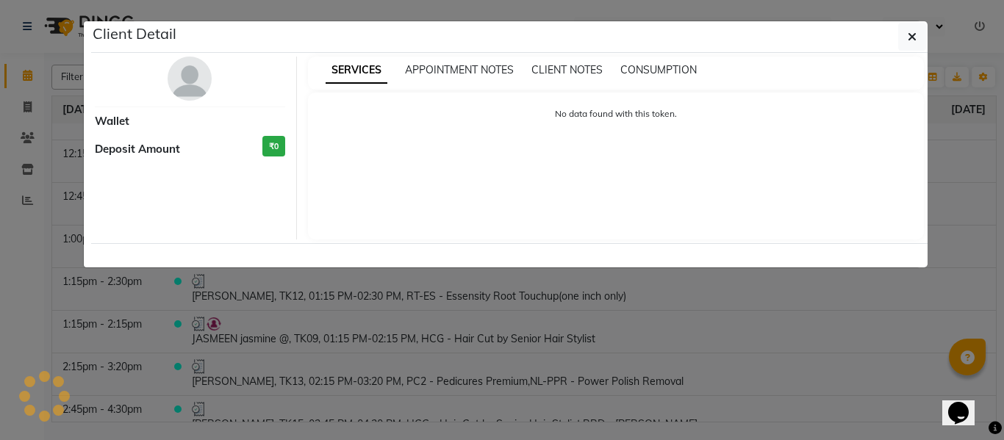
select select "3"
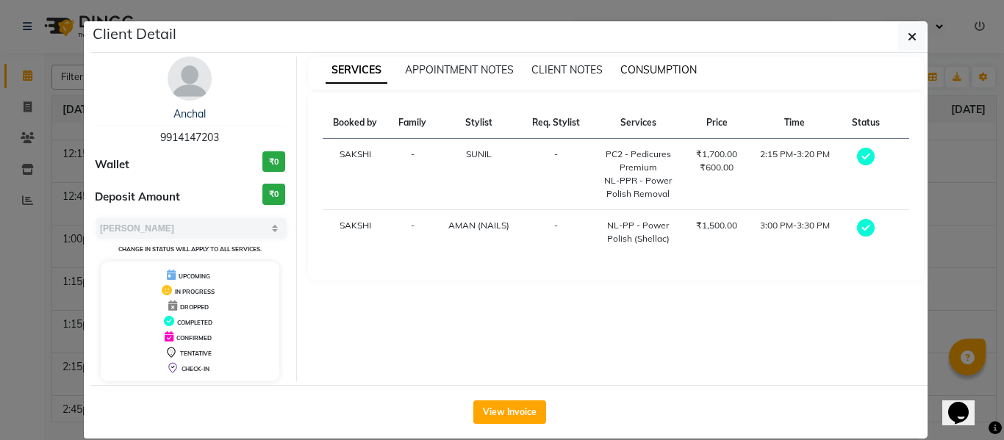
click at [640, 65] on span "CONSUMPTION" at bounding box center [659, 69] width 76 height 13
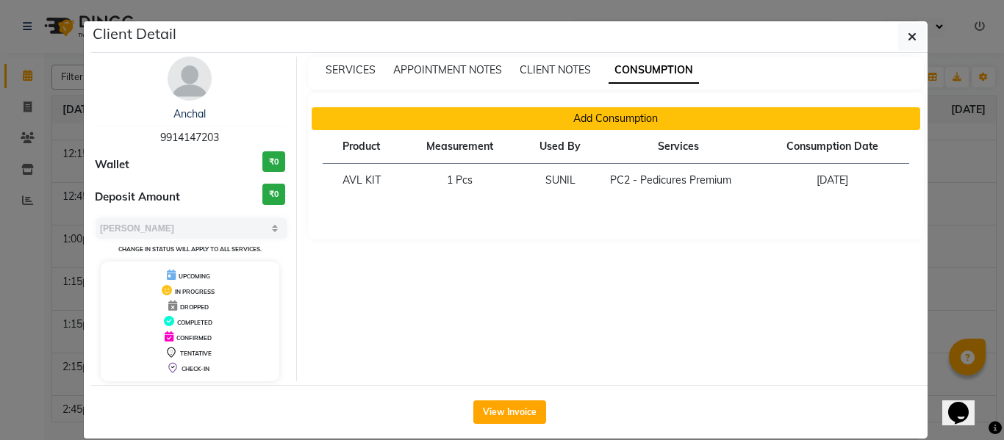
click at [587, 117] on button "Add Consumption" at bounding box center [616, 118] width 609 height 23
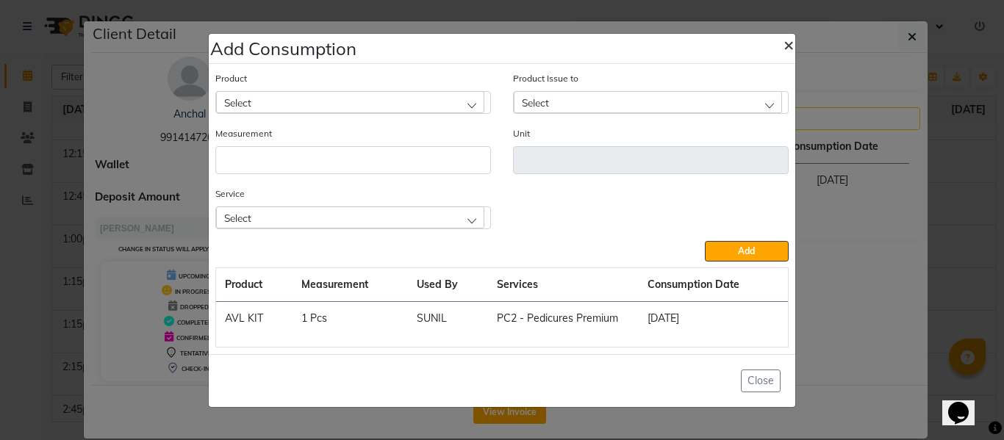
click at [791, 43] on span "×" at bounding box center [789, 44] width 10 height 22
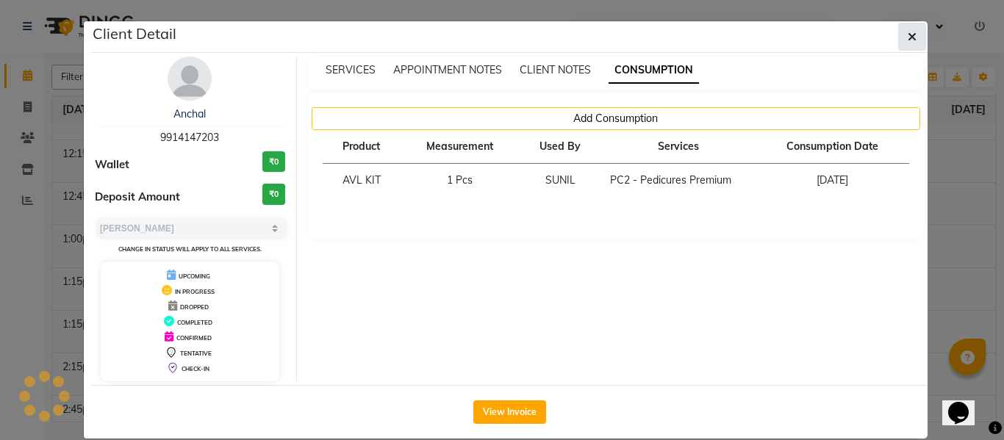
click at [909, 33] on icon "button" at bounding box center [912, 37] width 9 height 12
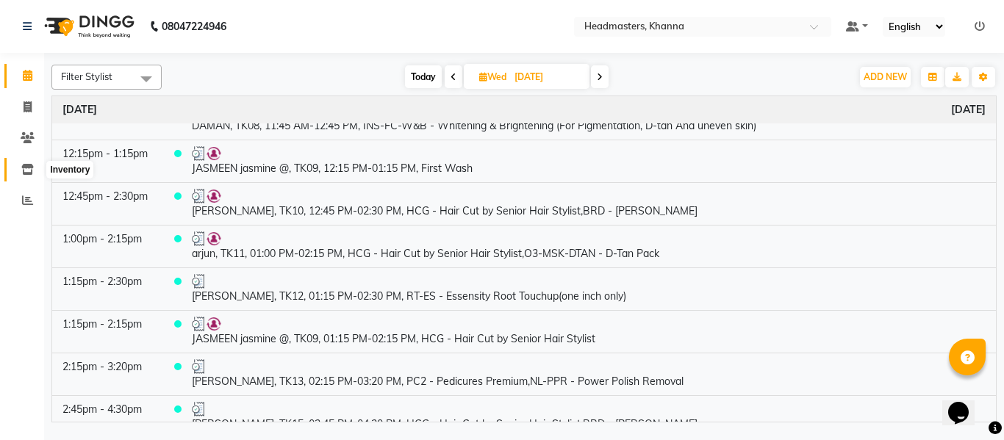
click at [28, 164] on icon at bounding box center [27, 169] width 12 height 11
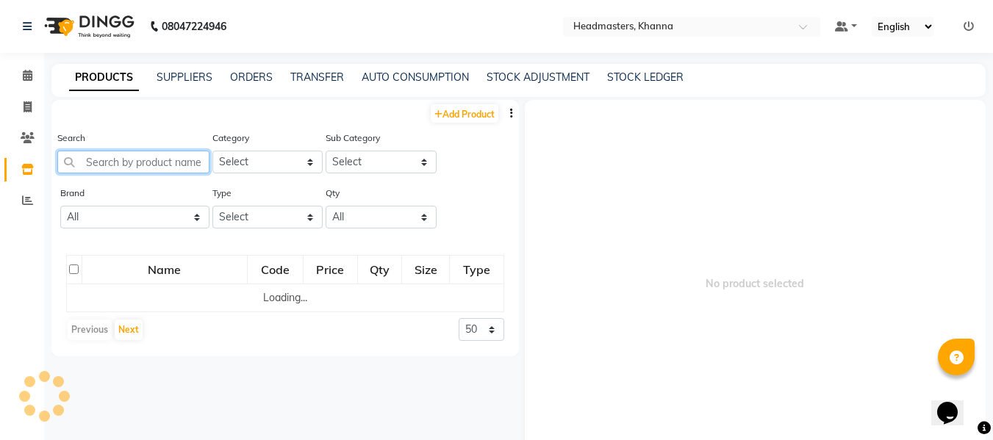
click at [176, 164] on input "text" at bounding box center [133, 162] width 152 height 23
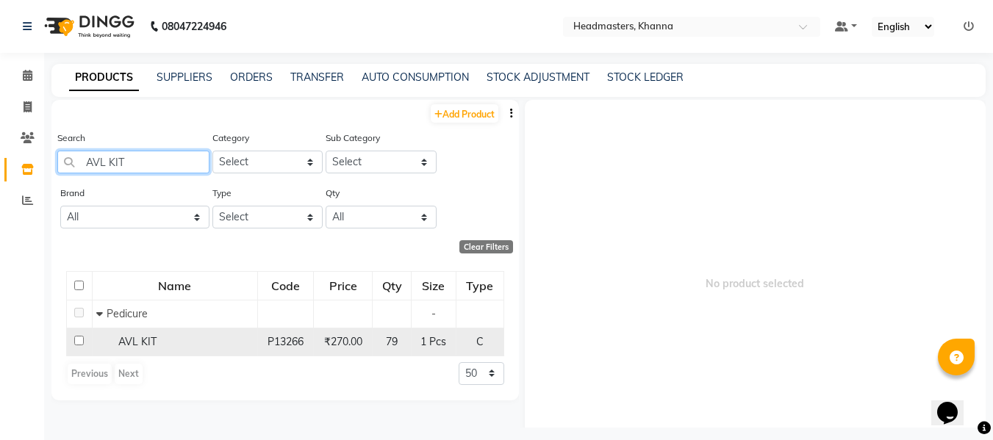
type input "AVL KIT"
click at [192, 332] on td "AVL KIT" at bounding box center [174, 342] width 165 height 28
click at [135, 336] on span "AVL KIT" at bounding box center [137, 341] width 38 height 13
select select
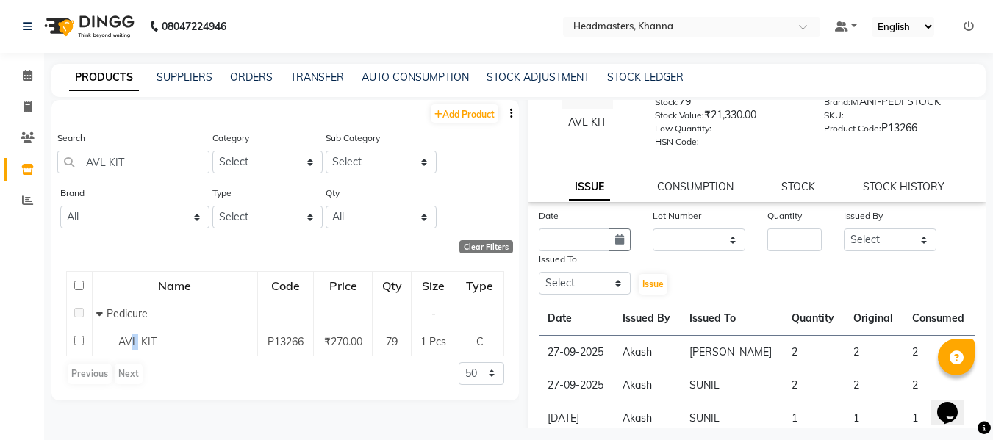
scroll to position [139, 0]
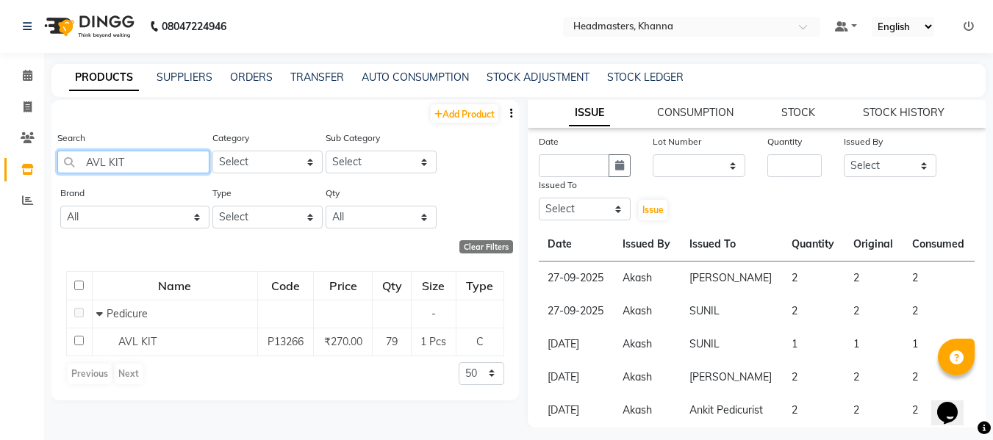
click at [147, 164] on input "AVL KIT" at bounding box center [133, 162] width 152 height 23
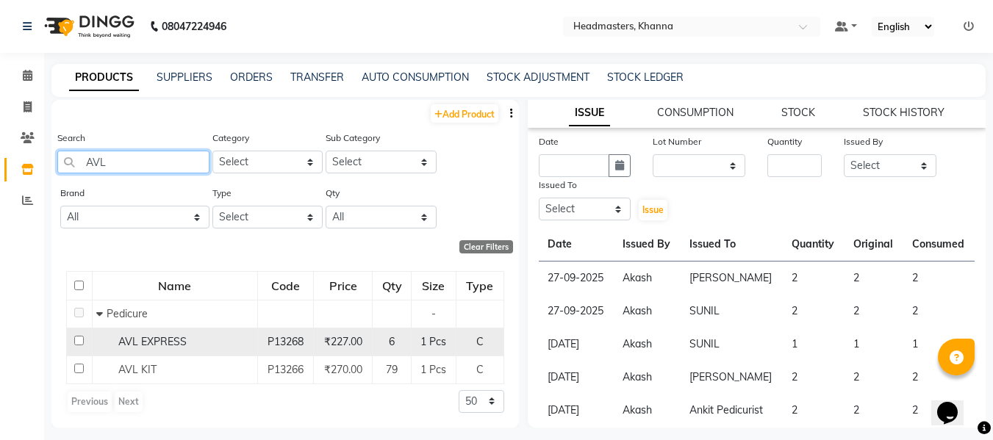
type input "AVL"
click at [157, 339] on span "AVL EXPRESS" at bounding box center [152, 341] width 68 height 13
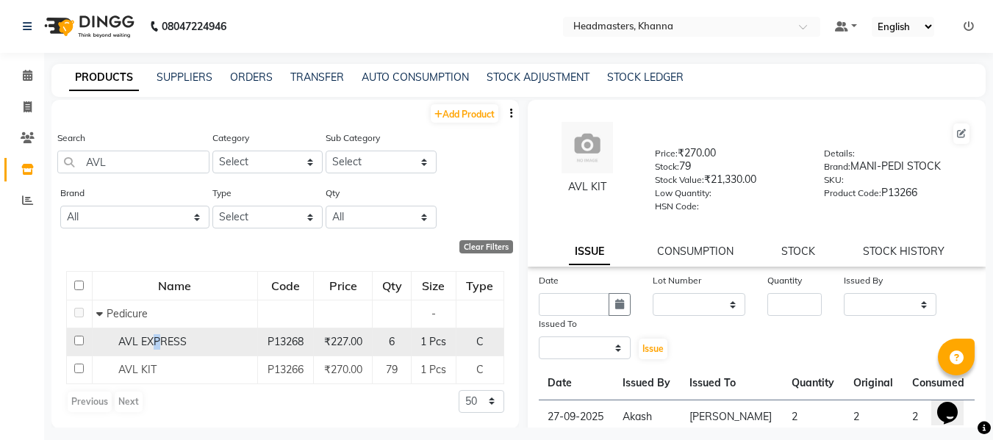
select select
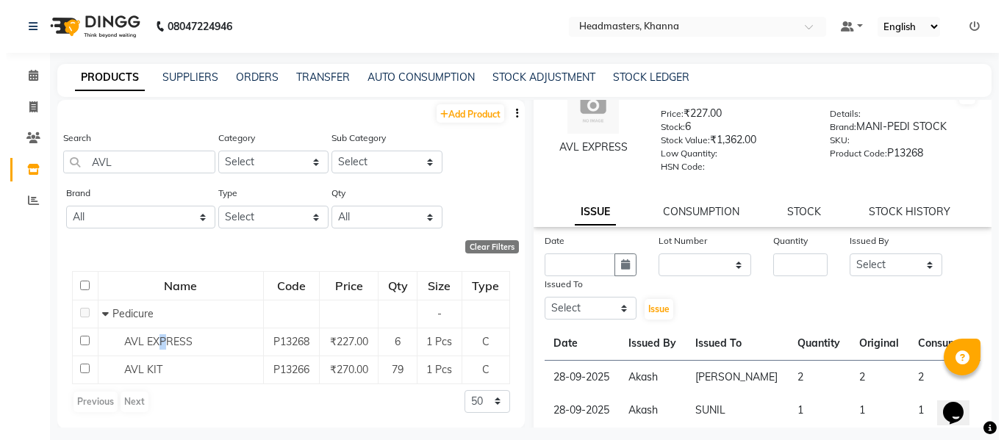
scroll to position [74, 0]
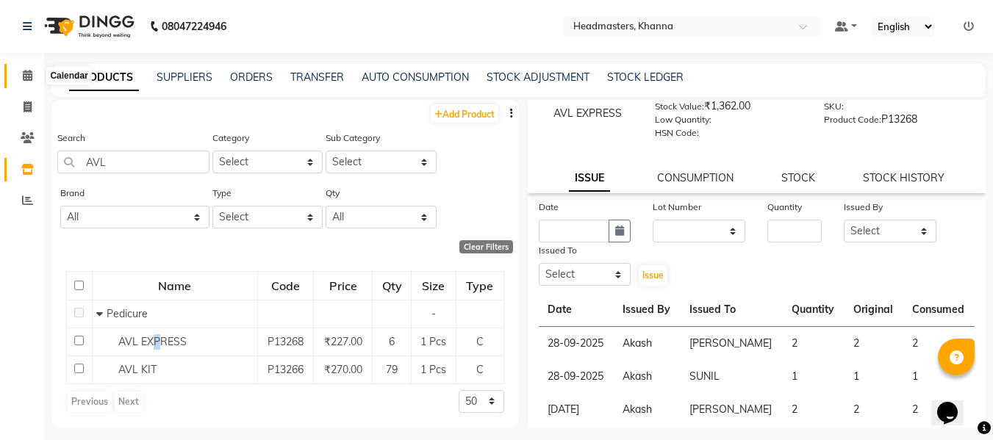
drag, startPoint x: 21, startPoint y: 74, endPoint x: 50, endPoint y: 74, distance: 28.7
click at [21, 74] on span at bounding box center [28, 76] width 26 height 17
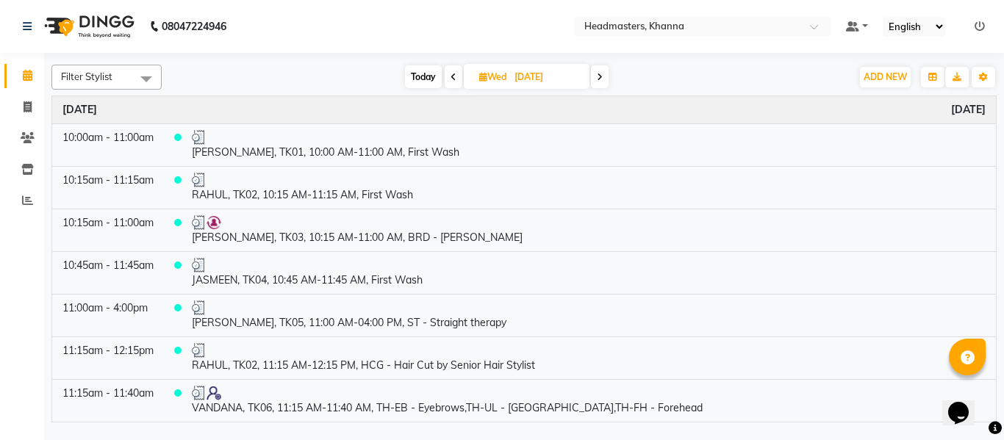
click at [531, 72] on input "2[DATE]" at bounding box center [547, 77] width 74 height 22
select select "9"
select select "2025"
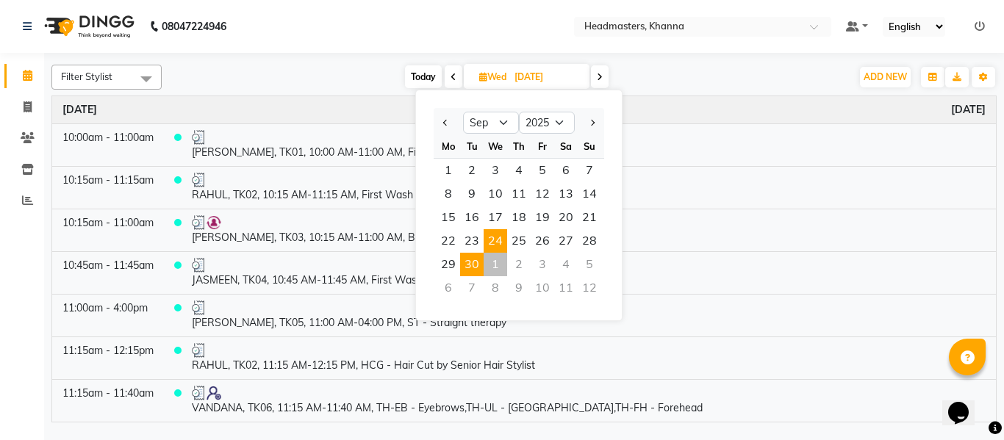
click at [468, 261] on span "30" at bounding box center [472, 265] width 24 height 24
type input "30-09-2025"
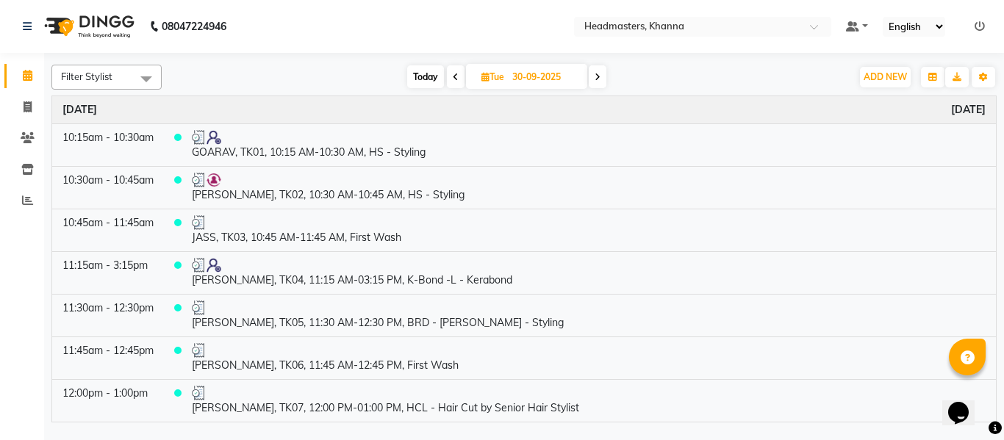
click at [519, 78] on input "30-09-2025" at bounding box center [545, 77] width 74 height 22
select select "9"
select select "2025"
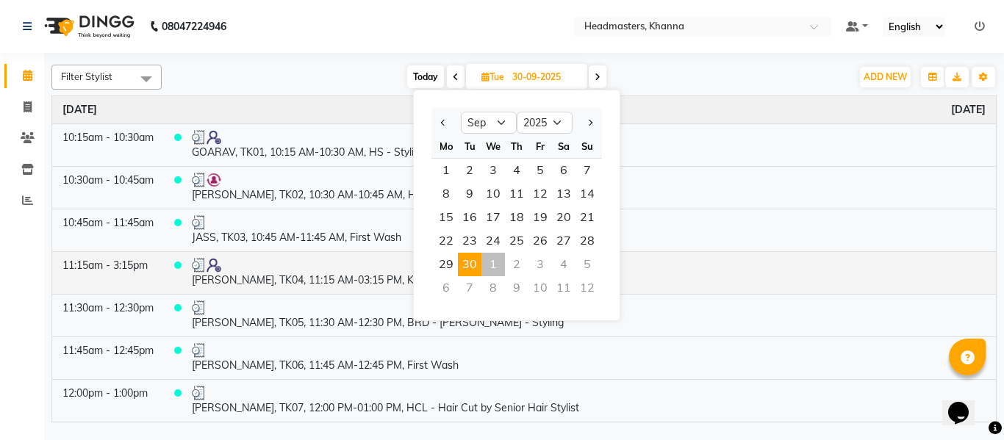
click at [446, 259] on span "29" at bounding box center [447, 265] width 24 height 24
type input "29-09-2025"
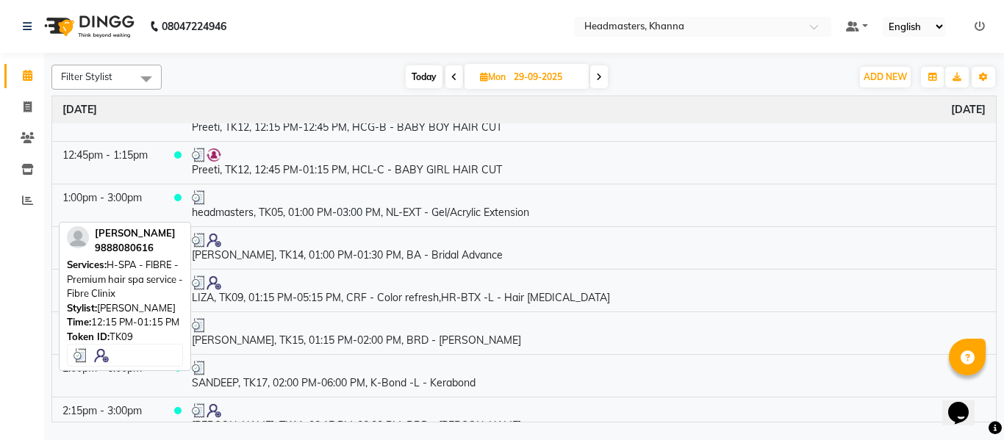
scroll to position [1269, 0]
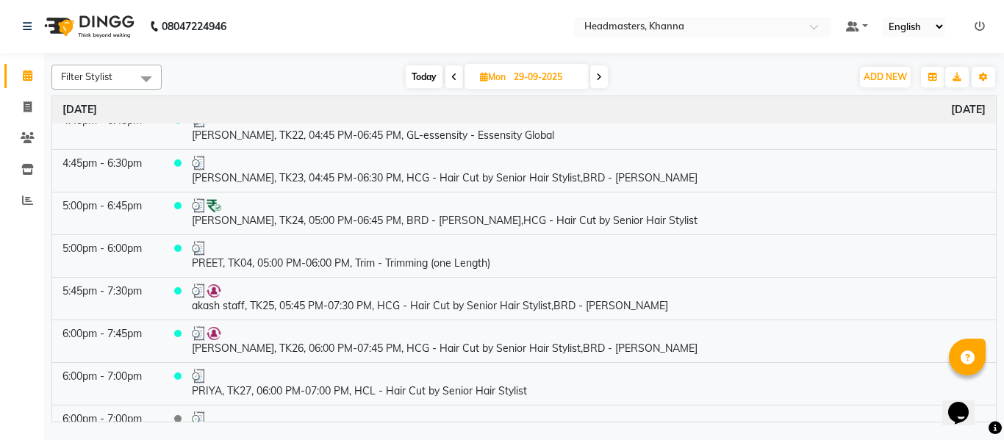
click at [530, 79] on input "29-09-2025" at bounding box center [547, 77] width 74 height 22
select select "9"
select select "2025"
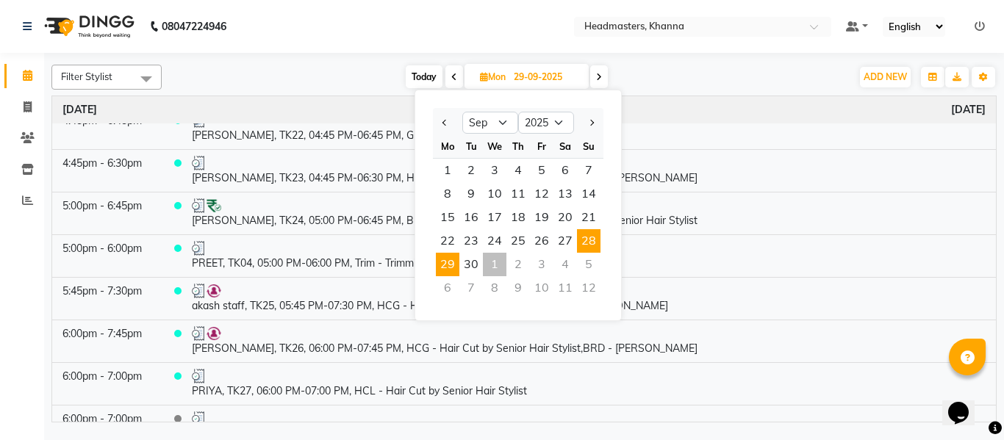
click at [591, 239] on span "28" at bounding box center [589, 241] width 24 height 24
type input "28-09-2025"
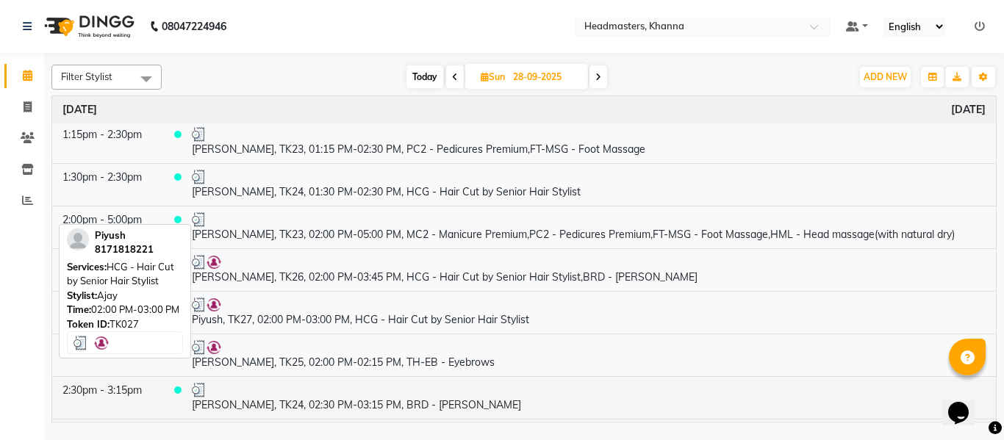
scroll to position [1103, 0]
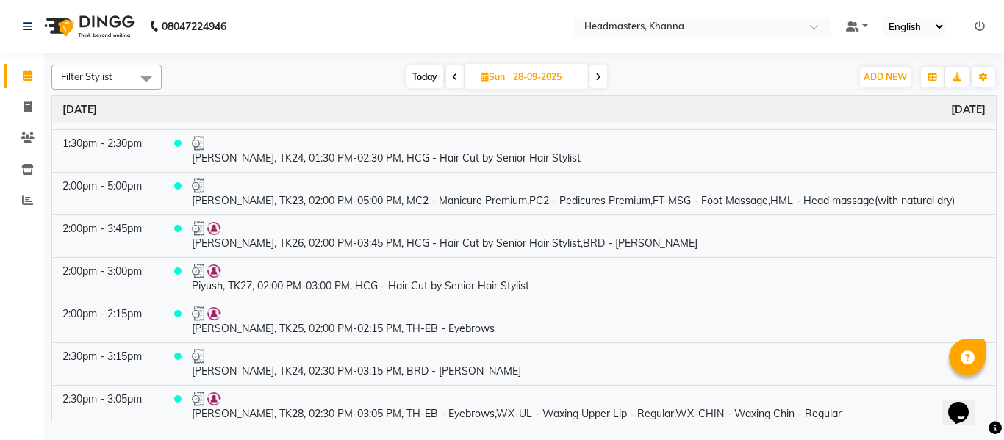
click at [534, 77] on input "28-09-2025" at bounding box center [546, 77] width 74 height 22
select select "9"
select select "2025"
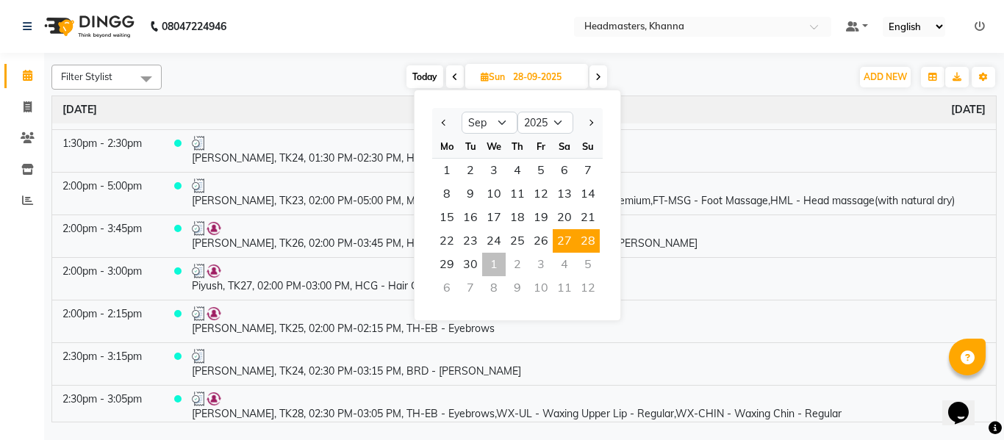
click at [564, 238] on span "27" at bounding box center [565, 241] width 24 height 24
type input "27-09-2025"
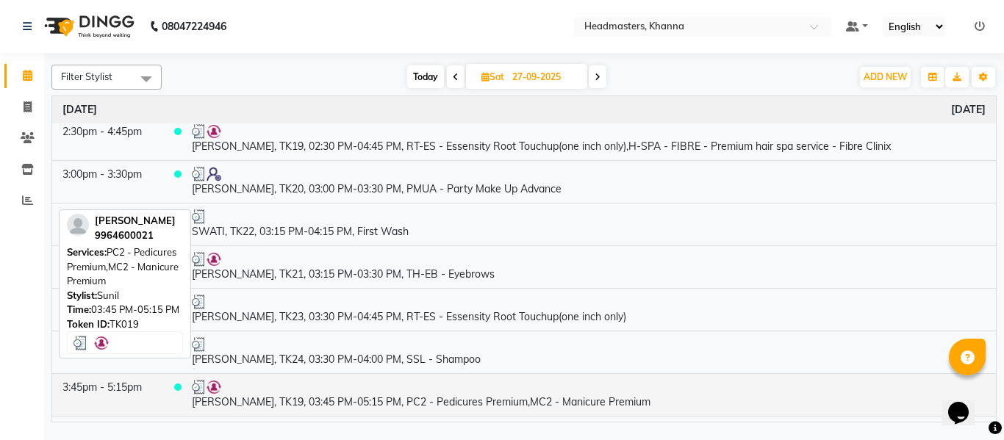
click at [432, 402] on td "sania, TK19, 03:45 PM-05:15 PM, PC2 - Pedicures Premium,MC2 - Manicure Premium" at bounding box center [589, 394] width 815 height 43
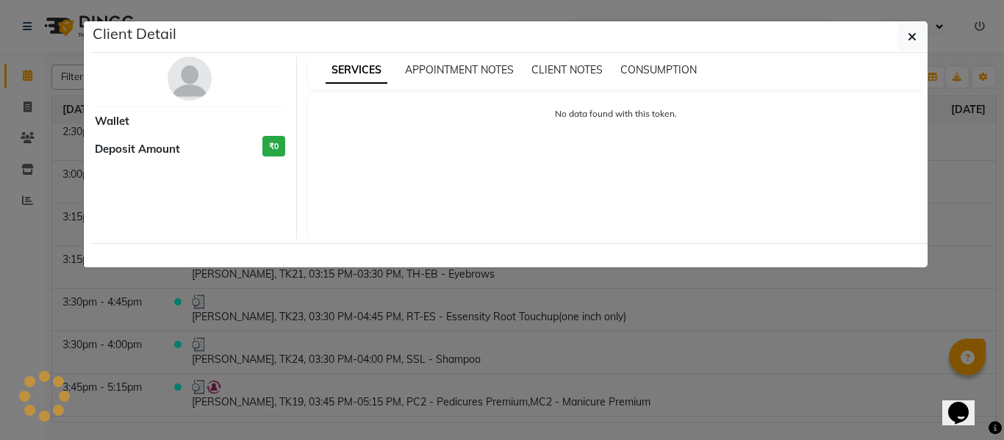
select select "3"
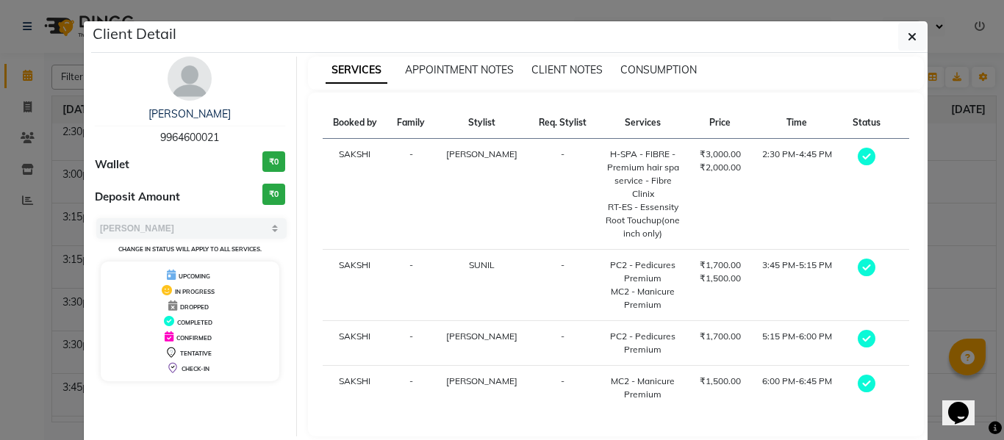
click at [643, 62] on div "SERVICES APPOINTMENT NOTES CLIENT NOTES CONSUMPTION" at bounding box center [616, 73] width 617 height 33
click at [650, 66] on span "CONSUMPTION" at bounding box center [659, 69] width 76 height 13
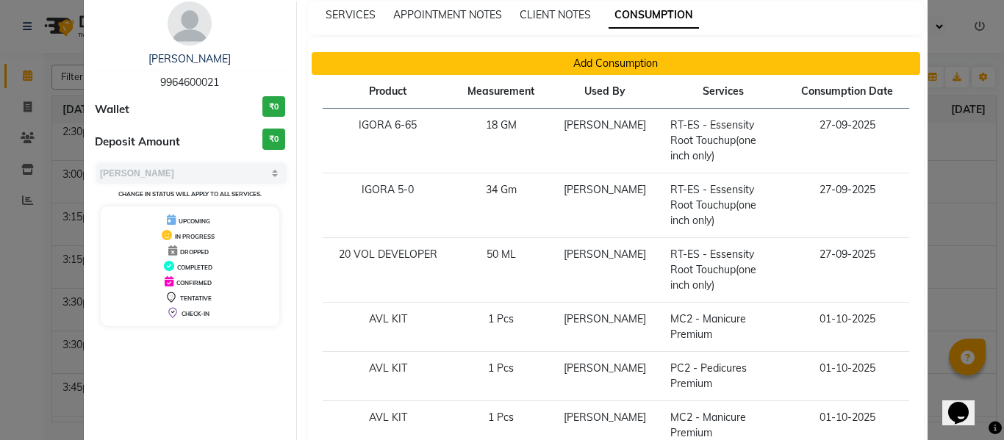
scroll to position [0, 0]
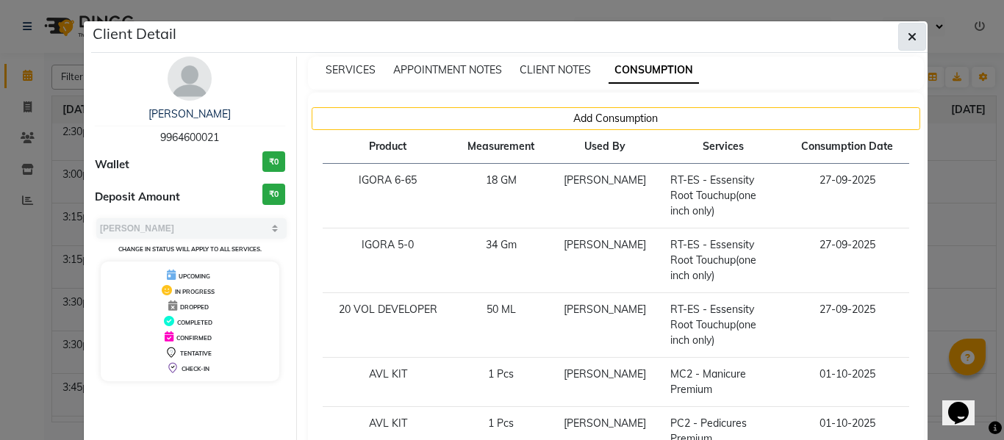
click at [908, 37] on icon "button" at bounding box center [912, 37] width 9 height 12
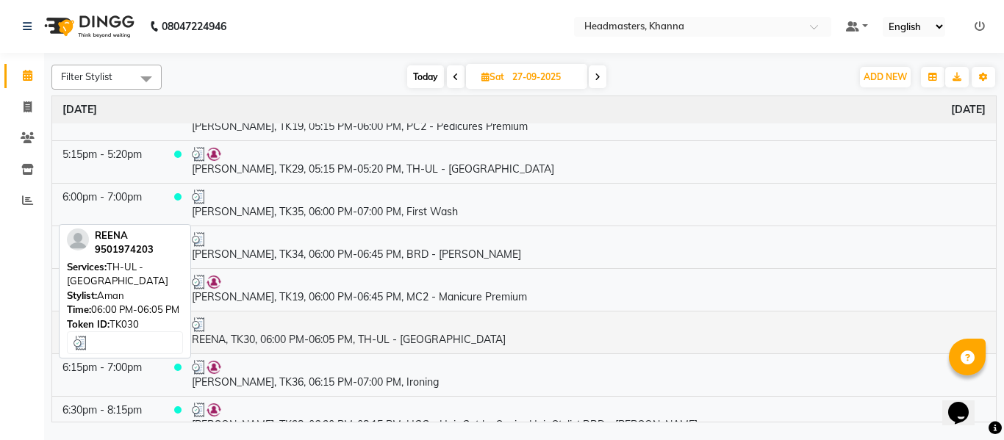
scroll to position [1912, 0]
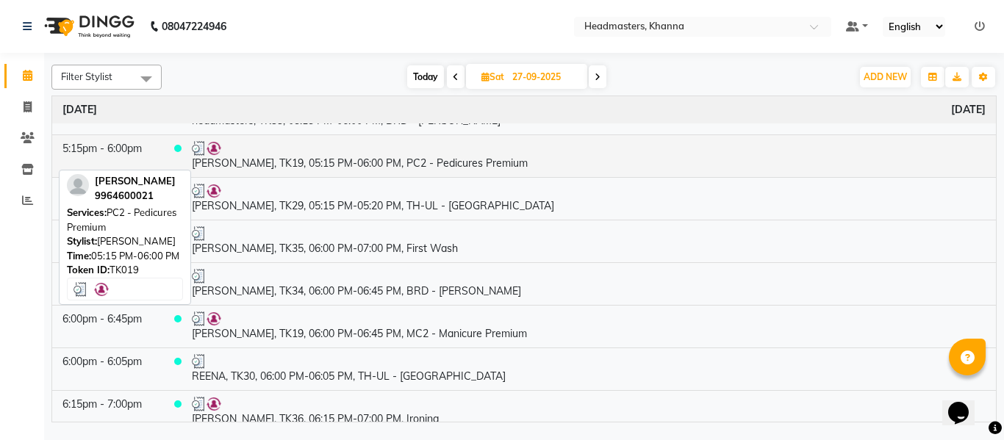
click at [429, 161] on td "sania, TK19, 05:15 PM-06:00 PM, PC2 - Pedicures Premium" at bounding box center [589, 156] width 815 height 43
select select "3"
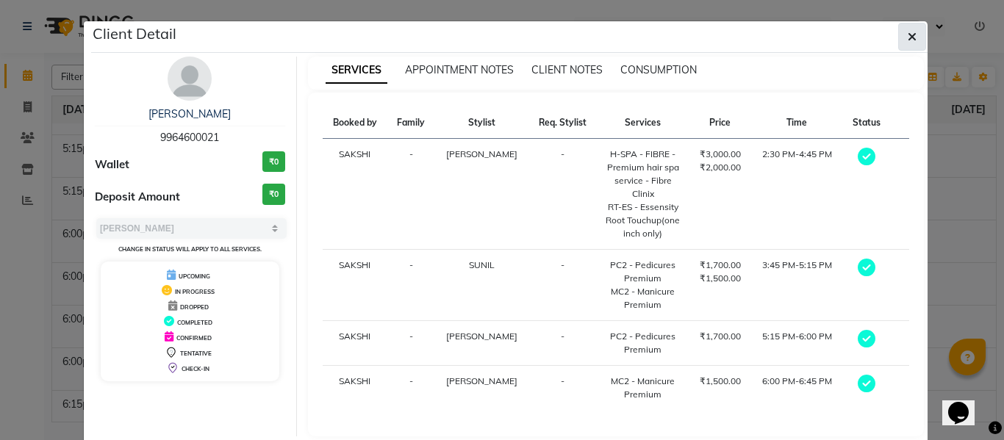
click at [901, 30] on button "button" at bounding box center [912, 37] width 28 height 28
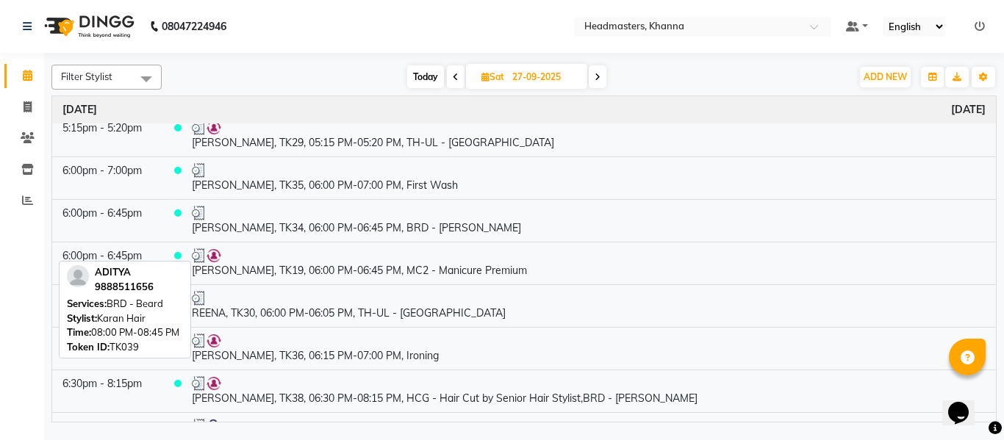
scroll to position [2221, 0]
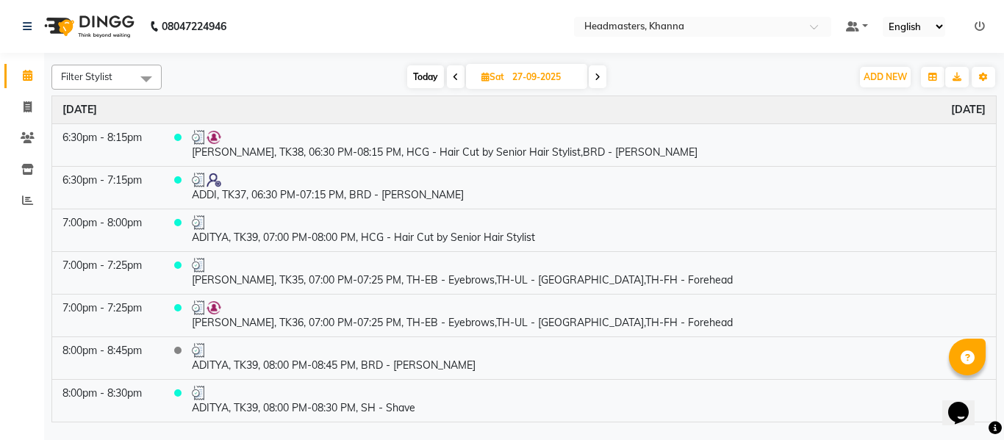
click at [547, 70] on input "27-09-2025" at bounding box center [545, 77] width 74 height 22
select select "9"
select select "2025"
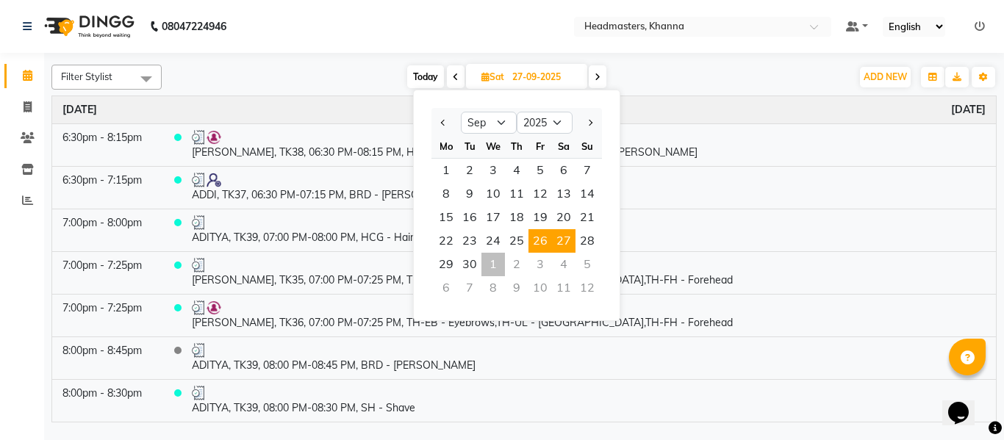
click at [536, 237] on span "26" at bounding box center [541, 241] width 24 height 24
type input "26-09-2025"
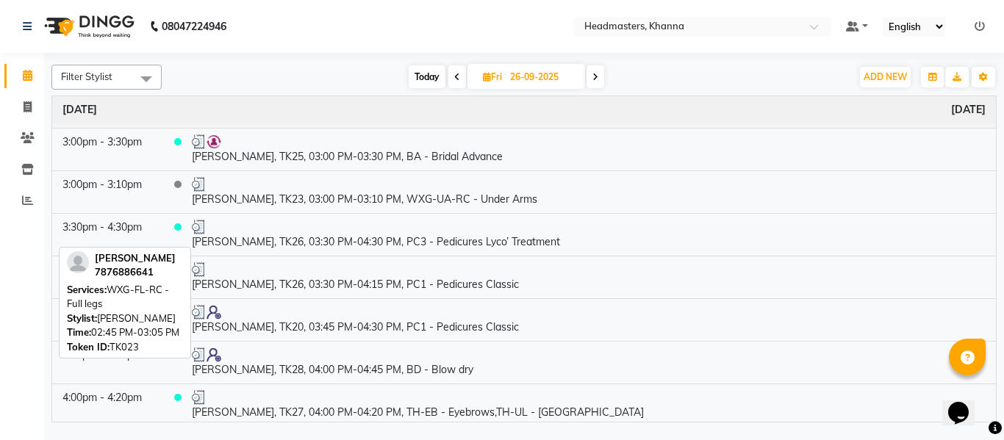
scroll to position [1323, 0]
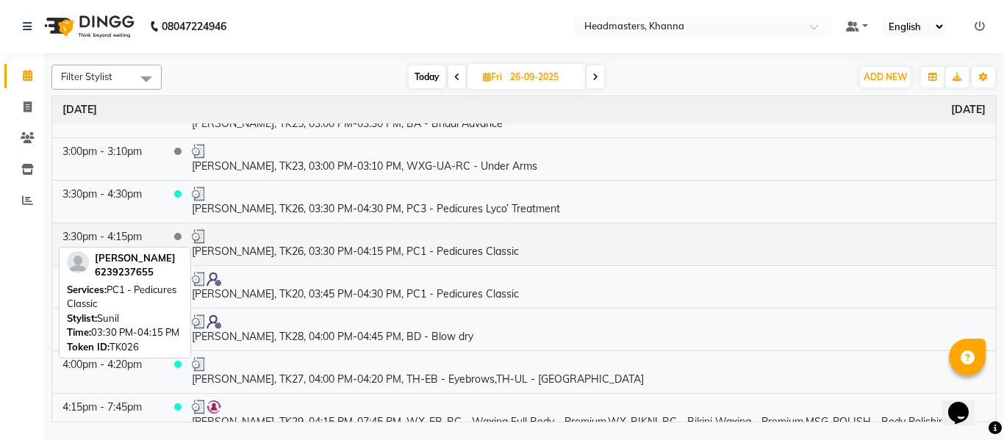
click at [354, 244] on td "harleen, TK26, 03:30 PM-04:15 PM, PC1 - Pedicures Classic" at bounding box center [589, 244] width 815 height 43
select select "3"
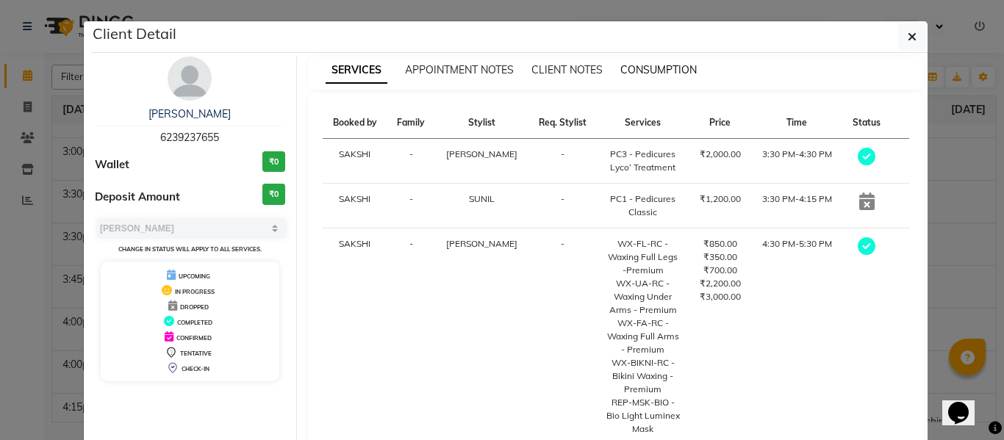
click at [637, 68] on span "CONSUMPTION" at bounding box center [659, 69] width 76 height 13
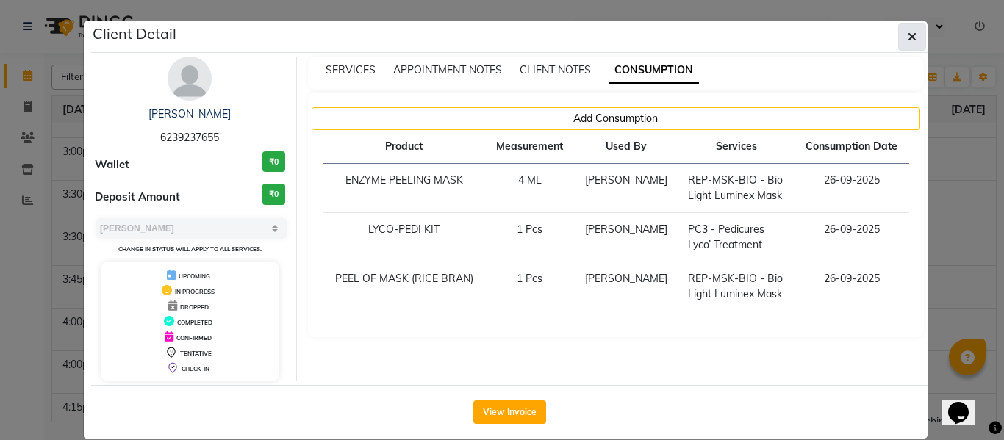
click at [908, 29] on span "button" at bounding box center [912, 36] width 9 height 15
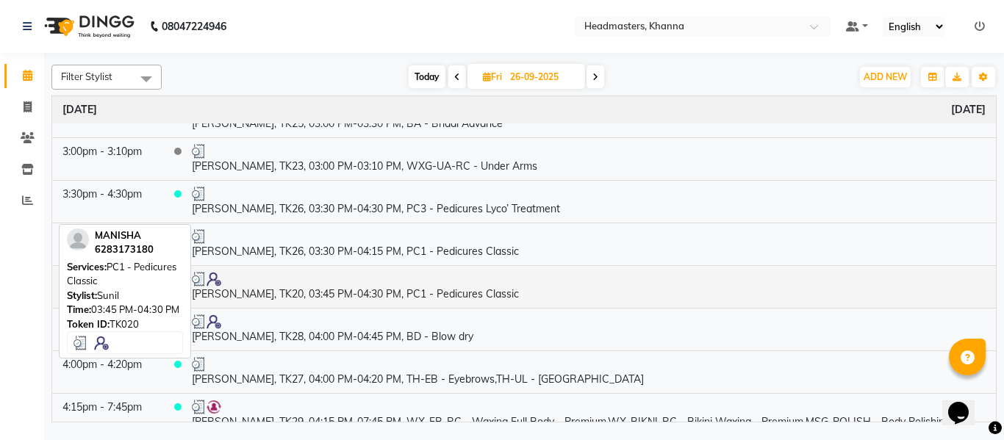
click at [395, 295] on td "MANISHA, TK20, 03:45 PM-04:30 PM, PC1 - Pedicures Classic" at bounding box center [589, 286] width 815 height 43
select select "3"
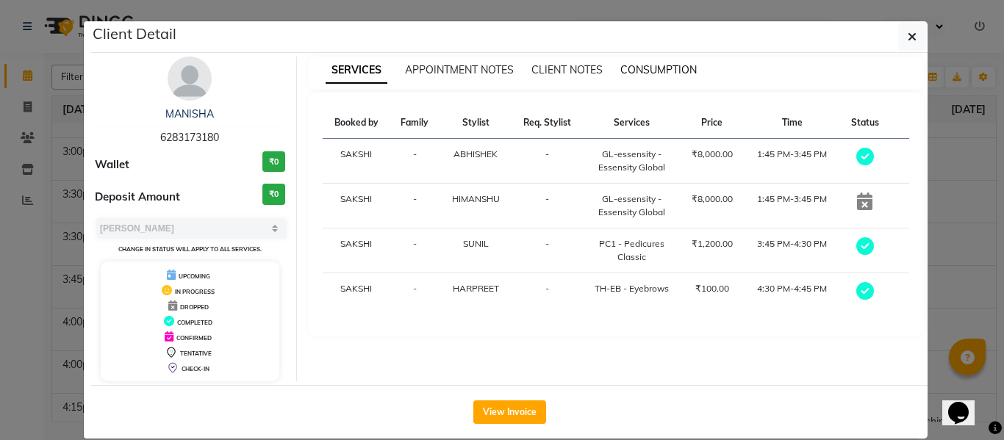
click at [665, 68] on span "CONSUMPTION" at bounding box center [659, 69] width 76 height 13
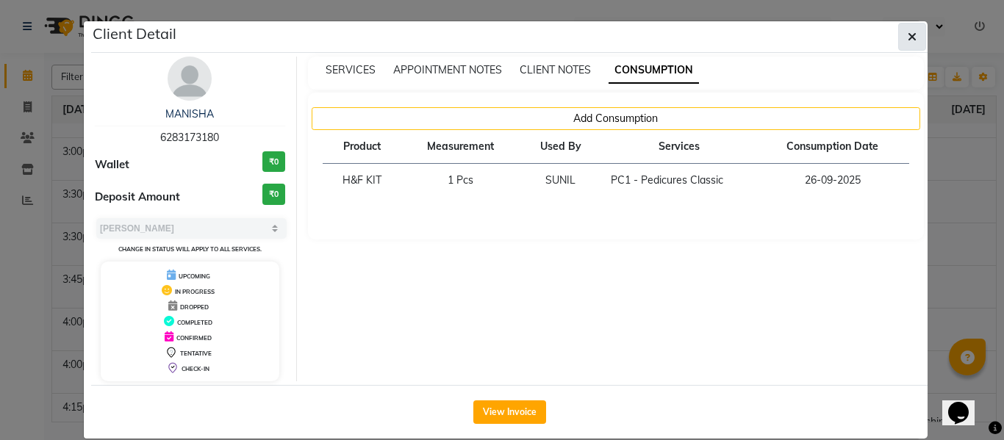
click at [901, 32] on button "button" at bounding box center [912, 37] width 28 height 28
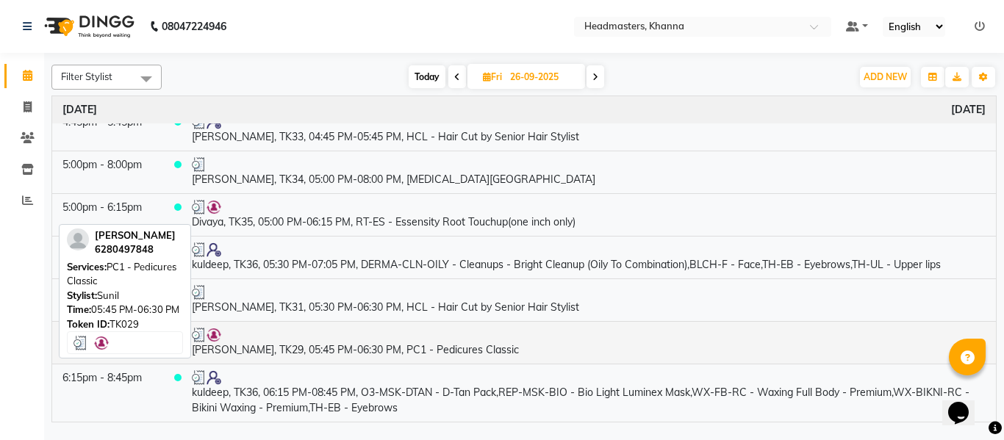
scroll to position [1912, 0]
click at [418, 337] on td "NEERU, TK29, 05:45 PM-06:30 PM, PC1 - Pedicures Classic" at bounding box center [589, 342] width 815 height 43
select select "3"
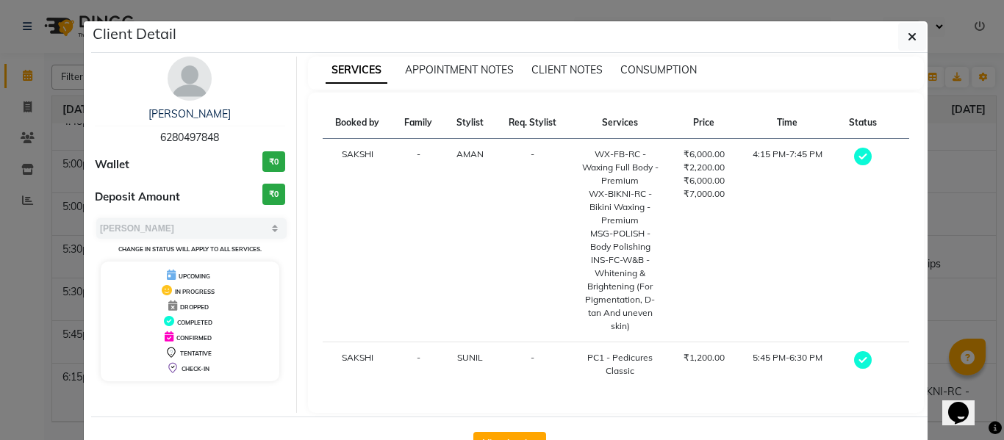
click at [668, 60] on div "SERVICES APPOINTMENT NOTES CLIENT NOTES CONSUMPTION" at bounding box center [616, 73] width 617 height 33
click at [668, 64] on span "CONSUMPTION" at bounding box center [659, 69] width 76 height 13
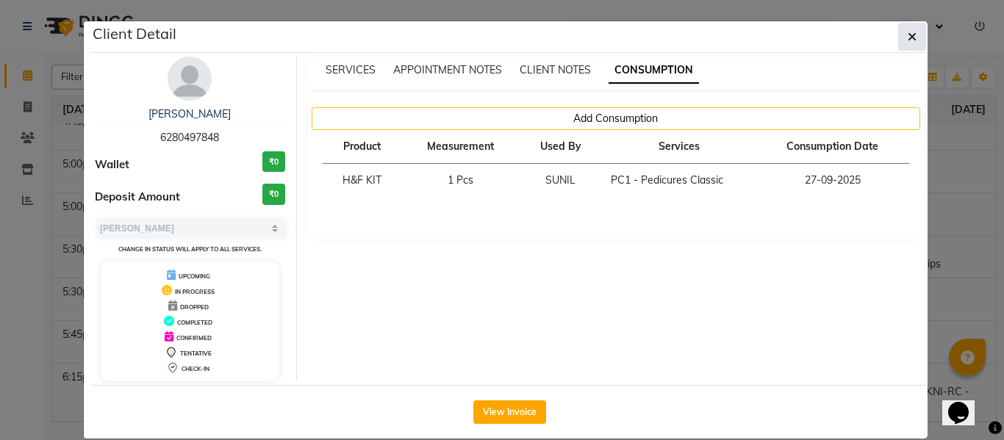
click at [901, 24] on button "button" at bounding box center [912, 37] width 28 height 28
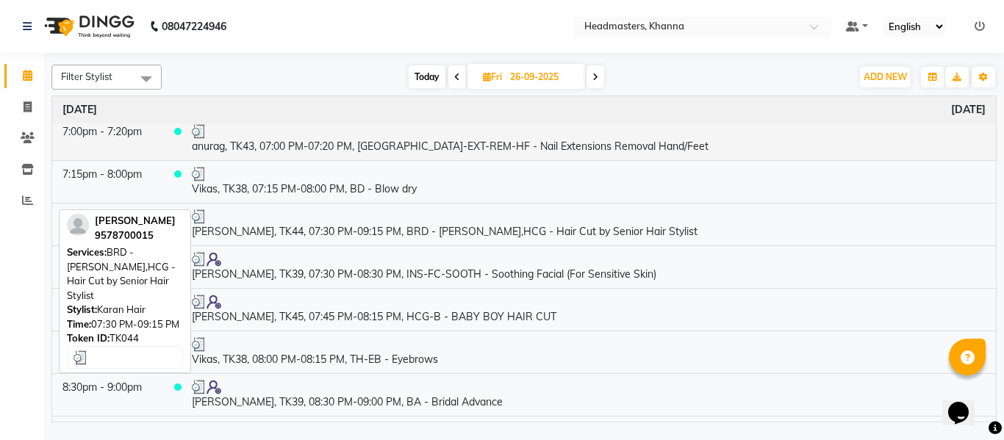
scroll to position [2620, 0]
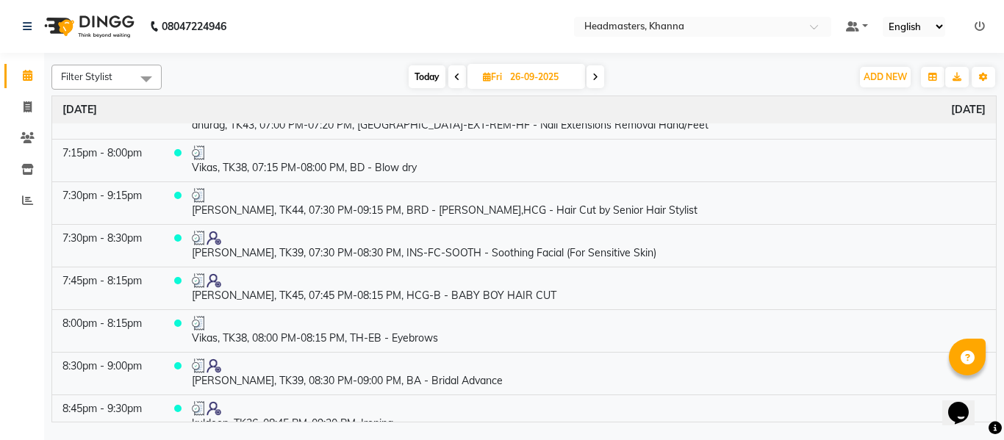
click at [530, 79] on input "26-09-2025" at bounding box center [543, 77] width 74 height 22
select select "9"
select select "2025"
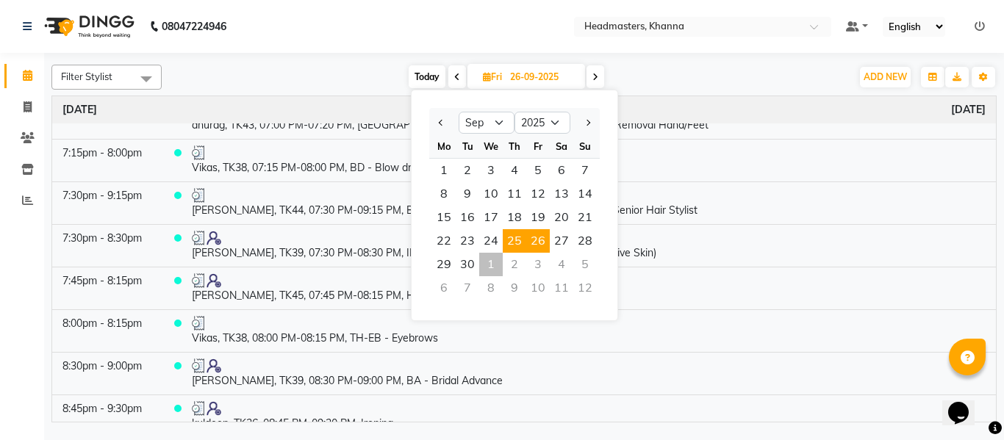
click at [514, 237] on span "25" at bounding box center [515, 241] width 24 height 24
type input "2[DATE]"
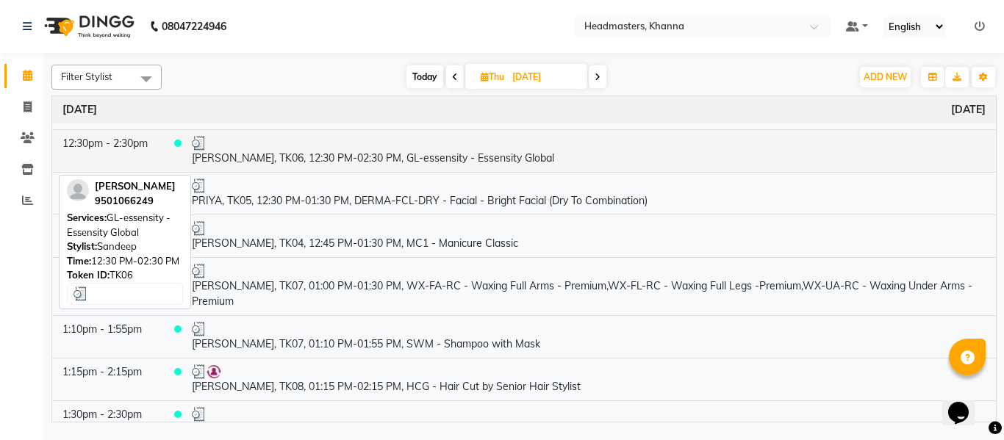
scroll to position [0, 0]
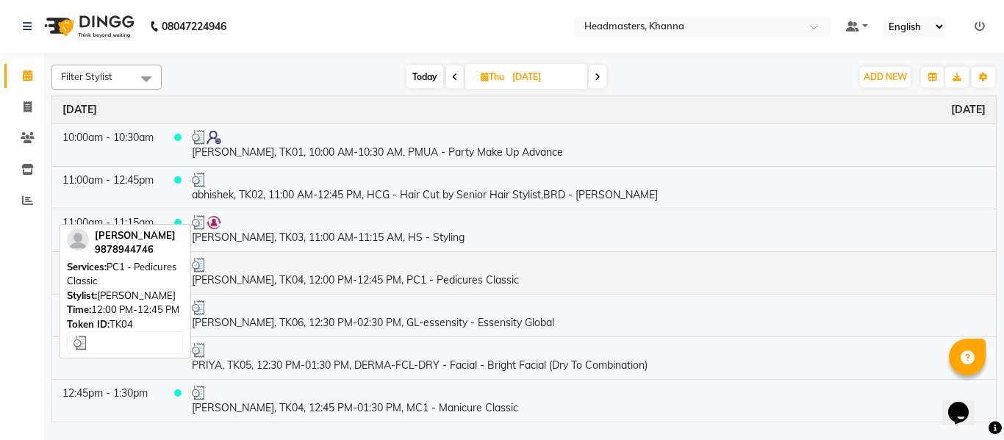
click at [389, 282] on td "Nancy, TK04, 12:00 PM-12:45 PM, PC1 - Pedicures Classic" at bounding box center [589, 272] width 815 height 43
select select "3"
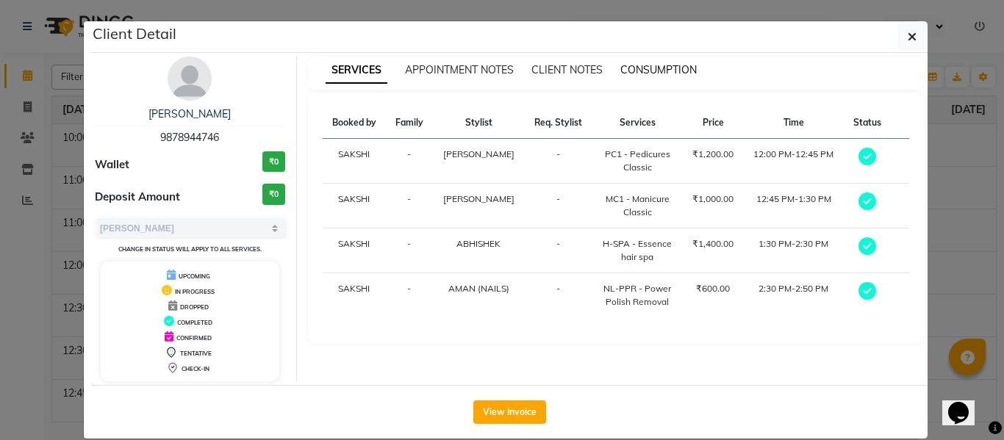
click at [653, 66] on span "CONSUMPTION" at bounding box center [659, 69] width 76 height 13
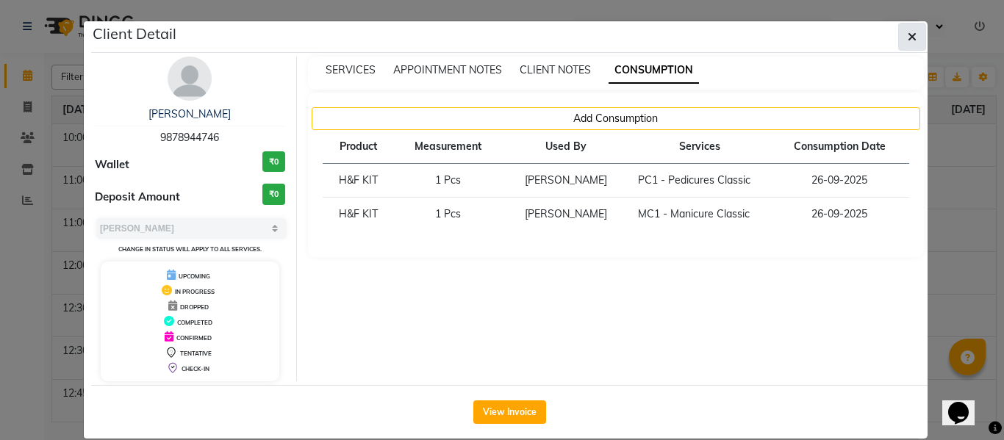
click at [908, 34] on icon "button" at bounding box center [912, 37] width 9 height 12
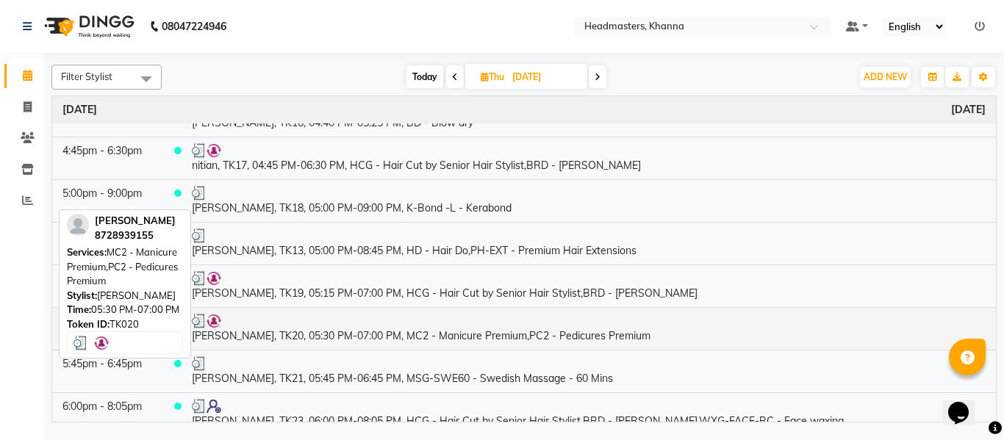
scroll to position [1029, 0]
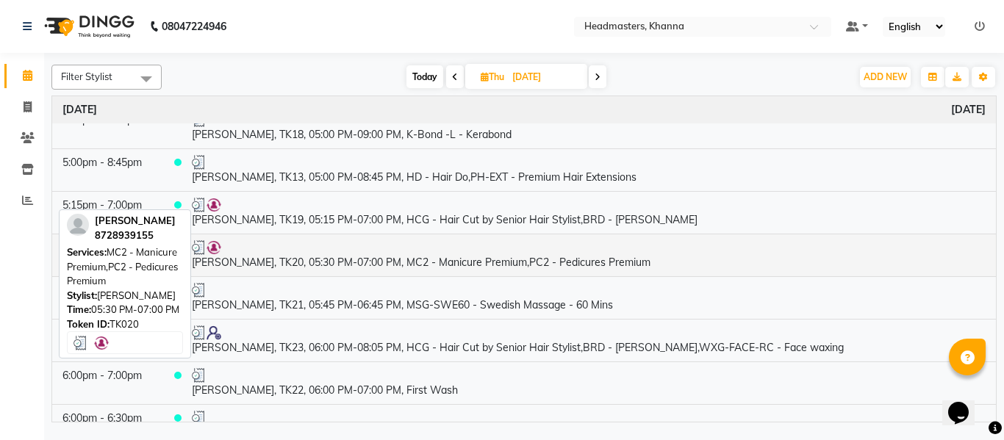
click at [449, 257] on td "sukhpreet, TK20, 05:30 PM-07:00 PM, MC2 - Manicure Premium,PC2 - Pedicures Prem…" at bounding box center [589, 255] width 815 height 43
select select "3"
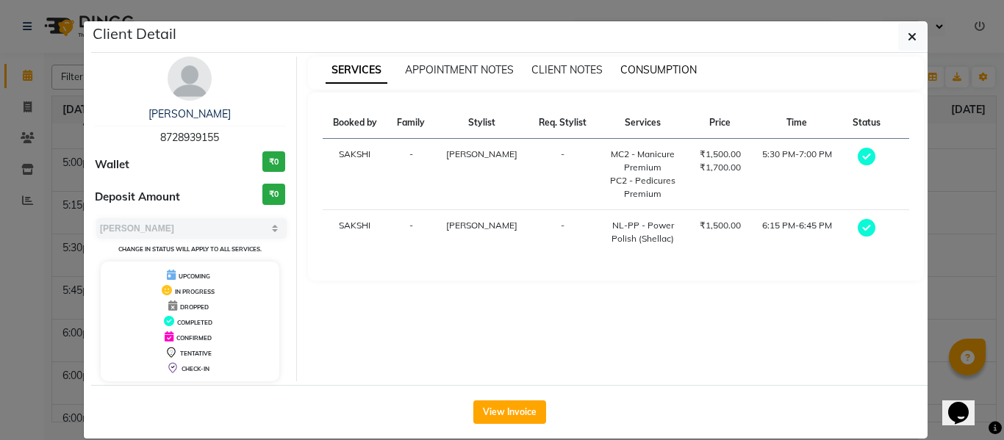
click at [658, 67] on span "CONSUMPTION" at bounding box center [659, 69] width 76 height 13
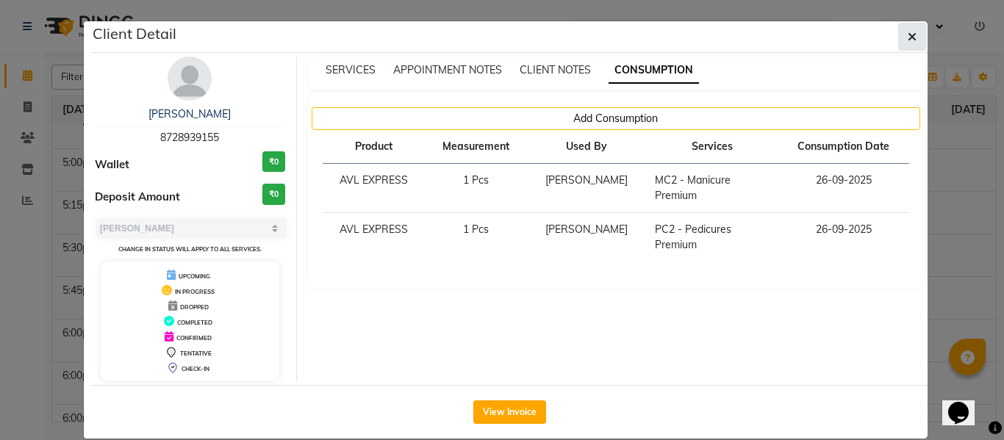
click at [913, 30] on button "button" at bounding box center [912, 37] width 28 height 28
